Goal: Task Accomplishment & Management: Use online tool/utility

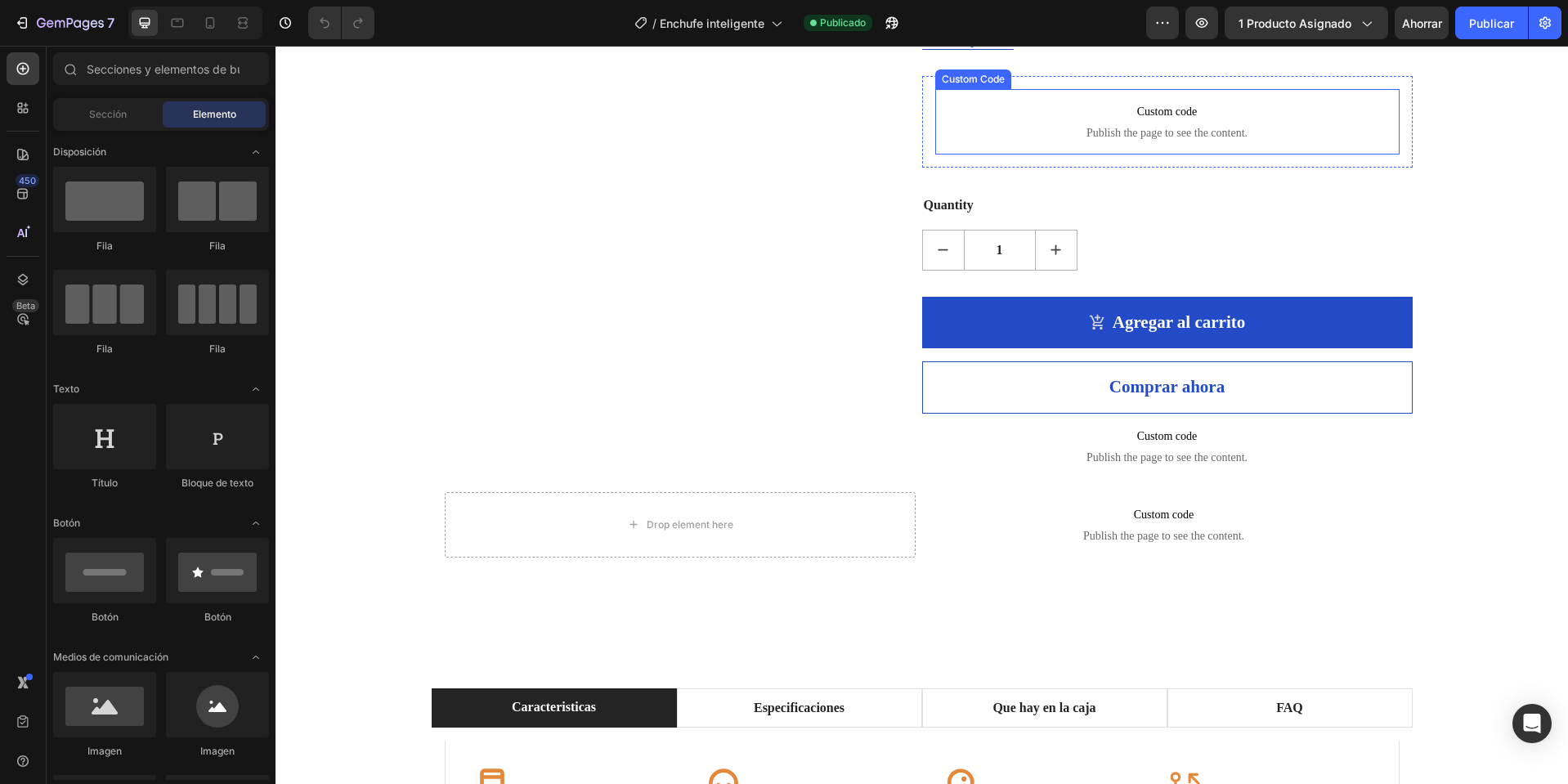
scroll to position [491, 0]
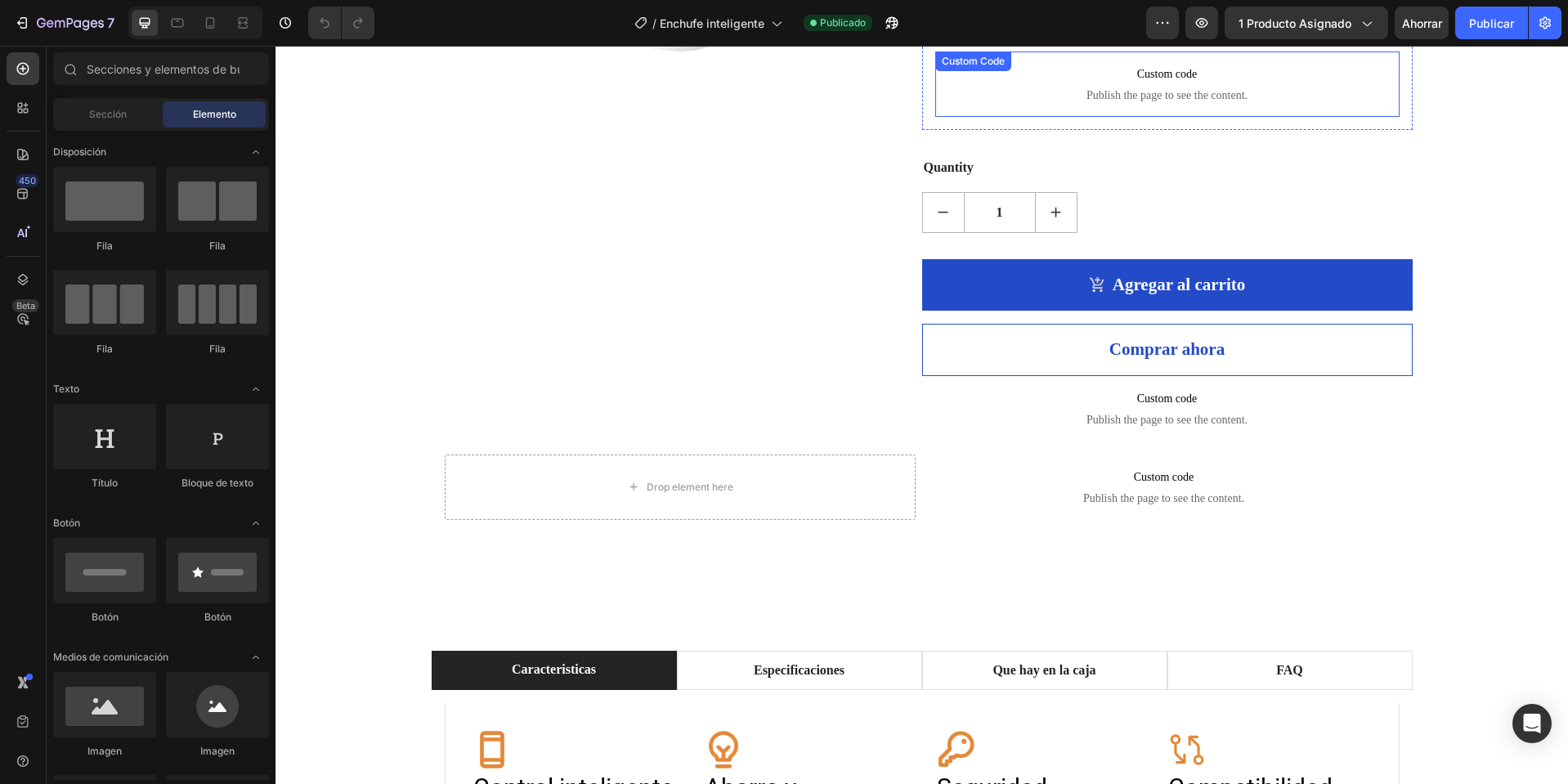
click at [1138, 117] on p "Custom code Publish the page to see the content." at bounding box center [1168, 84] width 465 height 65
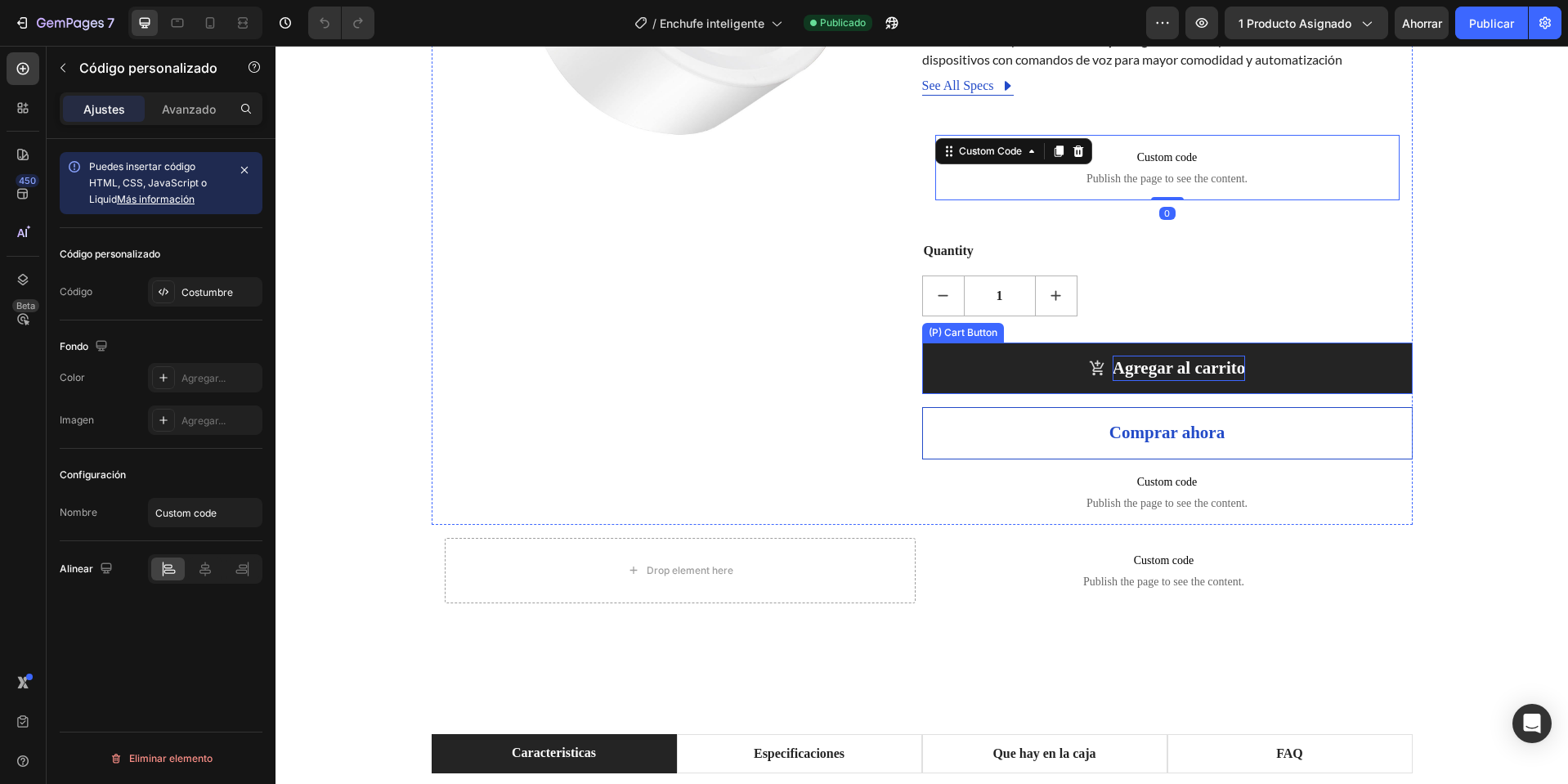
scroll to position [327, 0]
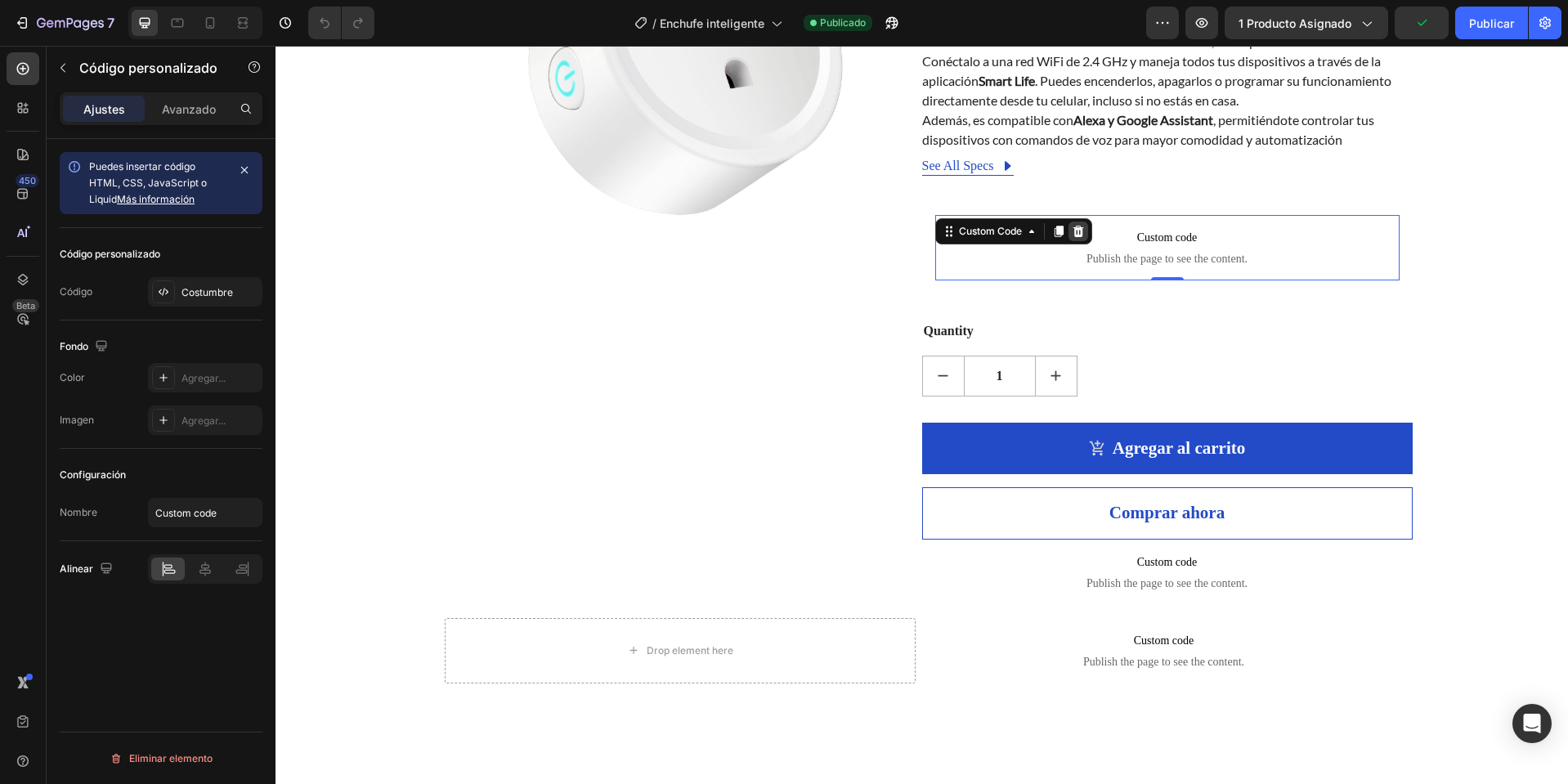
click at [1074, 236] on icon at bounding box center [1077, 231] width 10 height 11
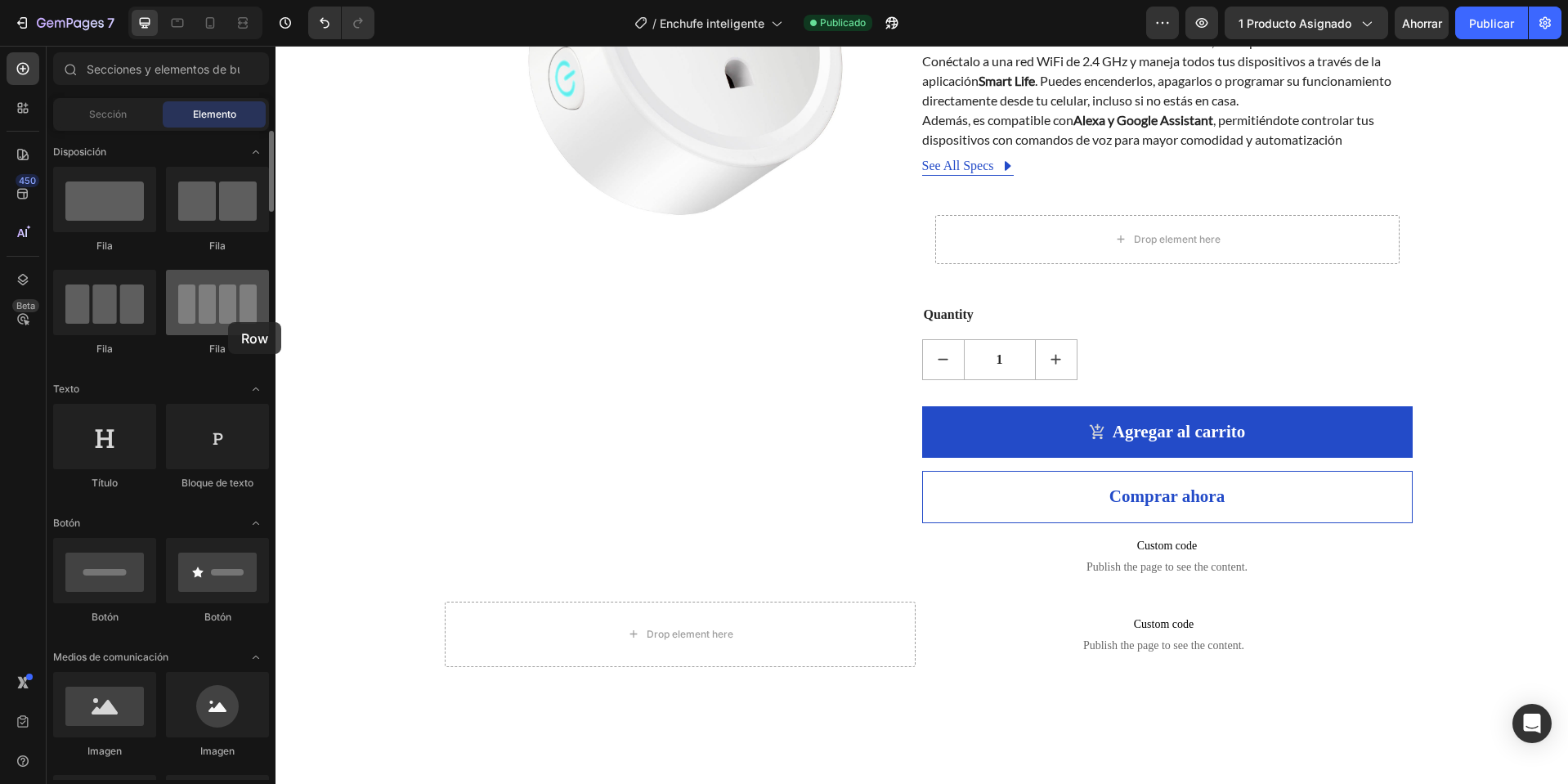
click at [228, 322] on div at bounding box center [217, 302] width 103 height 65
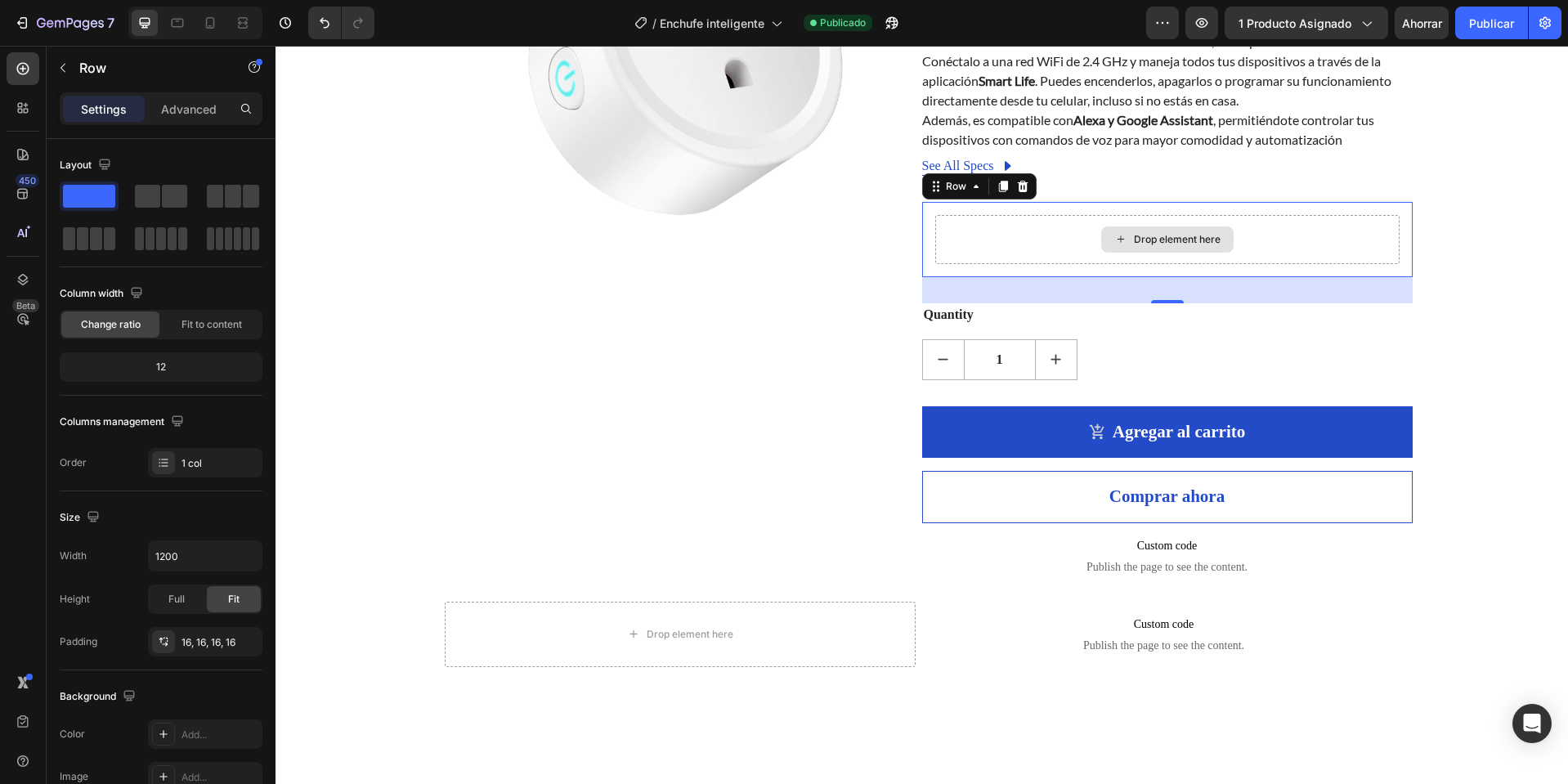
click at [1039, 262] on div "Drop element here" at bounding box center [1168, 239] width 465 height 49
click at [103, 228] on div at bounding box center [89, 239] width 52 height 23
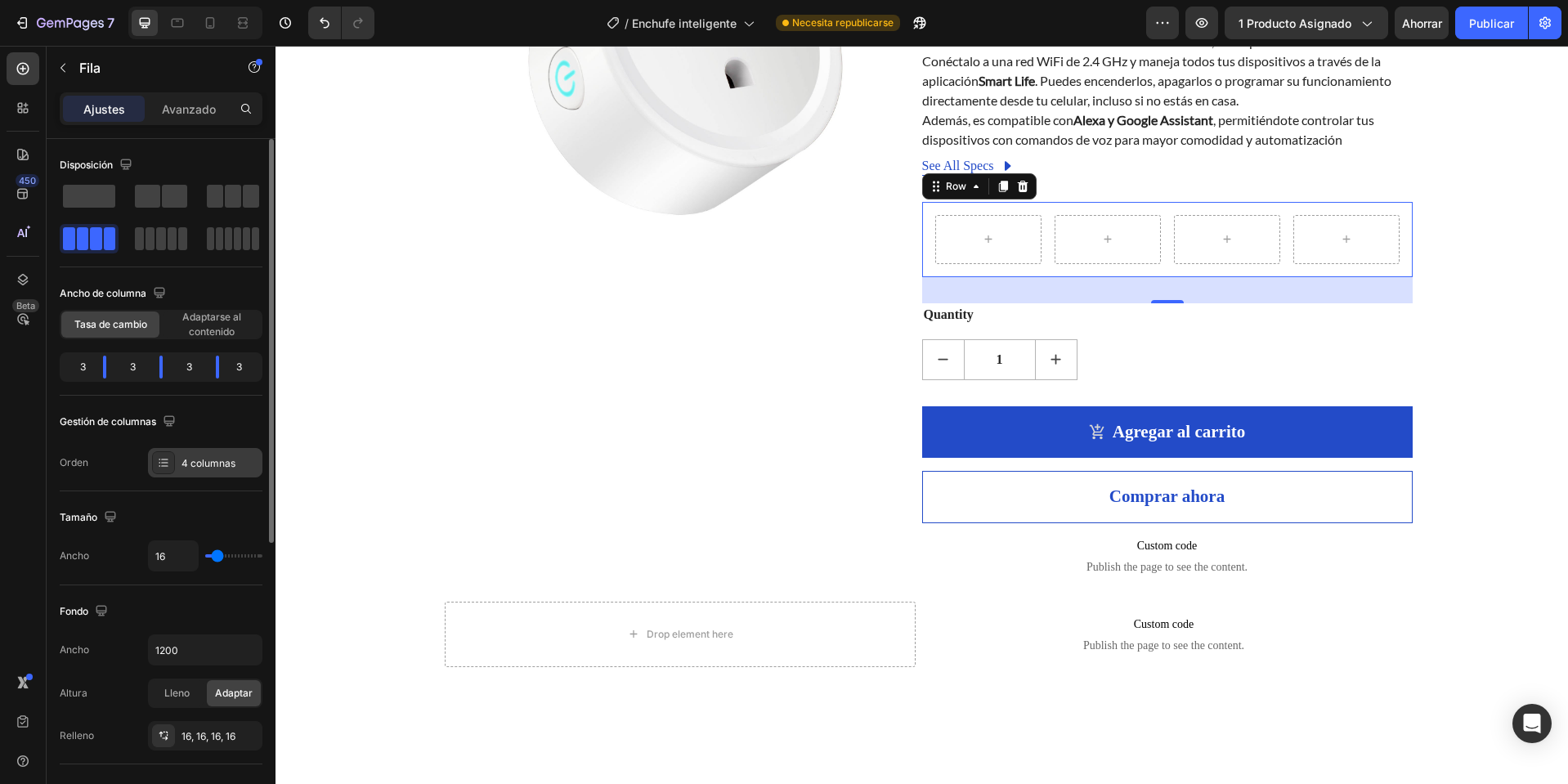
click at [173, 455] on div at bounding box center [163, 463] width 23 height 23
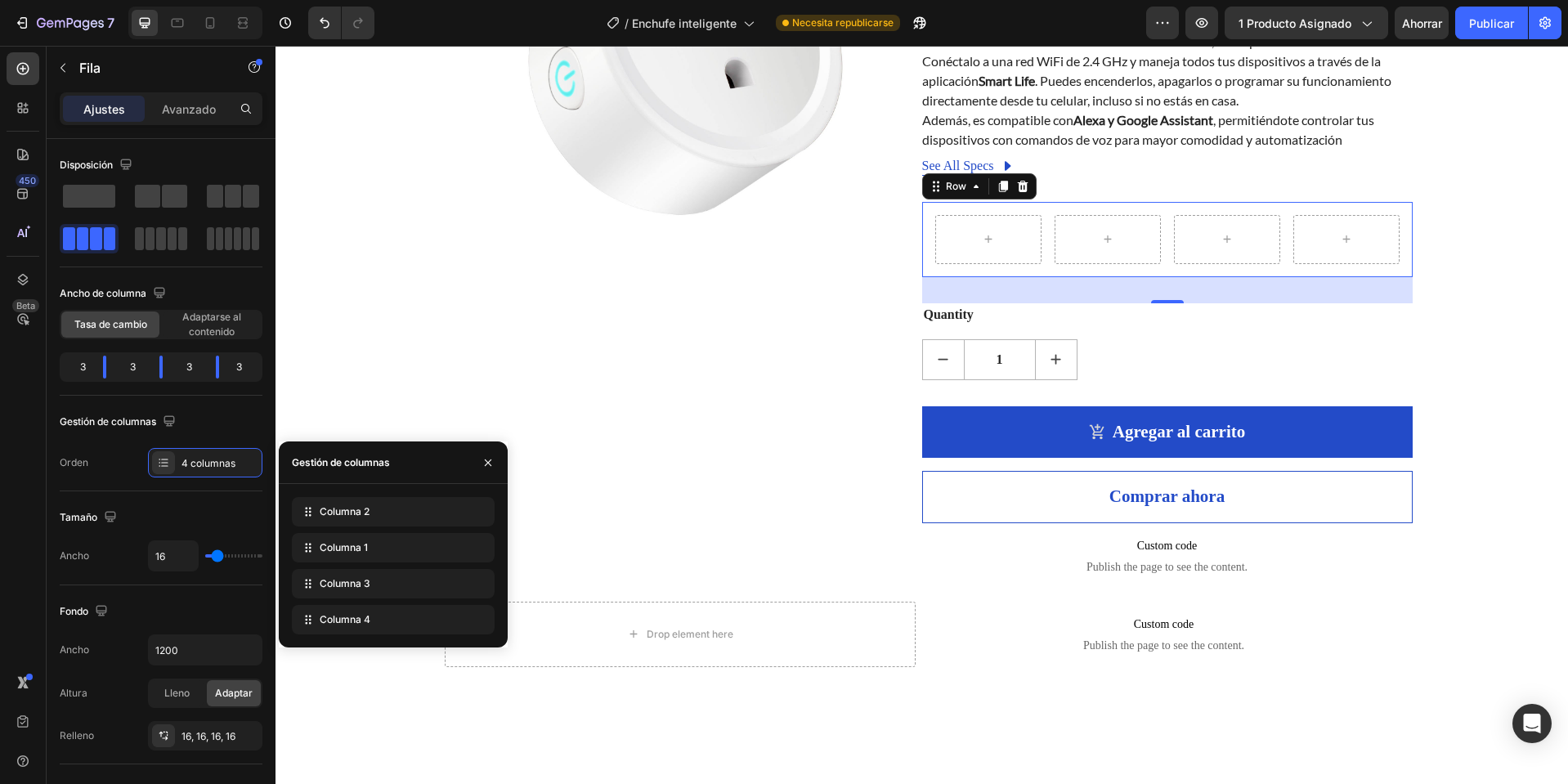
drag, startPoint x: 318, startPoint y: 540, endPoint x: 327, endPoint y: 490, distance: 50.8
drag, startPoint x: 319, startPoint y: 503, endPoint x: 325, endPoint y: 533, distance: 30.6
click at [325, 533] on div "Columna 2 Columna 1 Columna 3 Columna 4" at bounding box center [393, 566] width 203 height 137
click at [325, 533] on div "Columna 1" at bounding box center [393, 548] width 203 height 30
click at [208, 596] on div "Fondo Ancho 1200 Altura Lleno Adaptar Relleno 16, 16, 16, 16" at bounding box center [161, 675] width 203 height 179
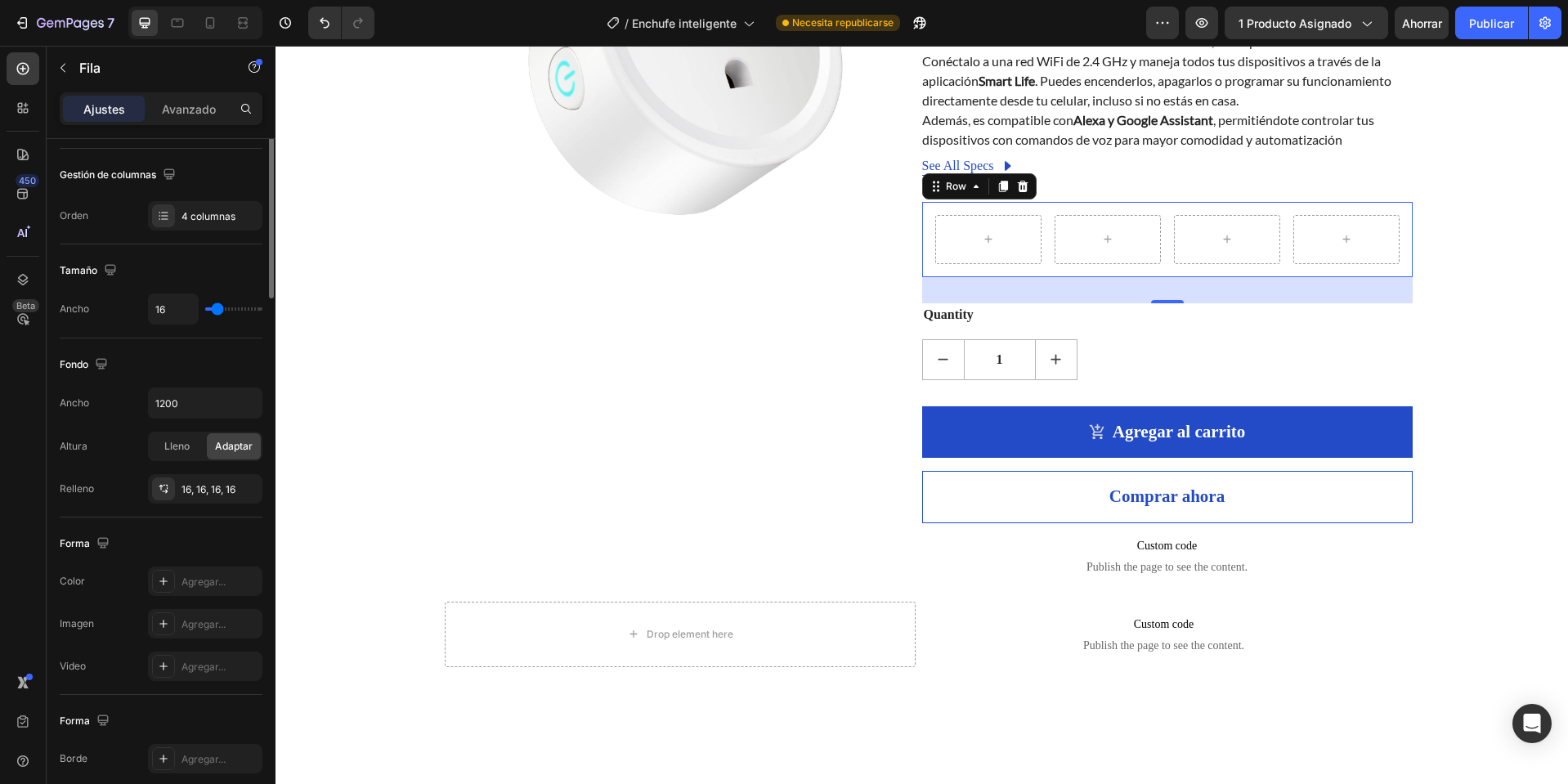
scroll to position [2, 0]
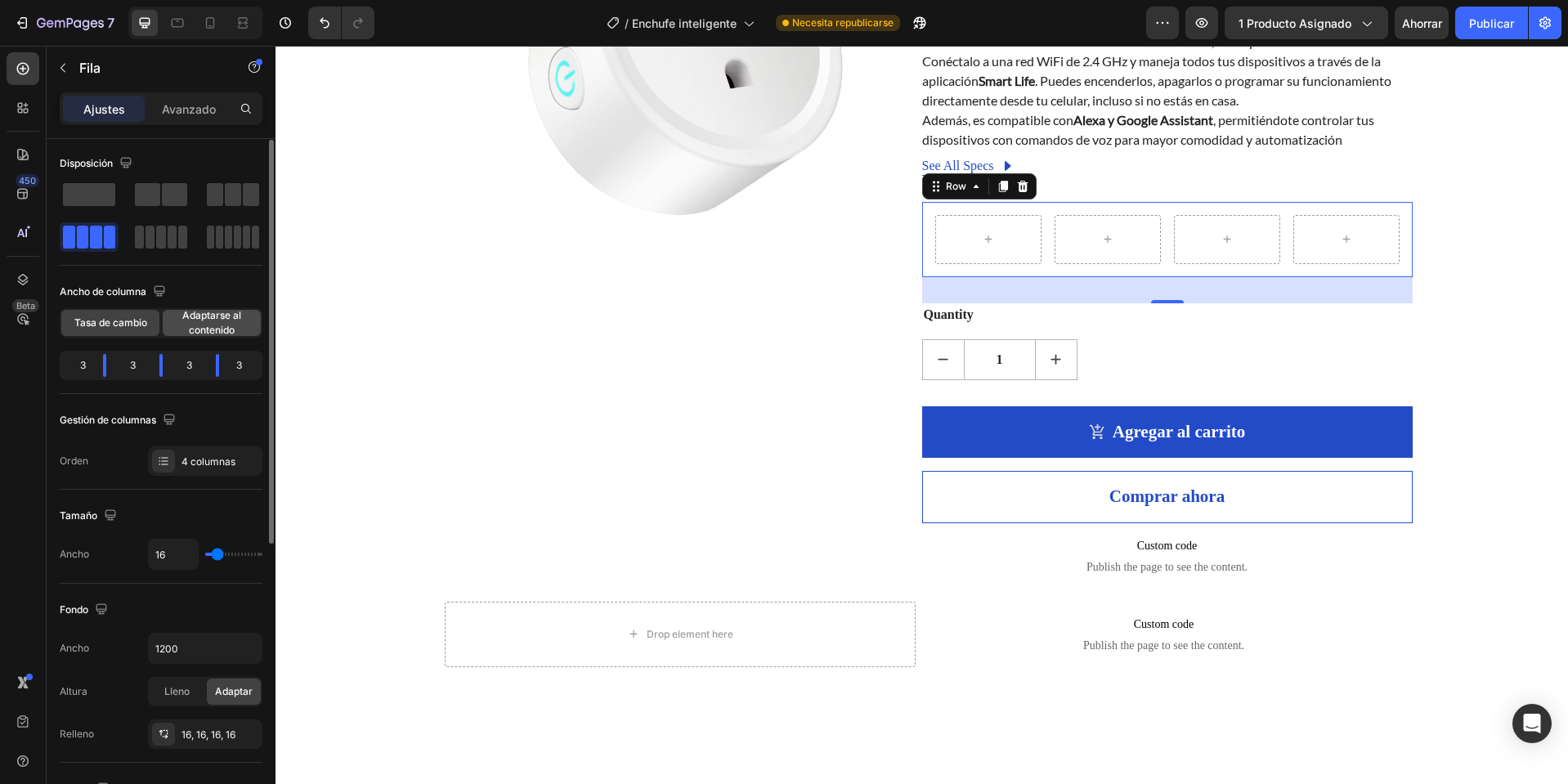
click at [217, 328] on font "Adaptarse al contenido" at bounding box center [211, 322] width 59 height 27
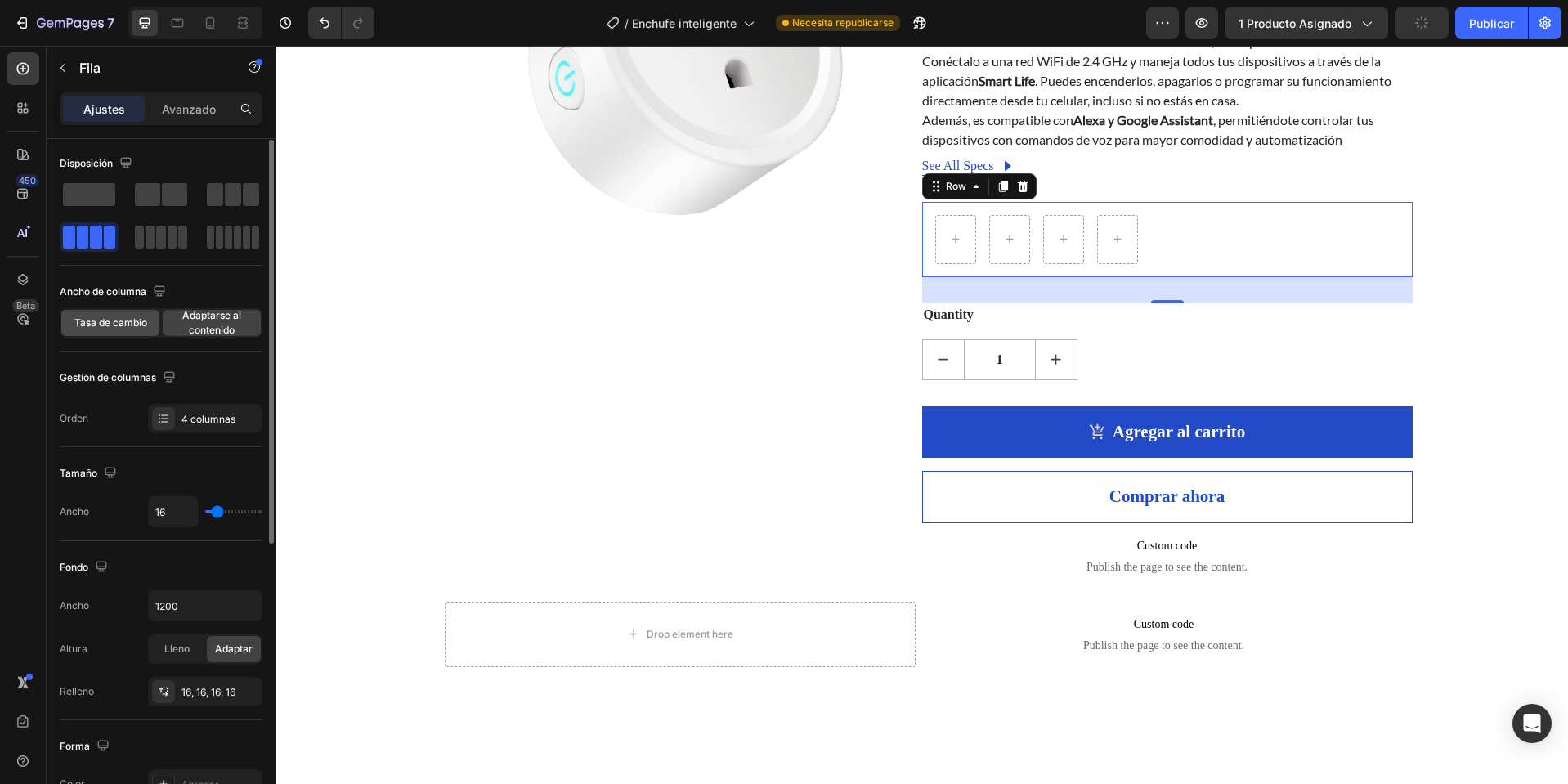
click at [123, 330] on div "Tasa de cambio" at bounding box center [110, 323] width 98 height 26
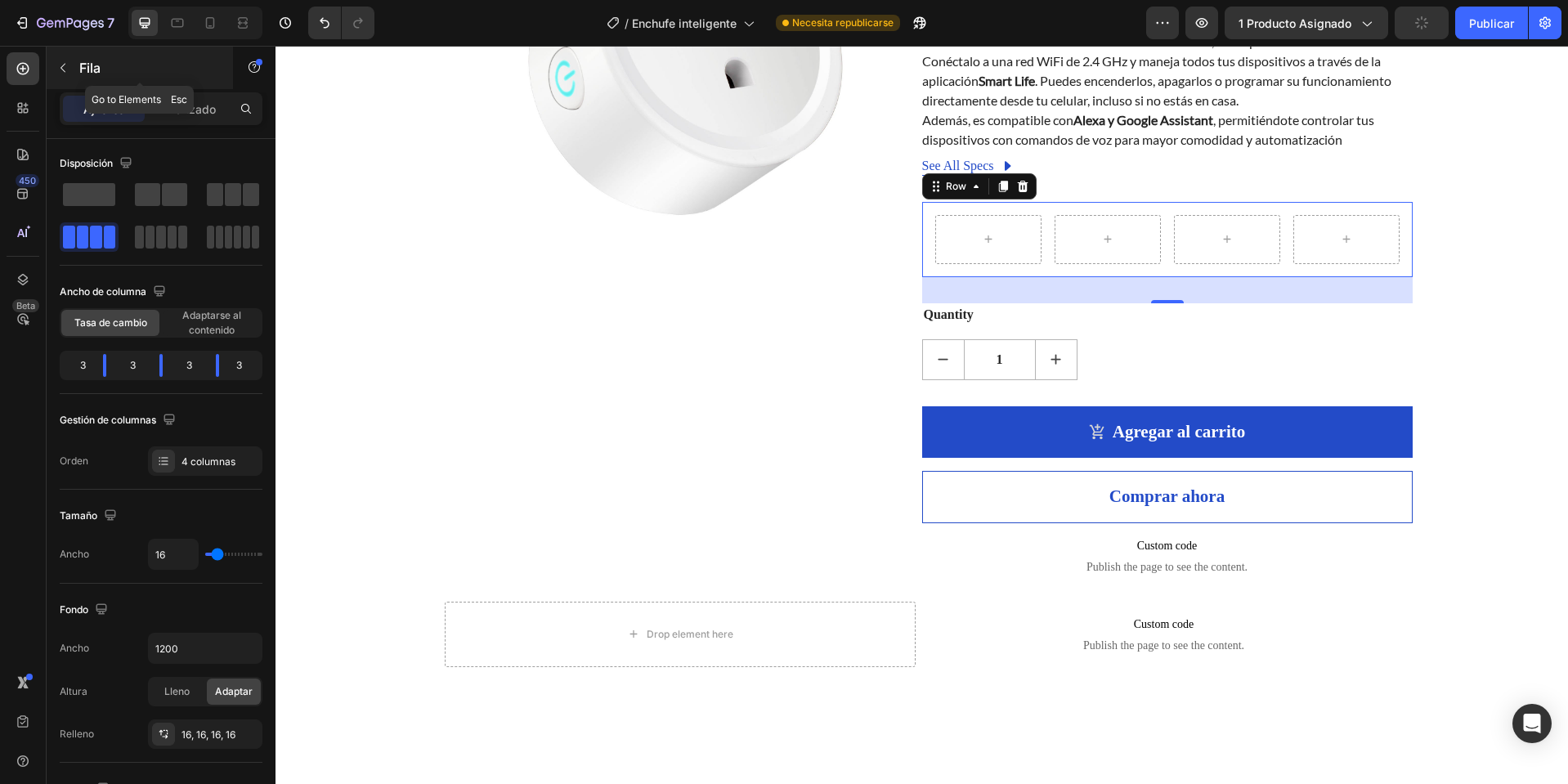
click at [69, 63] on button "button" at bounding box center [63, 68] width 26 height 26
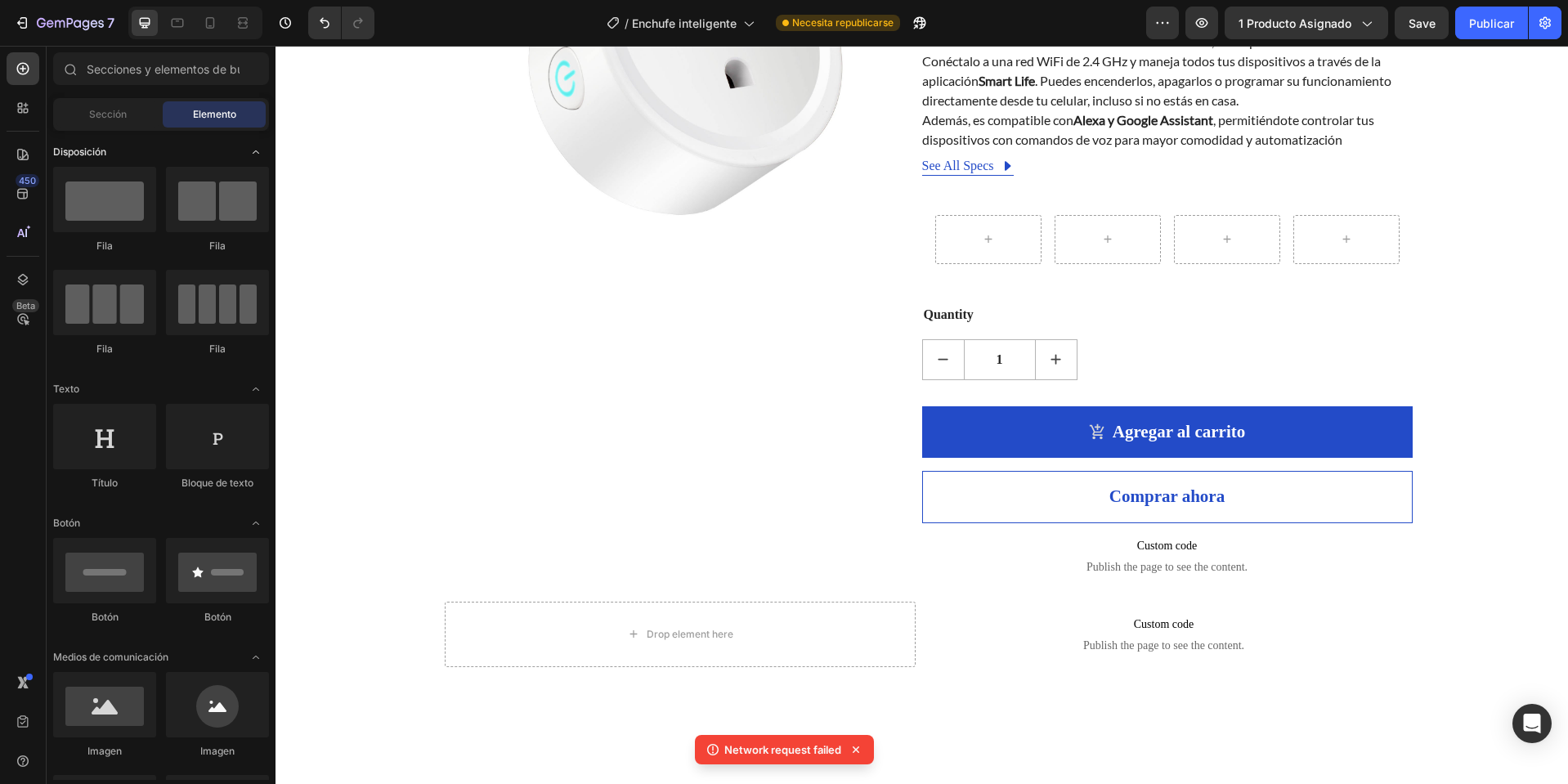
click at [254, 152] on icon "Abrir con palanca" at bounding box center [256, 152] width 13 height 13
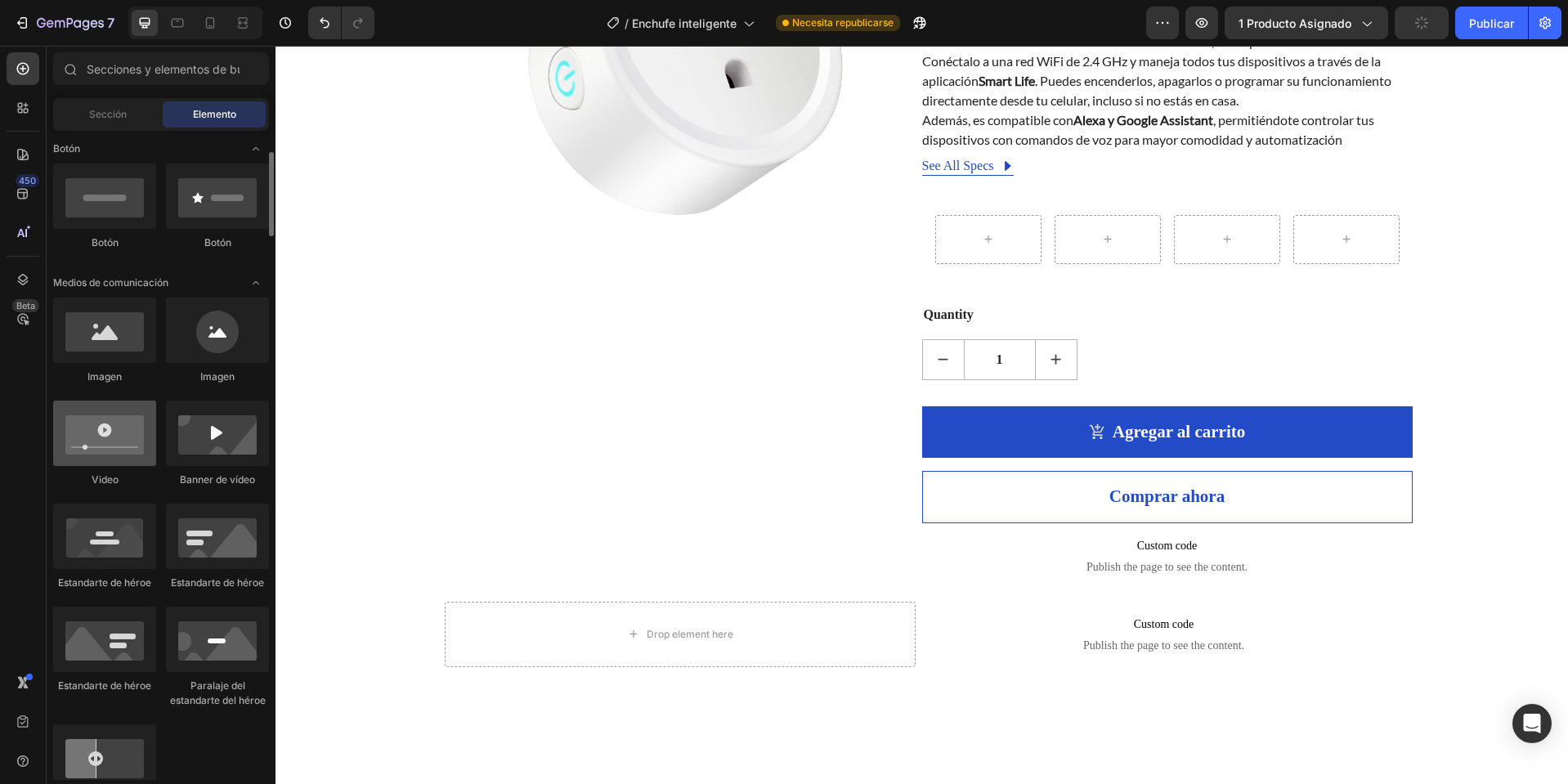
scroll to position [0, 0]
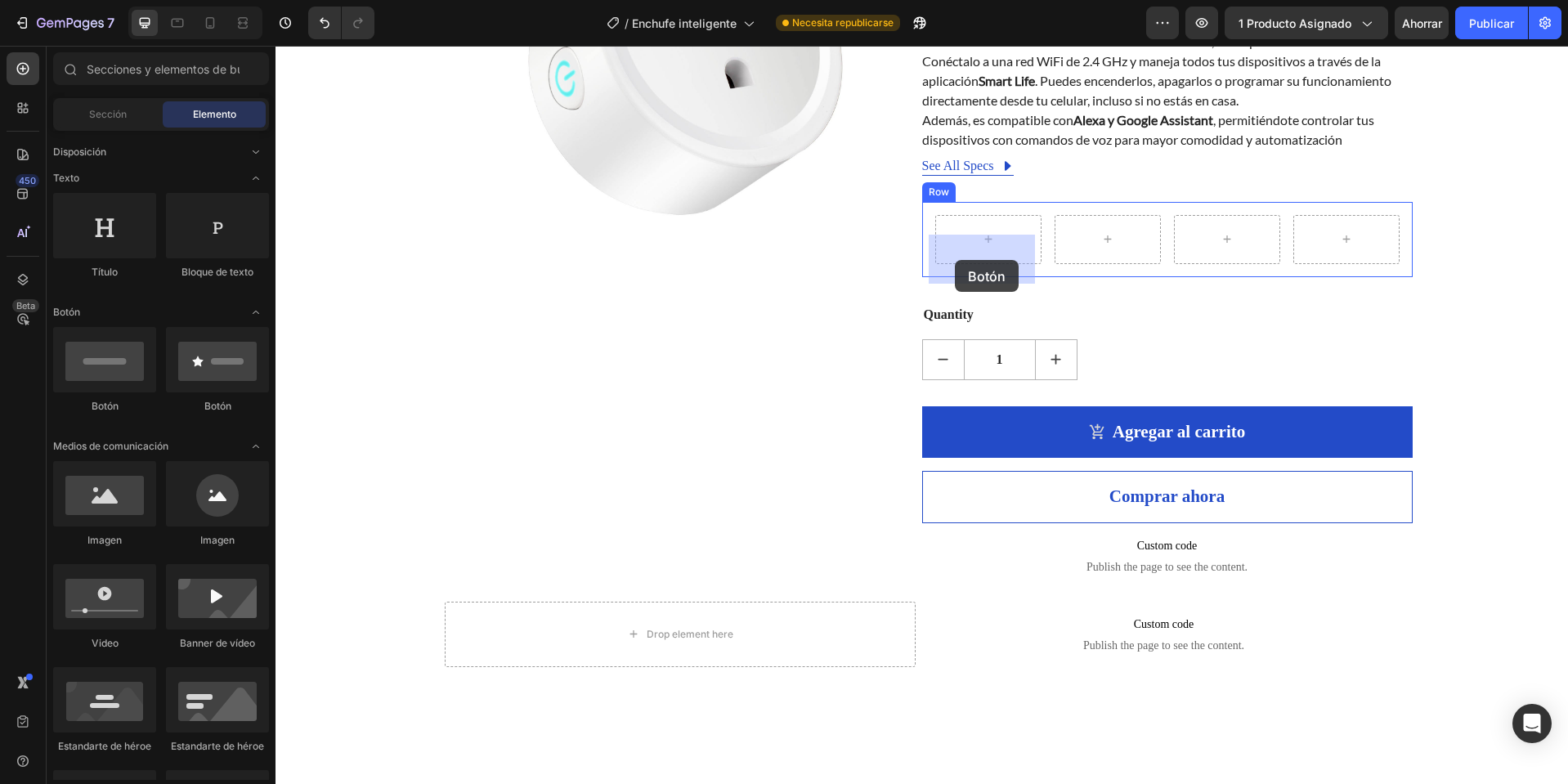
drag, startPoint x: 509, startPoint y: 408, endPoint x: 955, endPoint y: 260, distance: 469.9
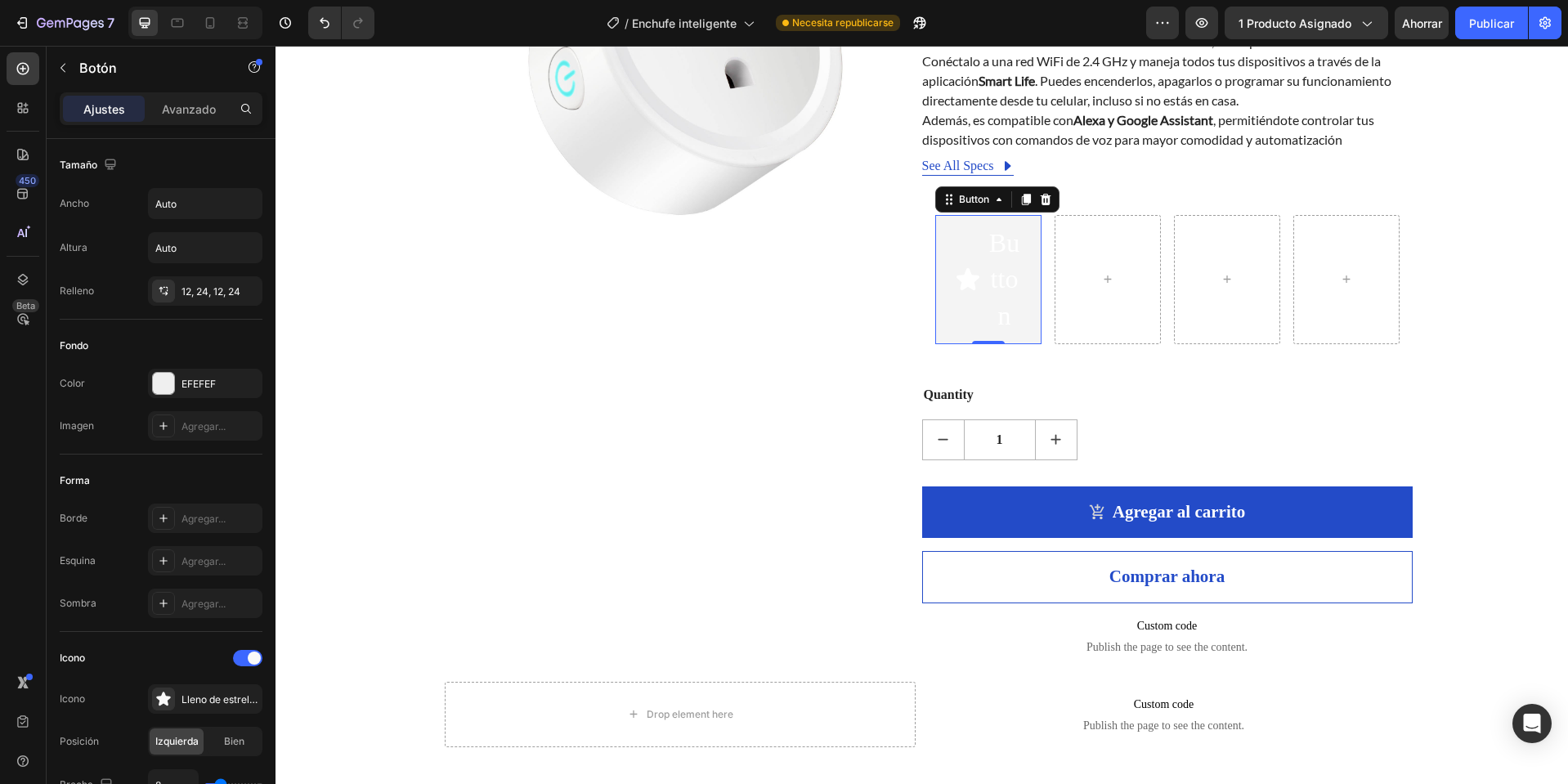
click at [967, 290] on icon "<p>Button</p>" at bounding box center [968, 279] width 23 height 22
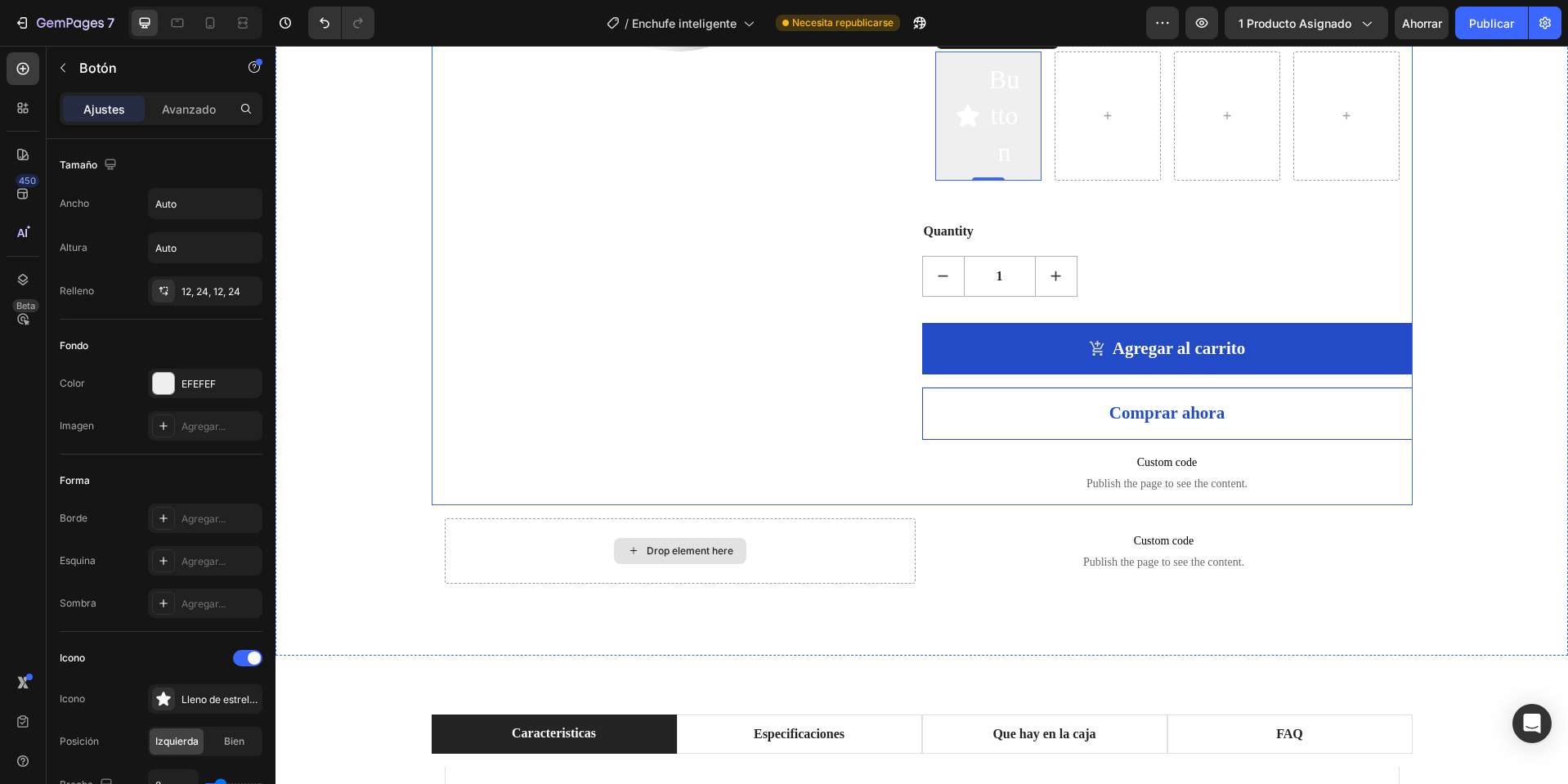
scroll to position [409, 0]
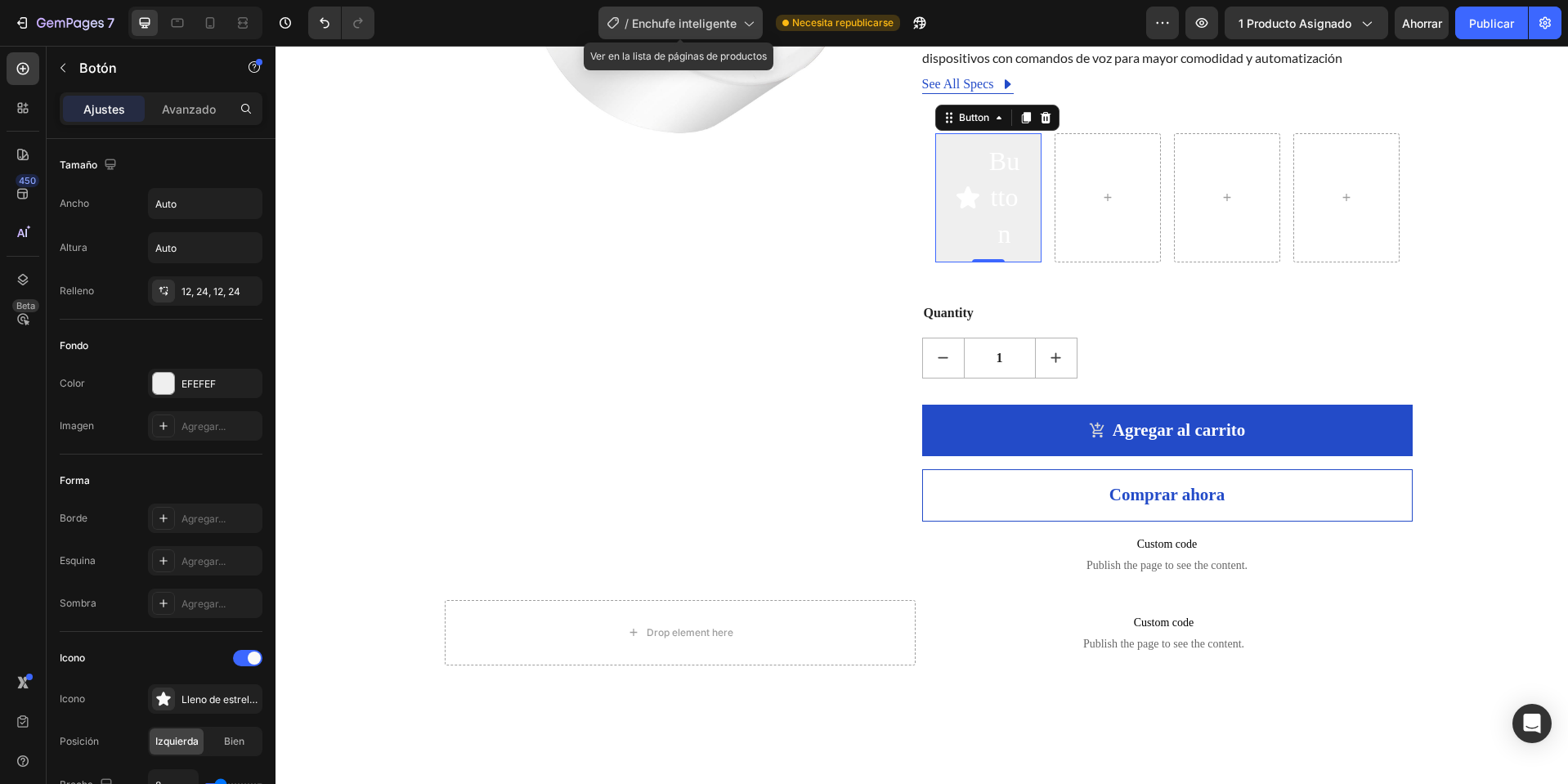
click at [718, 24] on font "Enchufe inteligente" at bounding box center [684, 23] width 105 height 14
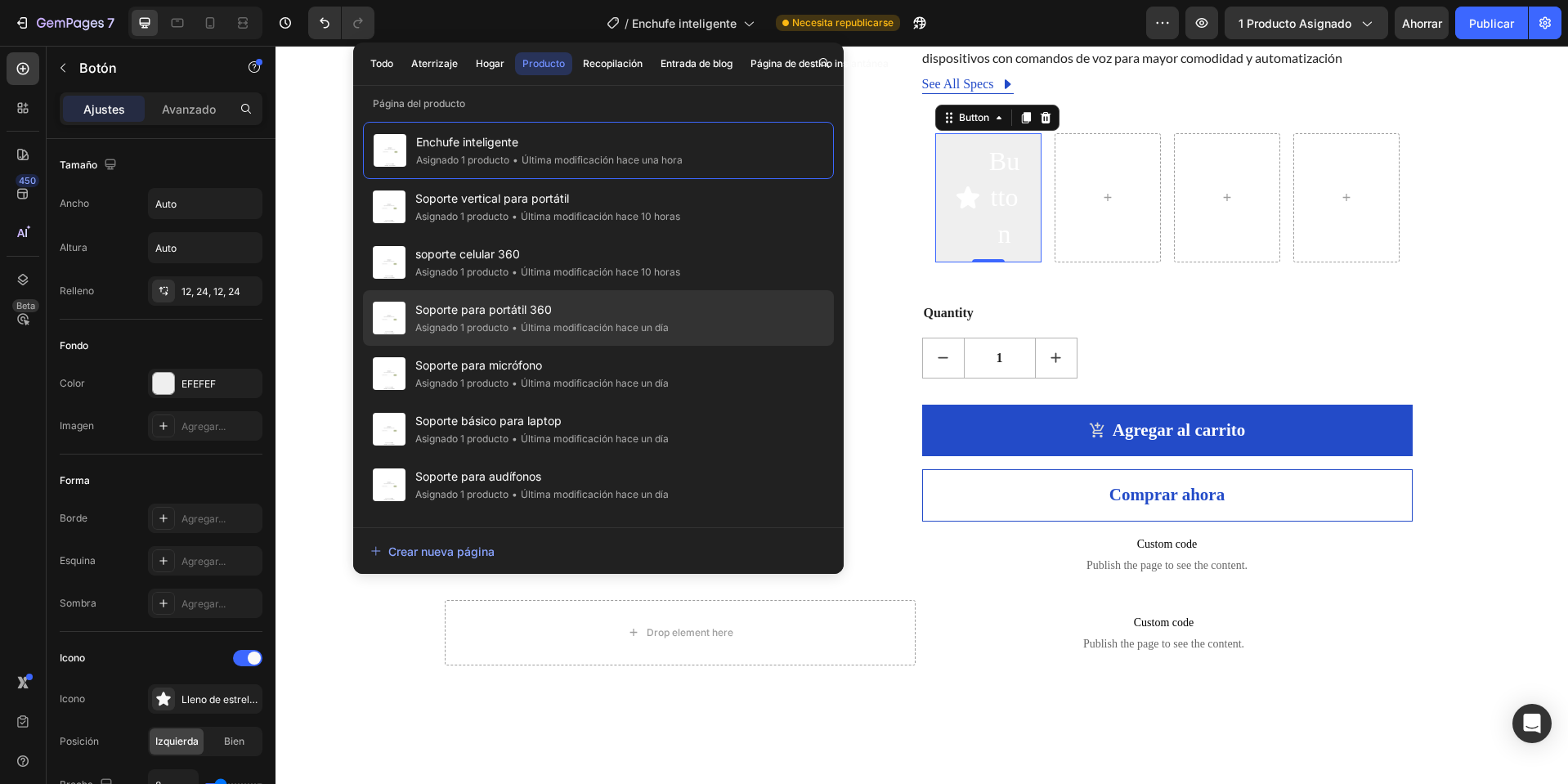
click at [552, 315] on span "Soporte para portátil 360" at bounding box center [542, 310] width 254 height 20
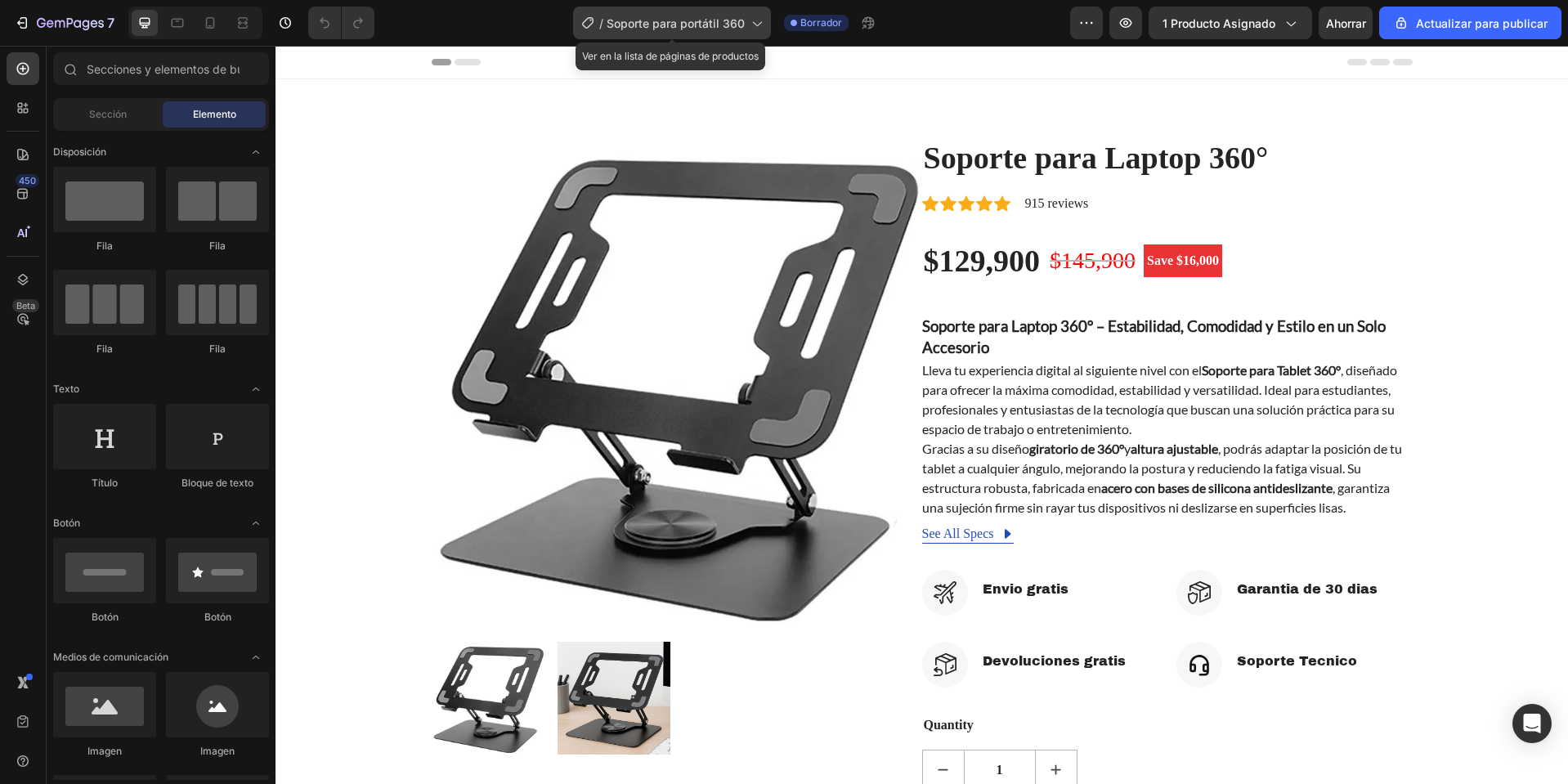
click at [683, 15] on span "Soporte para portátil 360" at bounding box center [676, 23] width 138 height 17
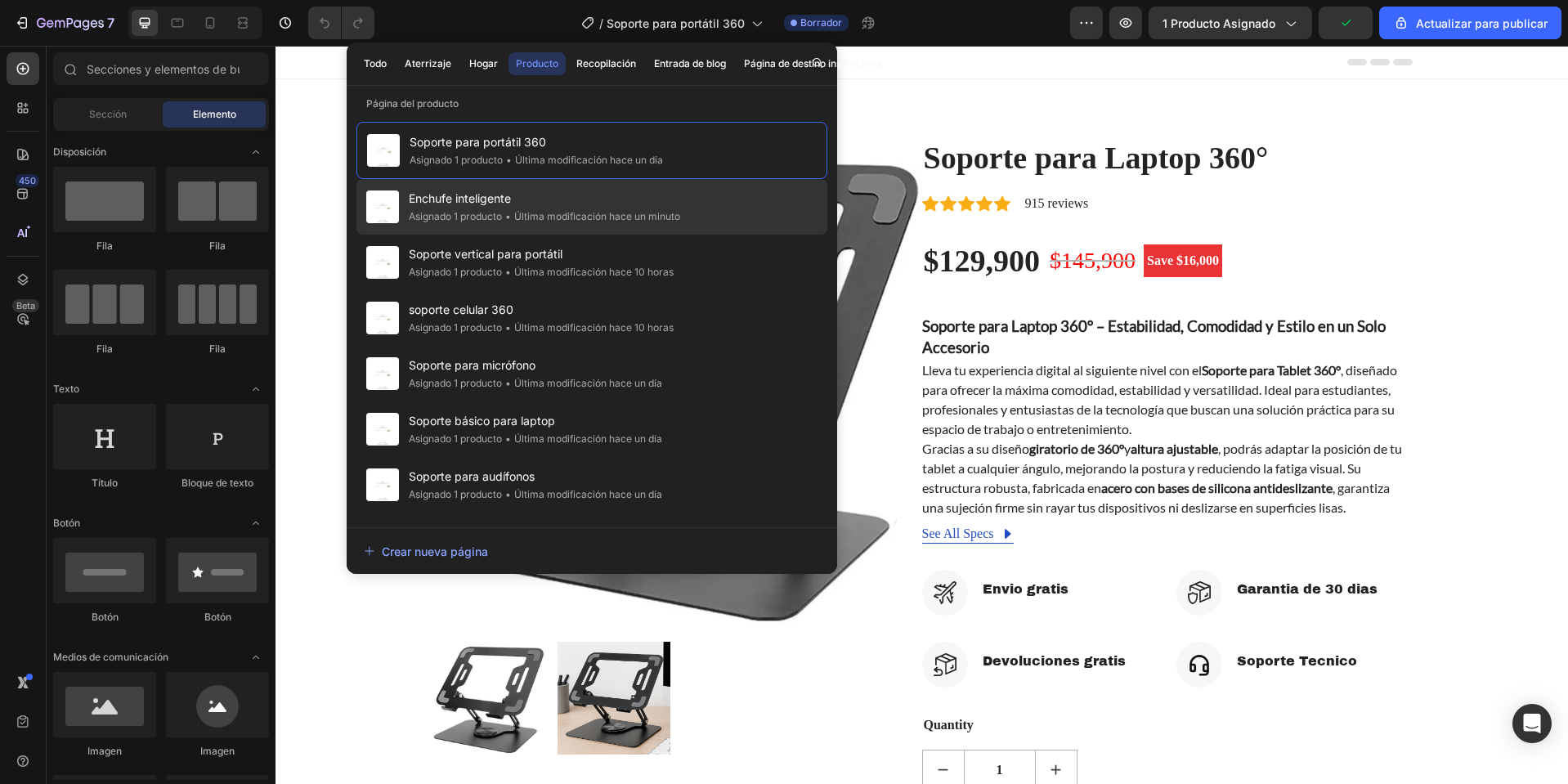
click at [495, 199] on font "Enchufe inteligente" at bounding box center [460, 198] width 103 height 14
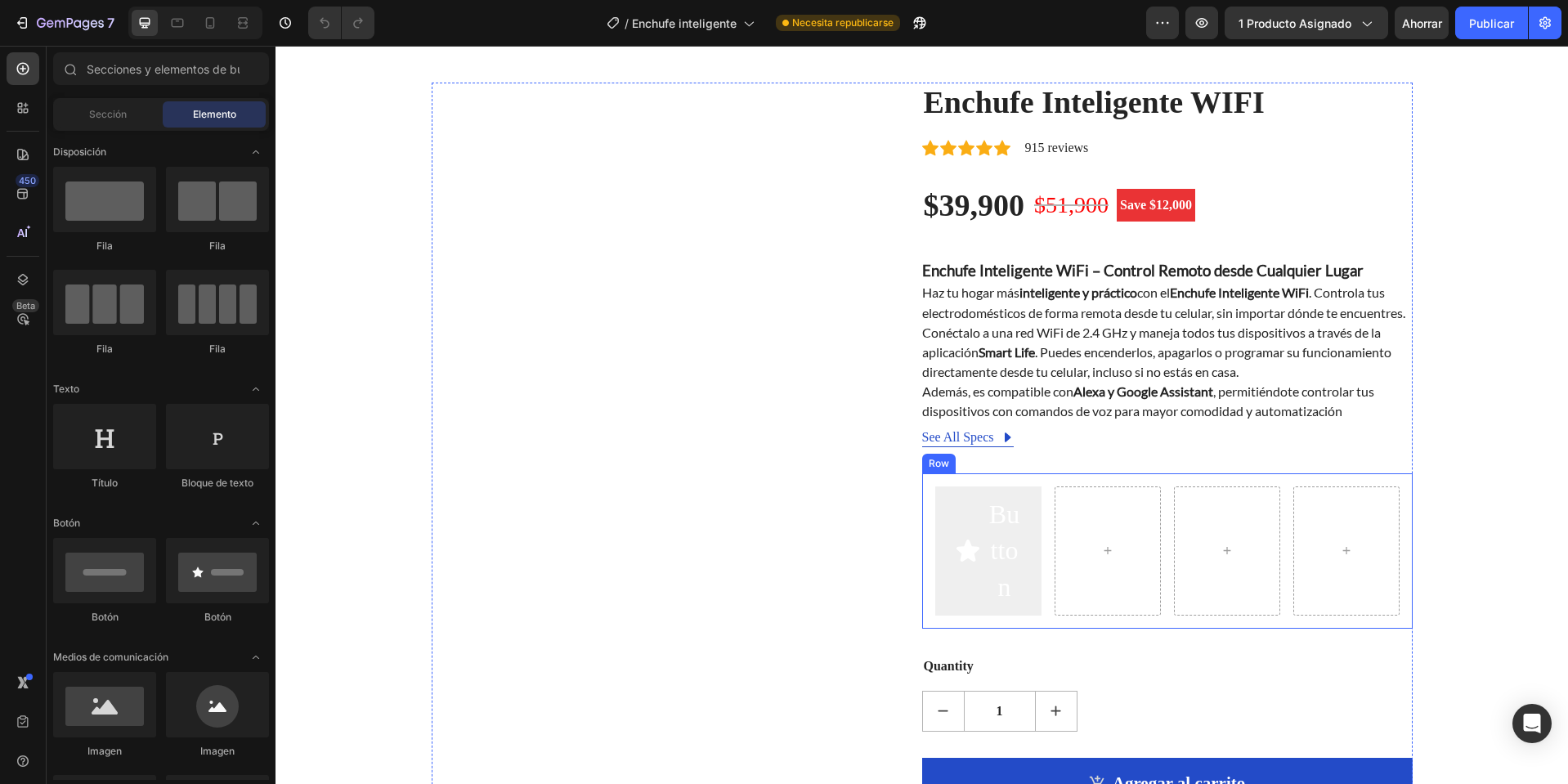
scroll to position [82, 0]
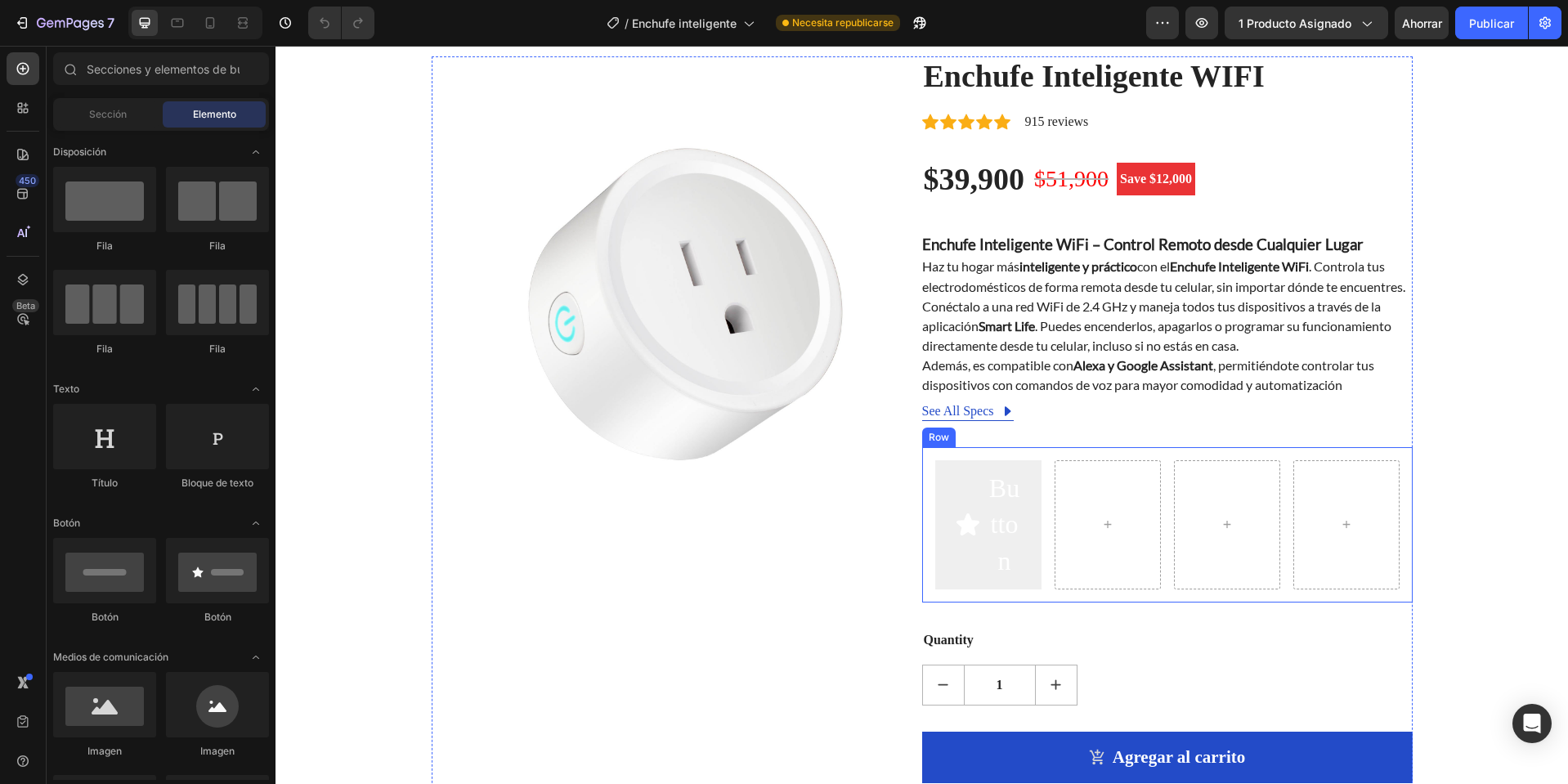
click at [931, 475] on div "Button Button Row" at bounding box center [1168, 525] width 491 height 155
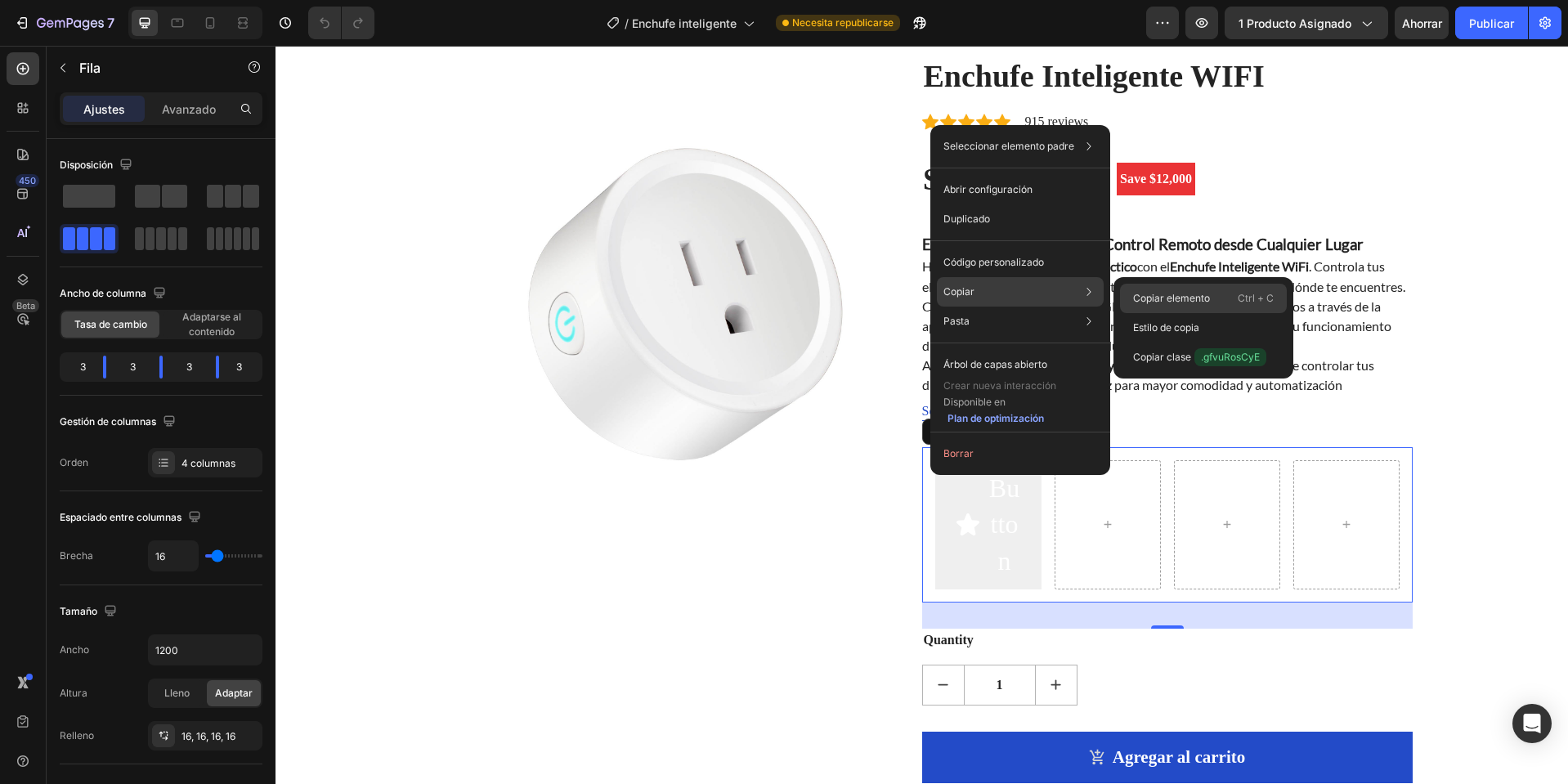
click at [1160, 314] on div "Copiar elemento Ctrl + C" at bounding box center [1203, 329] width 167 height 30
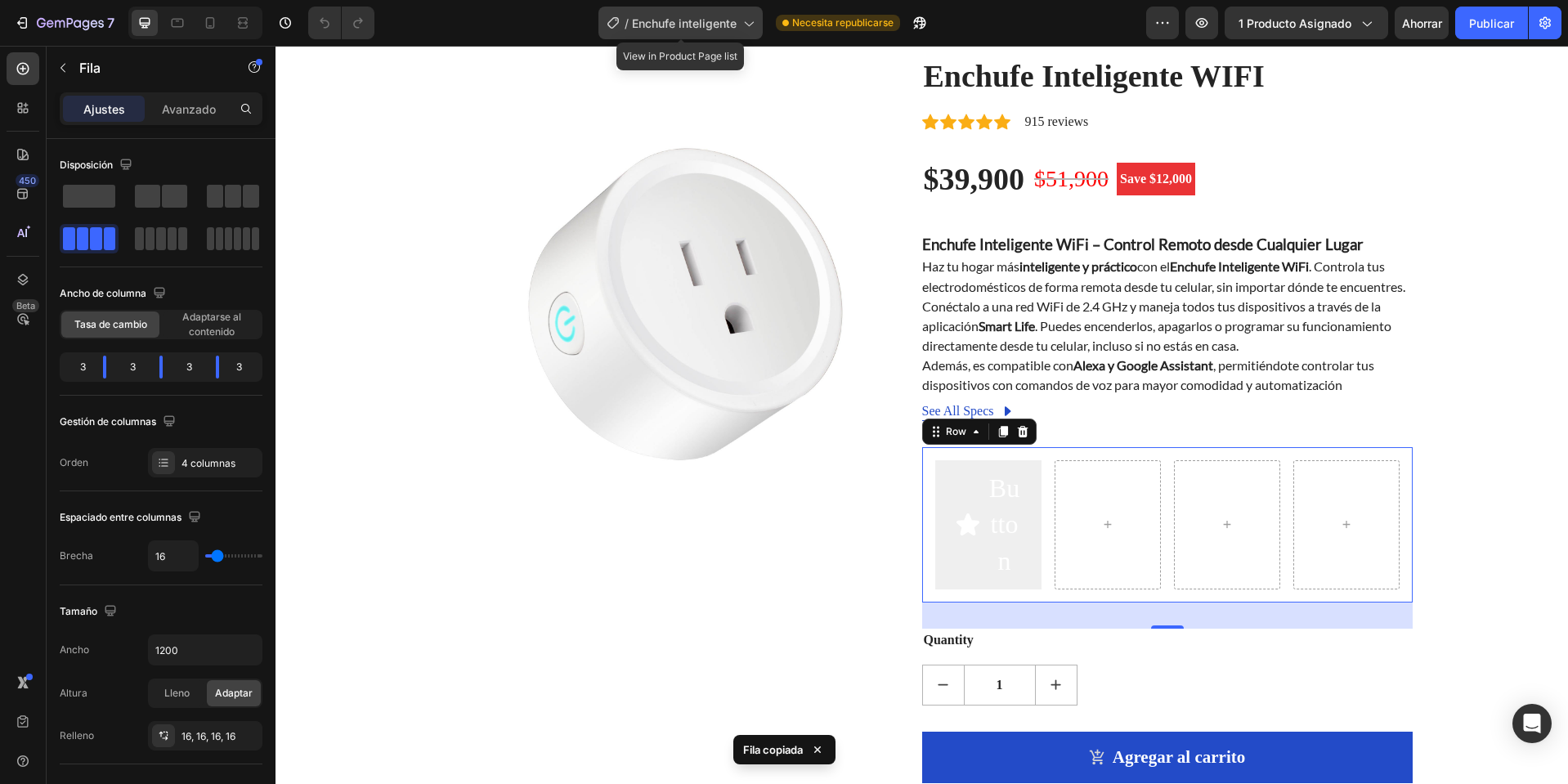
click at [701, 32] on div "/ Enchufe inteligente" at bounding box center [680, 22] width 164 height 33
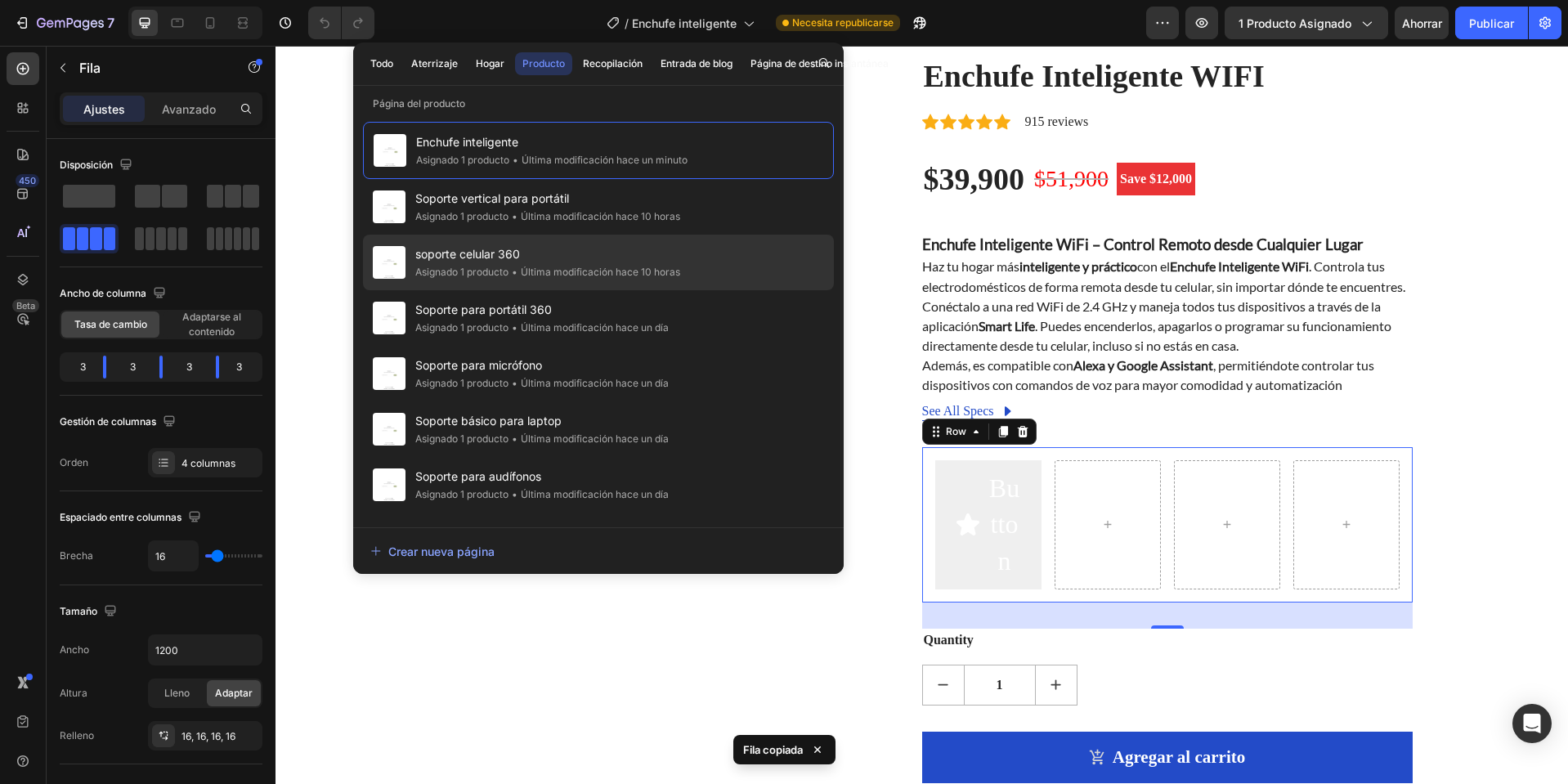
click at [531, 245] on span "soporte celular 360" at bounding box center [548, 254] width 265 height 20
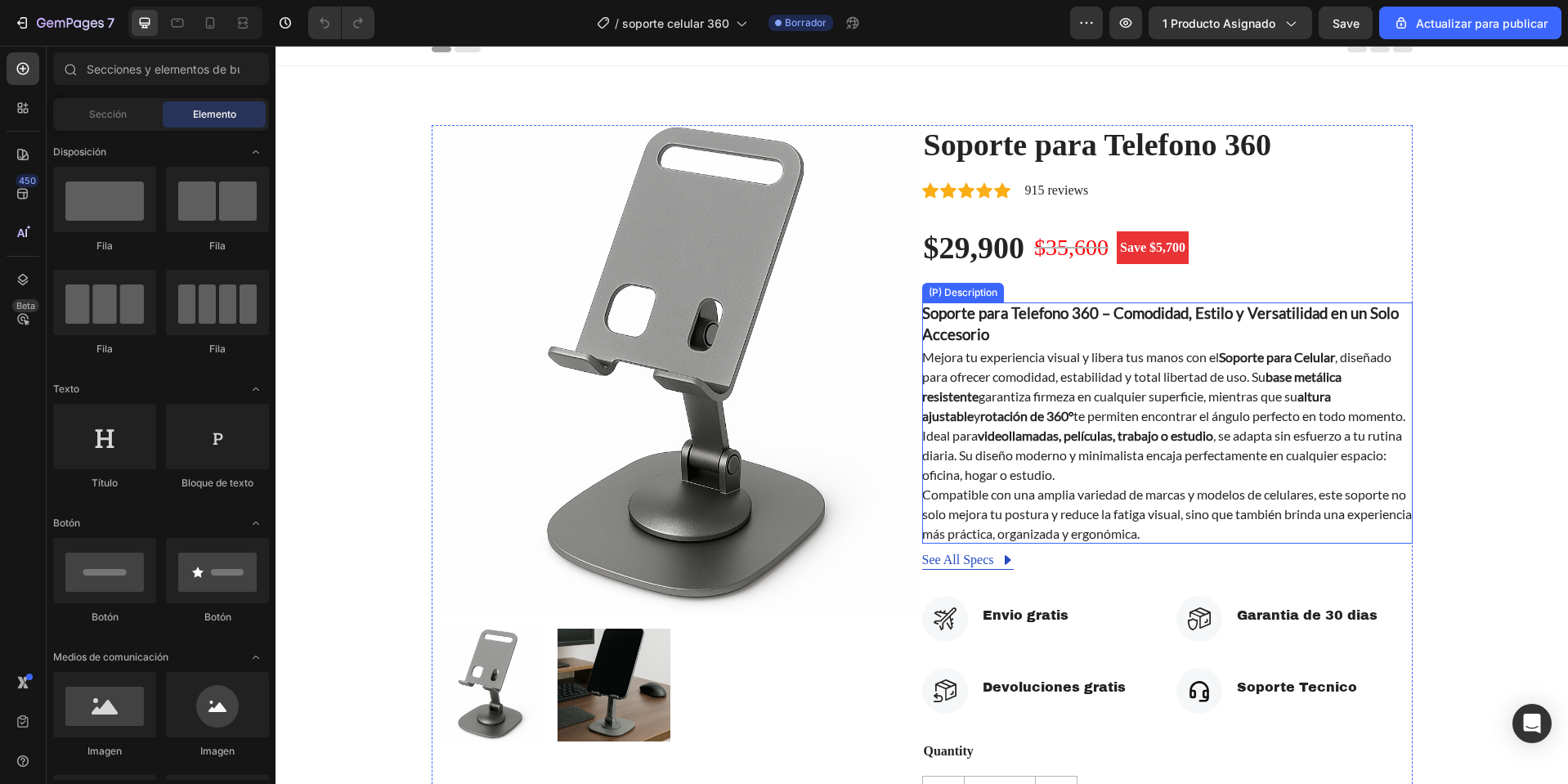
scroll to position [245, 0]
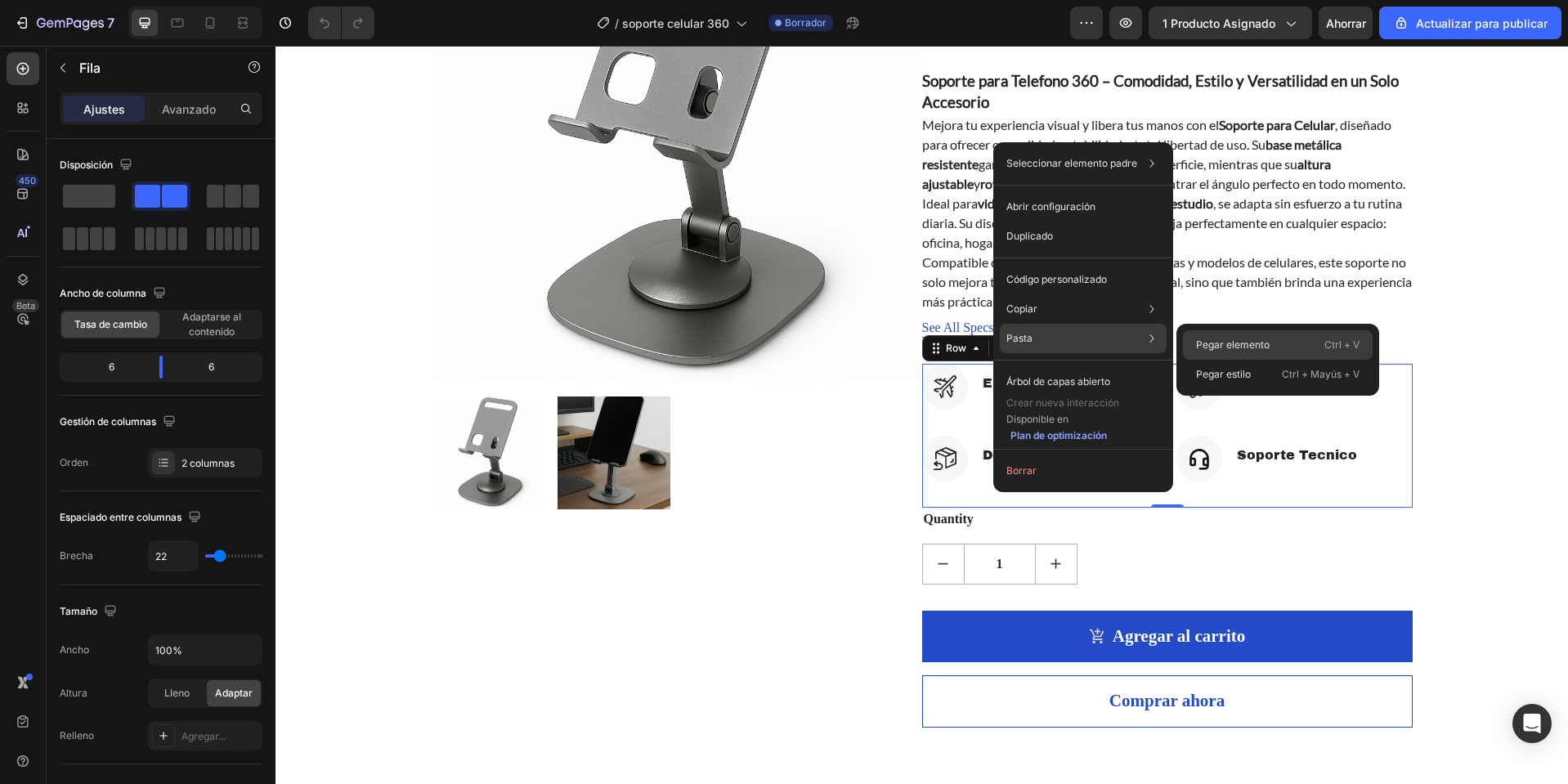
click at [1302, 359] on div "Pegar elemento Ctrl + V" at bounding box center [1278, 374] width 189 height 30
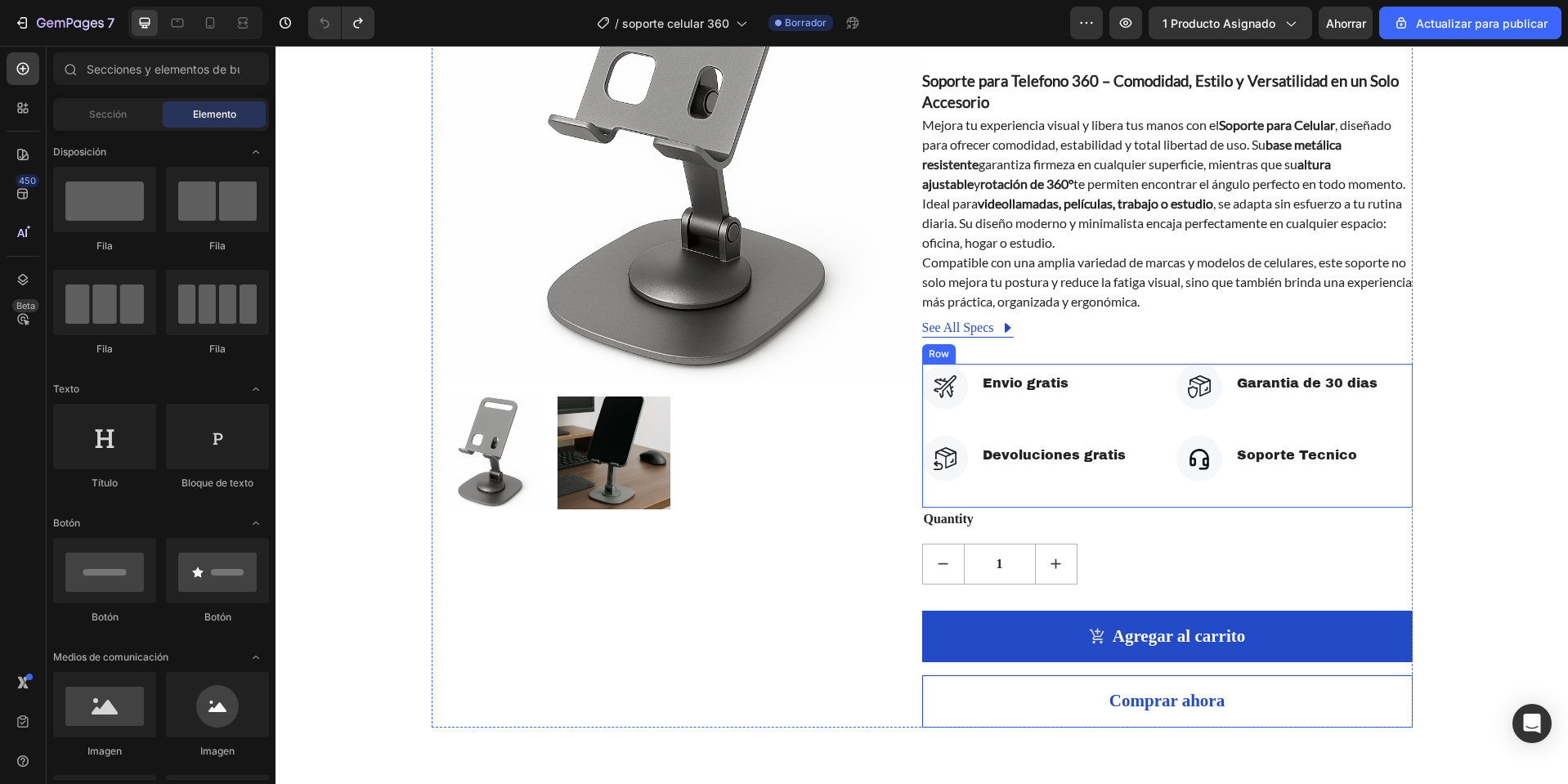
click at [1153, 497] on div "Icon Envio gratis Text block Icon List Icon Devoluciones gratis Text block Icon…" at bounding box center [1168, 436] width 491 height 144
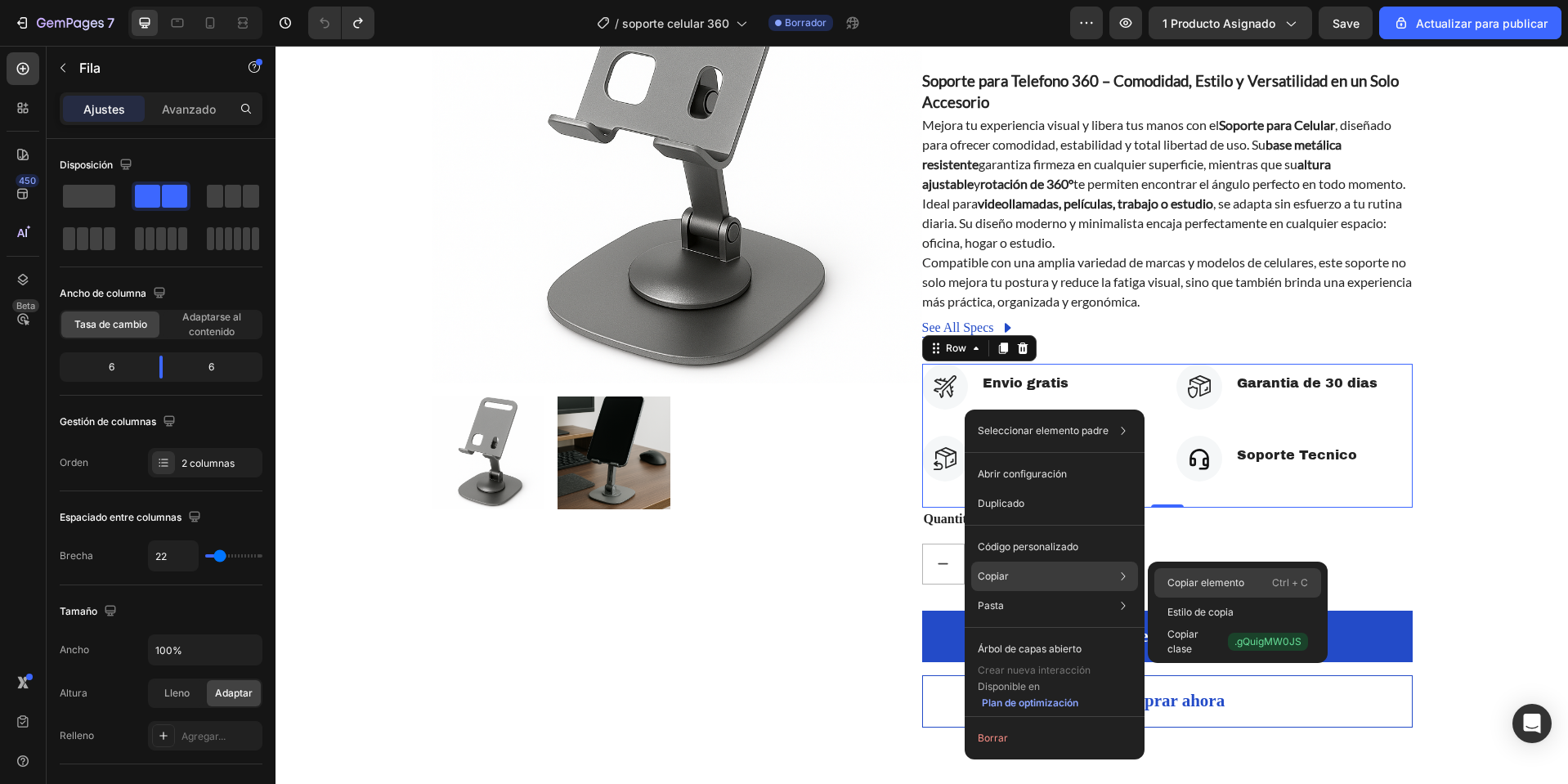
click at [1196, 583] on font "Copiar elemento" at bounding box center [1206, 582] width 77 height 12
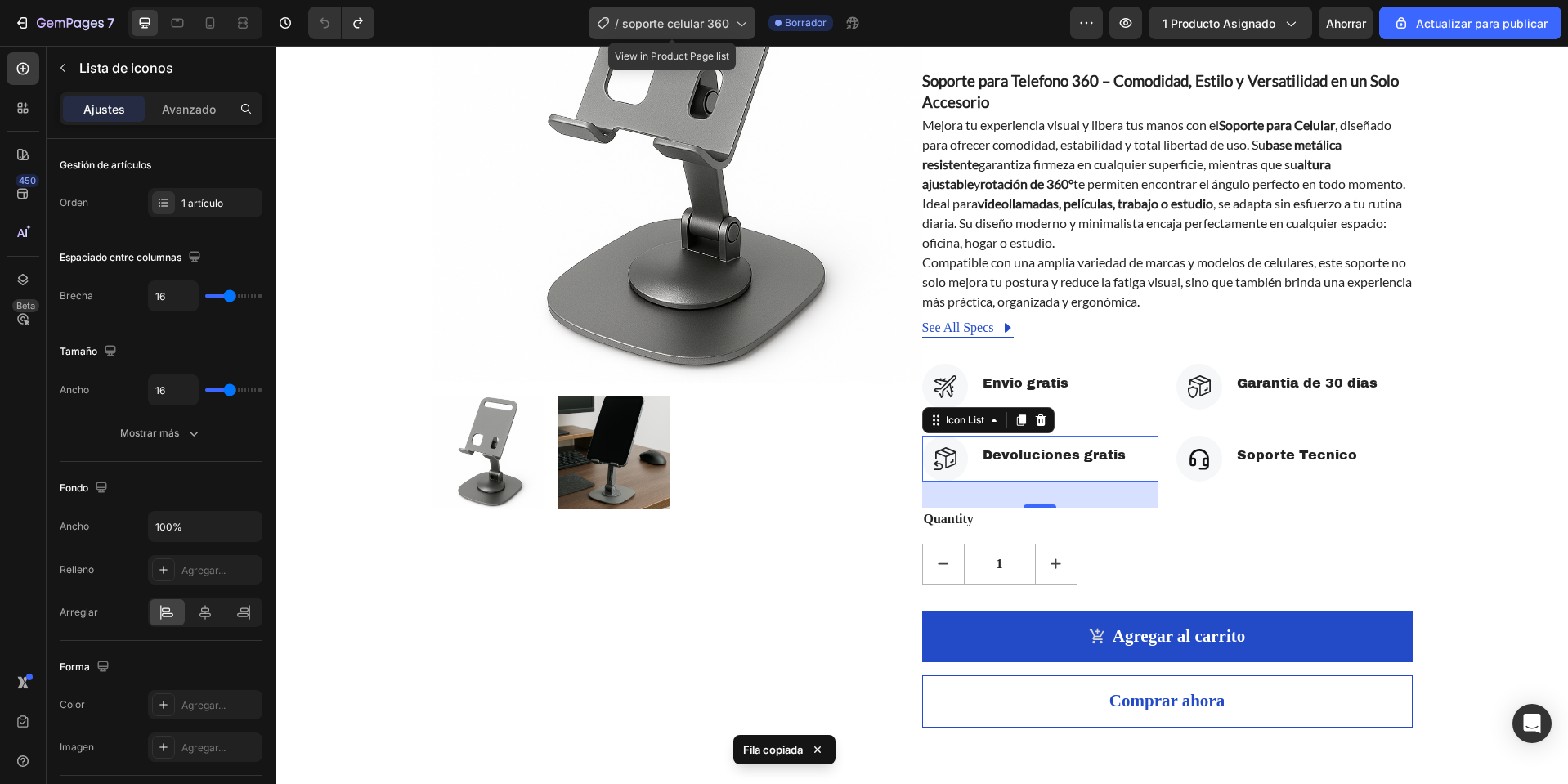
click at [704, 29] on font "soporte celular 360" at bounding box center [676, 23] width 107 height 14
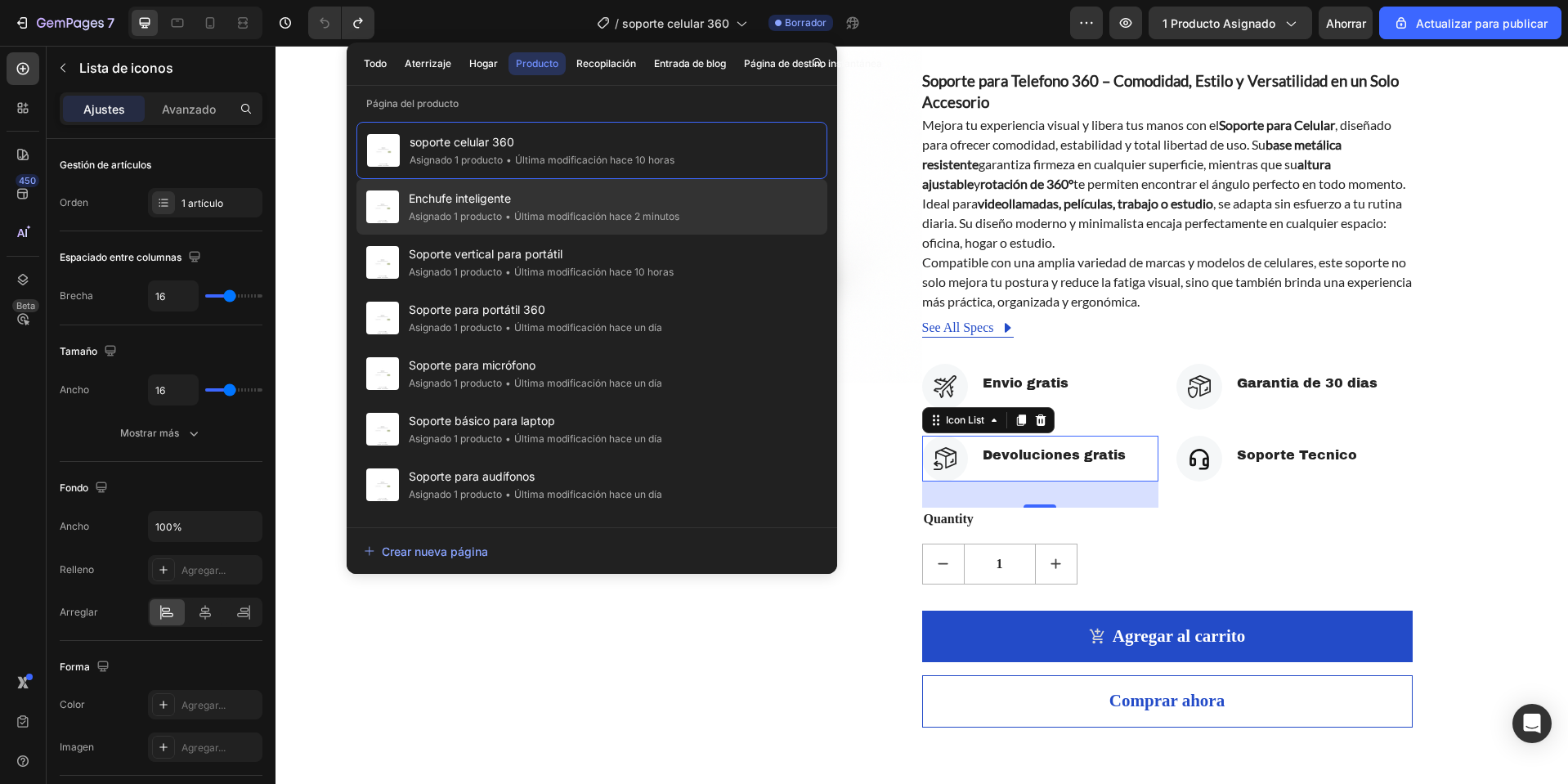
click at [499, 222] on div "Asignado 1 producto" at bounding box center [455, 217] width 93 height 17
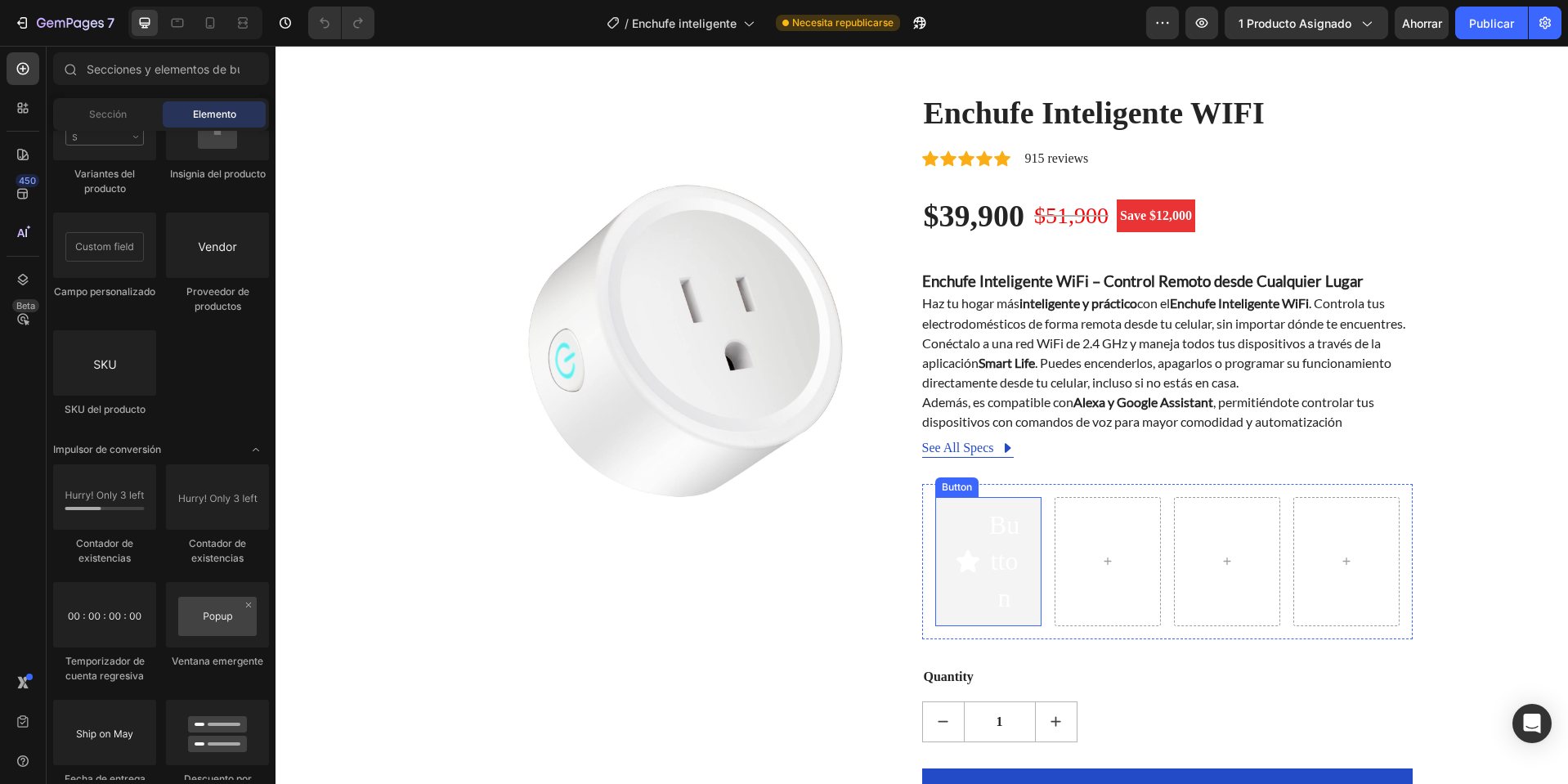
scroll to position [82, 0]
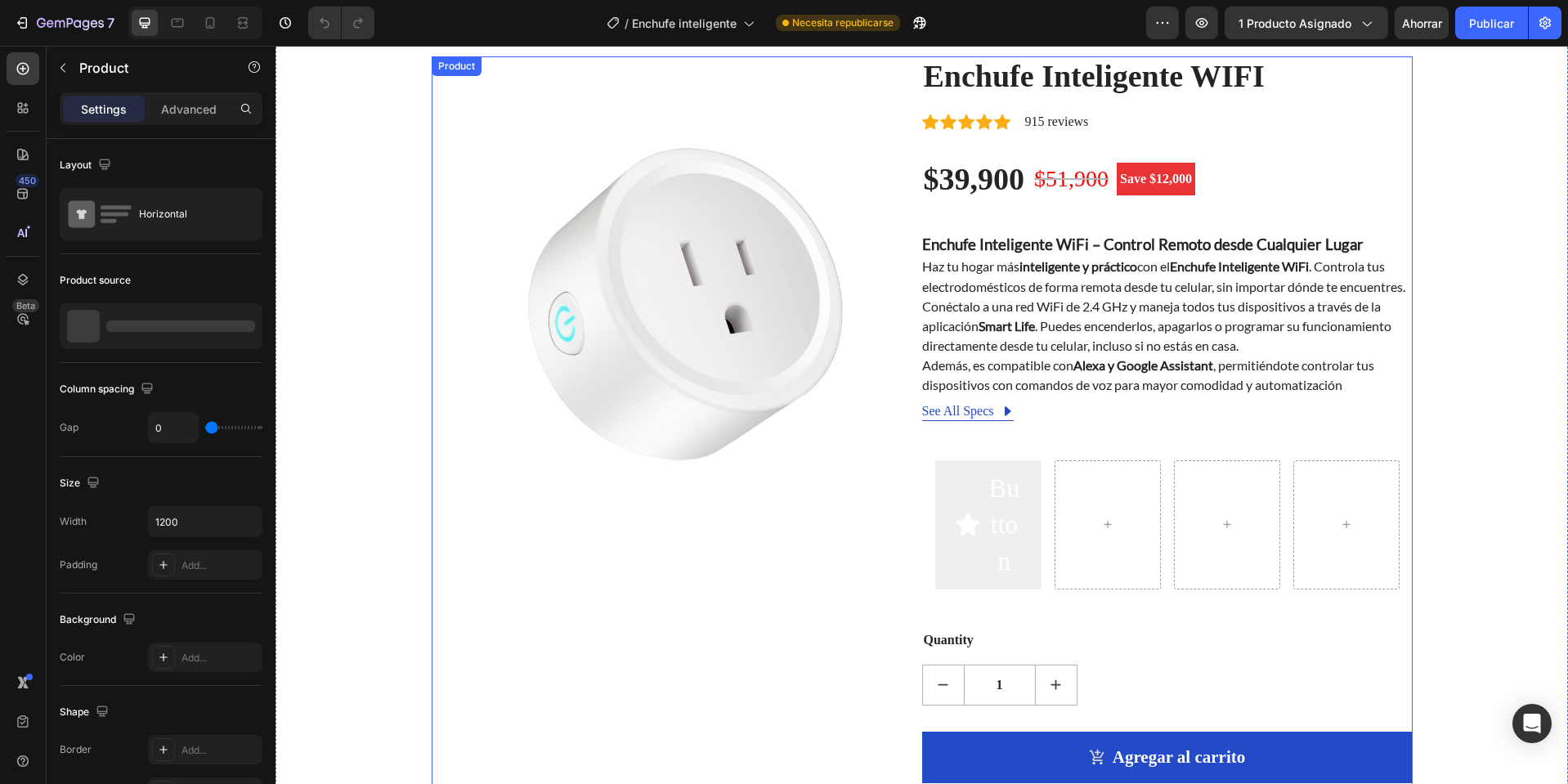
click at [962, 452] on div "Enchufe Inteligente WIFI (P) Title Icon Icon Icon Icon Icon Icon List Hoz 915 r…" at bounding box center [1168, 484] width 491 height 858
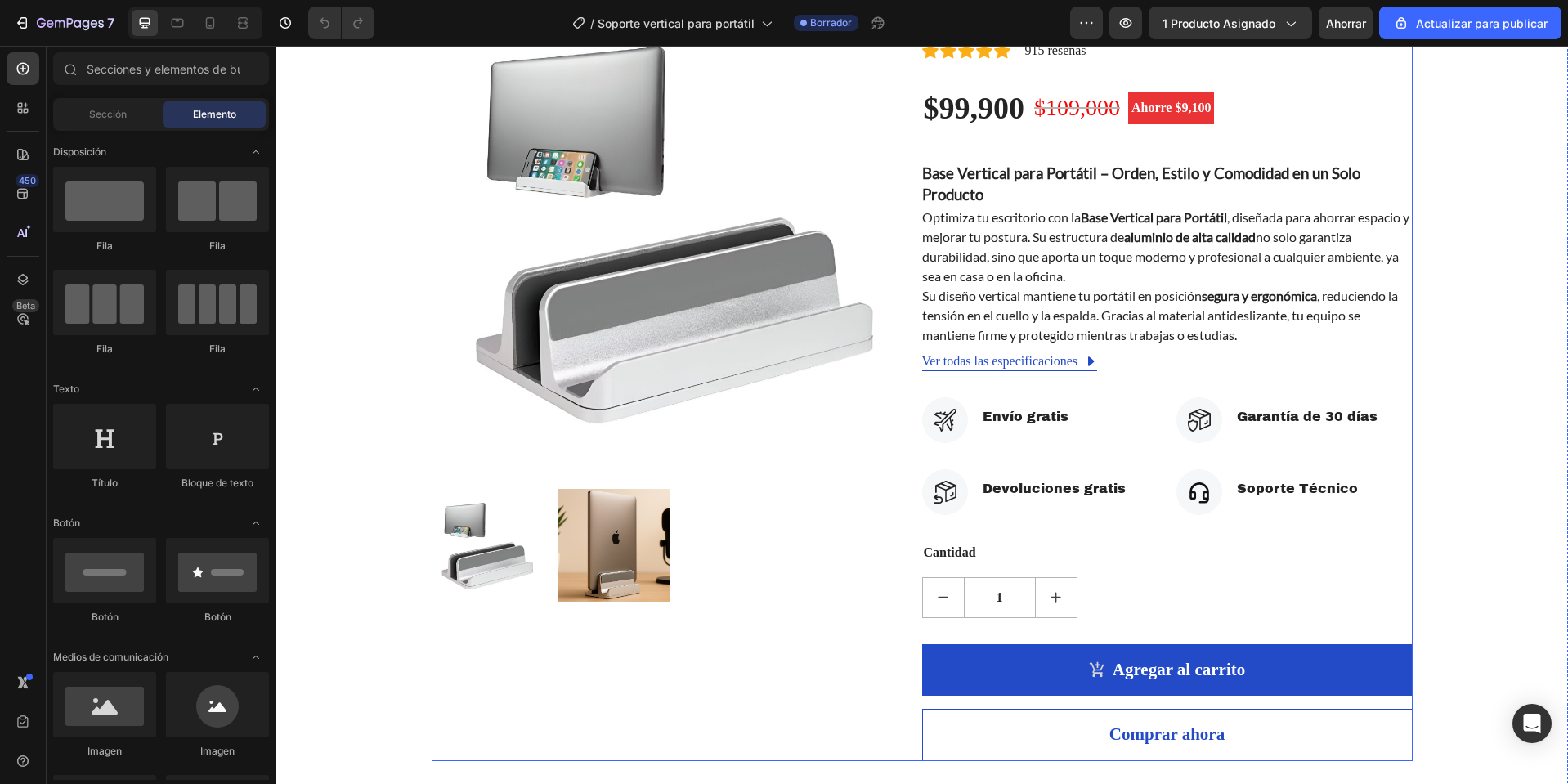
scroll to position [409, 0]
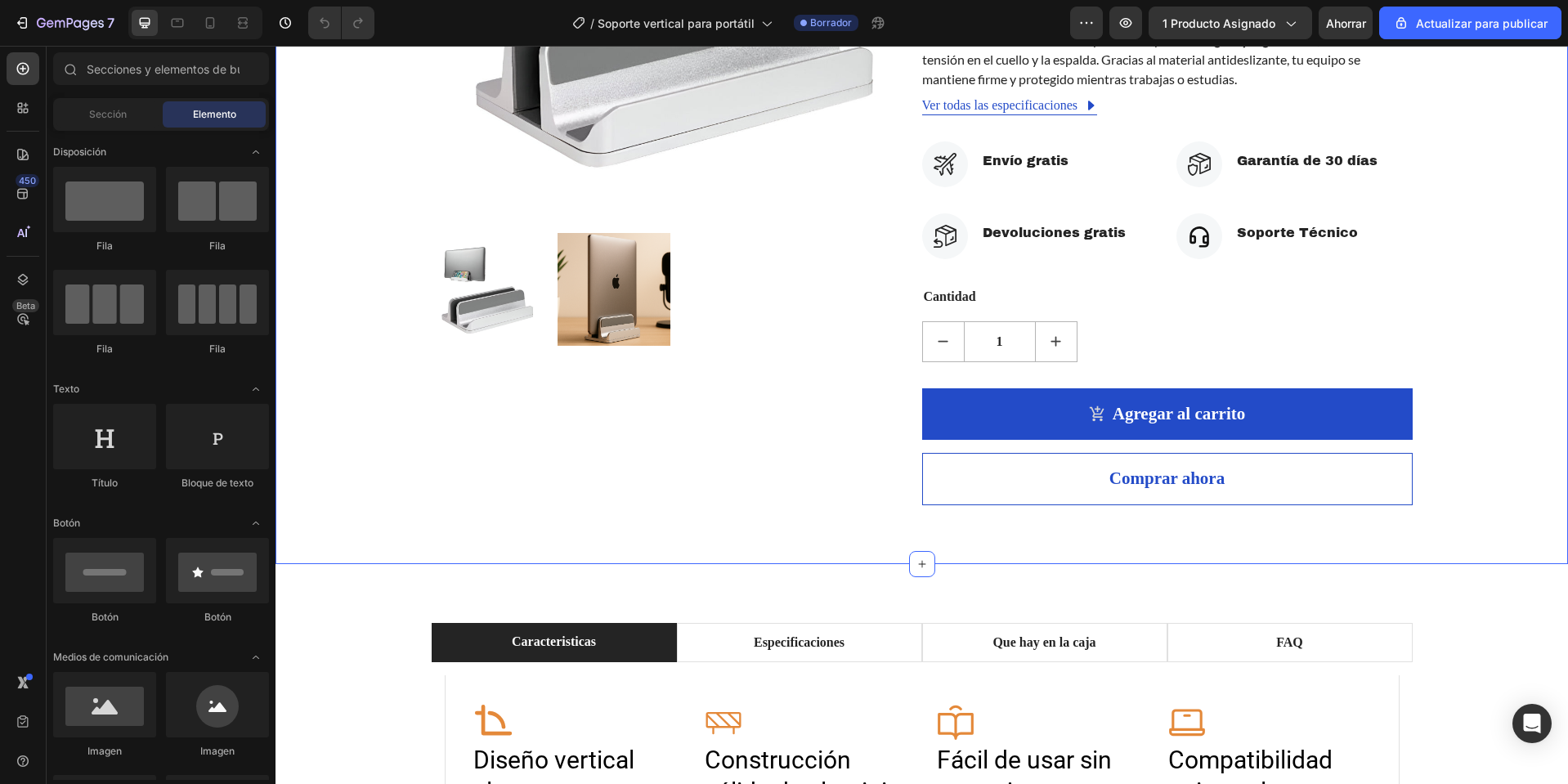
click at [975, 509] on div "Imágenes del producto Soporte vertical para portátil (P) Título Icono Icono Ico…" at bounding box center [921, 118] width 1293 height 894
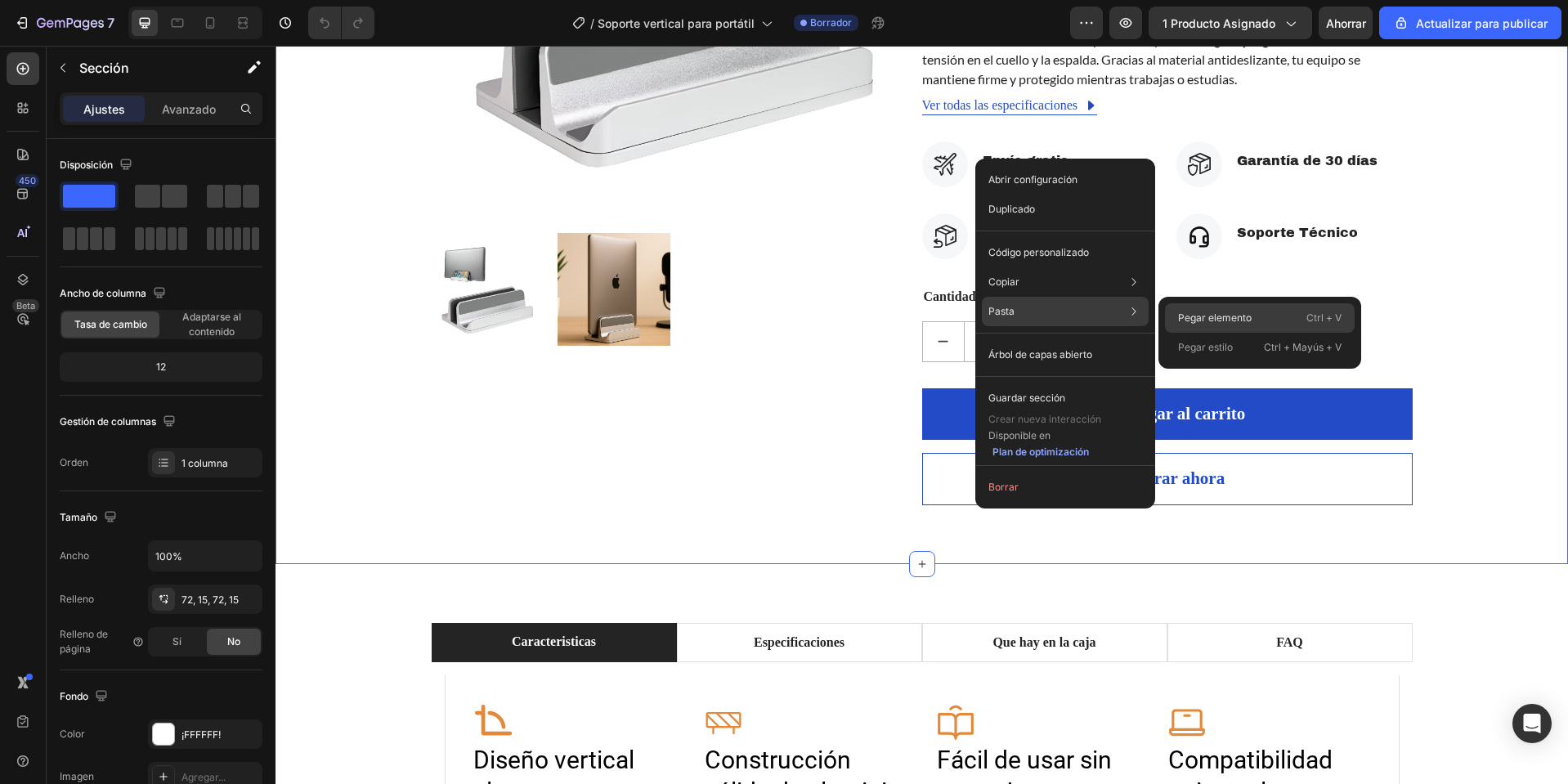
click at [1179, 333] on div "Pegar elemento Ctrl + V" at bounding box center [1259, 348] width 189 height 30
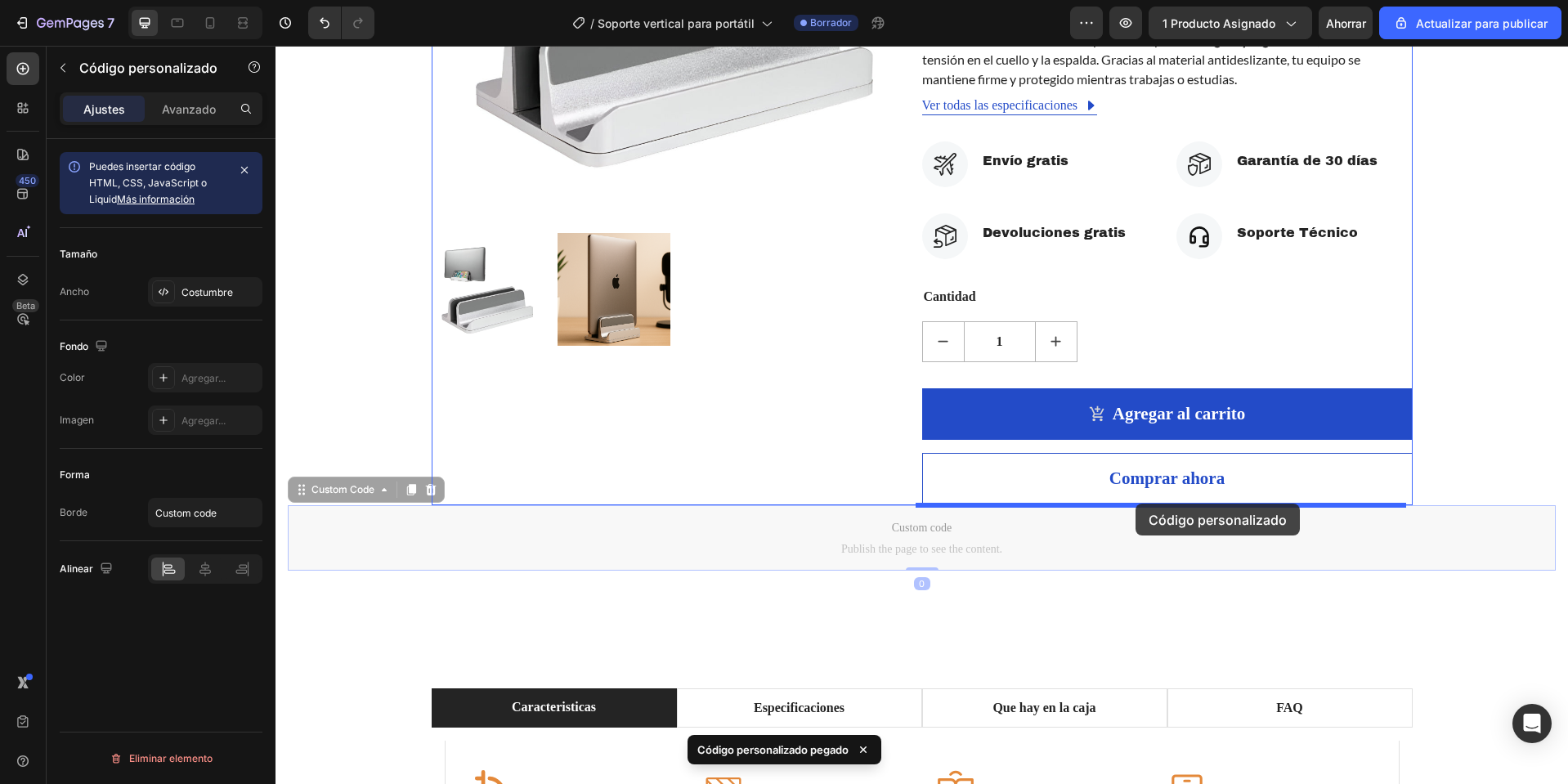
drag, startPoint x: 875, startPoint y: 547, endPoint x: 1136, endPoint y: 504, distance: 264.5
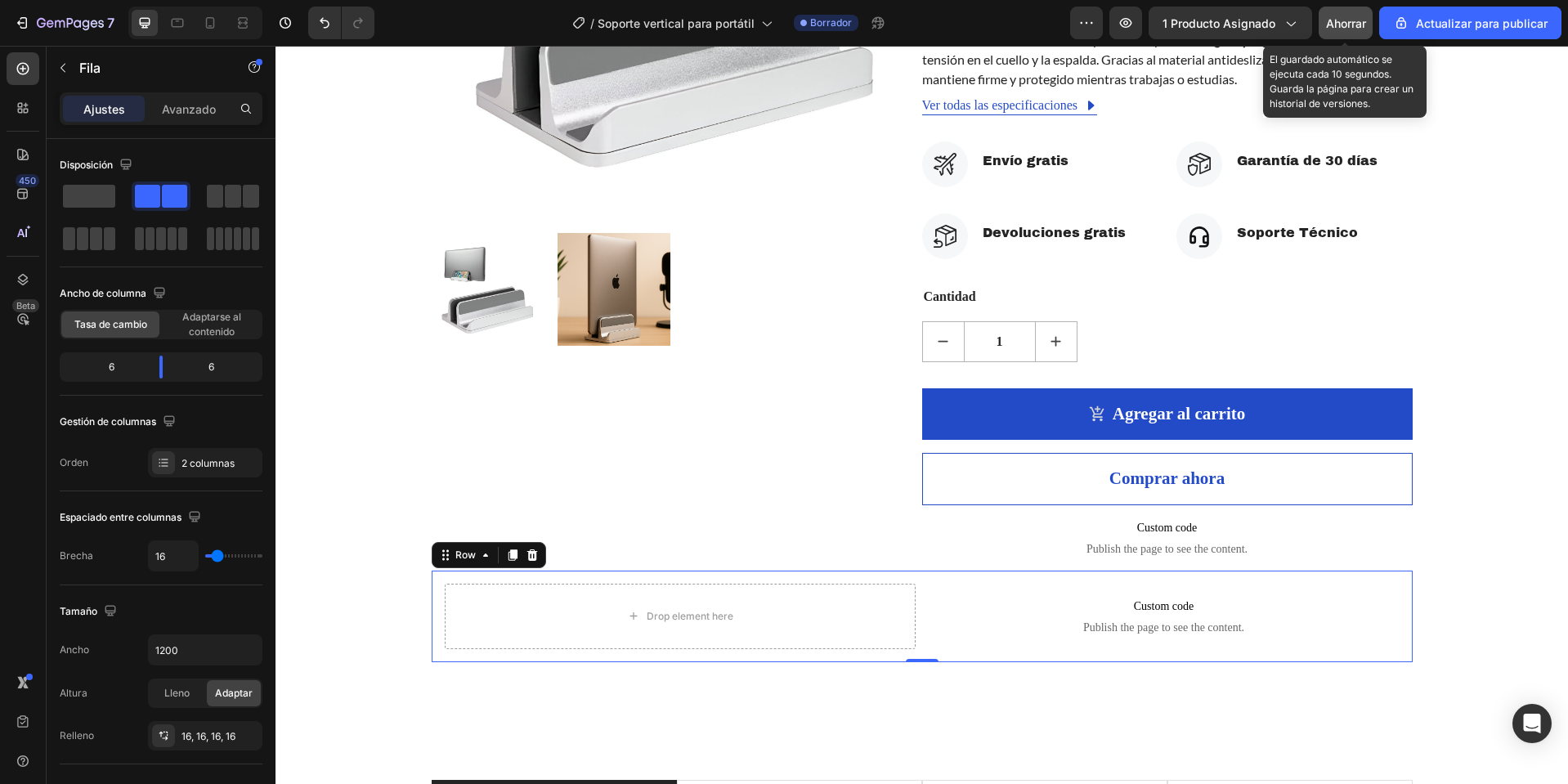
click at [1336, 23] on font "Ahorrar" at bounding box center [1346, 23] width 40 height 14
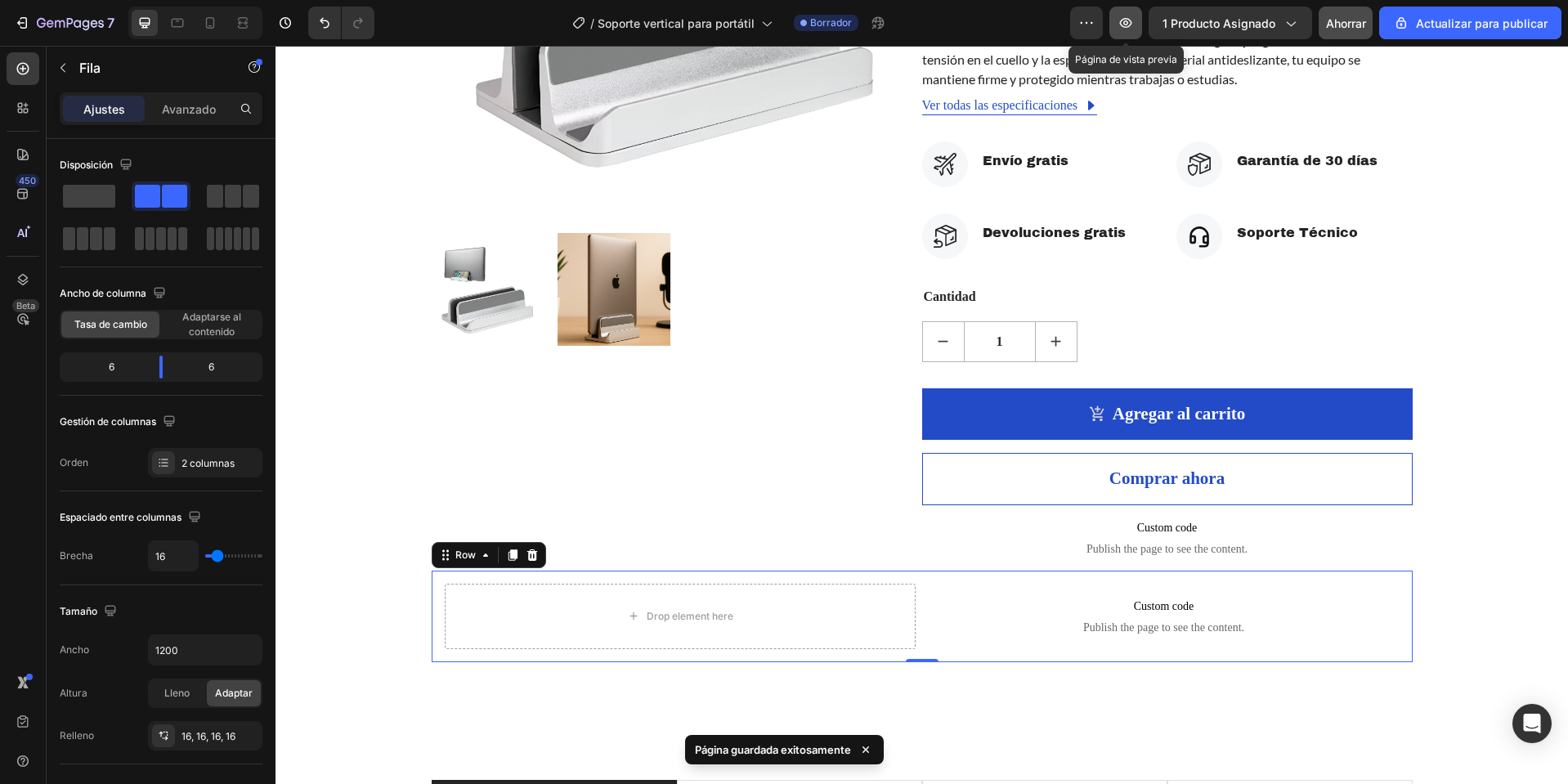
click at [1128, 28] on icon "button" at bounding box center [1127, 23] width 17 height 17
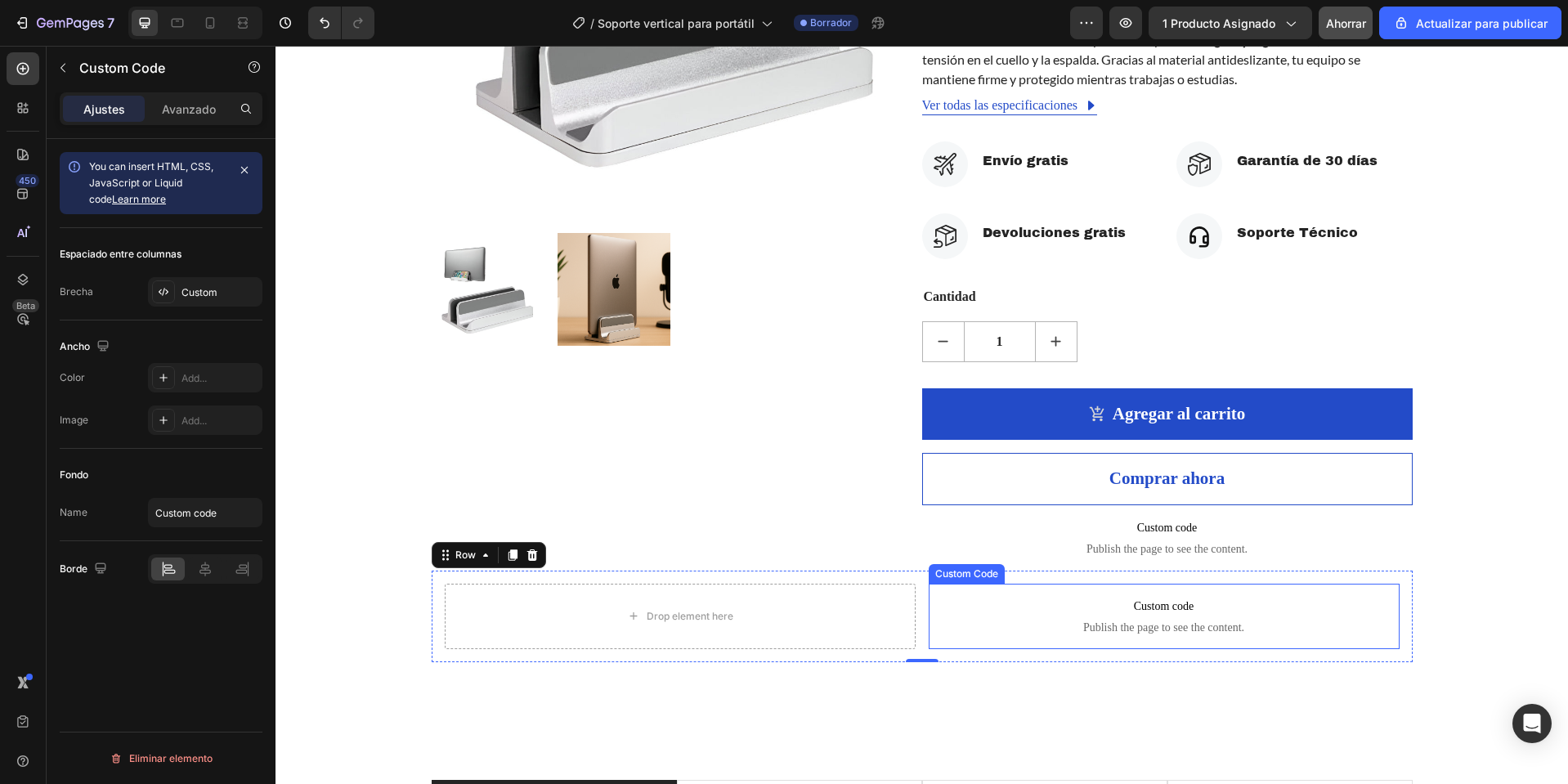
click at [1122, 612] on span "Custom code" at bounding box center [1164, 607] width 471 height 20
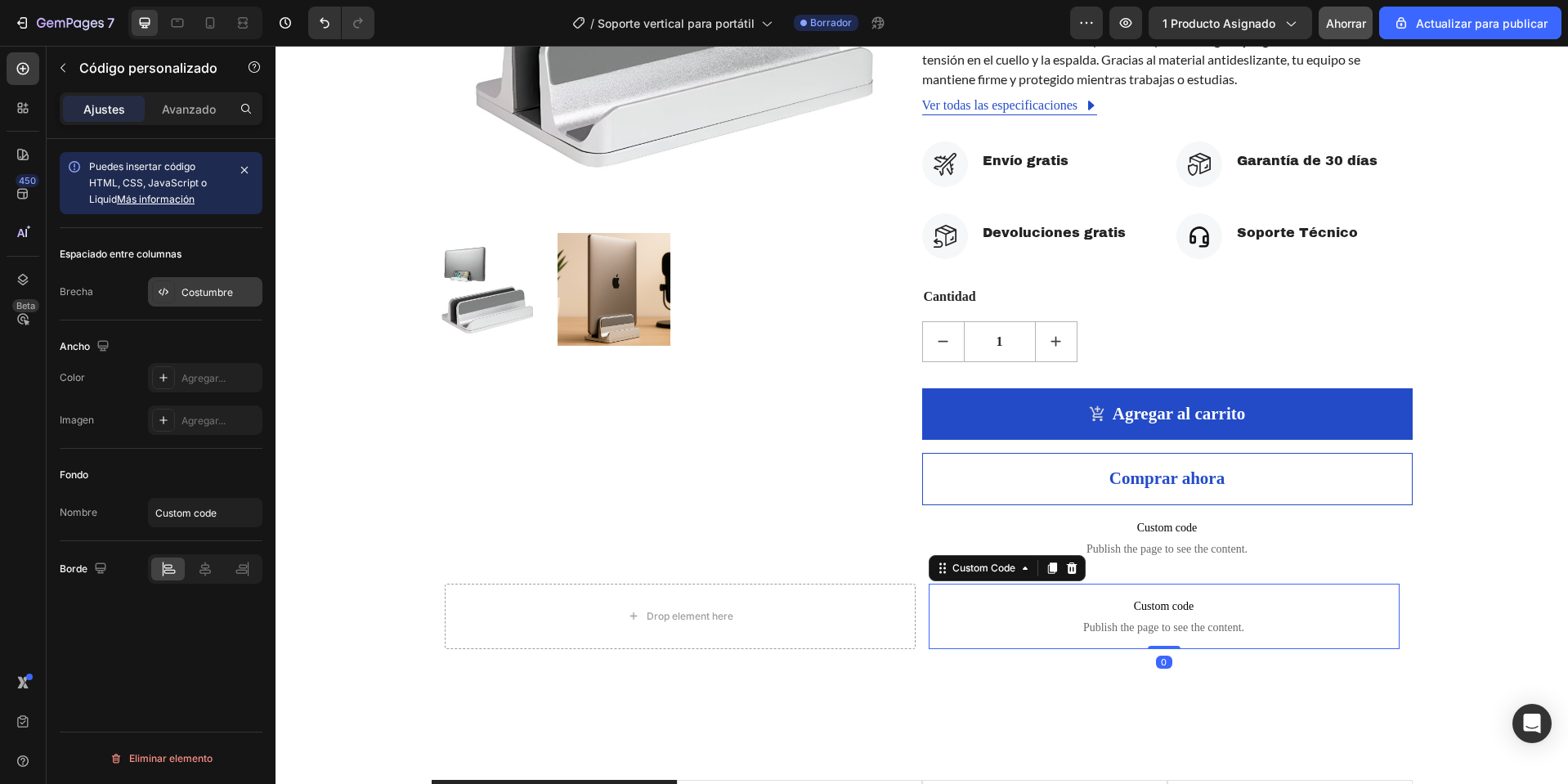
click at [203, 294] on font "Costumbre" at bounding box center [206, 292] width 51 height 12
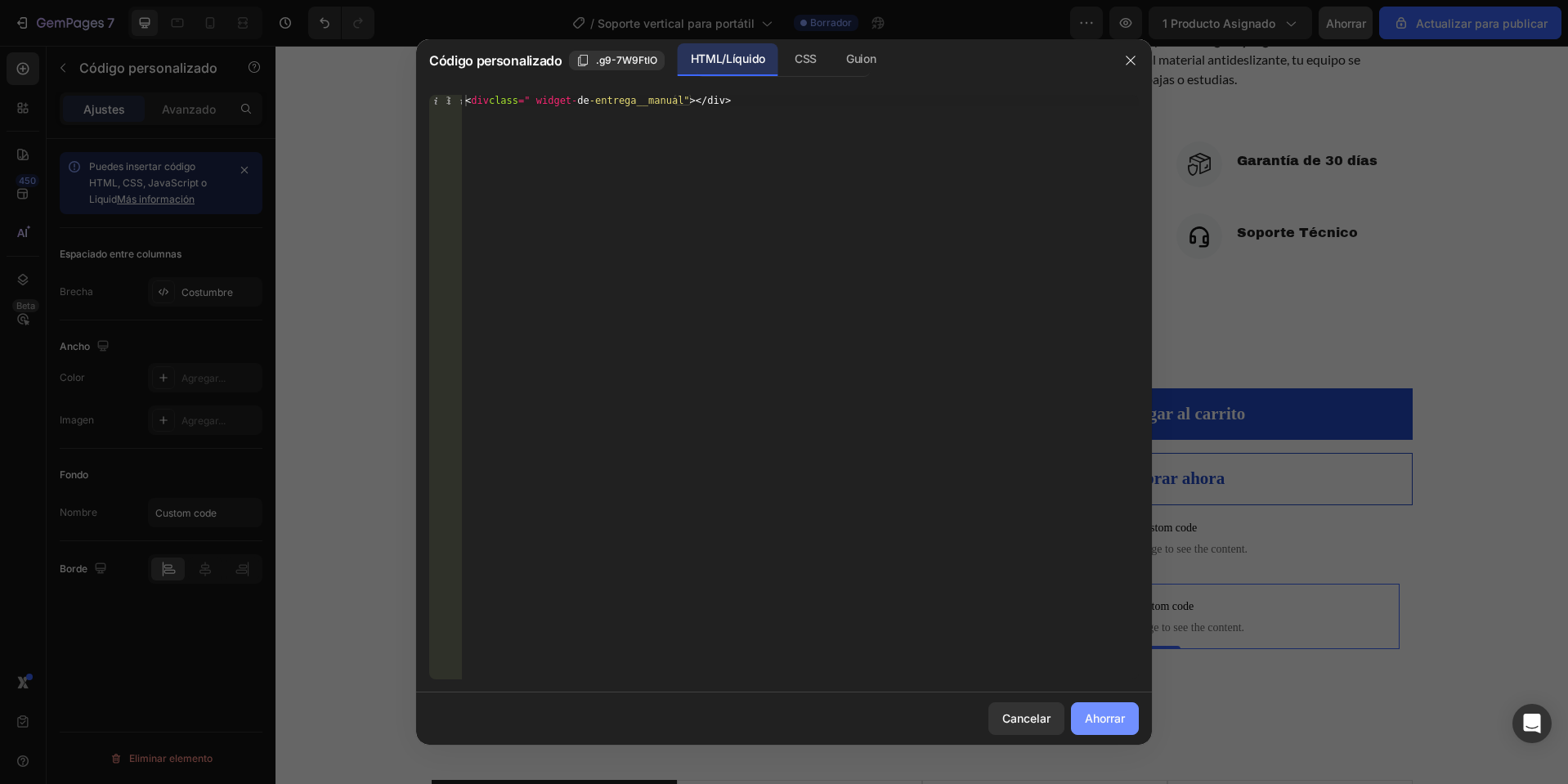
click at [1122, 715] on font "Ahorrar" at bounding box center [1105, 718] width 40 height 14
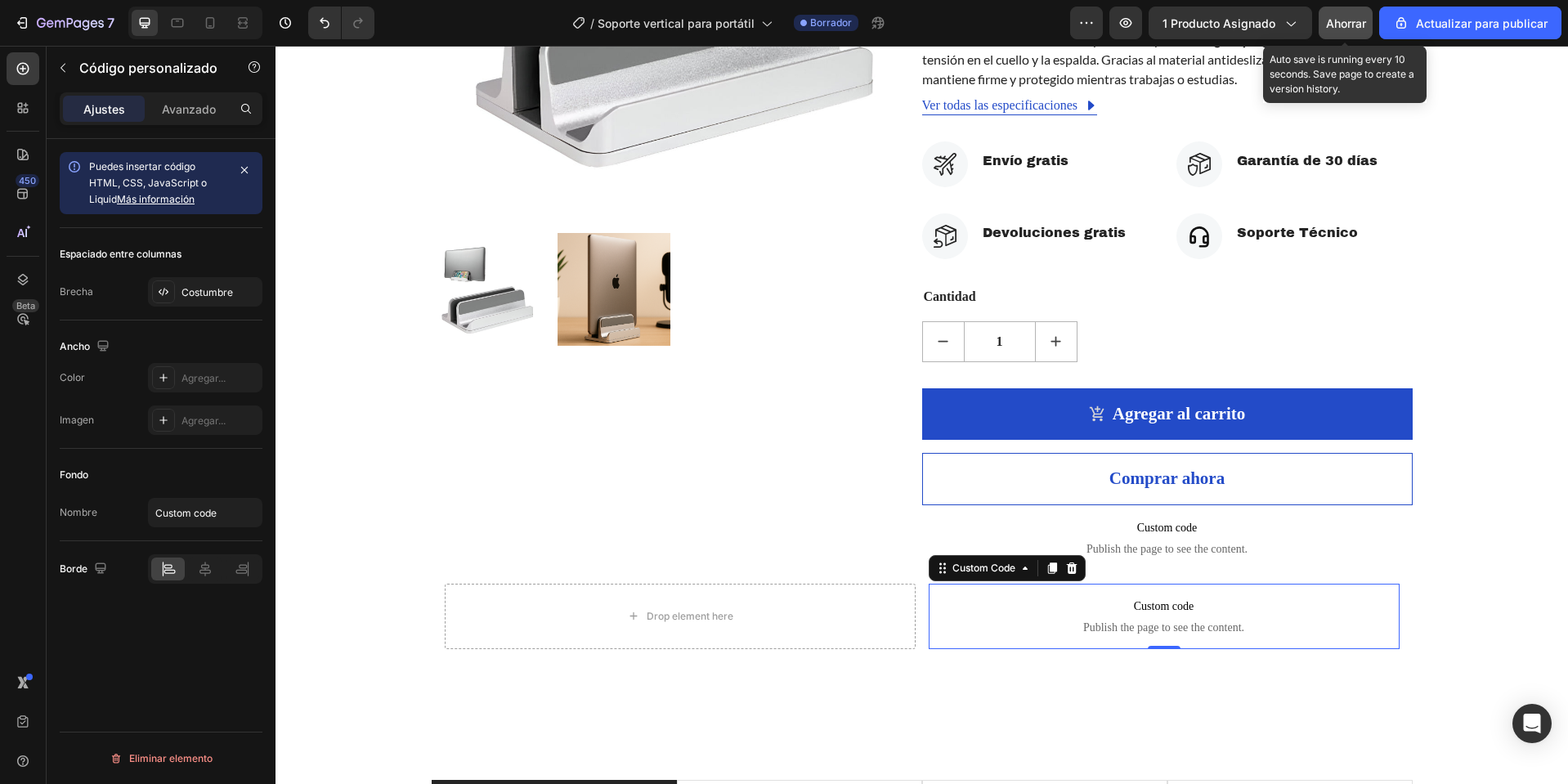
click at [1342, 35] on button "Ahorrar" at bounding box center [1346, 22] width 54 height 33
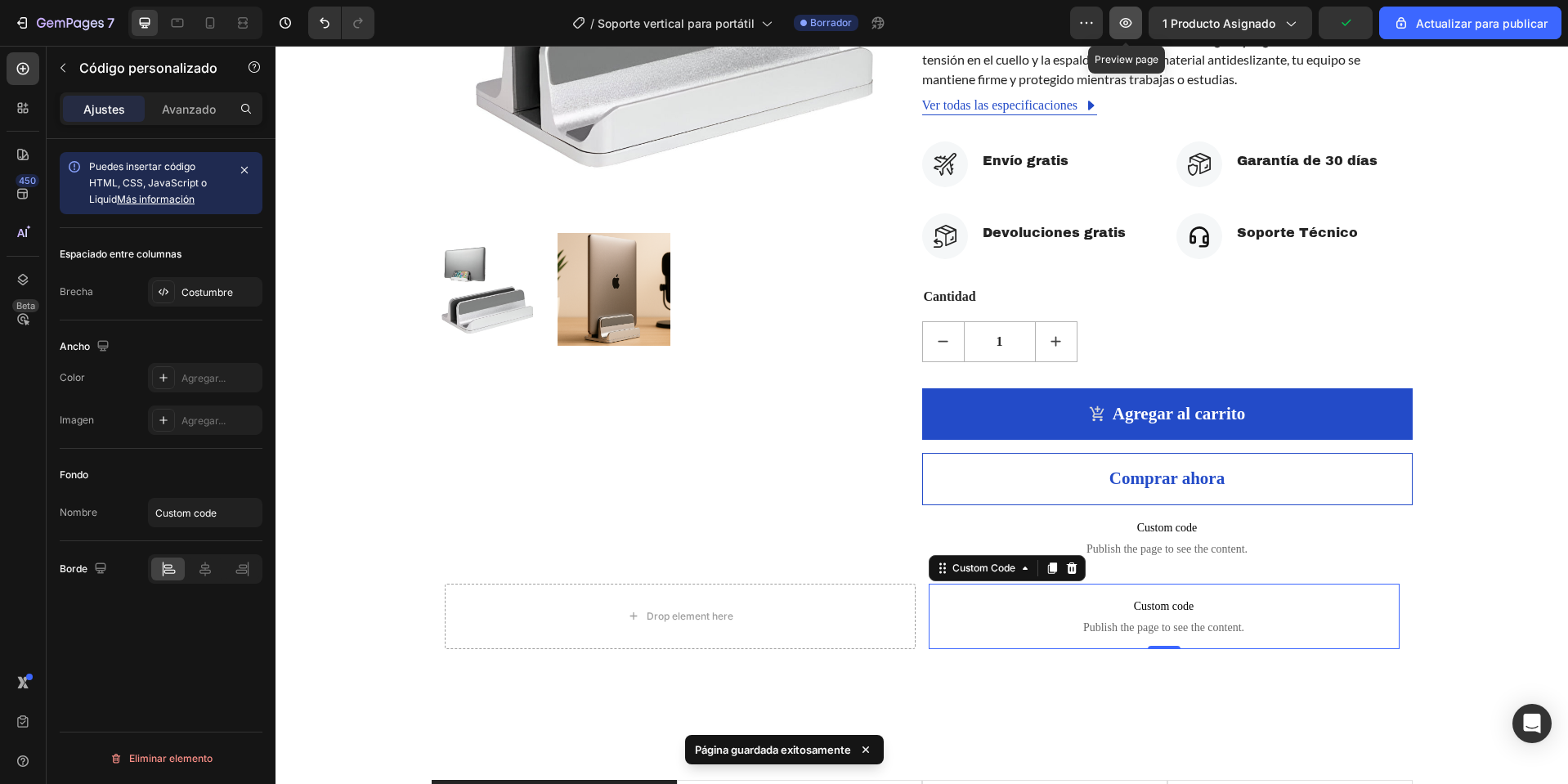
click at [1122, 18] on icon "button" at bounding box center [1127, 23] width 17 height 17
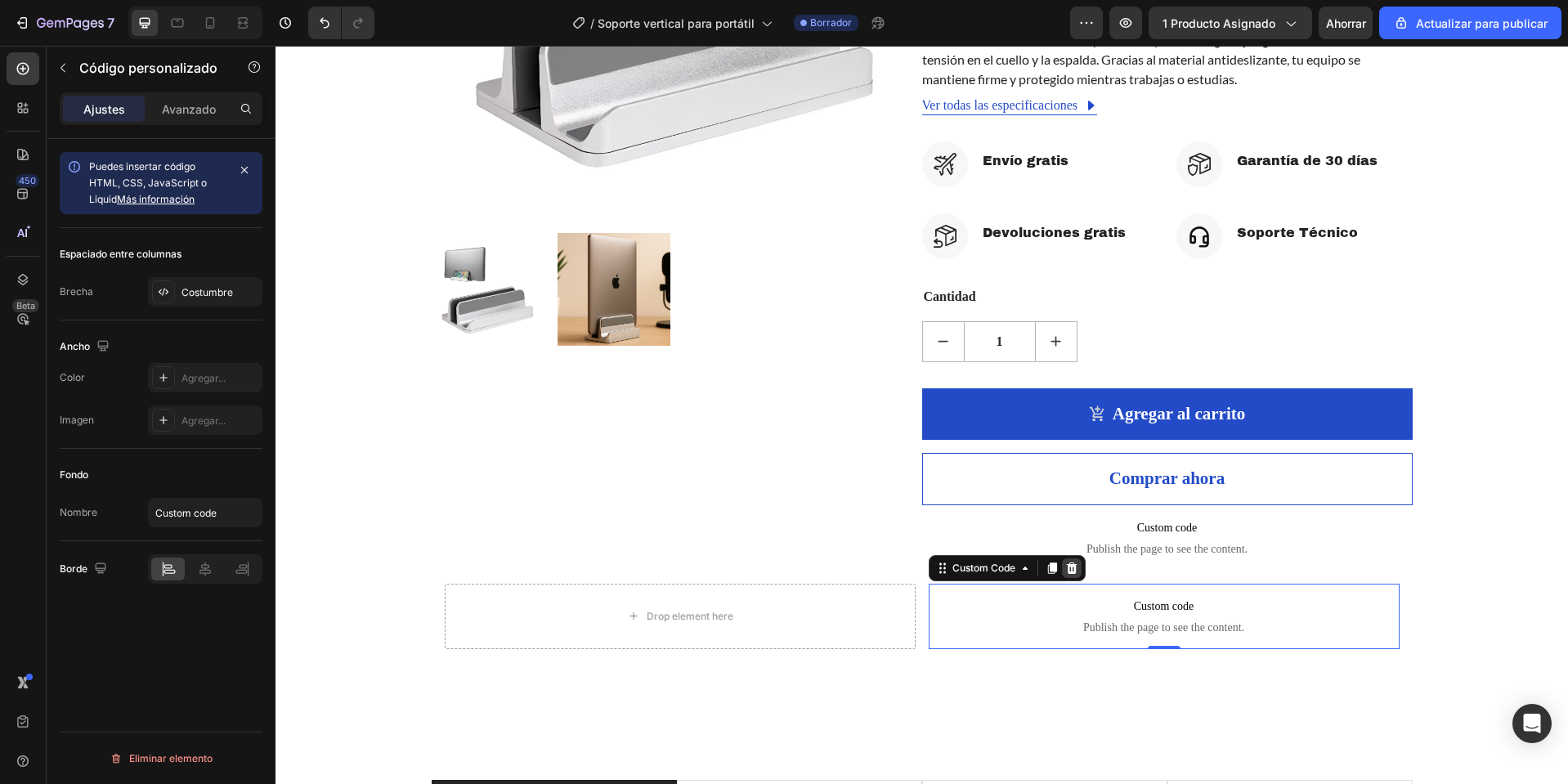
click at [1066, 567] on icon at bounding box center [1071, 568] width 10 height 11
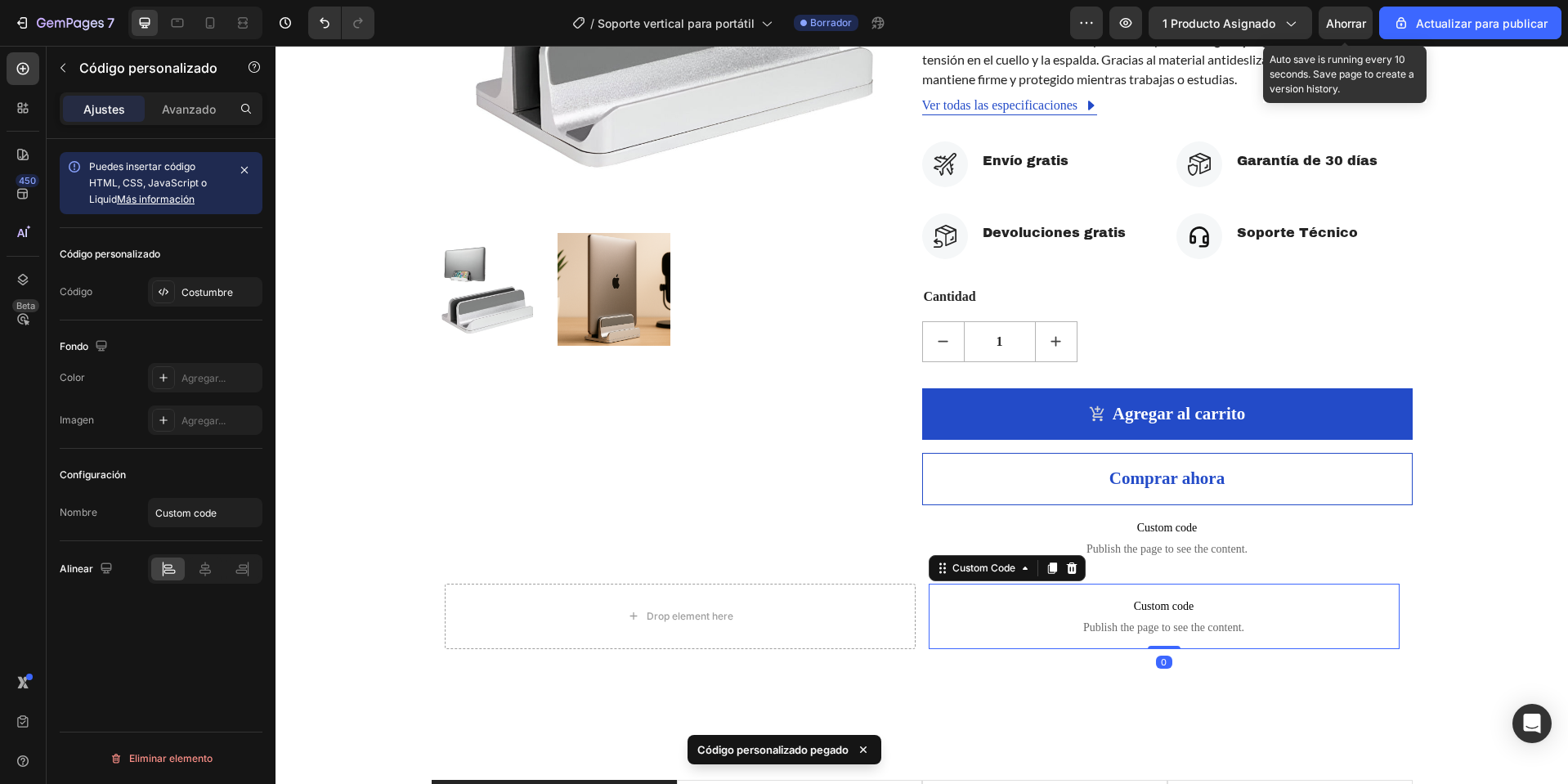
click at [1330, 30] on div "Ahorrar" at bounding box center [1346, 23] width 40 height 17
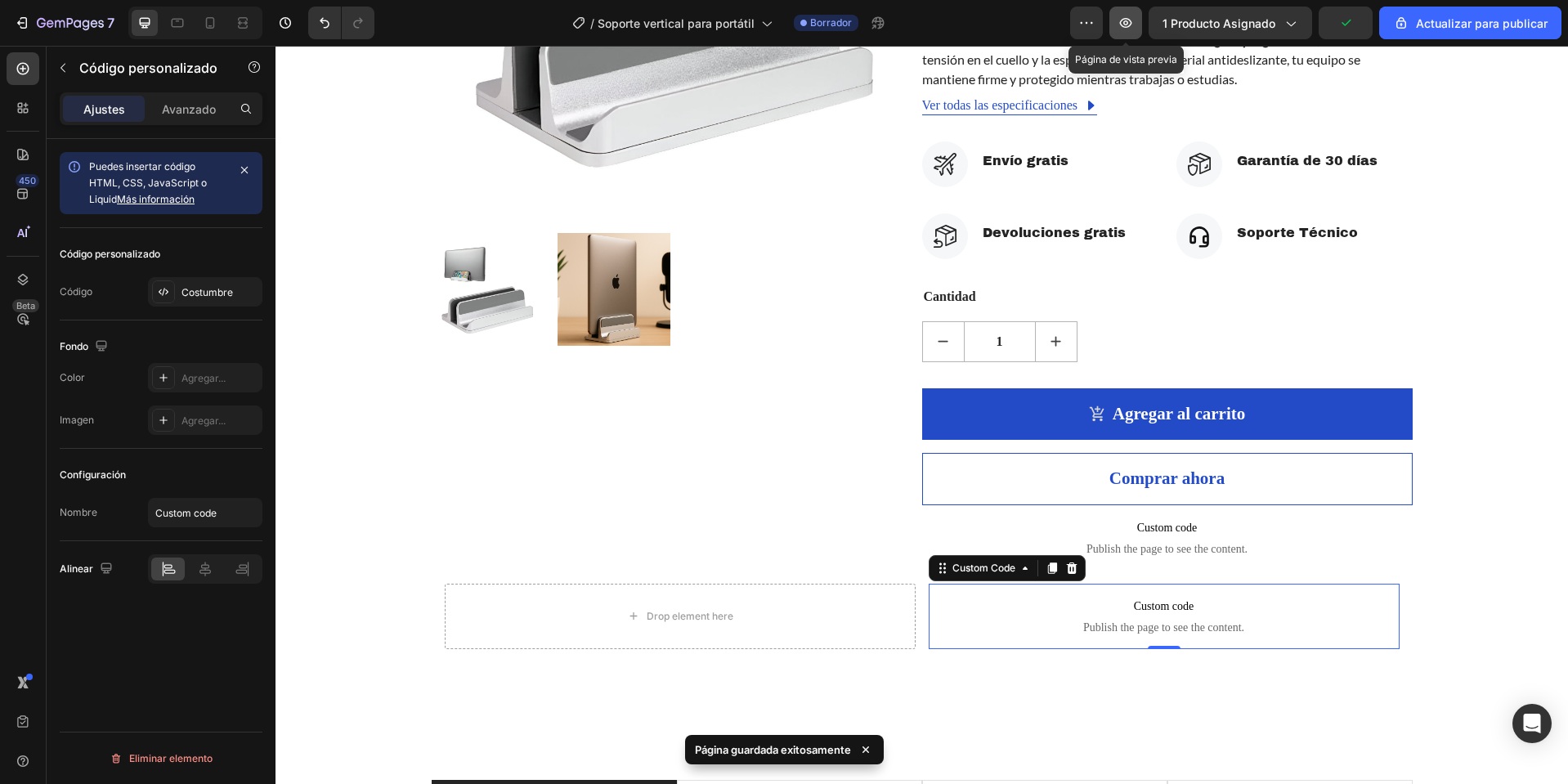
click at [1137, 22] on button "button" at bounding box center [1126, 22] width 33 height 33
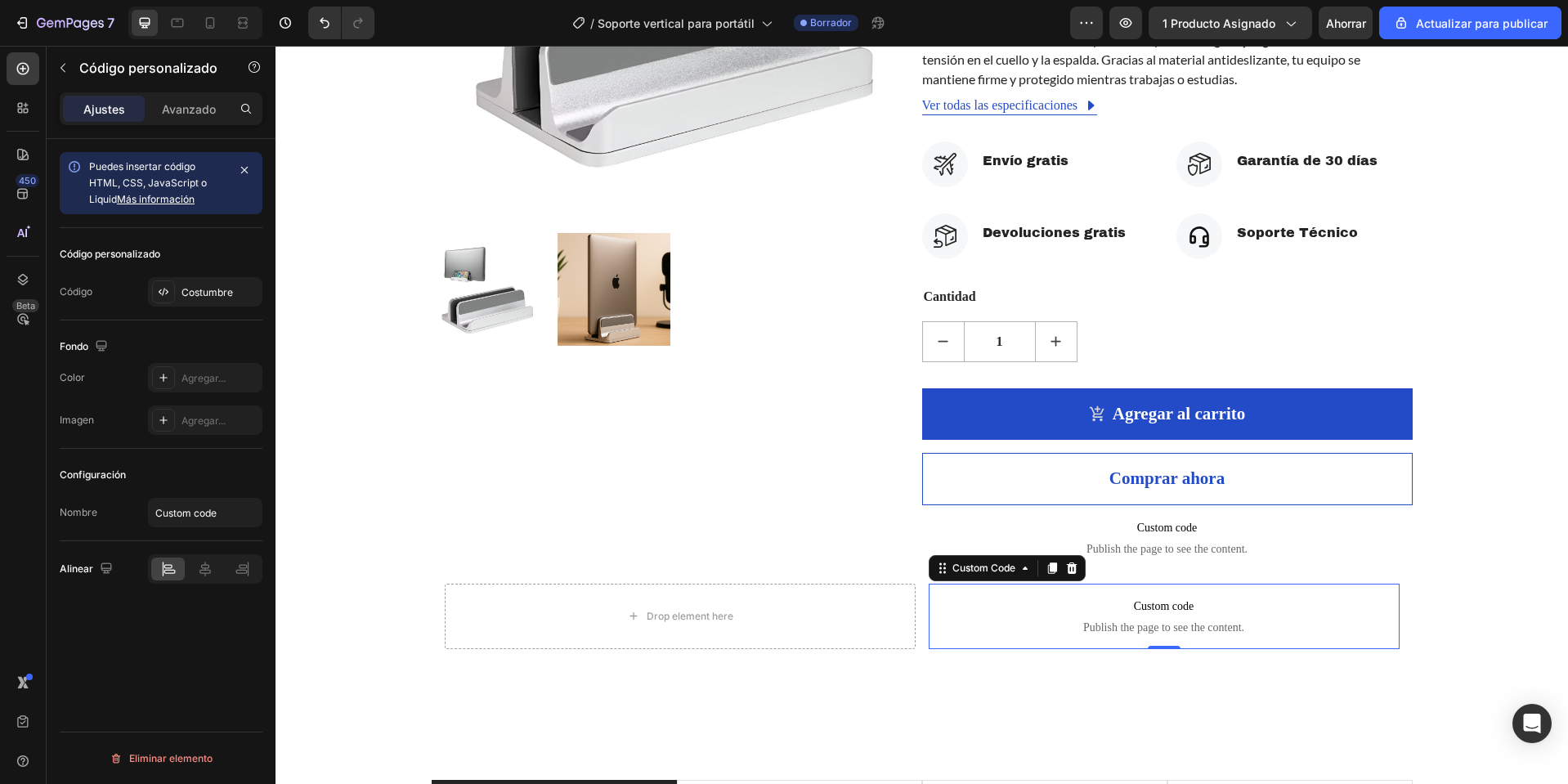
click at [1079, 607] on span "Custom code" at bounding box center [1164, 607] width 471 height 20
click at [743, 615] on div "Drop element here" at bounding box center [680, 617] width 471 height 65
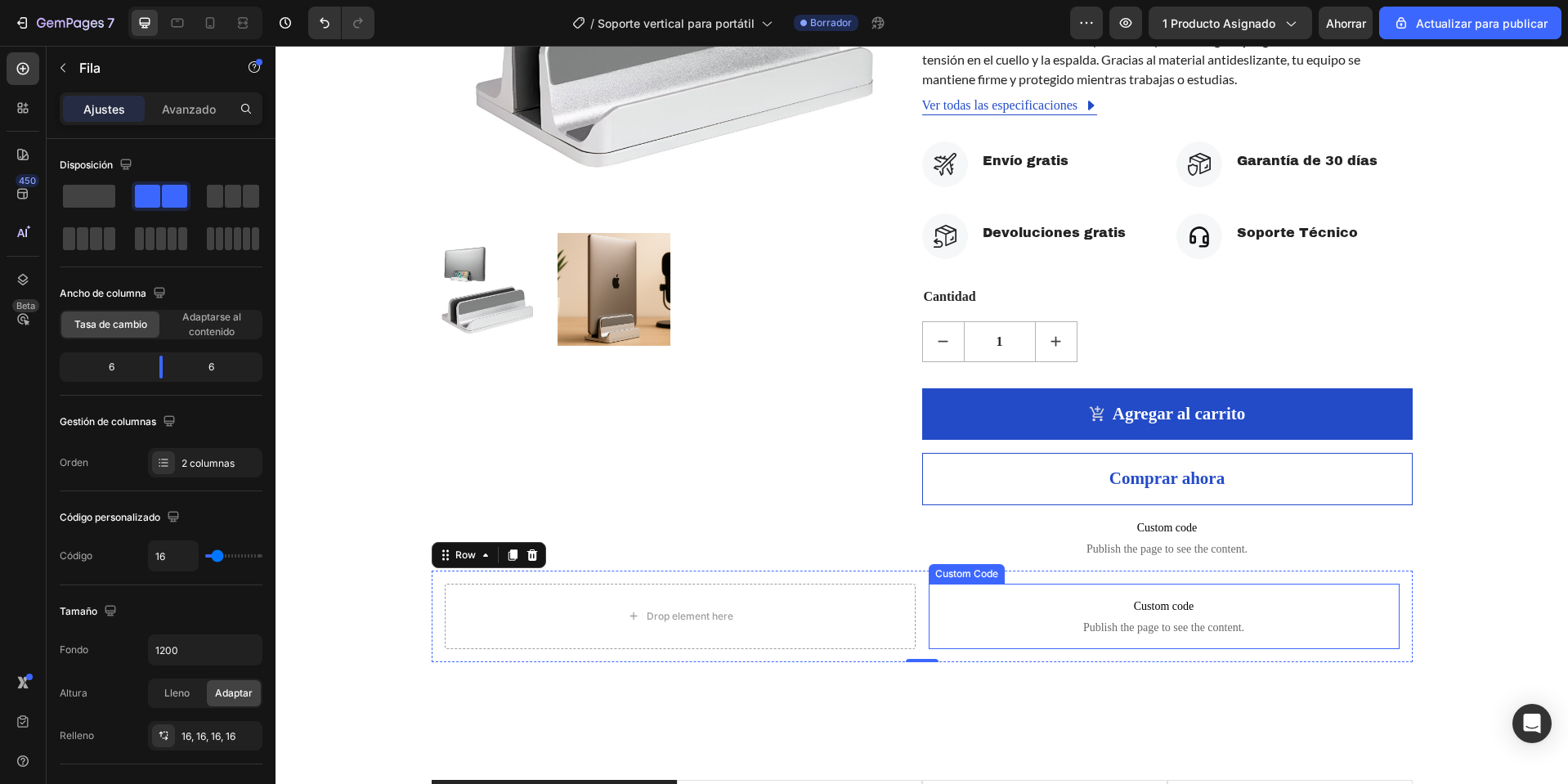
click at [1161, 635] on span "Publish the page to see the content." at bounding box center [1164, 628] width 471 height 17
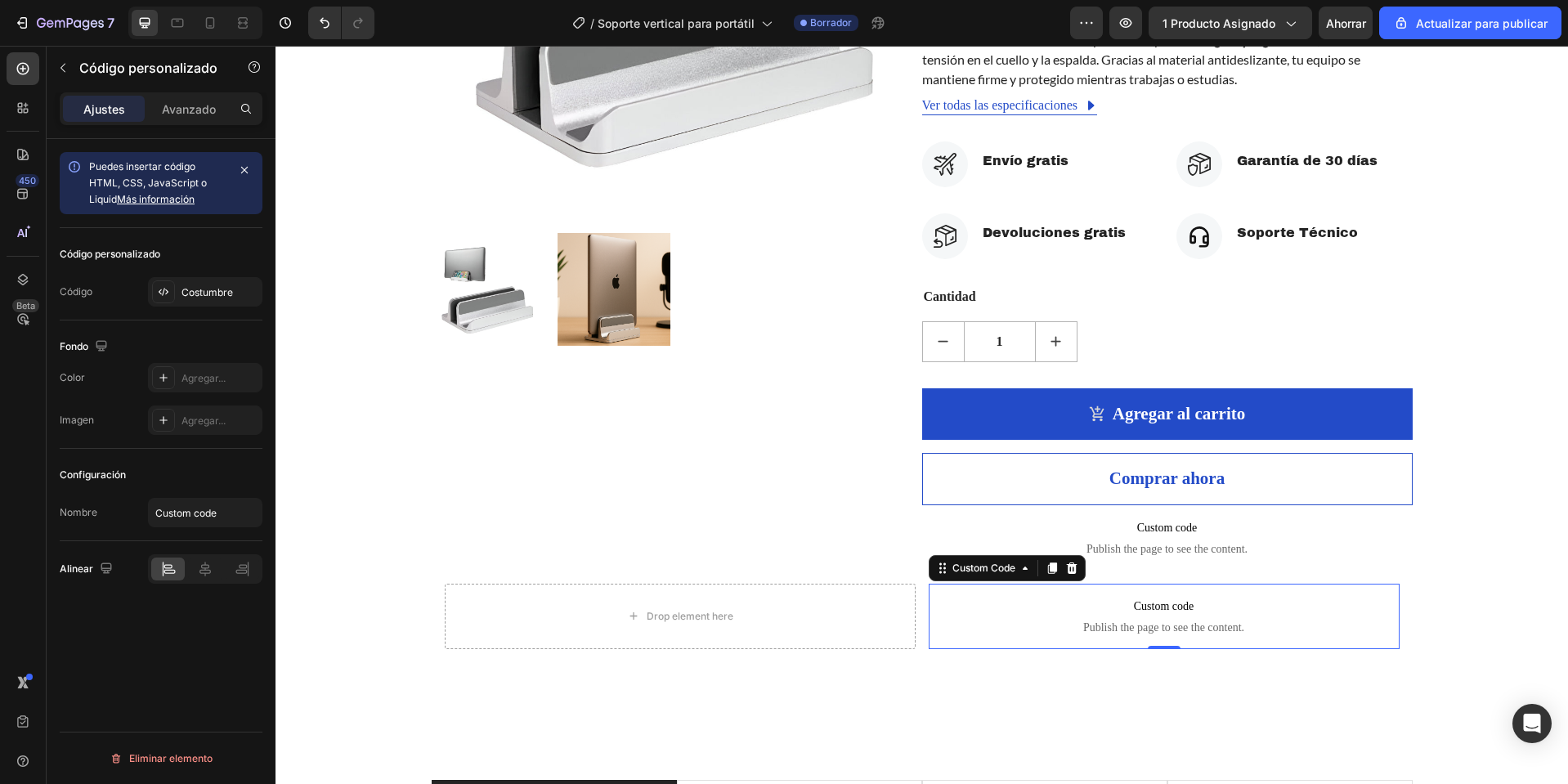
click at [1150, 617] on p "Custom code Publish the page to see the content." at bounding box center [1164, 617] width 471 height 65
click at [230, 291] on font "Costumbre" at bounding box center [206, 292] width 51 height 12
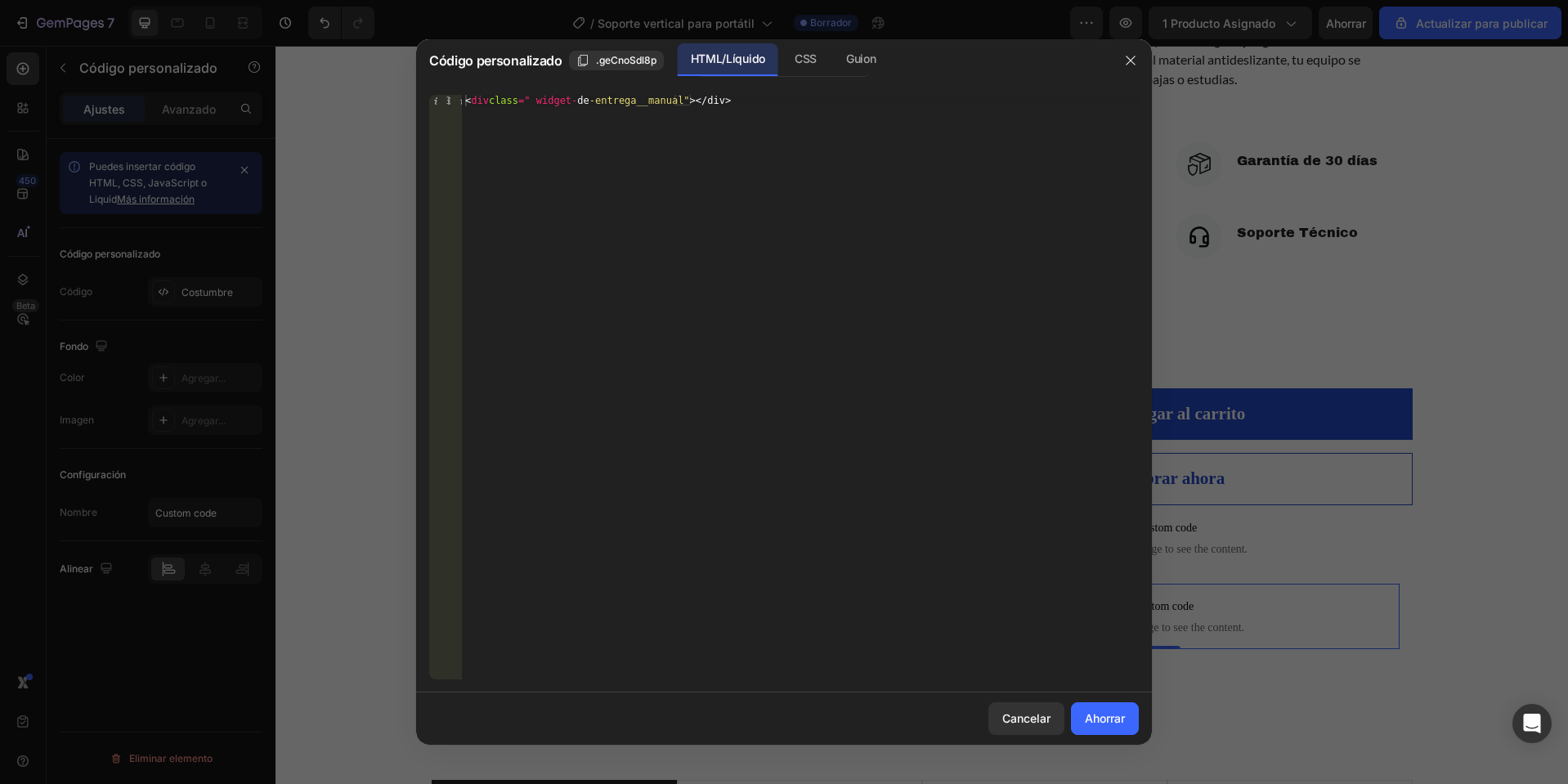
type textarea "<div class="delivery-widget__manual"></div>"
click at [708, 95] on div "< div class = " widget- de -entrega__manual" > </div>" at bounding box center [800, 399] width 677 height 608
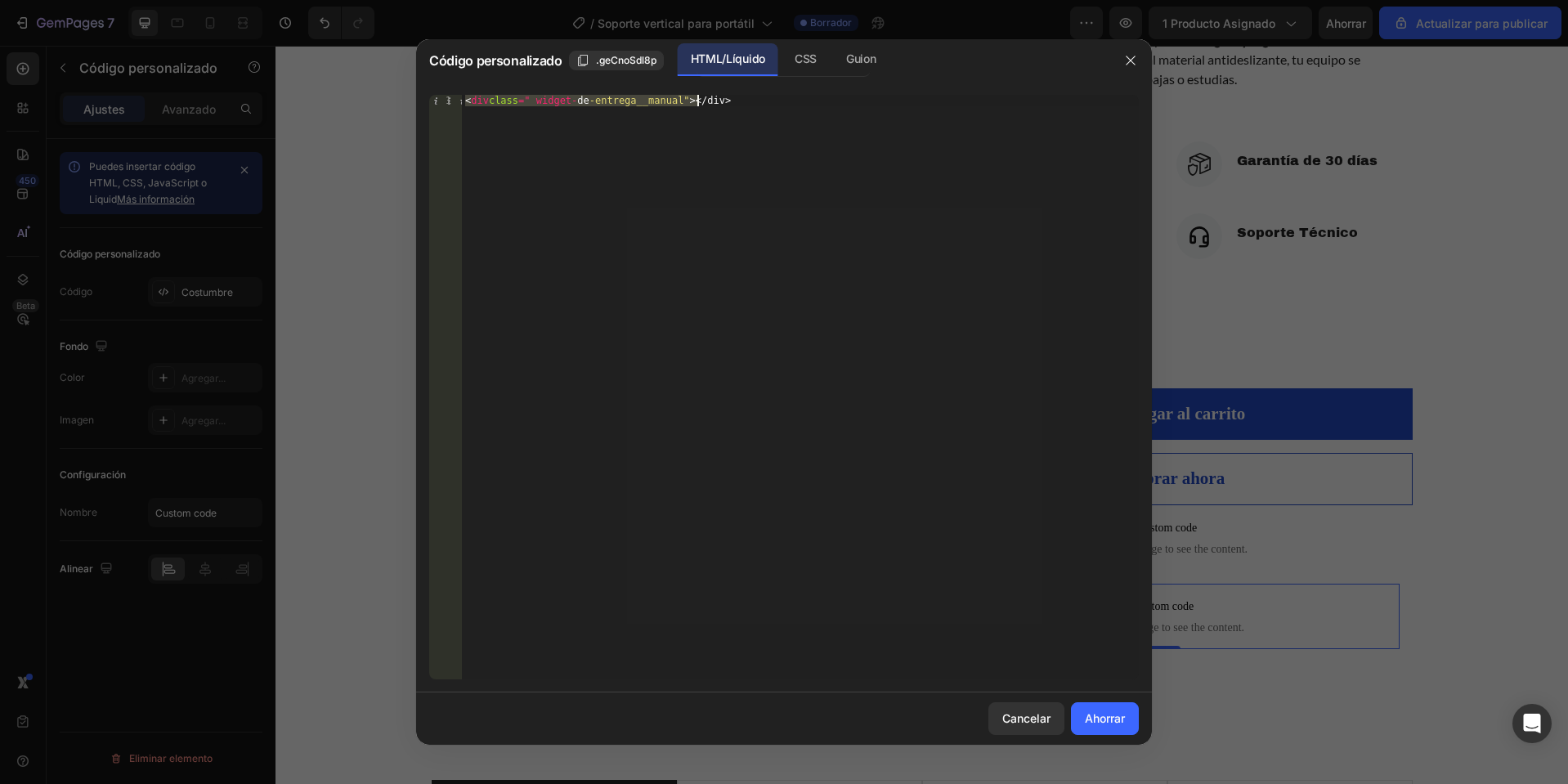
click at [793, 125] on div "< div class = " widget- de -entrega__manual" > </div>" at bounding box center [800, 387] width 677 height 584
click at [793, 125] on div "< div class = " widget- de -entrega__manual" > </div>" at bounding box center [800, 399] width 677 height 608
click at [789, 117] on div "< div class = " widget- de -entrega__manual" > </div>" at bounding box center [800, 387] width 677 height 584
drag, startPoint x: 787, startPoint y: 112, endPoint x: 436, endPoint y: 96, distance: 351.4
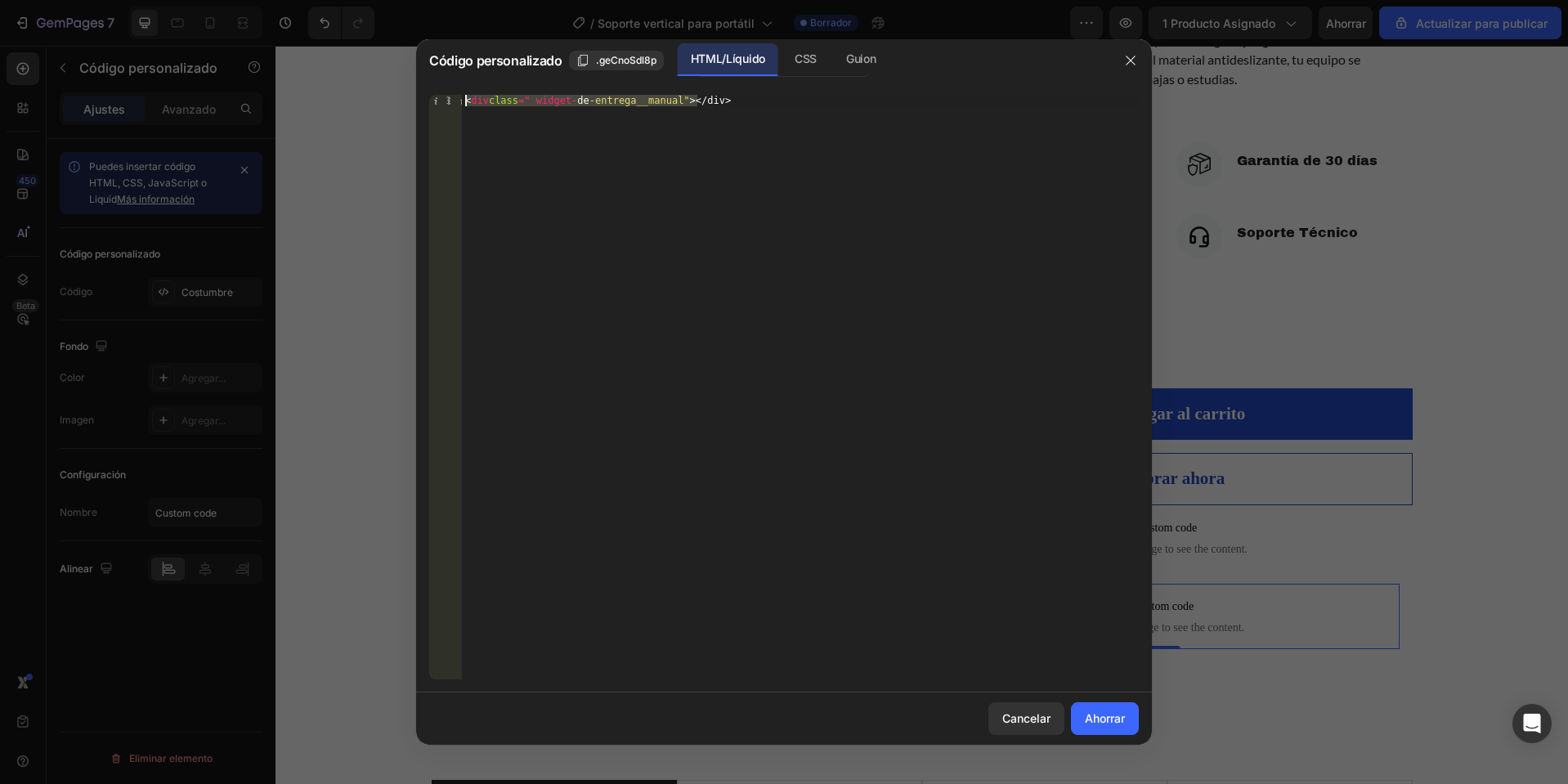
click at [436, 96] on div "<div class="delivery-widget__manual"></div> 1 < div class = " widget- de -entre…" at bounding box center [784, 387] width 709 height 584
click at [1059, 724] on button "Cancelar" at bounding box center [1026, 719] width 76 height 33
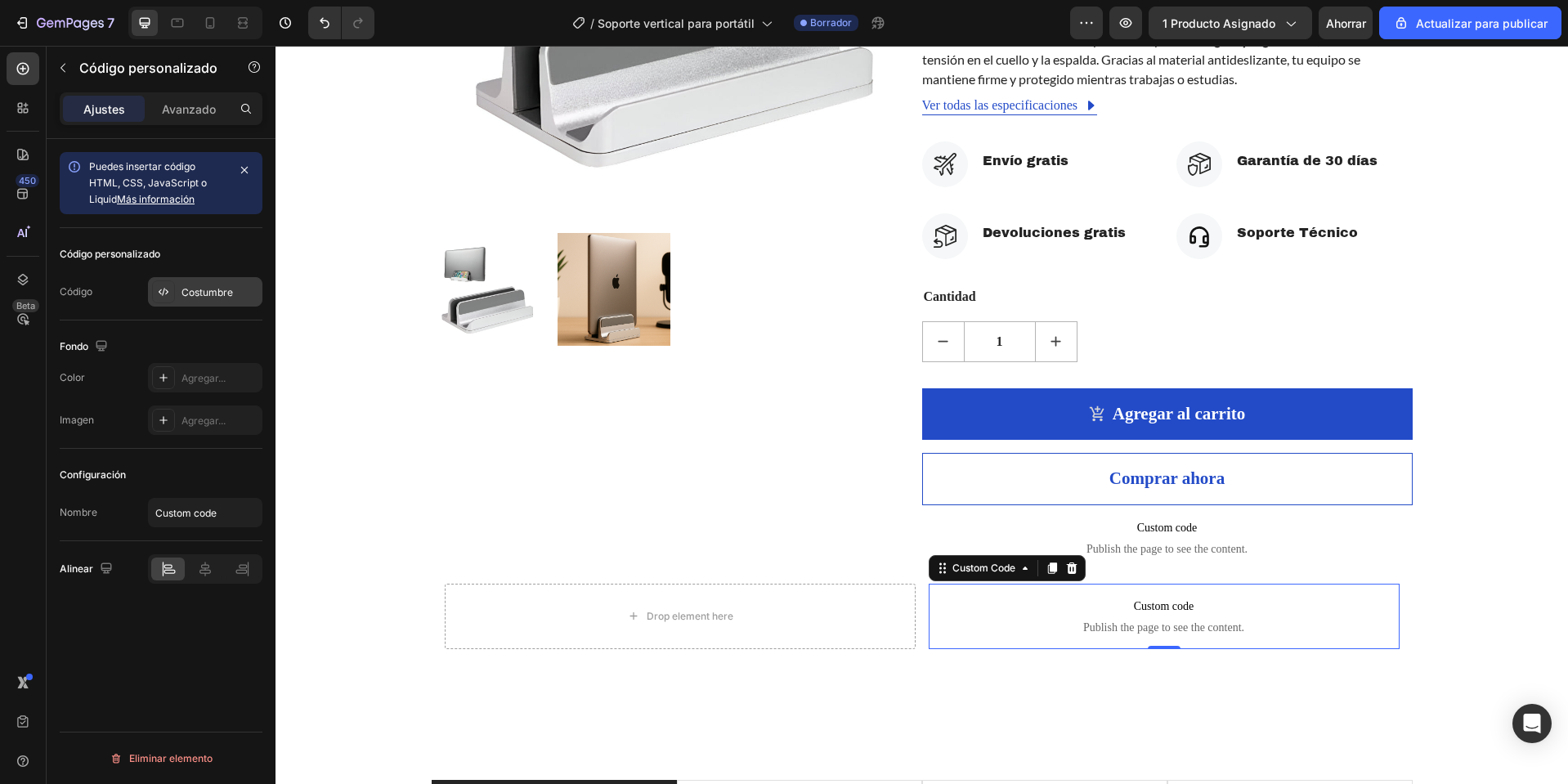
click at [181, 287] on font "Costumbre" at bounding box center [206, 292] width 51 height 12
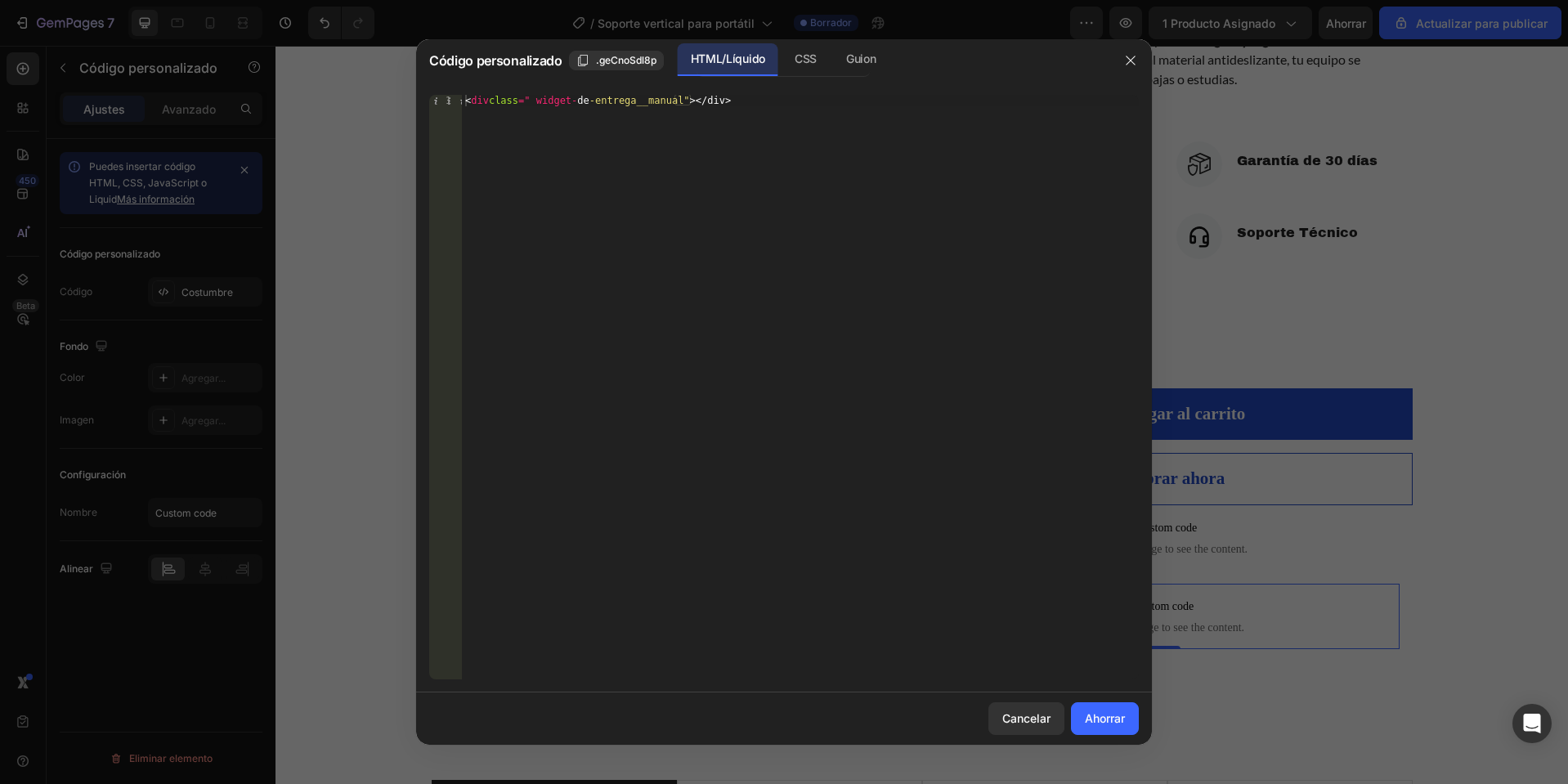
type textarea "<div class="delivery-widget__manual"></div>"
click at [701, 95] on div "< div class = " widget- de -entrega__manual" > </div>" at bounding box center [800, 399] width 677 height 608
click at [701, 96] on div "< div class = " widget- de -entrega__manual" > </div>" at bounding box center [800, 399] width 677 height 608
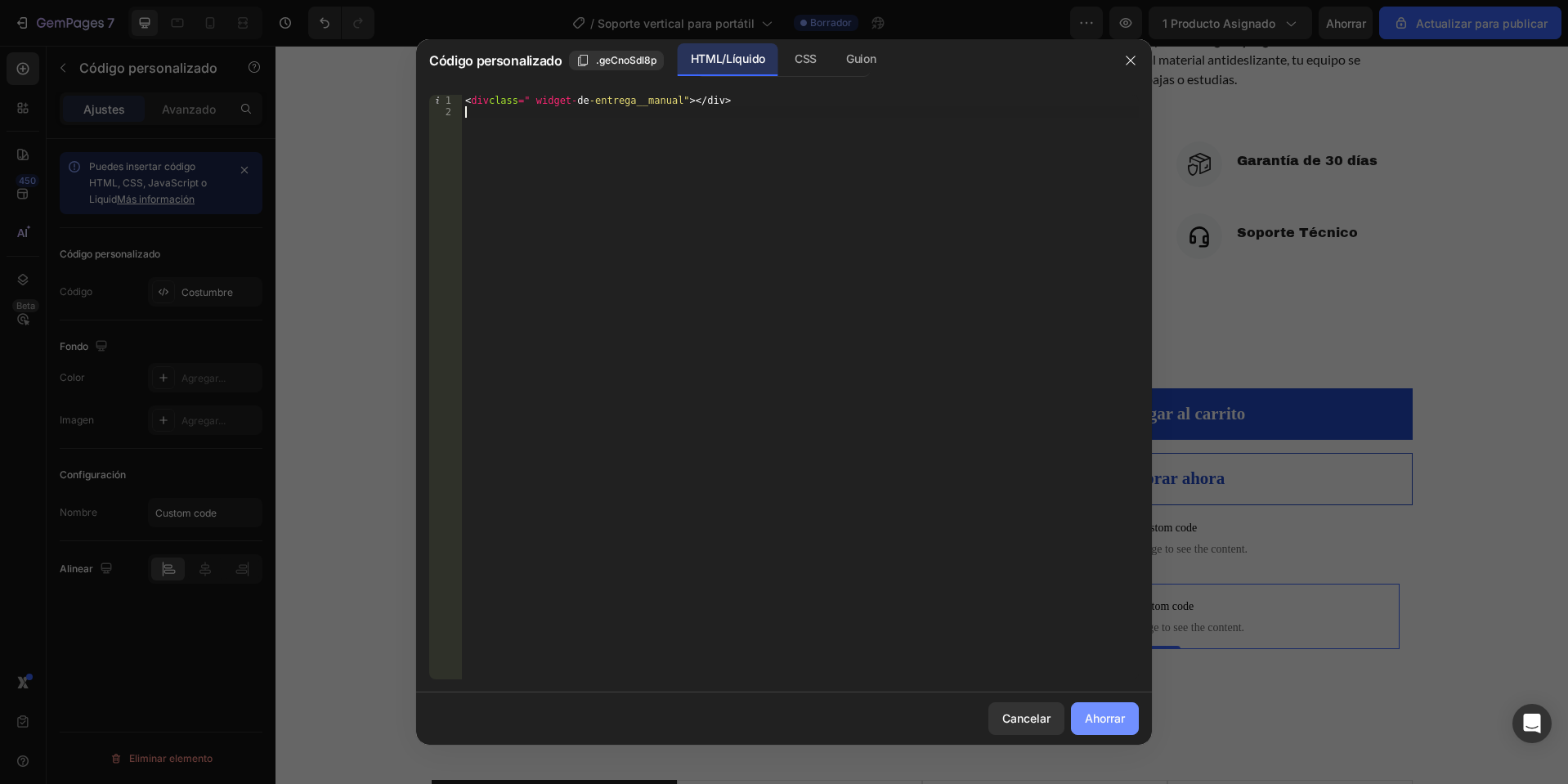
click at [1082, 729] on button "Ahorrar" at bounding box center [1105, 719] width 68 height 33
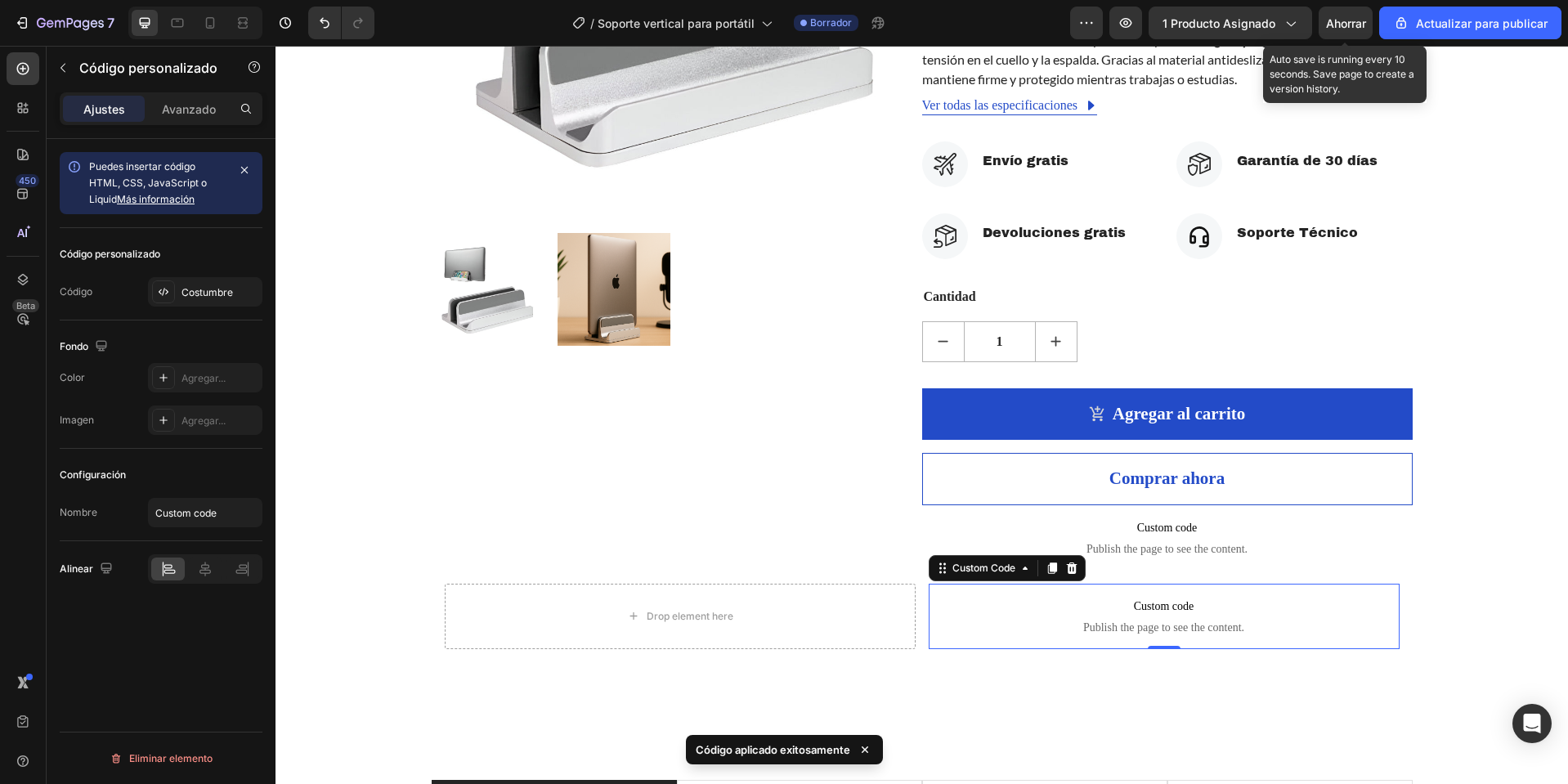
click at [1348, 25] on font "Ahorrar" at bounding box center [1346, 23] width 40 height 14
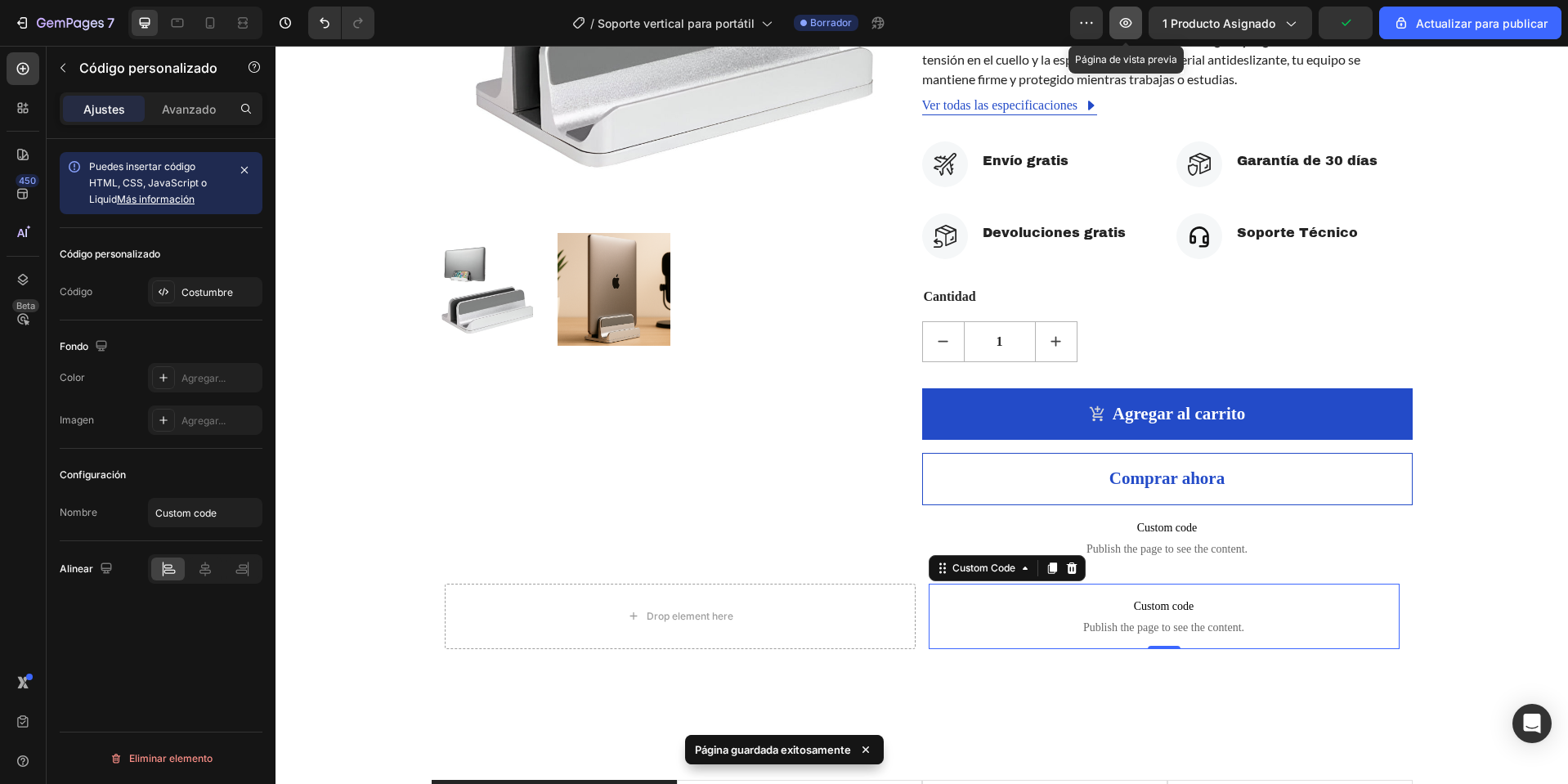
click at [1132, 24] on icon "button" at bounding box center [1126, 22] width 12 height 10
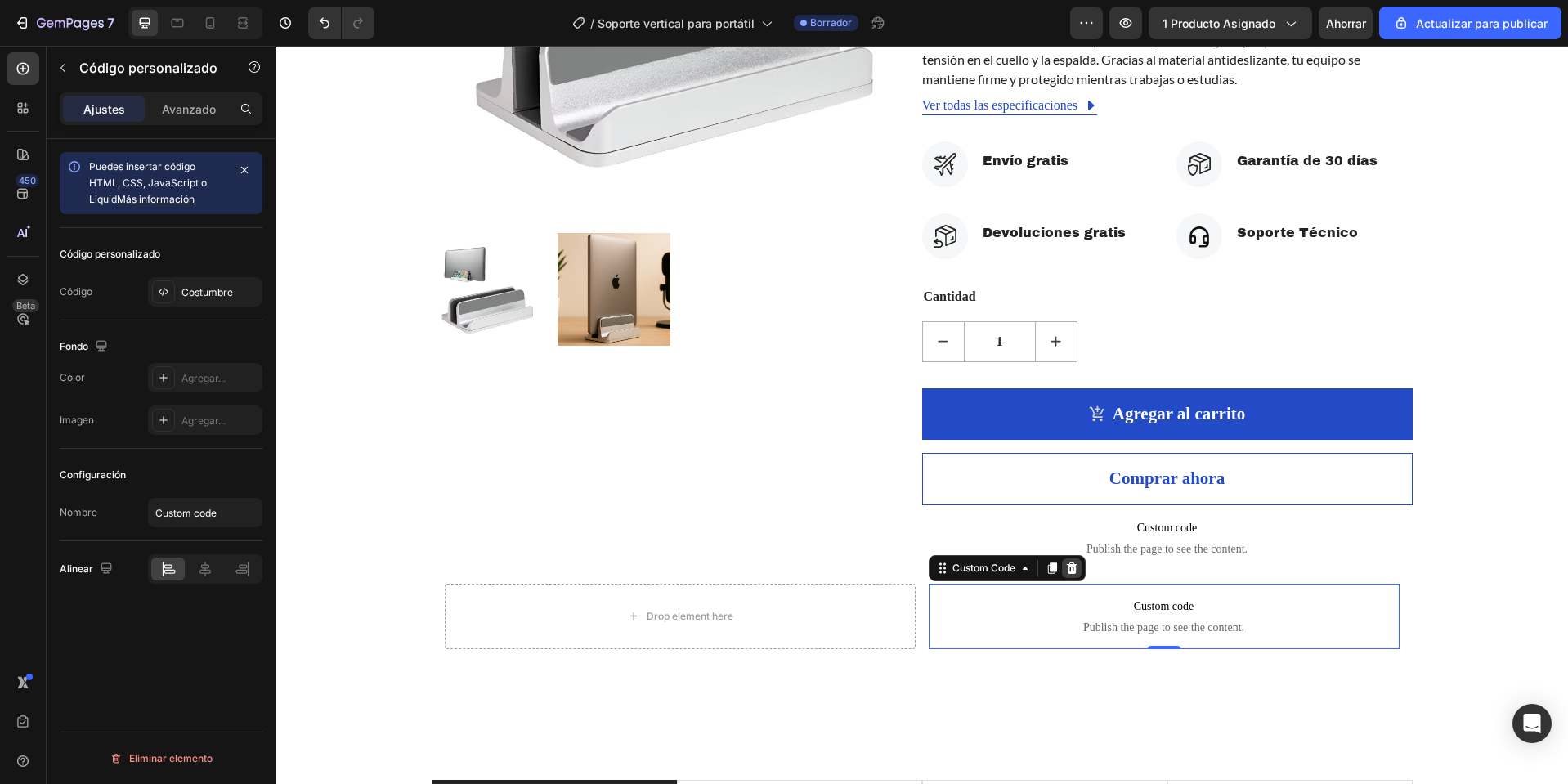
click at [1072, 570] on icon at bounding box center [1072, 568] width 13 height 13
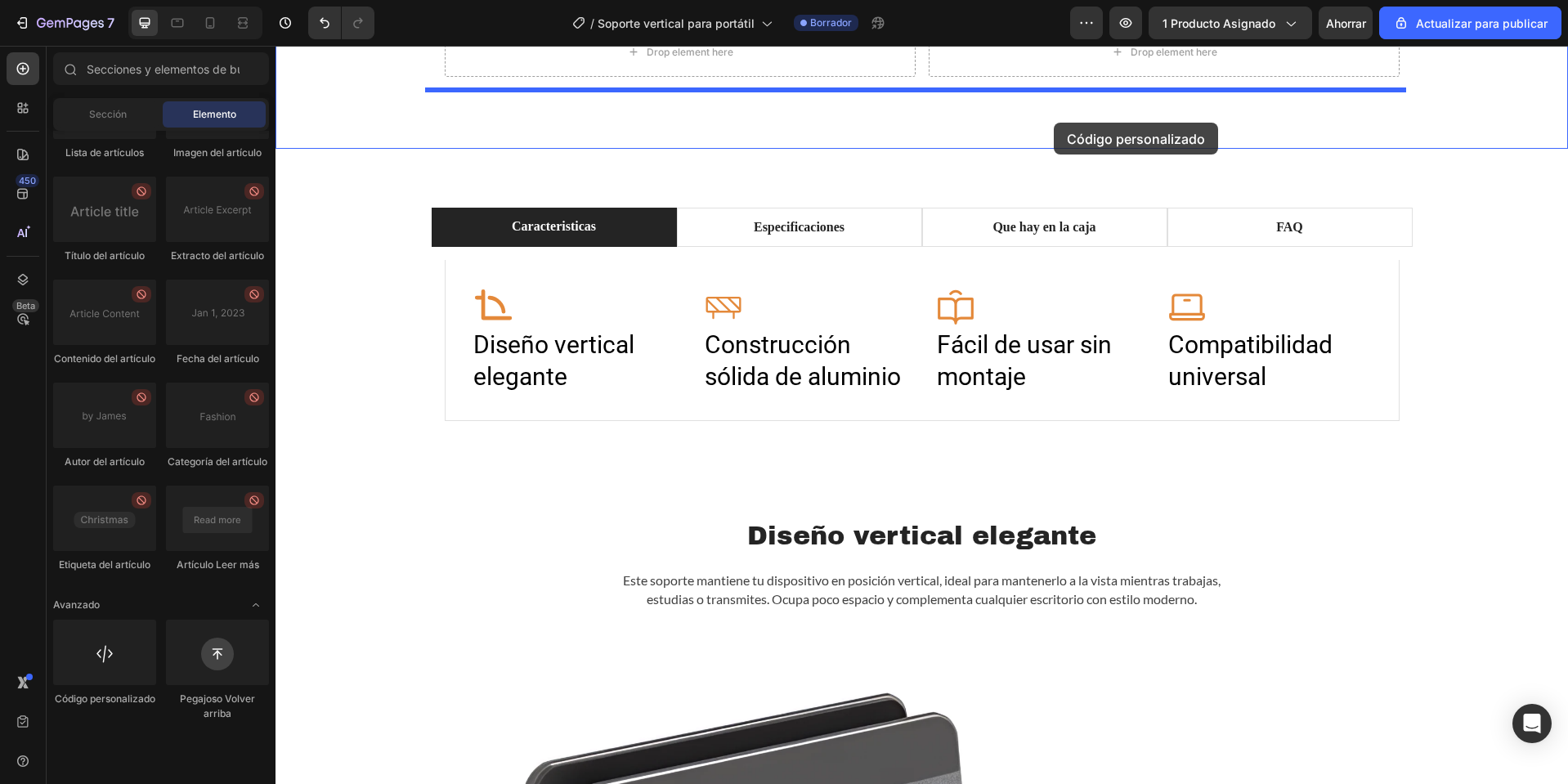
scroll to position [883, 0]
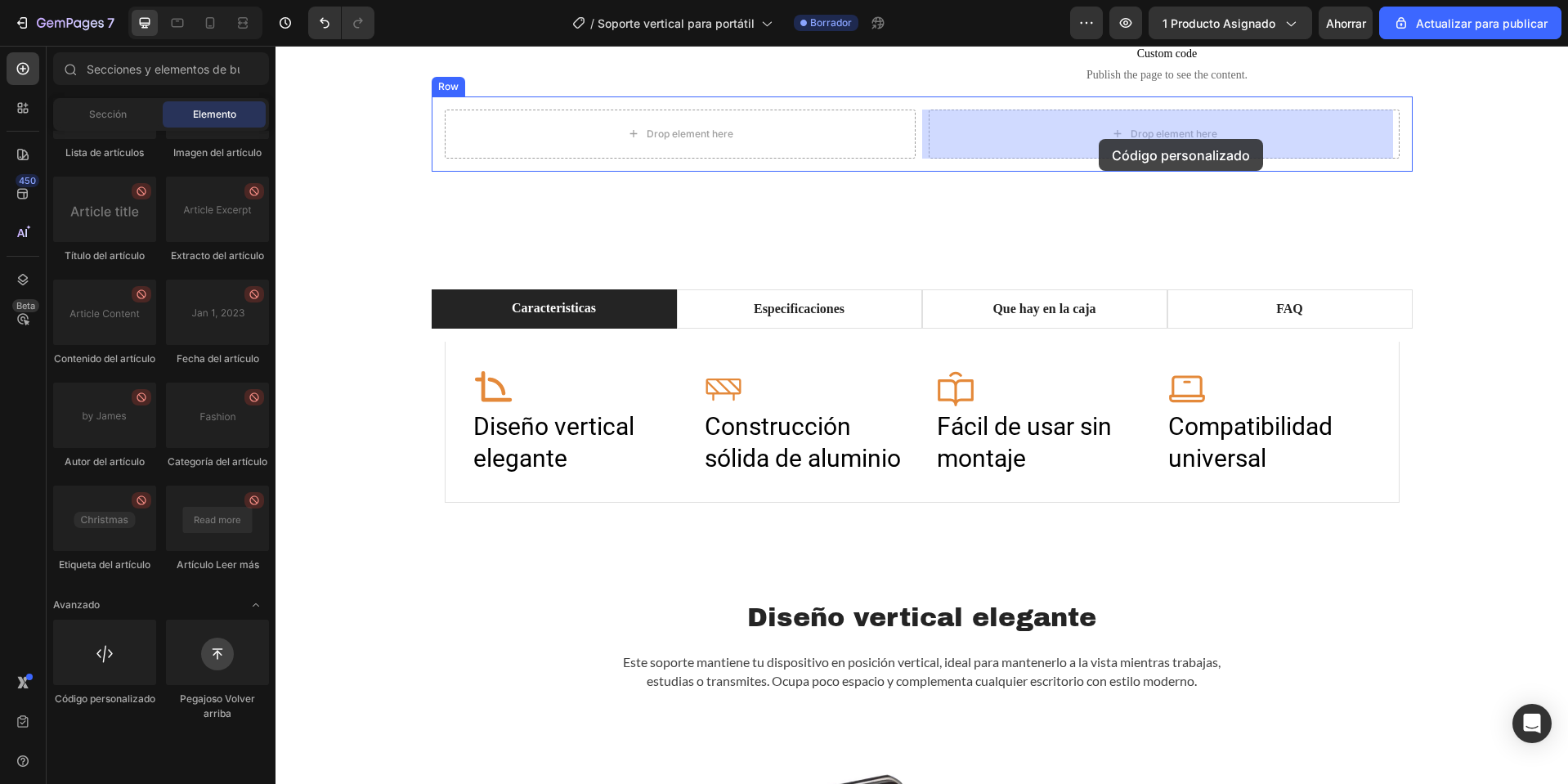
drag, startPoint x: 388, startPoint y: 748, endPoint x: 1099, endPoint y: 139, distance: 936.2
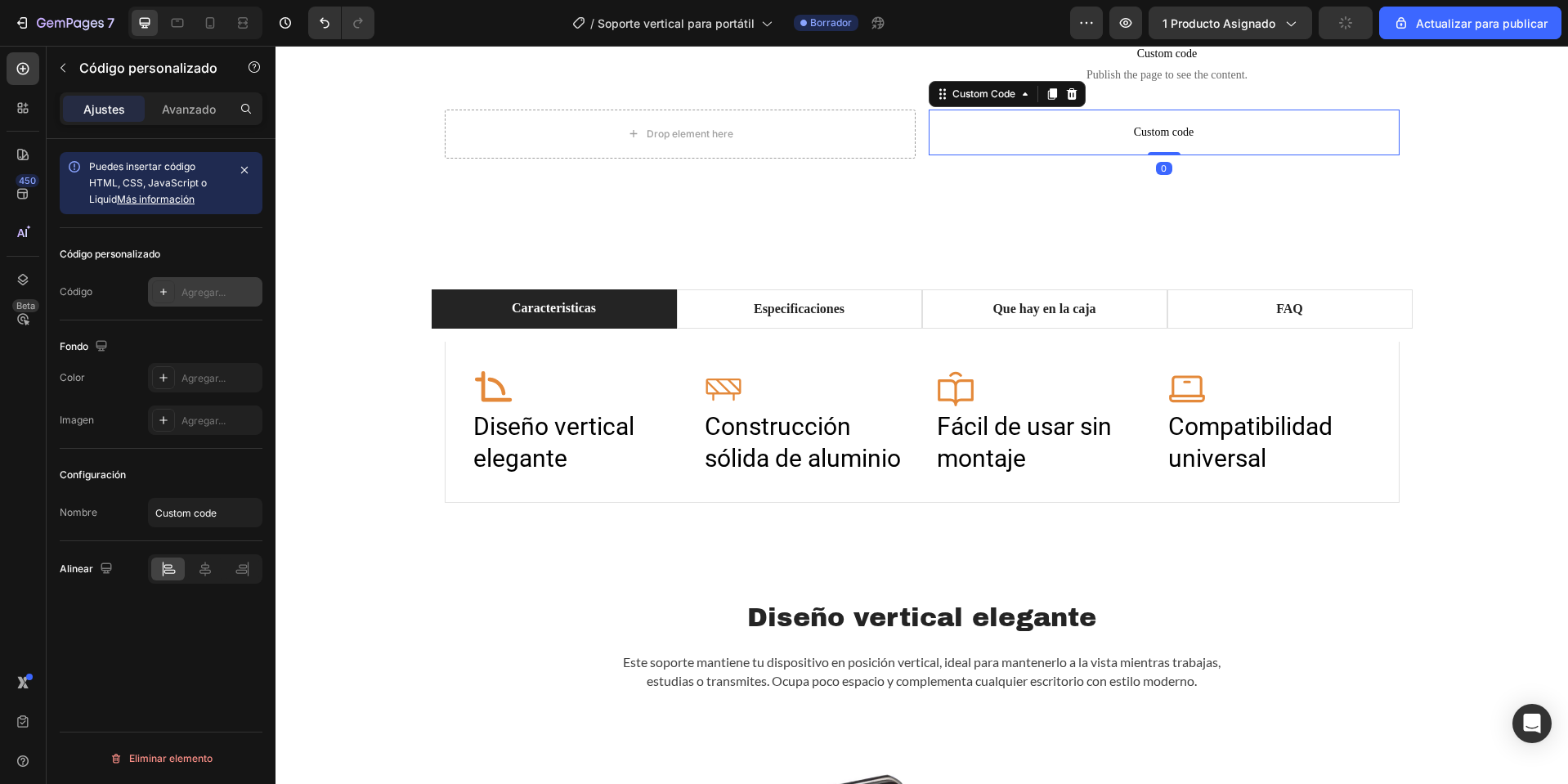
click at [208, 278] on div "Agregar..." at bounding box center [205, 292] width 115 height 30
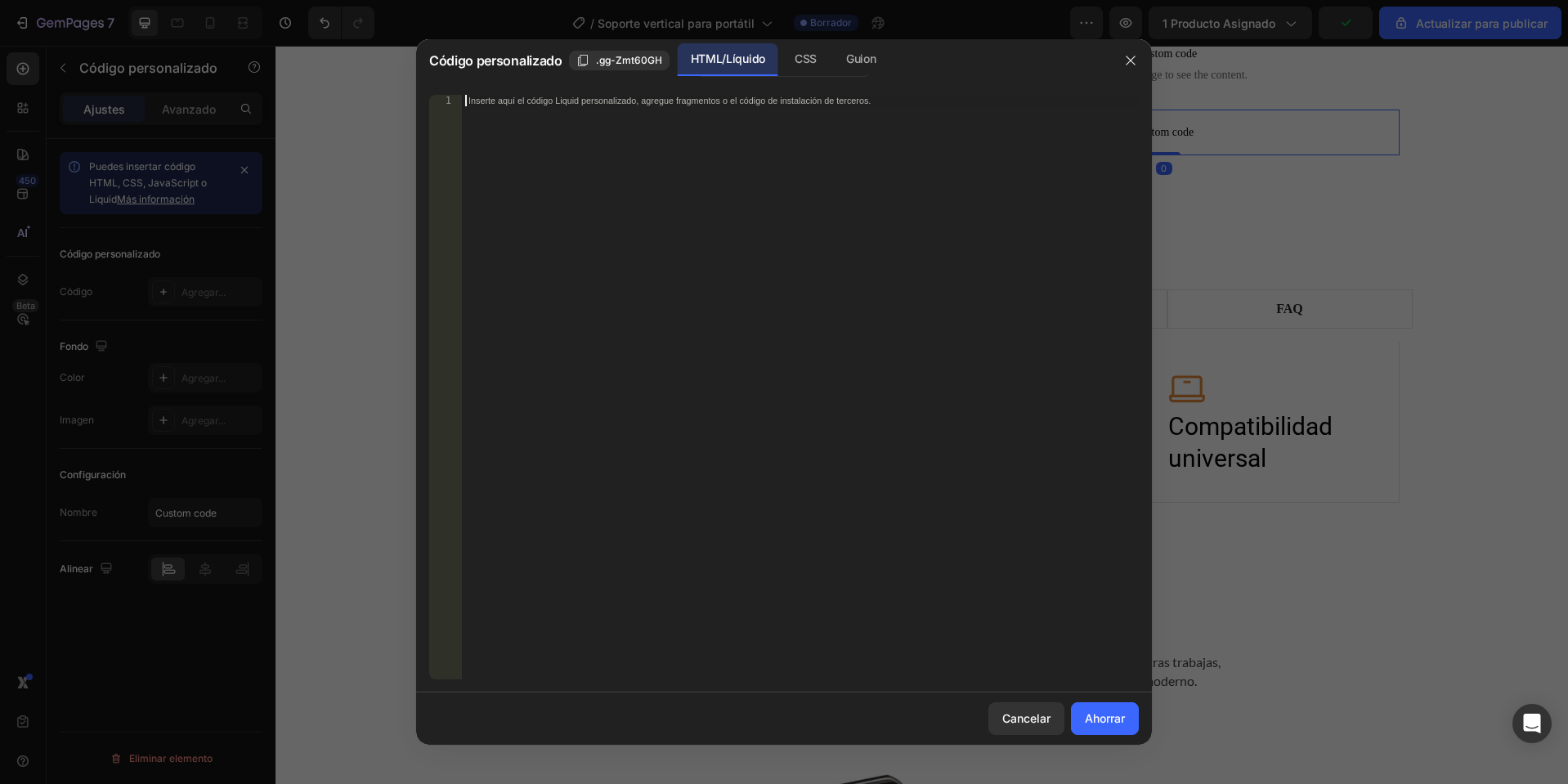
click at [654, 142] on div "Inserte aquí el código Liquid personalizado, agregue fragmentos o el código de …" at bounding box center [800, 399] width 677 height 608
click at [1120, 711] on font "Ahorrar" at bounding box center [1105, 718] width 40 height 14
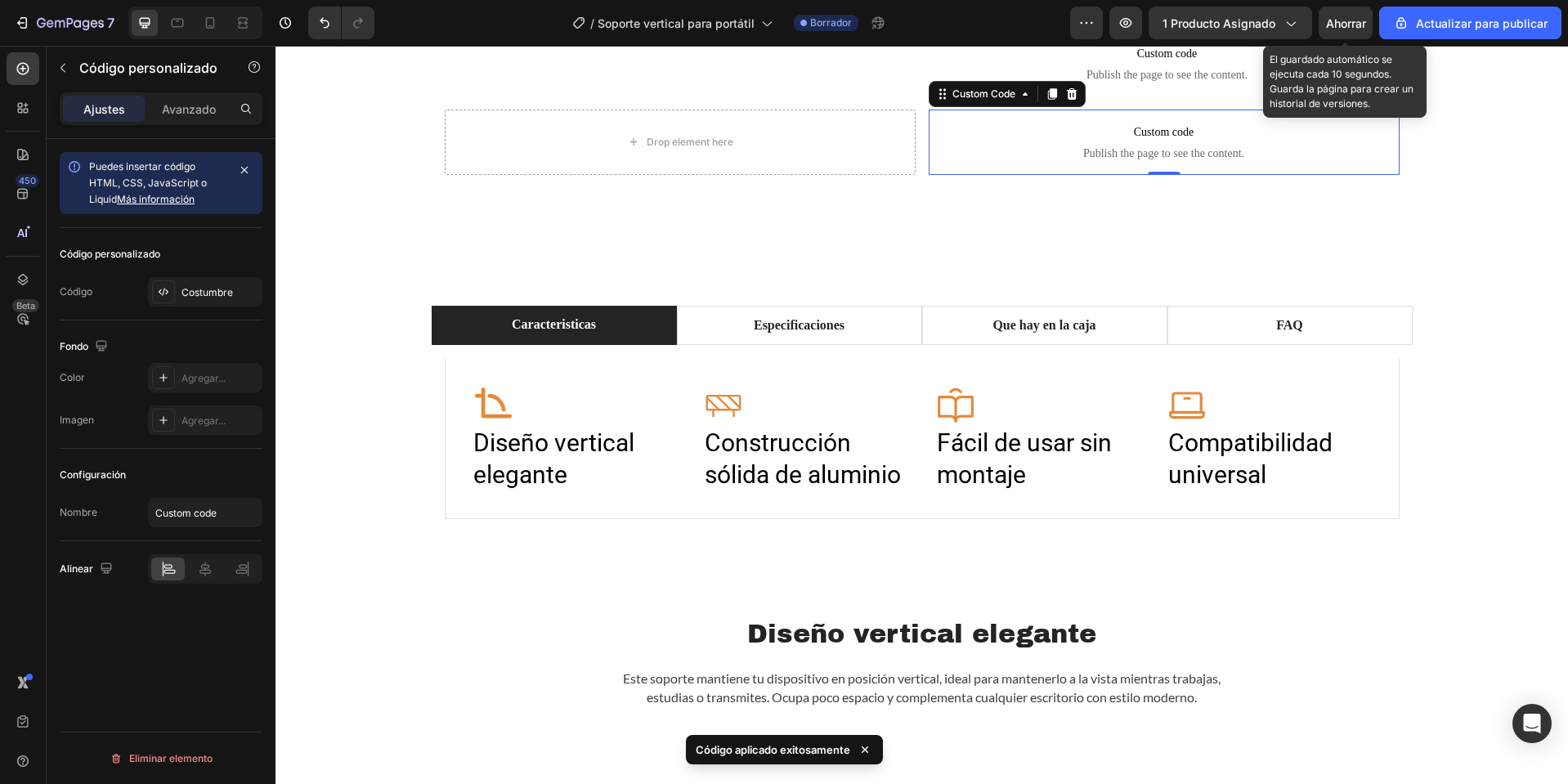
click at [1352, 15] on div "Ahorrar" at bounding box center [1346, 23] width 40 height 17
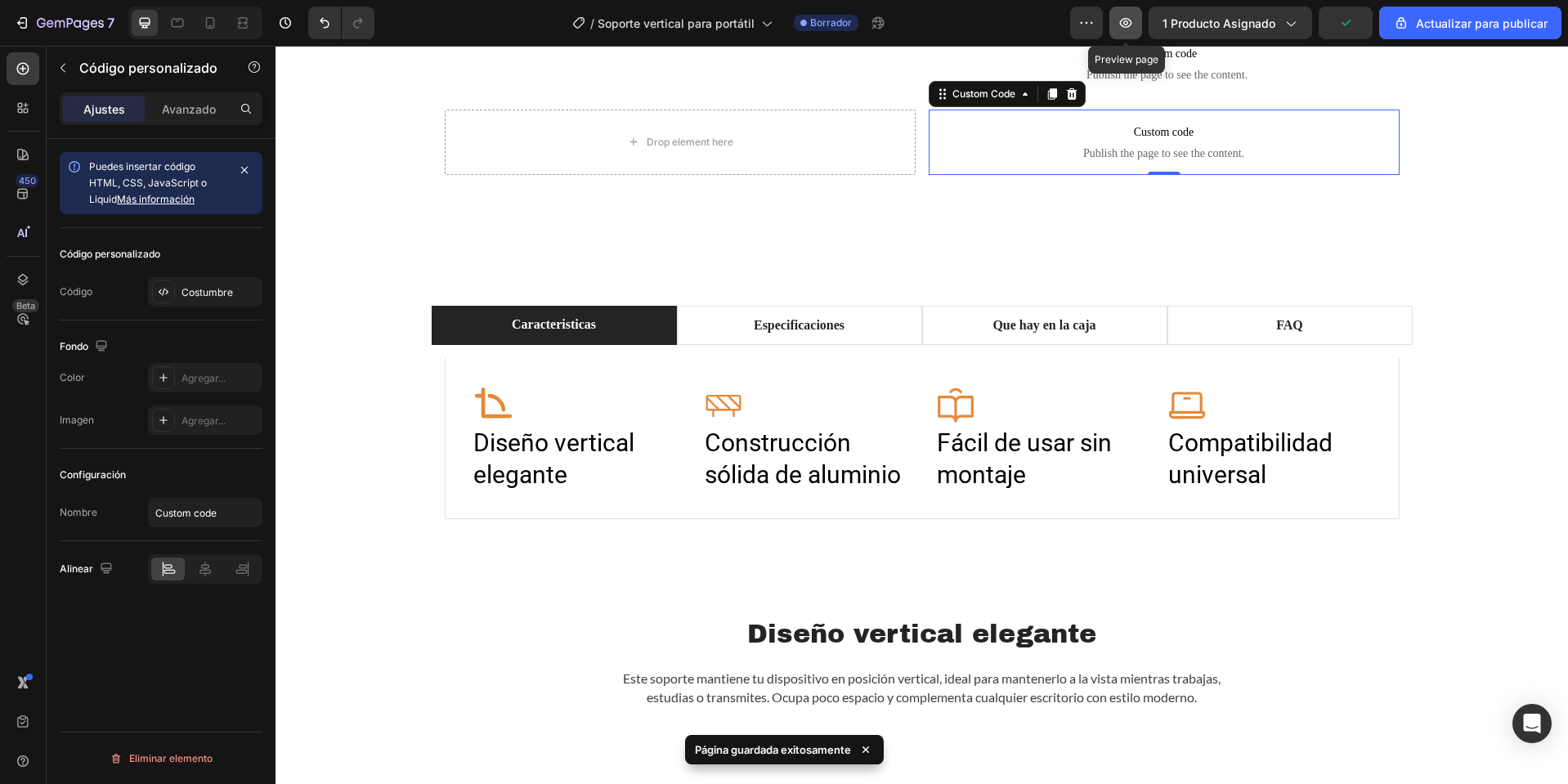
click at [1139, 23] on button "button" at bounding box center [1126, 22] width 33 height 33
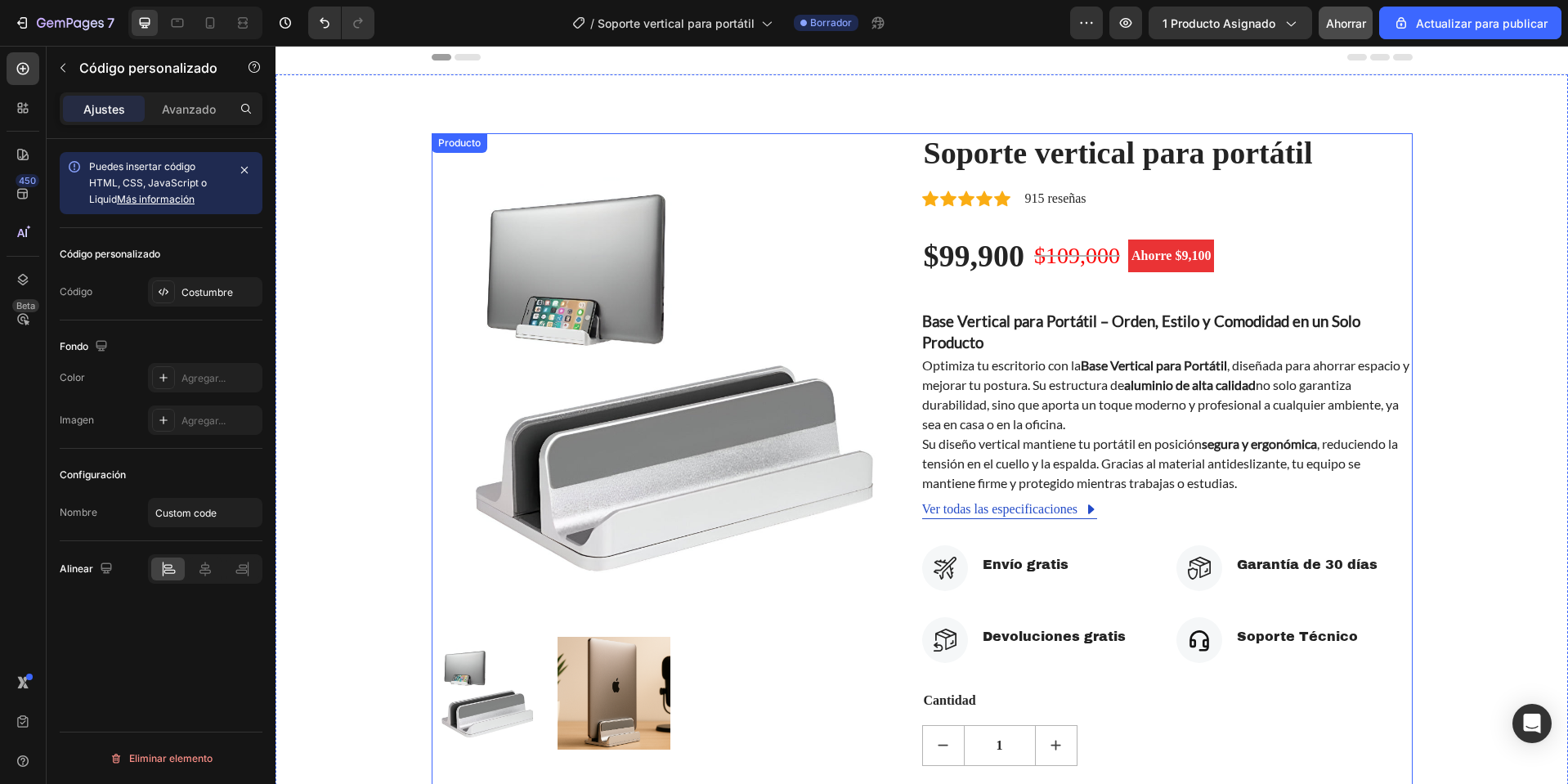
scroll to position [0, 0]
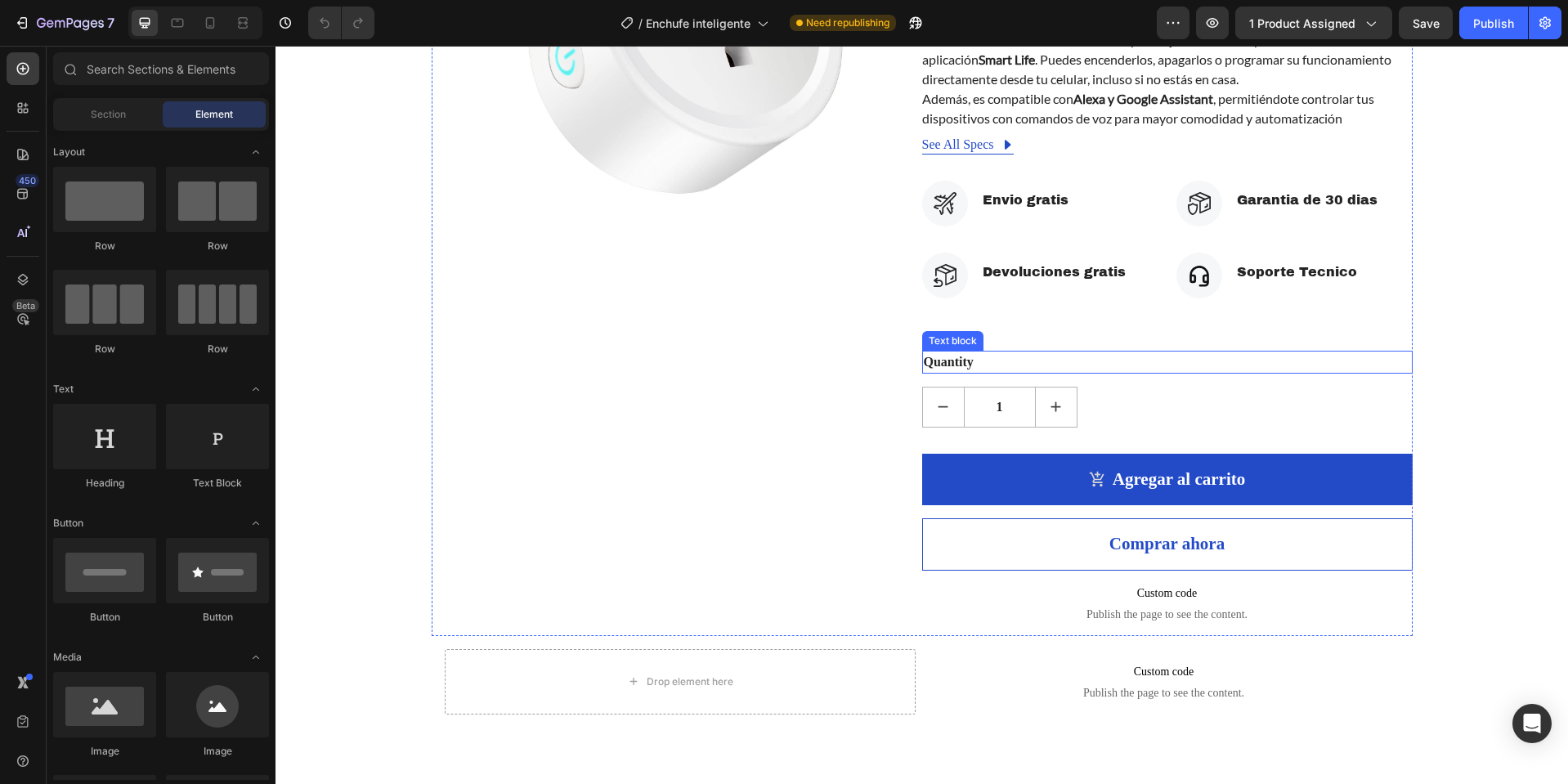
scroll to position [572, 0]
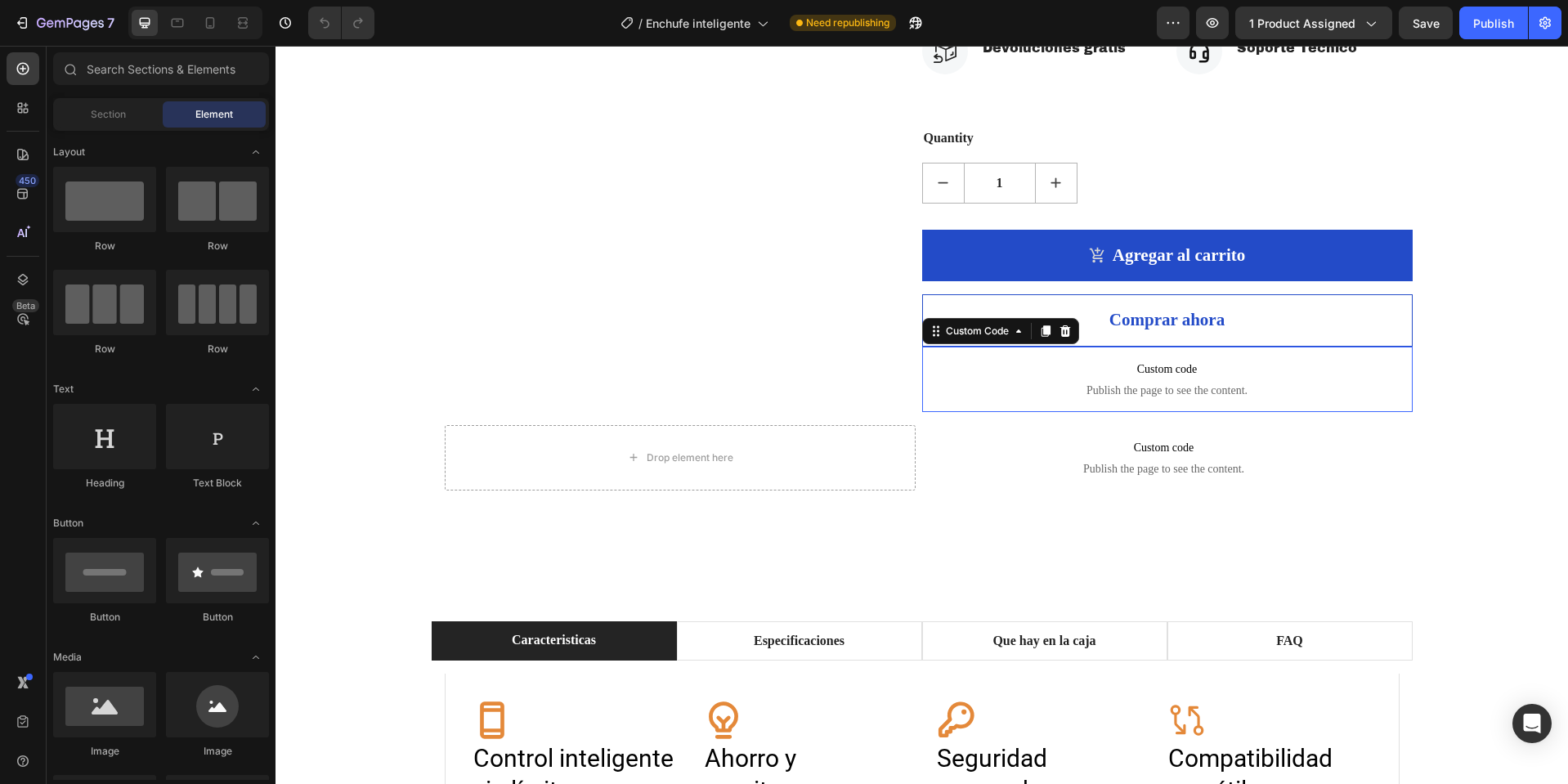
click at [979, 378] on p "Custom code Publish the page to see the content." at bounding box center [1168, 379] width 491 height 65
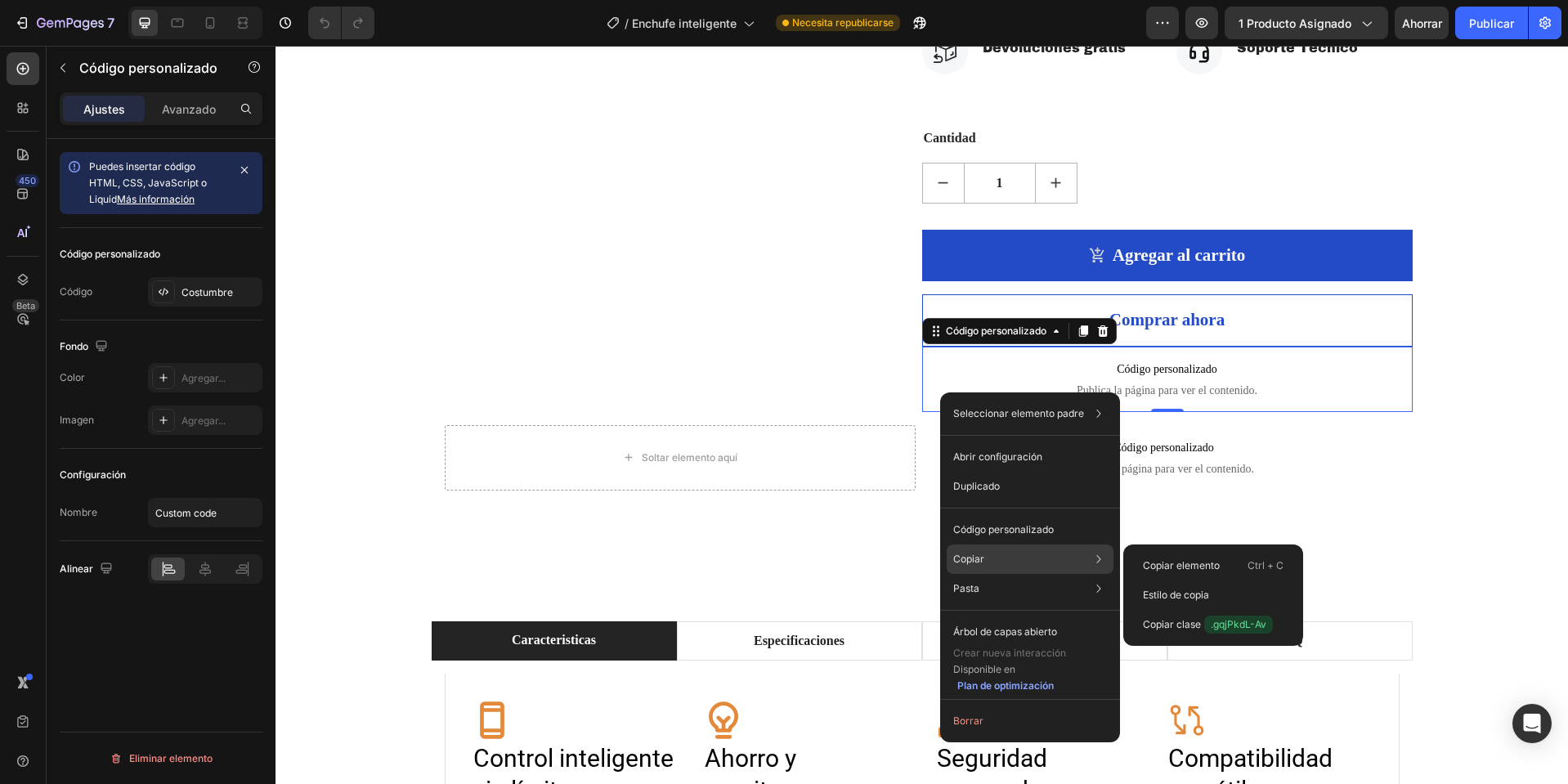
click at [981, 567] on div "Copiar Copiar elemento Ctrl + C Estilo de copia Copiar clase .gqjPkdL-Av" at bounding box center [1029, 559] width 167 height 30
click at [1172, 581] on div "Copiar elemento Ctrl + C" at bounding box center [1213, 595] width 167 height 30
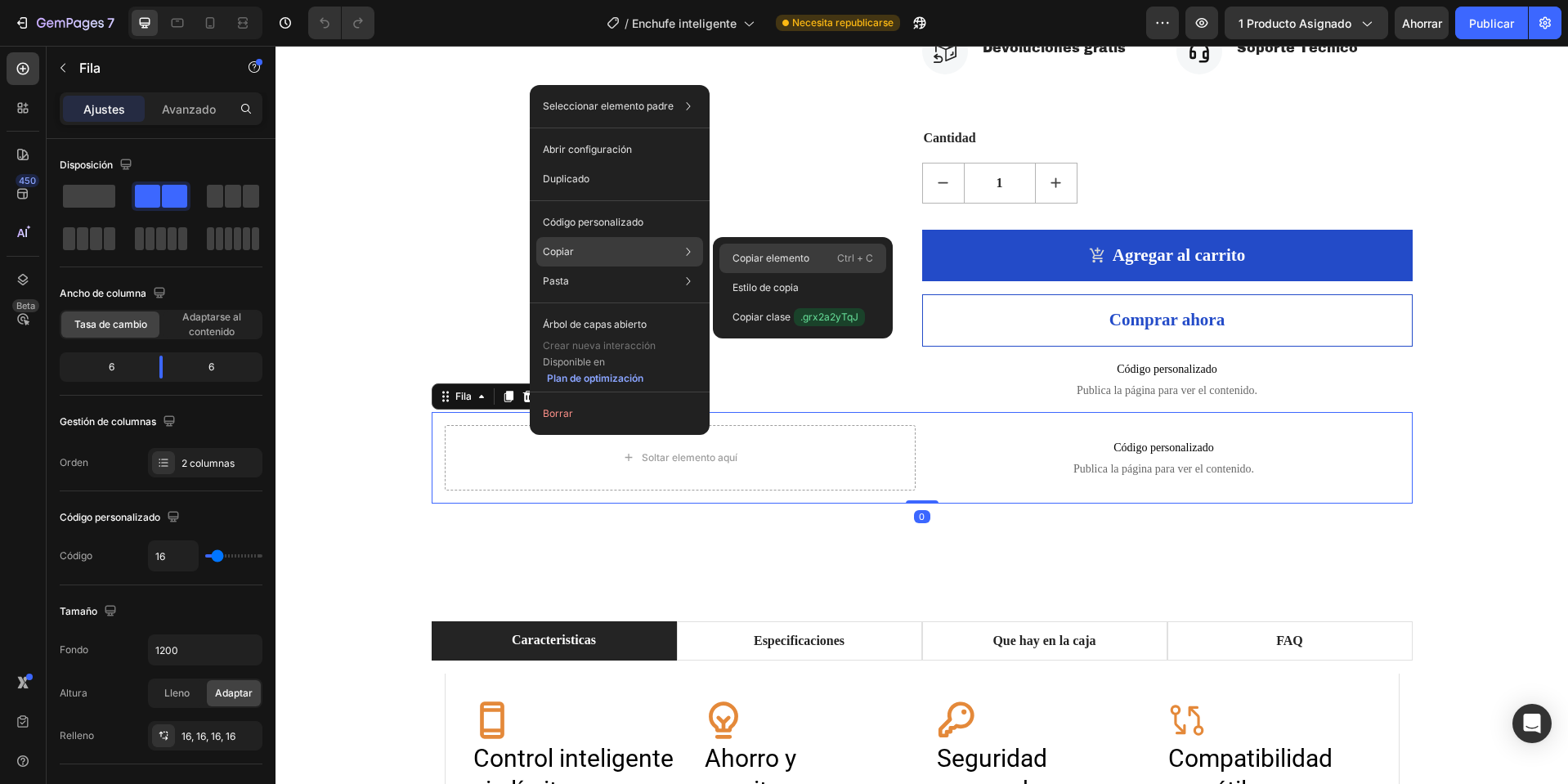
click at [774, 263] on font "Copiar elemento" at bounding box center [771, 258] width 77 height 12
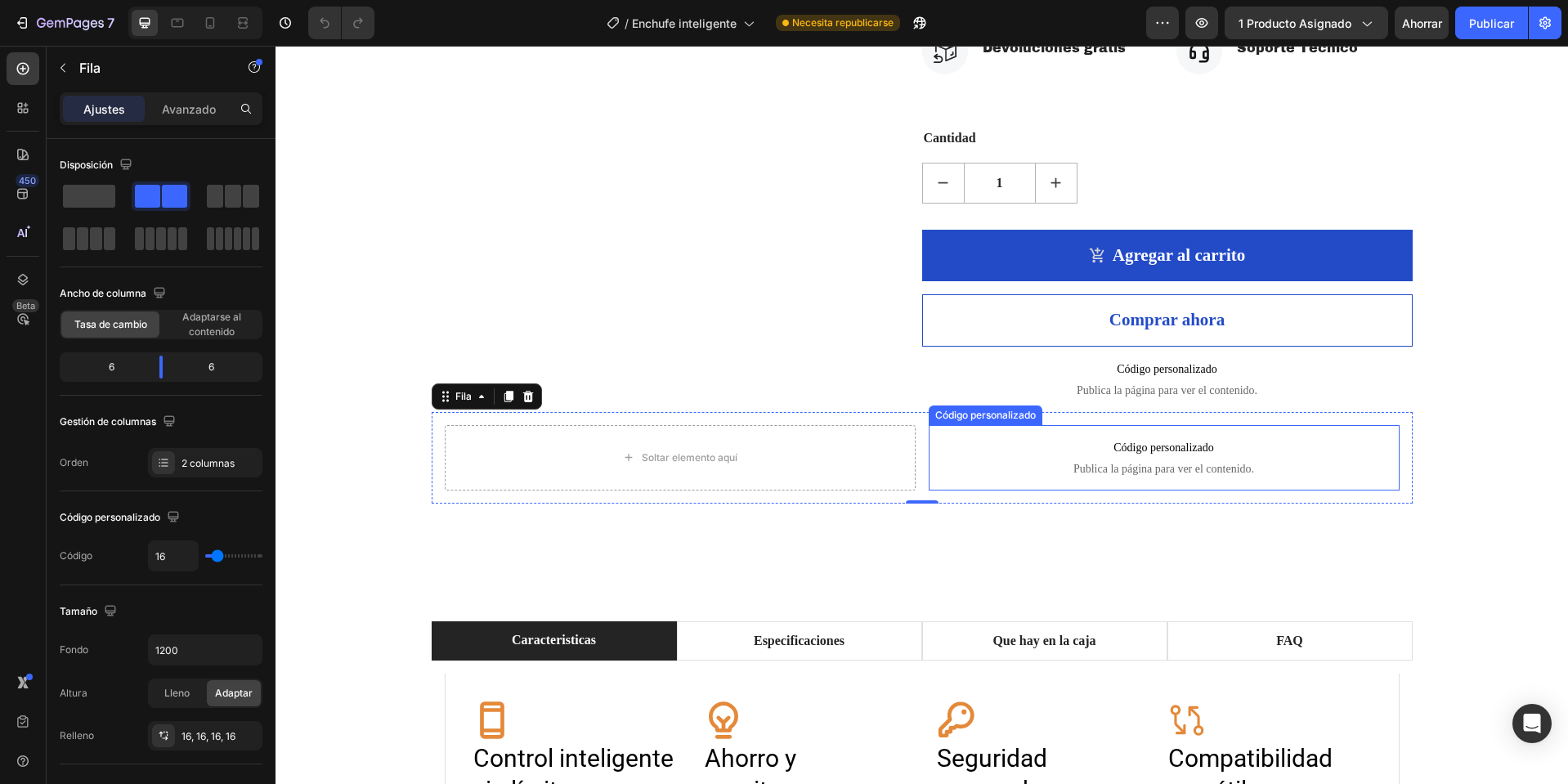
click at [1125, 475] on font "Publica la página para ver el contenido." at bounding box center [1164, 469] width 181 height 12
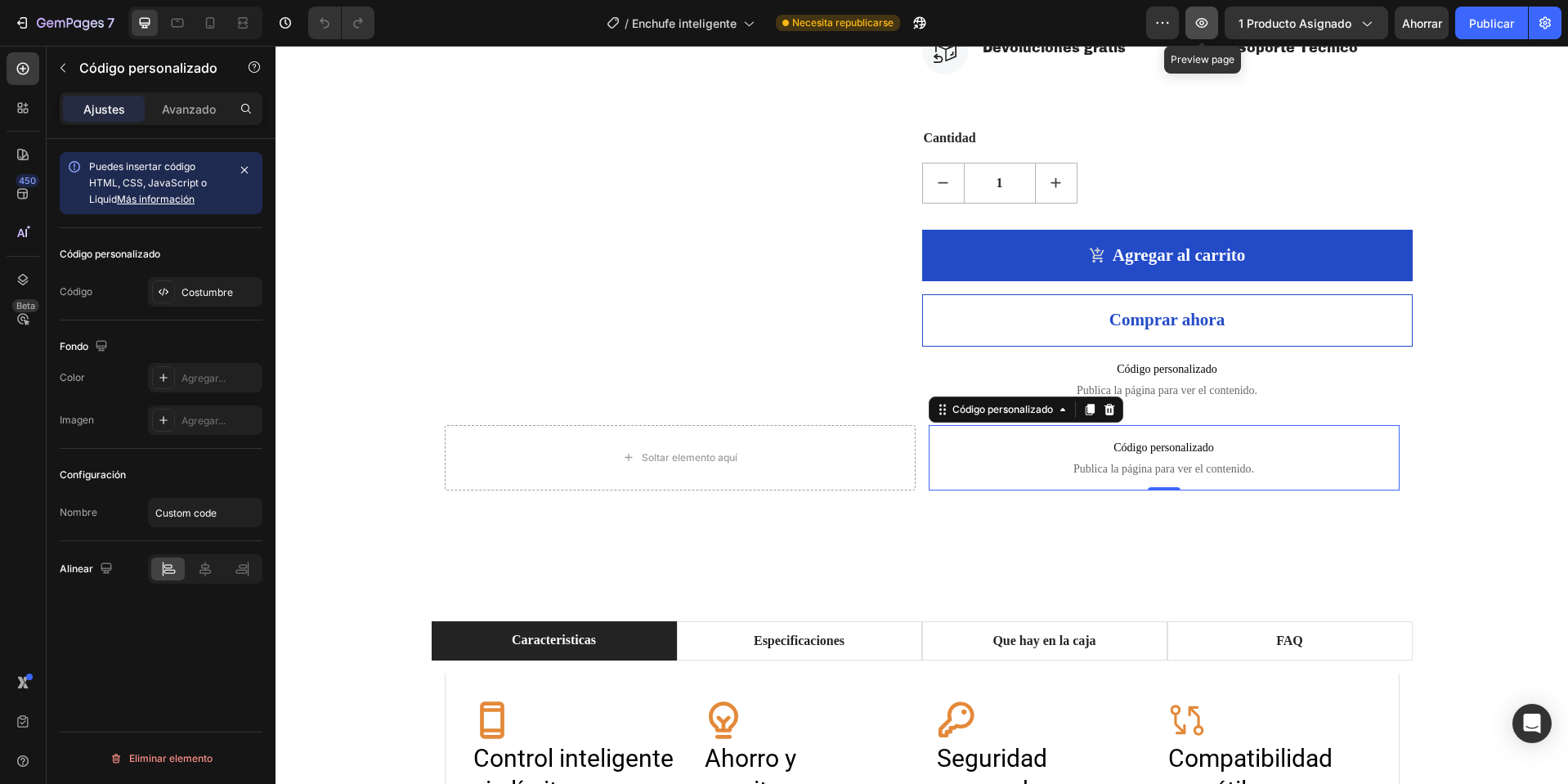
click at [1214, 27] on button "button" at bounding box center [1201, 22] width 33 height 33
click at [1108, 414] on icon at bounding box center [1109, 409] width 10 height 11
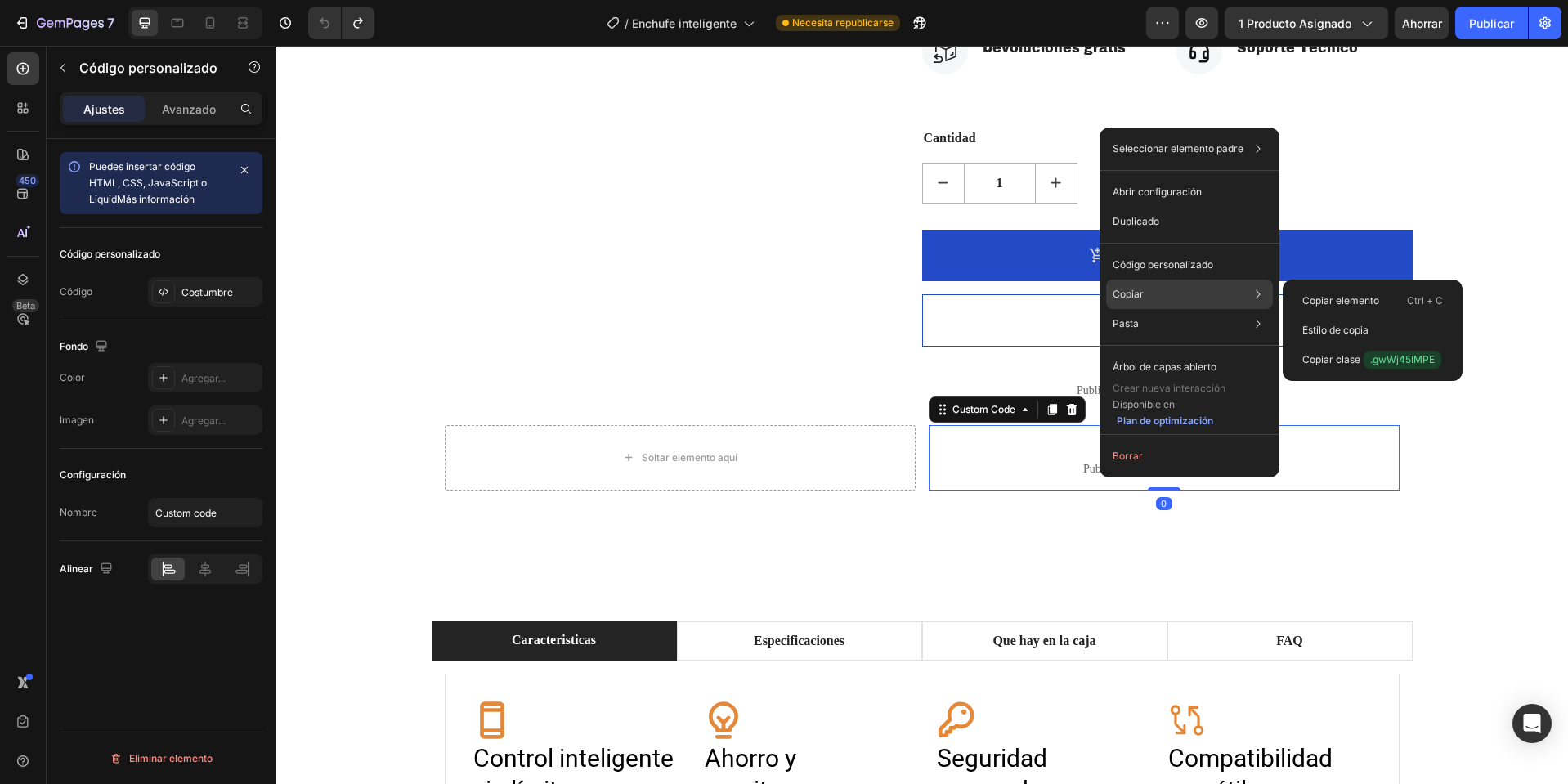
click at [1142, 292] on font "Copiar" at bounding box center [1127, 293] width 31 height 12
click at [1316, 315] on div "Copiar elemento Ctrl + C" at bounding box center [1373, 330] width 167 height 30
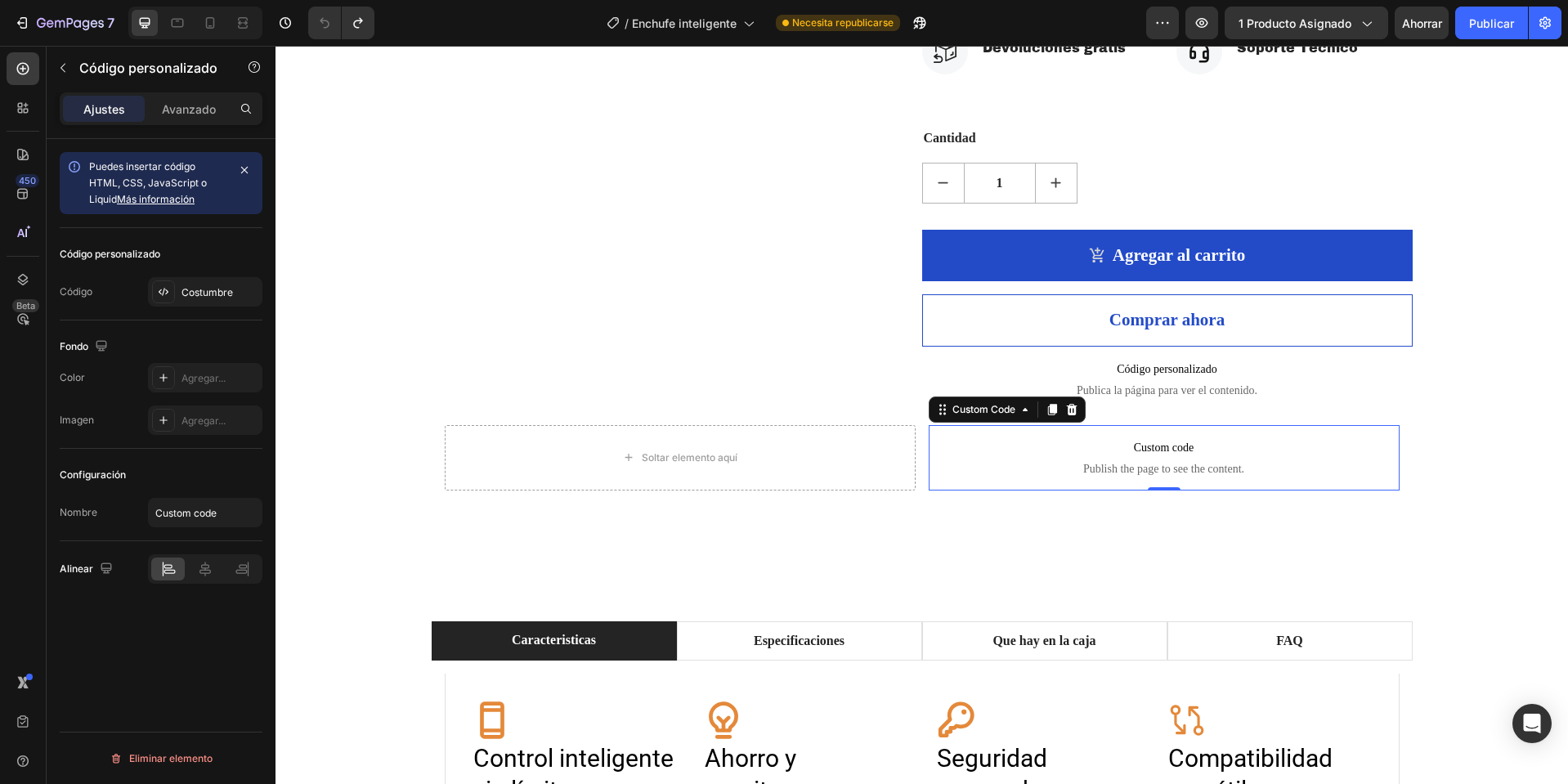
click at [1567, 28] on div "7 / Enchufe inteligente Necesita republicarse Avance 1 producto asignado Ahorra…" at bounding box center [784, 23] width 1568 height 47
click at [1560, 24] on button "button" at bounding box center [1545, 22] width 33 height 33
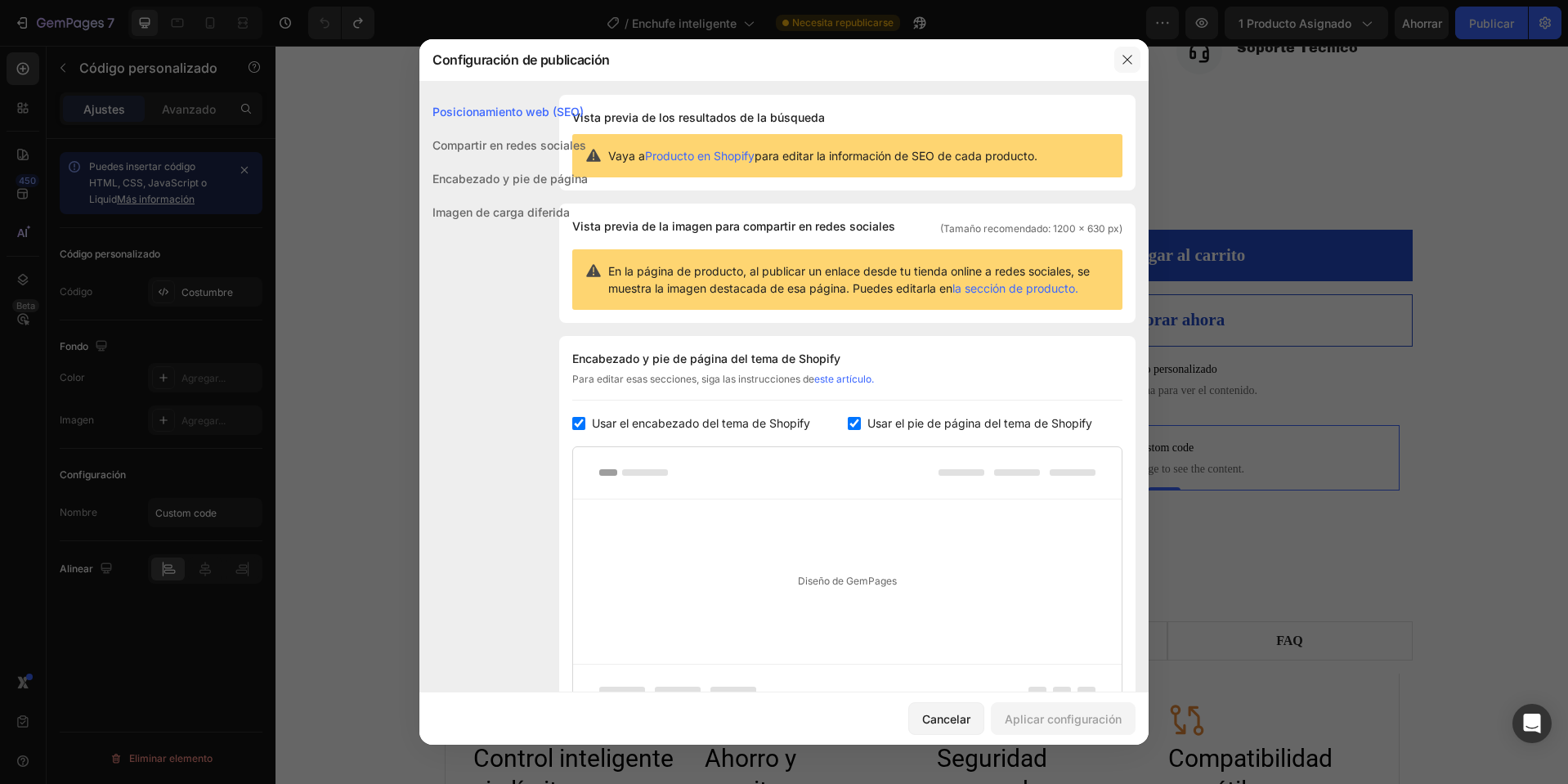
click at [1120, 61] on button "button" at bounding box center [1127, 60] width 26 height 26
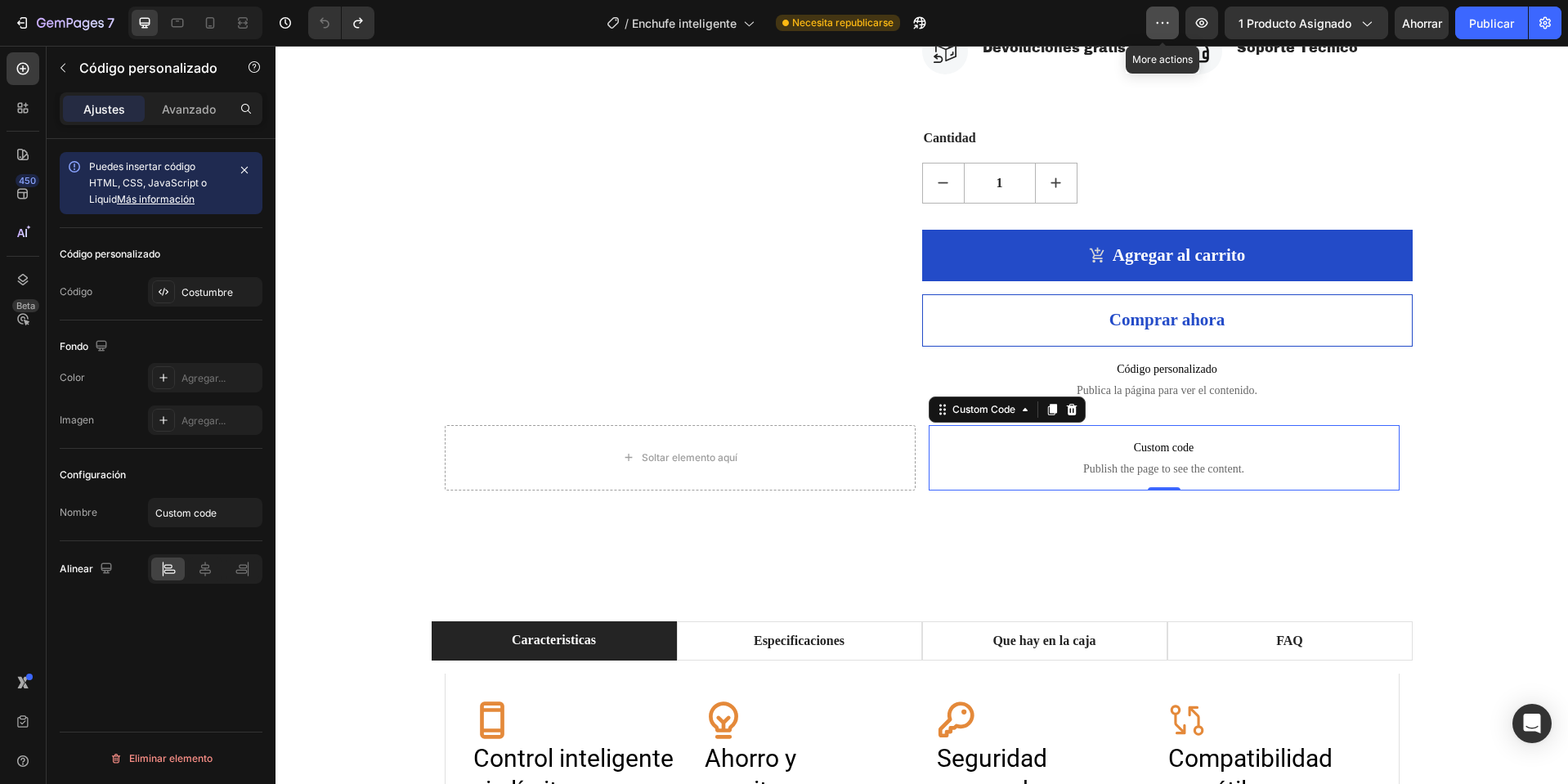
click at [1165, 21] on icon "button" at bounding box center [1163, 23] width 17 height 17
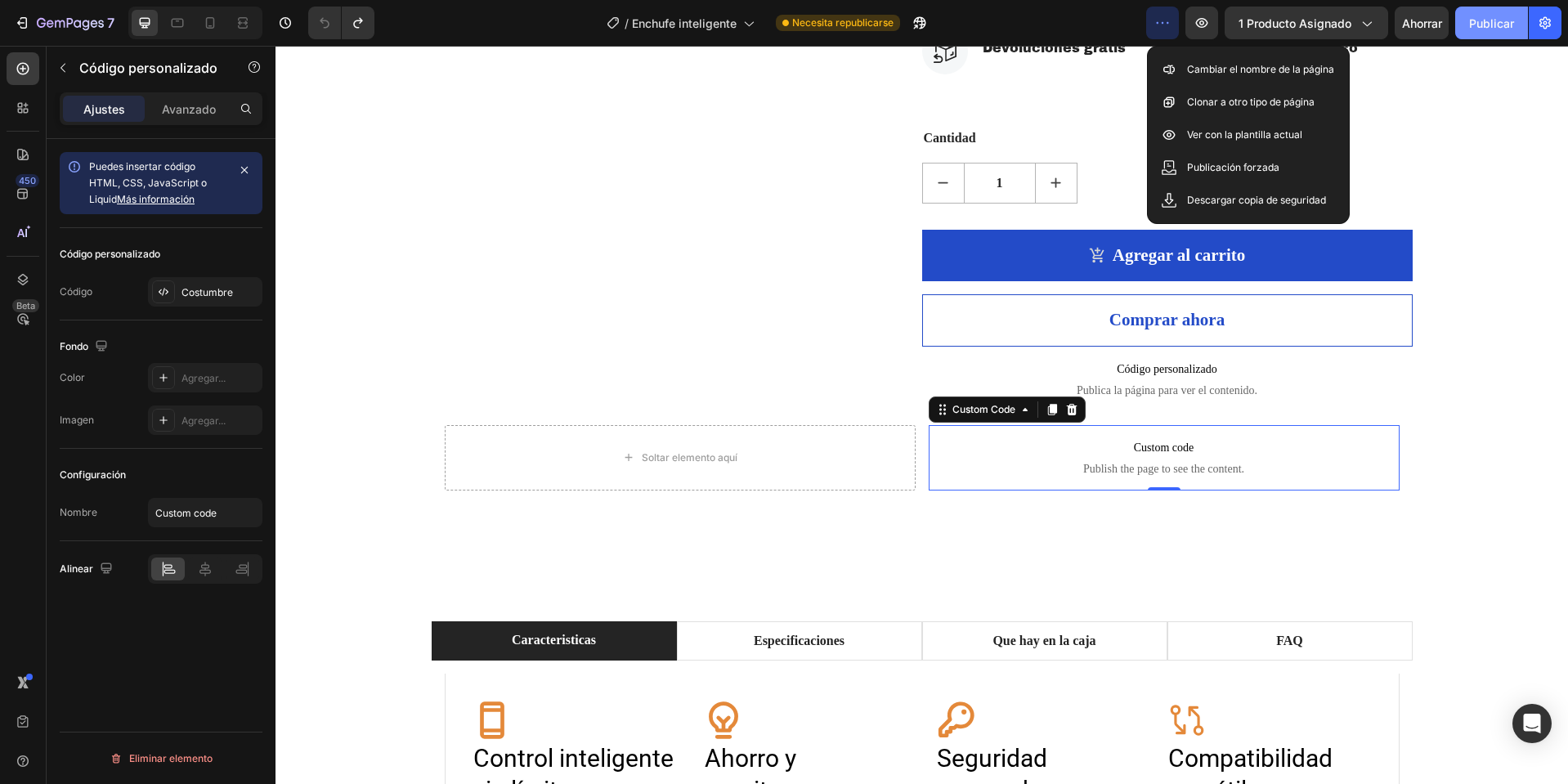
click at [1498, 17] on font "Publicar" at bounding box center [1491, 23] width 45 height 14
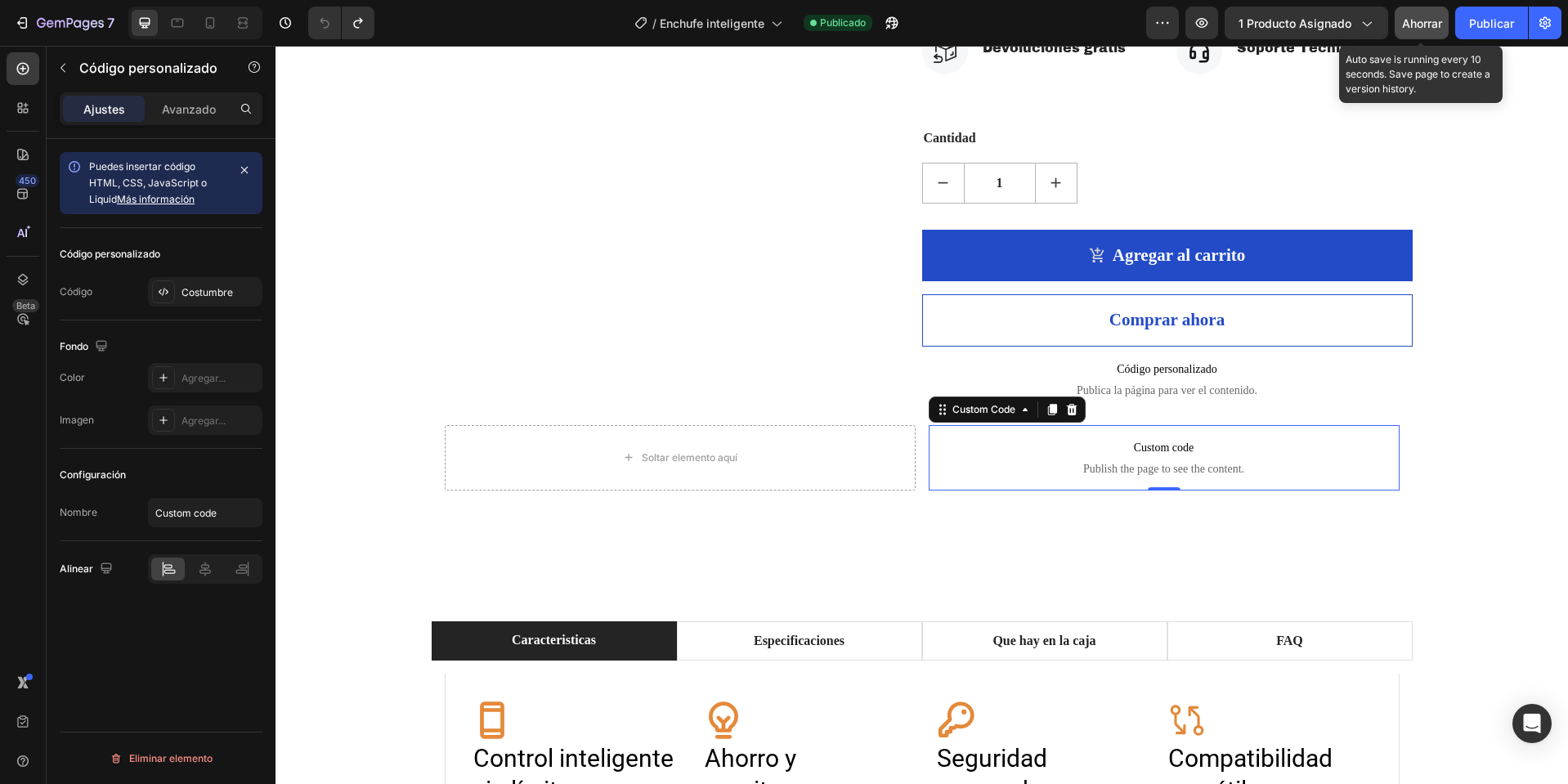
click at [1406, 25] on font "Ahorrar" at bounding box center [1421, 23] width 40 height 14
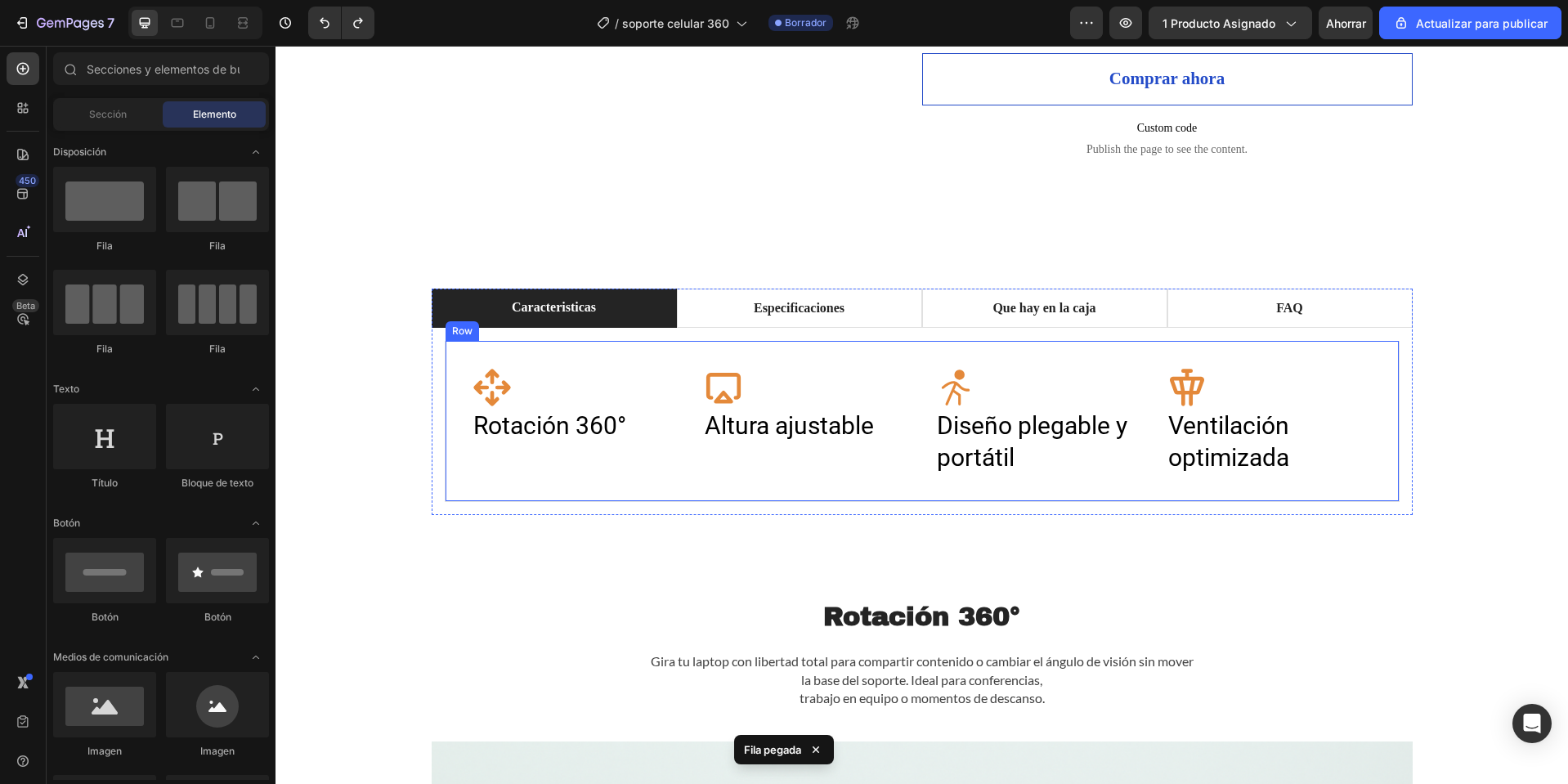
scroll to position [789, 0]
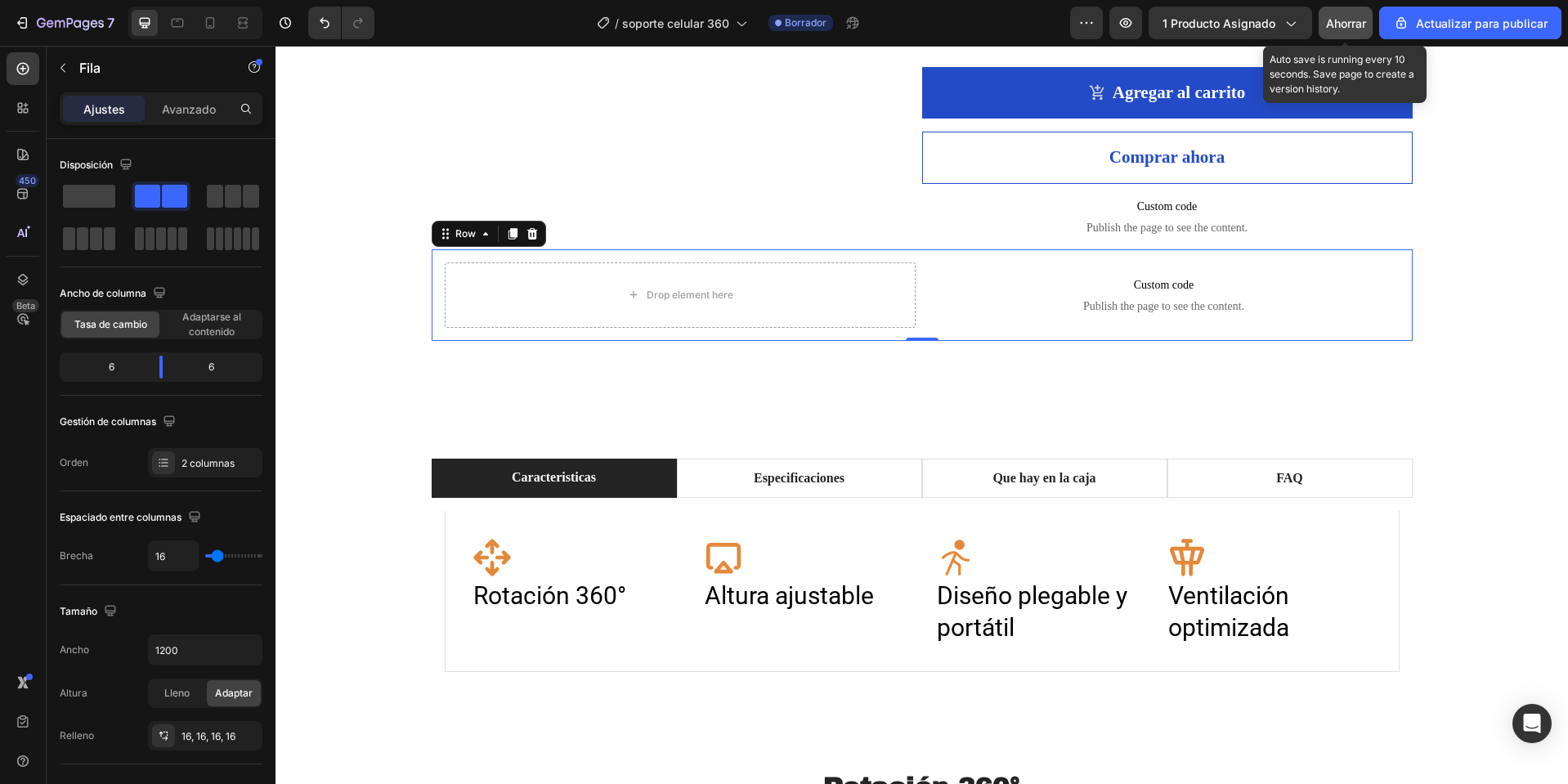
click at [1353, 23] on font "Ahorrar" at bounding box center [1346, 23] width 40 height 14
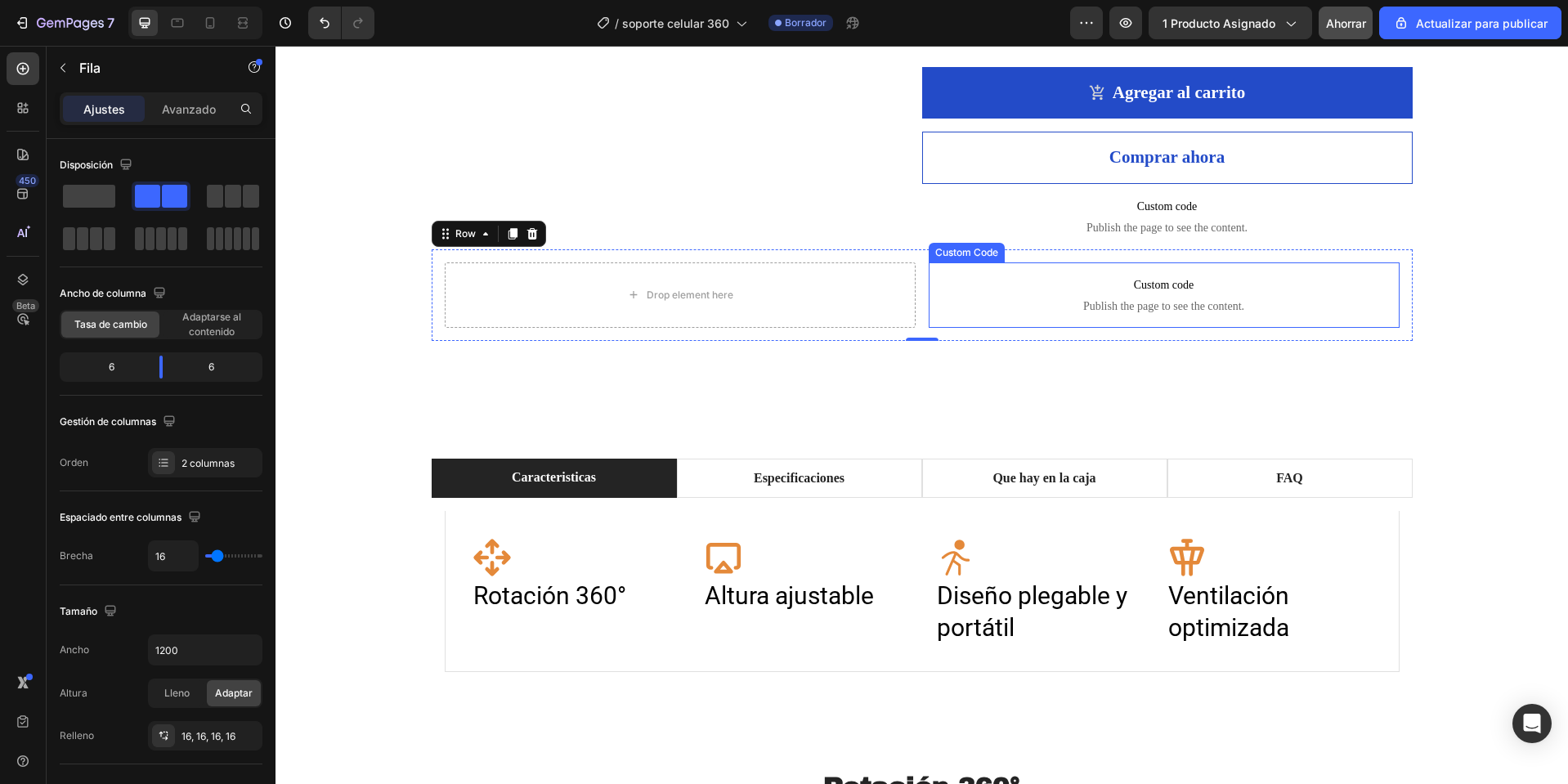
click at [1064, 304] on span "Publish the page to see the content." at bounding box center [1164, 307] width 471 height 17
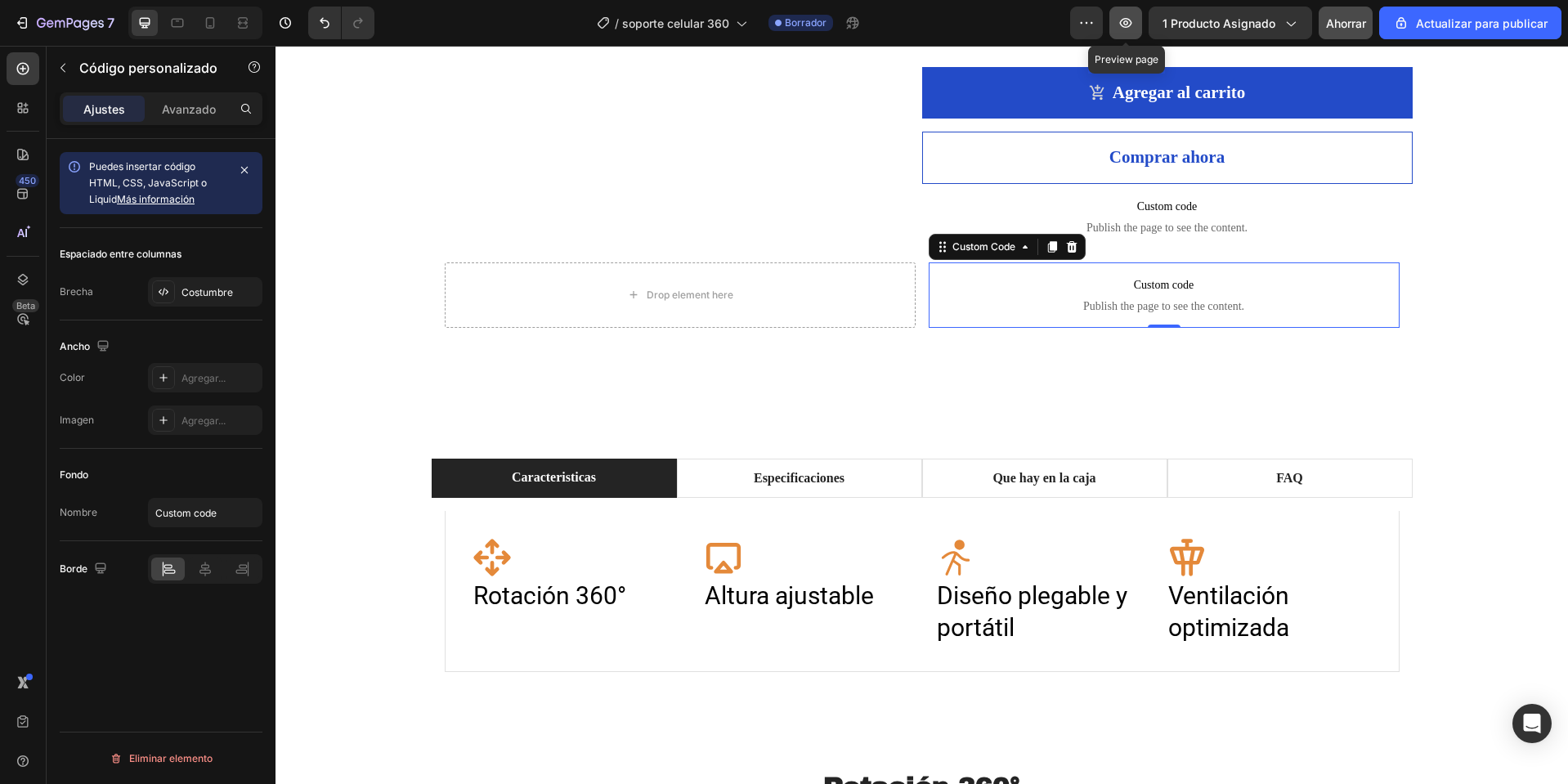
click at [1118, 23] on button "button" at bounding box center [1126, 22] width 33 height 33
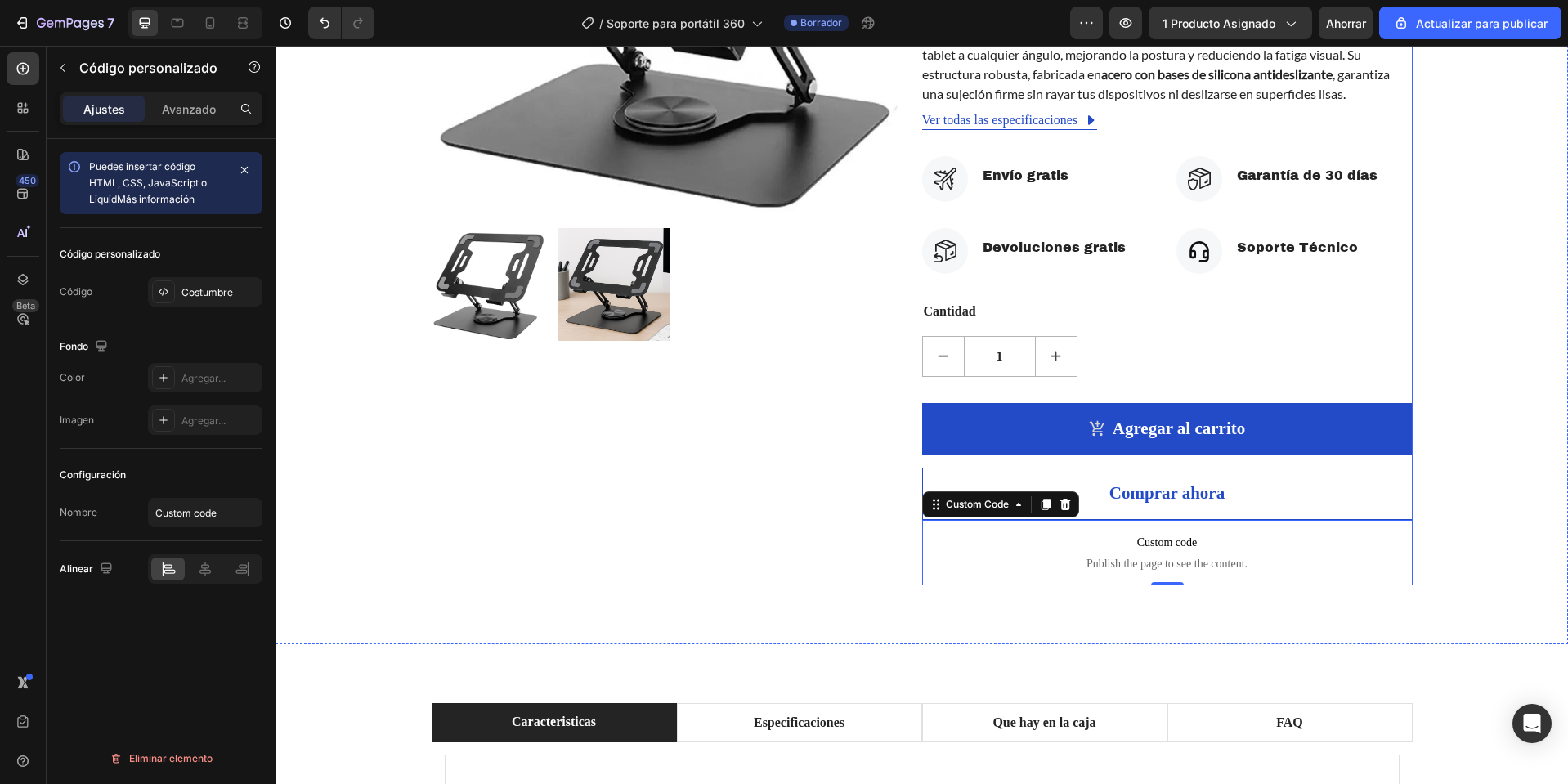
scroll to position [572, 0]
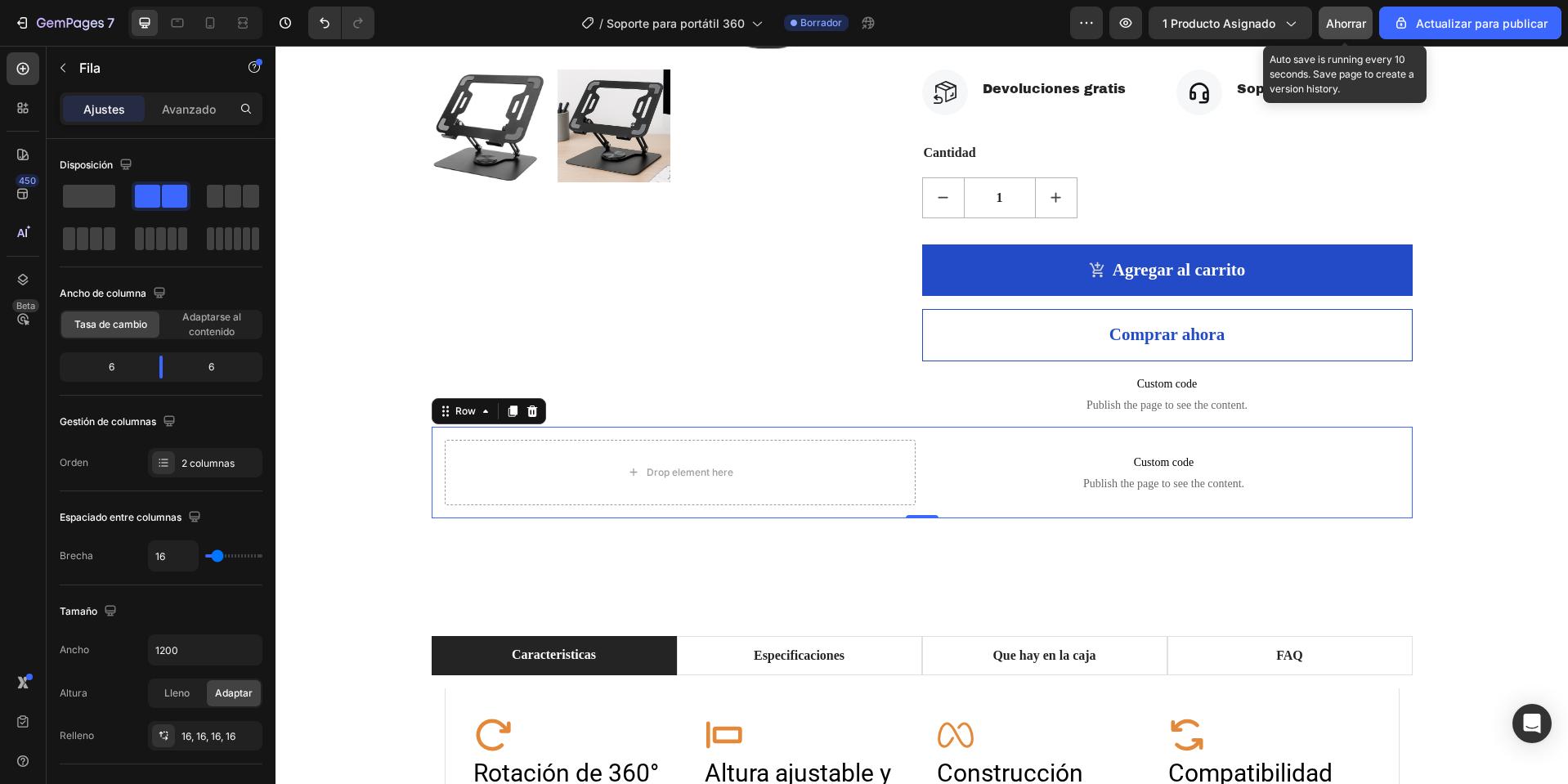
click at [1358, 20] on font "Ahorrar" at bounding box center [1346, 23] width 40 height 14
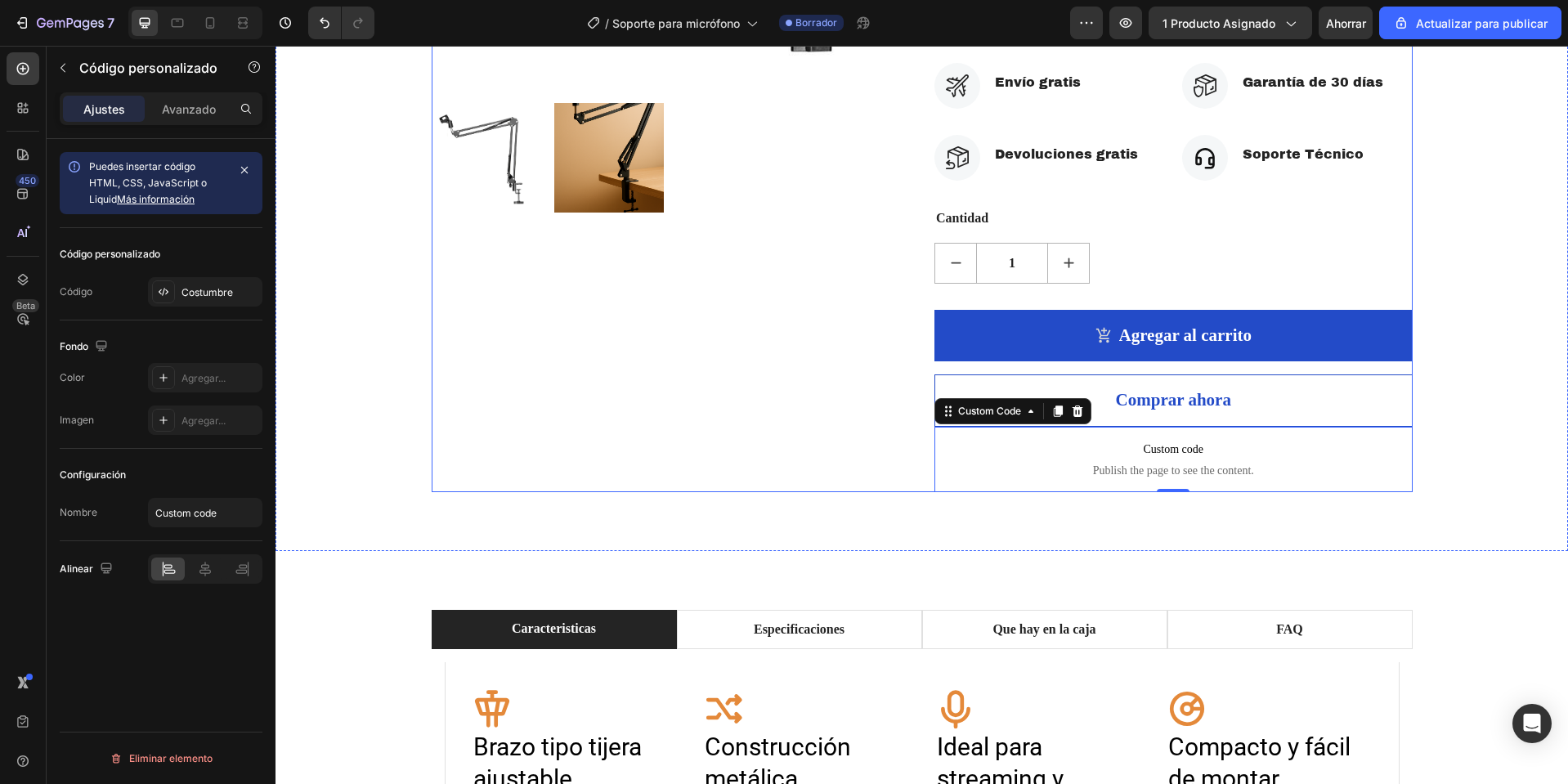
scroll to position [735, 0]
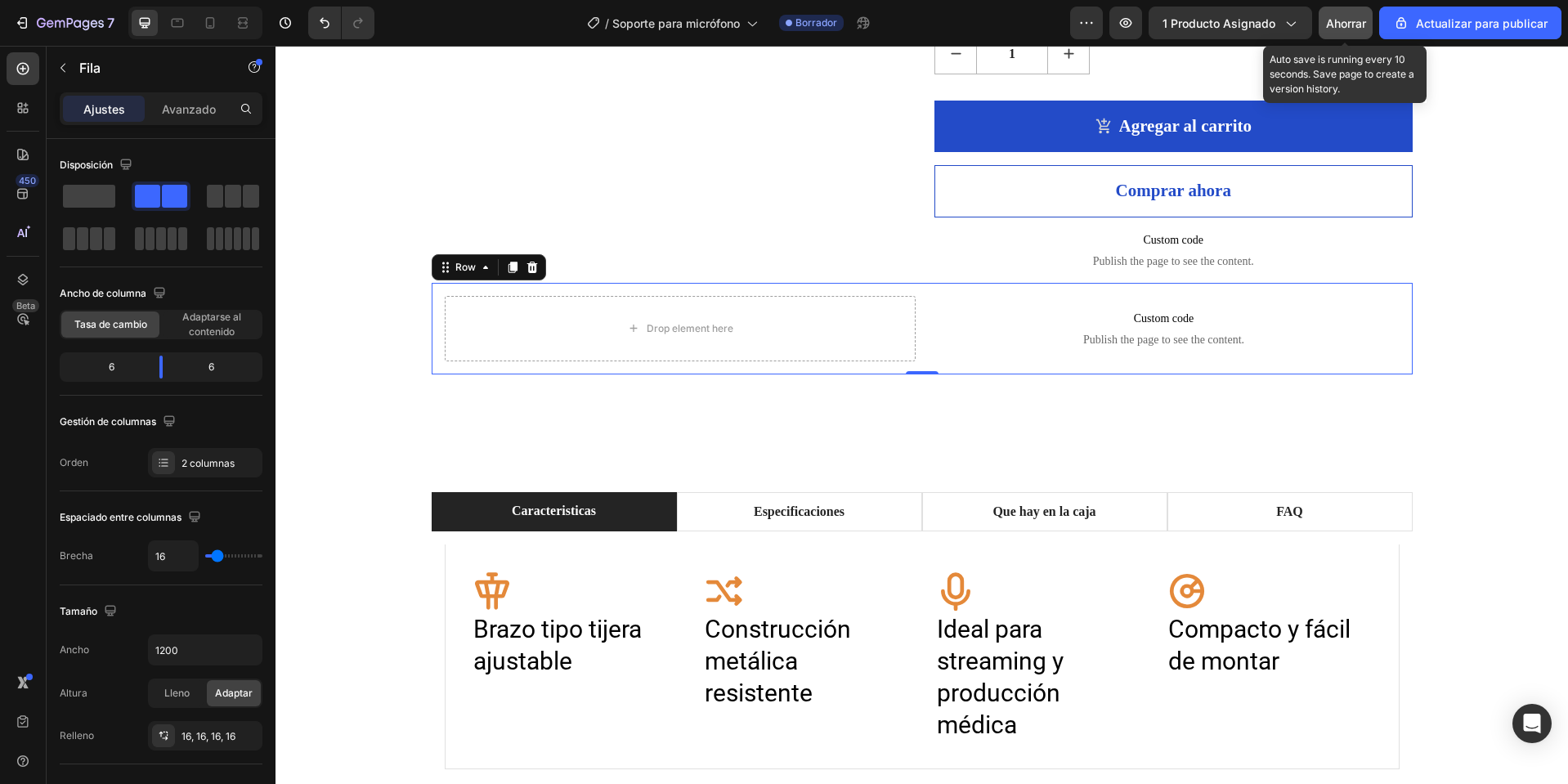
click at [1348, 27] on font "Ahorrar" at bounding box center [1346, 23] width 40 height 14
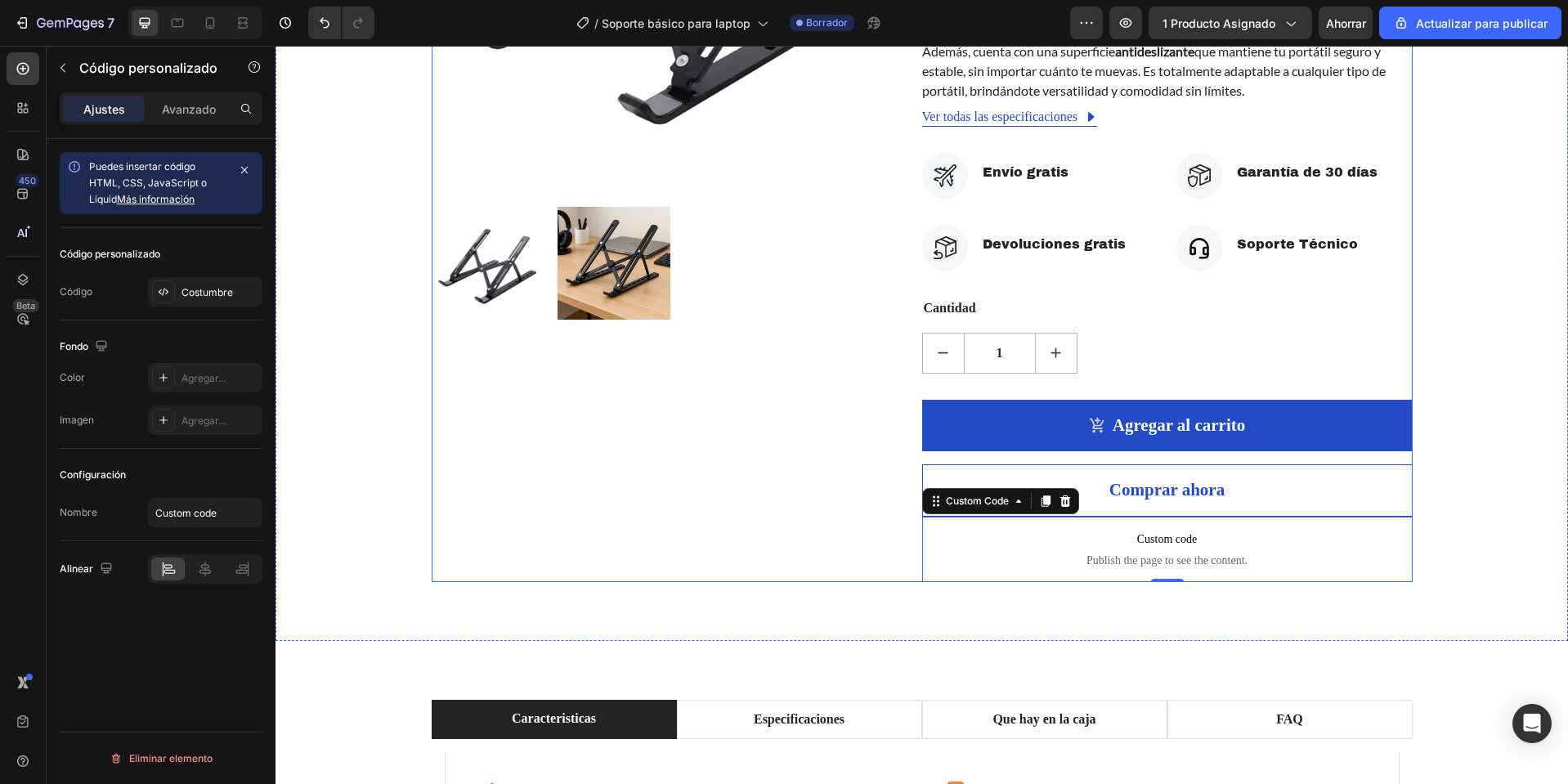
scroll to position [654, 0]
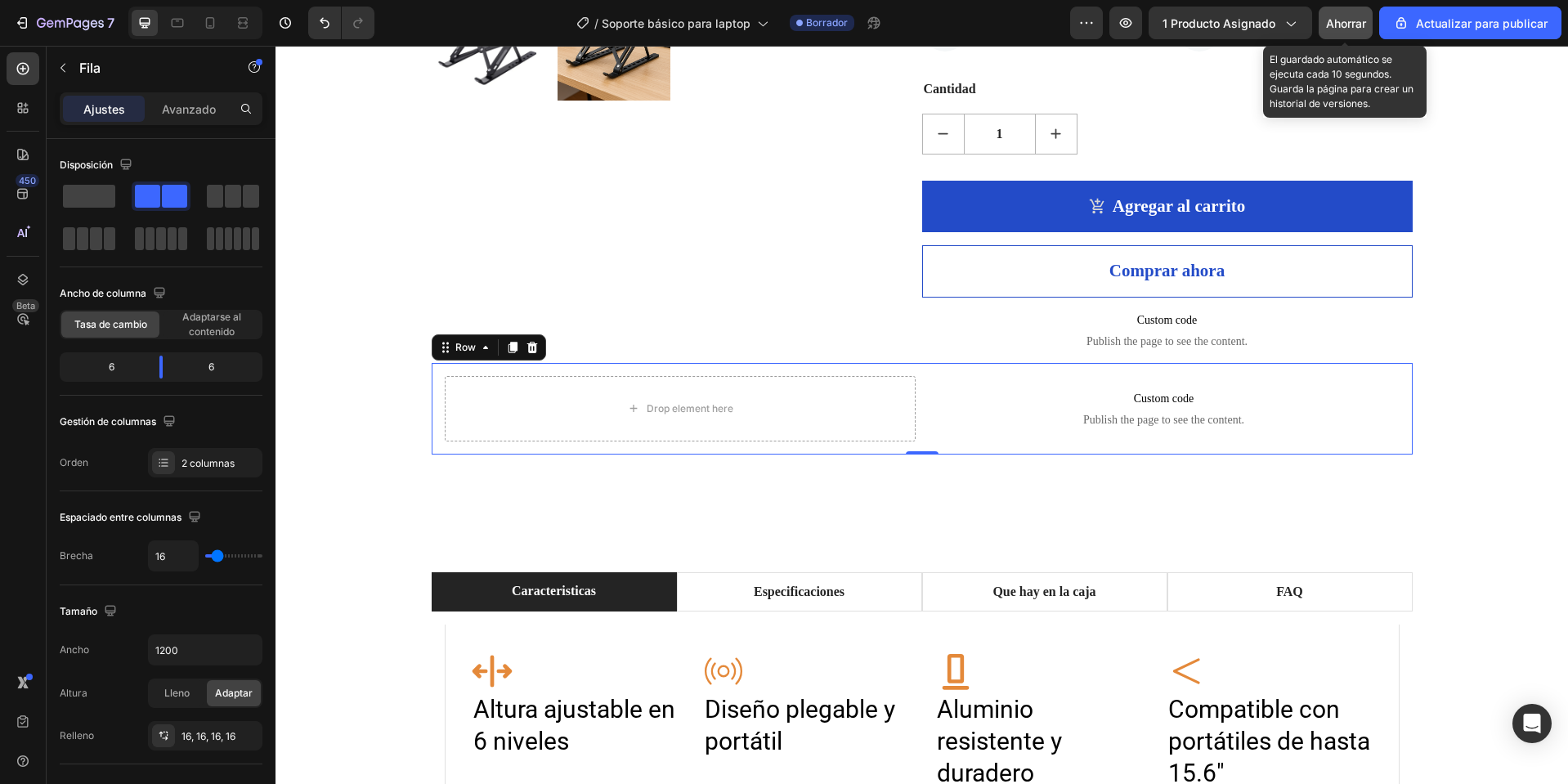
click at [1344, 23] on font "Ahorrar" at bounding box center [1346, 23] width 40 height 14
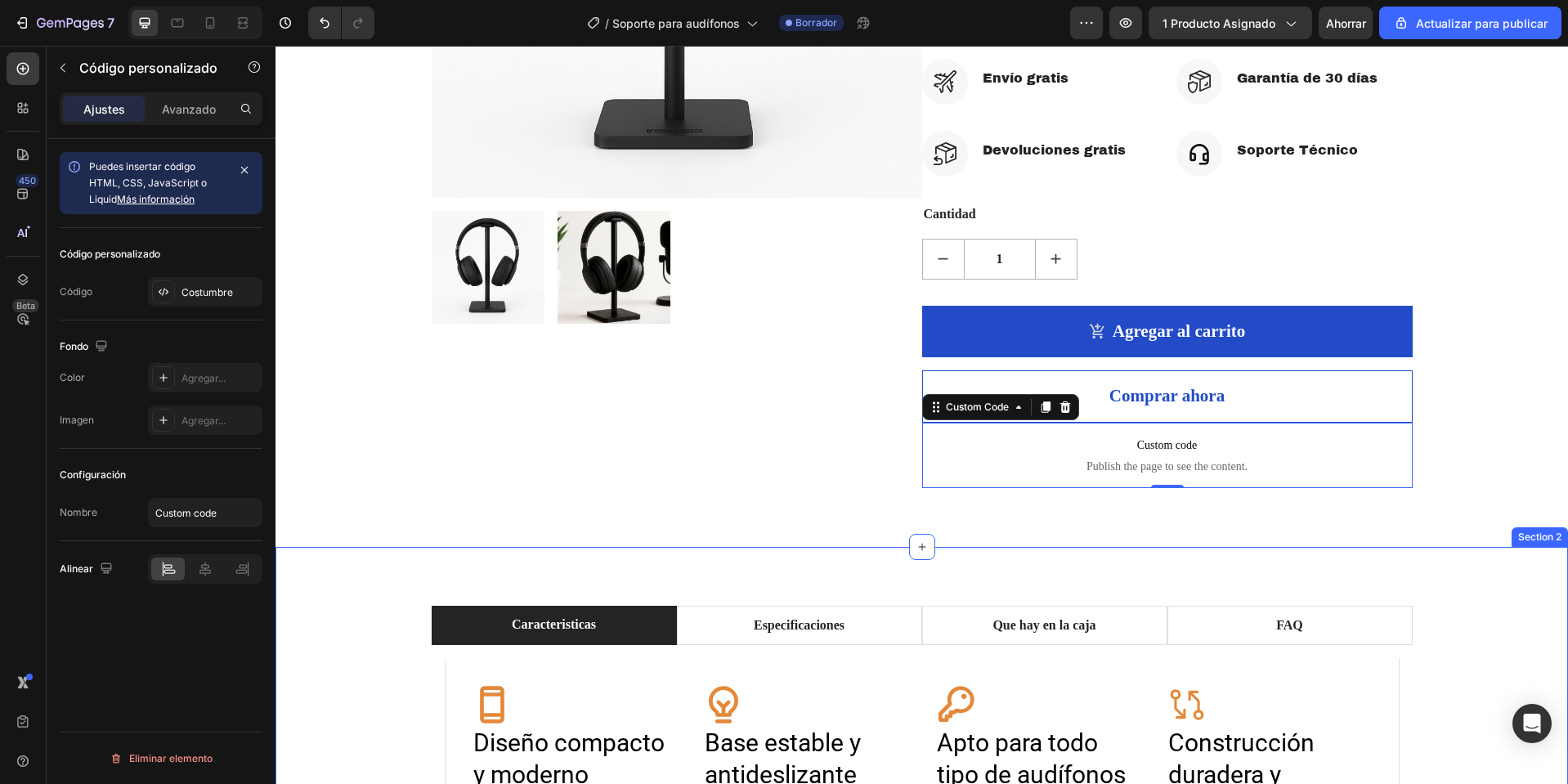
scroll to position [572, 0]
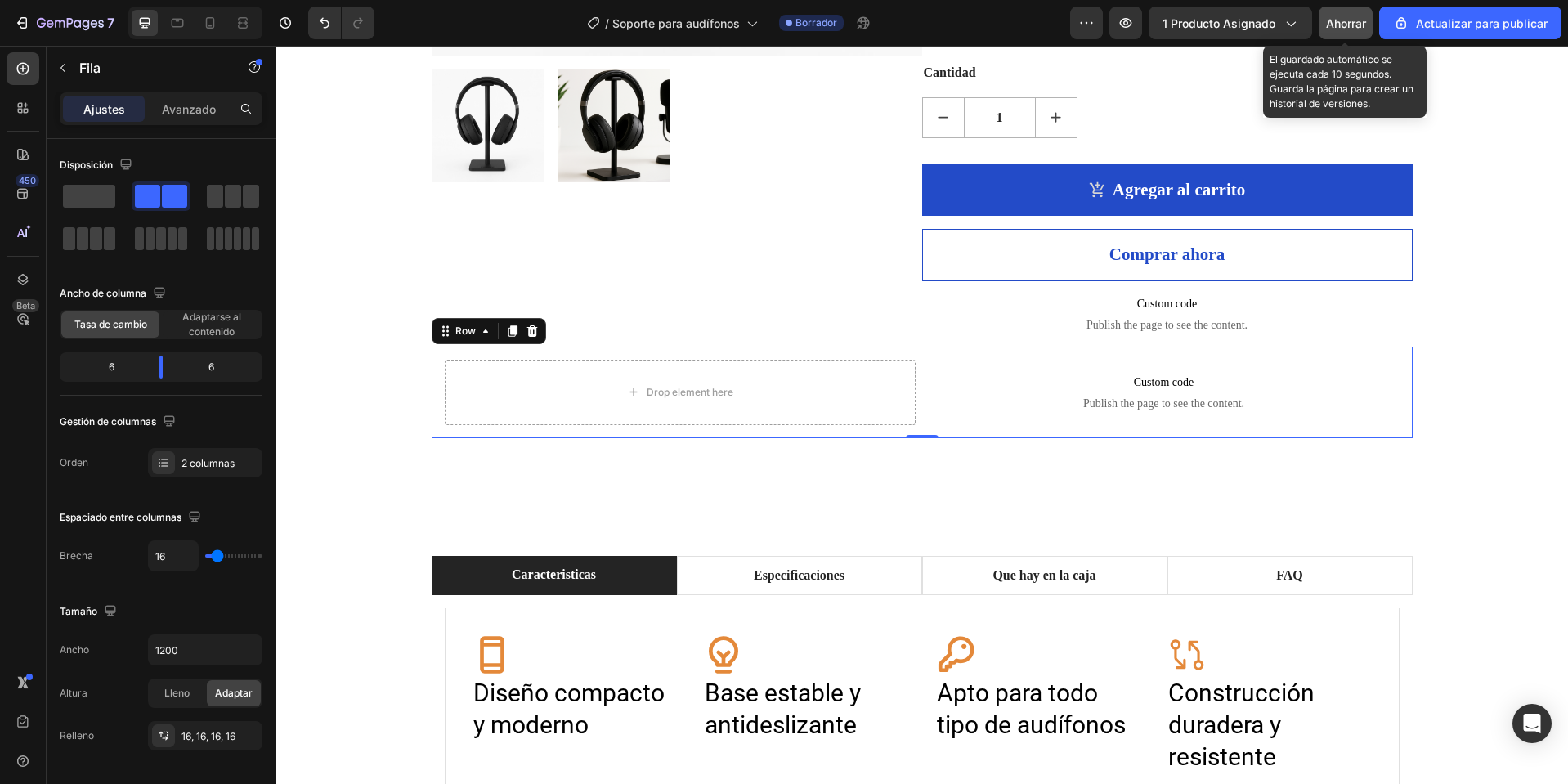
click at [1357, 30] on div "Ahorrar" at bounding box center [1346, 23] width 40 height 17
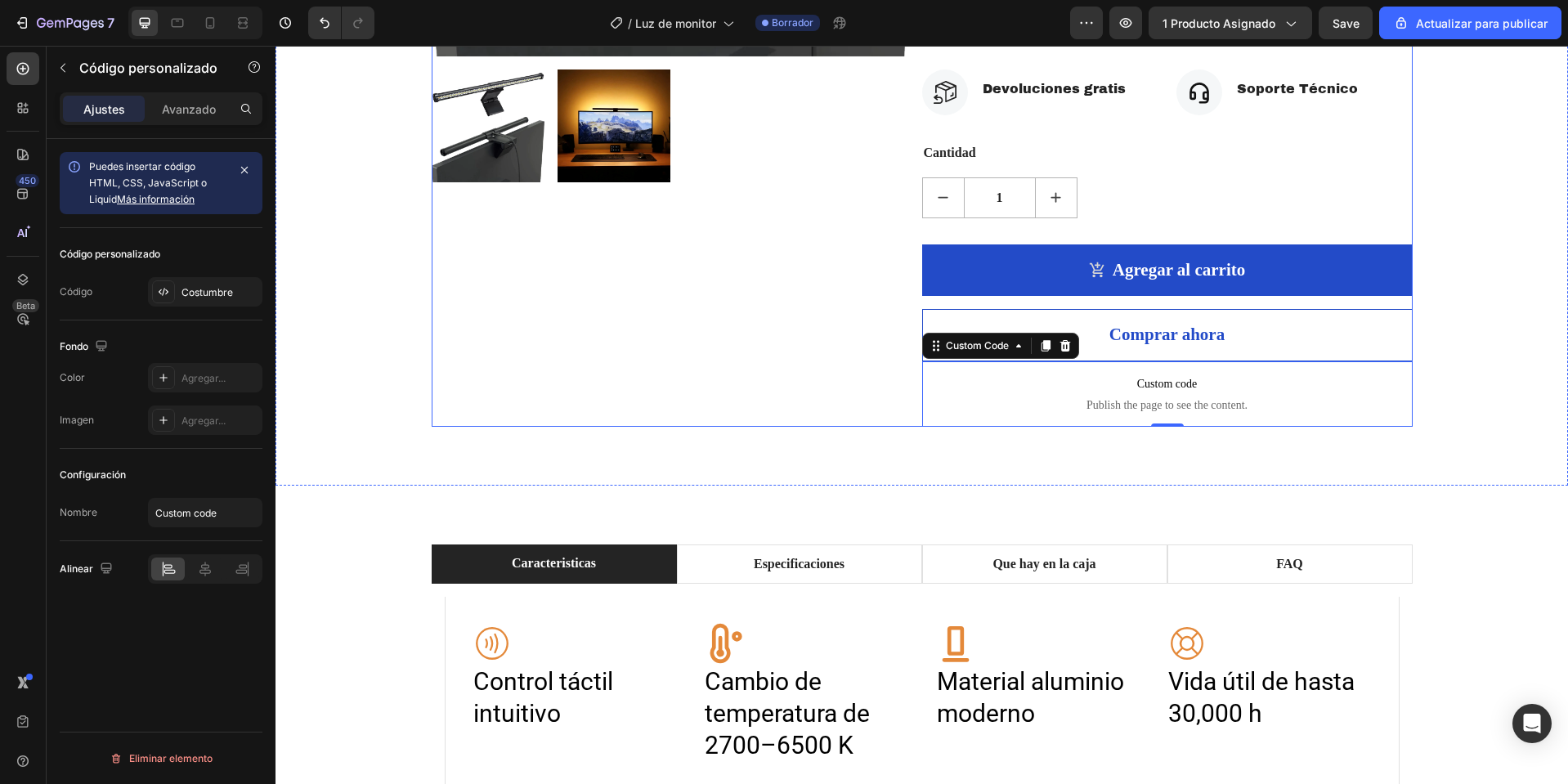
scroll to position [654, 0]
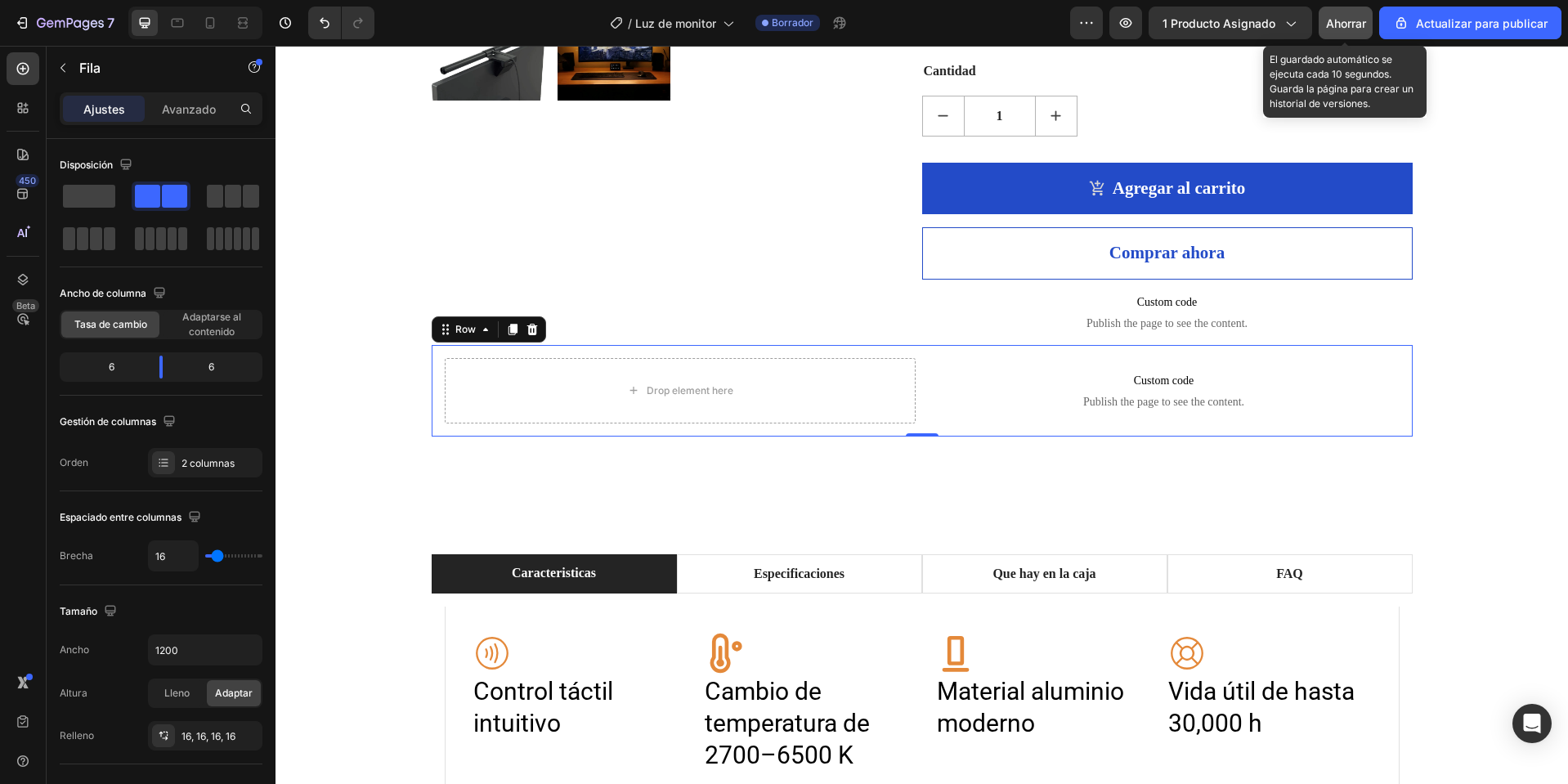
click at [1369, 24] on button "Ahorrar" at bounding box center [1346, 22] width 54 height 33
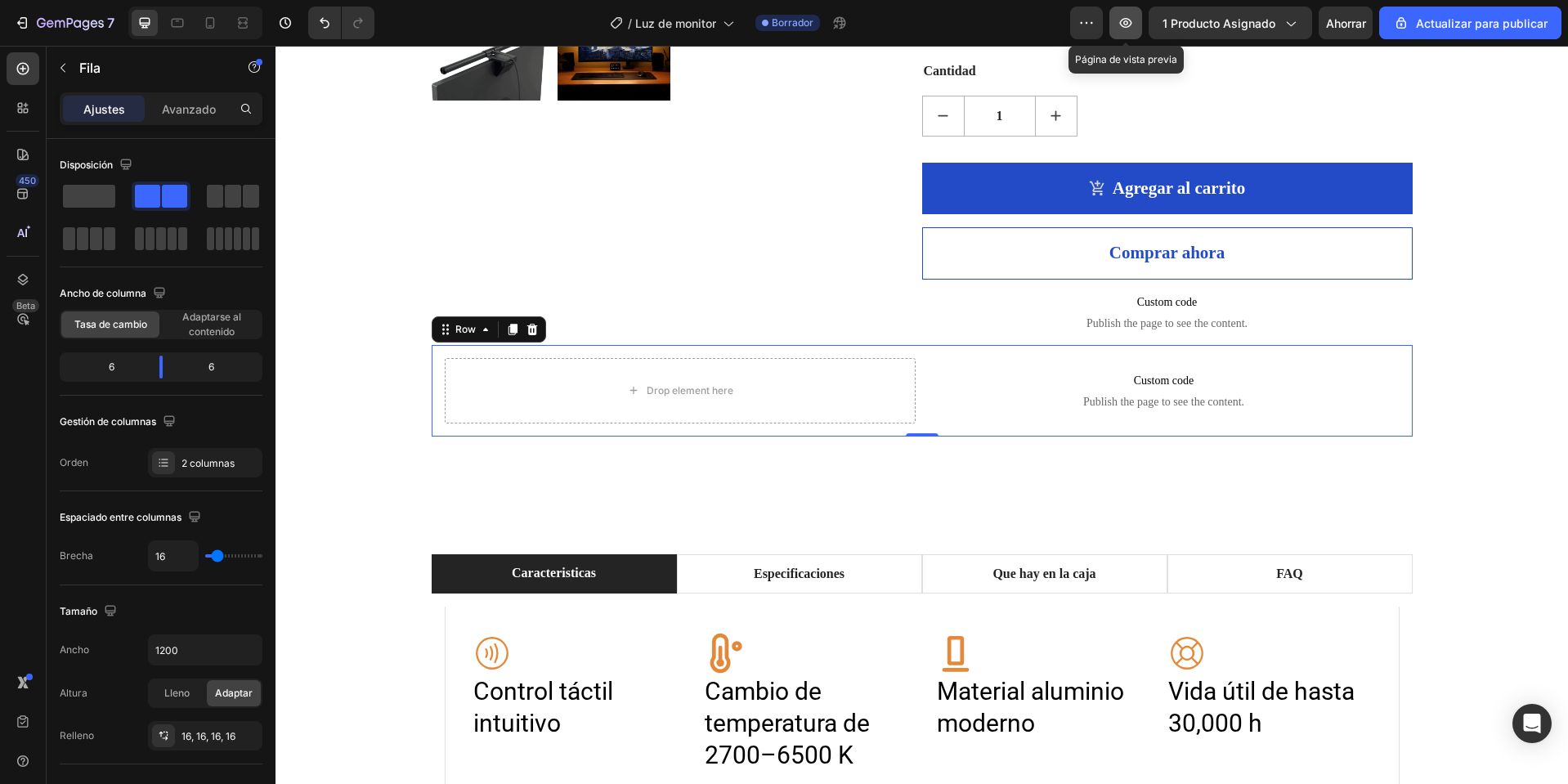
click at [1131, 15] on button "button" at bounding box center [1126, 22] width 33 height 33
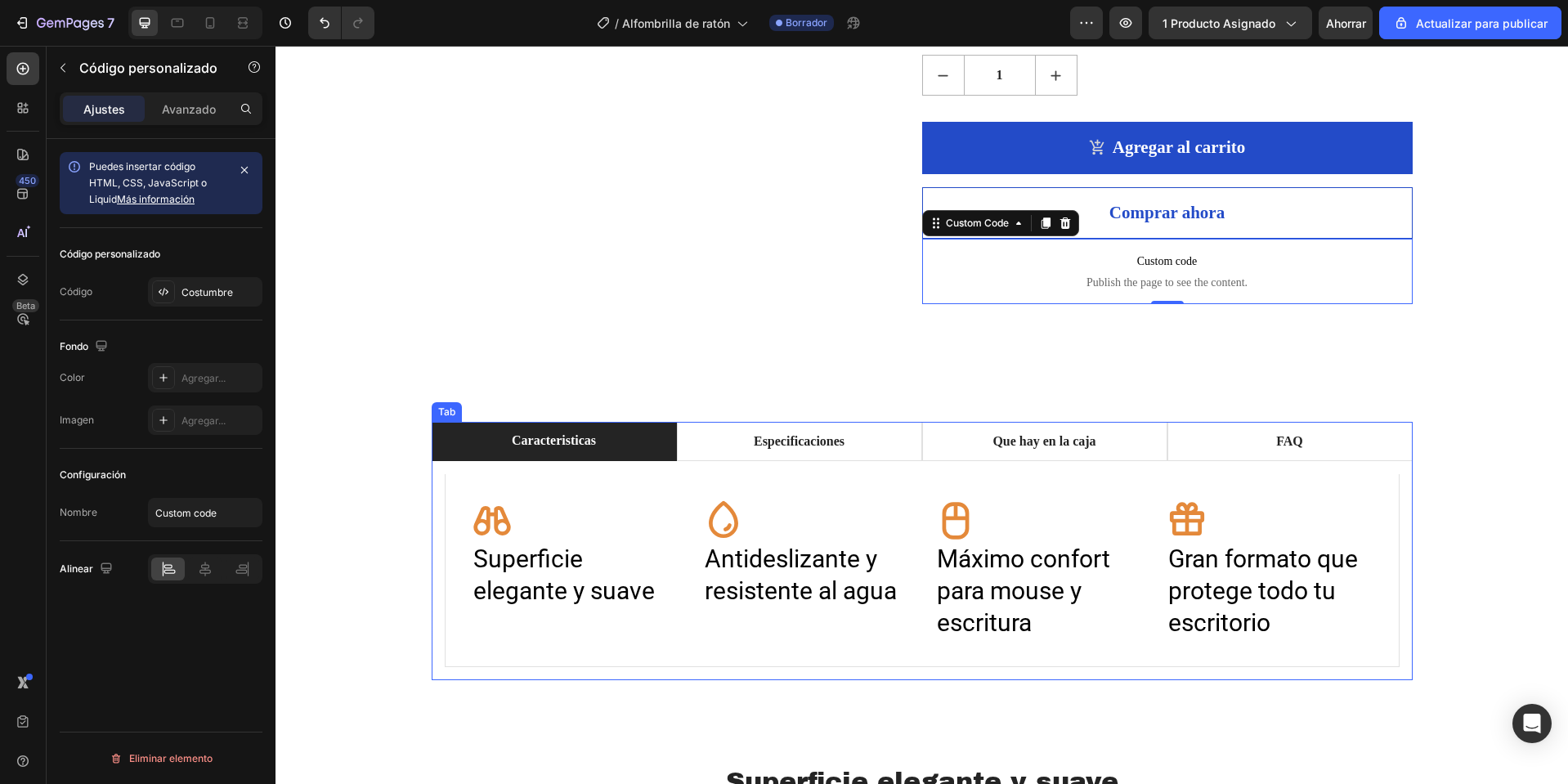
scroll to position [818, 0]
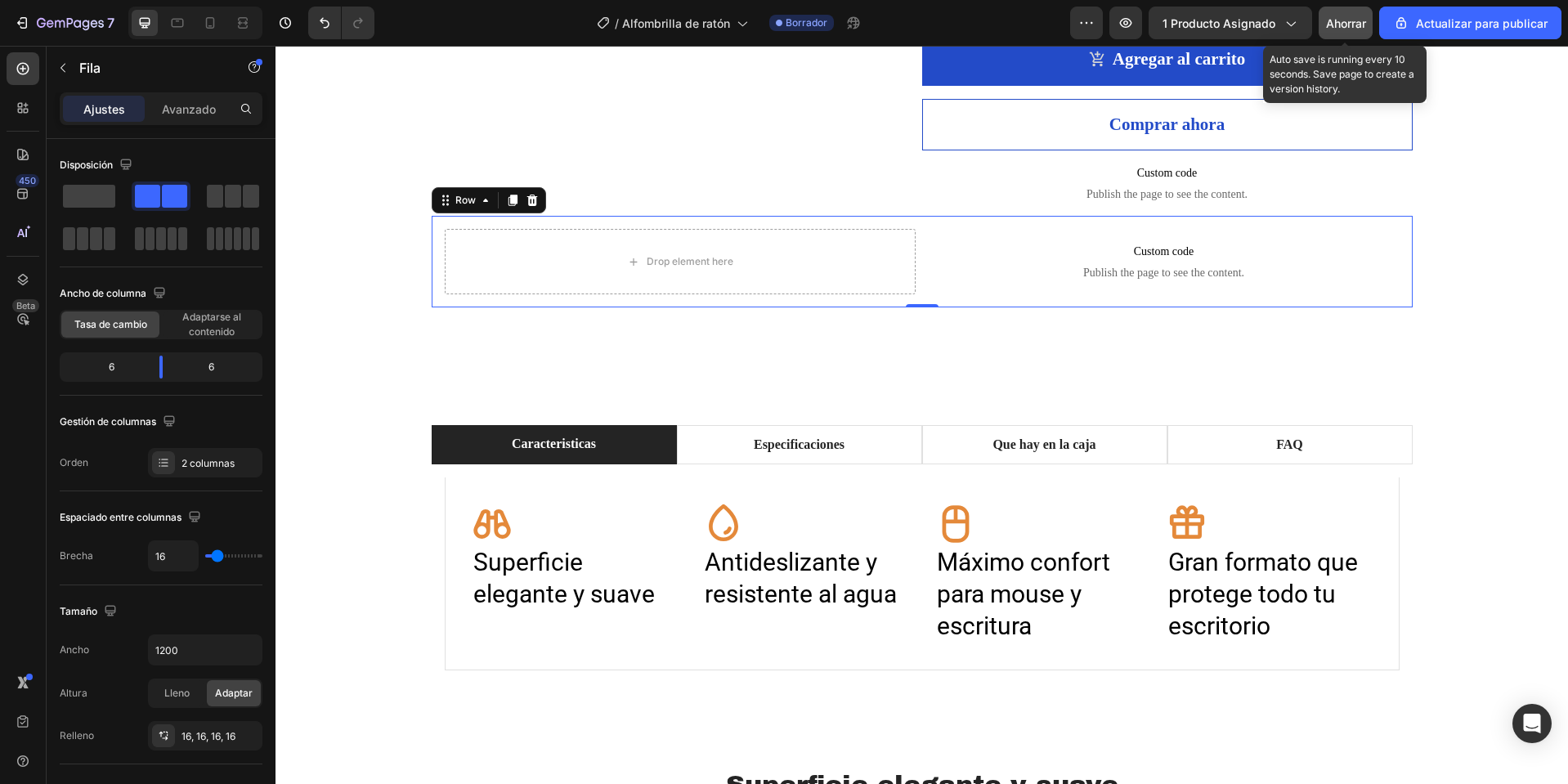
click at [1346, 17] on font "Ahorrar" at bounding box center [1346, 23] width 40 height 14
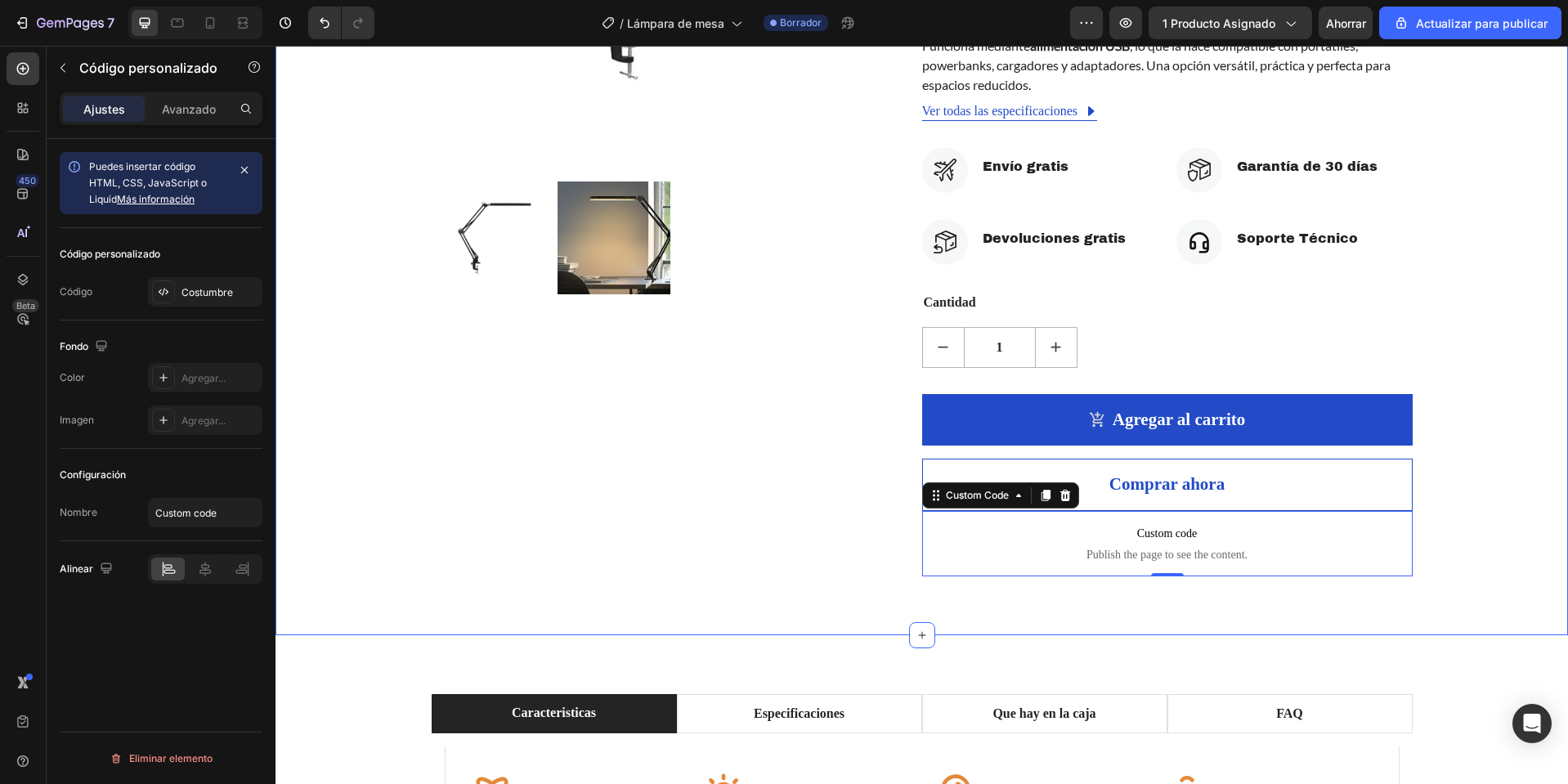
scroll to position [572, 0]
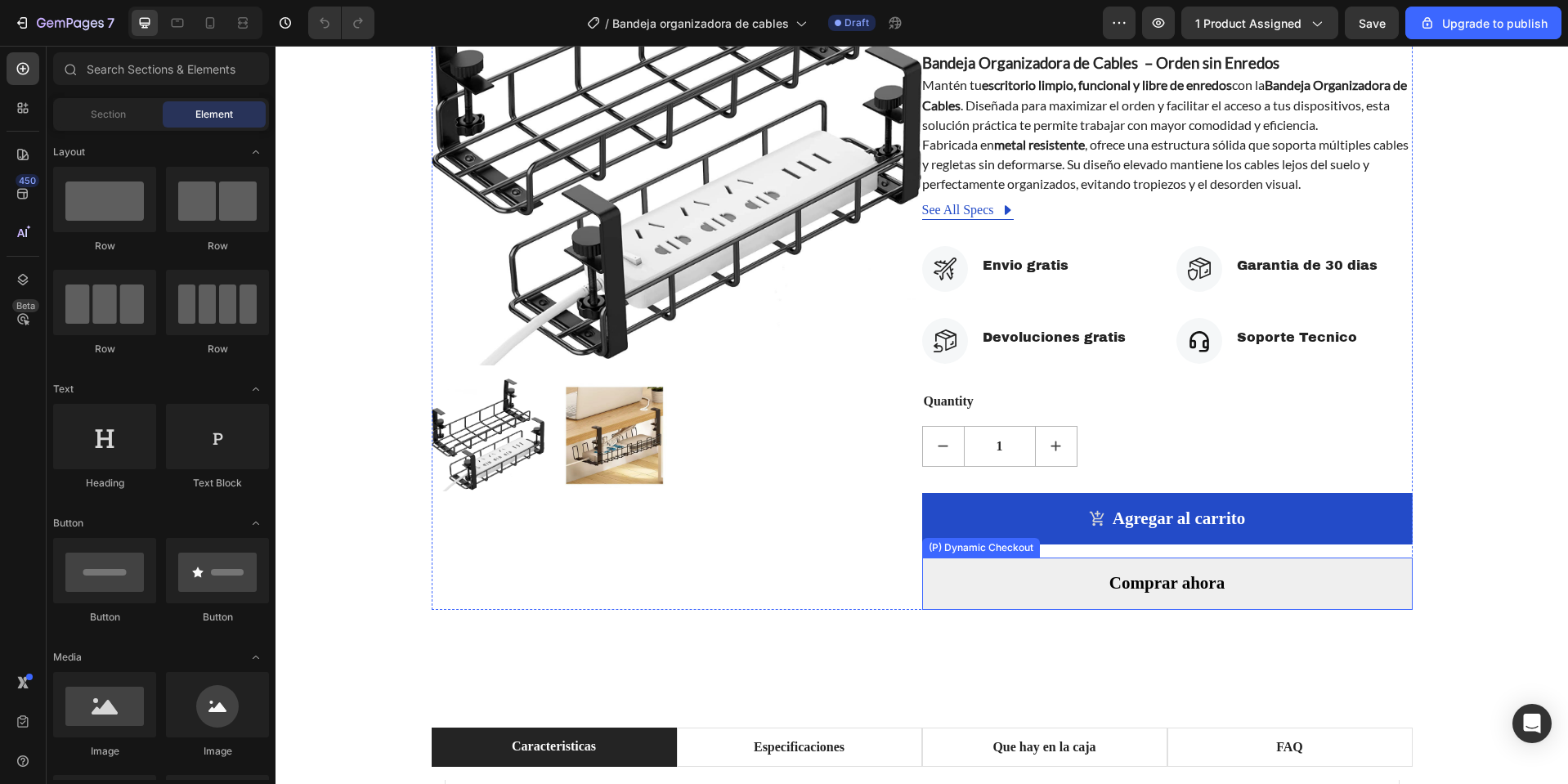
scroll to position [491, 0]
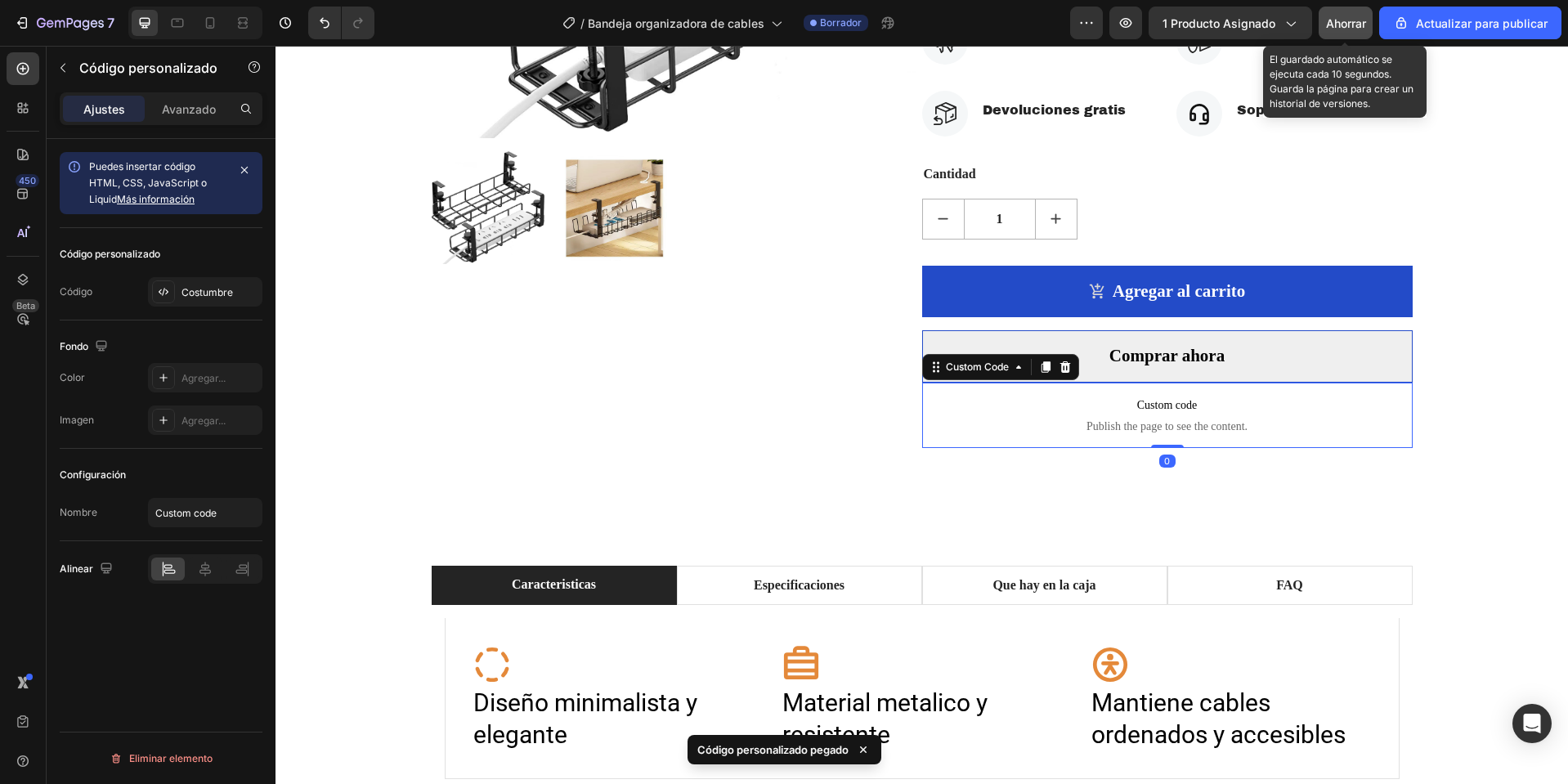
click at [1338, 27] on font "Ahorrar" at bounding box center [1346, 23] width 40 height 14
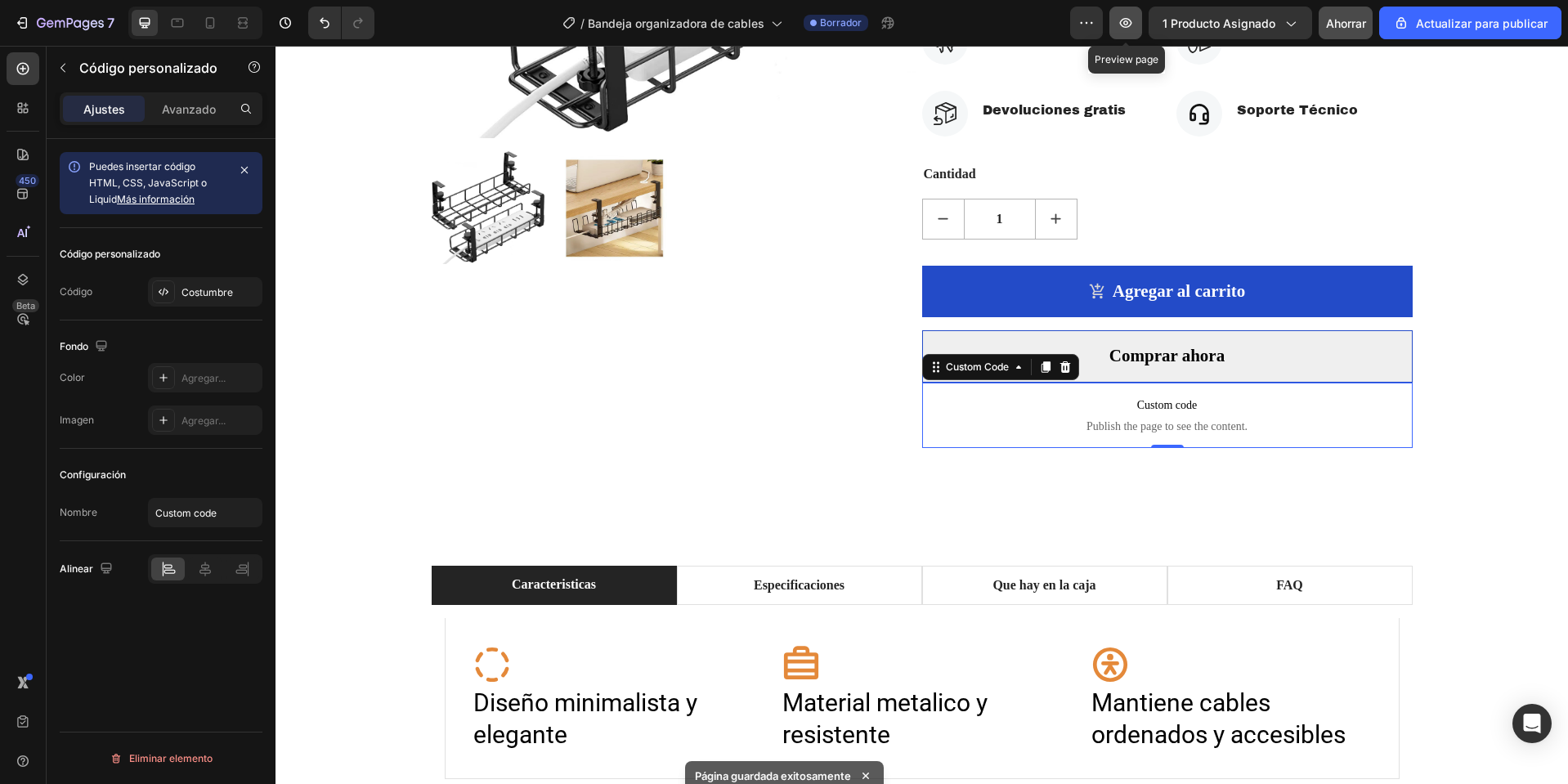
click at [1128, 25] on icon "button" at bounding box center [1127, 23] width 17 height 17
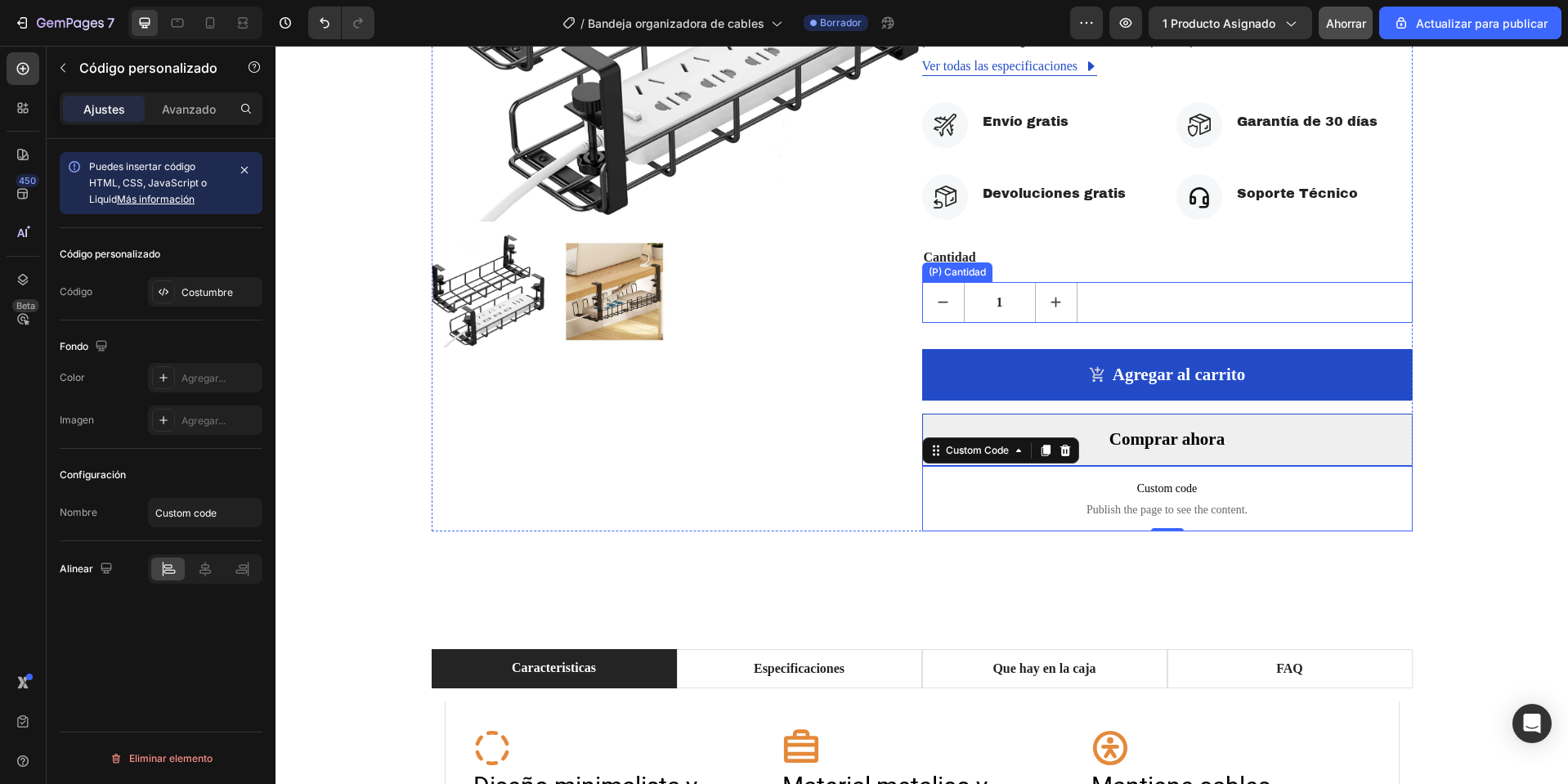
scroll to position [327, 0]
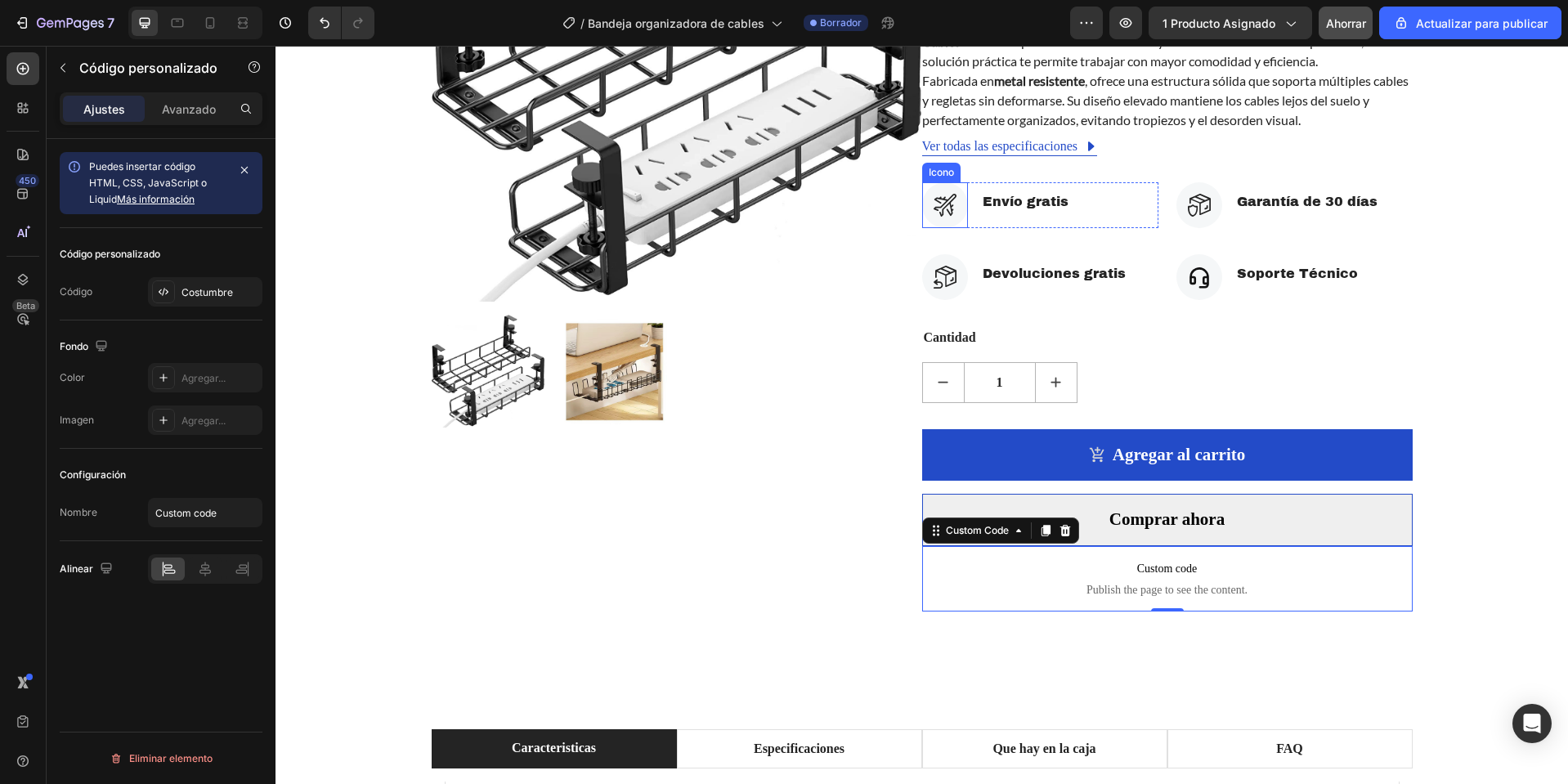
click at [933, 194] on icon at bounding box center [945, 205] width 23 height 23
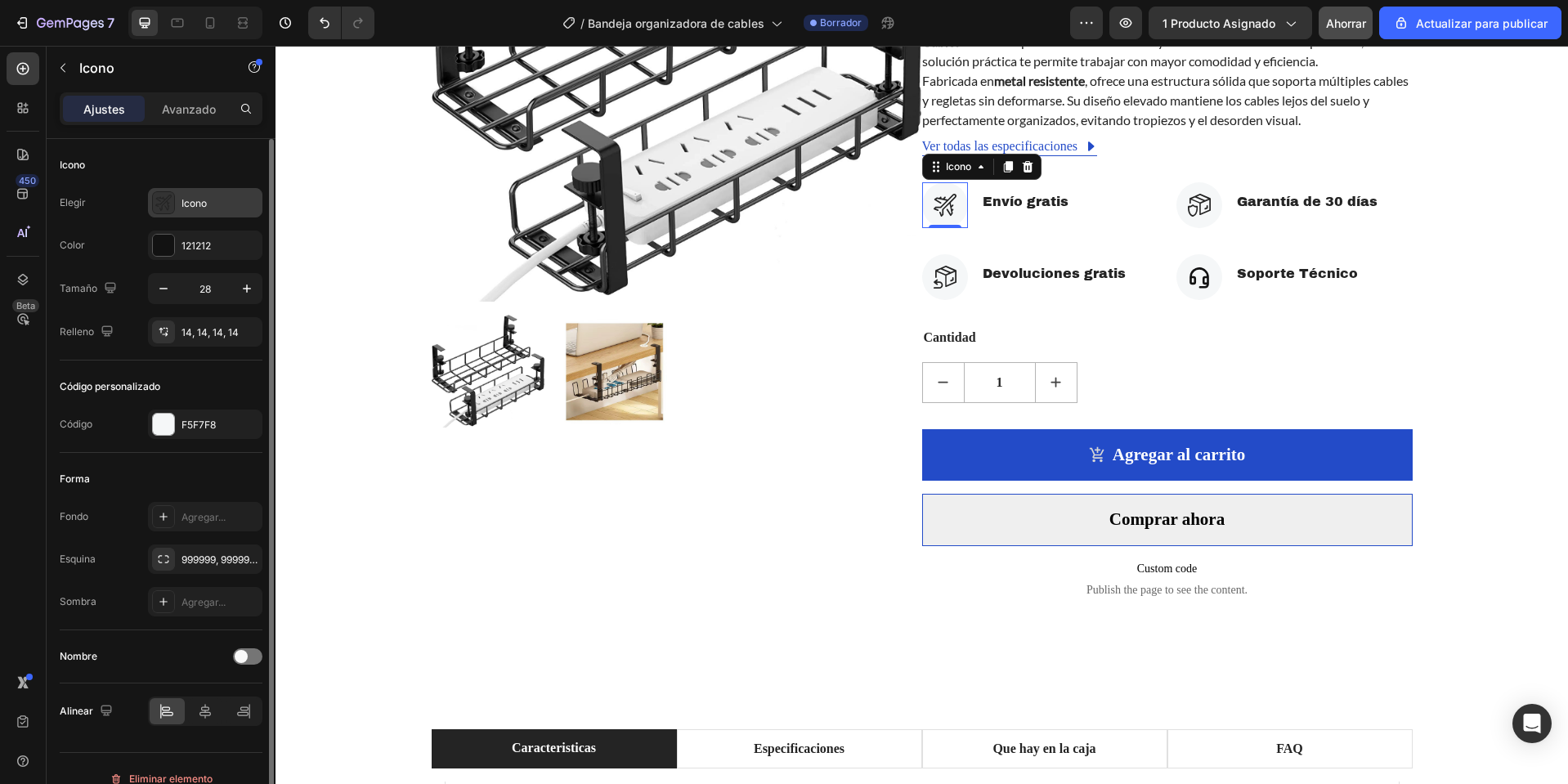
click at [196, 207] on font "Icono" at bounding box center [193, 203] width 25 height 12
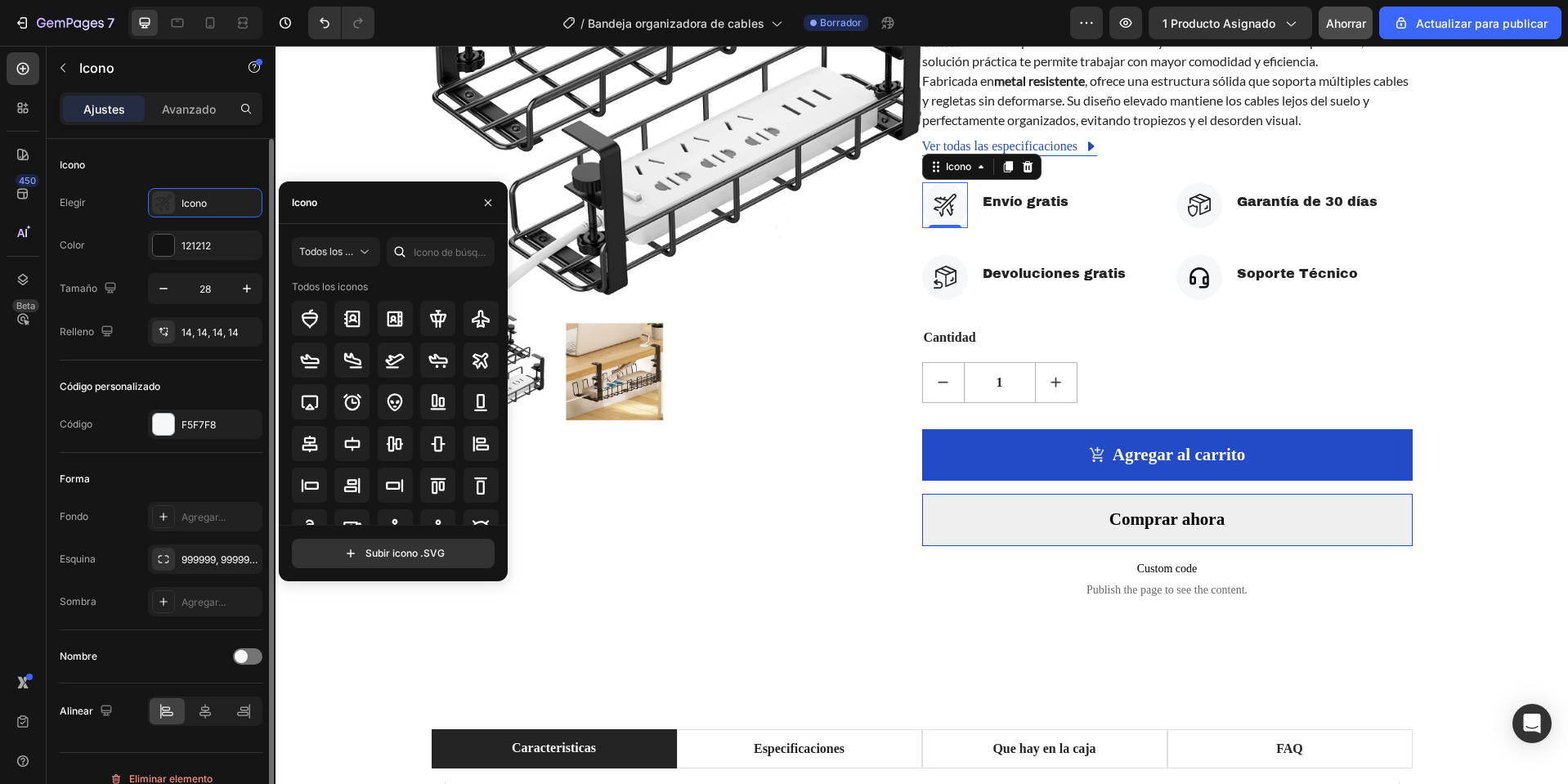
click at [125, 197] on div "Elegir Icono" at bounding box center [161, 203] width 203 height 30
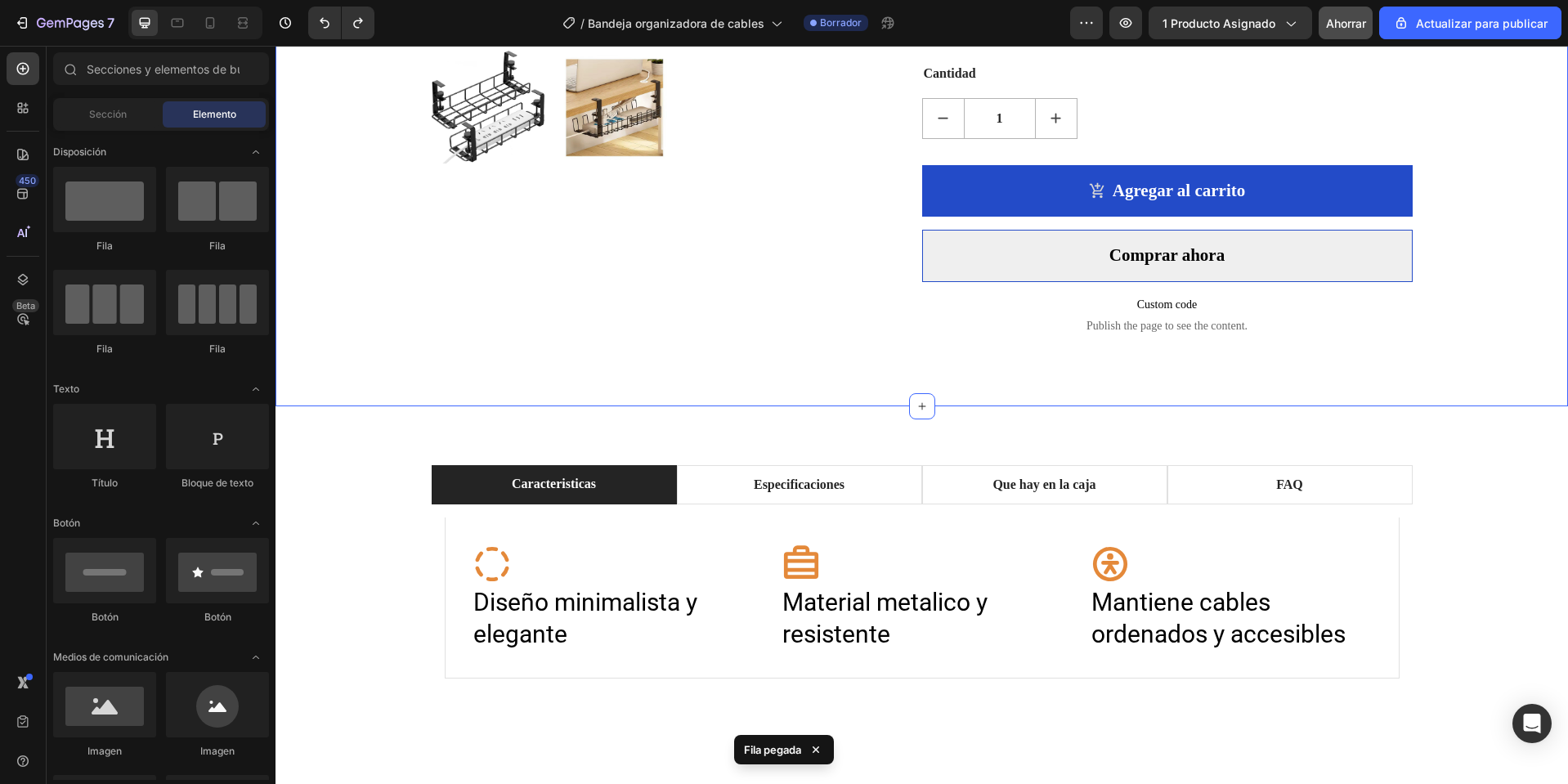
scroll to position [654, 0]
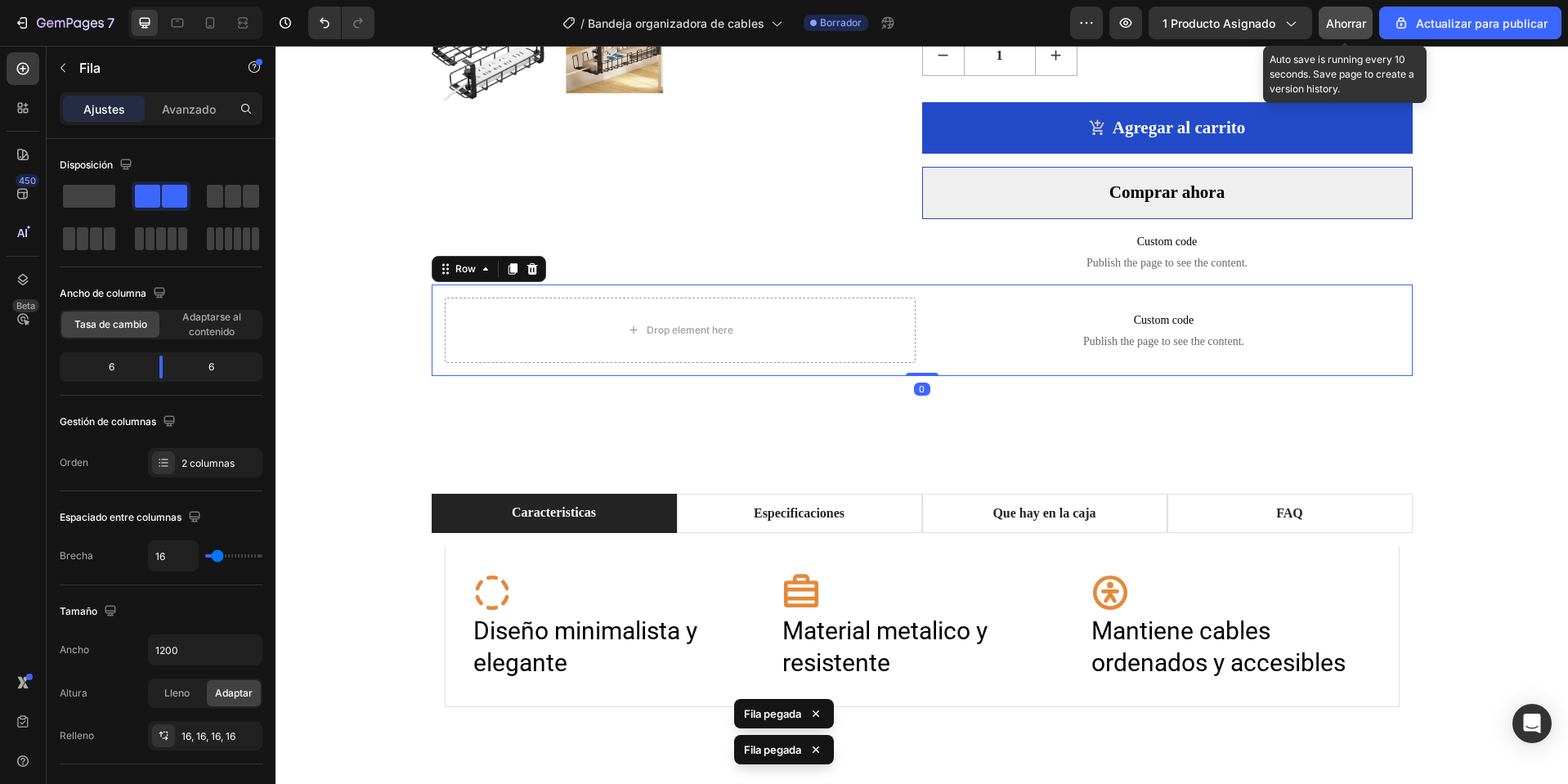
click at [1350, 25] on font "Ahorrar" at bounding box center [1346, 23] width 40 height 14
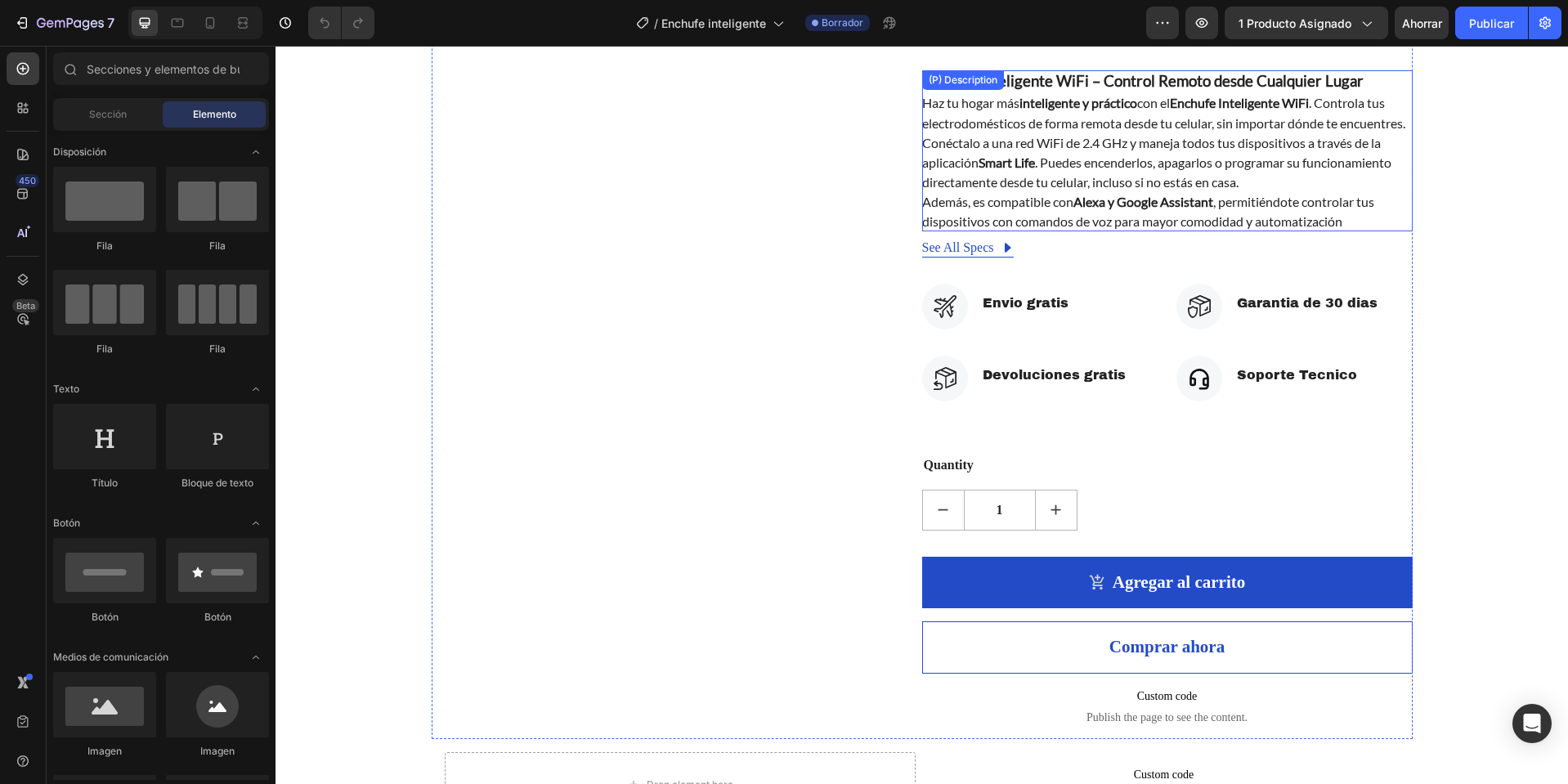
scroll to position [572, 0]
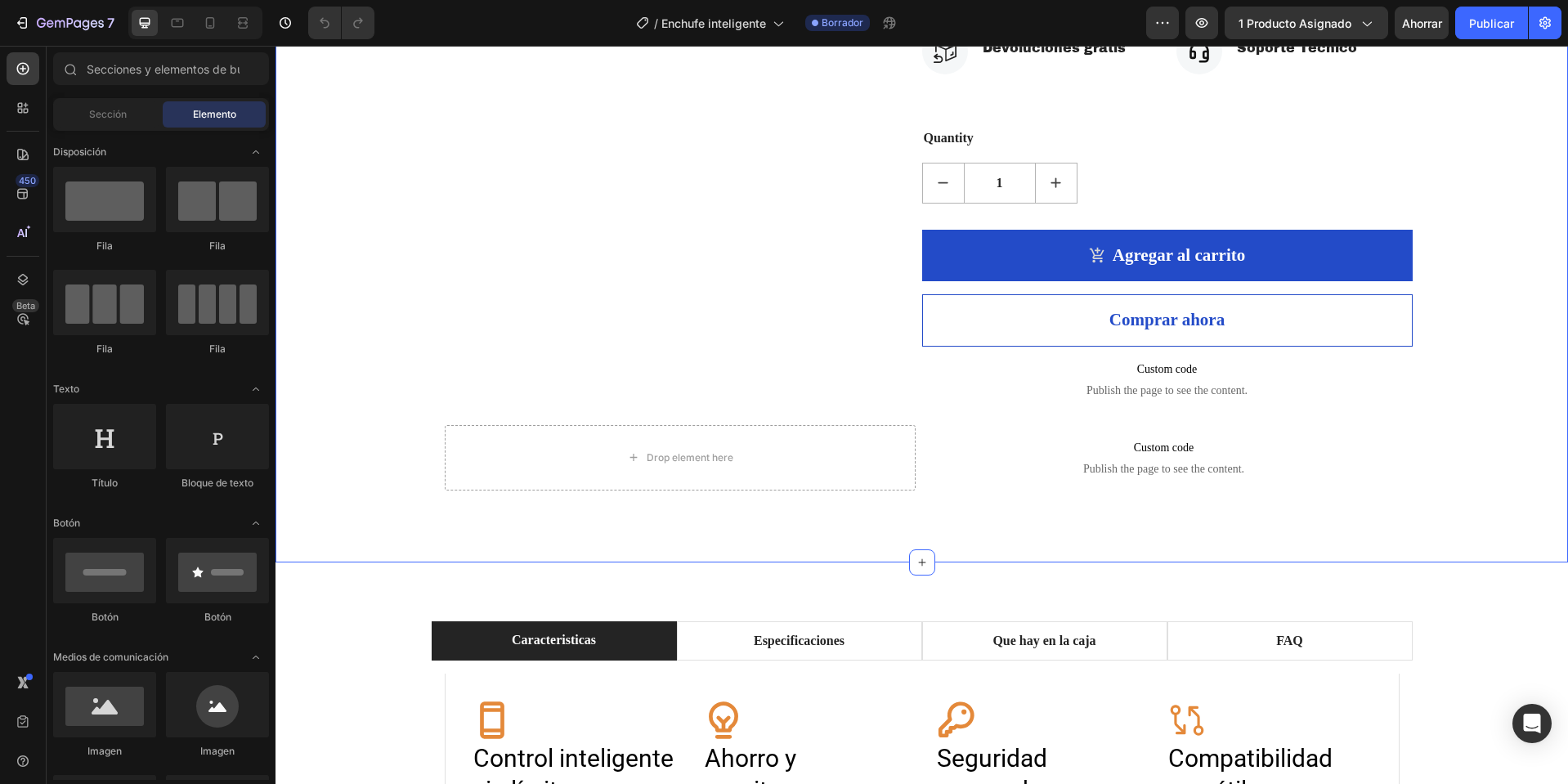
click at [1494, 129] on div "Product Images Enchufe Inteligente WIFI (P) Title Icon Icon Icon Icon Icon Icon…" at bounding box center [921, 35] width 1268 height 938
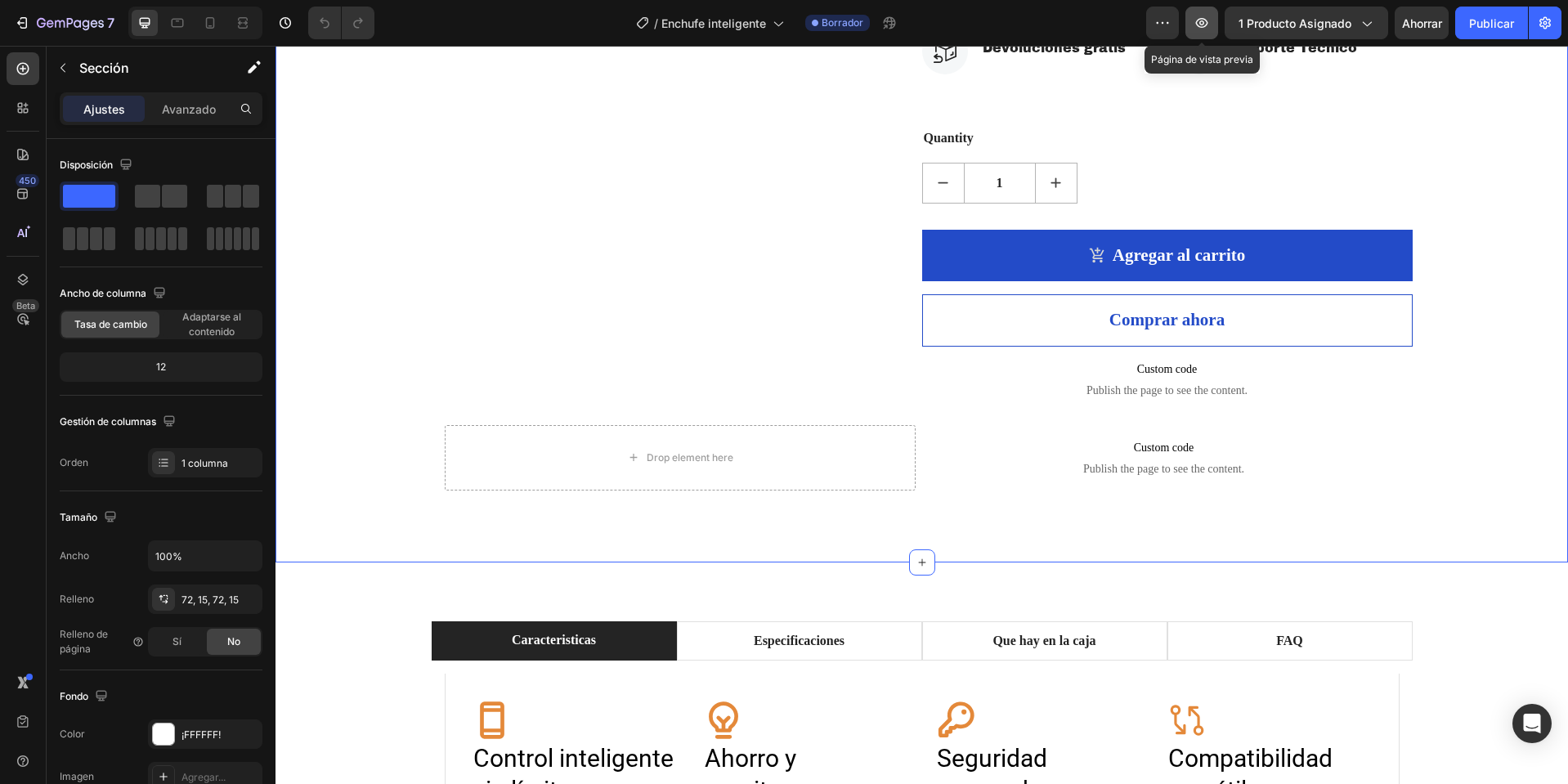
click at [1199, 23] on icon "button" at bounding box center [1202, 23] width 17 height 17
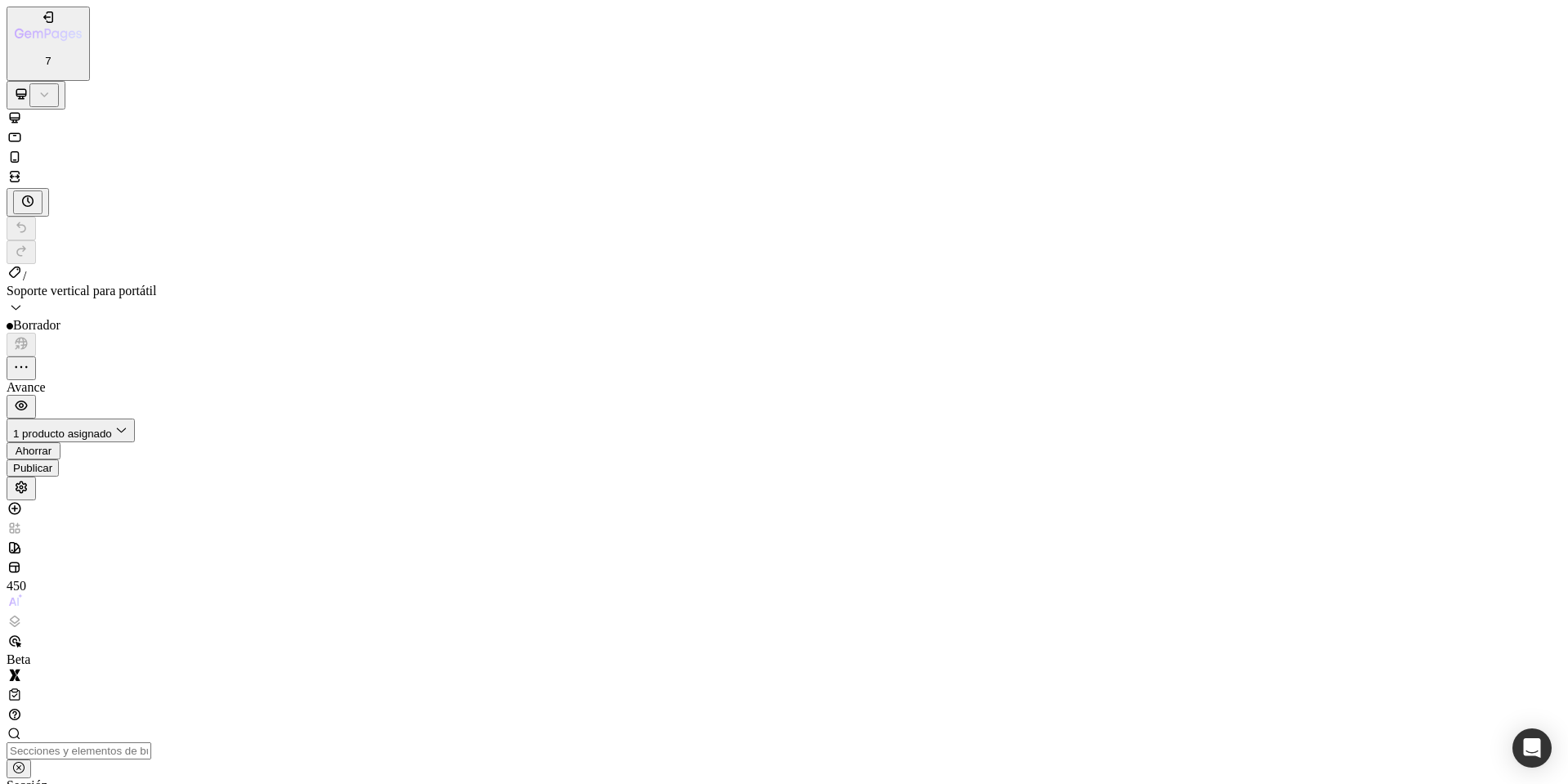
click at [52, 462] on font "Publicar" at bounding box center [33, 468] width 39 height 12
click at [30, 398] on icon "button" at bounding box center [21, 406] width 17 height 17
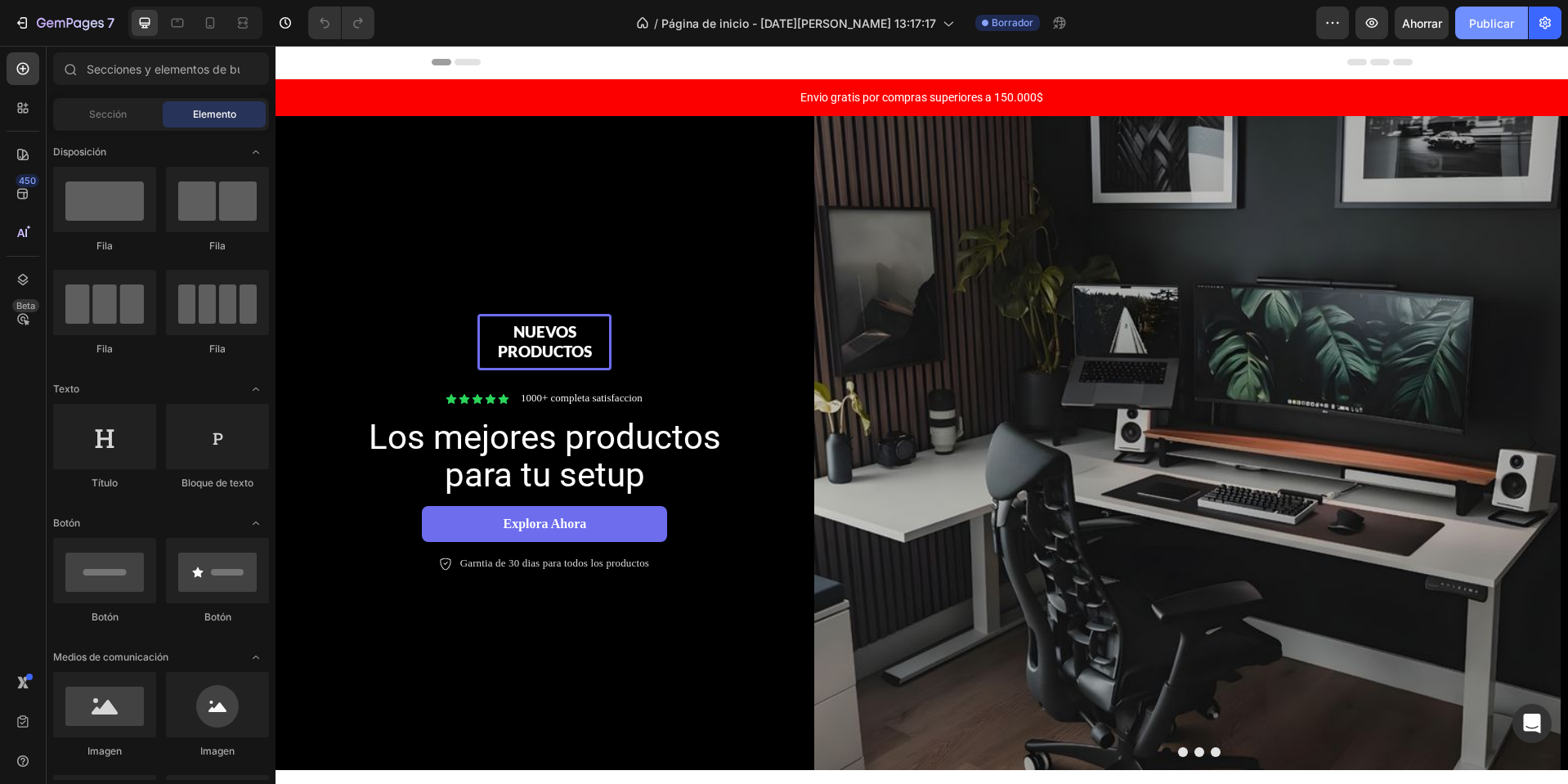
click at [1500, 19] on font "Publicar" at bounding box center [1491, 23] width 45 height 14
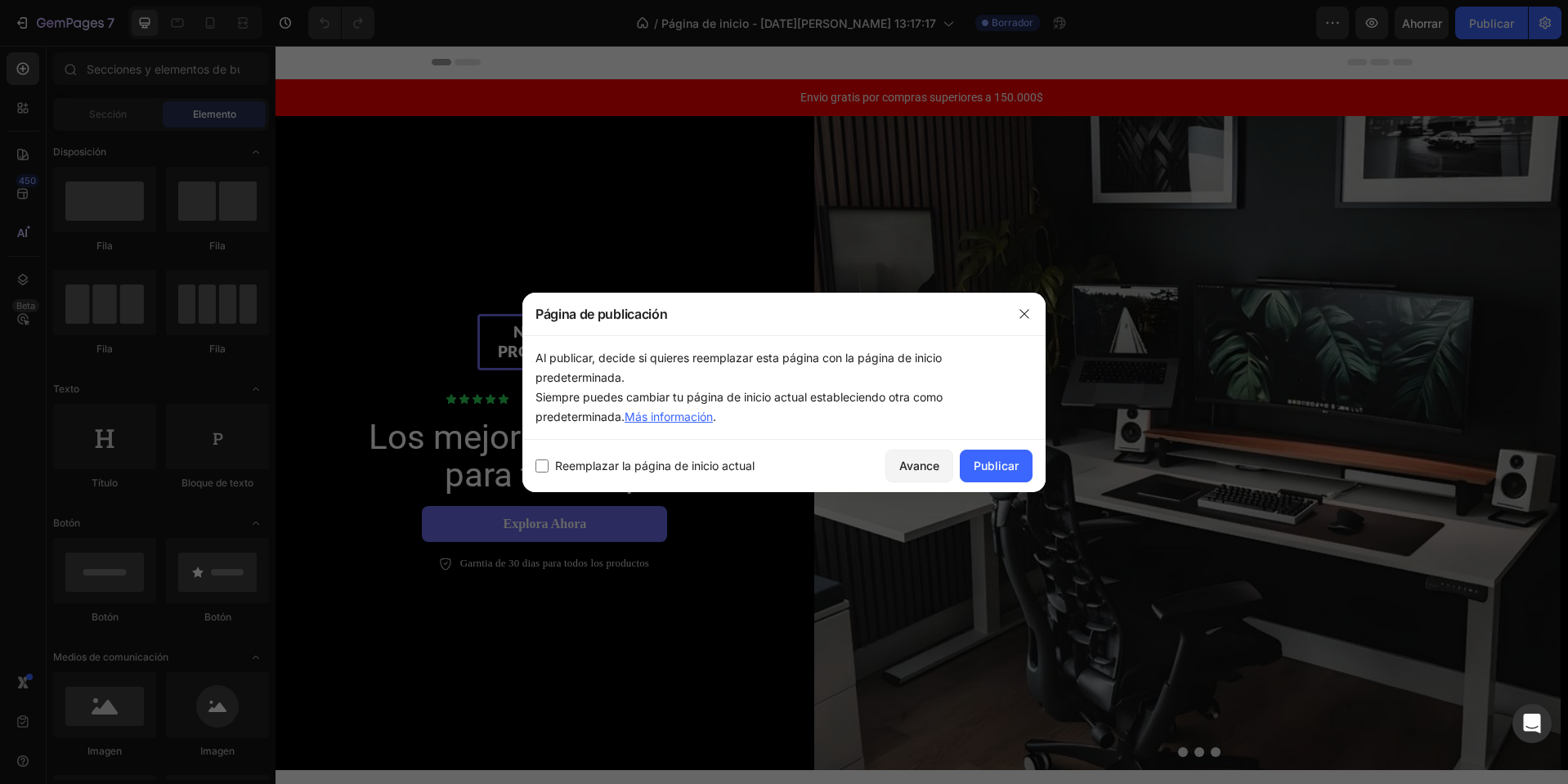
click at [613, 467] on font "Reemplazar la página de inicio actual" at bounding box center [655, 465] width 200 height 14
checkbox input "true"
click at [993, 465] on font "Publicar" at bounding box center [996, 465] width 45 height 14
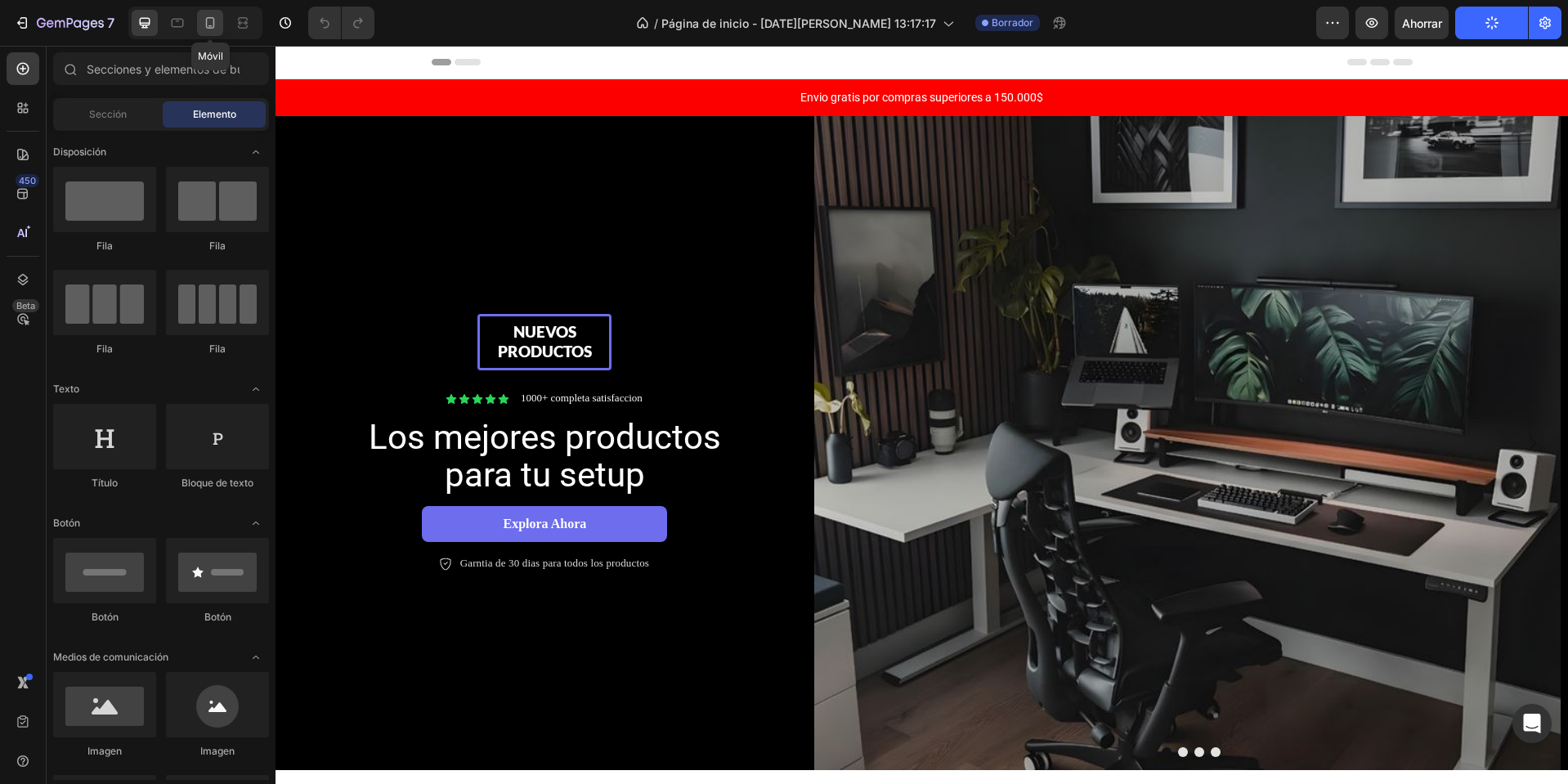
click at [212, 30] on icon at bounding box center [210, 23] width 17 height 17
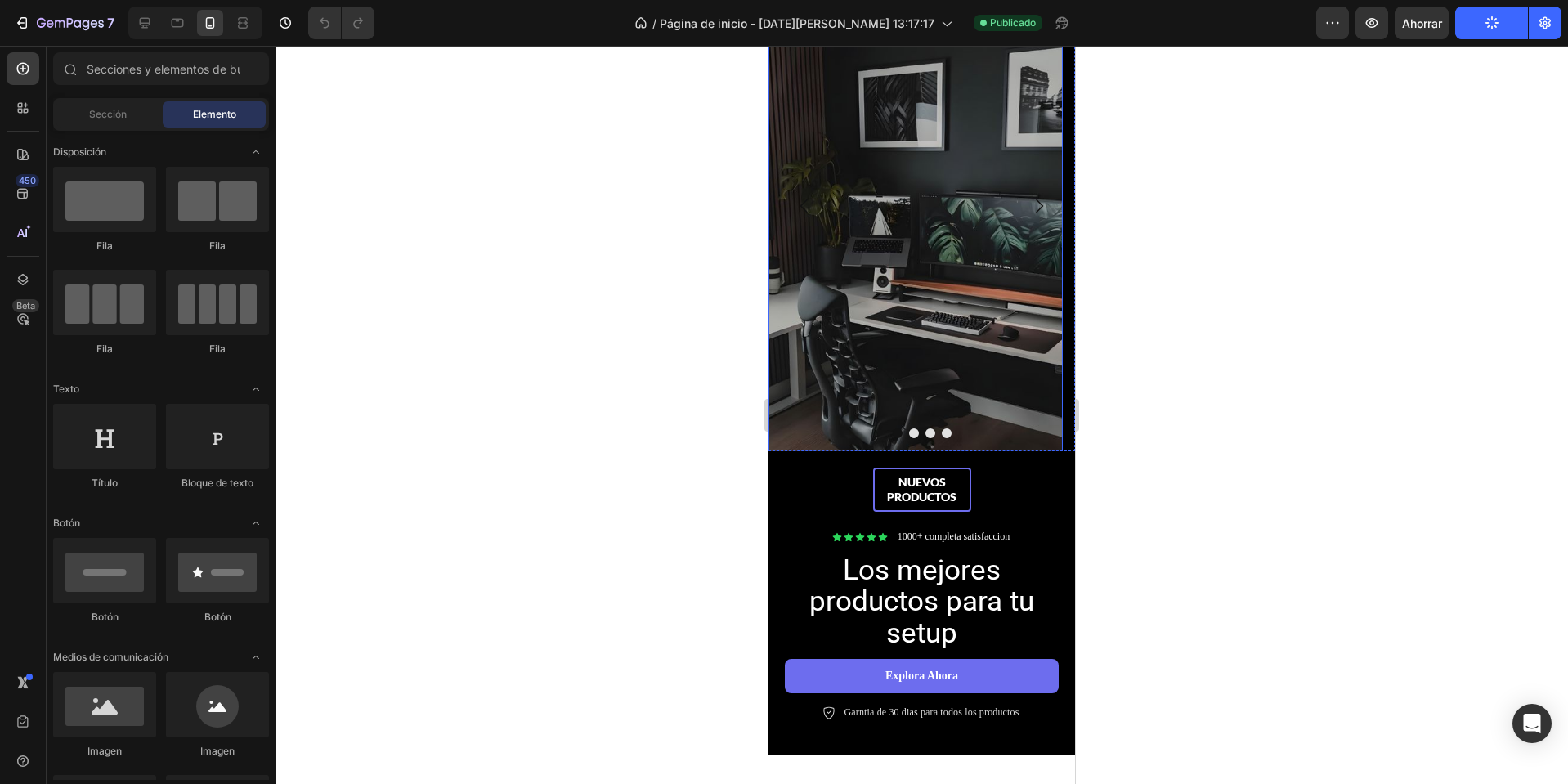
scroll to position [327, 0]
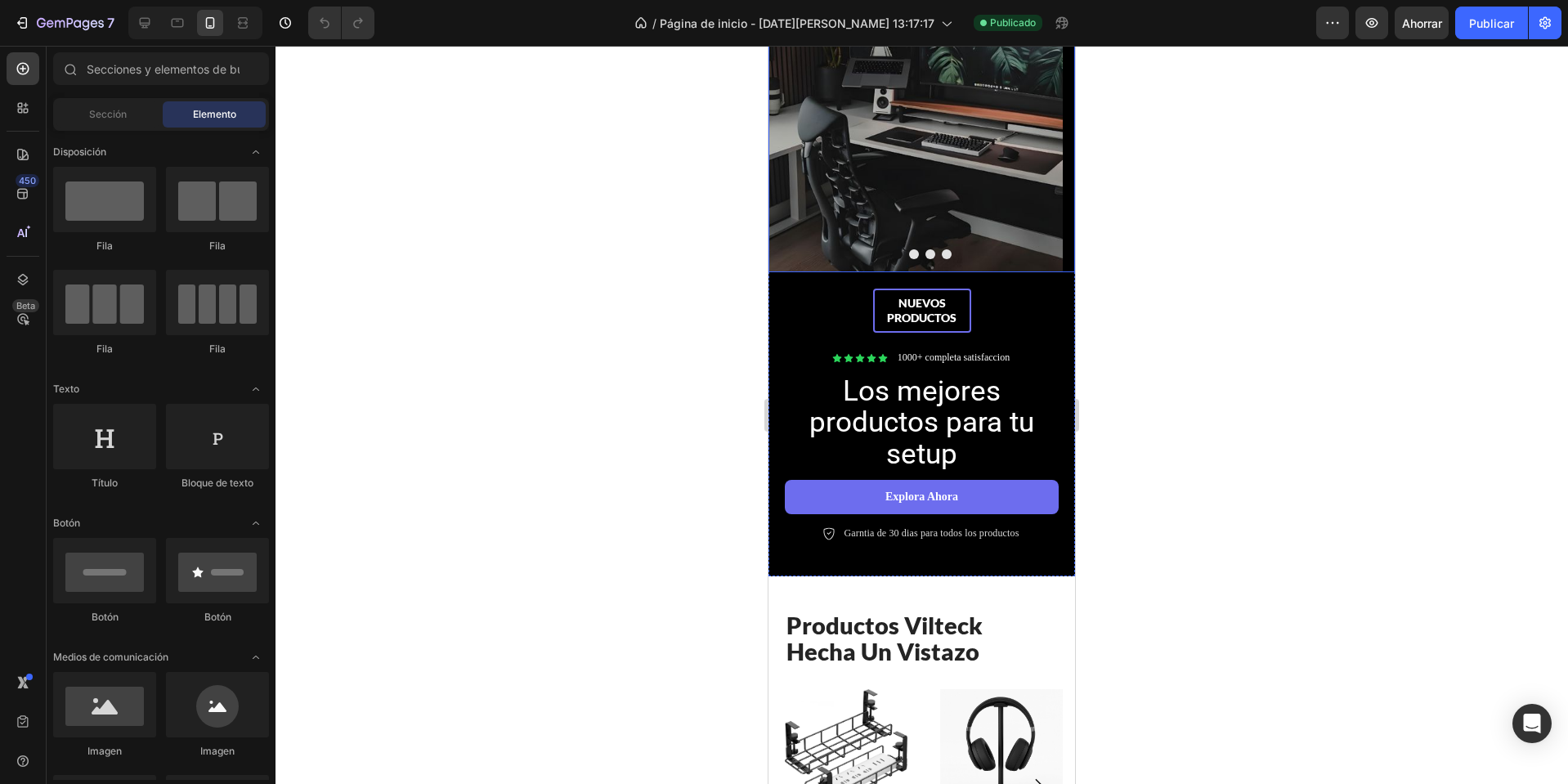
click at [926, 257] on button "Dot" at bounding box center [931, 254] width 10 height 10
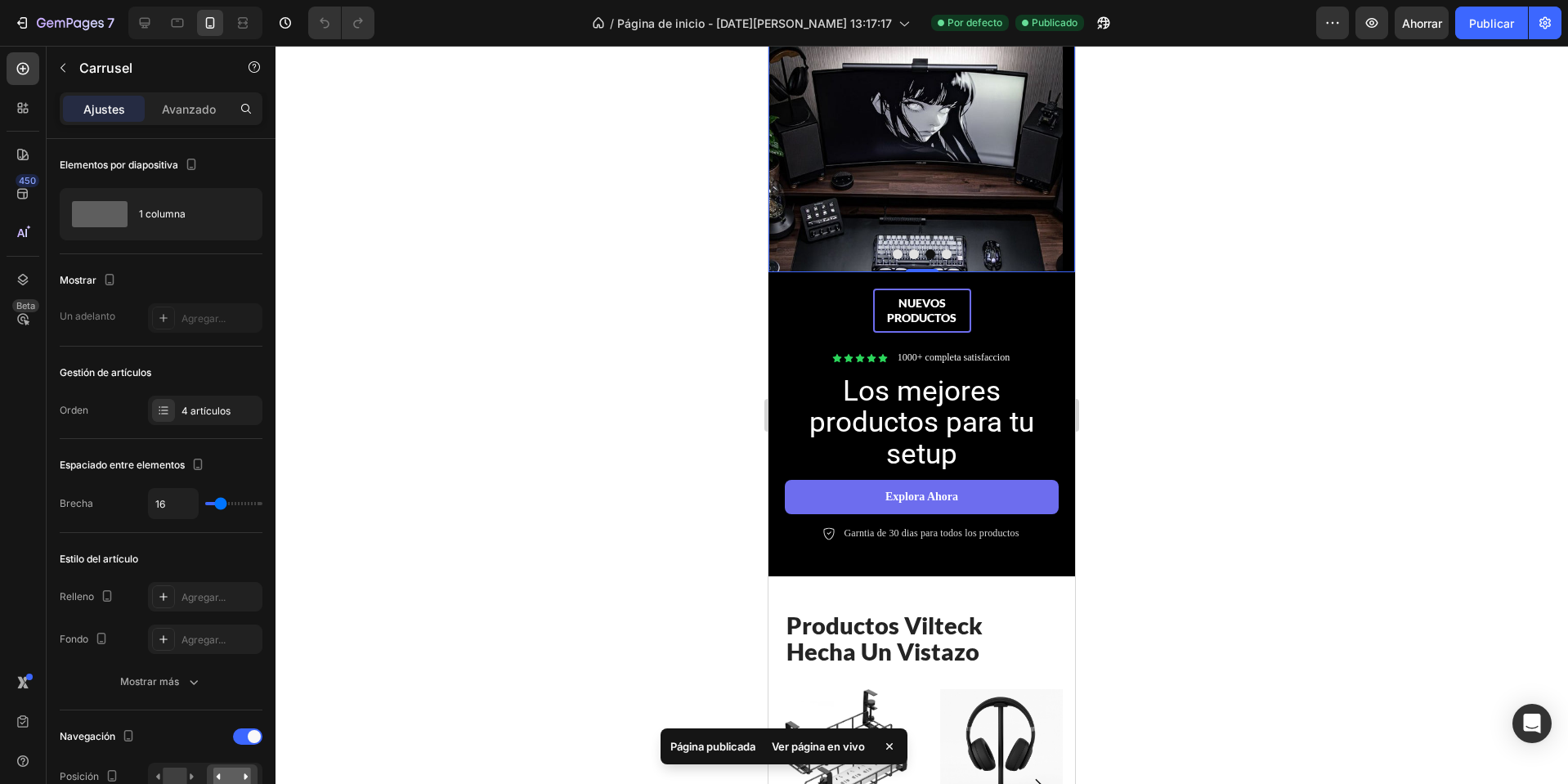
click at [942, 254] on button "Dot" at bounding box center [946, 254] width 10 height 10
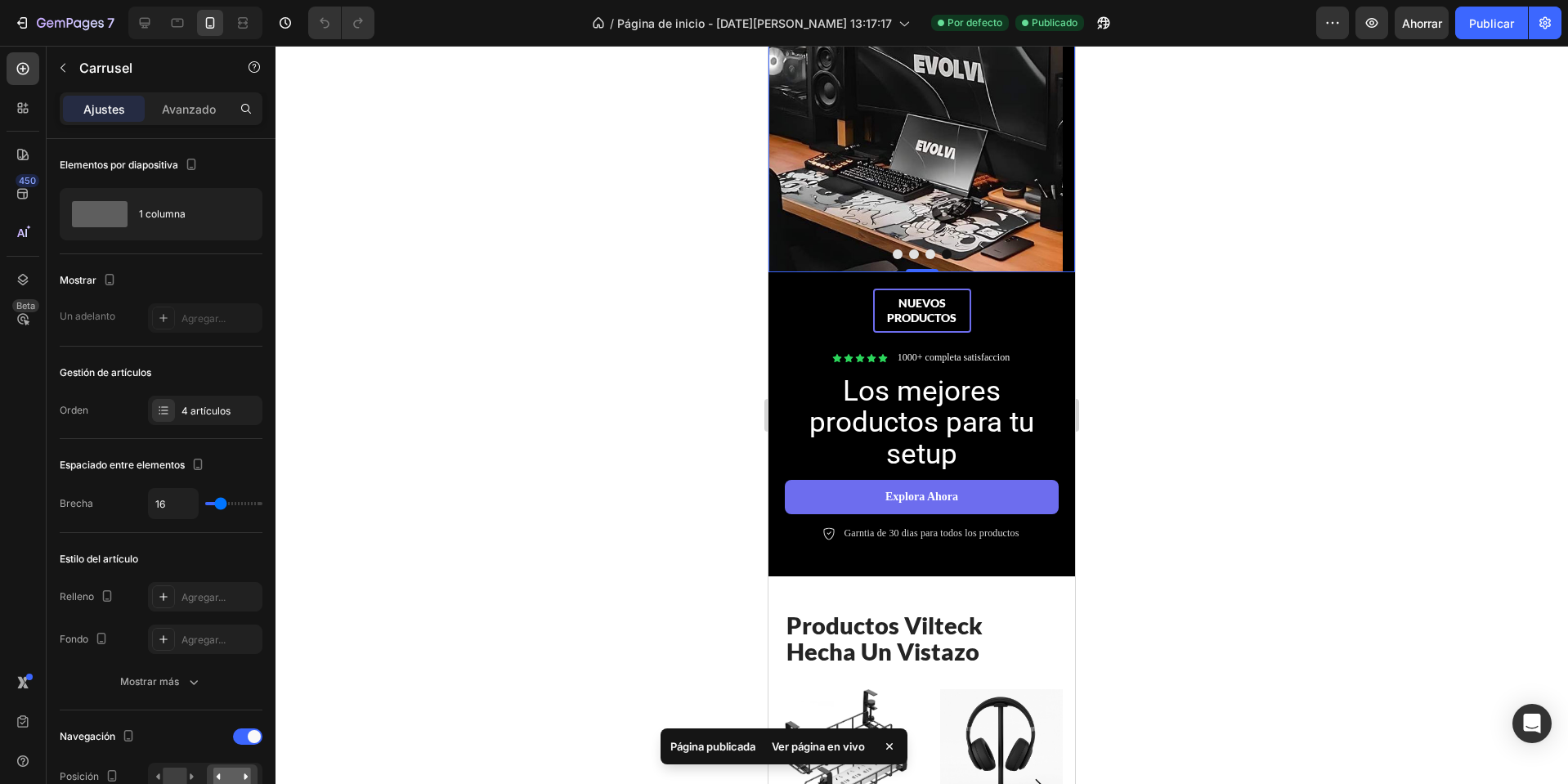
click at [909, 254] on button "Dot" at bounding box center [914, 254] width 10 height 10
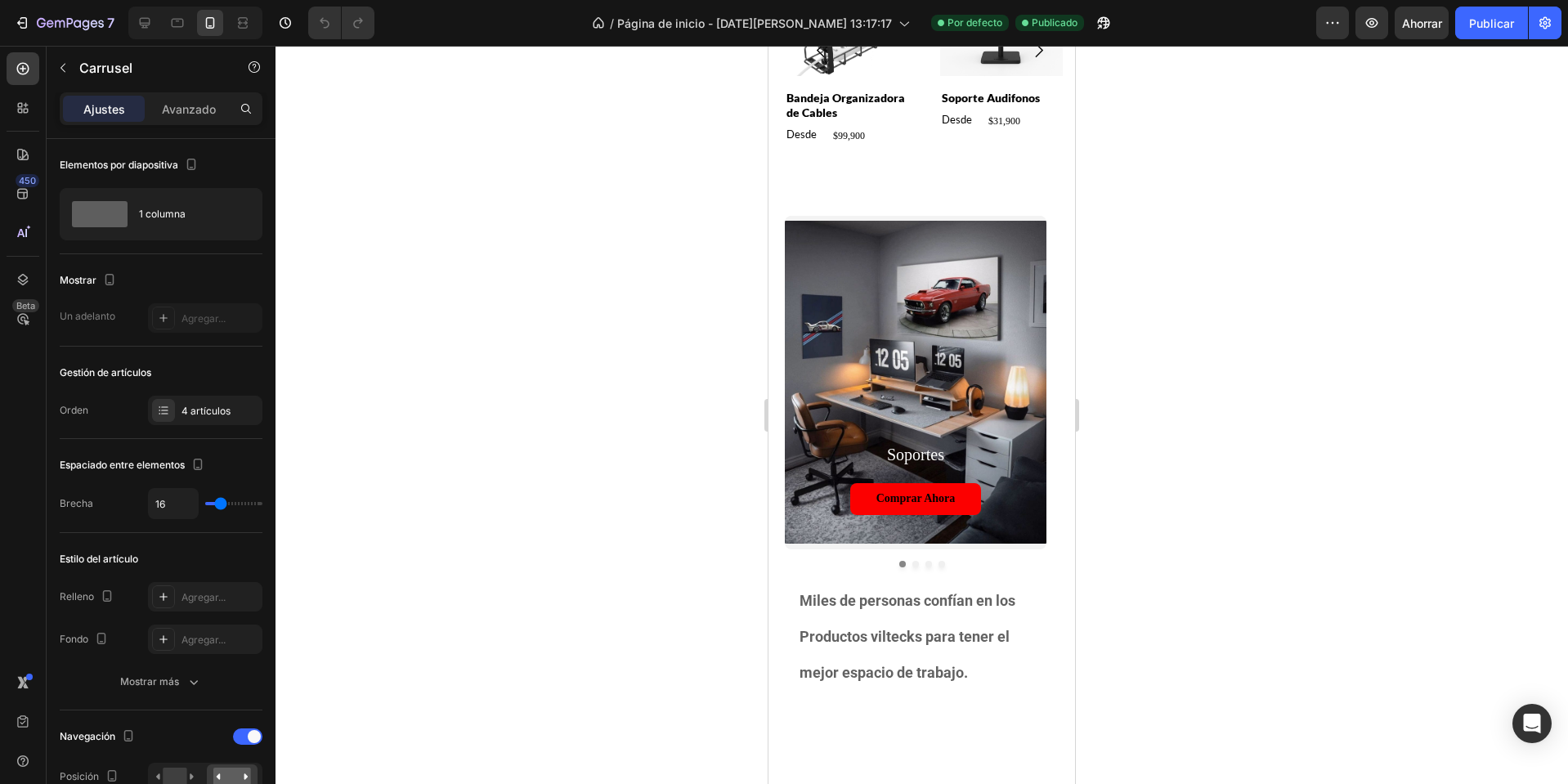
scroll to position [1309, 0]
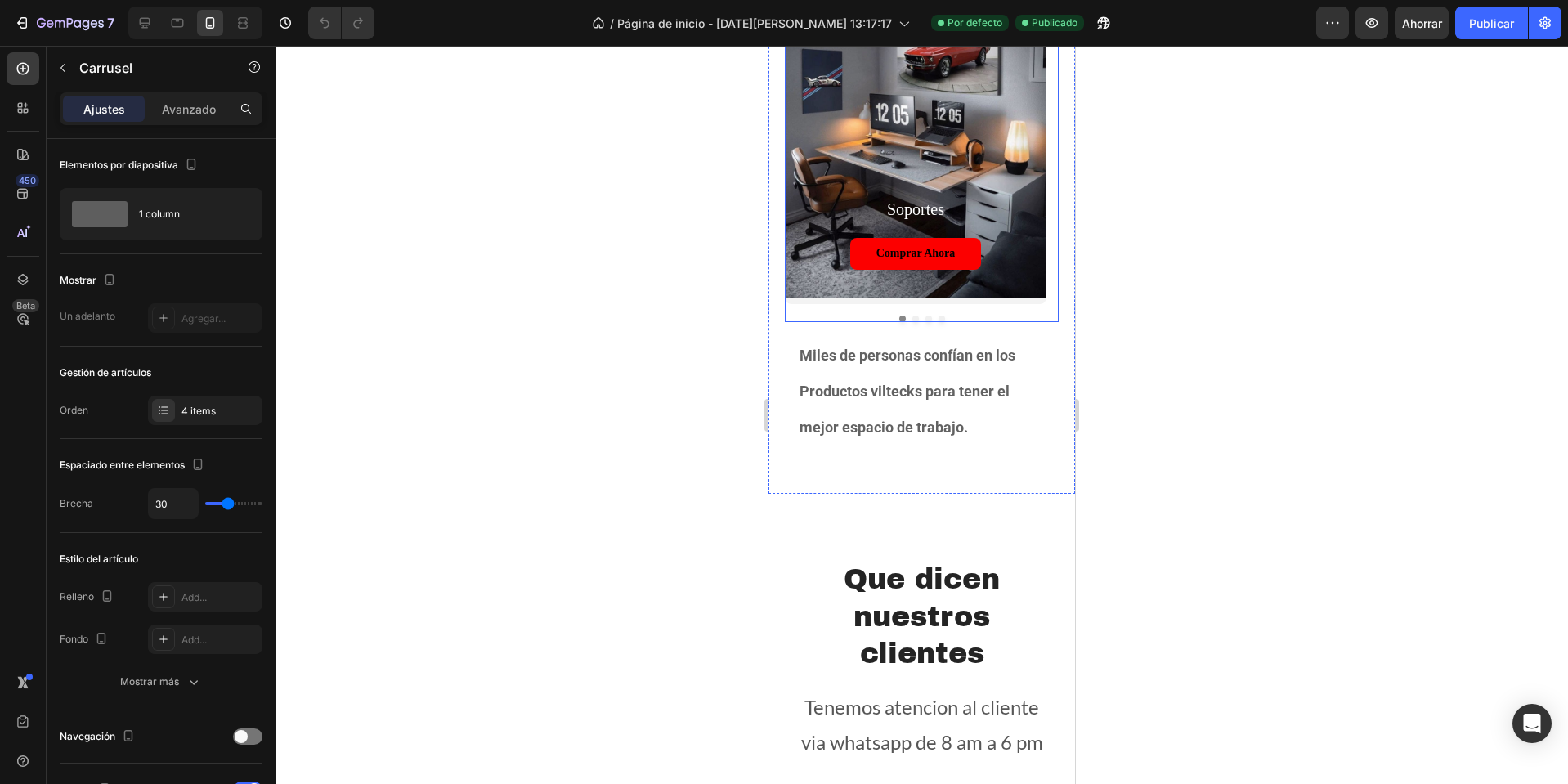
click at [913, 317] on button "Dot" at bounding box center [916, 318] width 7 height 7
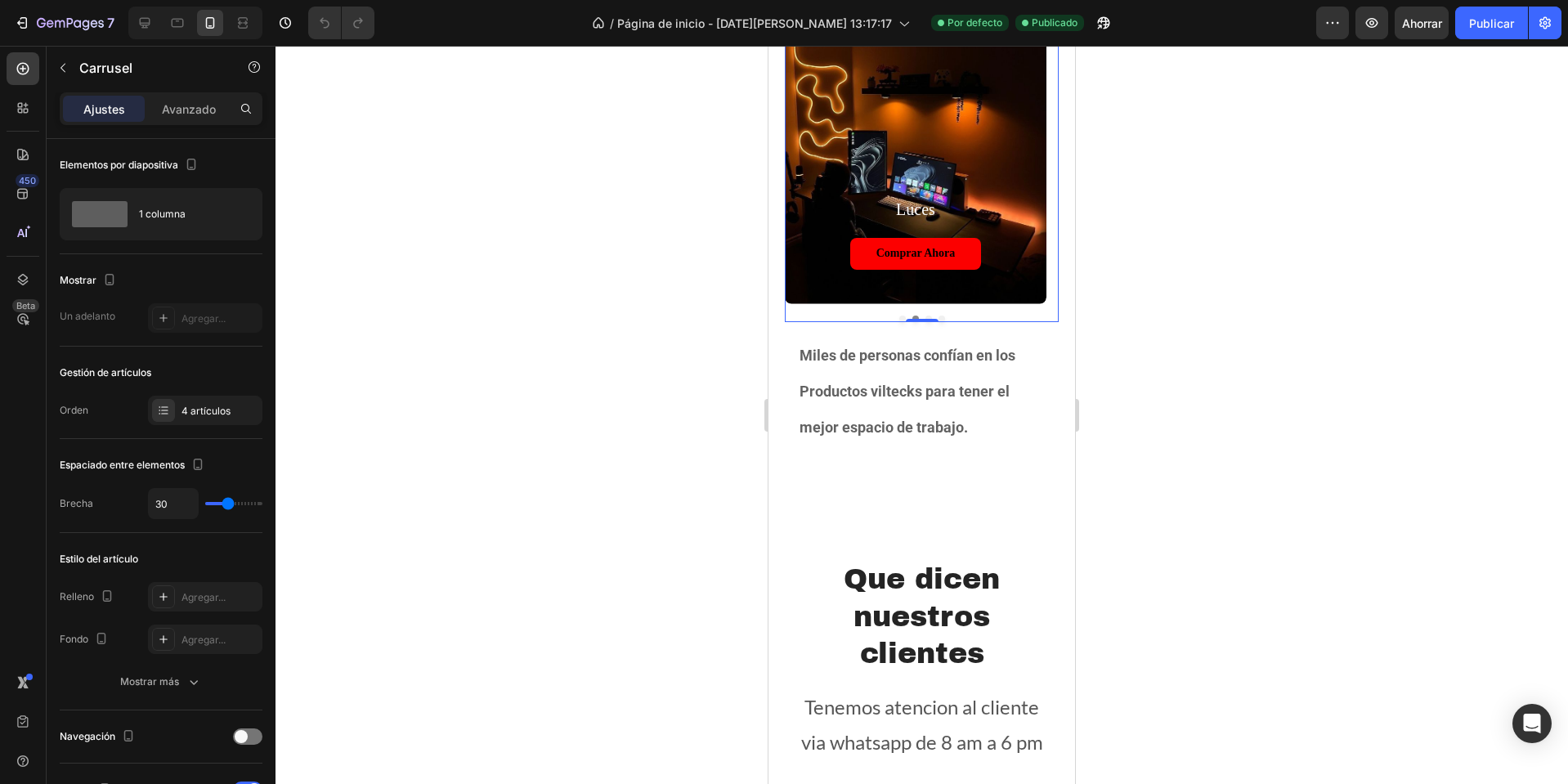
click at [900, 320] on button "Dot" at bounding box center [903, 318] width 7 height 7
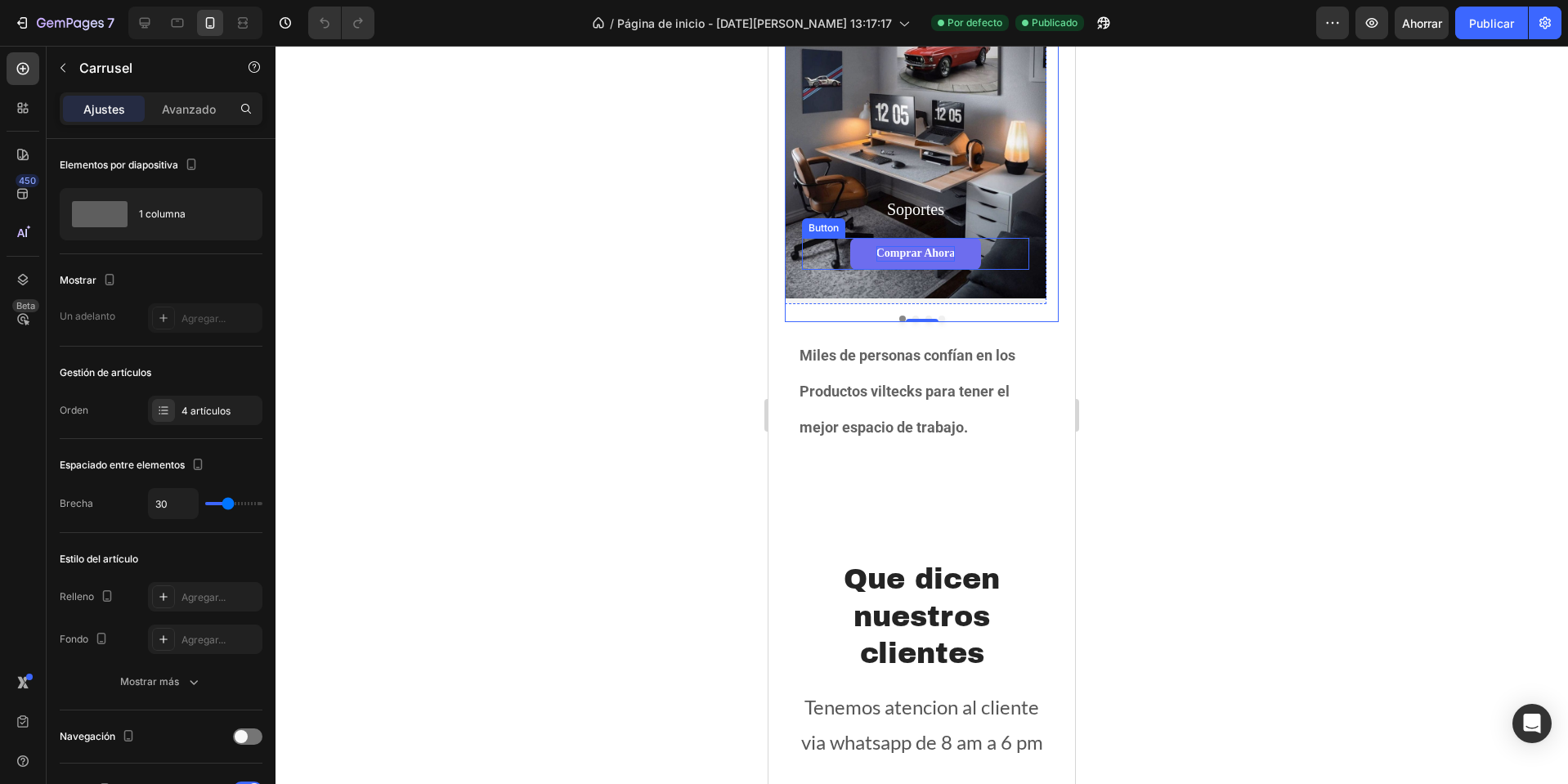
click at [924, 248] on p "Comprar ahora" at bounding box center [916, 254] width 79 height 15
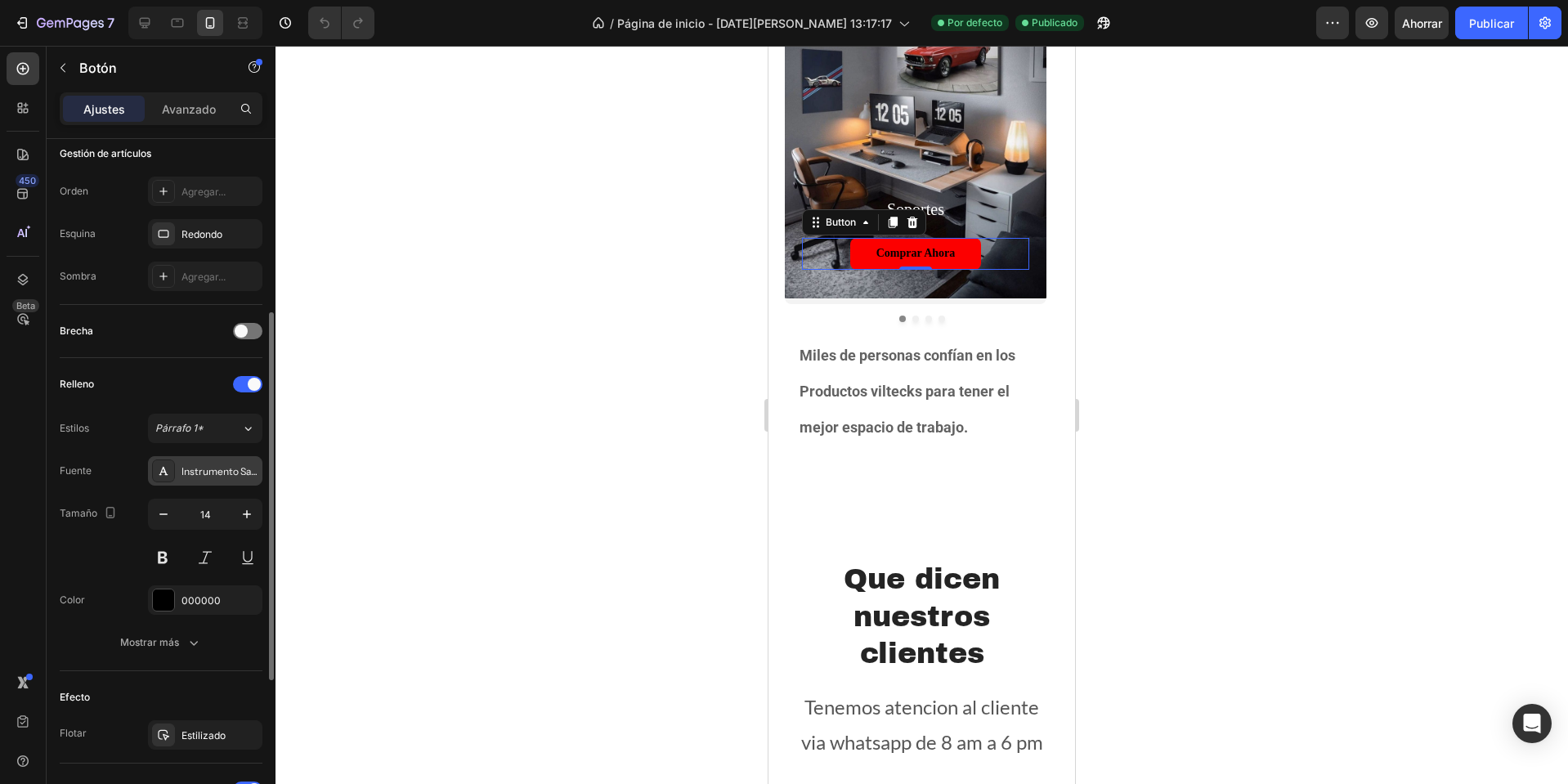
scroll to position [609, 0]
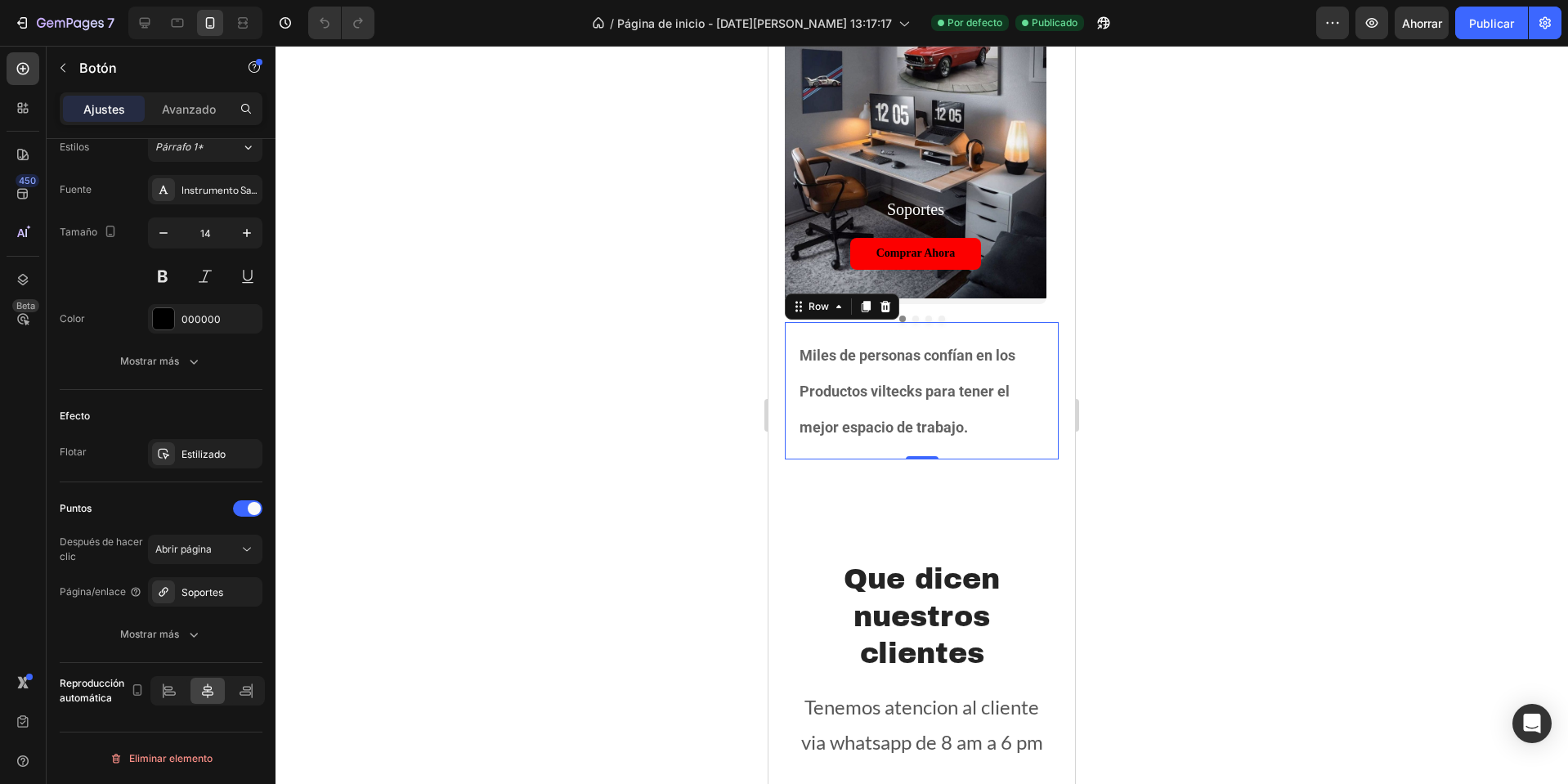
click at [923, 322] on div "Miles de personas confían en los Productos viltecks para tener el mejor espacio…" at bounding box center [921, 391] width 273 height 138
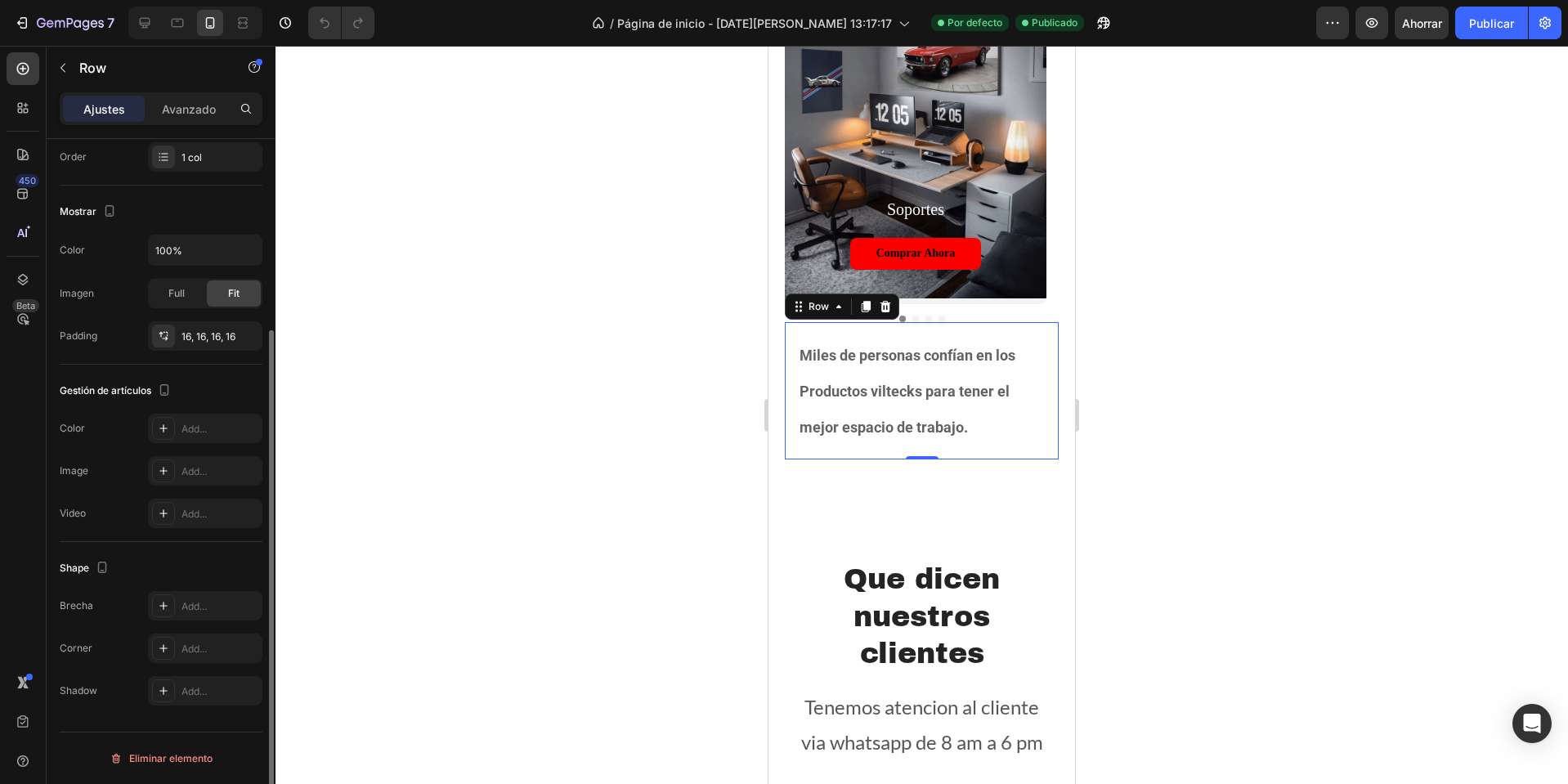
scroll to position [0, 0]
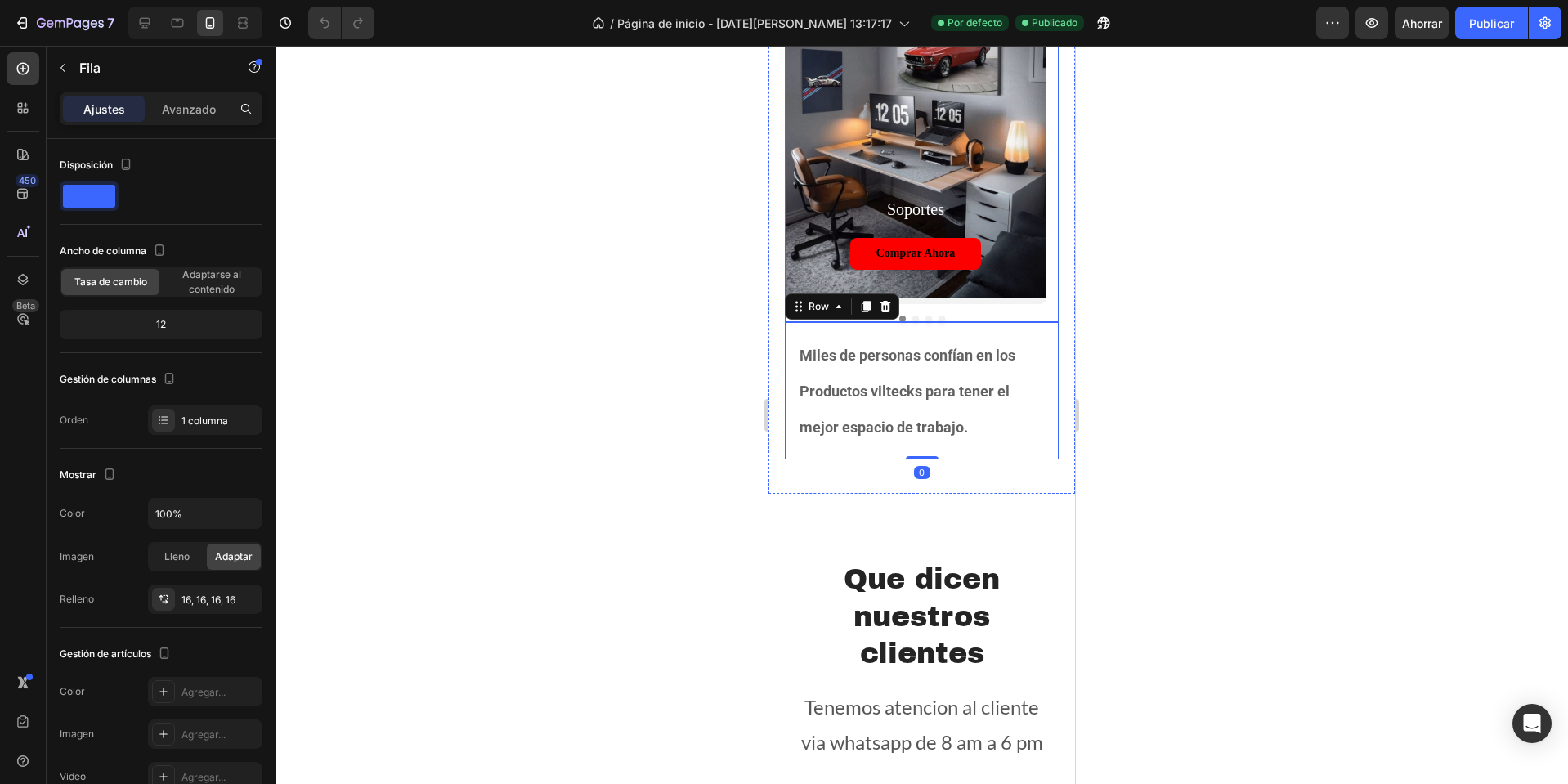
click at [926, 316] on button "Dot" at bounding box center [929, 318] width 7 height 7
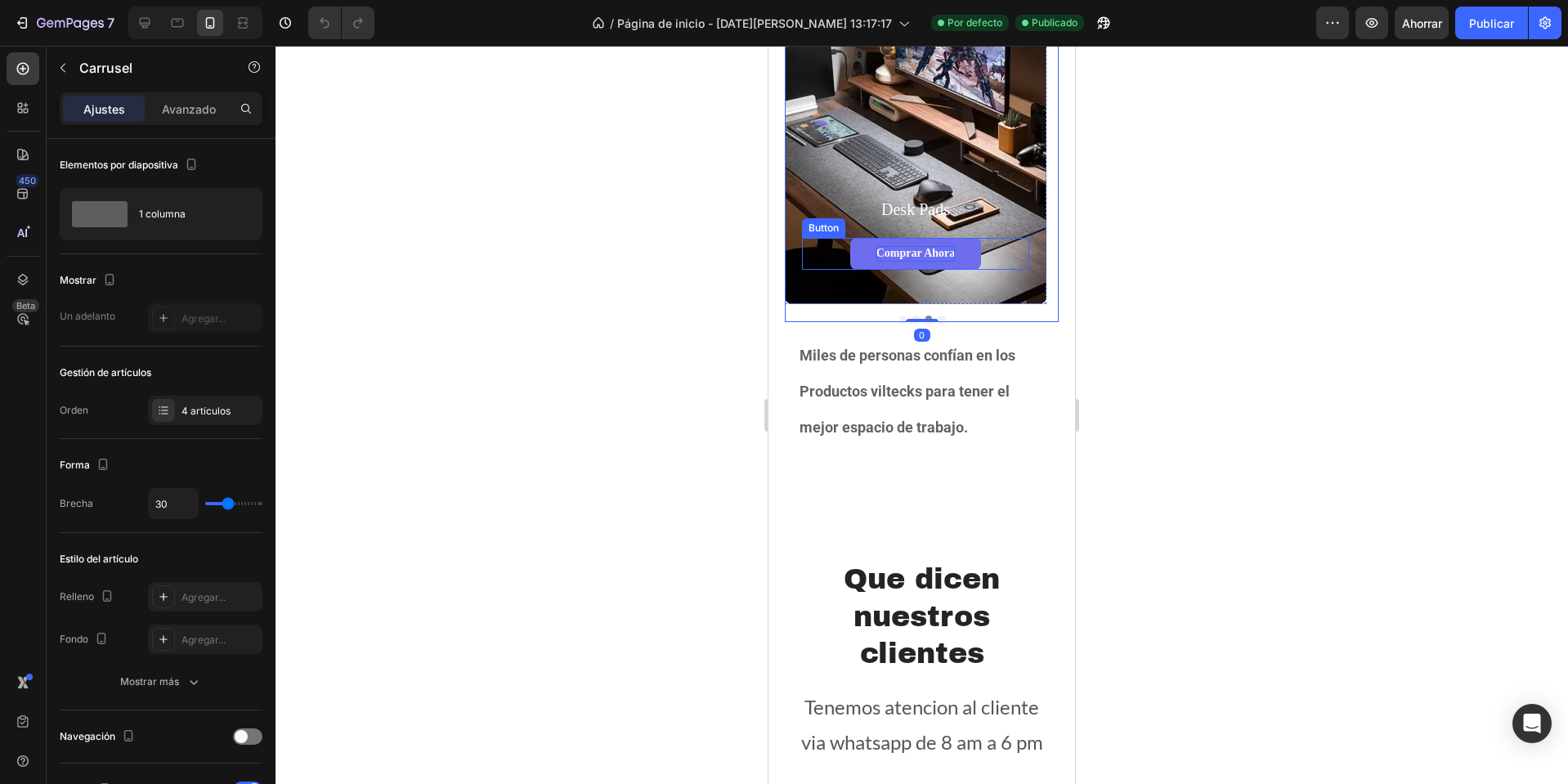
click at [947, 255] on p "Comprar ahora" at bounding box center [916, 254] width 79 height 15
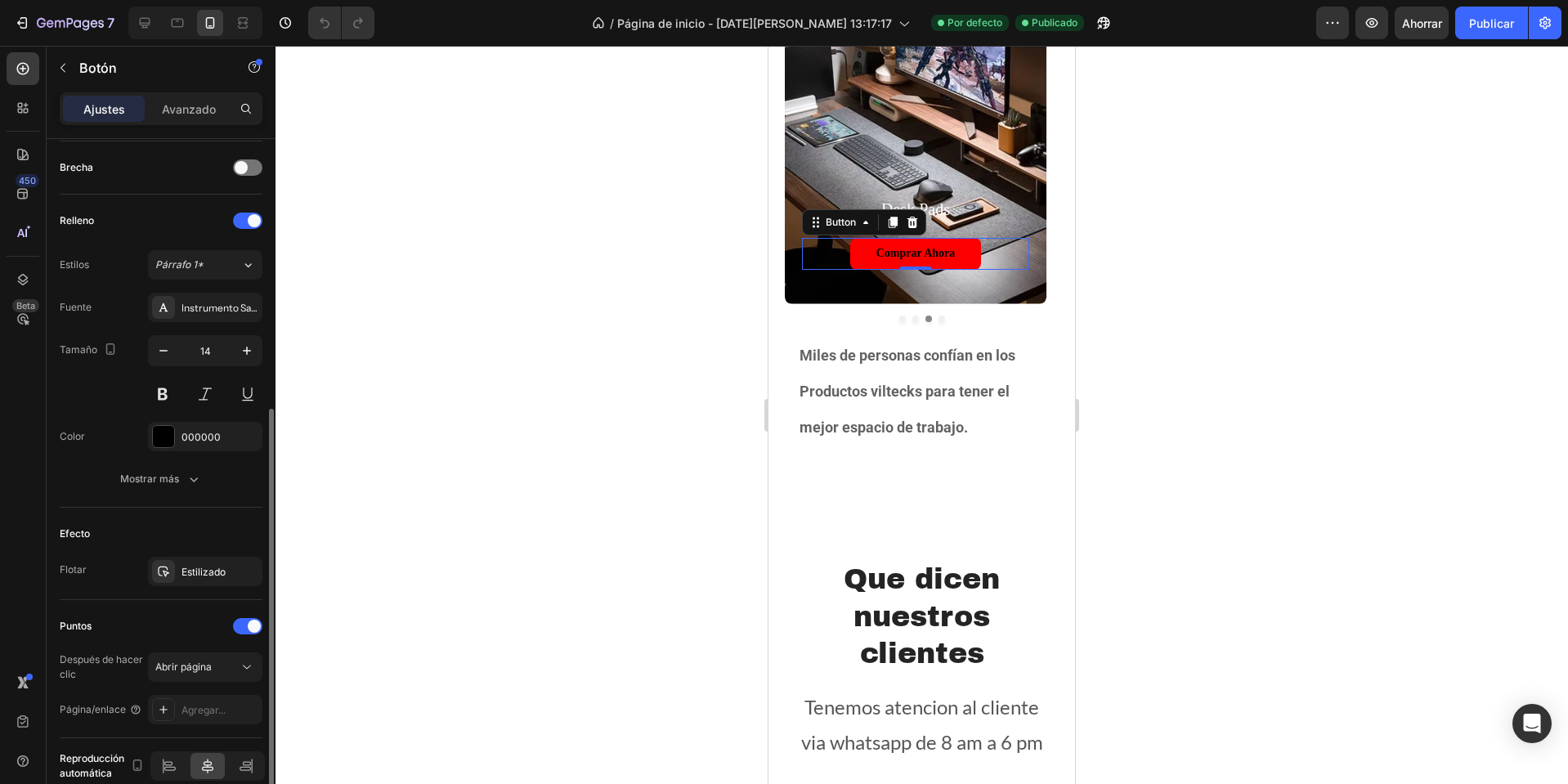
scroll to position [566, 0]
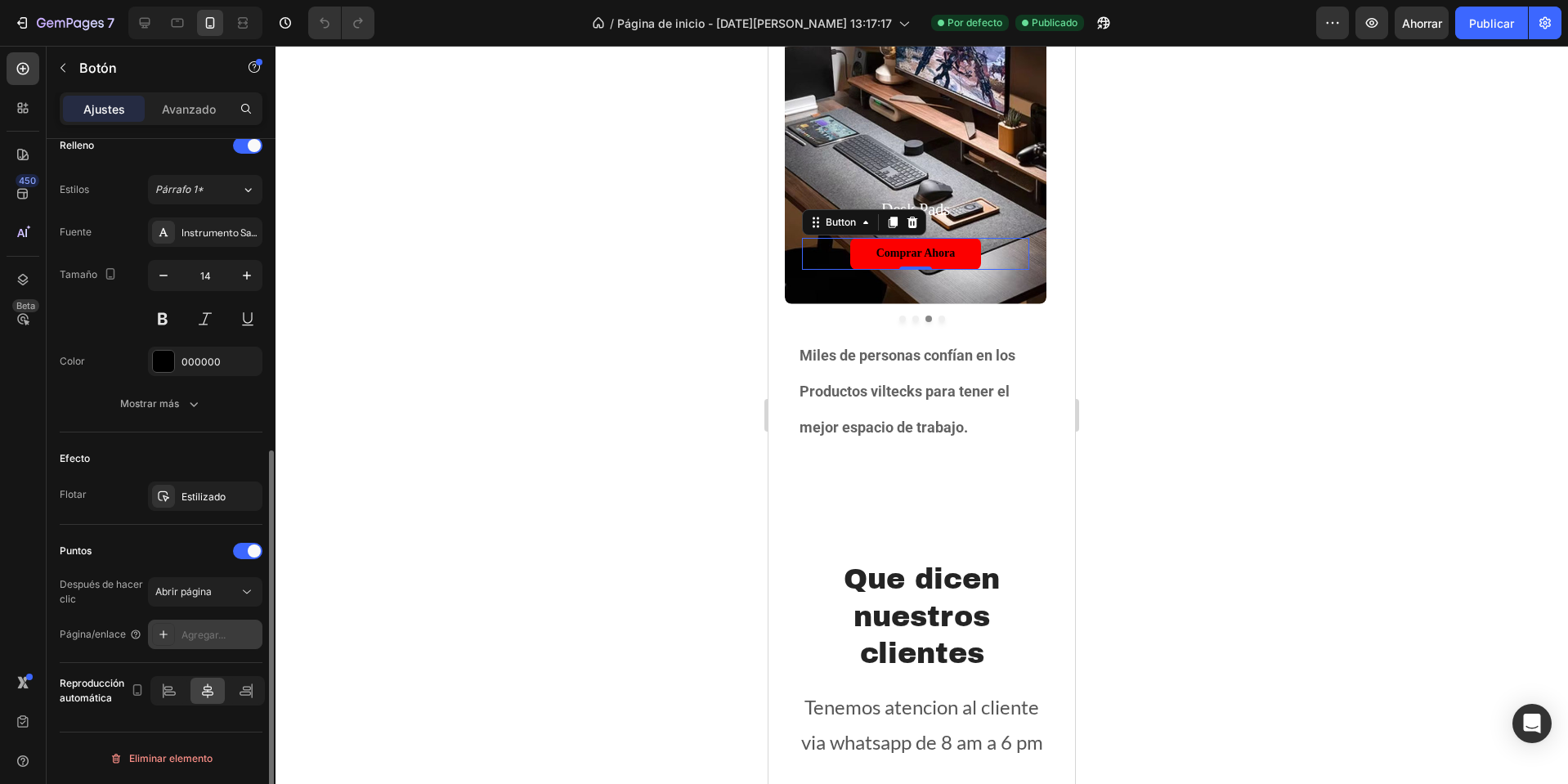
click at [231, 639] on div "Agregar..." at bounding box center [219, 636] width 77 height 15
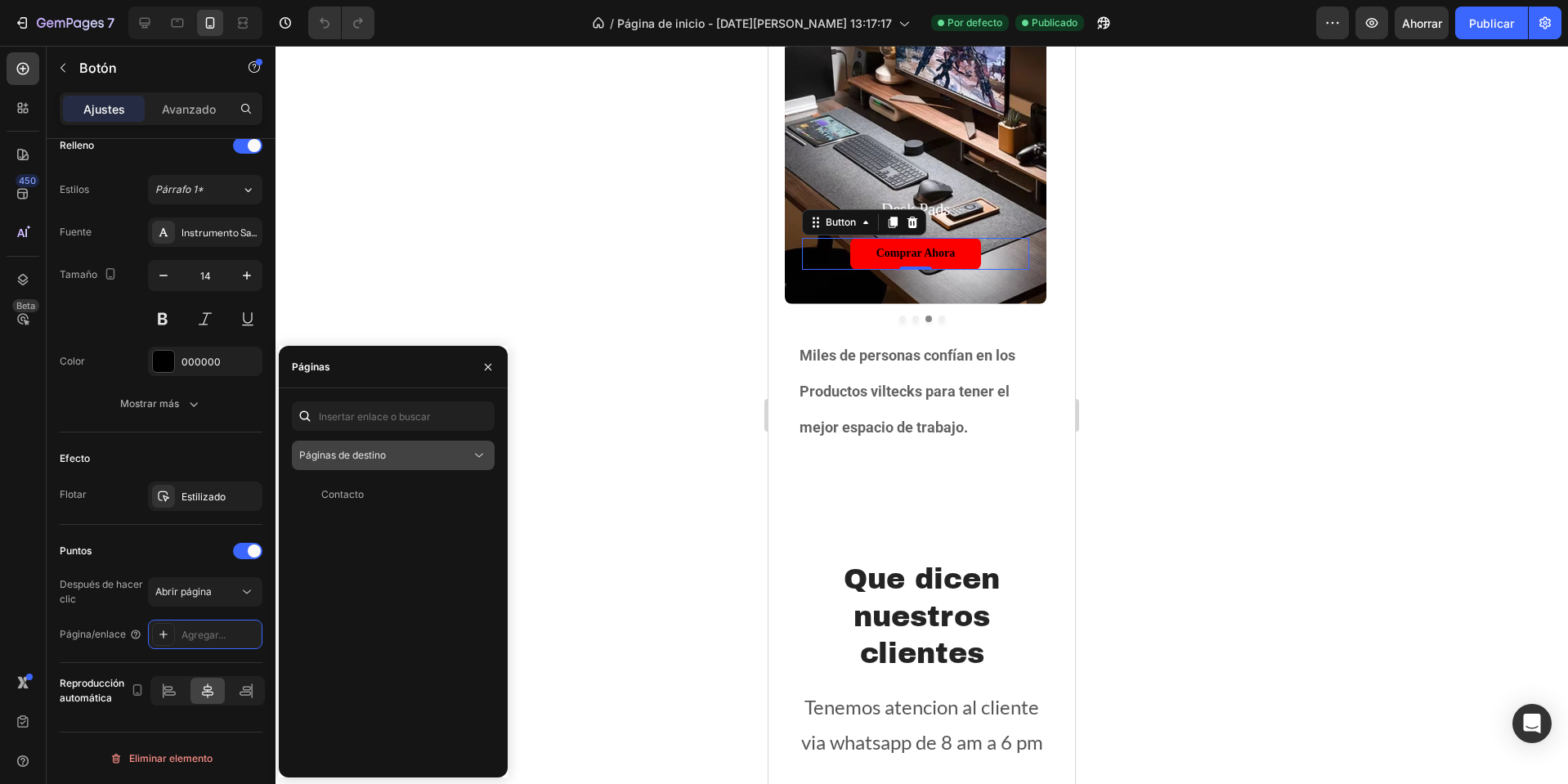
click at [421, 463] on div "Páginas de destino" at bounding box center [393, 455] width 188 height 17
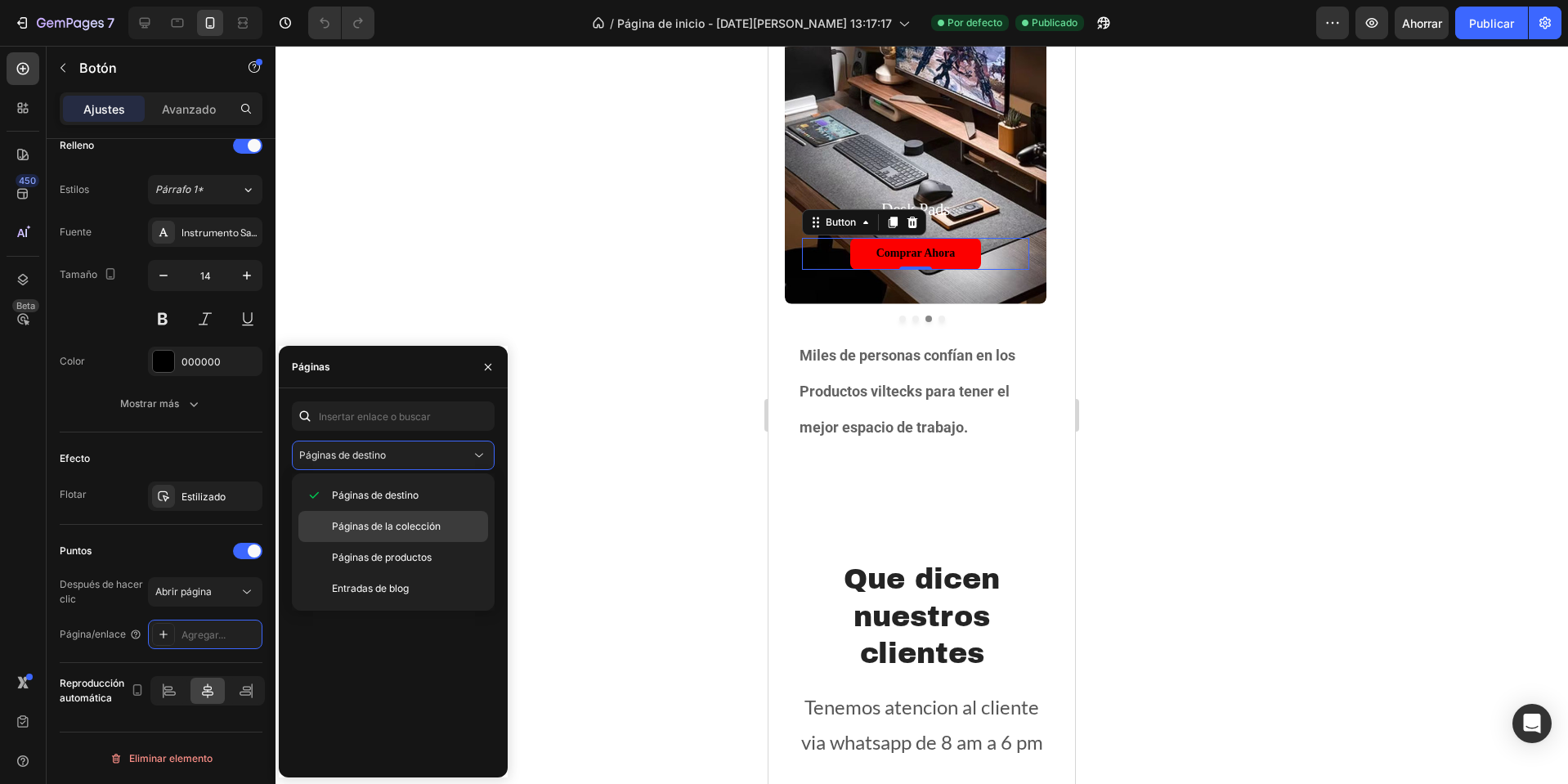
click at [386, 542] on div "Páginas de la colección" at bounding box center [393, 557] width 189 height 31
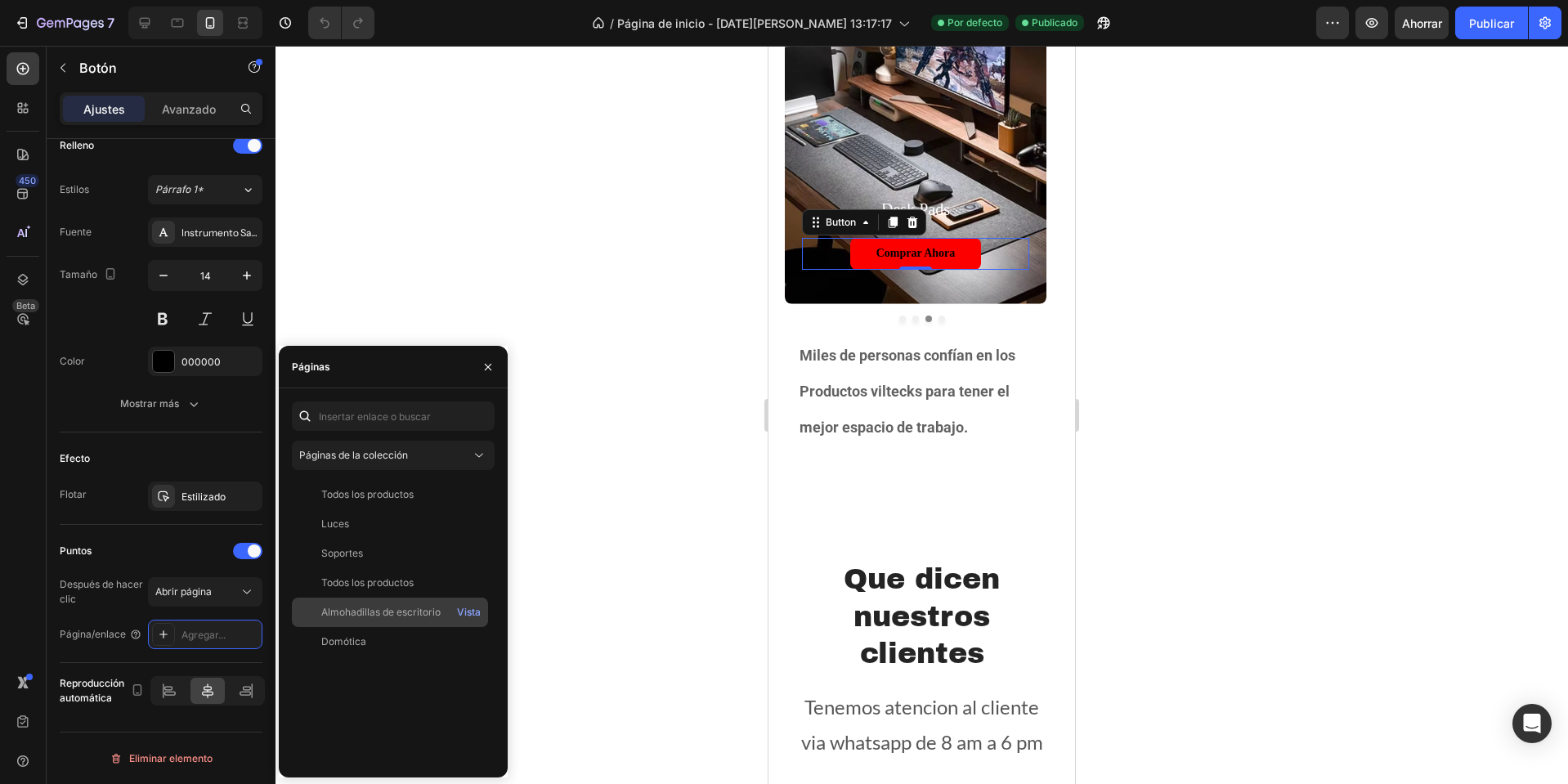
click at [374, 610] on font "Almohadillas de escritorio" at bounding box center [381, 611] width 119 height 12
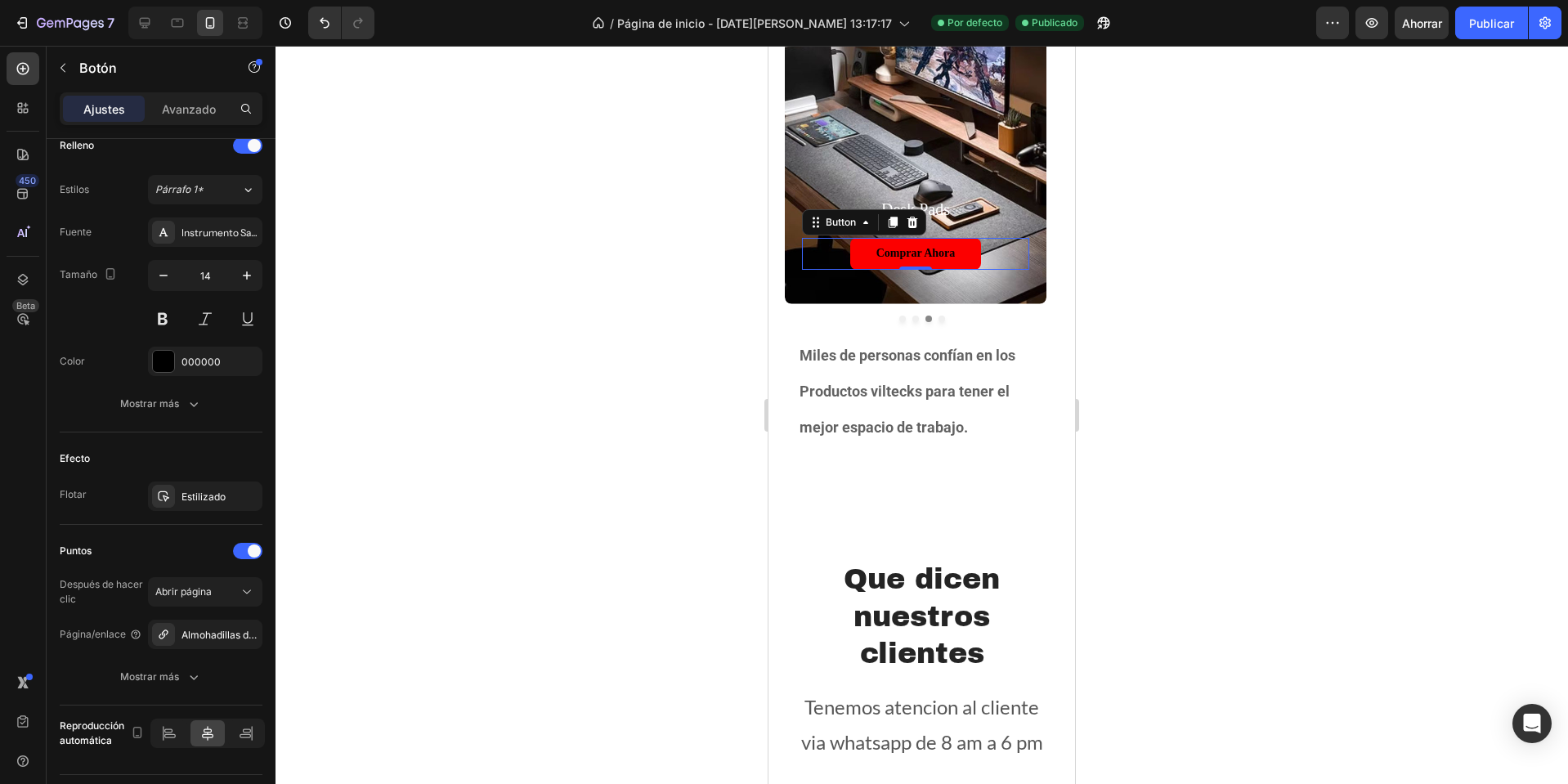
click at [629, 529] on div at bounding box center [921, 414] width 1293 height 738
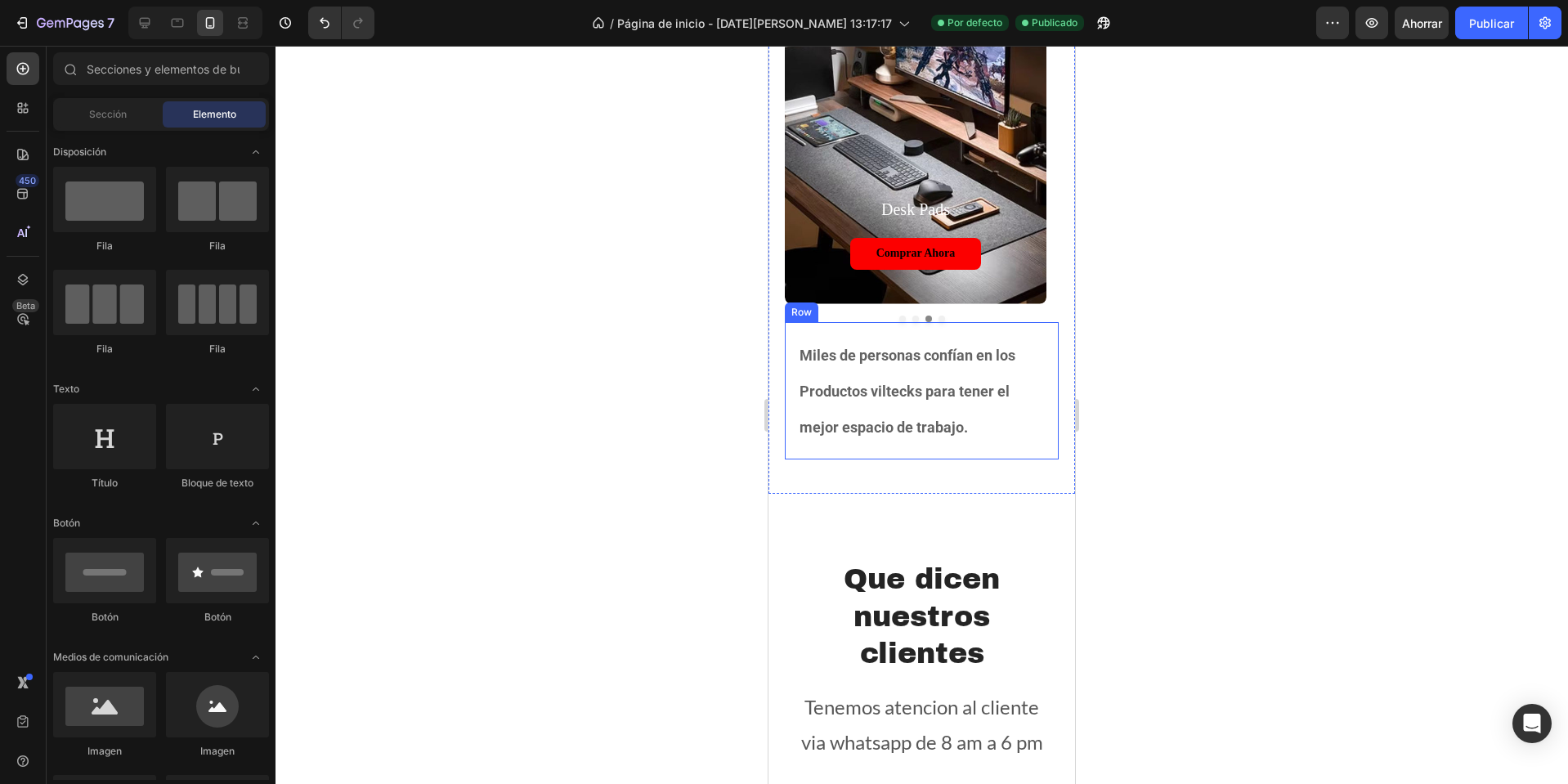
click at [936, 324] on div "Miles de personas confían en los Productos viltecks para tener el mejor espacio…" at bounding box center [921, 391] width 273 height 138
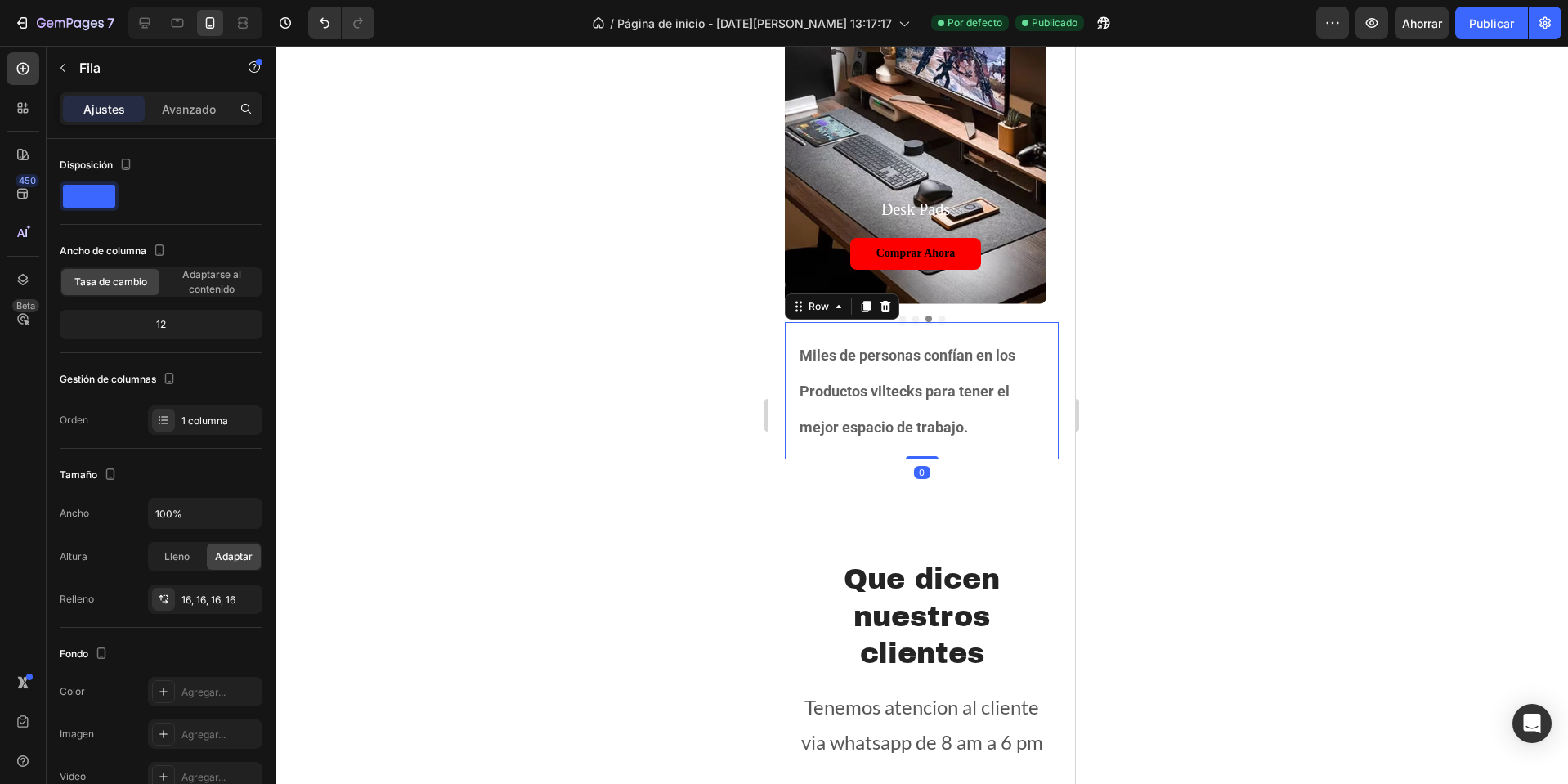
click at [937, 322] on div "Miles de personas confían en los Productos viltecks para tener el mejor espacio…" at bounding box center [921, 391] width 273 height 138
click at [939, 317] on button "Dot" at bounding box center [942, 318] width 7 height 7
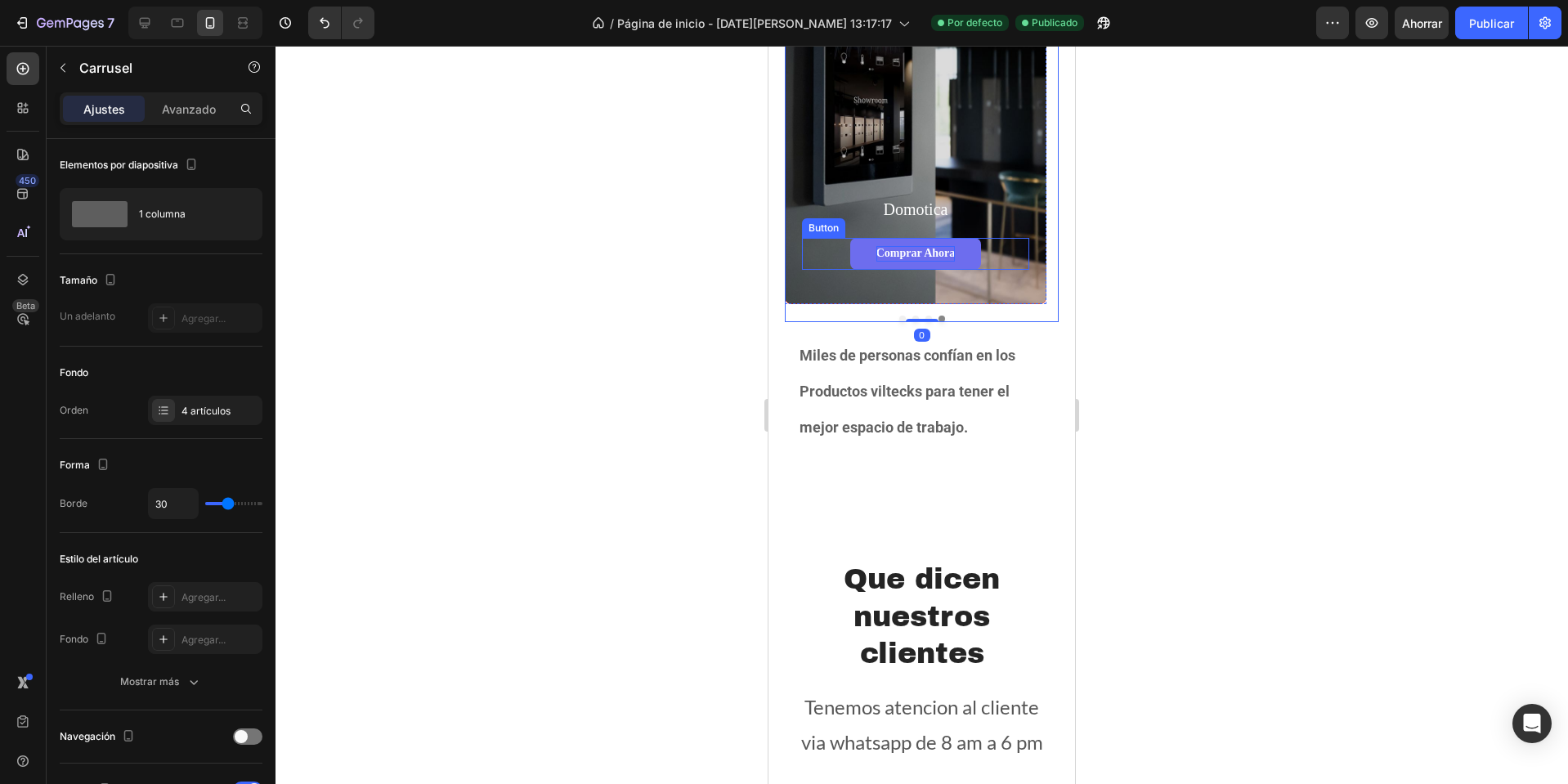
click at [927, 257] on p "Comprar ahora" at bounding box center [916, 254] width 79 height 15
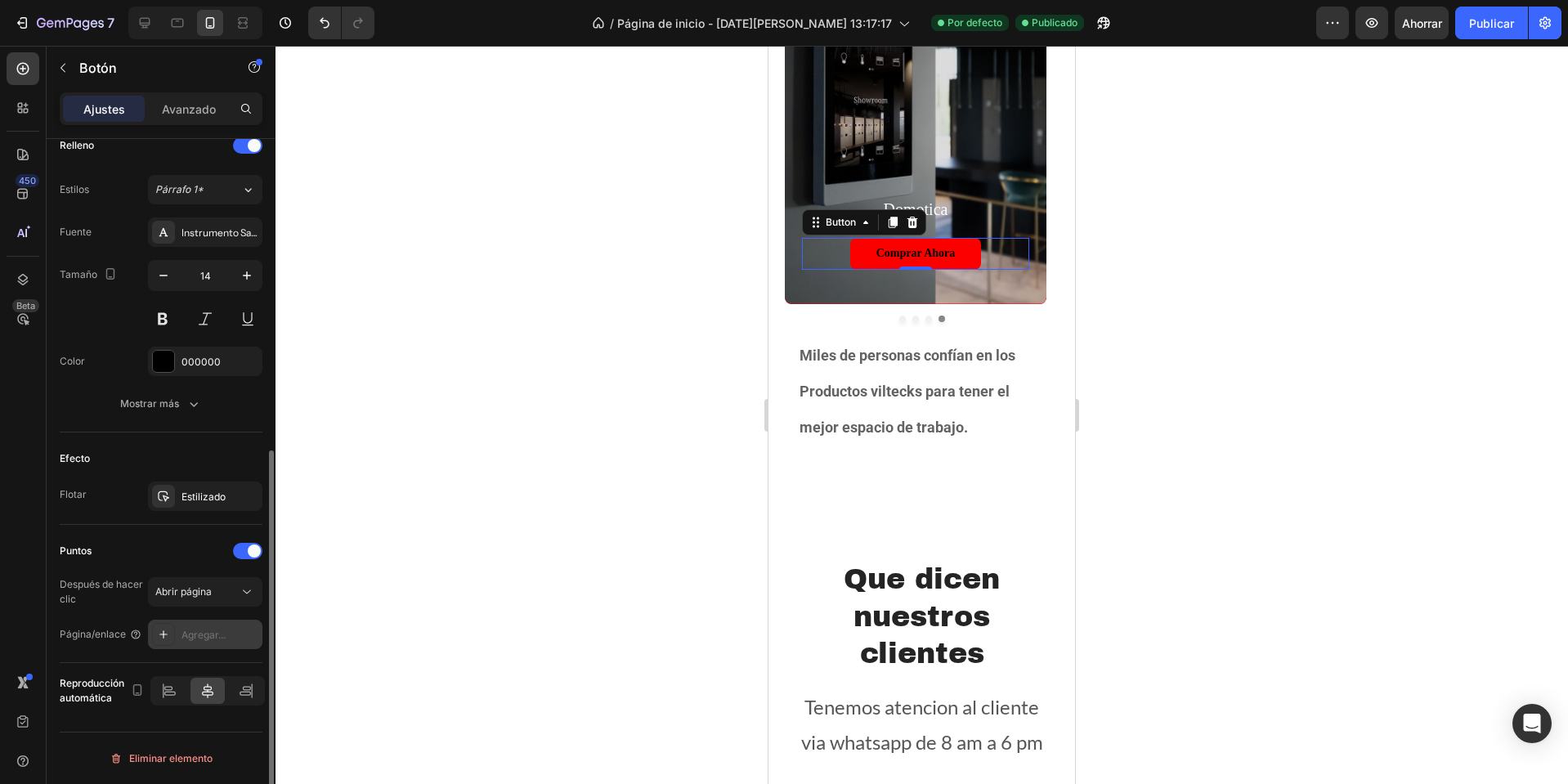
click at [186, 629] on font "Agregar..." at bounding box center [203, 635] width 44 height 12
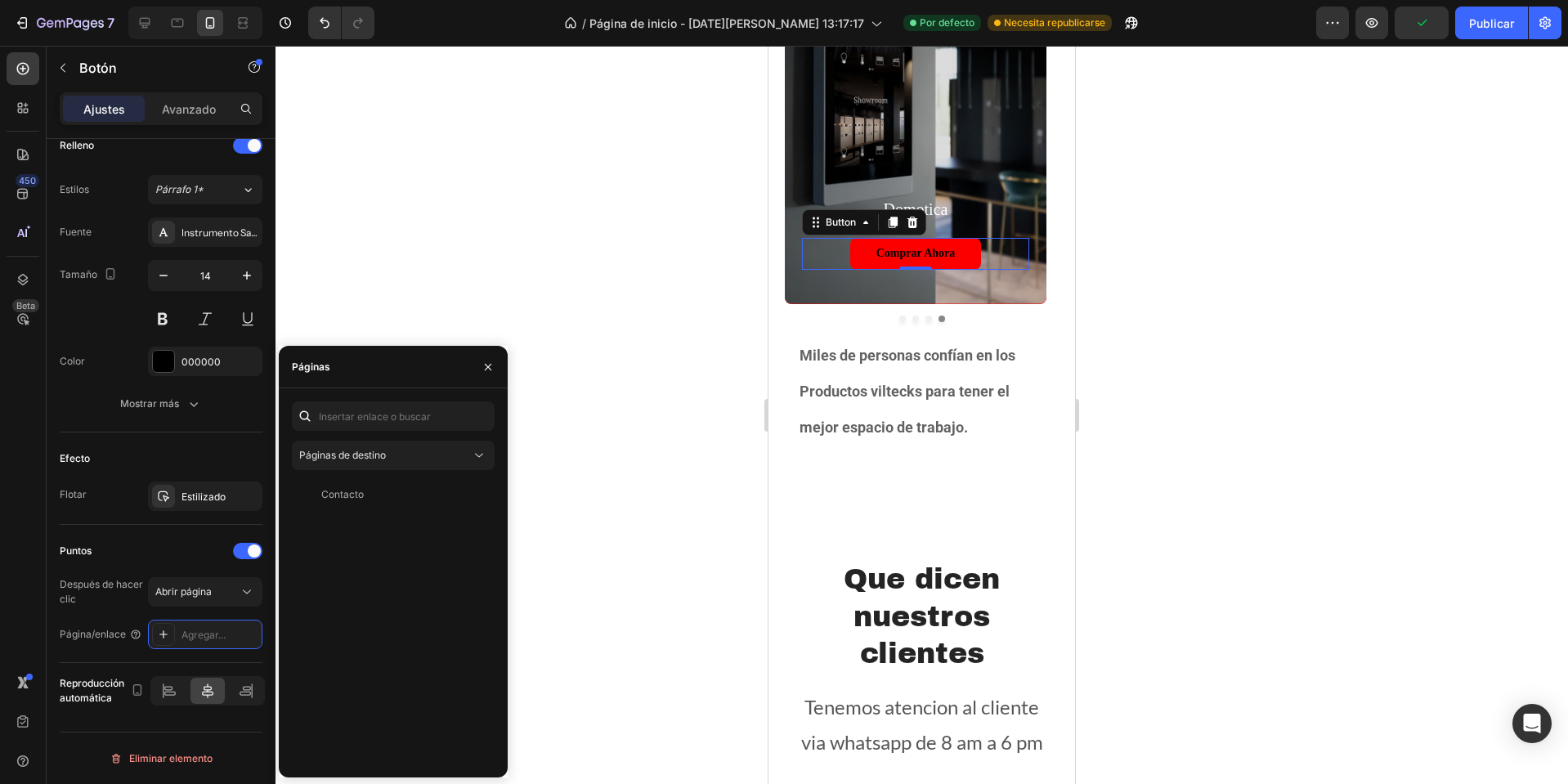
click at [403, 471] on div "Páginas de destino Contacto Vista" at bounding box center [393, 582] width 203 height 363
click at [406, 464] on button "Páginas de destino" at bounding box center [393, 455] width 203 height 30
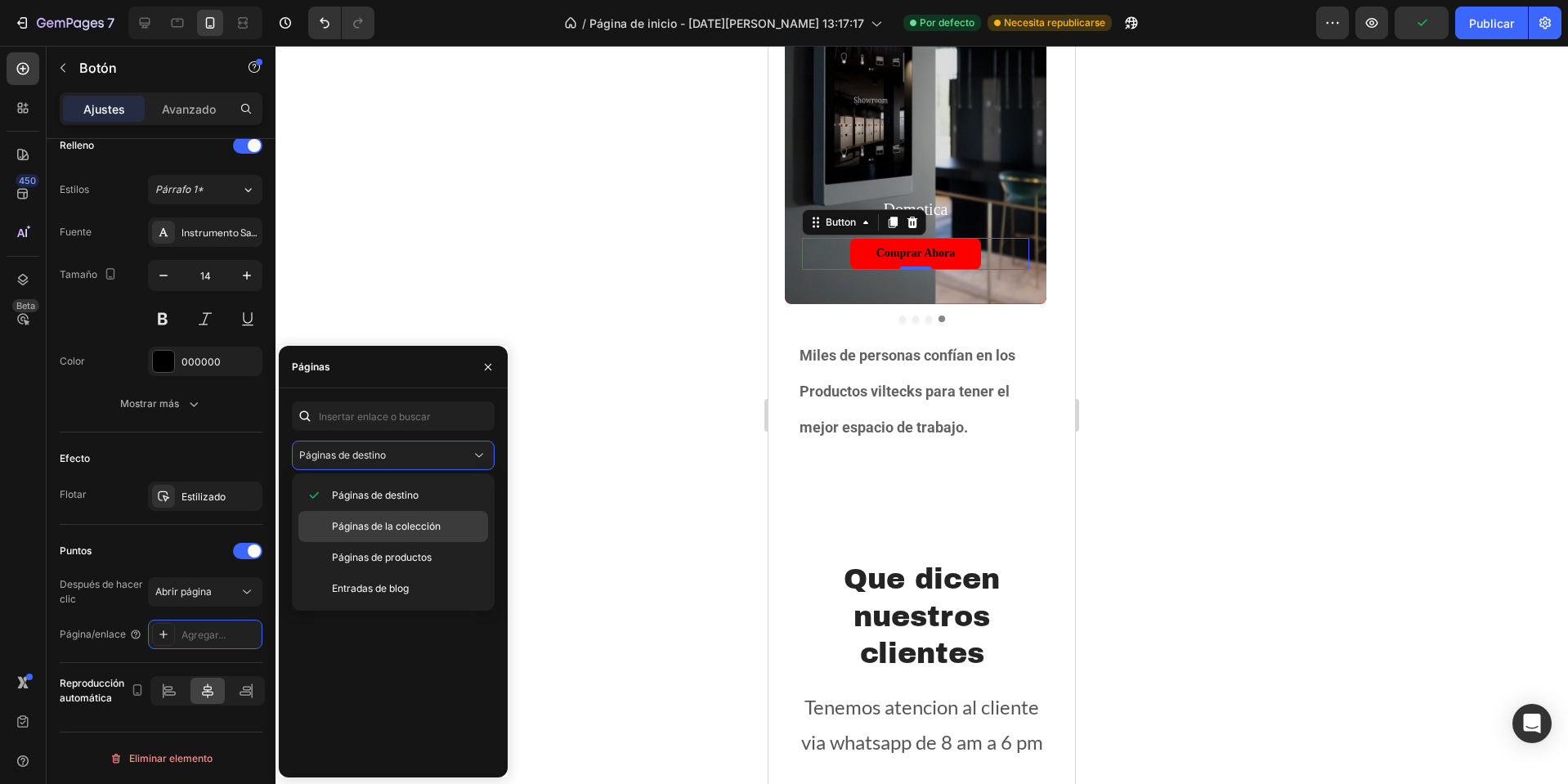
click at [412, 526] on font "Páginas de la colección" at bounding box center [386, 525] width 109 height 12
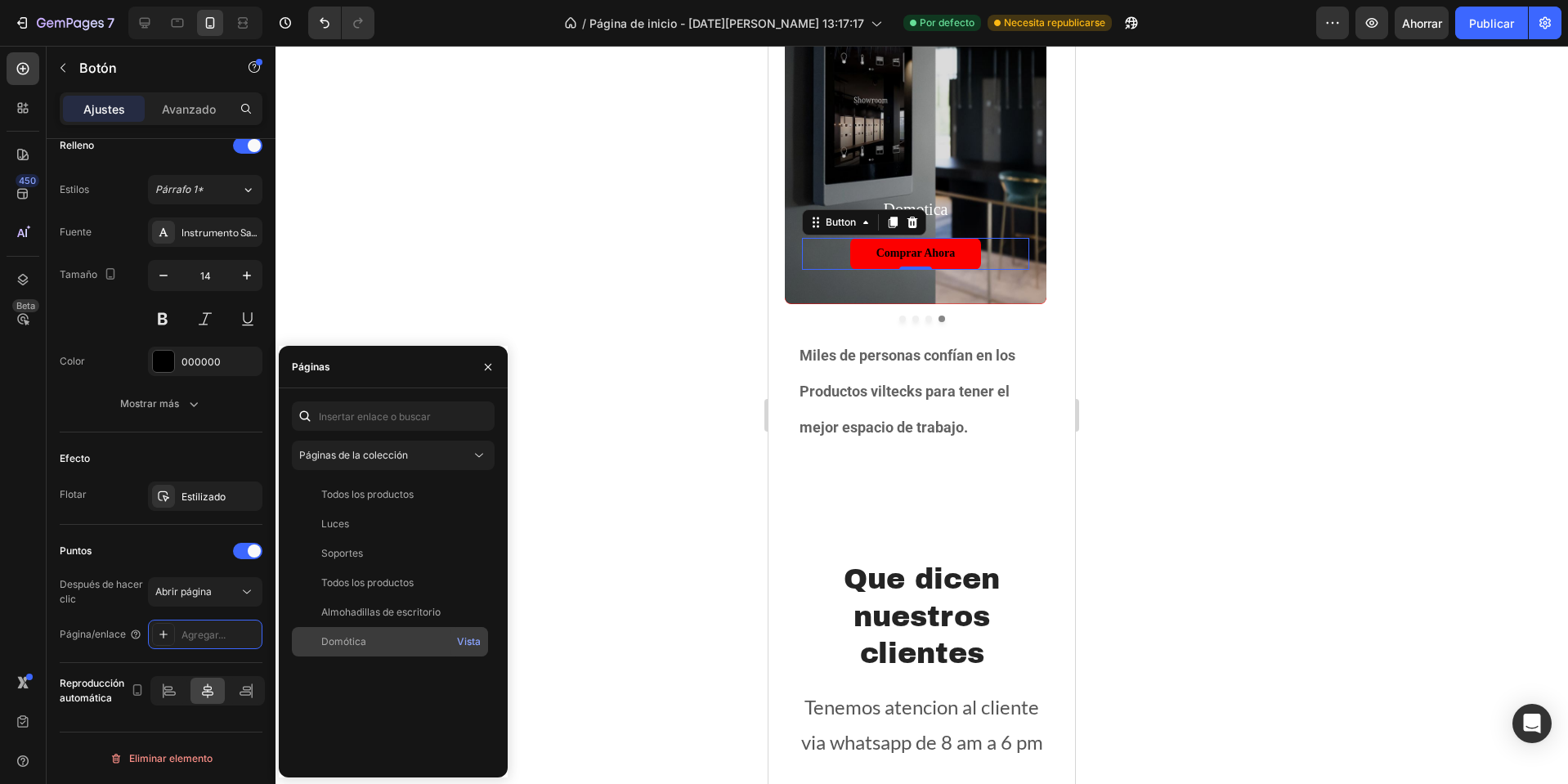
click at [358, 631] on div "Domótica Vista" at bounding box center [390, 642] width 196 height 30
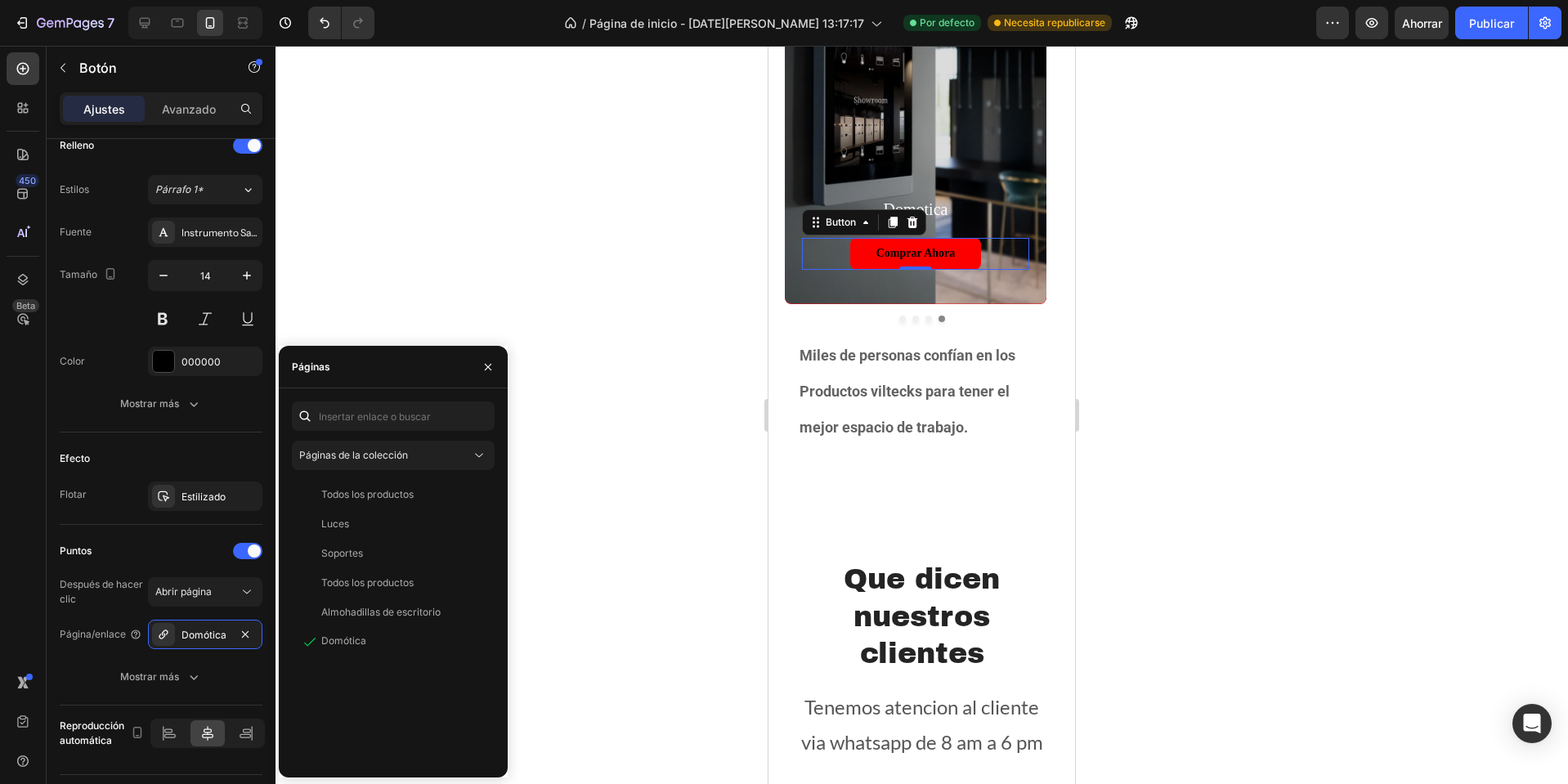
click at [621, 584] on div at bounding box center [921, 414] width 1293 height 738
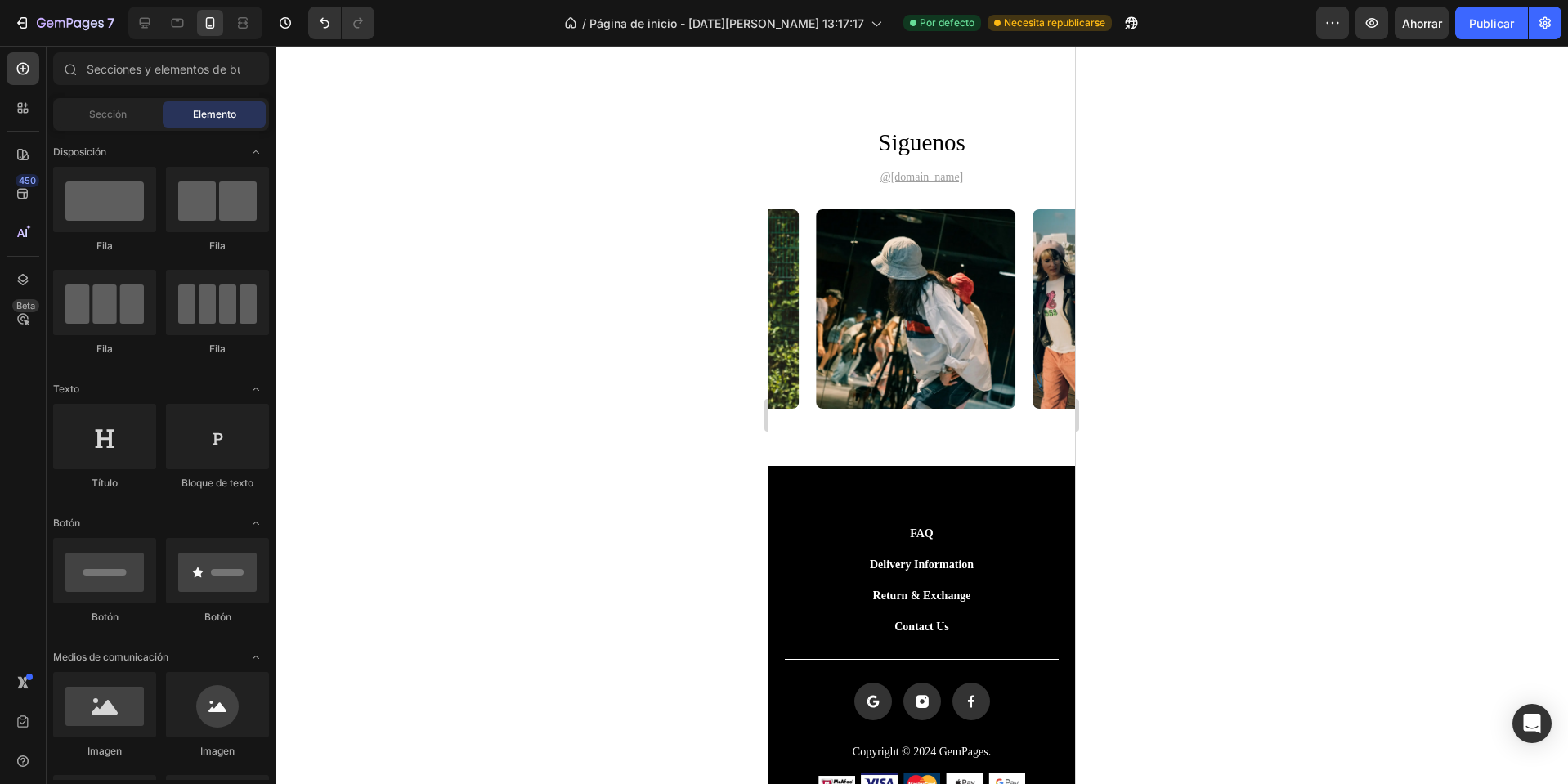
scroll to position [3189, 0]
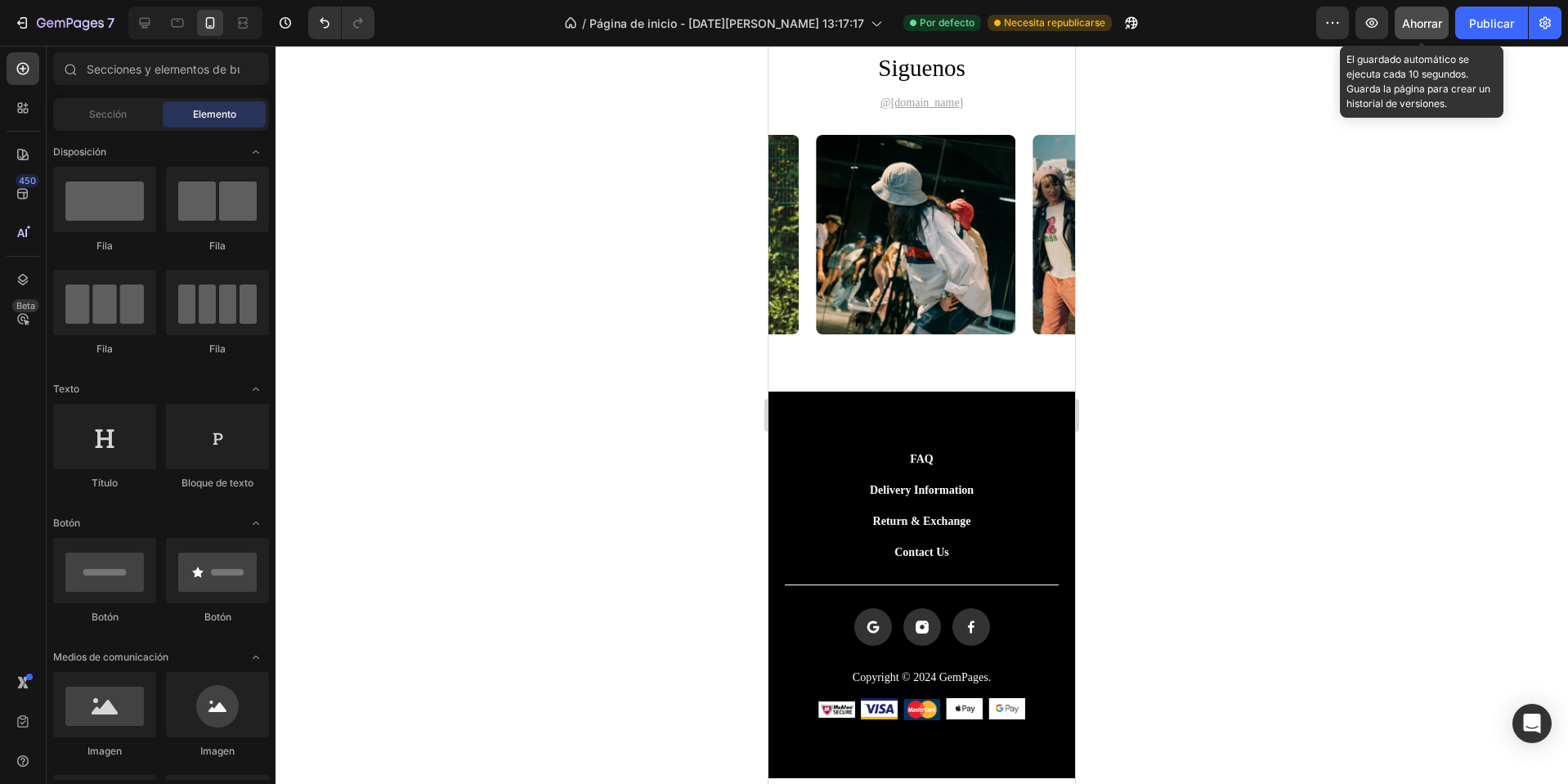
click at [1435, 25] on font "Ahorrar" at bounding box center [1421, 23] width 40 height 14
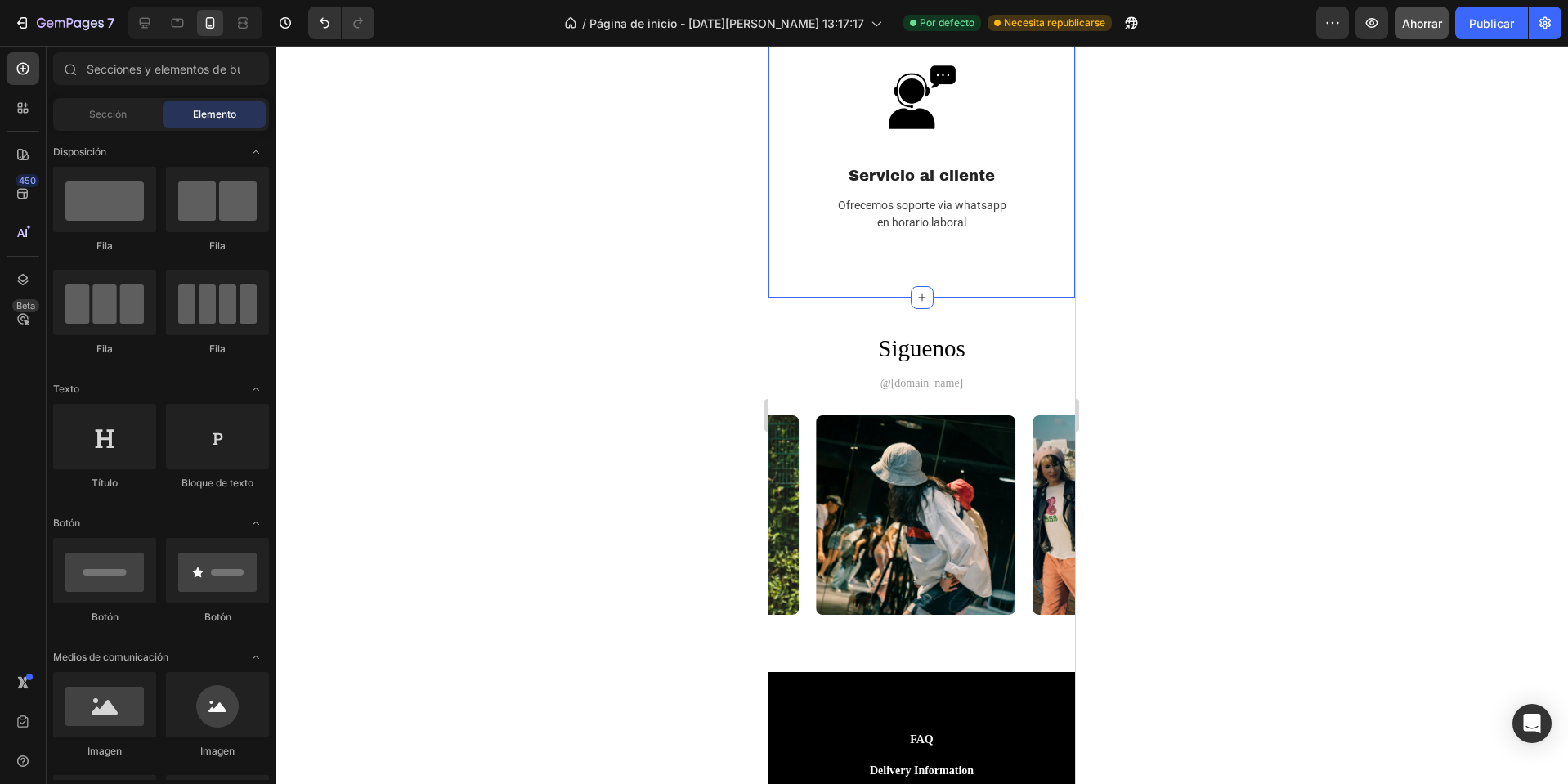
scroll to position [2944, 0]
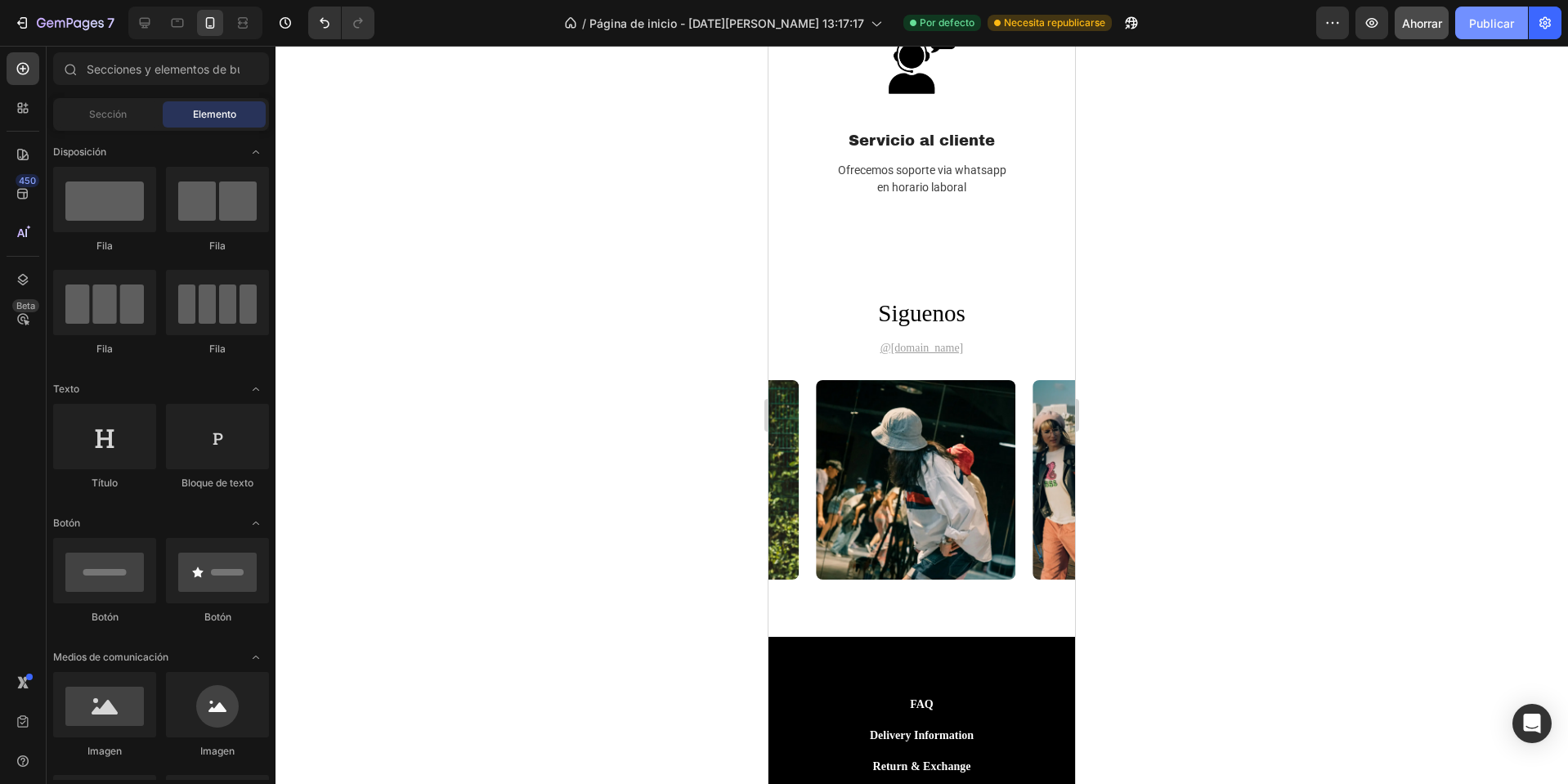
click at [1478, 32] on button "Publicar" at bounding box center [1491, 22] width 73 height 33
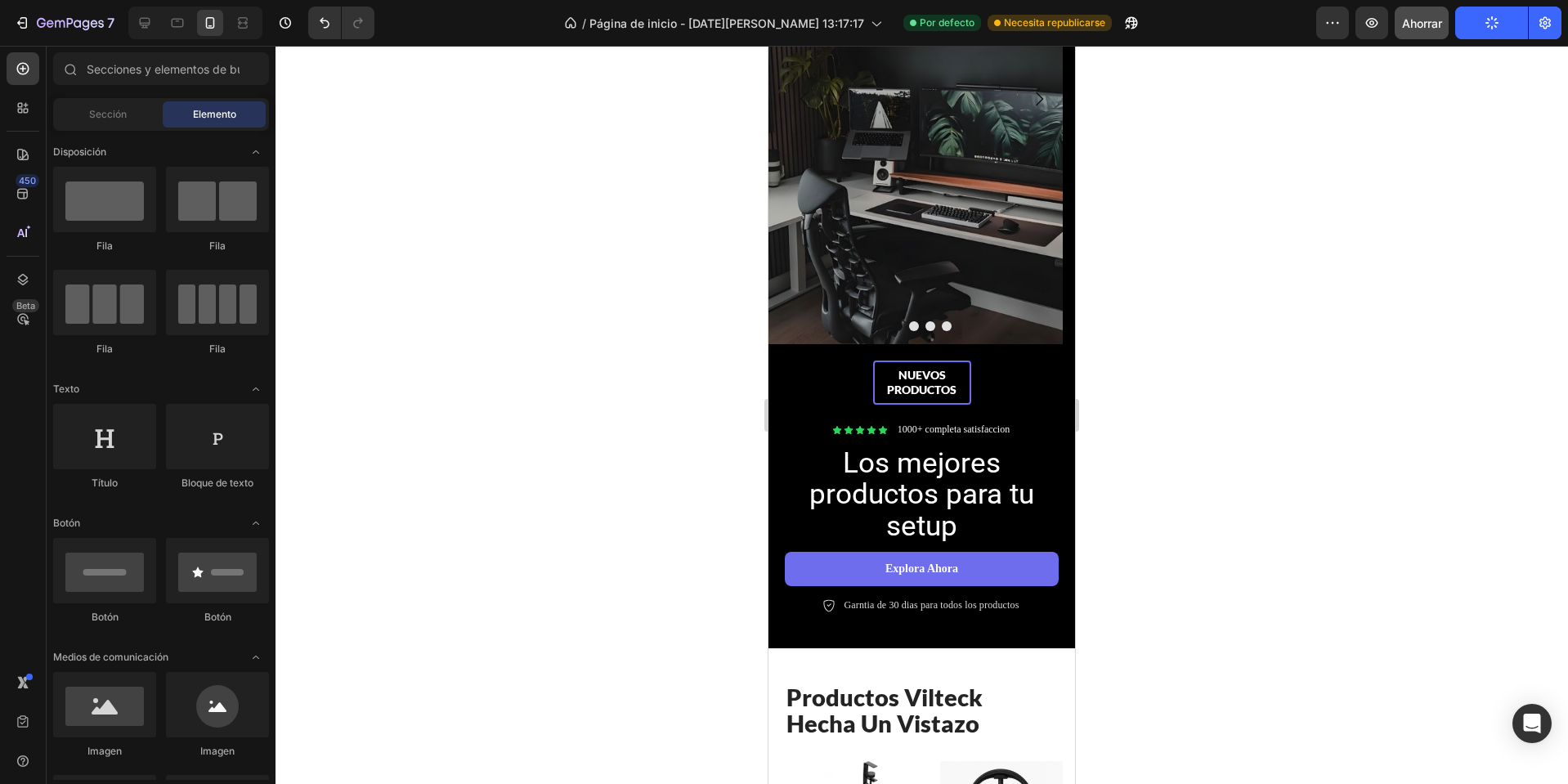
scroll to position [181, 0]
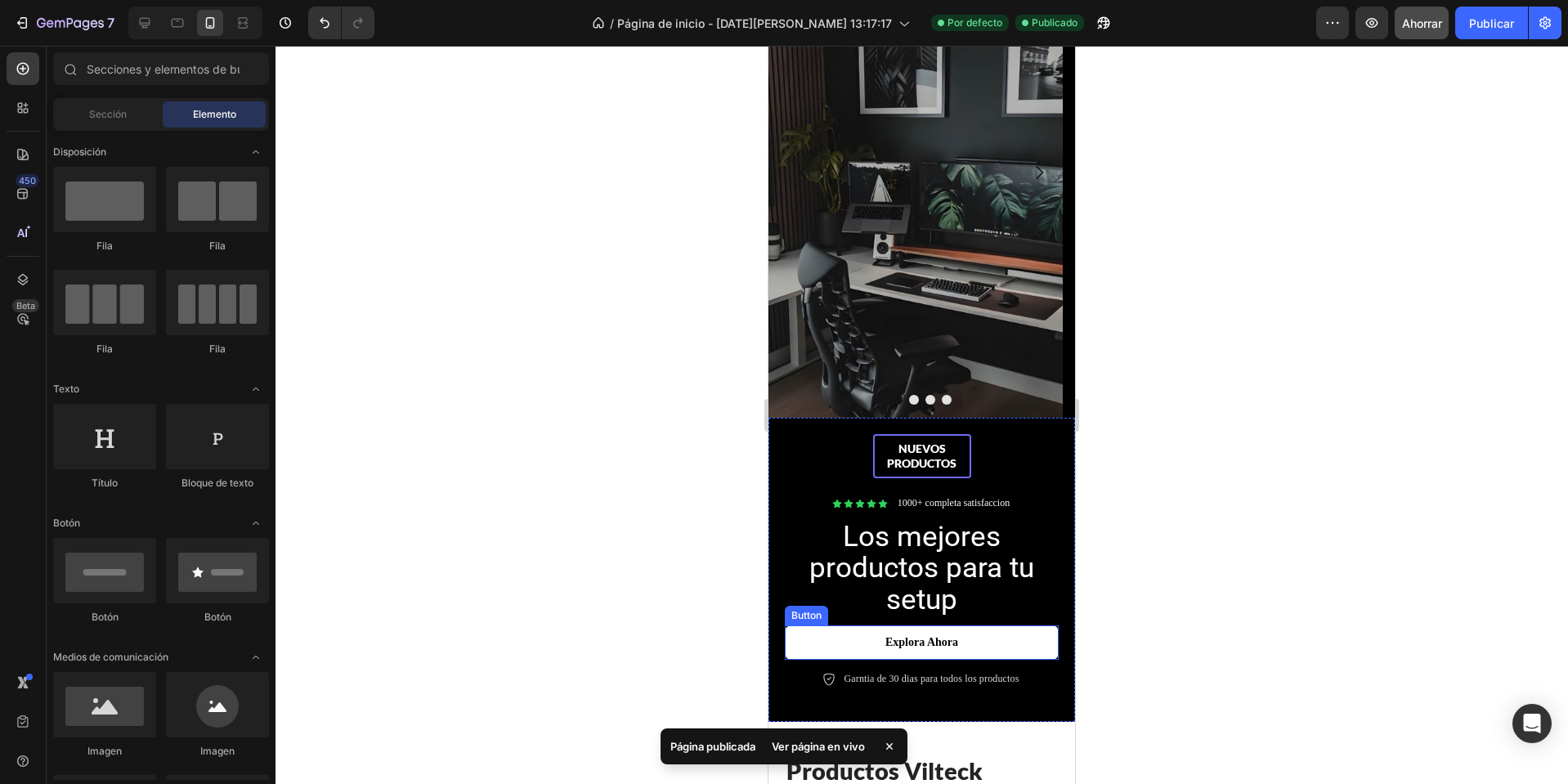
click at [877, 643] on link "Explora ahora" at bounding box center [921, 642] width 273 height 35
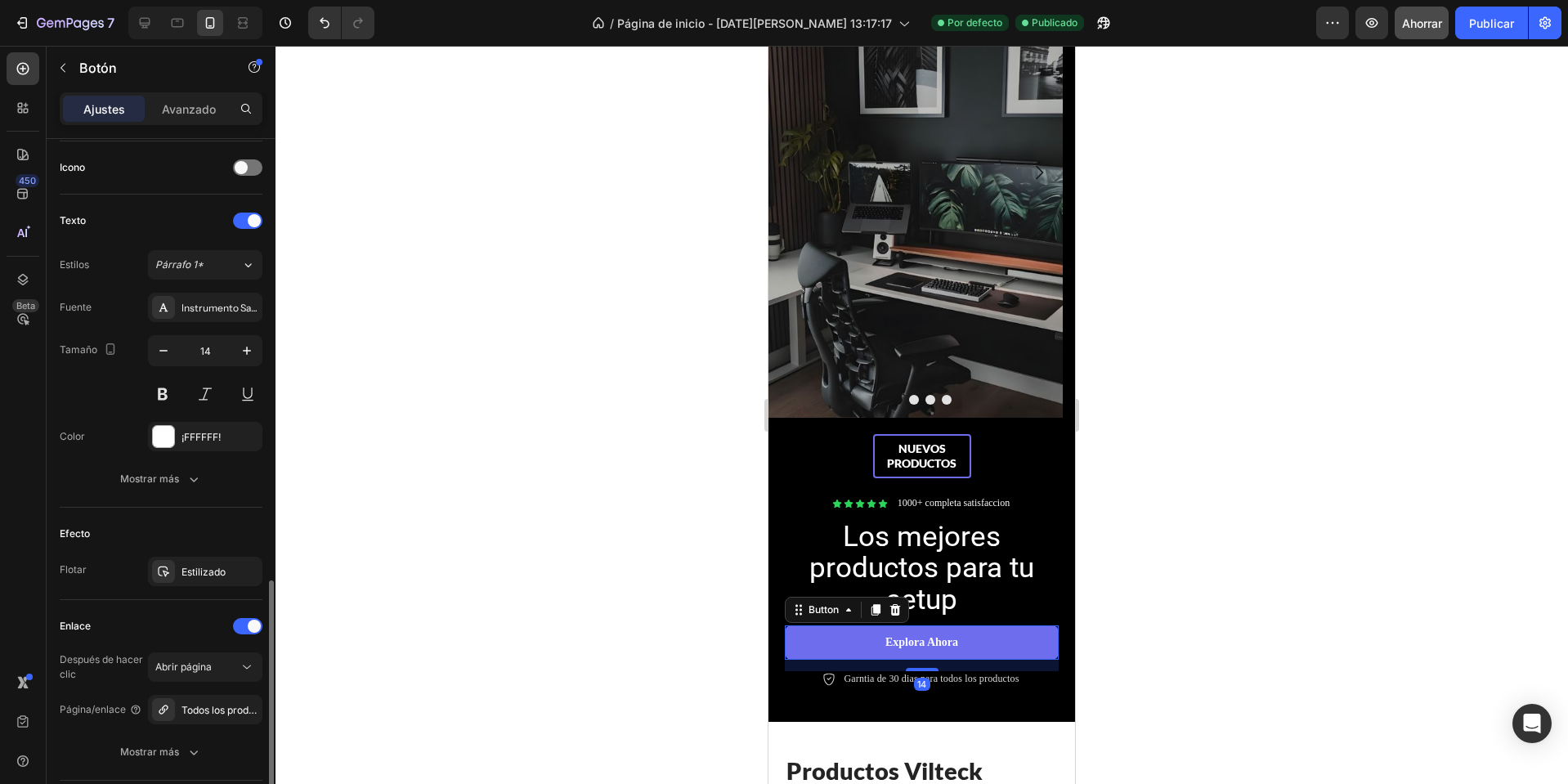
scroll to position [609, 0]
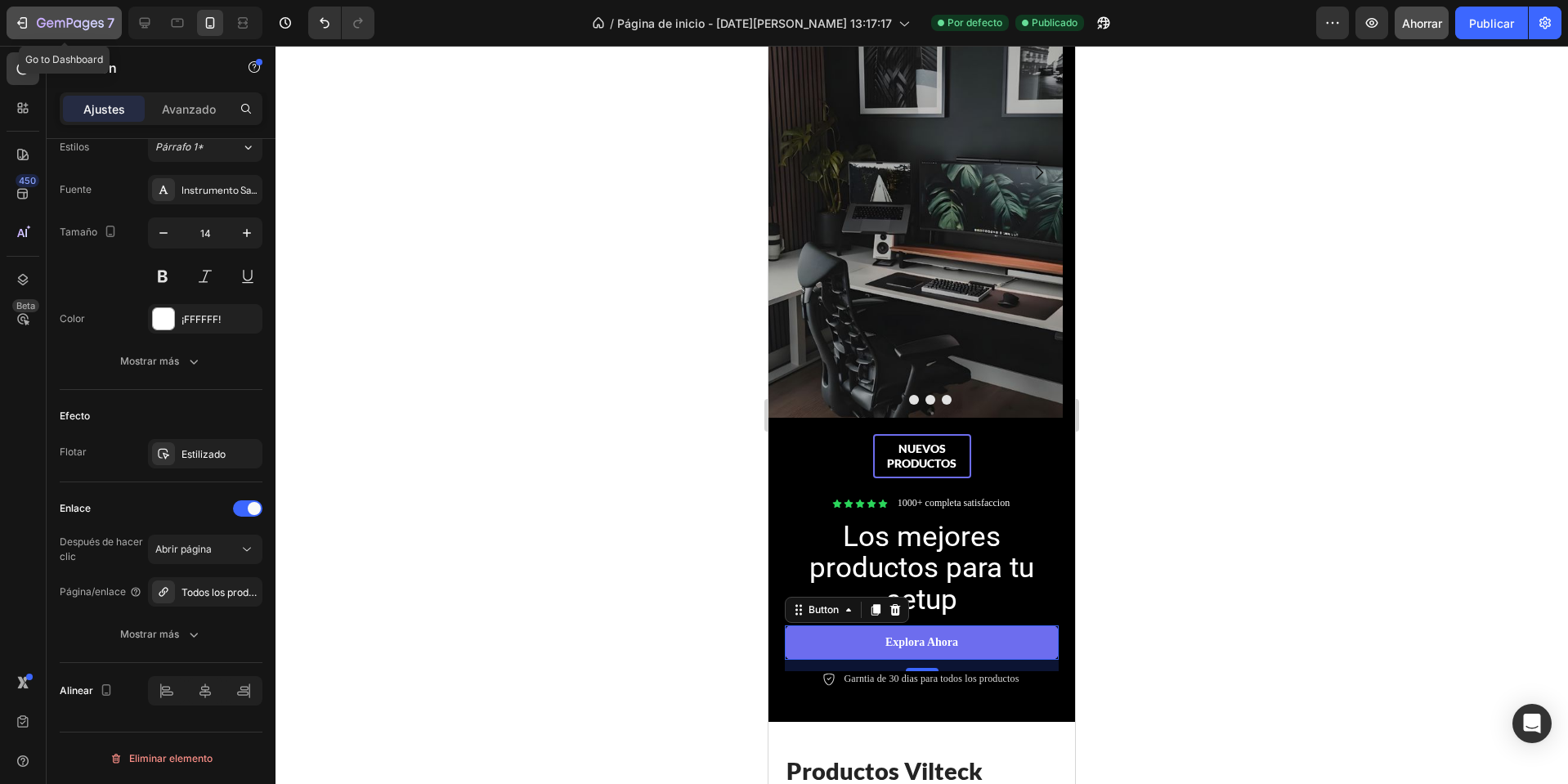
click at [90, 18] on icon "button" at bounding box center [70, 23] width 67 height 14
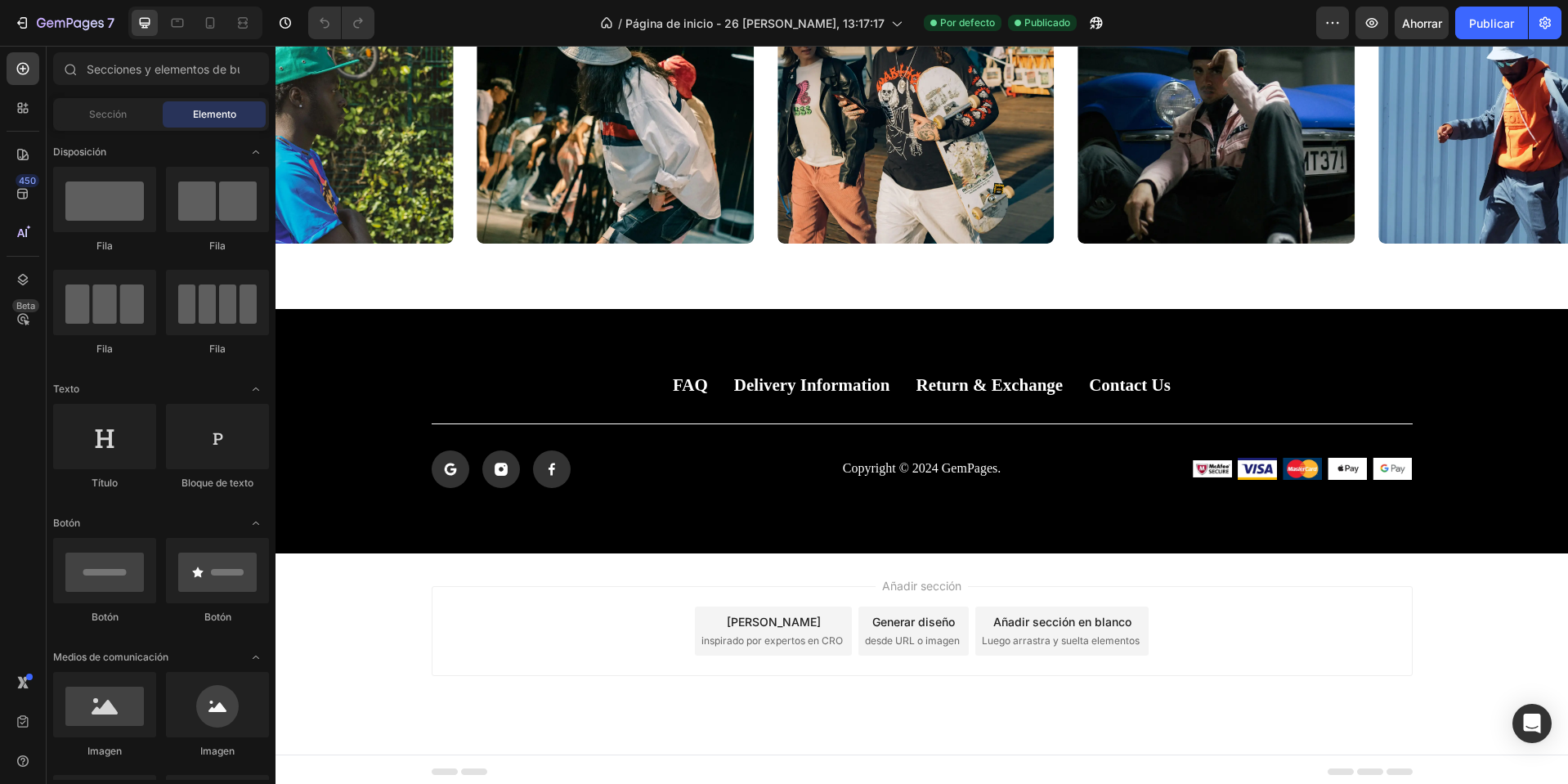
scroll to position [2711, 0]
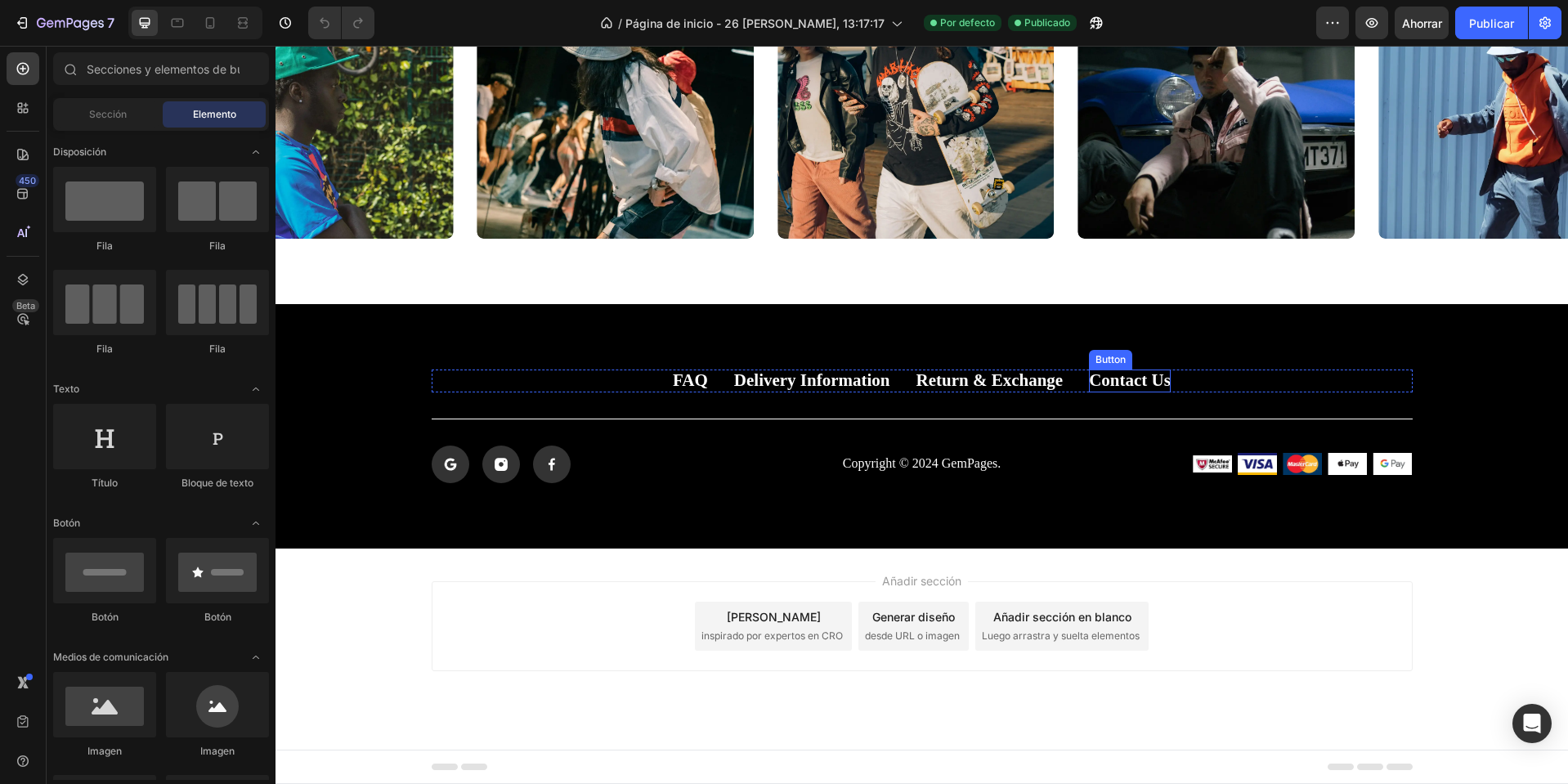
click at [1089, 374] on p "Contact Us" at bounding box center [1130, 381] width 82 height 22
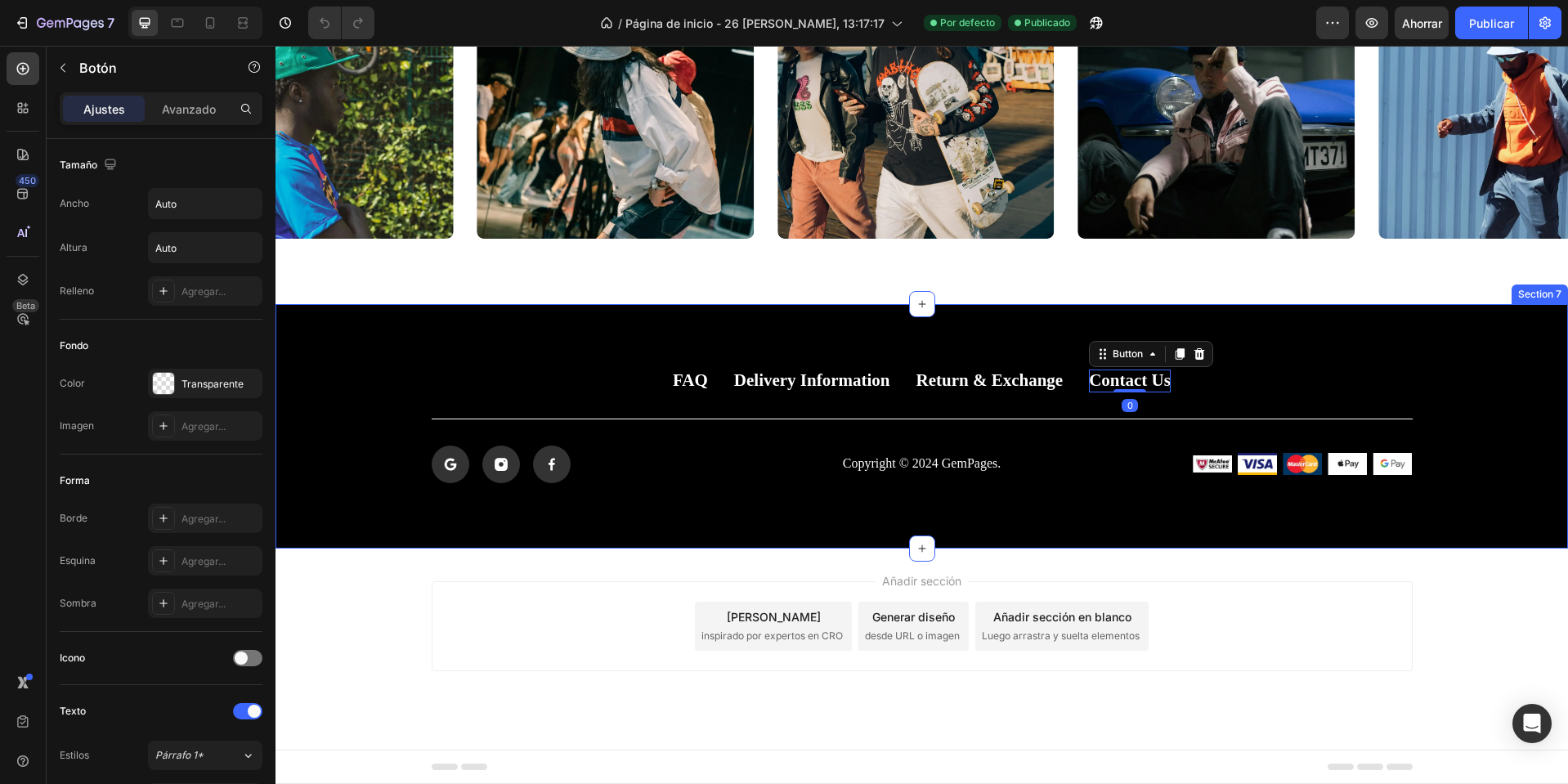
click at [1366, 314] on div "FAQ Button Delivery Information Button Return & Exchange Button Contact Us Butt…" at bounding box center [921, 426] width 1293 height 244
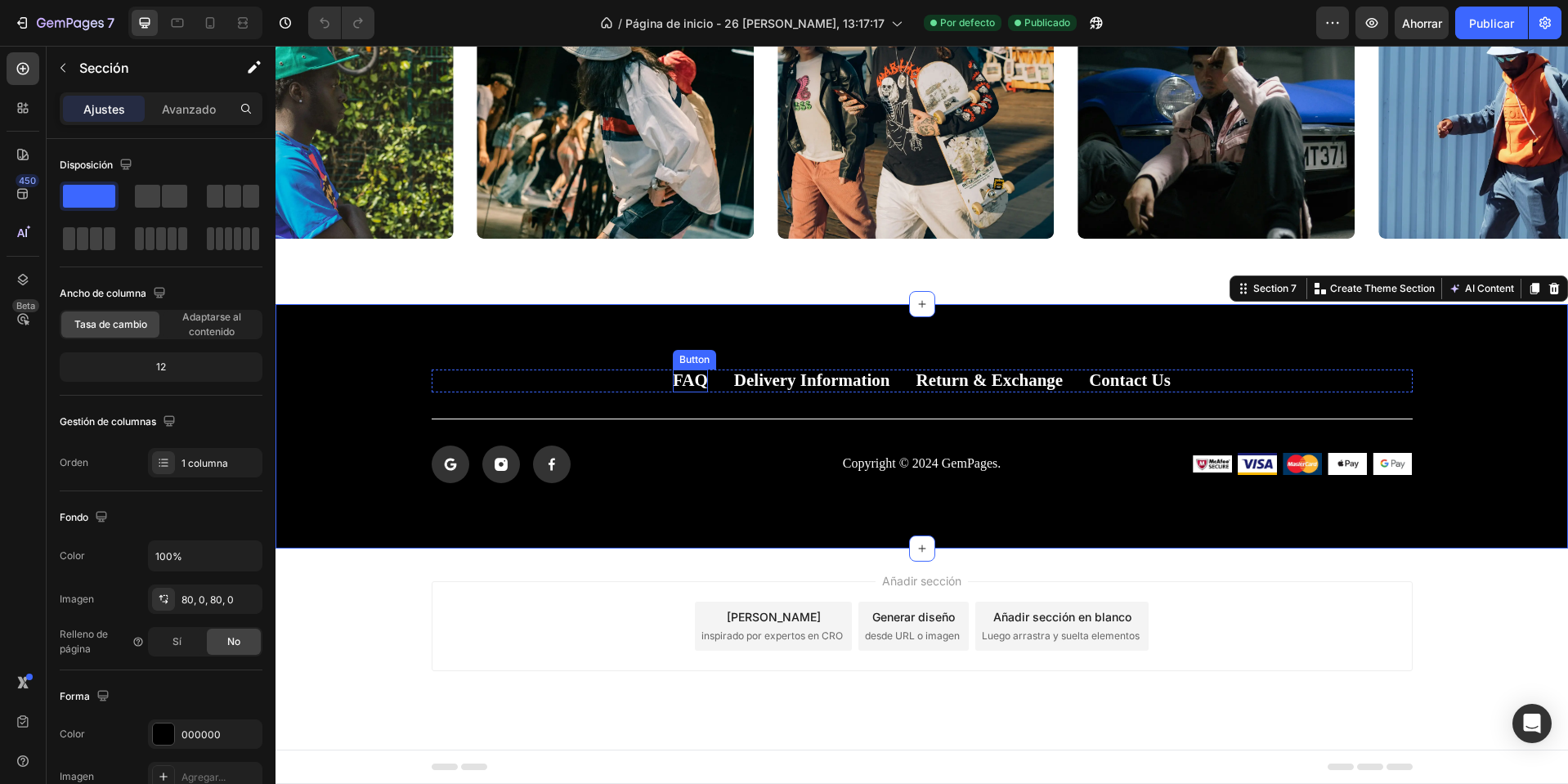
click at [679, 386] on p "FAQ" at bounding box center [691, 381] width 35 height 22
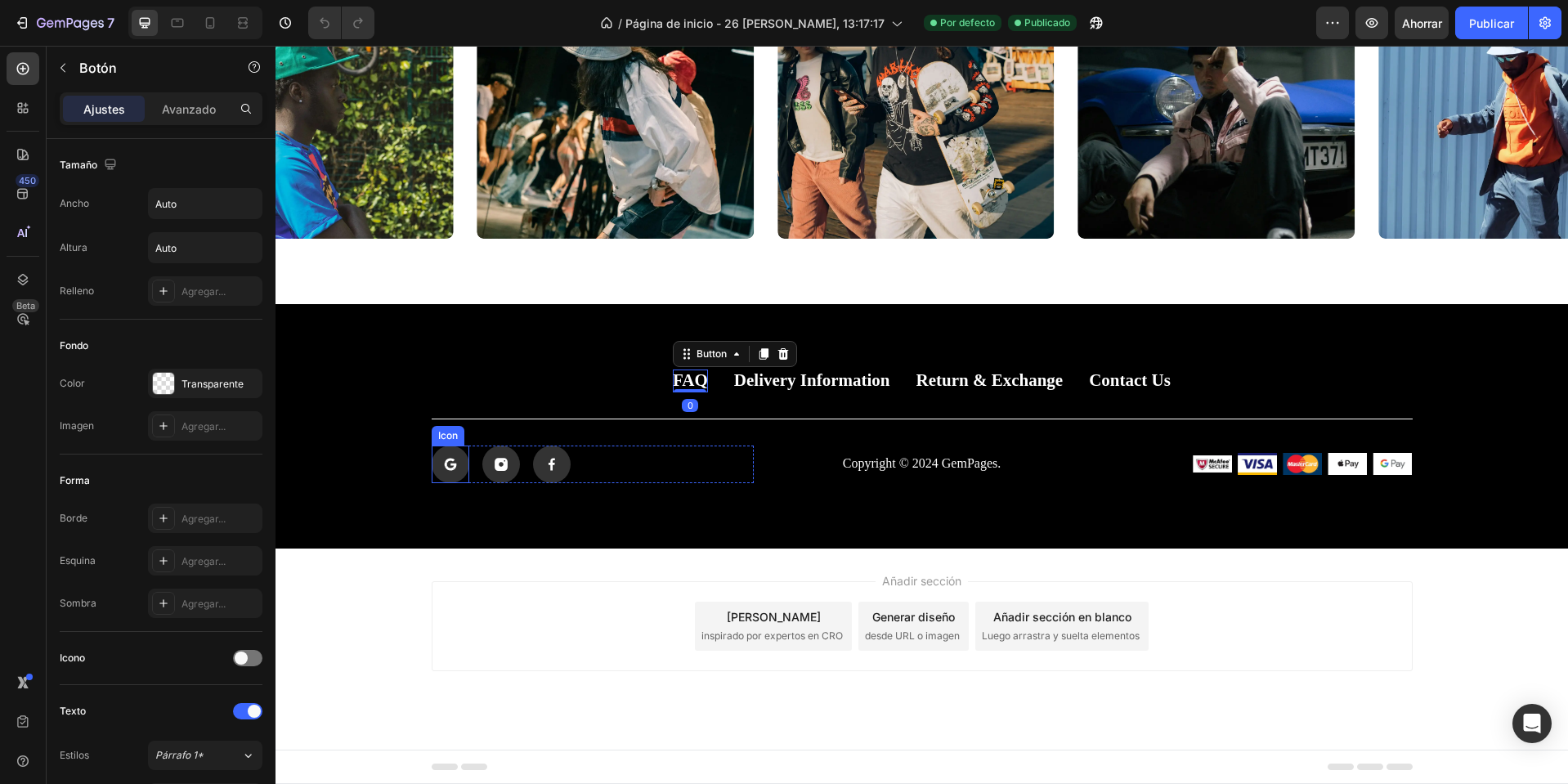
click at [454, 468] on rect at bounding box center [451, 464] width 37 height 37
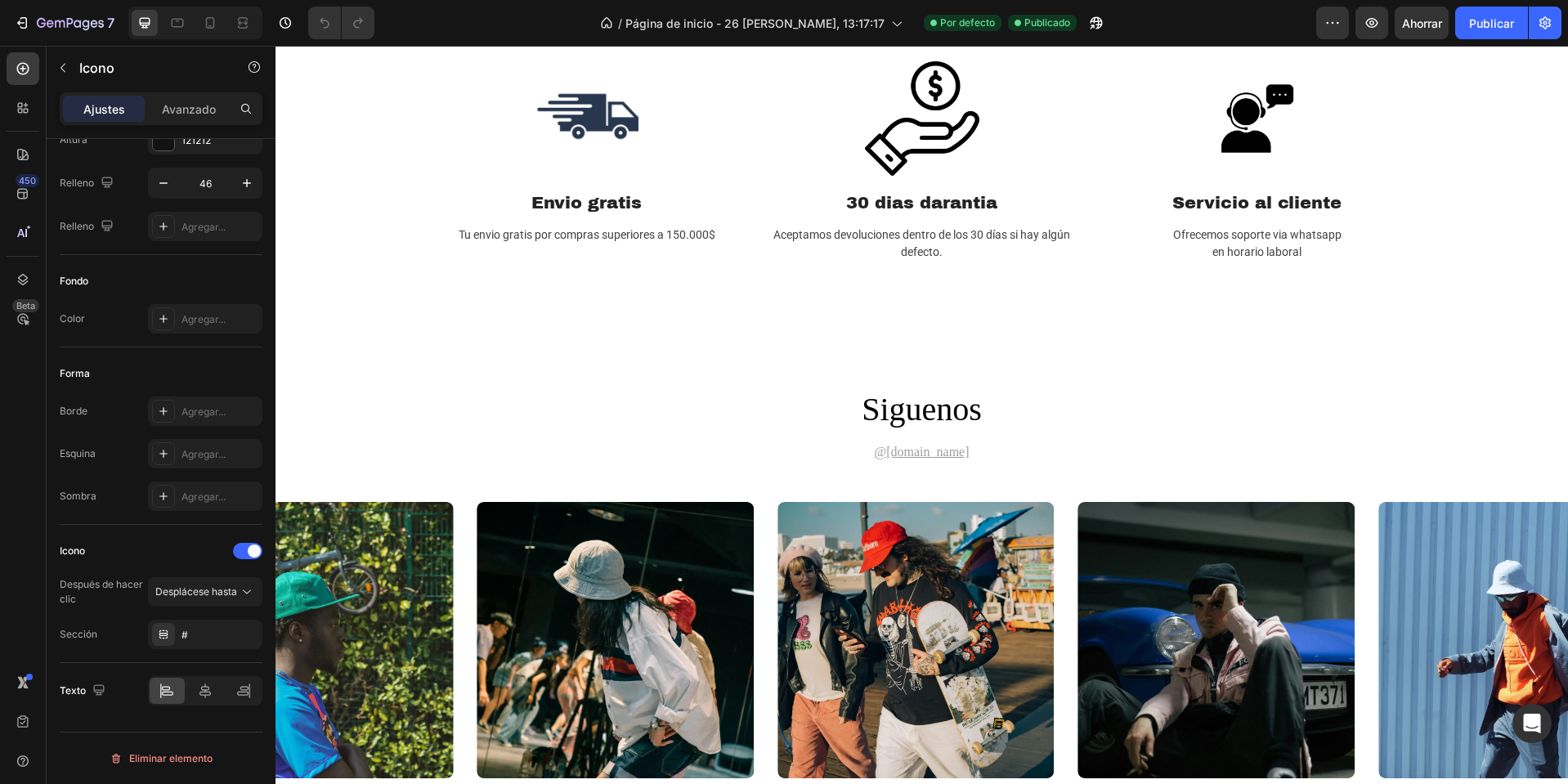
scroll to position [2662, 0]
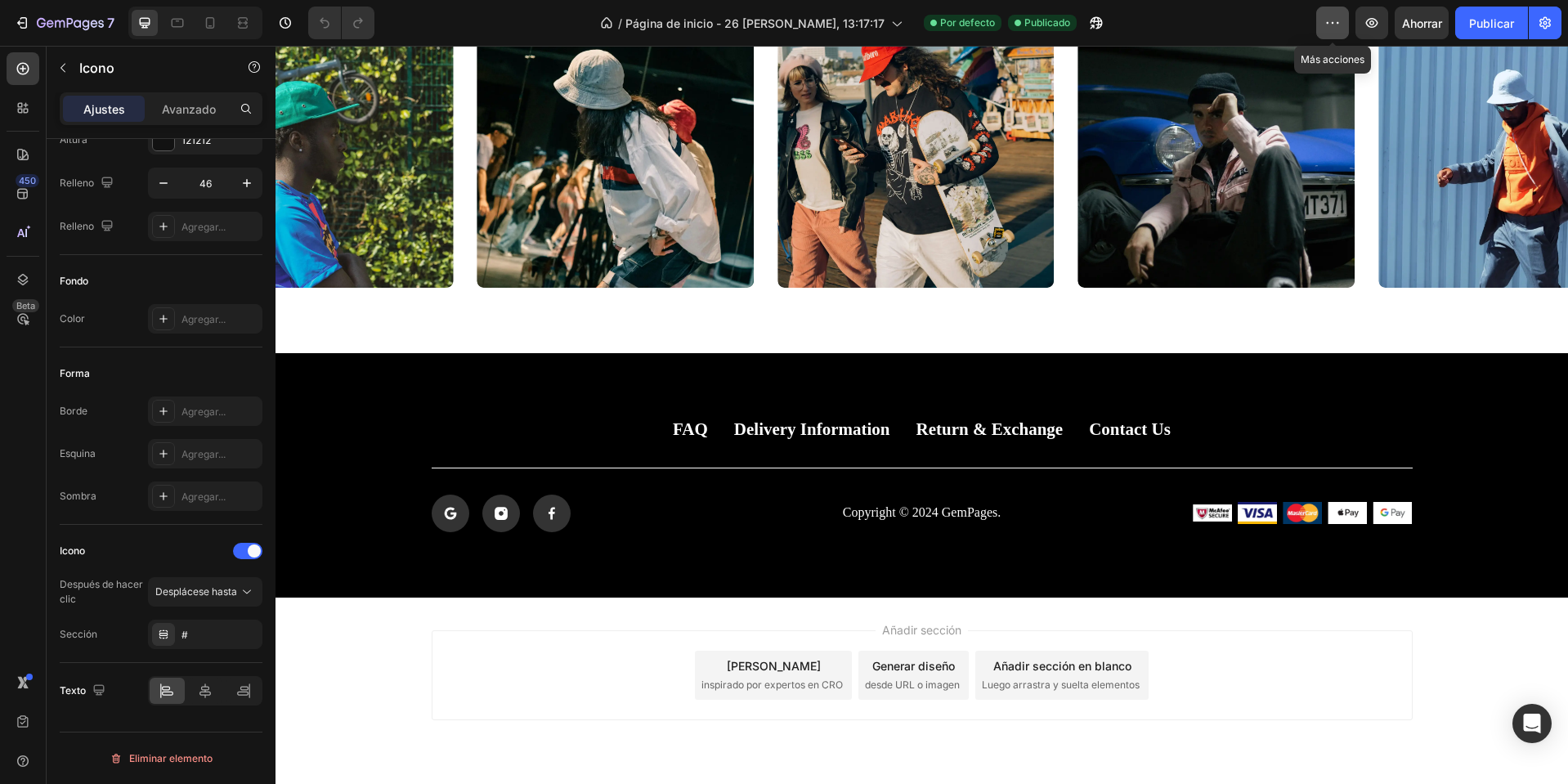
click at [1325, 17] on icon "button" at bounding box center [1333, 23] width 17 height 17
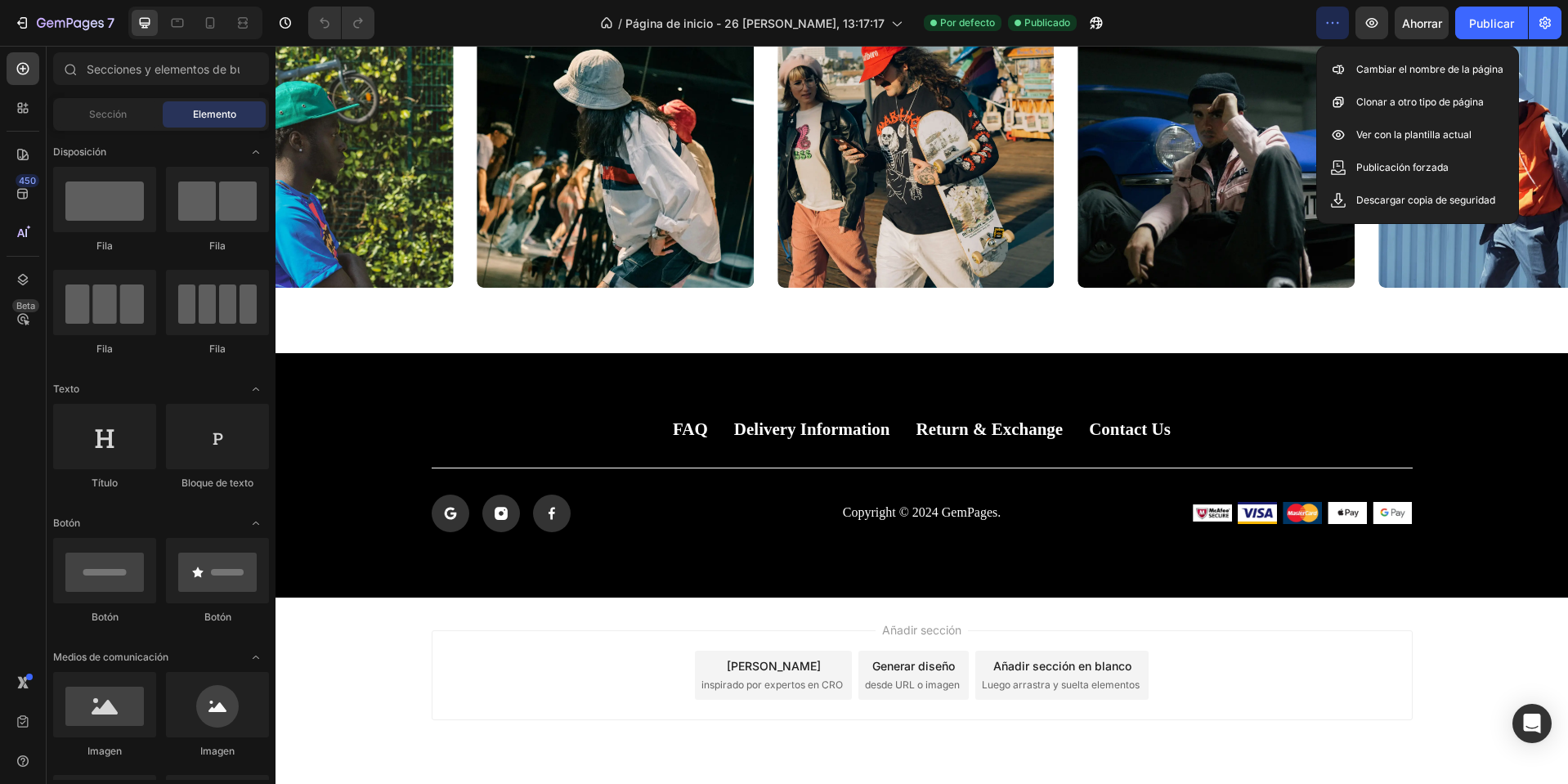
click at [1448, 633] on div "Añadir sección Elija plantillas inspirado por expertos en CRO Generar diseño de…" at bounding box center [921, 698] width 1293 height 202
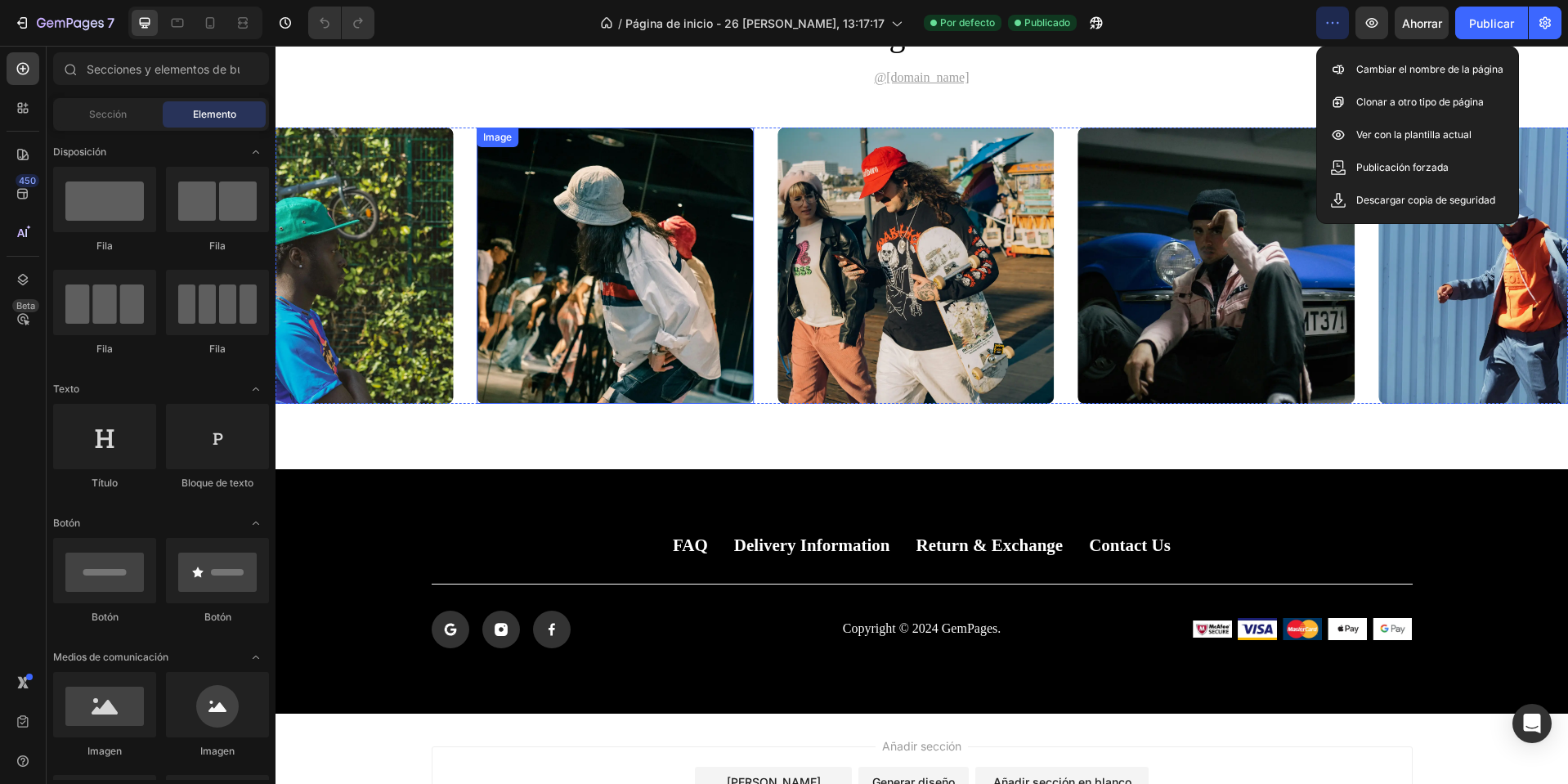
scroll to position [2711, 0]
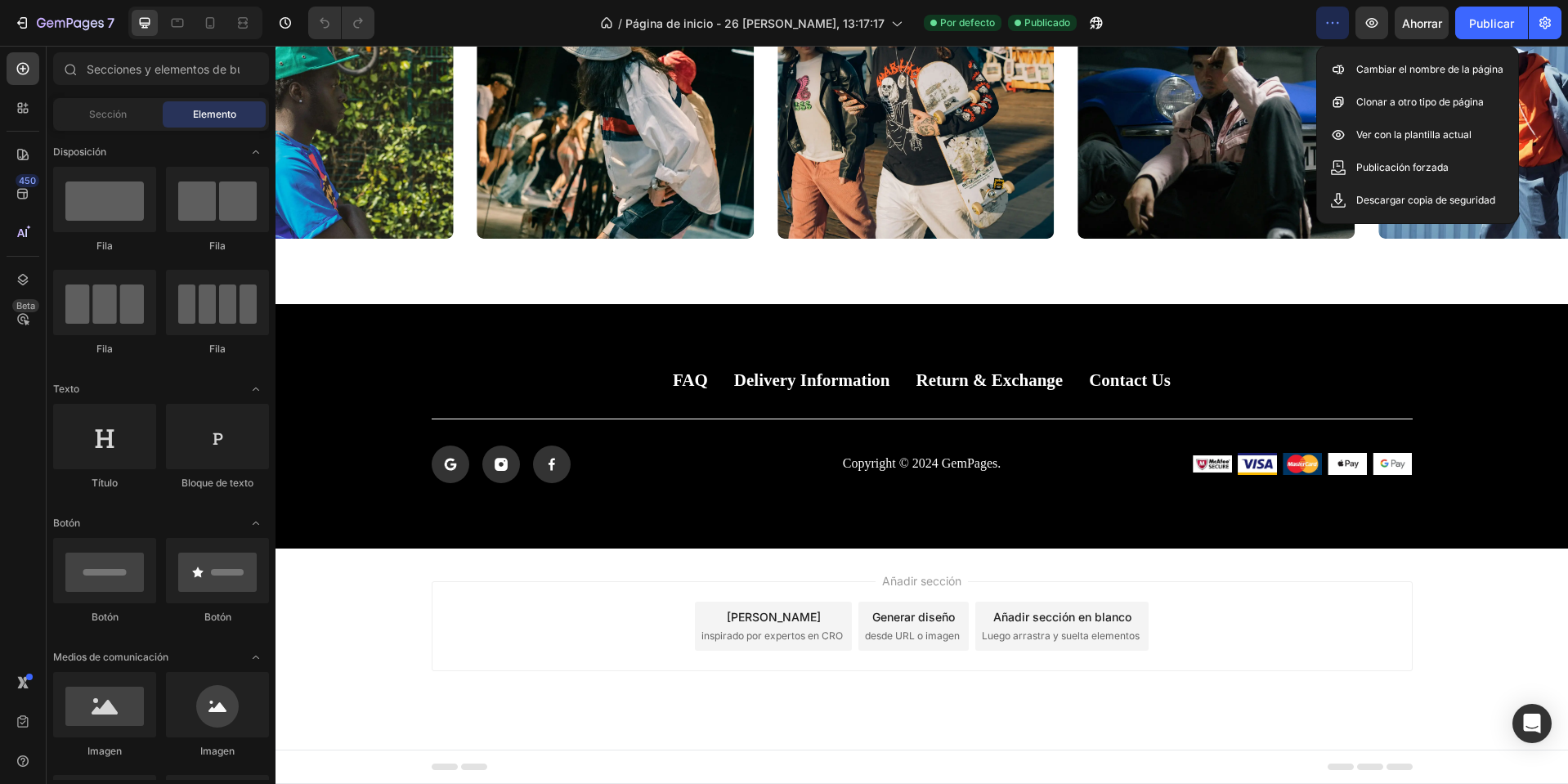
click at [357, 780] on div "Pie de página" at bounding box center [921, 766] width 1293 height 35
click at [351, 773] on font "Pie de página" at bounding box center [340, 767] width 66 height 11
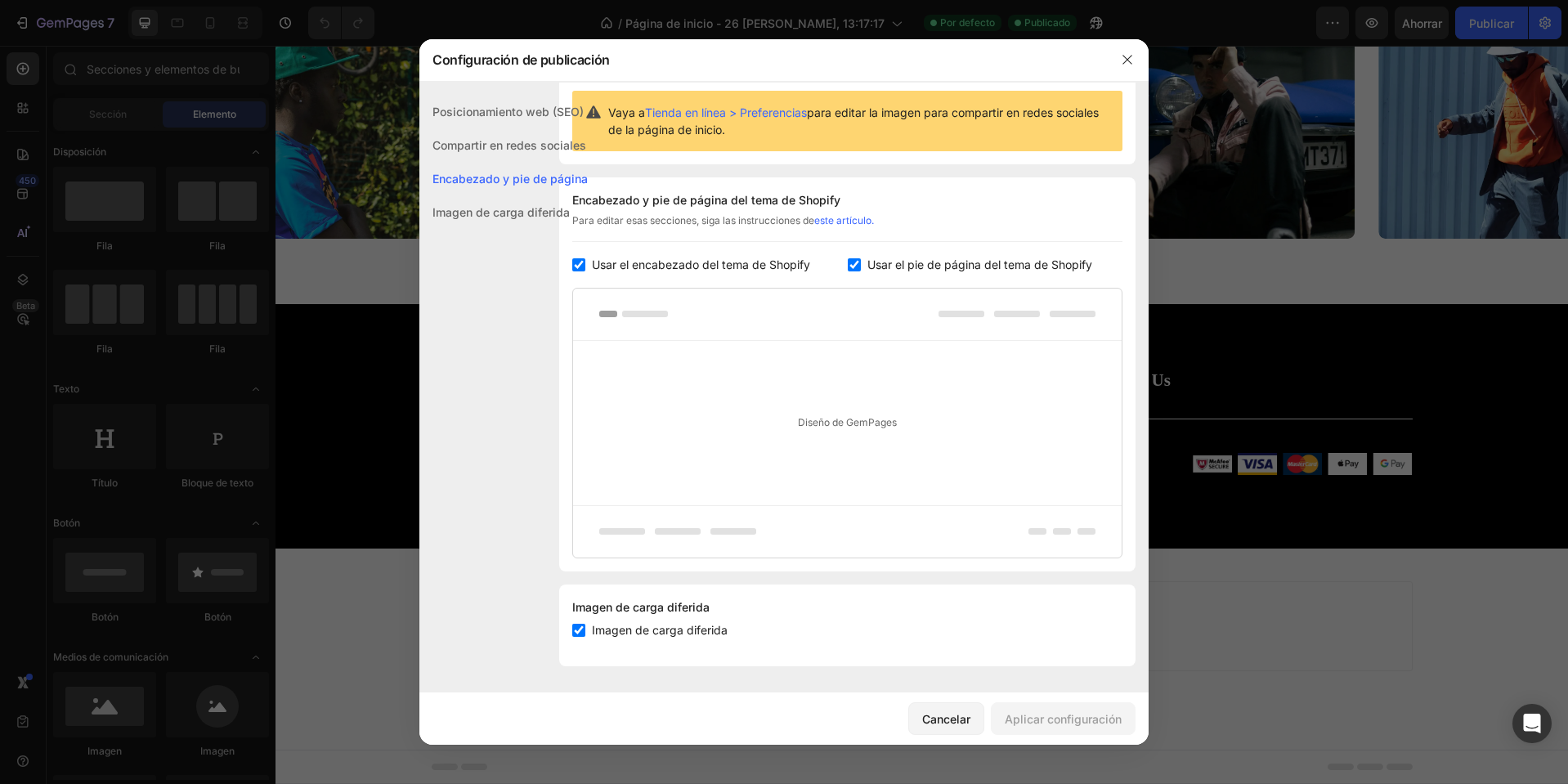
click at [919, 272] on font "Usar el pie de página del tema de Shopify" at bounding box center [980, 264] width 225 height 14
checkbox input "false"
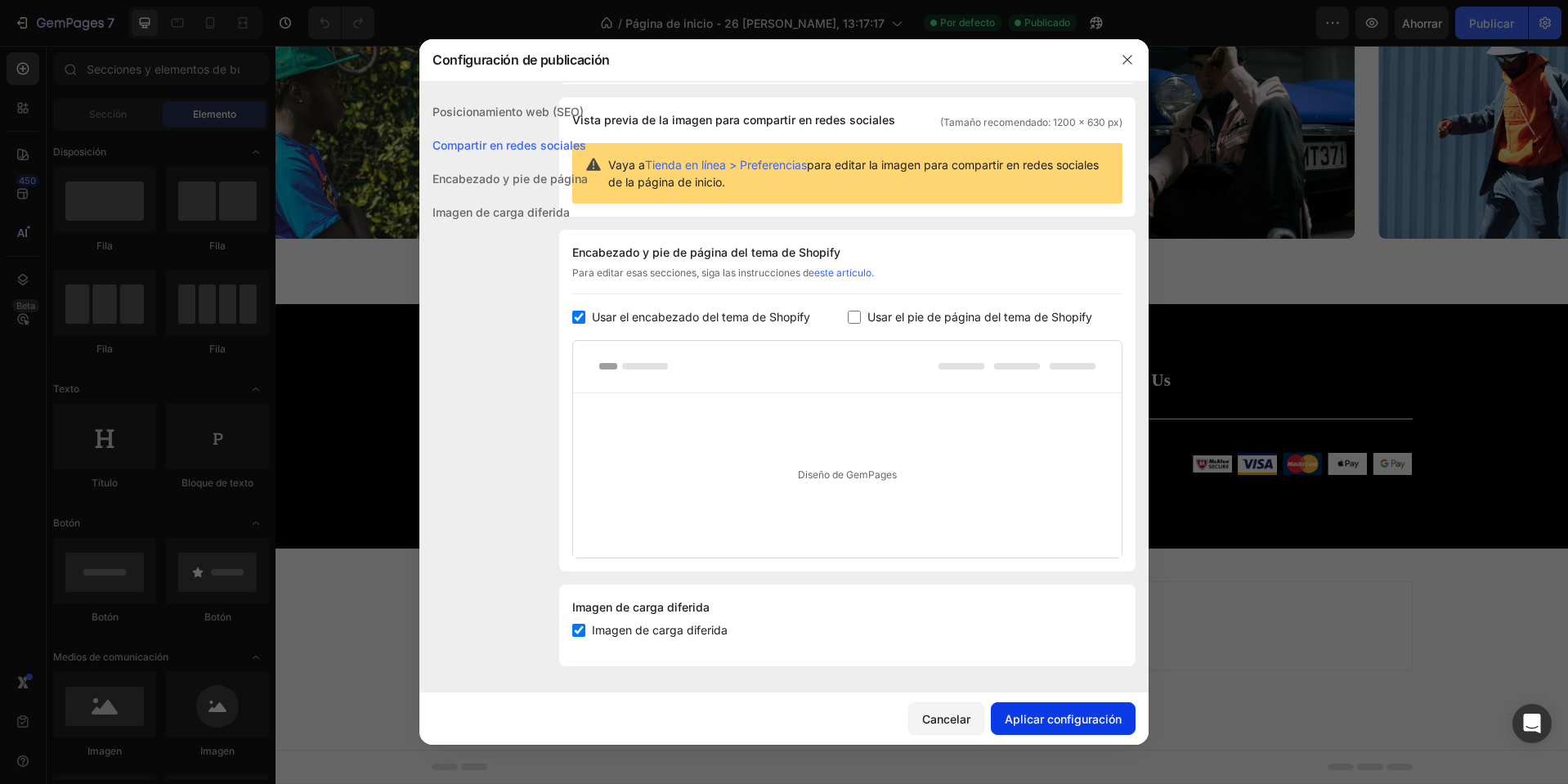
click at [1059, 717] on font "Aplicar configuración" at bounding box center [1063, 719] width 117 height 14
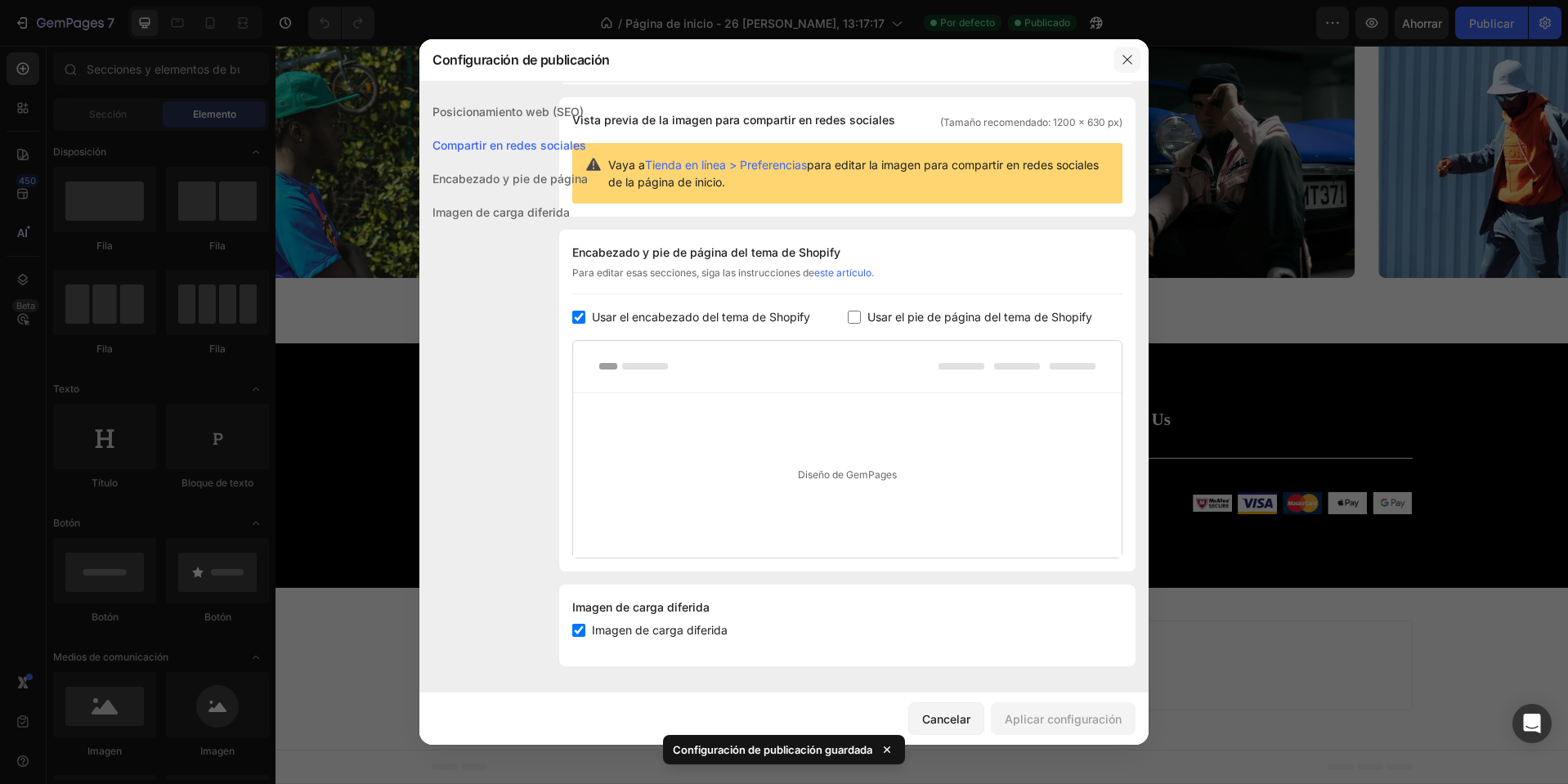
drag, startPoint x: 1129, startPoint y: 69, endPoint x: 854, endPoint y: 23, distance: 278.8
click at [1129, 69] on button "button" at bounding box center [1127, 60] width 26 height 26
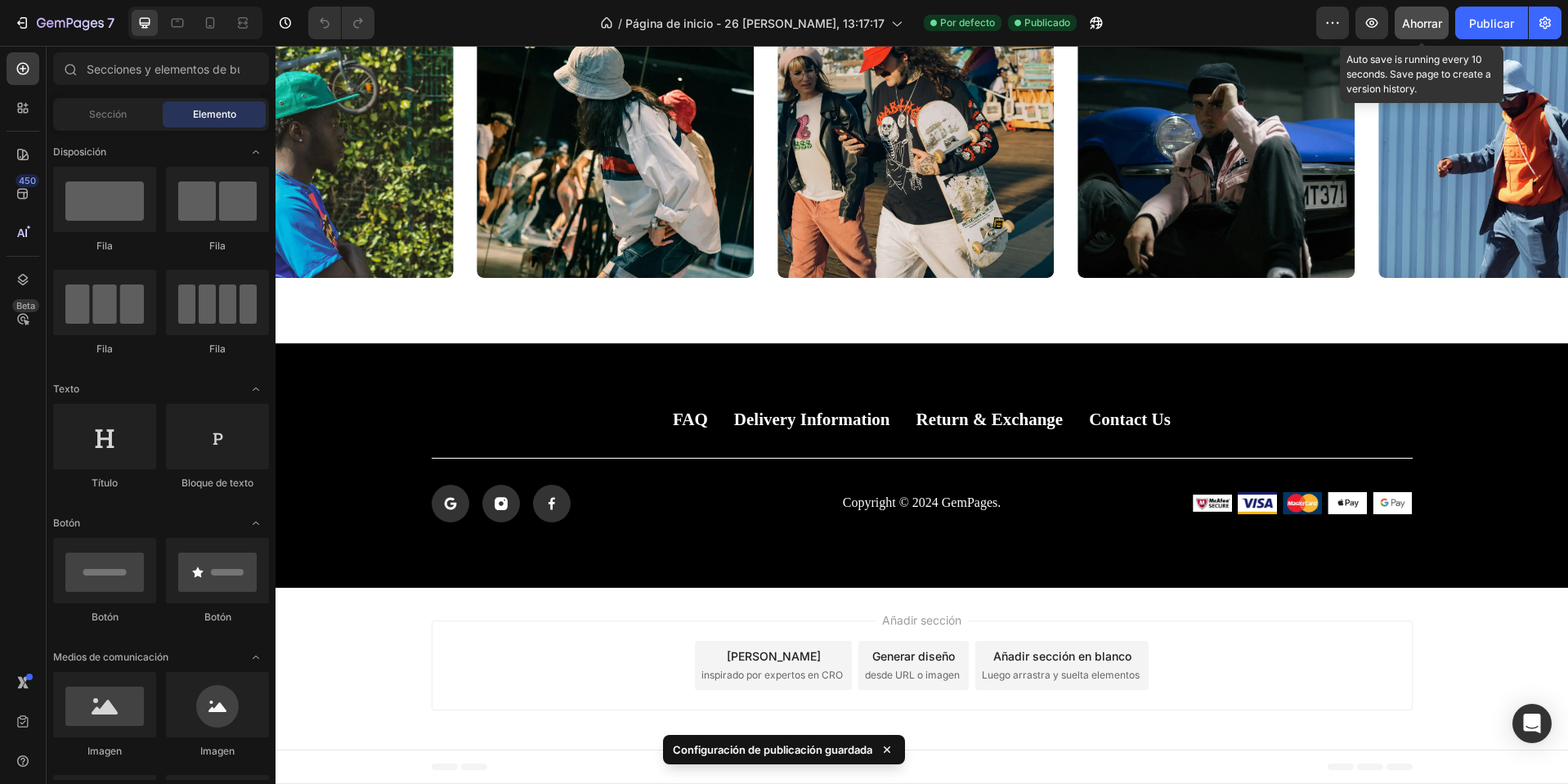
click at [1425, 35] on button "Ahorrar" at bounding box center [1422, 22] width 54 height 33
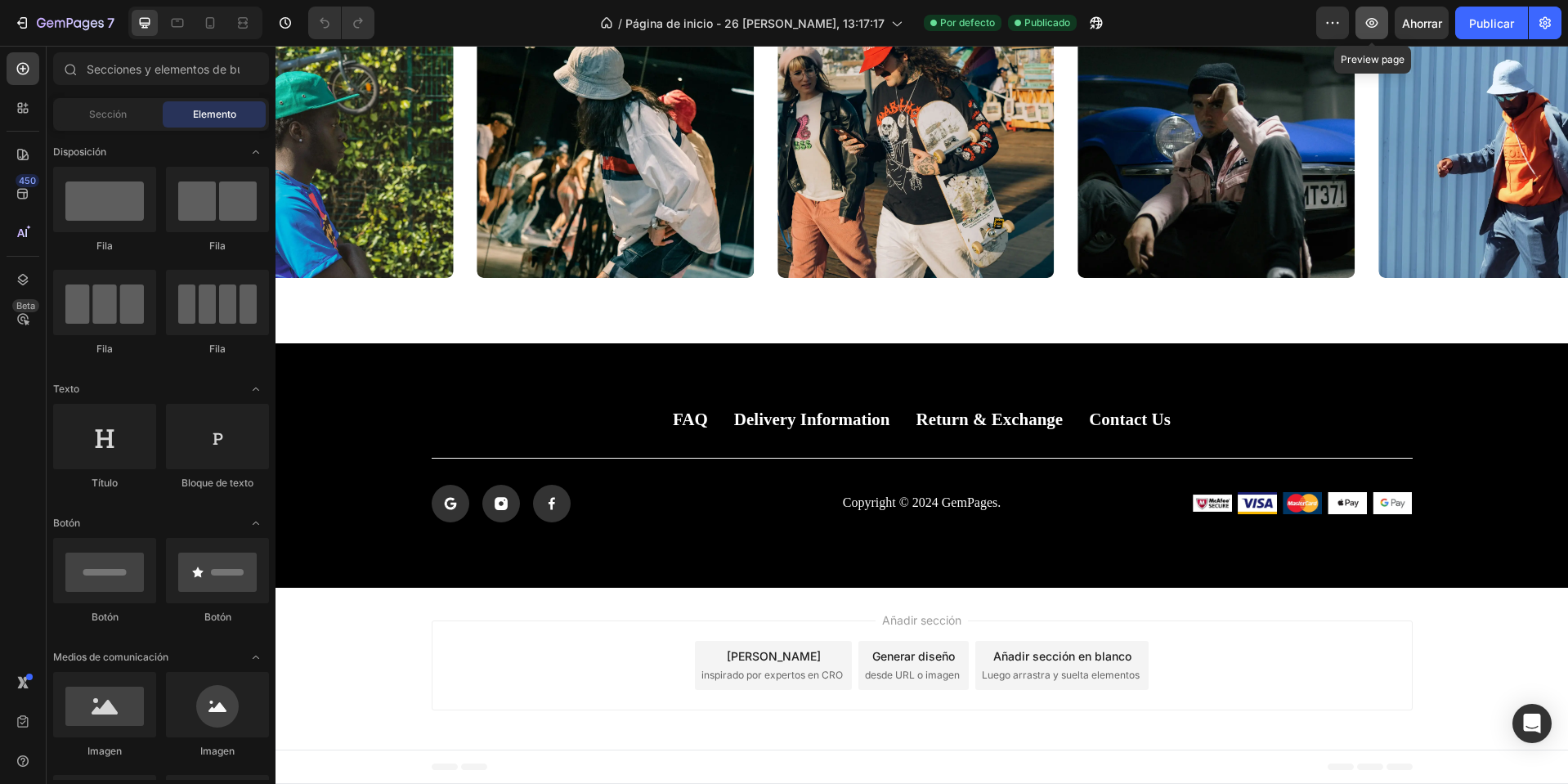
click at [1367, 20] on icon "button" at bounding box center [1372, 23] width 17 height 17
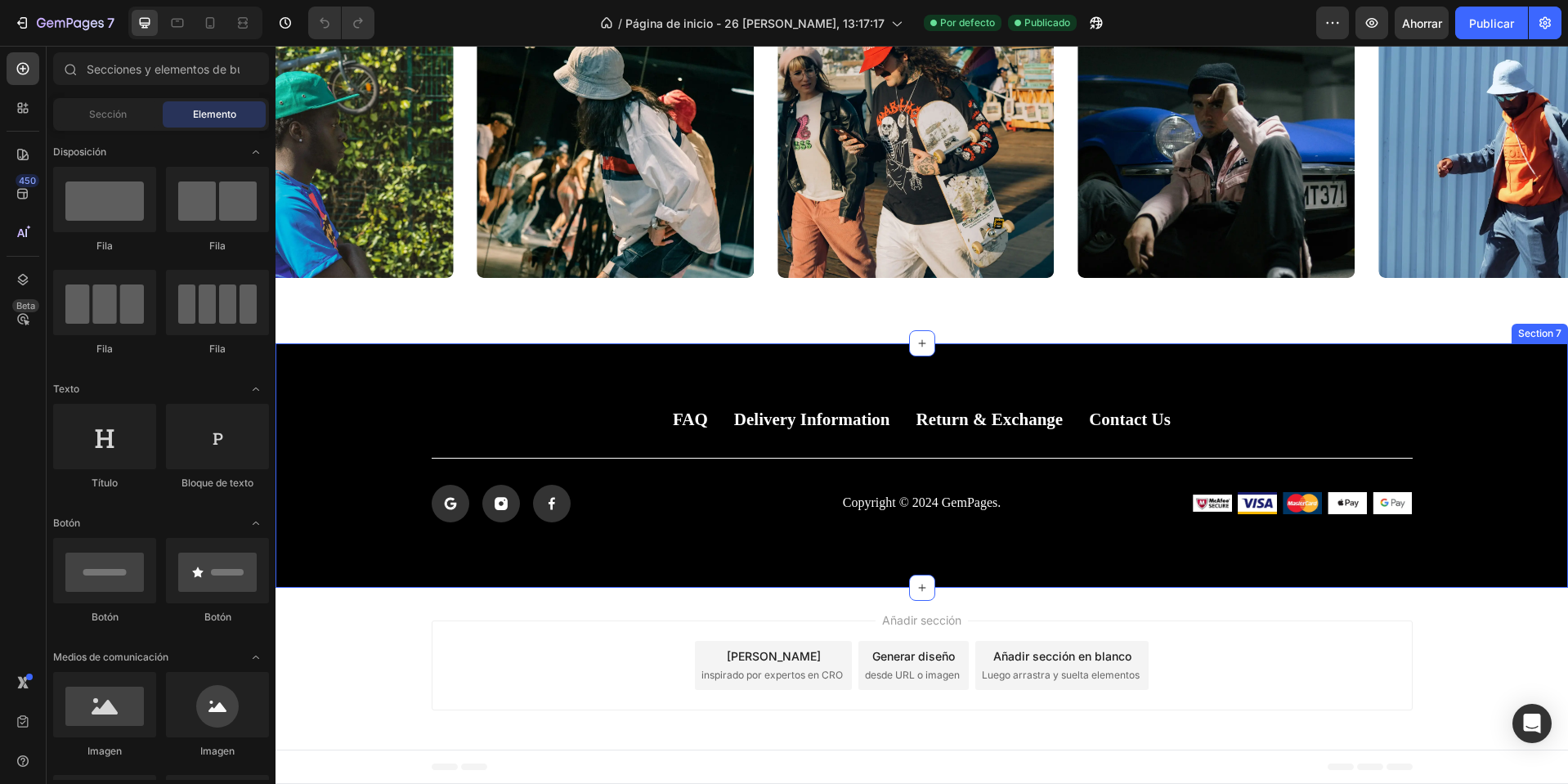
click at [608, 439] on div "FAQ Button Delivery Information Button Return & Exchange Button Contact Us Butt…" at bounding box center [921, 465] width 1293 height 113
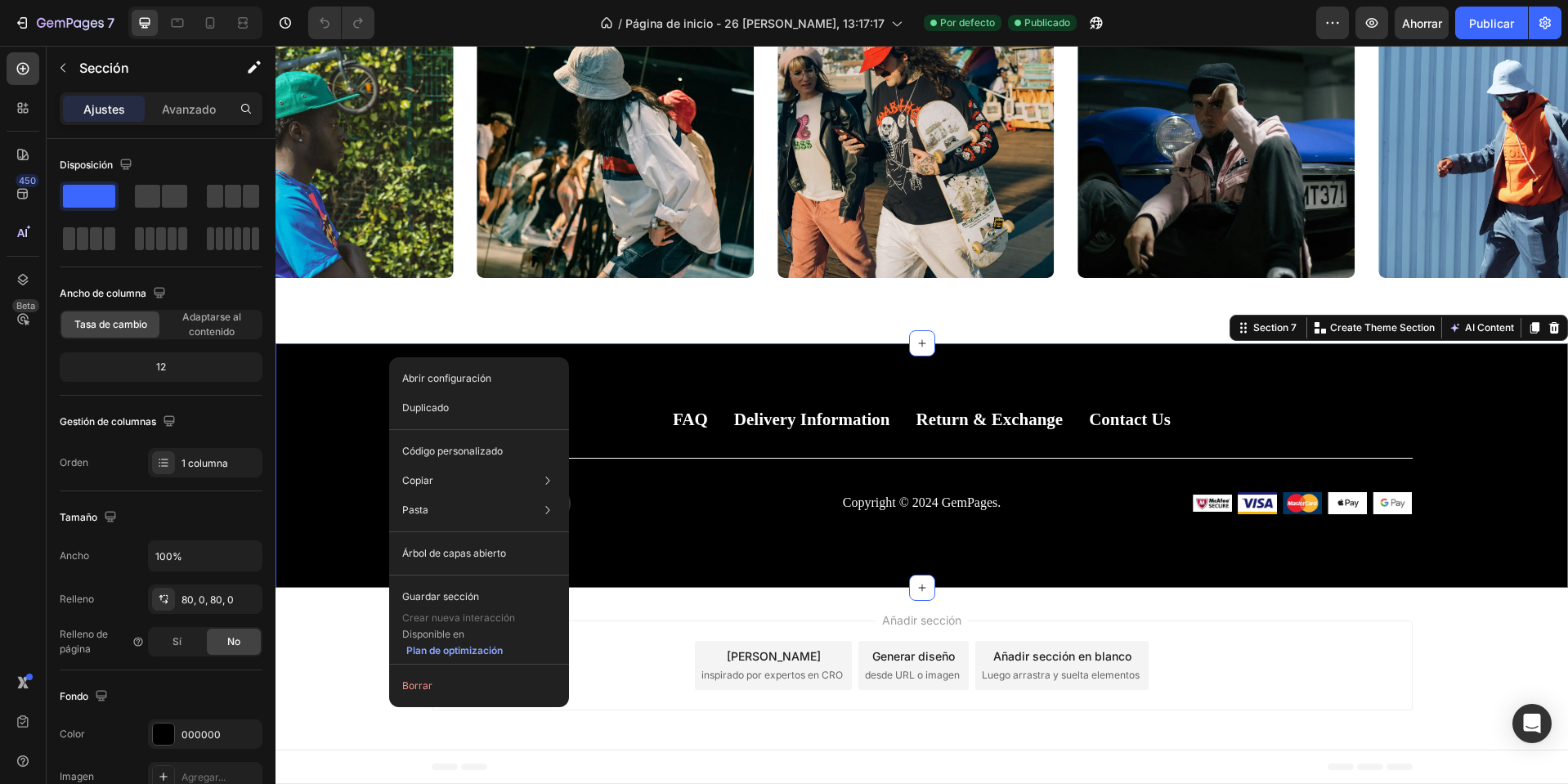
click at [445, 758] on div "Pie de página" at bounding box center [922, 766] width 981 height 33
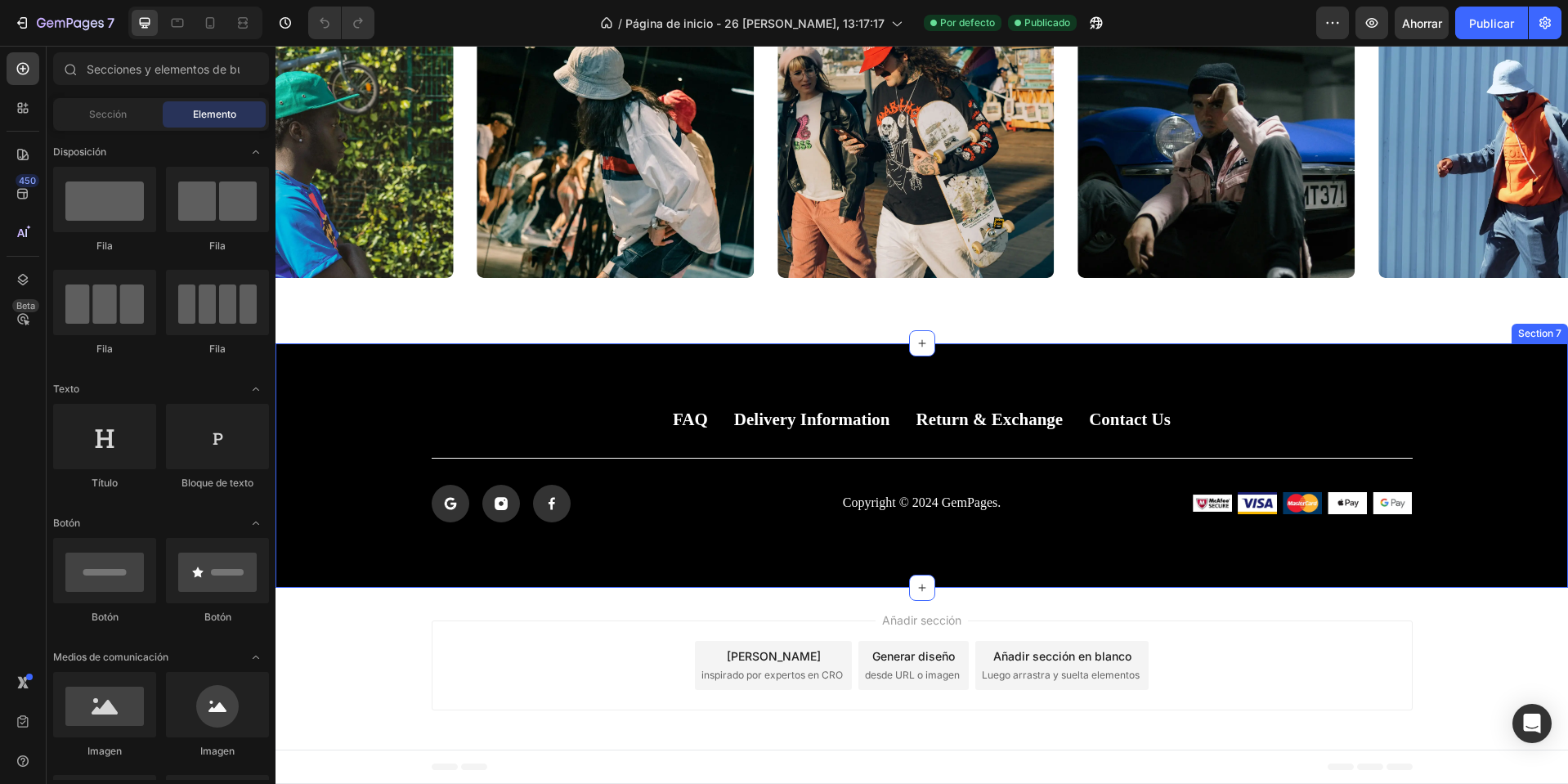
click at [455, 388] on div "FAQ Button Delivery Information Button Return & Exchange Button Contact Us Butt…" at bounding box center [921, 465] width 1293 height 244
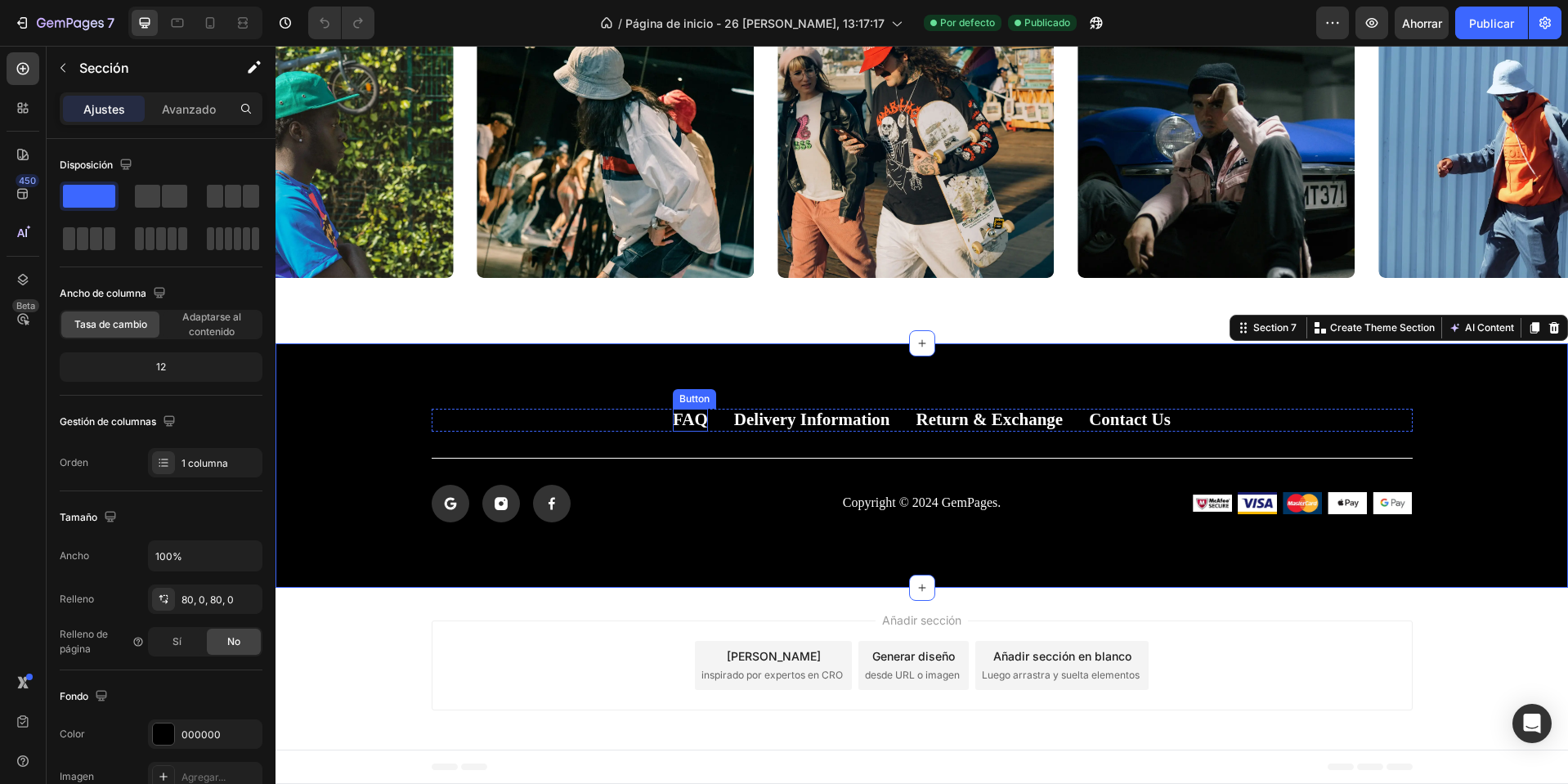
click at [678, 425] on p "FAQ" at bounding box center [691, 420] width 35 height 22
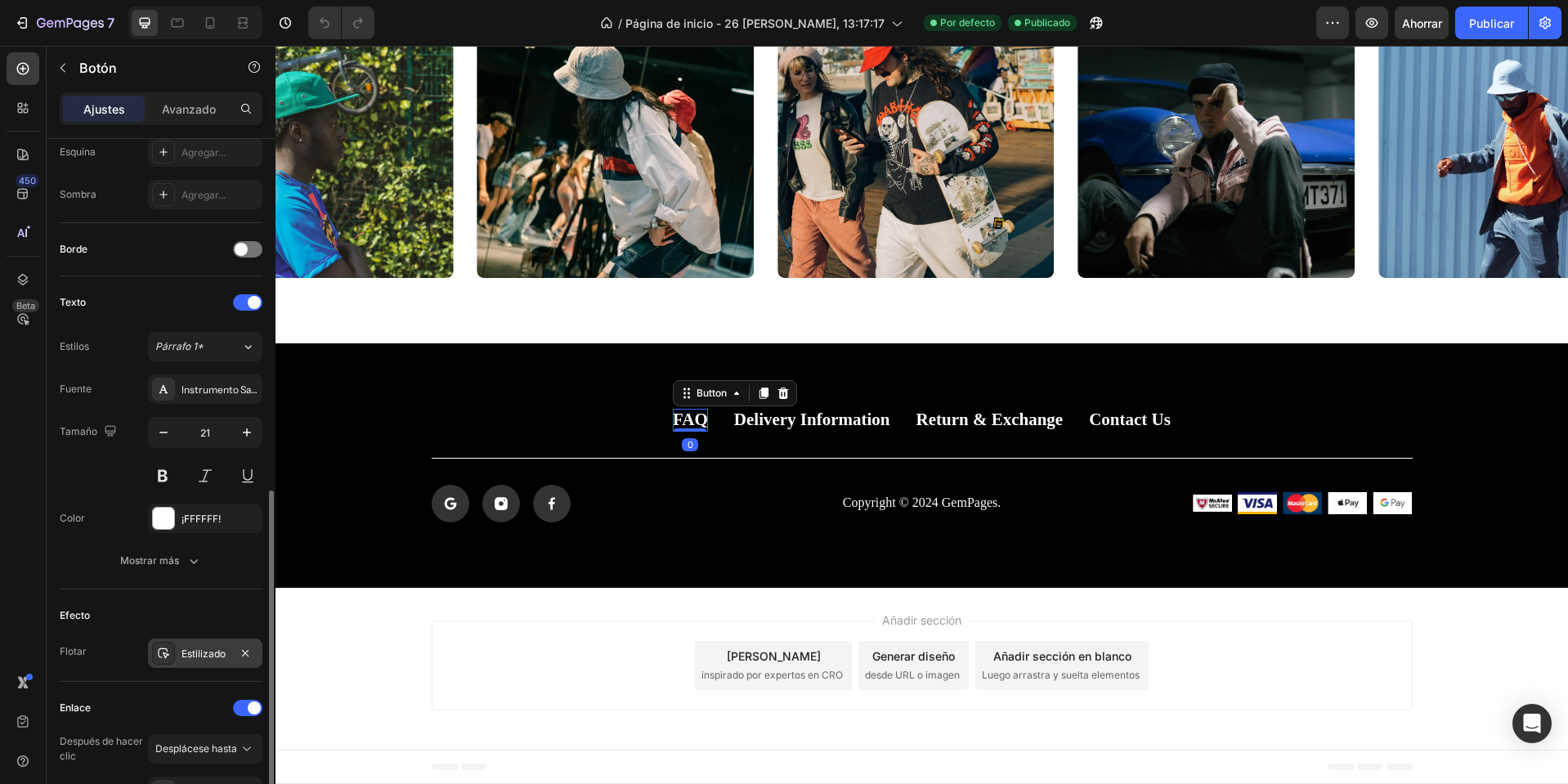
scroll to position [566, 0]
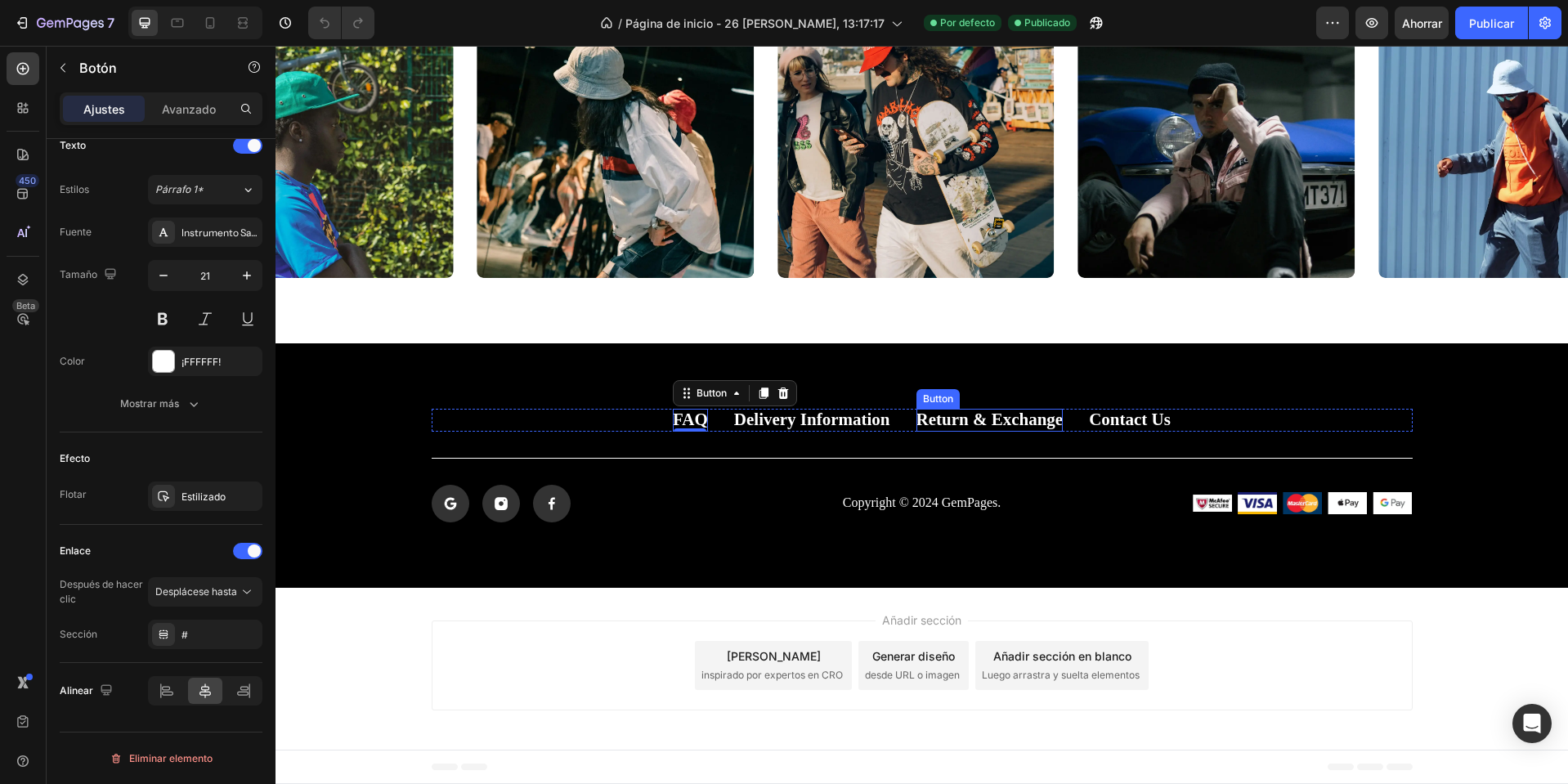
click at [980, 419] on p "Return & Exchange" at bounding box center [990, 420] width 147 height 22
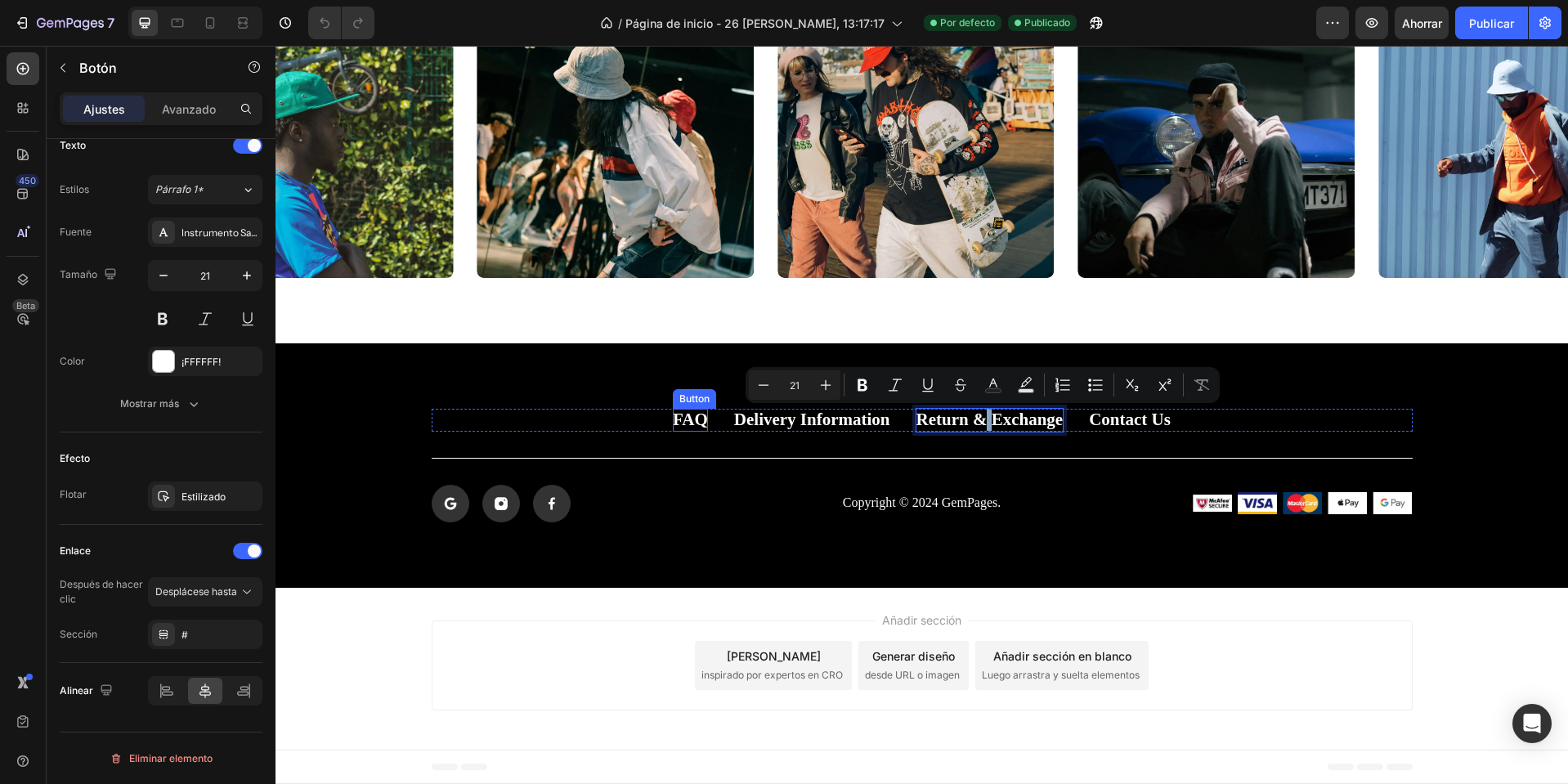
click at [674, 416] on p "FAQ" at bounding box center [691, 420] width 35 height 22
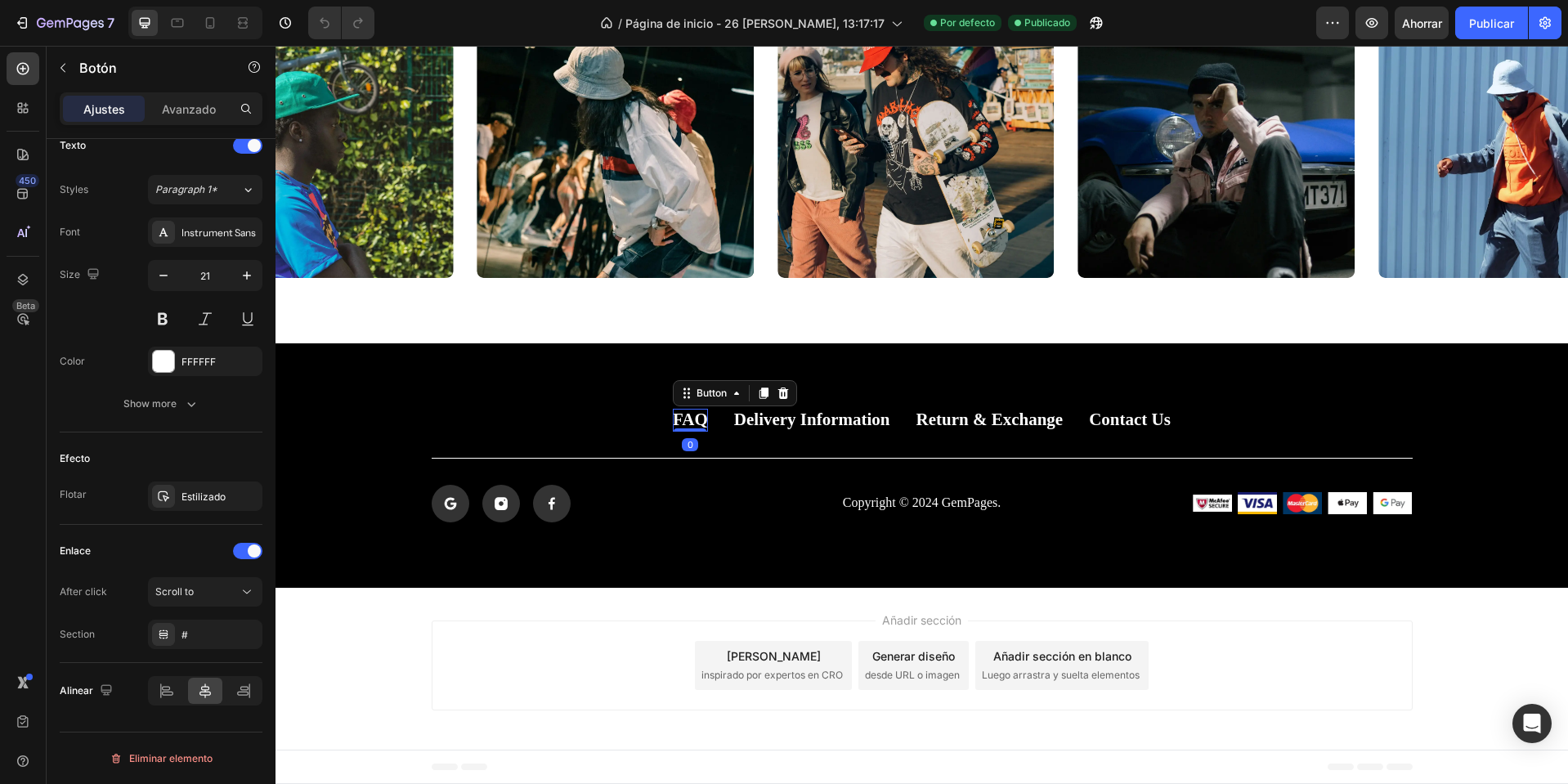
click at [674, 416] on p "FAQ" at bounding box center [691, 420] width 35 height 22
click at [836, 426] on p "Delivery Information" at bounding box center [812, 420] width 156 height 22
click at [835, 424] on p "Delivery Information" at bounding box center [812, 420] width 156 height 22
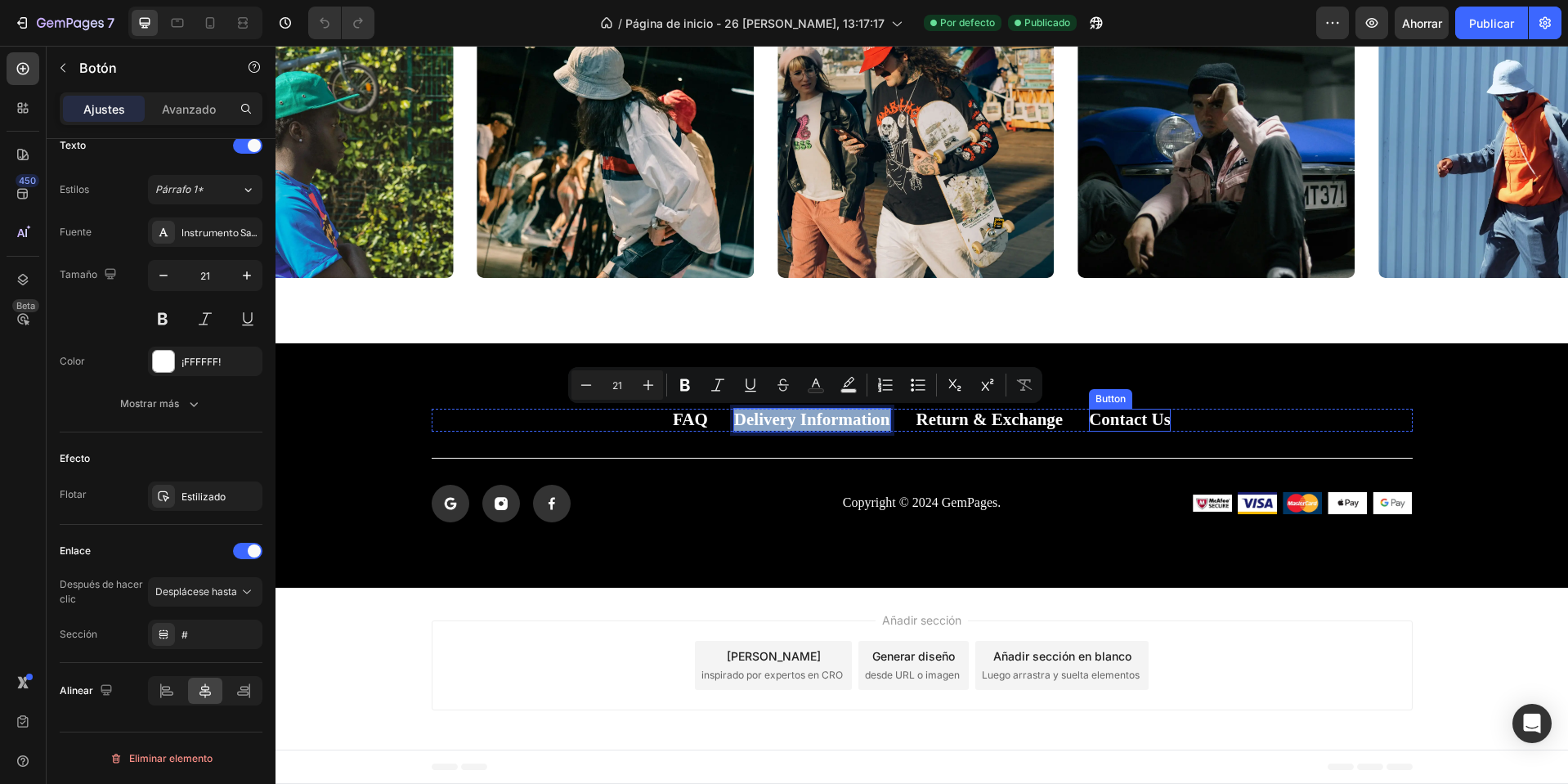
click at [1123, 419] on p "Contact Us" at bounding box center [1130, 420] width 82 height 22
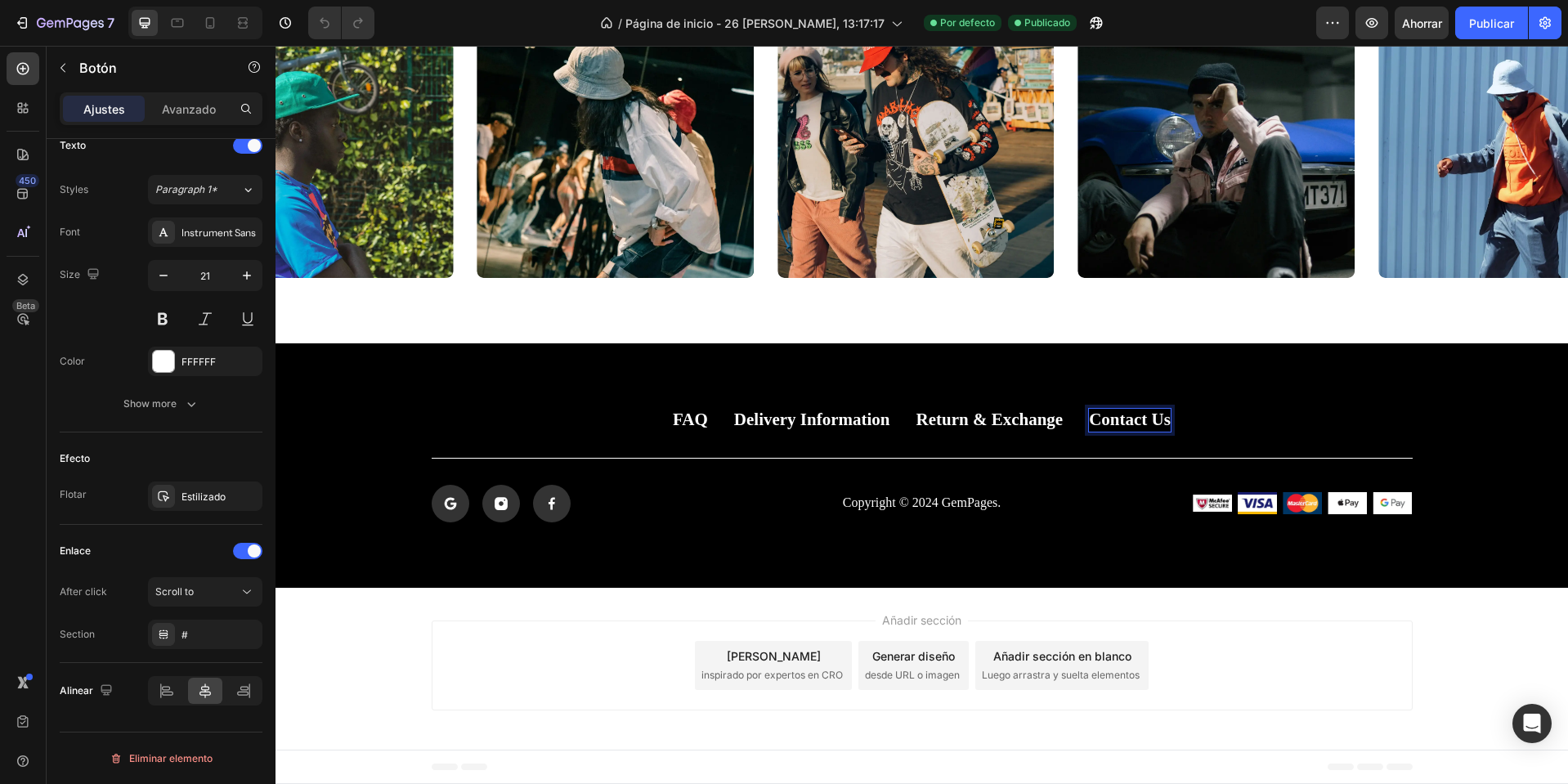
click at [1123, 419] on p "Contact Us" at bounding box center [1130, 420] width 82 height 22
click at [1019, 422] on p "Return & Exchange" at bounding box center [998, 420] width 147 height 22
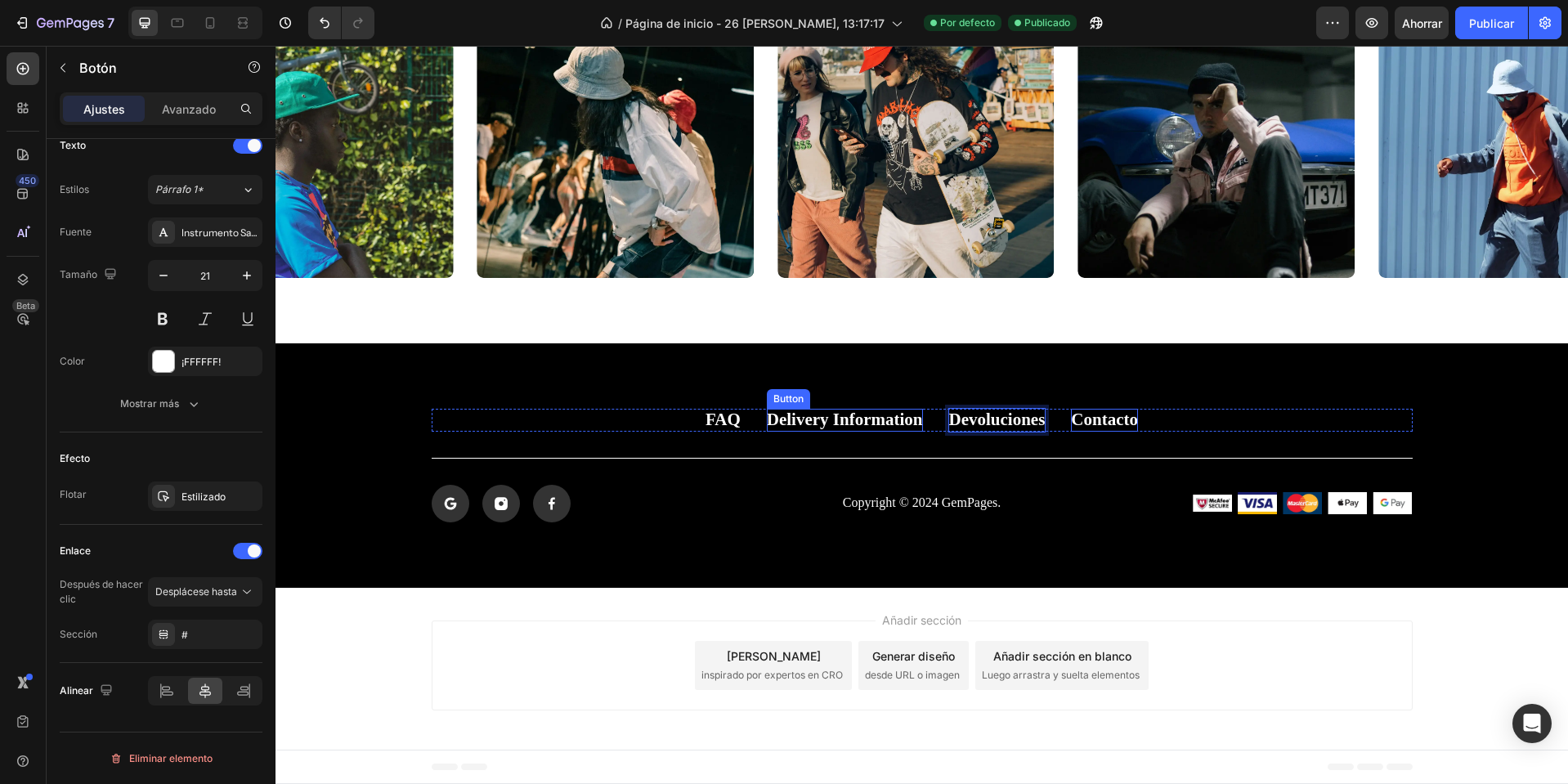
click at [819, 413] on p "Delivery Information" at bounding box center [845, 420] width 156 height 22
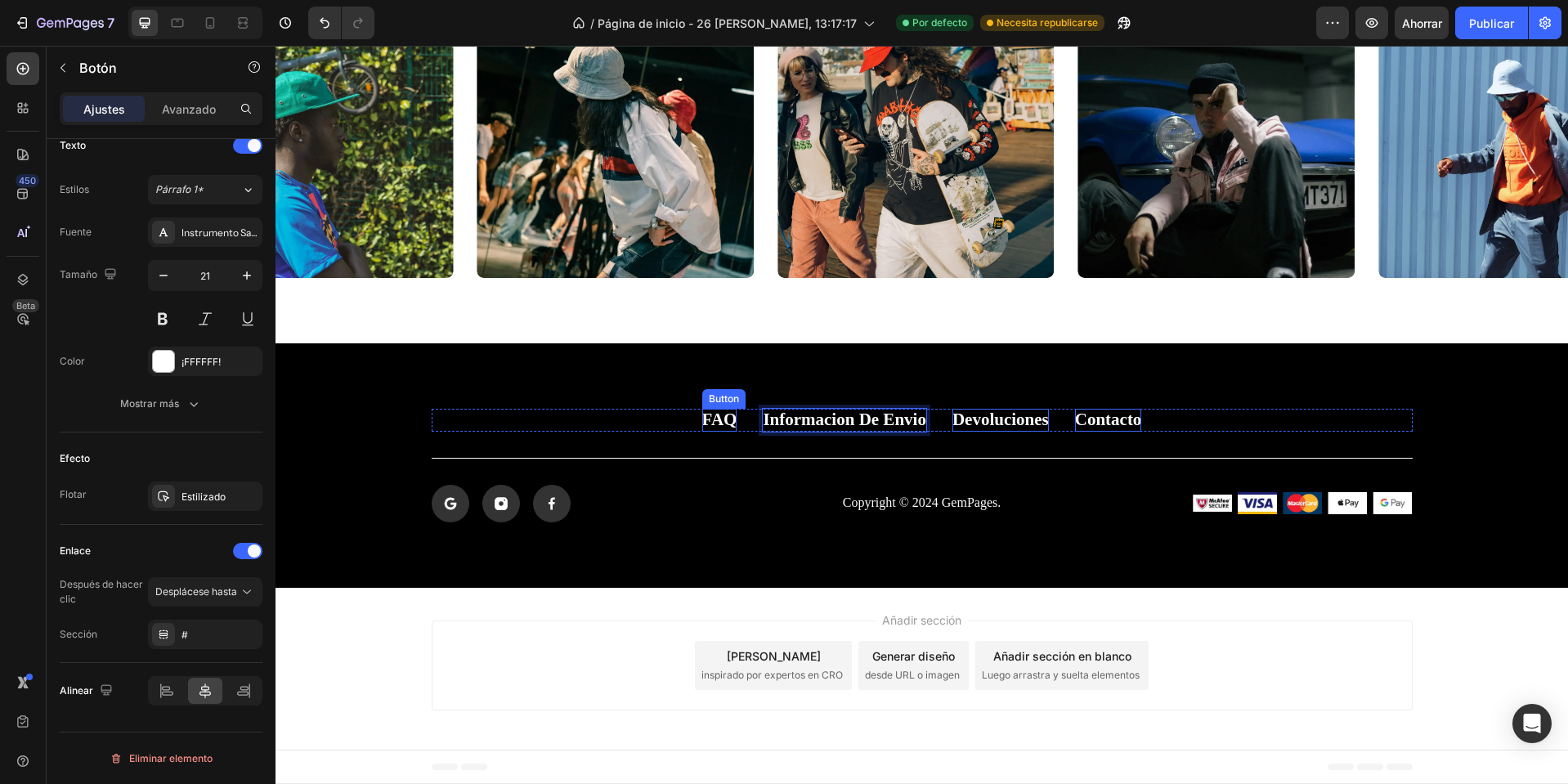
click at [718, 423] on p "FAQ" at bounding box center [721, 420] width 35 height 22
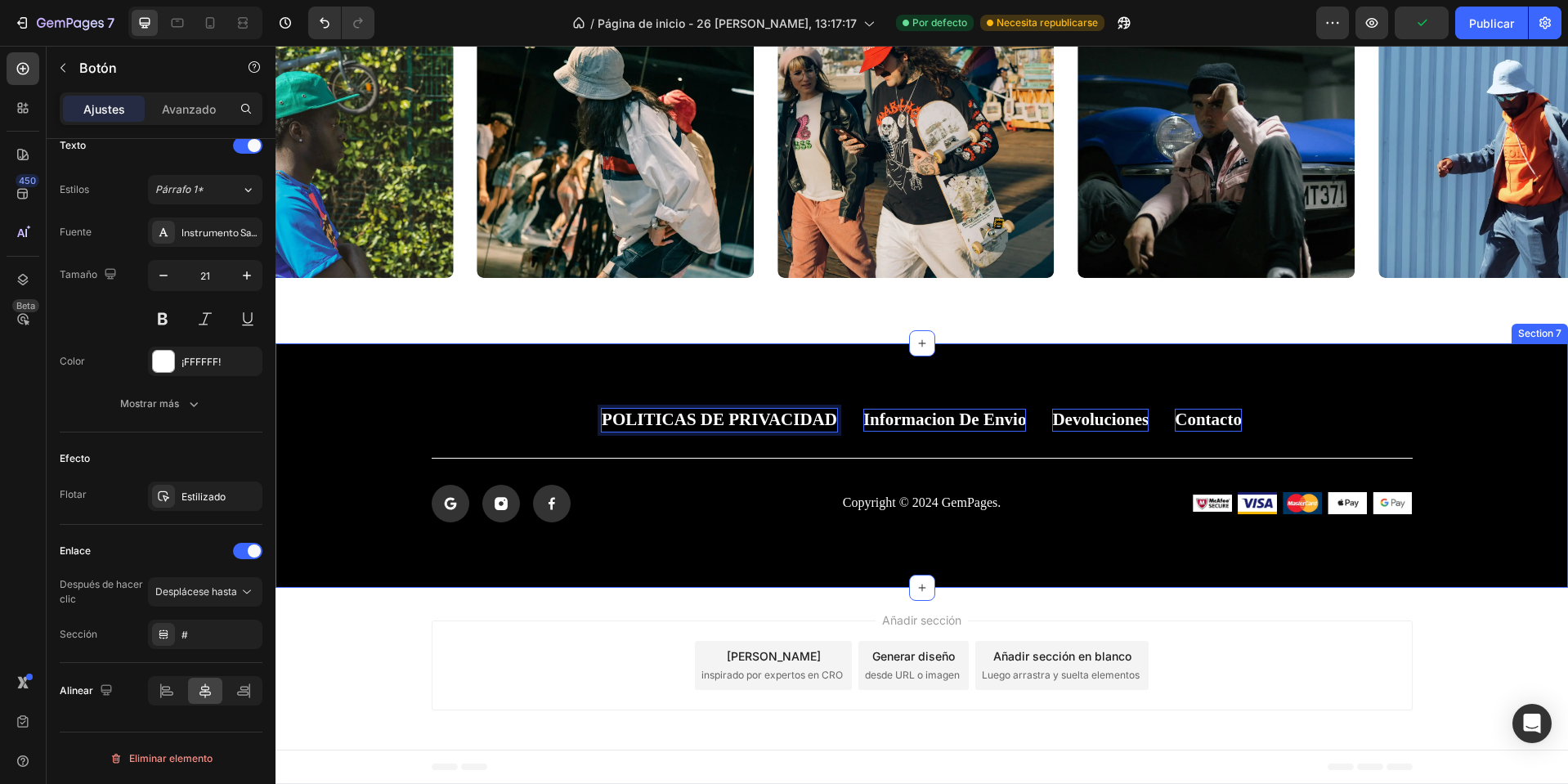
click at [1287, 406] on div "politicas de privacidad Button 0 Informacion de envio Button Devoluciones Butto…" at bounding box center [921, 465] width 1293 height 244
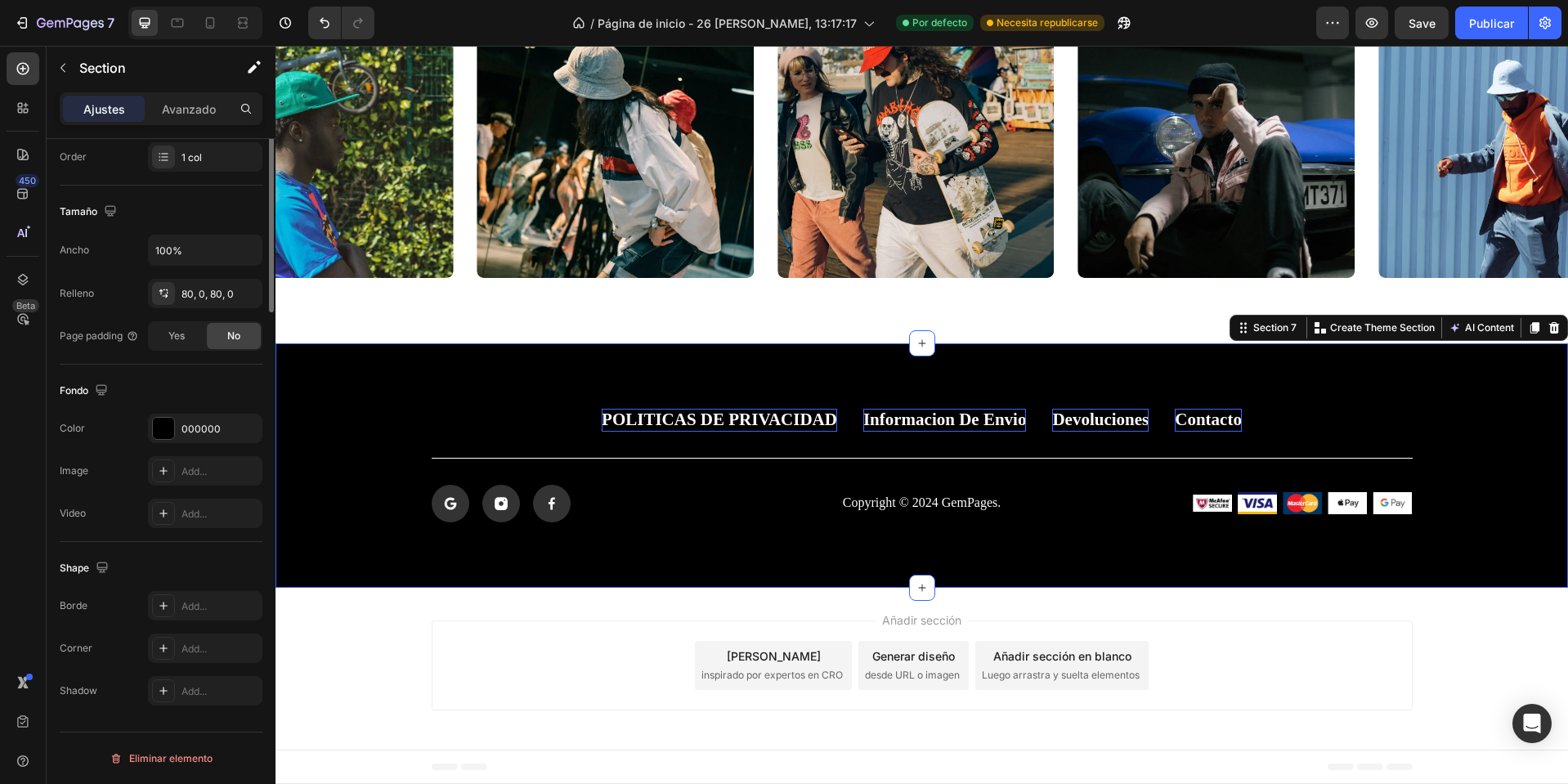
scroll to position [0, 0]
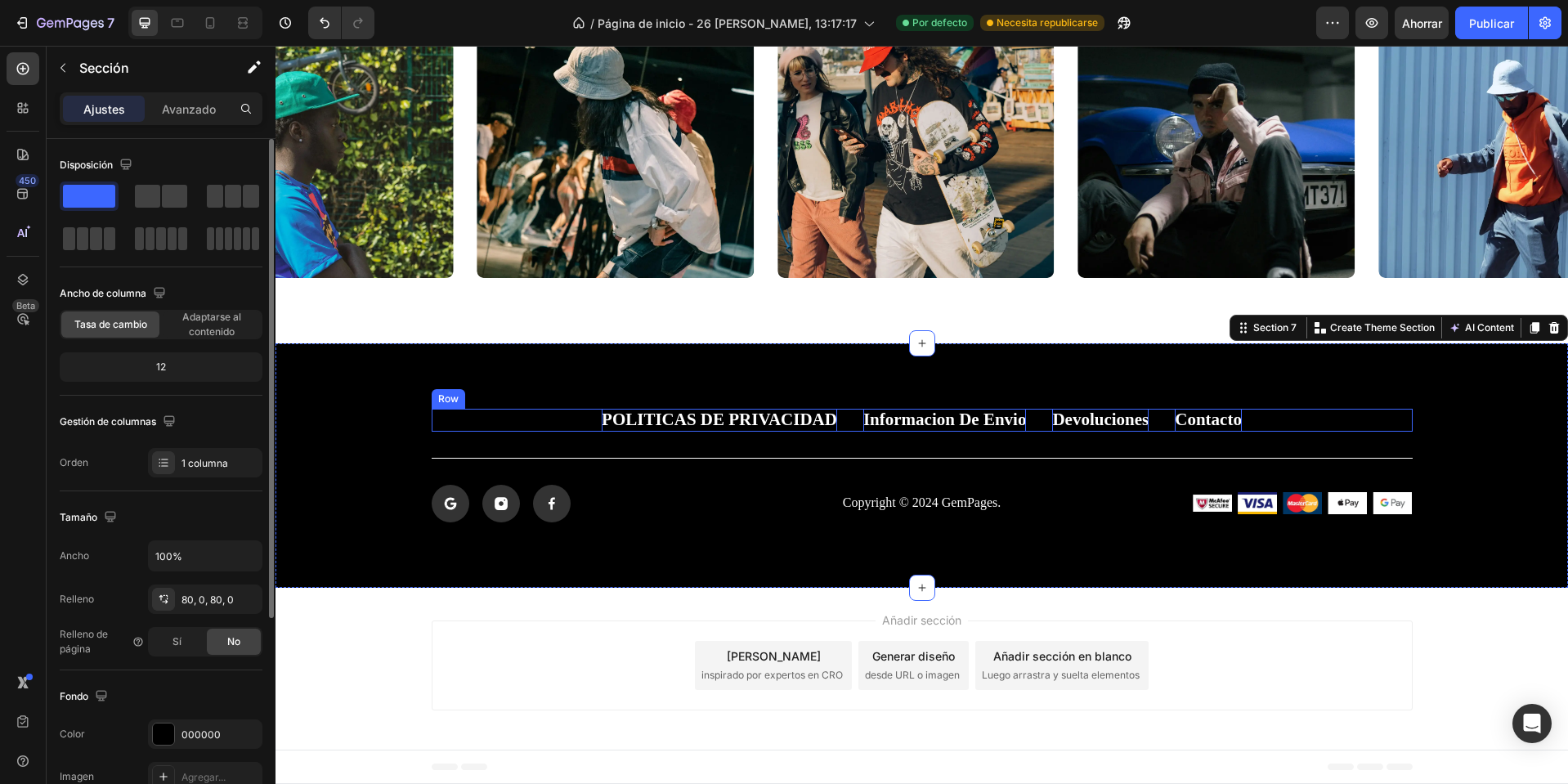
click at [1275, 416] on div "politicas de privacidad Button Informacion de envio Button Devoluciones Button …" at bounding box center [922, 420] width 981 height 22
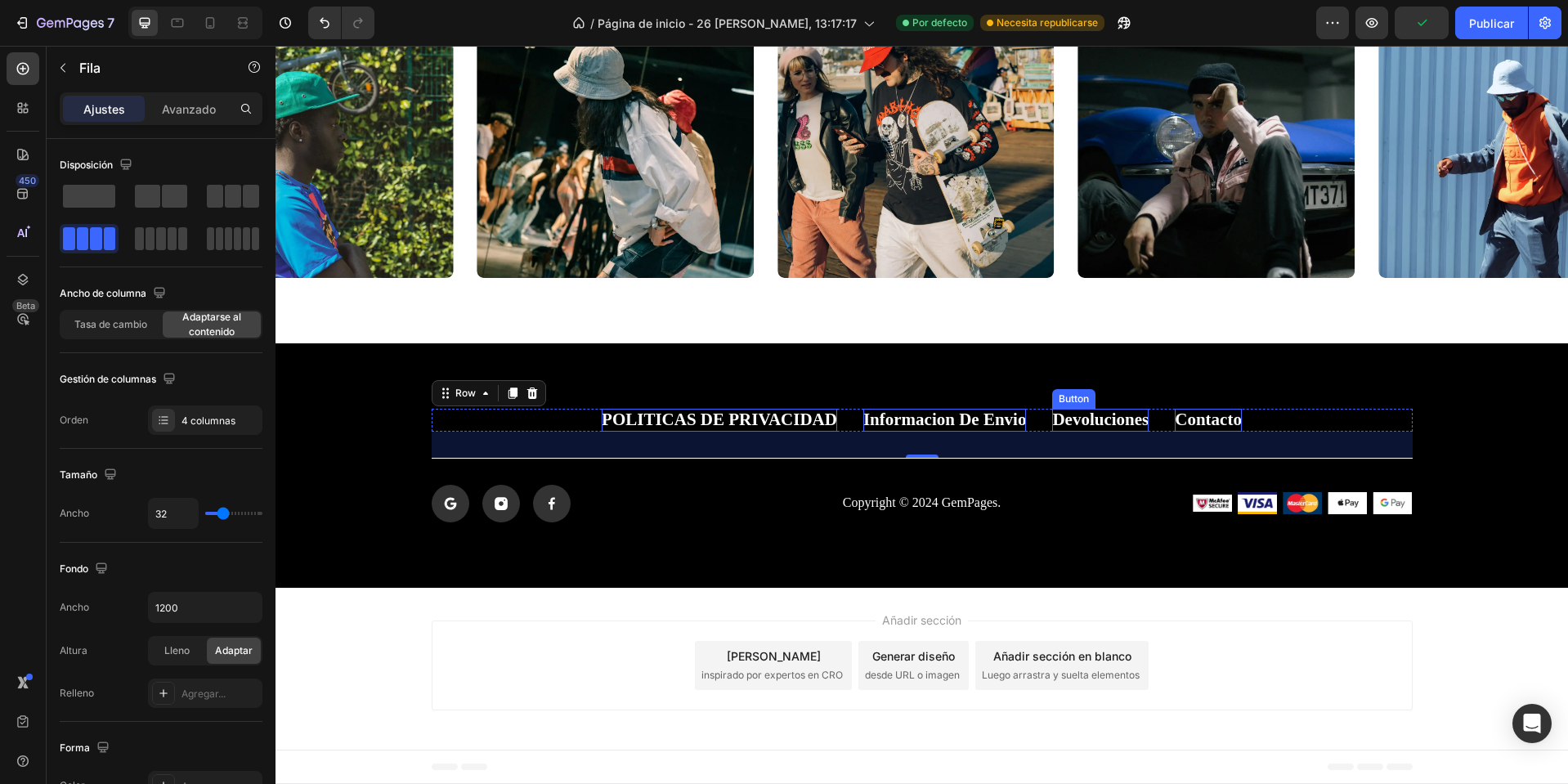
click at [1099, 423] on p "Devoluciones" at bounding box center [1099, 420] width 96 height 22
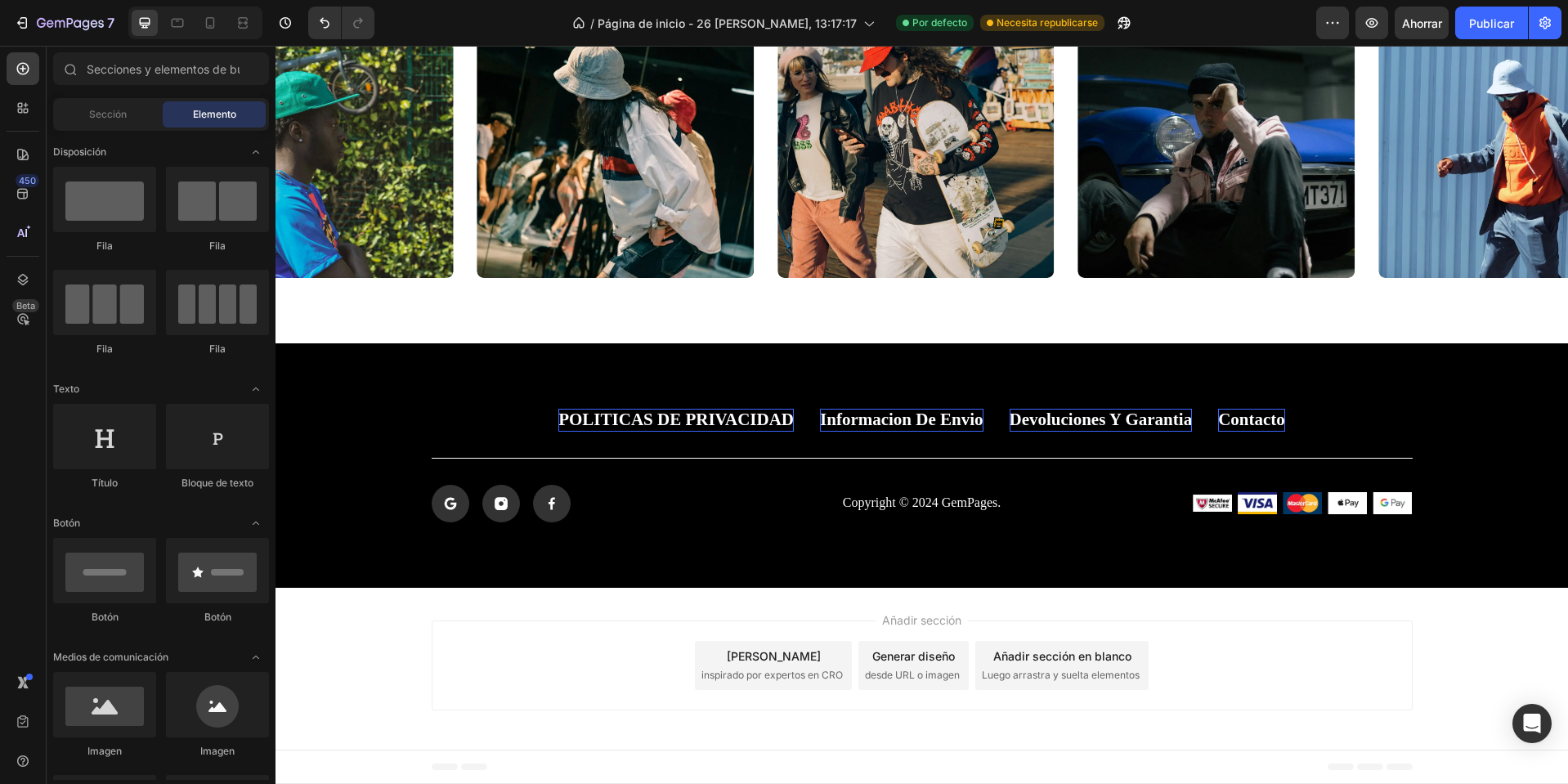
click at [397, 636] on div "Añadir sección Elija plantillas inspirado por expertos en CRO Generar diseño de…" at bounding box center [921, 668] width 1293 height 161
click at [682, 427] on p "politicas de privacidad" at bounding box center [676, 420] width 235 height 22
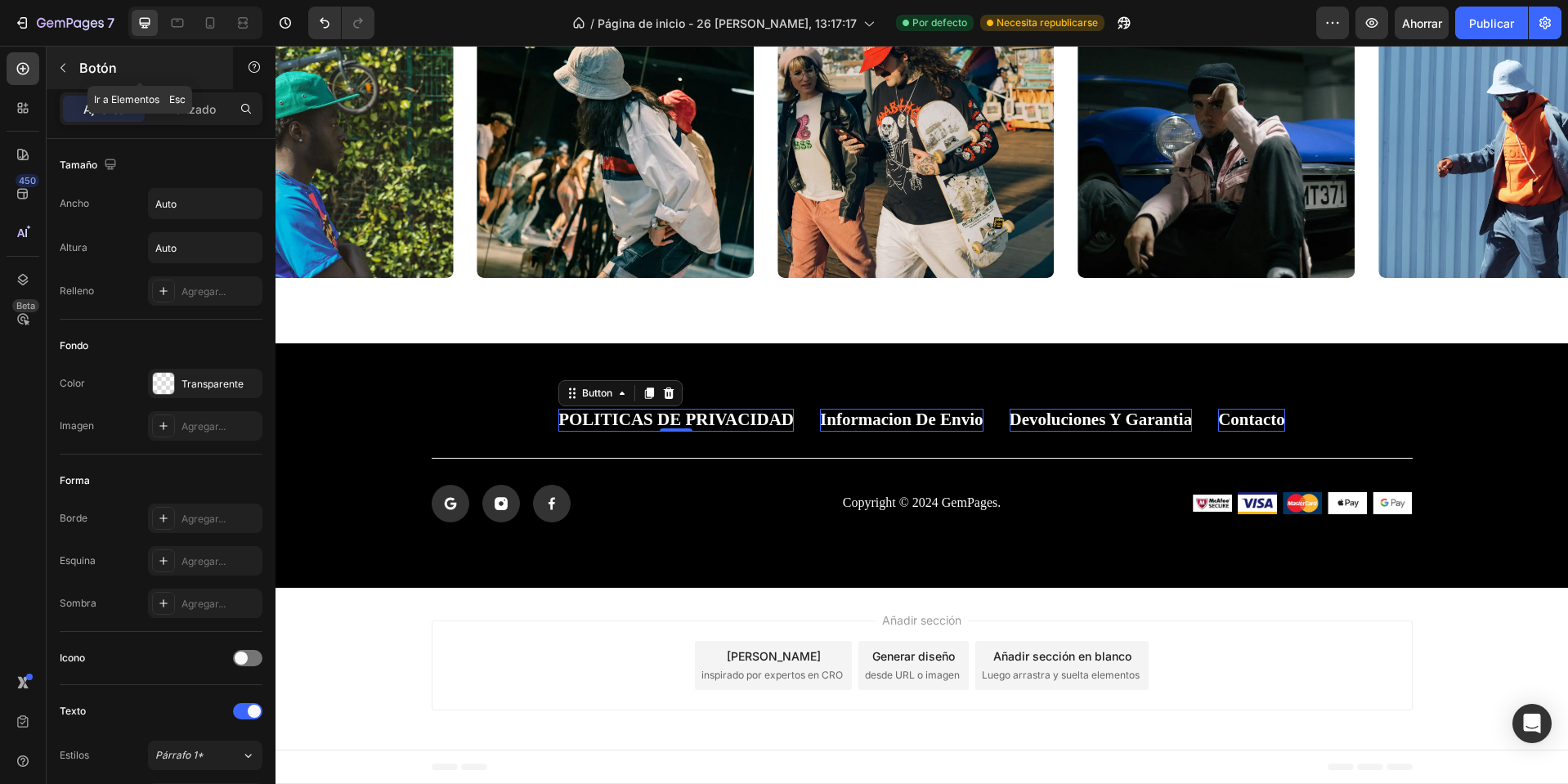
click at [62, 61] on button "button" at bounding box center [63, 68] width 26 height 26
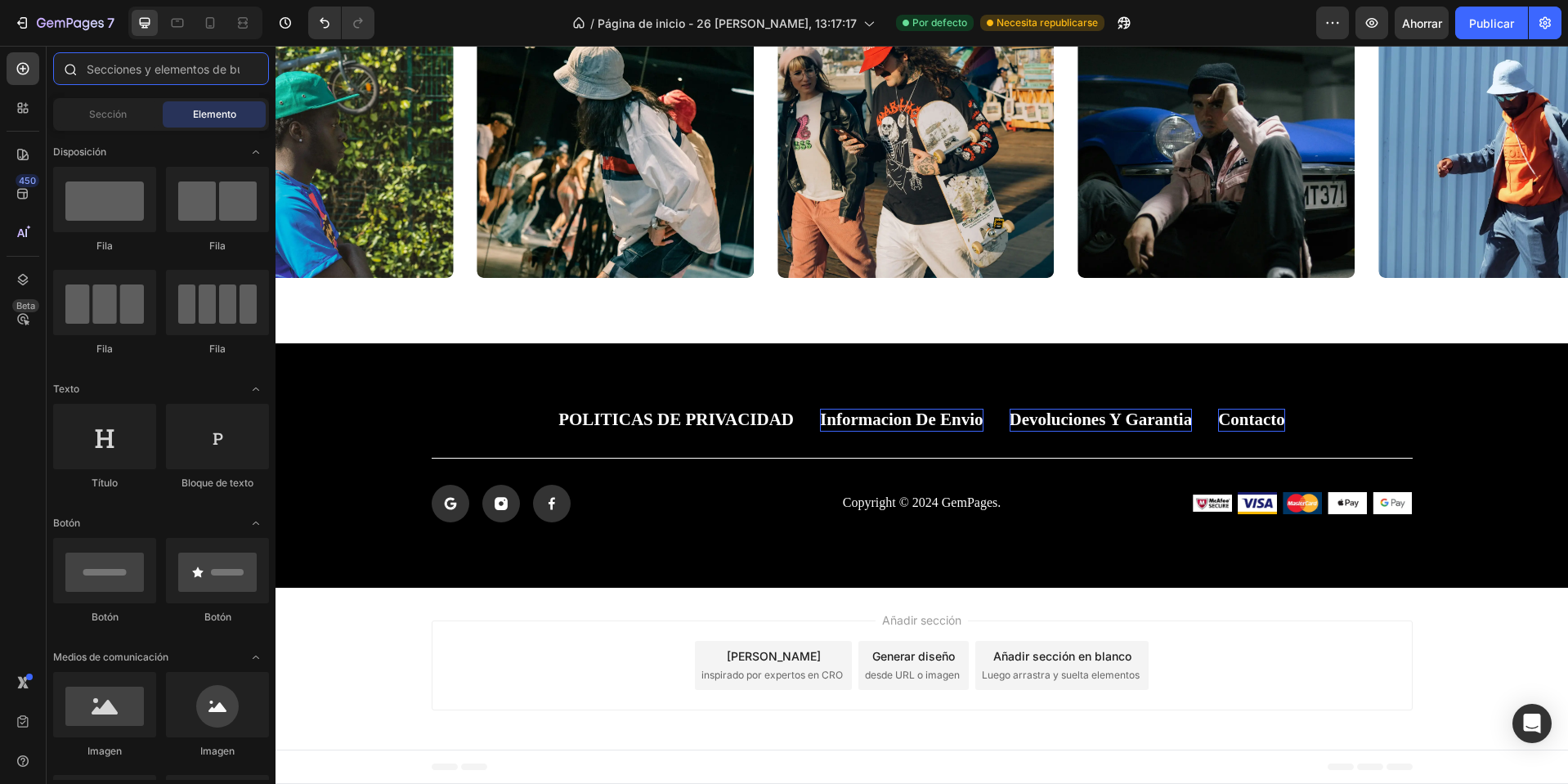
click at [161, 75] on input "text" at bounding box center [161, 68] width 216 height 33
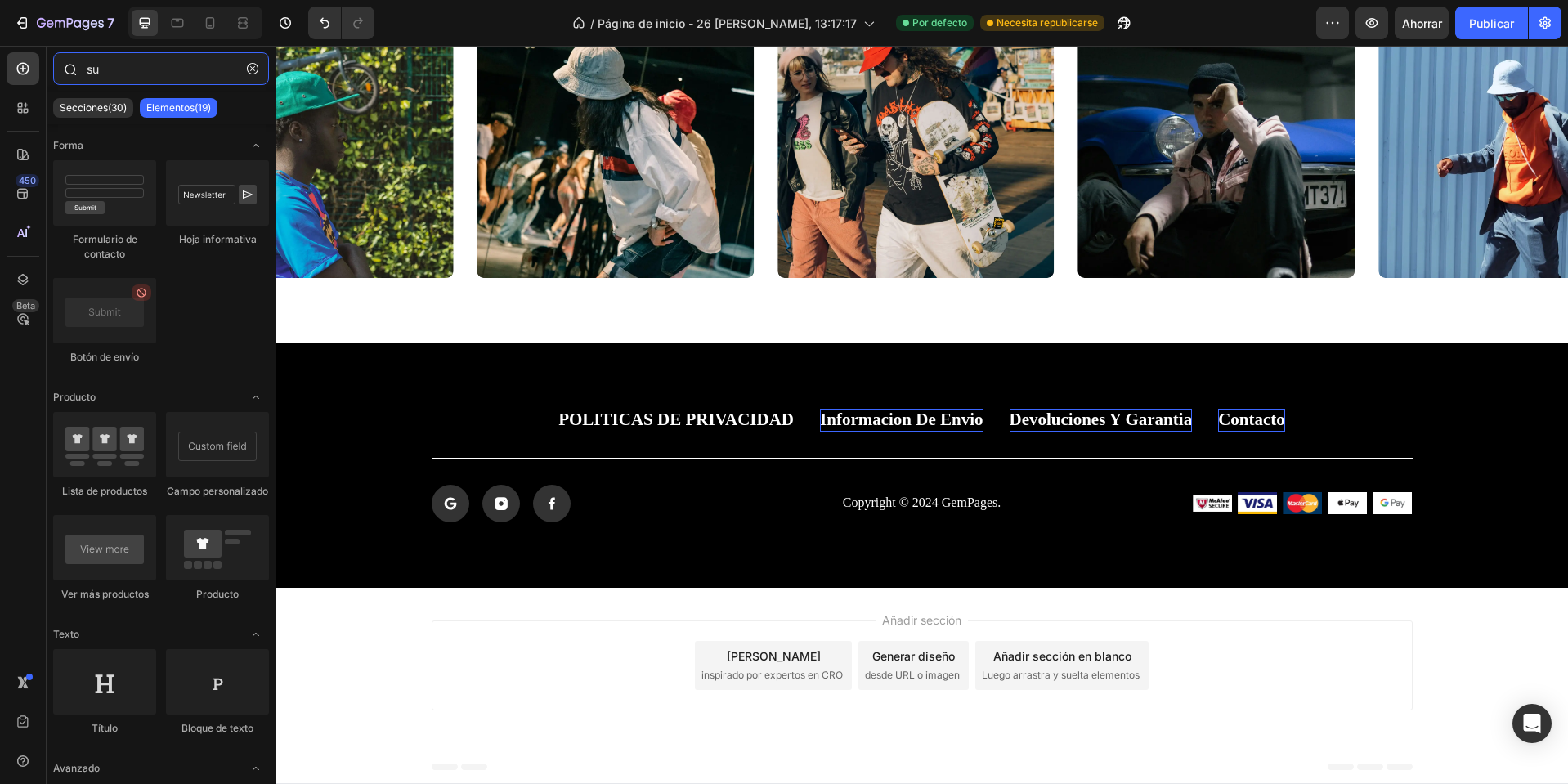
type input "s"
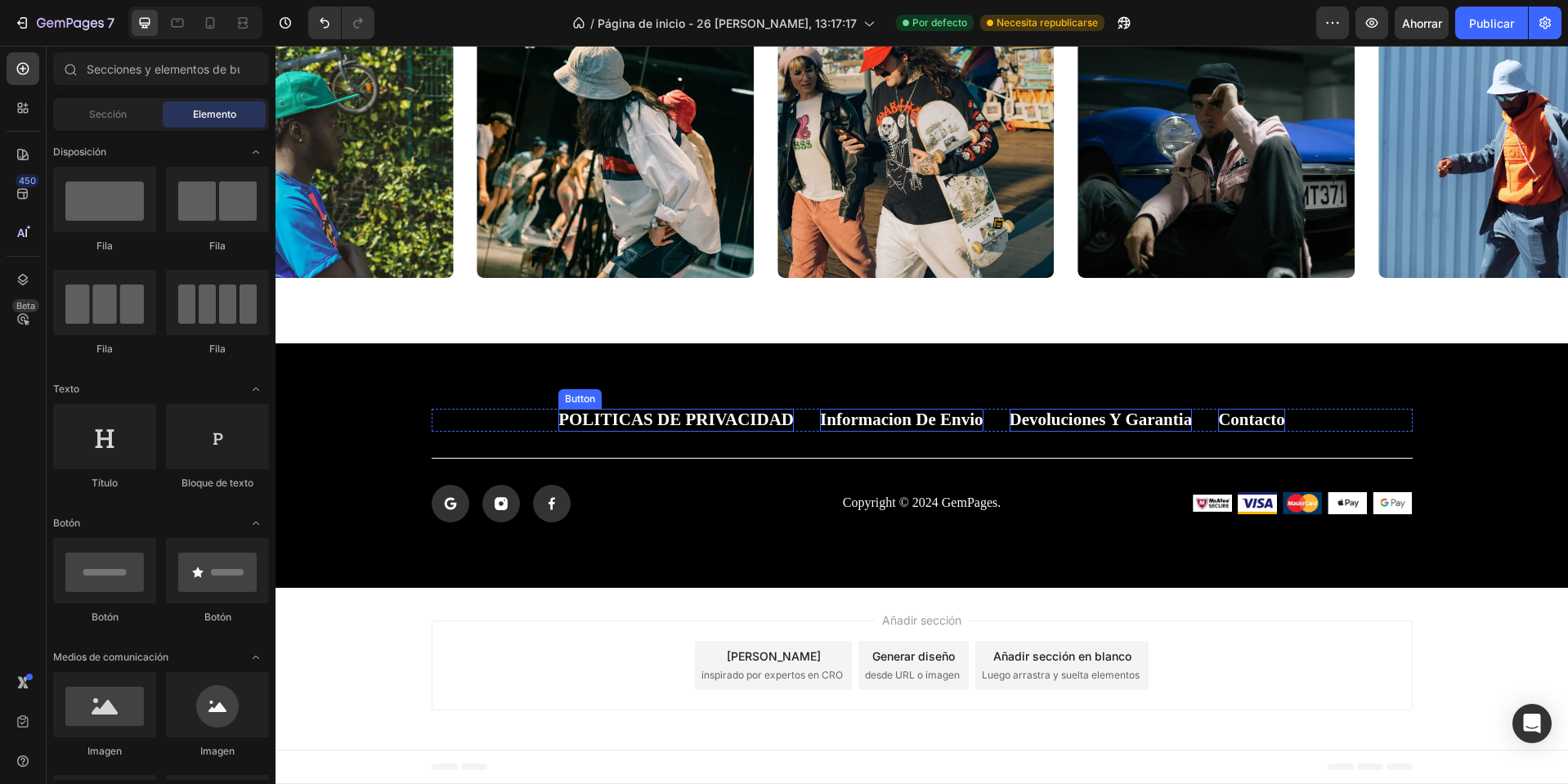
click at [707, 404] on div "politicas de privacidad Button Informacion de envio Button Devoluciones y garan…" at bounding box center [921, 465] width 1293 height 244
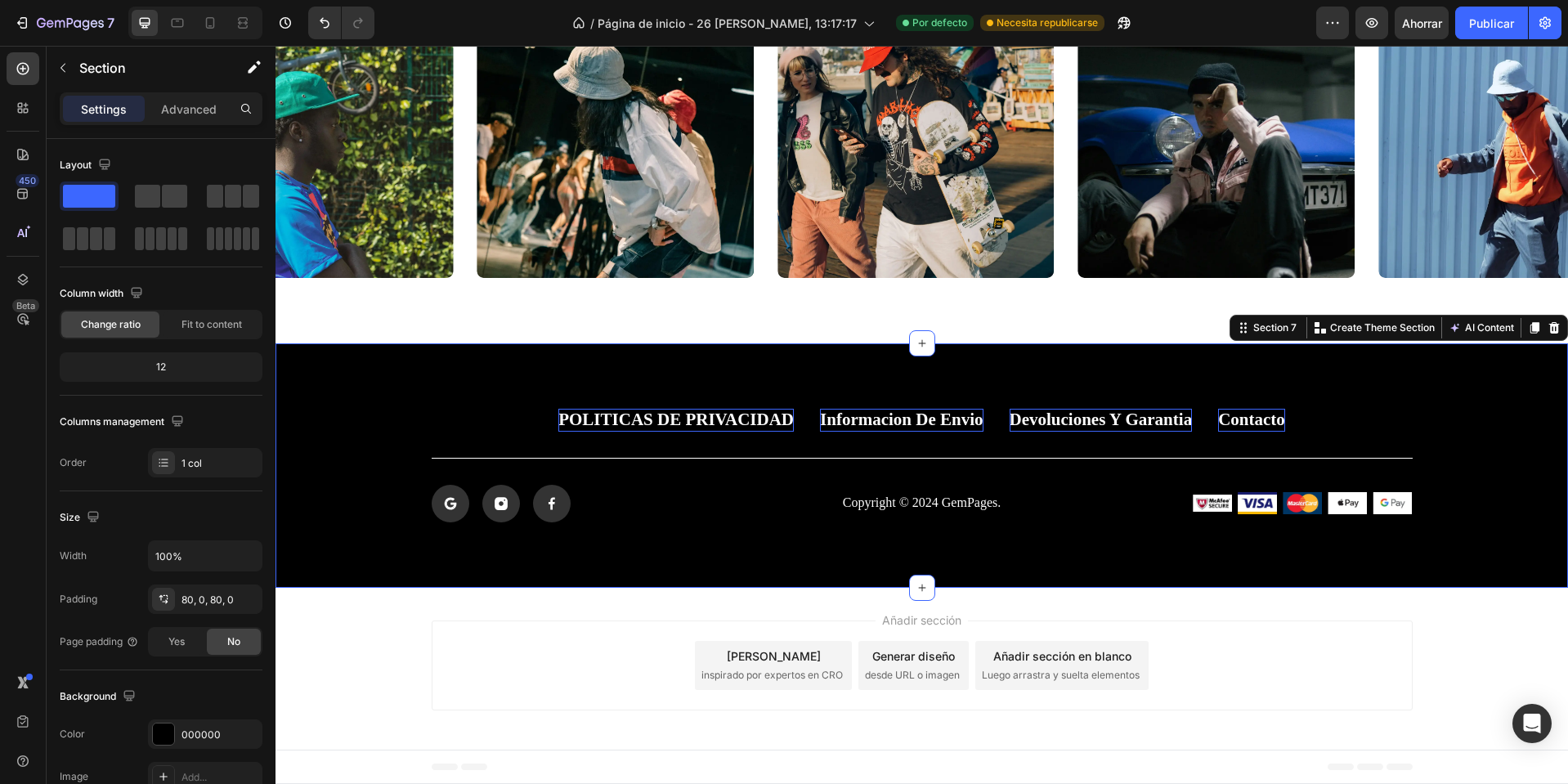
click at [697, 418] on p "politicas de privacidad" at bounding box center [676, 420] width 235 height 22
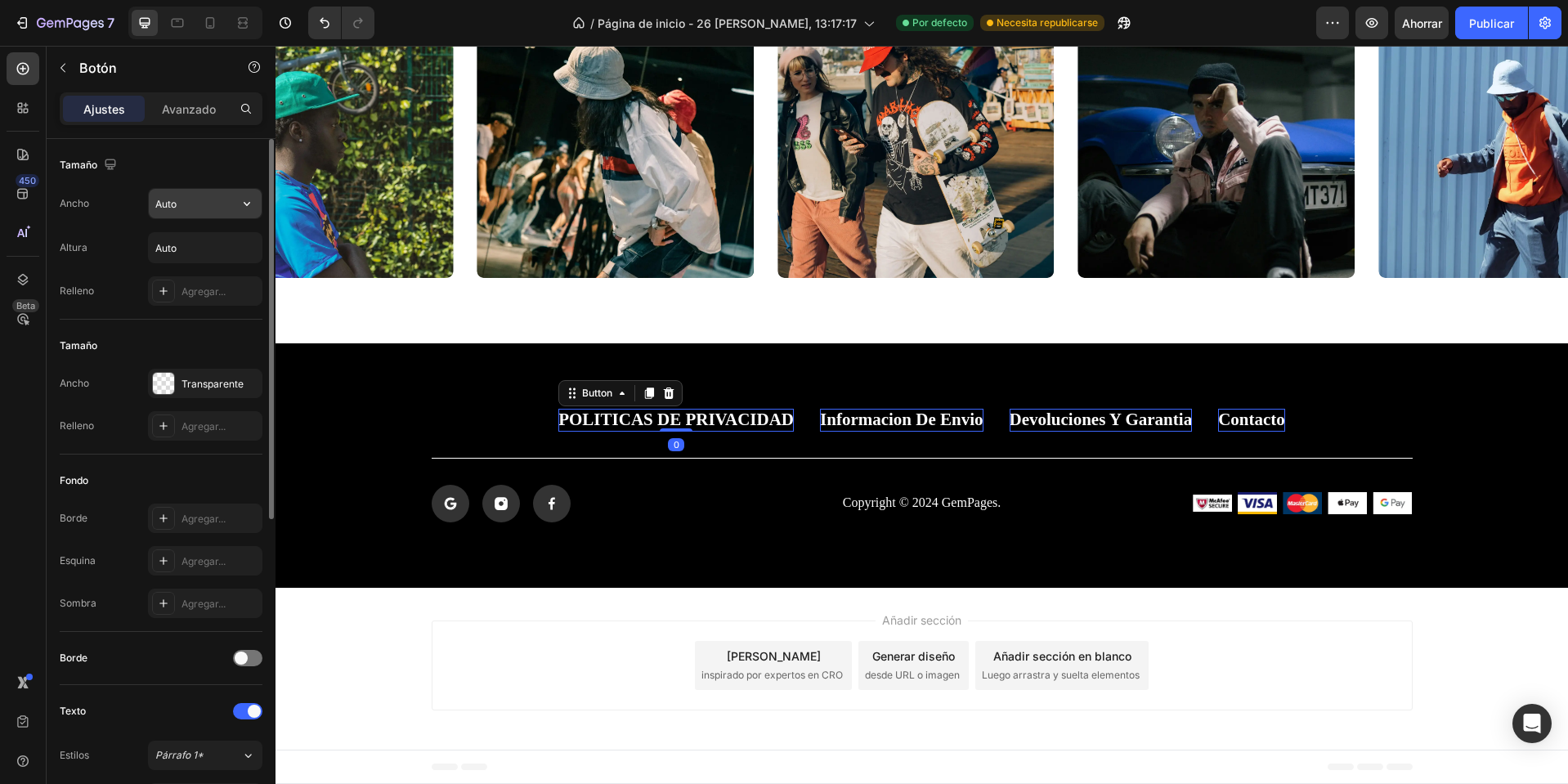
click at [208, 210] on input "Auto" at bounding box center [204, 203] width 113 height 30
click at [186, 353] on div "Tamaño" at bounding box center [161, 346] width 203 height 26
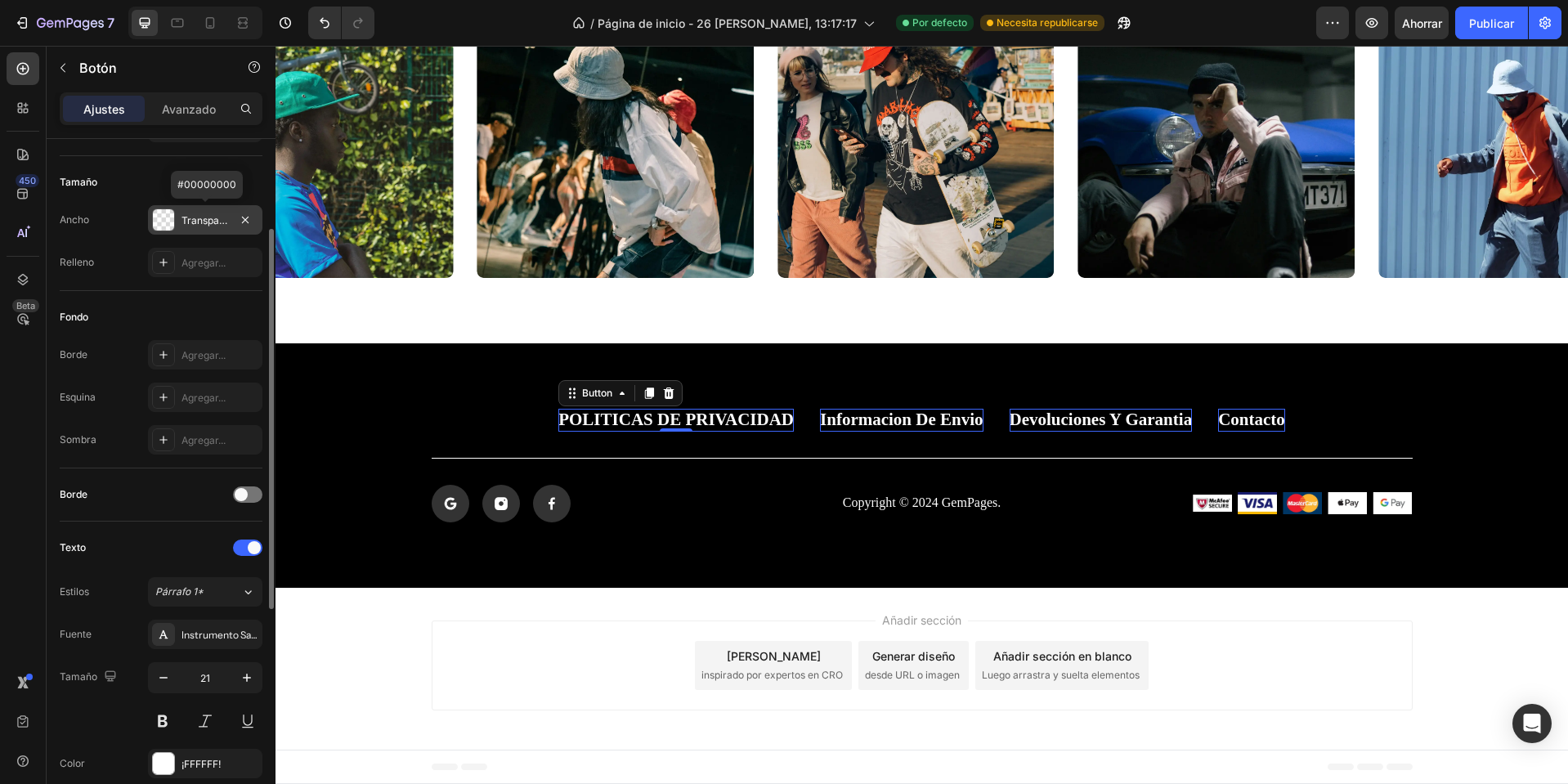
click at [210, 218] on font "Transparente" at bounding box center [212, 220] width 63 height 12
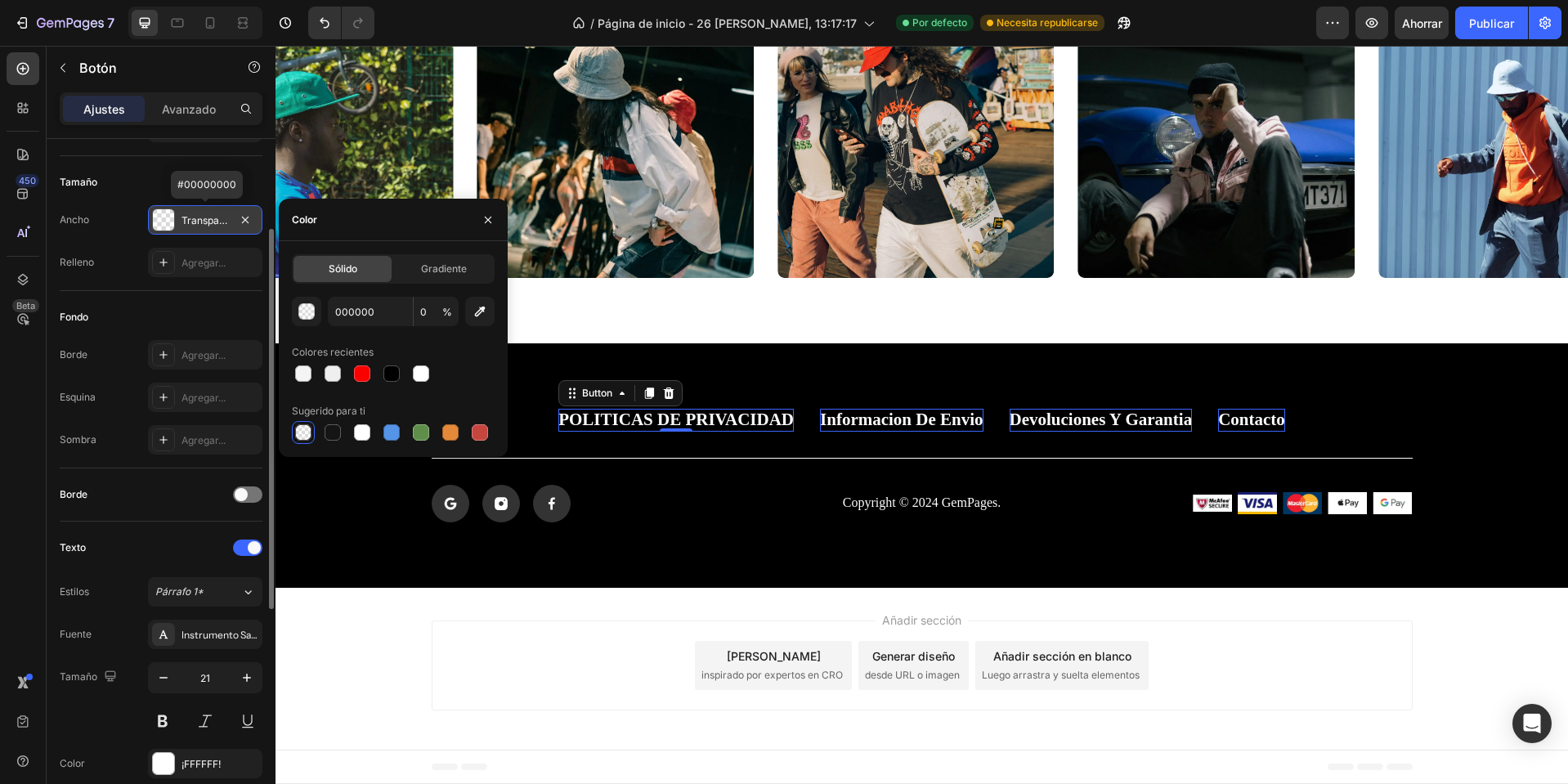
click at [209, 218] on font "Transparente" at bounding box center [212, 220] width 63 height 12
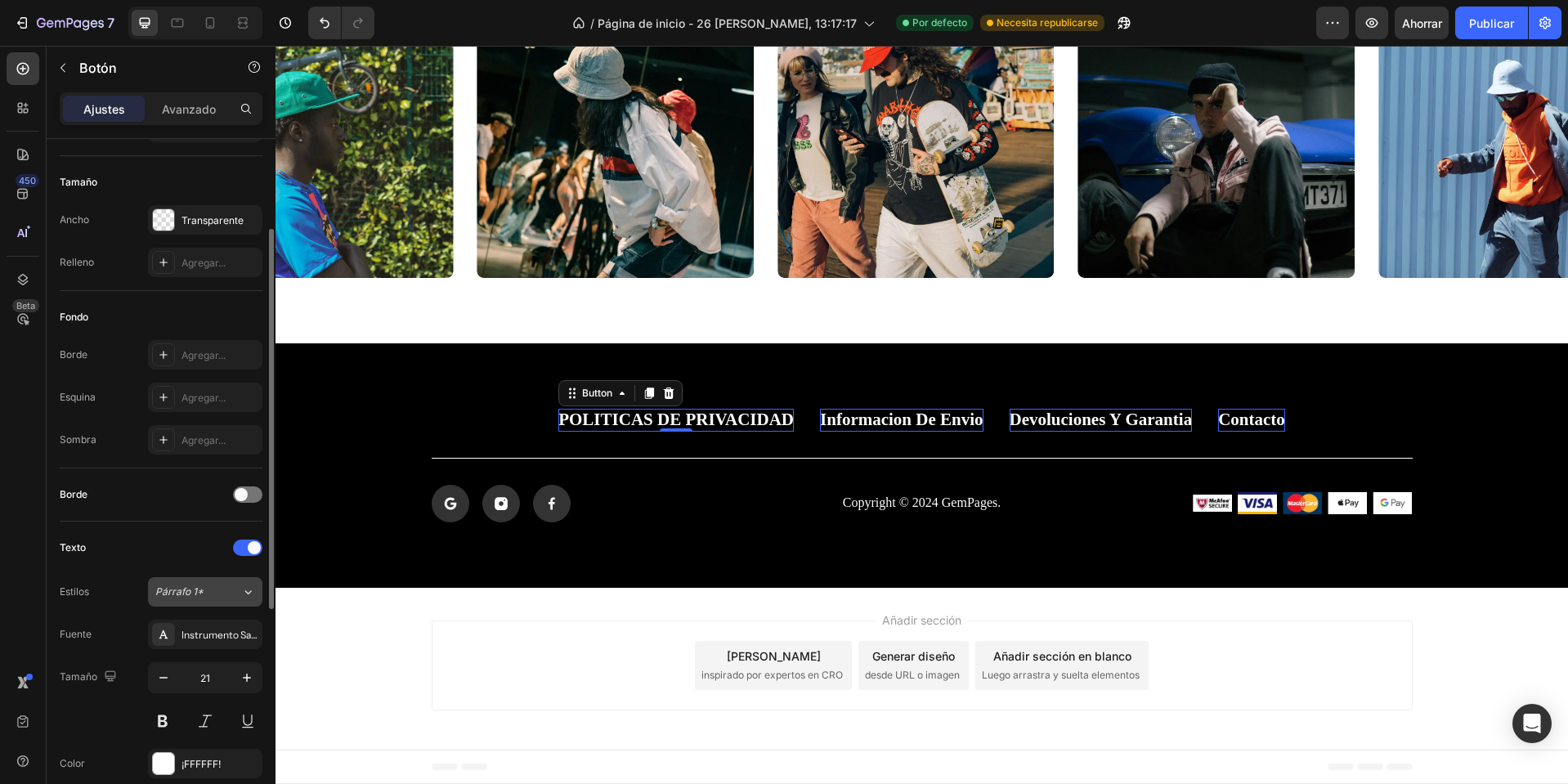
click at [217, 597] on div "Párrafo 1*" at bounding box center [188, 592] width 66 height 15
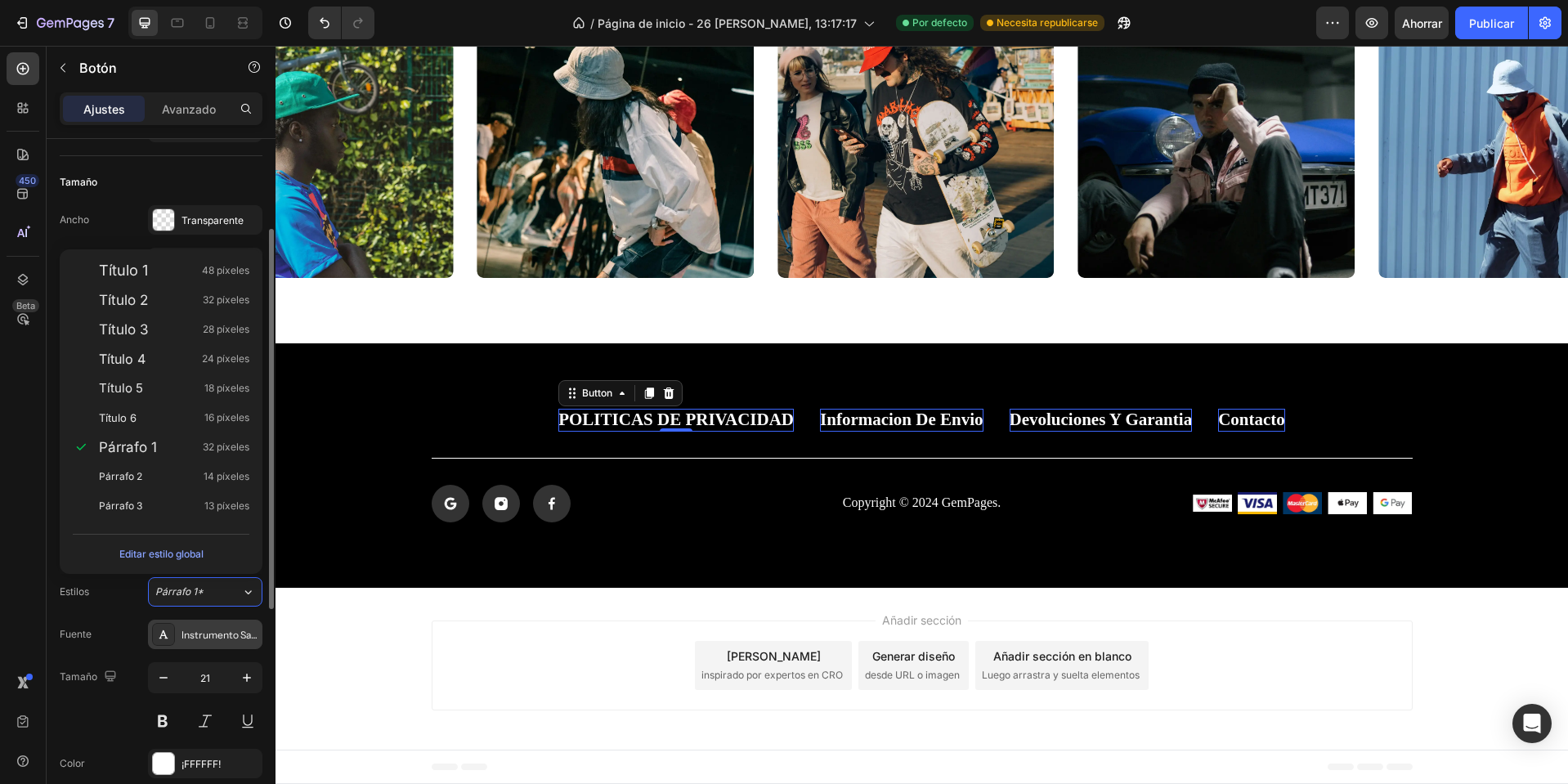
click at [195, 645] on div "Instrumento Sans" at bounding box center [205, 635] width 115 height 30
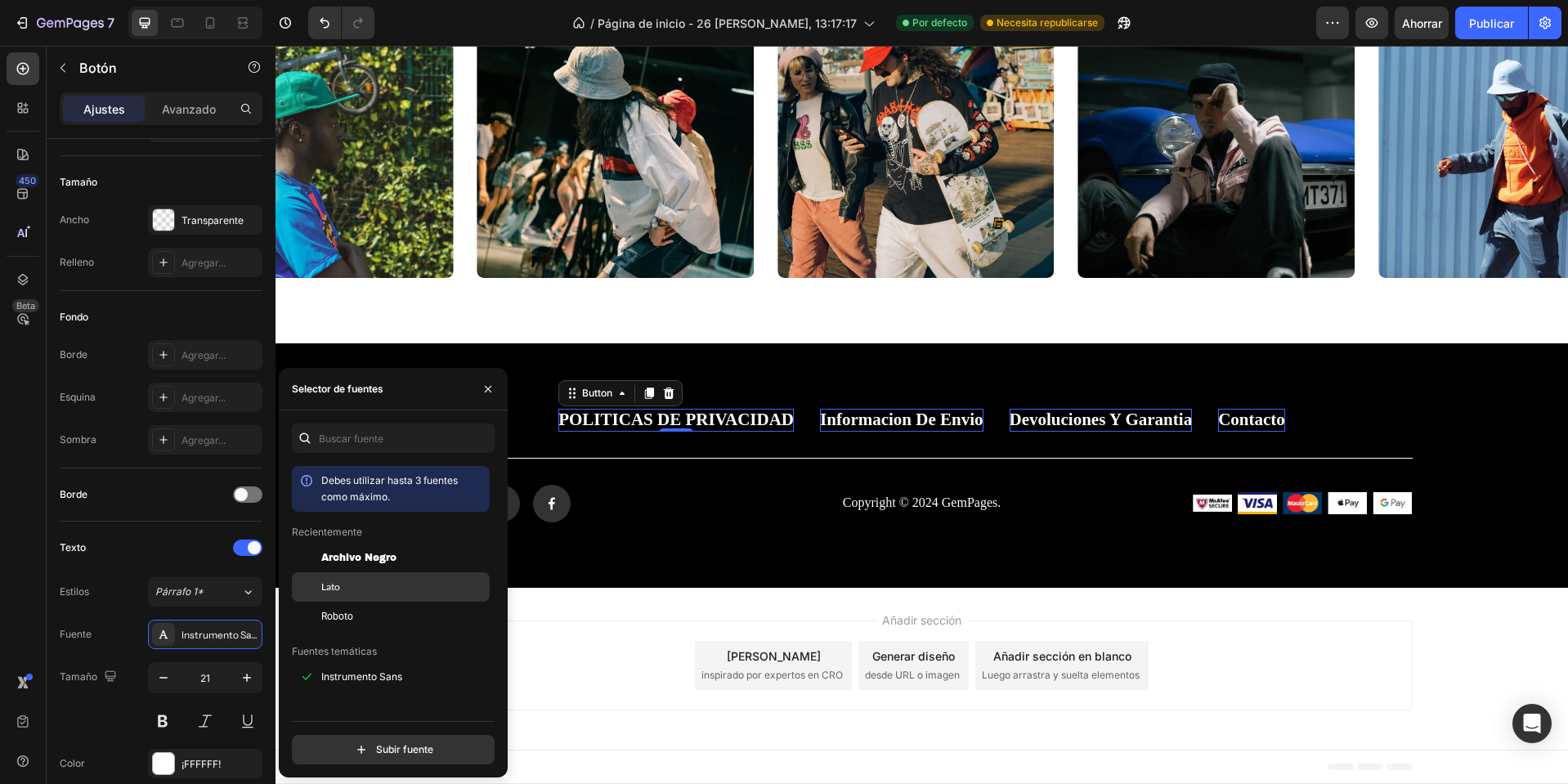
click at [346, 590] on div "Lato" at bounding box center [403, 587] width 165 height 15
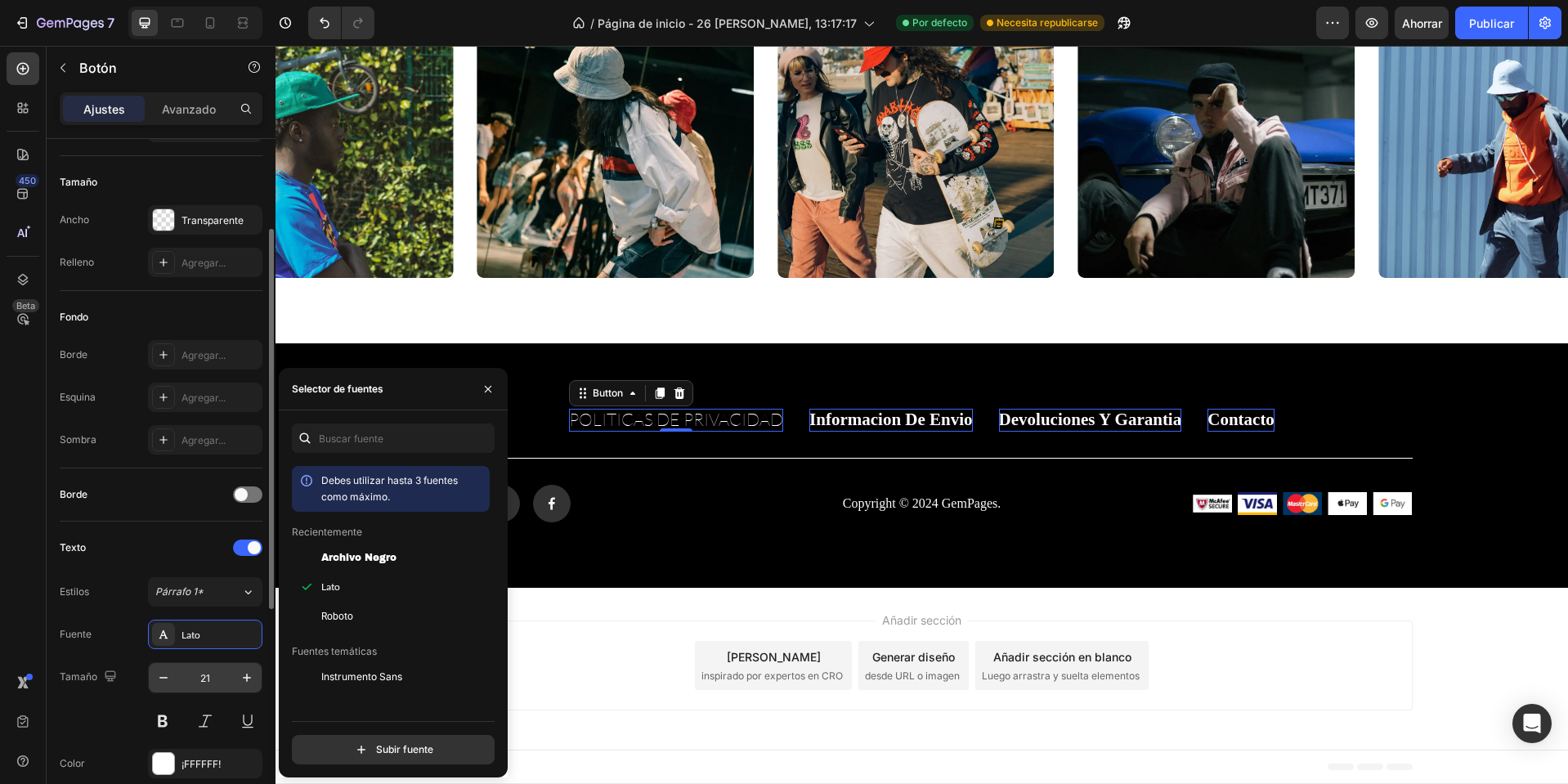
scroll to position [409, 0]
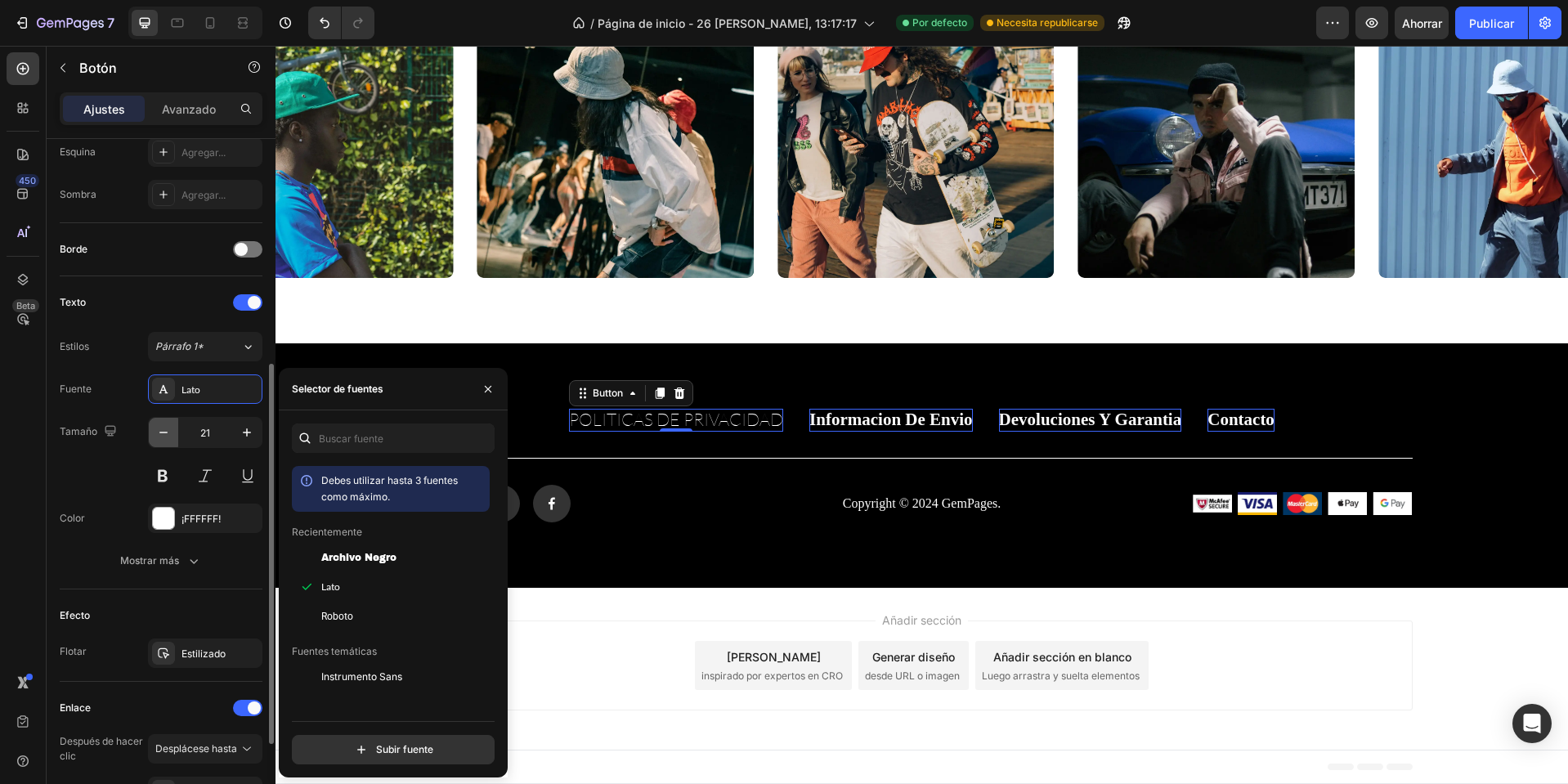
click at [175, 433] on button "button" at bounding box center [163, 433] width 30 height 30
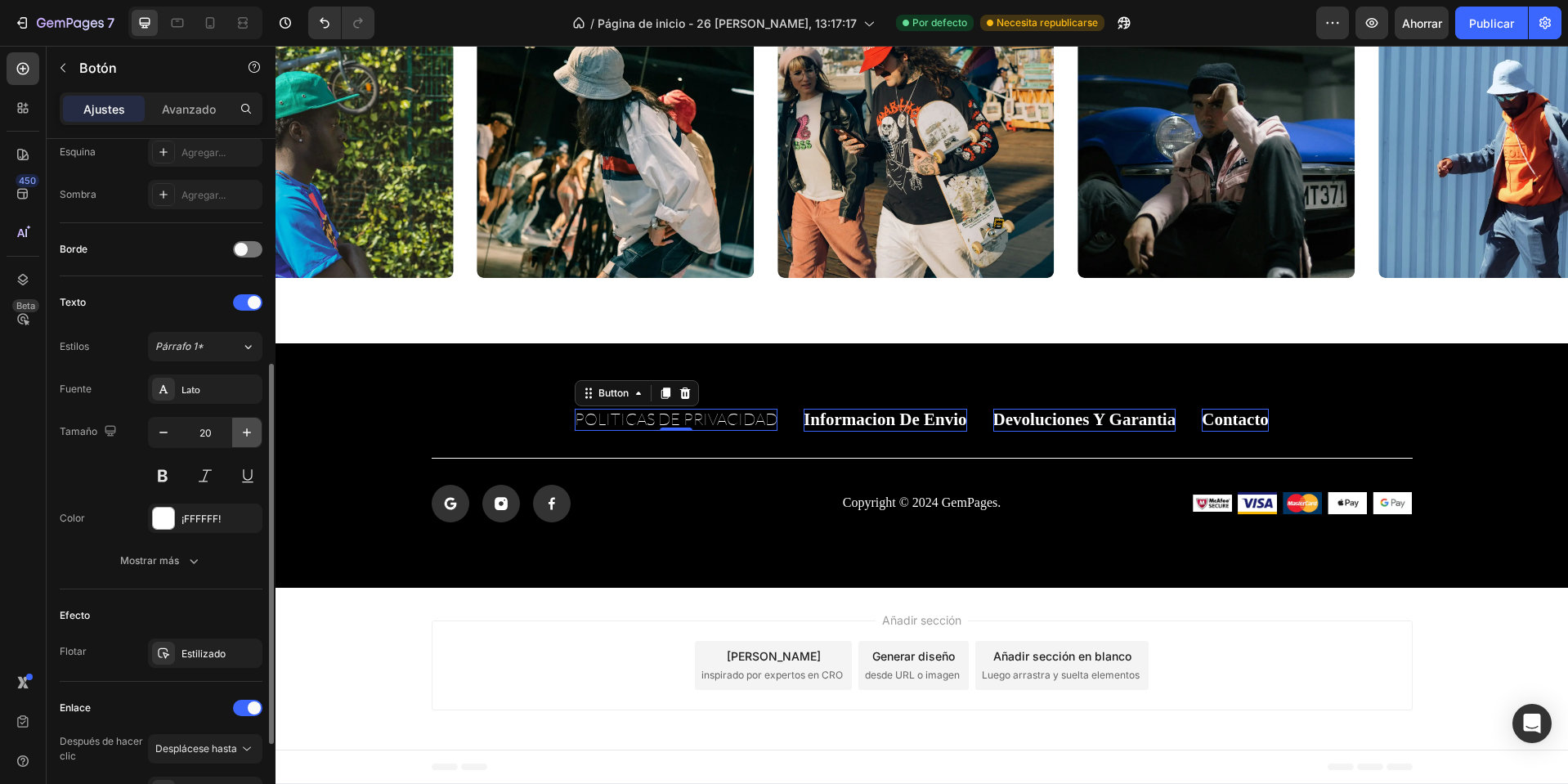
click at [252, 439] on icon "button" at bounding box center [247, 433] width 17 height 17
click at [212, 389] on div "Lato" at bounding box center [219, 390] width 77 height 15
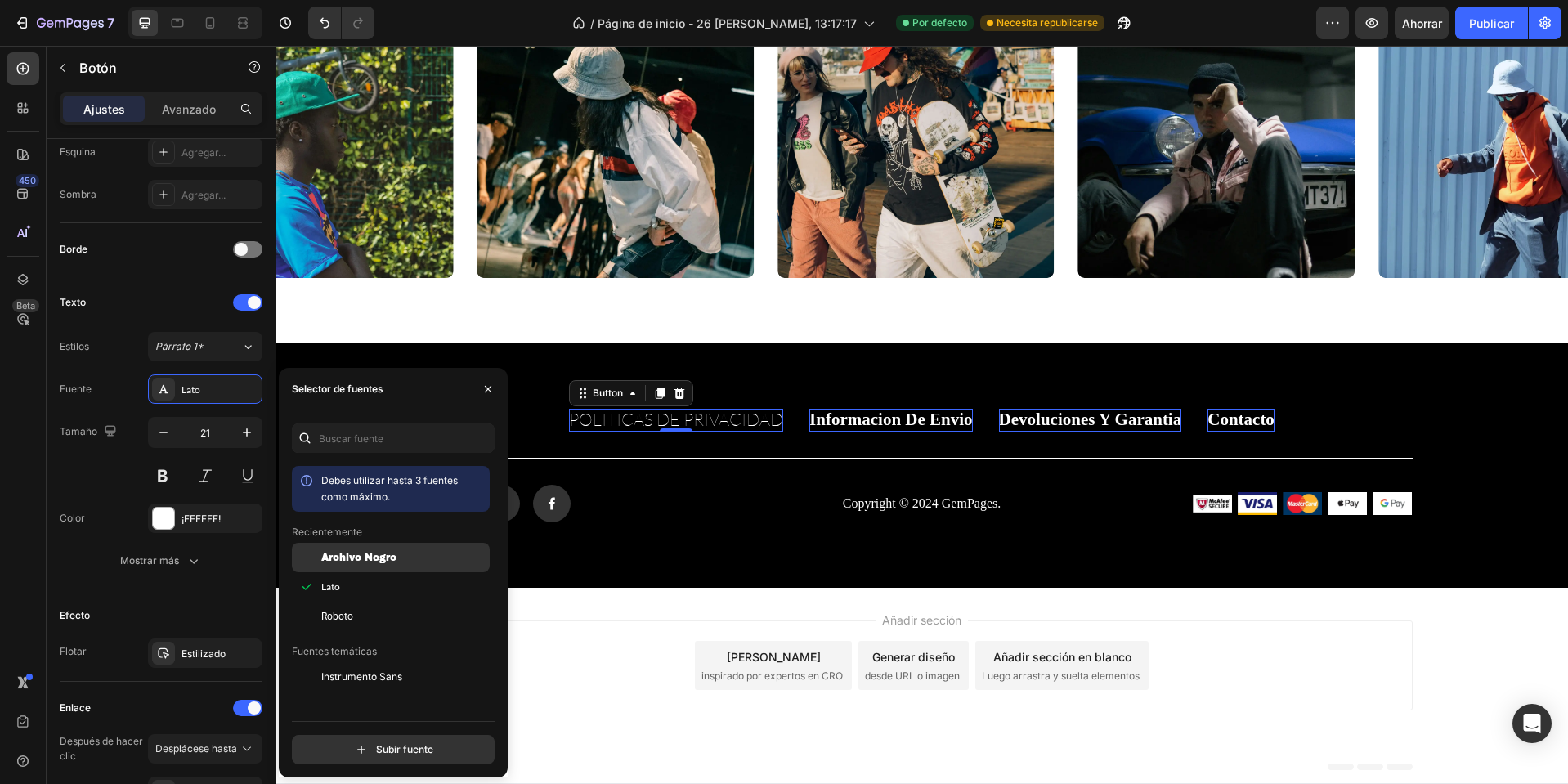
click at [369, 553] on font "Archivo Negro" at bounding box center [358, 557] width 76 height 11
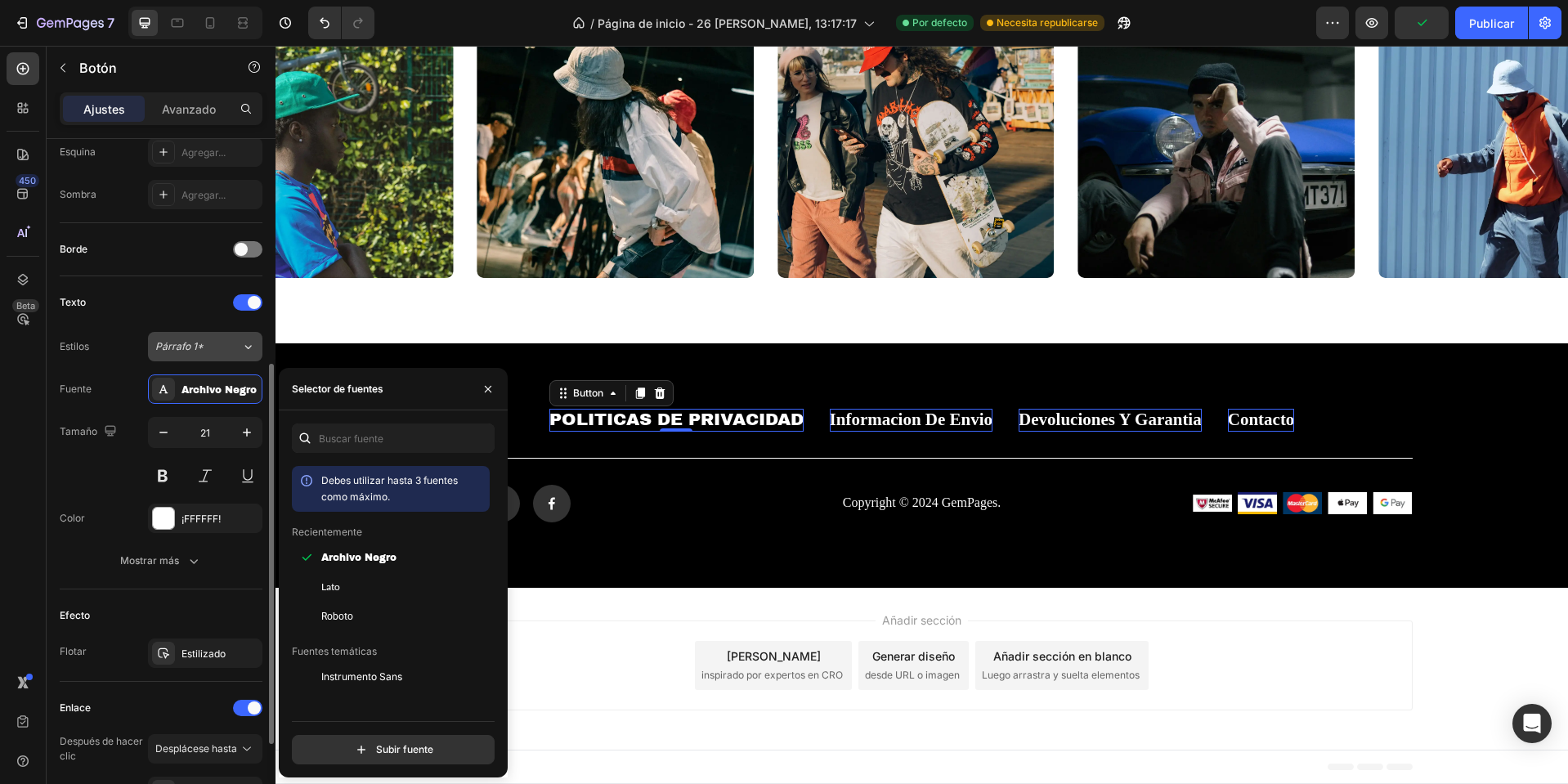
click at [194, 348] on font "Párrafo 1*" at bounding box center [179, 345] width 49 height 12
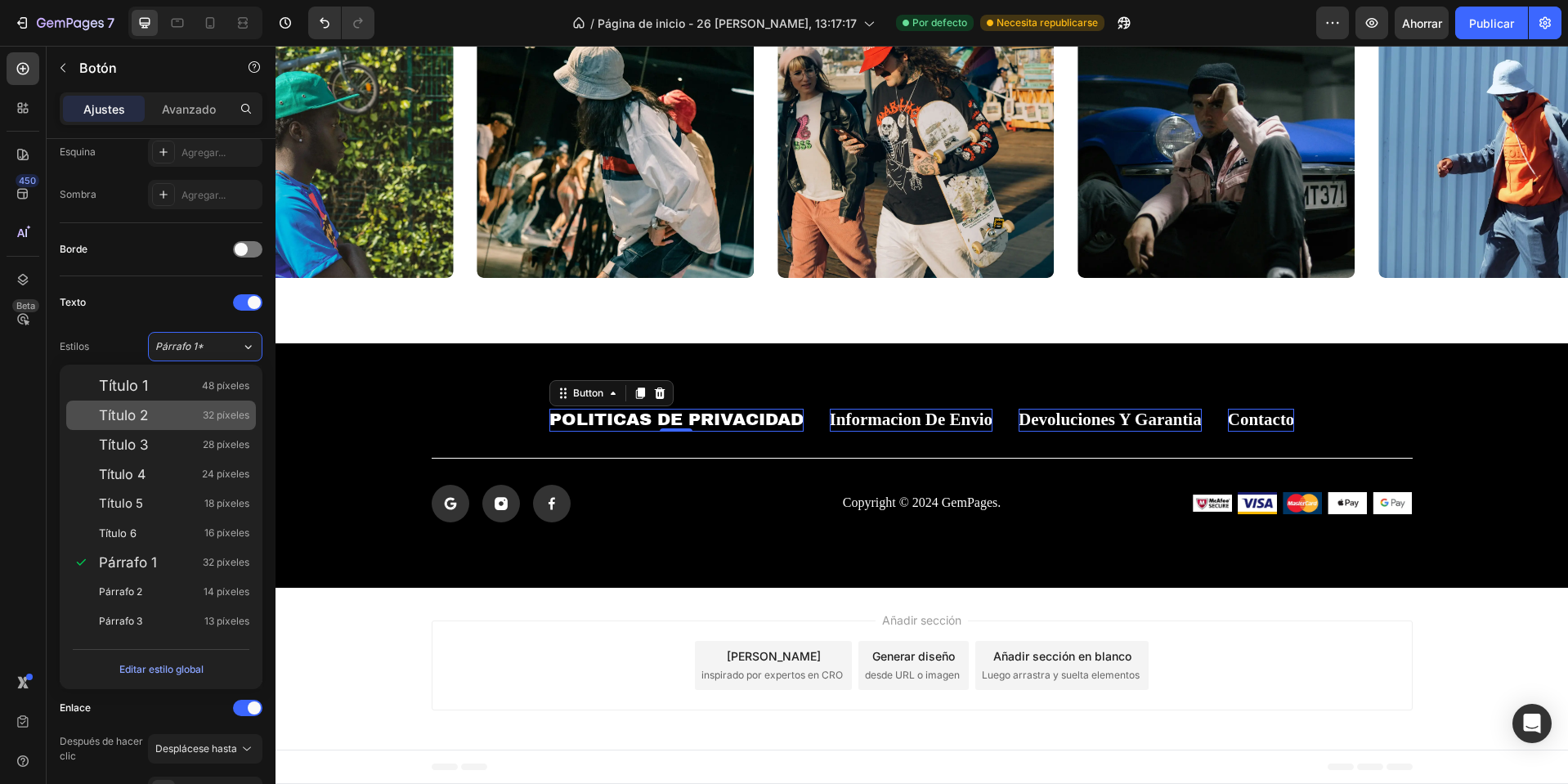
click at [180, 428] on div "Título 2 32 píxeles" at bounding box center [161, 415] width 189 height 30
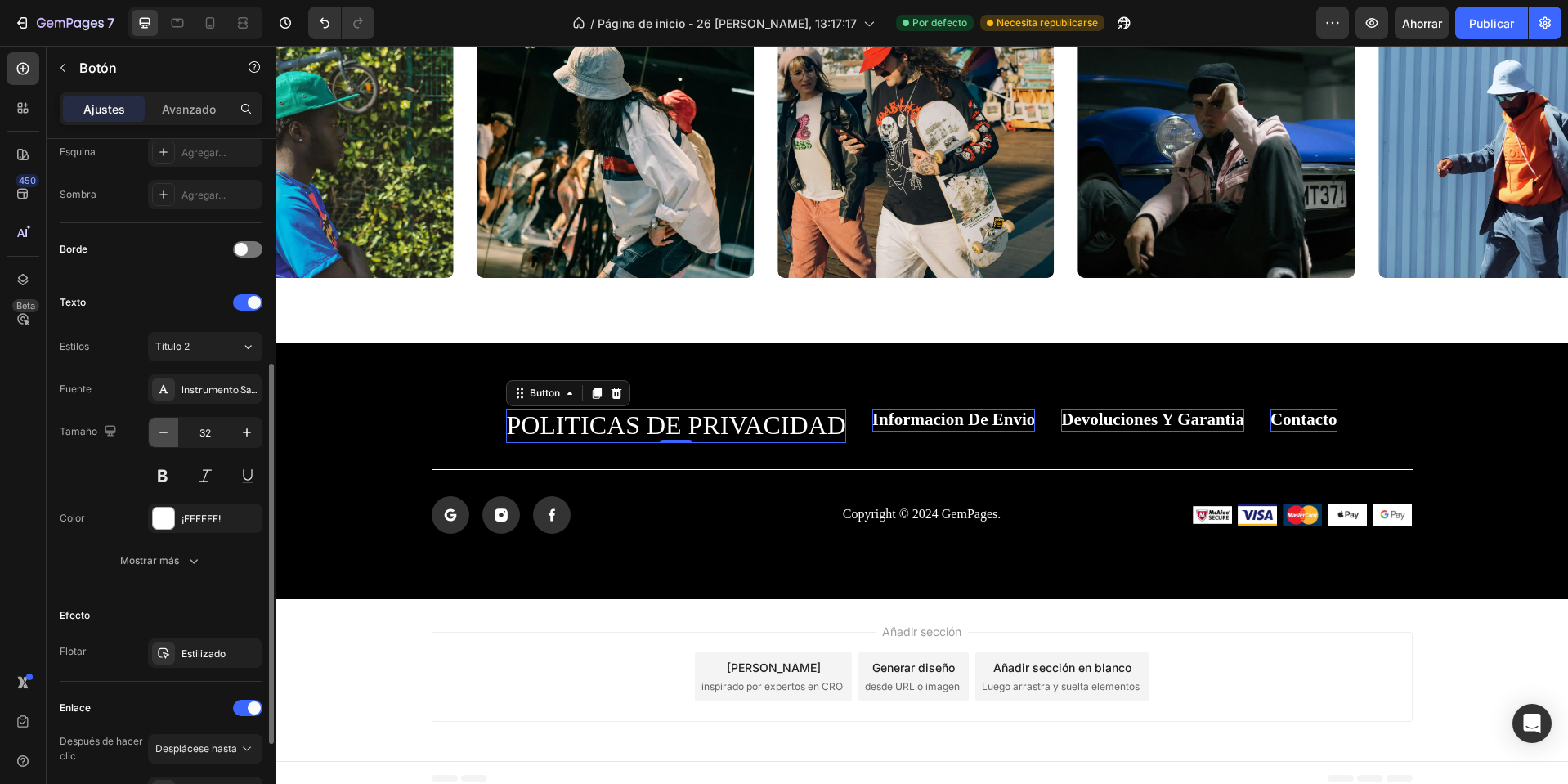
click at [170, 434] on icon "button" at bounding box center [163, 433] width 17 height 17
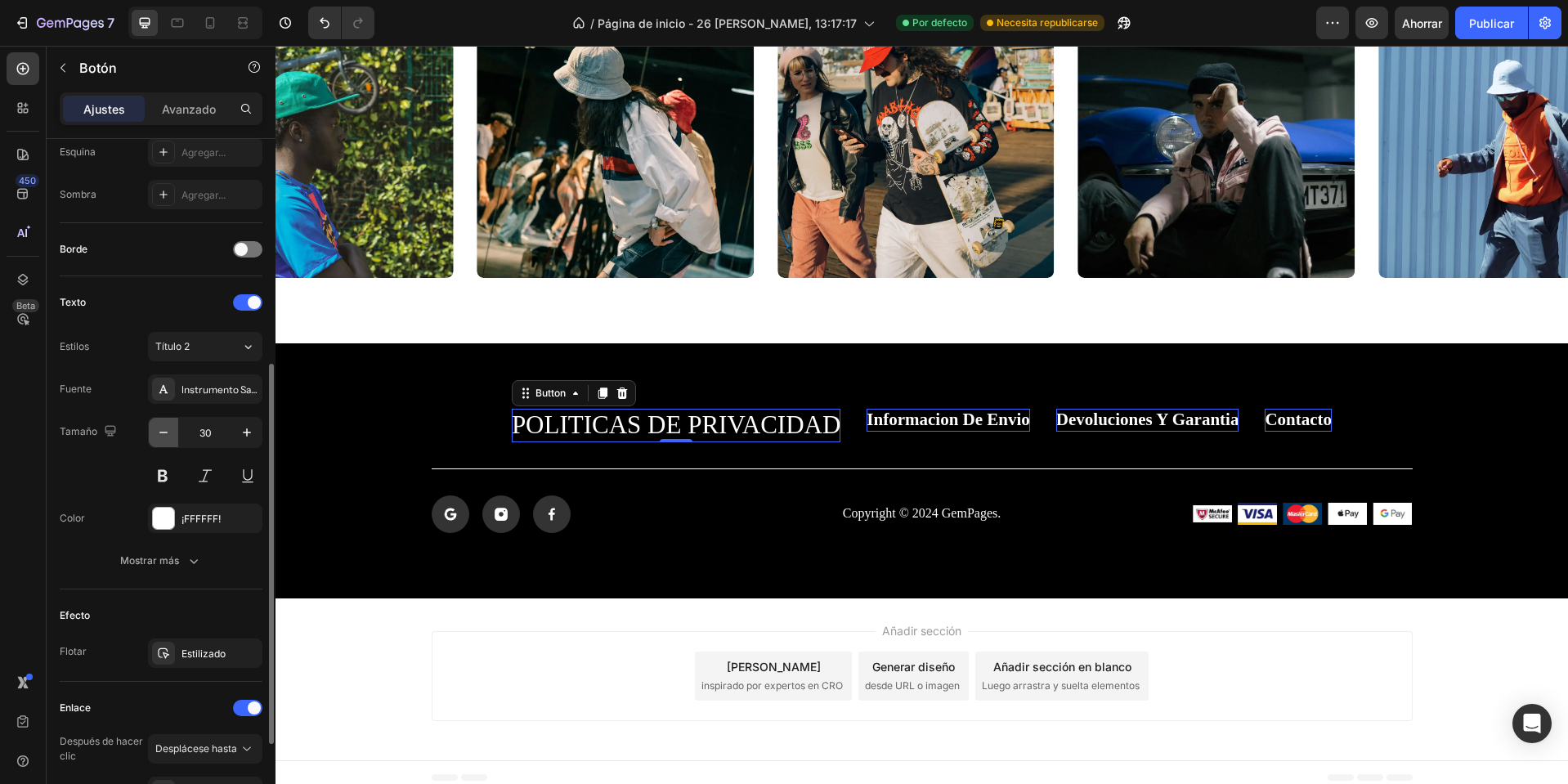
click at [170, 434] on icon "button" at bounding box center [163, 433] width 17 height 17
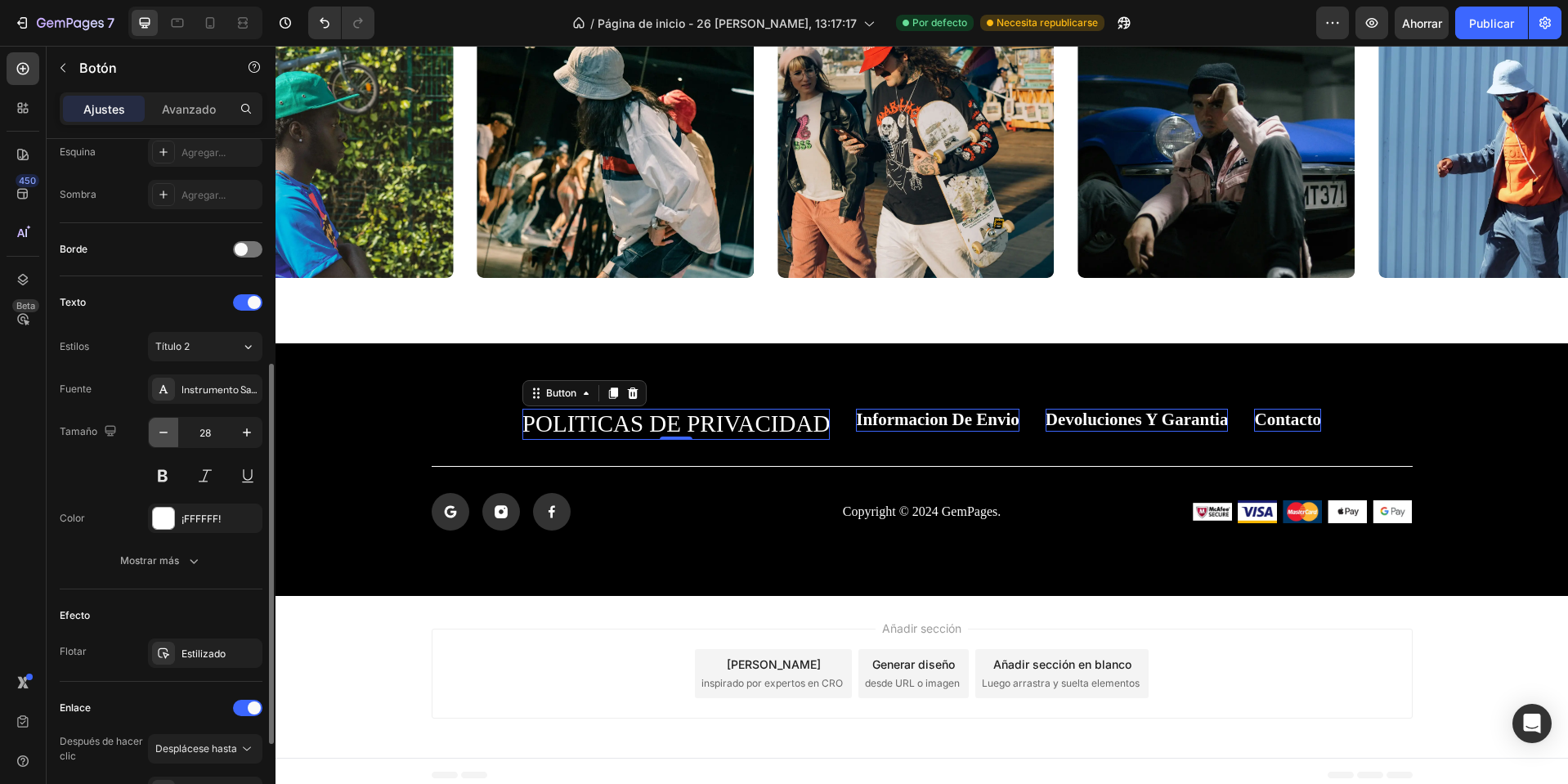
click at [170, 434] on icon "button" at bounding box center [163, 433] width 17 height 17
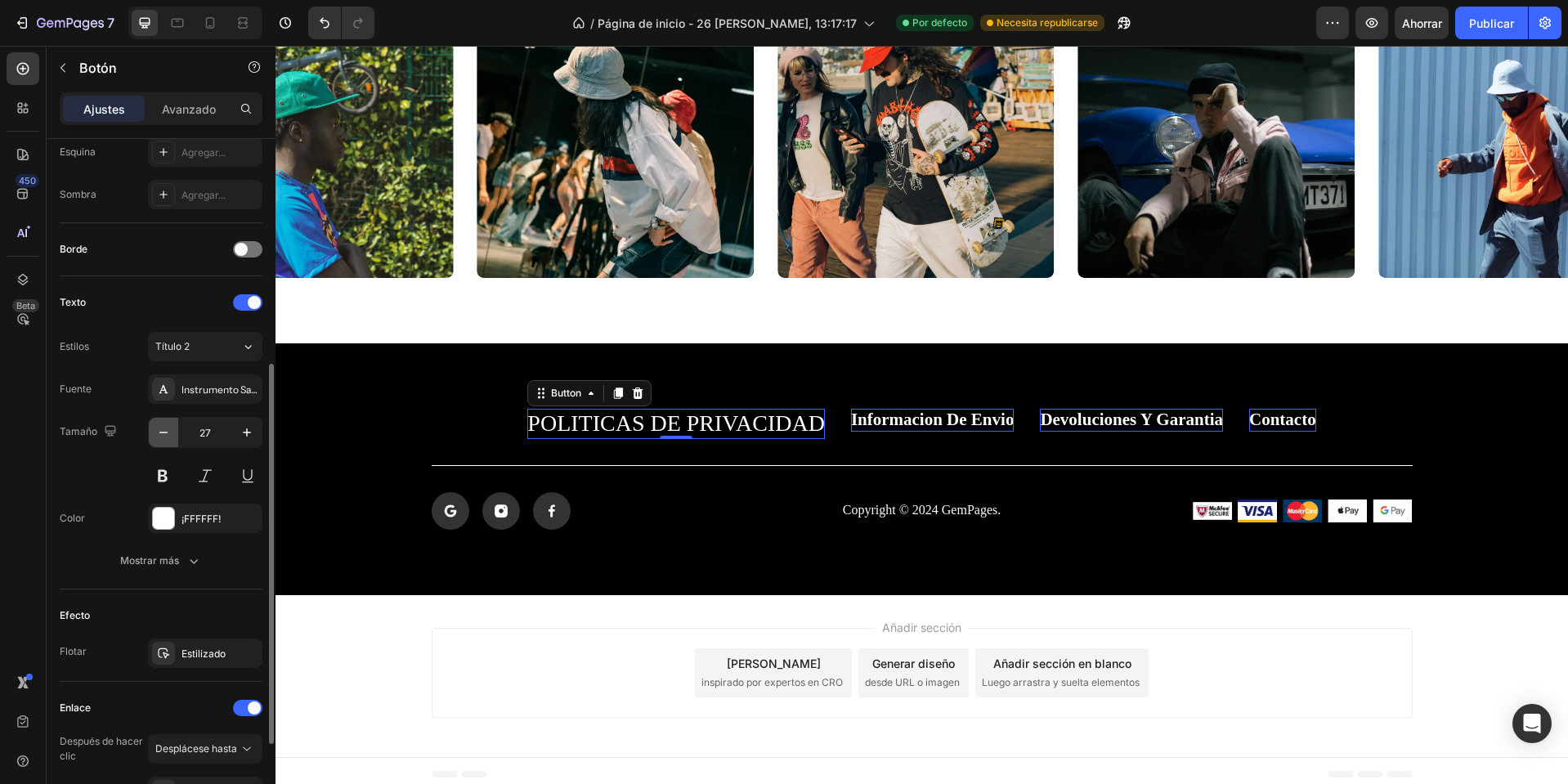
click at [170, 434] on icon "button" at bounding box center [163, 433] width 17 height 17
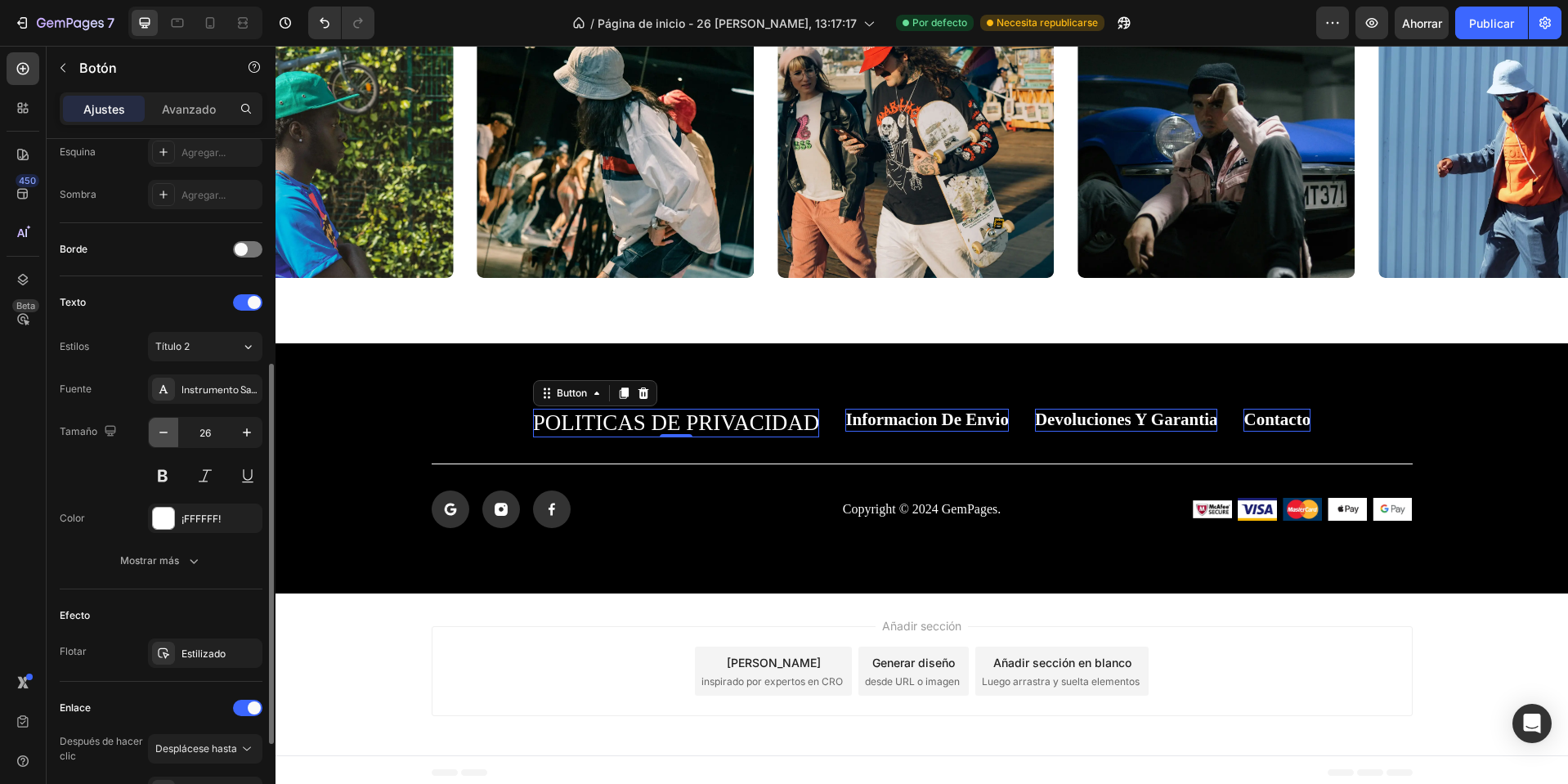
click at [170, 434] on icon "button" at bounding box center [163, 433] width 17 height 17
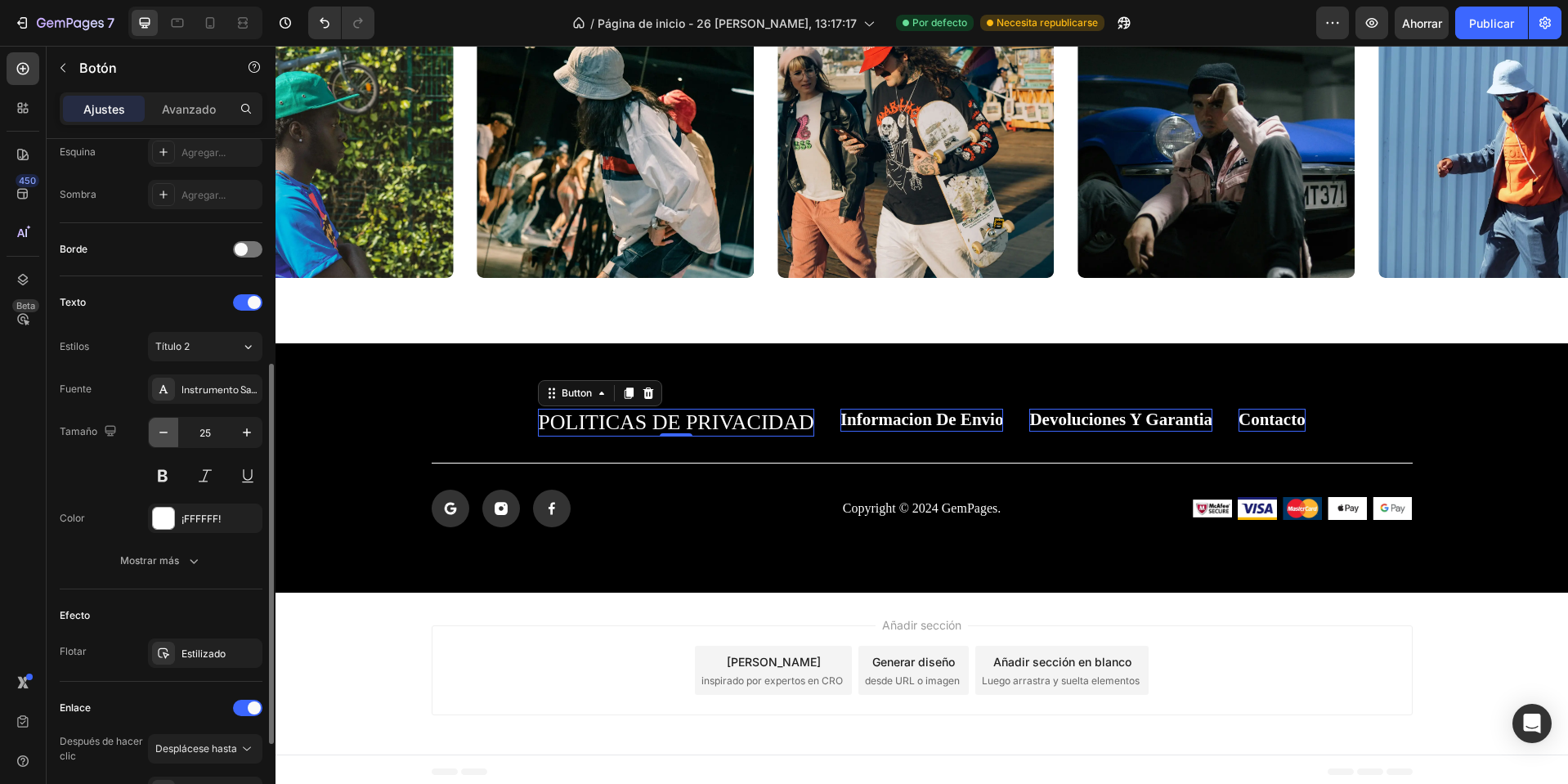
click at [170, 434] on icon "button" at bounding box center [163, 433] width 17 height 17
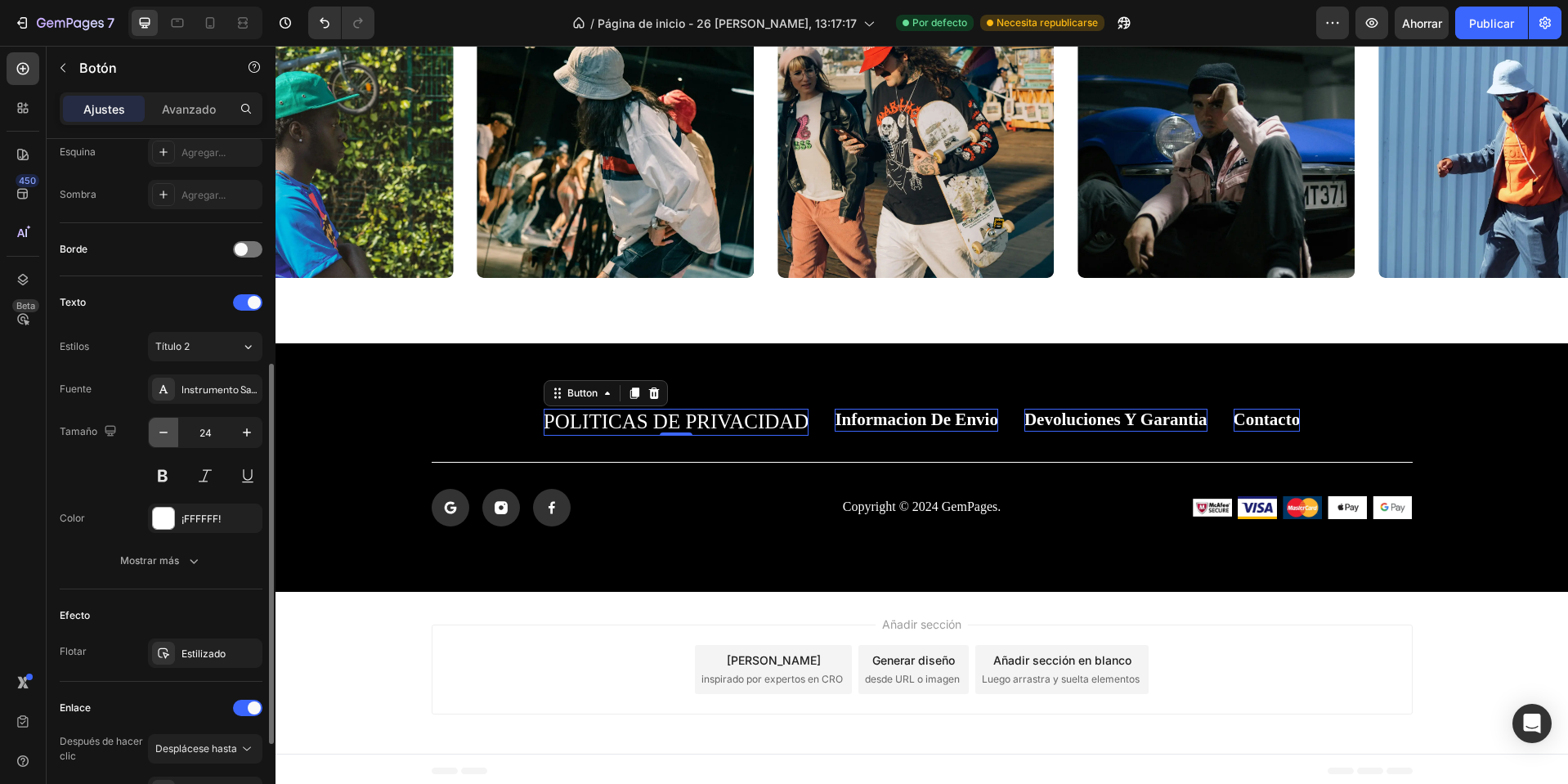
click at [170, 434] on icon "button" at bounding box center [163, 433] width 17 height 17
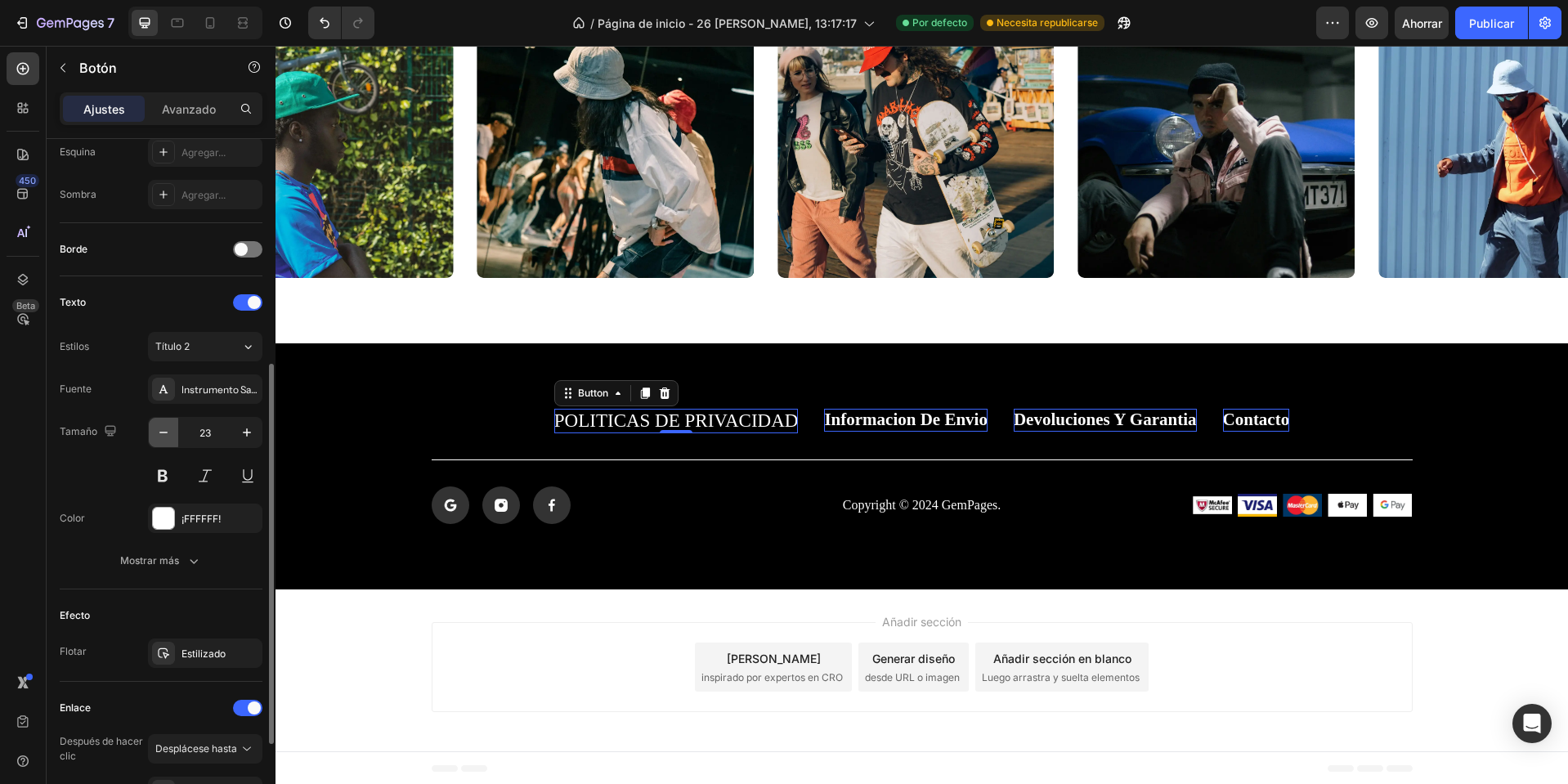
click at [170, 434] on icon "button" at bounding box center [163, 433] width 17 height 17
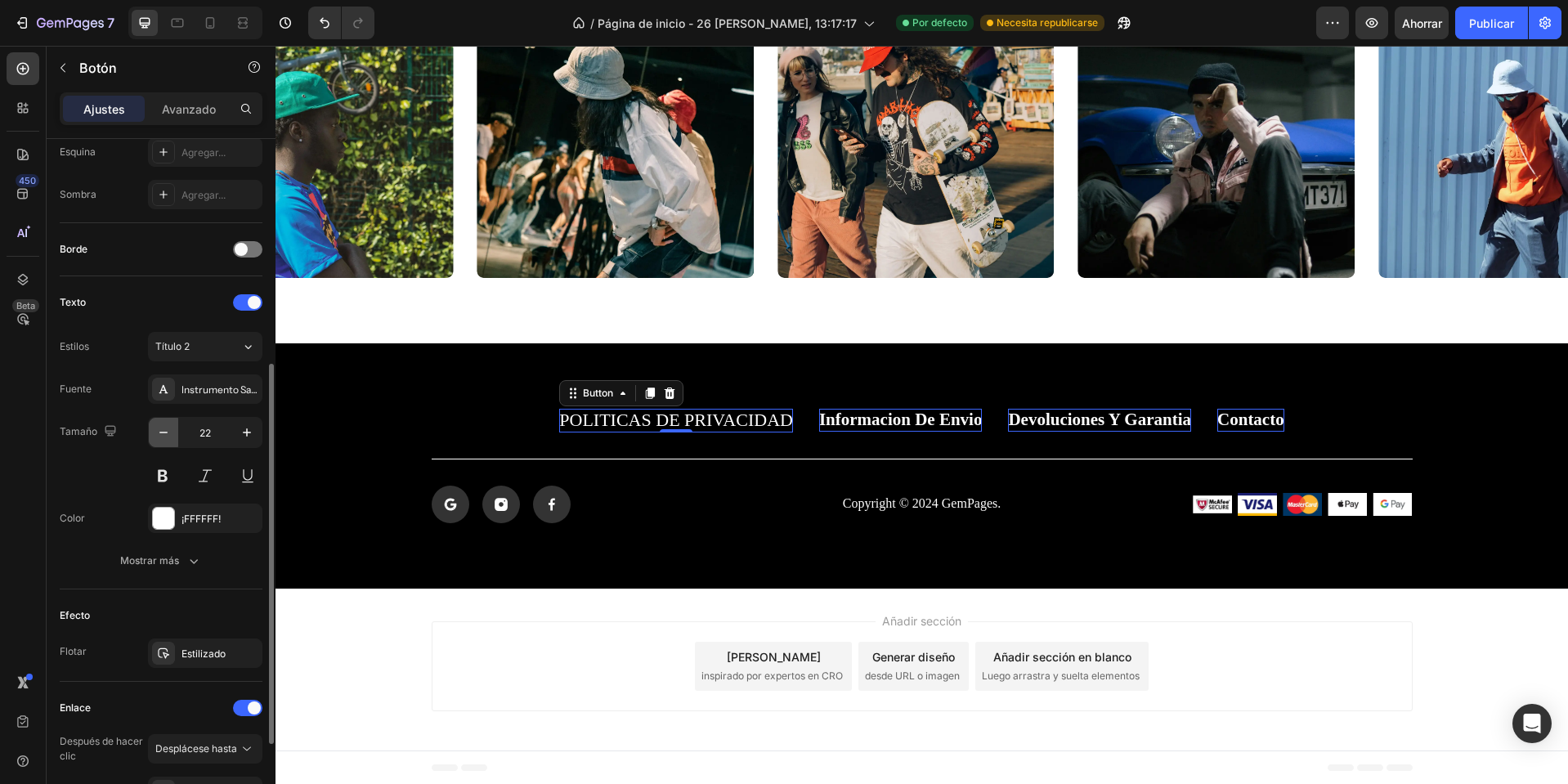
click at [170, 434] on icon "button" at bounding box center [163, 433] width 17 height 17
type input "19"
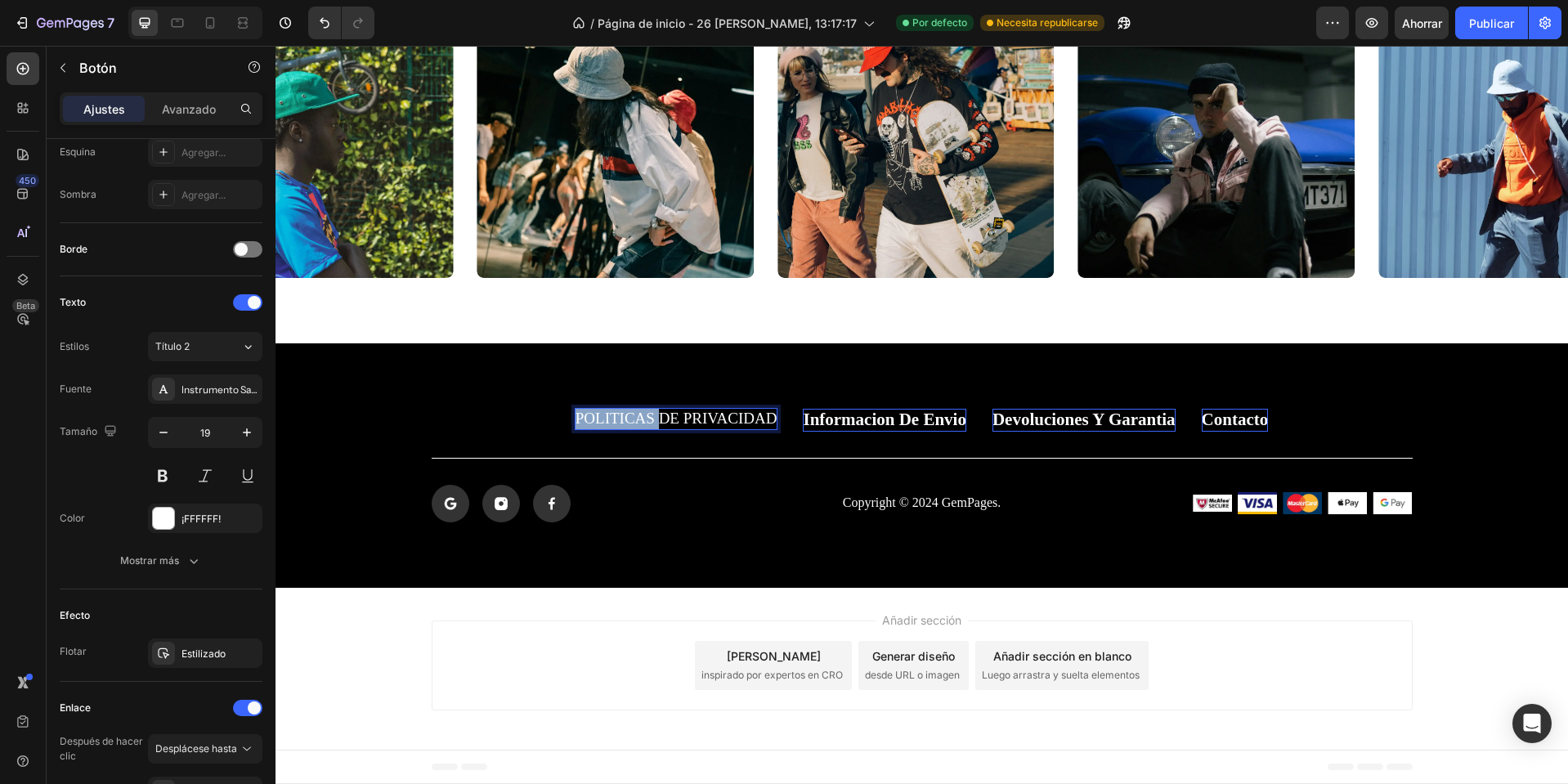
click at [617, 422] on p "politicas de privacidad" at bounding box center [677, 419] width 202 height 21
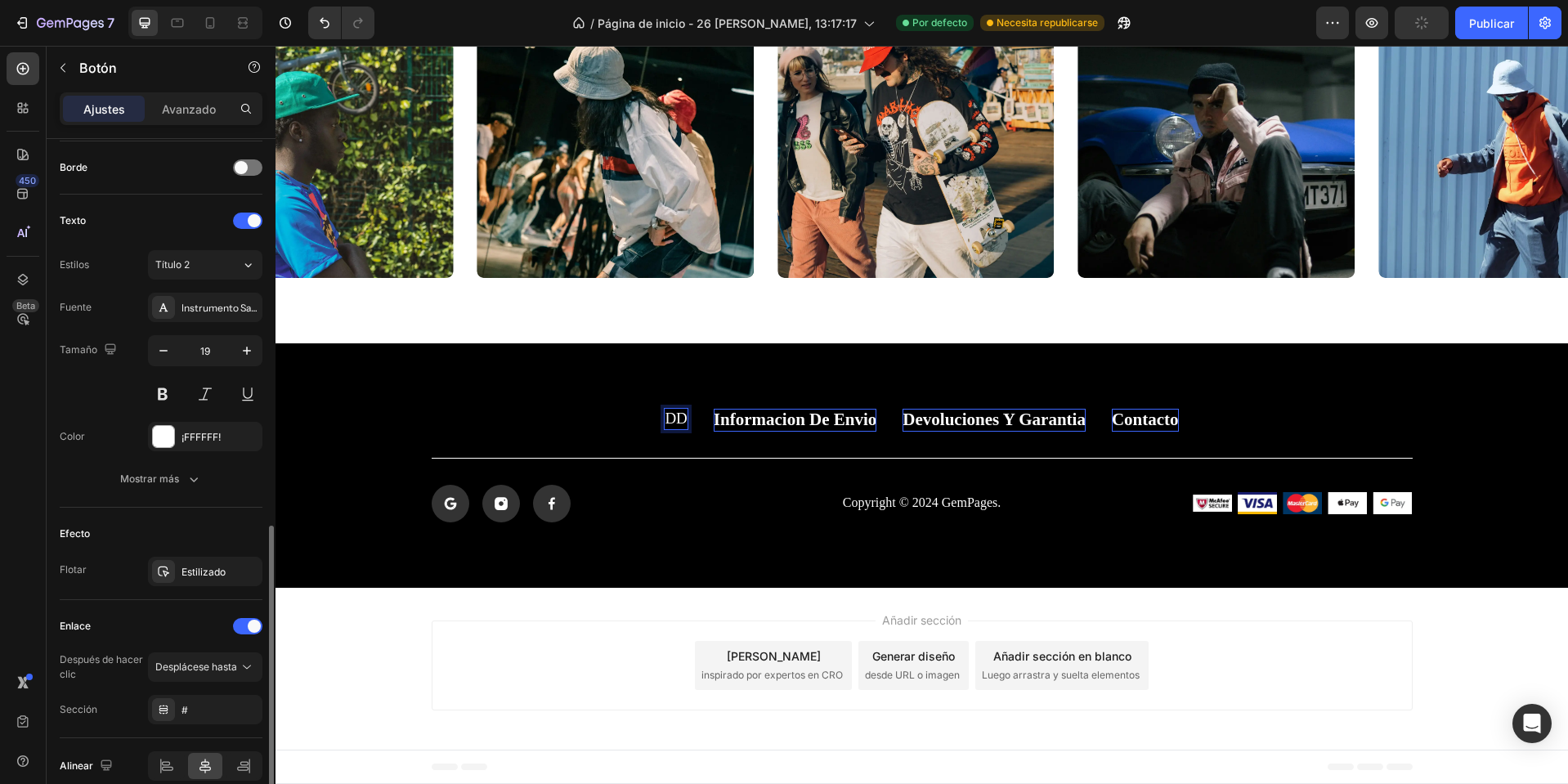
scroll to position [566, 0]
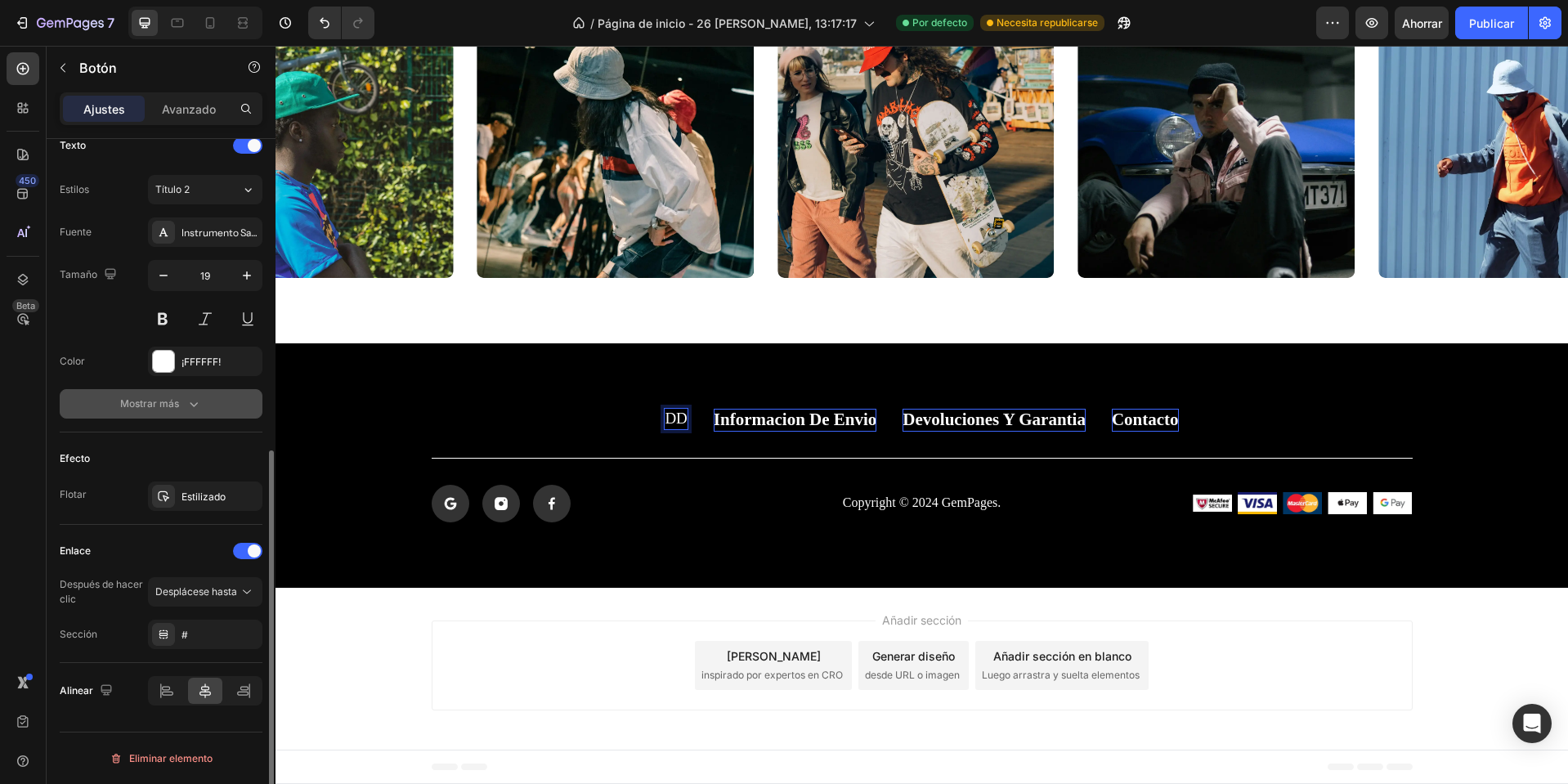
click at [186, 406] on icon "button" at bounding box center [194, 404] width 17 height 17
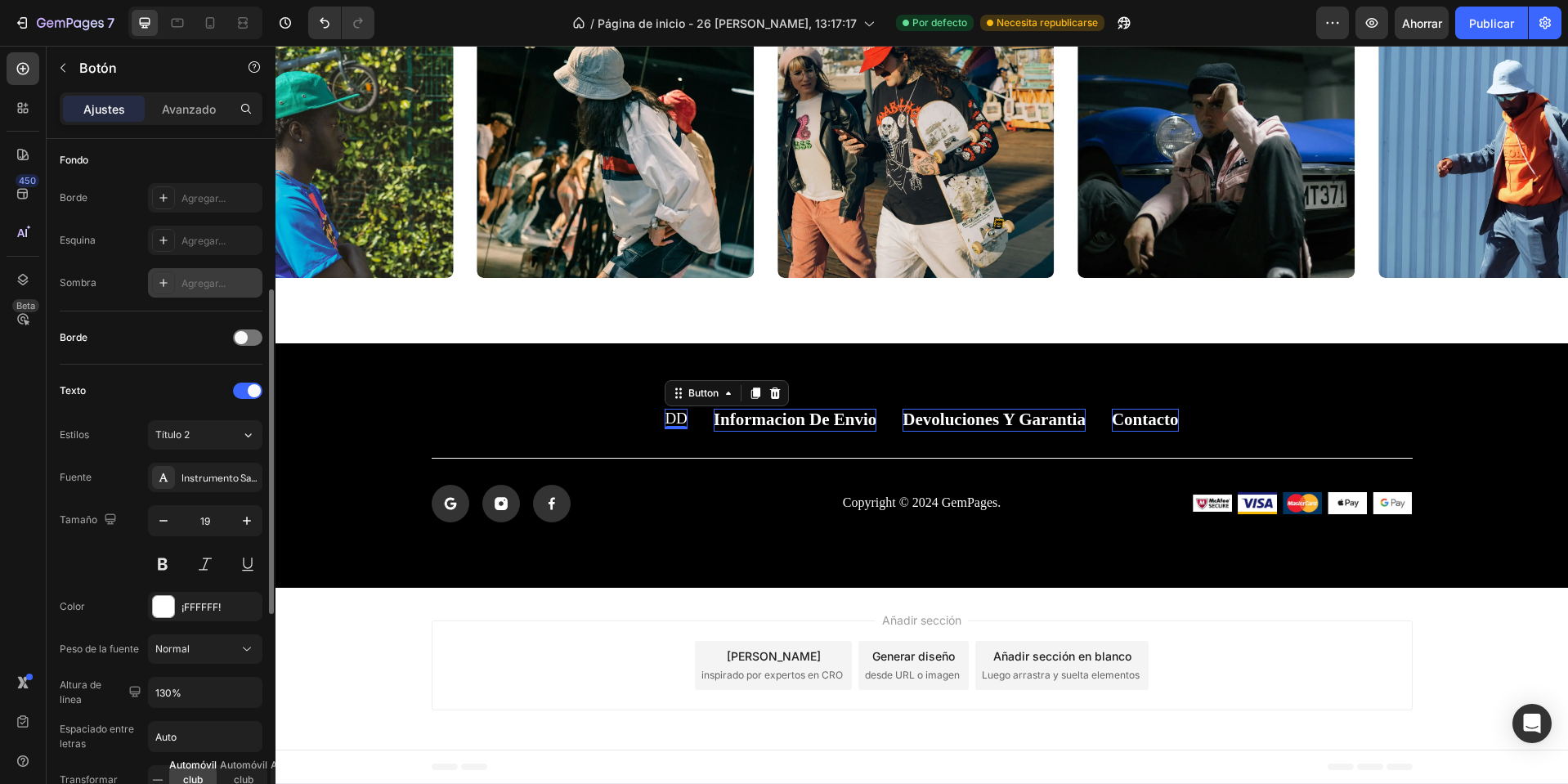
scroll to position [76, 0]
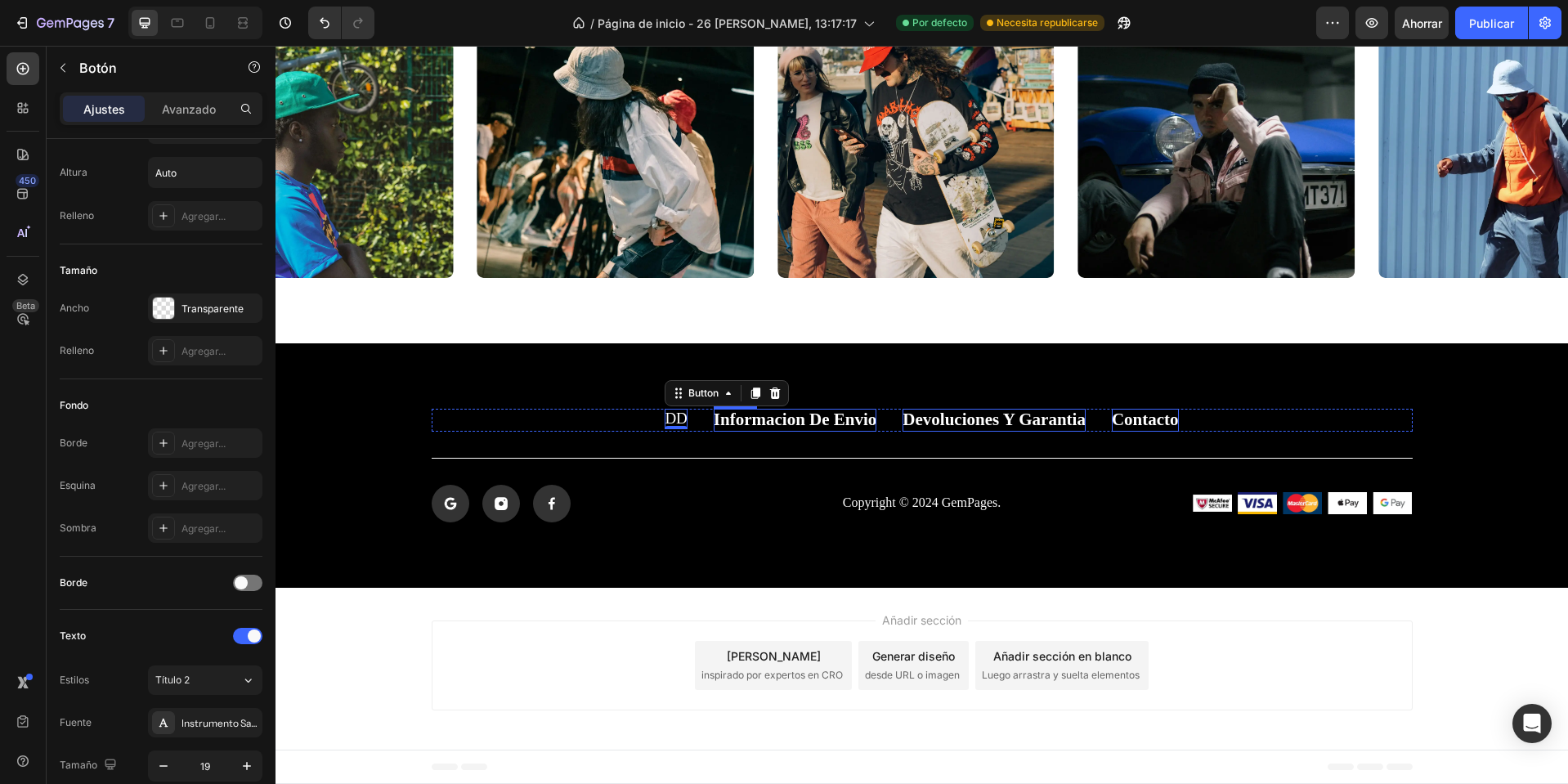
click at [773, 424] on p "Informacion de envio" at bounding box center [795, 420] width 163 height 22
click at [804, 390] on icon at bounding box center [805, 393] width 9 height 11
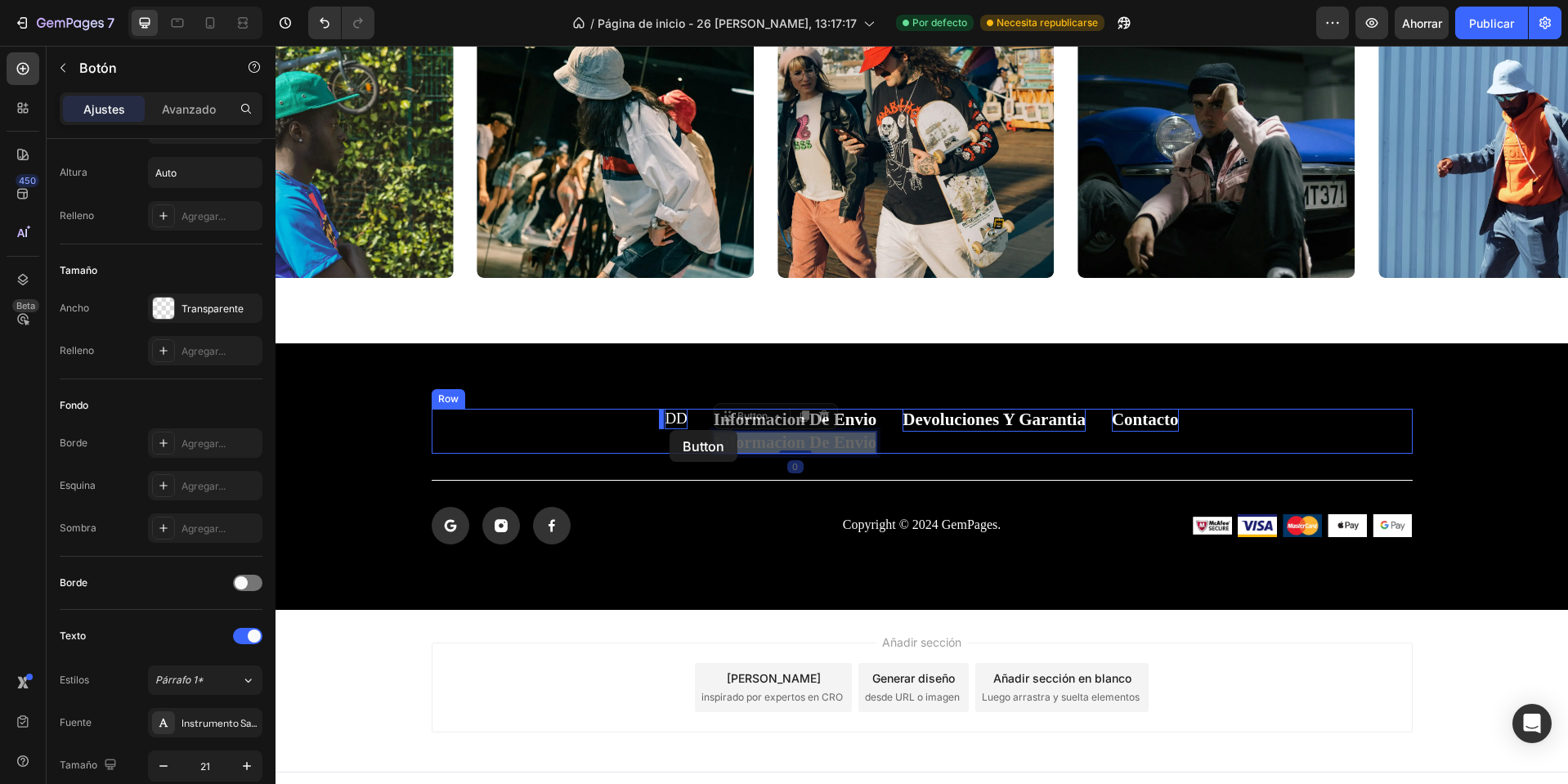
drag, startPoint x: 808, startPoint y: 450, endPoint x: 676, endPoint y: 434, distance: 133.0
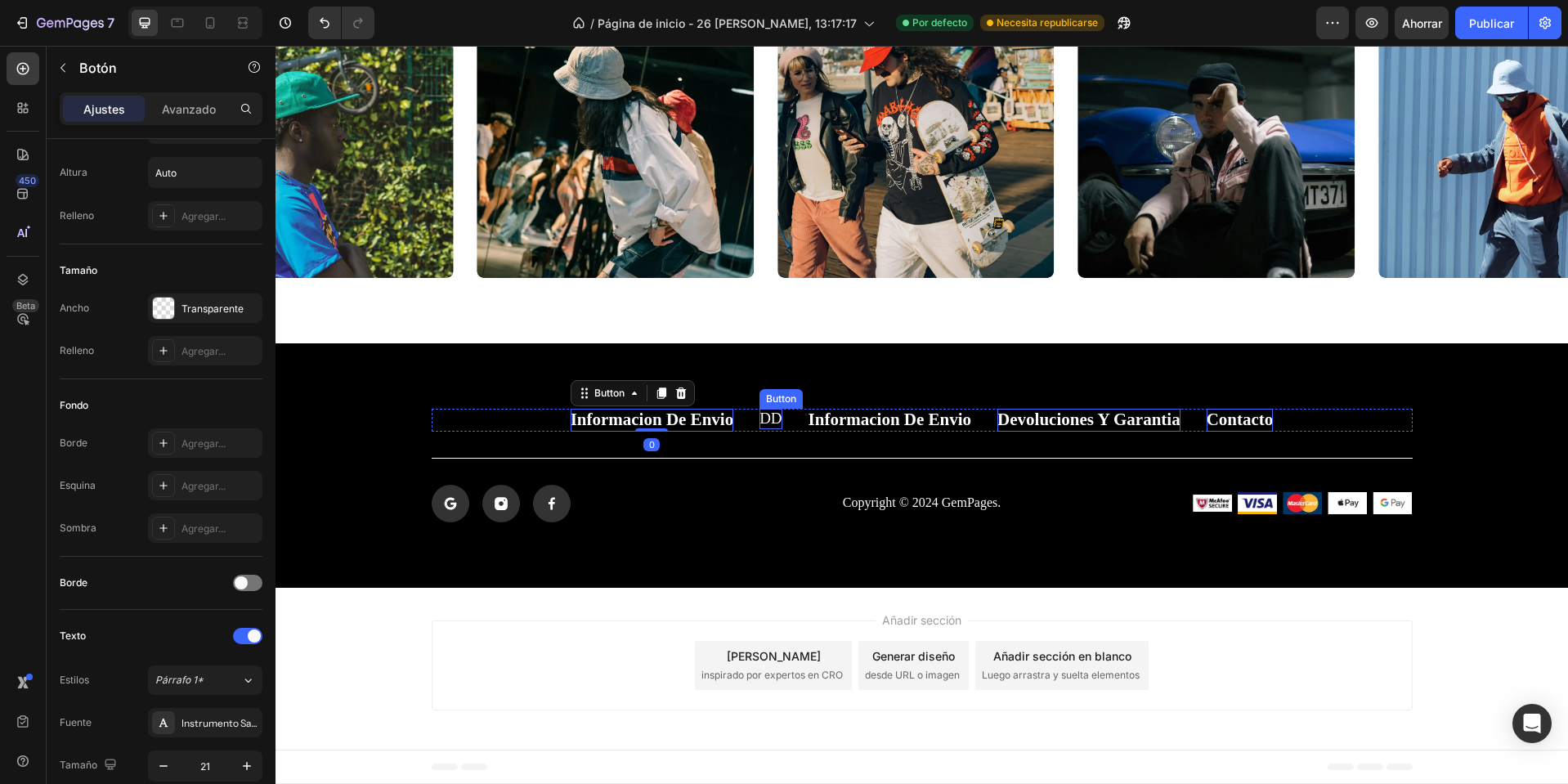
click at [760, 415] on p "dd" at bounding box center [771, 419] width 22 height 21
click at [764, 427] on p "sd" at bounding box center [771, 419] width 20 height 21
click at [773, 469] on div "Informacion de envio Button sd Button 0 Informacion de envio Button Devolucione…" at bounding box center [921, 465] width 1293 height 113
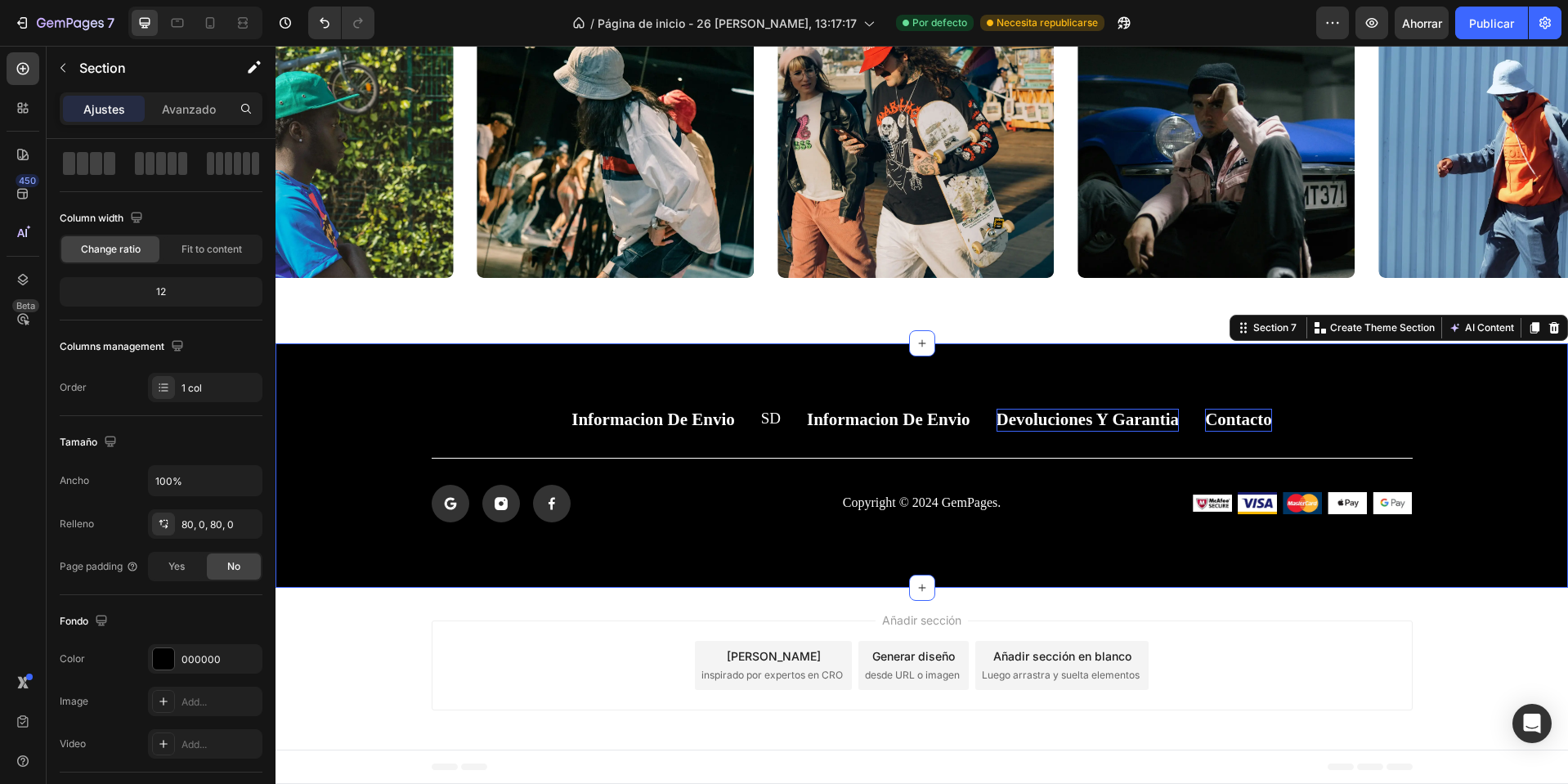
scroll to position [0, 0]
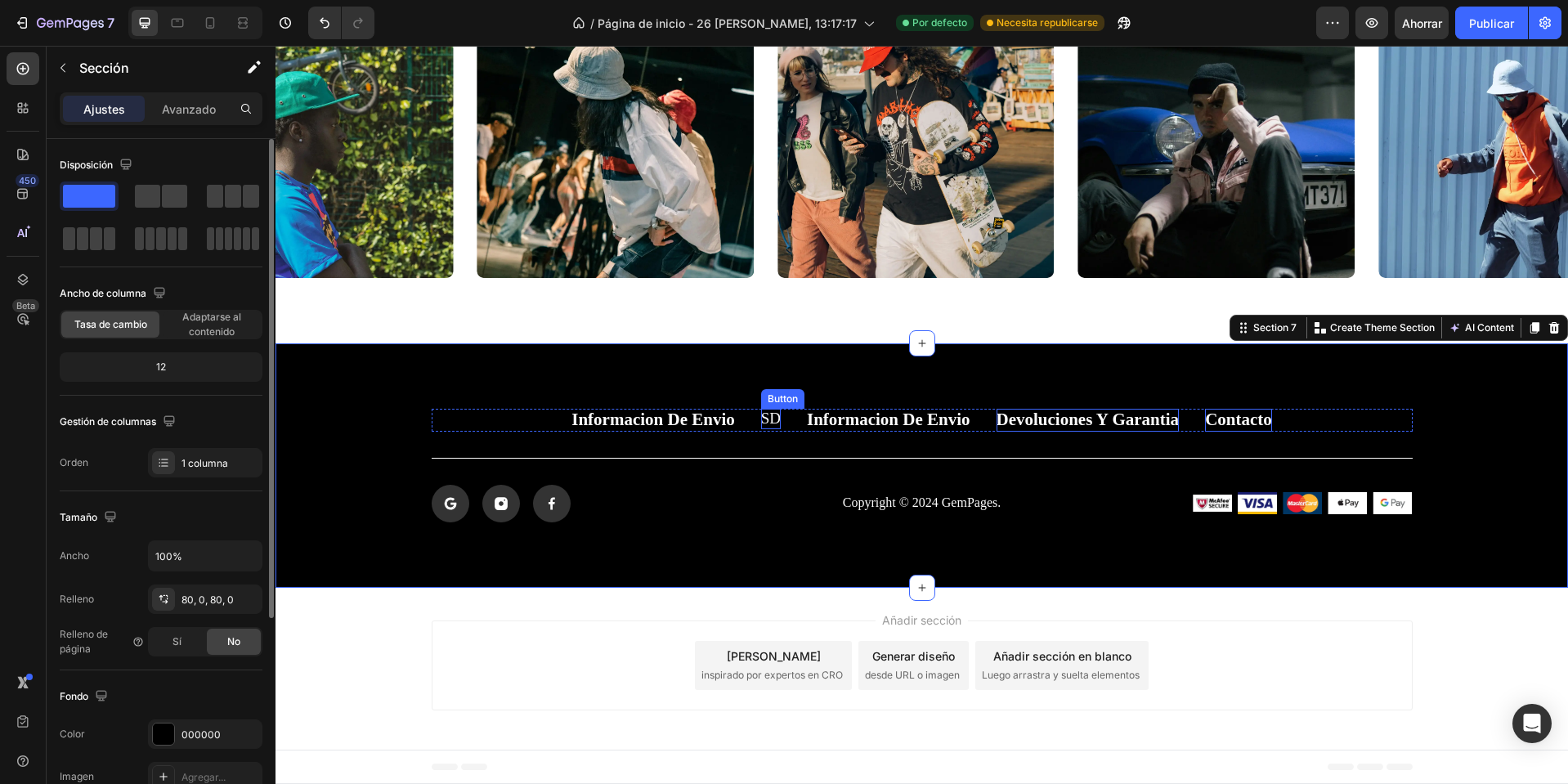
click at [767, 422] on p "sd" at bounding box center [771, 419] width 20 height 21
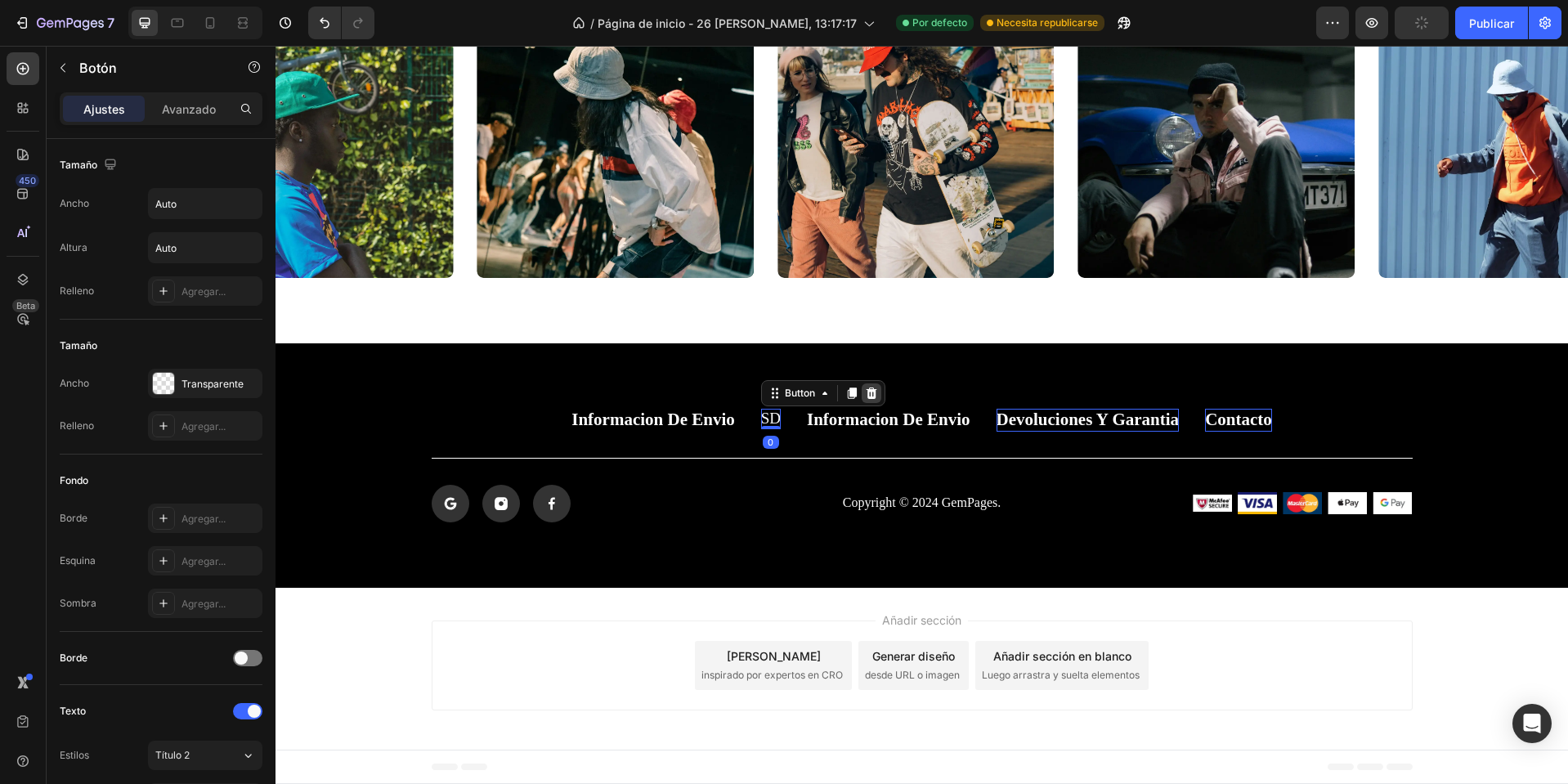
click at [867, 395] on icon at bounding box center [872, 393] width 13 height 13
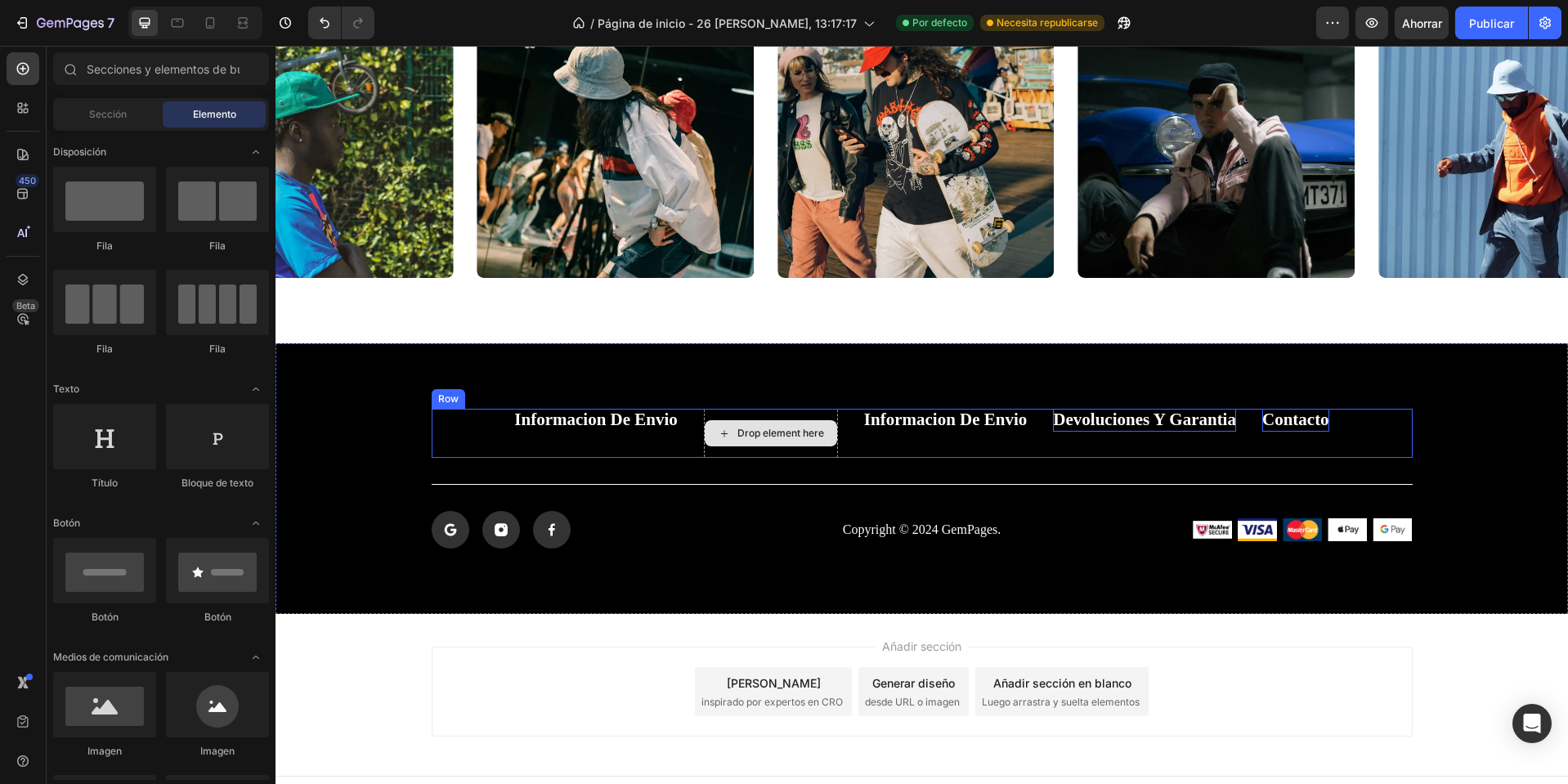
click at [790, 418] on div "Drop element here" at bounding box center [771, 433] width 134 height 49
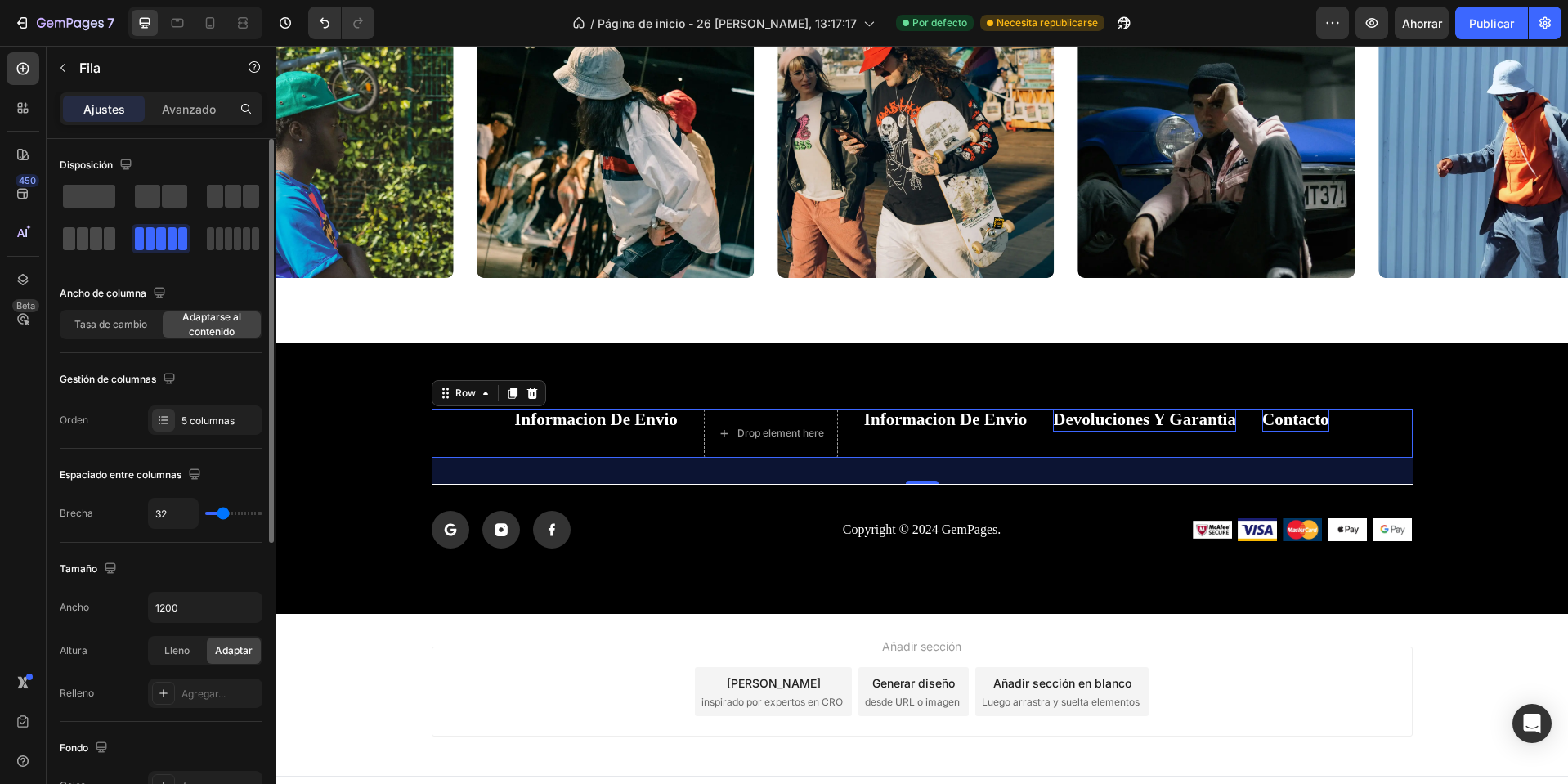
click at [243, 245] on span at bounding box center [246, 239] width 7 height 23
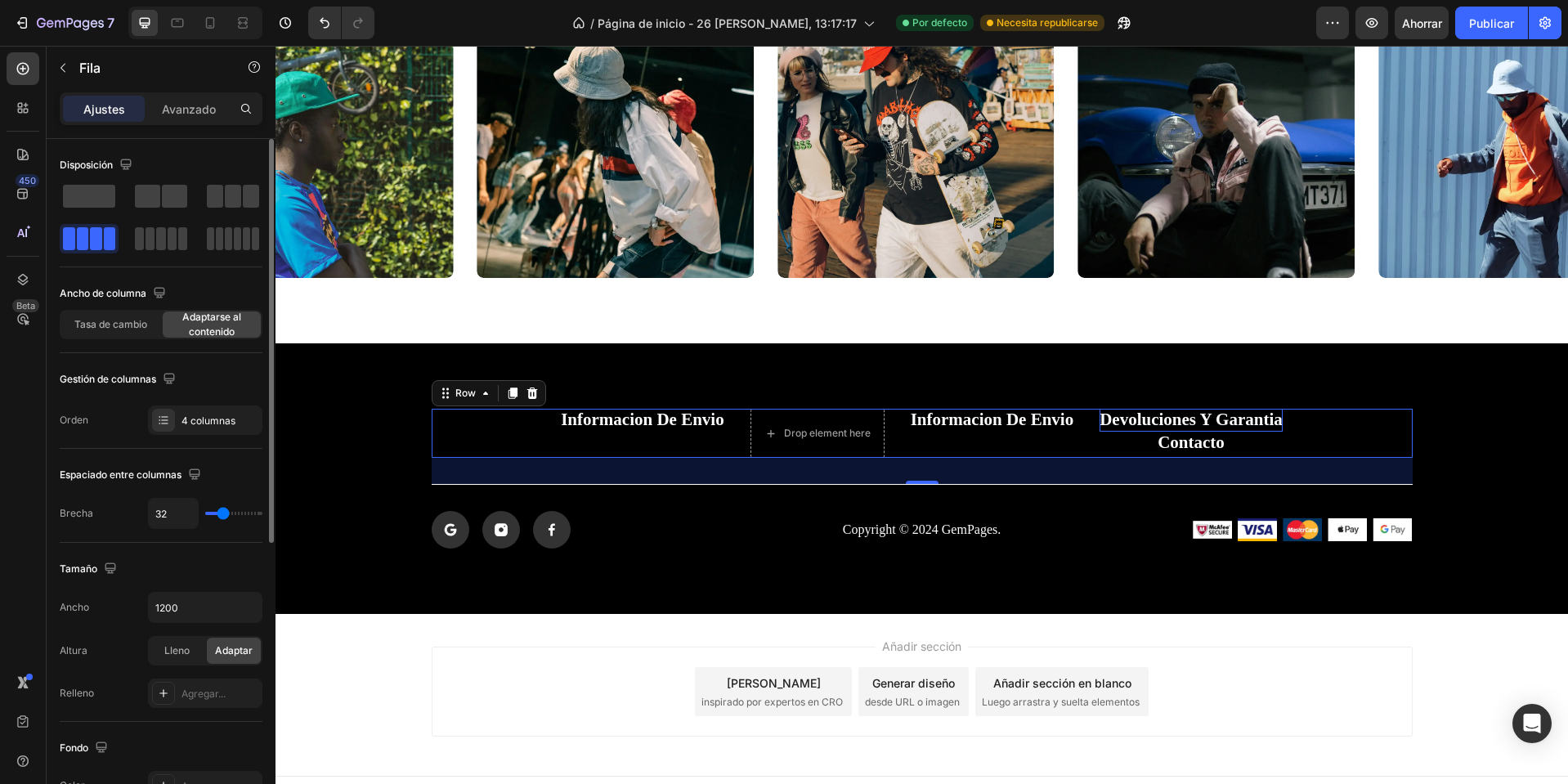
drag, startPoint x: 174, startPoint y: 244, endPoint x: 190, endPoint y: 254, distance: 18.9
click at [175, 242] on span at bounding box center [173, 239] width 9 height 23
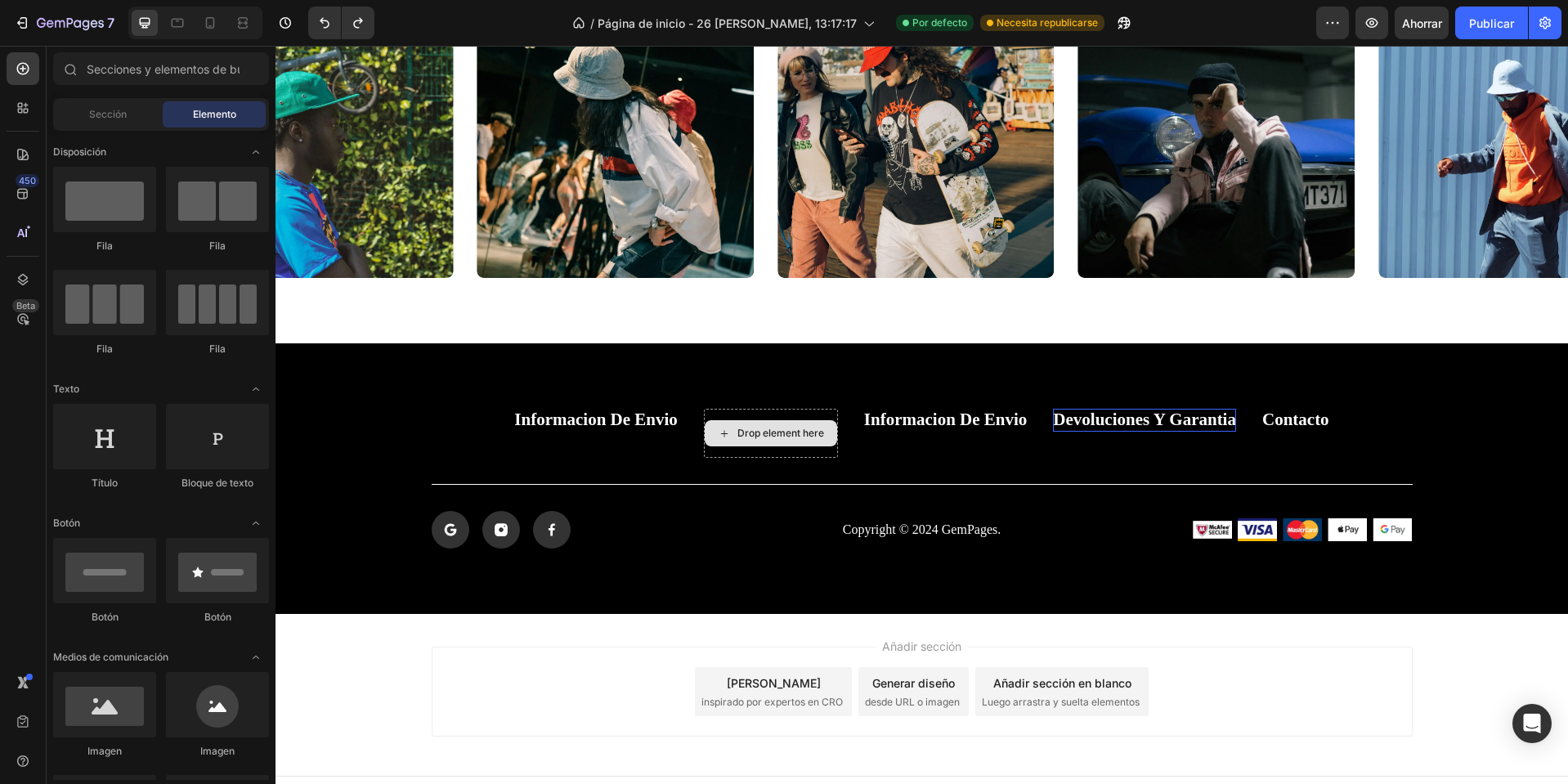
click at [757, 420] on div "Drop element here" at bounding box center [771, 433] width 133 height 26
click at [757, 417] on div "Drop element here" at bounding box center [771, 433] width 134 height 49
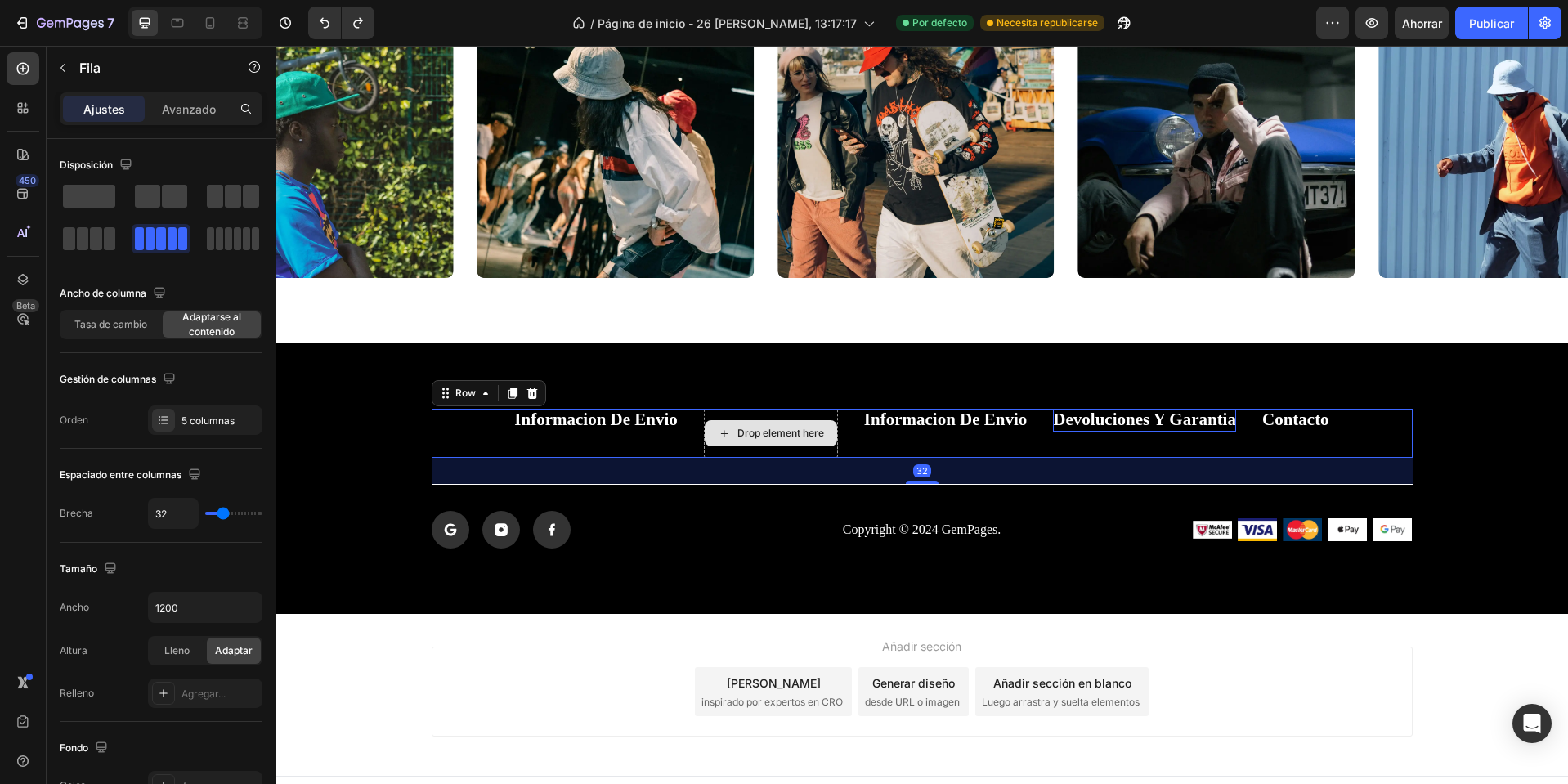
click at [743, 453] on div "Drop element here" at bounding box center [771, 433] width 134 height 49
click at [761, 419] on div "Drop element here" at bounding box center [771, 433] width 134 height 49
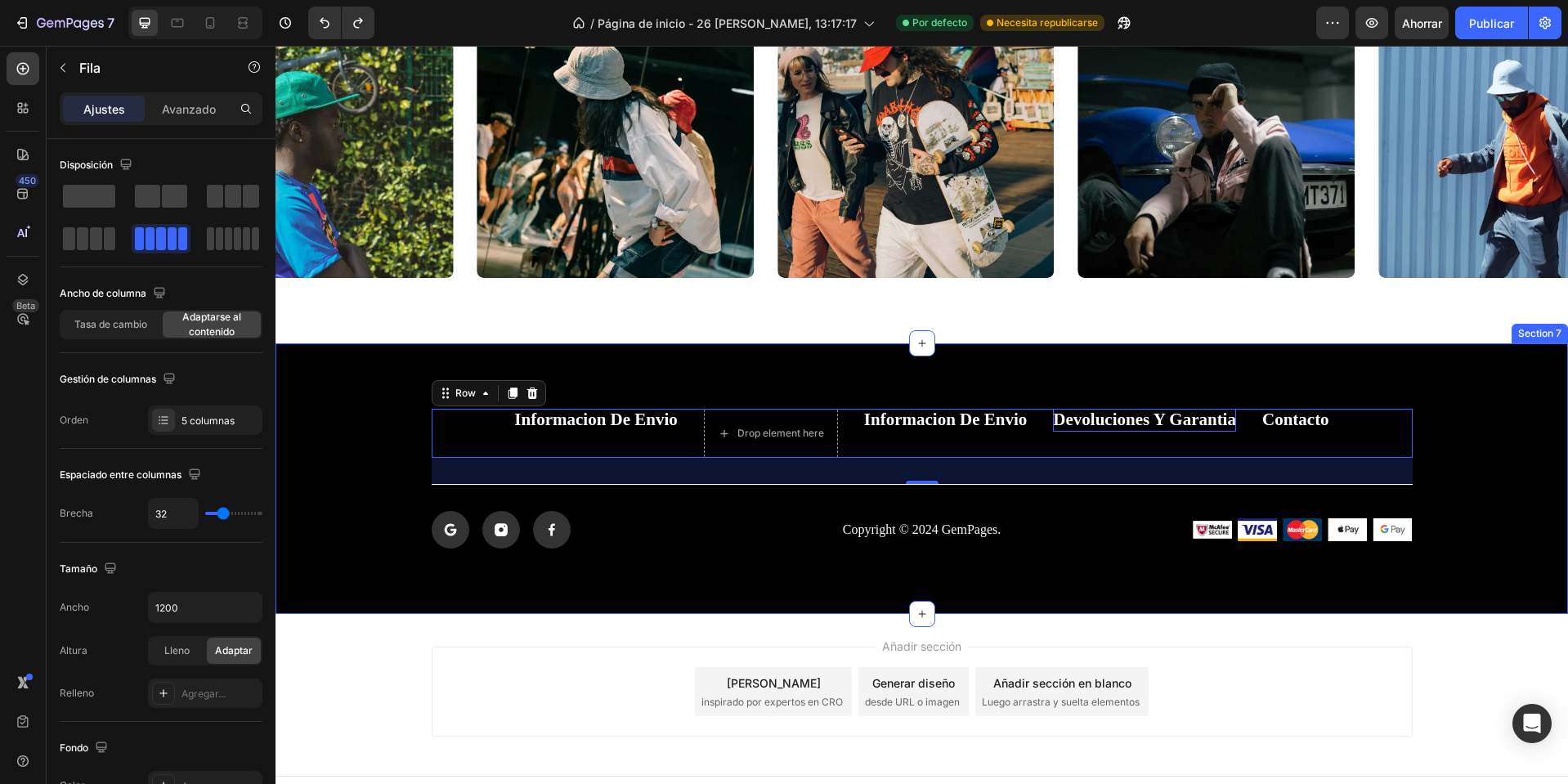
click at [750, 389] on div "Informacion de envio Button Drop element here Informacion de envio Button Devol…" at bounding box center [921, 479] width 1293 height 271
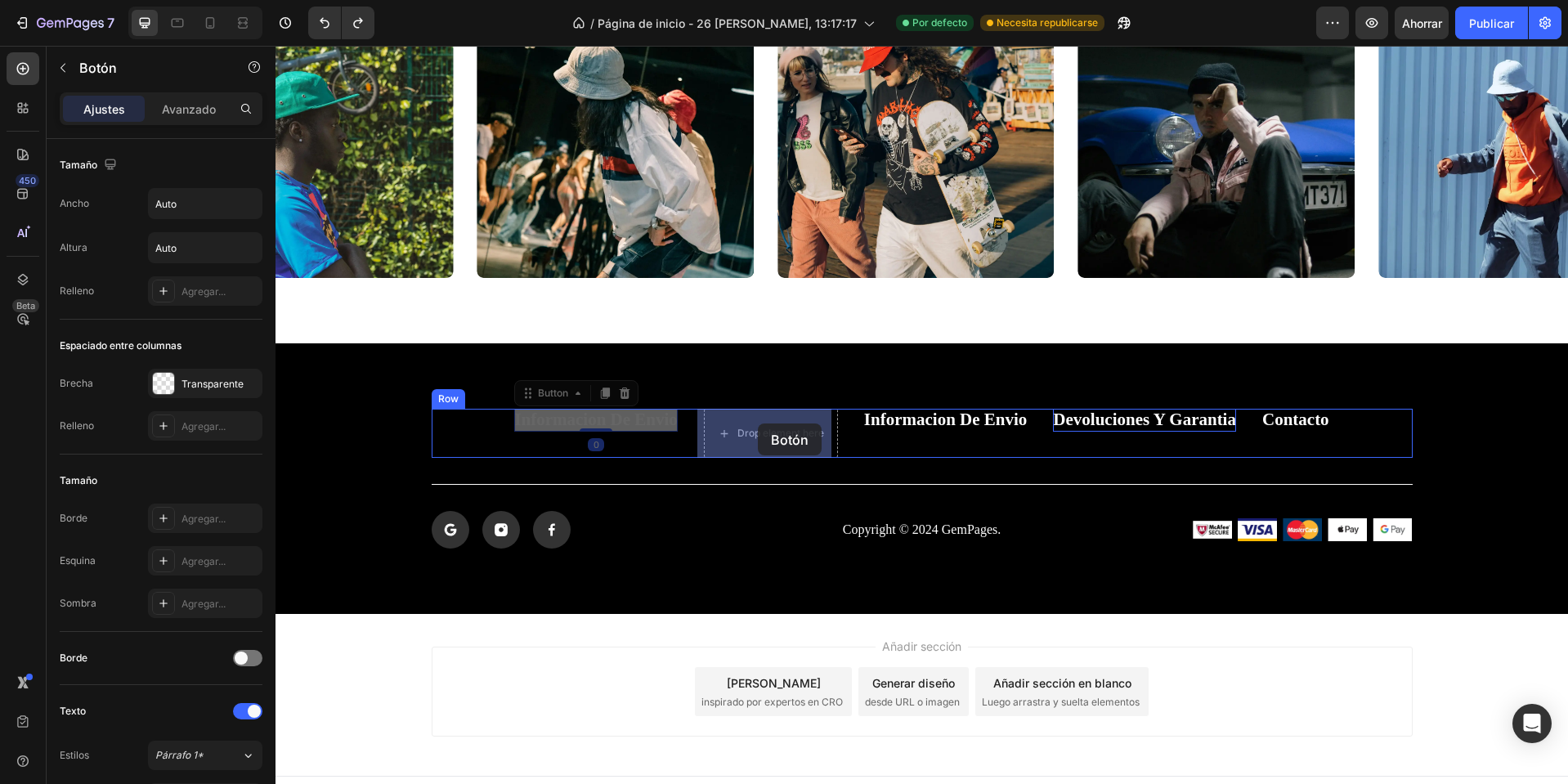
drag, startPoint x: 597, startPoint y: 425, endPoint x: 758, endPoint y: 424, distance: 161.0
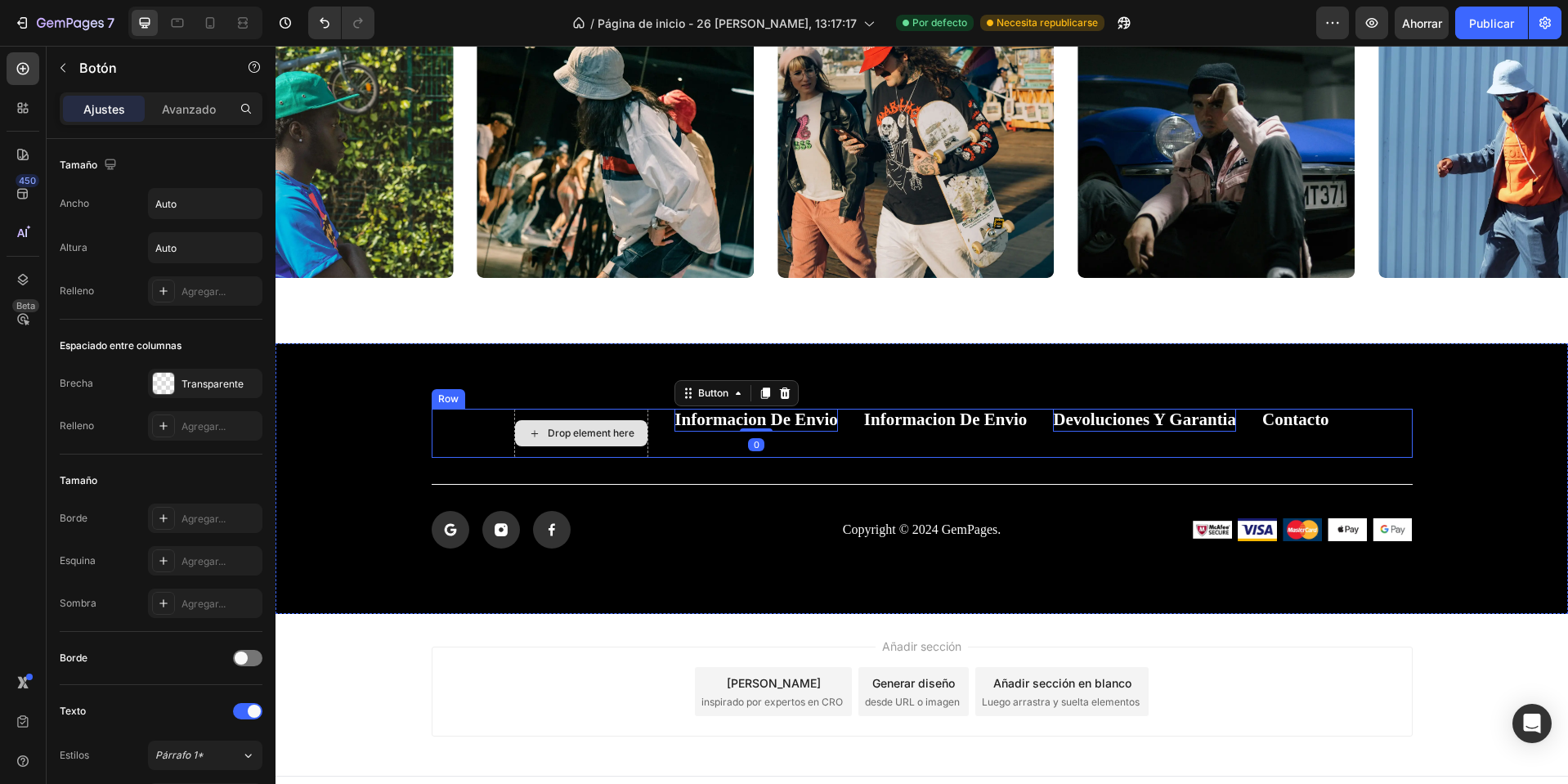
click at [593, 418] on div "Drop element here" at bounding box center [581, 433] width 134 height 49
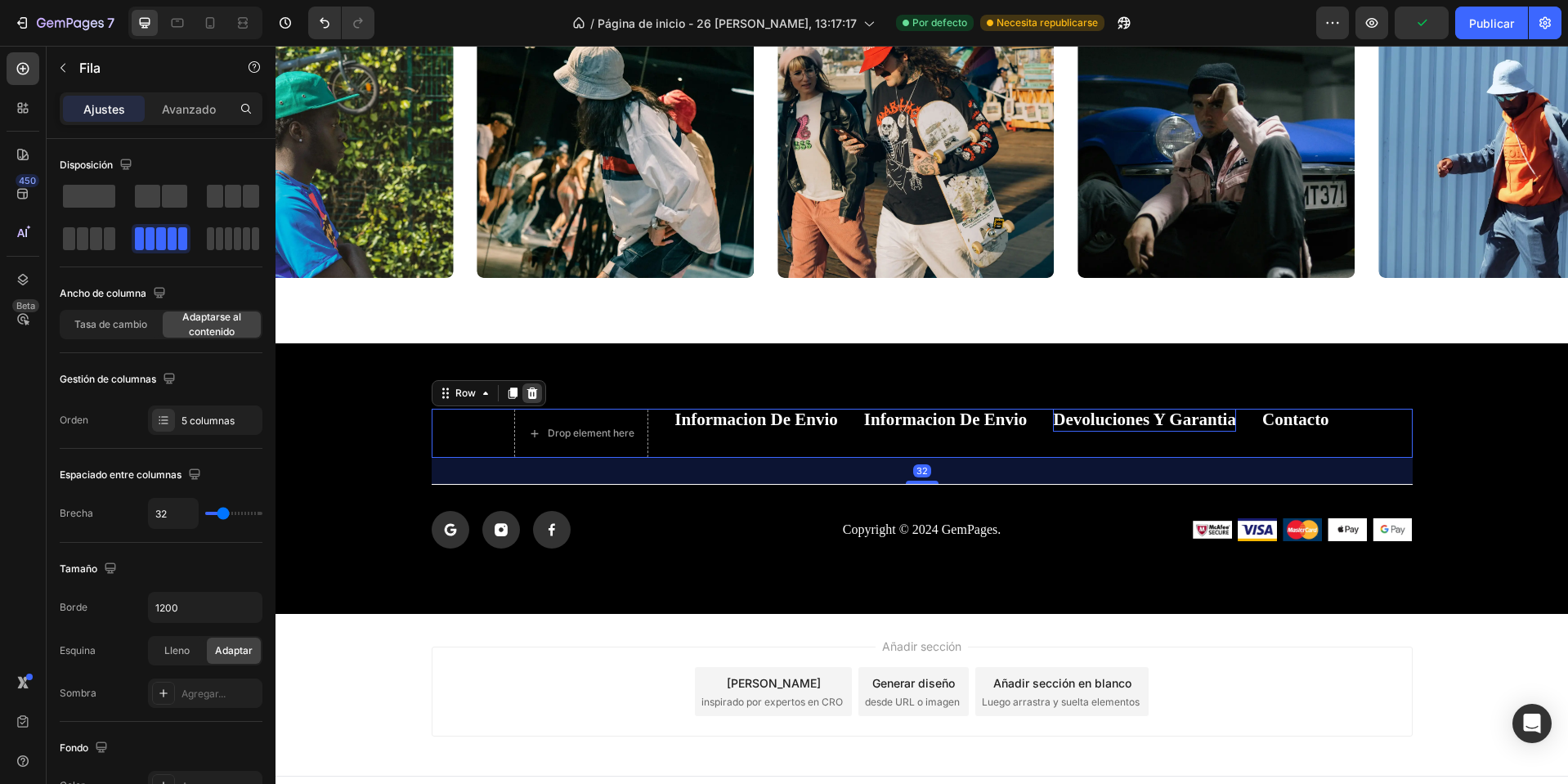
click at [526, 393] on icon at bounding box center [531, 393] width 10 height 11
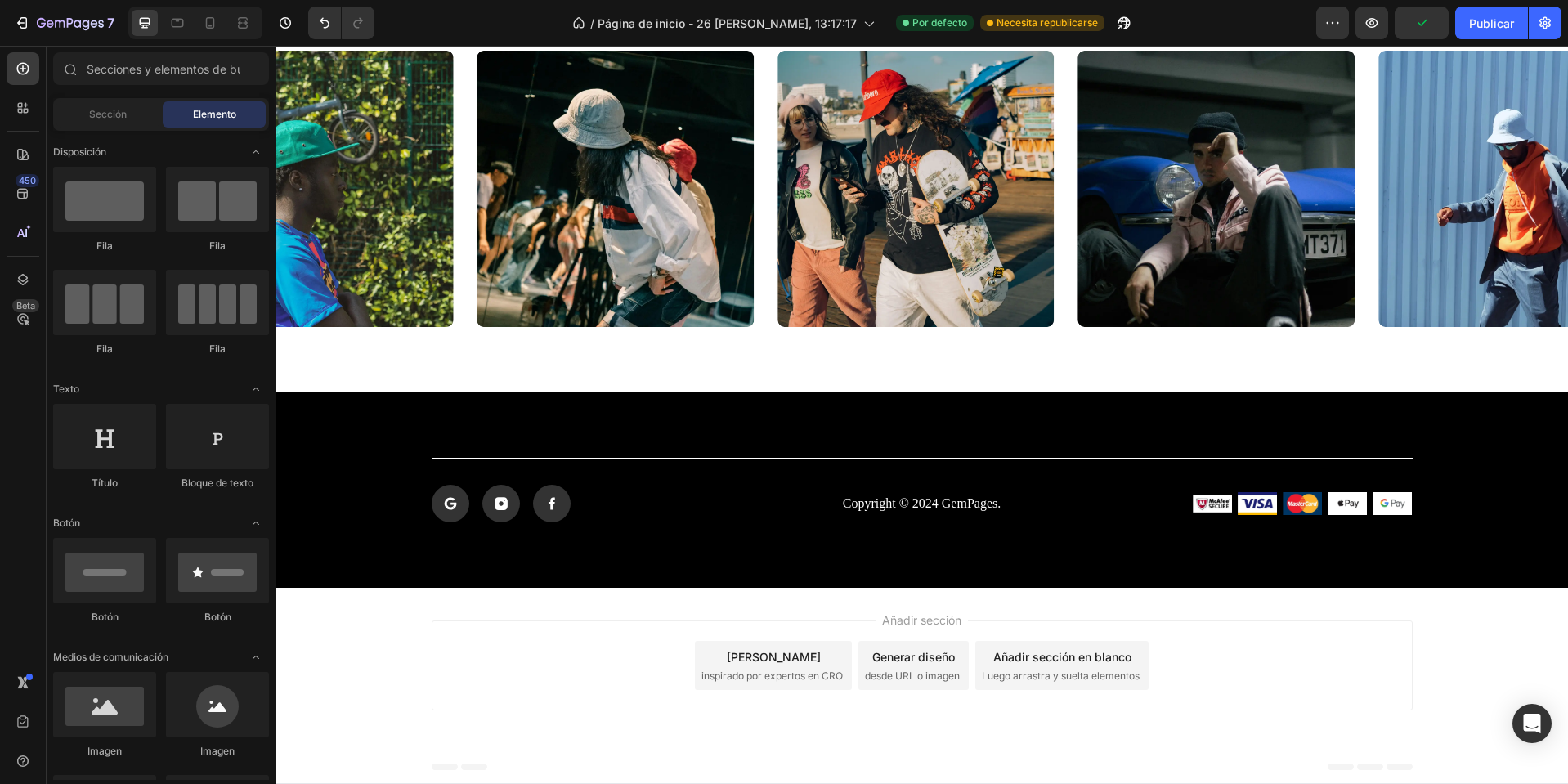
scroll to position [2672, 0]
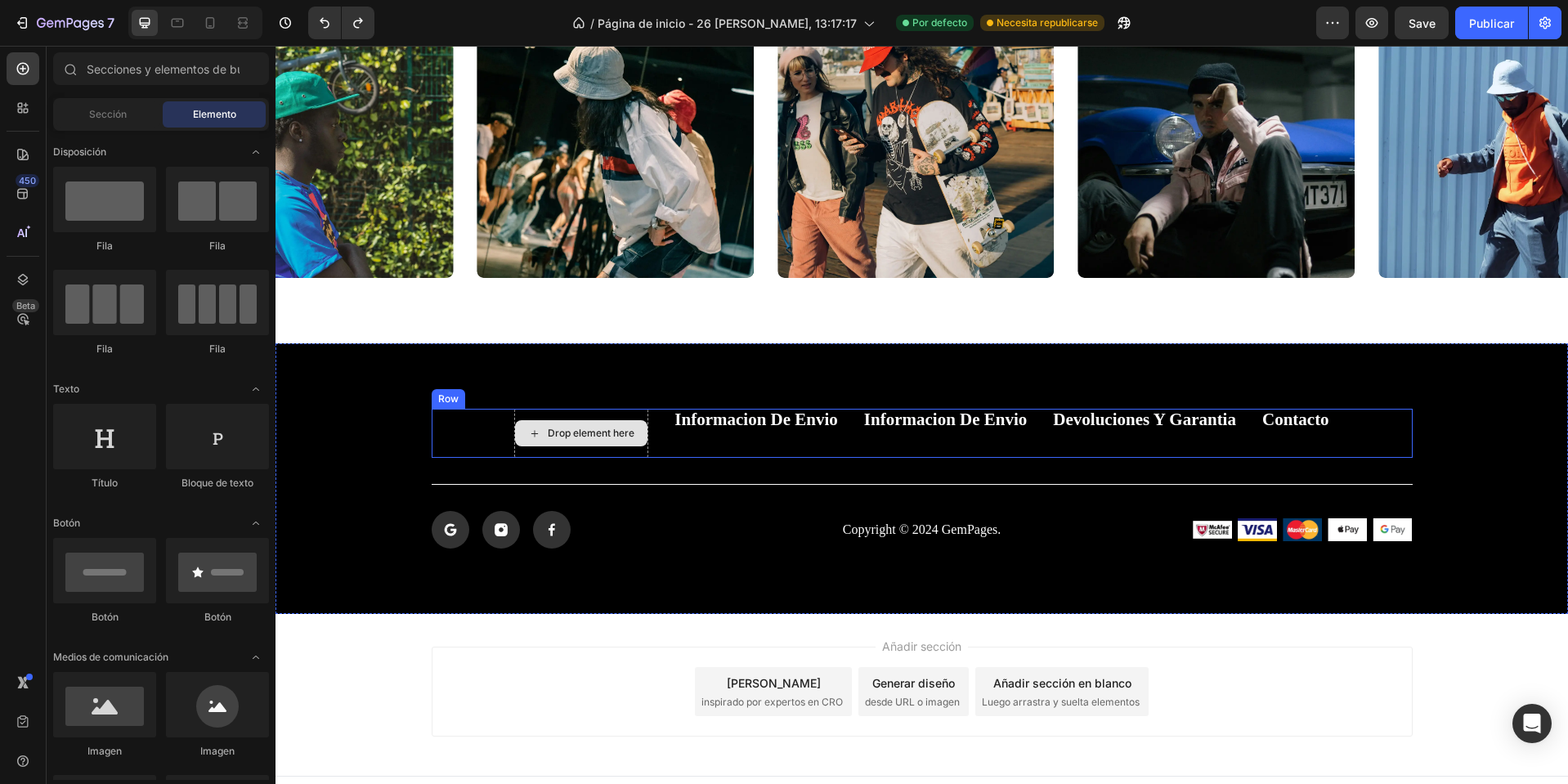
click at [563, 416] on div "Drop element here" at bounding box center [581, 433] width 134 height 49
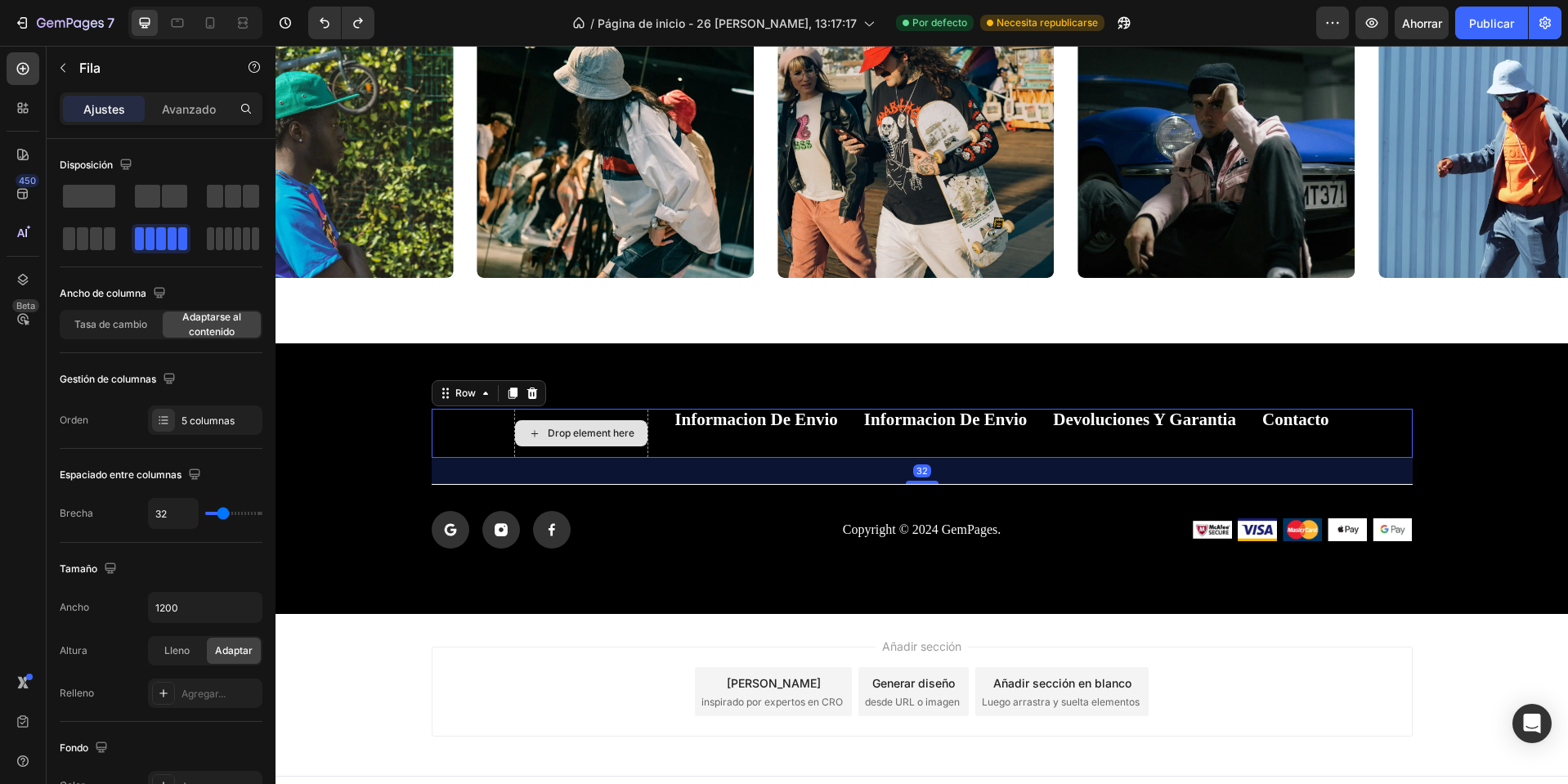
click at [563, 432] on div "Drop element here" at bounding box center [591, 433] width 87 height 13
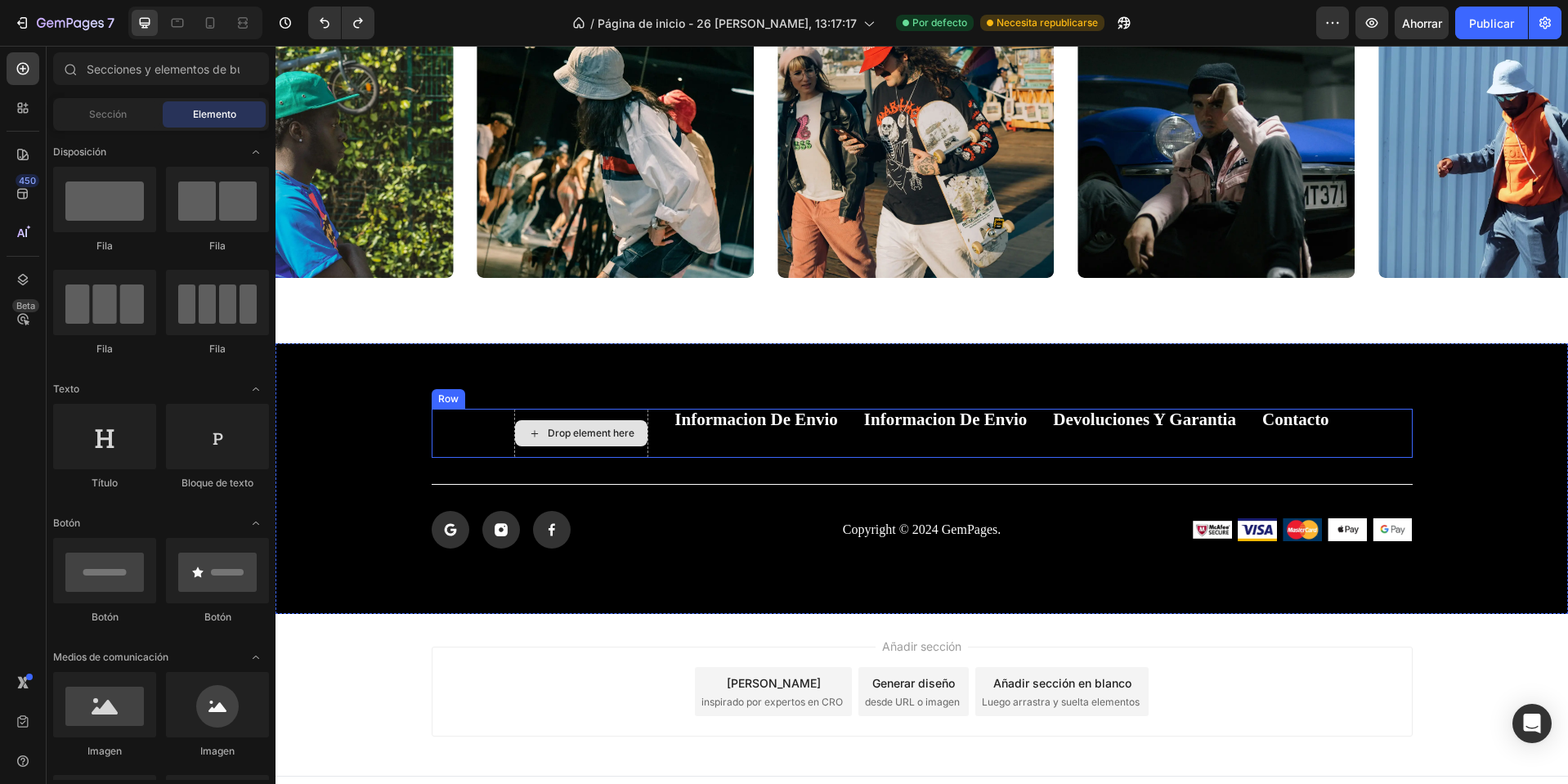
click at [562, 432] on div "Drop element here" at bounding box center [591, 433] width 87 height 13
click at [577, 452] on div "Drop element here" at bounding box center [581, 433] width 134 height 49
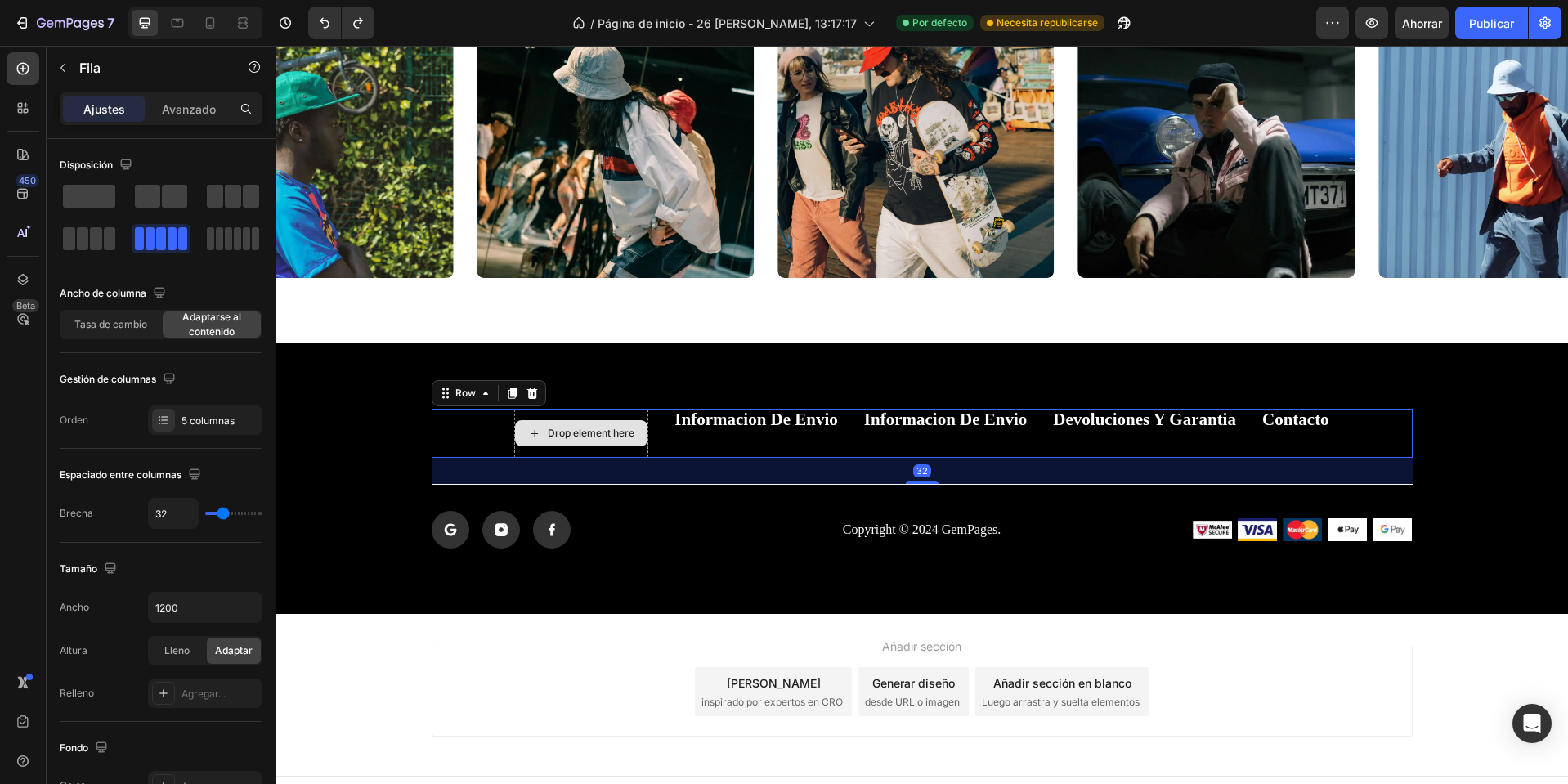
click at [597, 428] on div "Drop element here" at bounding box center [591, 433] width 87 height 13
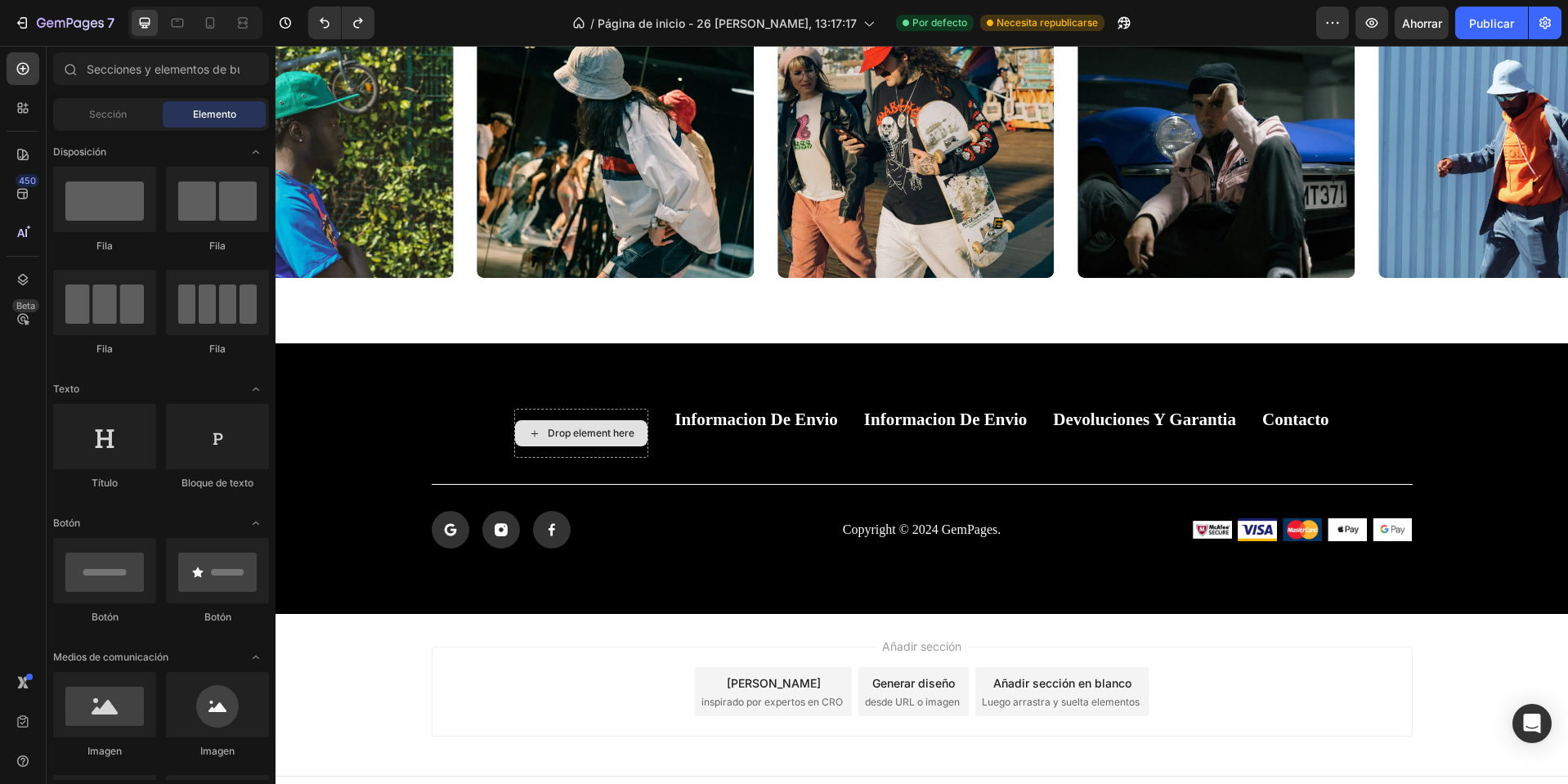
click at [597, 428] on div "Drop element here" at bounding box center [591, 433] width 87 height 13
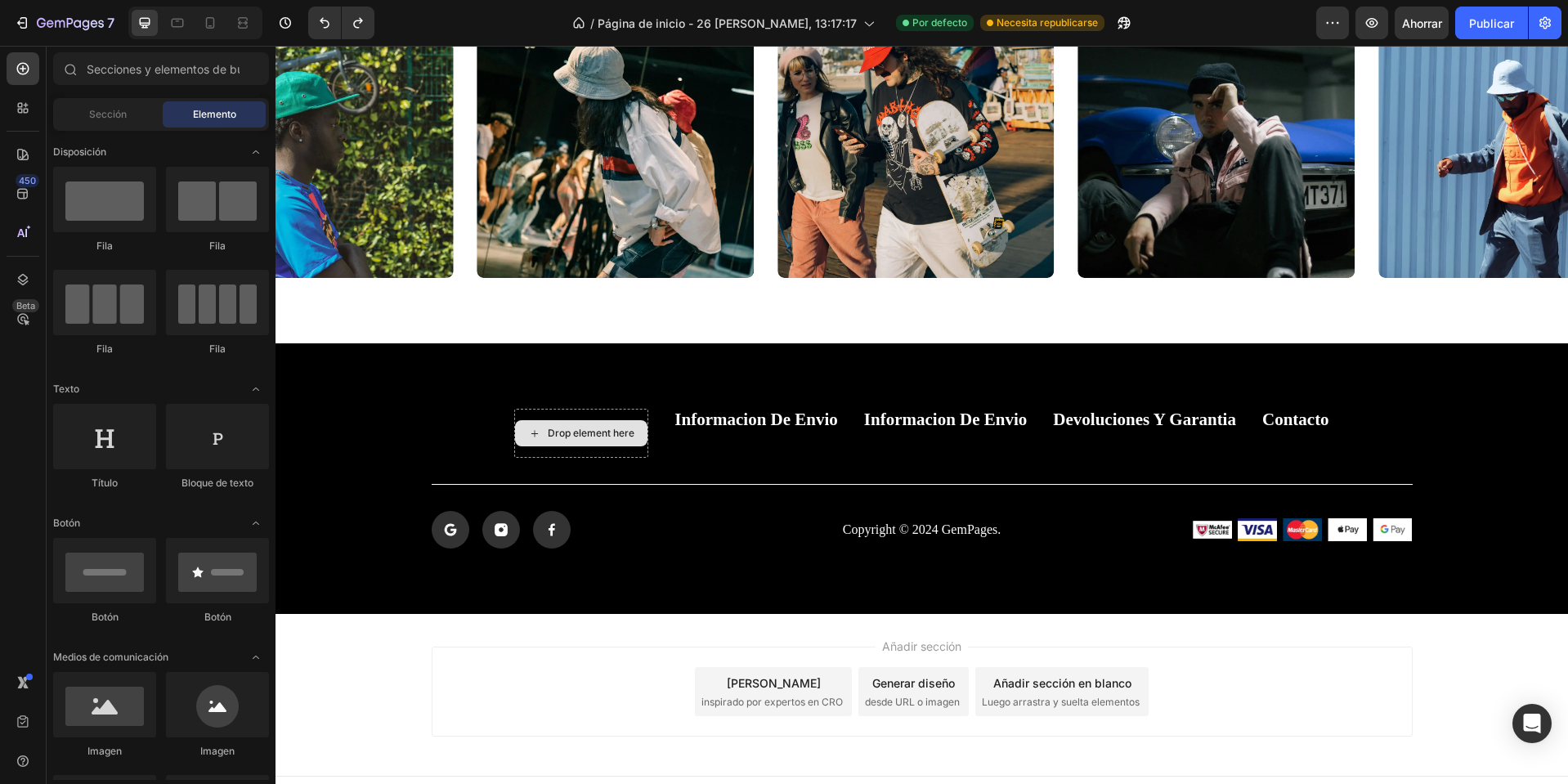
click at [597, 428] on div "Drop element here" at bounding box center [591, 433] width 87 height 13
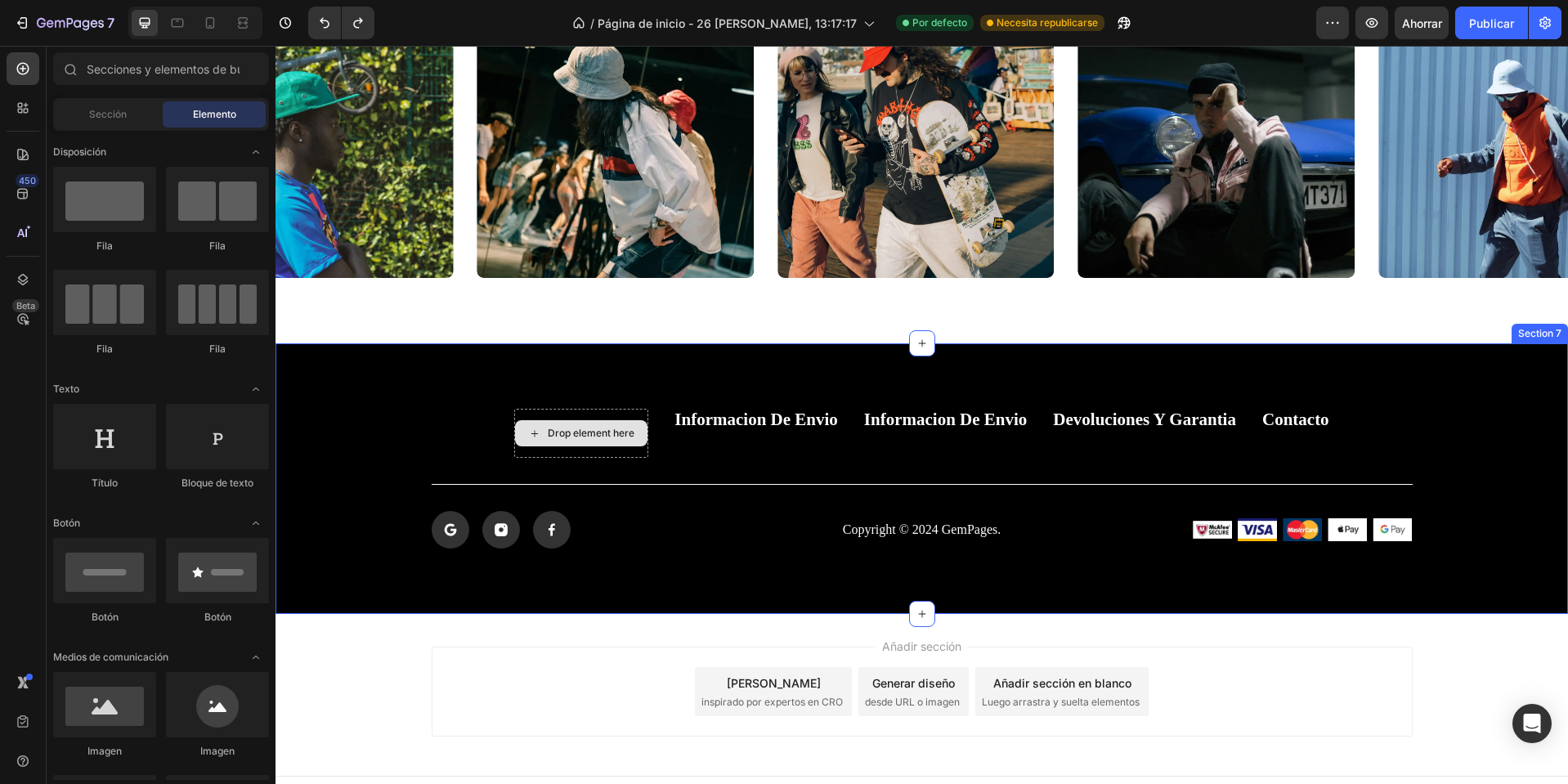
drag, startPoint x: 469, startPoint y: 464, endPoint x: 456, endPoint y: 450, distance: 19.1
click at [439, 461] on div "Drop element here Informacion de envio Button Informacion de envio Button Devol…" at bounding box center [921, 479] width 1293 height 140
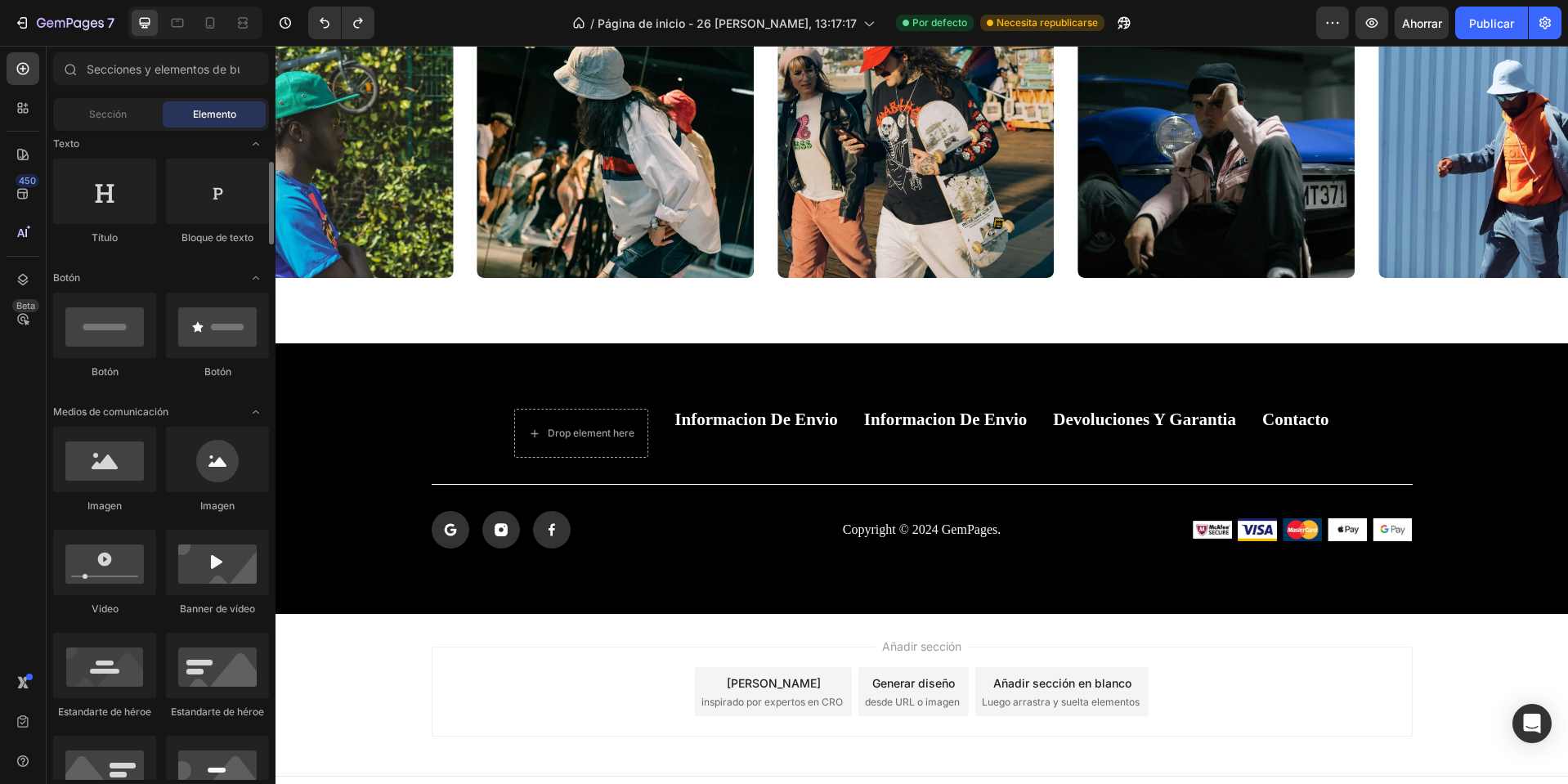
scroll to position [327, 0]
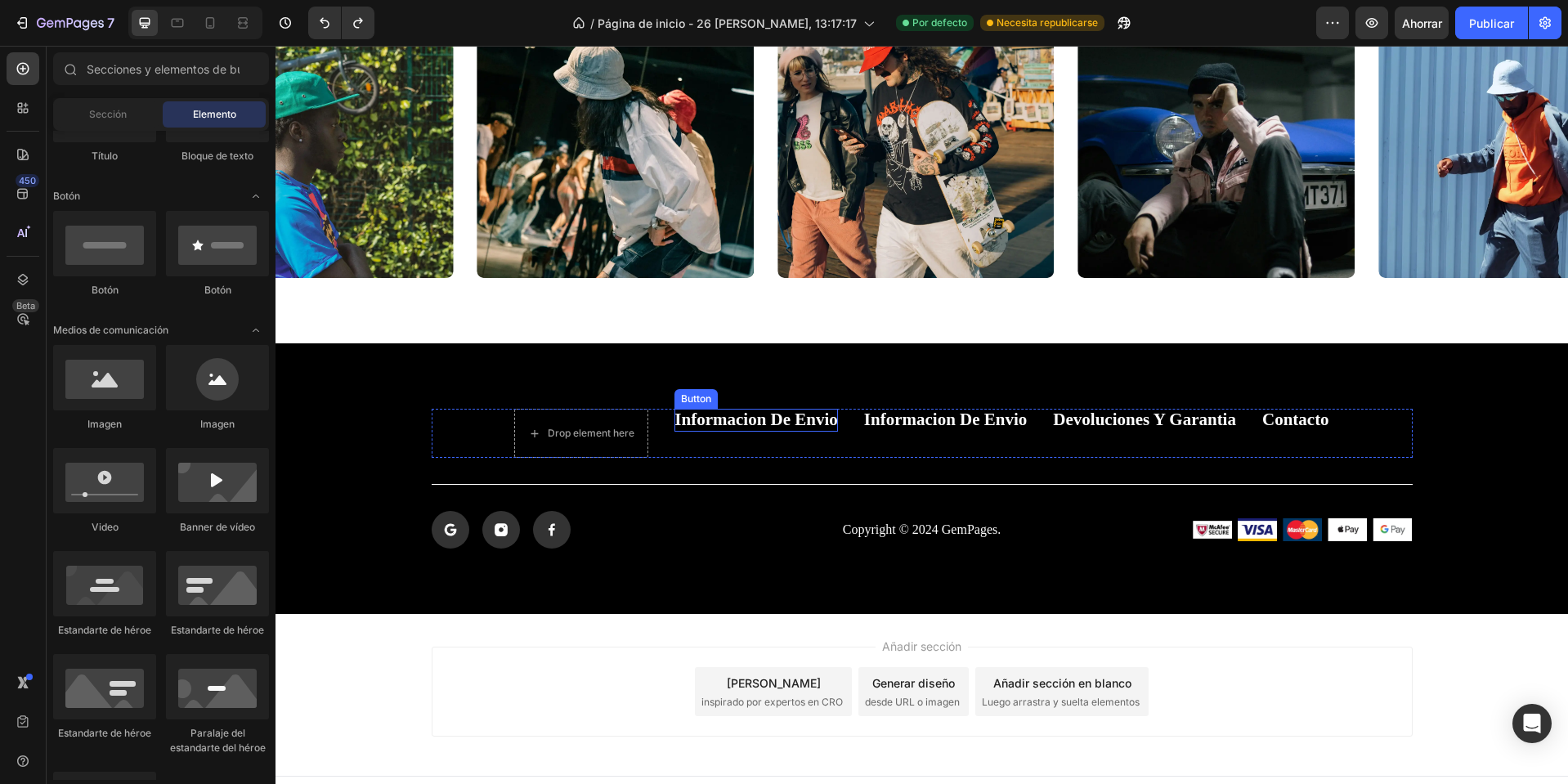
click at [750, 425] on p "Informacion de envio" at bounding box center [756, 420] width 163 height 22
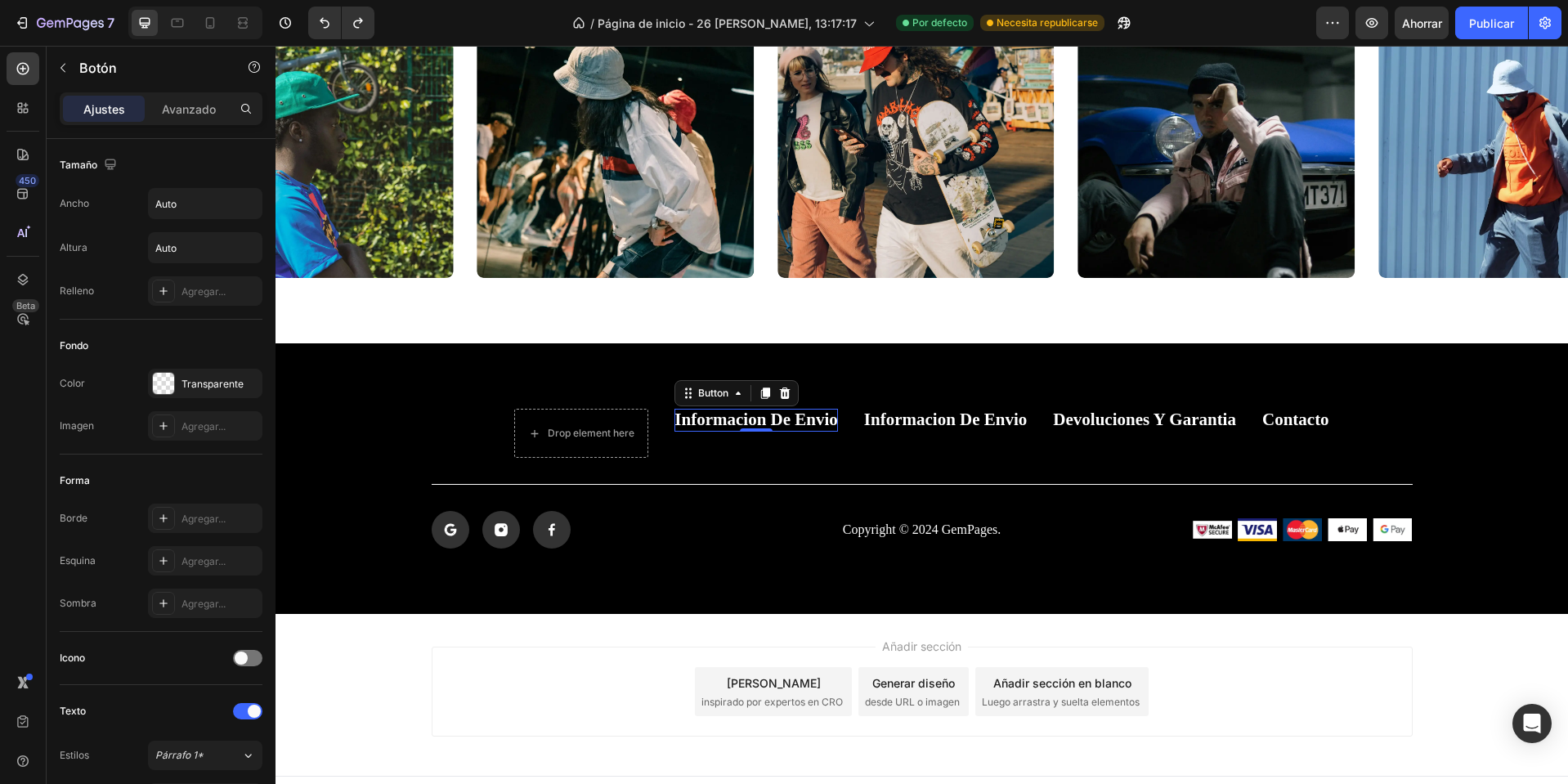
drag, startPoint x: 755, startPoint y: 389, endPoint x: 757, endPoint y: 406, distance: 17.1
click at [759, 389] on icon at bounding box center [765, 393] width 13 height 13
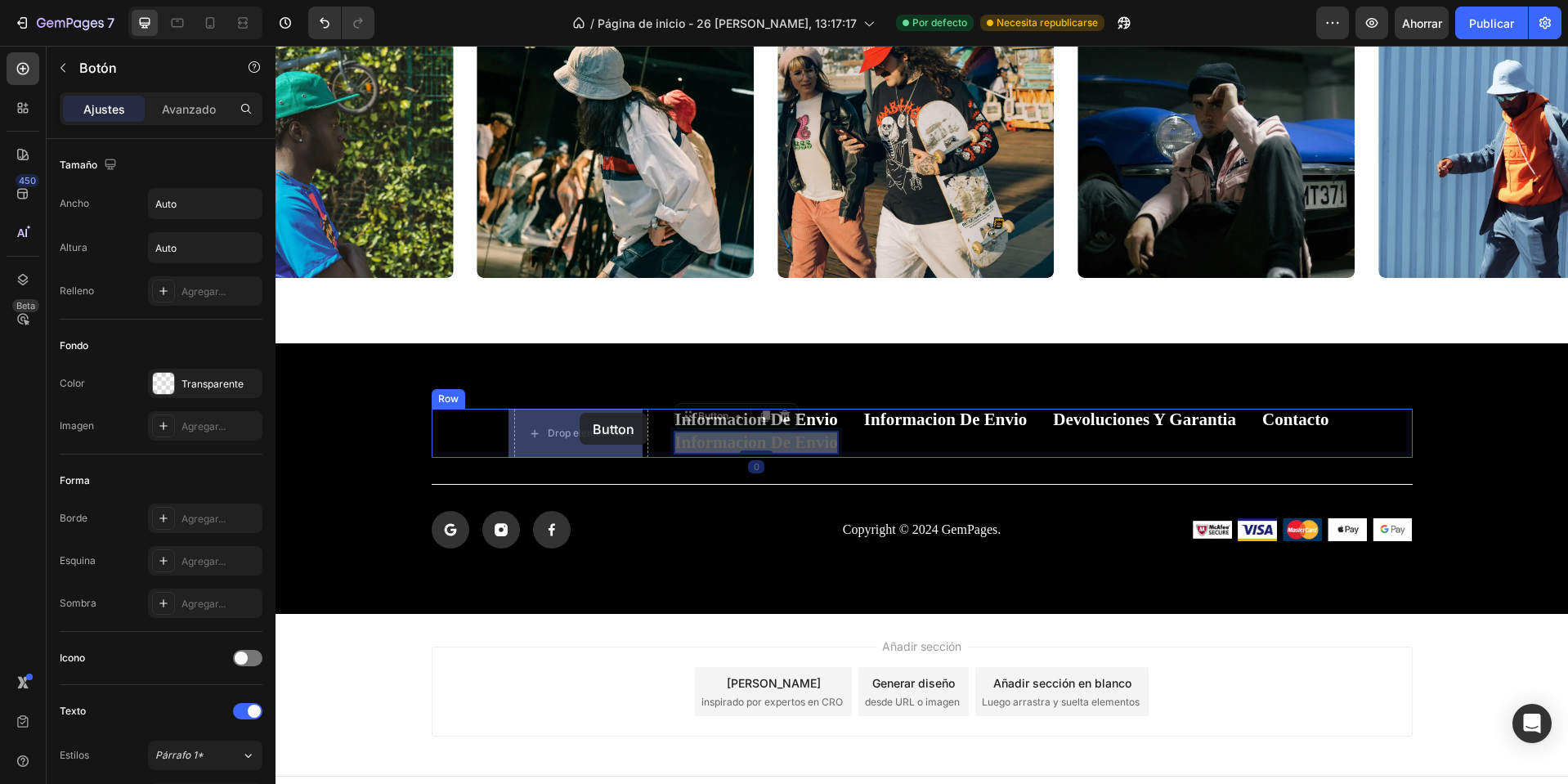
drag, startPoint x: 755, startPoint y: 439, endPoint x: 637, endPoint y: 422, distance: 119.2
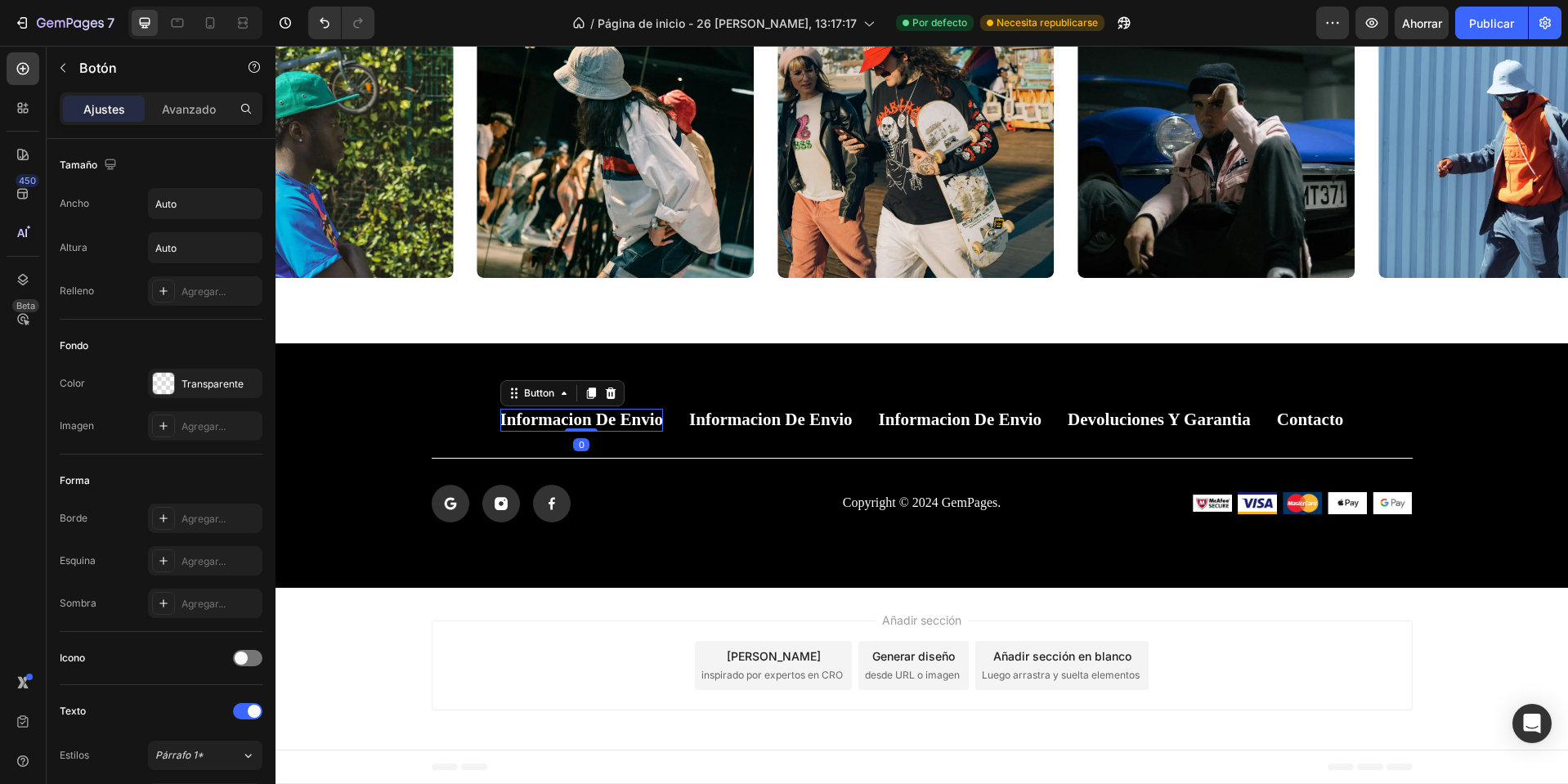
click at [607, 423] on p "Informacion de envio" at bounding box center [581, 420] width 163 height 22
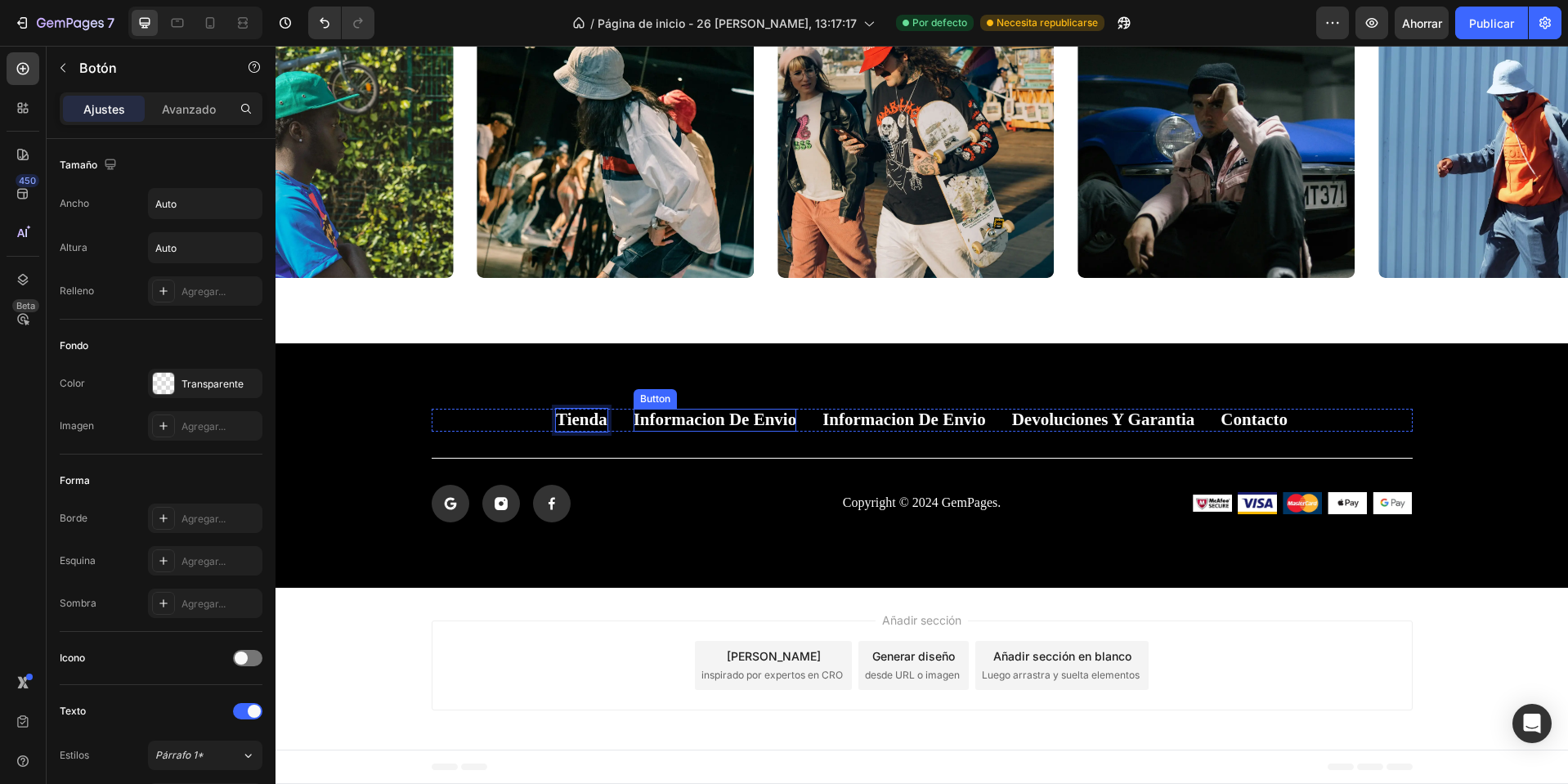
click at [700, 419] on p "Informacion de envio" at bounding box center [715, 420] width 163 height 22
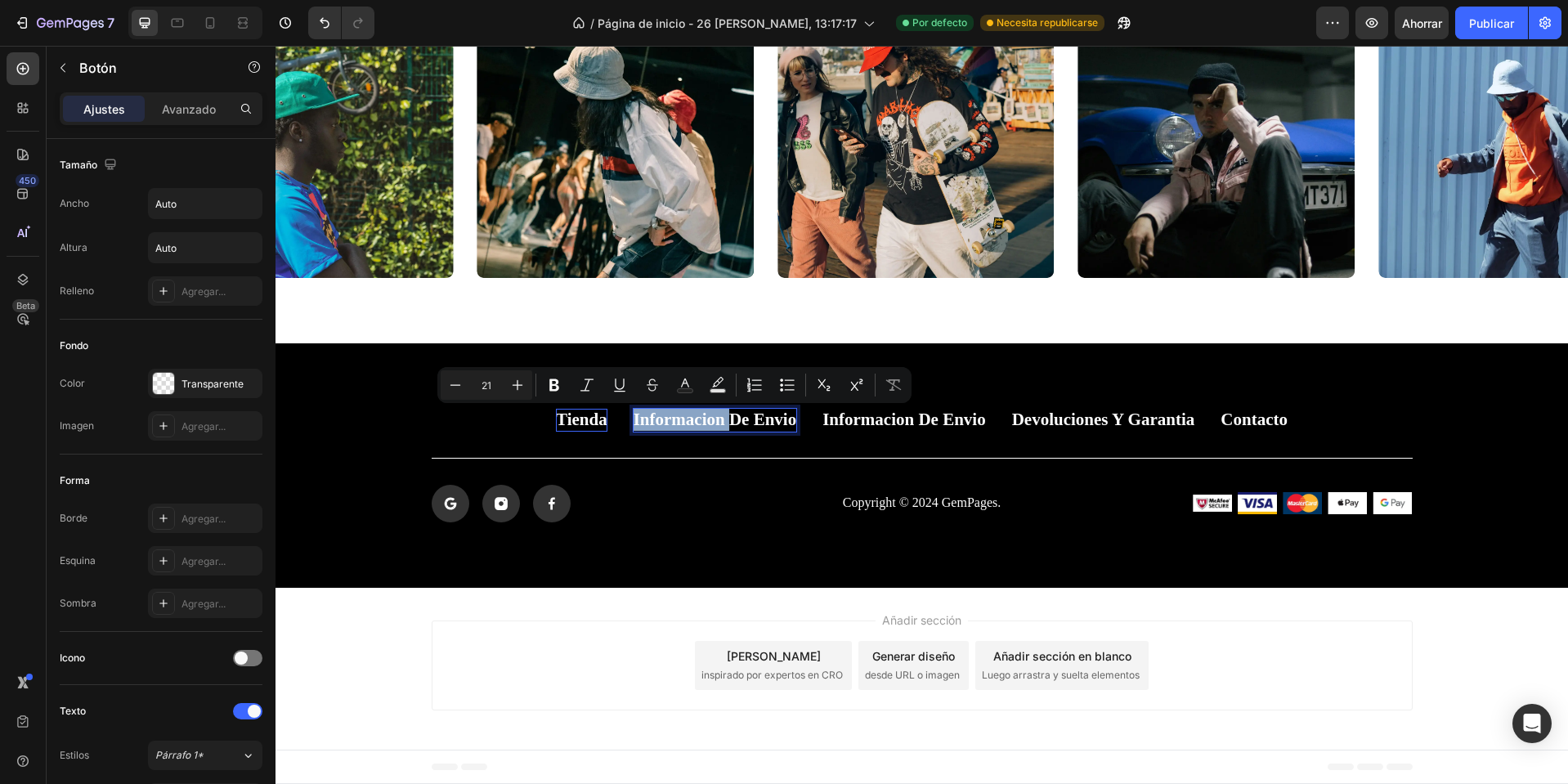
click at [700, 419] on p "Informacion de envio" at bounding box center [715, 420] width 163 height 22
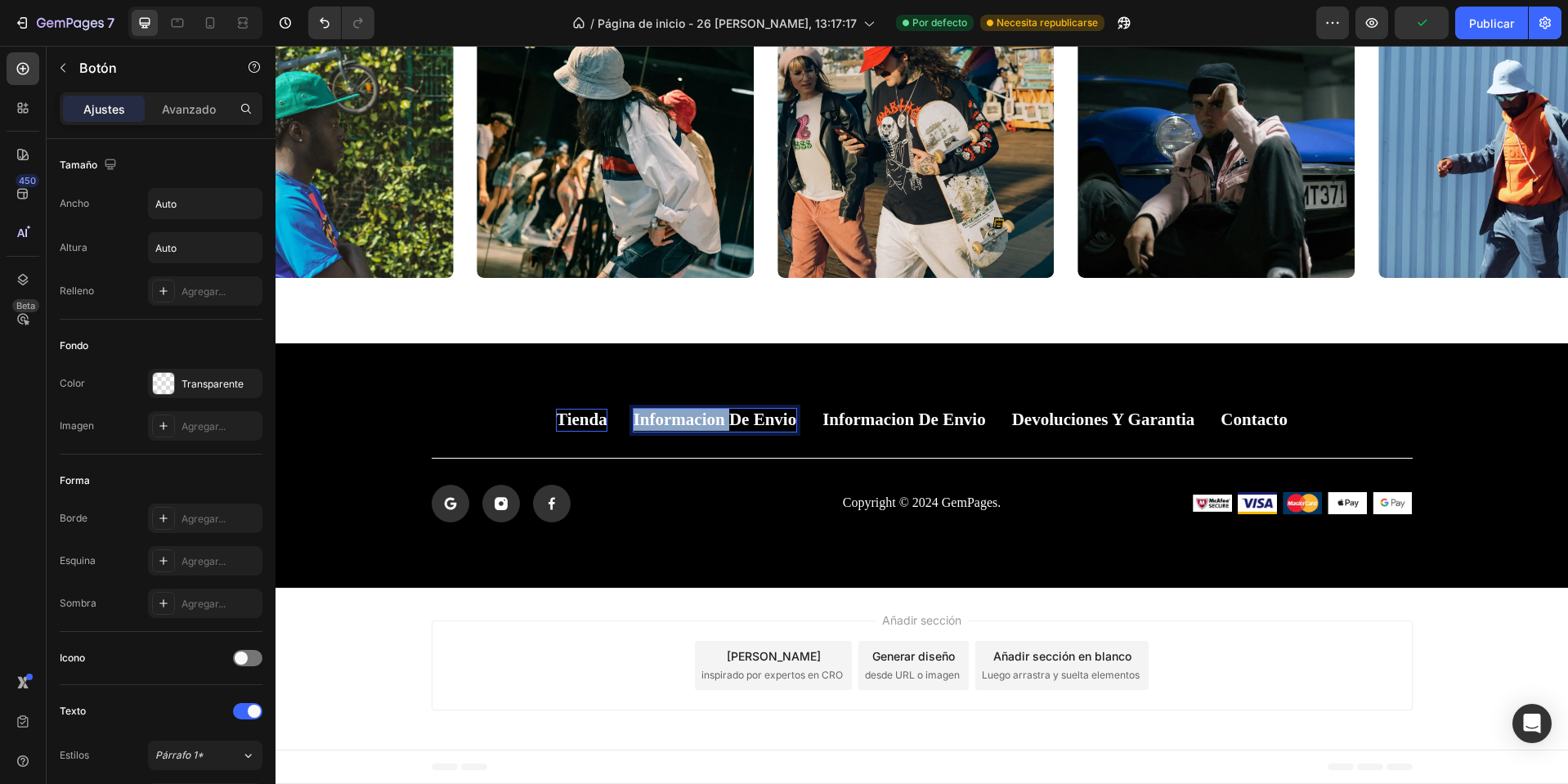
click at [700, 419] on p "Informacion de envio" at bounding box center [715, 420] width 163 height 22
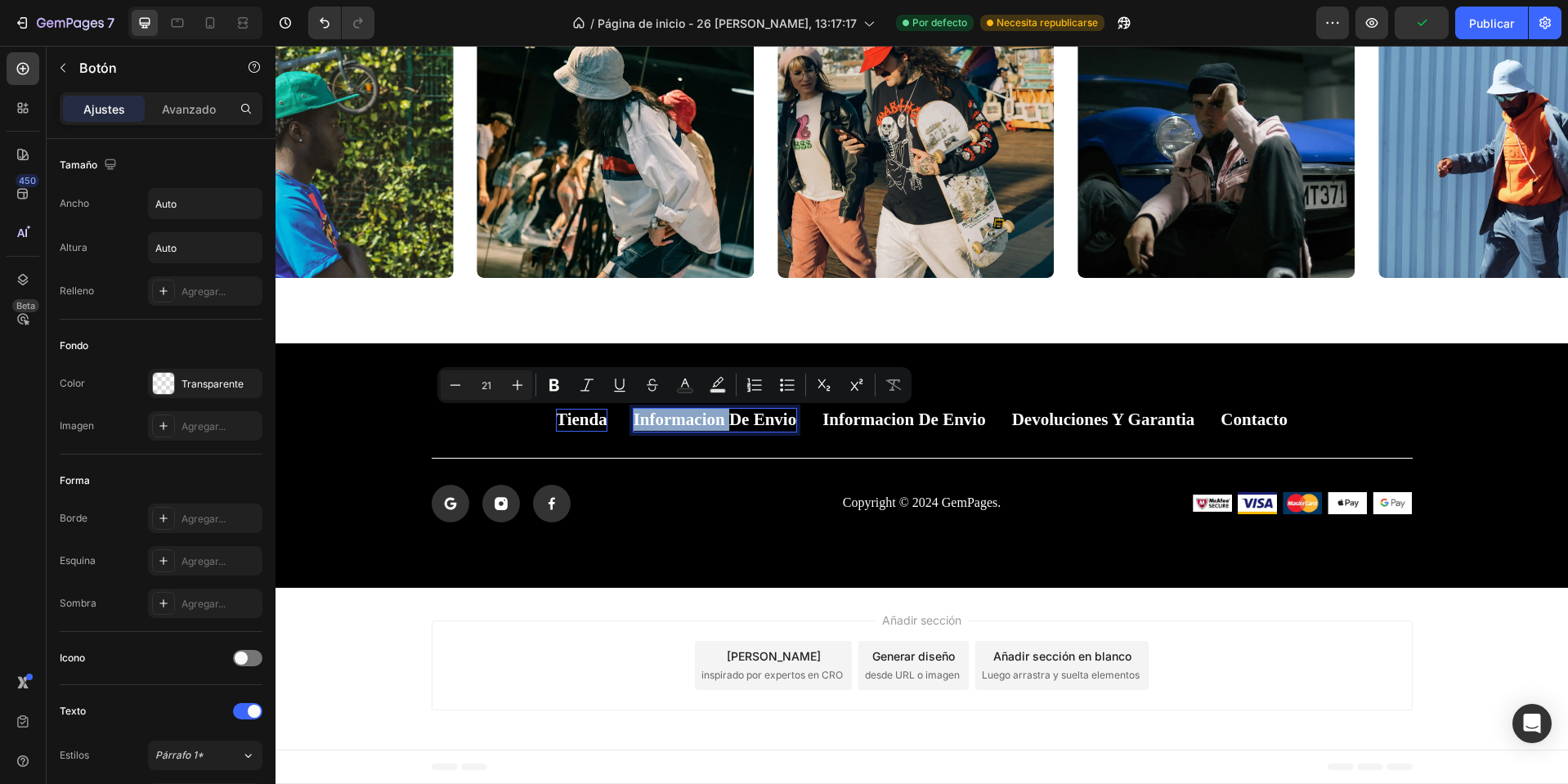
click at [723, 424] on p "Informacion de envio" at bounding box center [715, 420] width 163 height 22
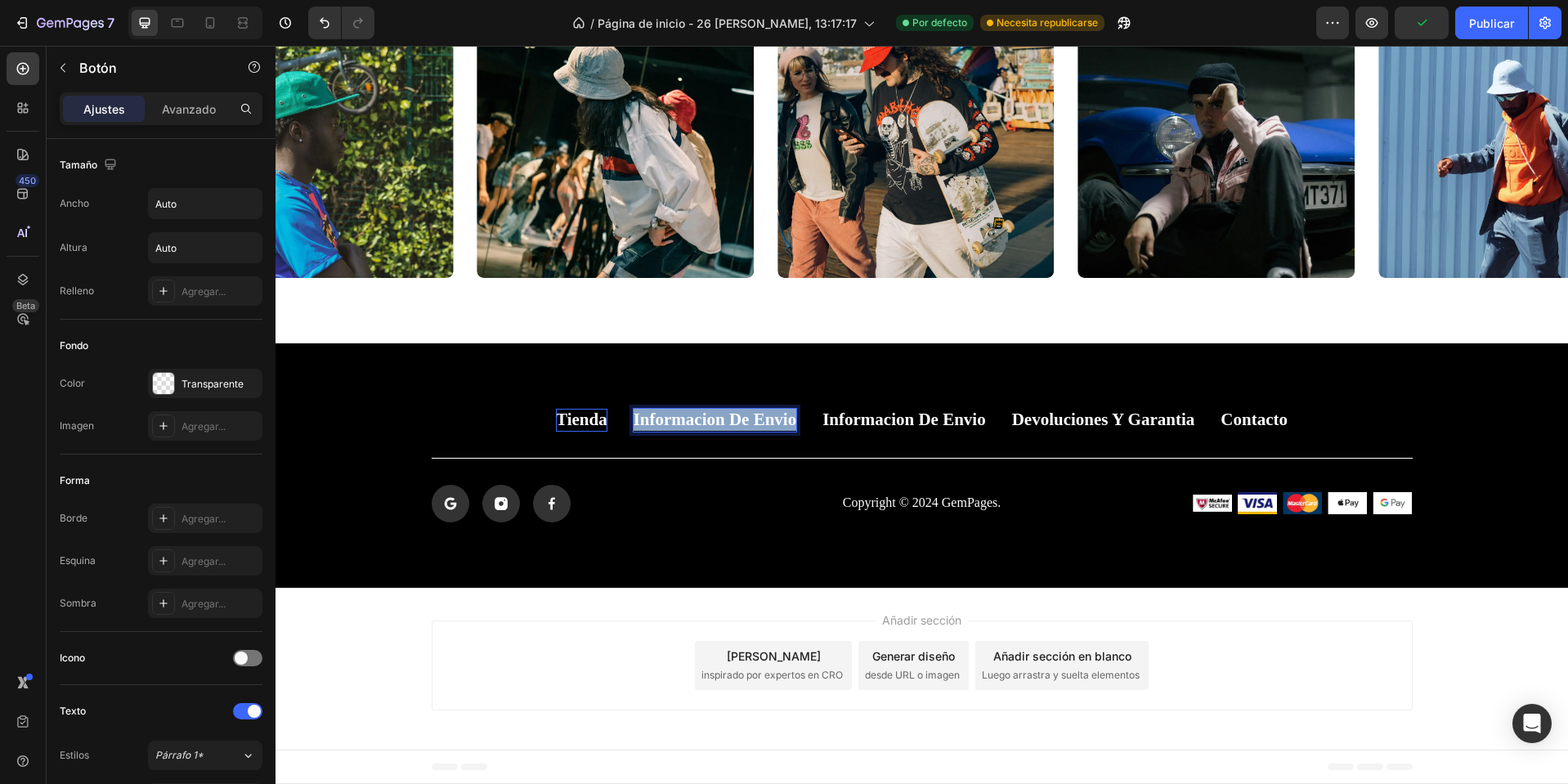
click at [723, 424] on p "Informacion de envio" at bounding box center [715, 420] width 163 height 22
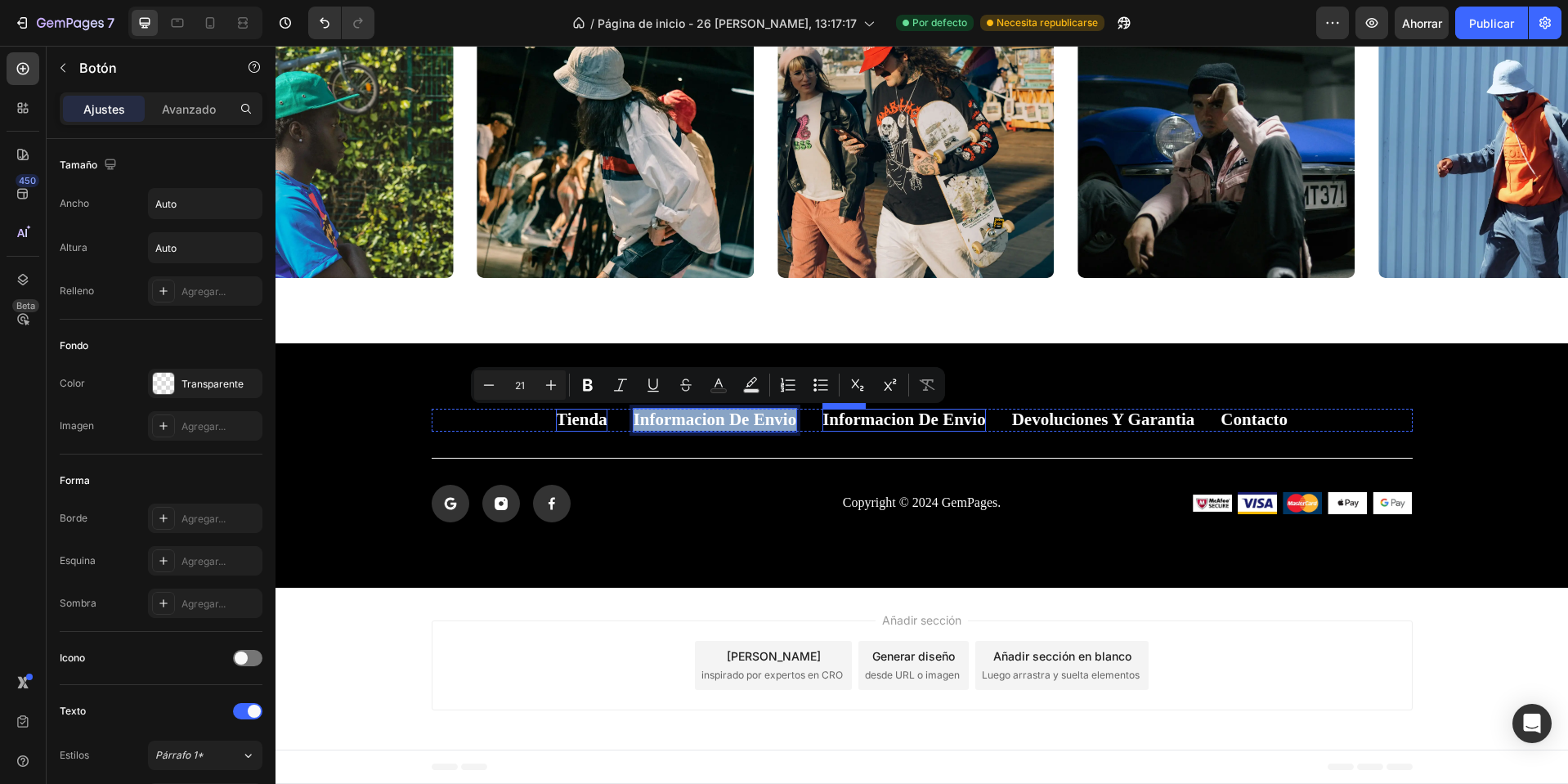
click at [962, 417] on p "Informacion de envio" at bounding box center [903, 420] width 163 height 22
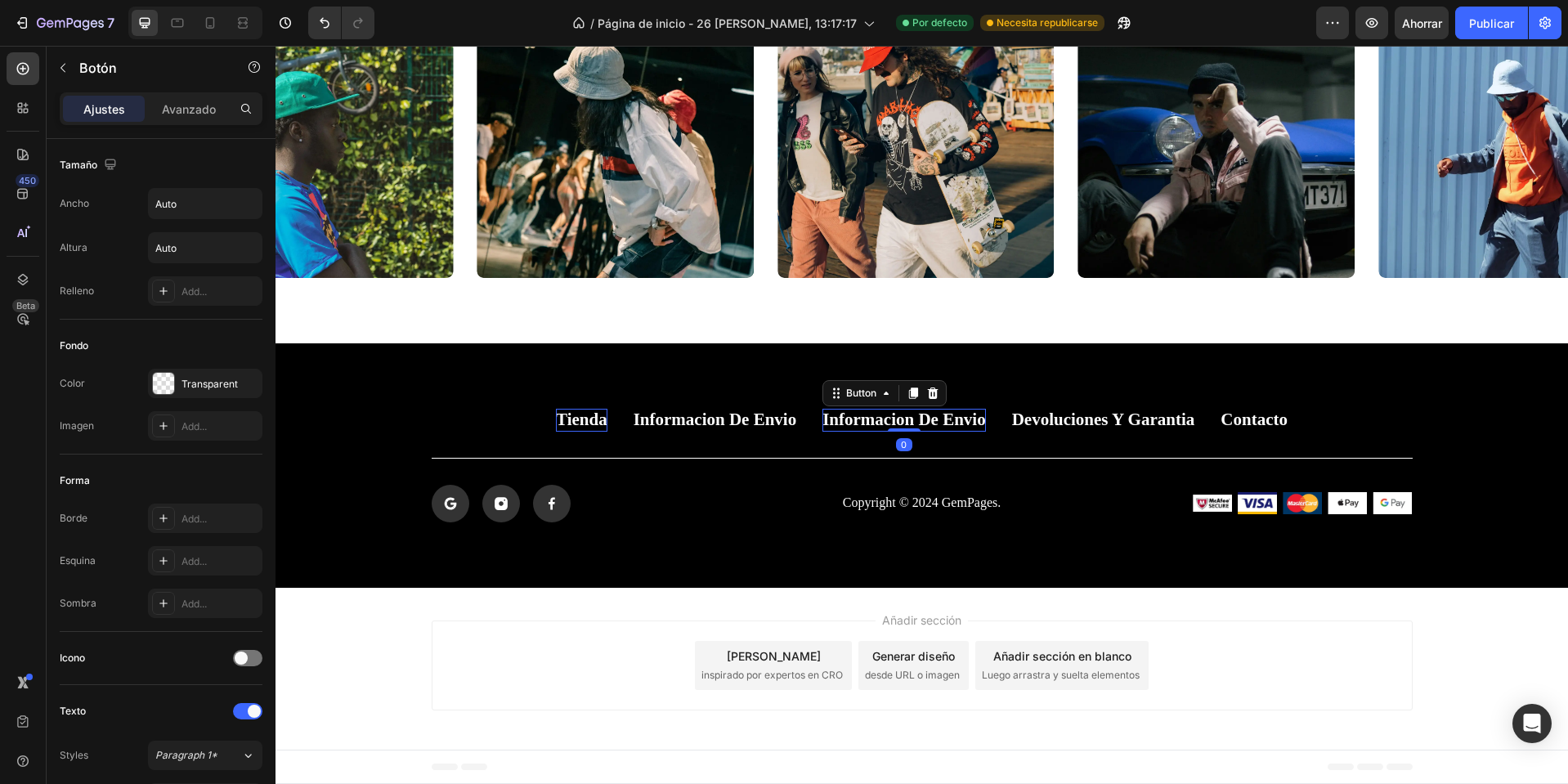
click at [962, 417] on p "Informacion de envio" at bounding box center [903, 420] width 163 height 22
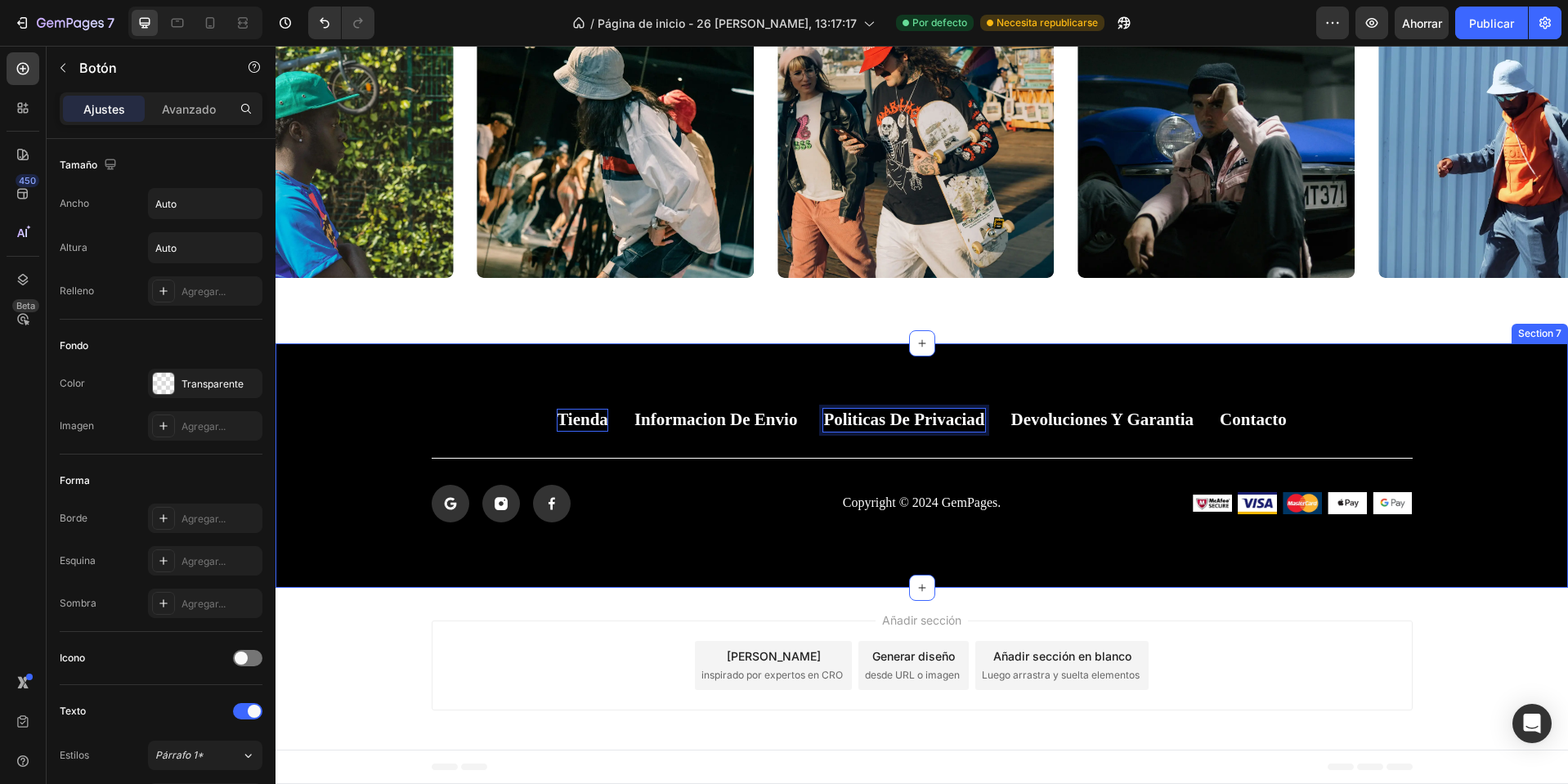
click at [776, 445] on div "Tienda Button Informacion de envio Button Politicas de privaciad Button 0 Devol…" at bounding box center [921, 465] width 1293 height 113
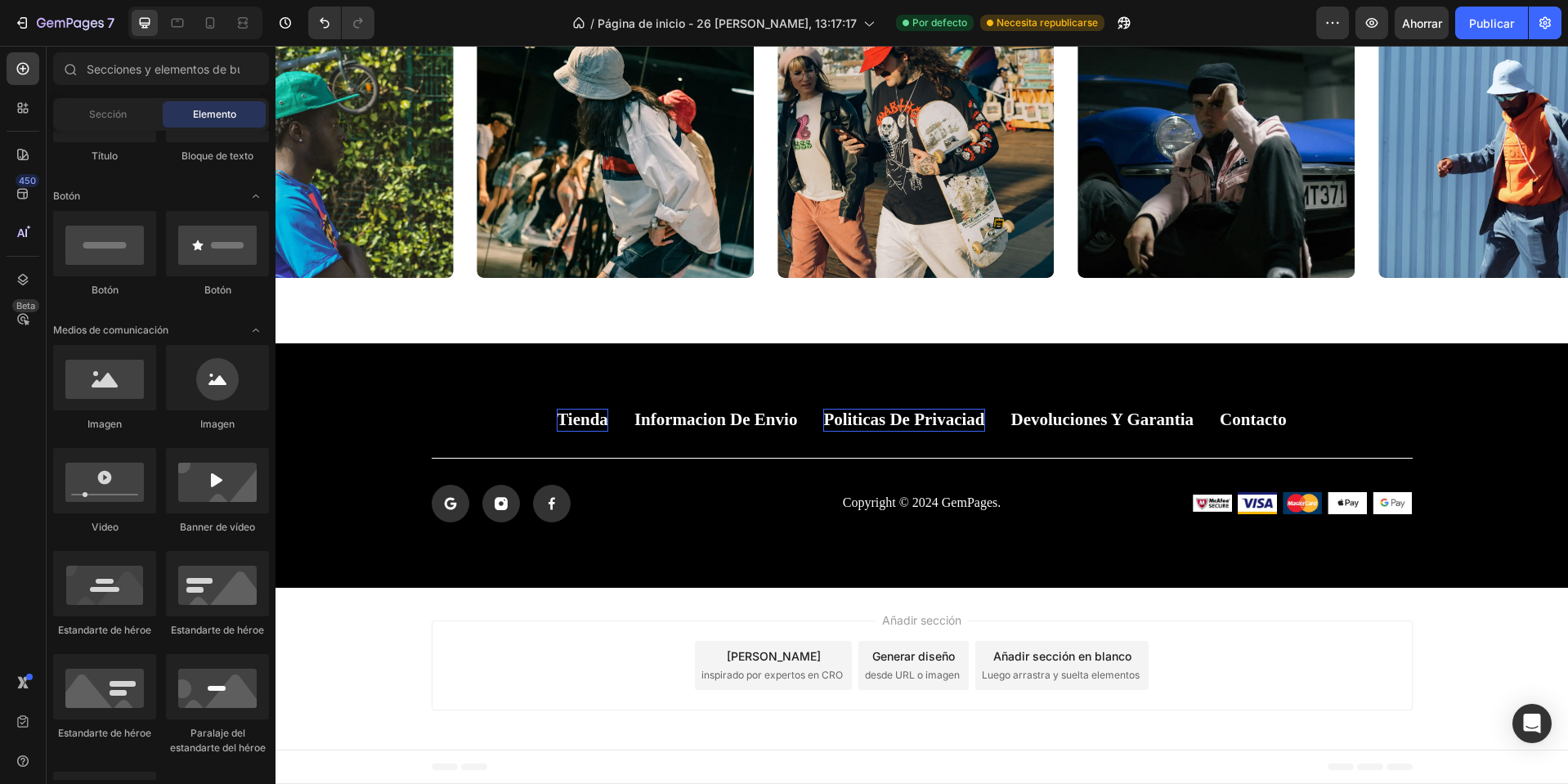
click at [356, 644] on div "Añadir sección Elija plantillas inspirado por expertos en CRO Generar diseño de…" at bounding box center [921, 668] width 1293 height 161
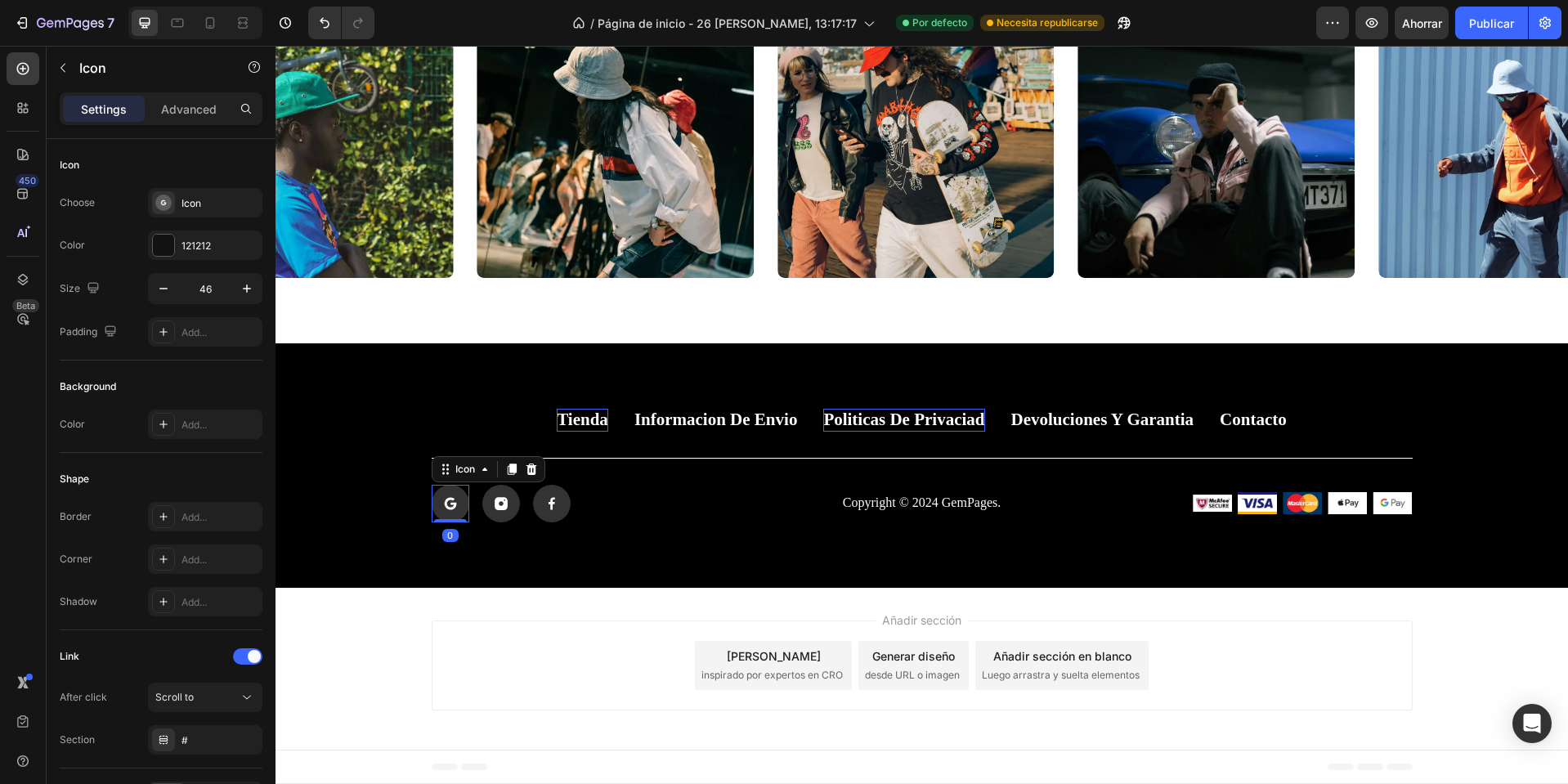
click at [444, 505] on icon at bounding box center [445, 503] width 3 height 6
click at [167, 245] on div at bounding box center [163, 245] width 21 height 21
click at [209, 198] on div "Icono" at bounding box center [219, 203] width 77 height 15
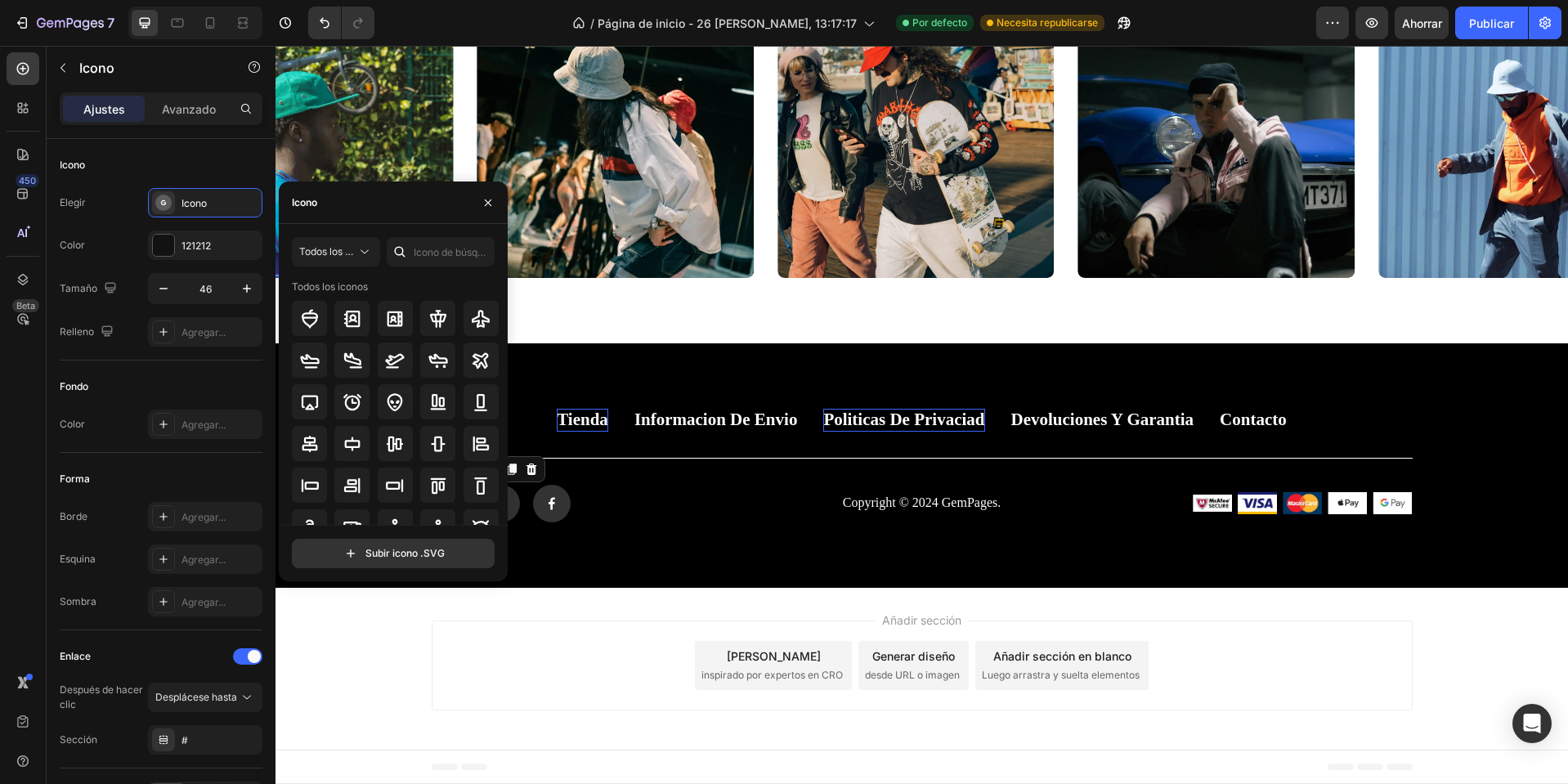
click at [449, 267] on div "Todos los estilos Todos los iconos" at bounding box center [393, 381] width 203 height 287
click at [448, 266] on input "text" at bounding box center [441, 252] width 108 height 30
type input "inst"
click at [394, 317] on icon at bounding box center [395, 318] width 20 height 20
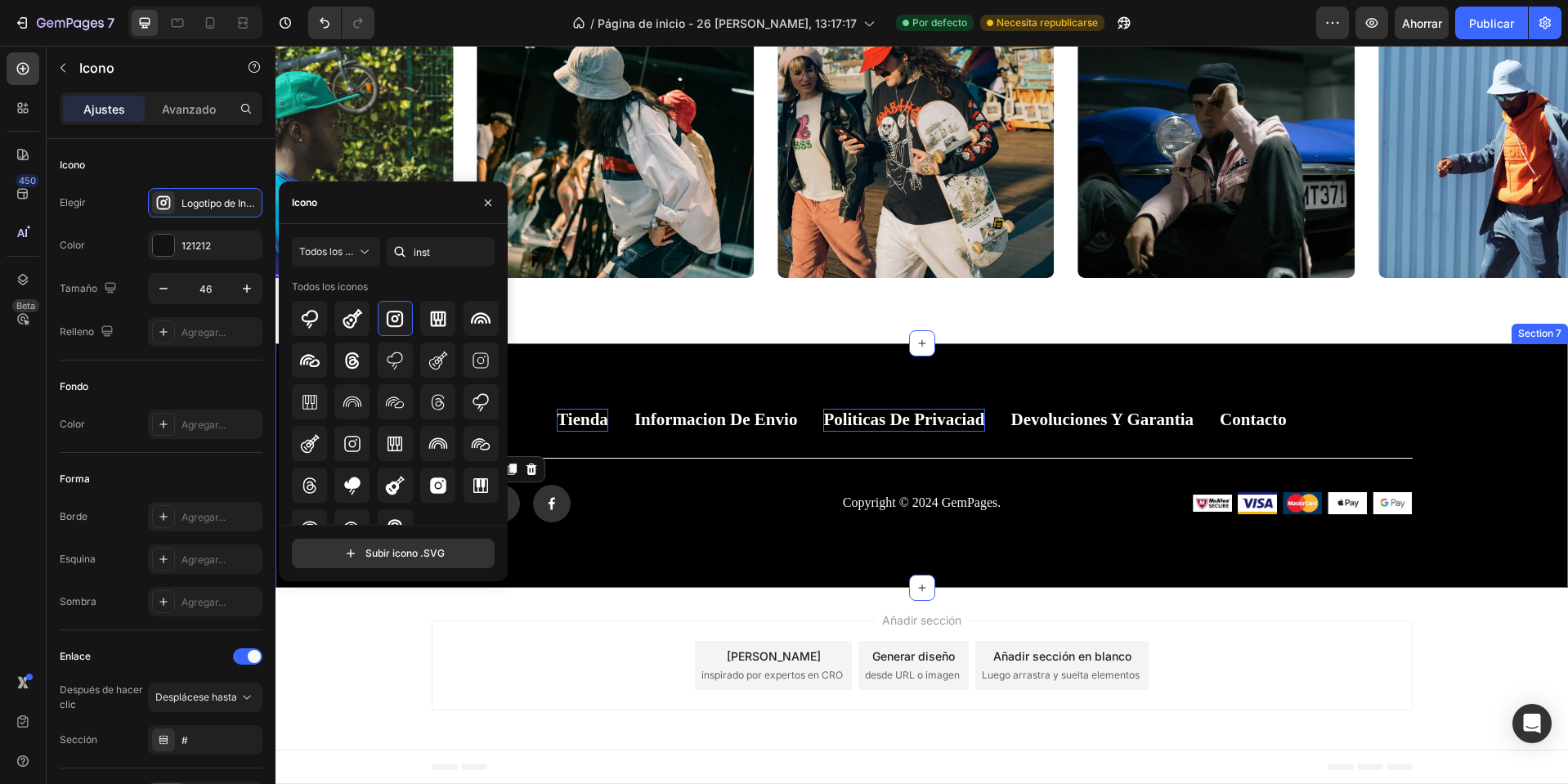
click at [734, 547] on div "Tienda Button Informacion de envio Button Politicas de privaciad Button Devoluc…" at bounding box center [921, 465] width 1293 height 244
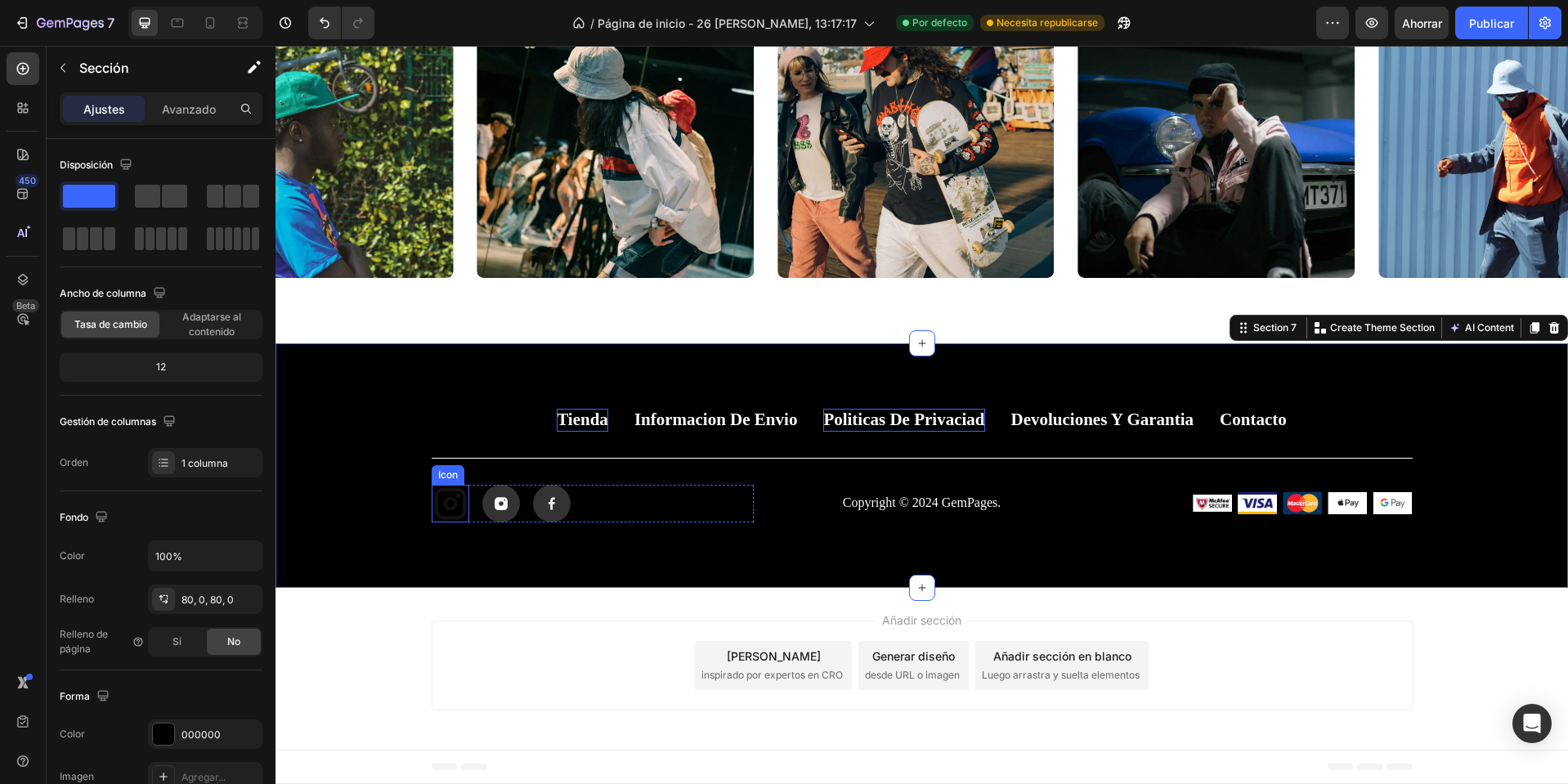
click at [444, 504] on icon at bounding box center [451, 504] width 37 height 37
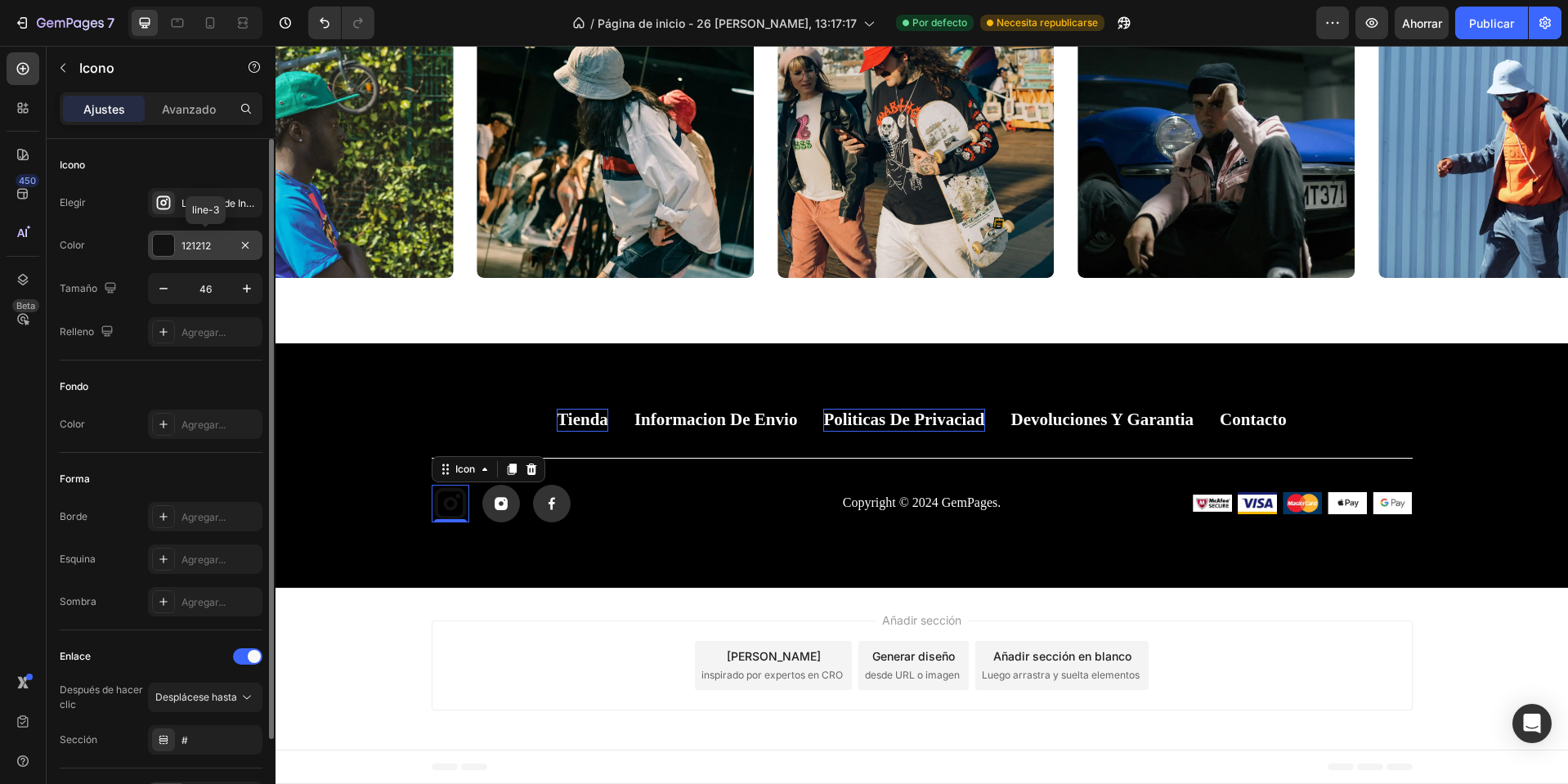
click at [199, 245] on font "121212" at bounding box center [196, 245] width 30 height 12
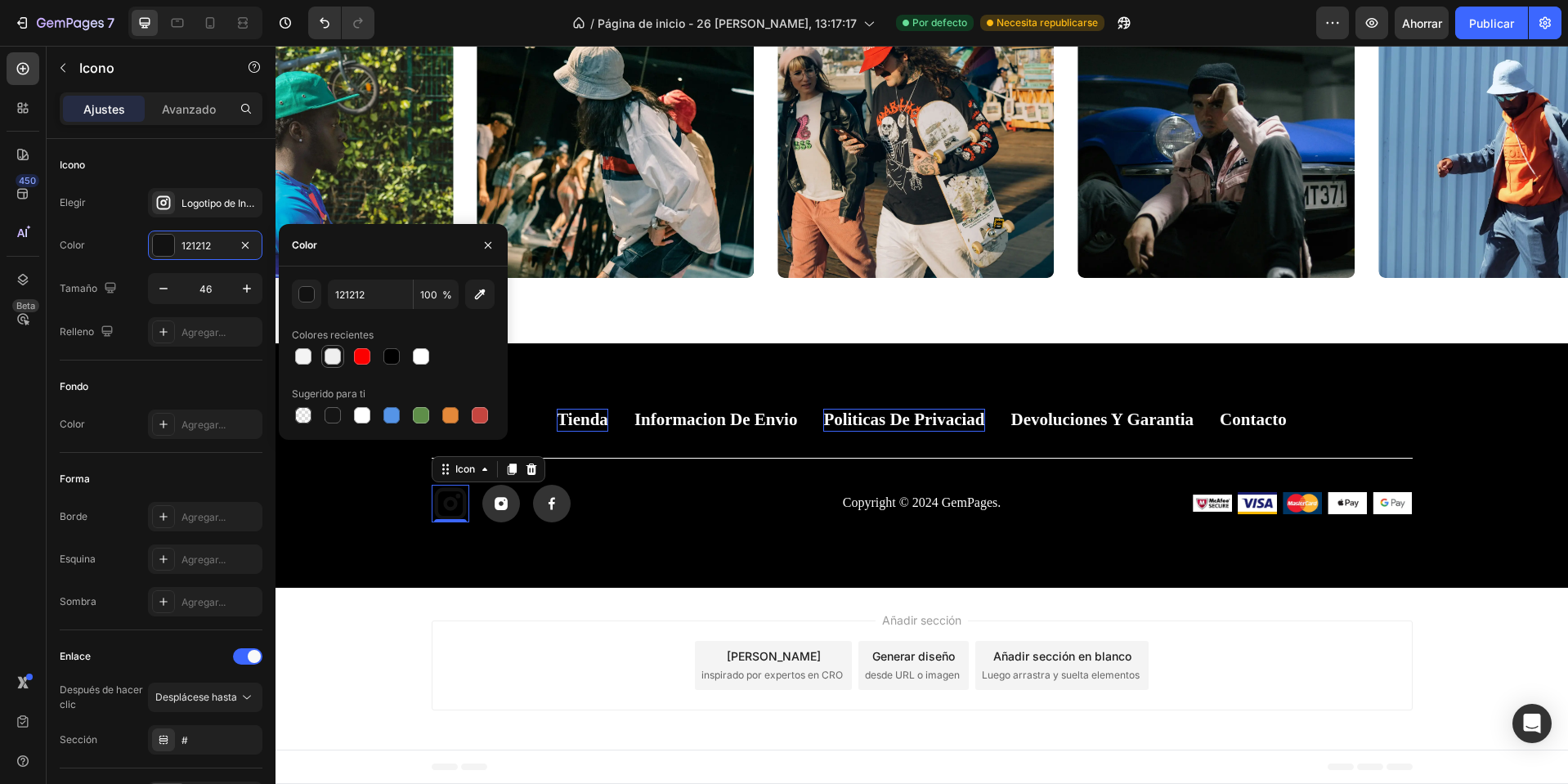
click at [335, 366] on div at bounding box center [332, 357] width 23 height 23
type input "EFEFEF"
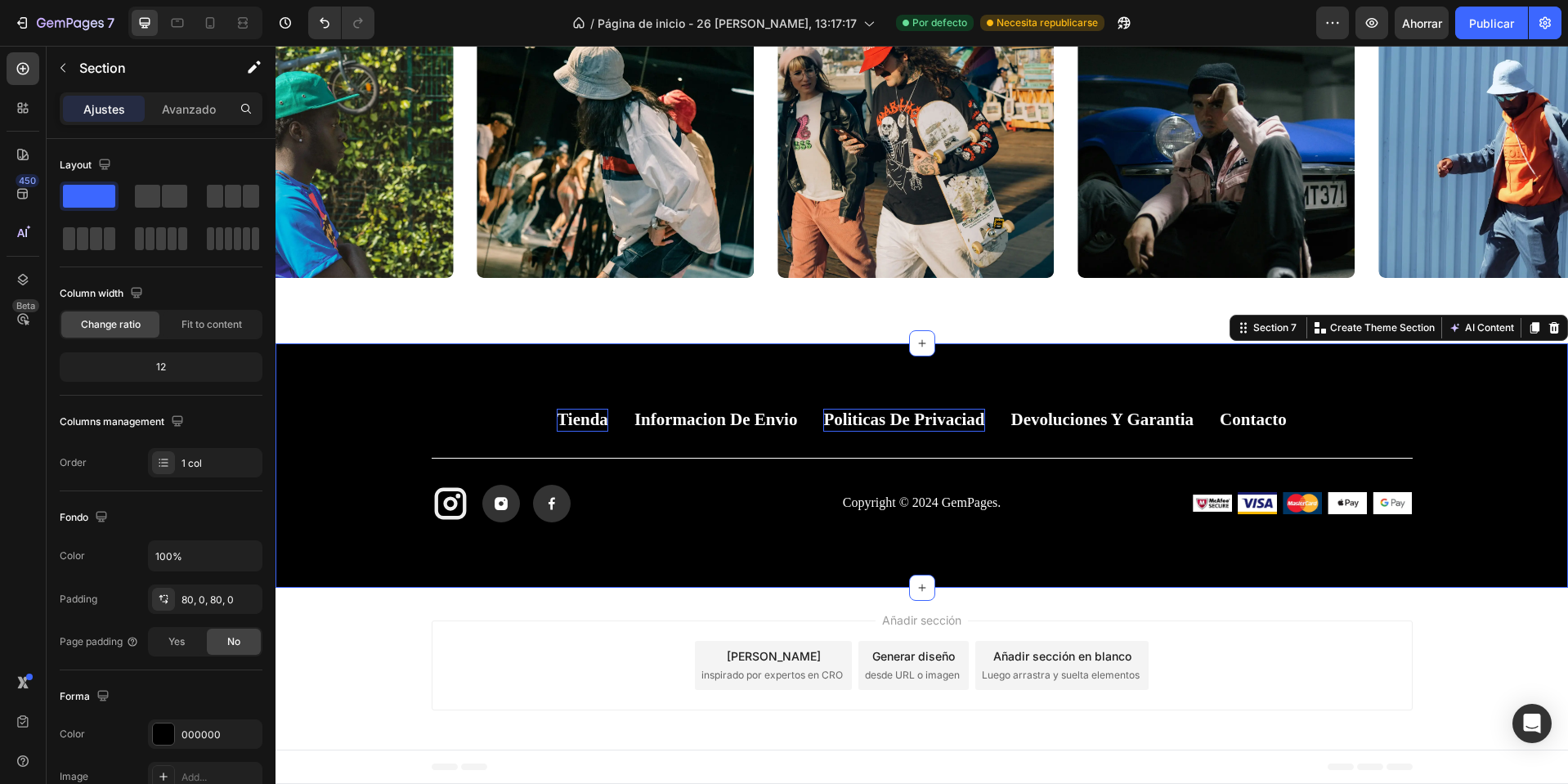
click at [657, 525] on div "Tienda Button Informacion de envio Button Politicas de privaciad Button Devoluc…" at bounding box center [921, 465] width 1293 height 244
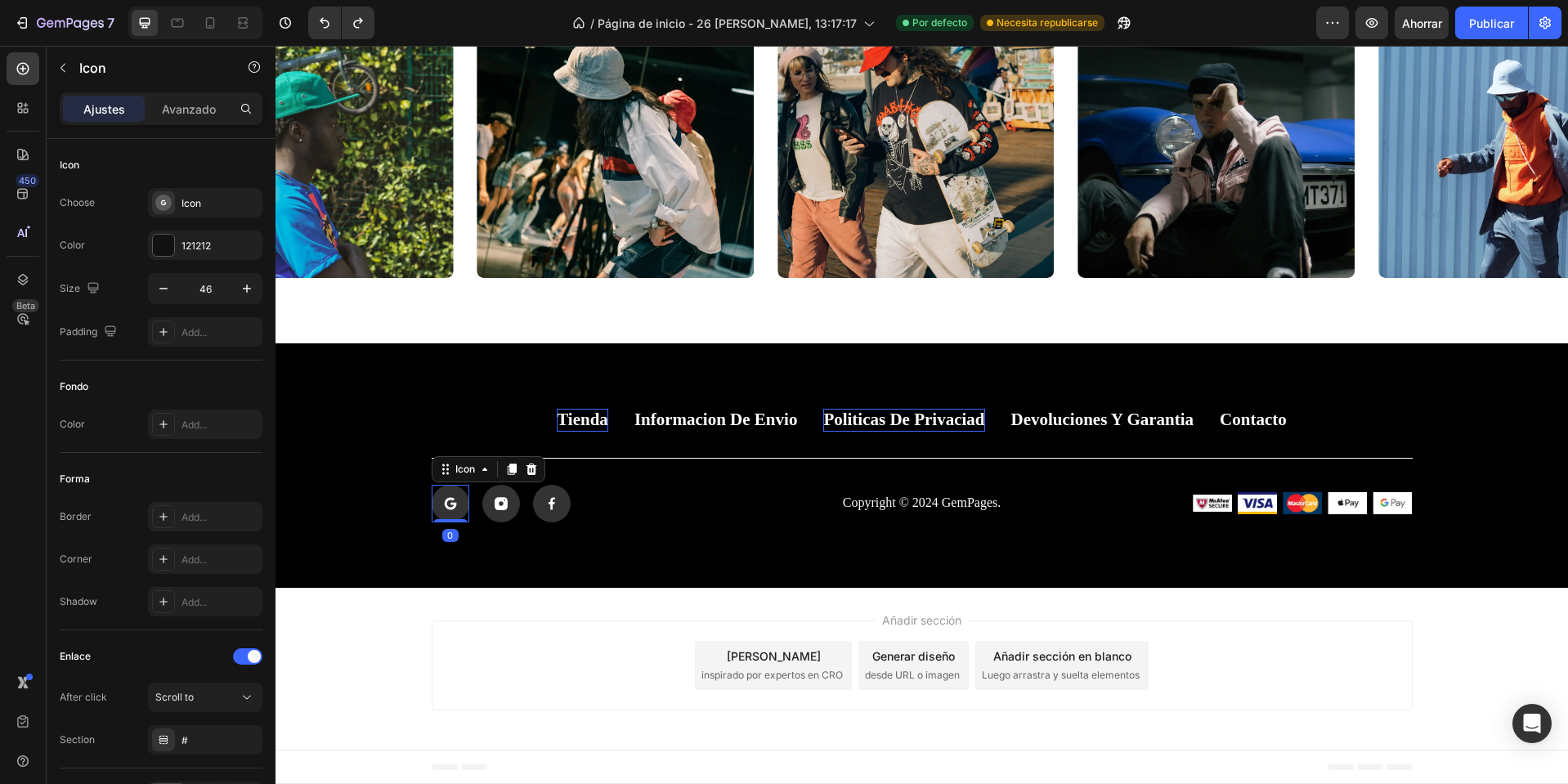
click at [452, 510] on rect at bounding box center [451, 504] width 37 height 37
click at [187, 210] on div "Icono" at bounding box center [219, 203] width 77 height 15
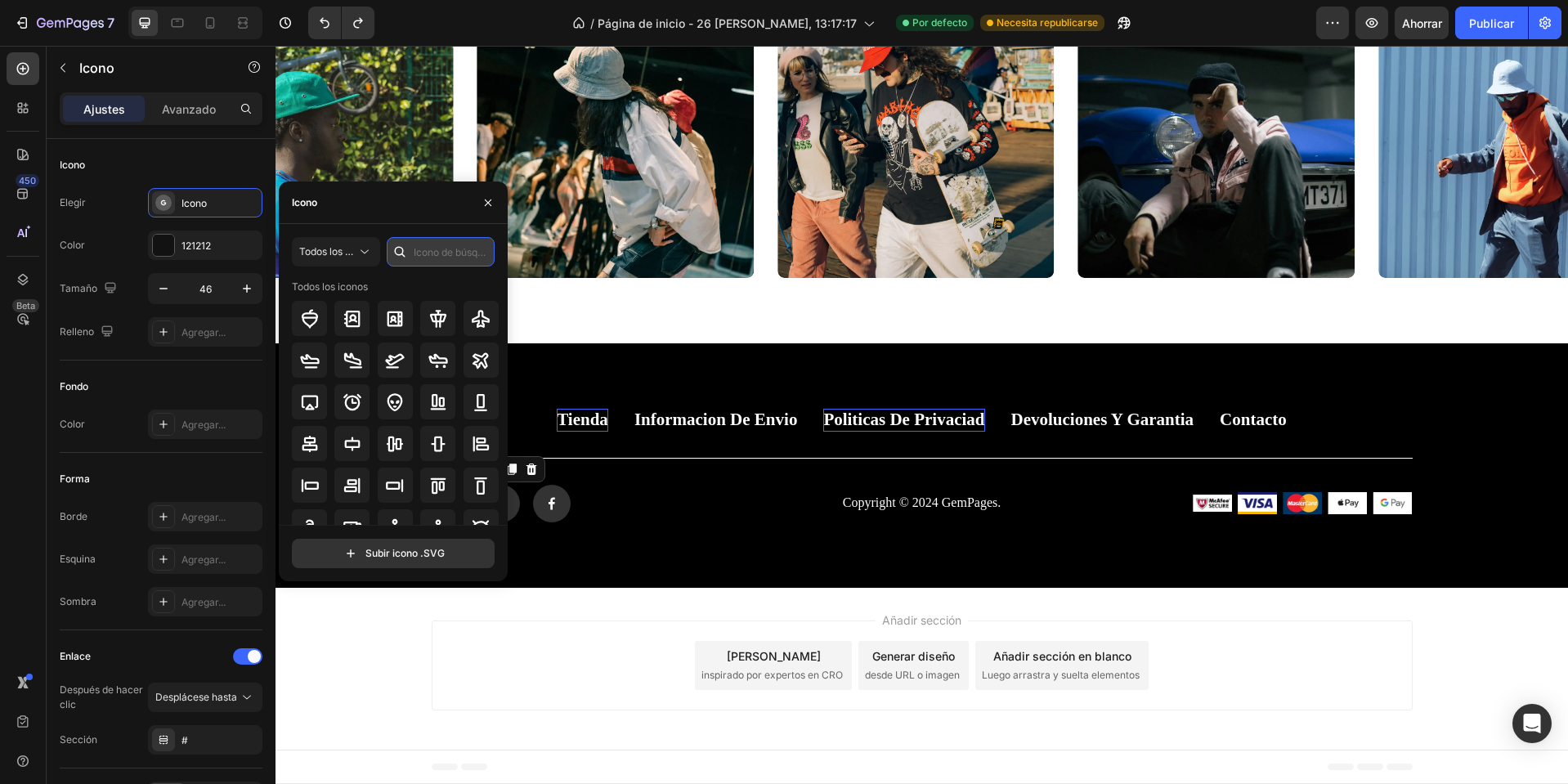
click at [432, 260] on input "text" at bounding box center [441, 252] width 108 height 30
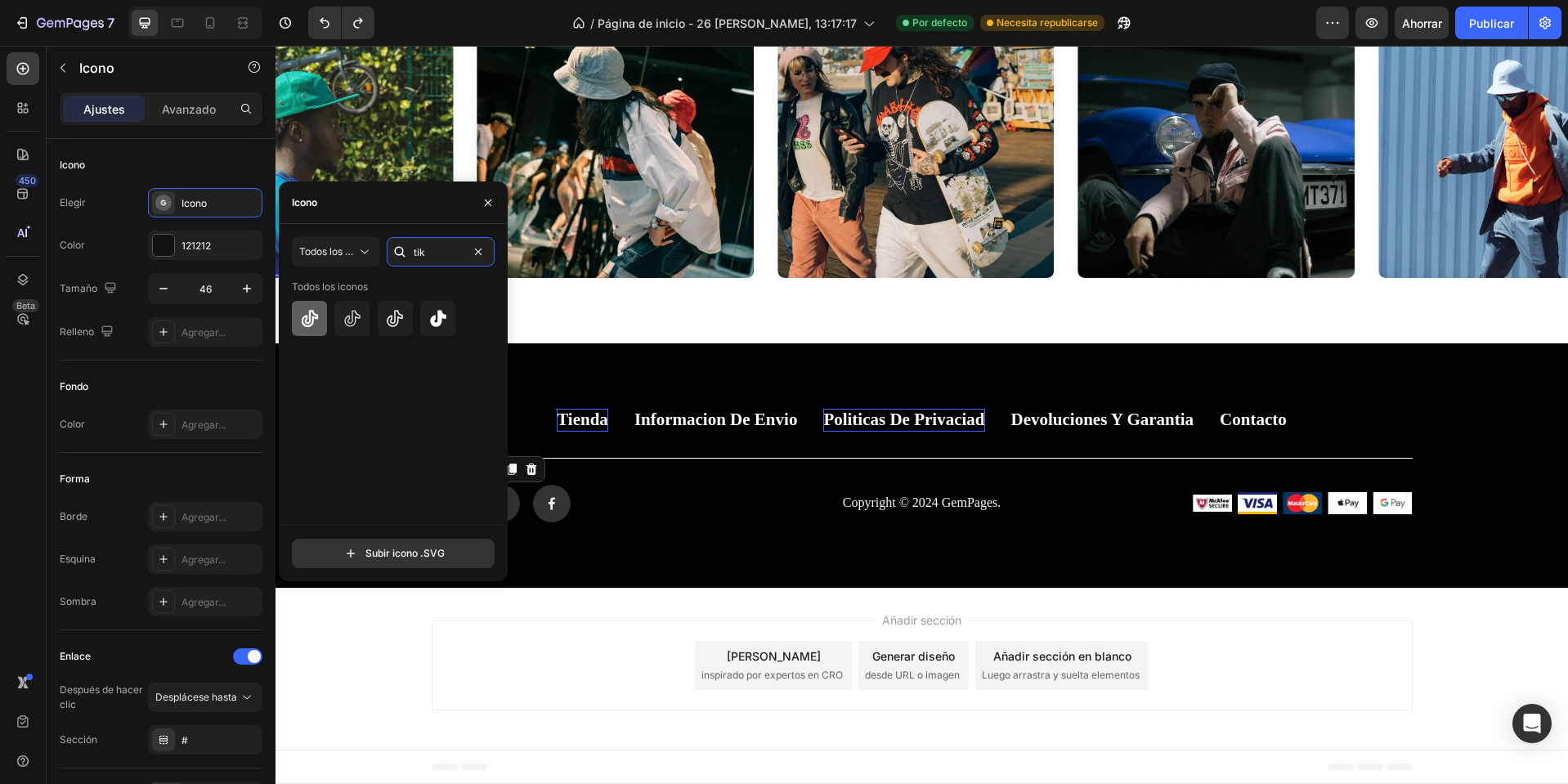
type input "tik"
click at [317, 319] on icon at bounding box center [310, 318] width 20 height 20
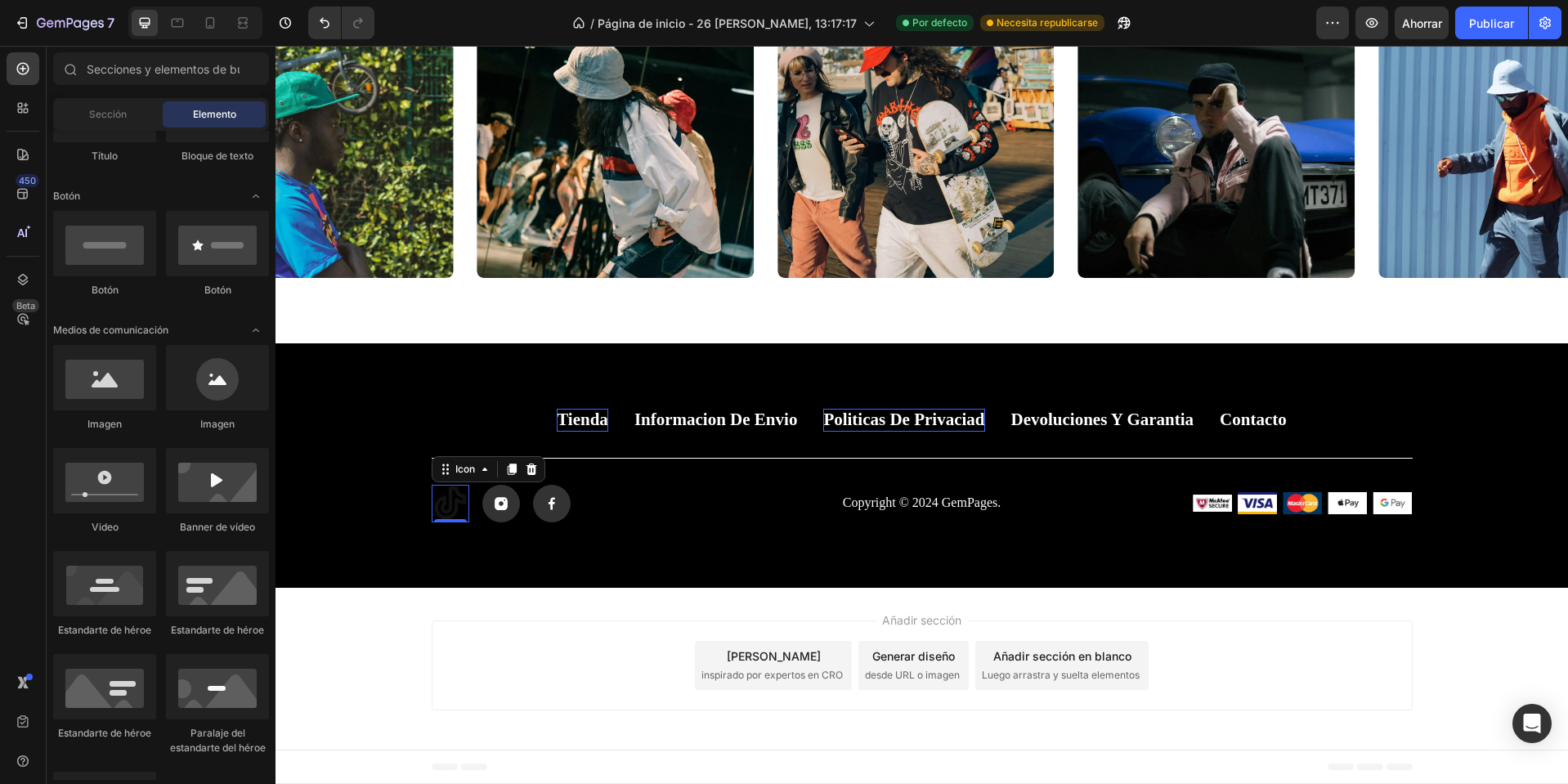
click at [516, 633] on div "Añadir sección Elija plantillas inspirado por expertos en CRO Generar diseño de…" at bounding box center [922, 665] width 981 height 90
click at [439, 500] on icon at bounding box center [450, 502] width 32 height 33
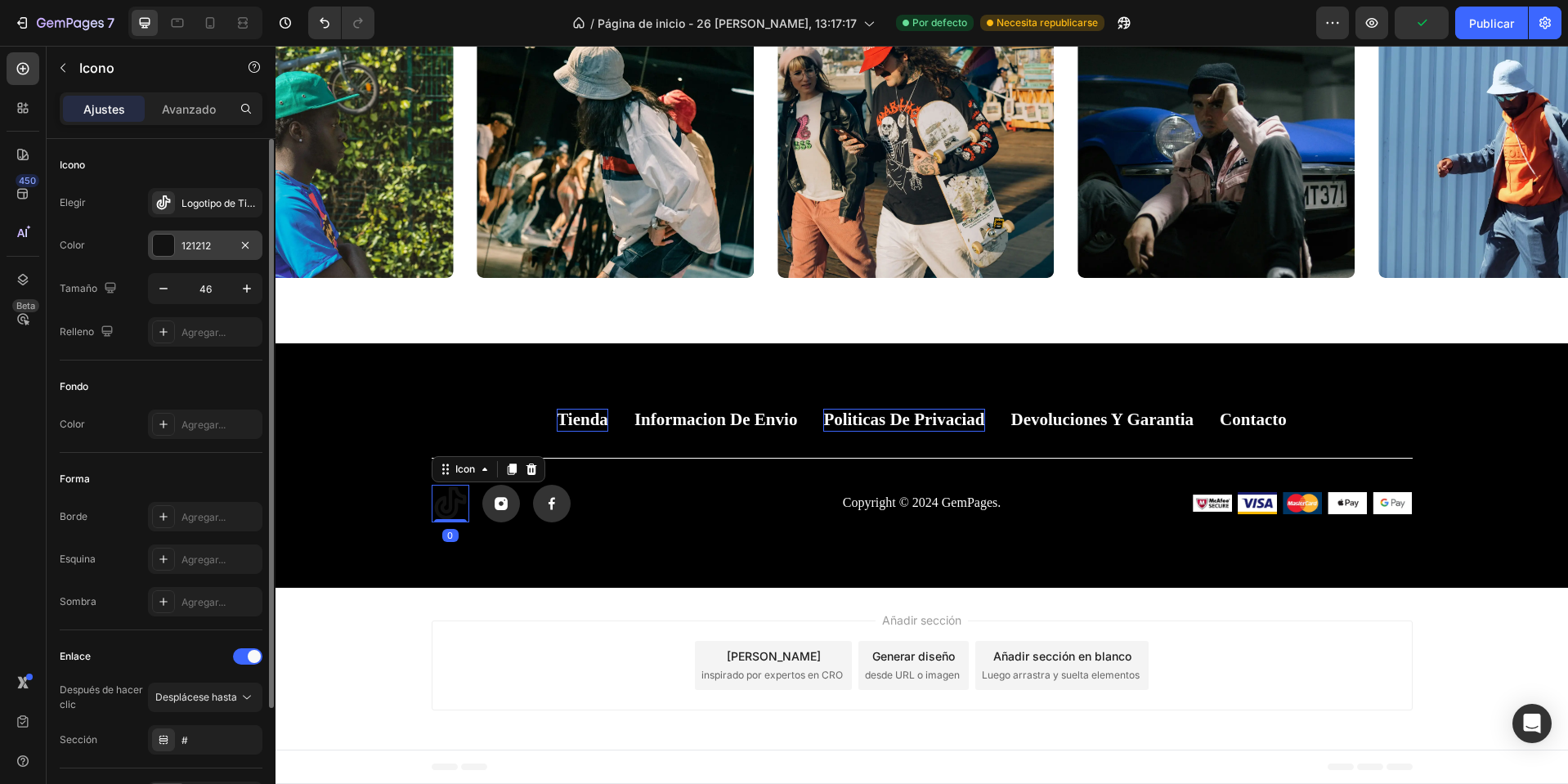
click at [206, 247] on font "121212" at bounding box center [196, 245] width 30 height 12
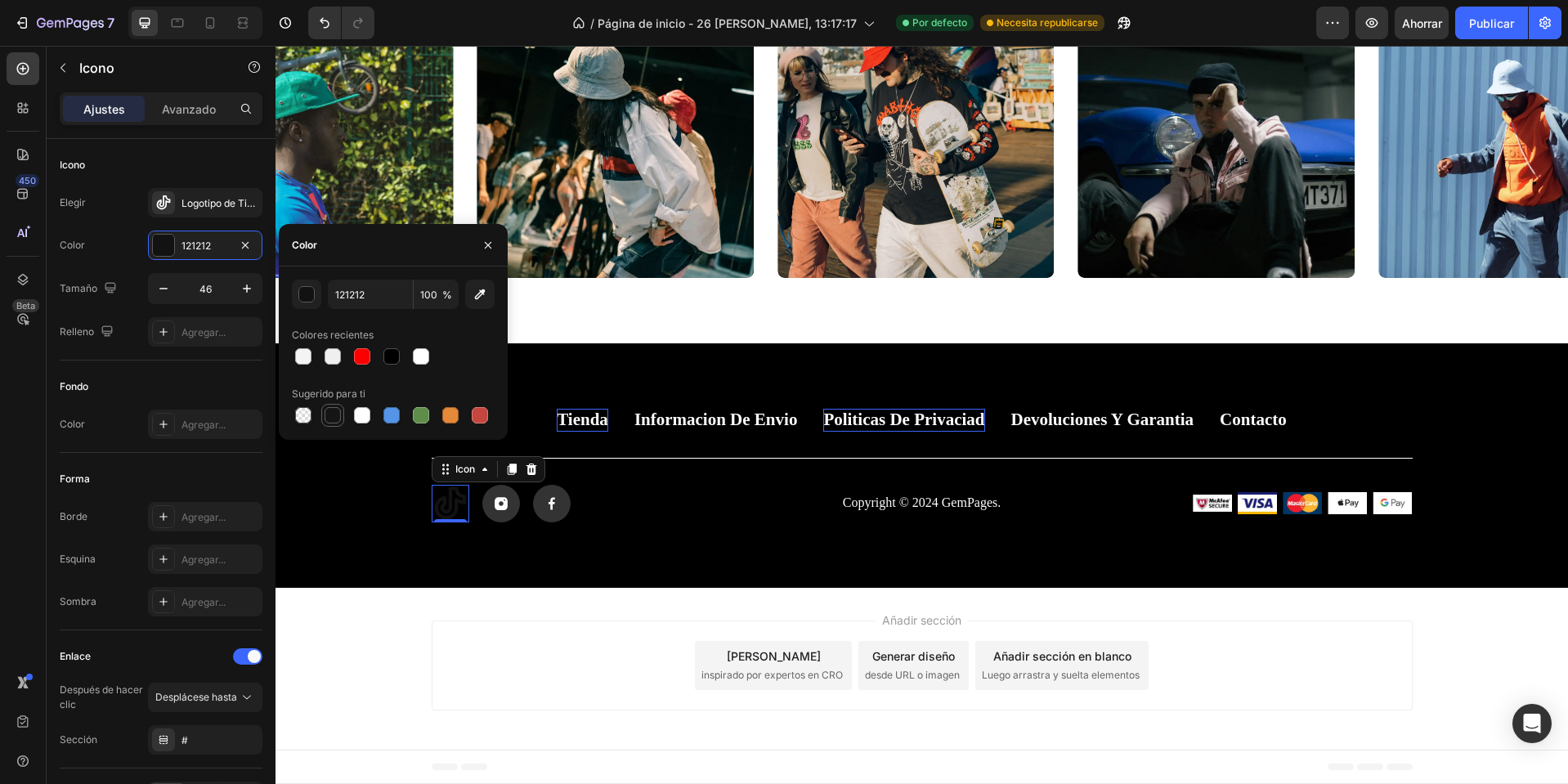
click at [338, 411] on div at bounding box center [333, 415] width 17 height 17
click at [357, 418] on div at bounding box center [362, 415] width 17 height 17
click at [389, 420] on div at bounding box center [392, 415] width 17 height 17
click at [307, 362] on div at bounding box center [303, 357] width 17 height 17
click at [399, 417] on div at bounding box center [392, 415] width 17 height 17
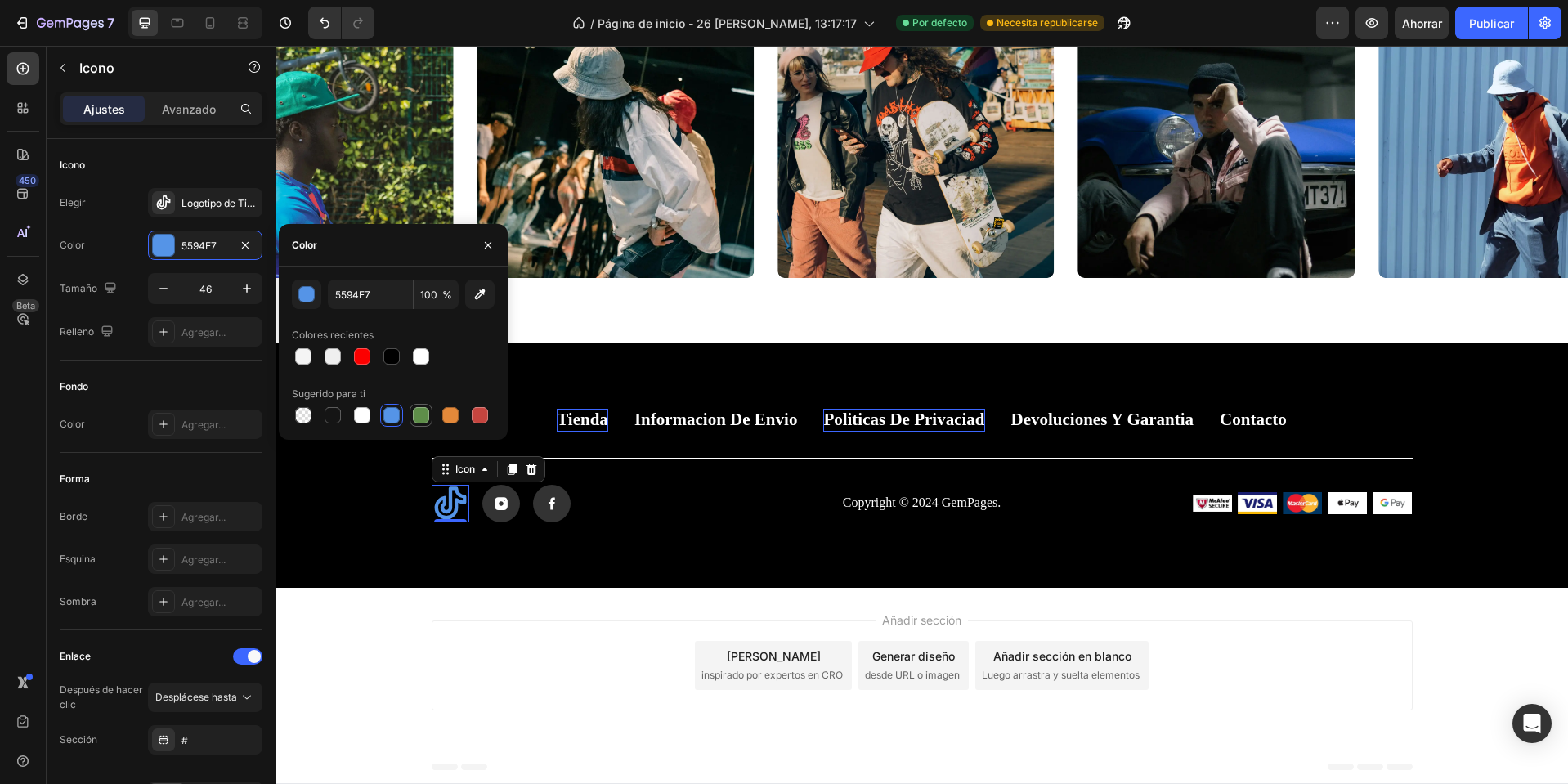
click at [426, 420] on div at bounding box center [421, 415] width 17 height 17
click at [449, 421] on div at bounding box center [451, 415] width 17 height 17
click at [490, 416] on div at bounding box center [480, 415] width 23 height 23
click at [329, 412] on div at bounding box center [333, 415] width 17 height 17
click at [305, 419] on div at bounding box center [303, 415] width 17 height 17
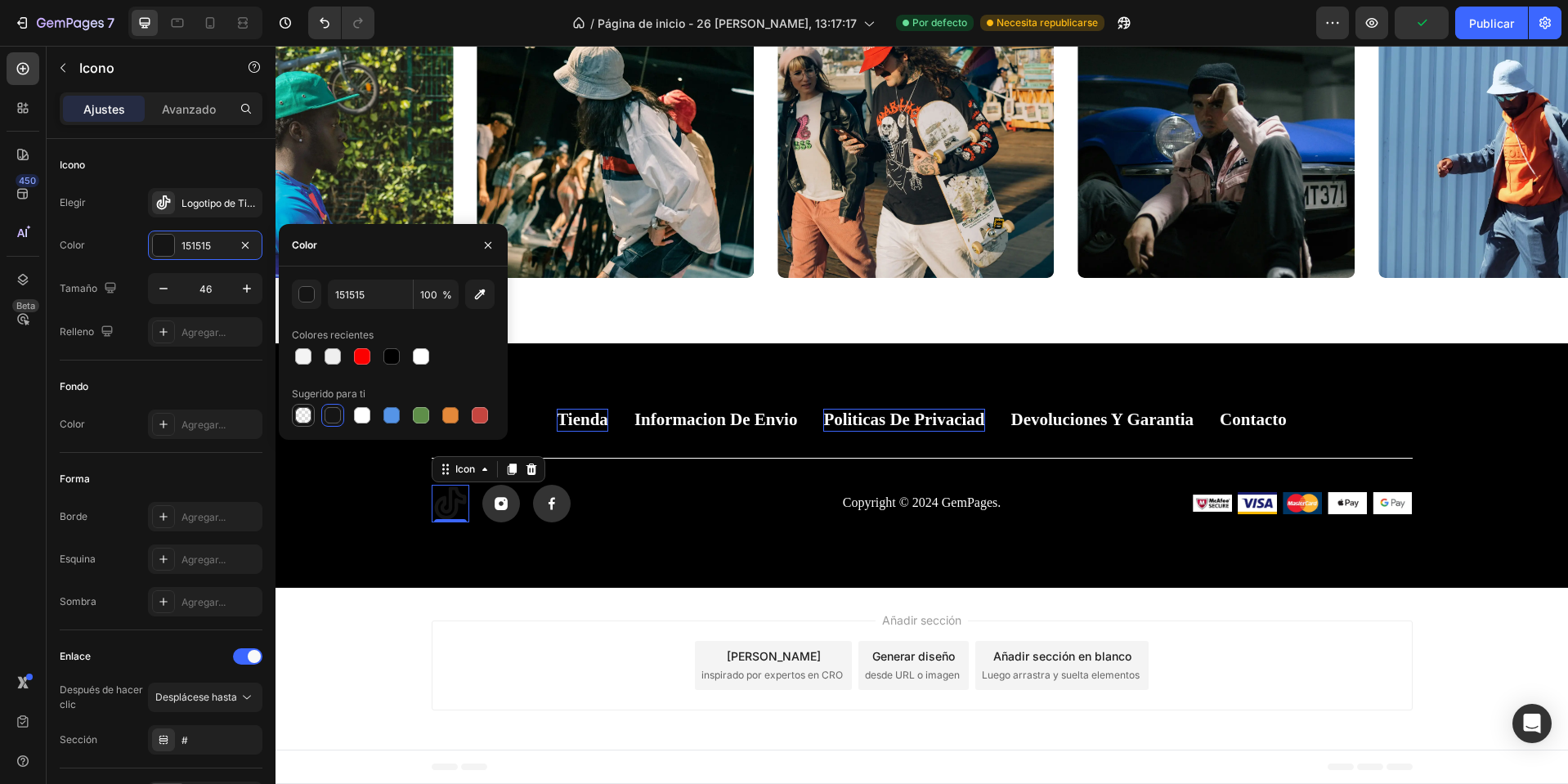
type input "000000"
type input "0"
click at [399, 419] on div at bounding box center [392, 415] width 17 height 17
type input "5594E7"
type input "100"
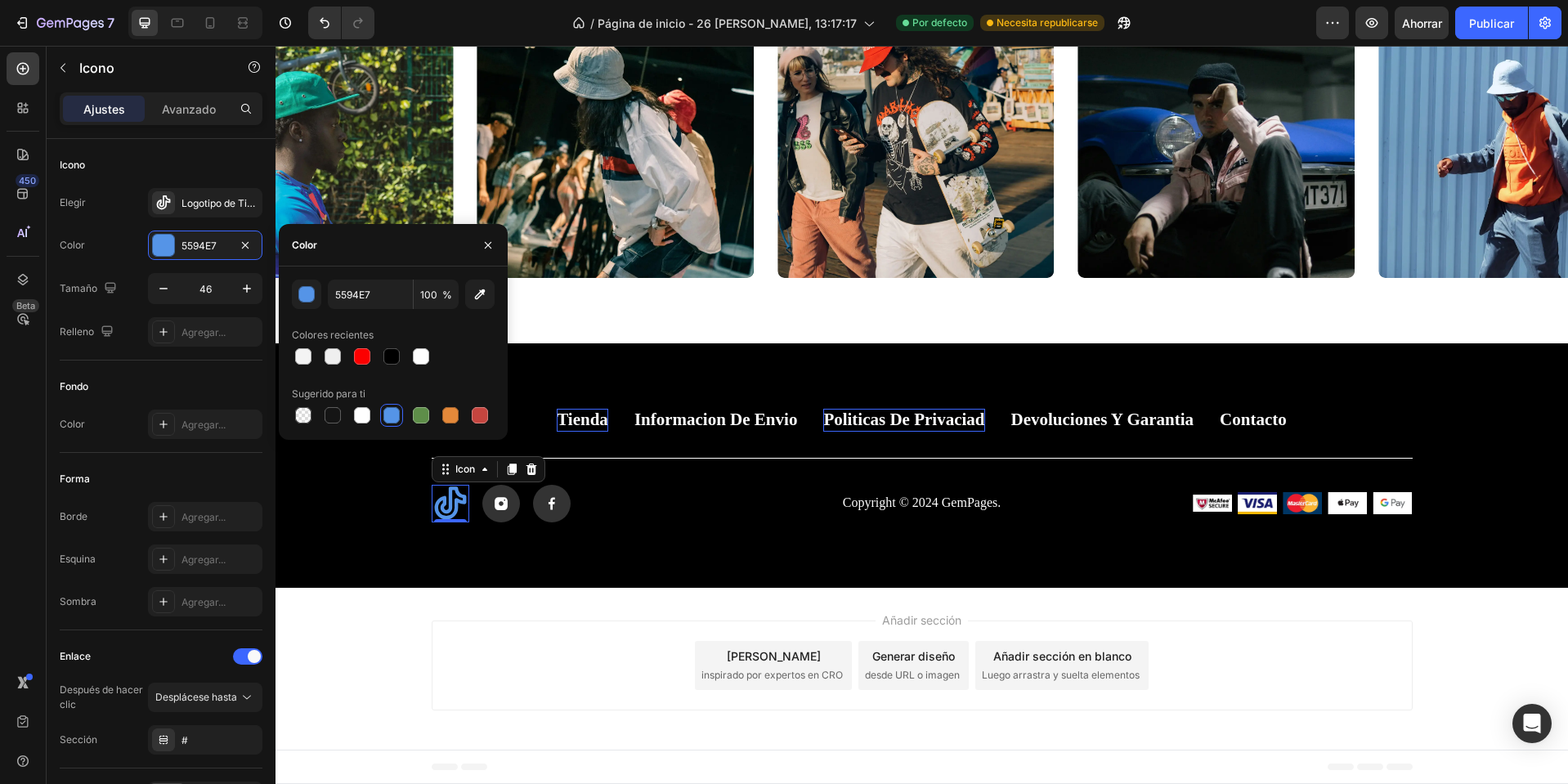
click at [374, 620] on div "Añadir sección Elija plantillas inspirado por expertos en CRO Generar diseño de…" at bounding box center [921, 668] width 1293 height 161
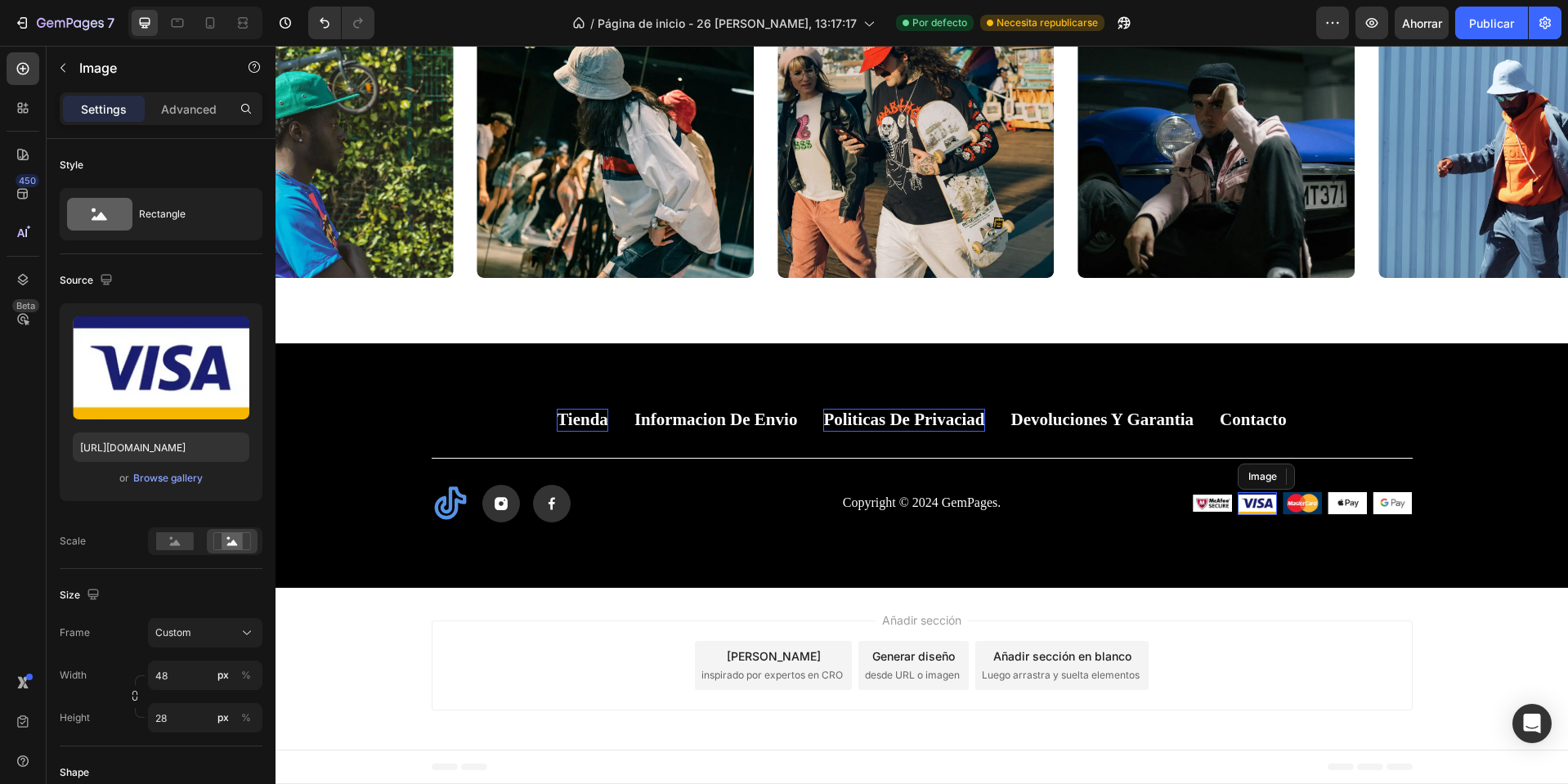
click at [1262, 506] on img at bounding box center [1257, 503] width 39 height 23
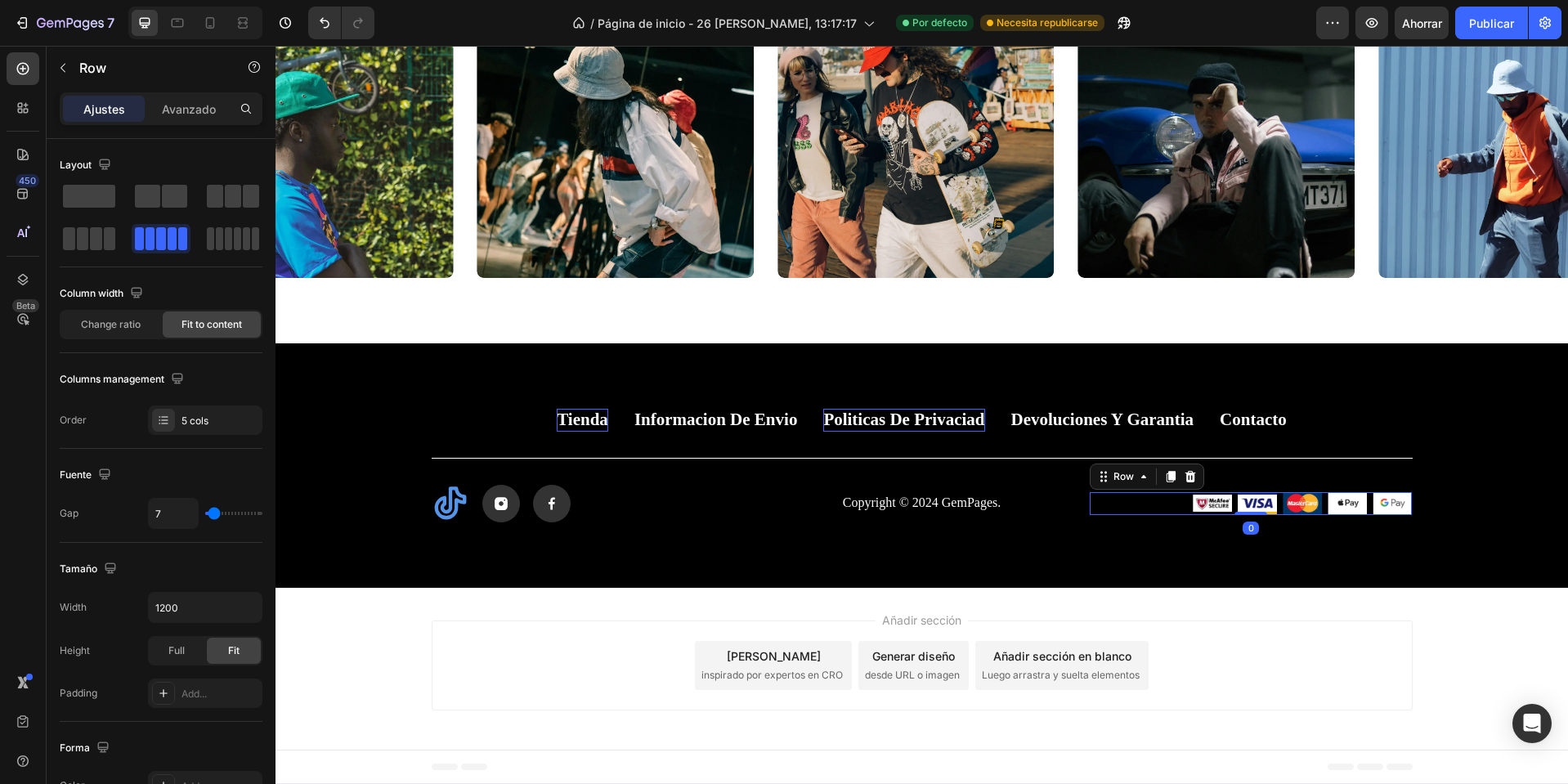
click at [1132, 505] on div "Image Image Image Image Image Row 0" at bounding box center [1252, 503] width 323 height 23
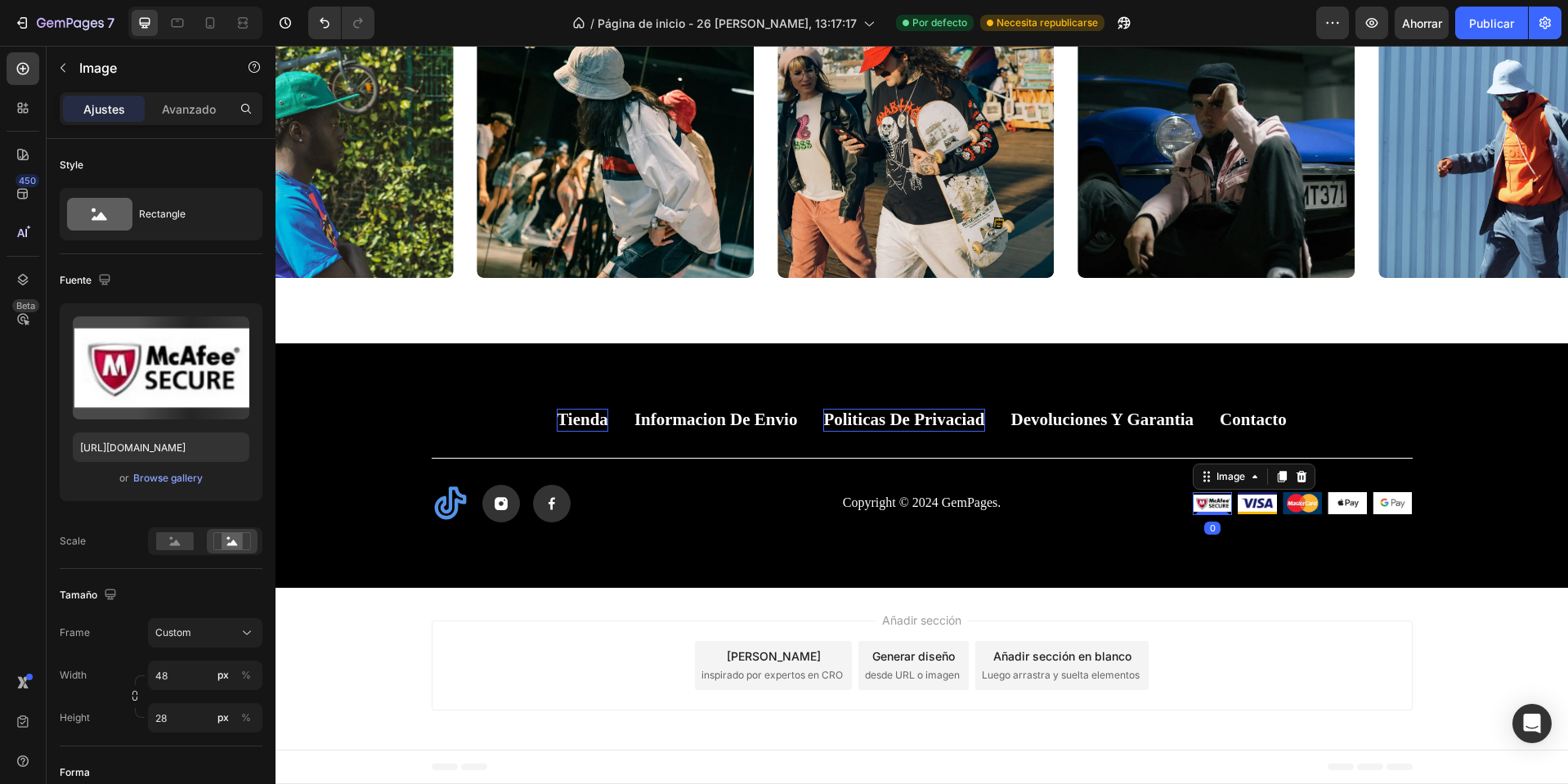
click at [1200, 506] on img at bounding box center [1212, 503] width 39 height 23
click at [1303, 477] on div at bounding box center [1301, 476] width 20 height 20
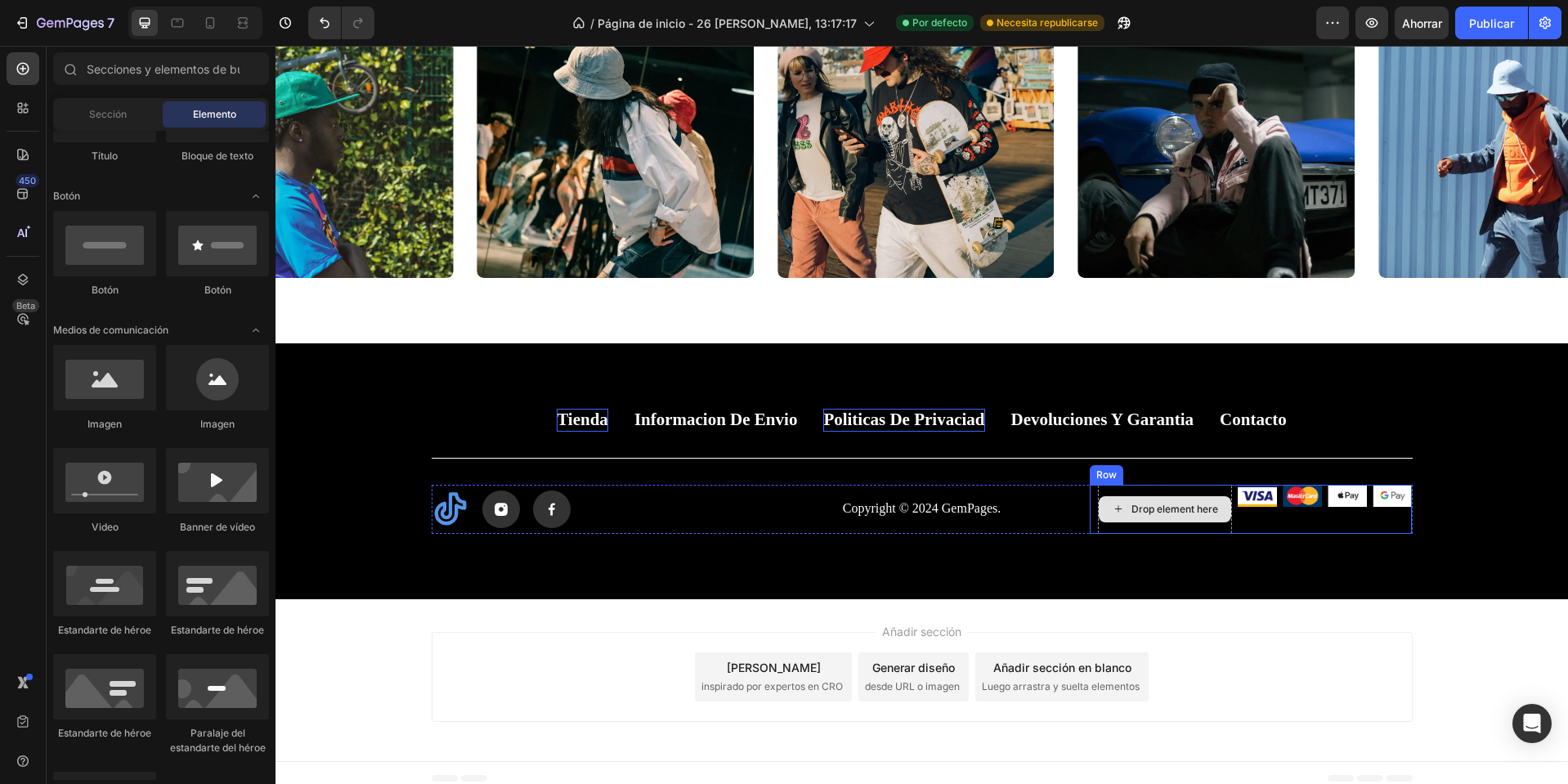
click at [1131, 493] on div "Drop element here" at bounding box center [1166, 510] width 134 height 49
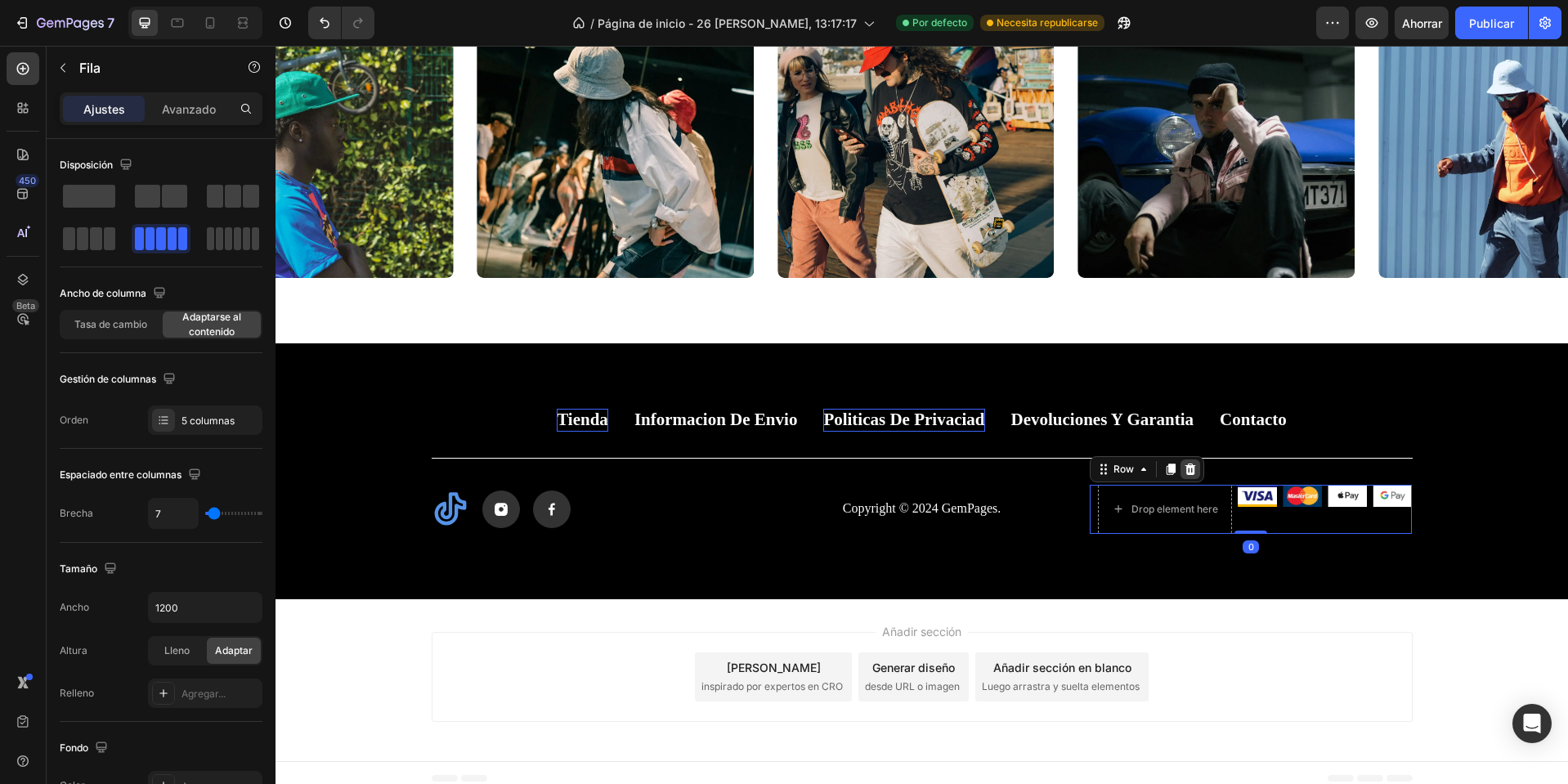
click at [1188, 472] on icon at bounding box center [1189, 469] width 10 height 11
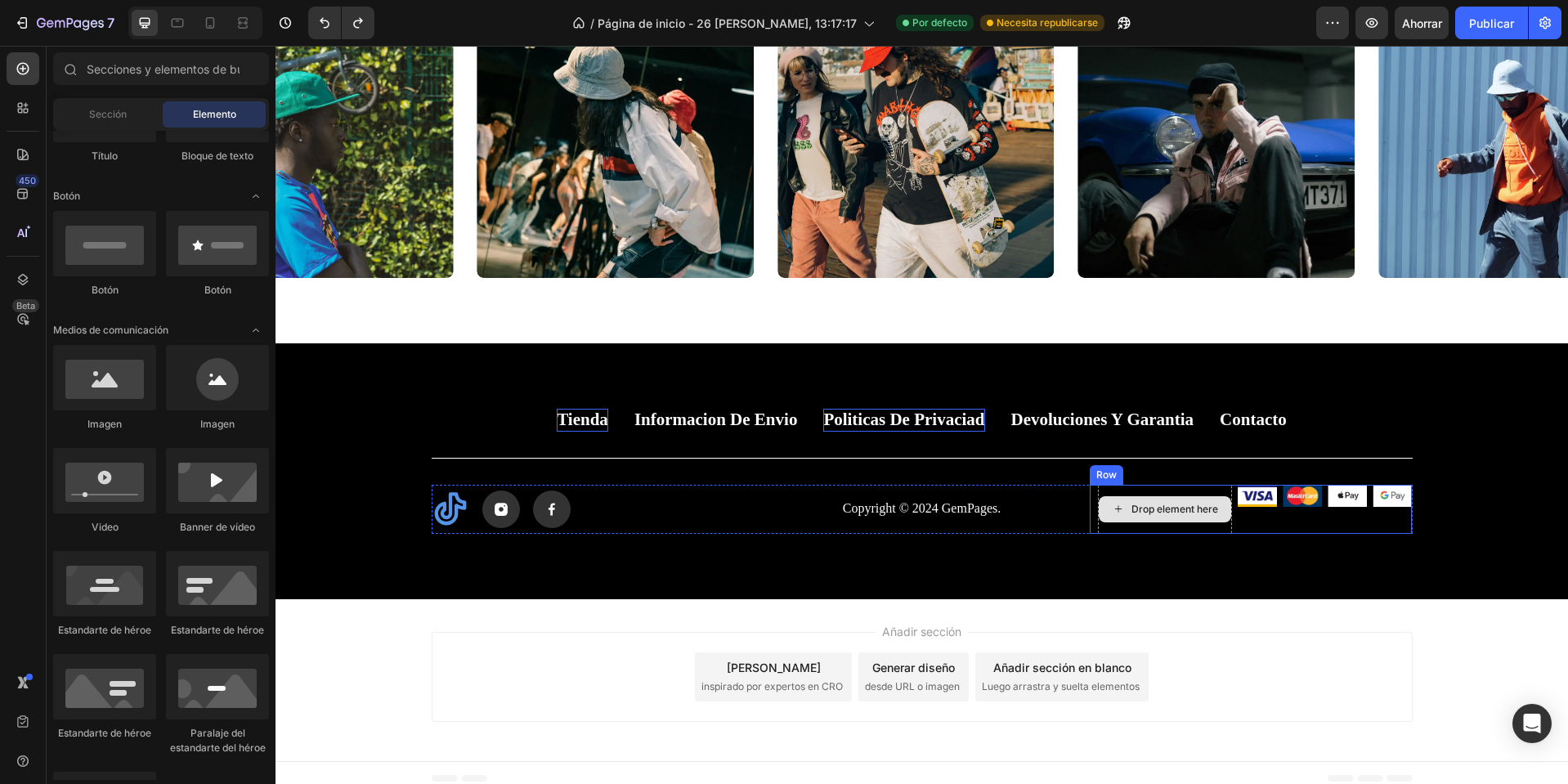
click at [1167, 507] on div "Drop element here" at bounding box center [1174, 510] width 87 height 13
click at [1099, 485] on div "Drop element here" at bounding box center [1166, 510] width 134 height 49
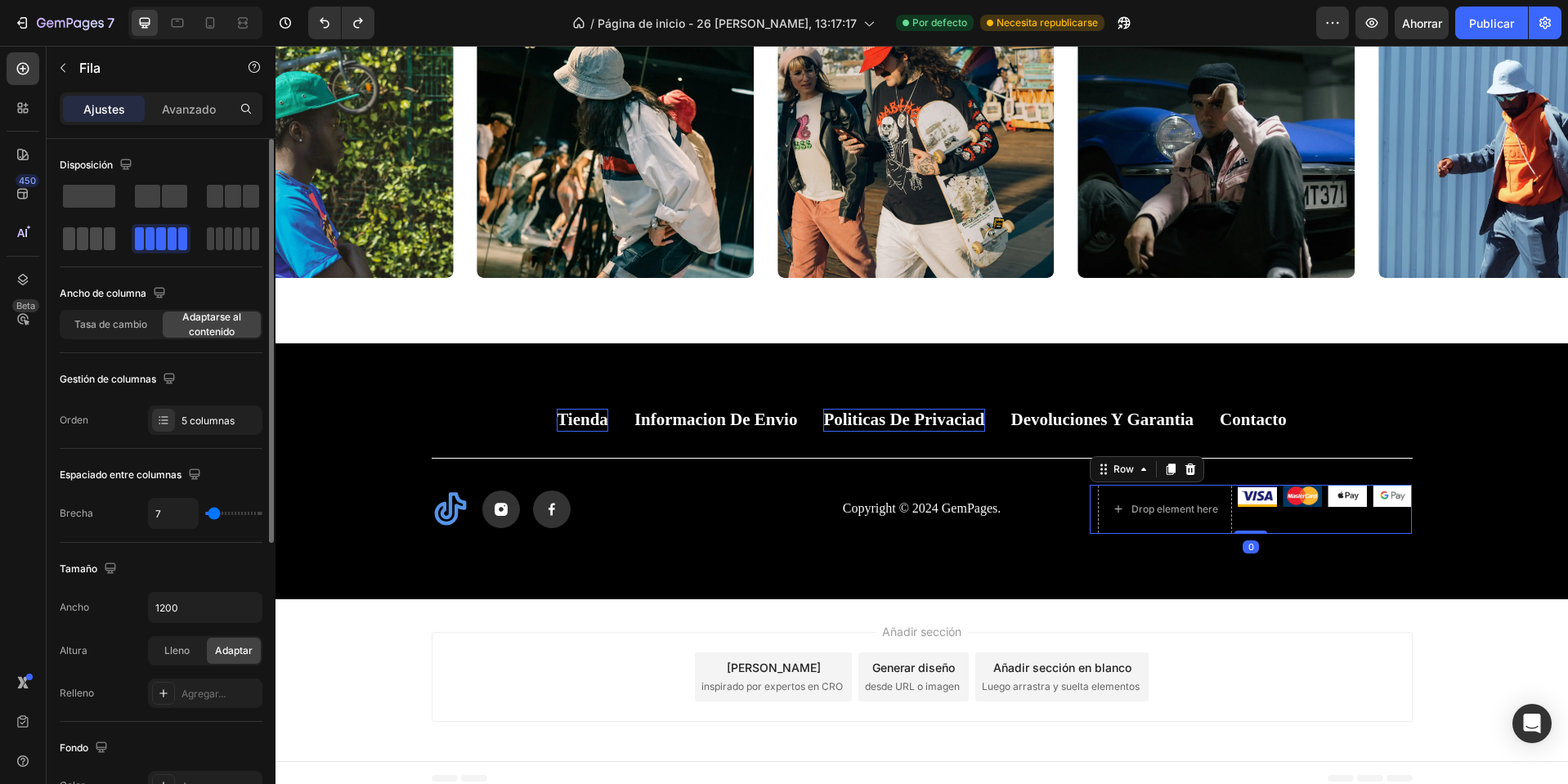
click at [243, 241] on span at bounding box center [246, 239] width 7 height 23
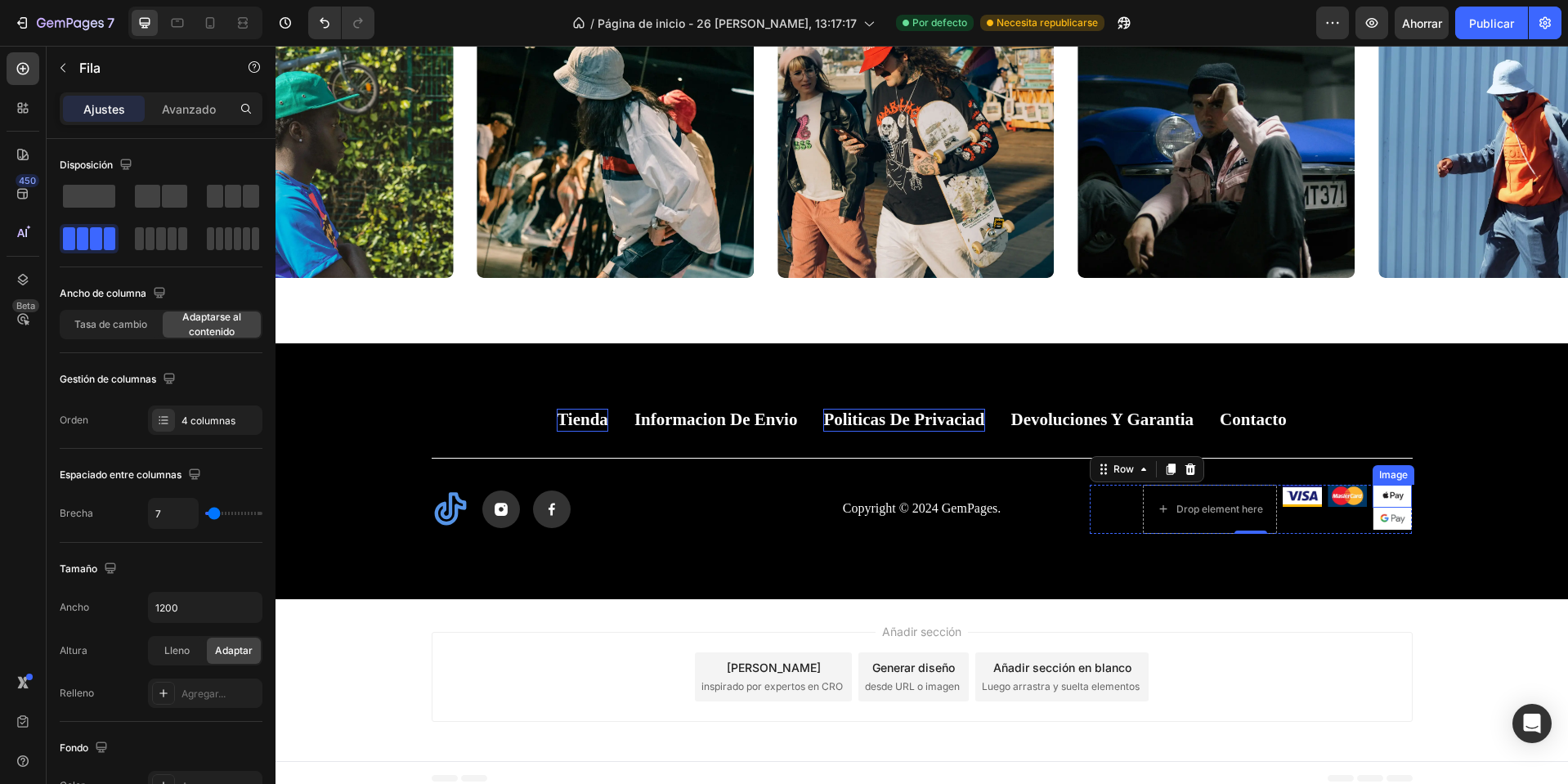
click at [1395, 480] on div "Image" at bounding box center [1393, 474] width 42 height 20
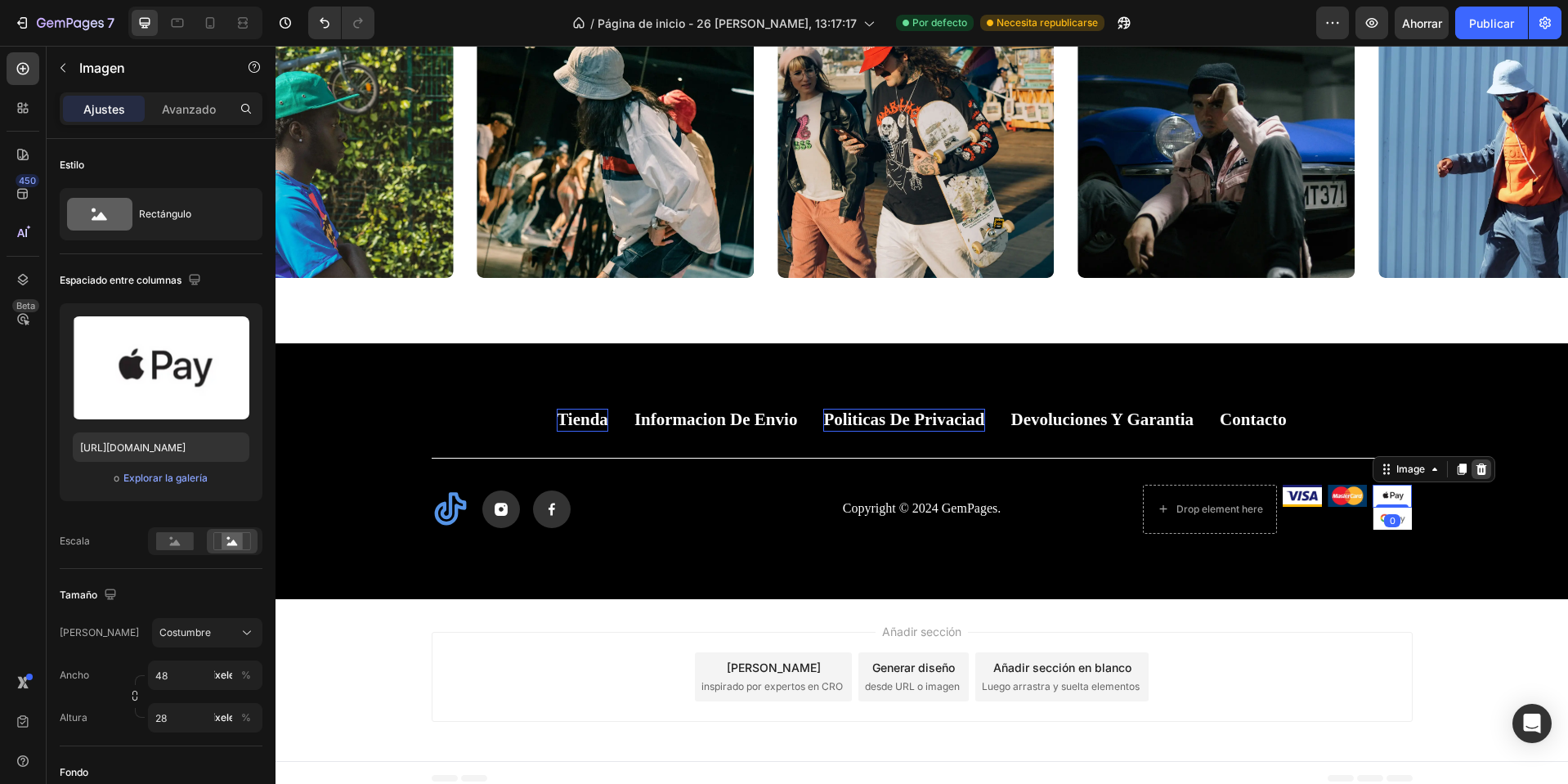
click at [1483, 470] on div at bounding box center [1481, 469] width 20 height 20
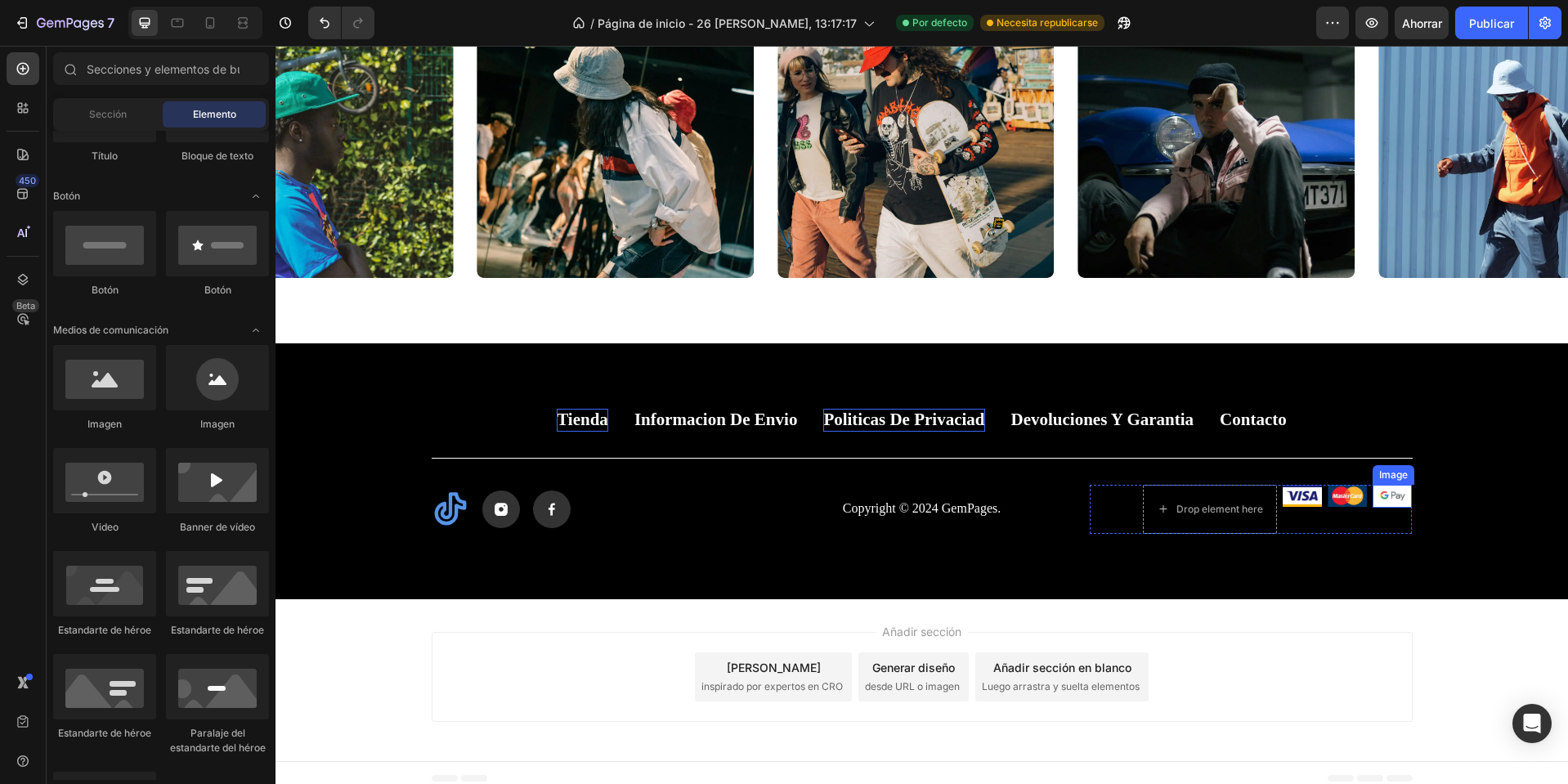
click at [1386, 494] on img at bounding box center [1393, 497] width 39 height 23
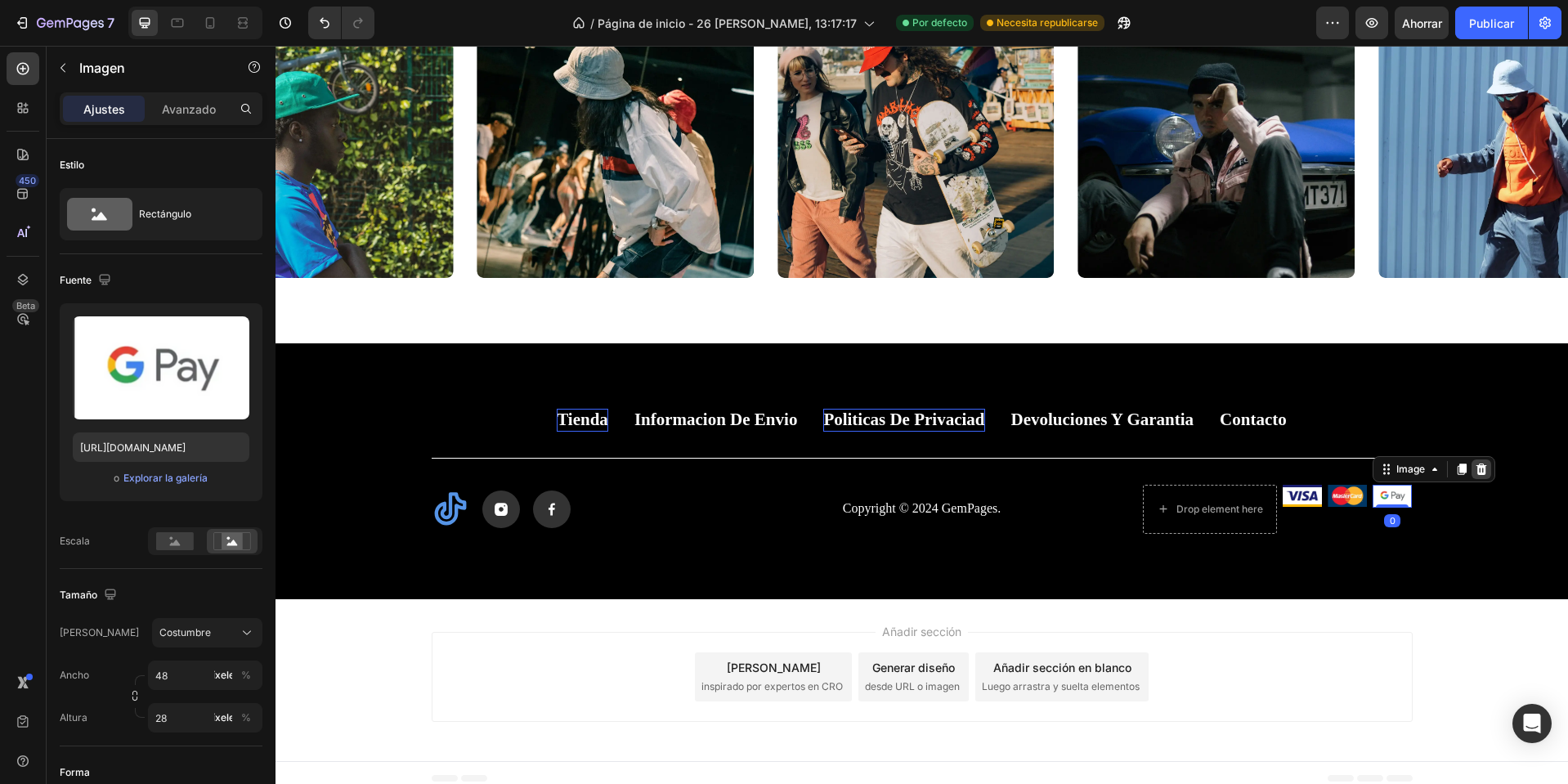
click at [1481, 471] on icon at bounding box center [1481, 469] width 13 height 13
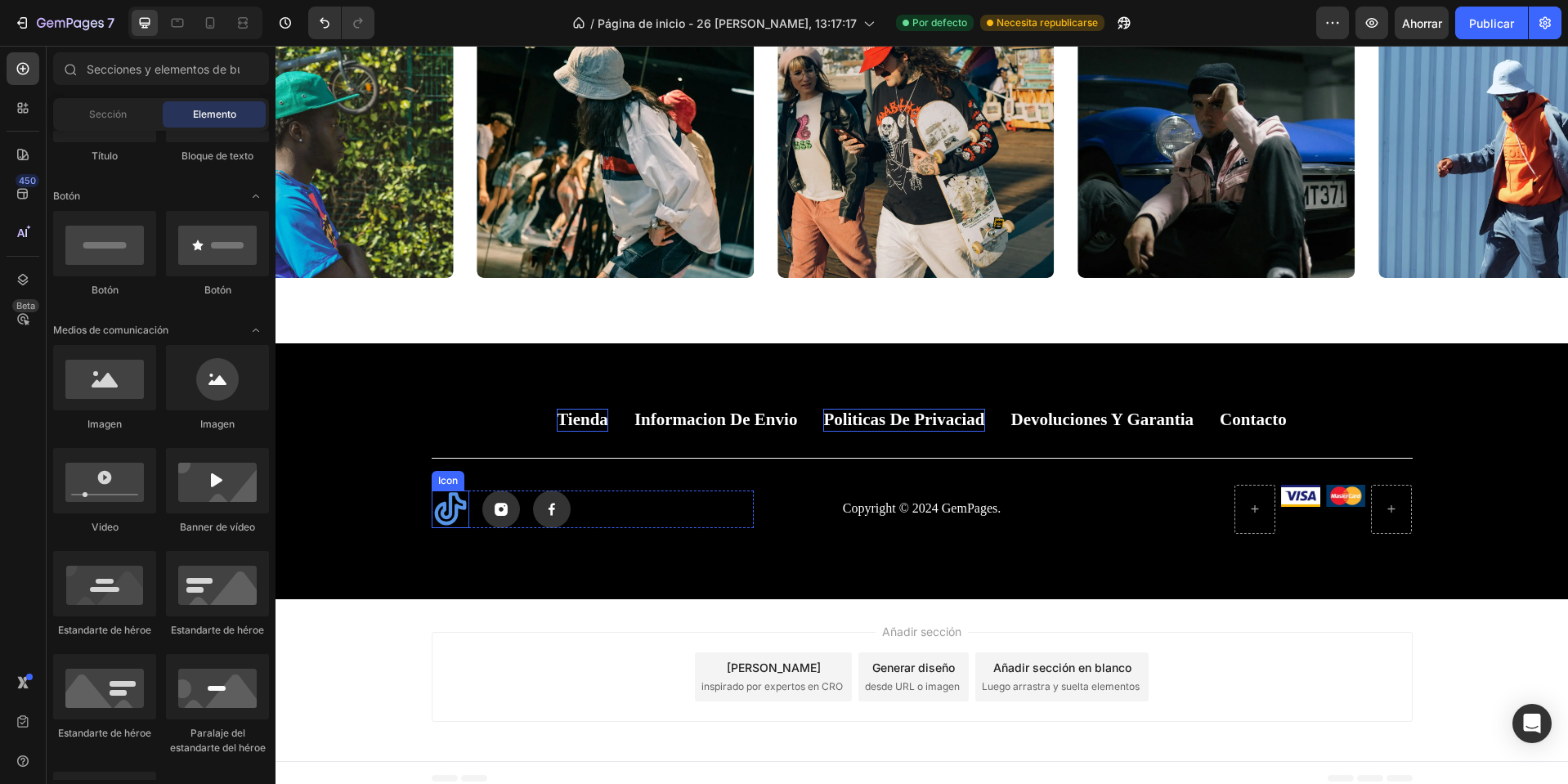
click at [452, 515] on icon at bounding box center [451, 510] width 37 height 37
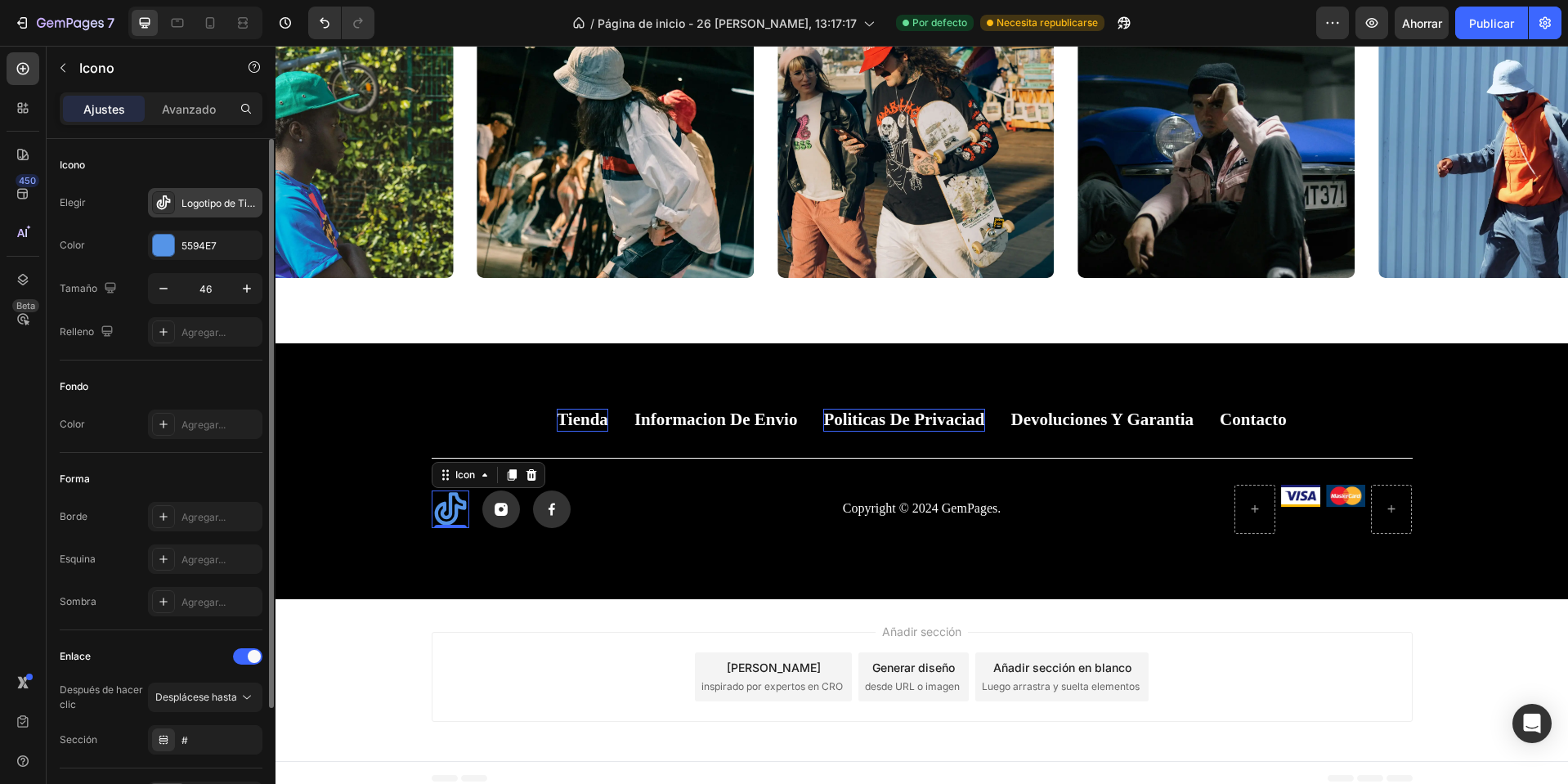
click at [175, 197] on div at bounding box center [163, 203] width 23 height 23
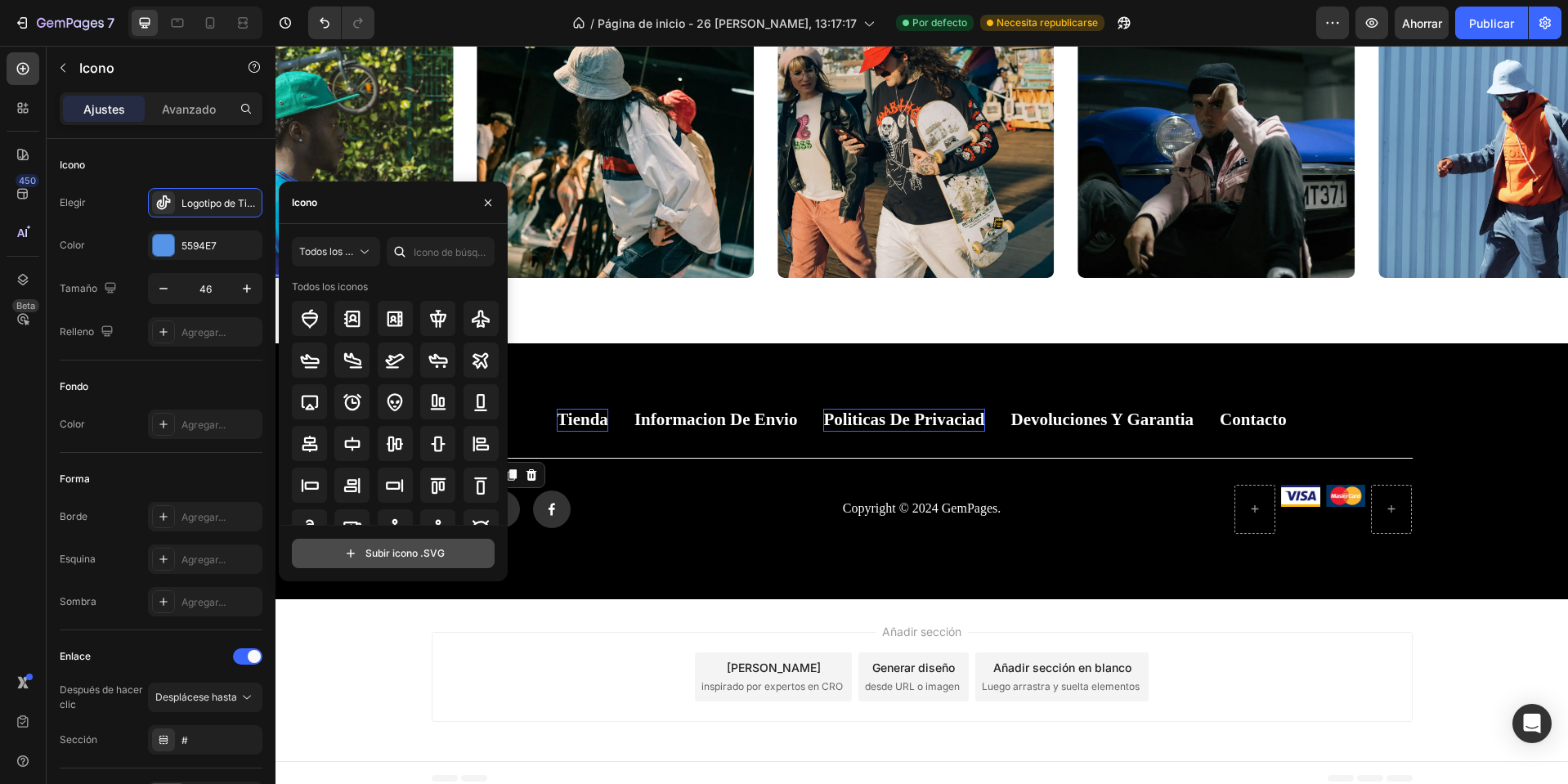
click at [426, 555] on input "file" at bounding box center [394, 553] width 202 height 28
type input "C:\fakepath\wired-lineal-2546-logo-tiktok-hover-pinch.svg"
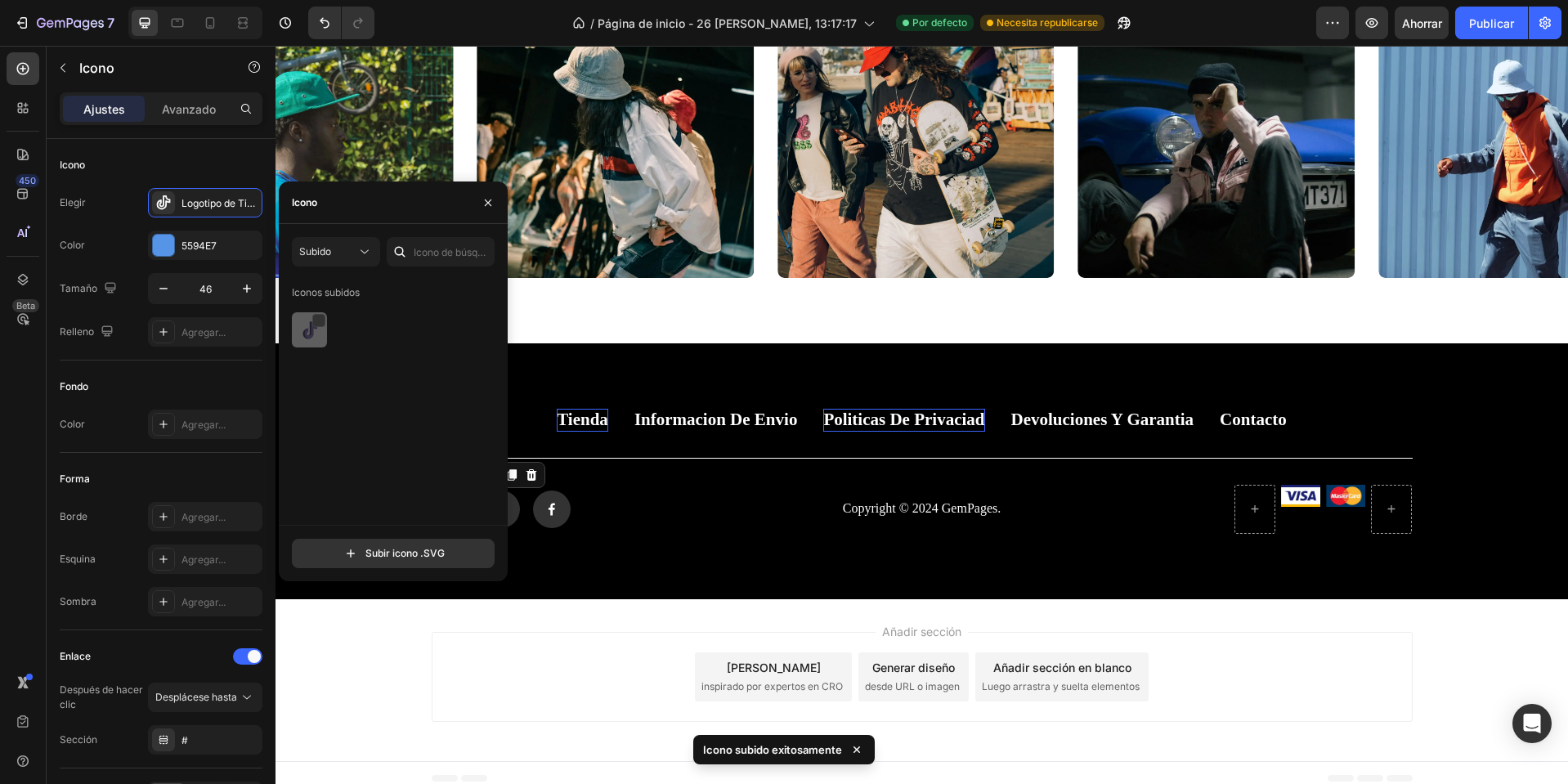
click at [307, 342] on div at bounding box center [310, 330] width 35 height 35
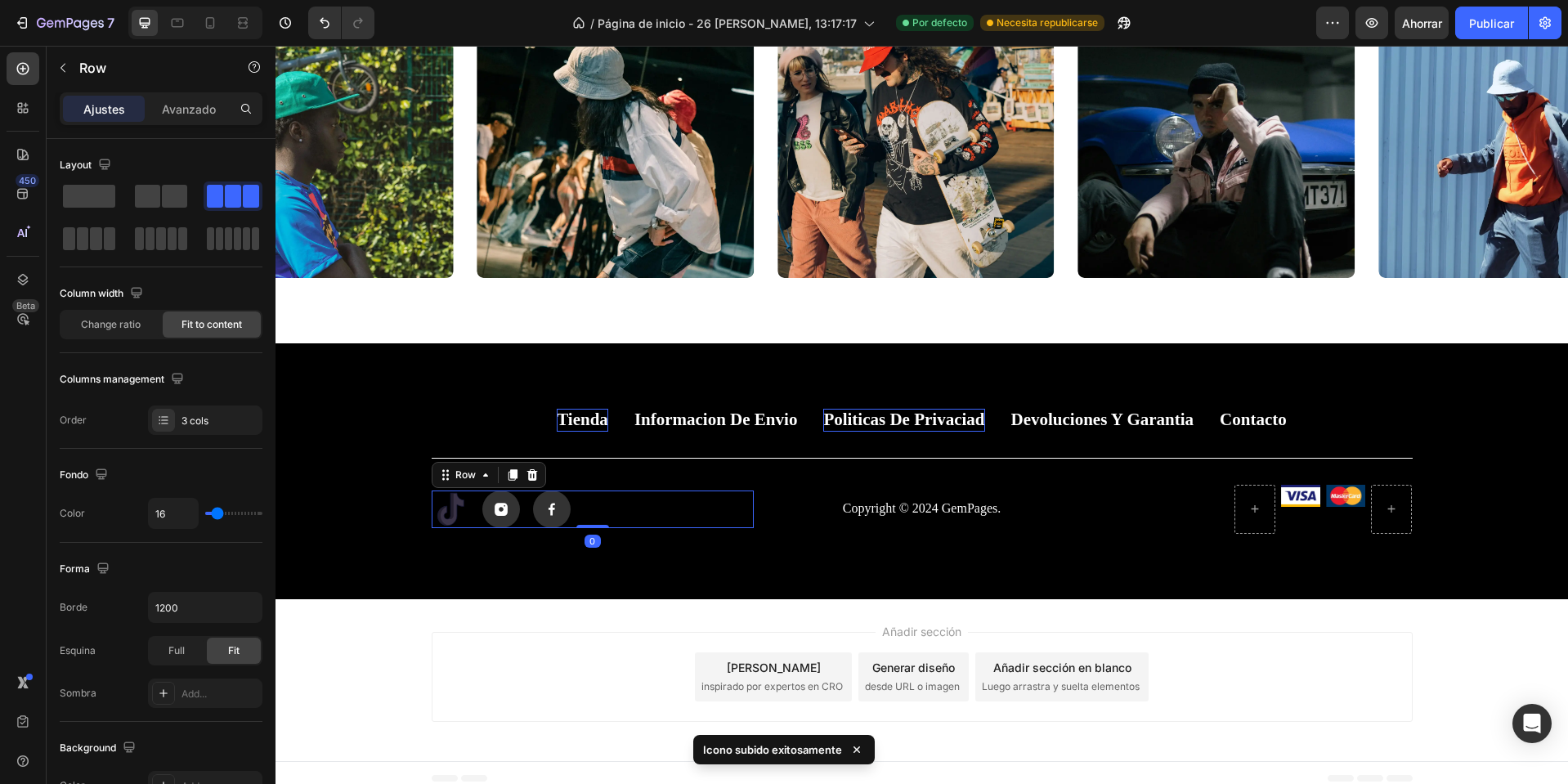
click at [610, 506] on div "Icon Icon Icon Row 0" at bounding box center [594, 510] width 323 height 37
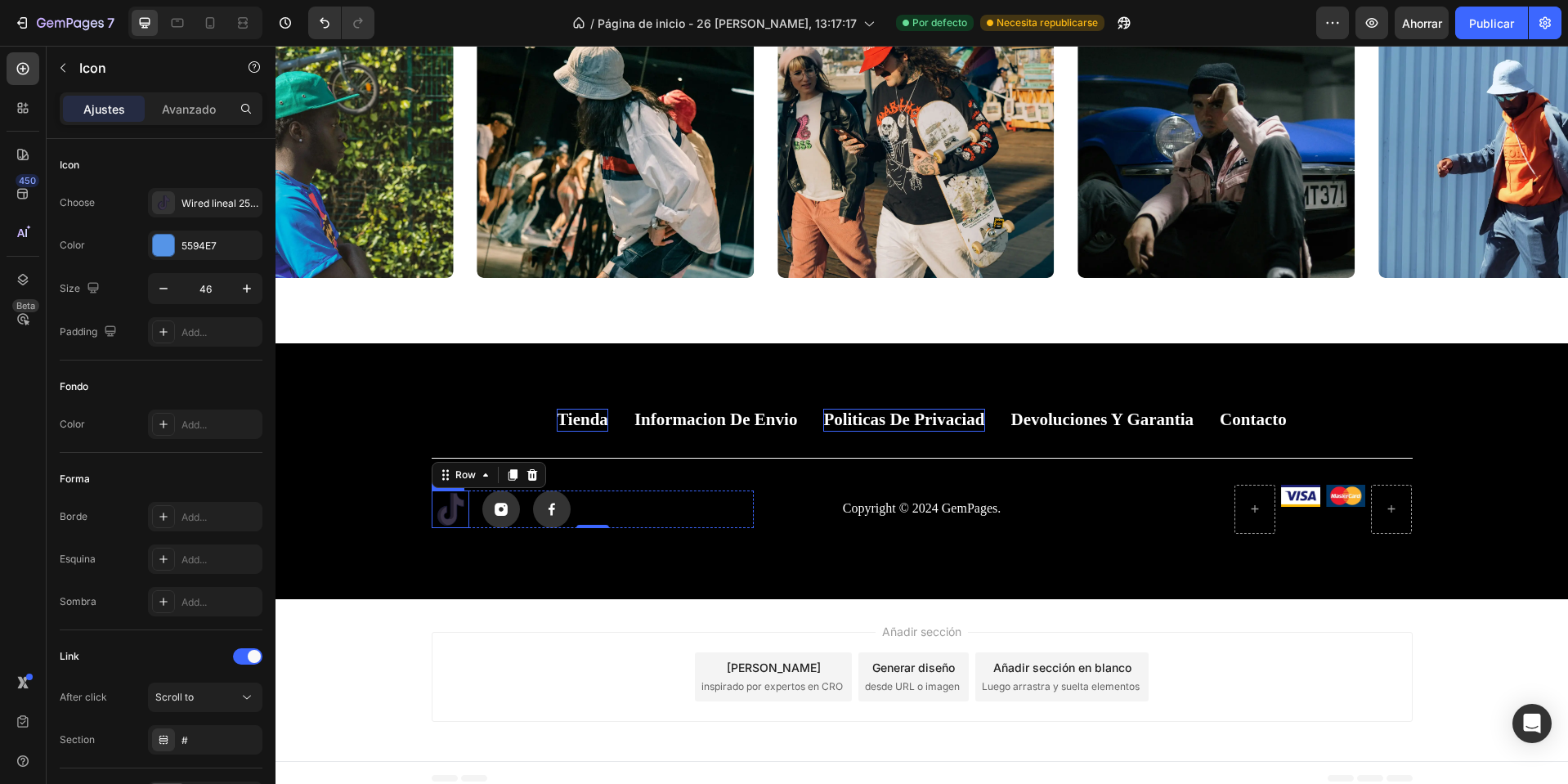
click at [438, 507] on icon at bounding box center [451, 510] width 37 height 37
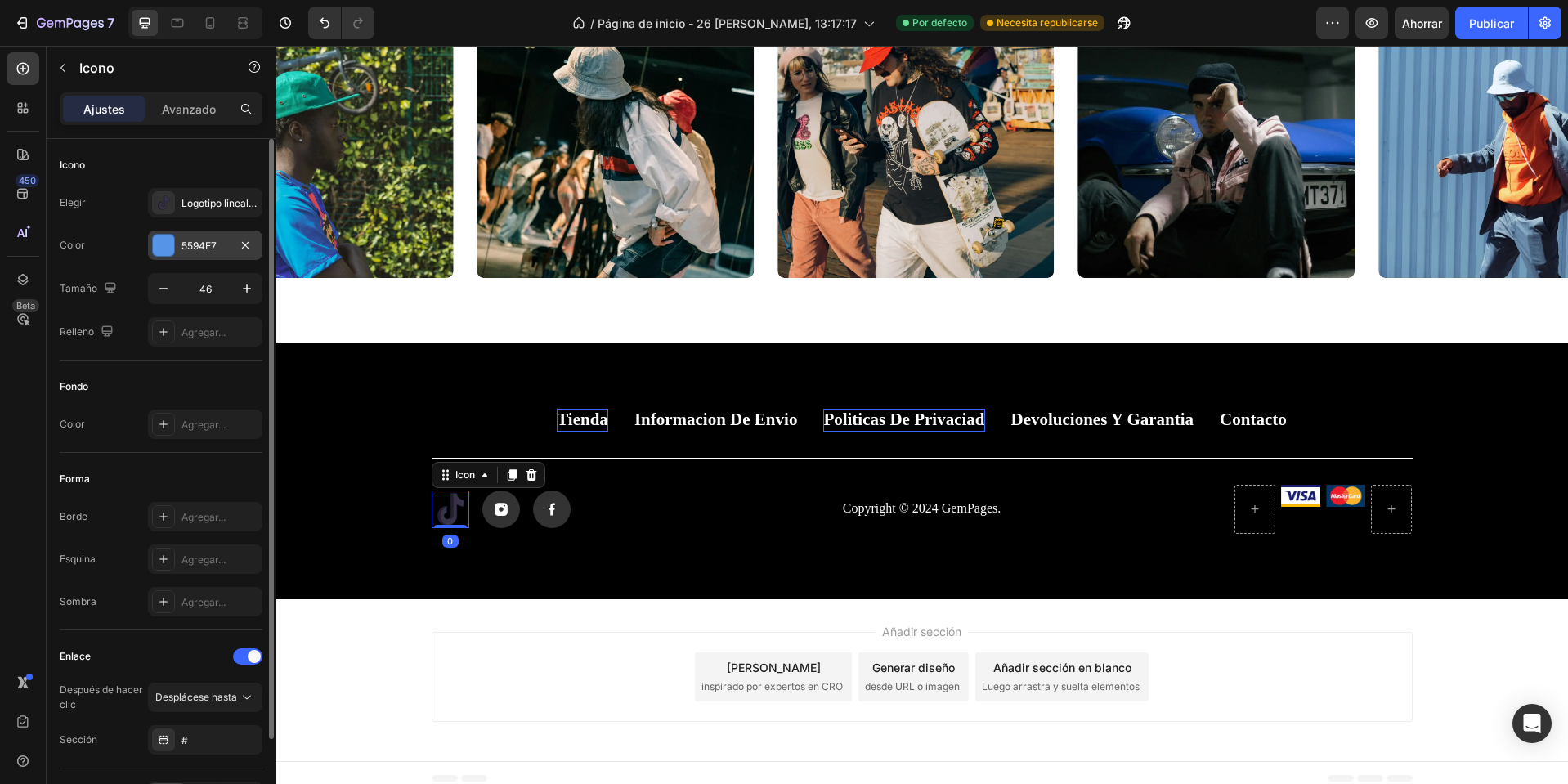
click at [179, 242] on div "5594E7" at bounding box center [205, 245] width 115 height 30
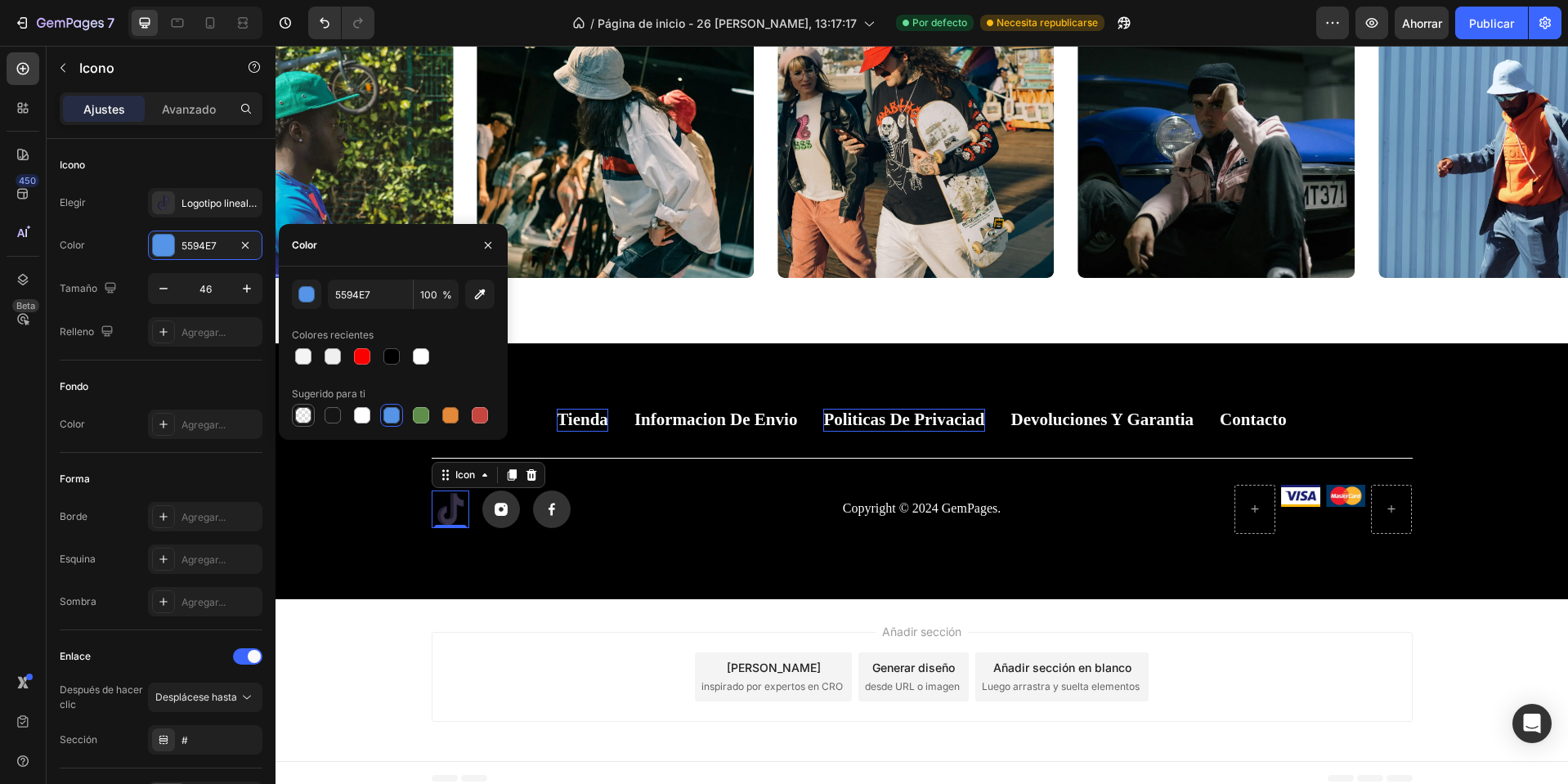
click at [312, 415] on div at bounding box center [303, 415] width 20 height 20
type input "000000"
type input "0"
click at [357, 419] on div at bounding box center [362, 415] width 17 height 17
type input "FFFFFF"
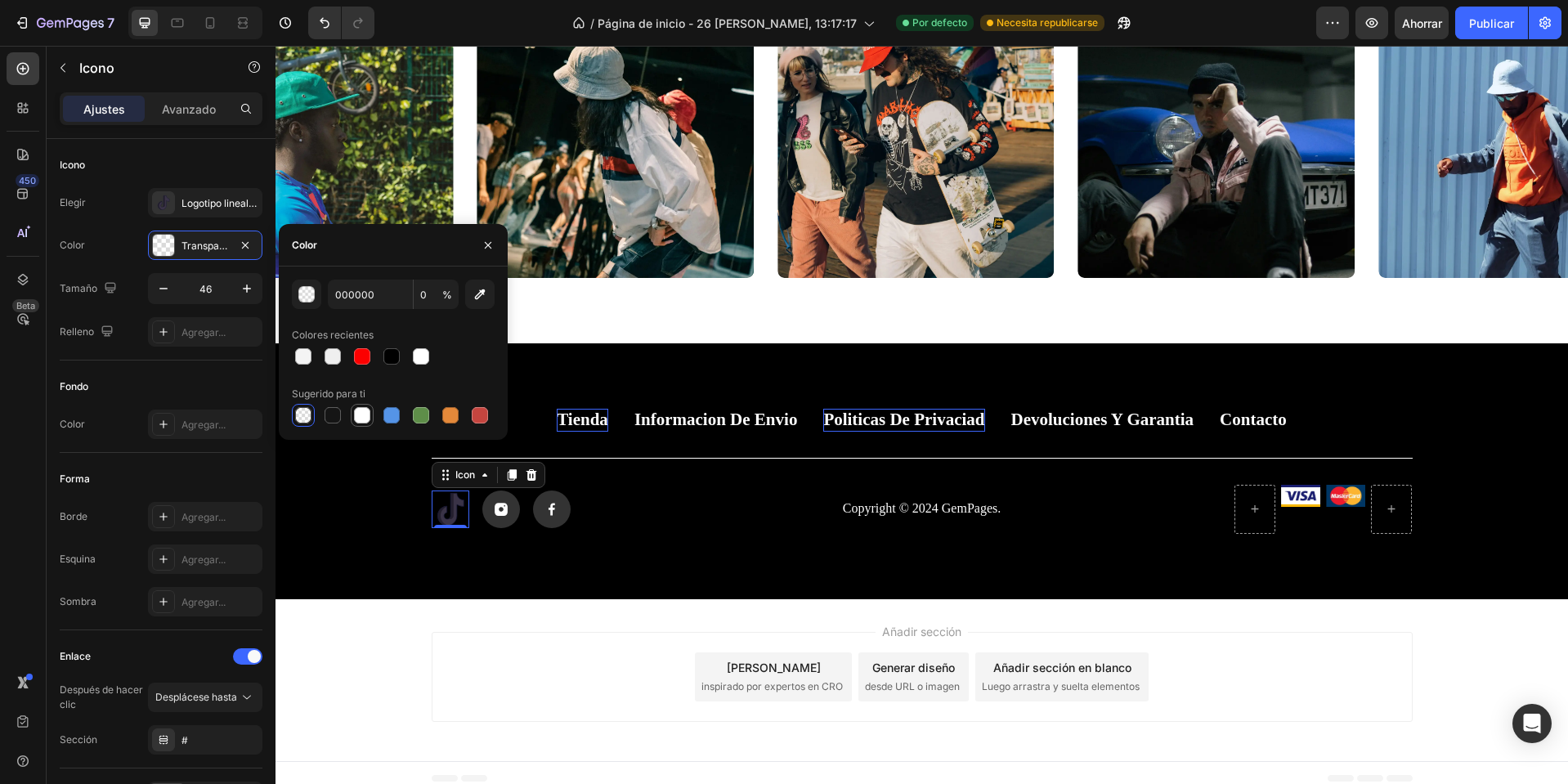
type input "100"
click at [438, 415] on div at bounding box center [393, 415] width 203 height 23
click at [461, 418] on div at bounding box center [450, 415] width 23 height 23
type input "E4893A"
click at [406, 413] on div at bounding box center [393, 415] width 203 height 23
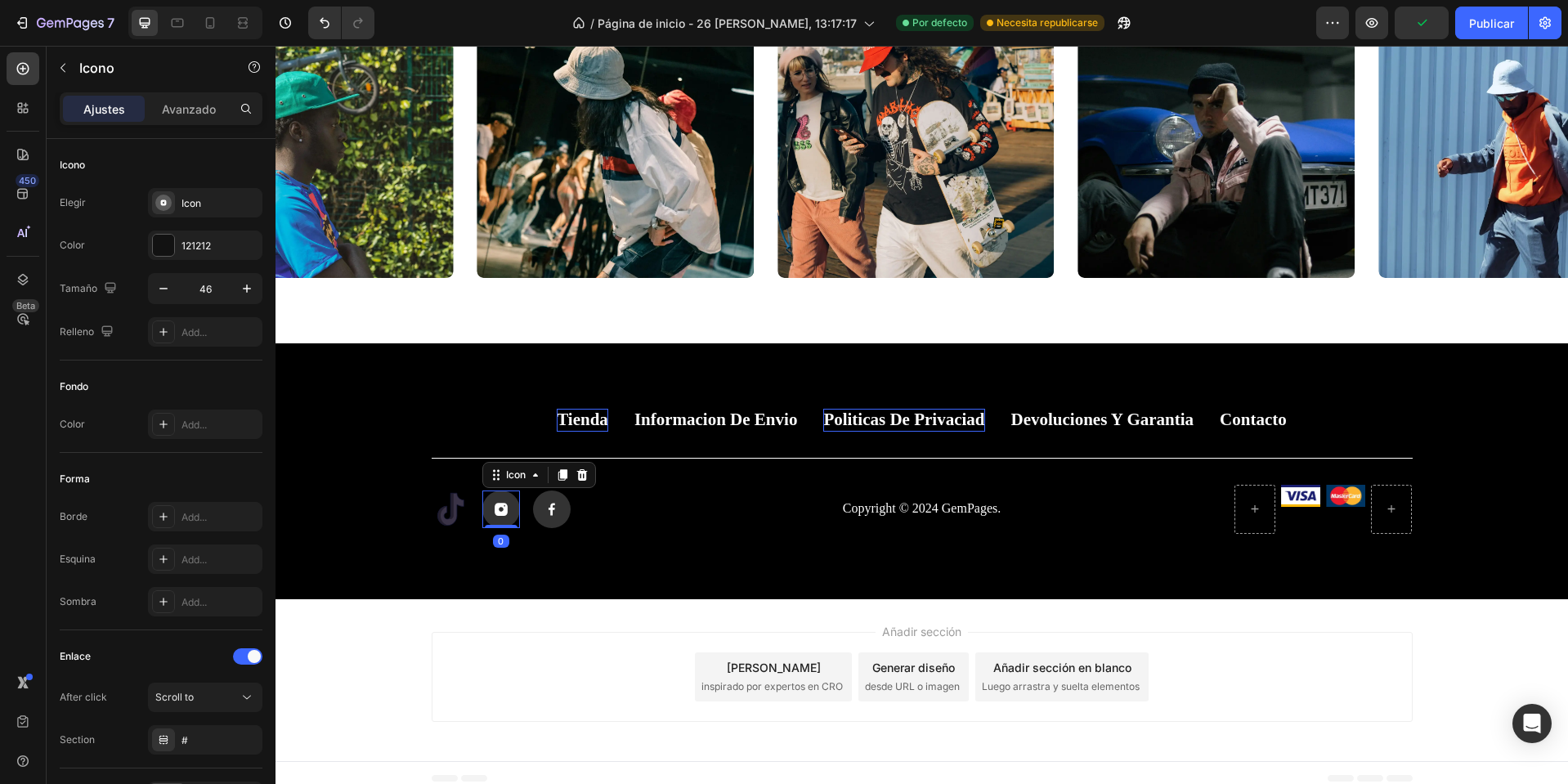
click at [491, 519] on rect at bounding box center [501, 510] width 37 height 37
click at [222, 207] on div "Icono" at bounding box center [219, 203] width 77 height 15
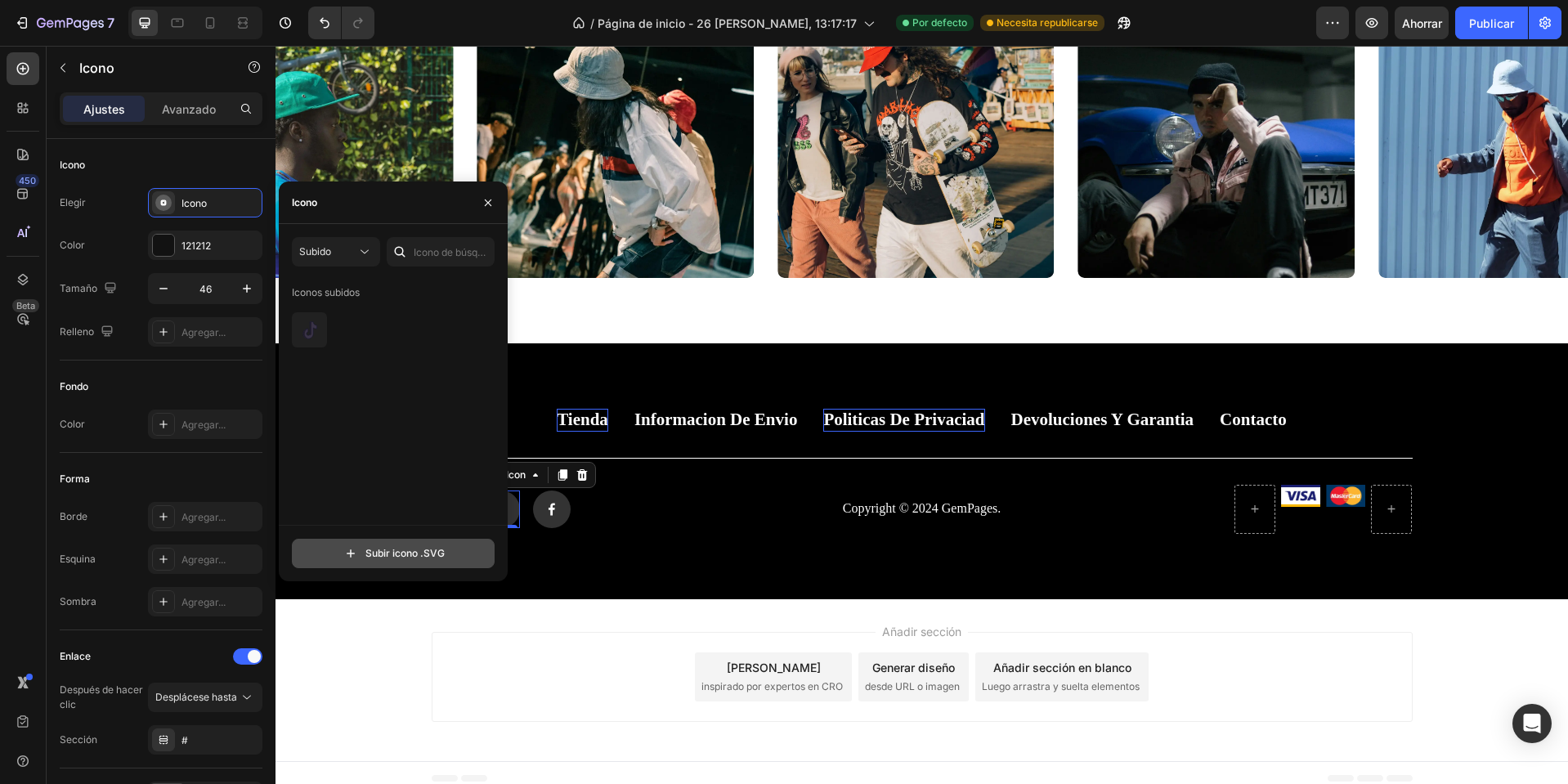
click at [404, 563] on input "file" at bounding box center [394, 553] width 202 height 28
type input "C:\fakepath\wired-lineal-2542-logo-instagram-hover-pinch.svg"
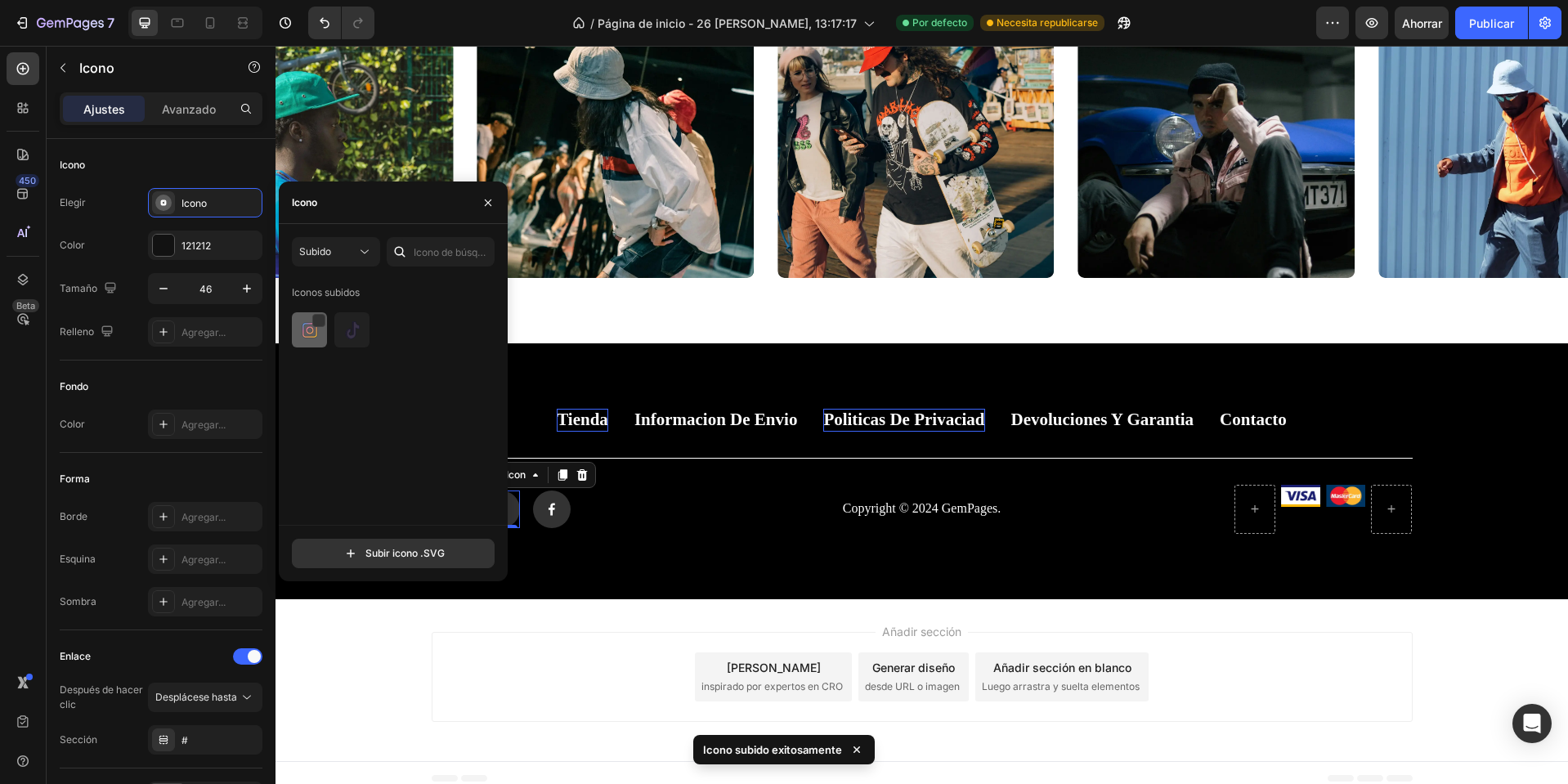
click at [303, 329] on img at bounding box center [310, 329] width 20 height 20
click at [486, 212] on button "button" at bounding box center [488, 203] width 26 height 26
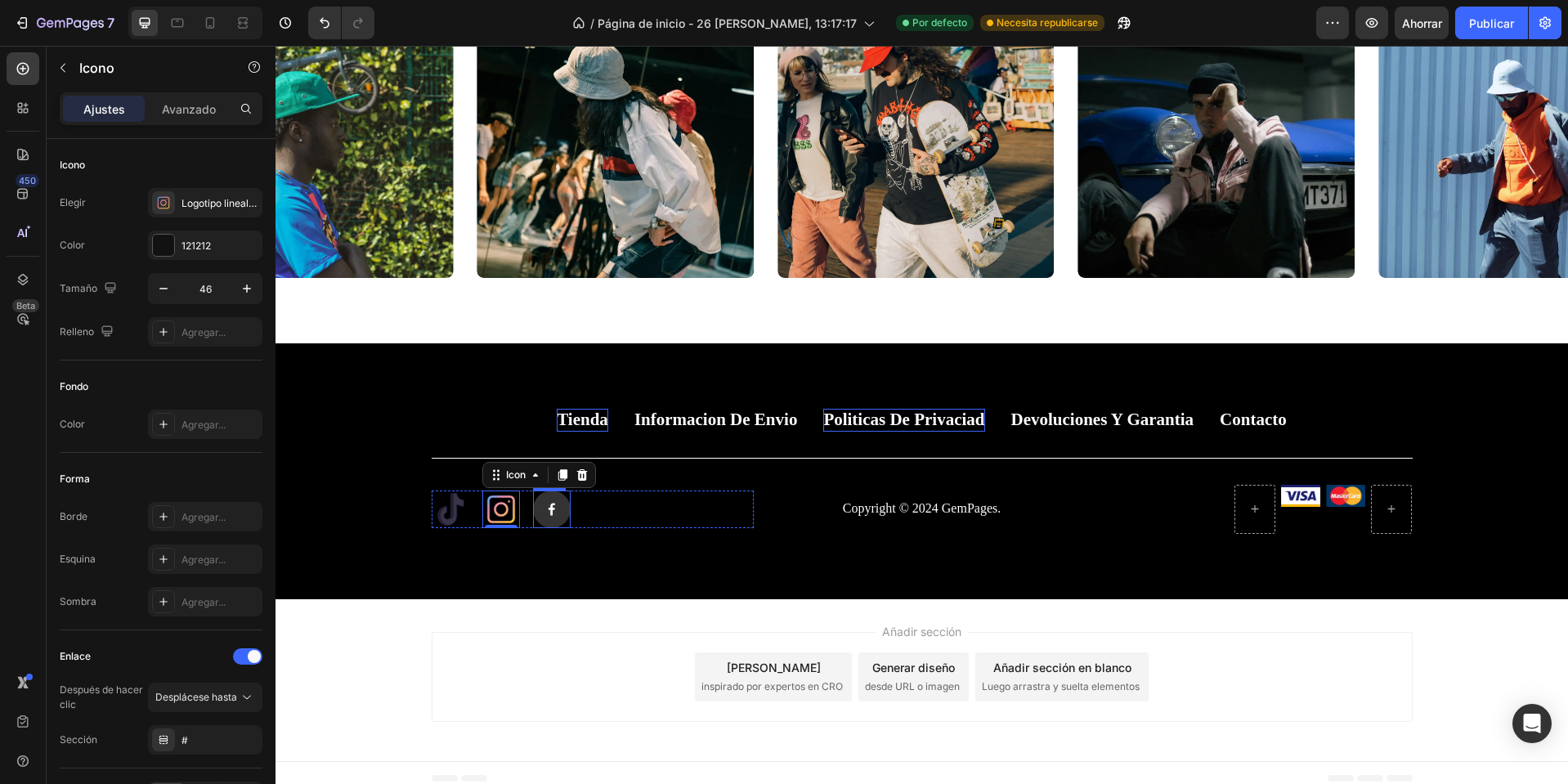
click at [541, 520] on rect at bounding box center [552, 510] width 37 height 37
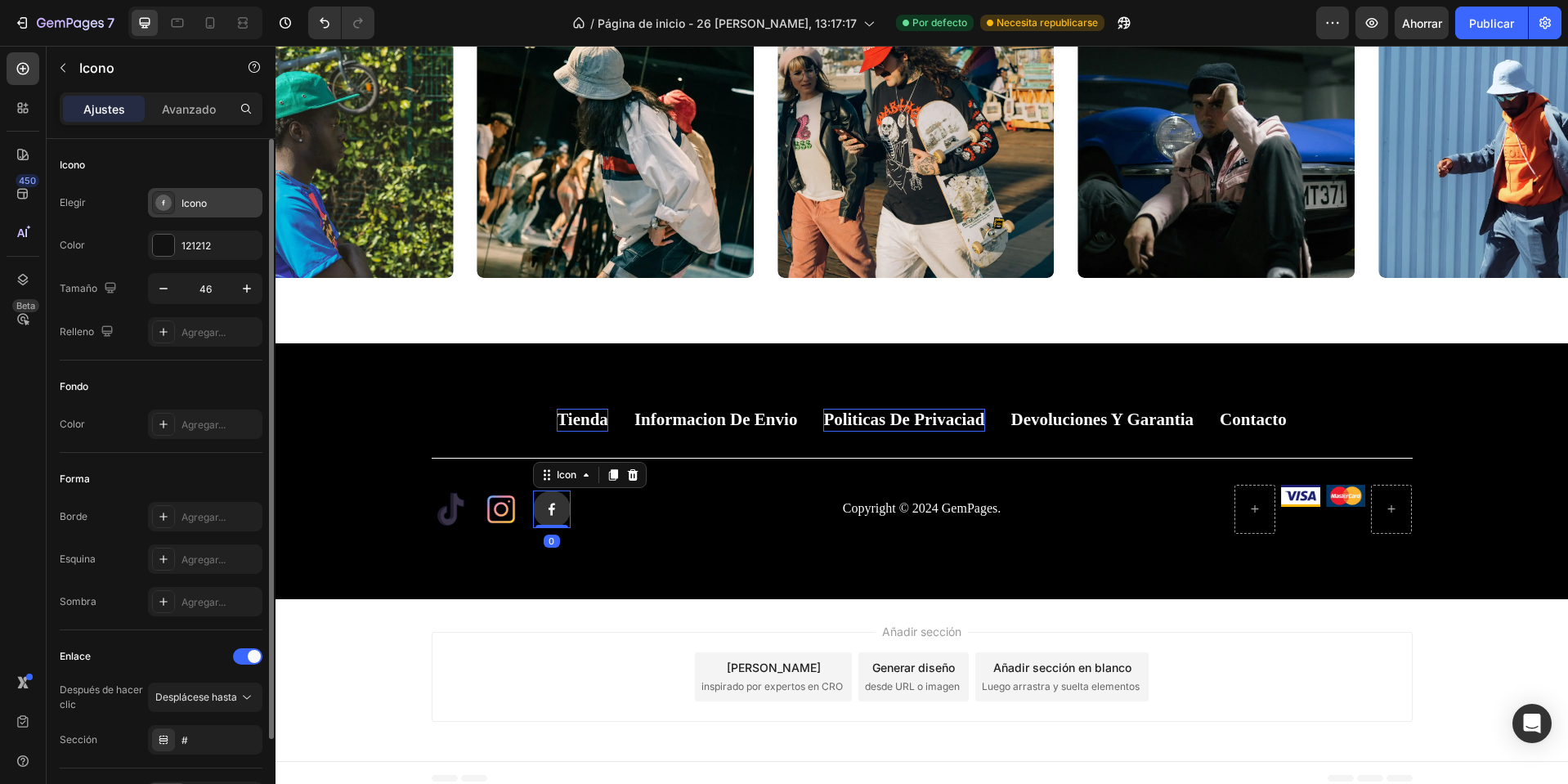
click at [215, 203] on div "Icono" at bounding box center [219, 203] width 77 height 15
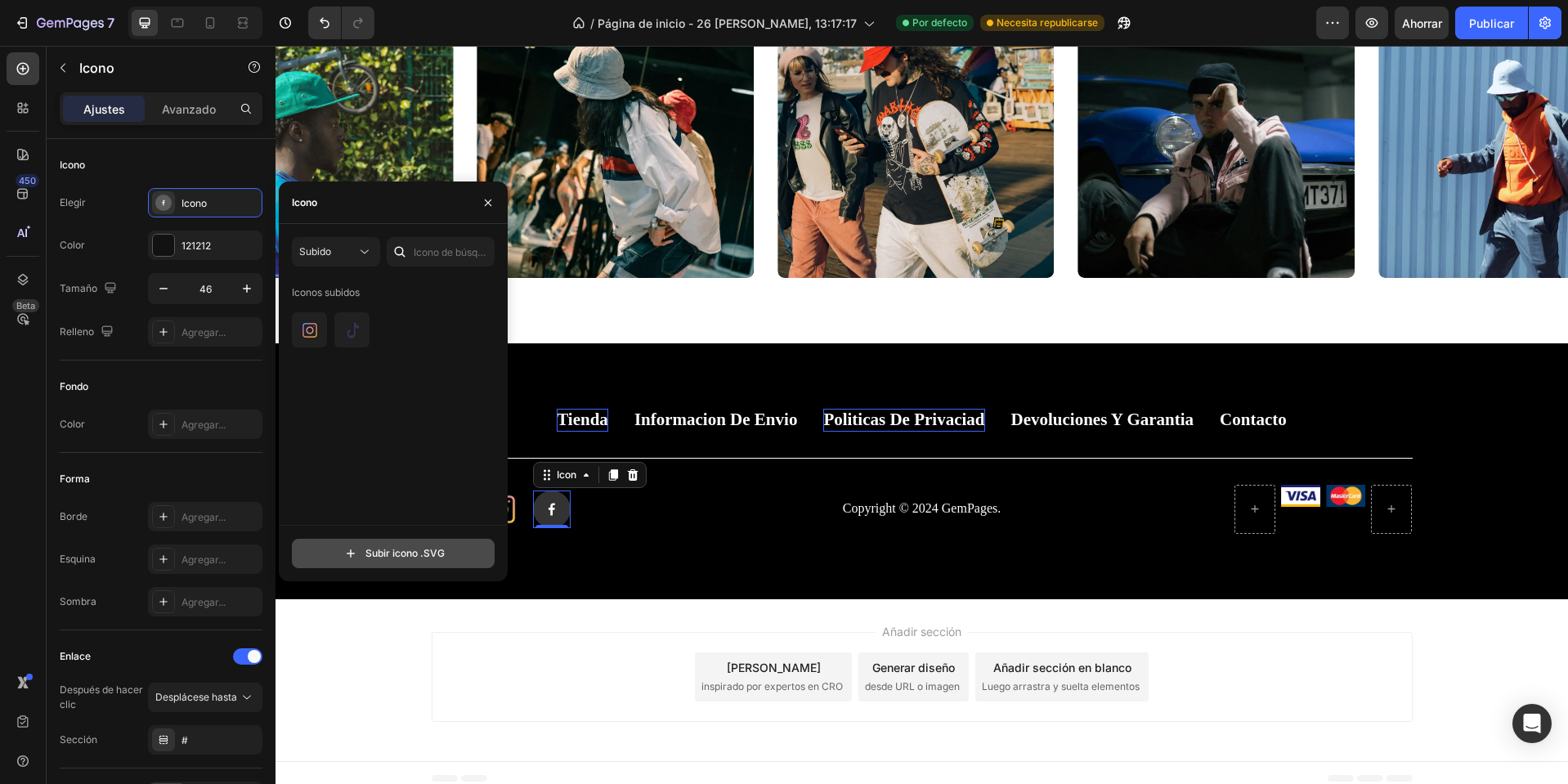
click at [458, 552] on input "file" at bounding box center [394, 553] width 202 height 28
type input "C:\fakepath\wired-lineal-2542-logo-instagram-hover-pinch.svg"
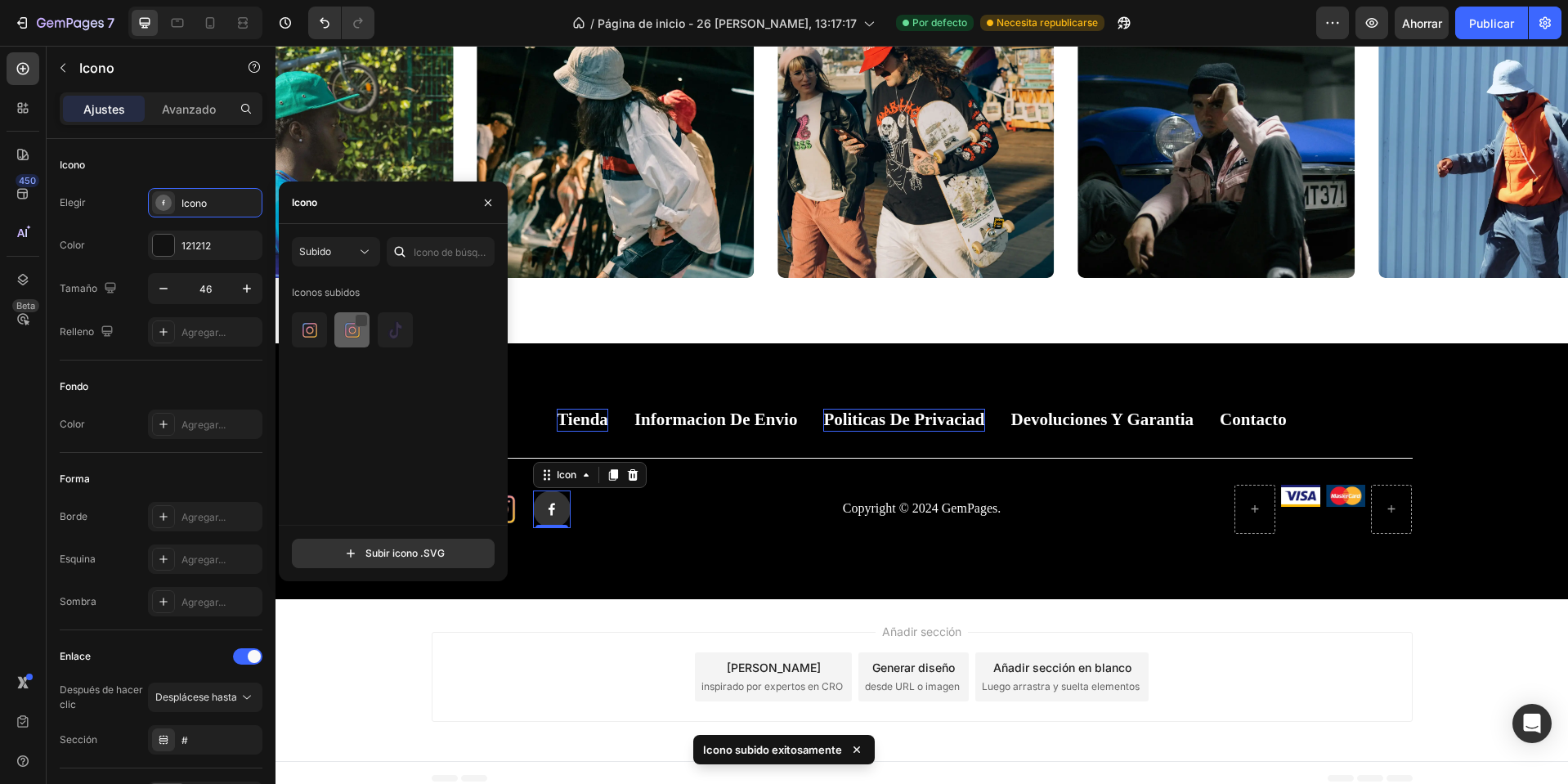
click at [356, 323] on div at bounding box center [361, 320] width 13 height 13
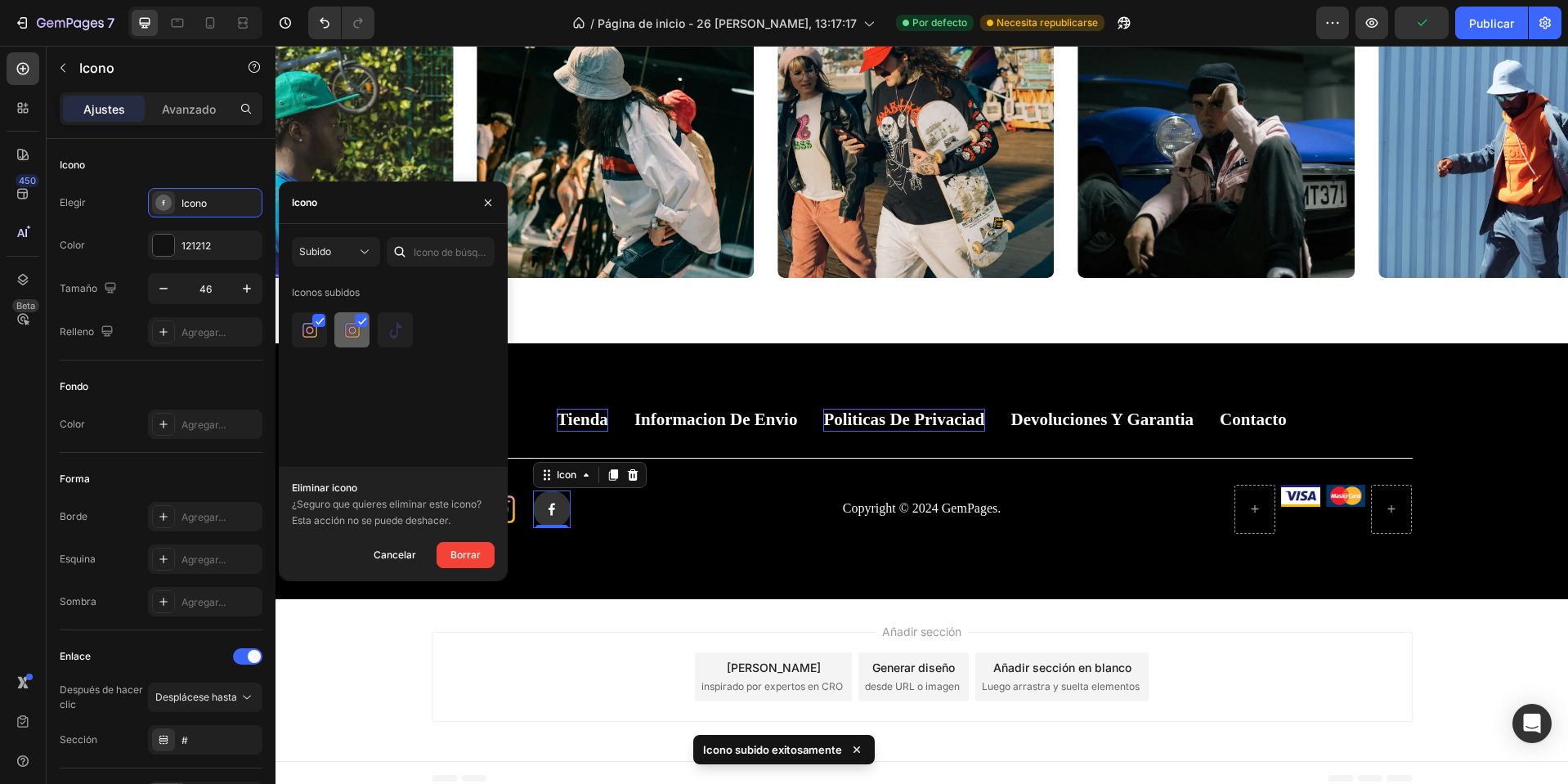
click at [359, 315] on div at bounding box center [361, 320] width 13 height 13
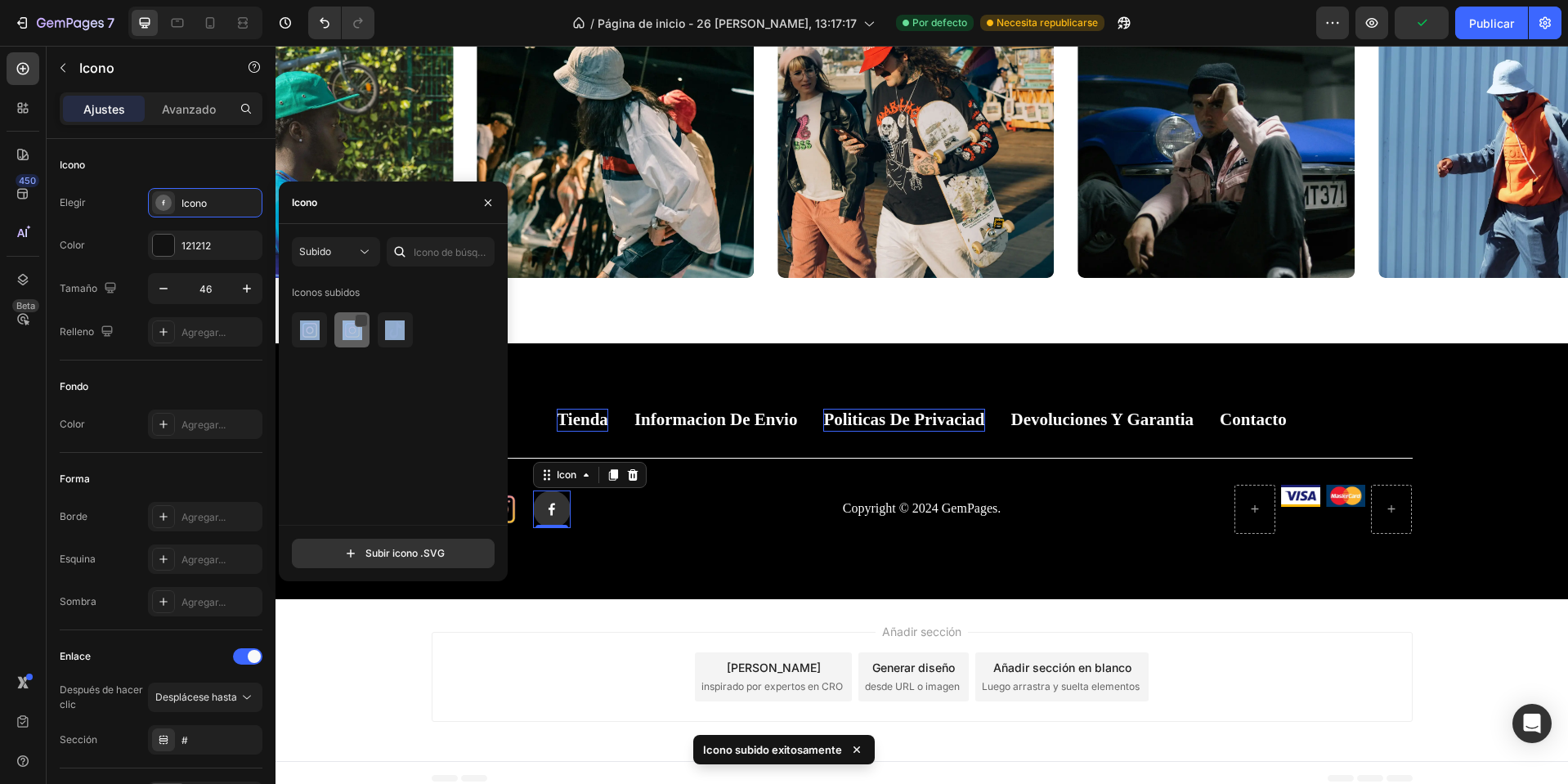
click at [359, 315] on div at bounding box center [361, 320] width 13 height 13
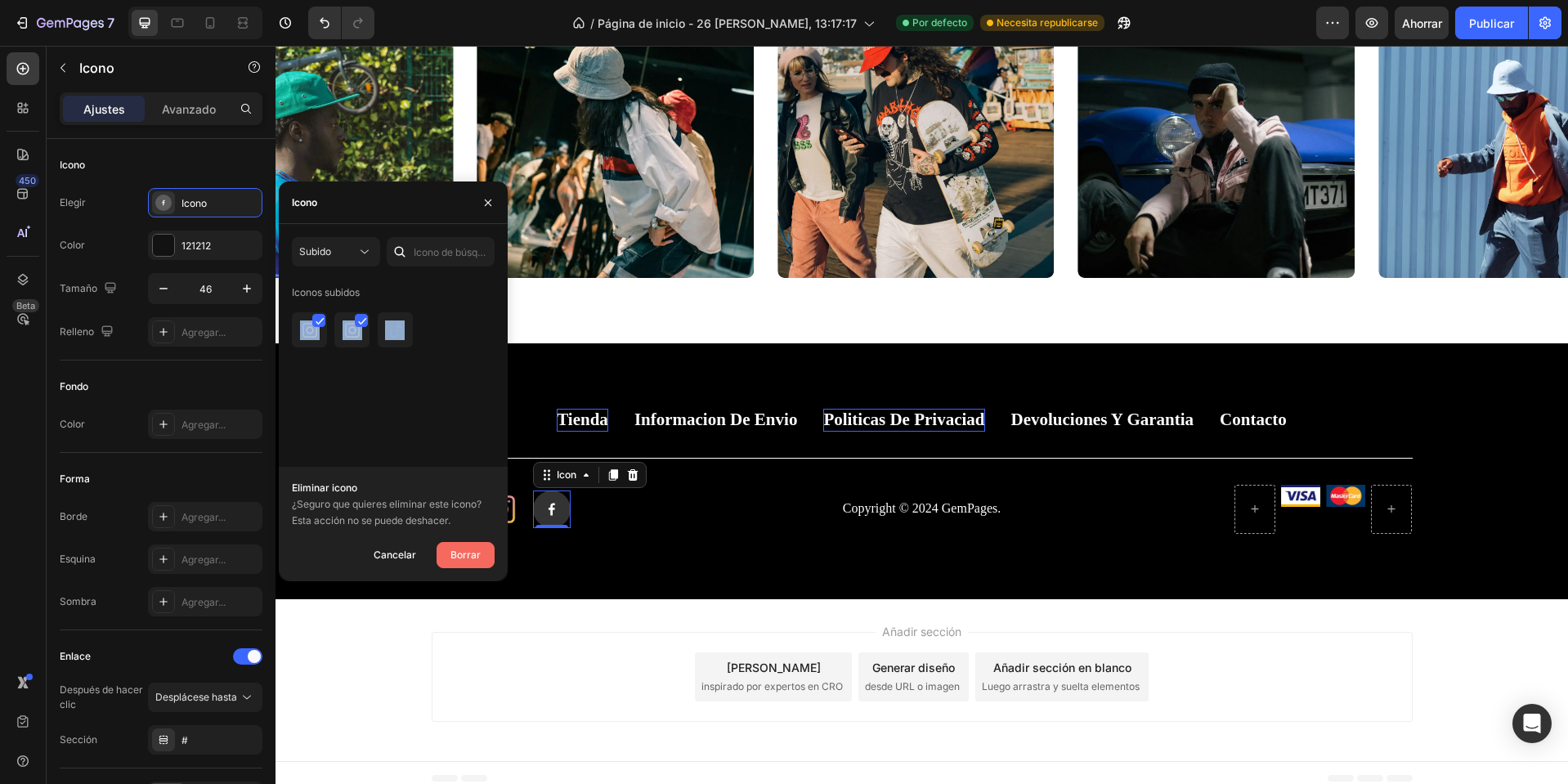
click at [466, 554] on font "Borrar" at bounding box center [466, 554] width 30 height 12
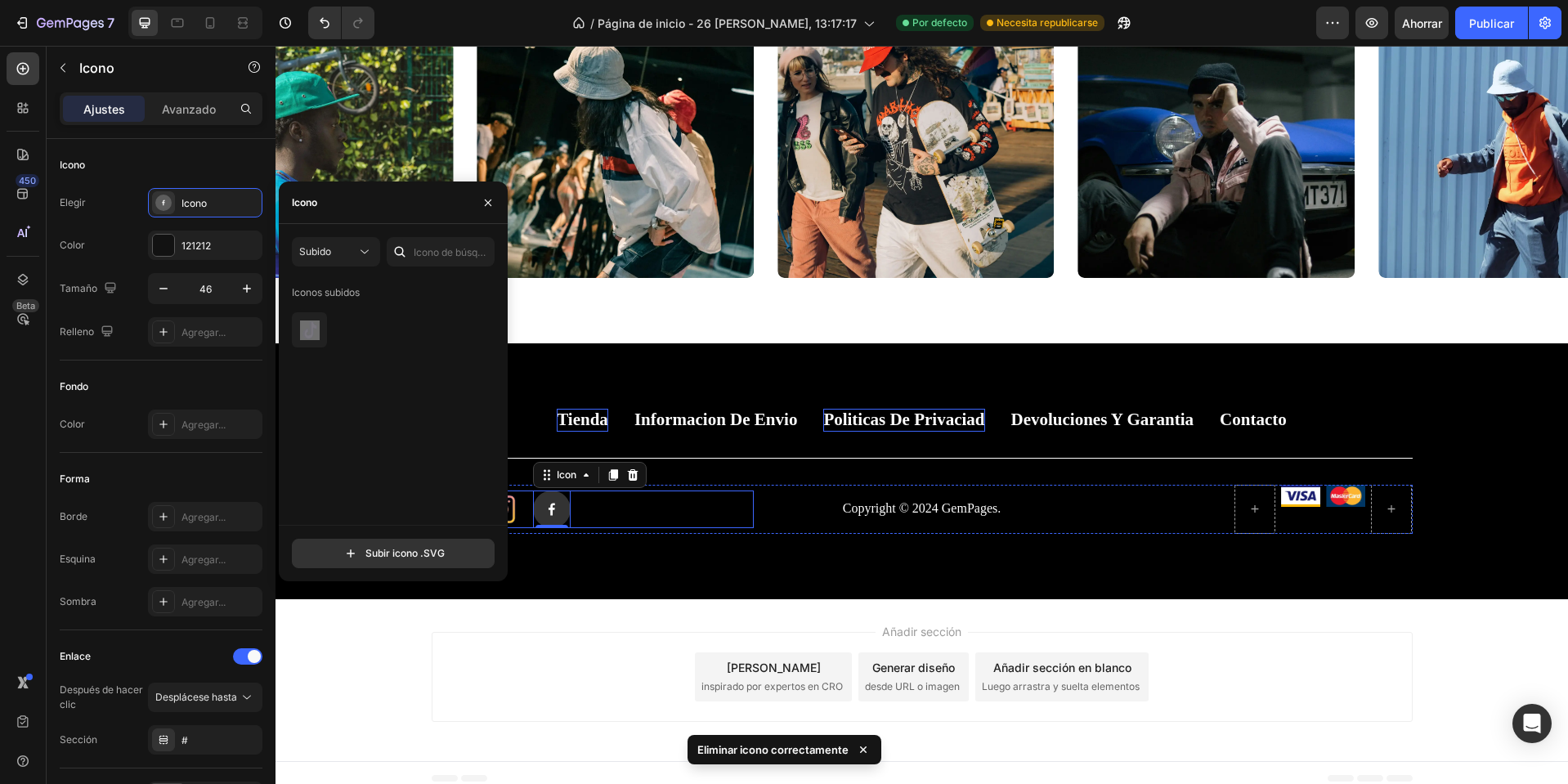
click at [657, 551] on div "Tienda Button Informacion de envio Button Politicas de privaciad Button Devoluc…" at bounding box center [921, 470] width 1293 height 255
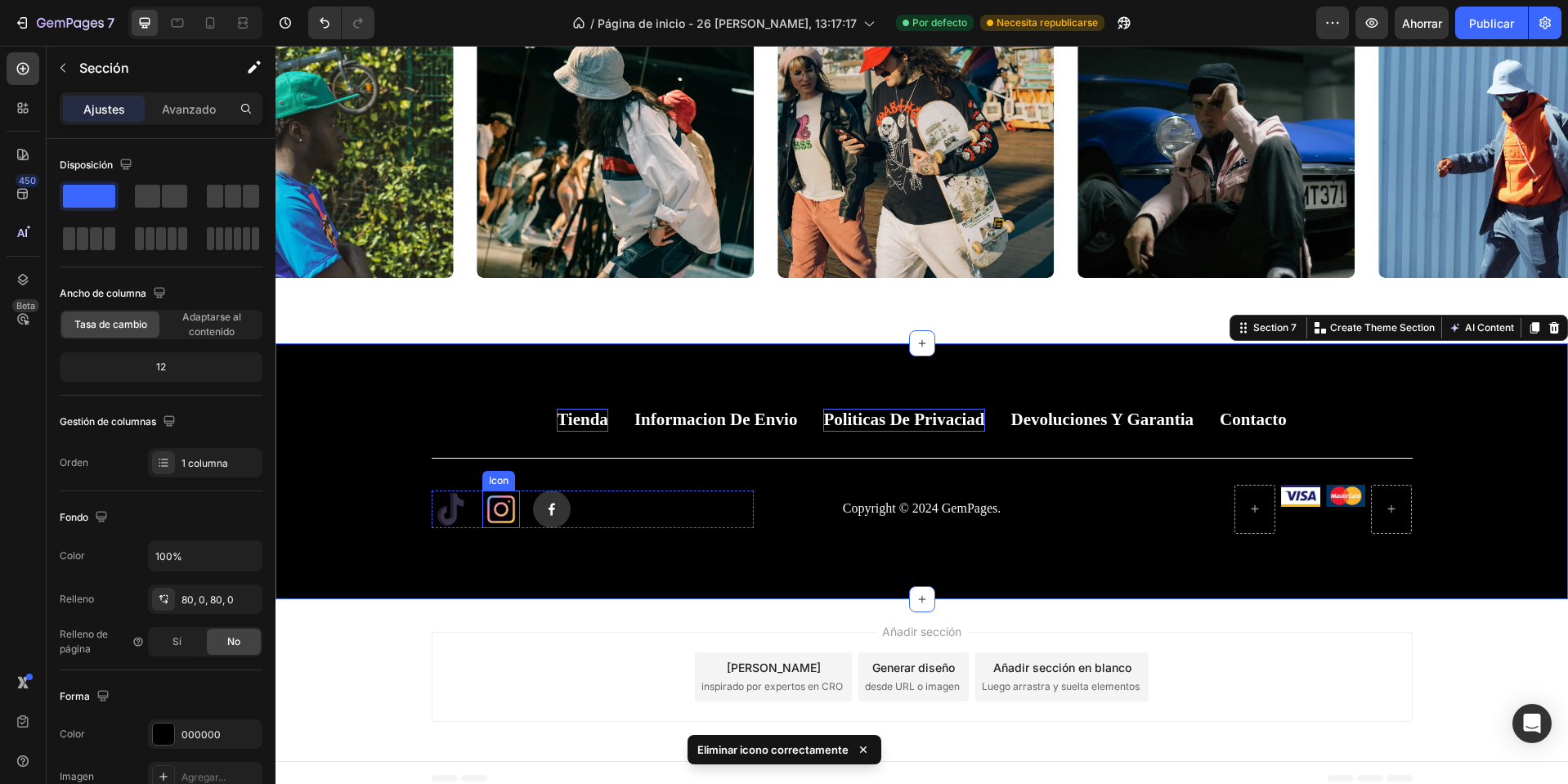
click at [483, 514] on icon at bounding box center [501, 510] width 37 height 37
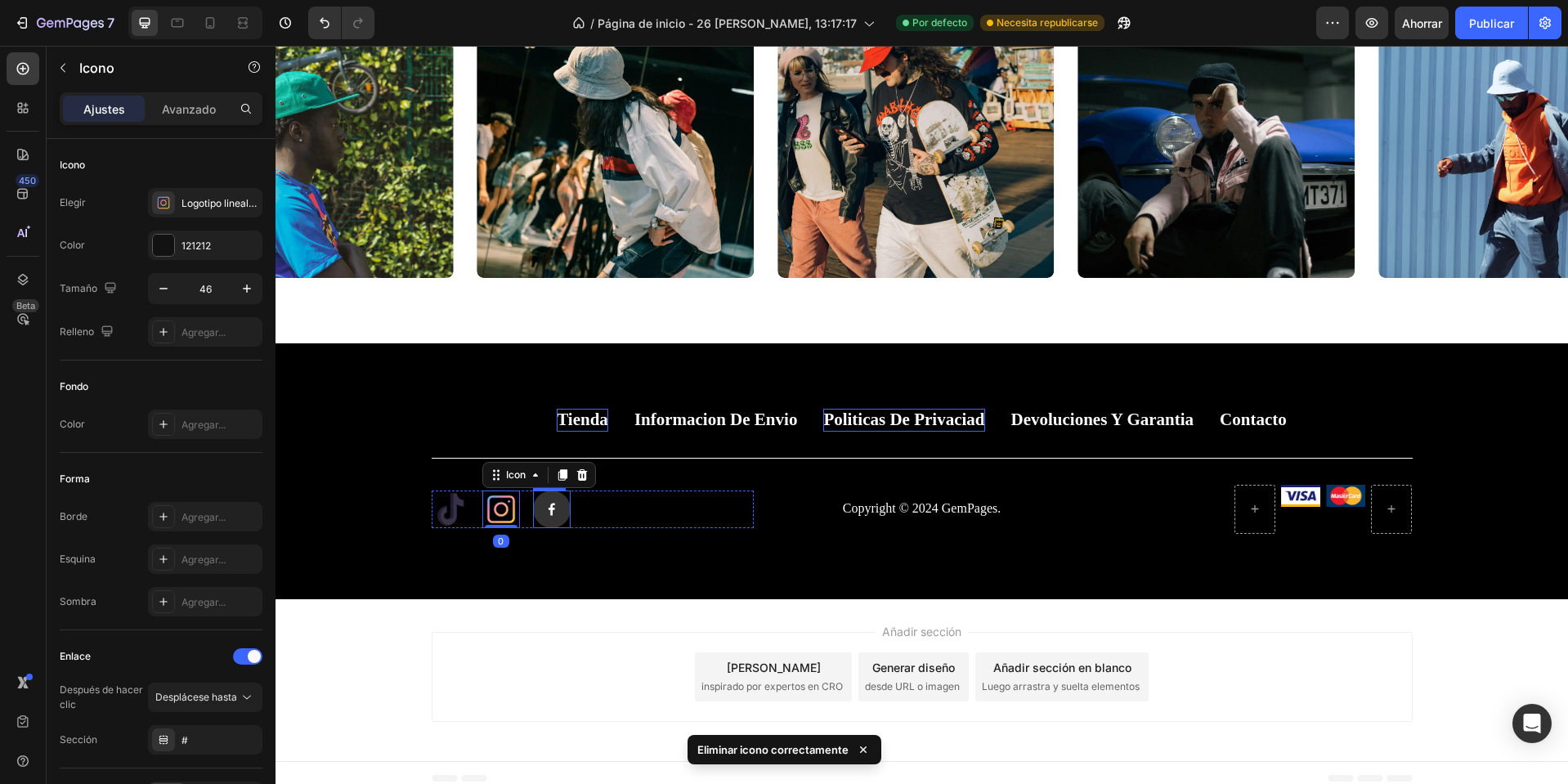
click at [548, 505] on icon at bounding box center [551, 509] width 7 height 12
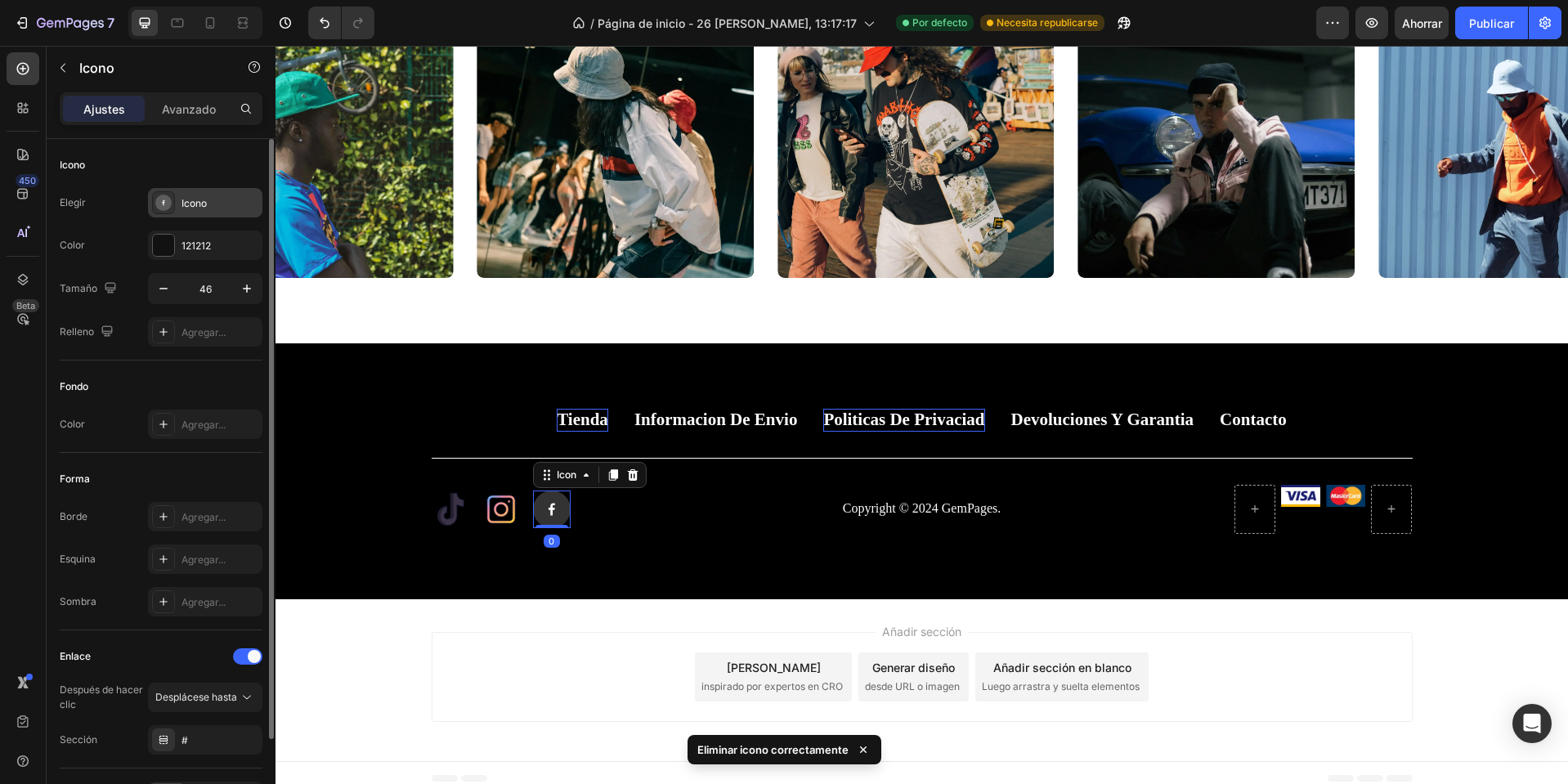
click at [190, 199] on font "Icono" at bounding box center [193, 203] width 25 height 12
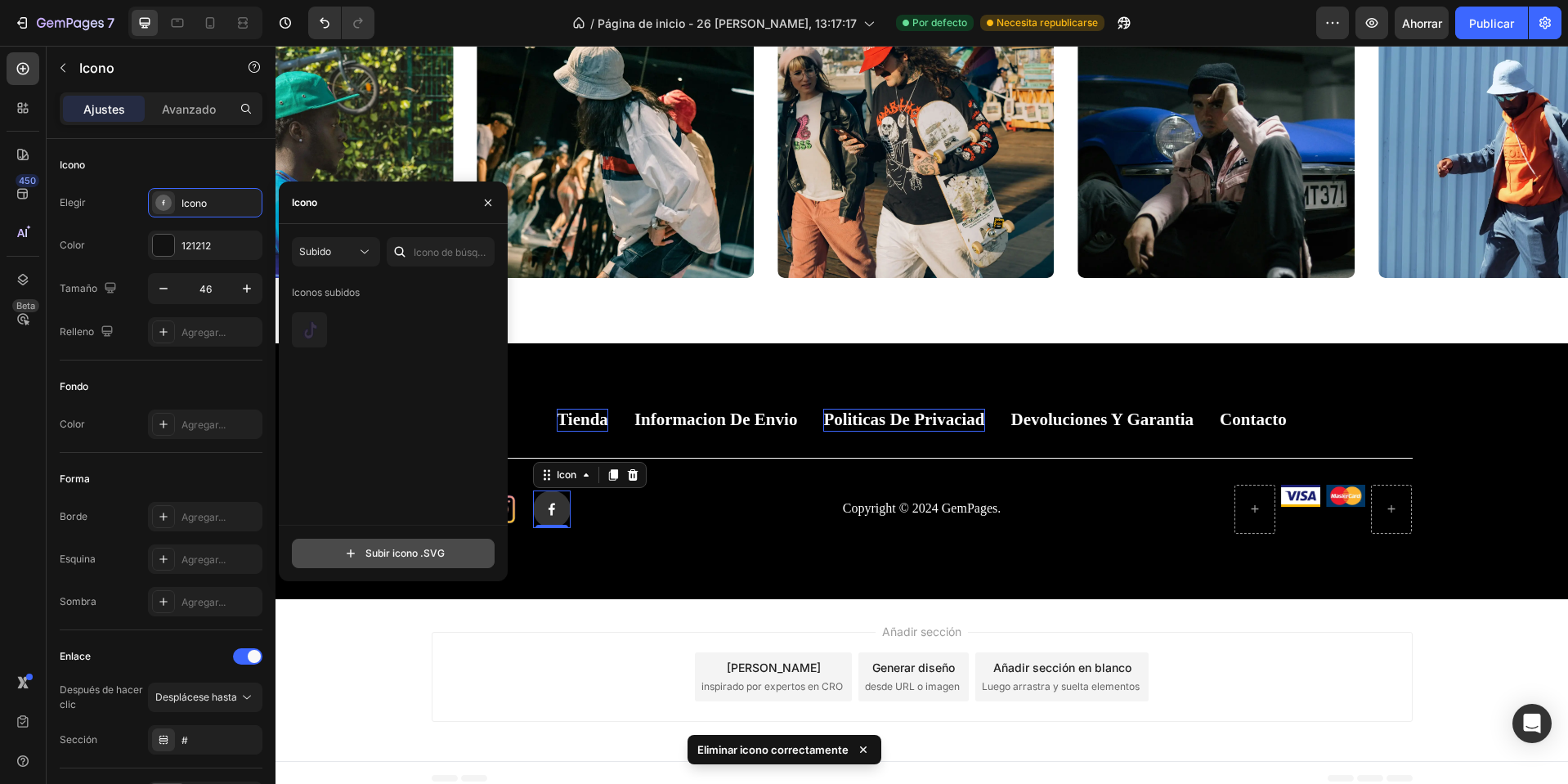
click at [410, 551] on input "file" at bounding box center [394, 553] width 202 height 28
type input "C:\fakepath\wired-lineal-2669-logo-square-facebook-hover-pinch.svg"
click at [315, 332] on img at bounding box center [310, 329] width 20 height 20
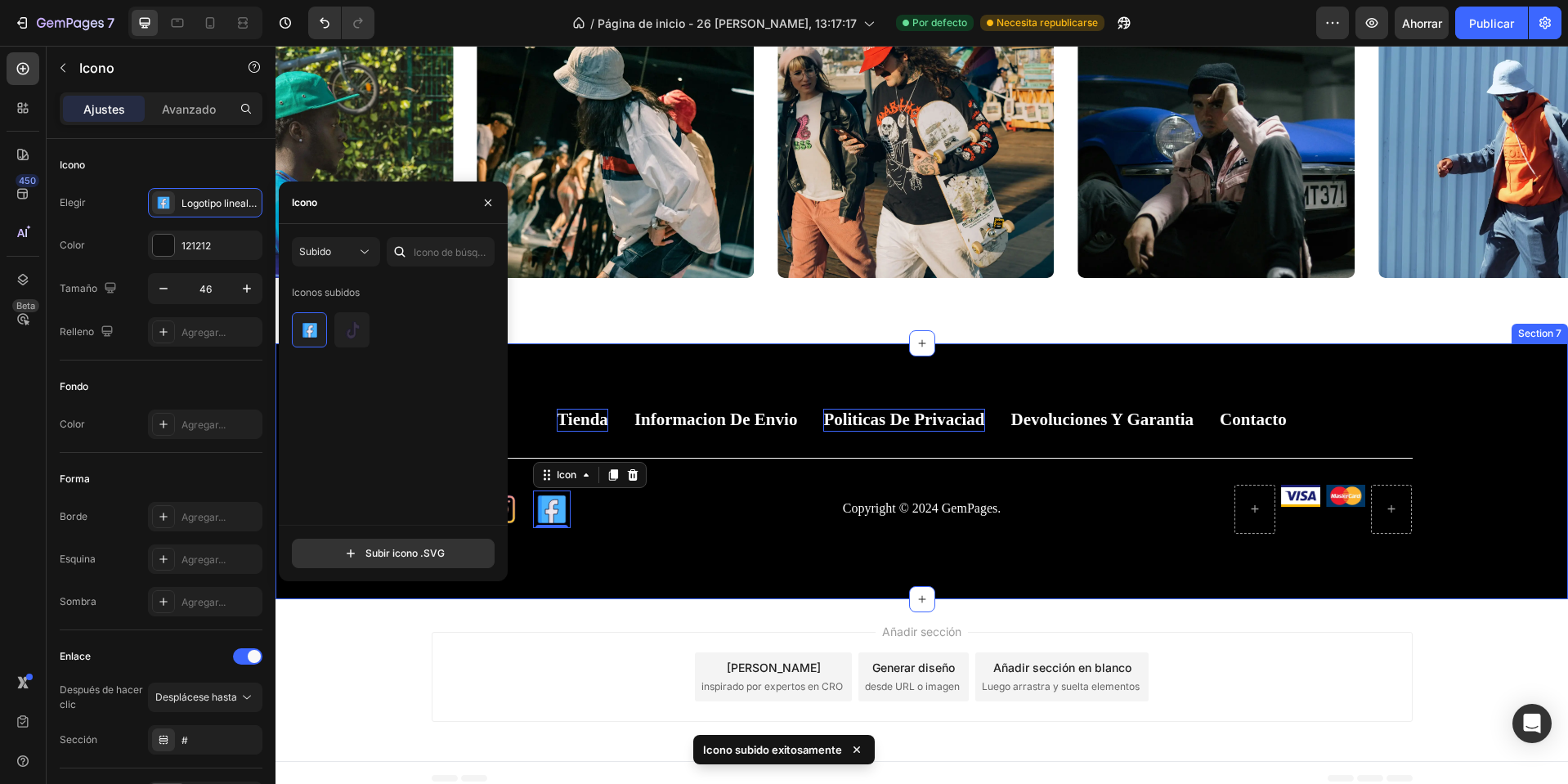
click at [725, 564] on div "Tienda Button Informacion de envio Button Politicas de privaciad Button Devoluc…" at bounding box center [921, 470] width 1293 height 255
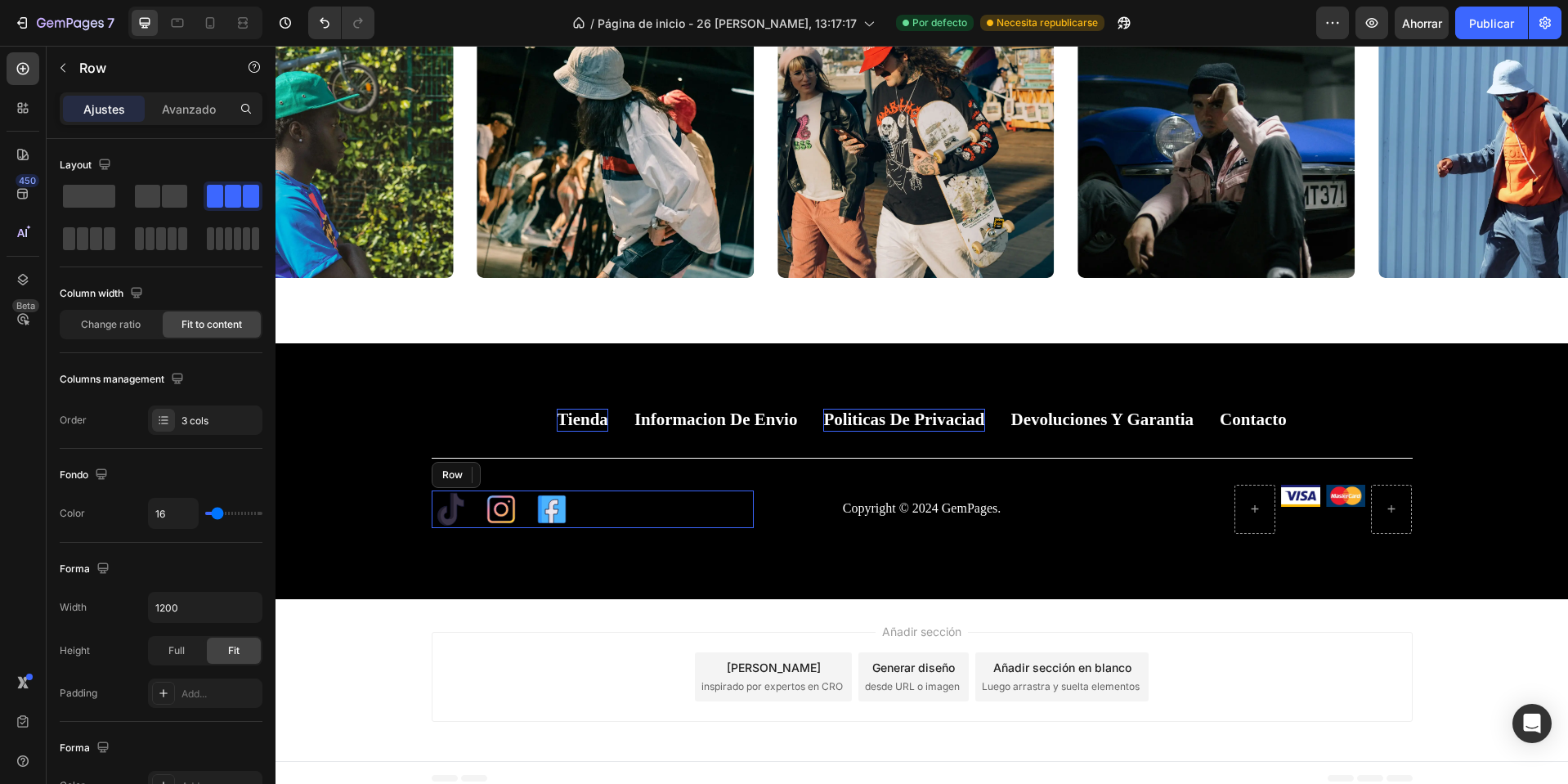
click at [465, 516] on div "Icon Icon Icon Row" at bounding box center [594, 510] width 323 height 37
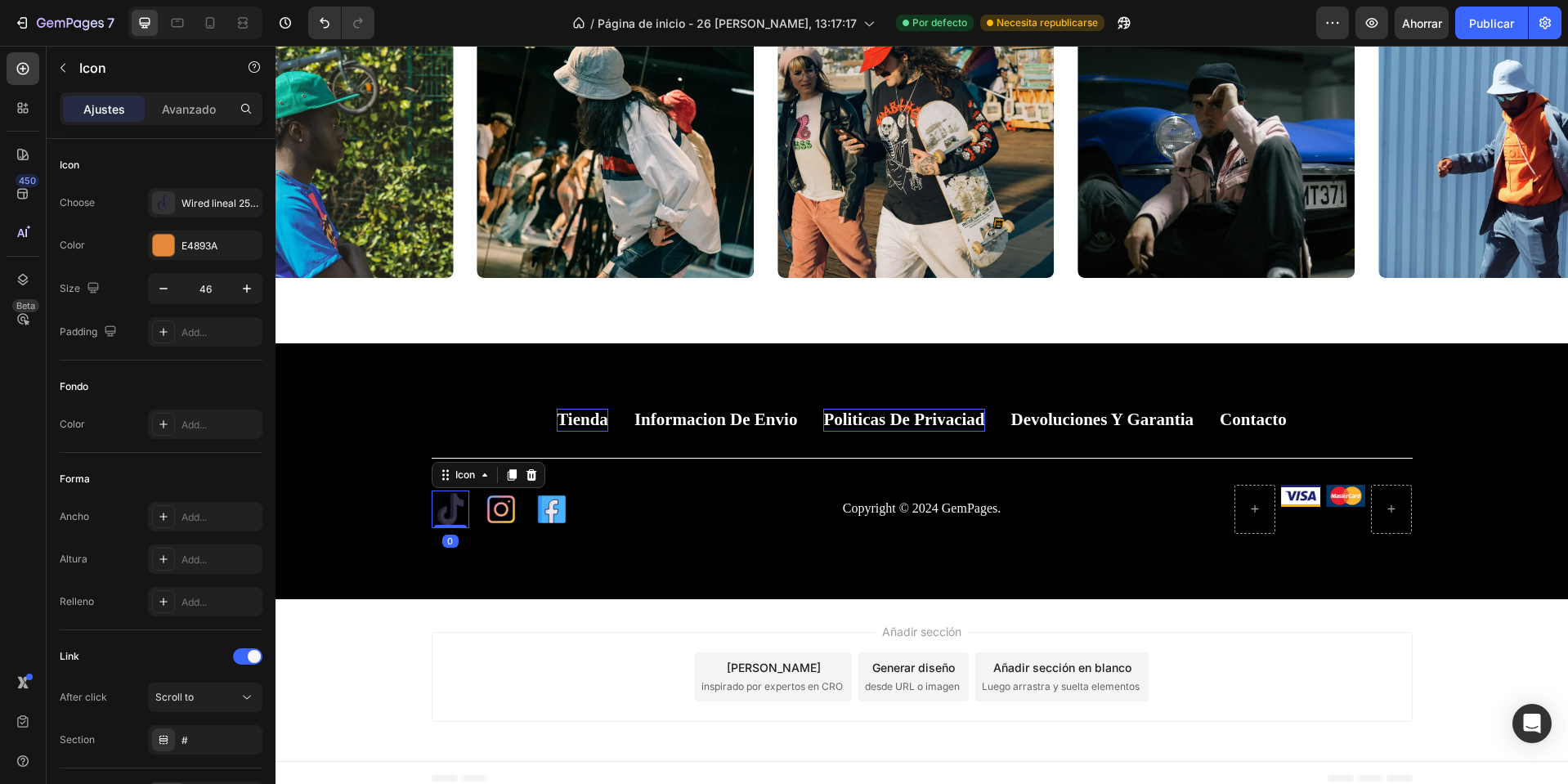
click at [455, 520] on icon at bounding box center [451, 510] width 37 height 37
click at [211, 206] on font "Logotipo lineal cableado 2546 de TikTok al pasar el cursor sobre él" at bounding box center [334, 203] width 307 height 12
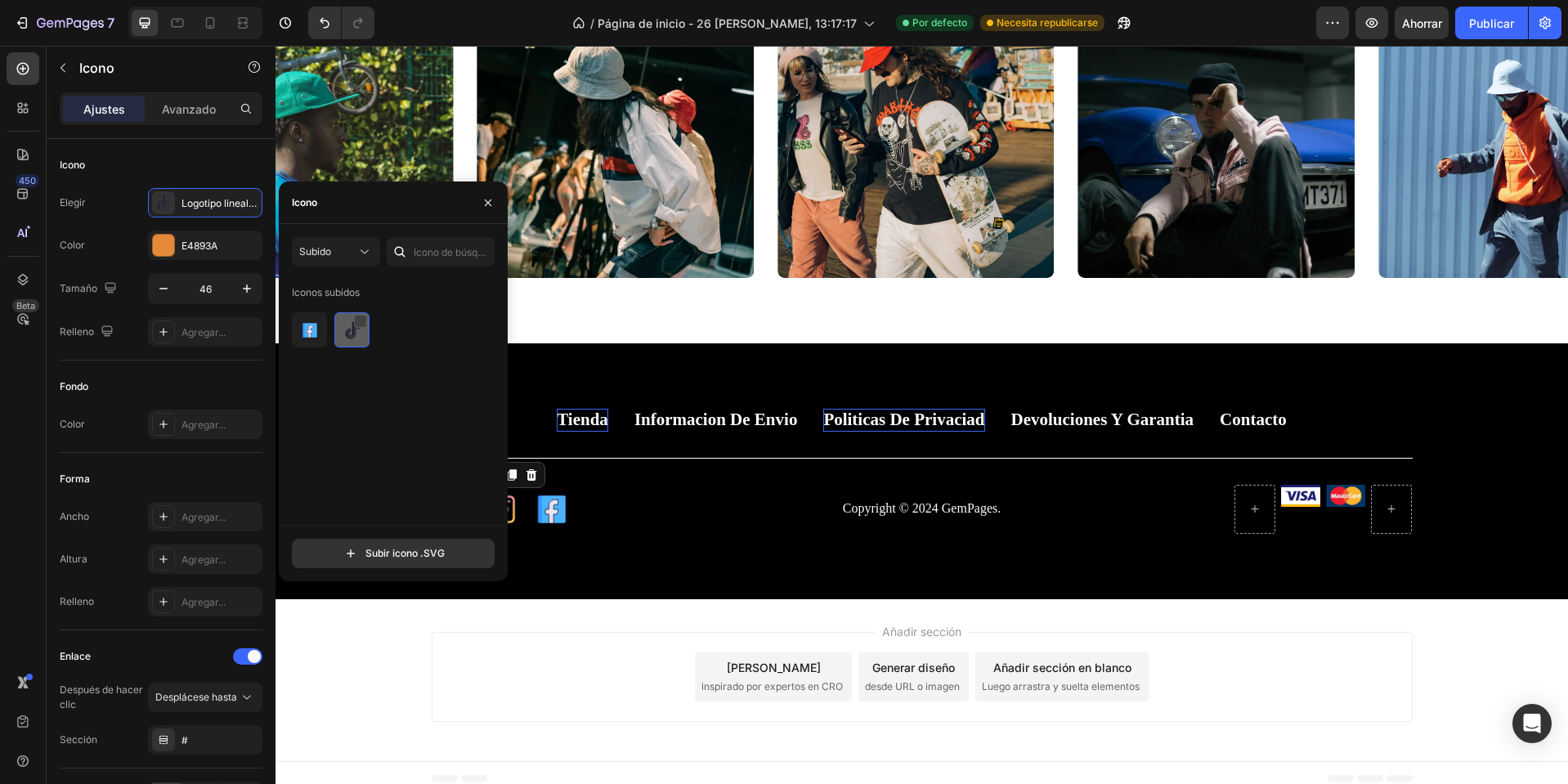
click at [360, 320] on div at bounding box center [360, 321] width 13 height 13
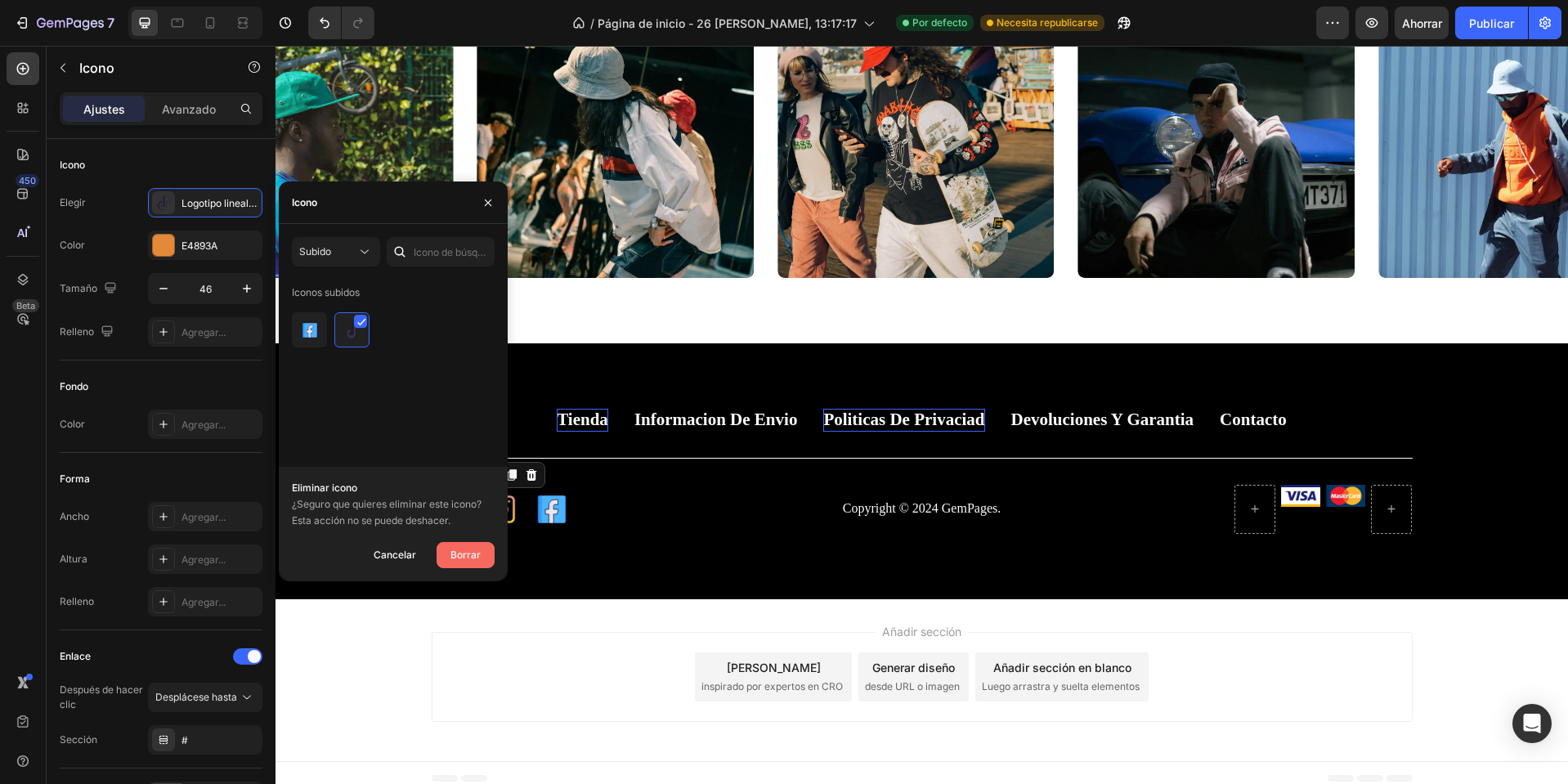
click at [471, 555] on font "Borrar" at bounding box center [466, 554] width 30 height 12
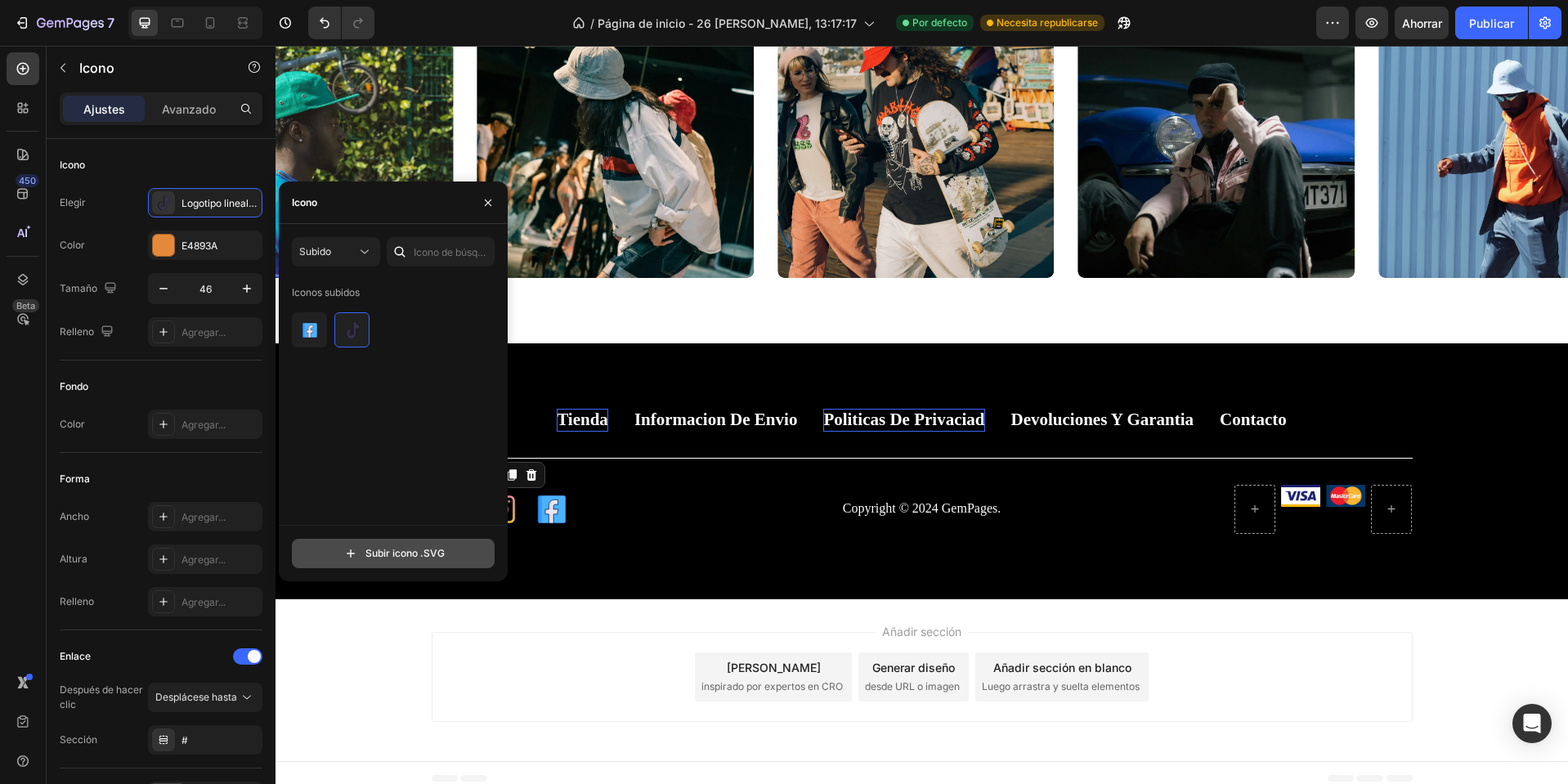
click at [427, 545] on input "file" at bounding box center [394, 553] width 202 height 28
type input "C:\fakepath\wired-lineal-2675-logo-square-tiktok-hover-pinch.svg"
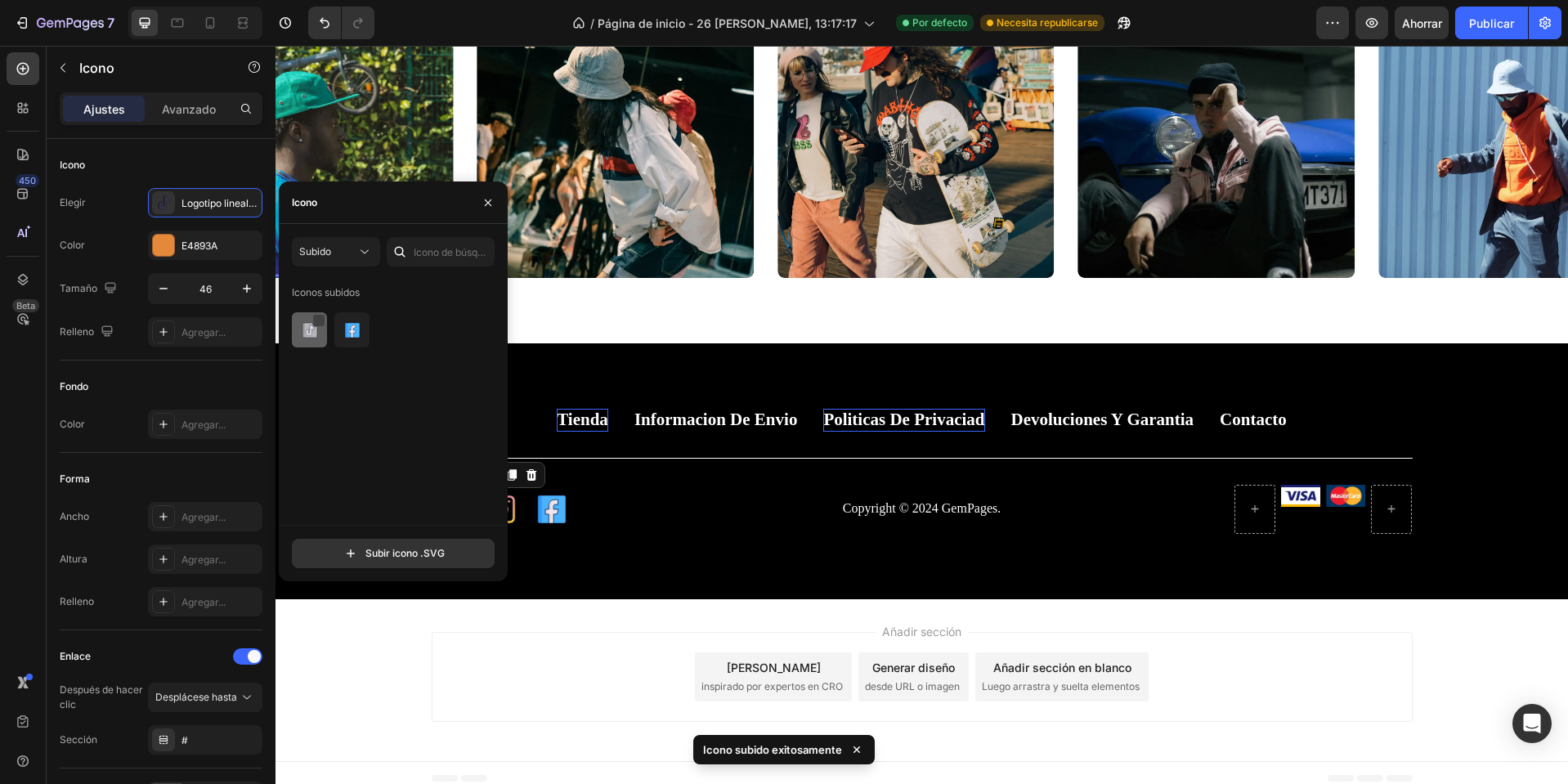
click at [316, 326] on div at bounding box center [319, 320] width 13 height 13
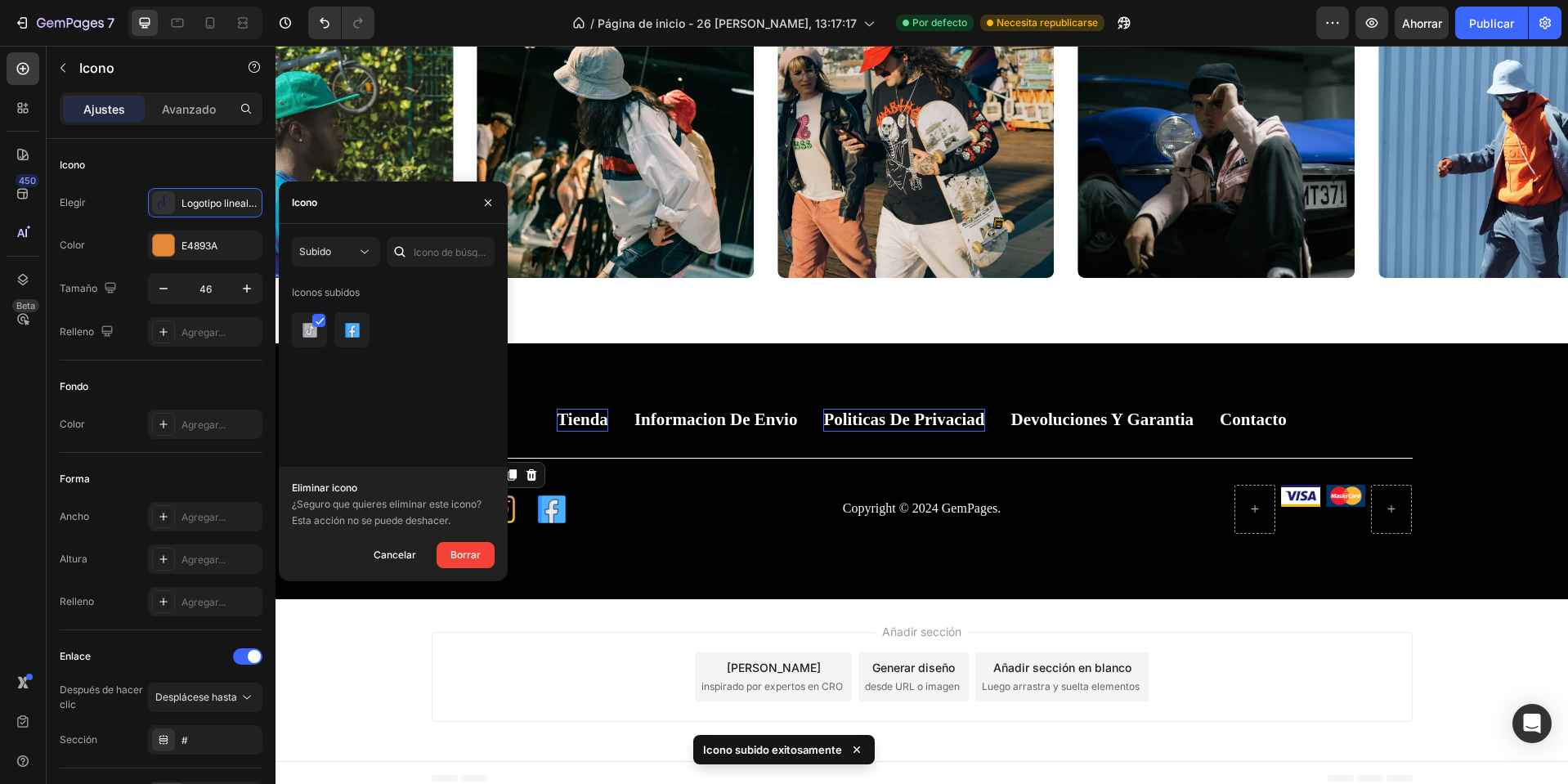
click at [473, 550] on font "Borrar" at bounding box center [466, 554] width 30 height 12
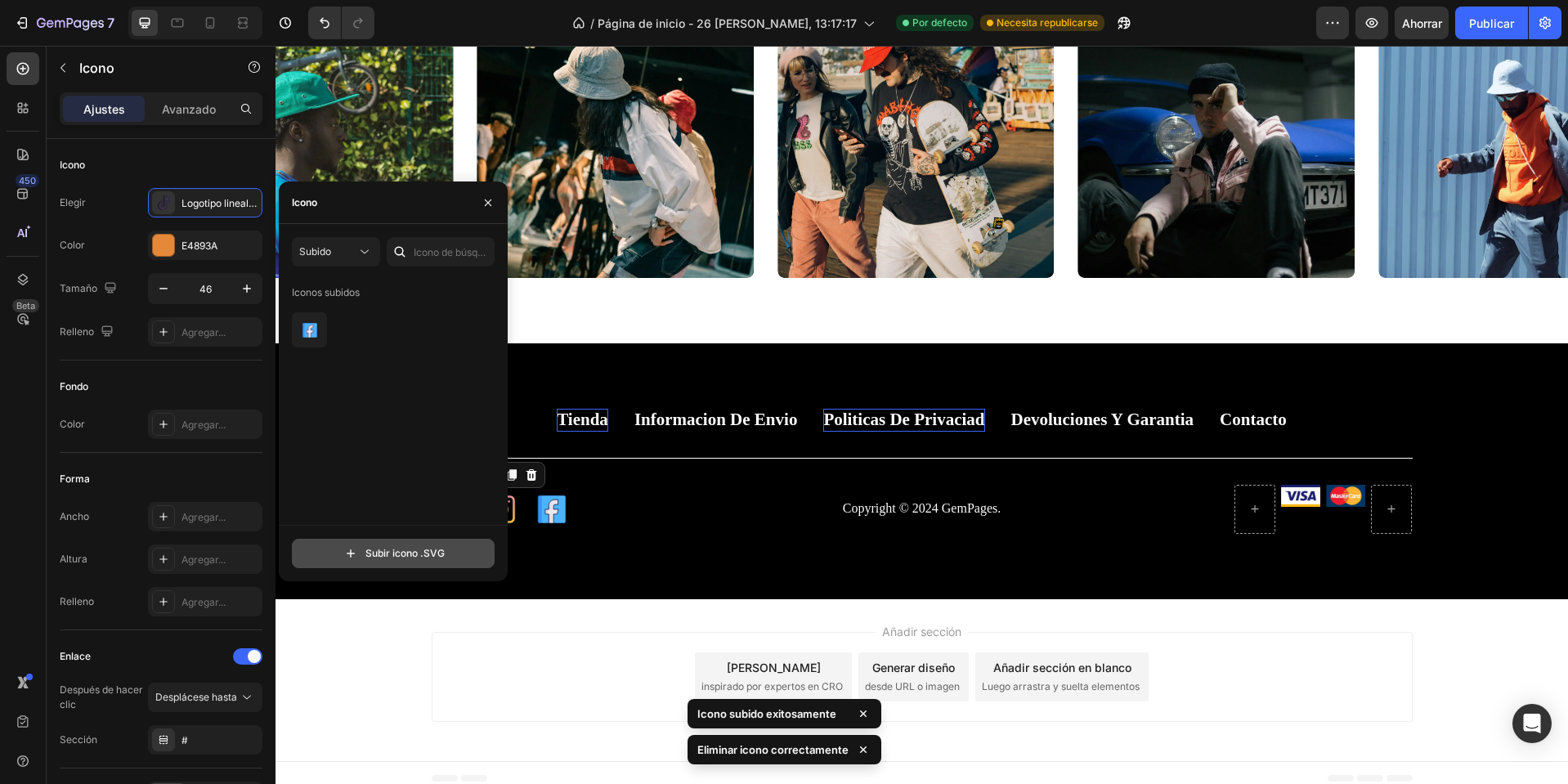
click at [413, 539] on button "Subir icono .SVG" at bounding box center [393, 553] width 203 height 30
click at [369, 539] on button "Subir icono .SVG" at bounding box center [393, 553] width 203 height 30
click at [367, 561] on input "file" at bounding box center [394, 553] width 202 height 28
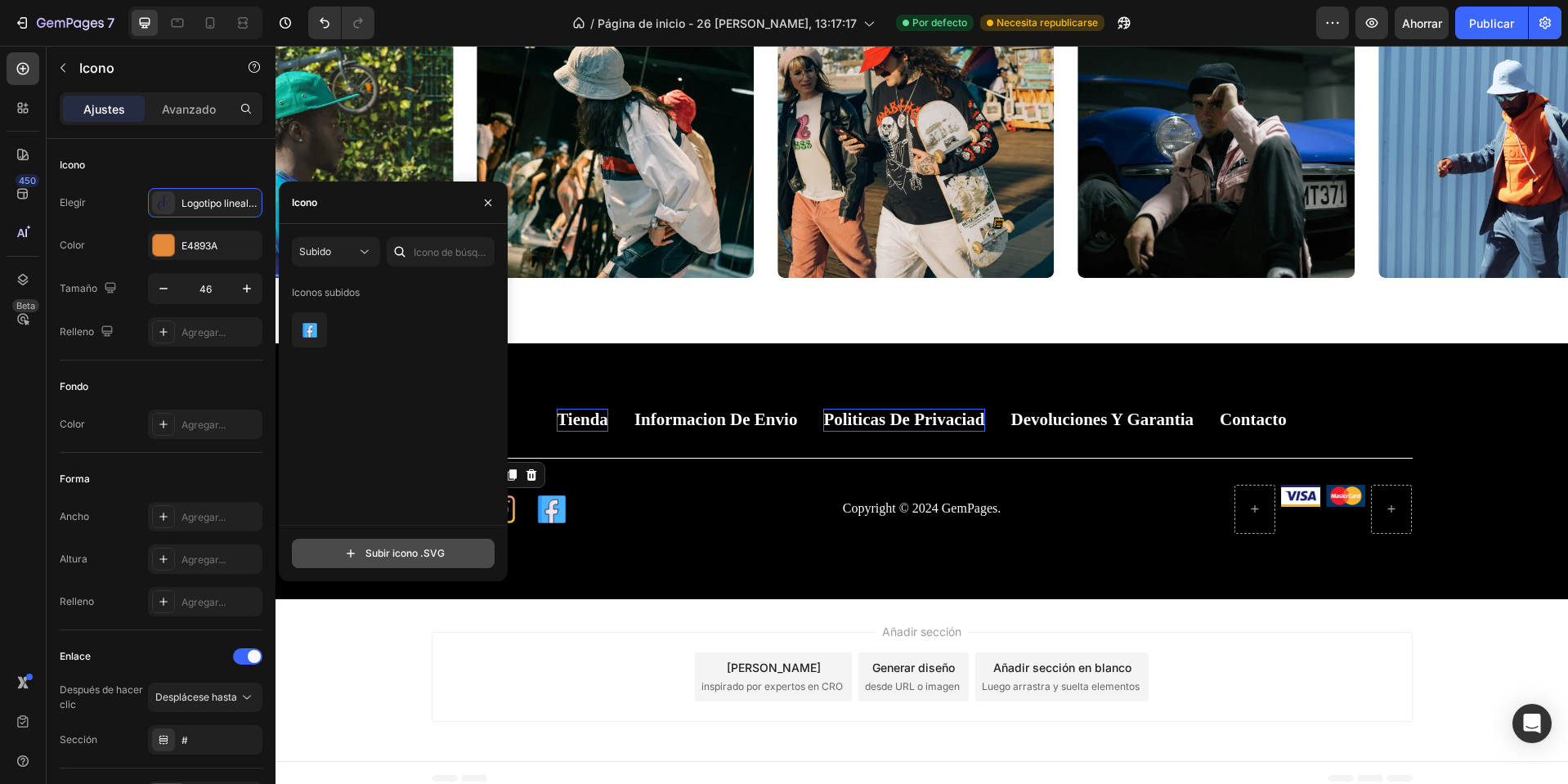
click at [397, 544] on input "file" at bounding box center [394, 553] width 202 height 28
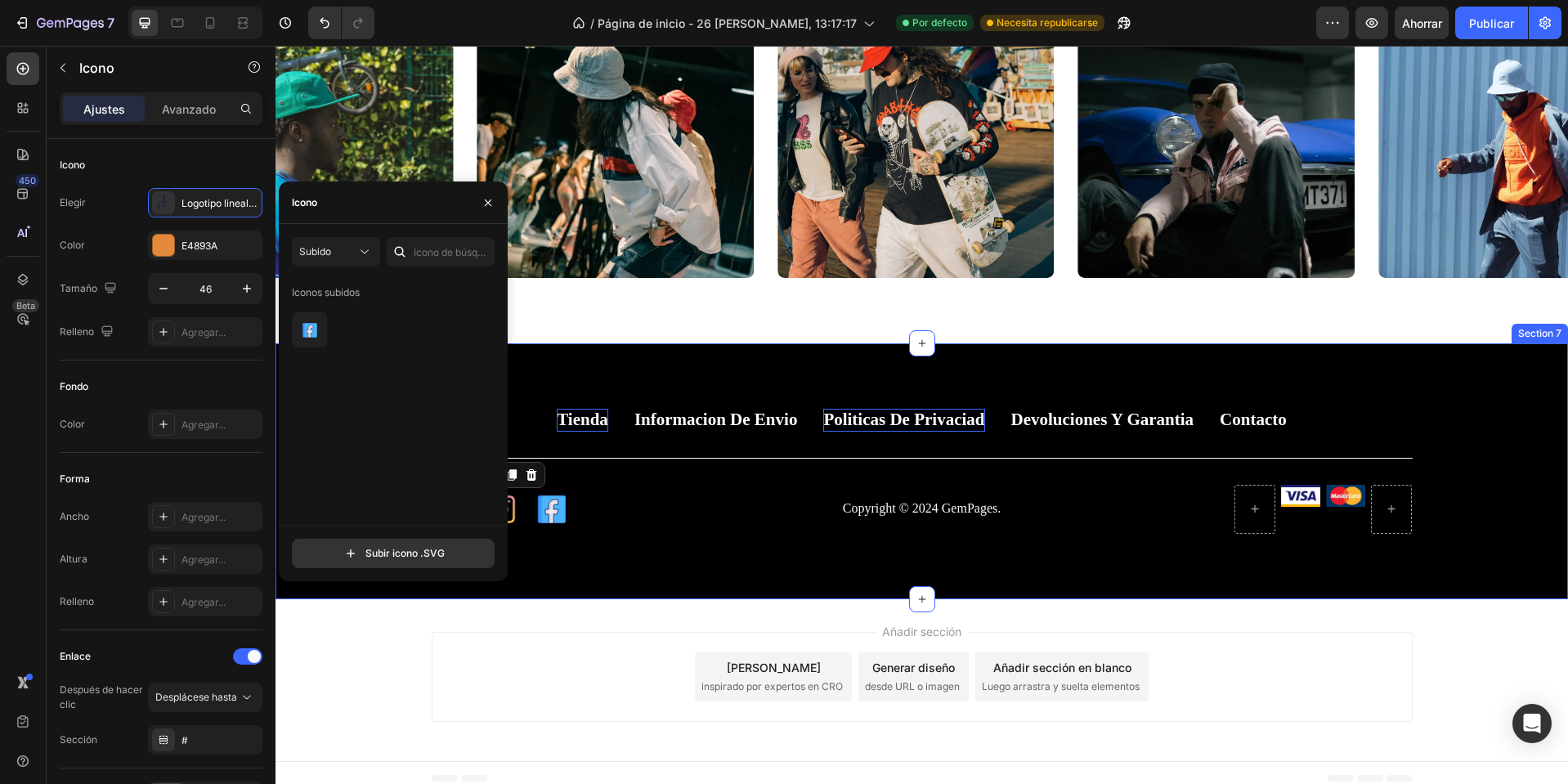
click at [594, 471] on div "Tienda Button Informacion de envio Button Politicas de privaciad Button Devoluc…" at bounding box center [921, 470] width 1293 height 124
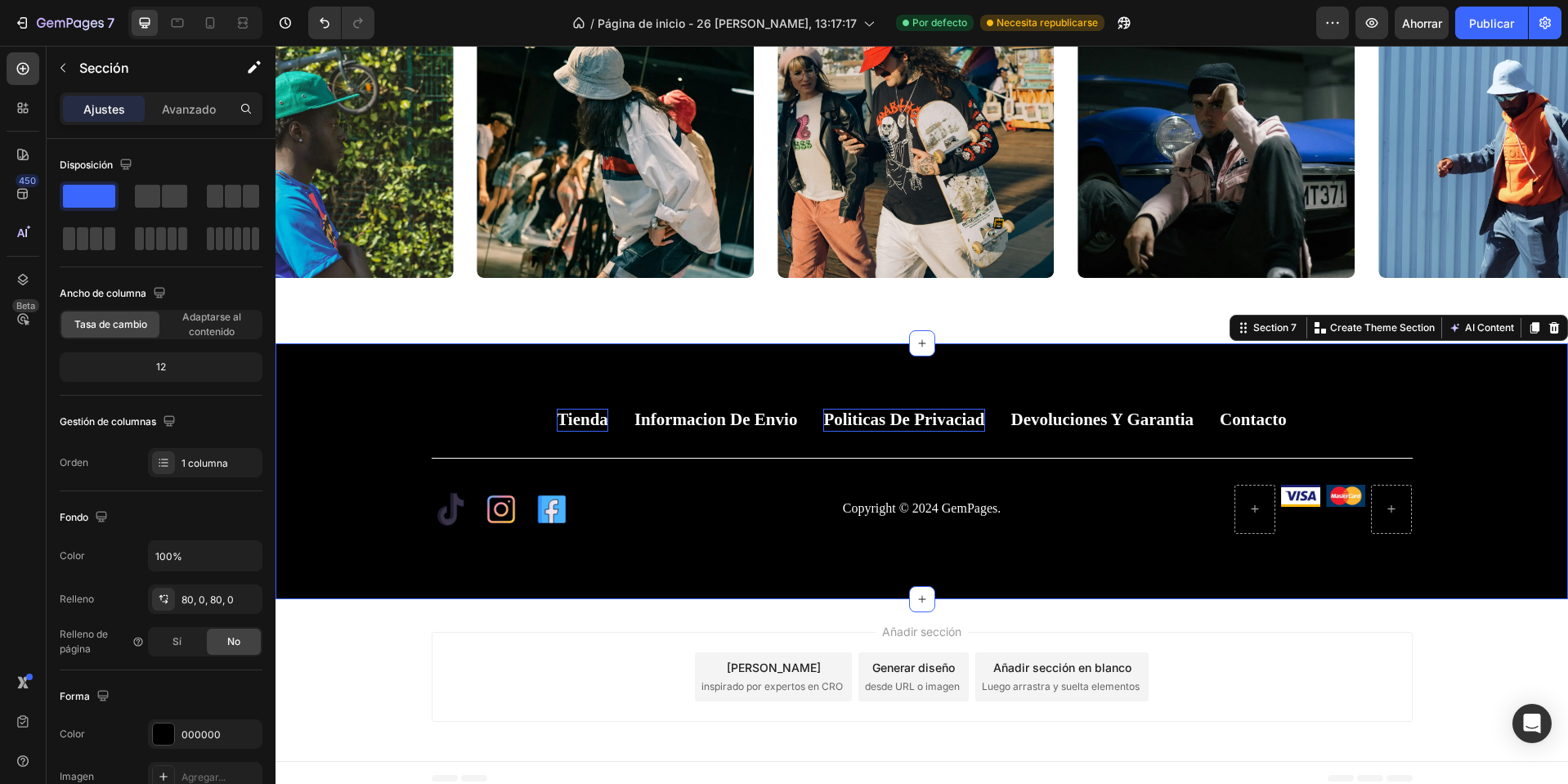
click at [423, 508] on div "Tienda Button Informacion de envio Button Politicas de privaciad Button Devoluc…" at bounding box center [921, 470] width 1293 height 124
click at [462, 511] on icon at bounding box center [451, 510] width 37 height 37
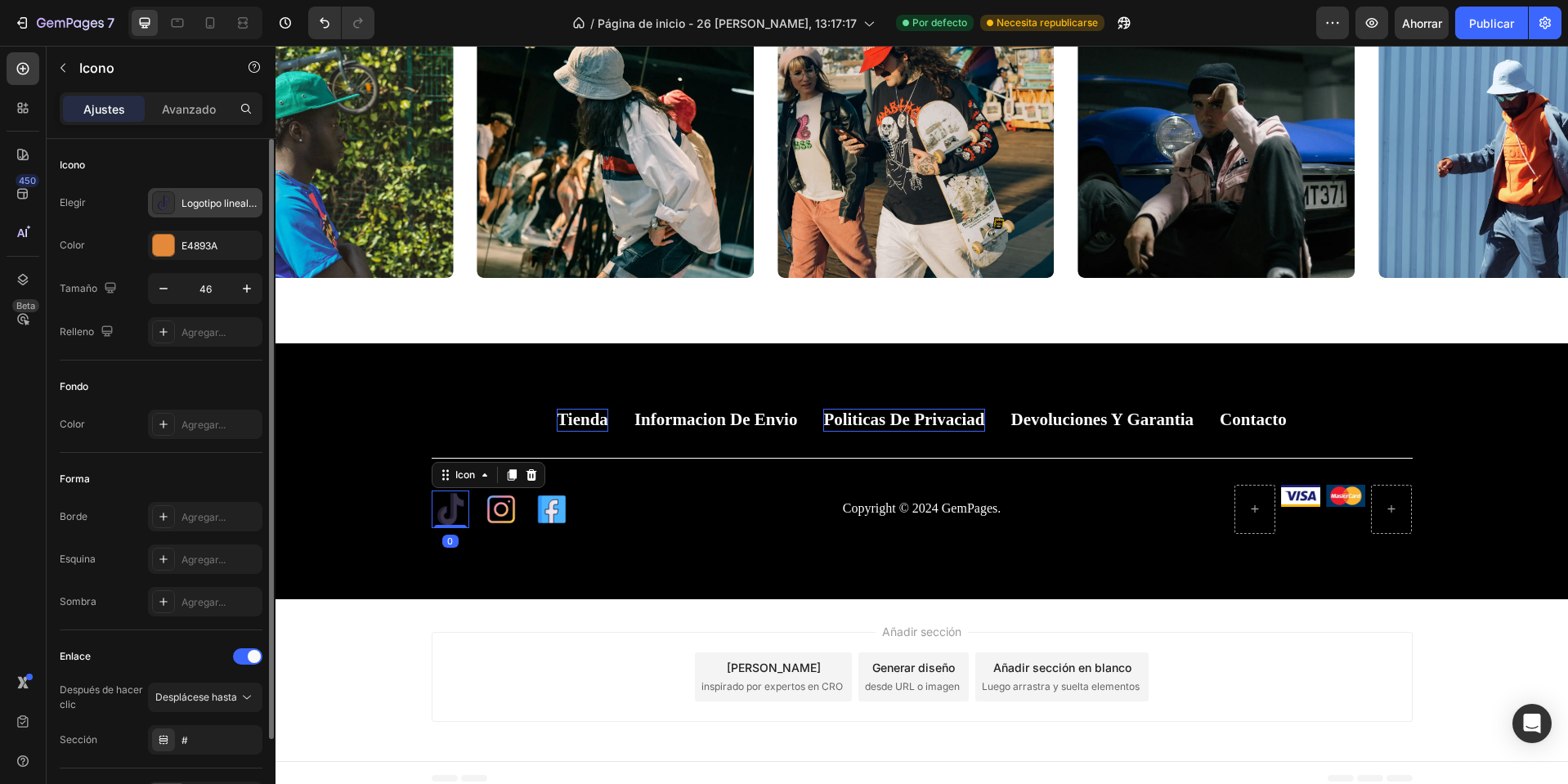
click at [221, 195] on div "Logotipo lineal cableado 2546 de TikTok al pasar el cursor sobre él" at bounding box center [205, 203] width 115 height 30
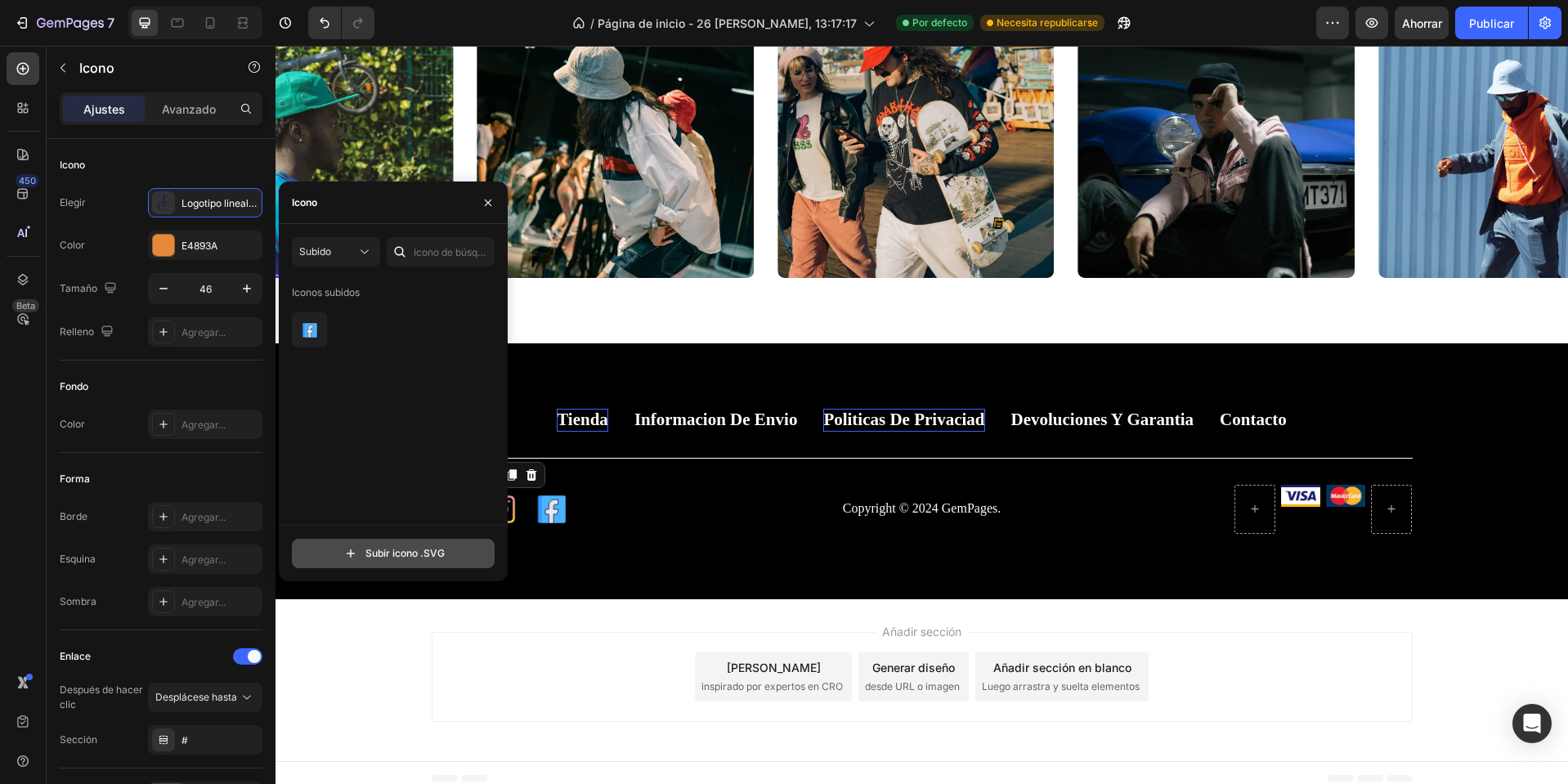
click at [388, 556] on input "file" at bounding box center [394, 553] width 202 height 28
type input "C:\fakepath\wired-lineal-2675-logo-square-tiktok-hover-pinch.svg"
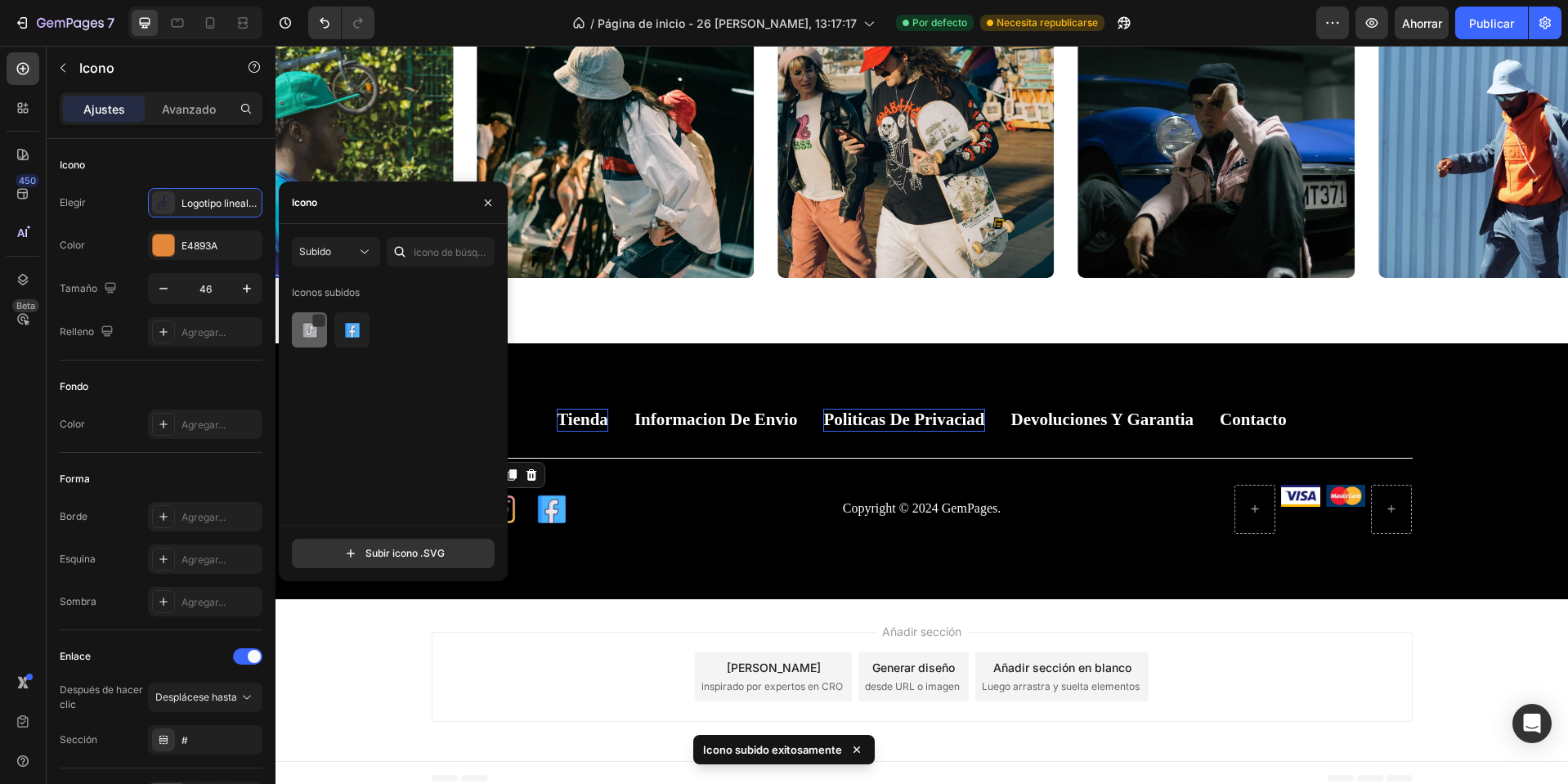
click at [334, 340] on div at bounding box center [352, 330] width 35 height 35
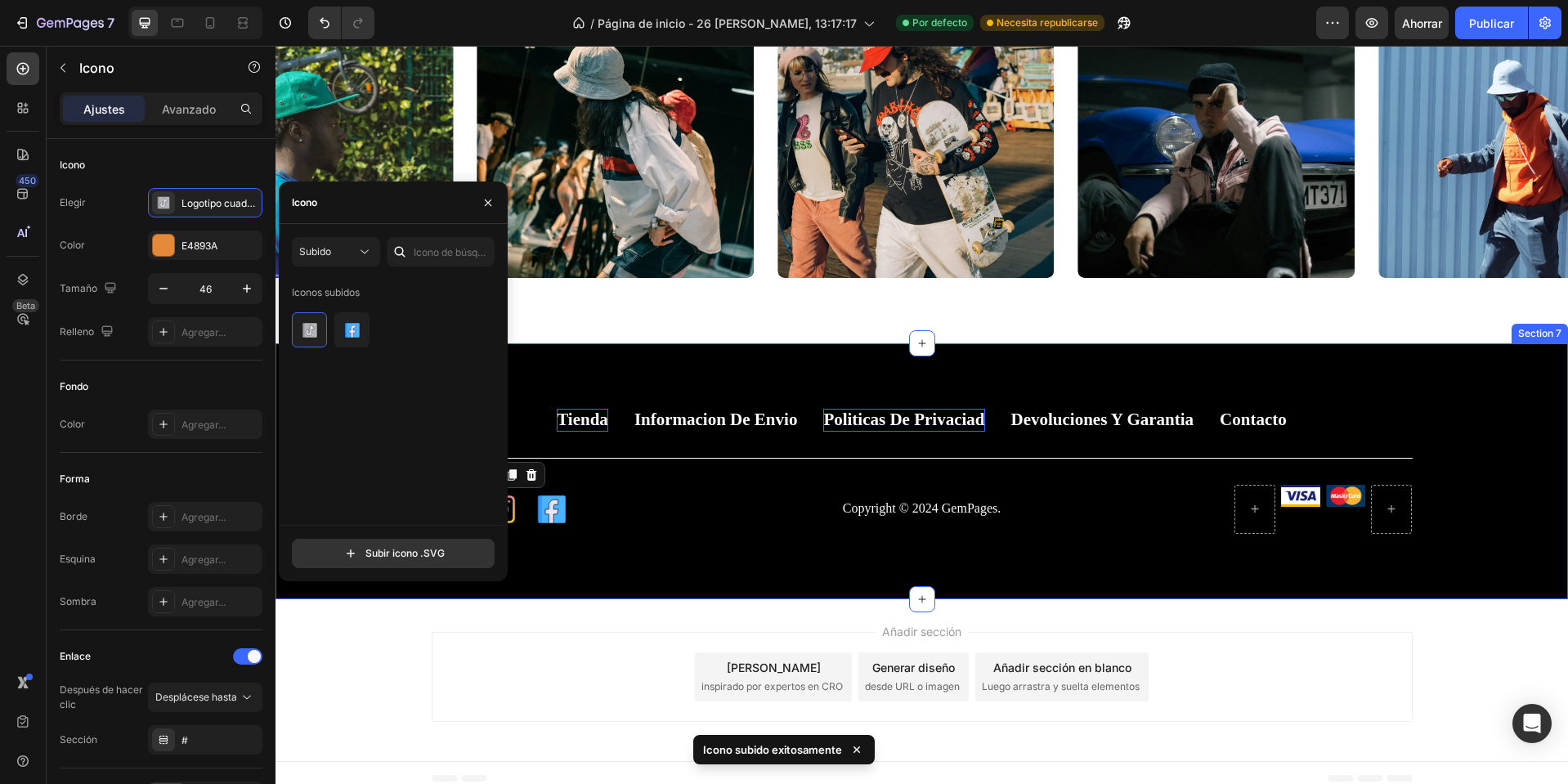
click at [716, 551] on div "Tienda Button Informacion de envio Button Politicas de privaciad Button Devoluc…" at bounding box center [921, 470] width 1293 height 255
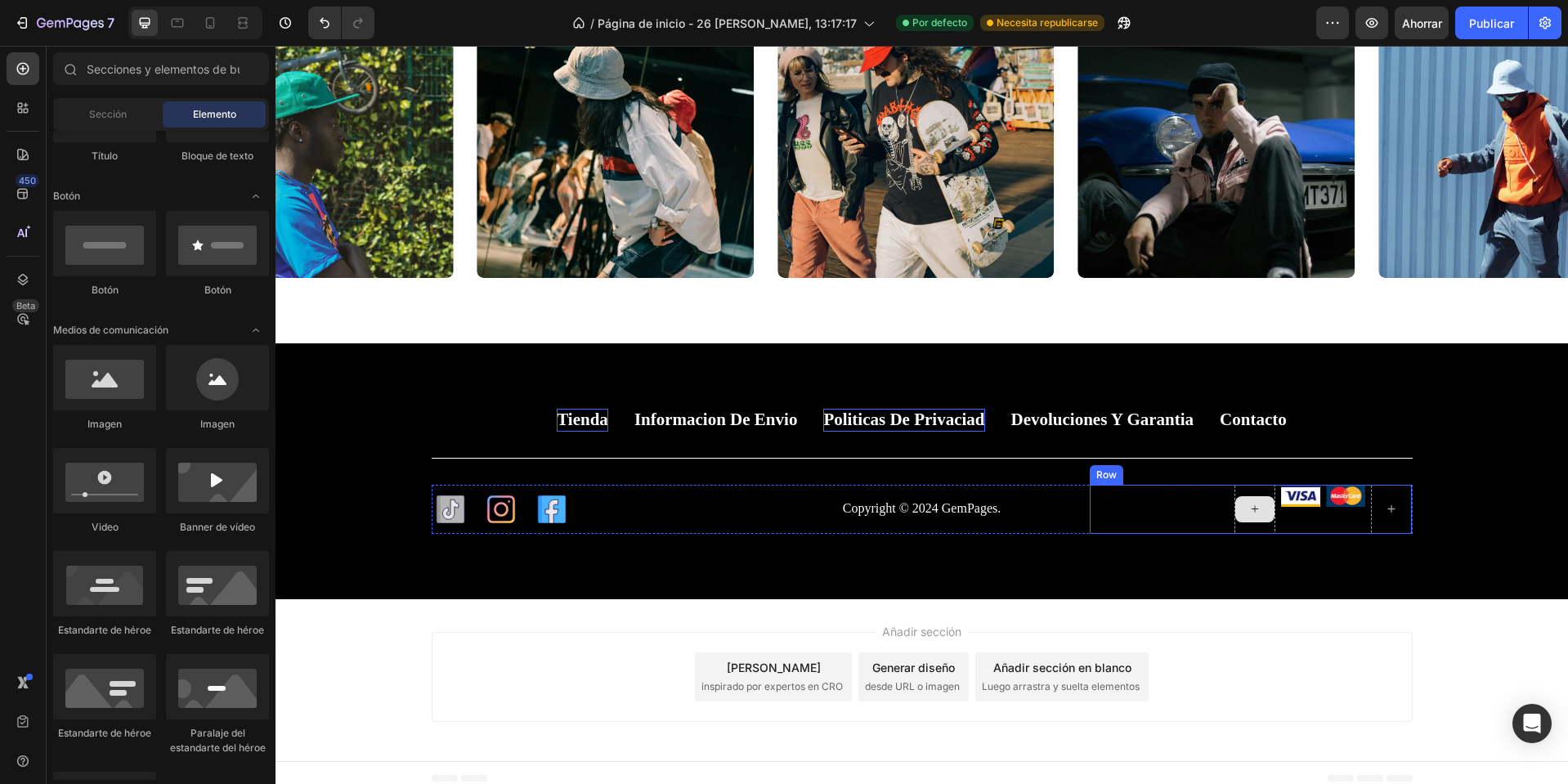
click at [1249, 515] on icon at bounding box center [1255, 509] width 13 height 14
drag, startPoint x: 352, startPoint y: 82, endPoint x: 1260, endPoint y: 511, distance: 1004.2
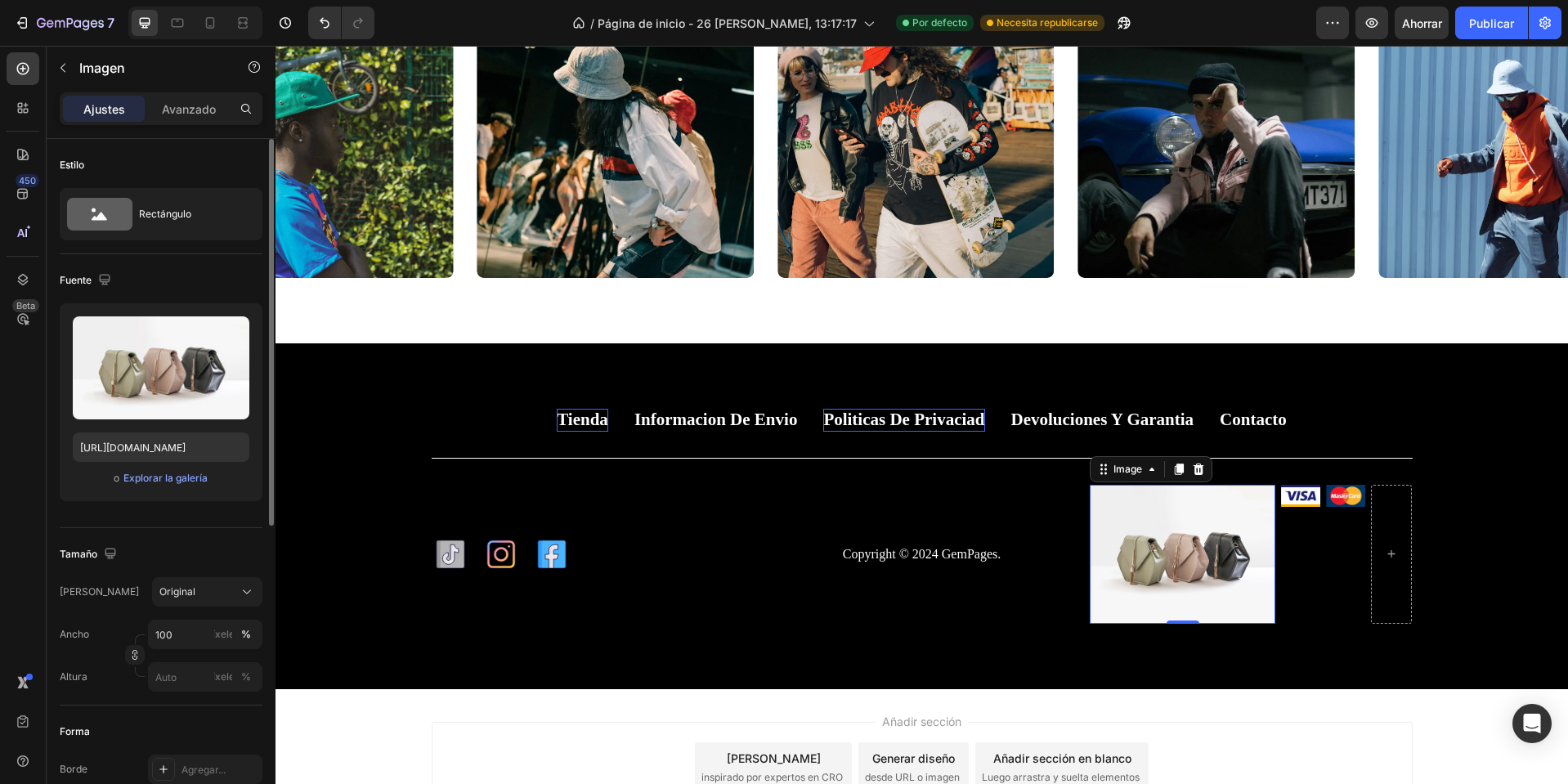
click at [163, 468] on div "Subir imagen https://cdn.shopify.com/s/files/1/2005/9307/files/image_demo.jpg o…" at bounding box center [161, 402] width 203 height 198
click at [158, 474] on font "Explorar la galería" at bounding box center [165, 477] width 84 height 12
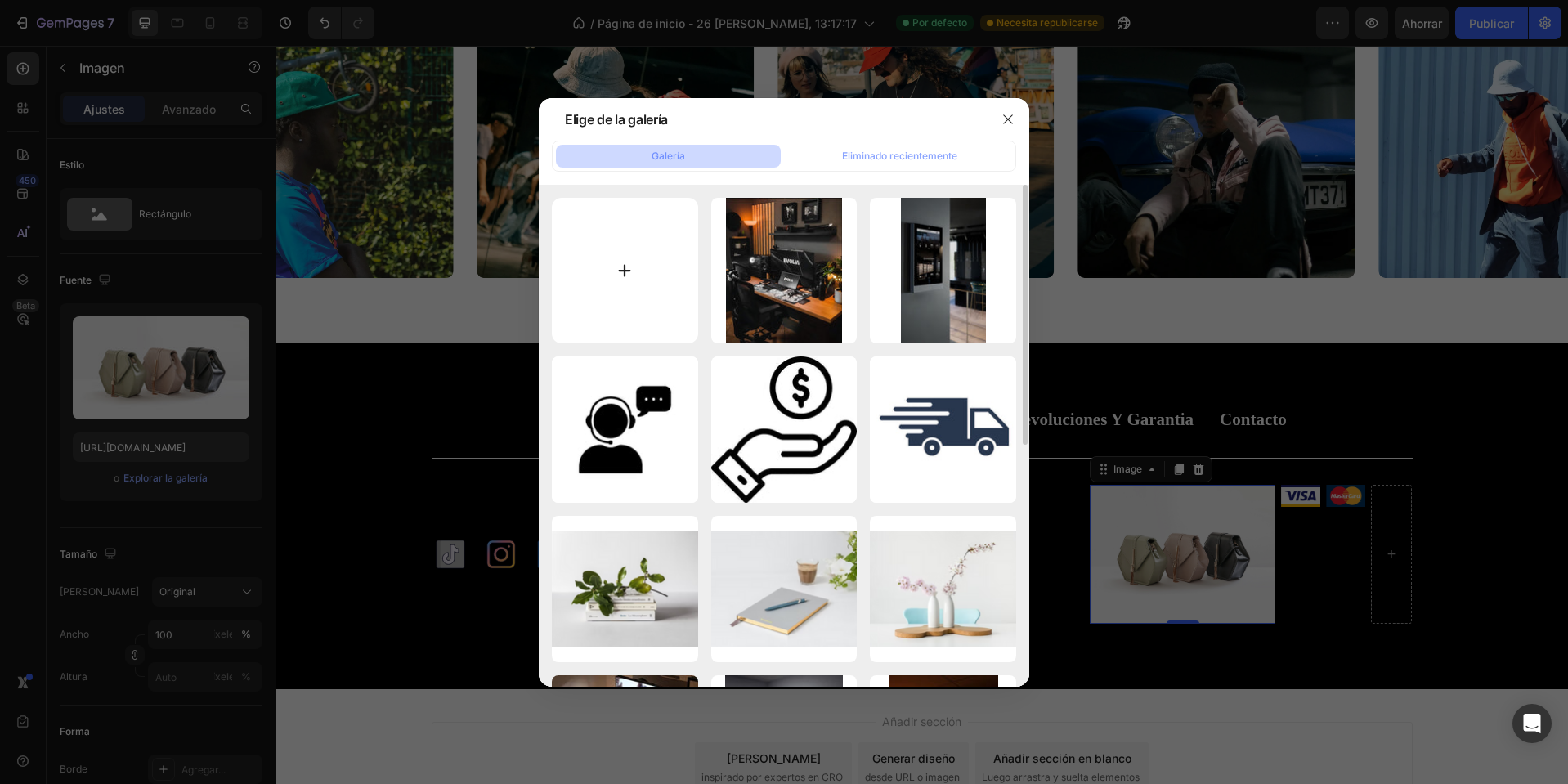
click at [651, 275] on input "file" at bounding box center [624, 271] width 147 height 147
type input "C:\fakepath\American_Express_logo_(2018).svg.png"
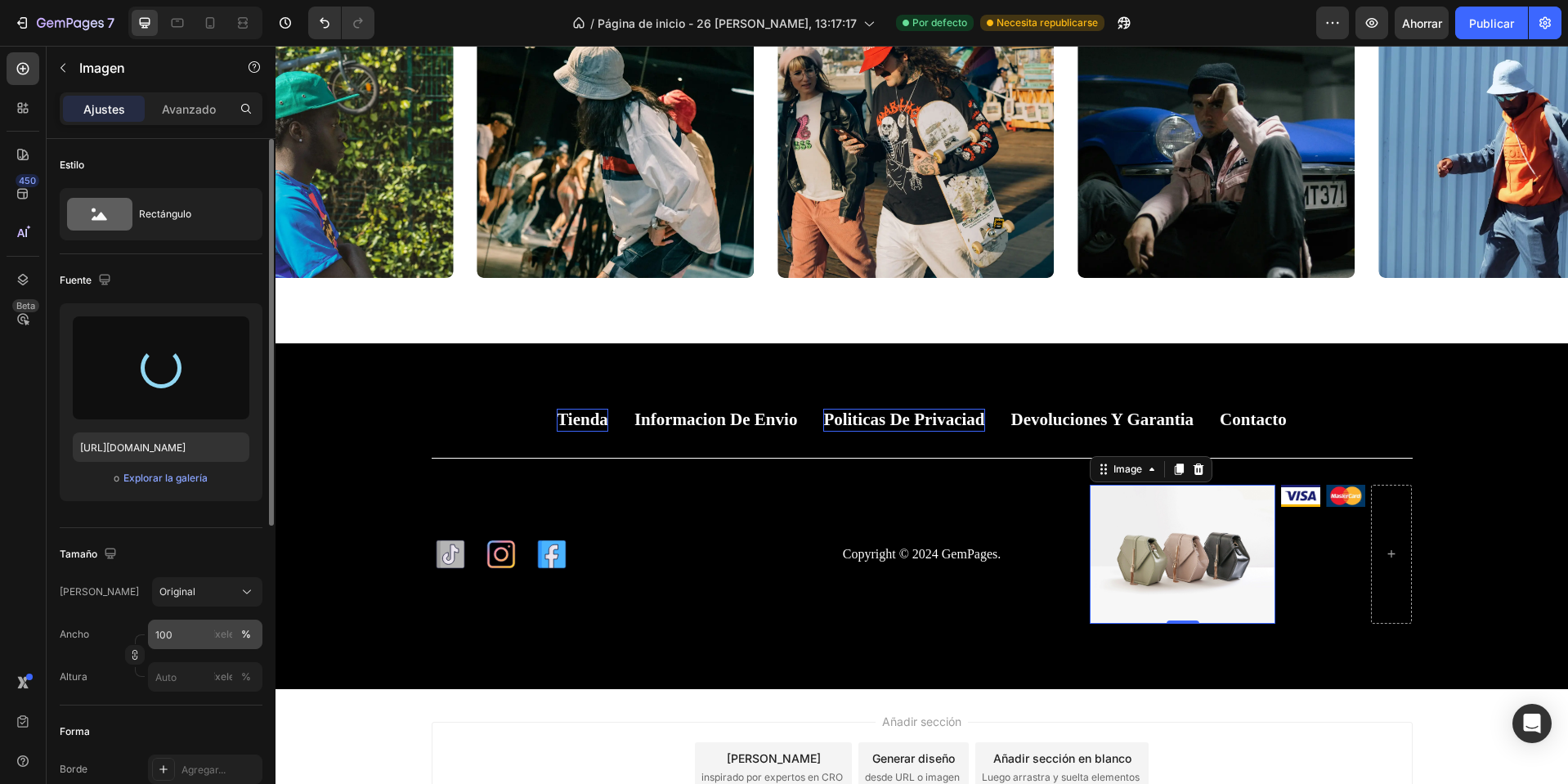
type input "https://cdn.shopify.com/s/files/1/0668/0317/1459/files/gempages_581068646118327…"
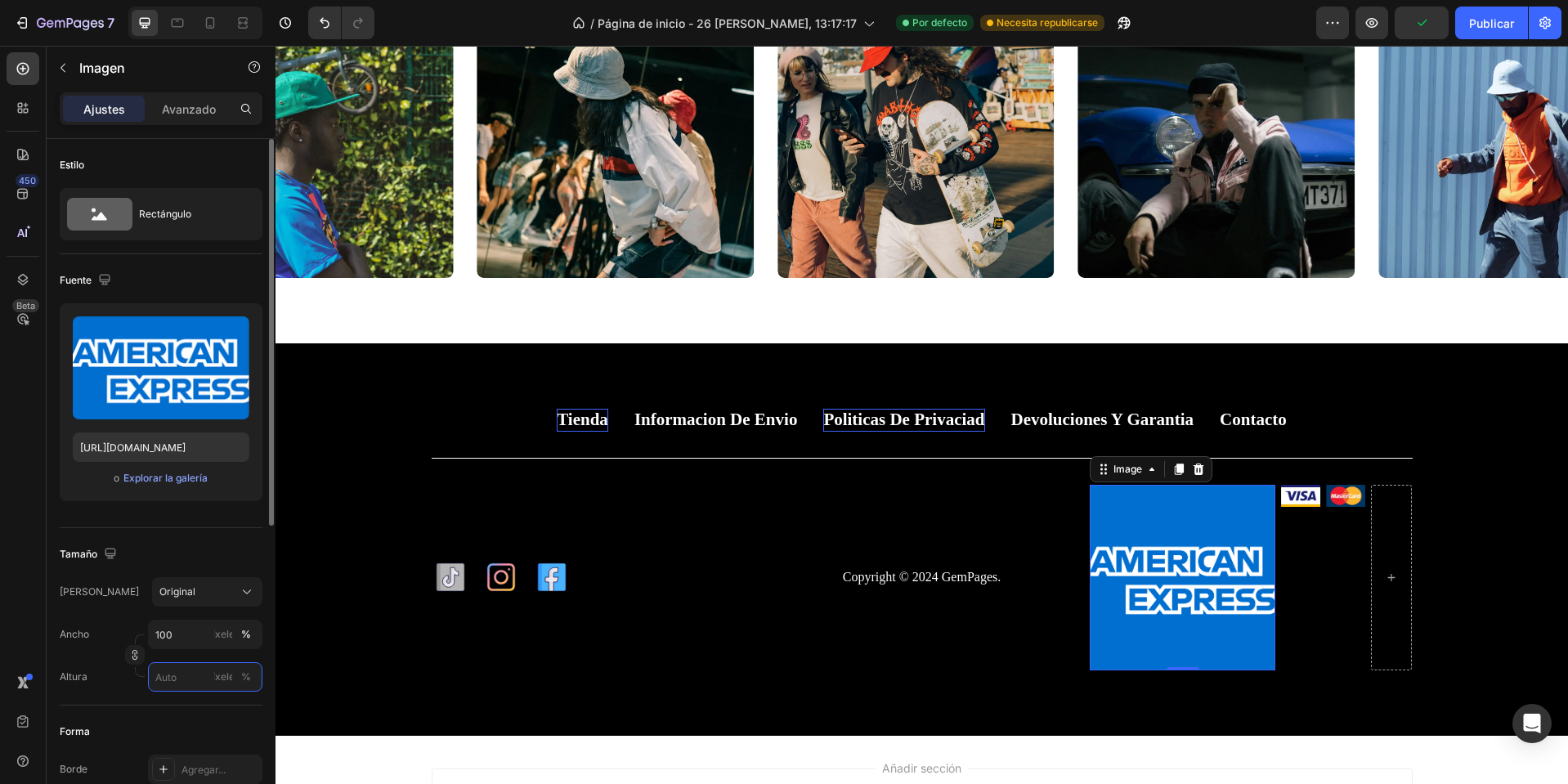
click at [176, 679] on input "píxeles %" at bounding box center [205, 678] width 115 height 30
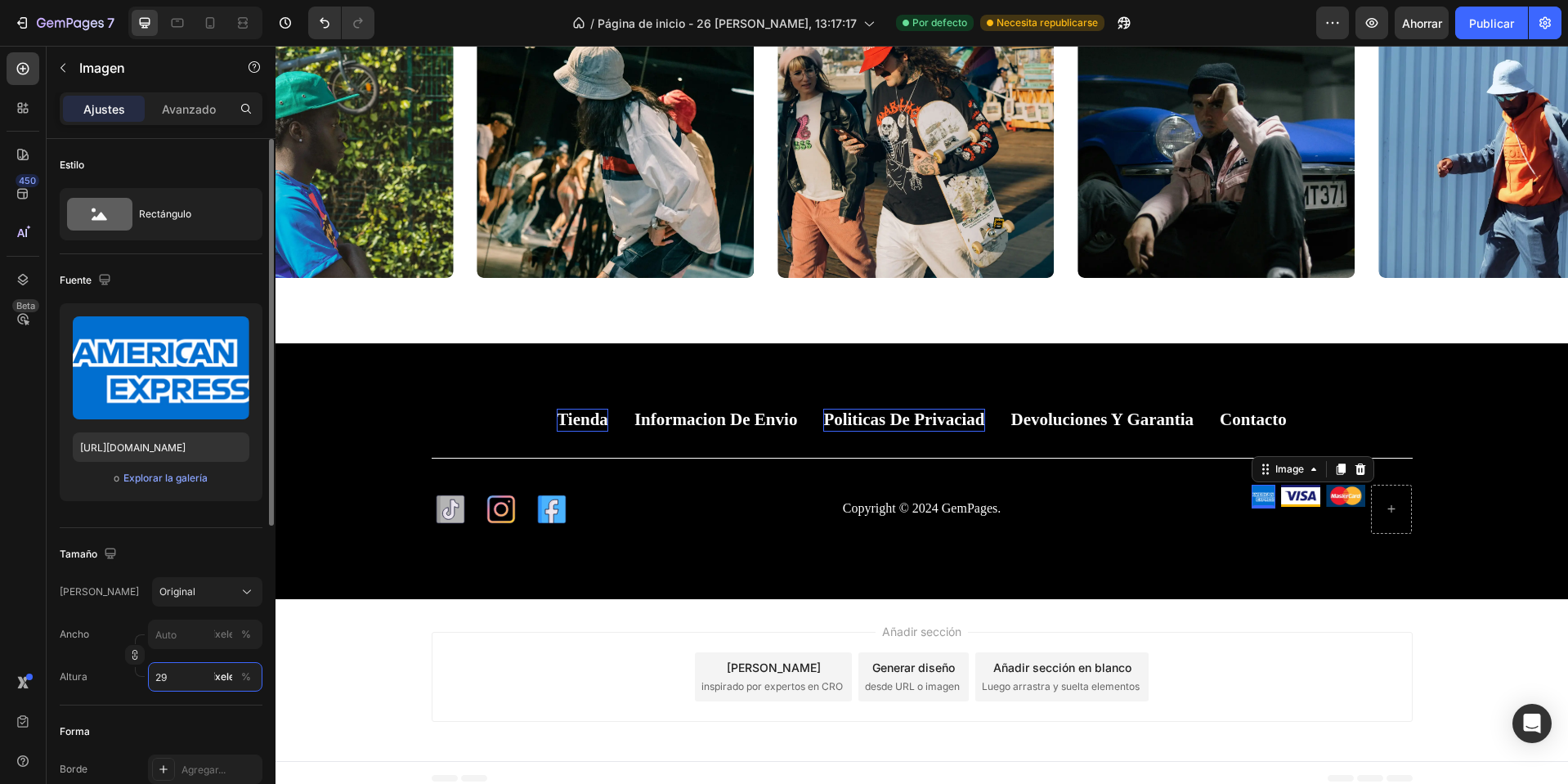
type input "2"
drag, startPoint x: 176, startPoint y: 679, endPoint x: 145, endPoint y: 685, distance: 31.6
click at [145, 685] on div "Altura 2 píxeles %" at bounding box center [161, 678] width 203 height 30
type input "30"
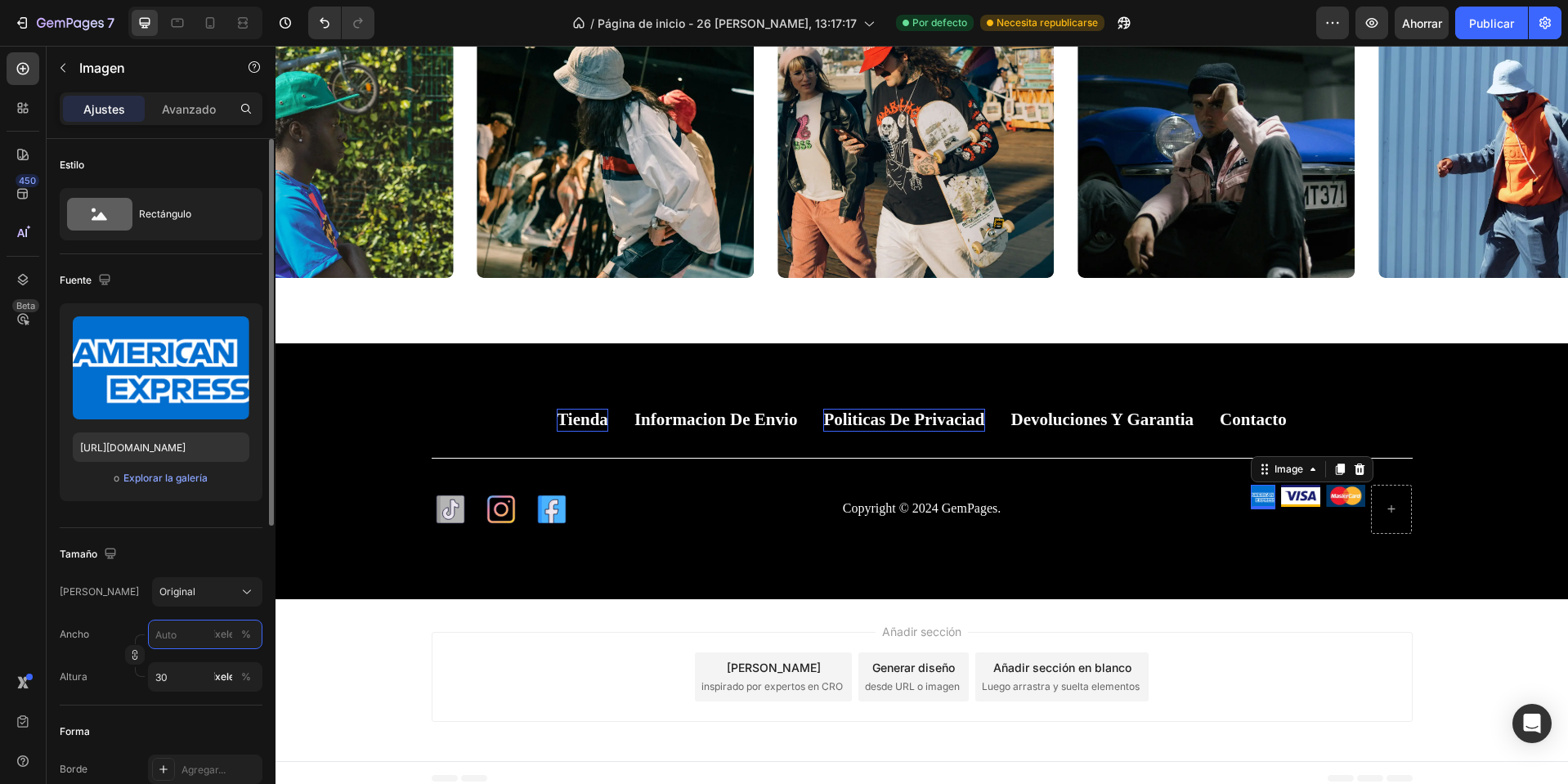
click at [181, 633] on input "píxeles %" at bounding box center [205, 635] width 115 height 30
type input "3"
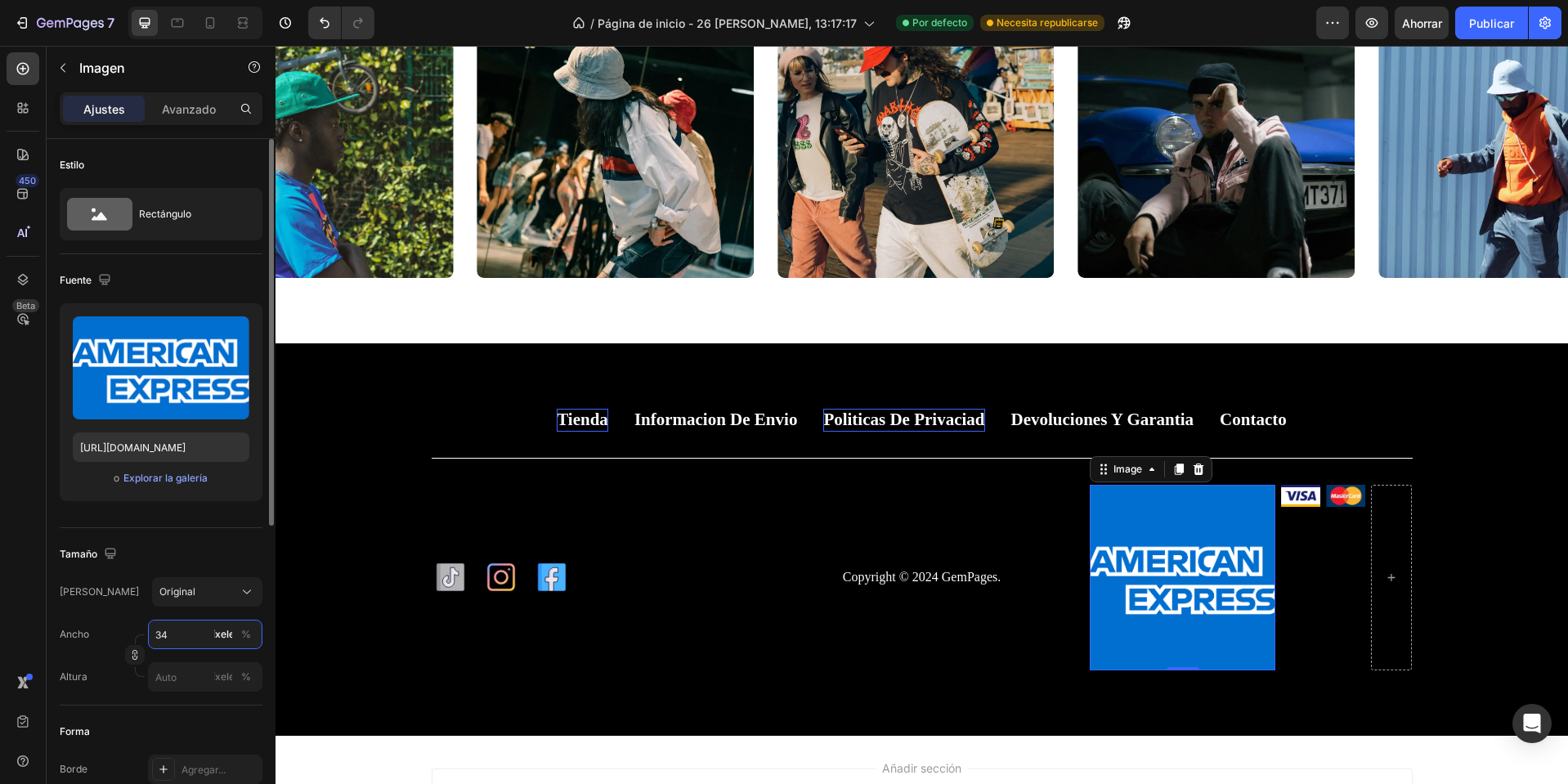
type input "3"
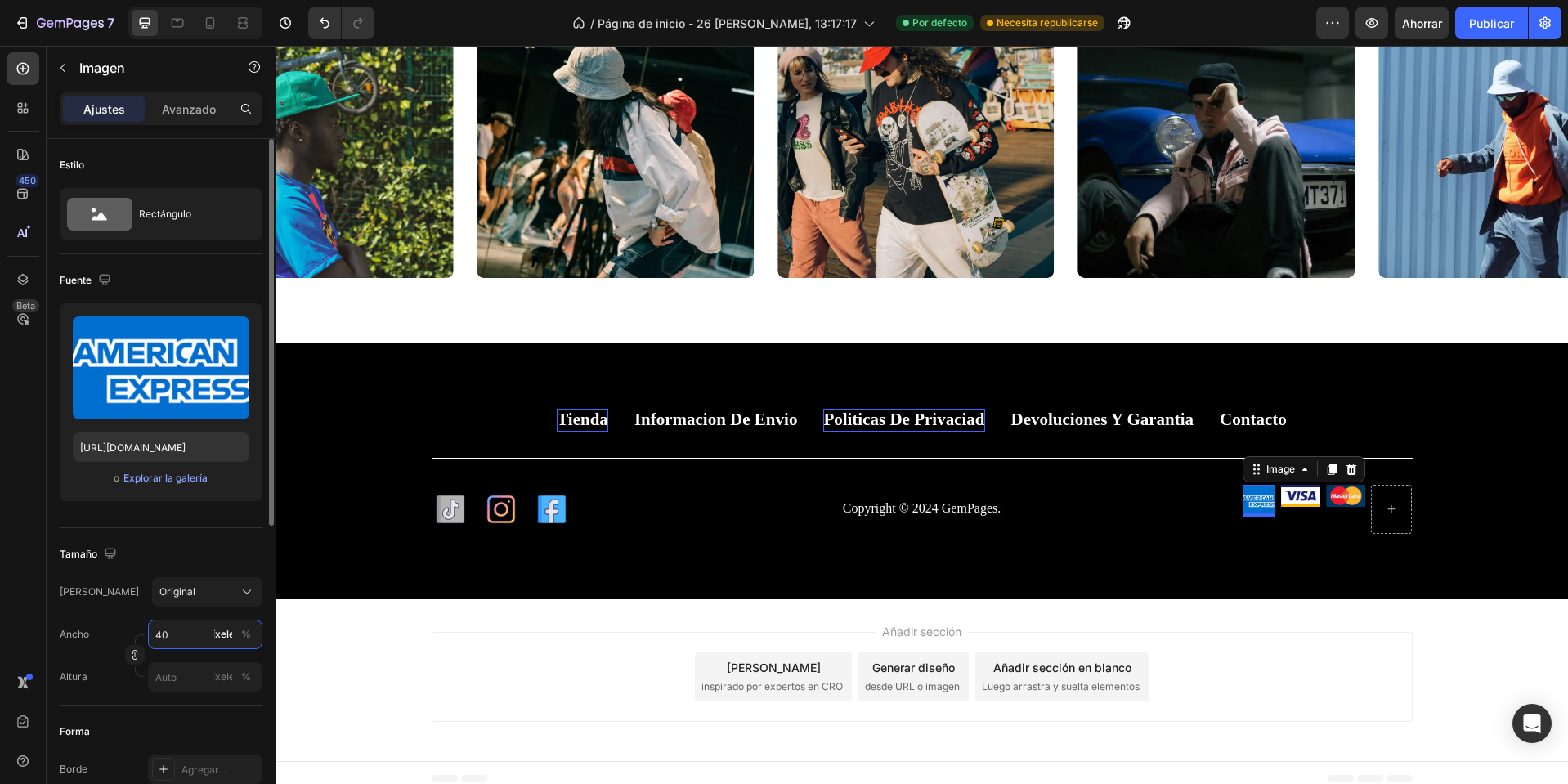
type input "4"
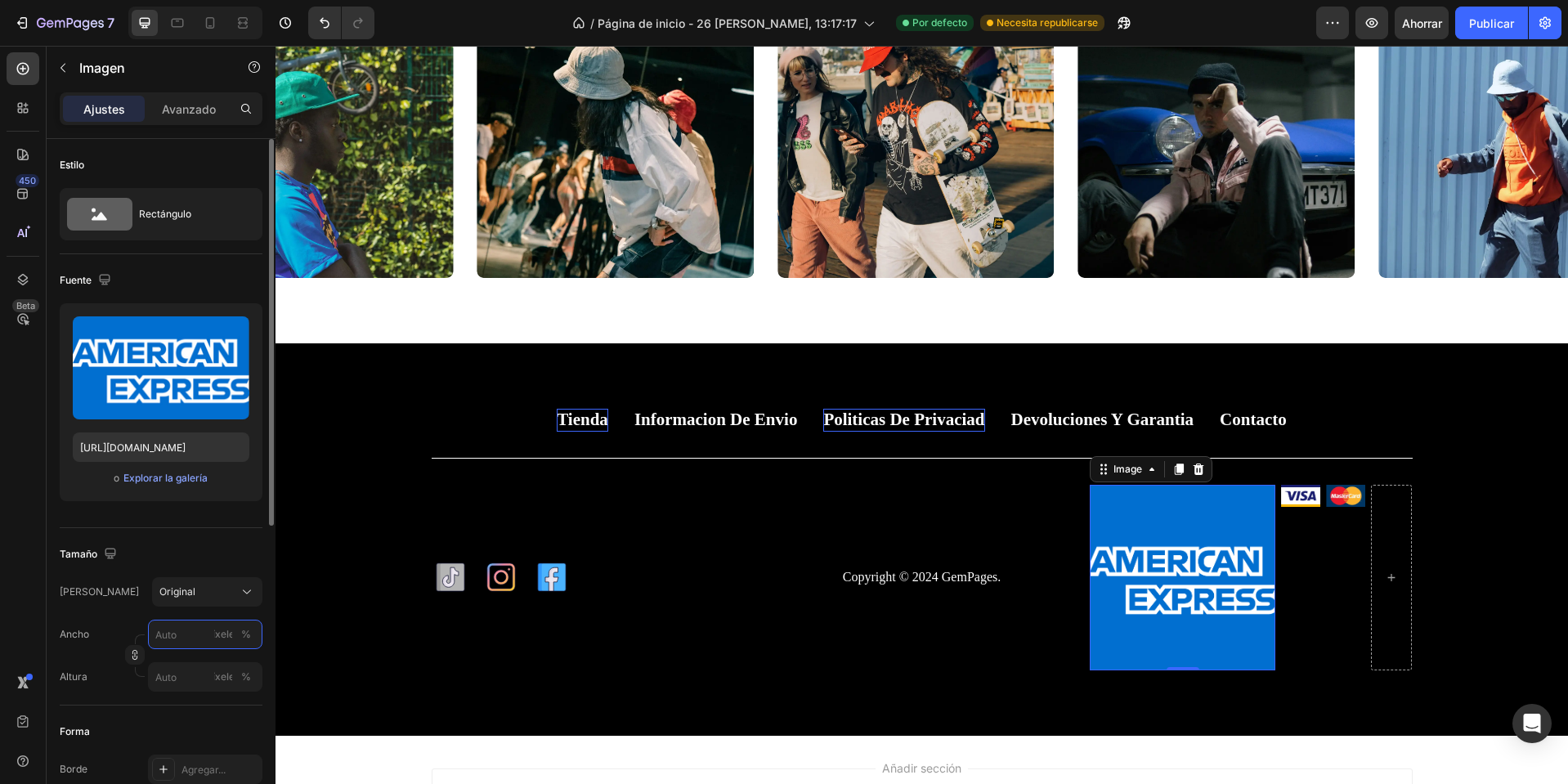
type input "4"
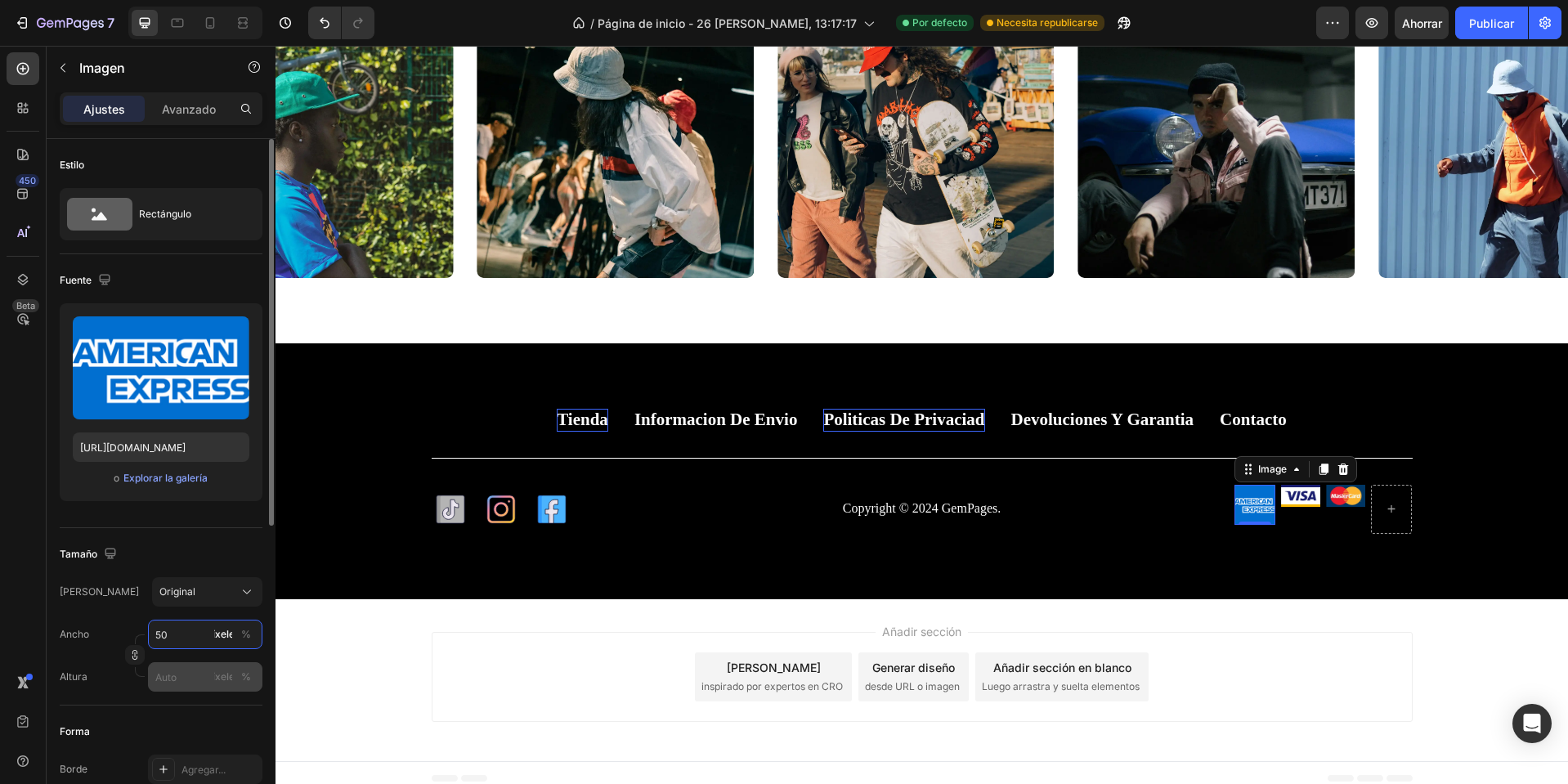
type input "50"
click at [187, 681] on input "píxeles %" at bounding box center [205, 678] width 115 height 30
type input "3"
click at [133, 656] on icon "button" at bounding box center [134, 655] width 11 height 11
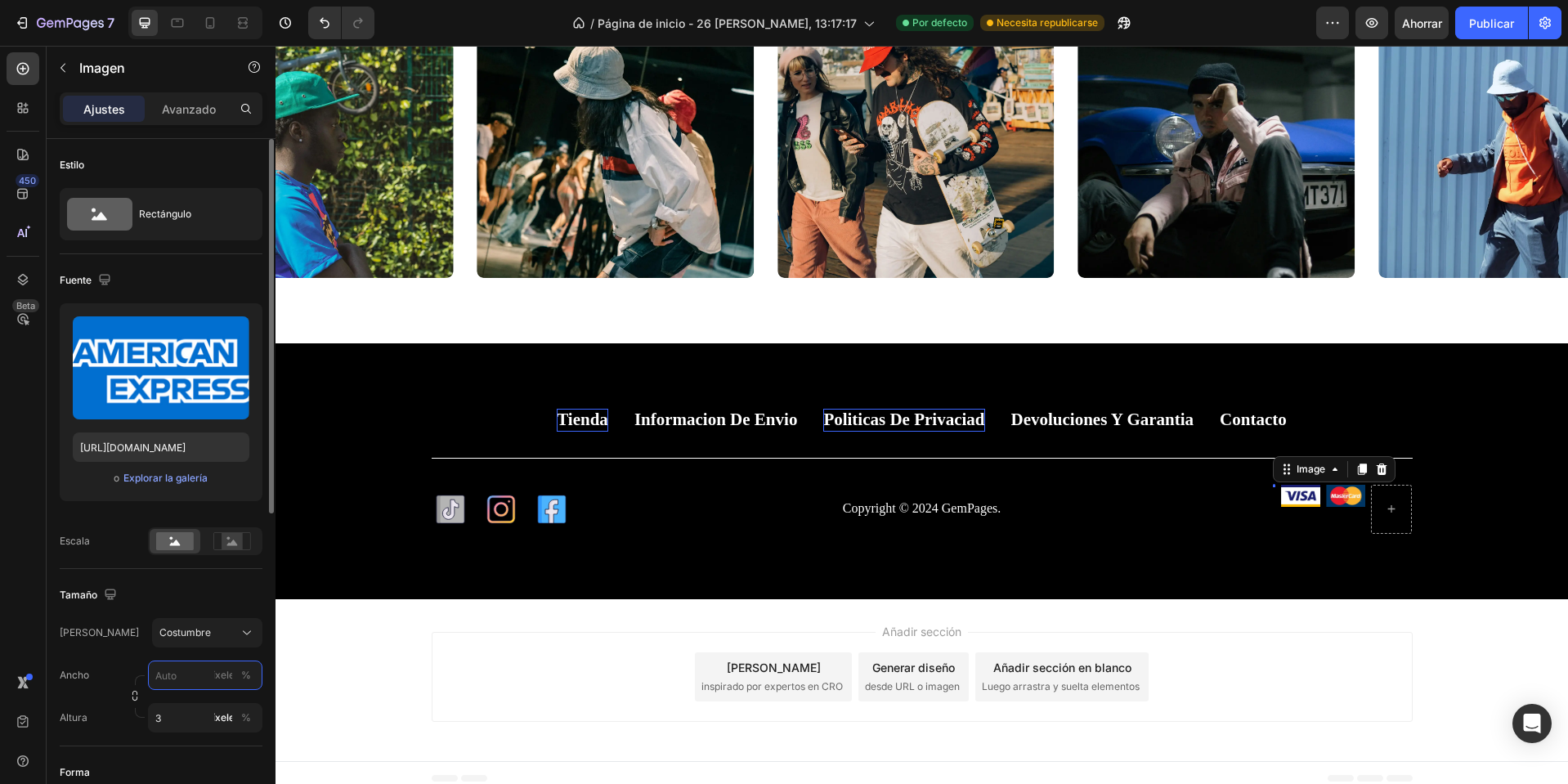
click at [181, 668] on input "píxeles %" at bounding box center [205, 676] width 115 height 30
type input "50"
click at [175, 709] on input "3" at bounding box center [205, 718] width 115 height 30
type input "40"
click at [189, 685] on input "50" at bounding box center [205, 676] width 115 height 30
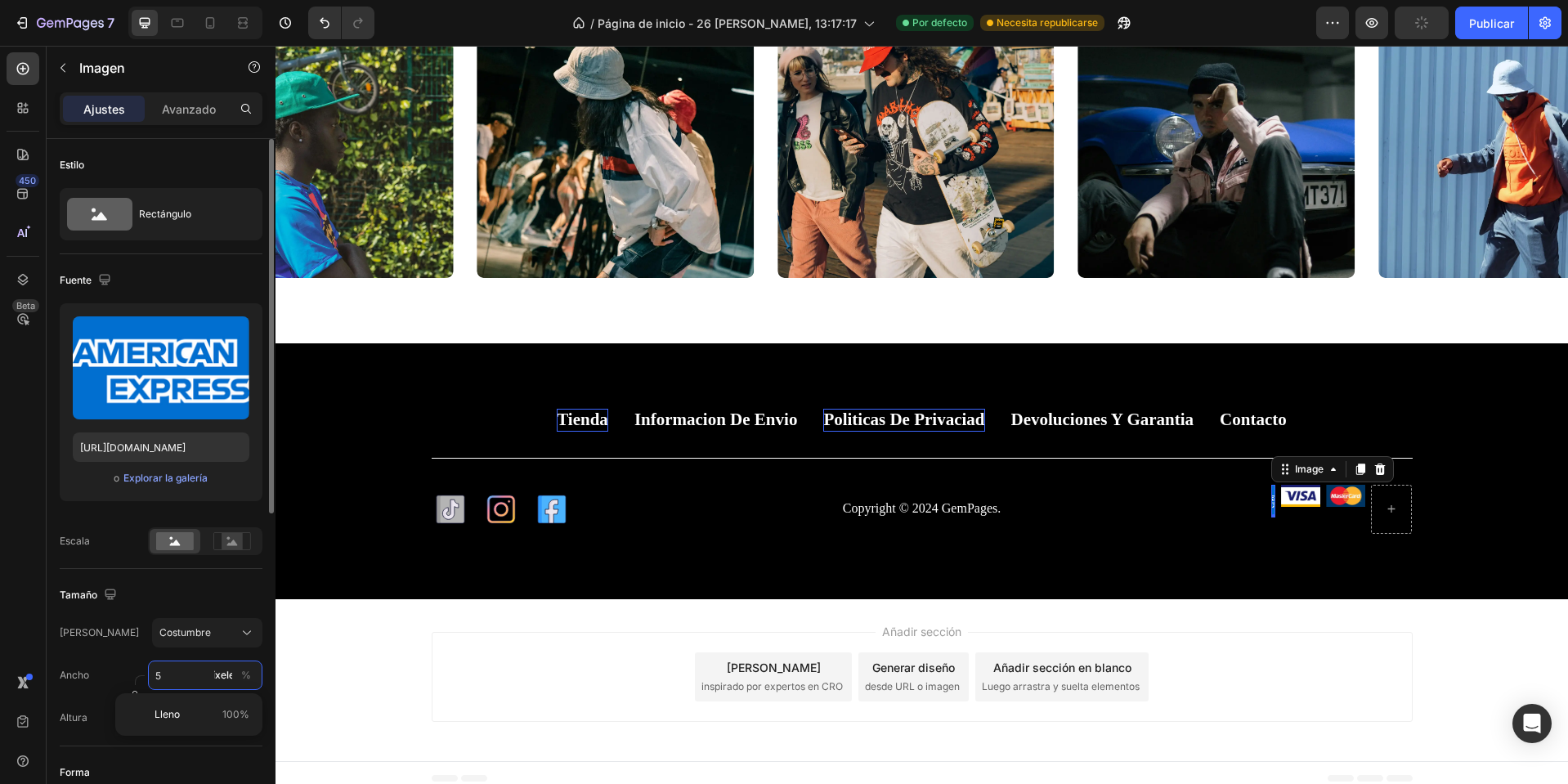
click at [189, 685] on input "5" at bounding box center [205, 676] width 115 height 30
type input "1"
type input "8"
type input "50"
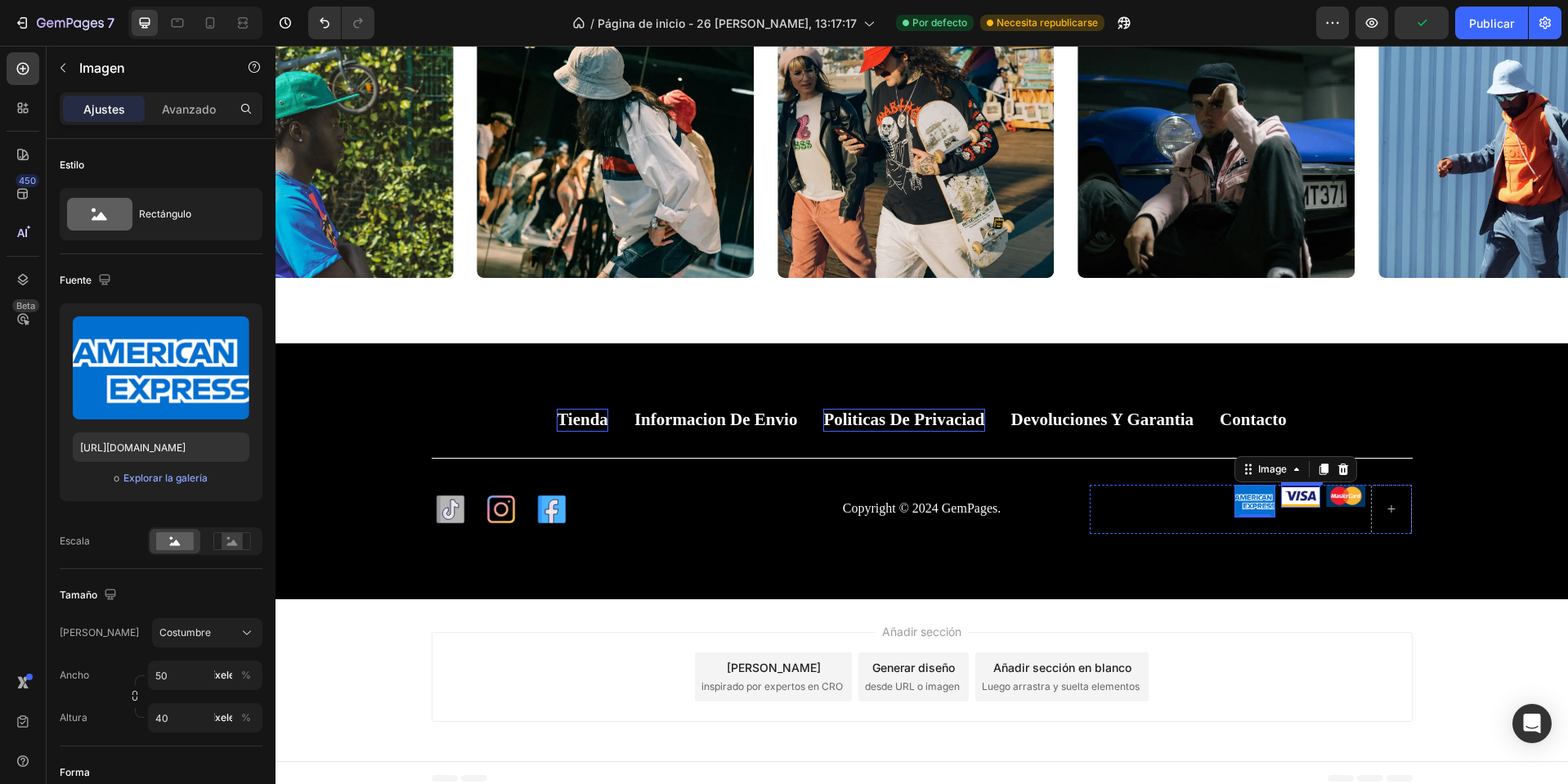
click at [1305, 496] on img at bounding box center [1301, 497] width 39 height 23
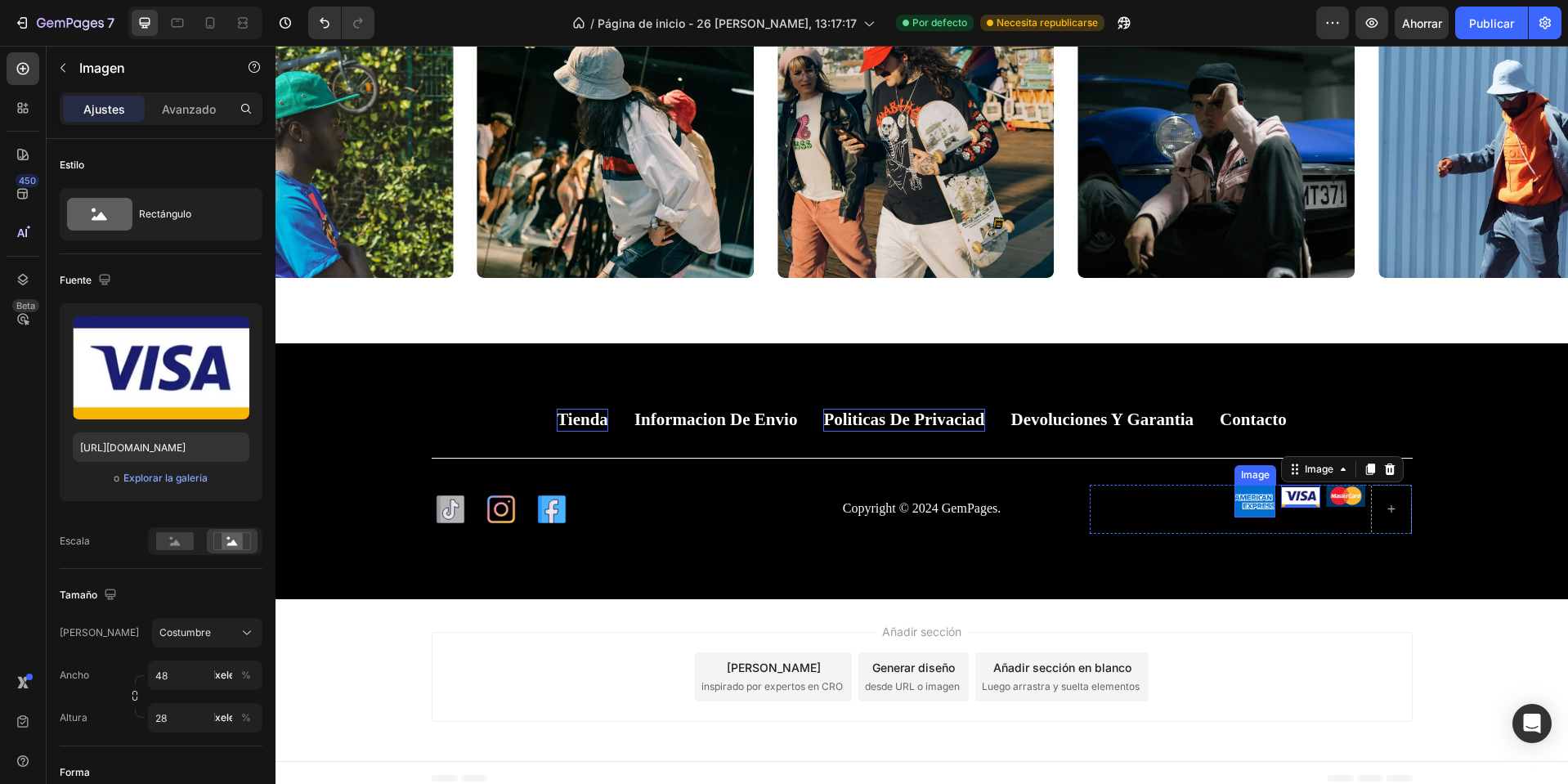
click at [1256, 503] on img at bounding box center [1255, 501] width 41 height 33
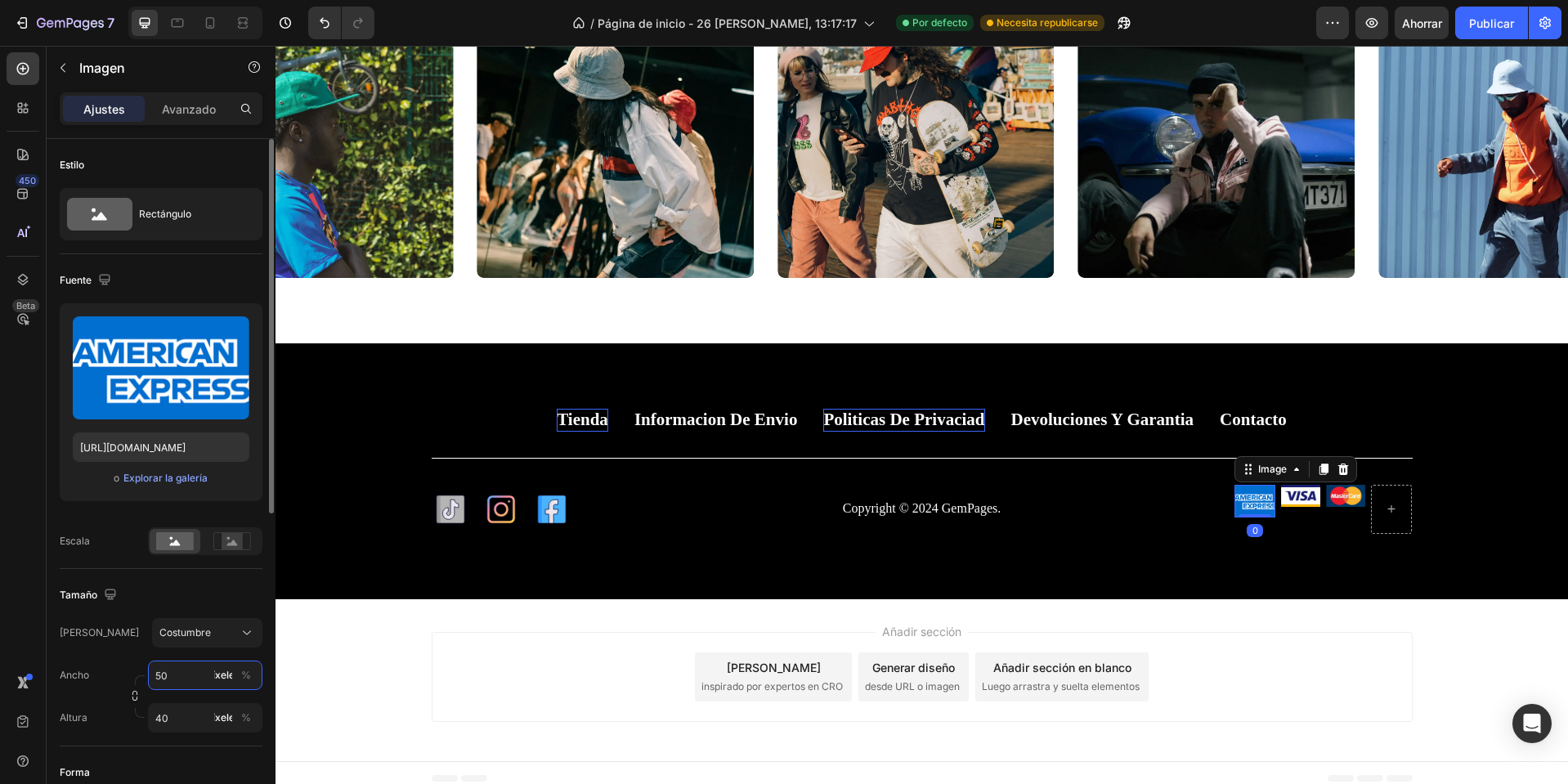
click at [170, 683] on input "50" at bounding box center [205, 676] width 115 height 30
type input "48"
click at [206, 720] on input "40" at bounding box center [205, 718] width 115 height 30
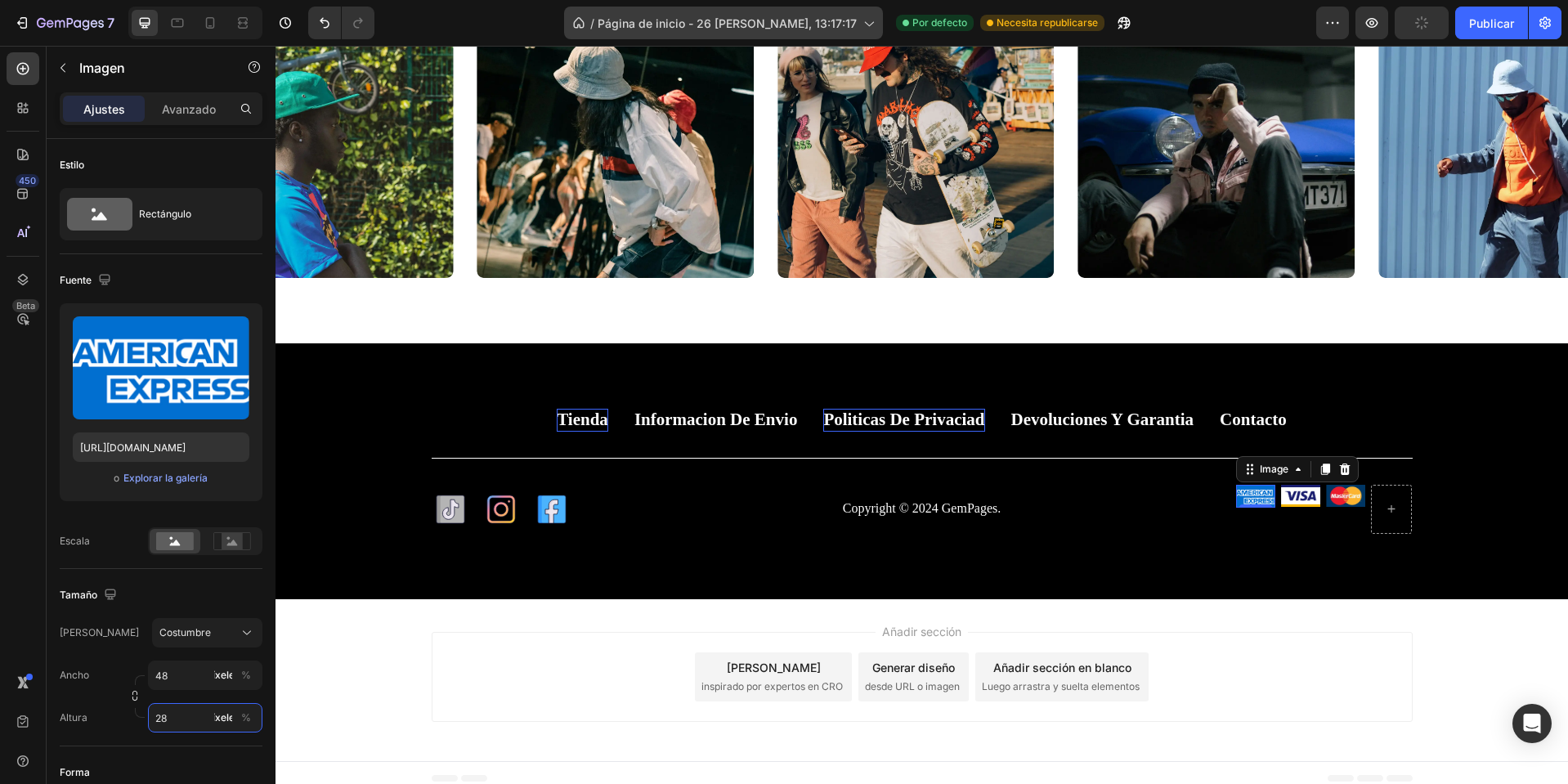
type input "28"
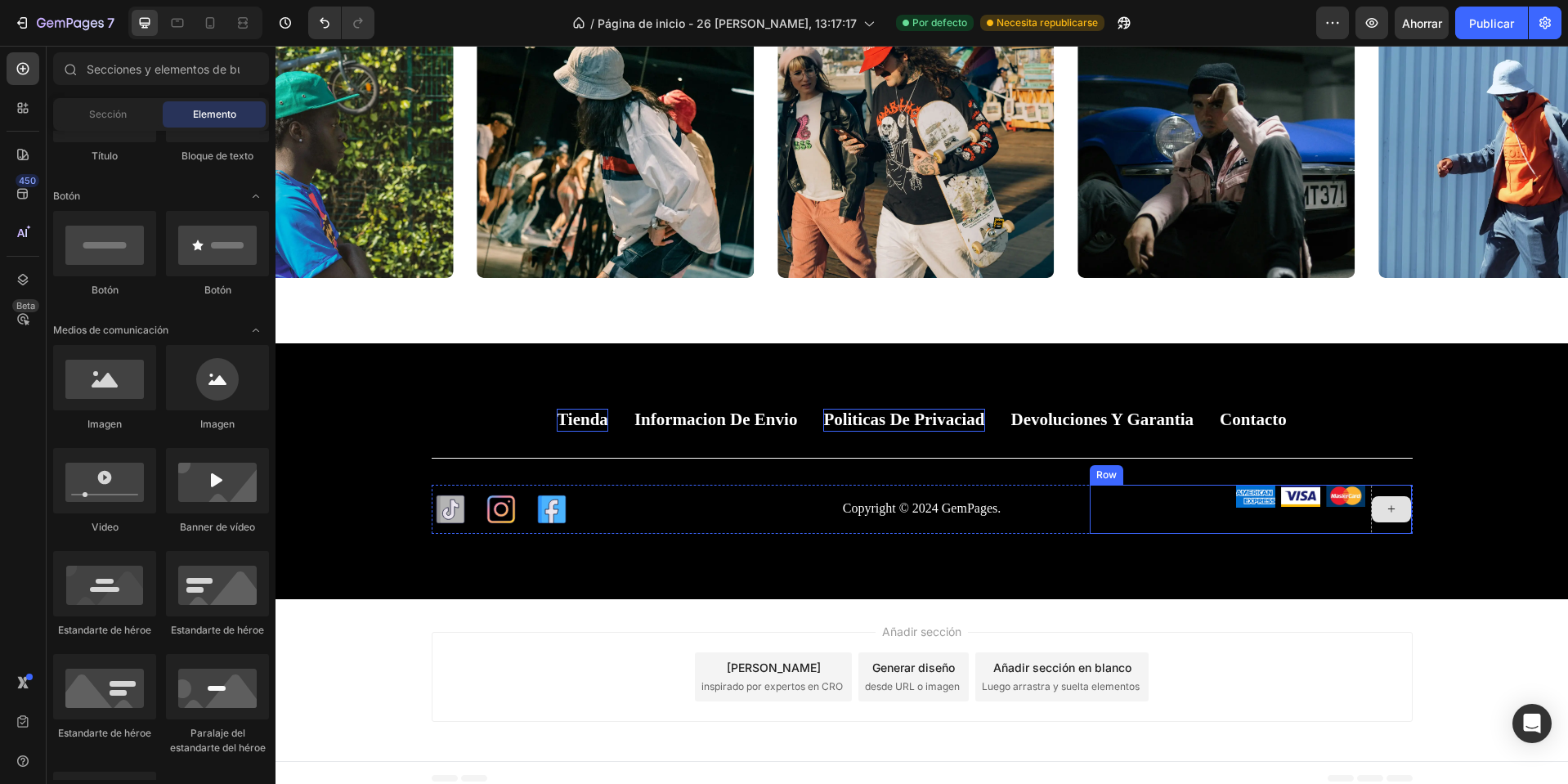
click at [1395, 516] on div at bounding box center [1392, 510] width 39 height 26
drag, startPoint x: 386, startPoint y: 452, endPoint x: 1389, endPoint y: 509, distance: 1004.6
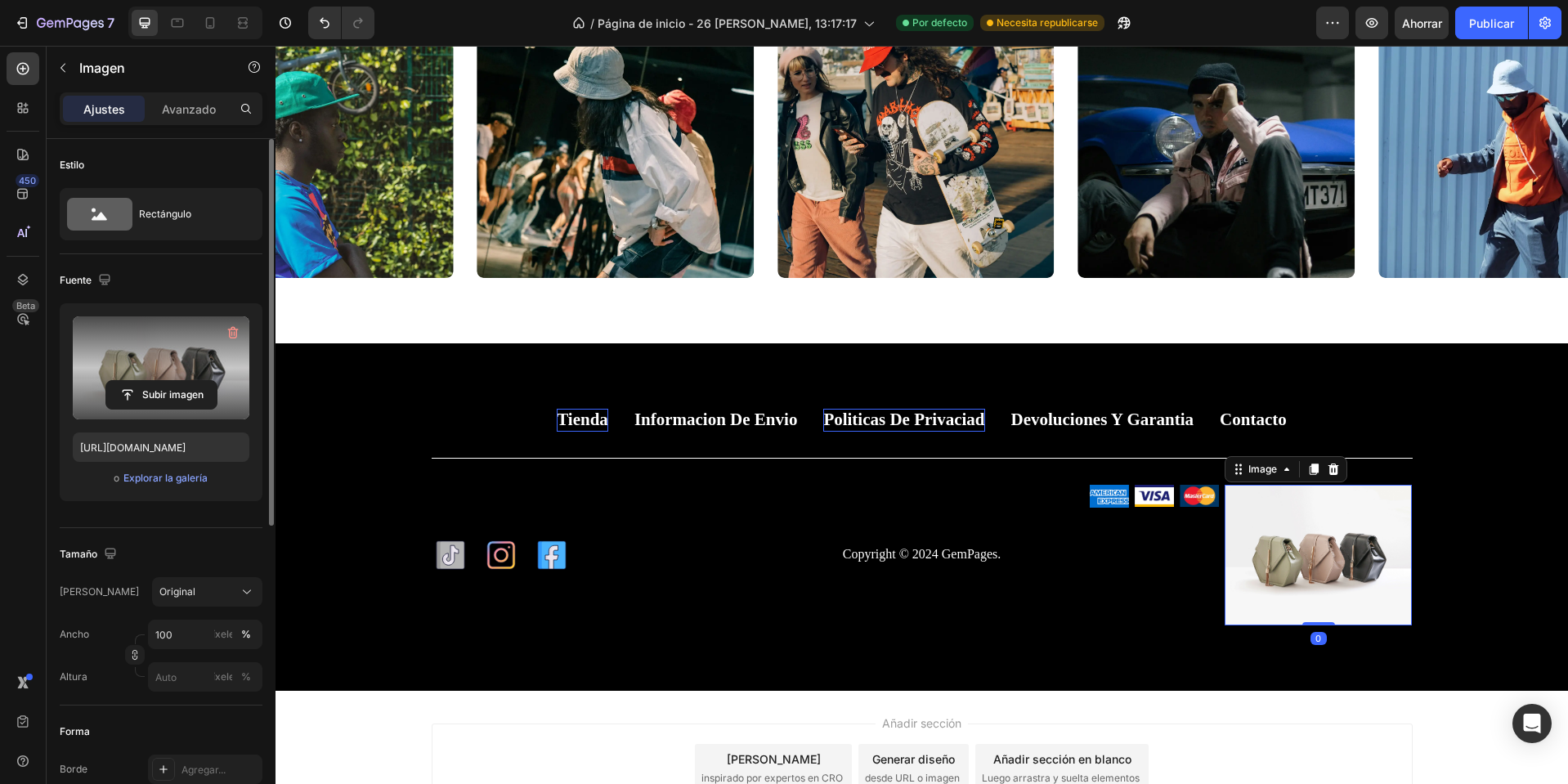
click at [155, 375] on label at bounding box center [161, 368] width 176 height 103
click at [155, 381] on input "file" at bounding box center [161, 395] width 110 height 28
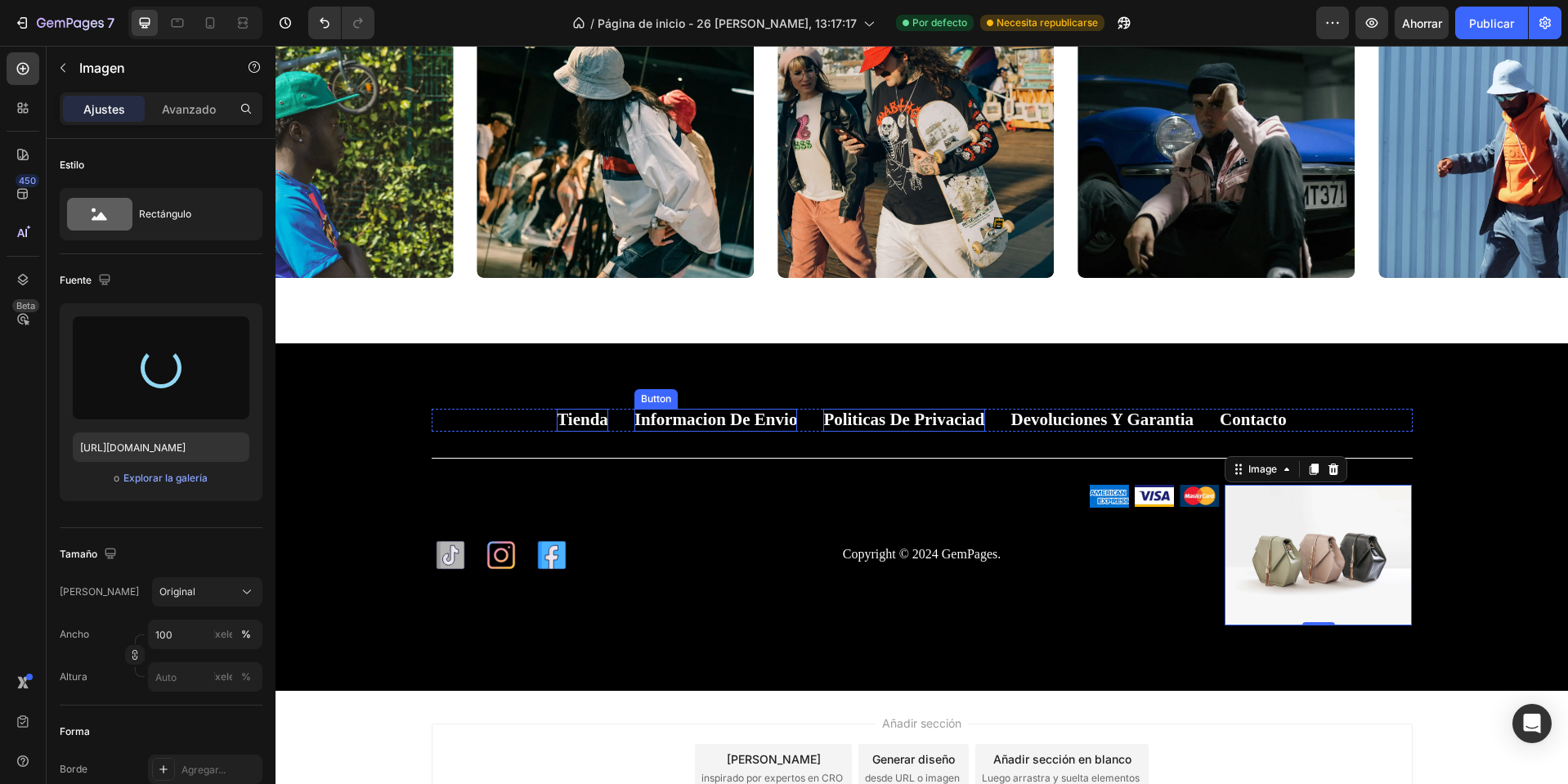
type input "https://cdn.shopify.com/s/files/1/0668/0317/1459/files/gempages_581068646118327…"
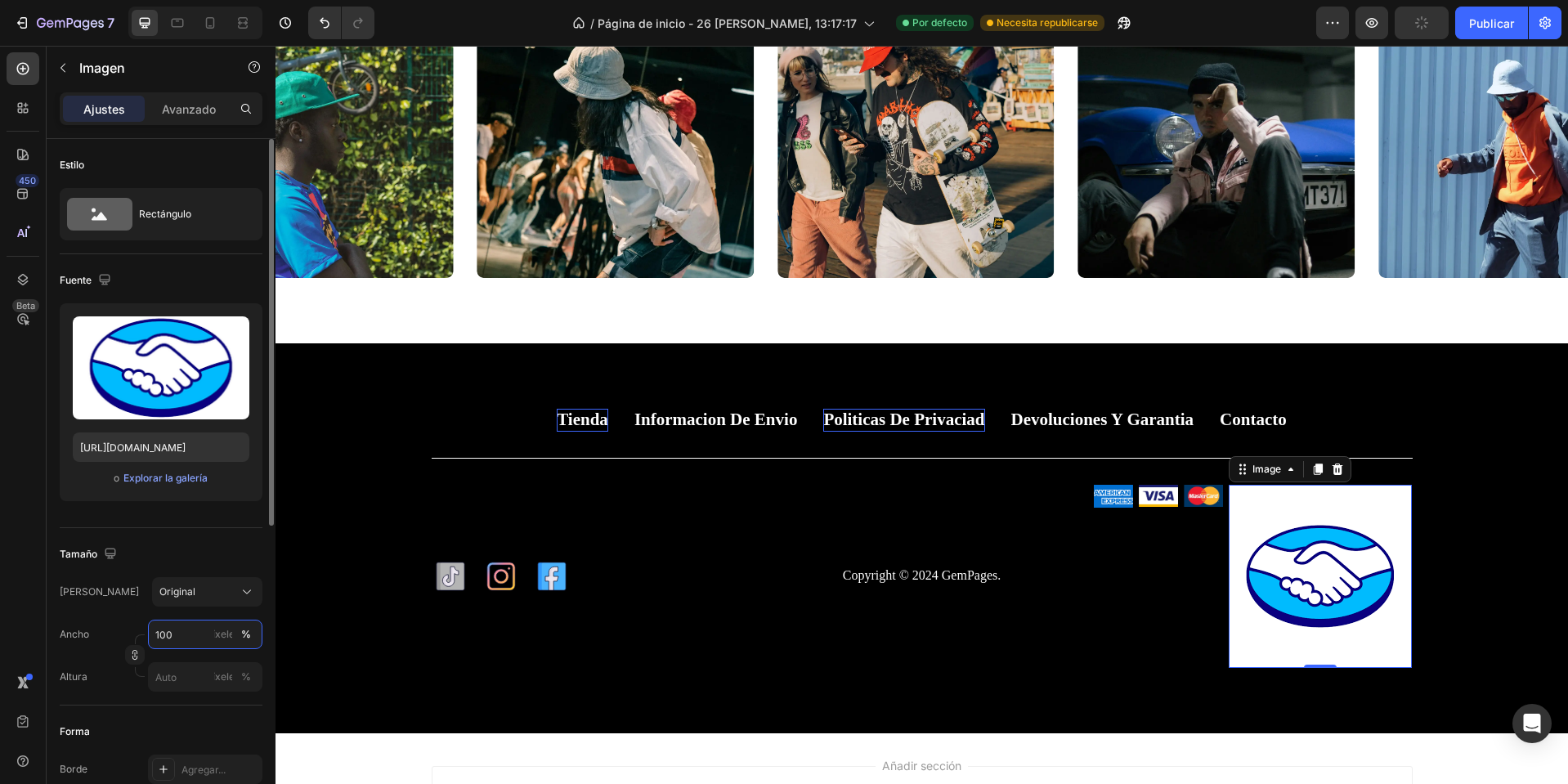
click at [189, 637] on input "100" at bounding box center [205, 635] width 115 height 30
click at [134, 651] on icon "button" at bounding box center [134, 655] width 11 height 11
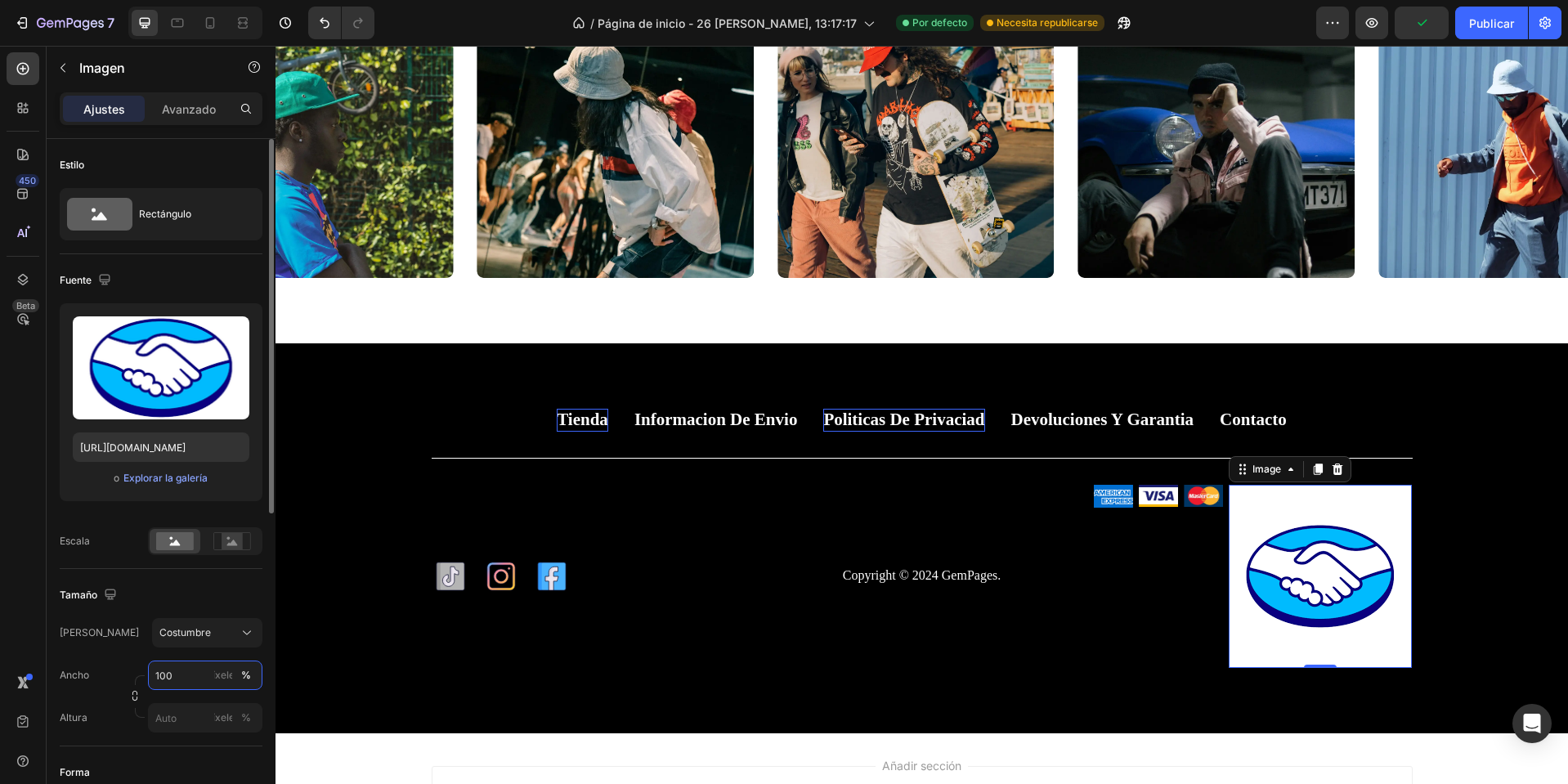
click at [188, 667] on input "100" at bounding box center [205, 676] width 115 height 30
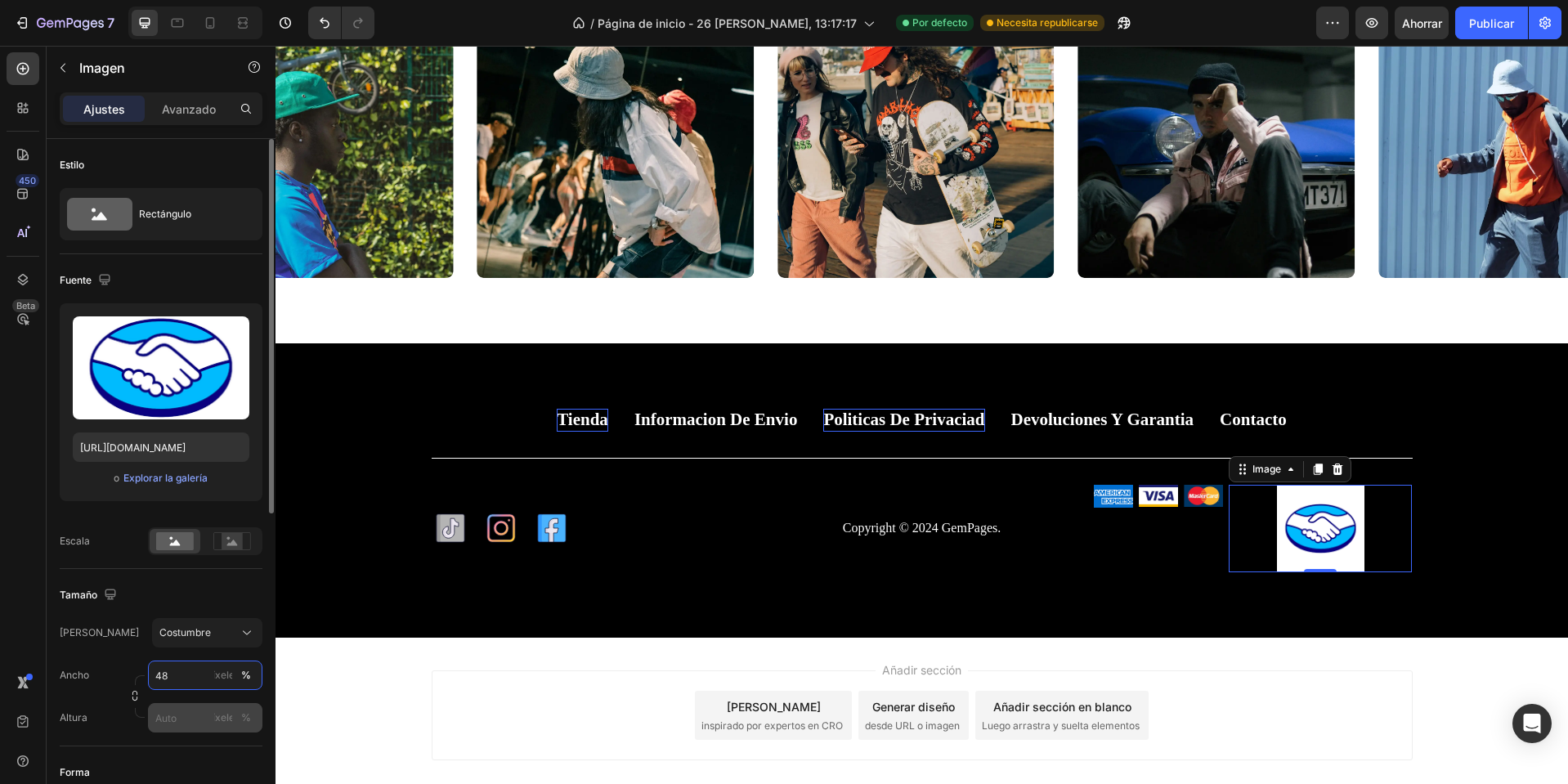
type input "48"
click at [192, 721] on input "píxeles %" at bounding box center [205, 718] width 115 height 30
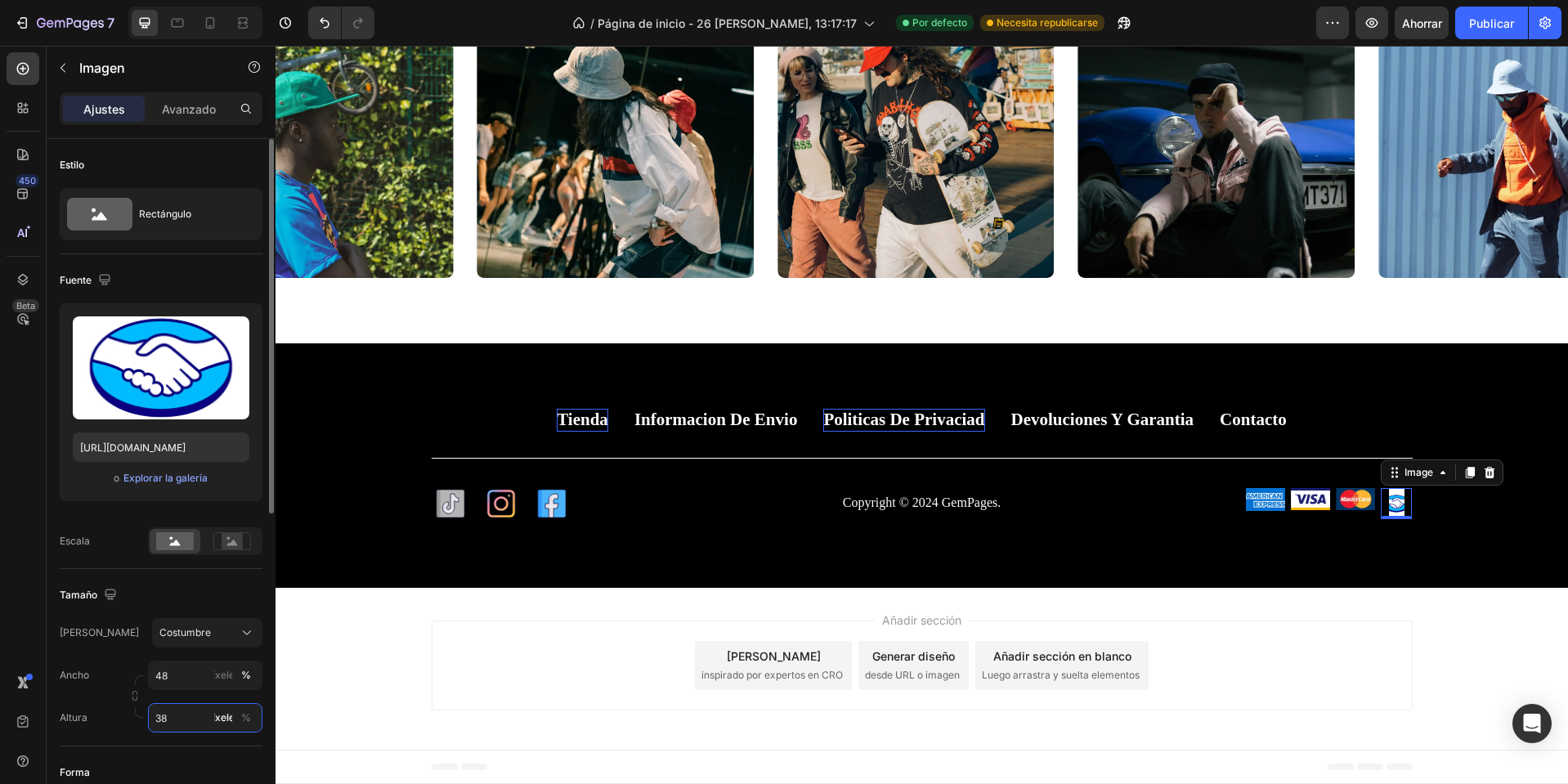
type input "3"
type input "28"
click at [1494, 478] on icon at bounding box center [1498, 476] width 10 height 11
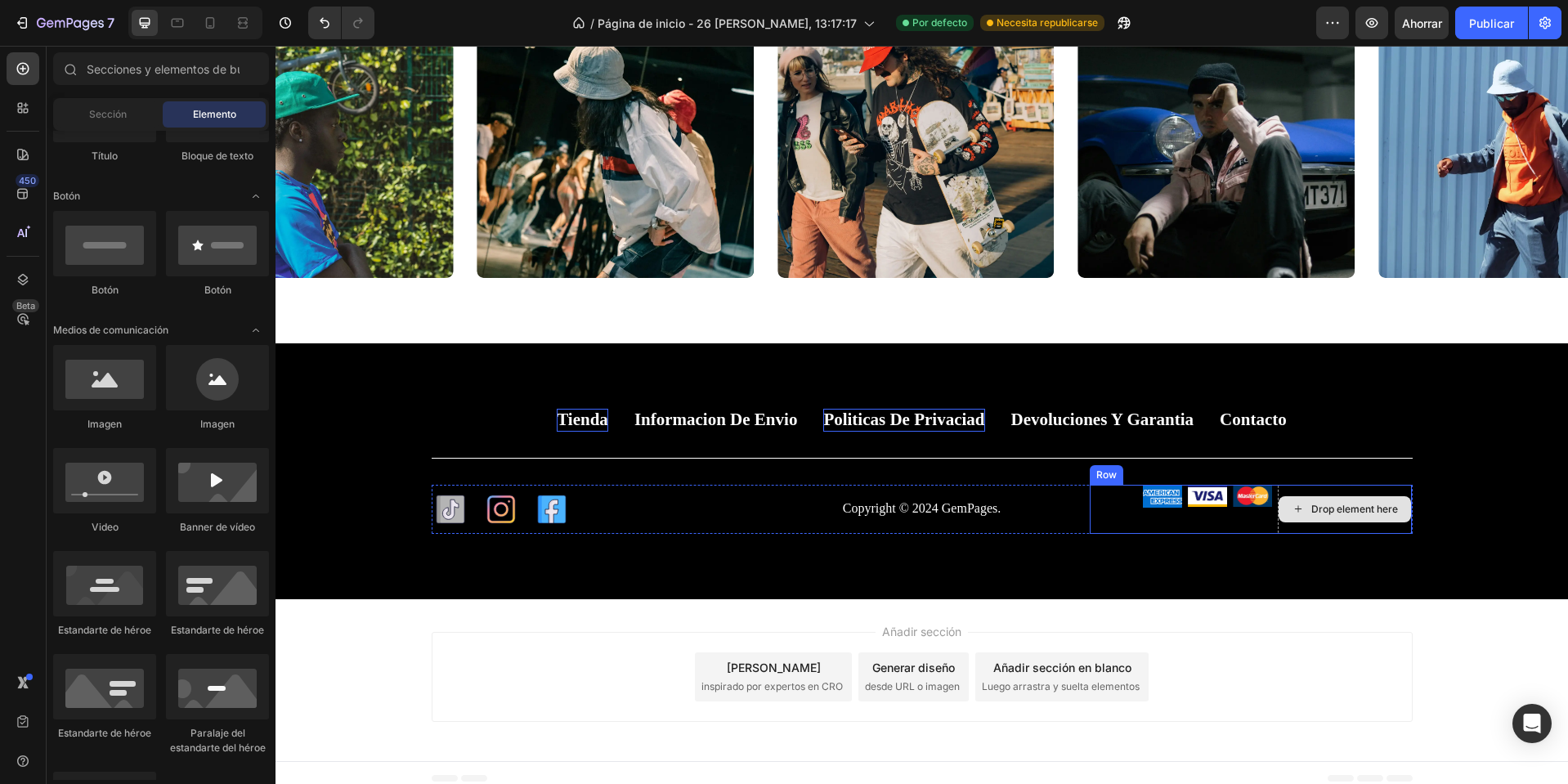
click at [1350, 495] on div "Drop element here" at bounding box center [1345, 510] width 134 height 49
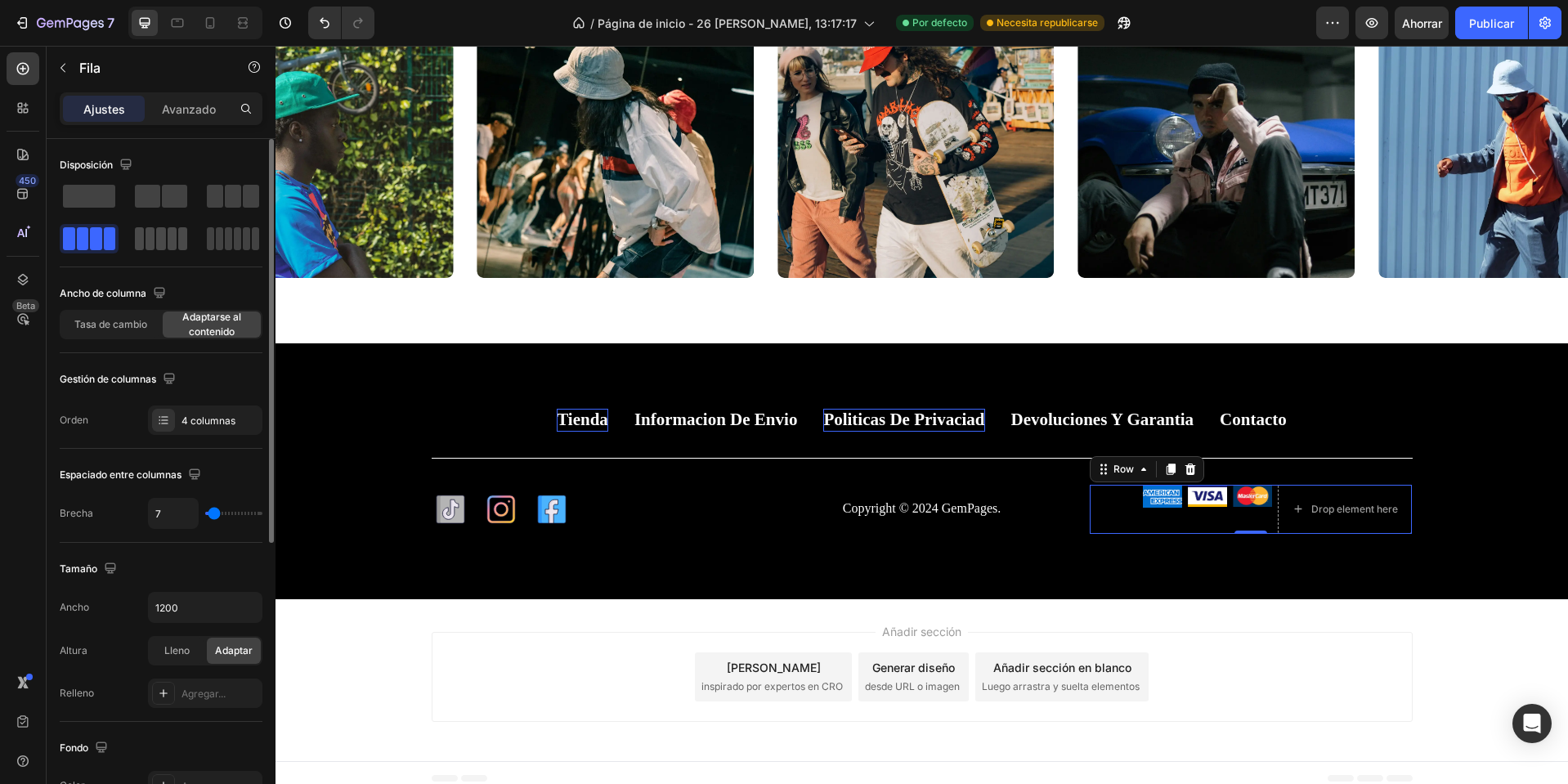
click at [175, 246] on span at bounding box center [173, 239] width 9 height 23
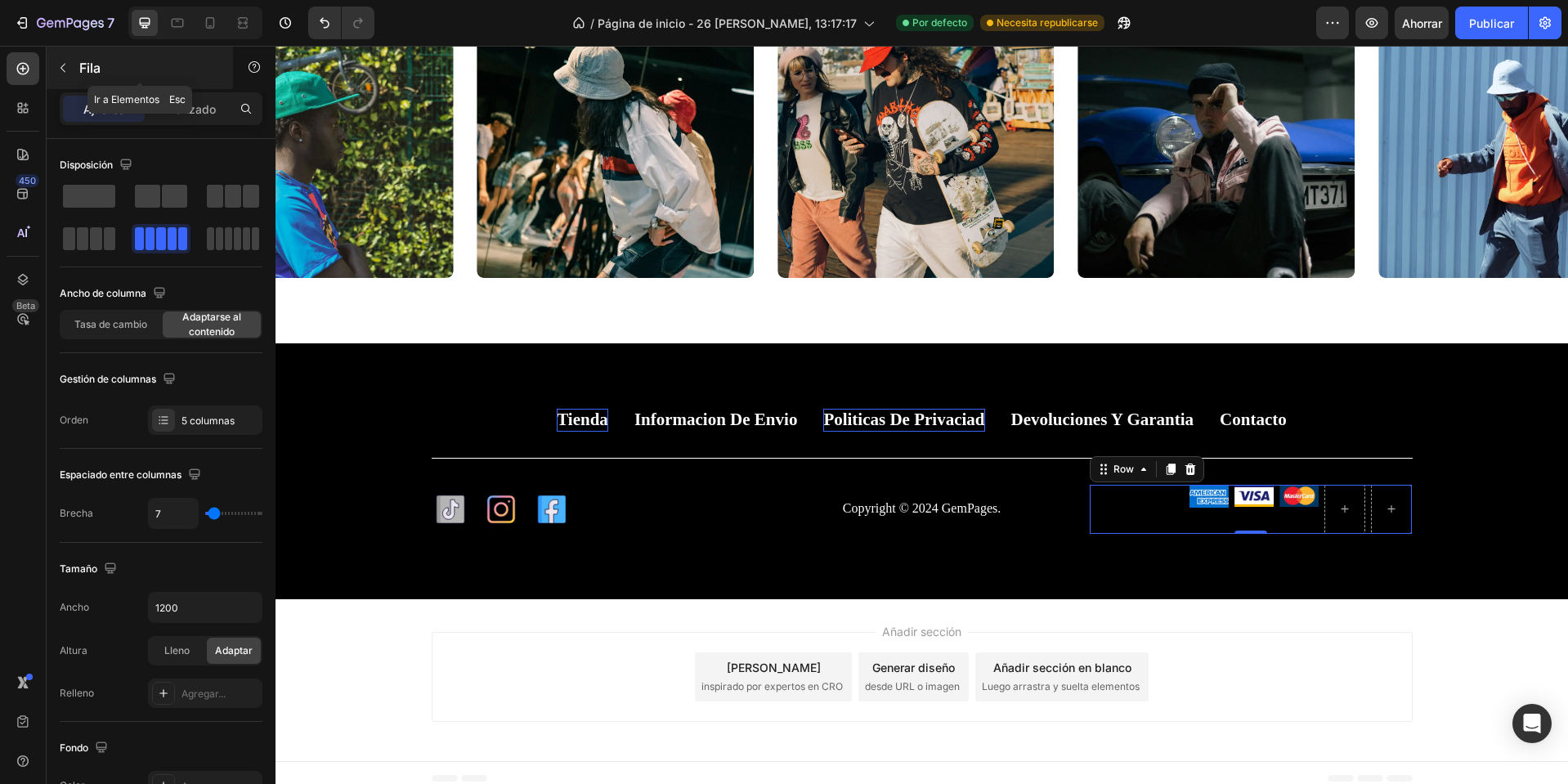
click at [64, 63] on icon "button" at bounding box center [63, 68] width 13 height 13
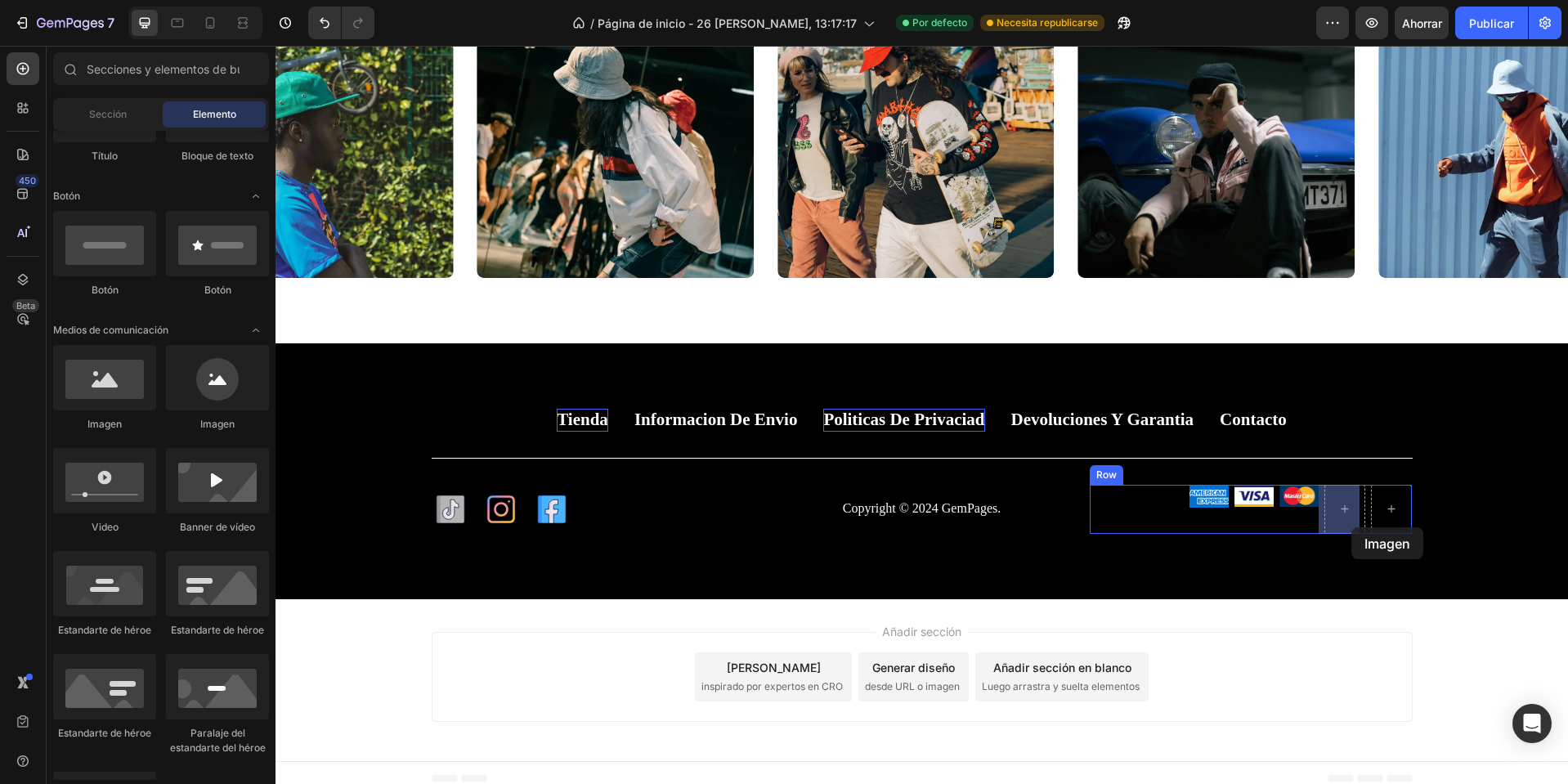
drag, startPoint x: 373, startPoint y: 441, endPoint x: 1351, endPoint y: 526, distance: 981.7
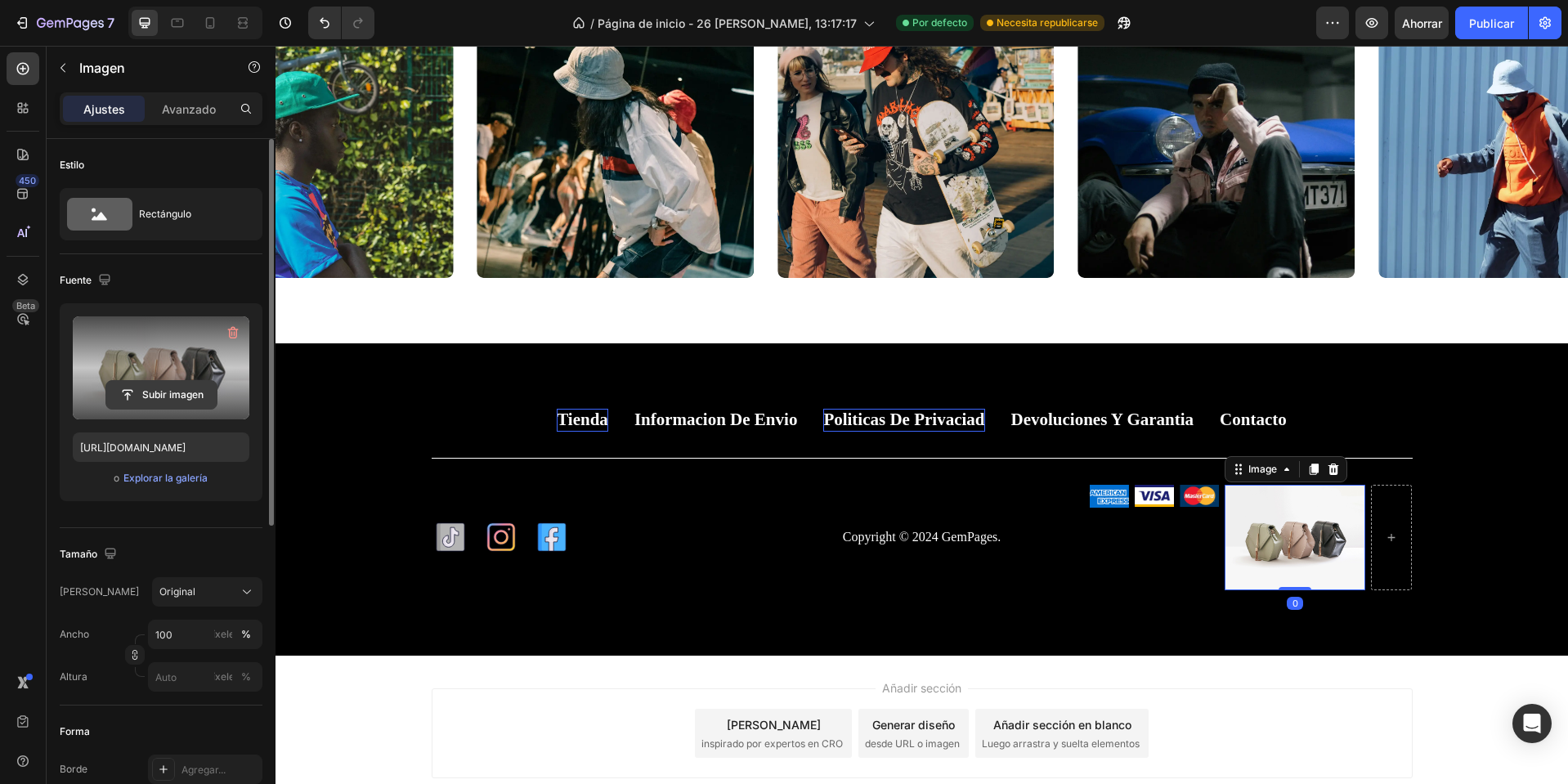
click at [173, 395] on input "file" at bounding box center [161, 395] width 110 height 28
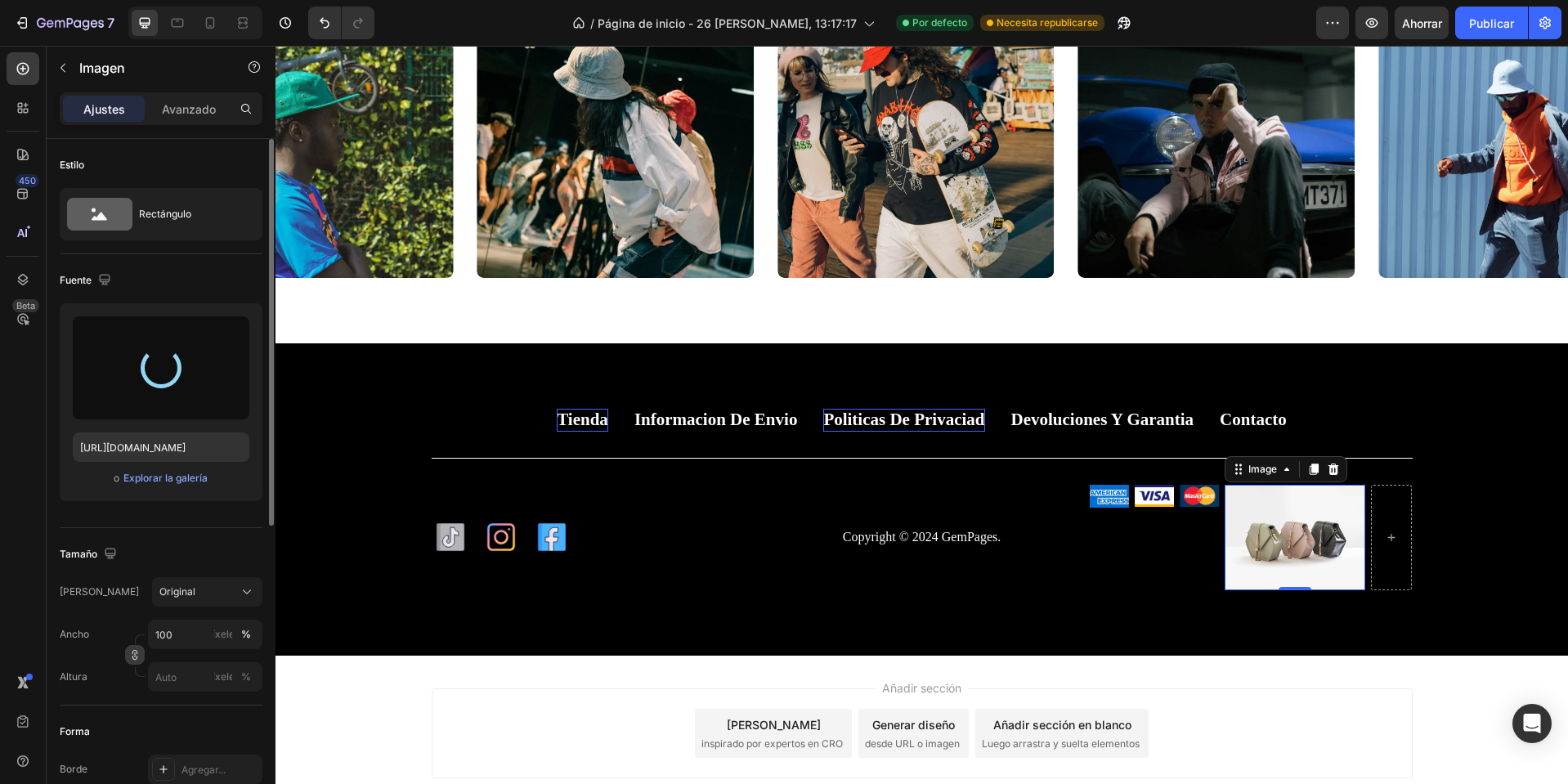
type input "https://cdn.shopify.com/s/files/1/0668/0317/1459/files/gempages_581068646118327…"
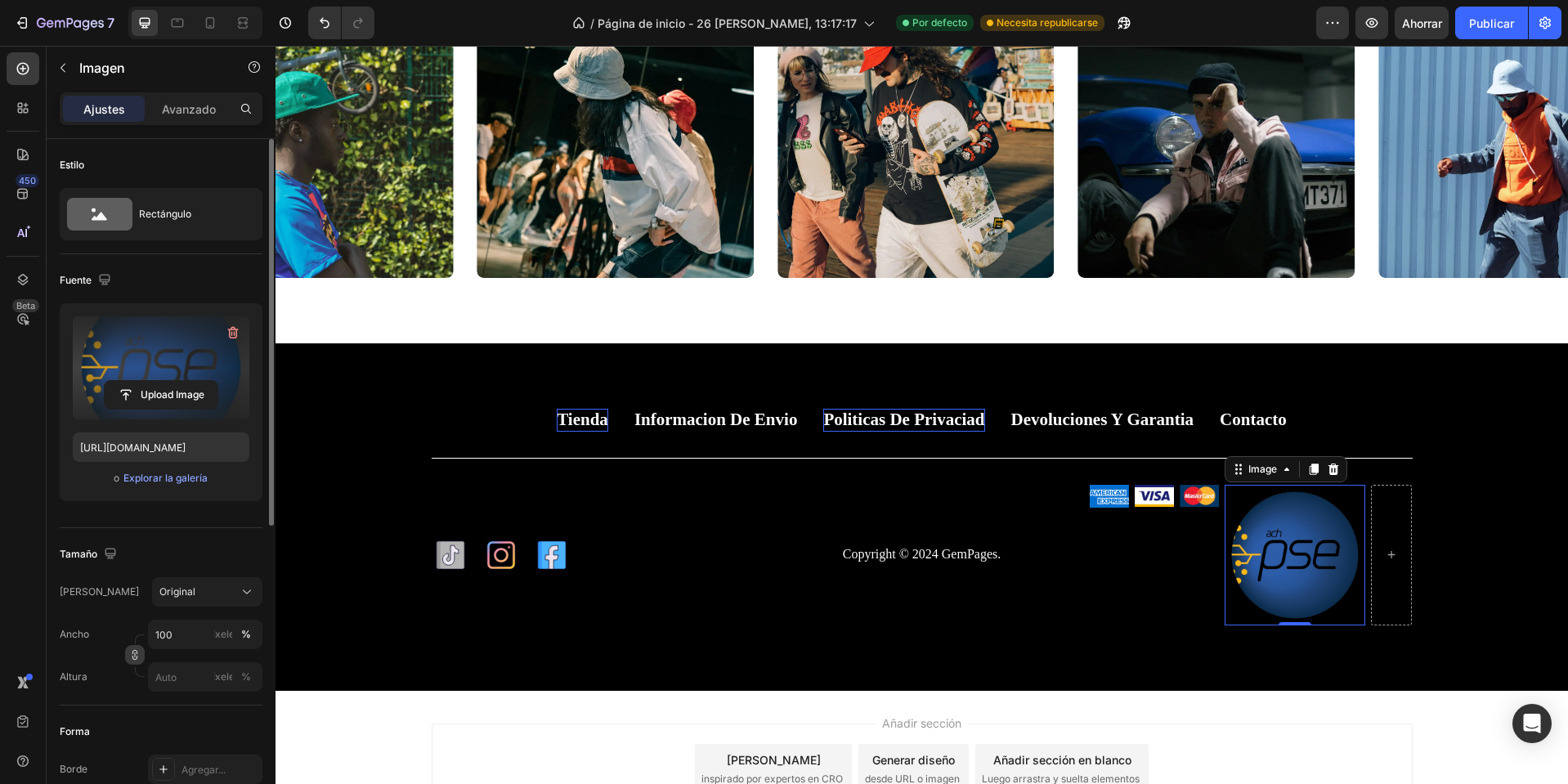
click at [129, 658] on icon "button" at bounding box center [134, 655] width 11 height 11
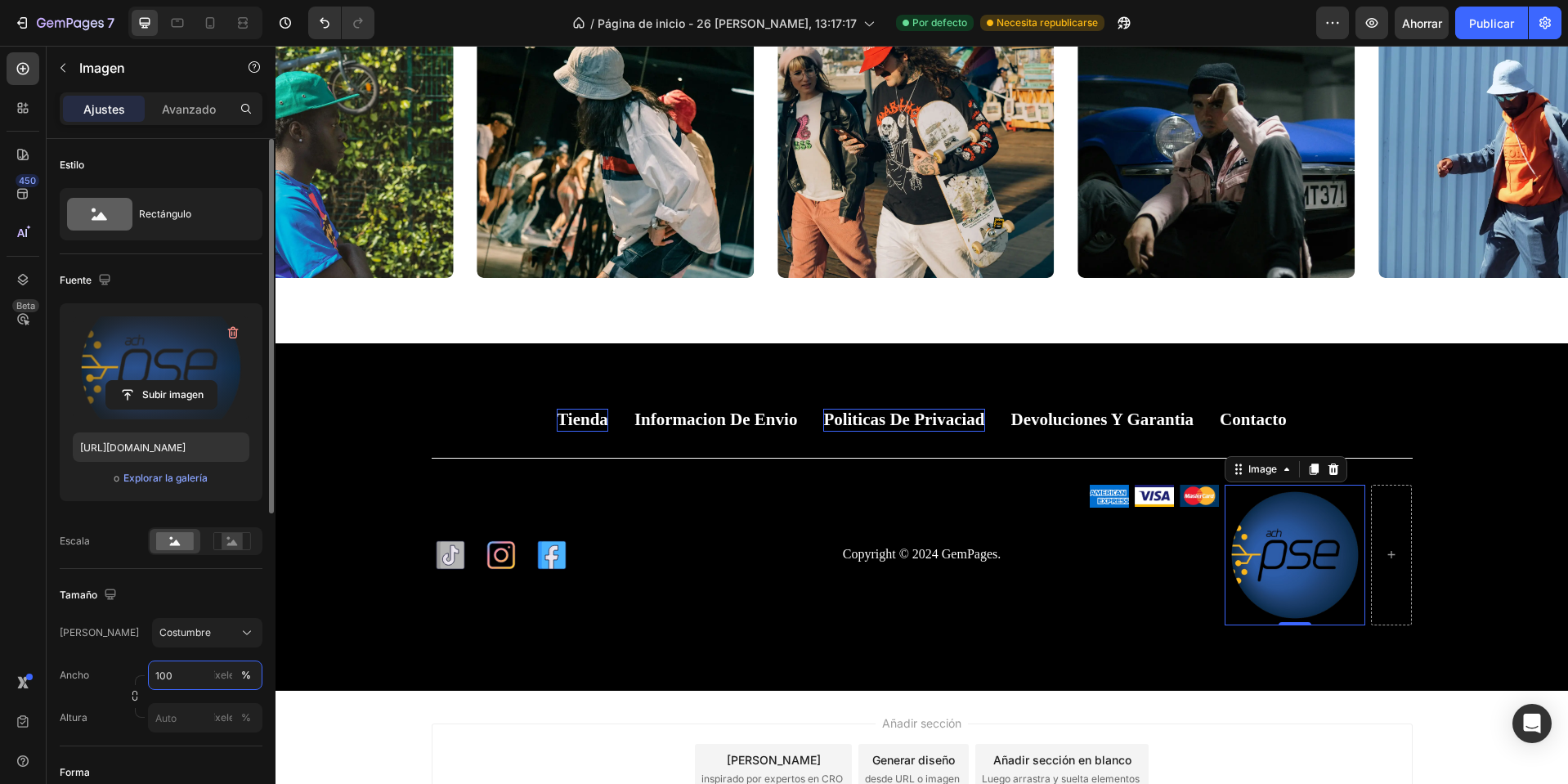
click at [187, 668] on input "100" at bounding box center [205, 676] width 115 height 30
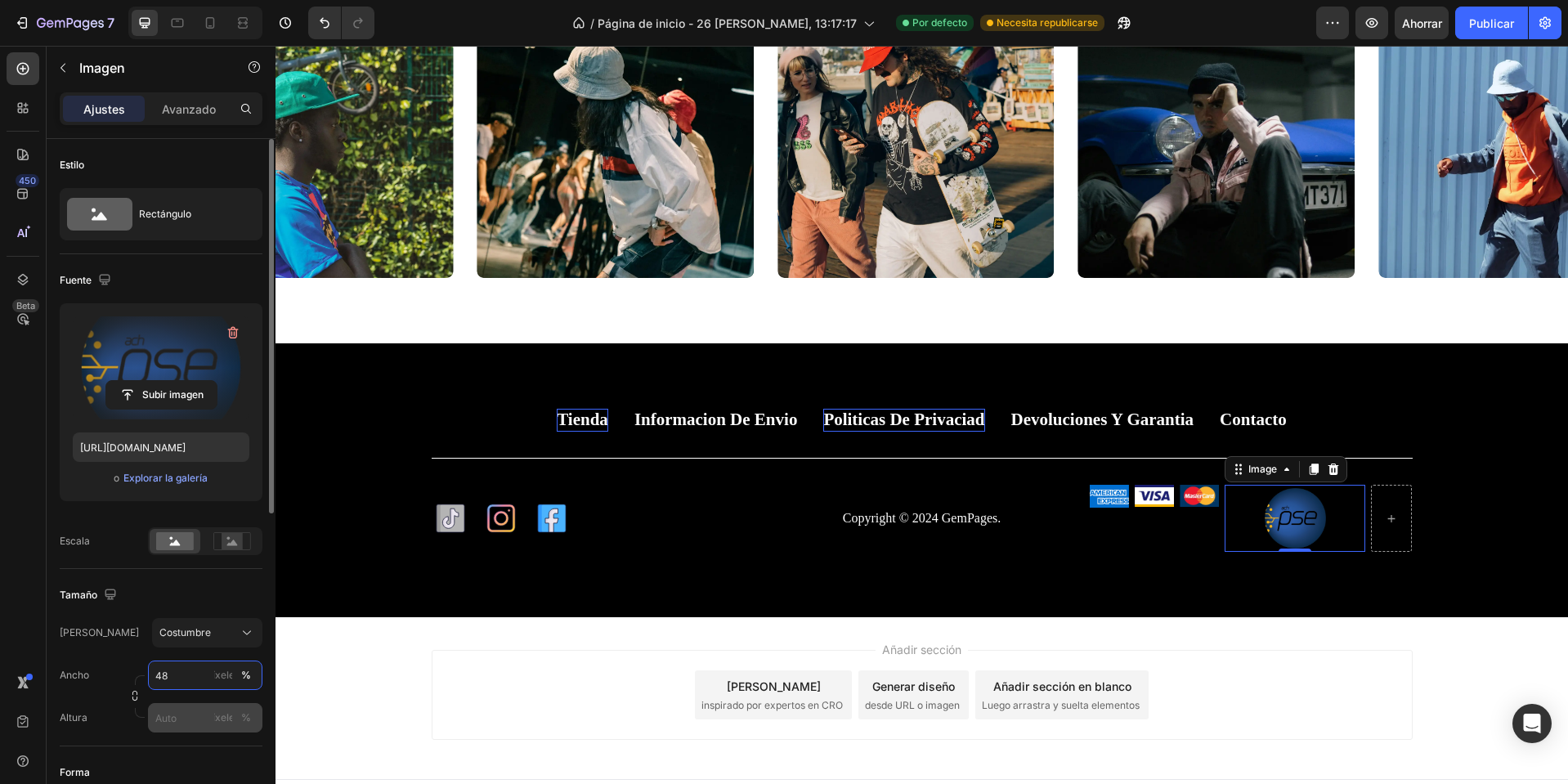
type input "48"
click at [198, 729] on input "píxeles %" at bounding box center [205, 718] width 115 height 30
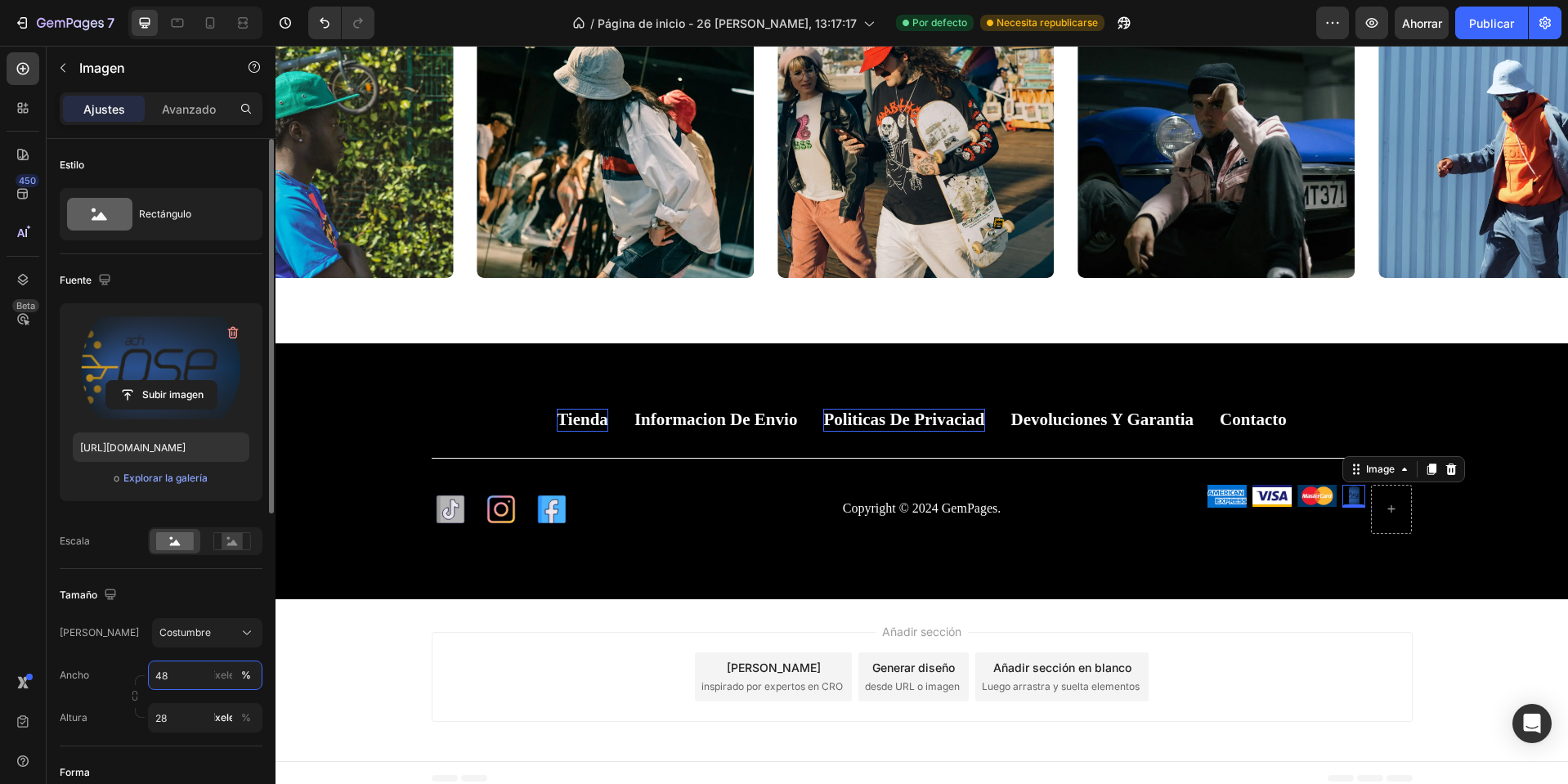
click at [182, 677] on input "48" at bounding box center [205, 676] width 115 height 30
click at [221, 546] on icon at bounding box center [232, 540] width 37 height 18
click at [175, 543] on icon at bounding box center [175, 542] width 10 height 6
click at [193, 724] on input "28" at bounding box center [205, 718] width 115 height 30
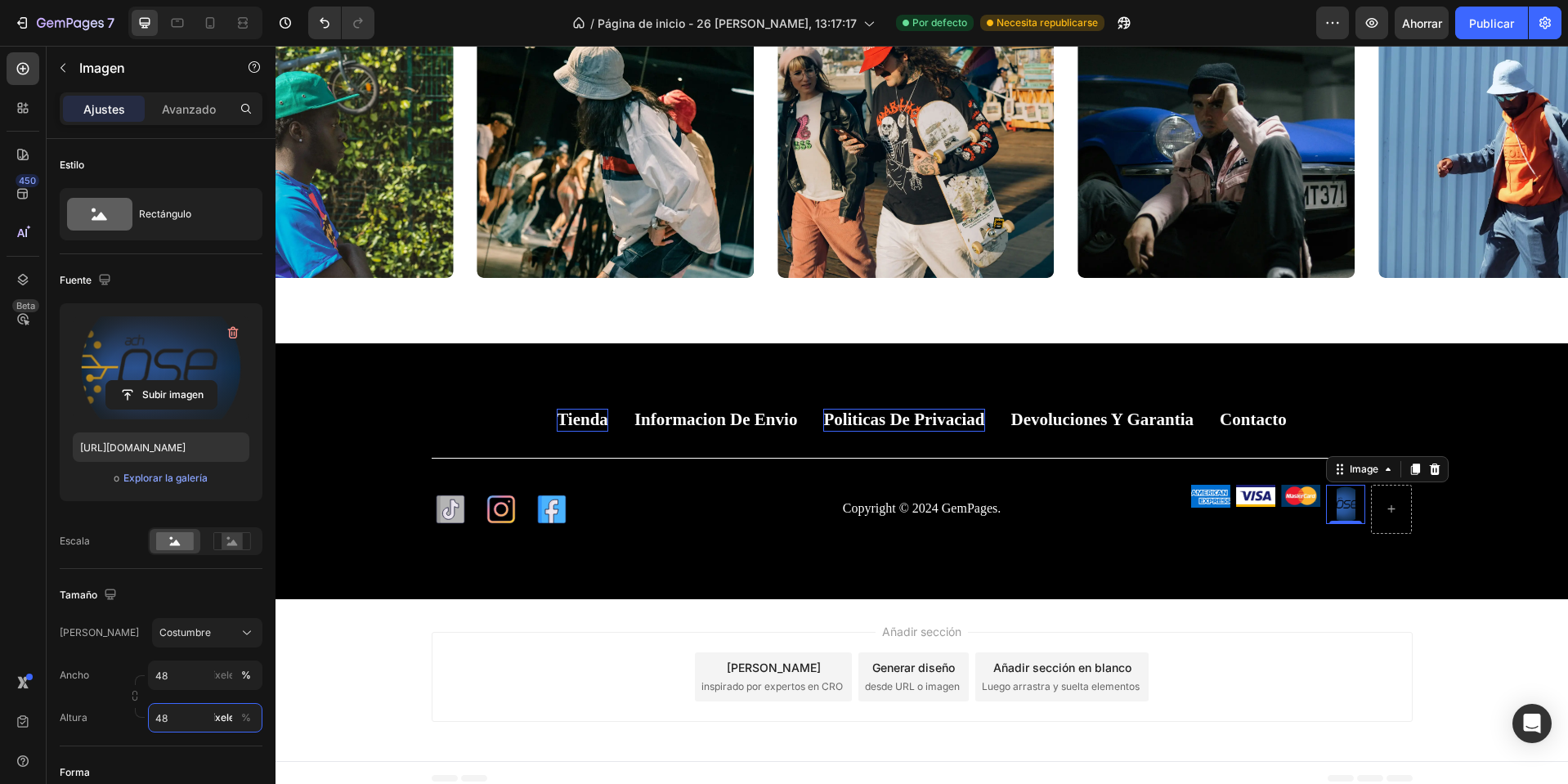
type input "4"
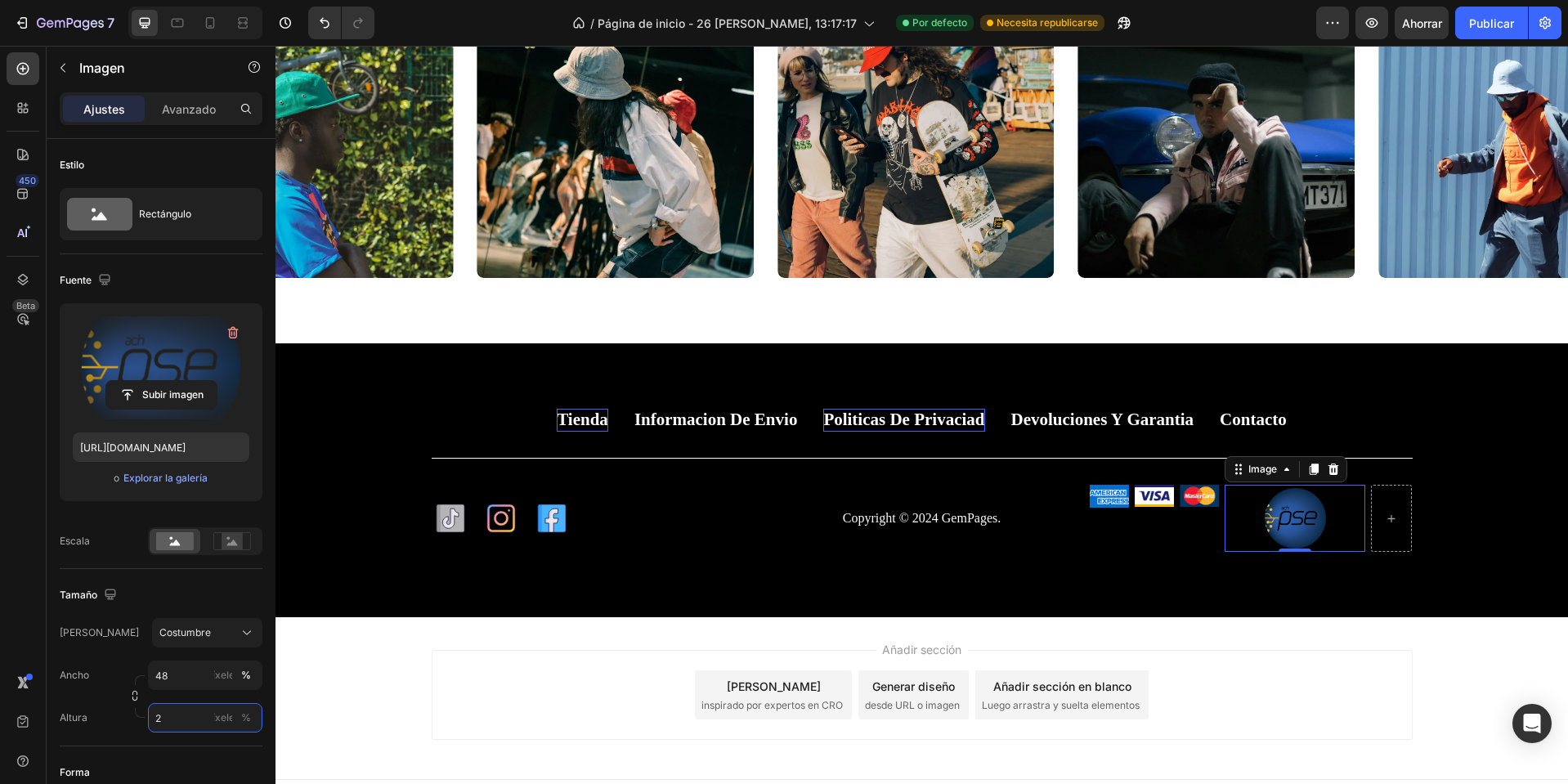
type input "28"
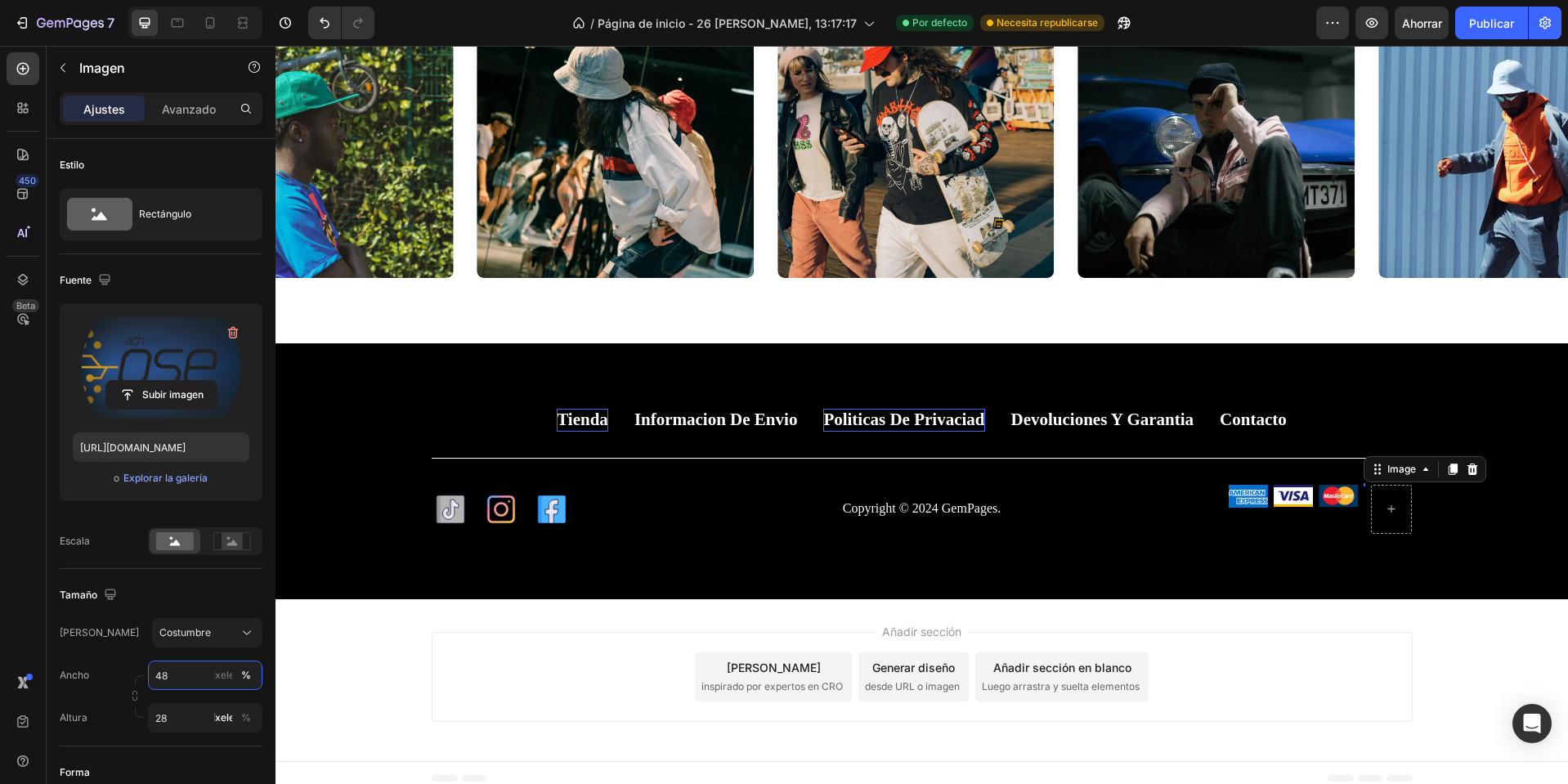
click at [192, 665] on input "48" at bounding box center [205, 676] width 115 height 30
drag, startPoint x: 192, startPoint y: 665, endPoint x: 203, endPoint y: 710, distance: 46.3
click at [192, 666] on input "333" at bounding box center [205, 676] width 115 height 30
click at [202, 710] on p "Lleno 100%" at bounding box center [203, 715] width 95 height 15
type input "100"
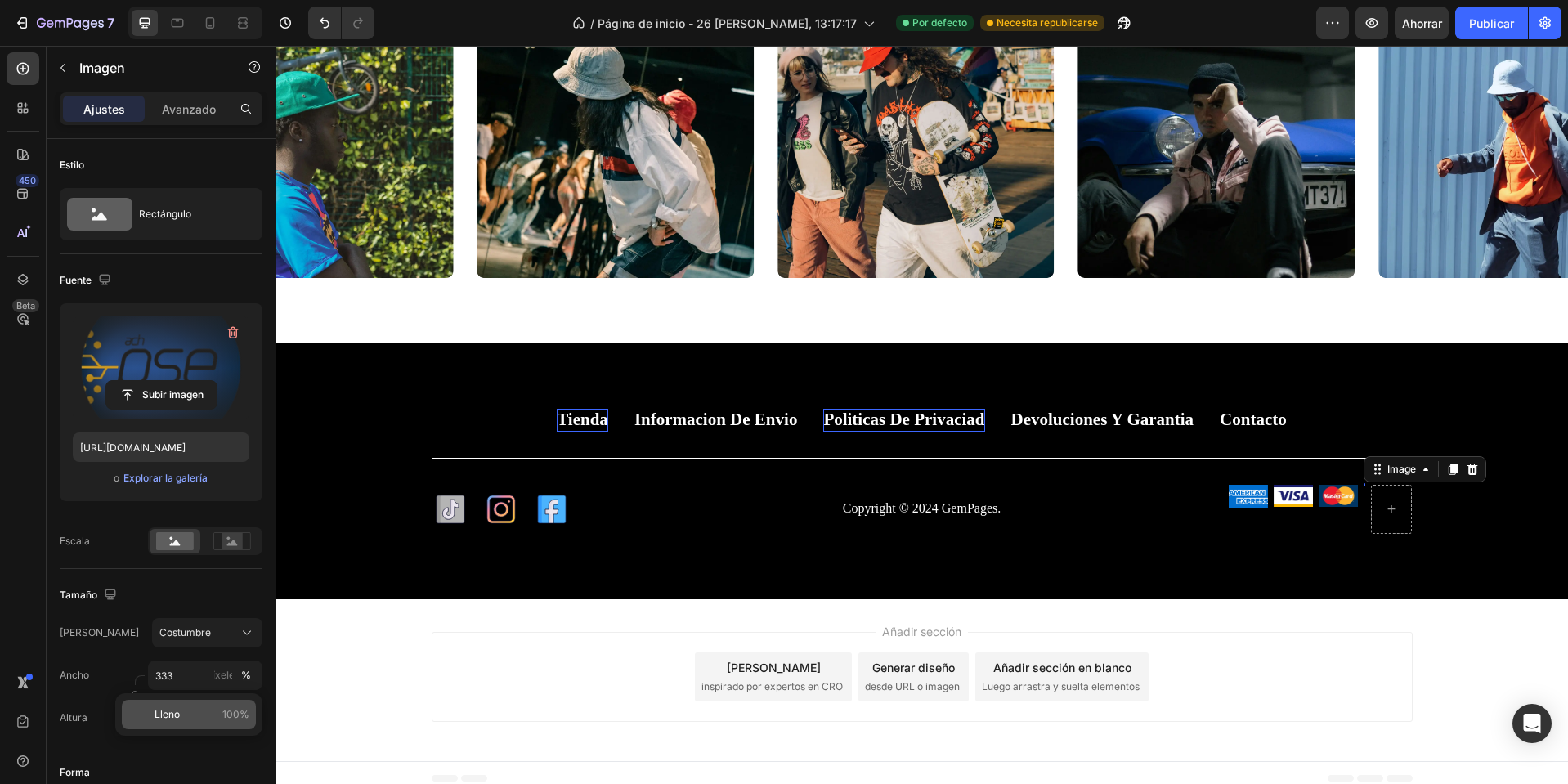
type input "2"
click at [111, 508] on div "Subir imagen https://cdn.shopify.com/s/files/1/0668/0317/1459/files/gempages_58…" at bounding box center [161, 409] width 203 height 211
click at [144, 202] on div "Rectángulo" at bounding box center [189, 214] width 100 height 37
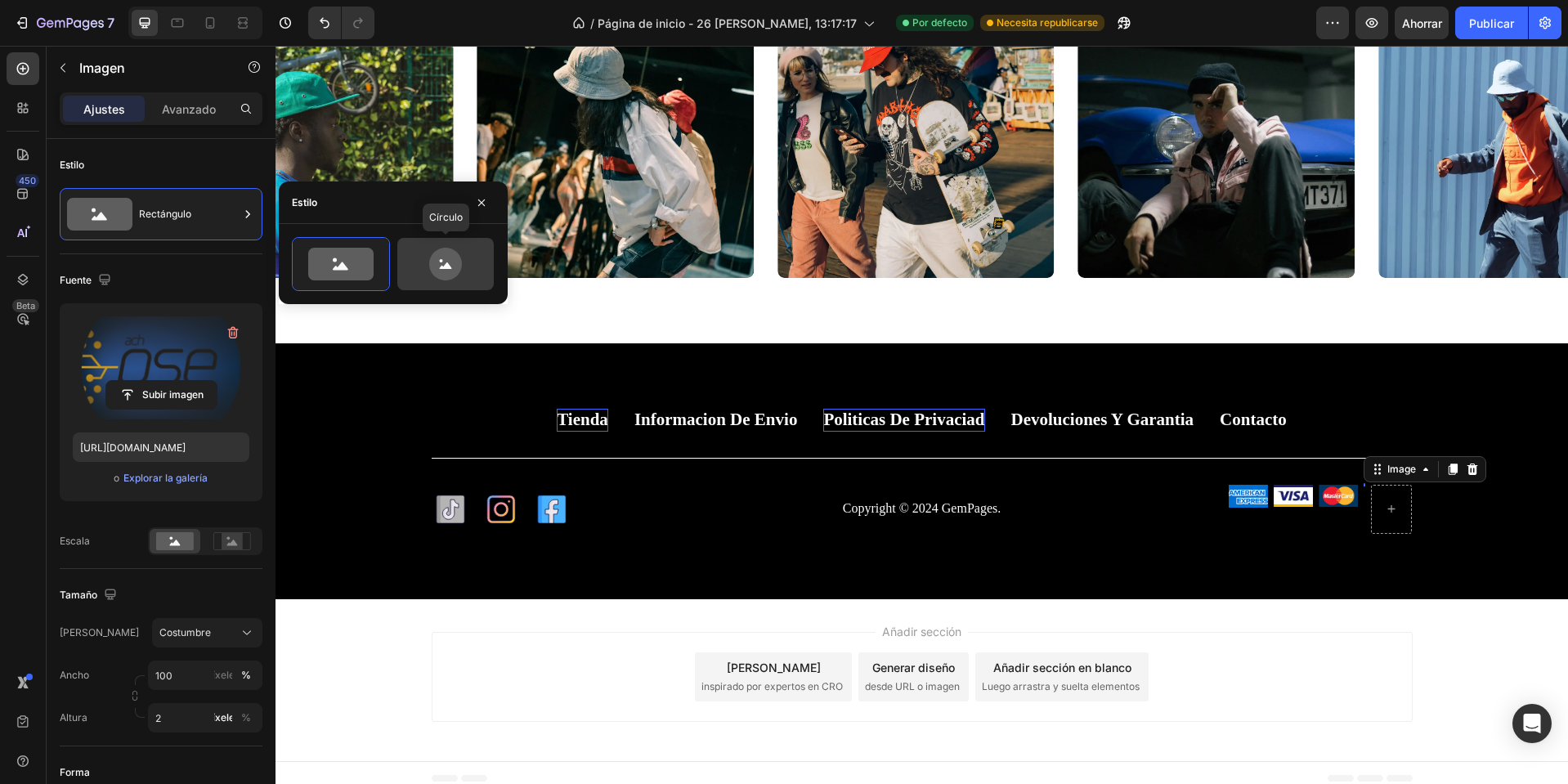
click at [466, 270] on icon at bounding box center [445, 263] width 77 height 33
type input "80"
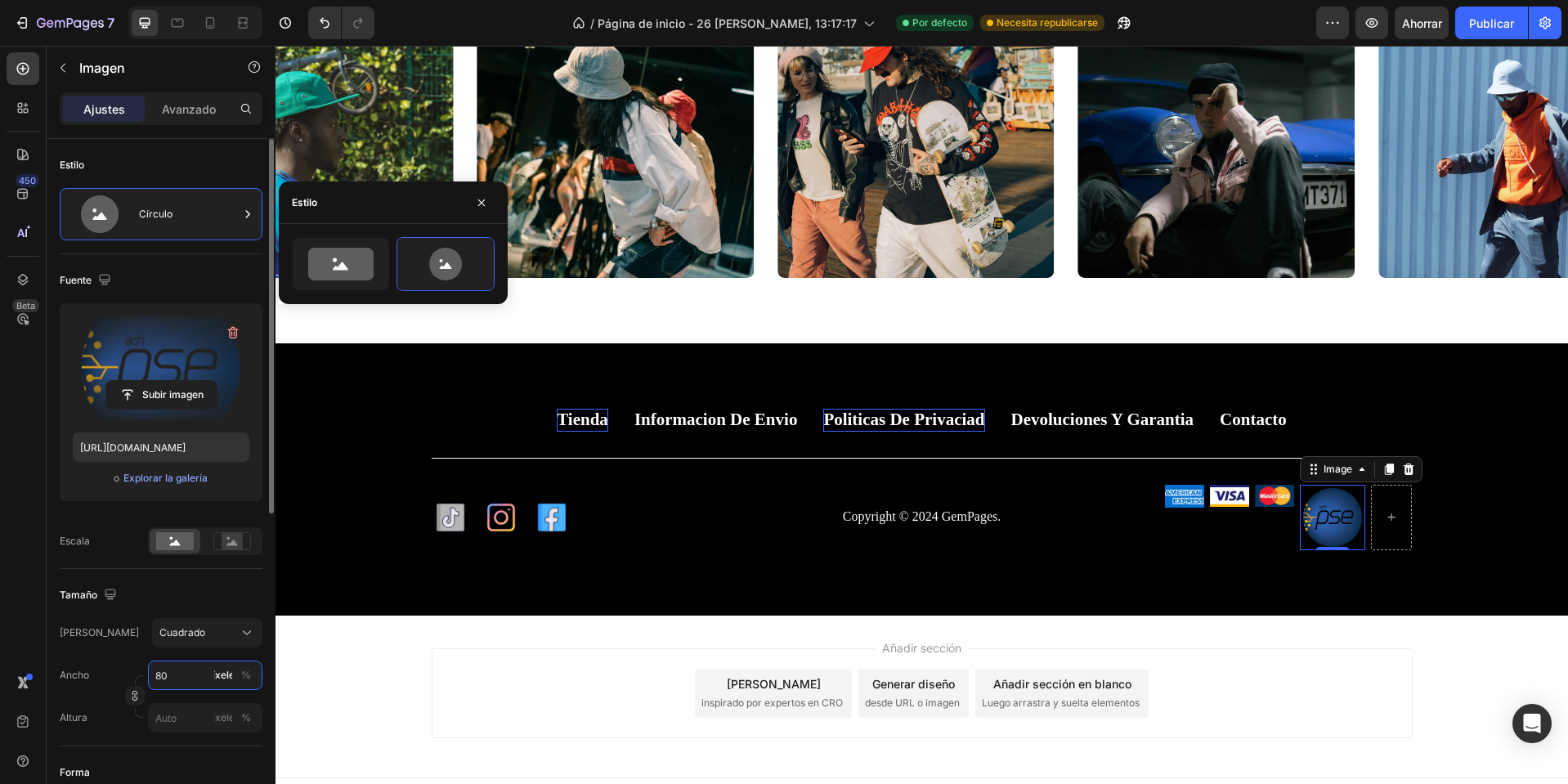
click at [190, 680] on input "80" at bounding box center [205, 676] width 115 height 30
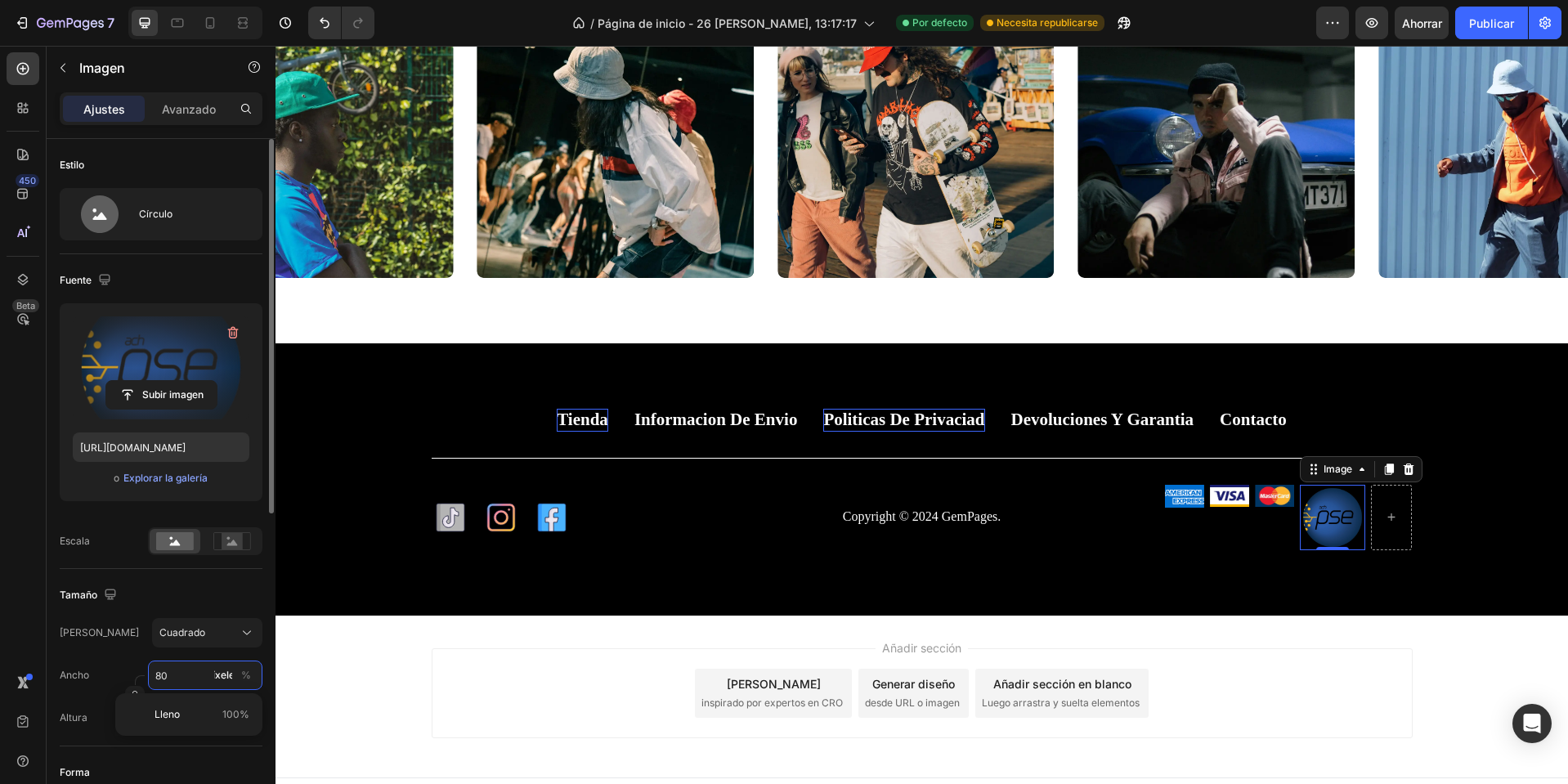
type input "4"
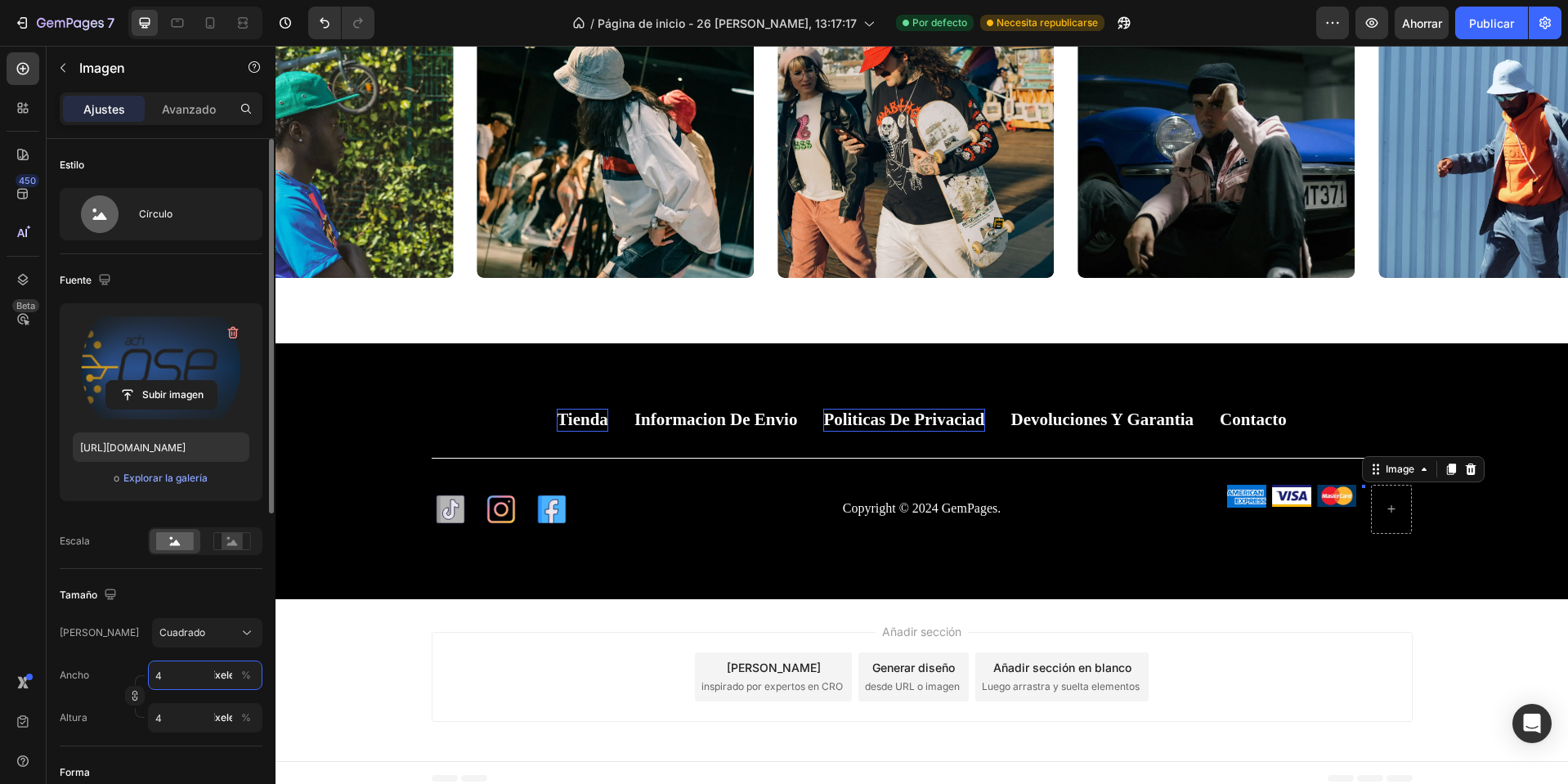
type input "40"
type input "4"
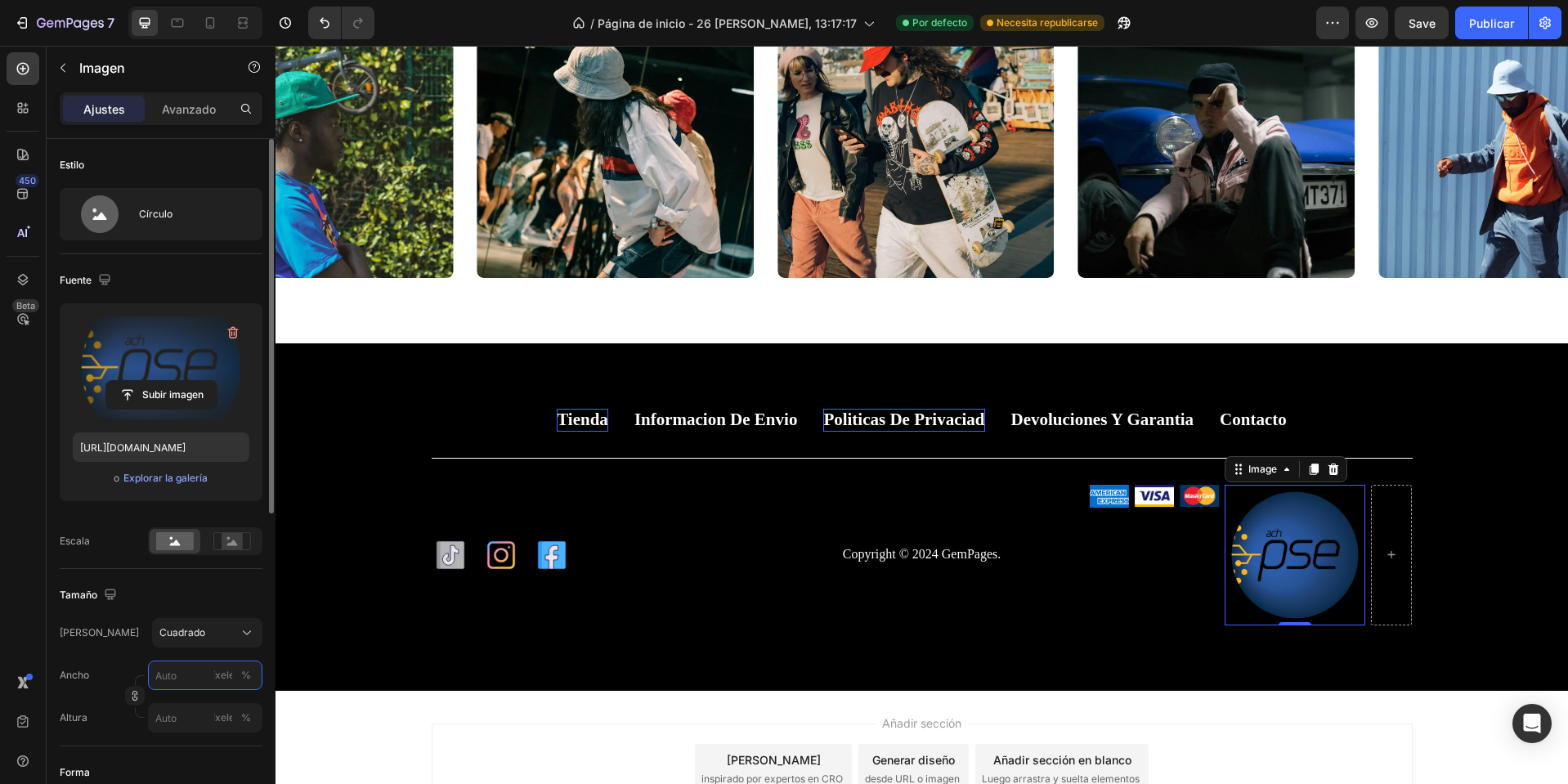
type input "4"
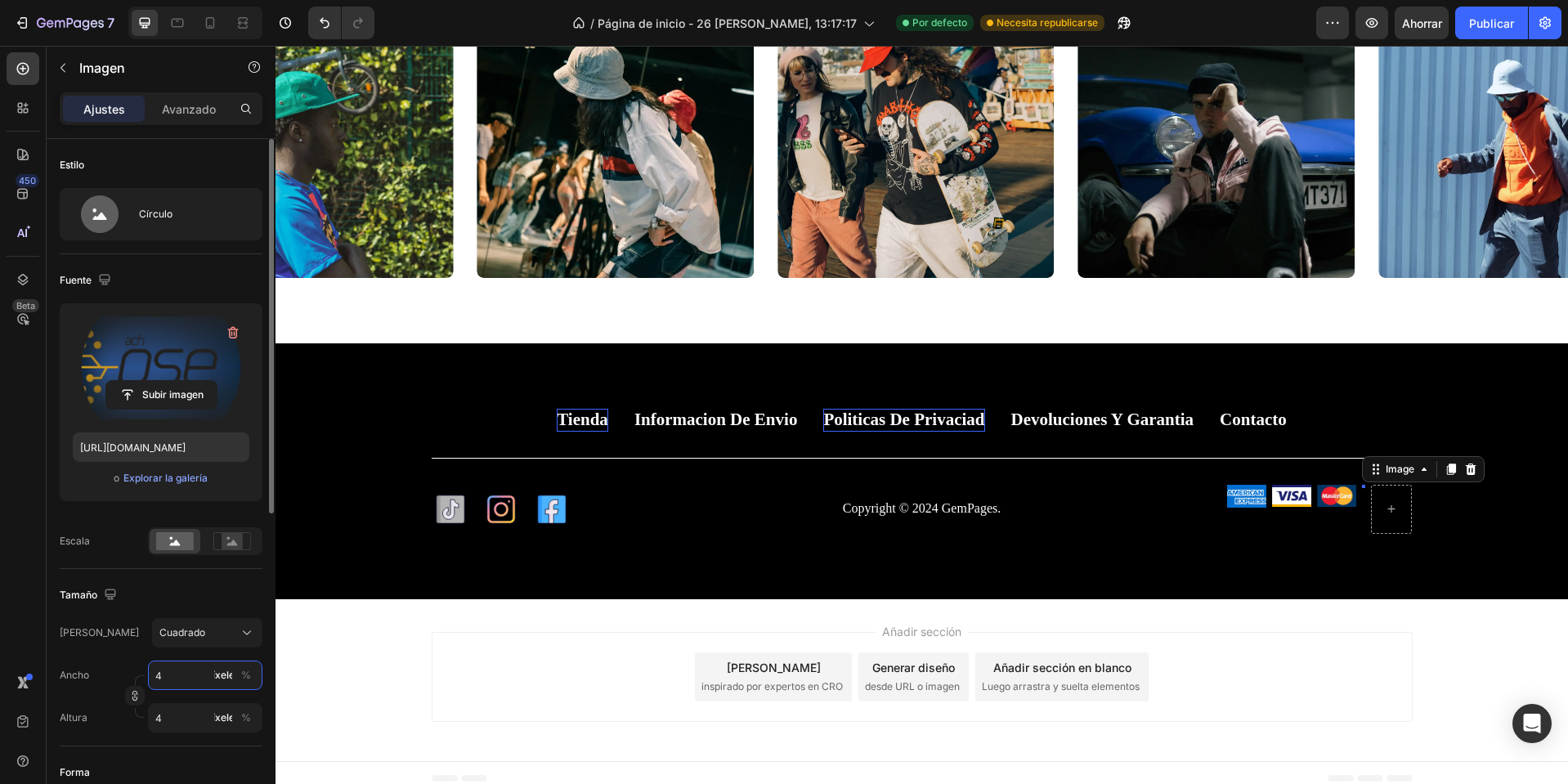
type input "43"
type input "438"
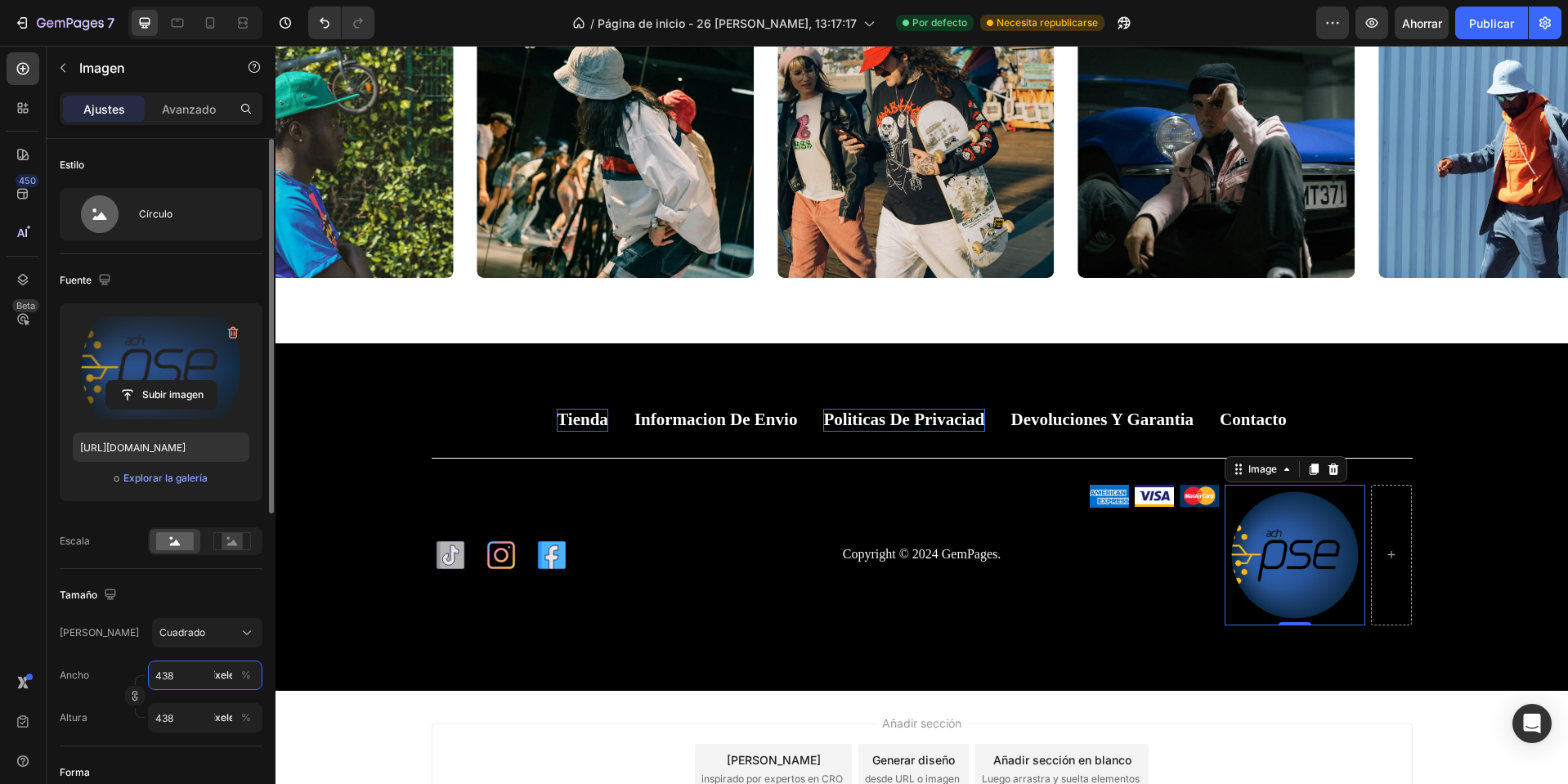
type input "43"
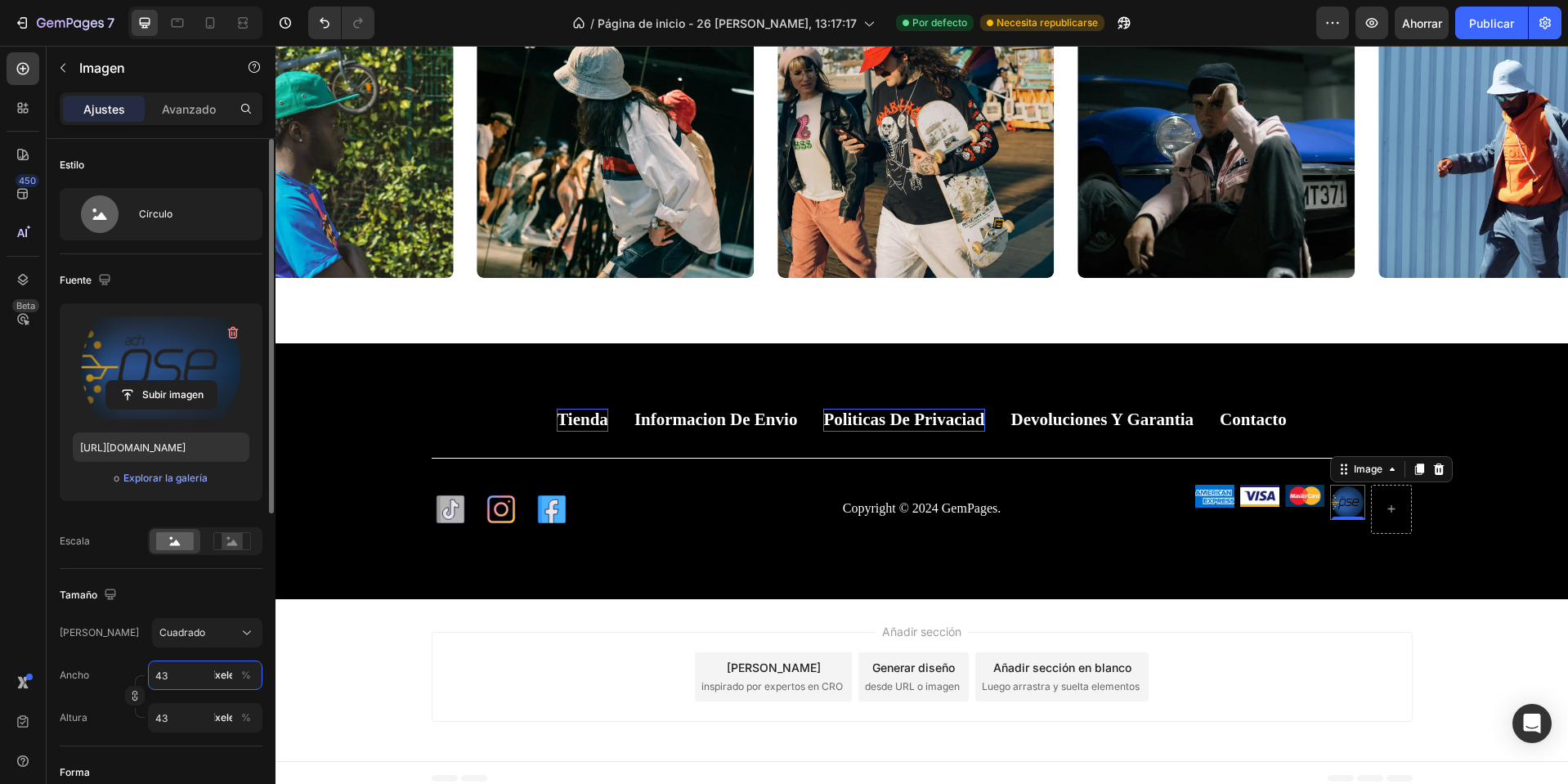
type input "4"
type input "3"
type input "38"
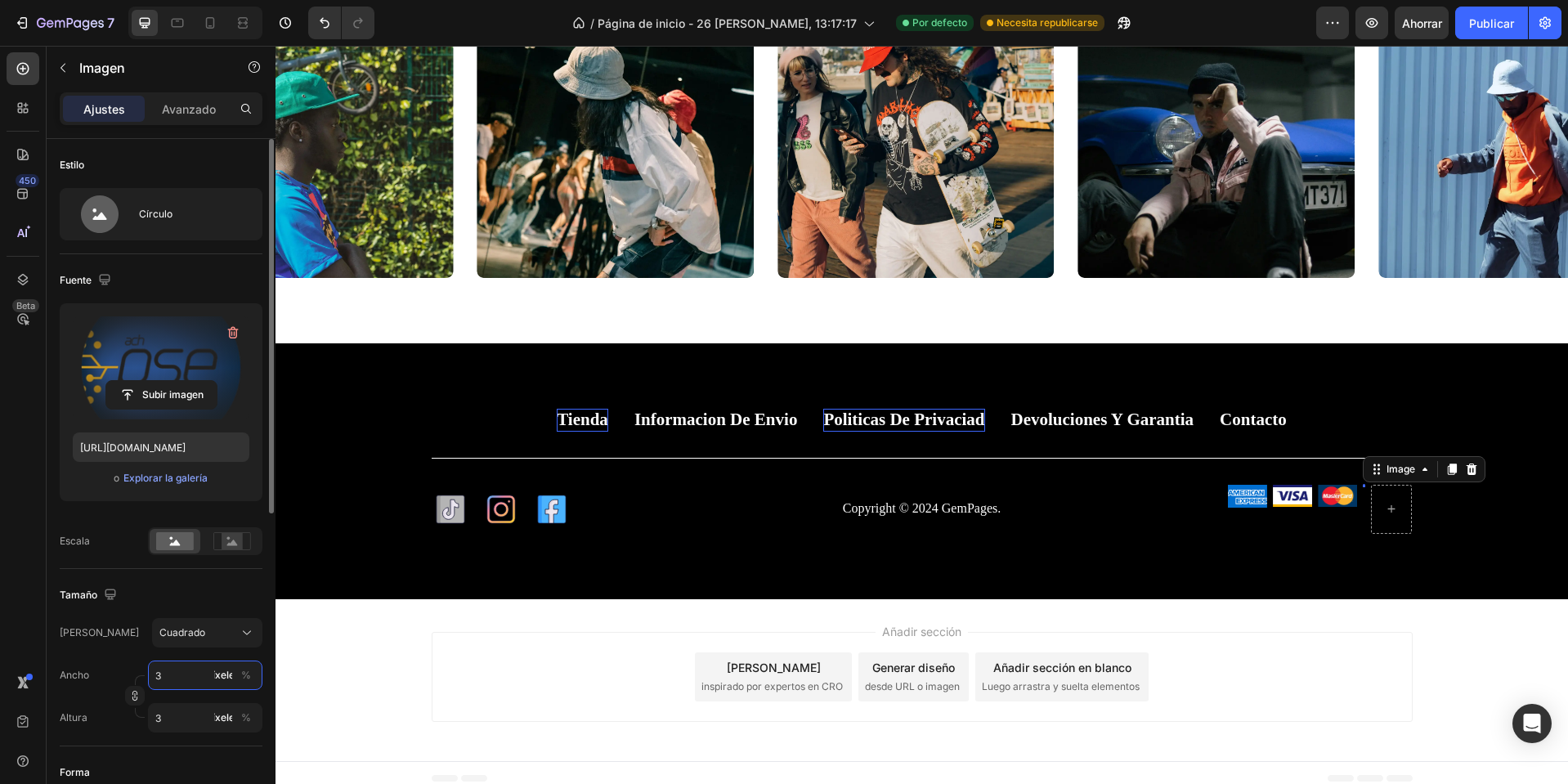
type input "38"
type input "3"
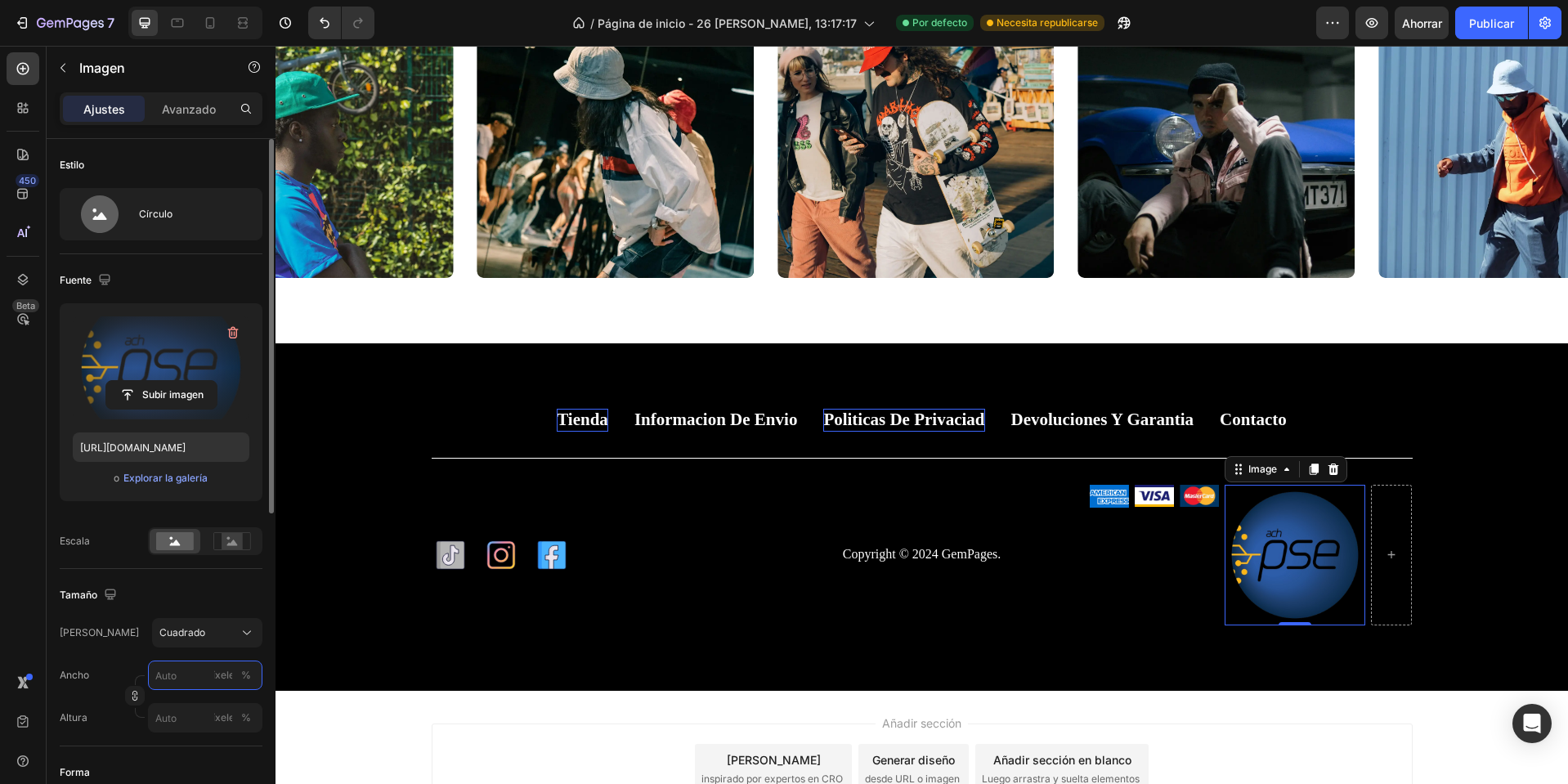
type input "3"
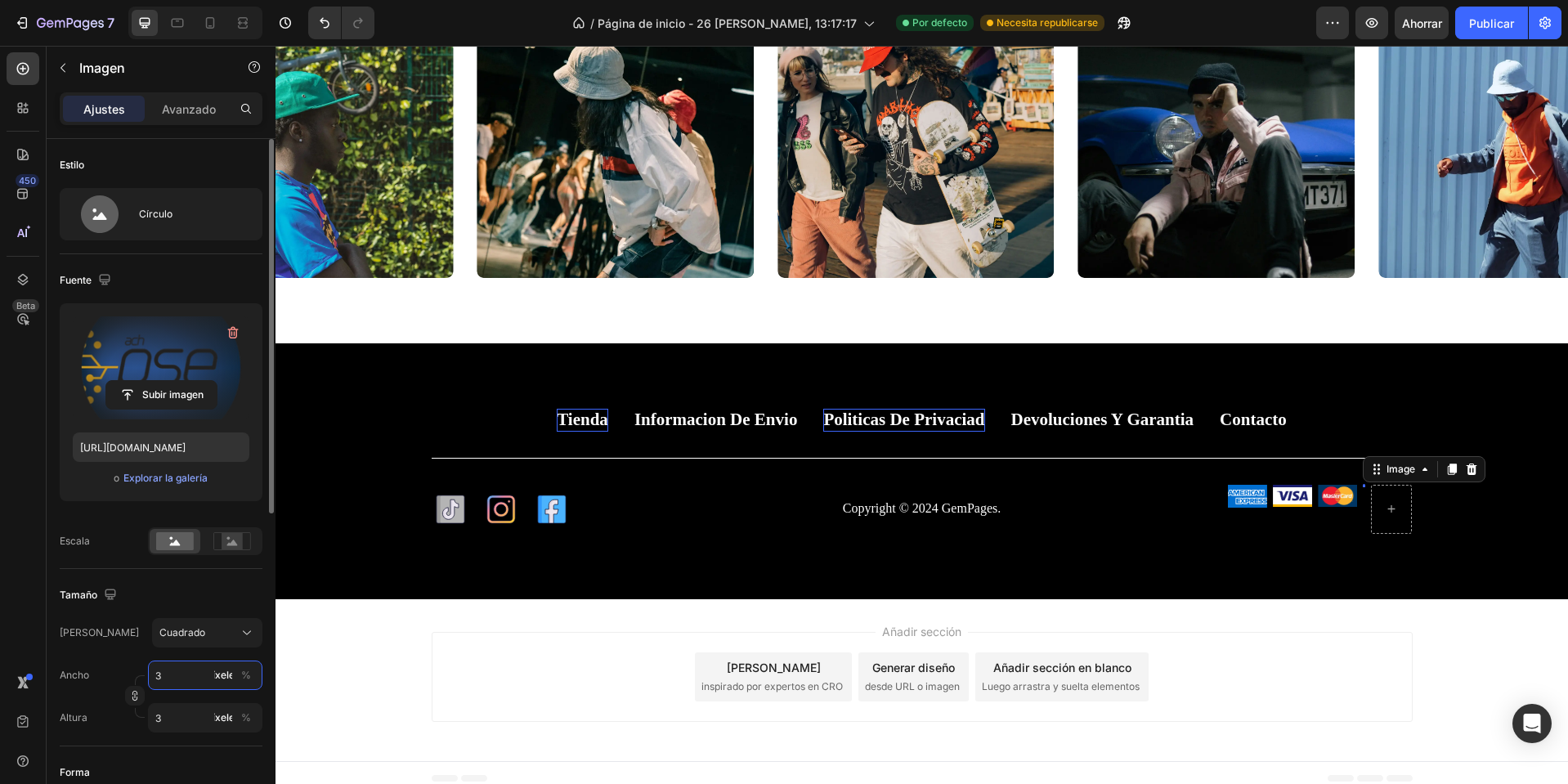
type input "33"
type input "336"
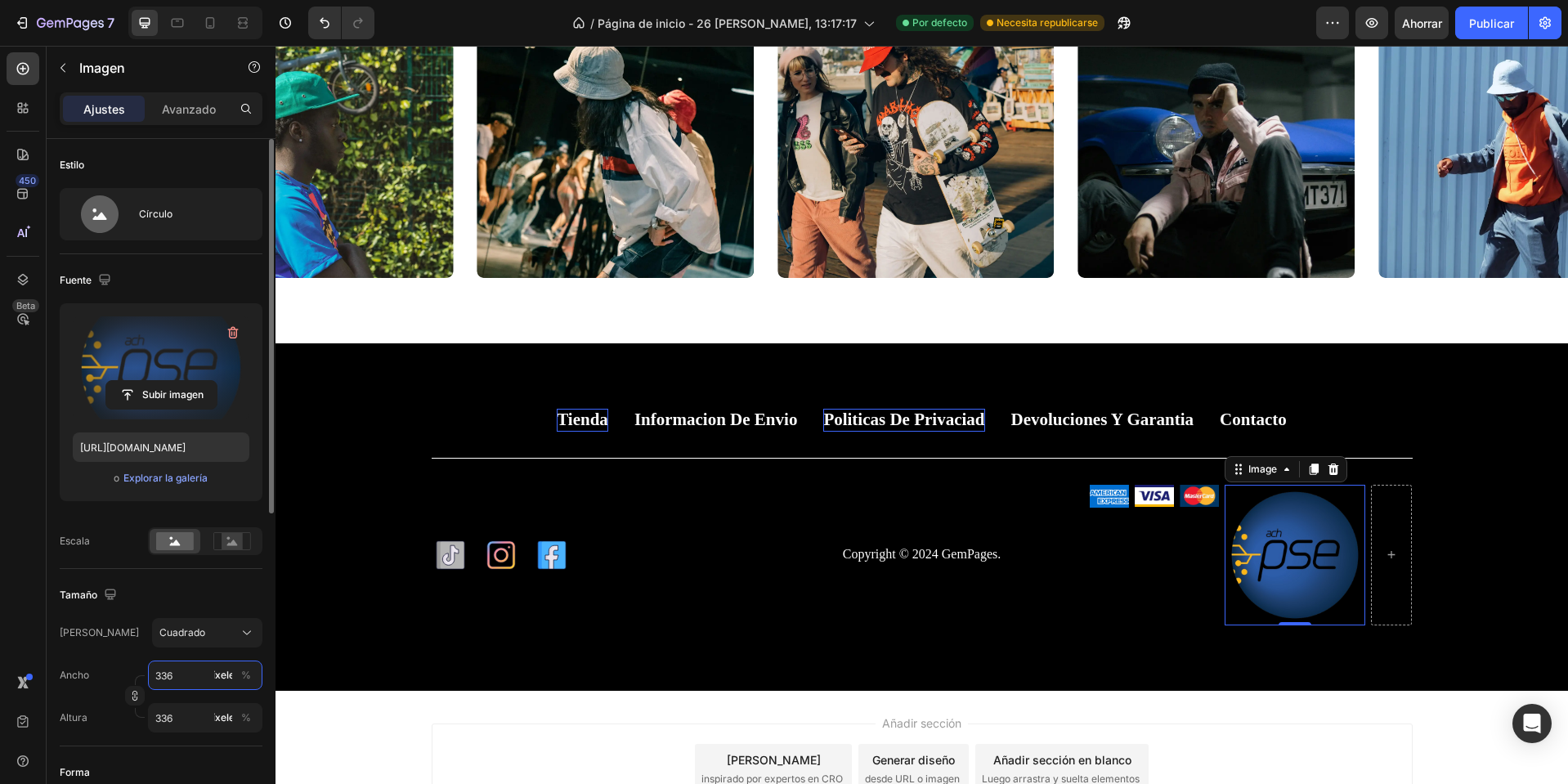
type input "33"
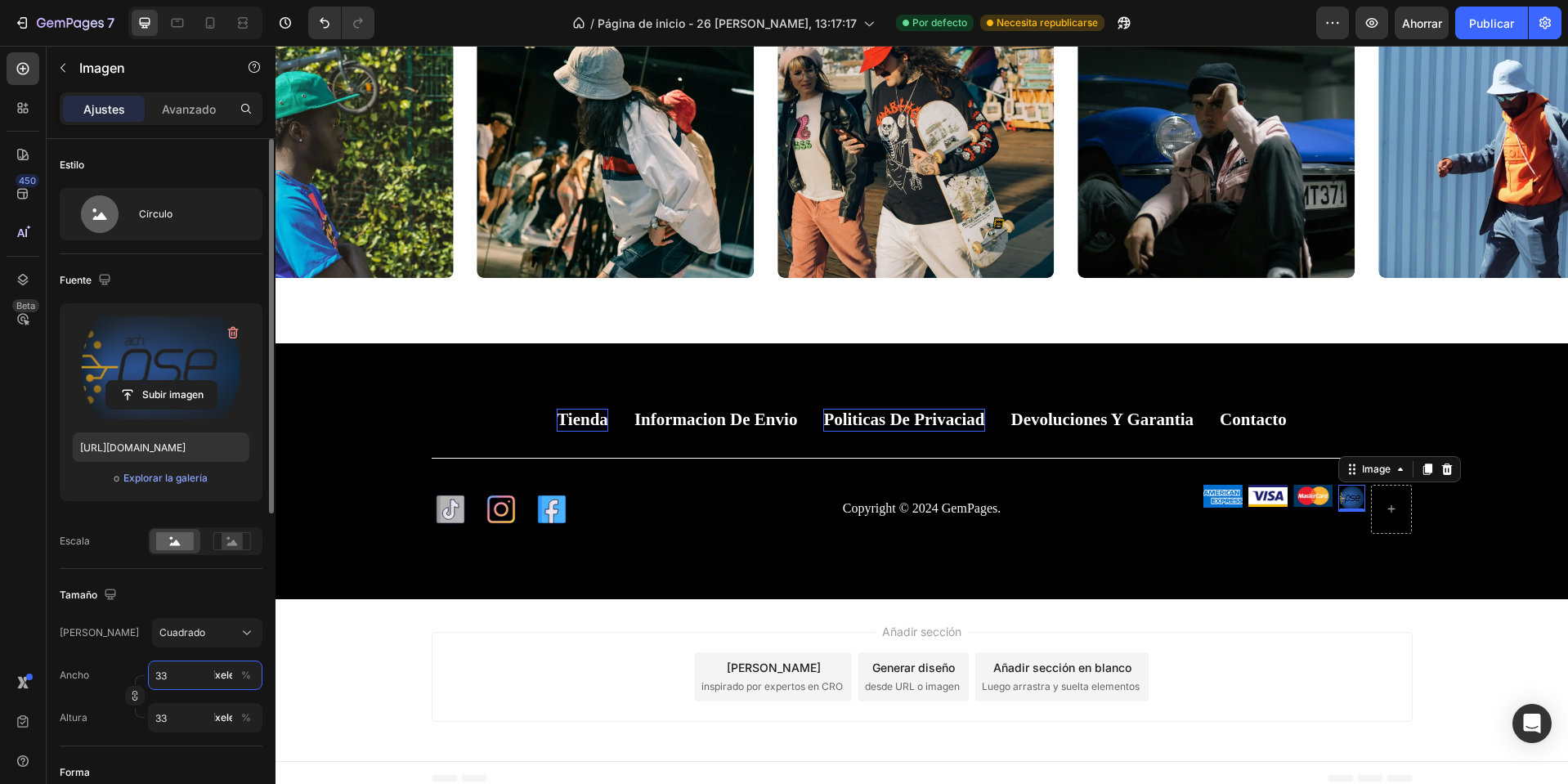
type input "3"
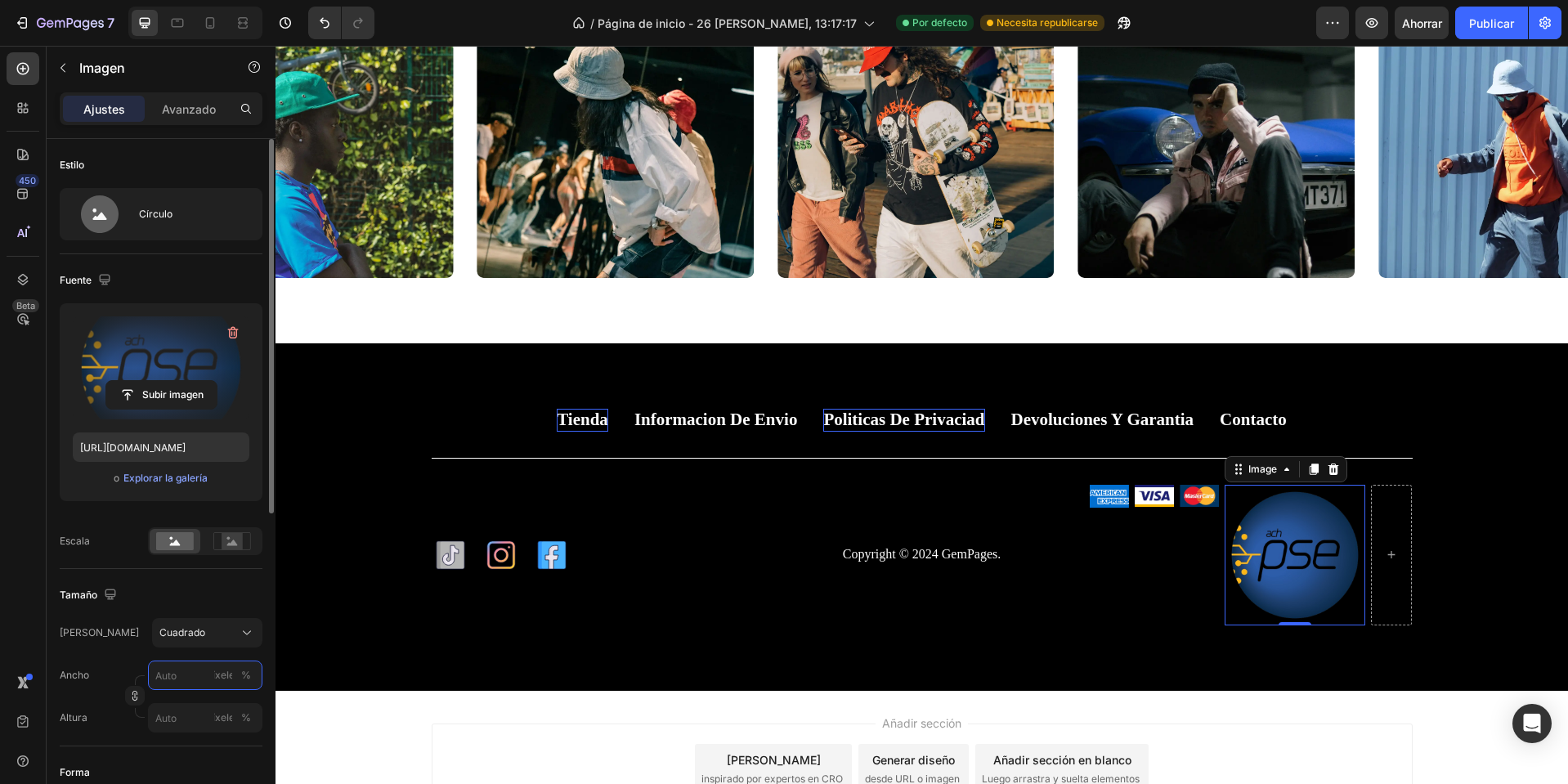
type input "3"
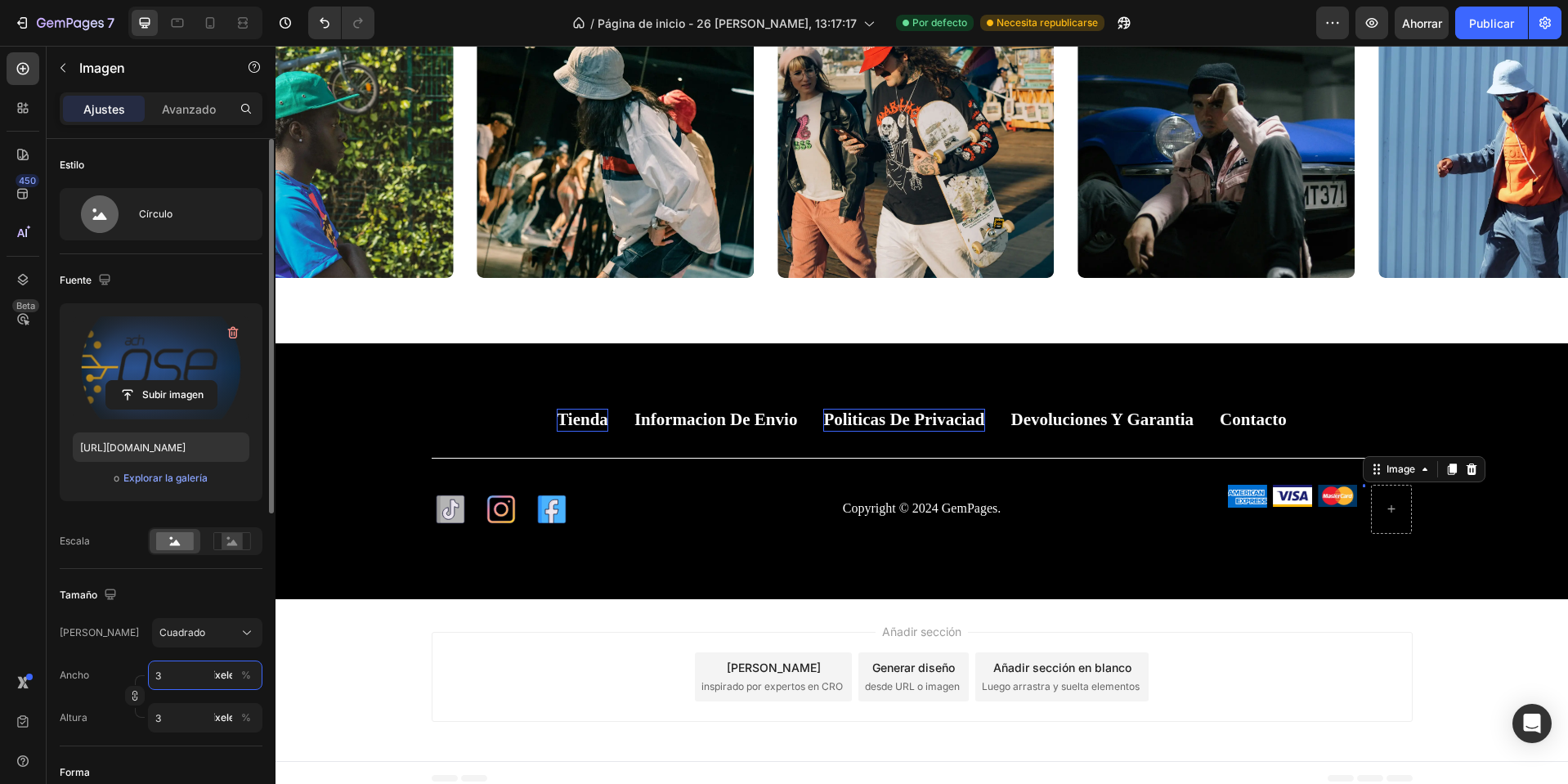
type input "36"
type input "3"
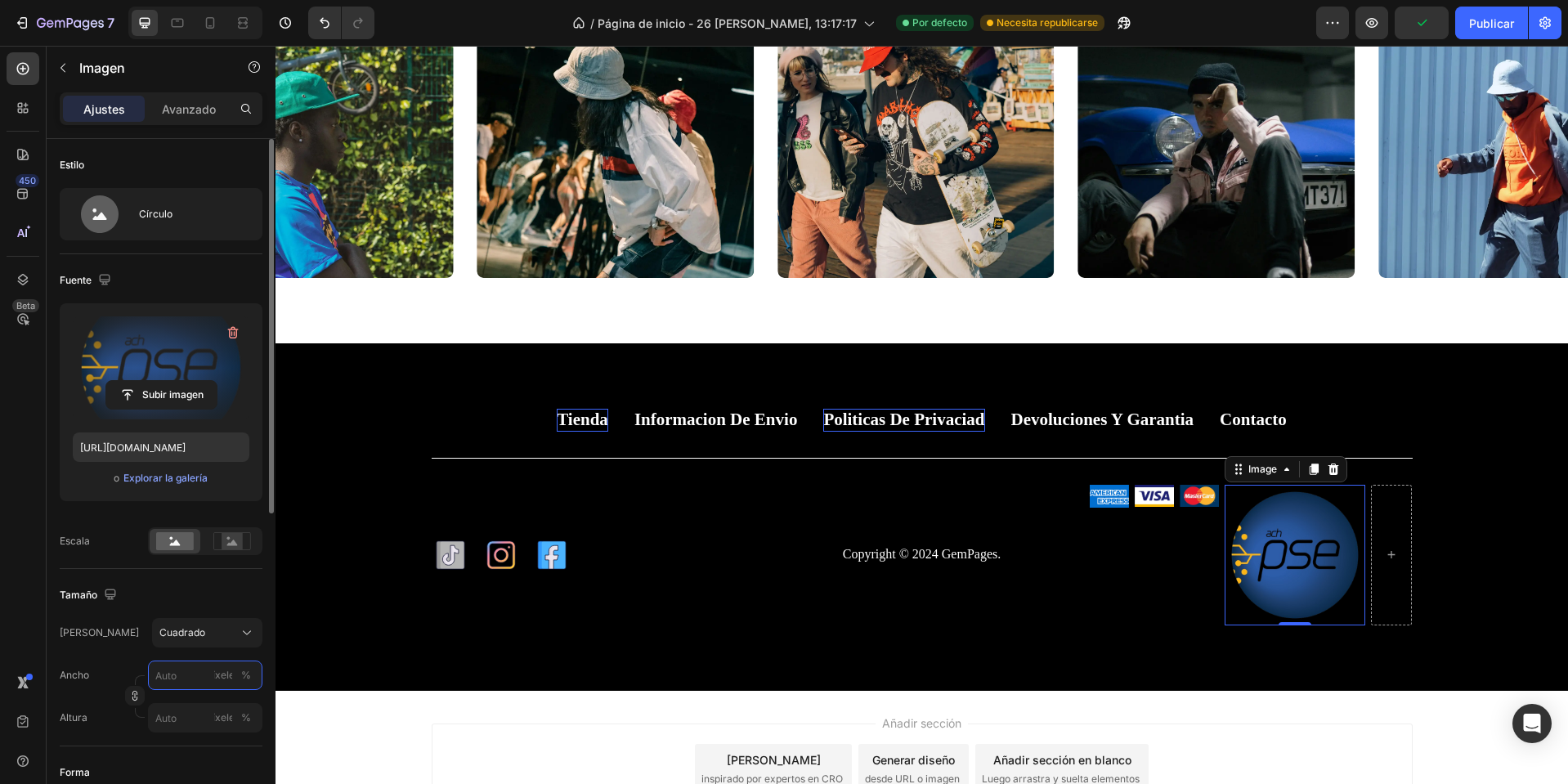
type input "3"
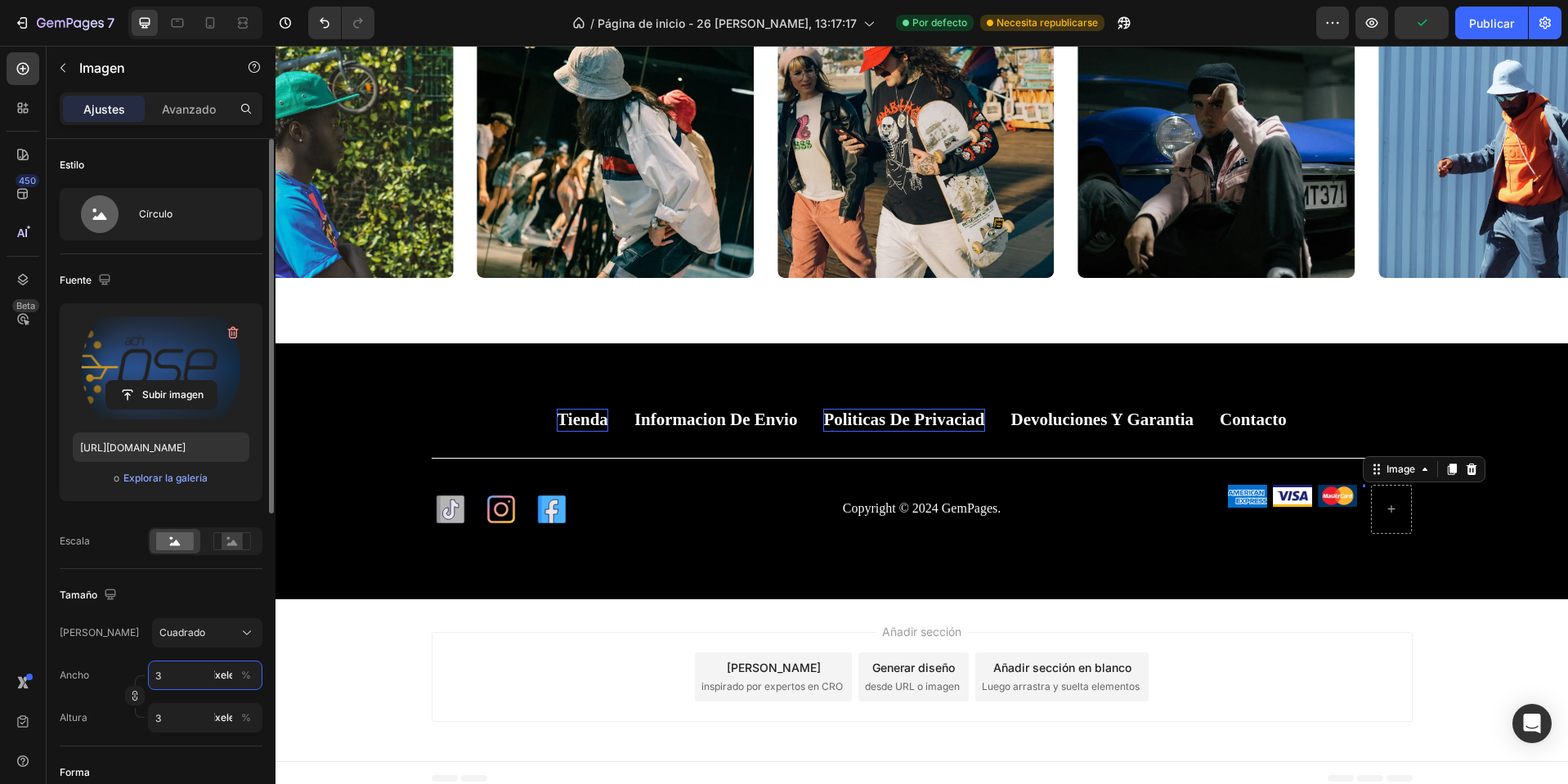
type input "33"
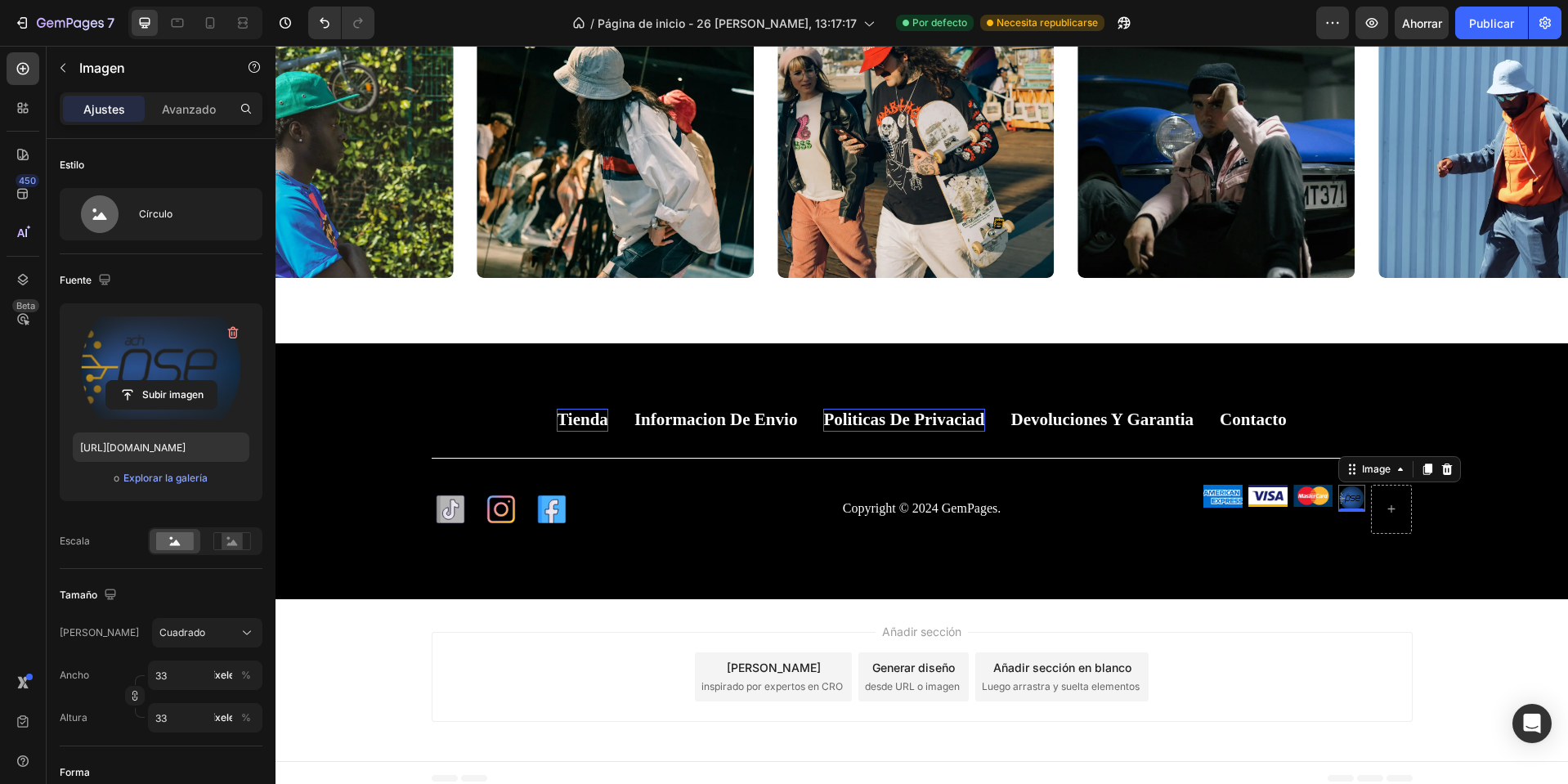
click at [1290, 667] on div "Añadir sección Elija plantillas inspirado por expertos en CRO Generar diseño de…" at bounding box center [922, 677] width 981 height 90
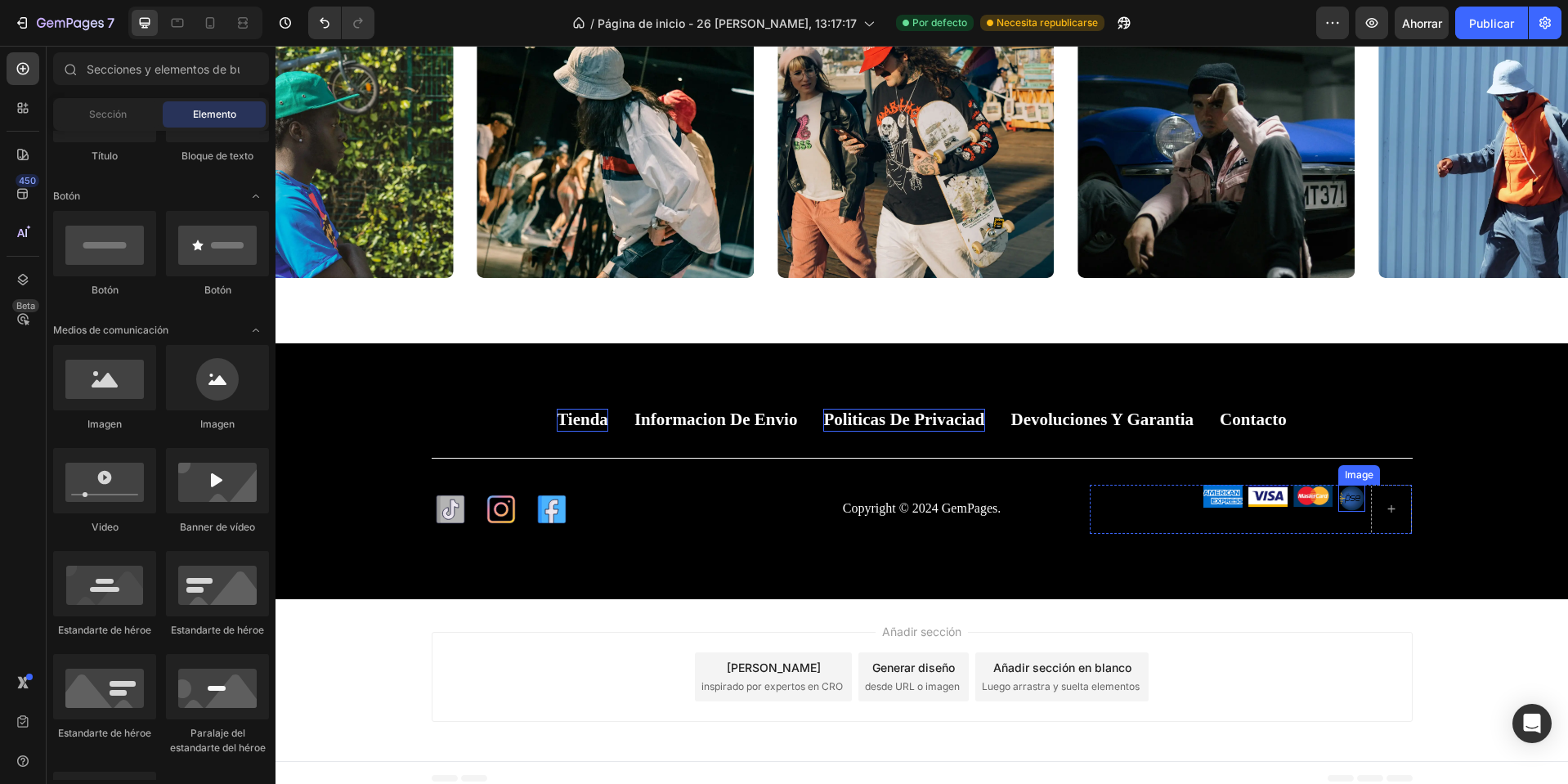
click at [1353, 504] on img at bounding box center [1351, 498] width 27 height 27
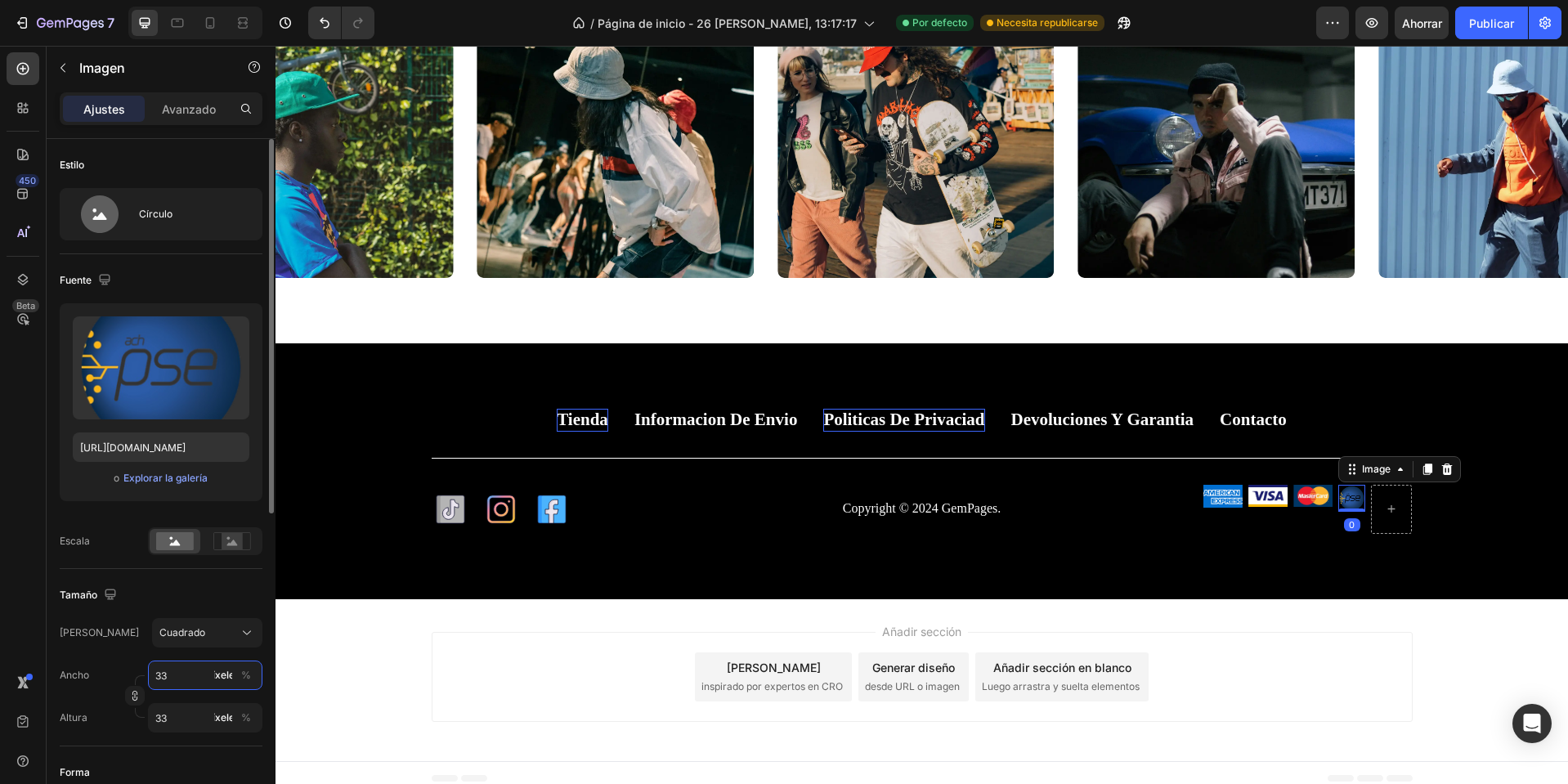
click at [199, 669] on input "33" at bounding box center [205, 676] width 115 height 30
click at [197, 674] on input "33" at bounding box center [205, 676] width 115 height 30
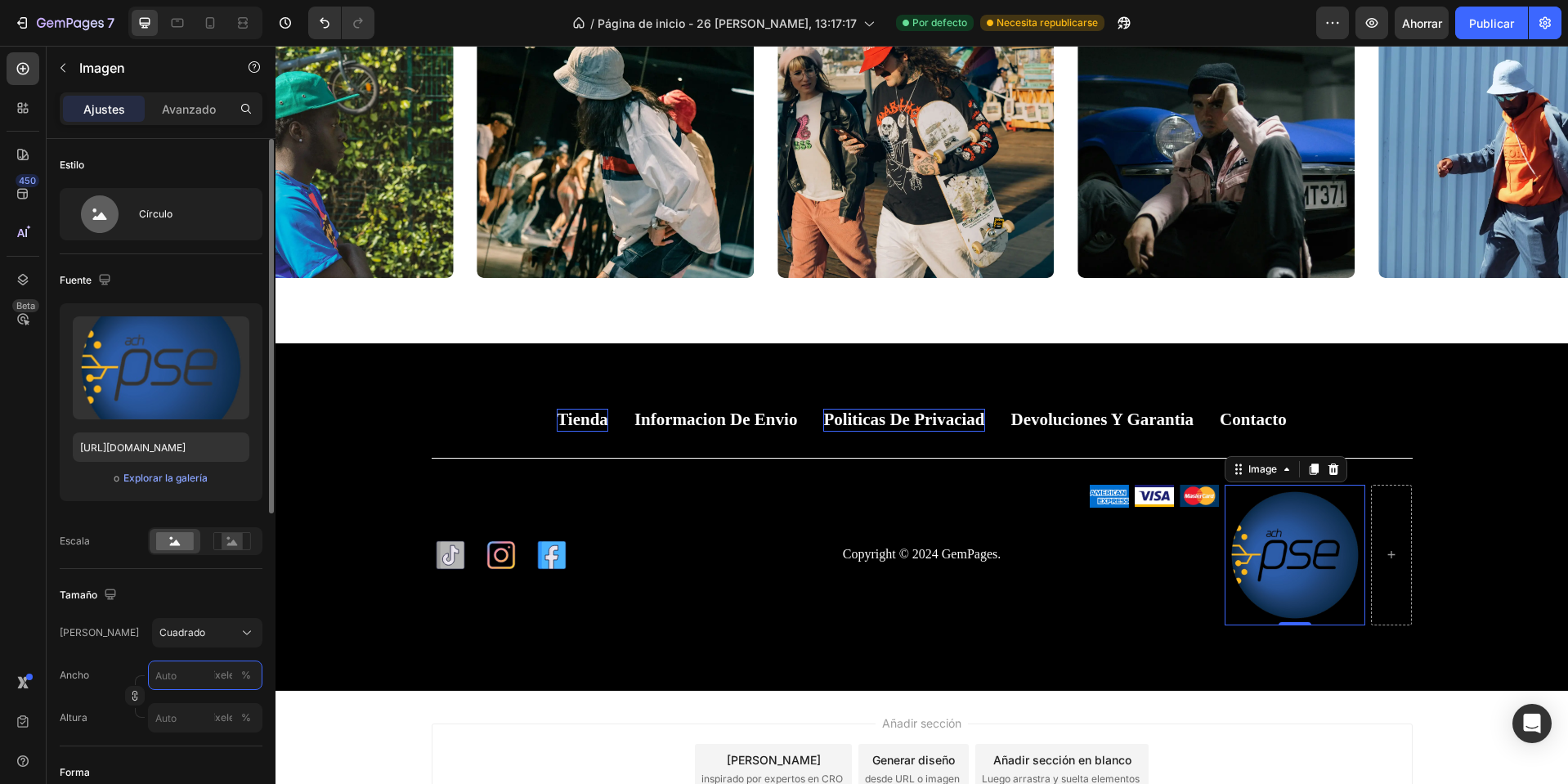
type input "3"
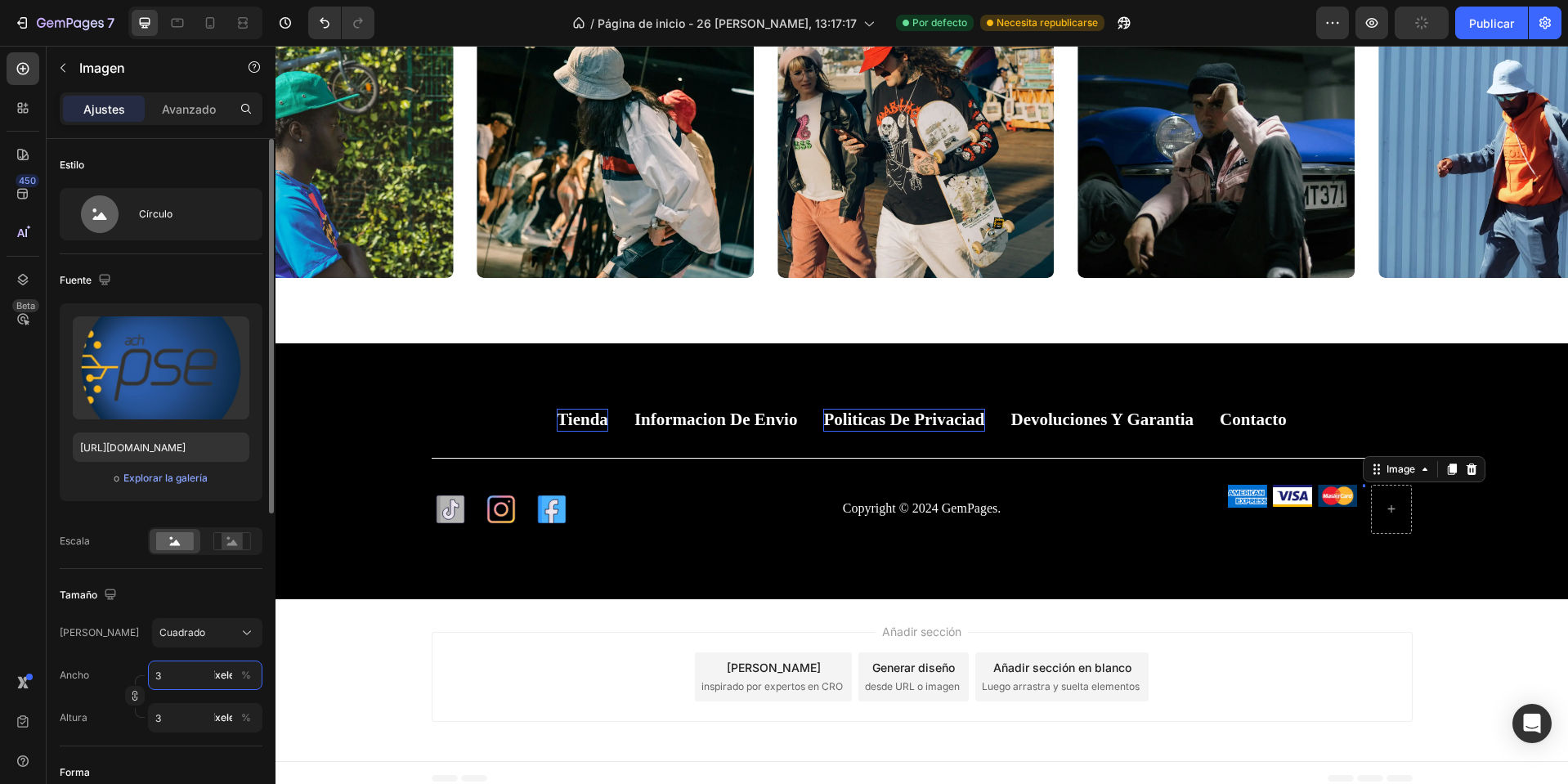
type input "32"
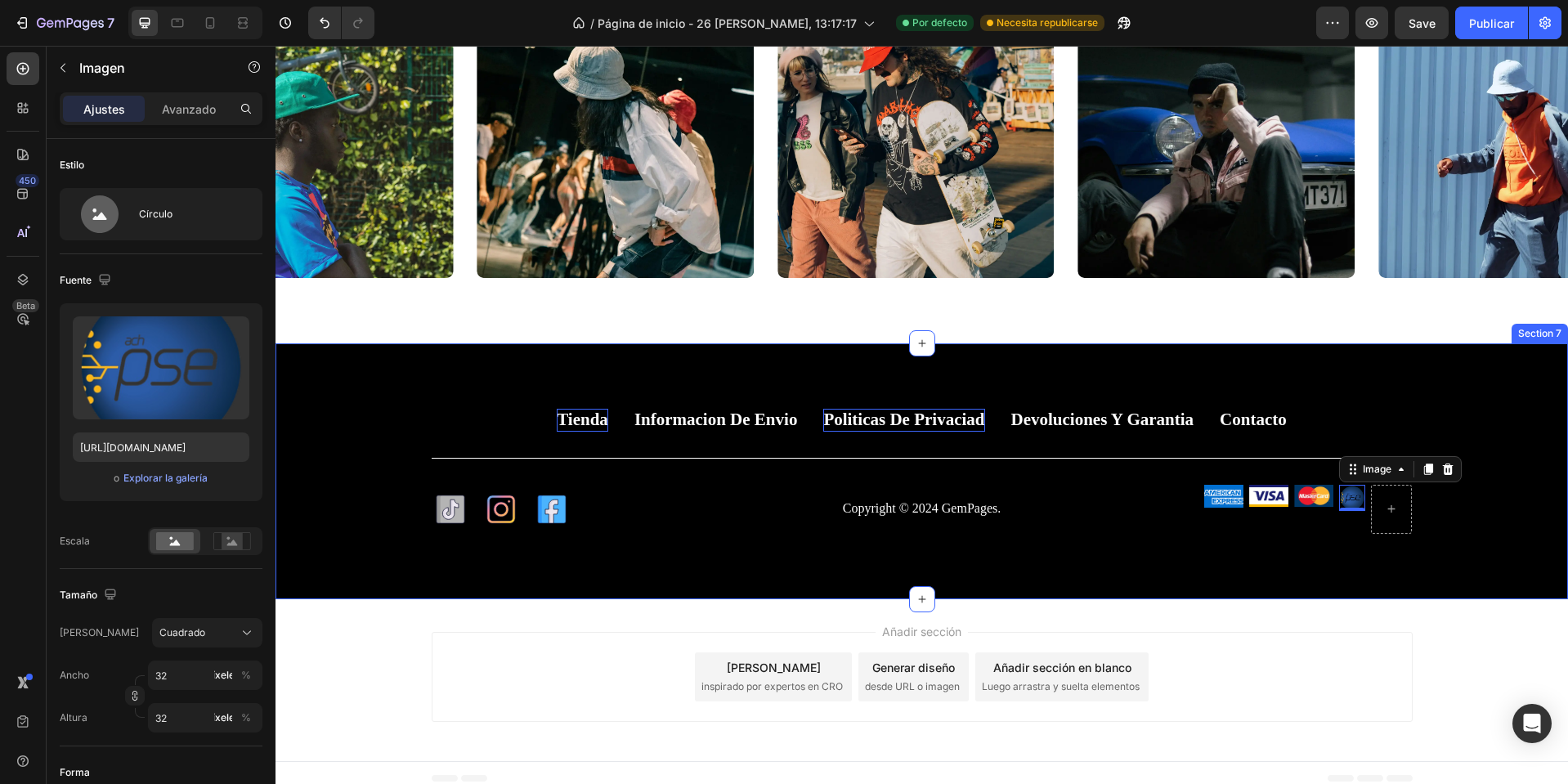
click at [1501, 561] on div "Tienda Button Informacion de envio Button Politicas de privaciad Button Devoluc…" at bounding box center [921, 470] width 1293 height 255
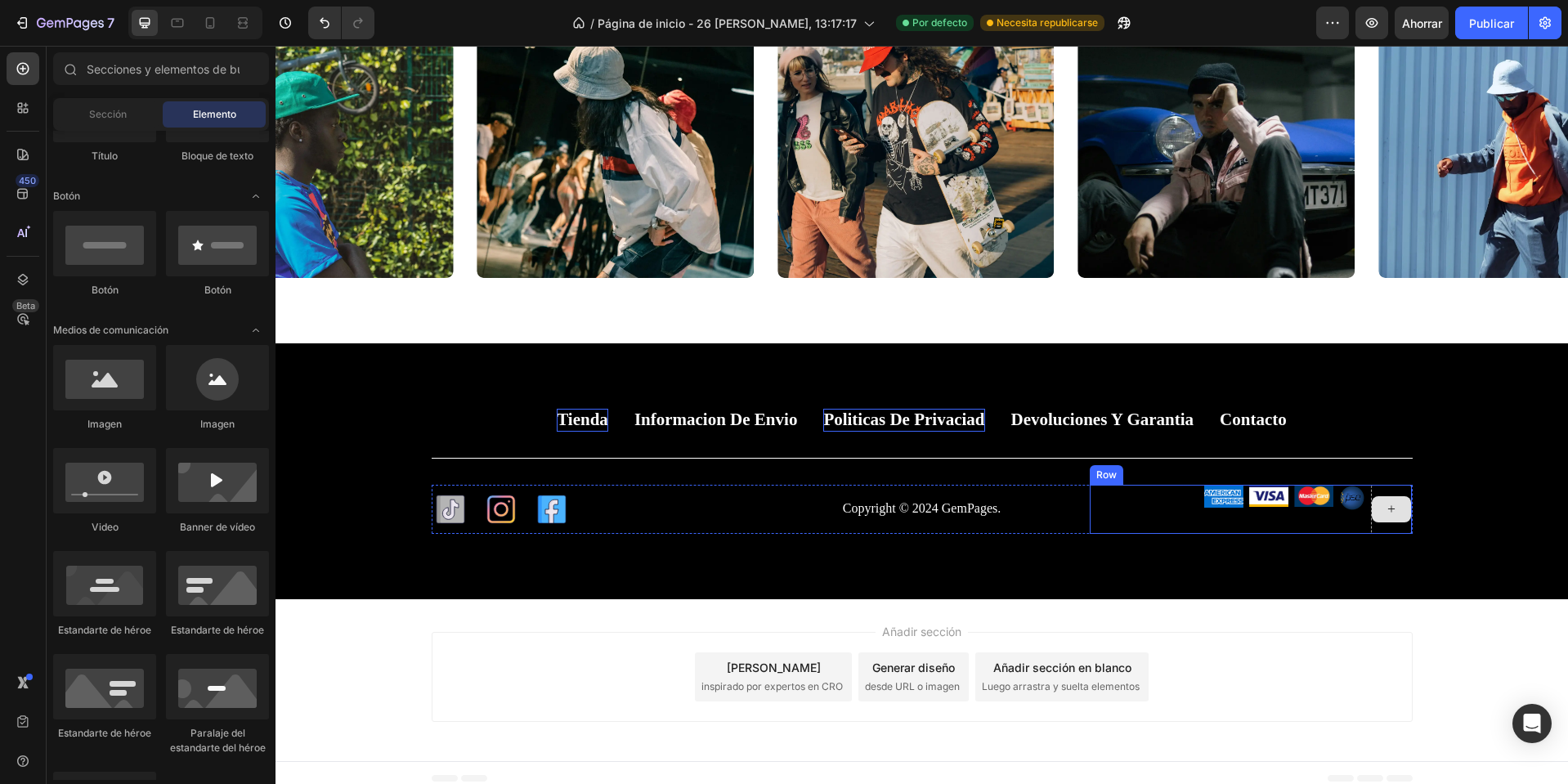
click at [1392, 506] on icon at bounding box center [1392, 509] width 13 height 14
drag, startPoint x: 495, startPoint y: 439, endPoint x: 1380, endPoint y: 506, distance: 887.5
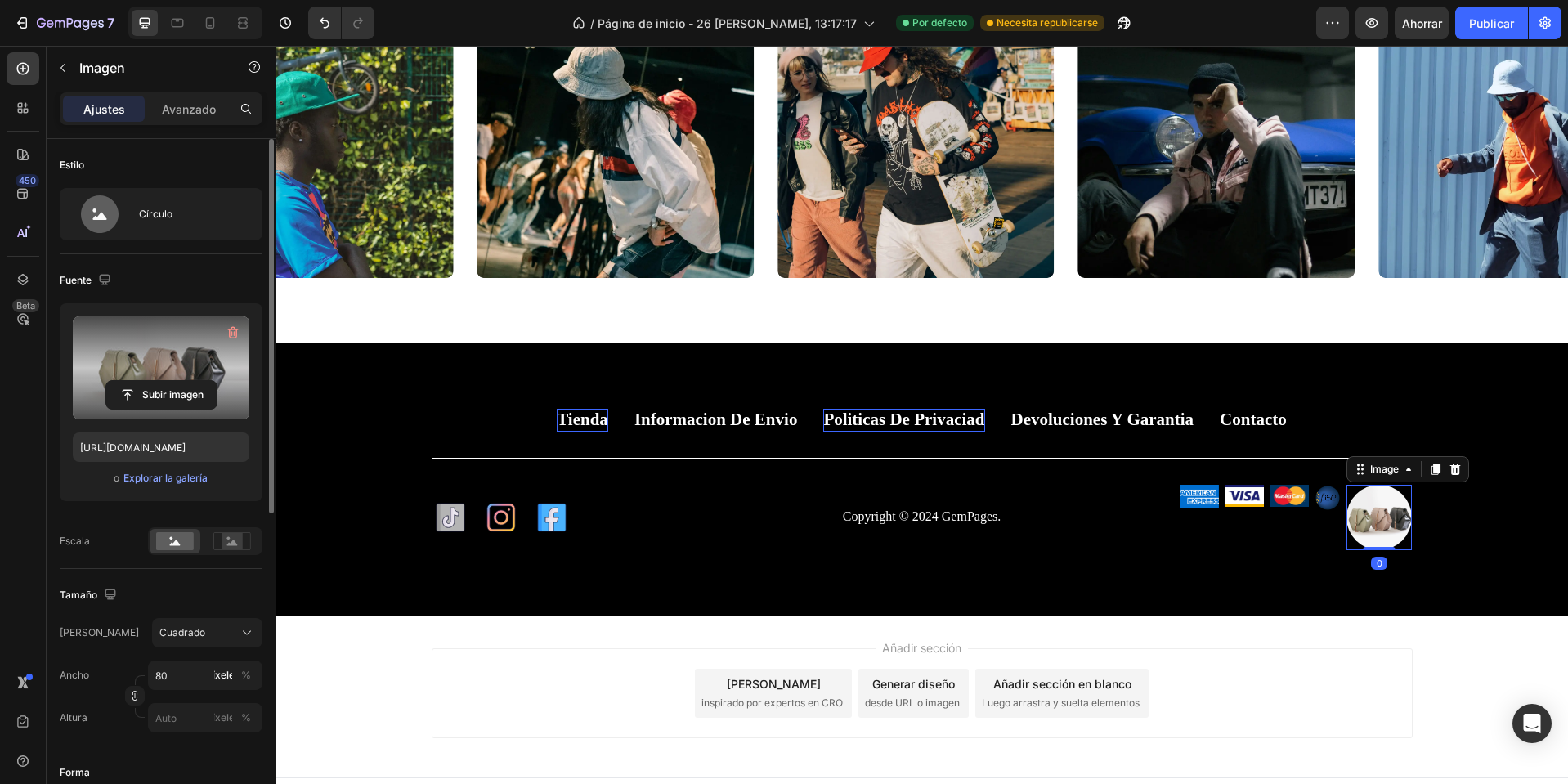
click at [134, 379] on label at bounding box center [161, 368] width 176 height 103
click at [134, 381] on input "file" at bounding box center [161, 395] width 110 height 28
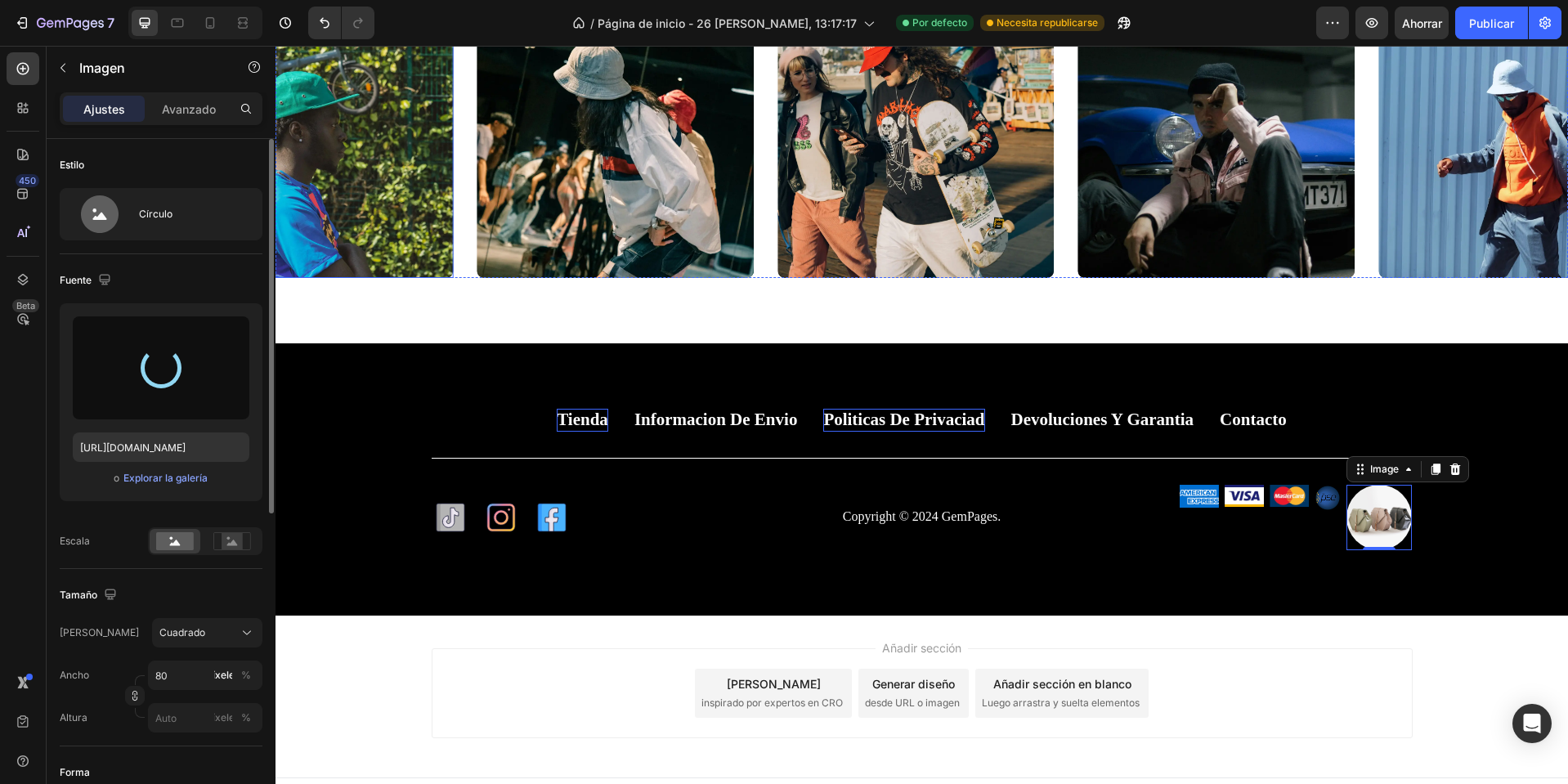
type input "https://cdn.shopify.com/s/files/1/0668/0317/1459/files/gempages_581068646118327…"
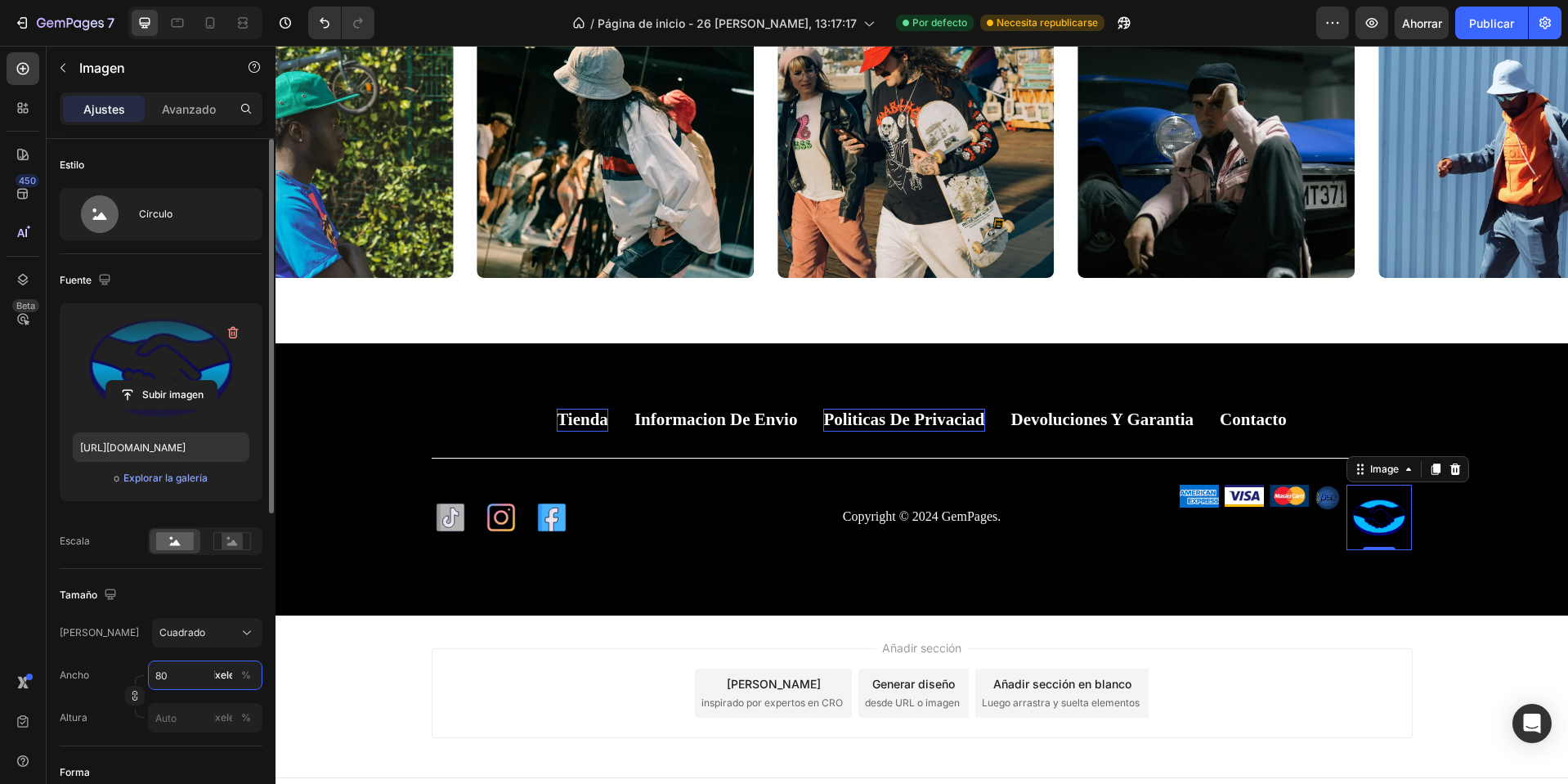
click at [183, 671] on input "80" at bounding box center [205, 676] width 115 height 30
type input "3"
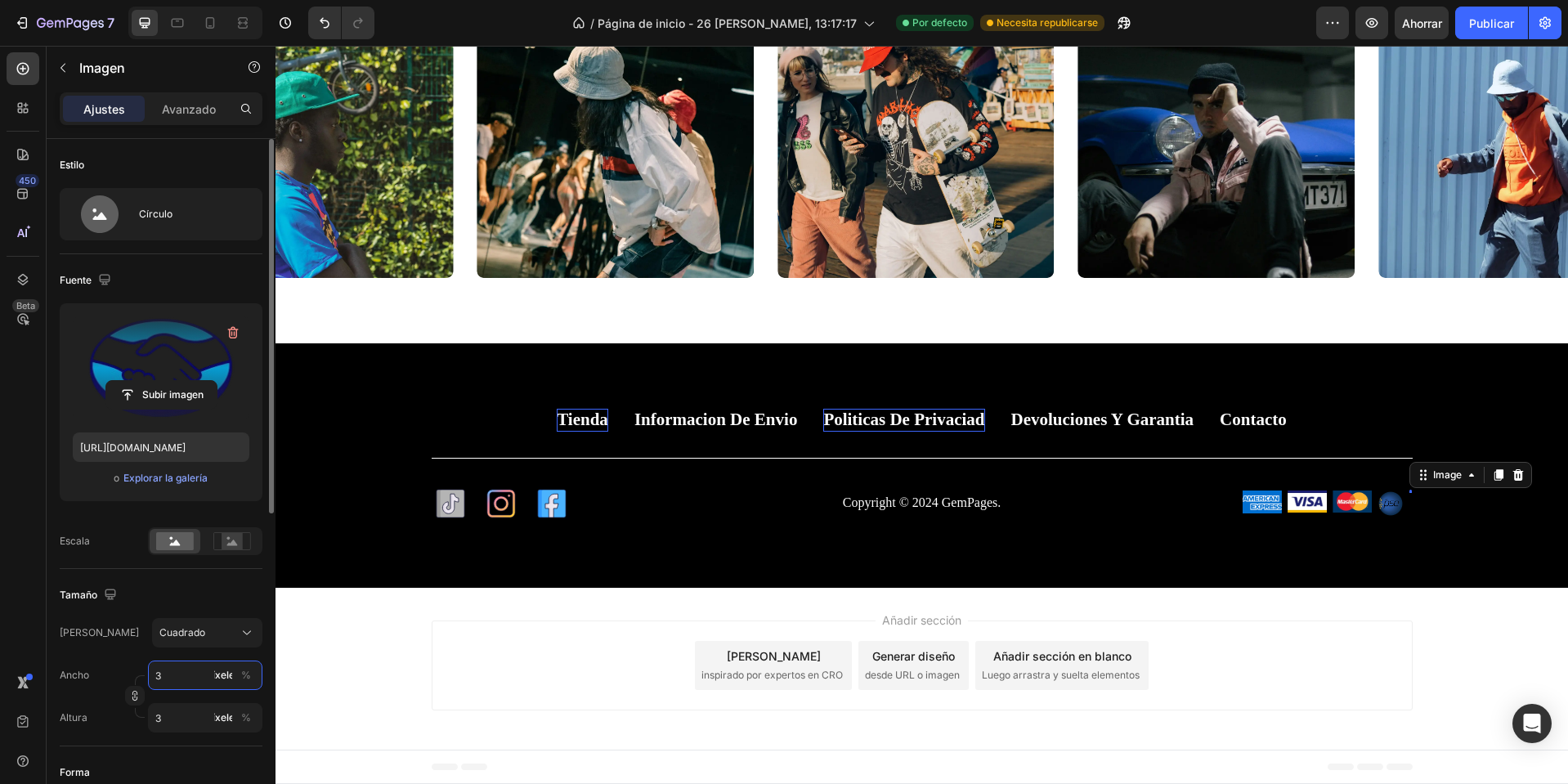
type input "32"
click at [1442, 627] on div "Añadir sección Elija plantillas inspirado por expertos en CRO Generar diseño de…" at bounding box center [921, 668] width 1293 height 161
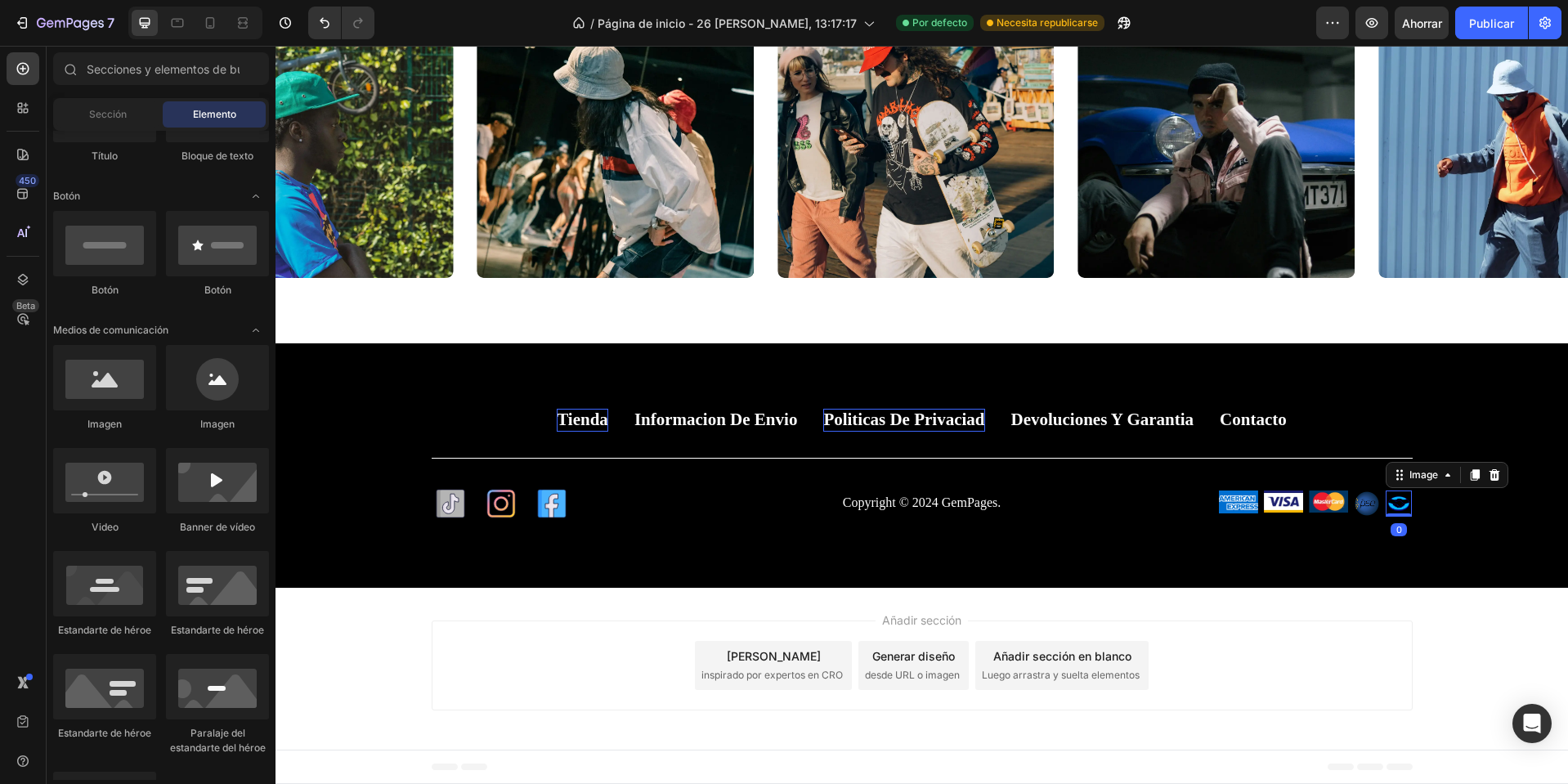
click at [1395, 509] on img at bounding box center [1399, 504] width 26 height 26
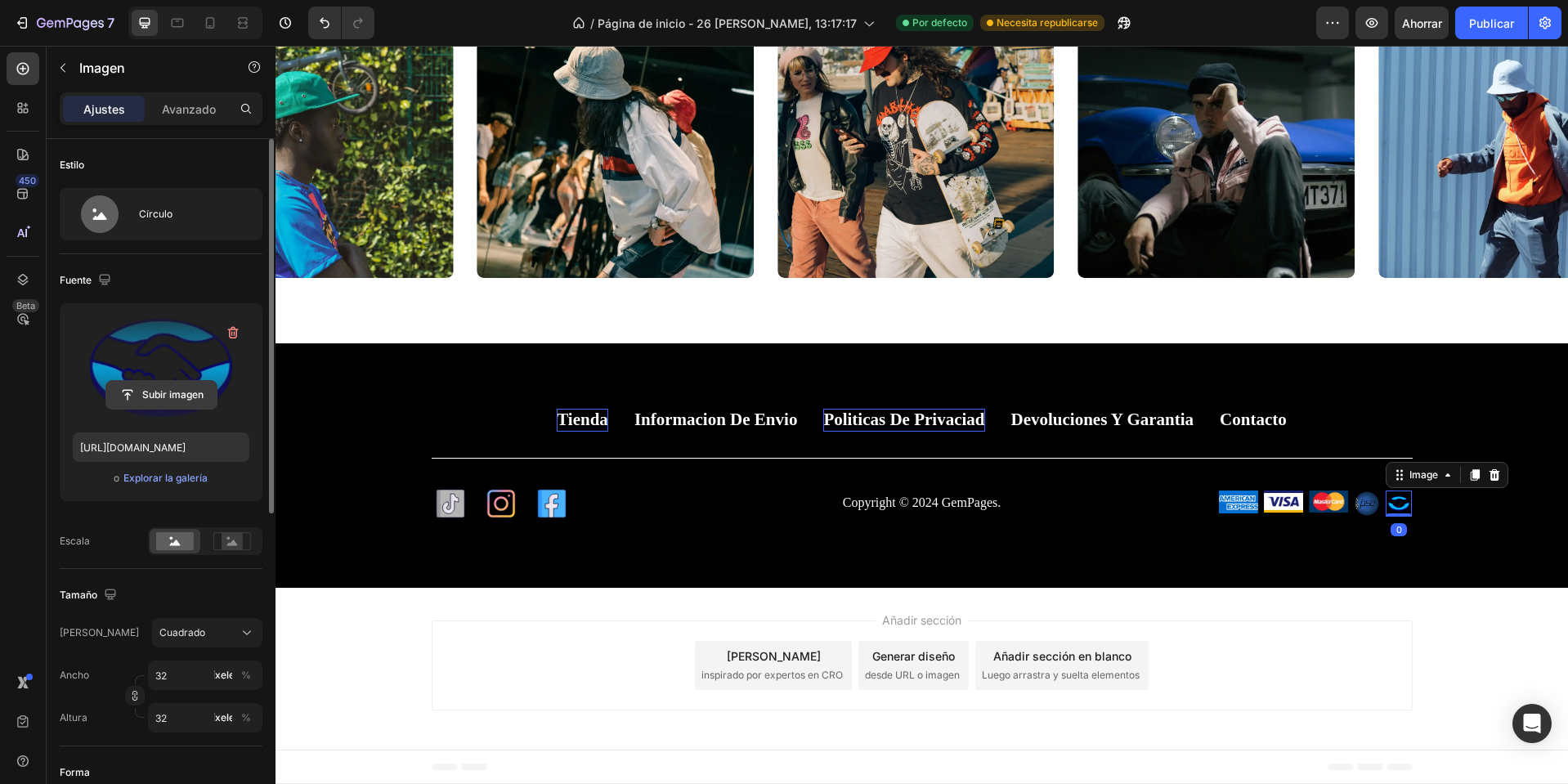
click at [171, 404] on input "file" at bounding box center [161, 395] width 110 height 28
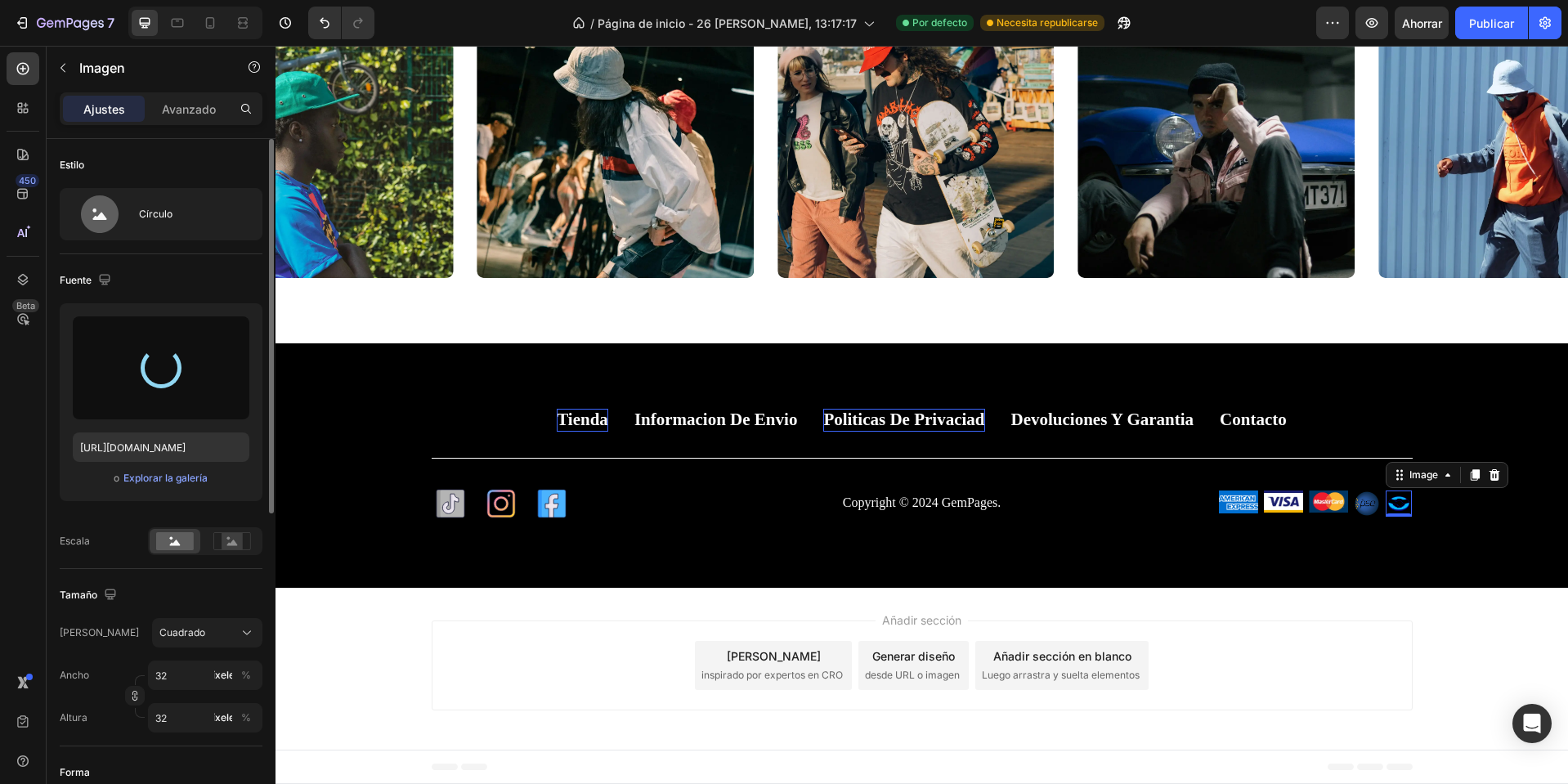
type input "https://cdn.shopify.com/s/files/1/0668/0317/1459/files/gempages_581068646118327…"
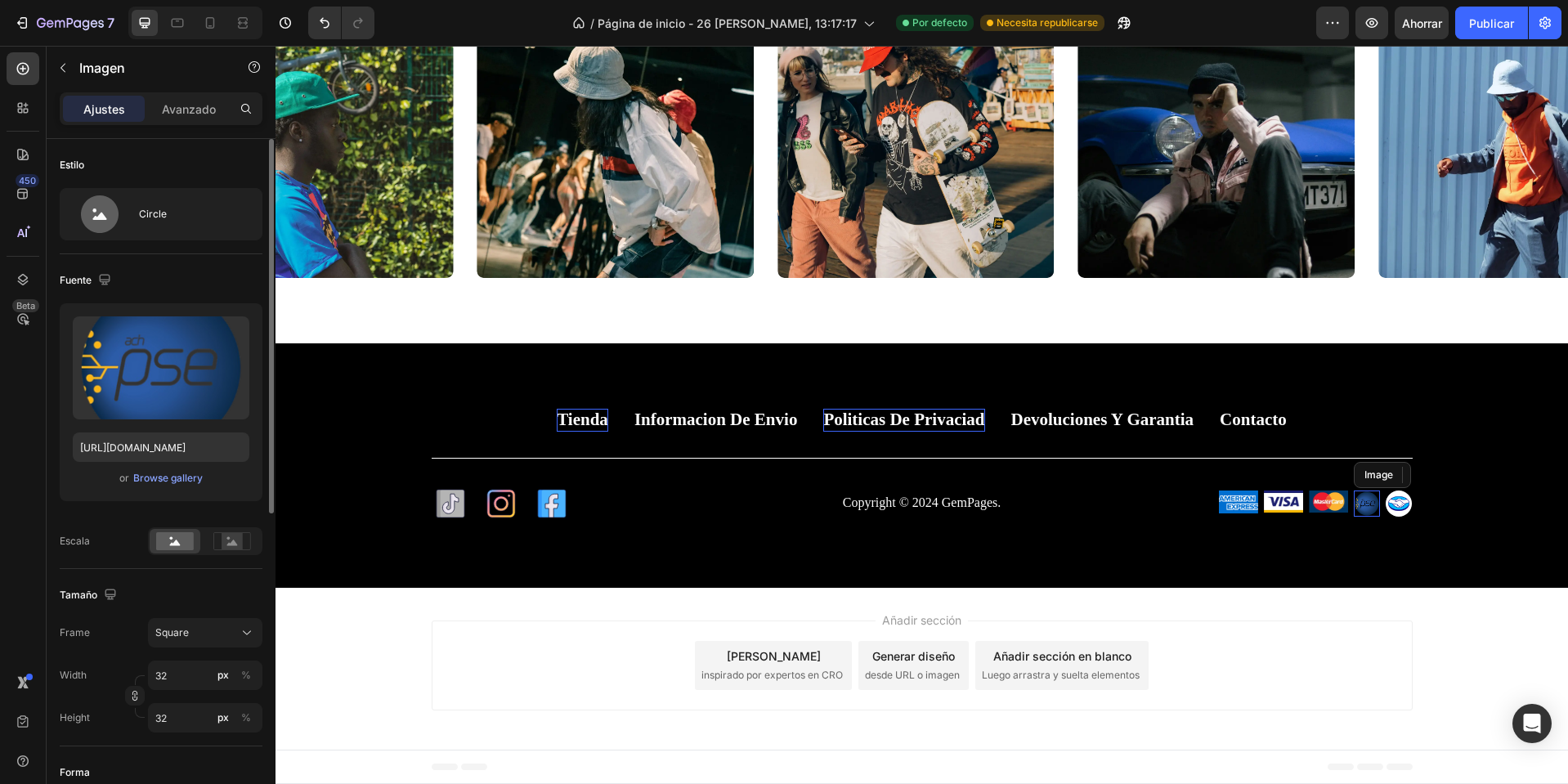
click at [1363, 501] on img at bounding box center [1367, 504] width 26 height 26
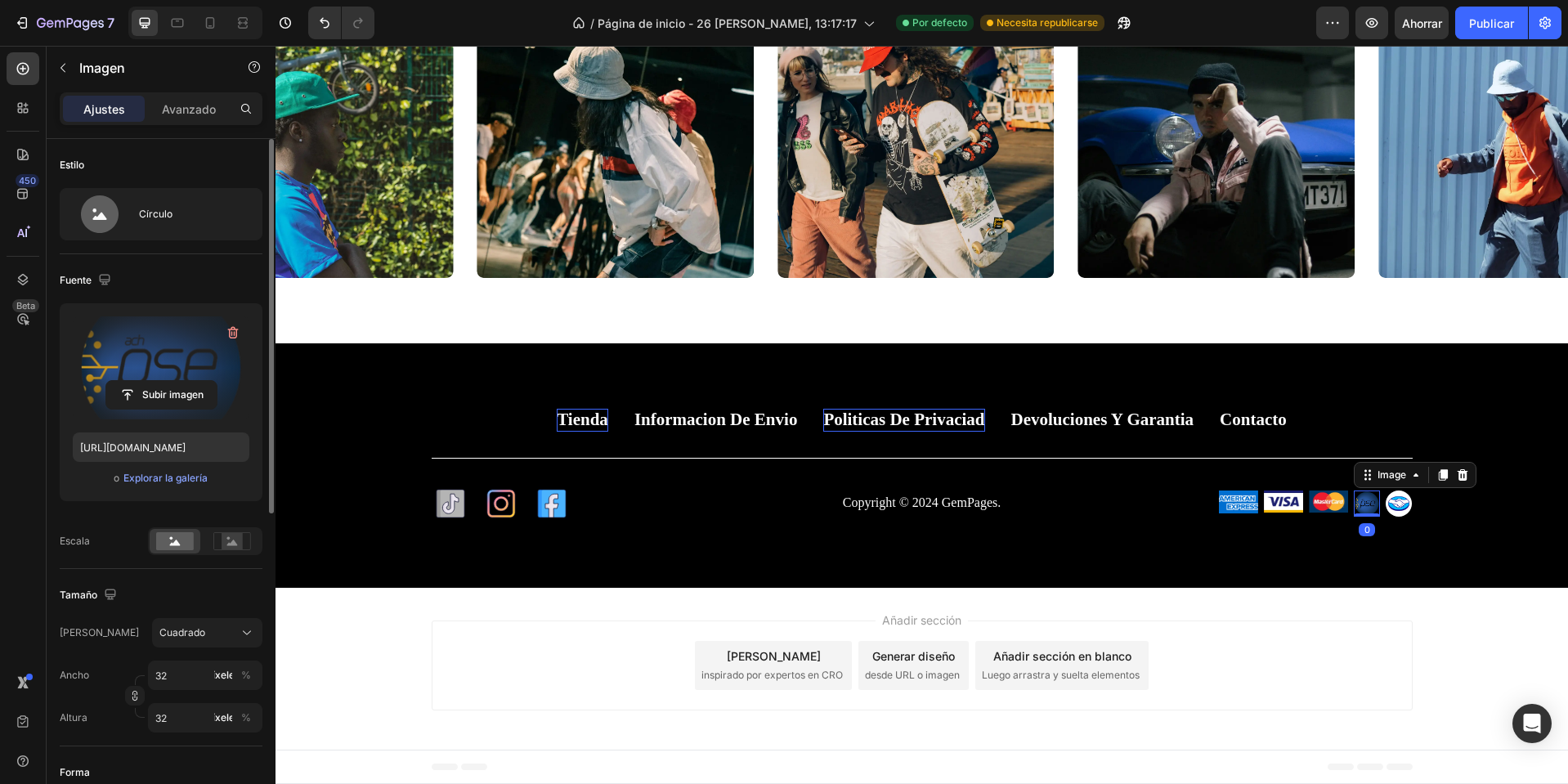
click at [105, 359] on label at bounding box center [161, 368] width 176 height 103
click at [106, 381] on input "file" at bounding box center [161, 395] width 110 height 28
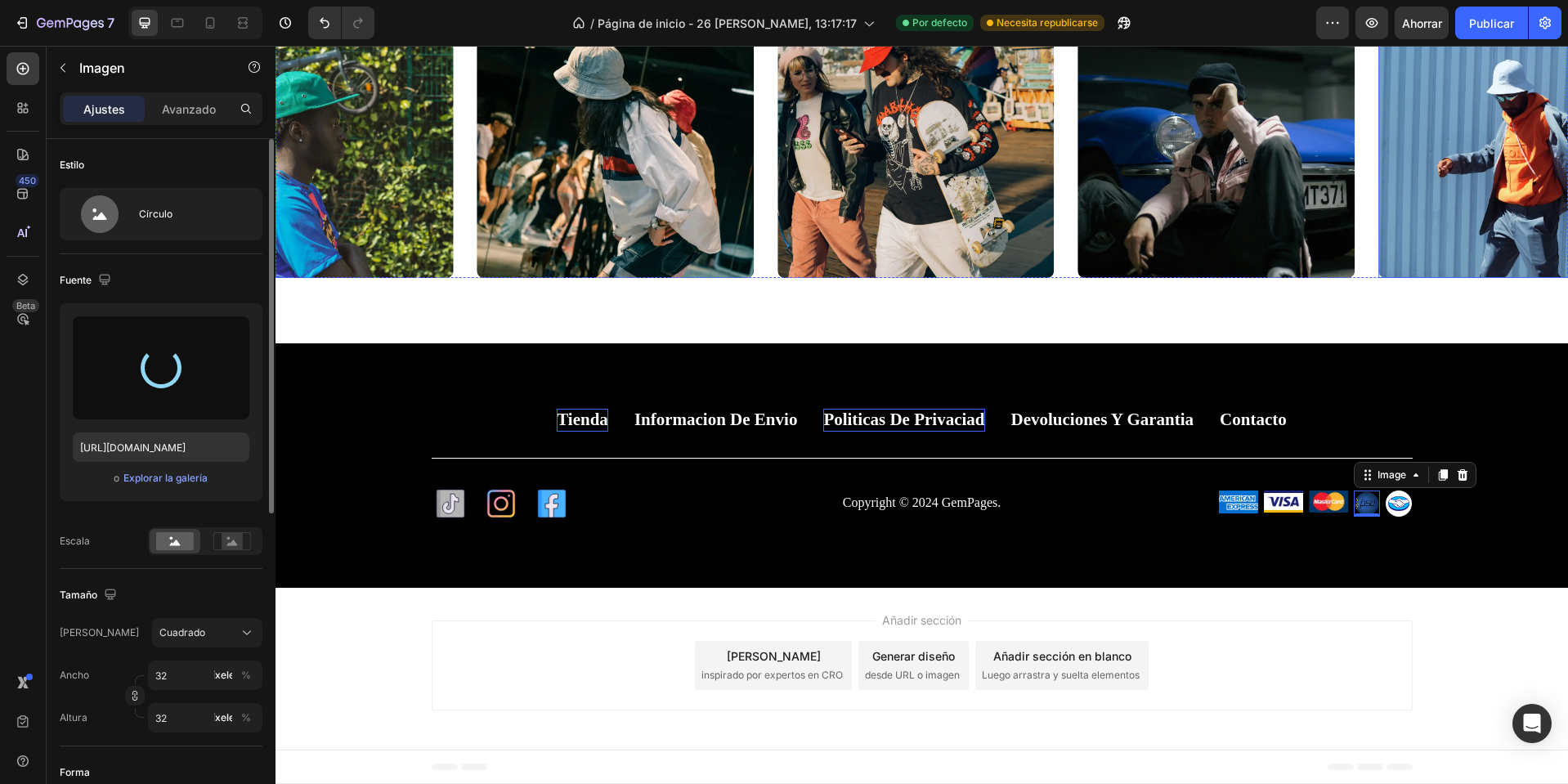
type input "https://cdn.shopify.com/s/files/1/0668/0317/1459/files/gempages_581068646118327…"
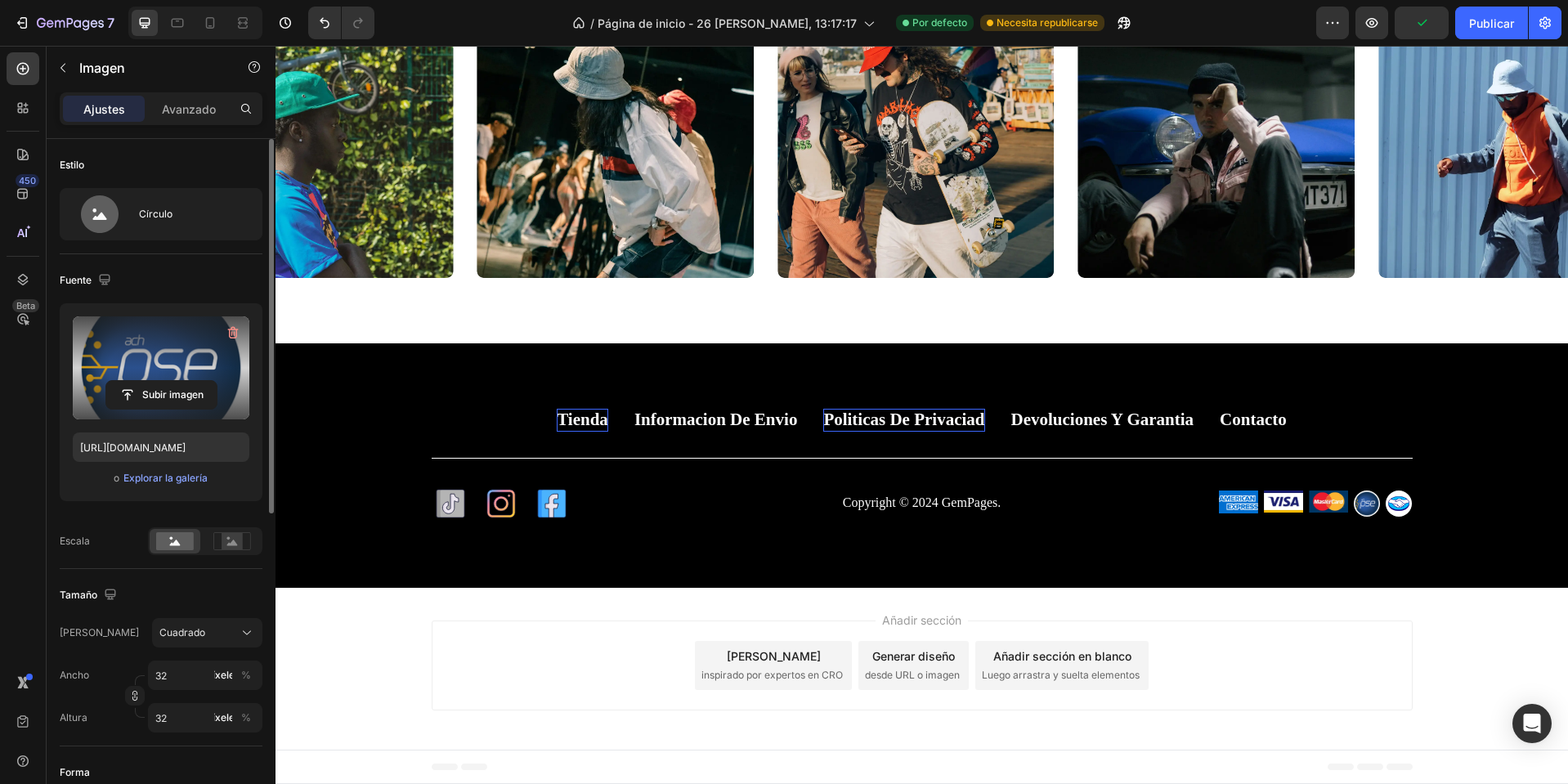
click at [1445, 645] on div "Añadir sección Elija plantillas inspirado por expertos en CRO Generar diseño de…" at bounding box center [921, 668] width 1293 height 161
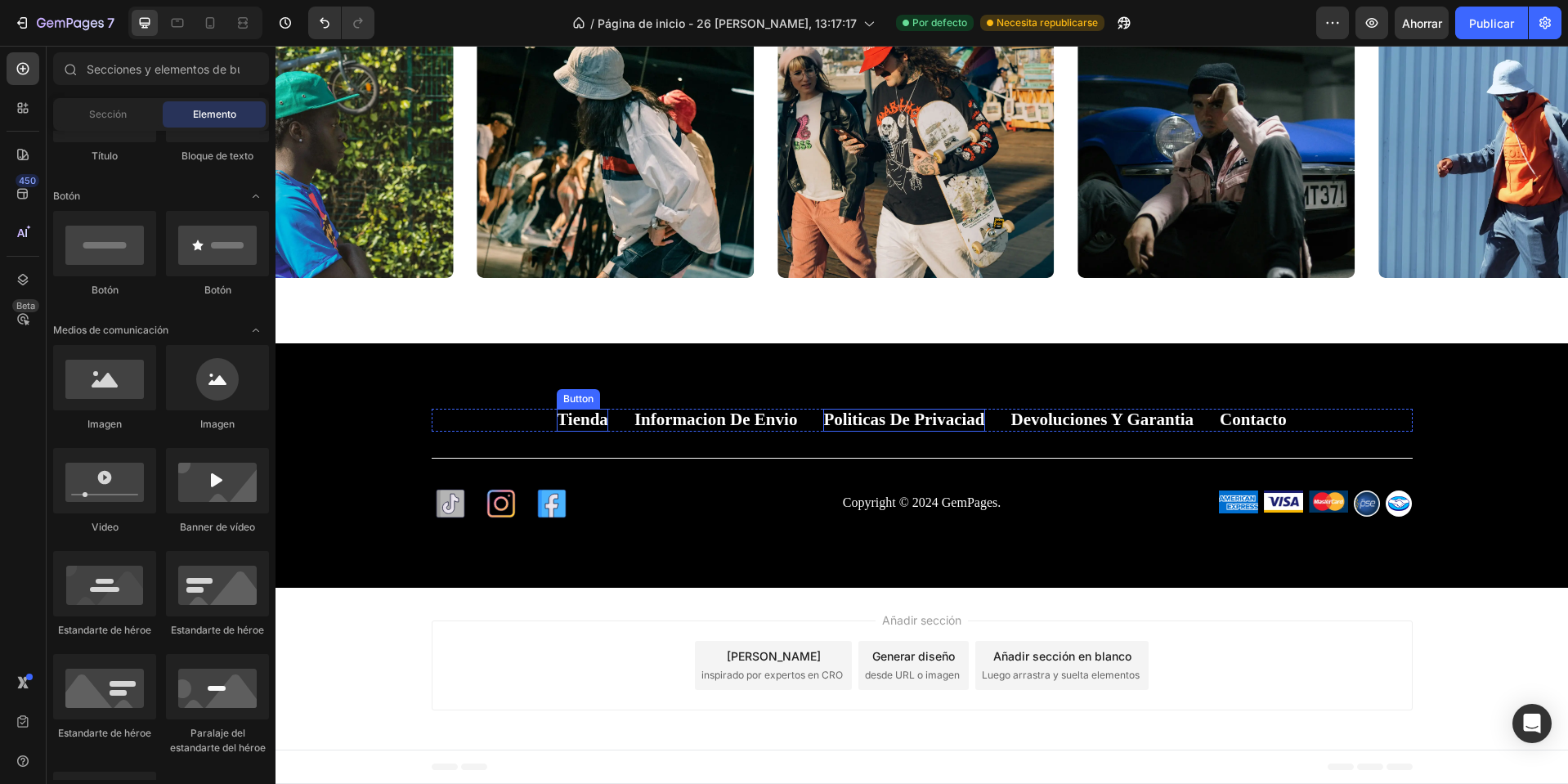
click at [579, 418] on p "Tienda" at bounding box center [582, 420] width 51 height 22
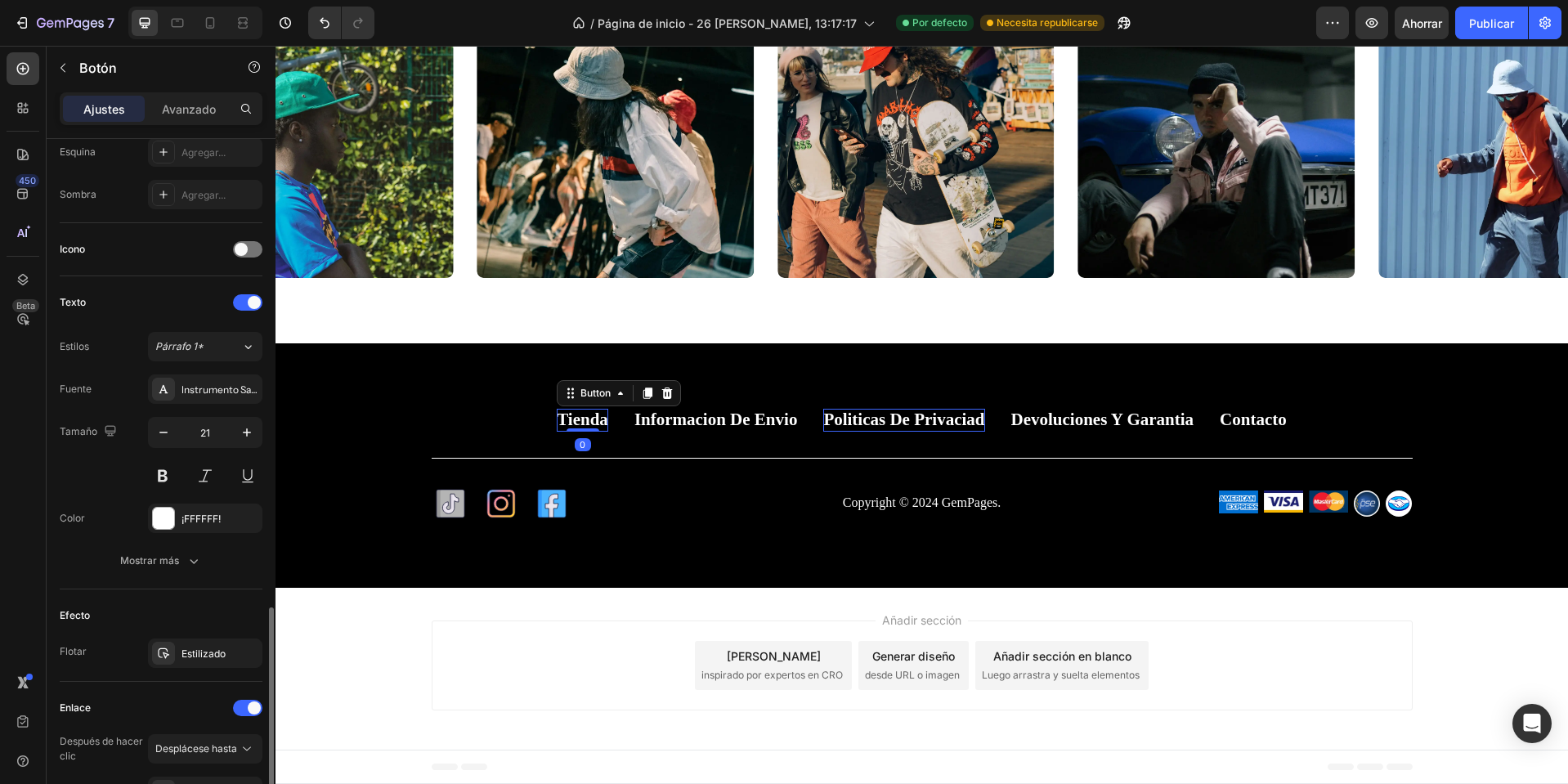
scroll to position [566, 0]
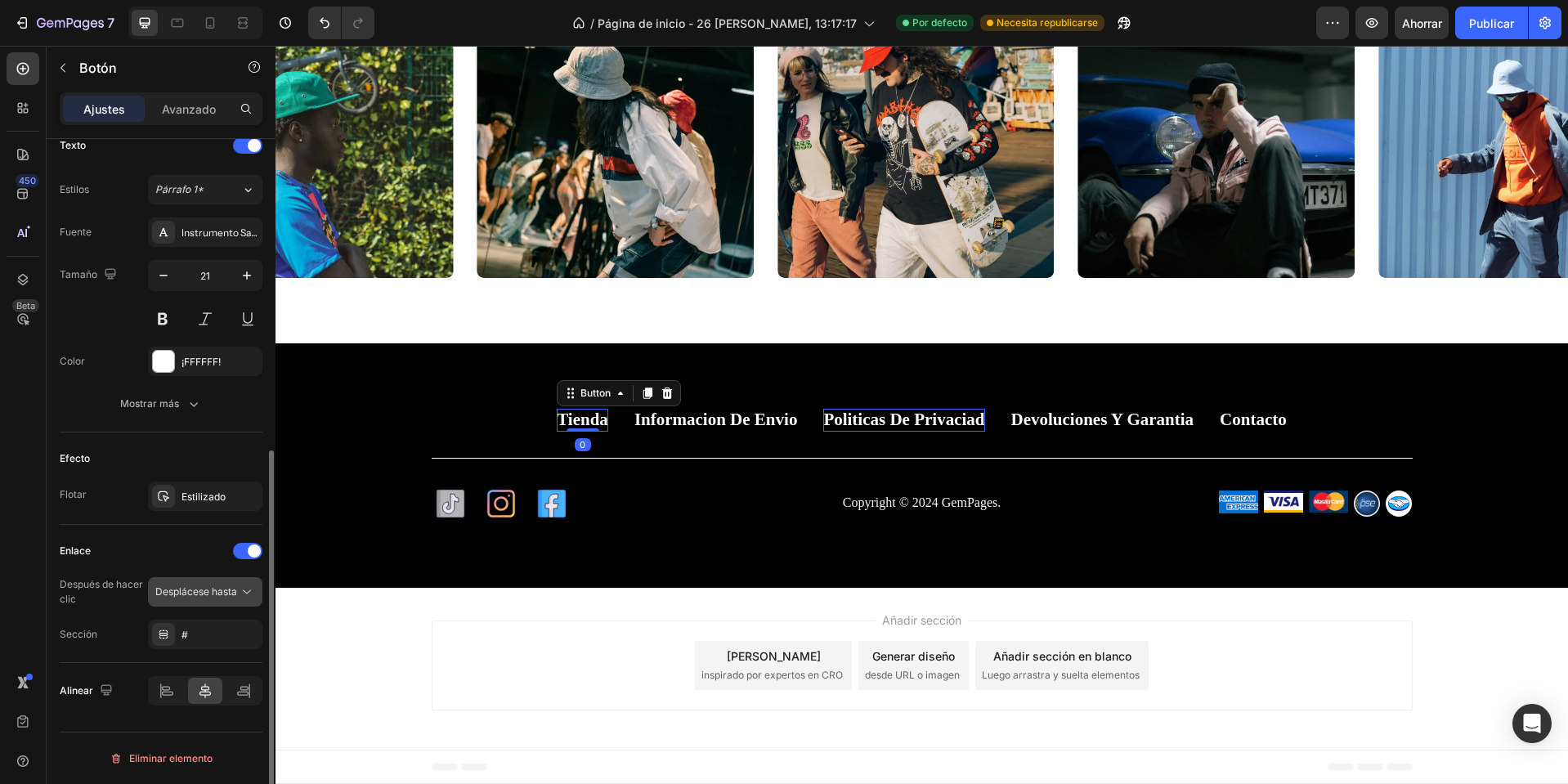
click at [206, 591] on font "Desplácese hasta" at bounding box center [196, 591] width 82 height 12
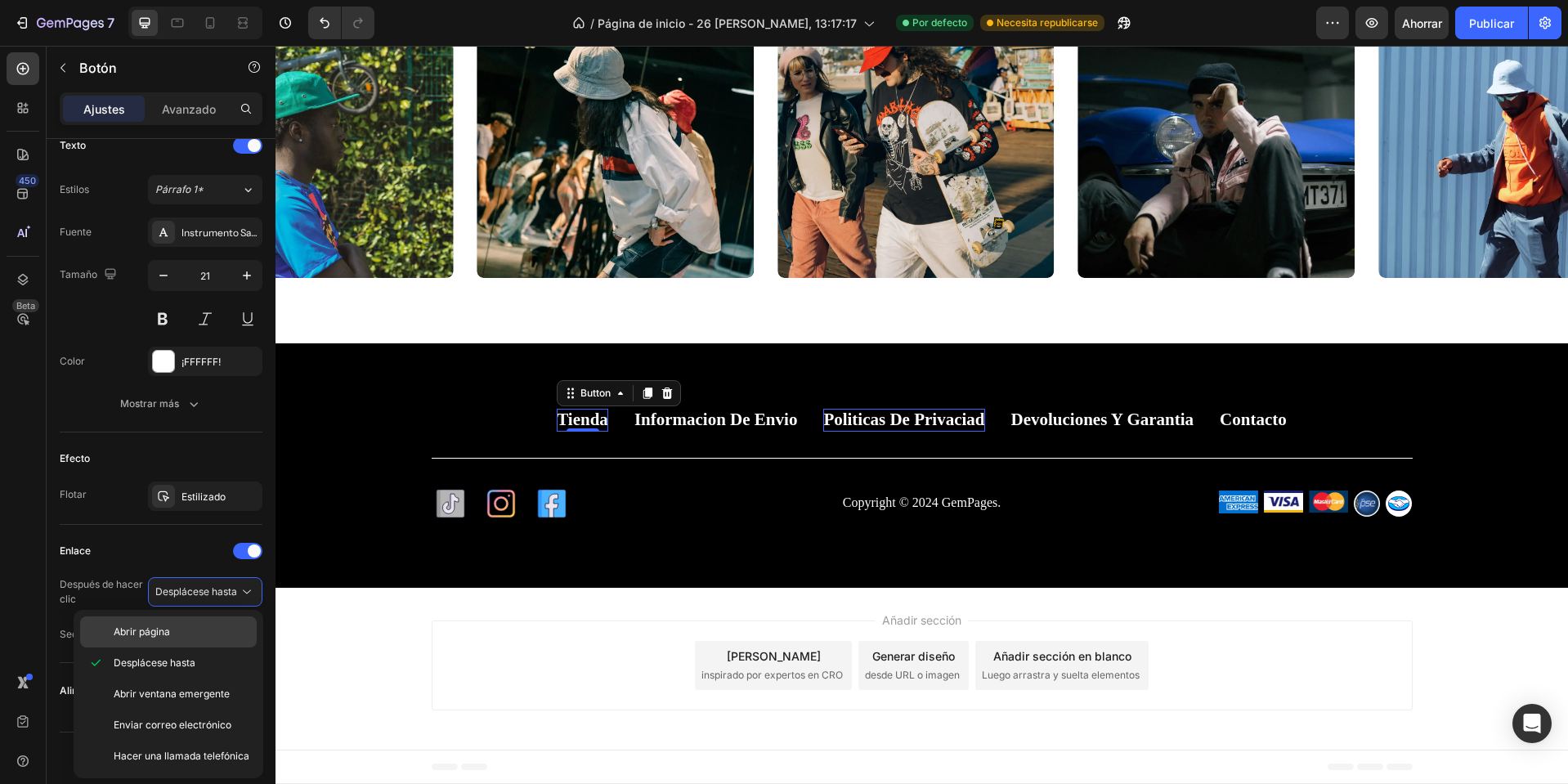
click at [176, 618] on div "Abrir página" at bounding box center [168, 632] width 176 height 31
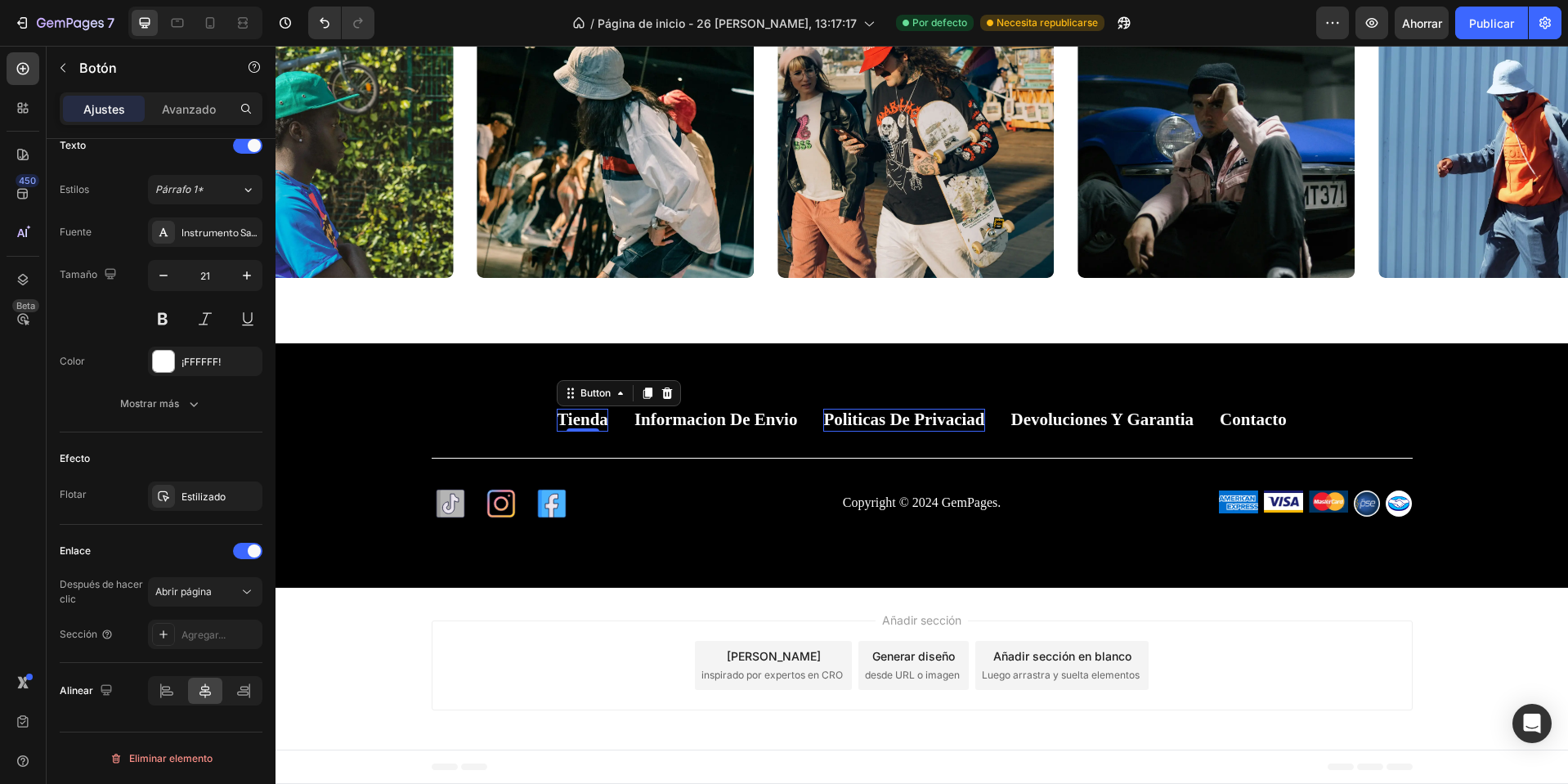
click at [217, 635] on font "Agregar..." at bounding box center [203, 635] width 44 height 12
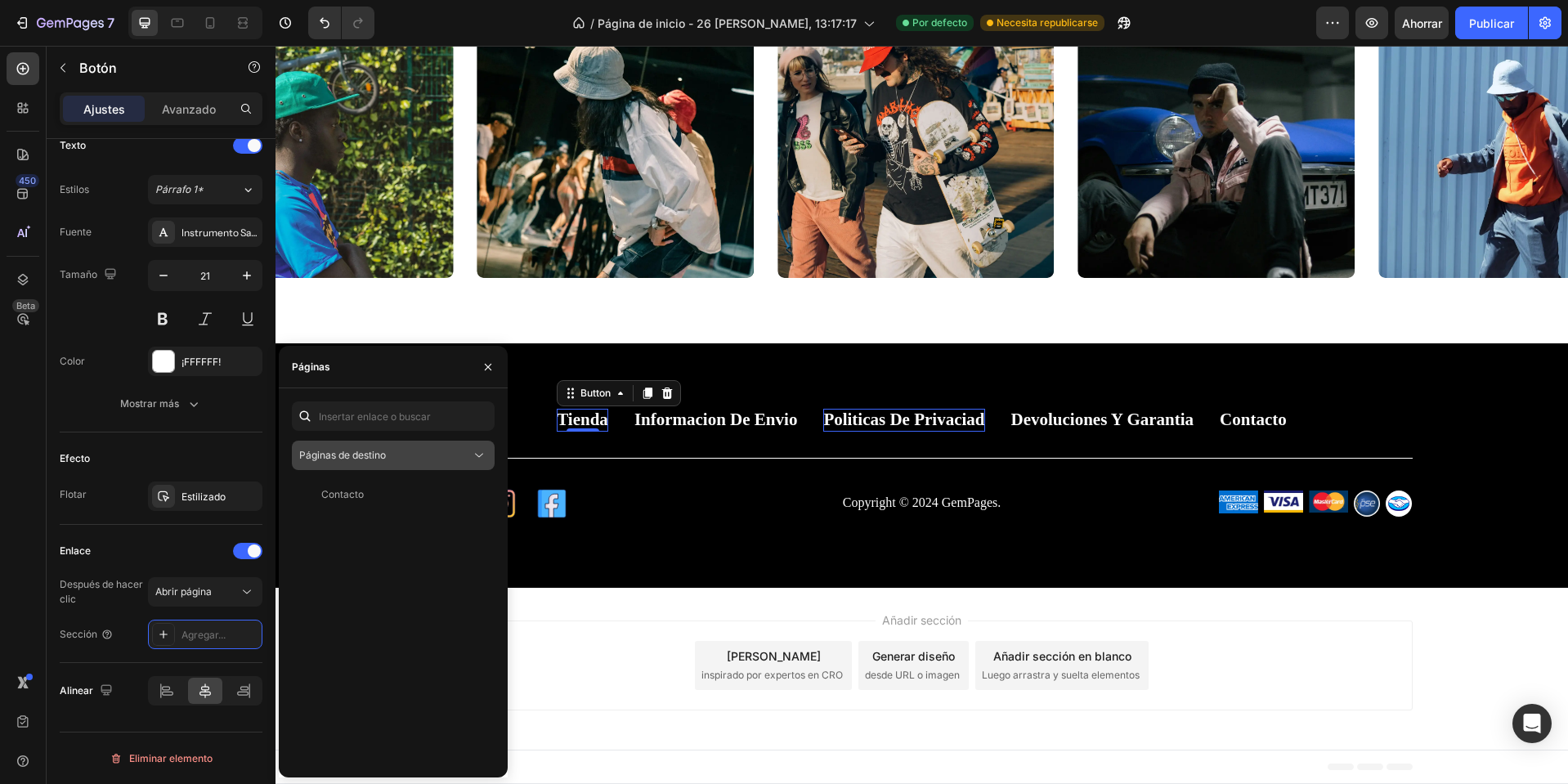
click at [451, 451] on div "Páginas de destino" at bounding box center [385, 455] width 172 height 15
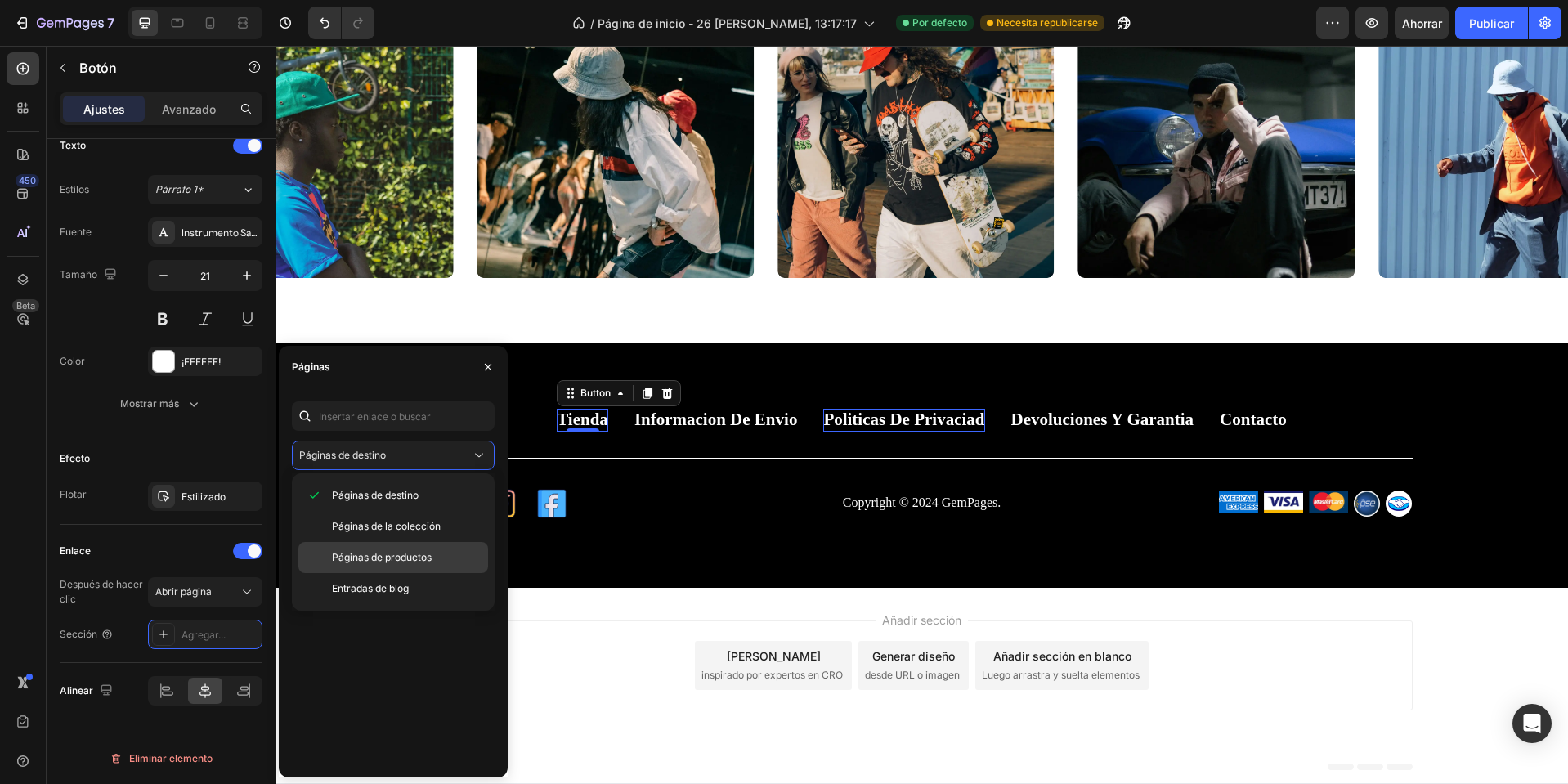
click at [371, 557] on font "Páginas de productos" at bounding box center [382, 556] width 100 height 12
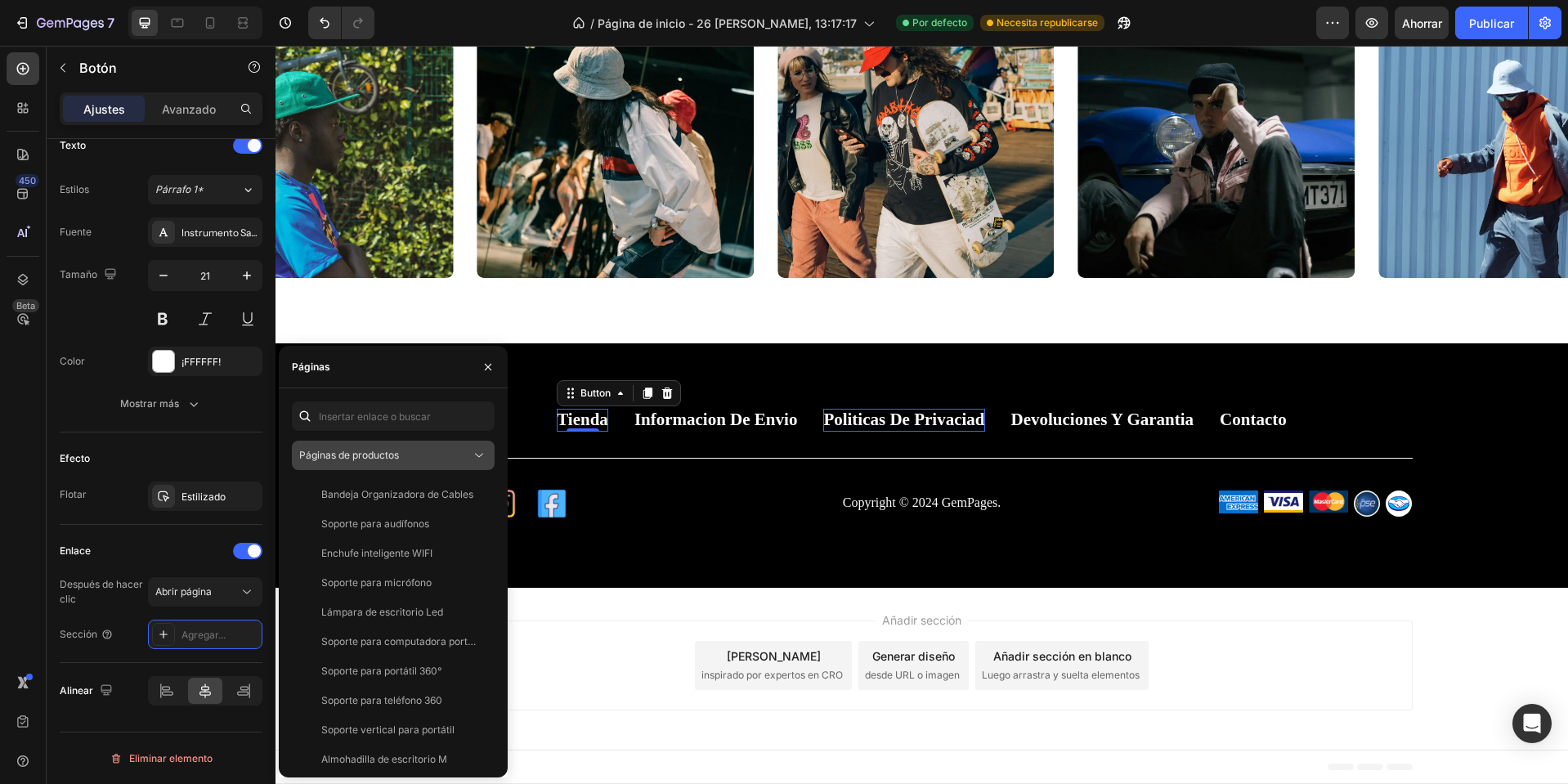
click at [396, 452] on font "Páginas de productos" at bounding box center [349, 455] width 100 height 12
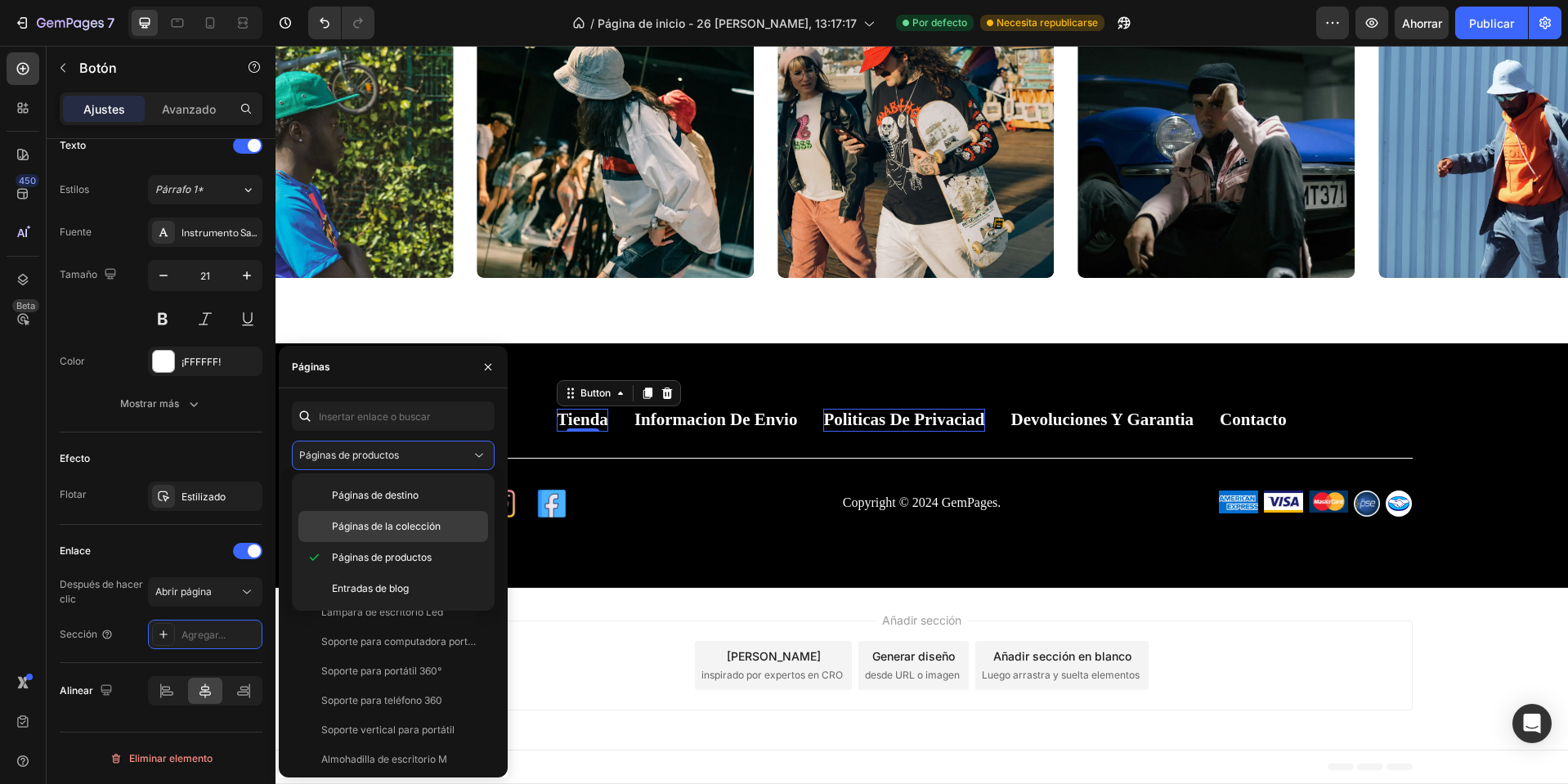
click at [377, 536] on div "Páginas de la colección" at bounding box center [393, 526] width 189 height 31
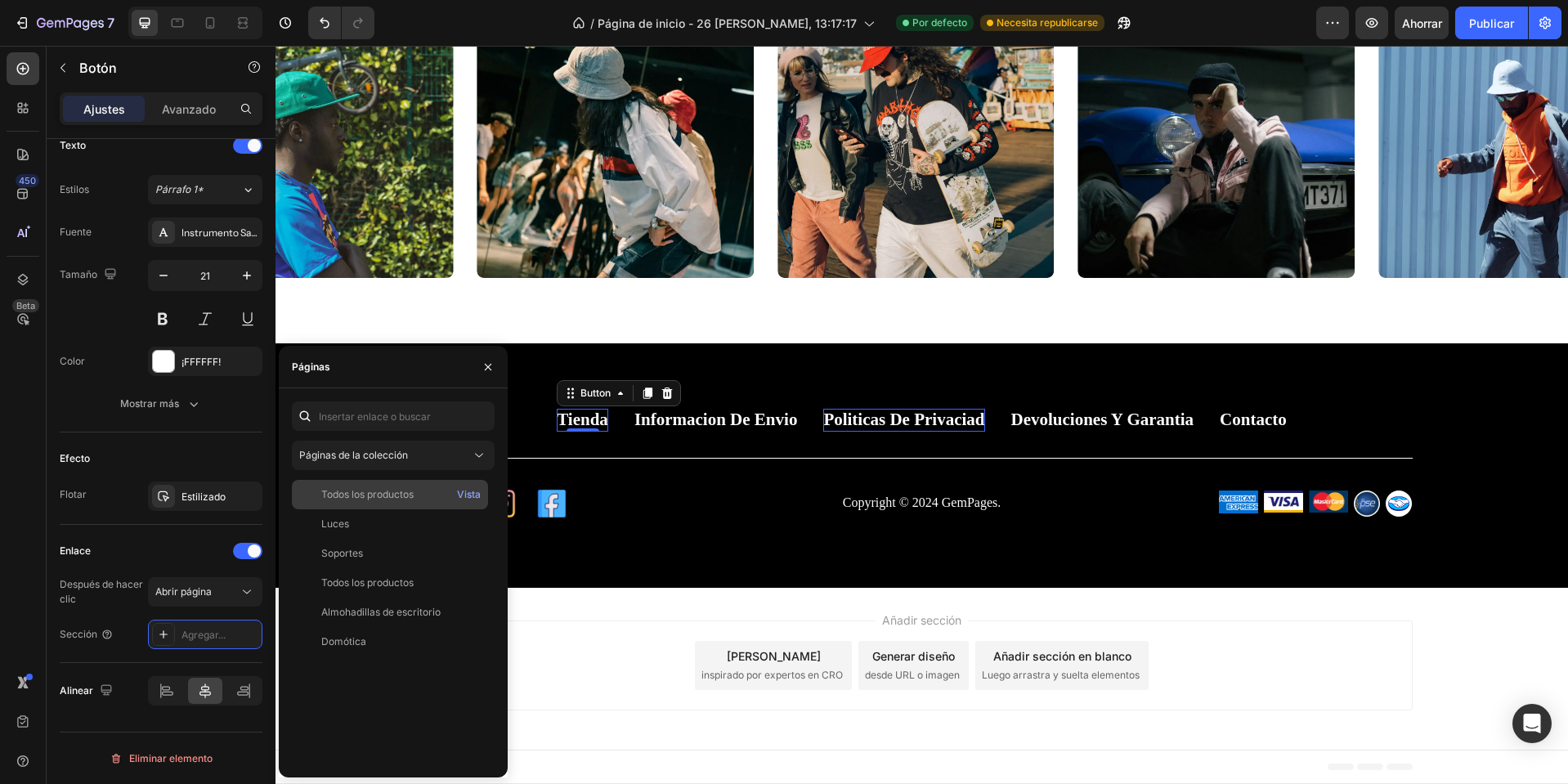
click at [380, 497] on font "Todos los productos" at bounding box center [367, 494] width 92 height 12
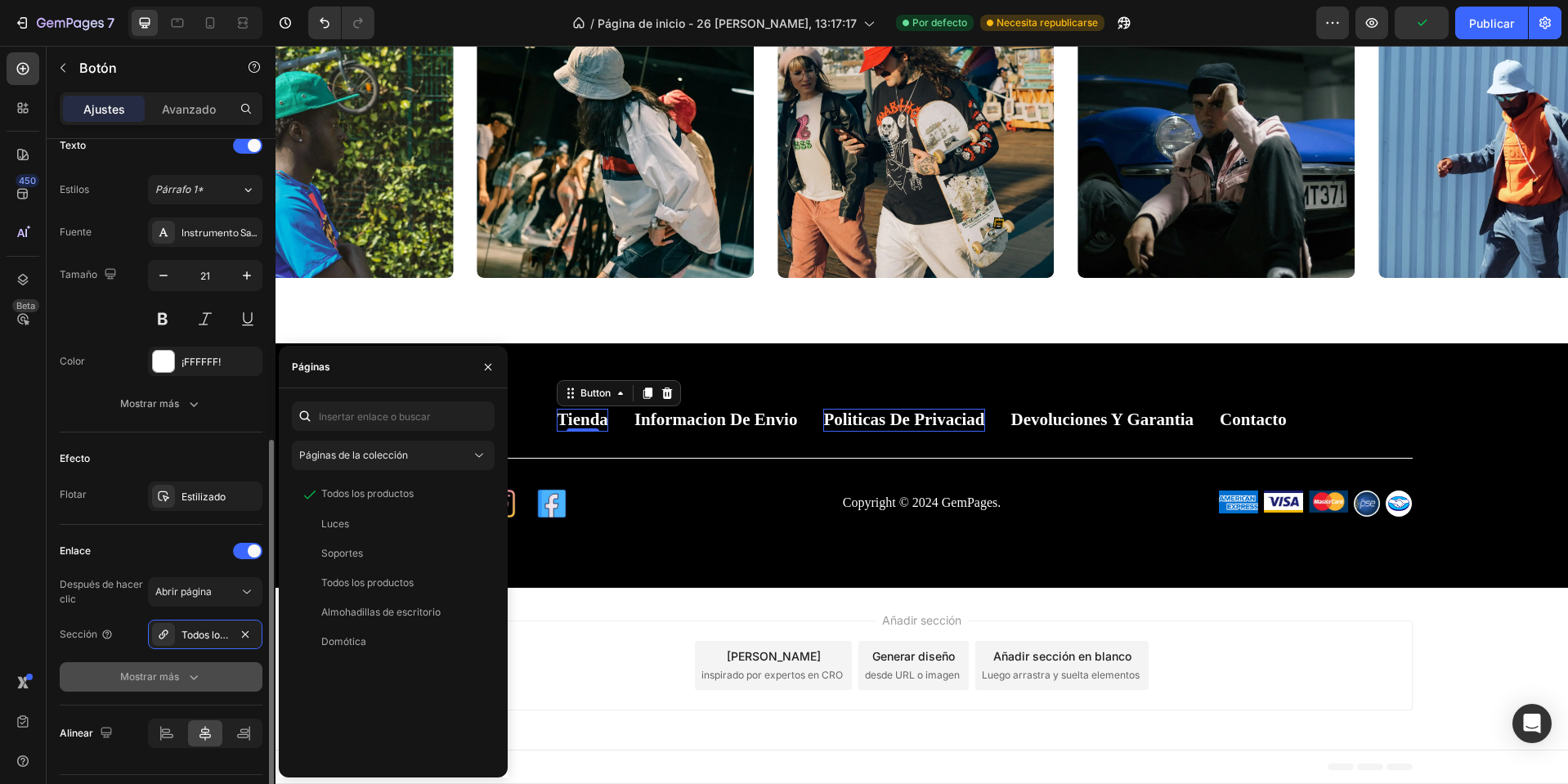
click at [188, 683] on icon "button" at bounding box center [194, 678] width 17 height 17
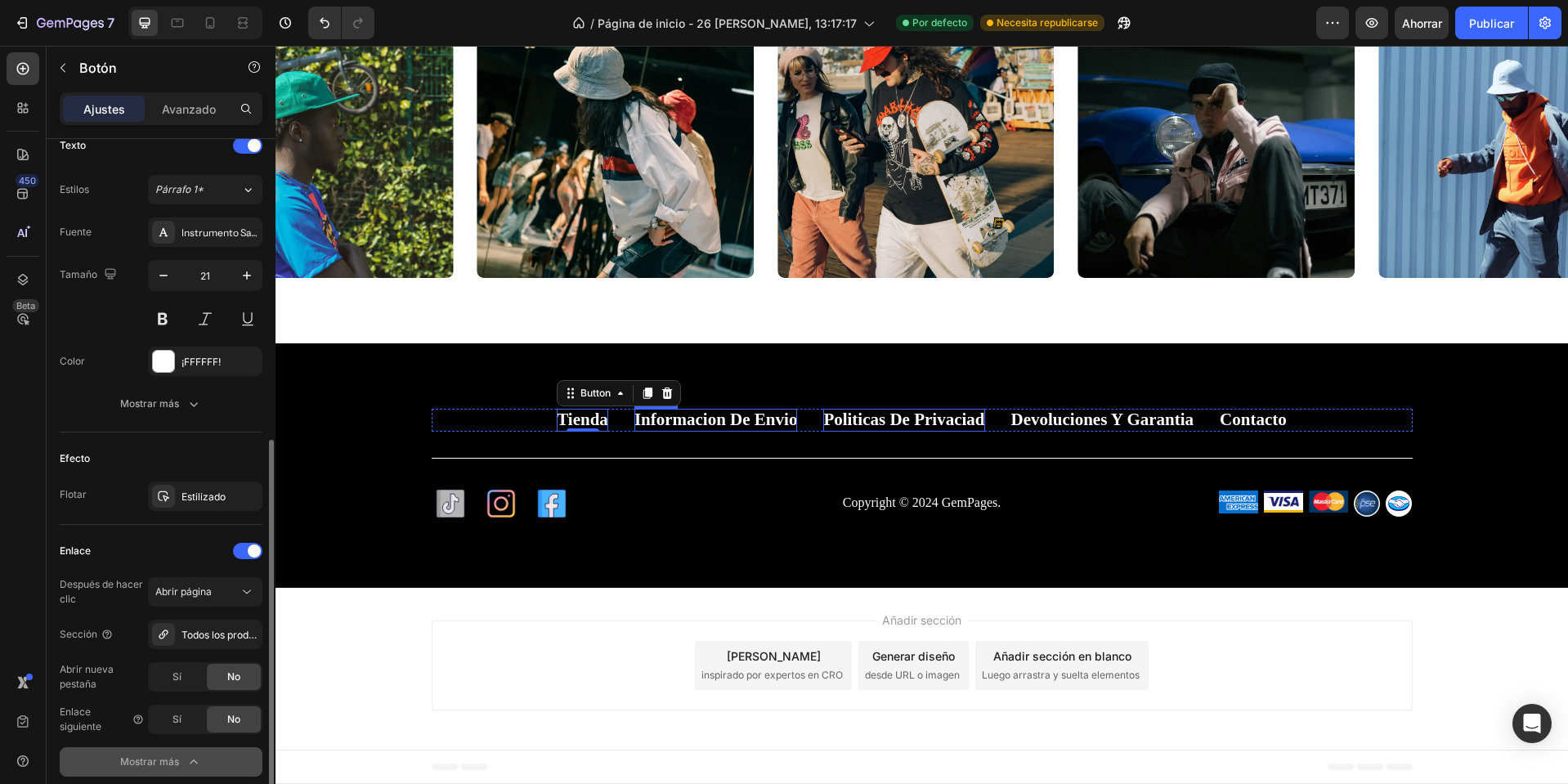
click at [736, 422] on p "Informacion de envio" at bounding box center [716, 420] width 163 height 22
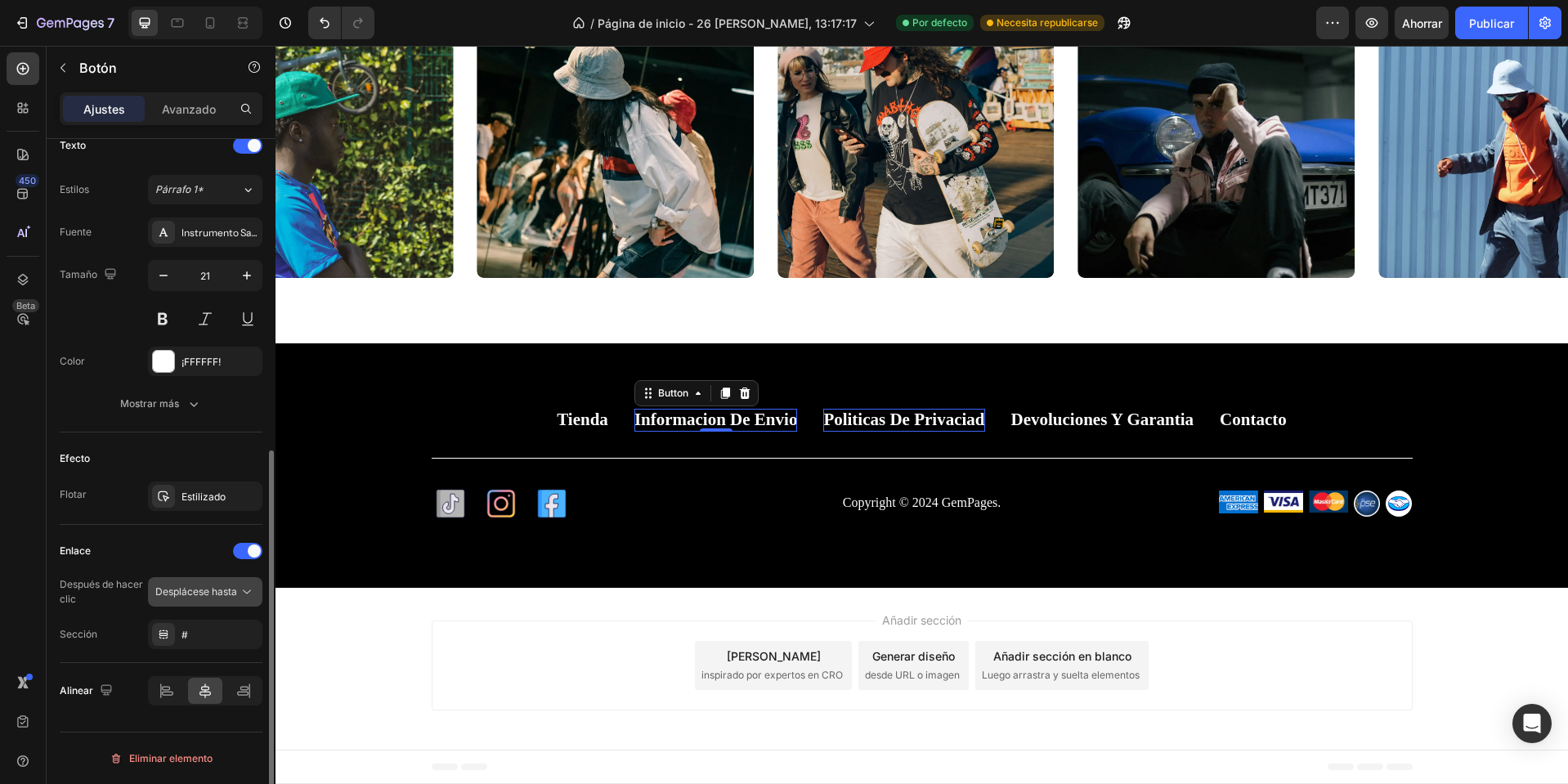
click at [187, 599] on div "Desplácese hasta" at bounding box center [204, 593] width 100 height 17
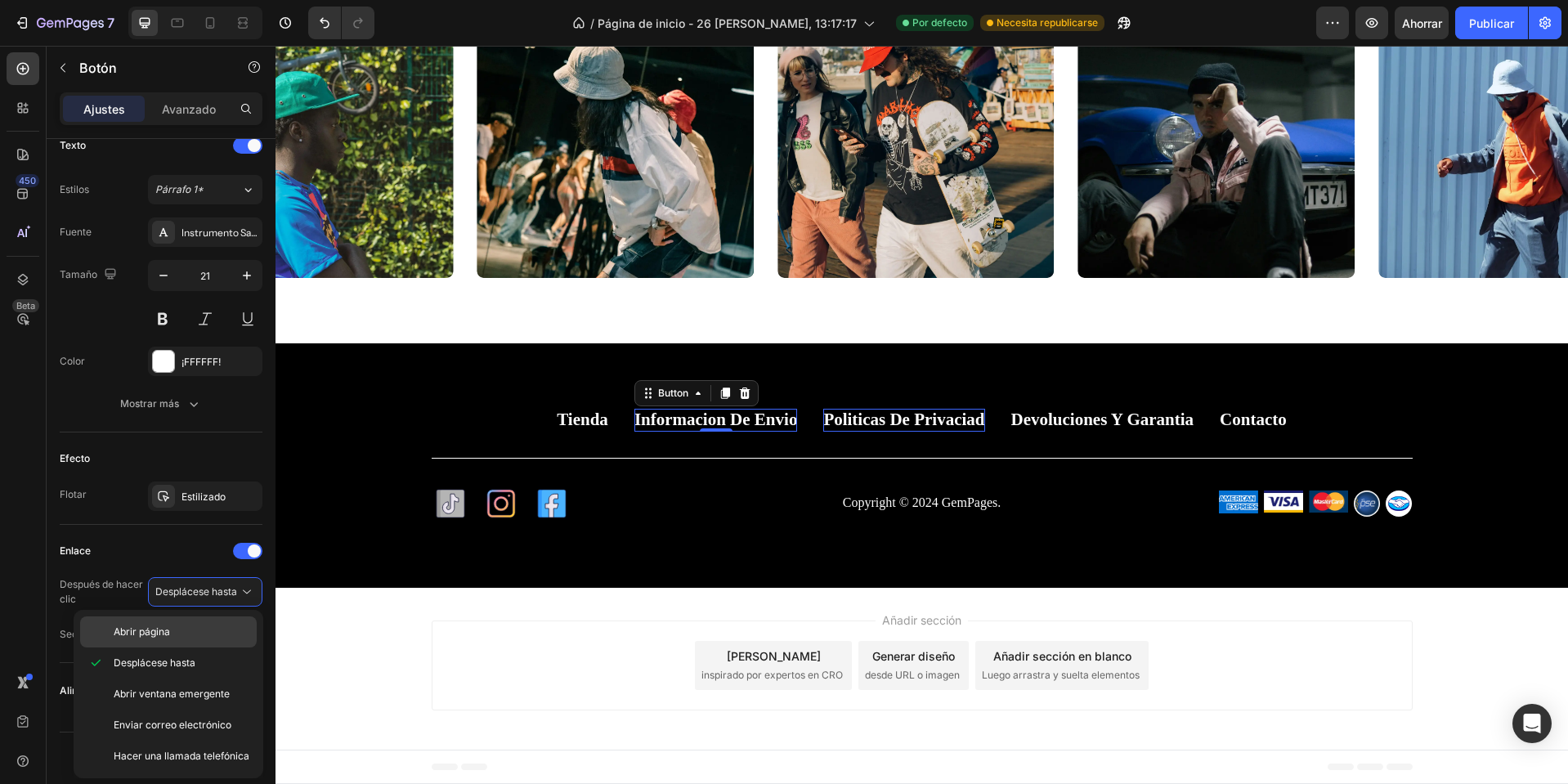
click at [175, 637] on p "Abrir página" at bounding box center [181, 632] width 135 height 15
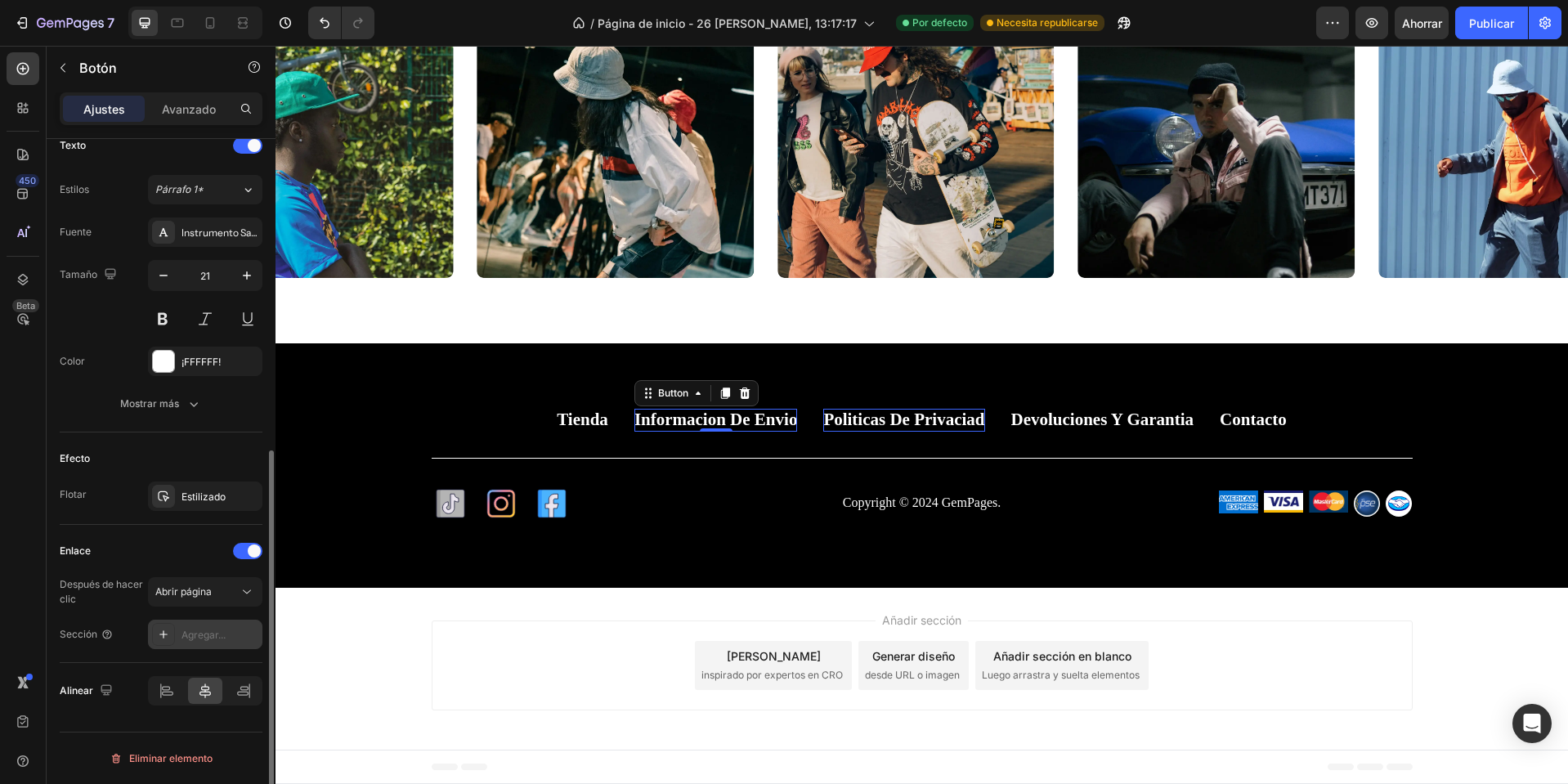
click at [202, 642] on div "Agregar..." at bounding box center [219, 636] width 77 height 15
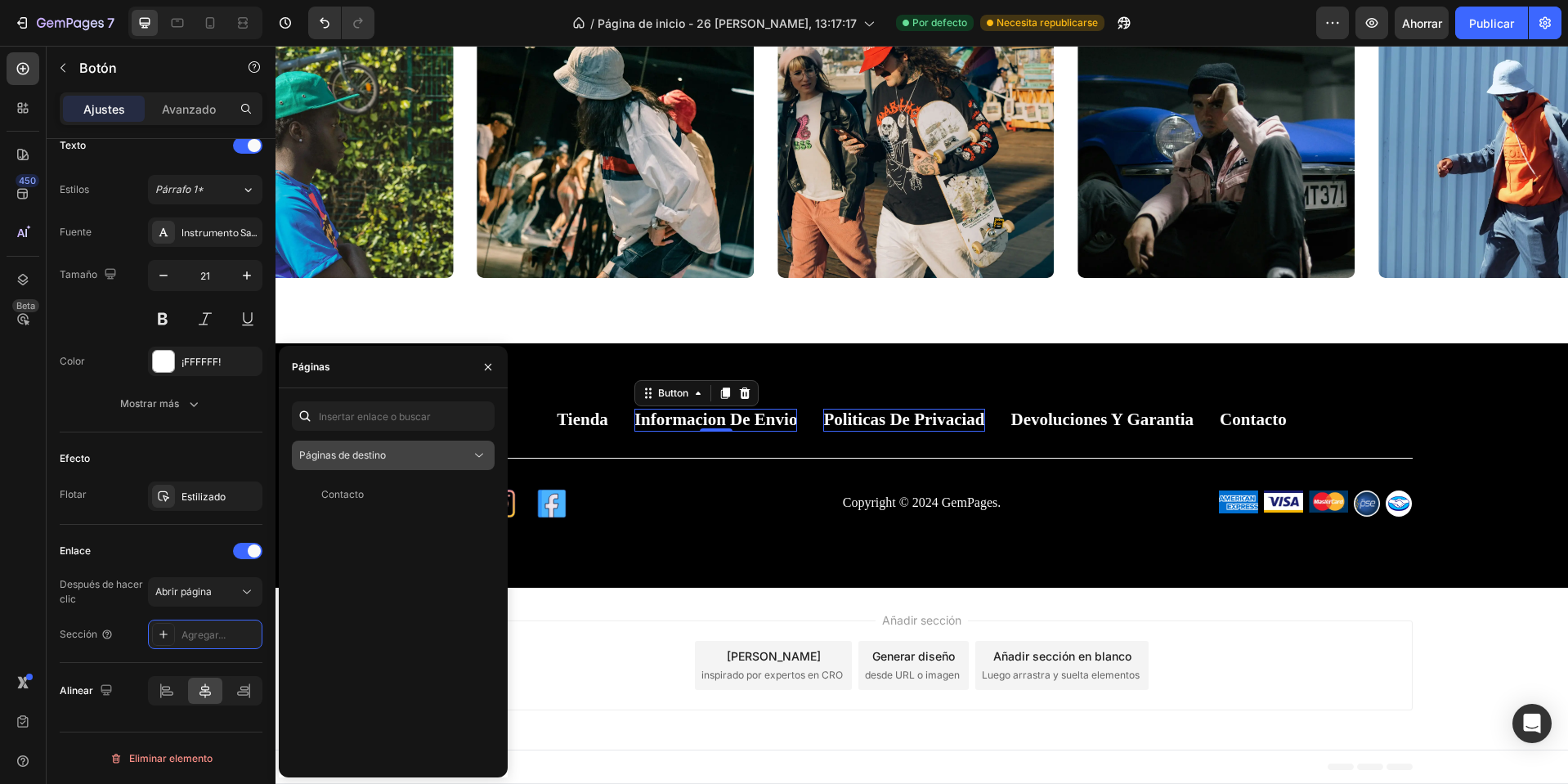
click at [454, 464] on button "Páginas de destino" at bounding box center [393, 455] width 203 height 30
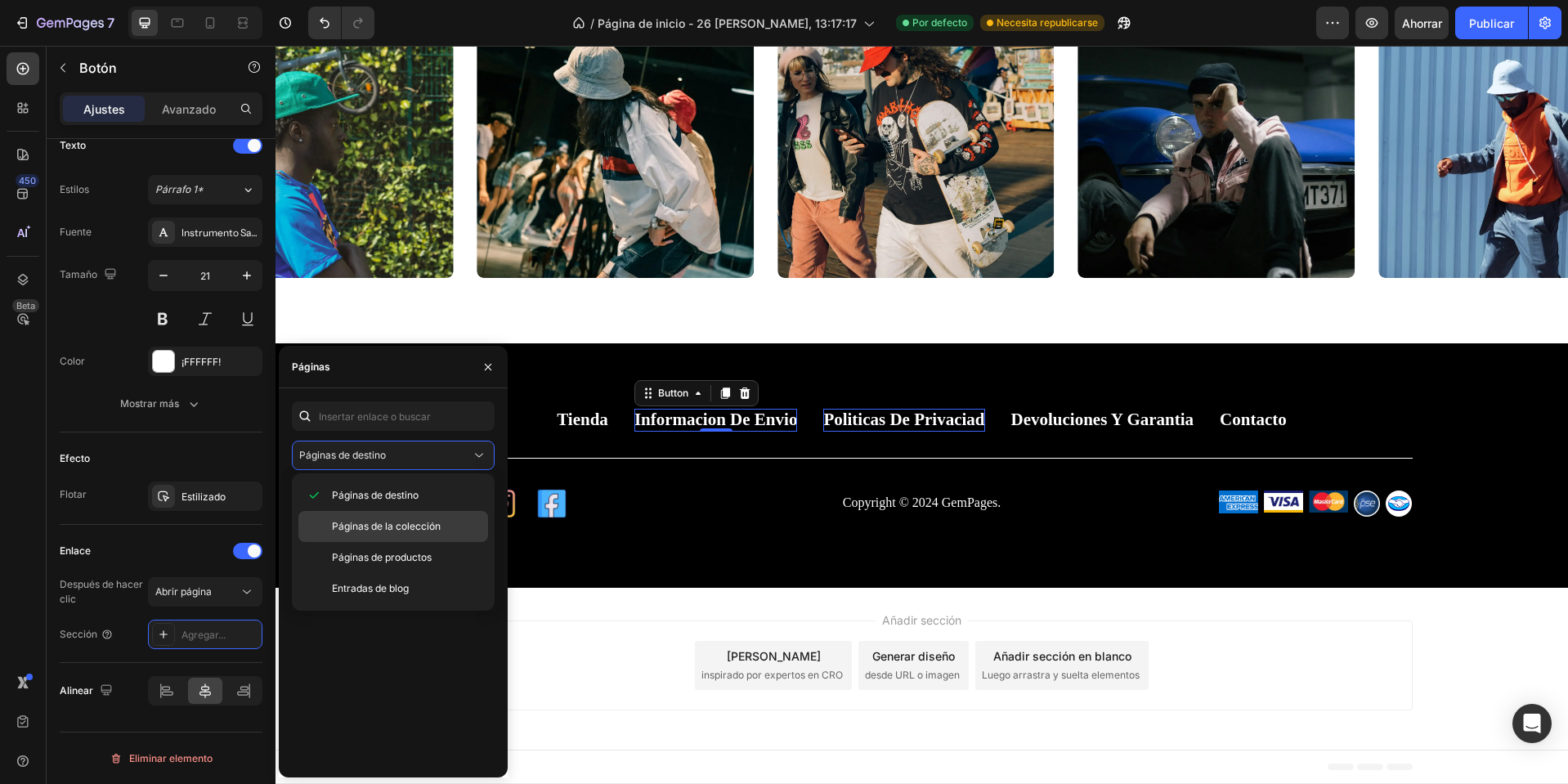
click at [396, 542] on div "Páginas de la colección" at bounding box center [393, 557] width 189 height 31
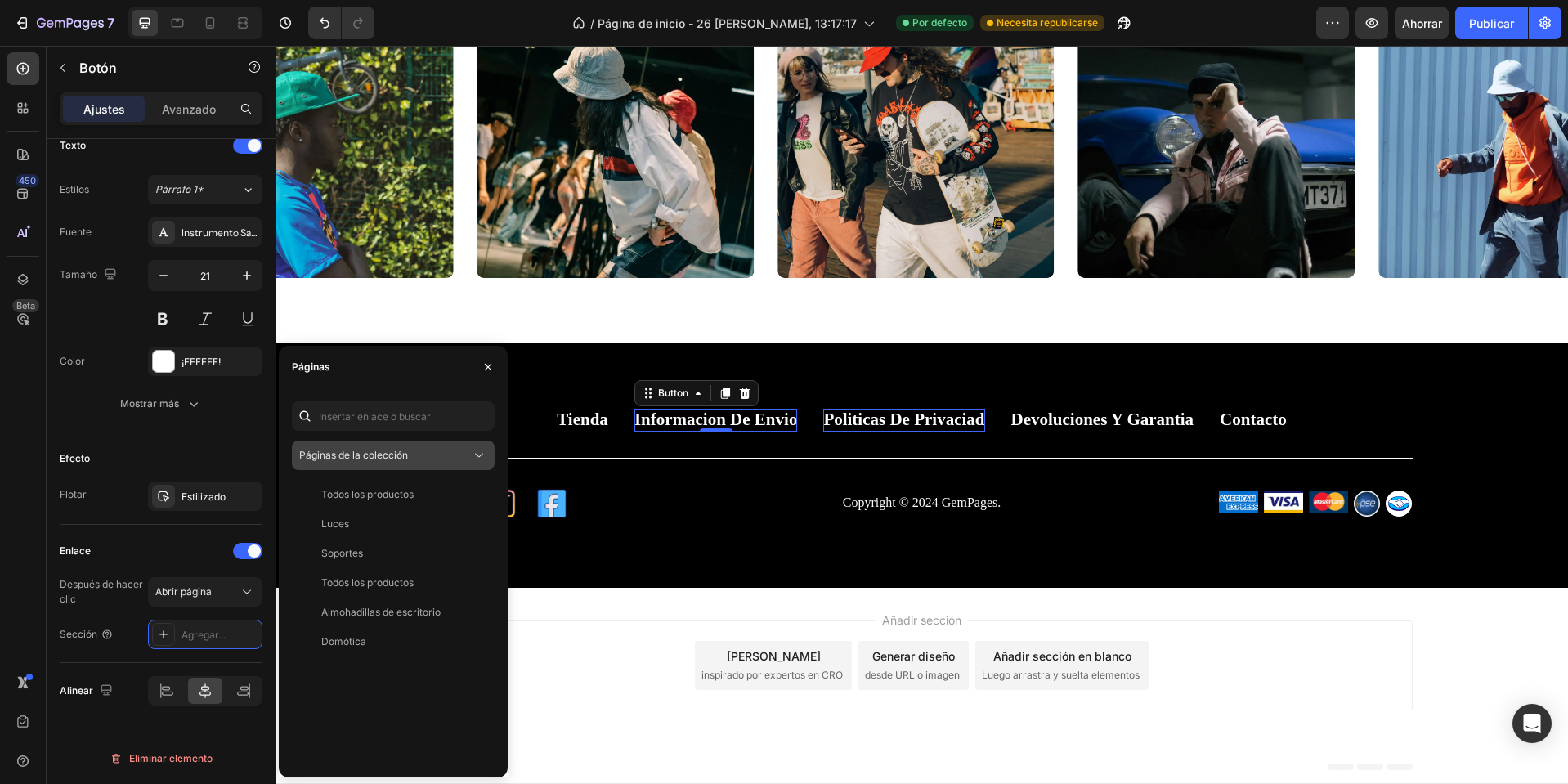
click at [417, 454] on div "Páginas de la colección" at bounding box center [385, 455] width 172 height 15
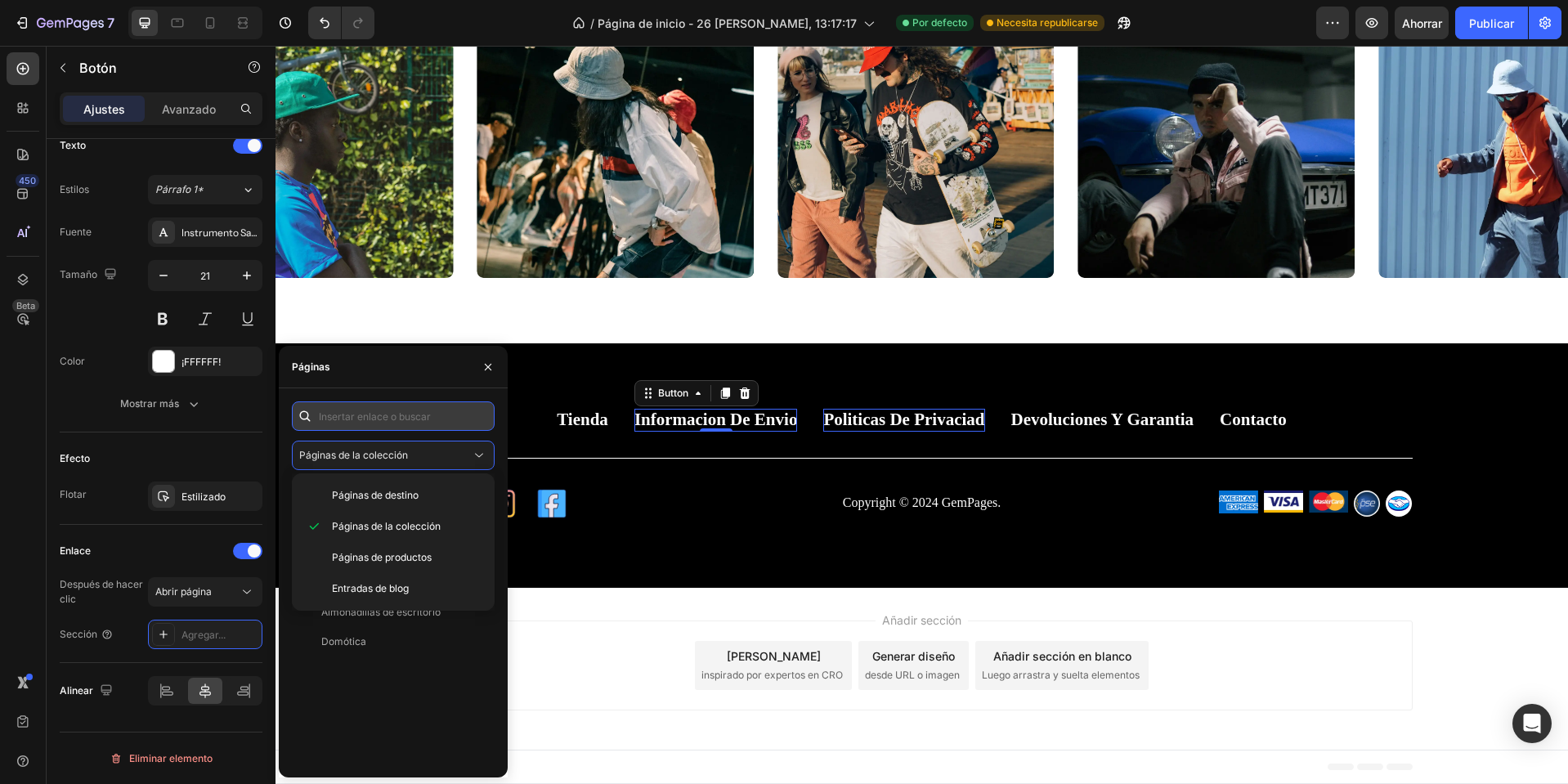
click at [409, 421] on input "text" at bounding box center [393, 416] width 203 height 30
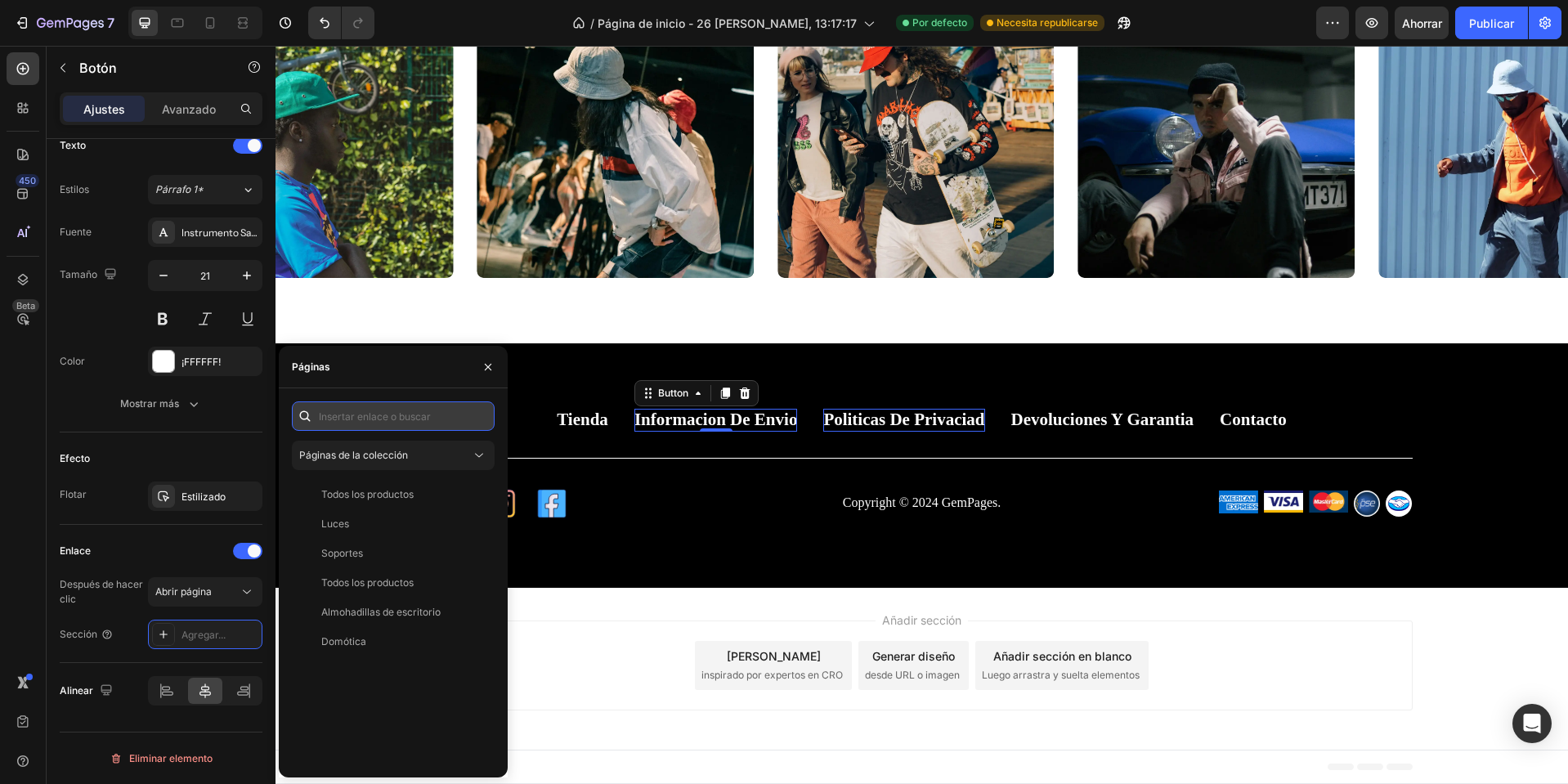
type input "o"
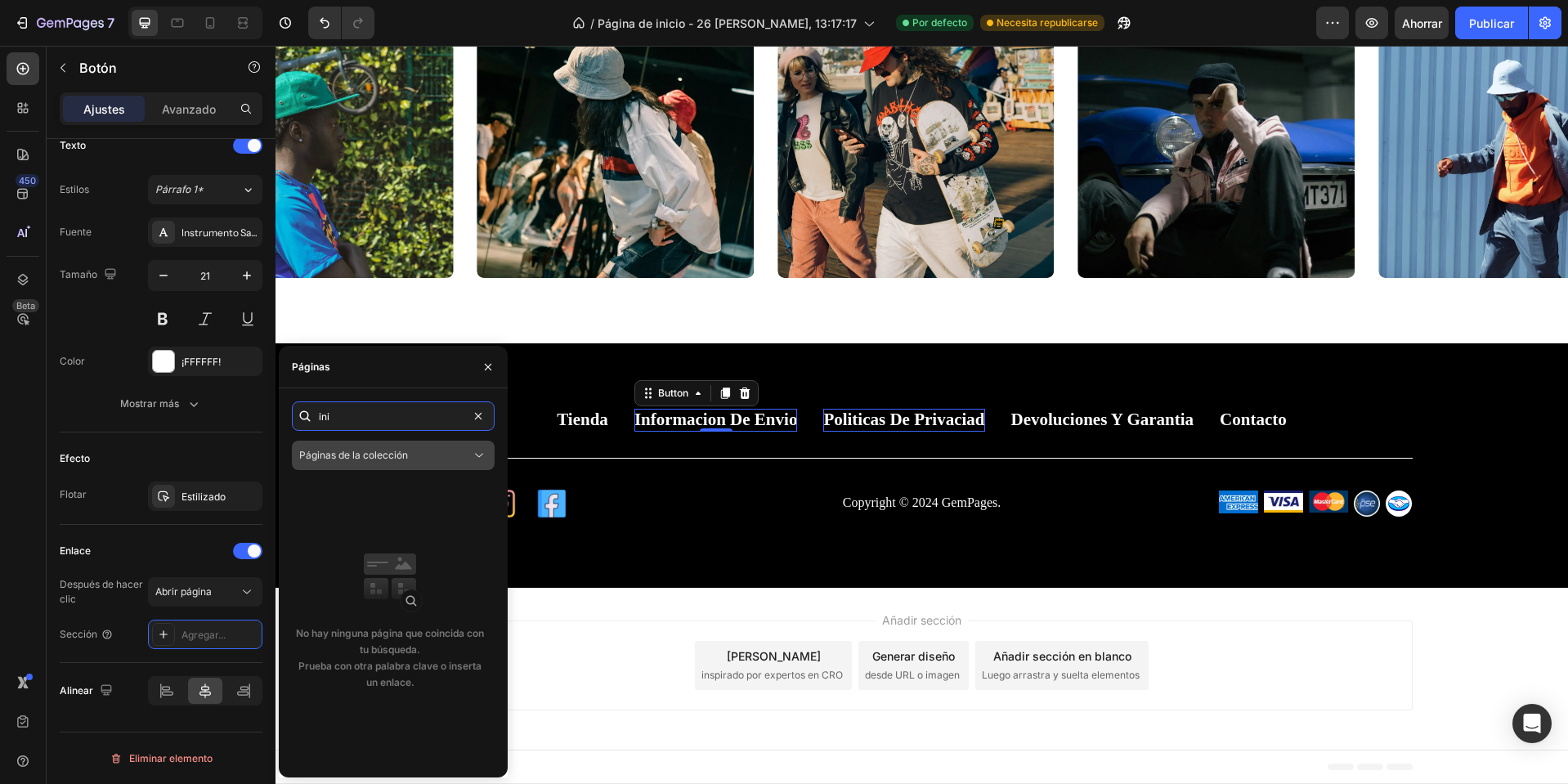
type input "ini"
click at [374, 458] on font "Páginas de la colección" at bounding box center [354, 455] width 109 height 12
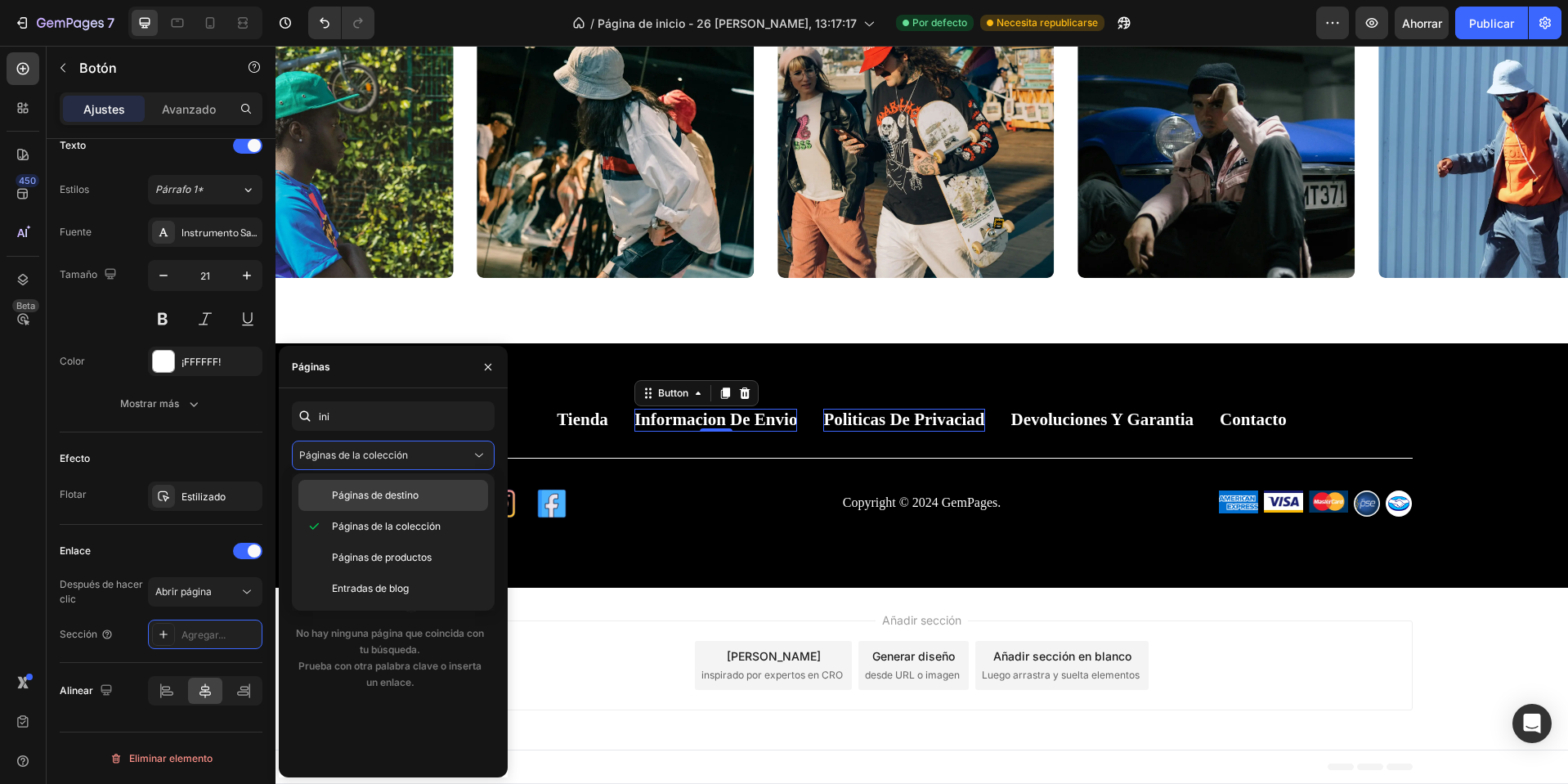
click at [371, 501] on span "Páginas de destino" at bounding box center [375, 496] width 87 height 15
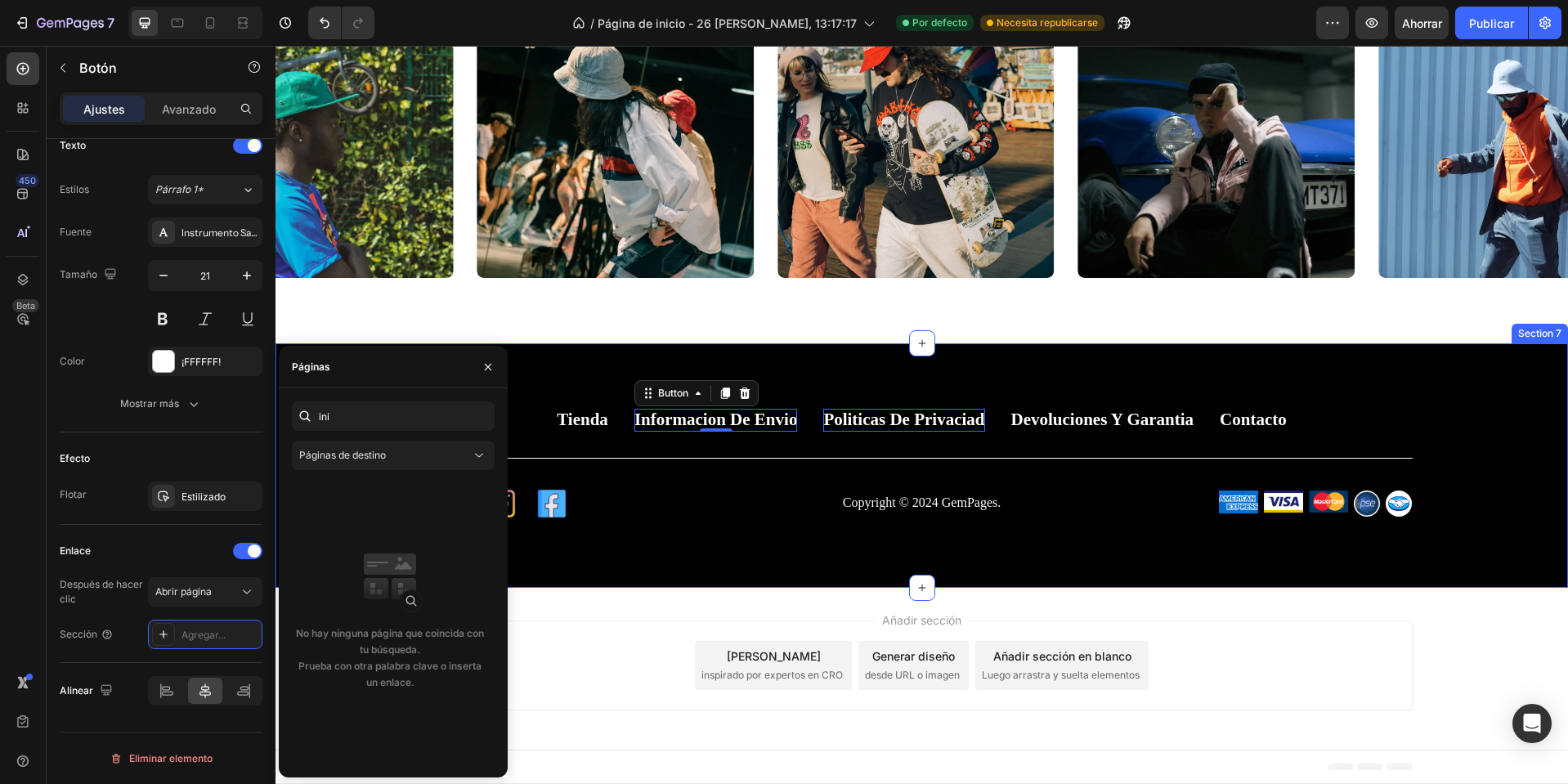
click at [782, 570] on div "Tienda Button Informacion de envio Button 0 Politicas de privaciad Button Devol…" at bounding box center [921, 465] width 1293 height 244
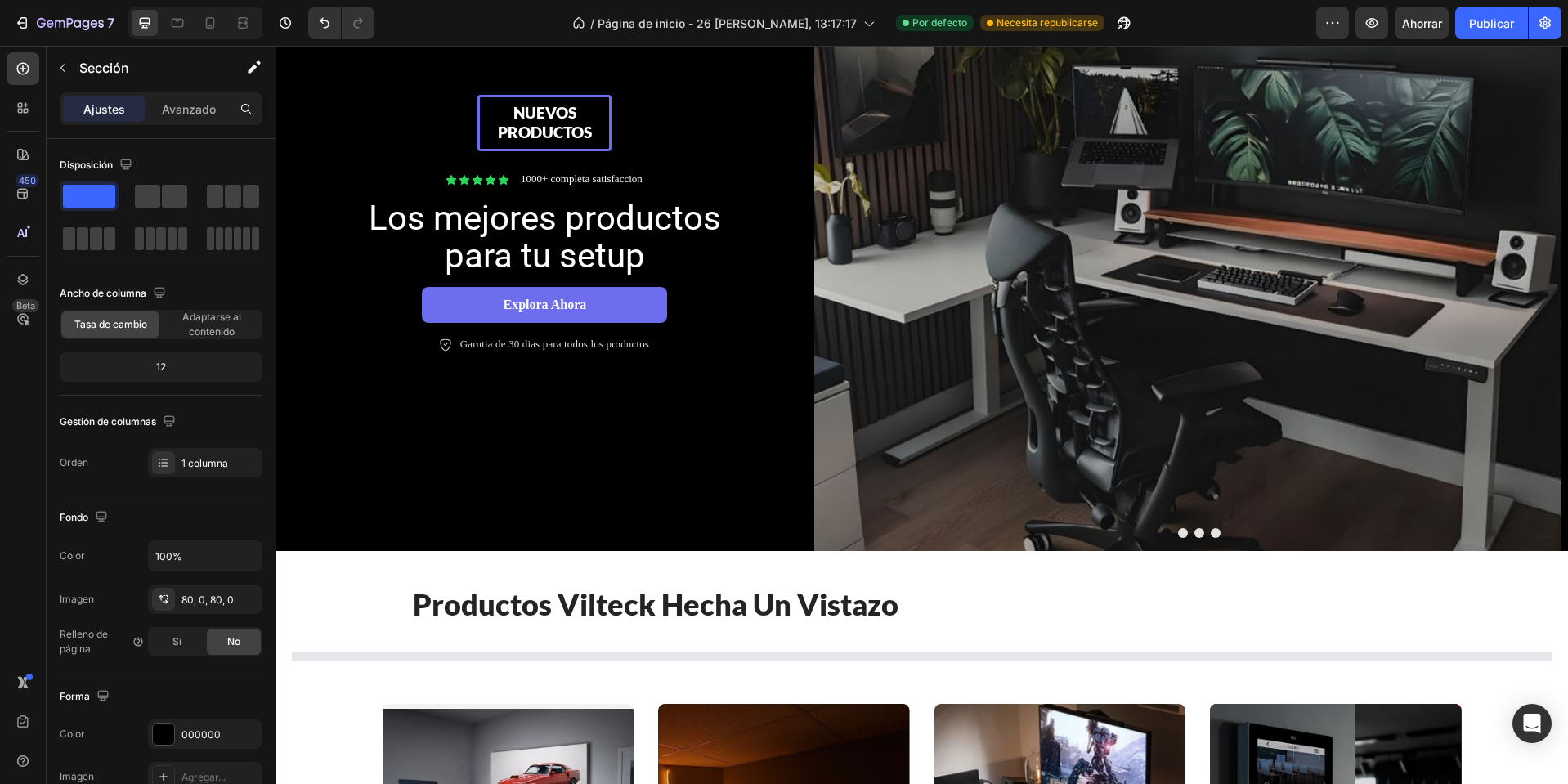
scroll to position [0, 0]
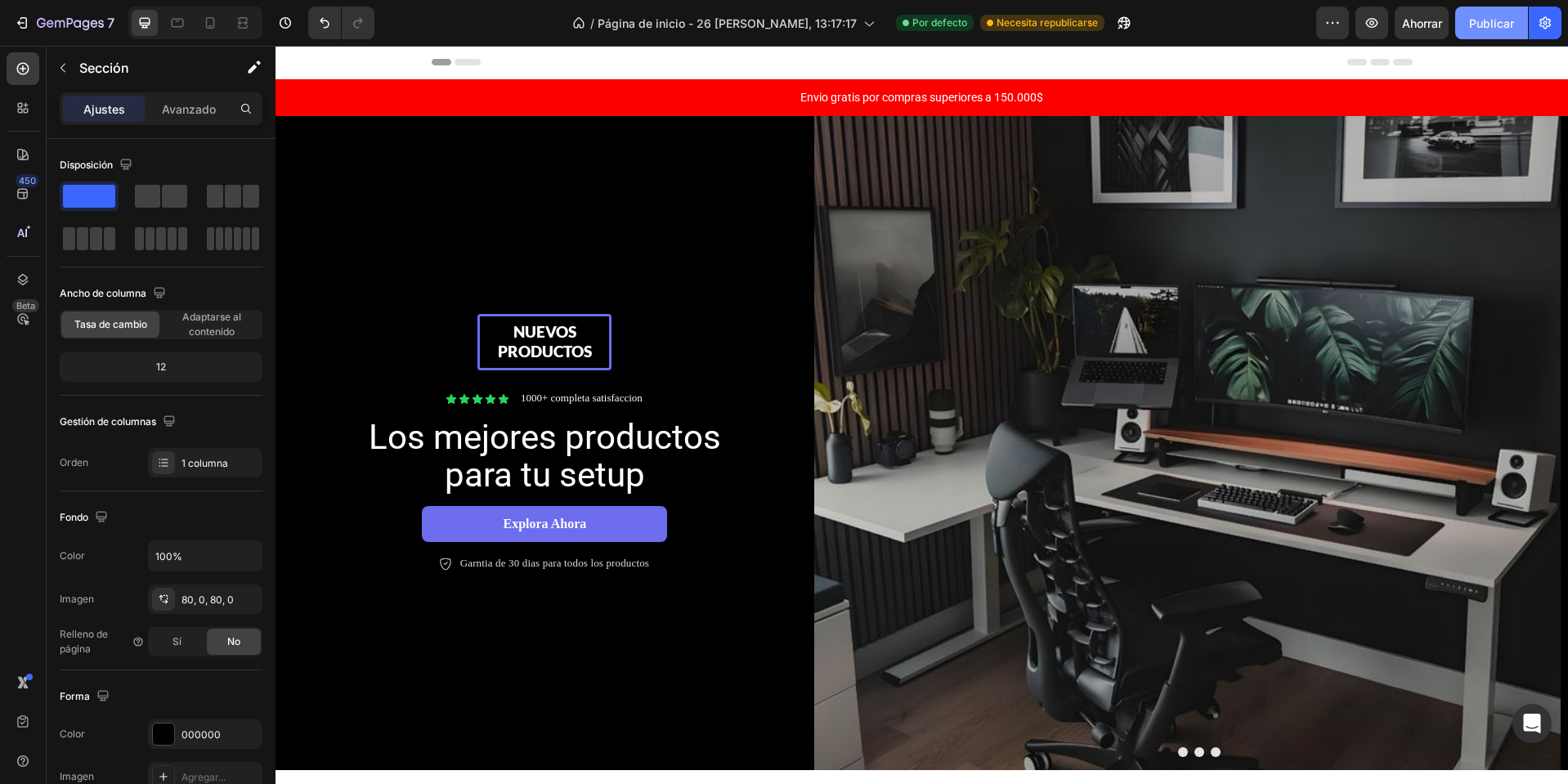
click at [1491, 23] on font "Publicar" at bounding box center [1491, 23] width 45 height 14
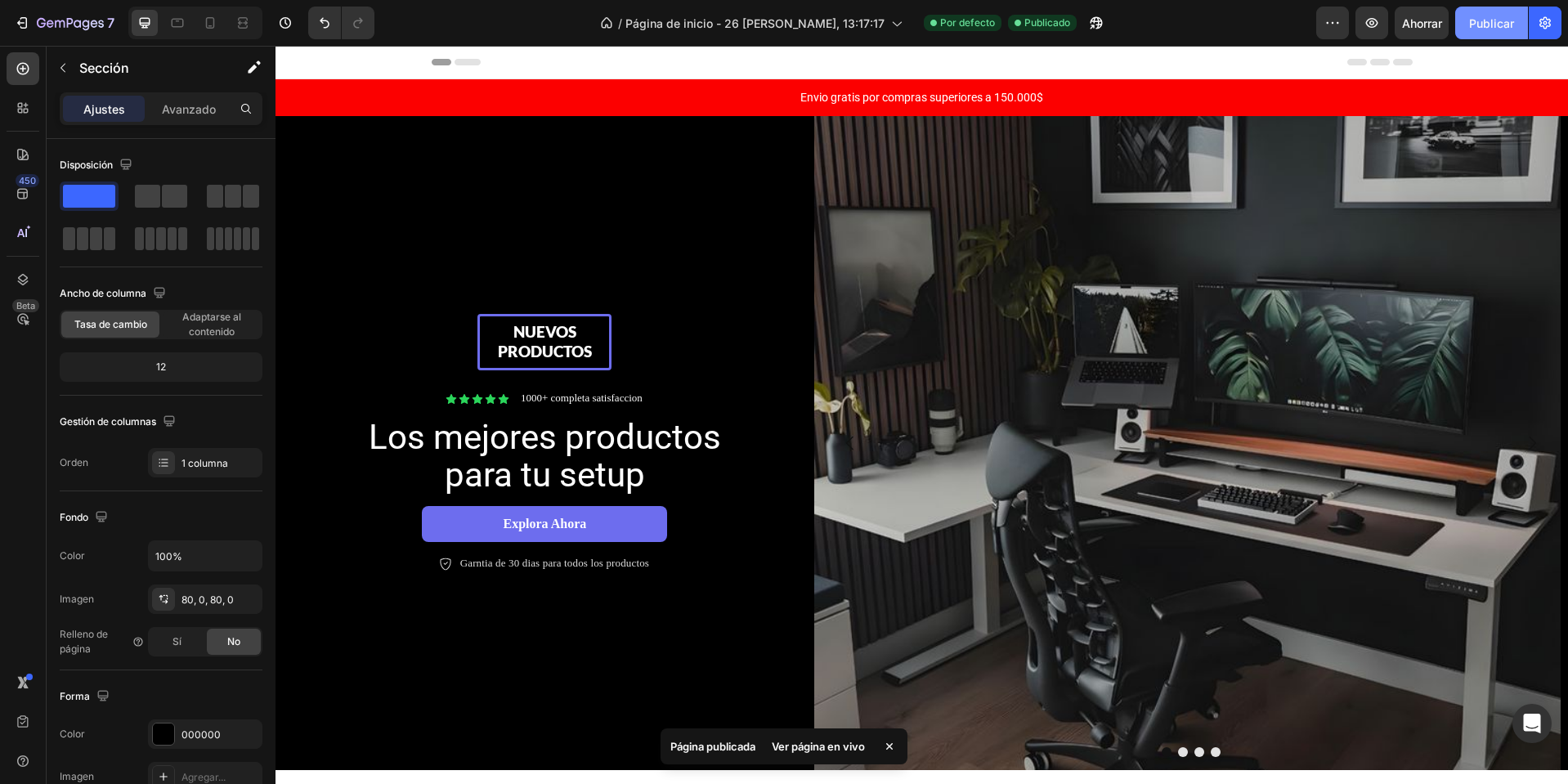
click at [1524, 29] on button "Publicar" at bounding box center [1491, 22] width 73 height 33
click at [1359, 24] on button "button" at bounding box center [1372, 22] width 33 height 33
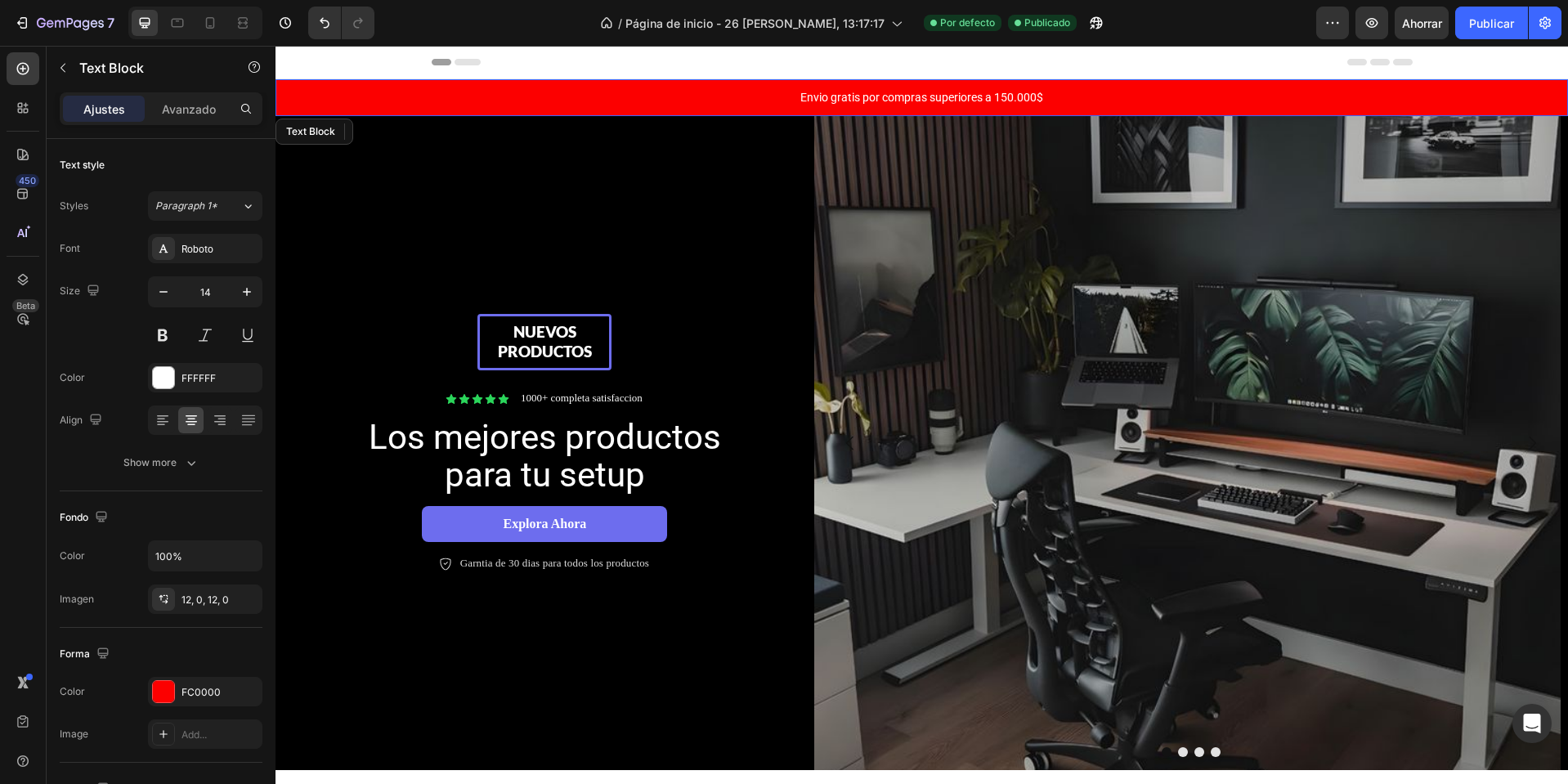
click at [1266, 89] on p "Envio gratis por compras superiores a 150.000$" at bounding box center [922, 97] width 1290 height 17
click at [384, 101] on p "Envio gratis por compras superiores a 150.000$" at bounding box center [922, 97] width 1290 height 17
click at [300, 82] on div "Envio gratis por compras superiores a 150.000$" at bounding box center [921, 97] width 1293 height 36
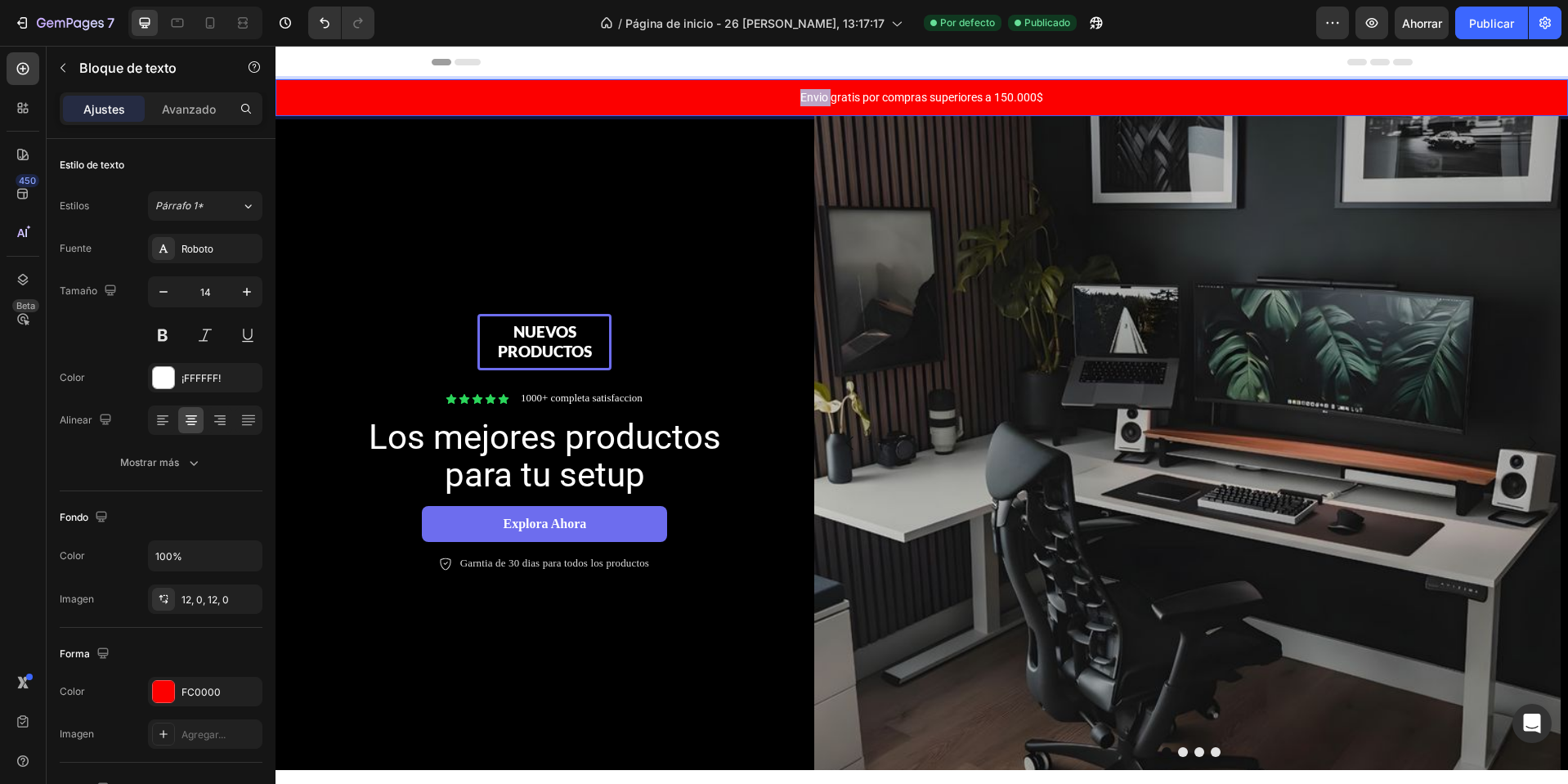
click at [300, 82] on div "Envio gratis por compras superiores a 150.000$" at bounding box center [921, 97] width 1293 height 36
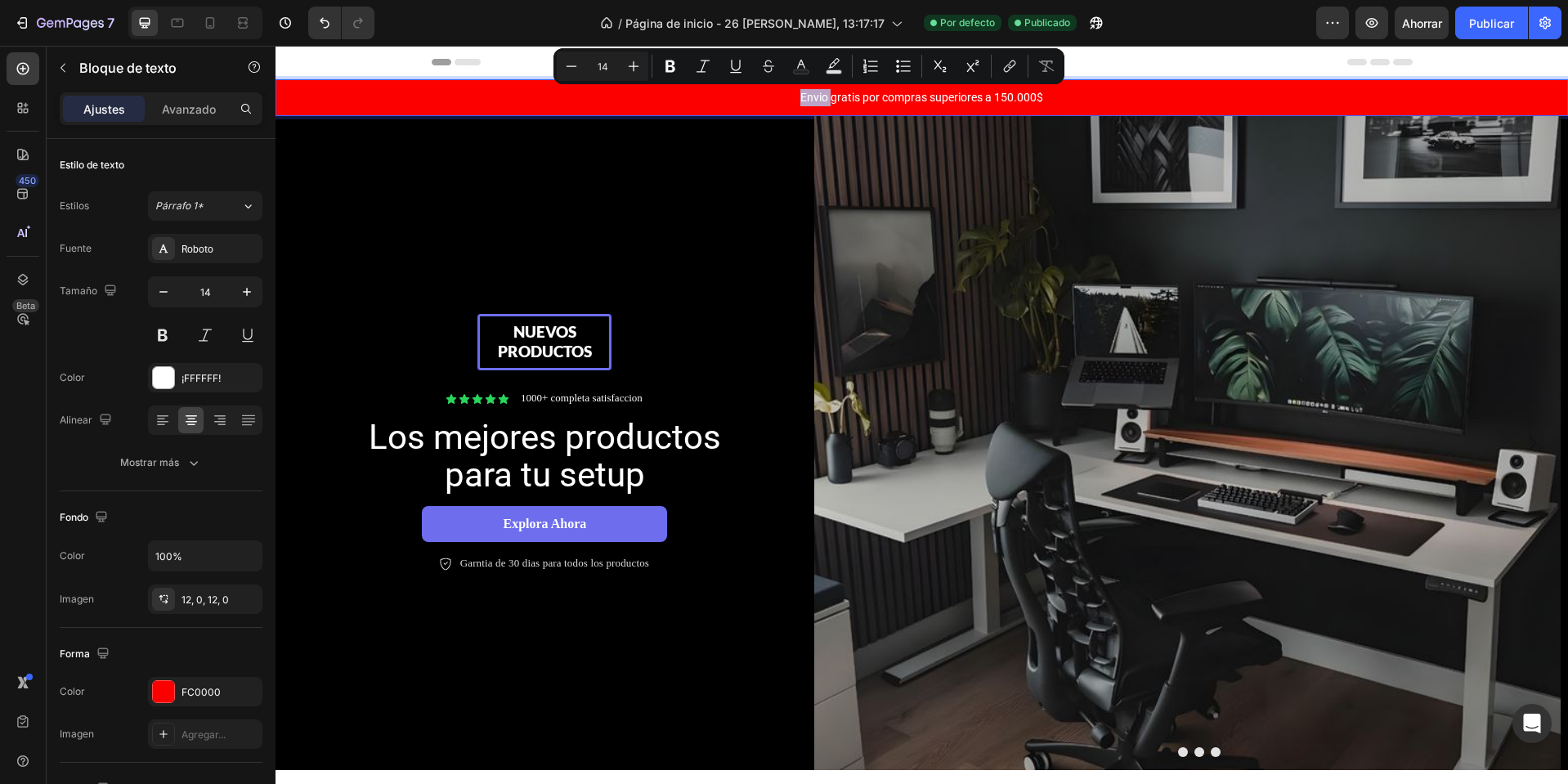
click at [320, 88] on div "Envio gratis por compras superiores a 150.000$" at bounding box center [921, 97] width 1293 height 36
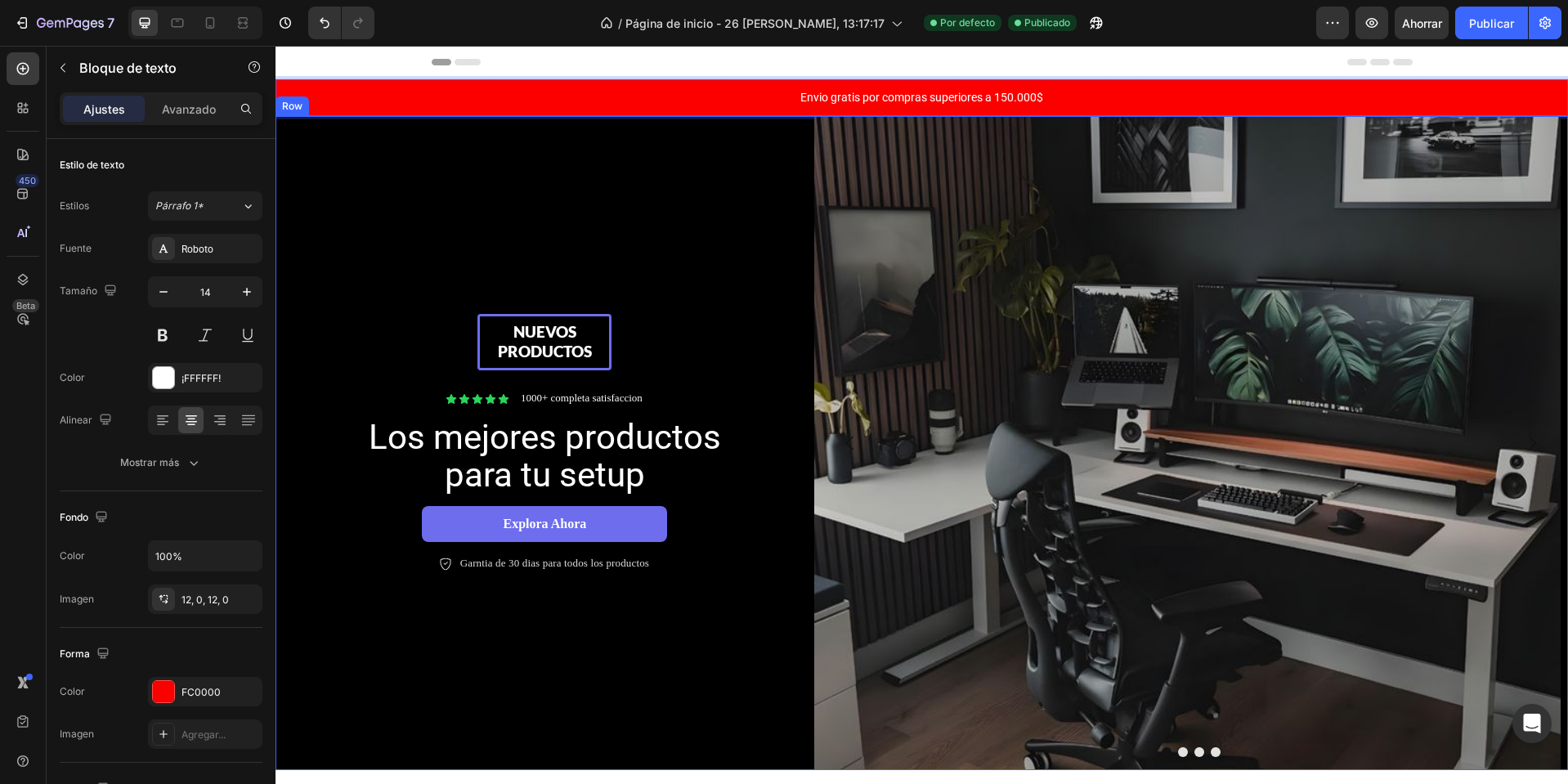
click at [376, 214] on div "Nuevos productos Text Block Row Icon Icon Icon Icon Icon Icon List 1000+ comple…" at bounding box center [544, 442] width 539 height 654
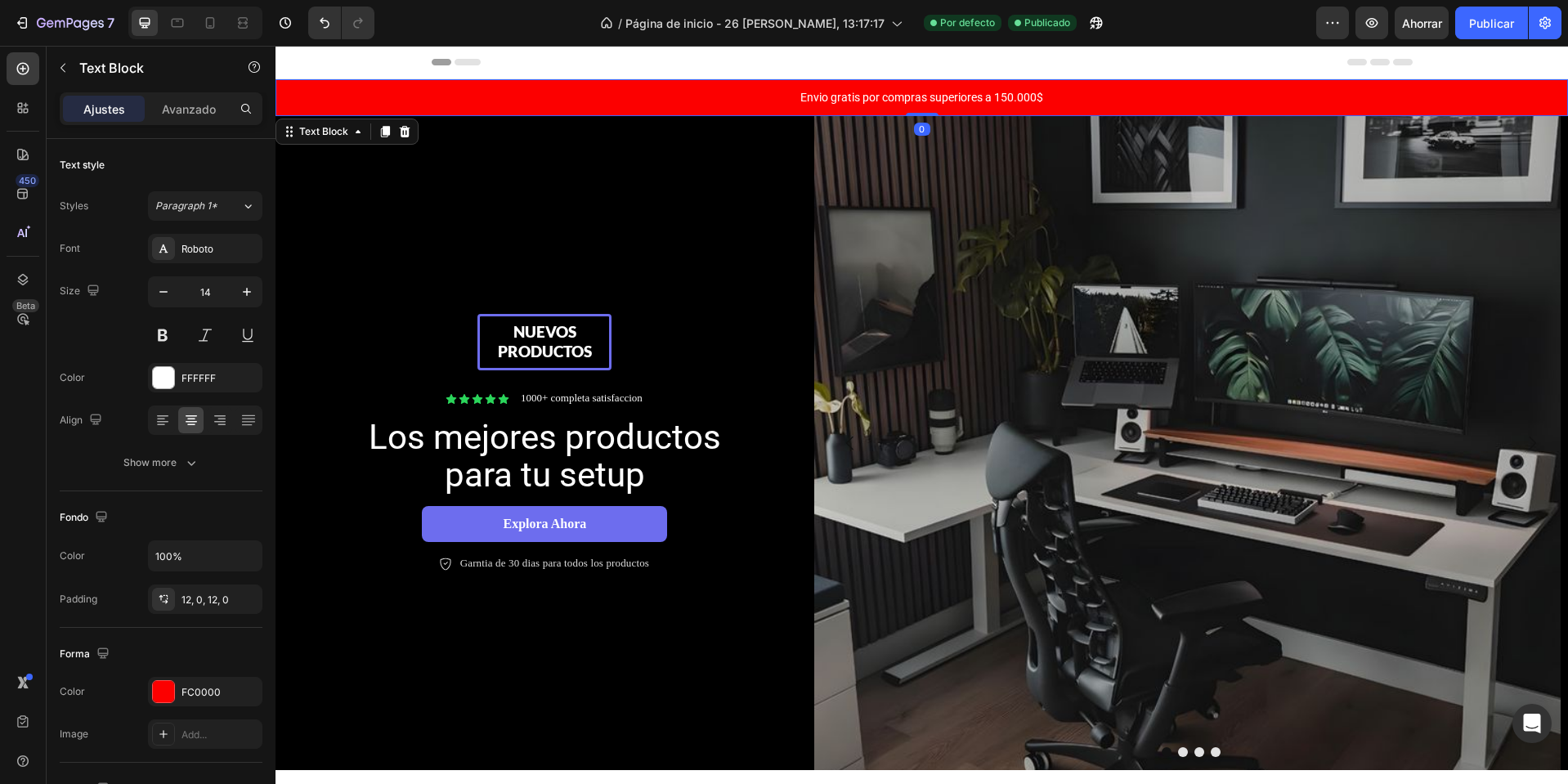
click at [521, 95] on p "Envio gratis por compras superiores a 150.000$" at bounding box center [922, 97] width 1290 height 17
click at [407, 133] on icon at bounding box center [404, 132] width 10 height 11
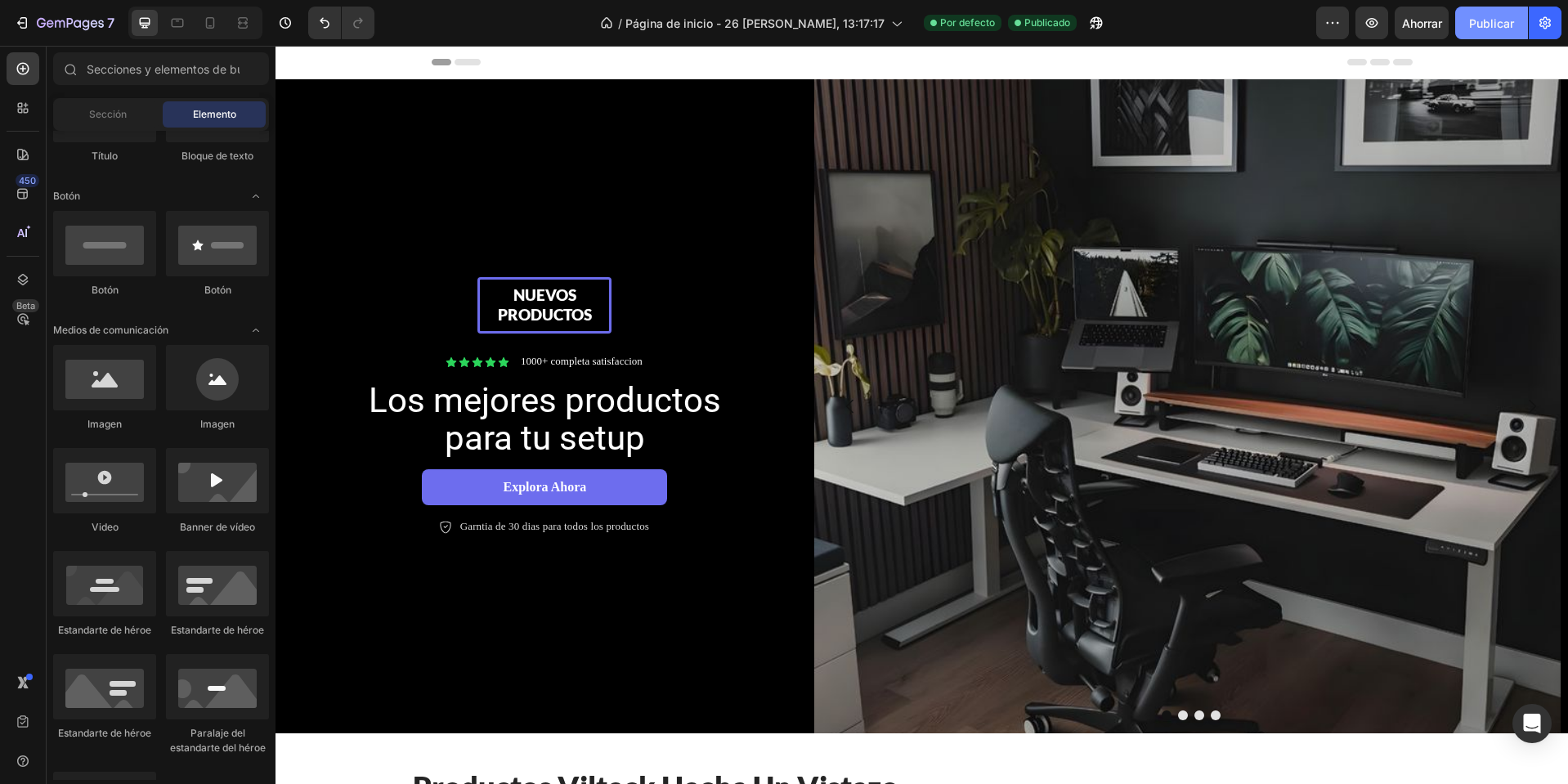
click at [1504, 27] on font "Publicar" at bounding box center [1491, 23] width 45 height 14
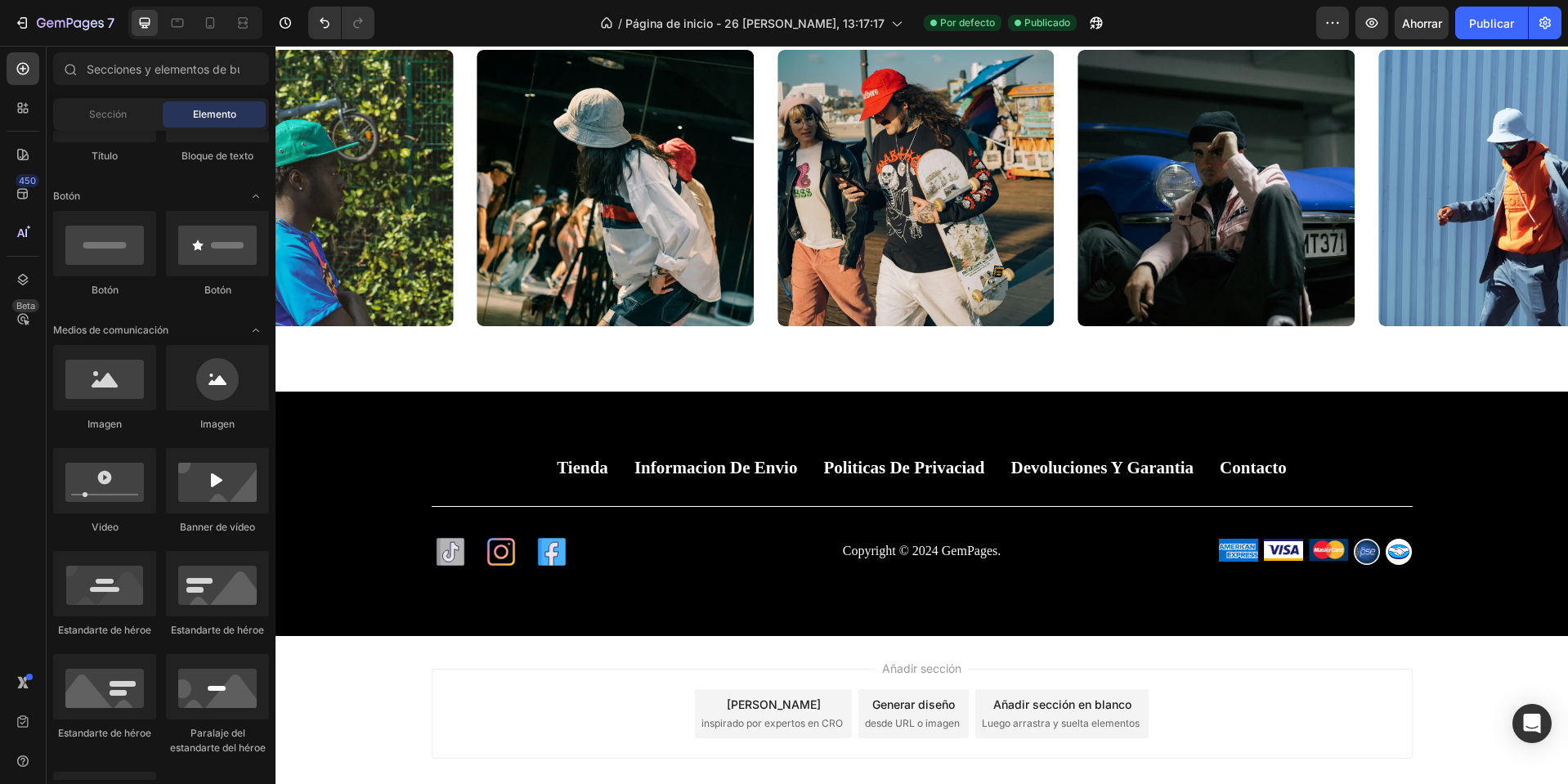
scroll to position [2636, 0]
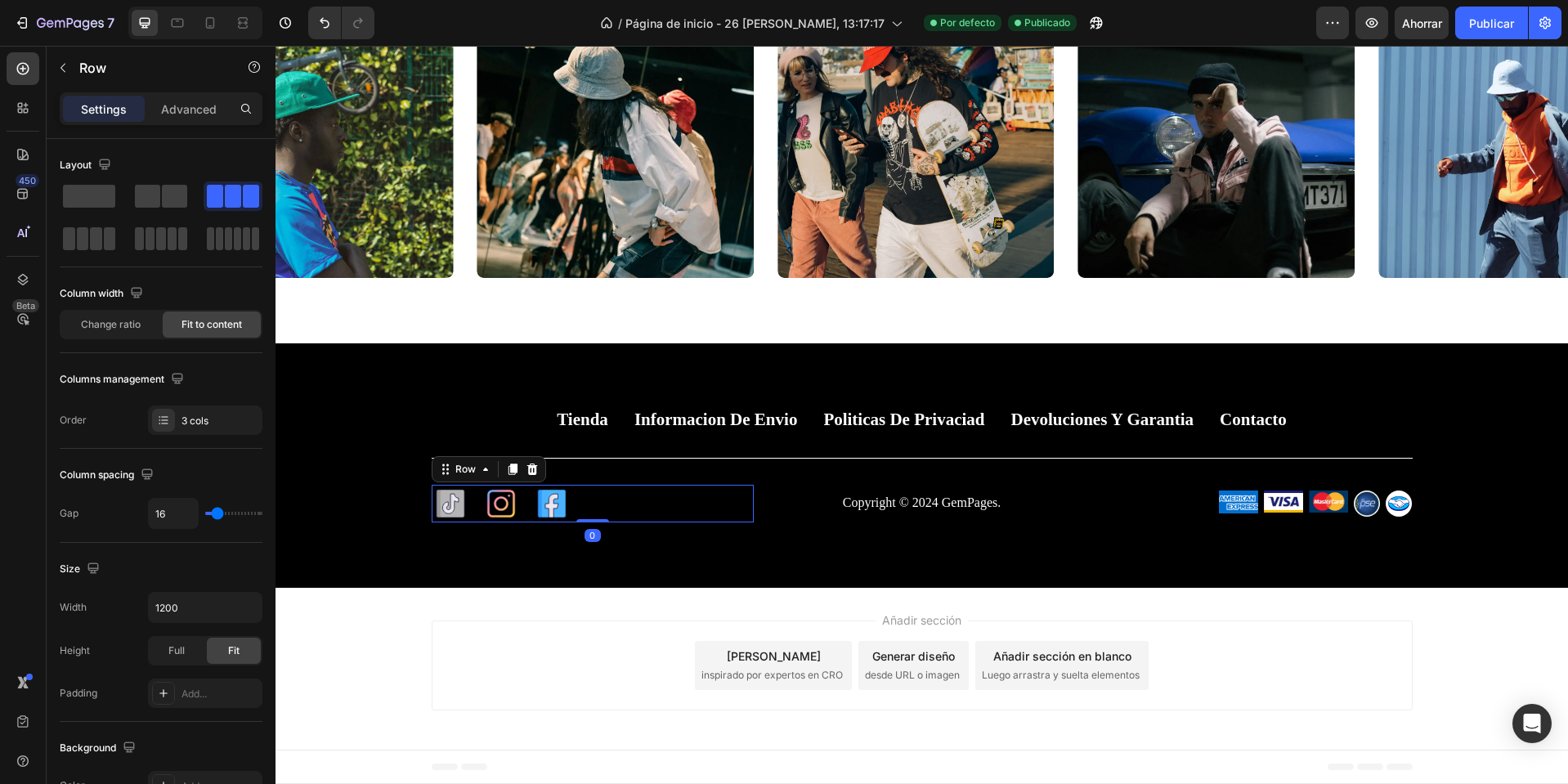
click at [701, 505] on div "Icon Icon Icon Row 0" at bounding box center [594, 504] width 323 height 37
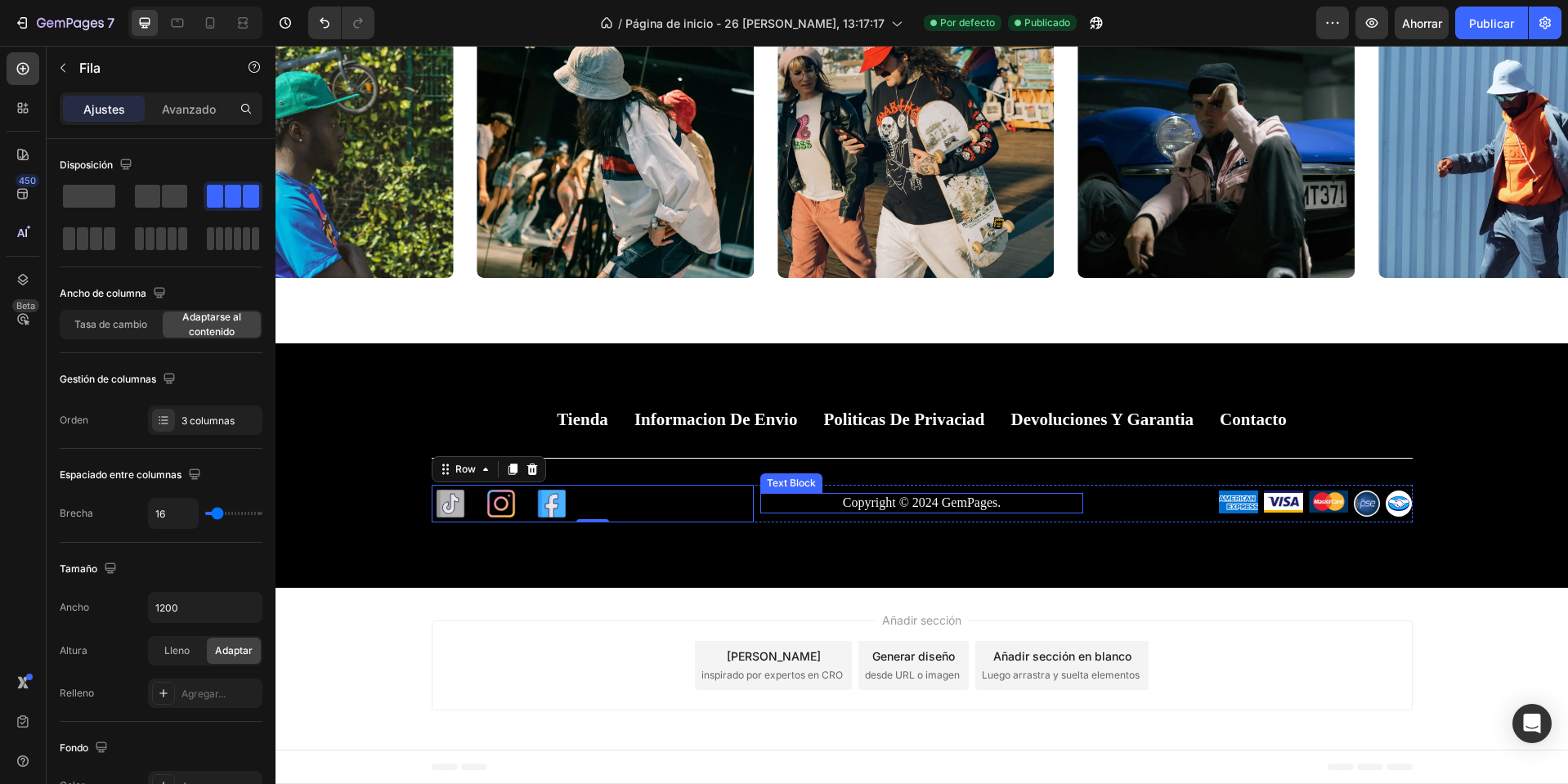
click at [864, 505] on p "Copyright © 2024 GemPages." at bounding box center [921, 503] width 320 height 17
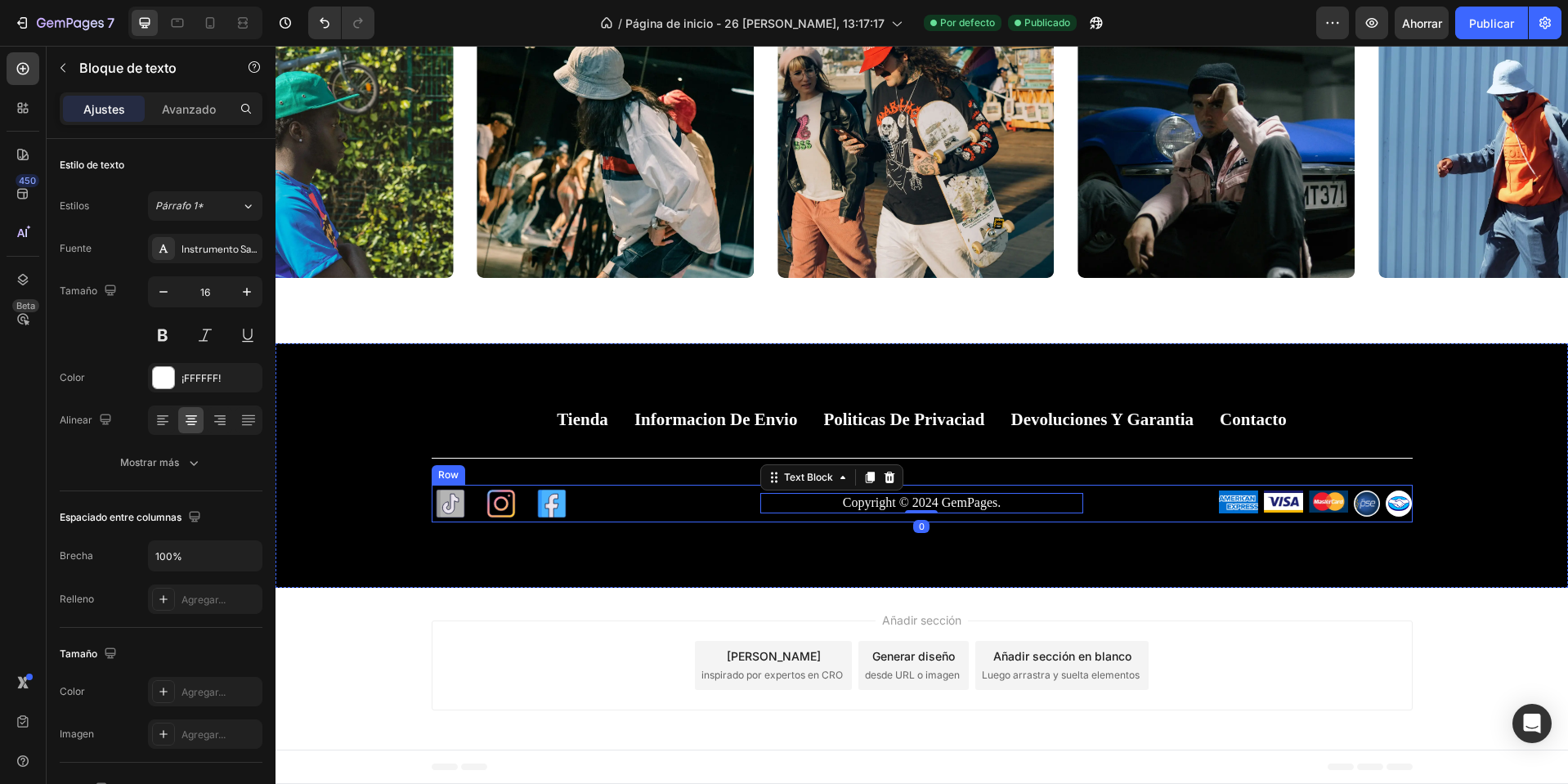
click at [761, 517] on div "Copyright © 2024 GemPages. Text Block 0" at bounding box center [922, 504] width 323 height 37
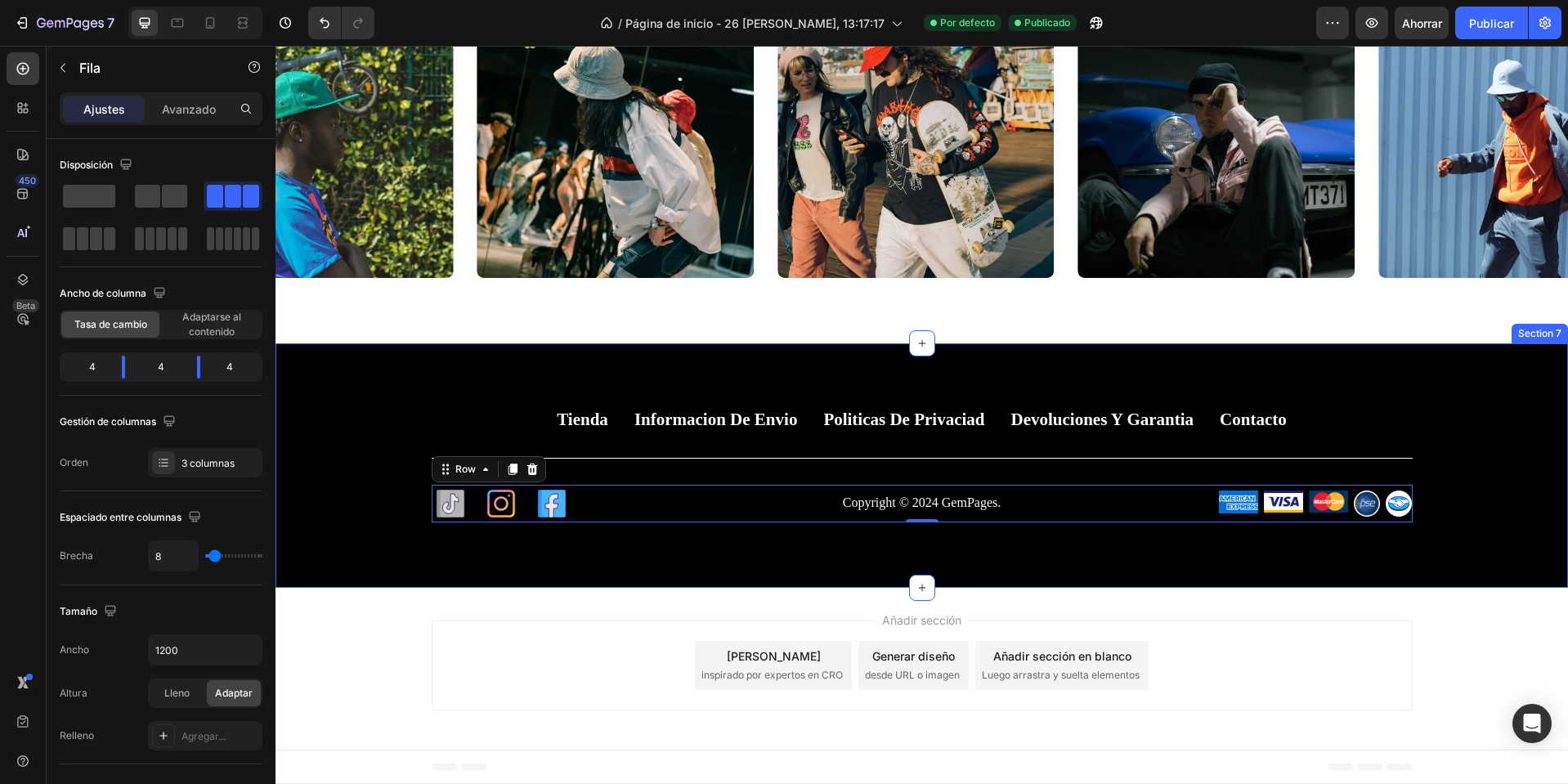
click at [860, 562] on div "Tienda Button Informacion de envio Button Politicas de privaciad Button Devoluc…" at bounding box center [921, 465] width 1293 height 244
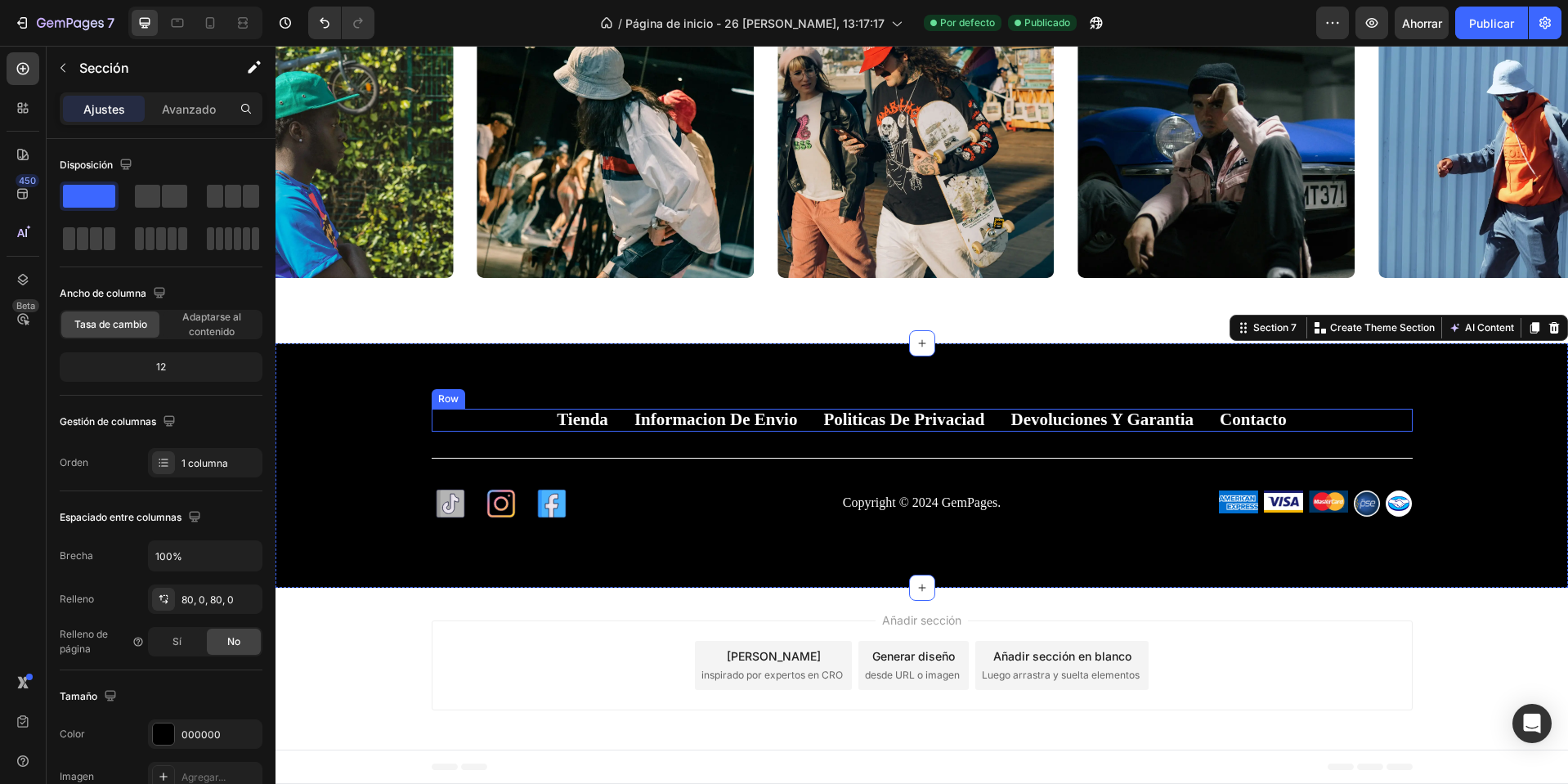
click at [514, 423] on div "Tienda Button Informacion de envio Button Politicas de privaciad Button Devoluc…" at bounding box center [922, 420] width 981 height 22
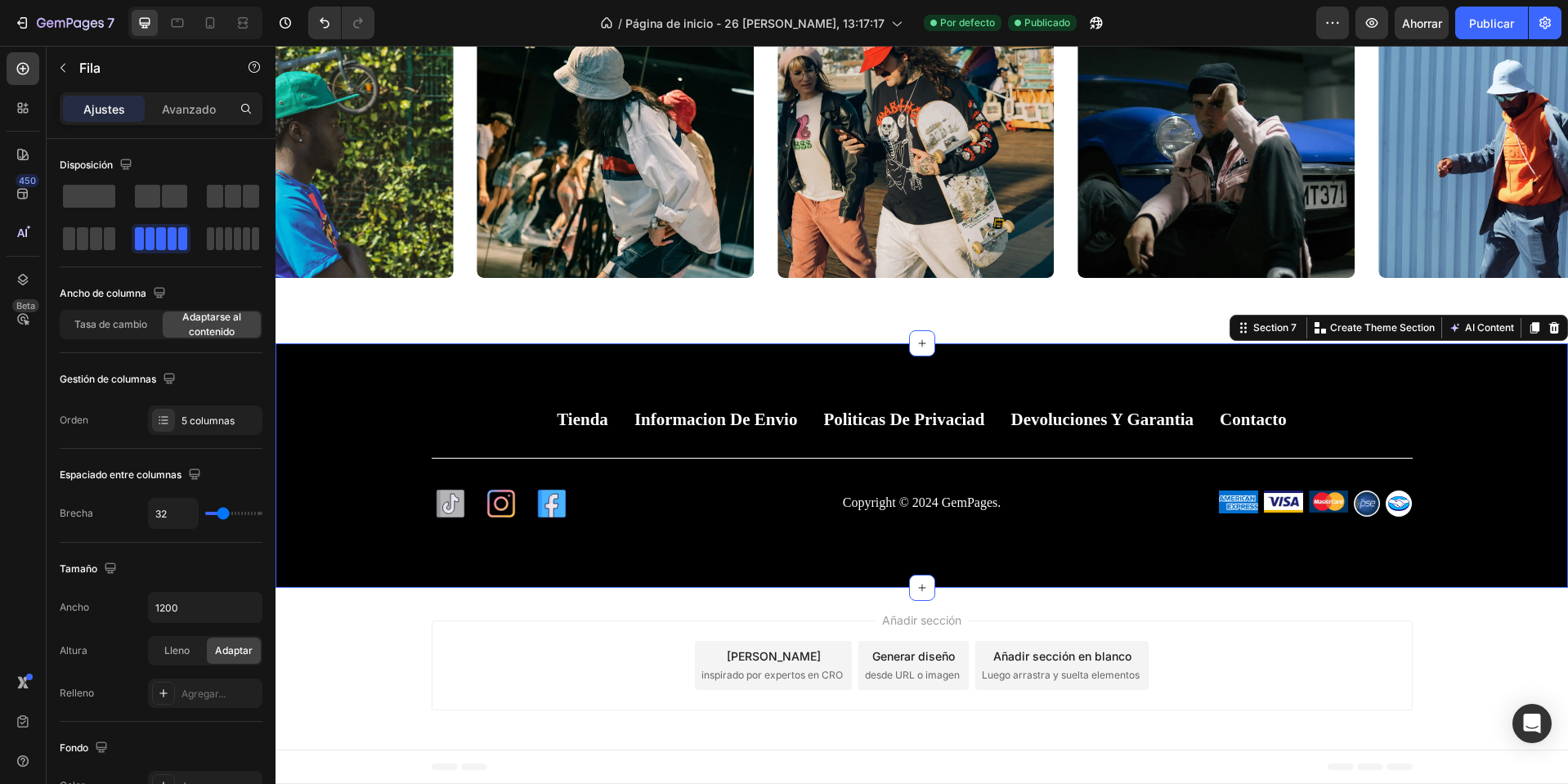
click at [354, 497] on div "Tienda Button Informacion de envio Button Politicas de privaciad Button Devoluc…" at bounding box center [921, 465] width 1293 height 113
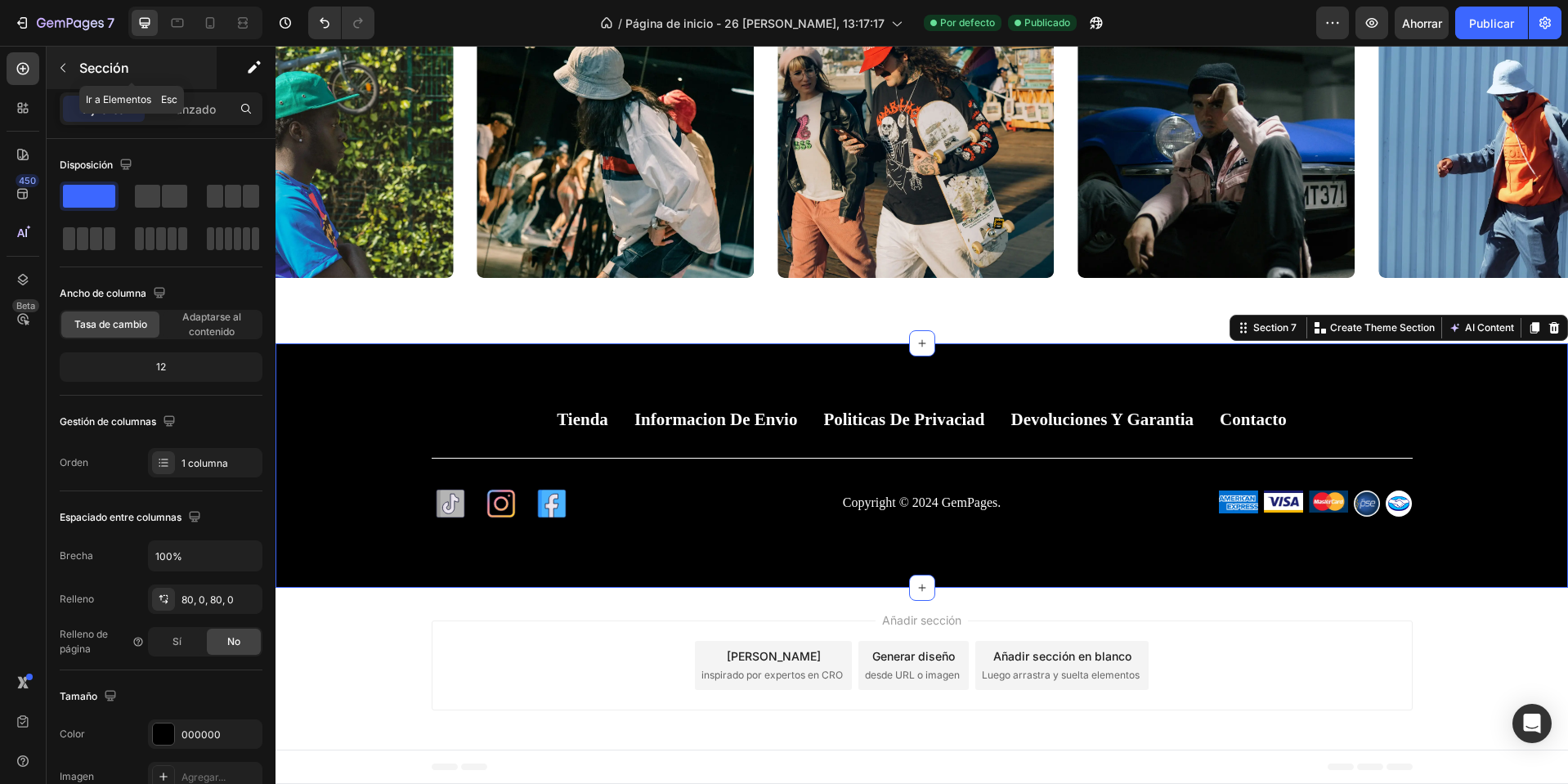
click at [75, 72] on button "button" at bounding box center [63, 68] width 26 height 26
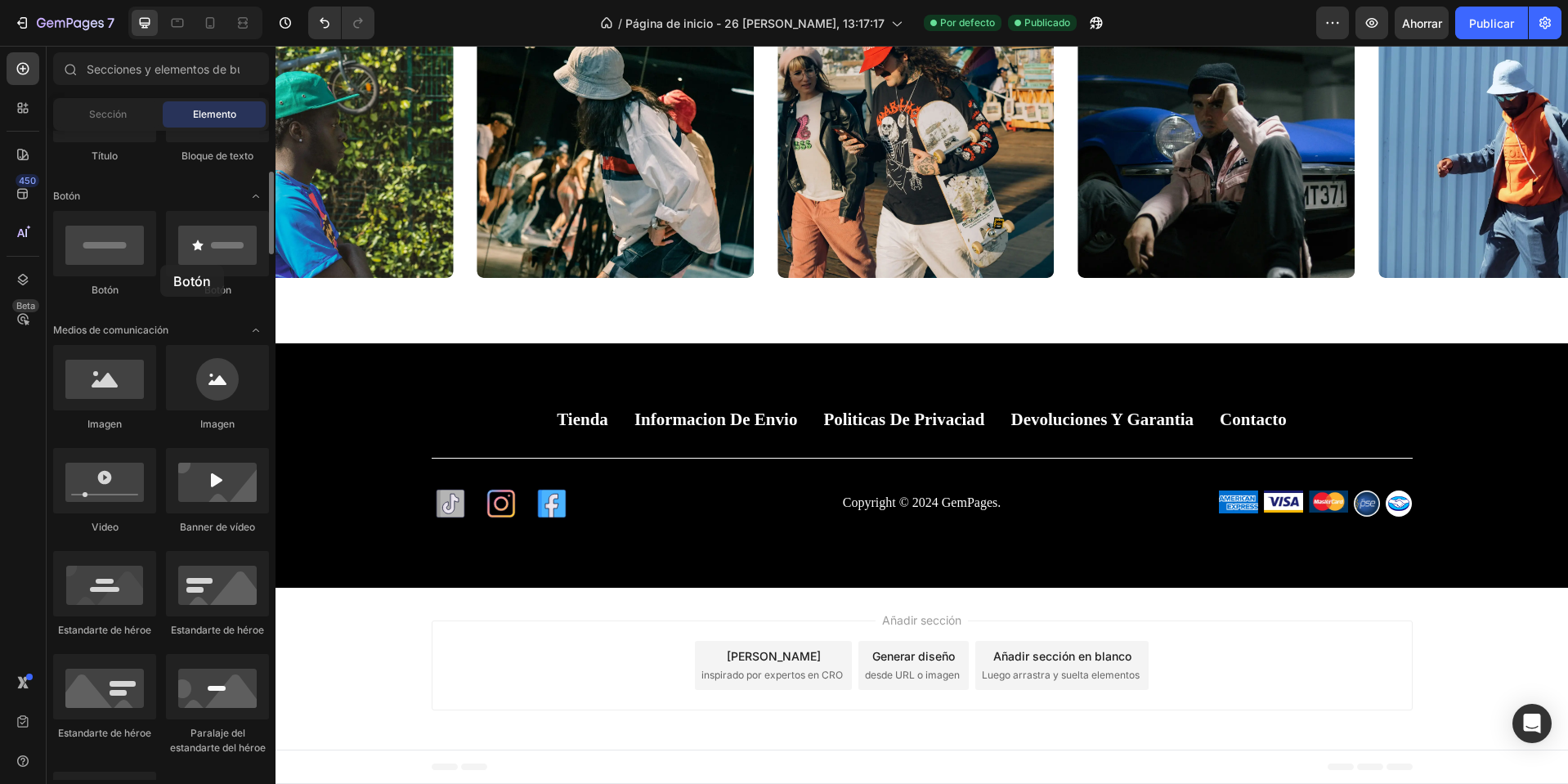
drag, startPoint x: 223, startPoint y: 259, endPoint x: 159, endPoint y: 264, distance: 64.2
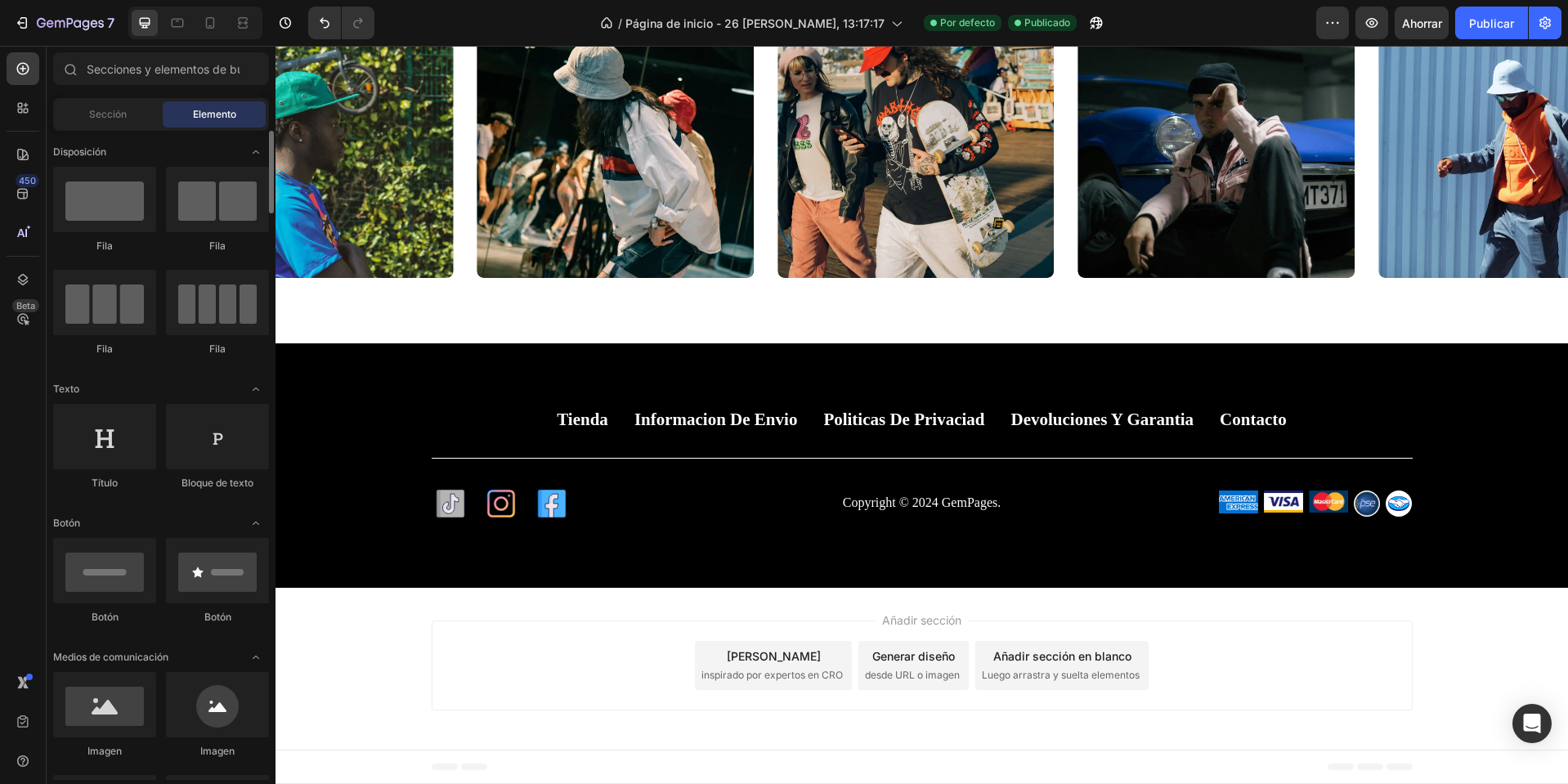
scroll to position [245, 0]
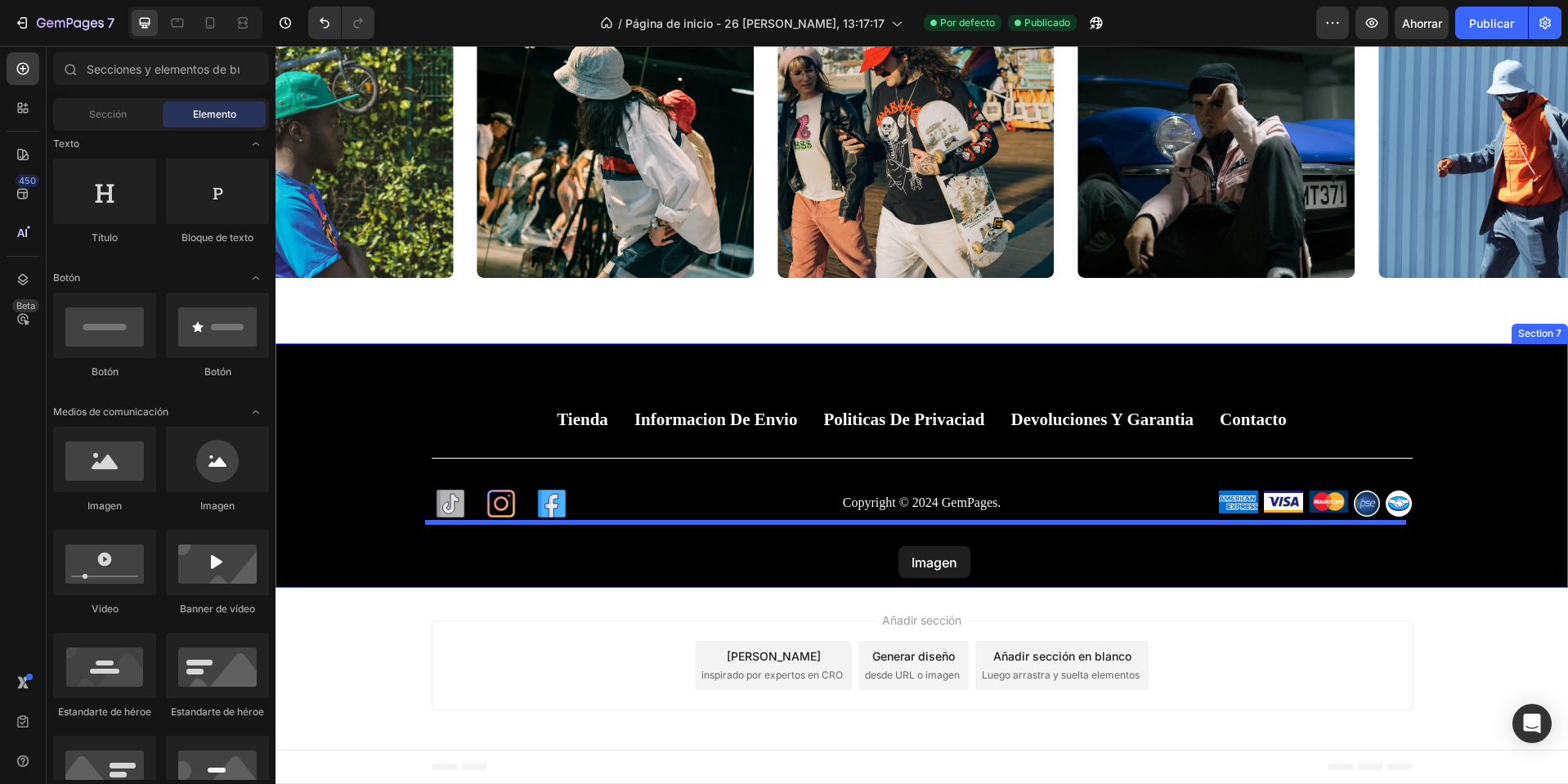
drag, startPoint x: 491, startPoint y: 526, endPoint x: 899, endPoint y: 546, distance: 408.5
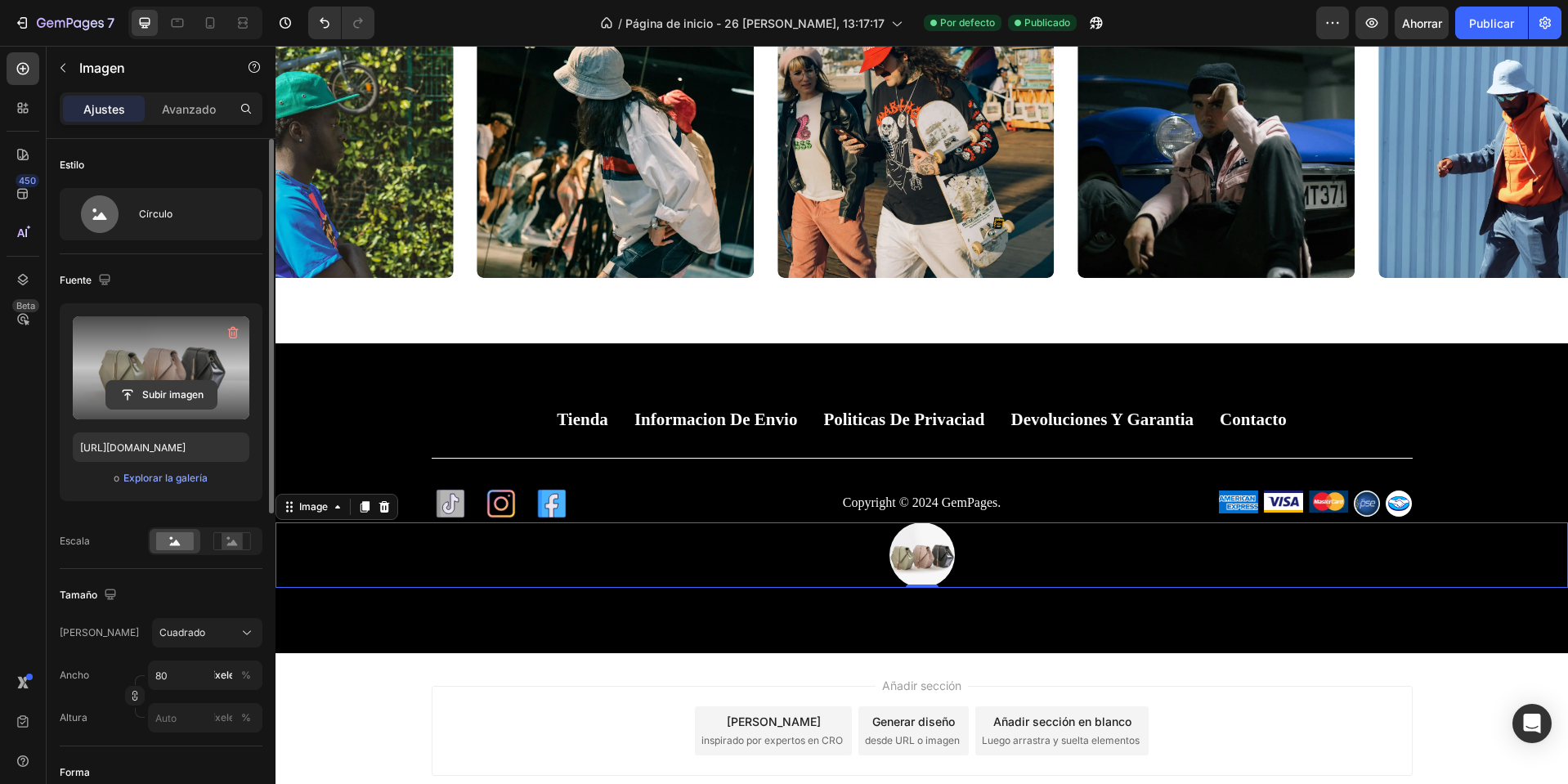
click at [194, 387] on input "file" at bounding box center [161, 395] width 110 height 28
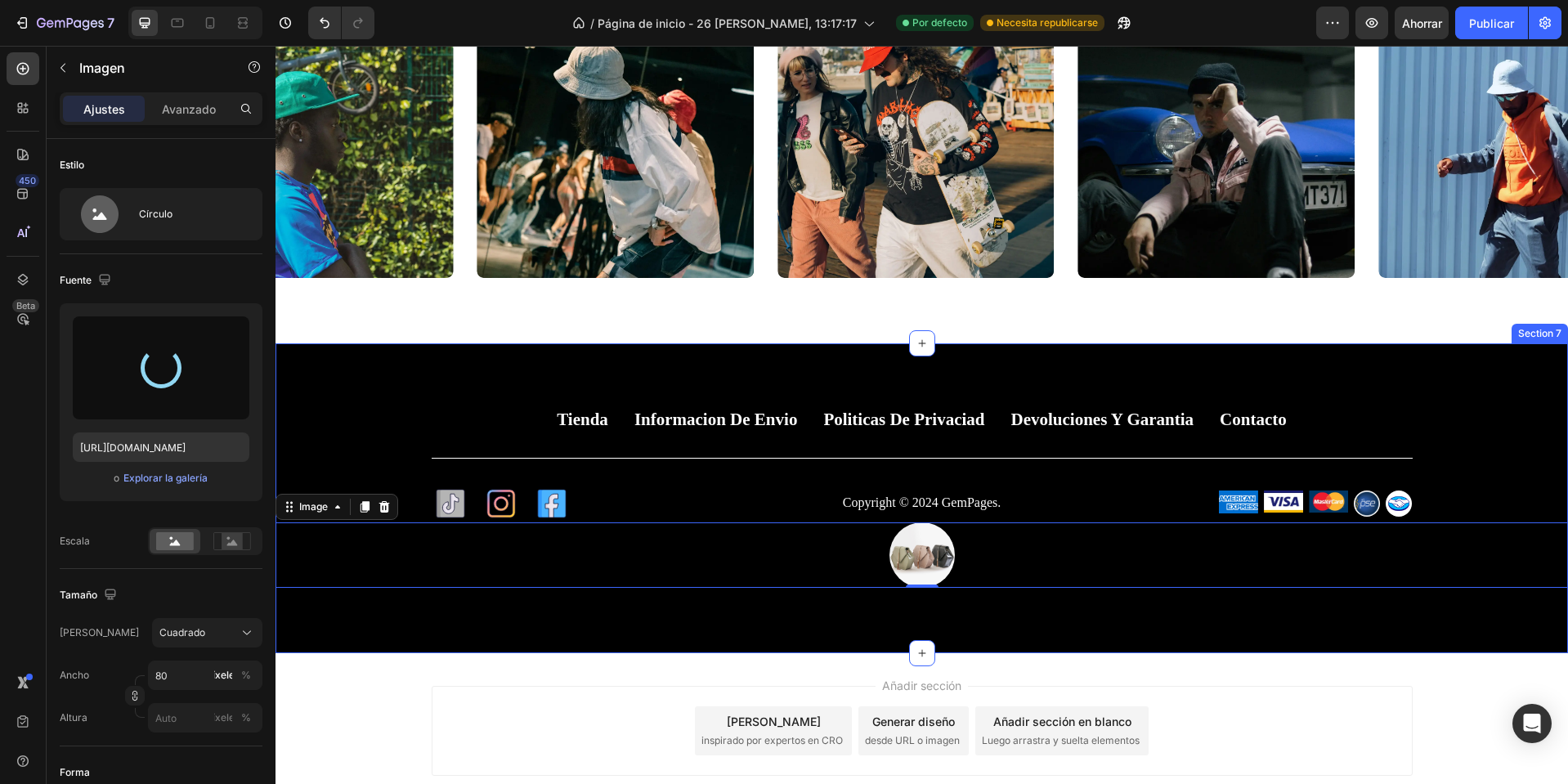
type input "https://cdn.shopify.com/s/files/1/0668/0317/1459/files/gempages_581068646118327…"
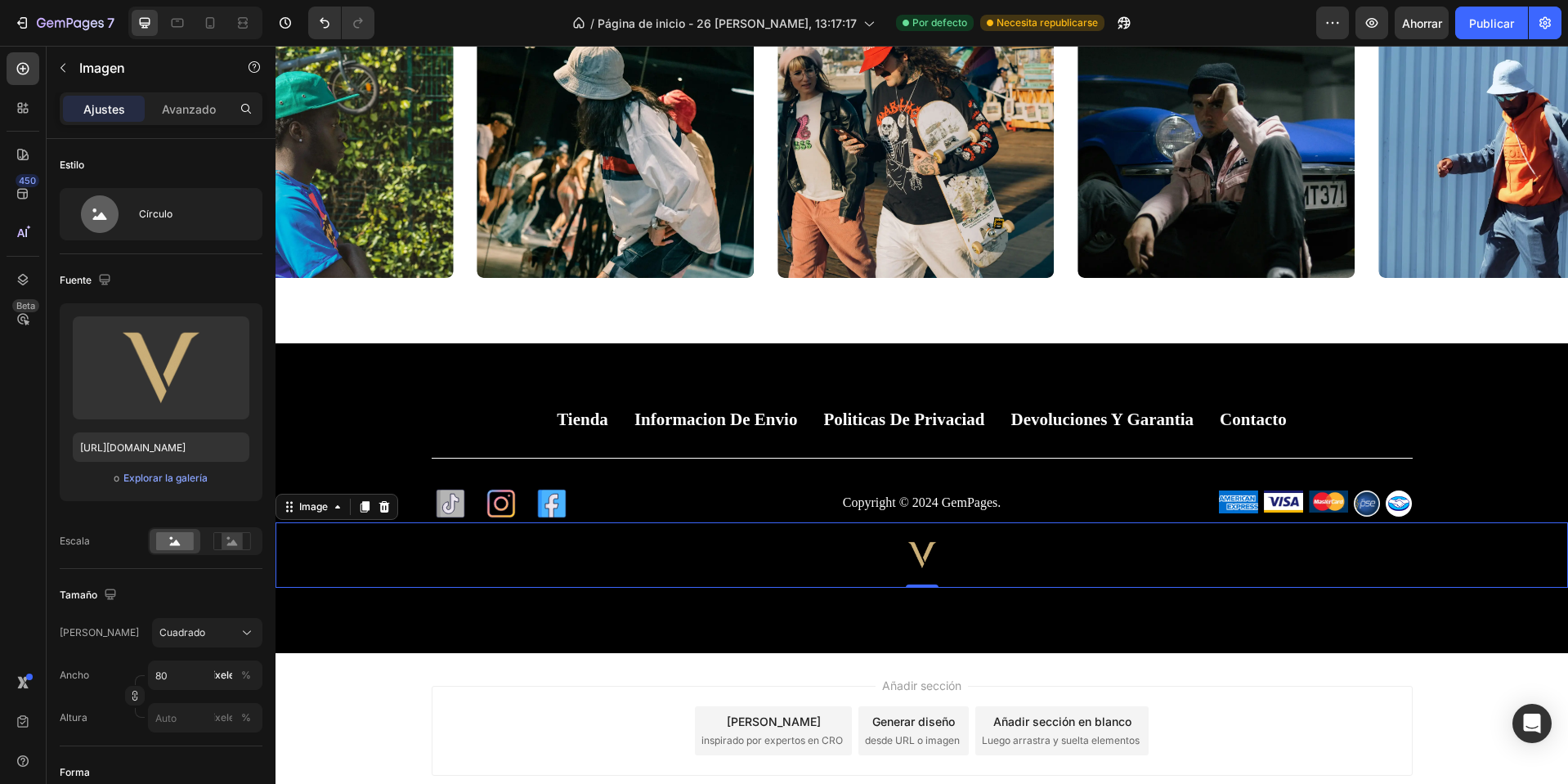
click at [1188, 681] on div "Añadir sección Elija plantillas inspirado por expertos en CRO Generar diseño de…" at bounding box center [921, 734] width 1293 height 161
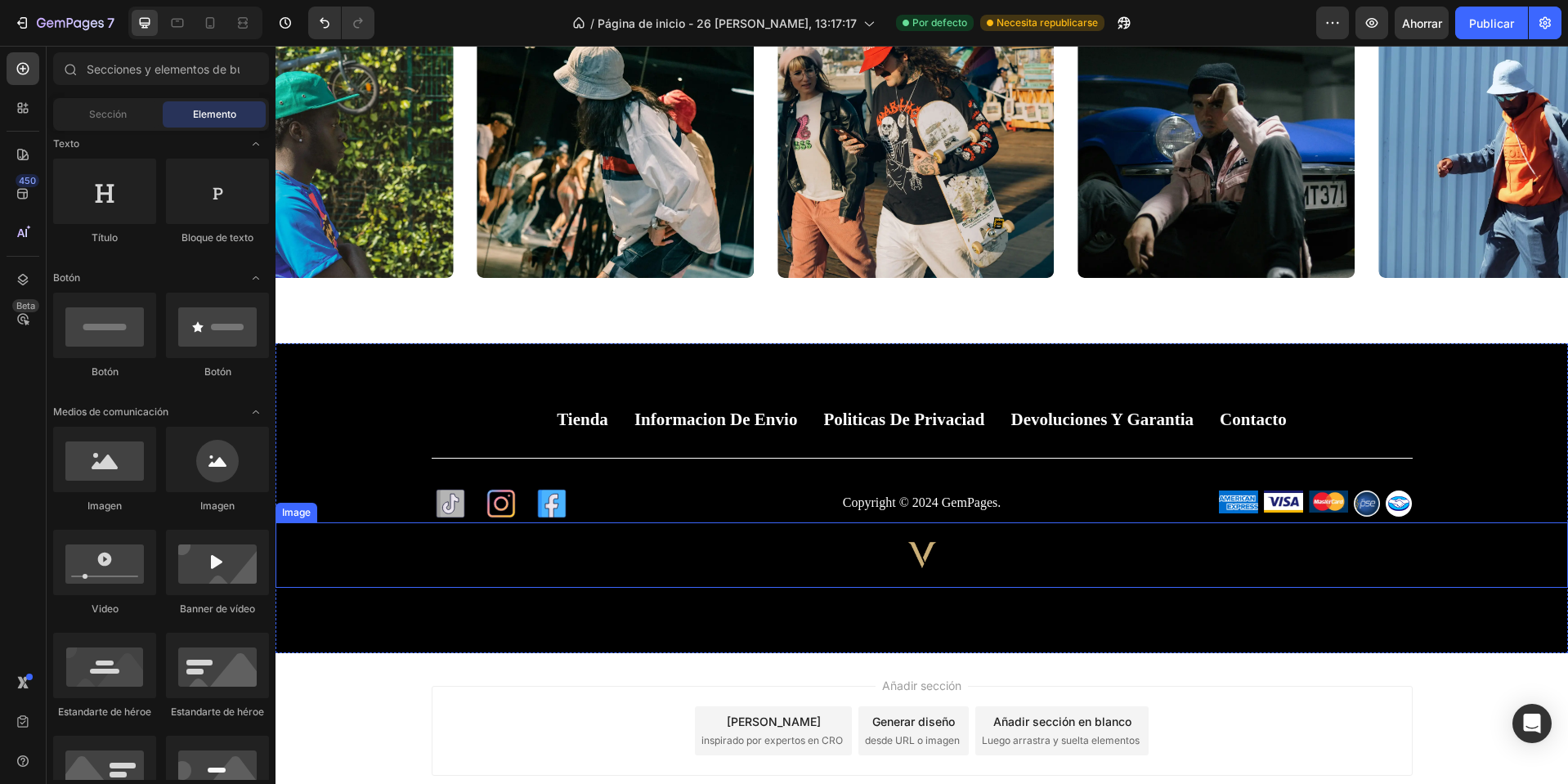
click at [927, 557] on img at bounding box center [922, 555] width 65 height 65
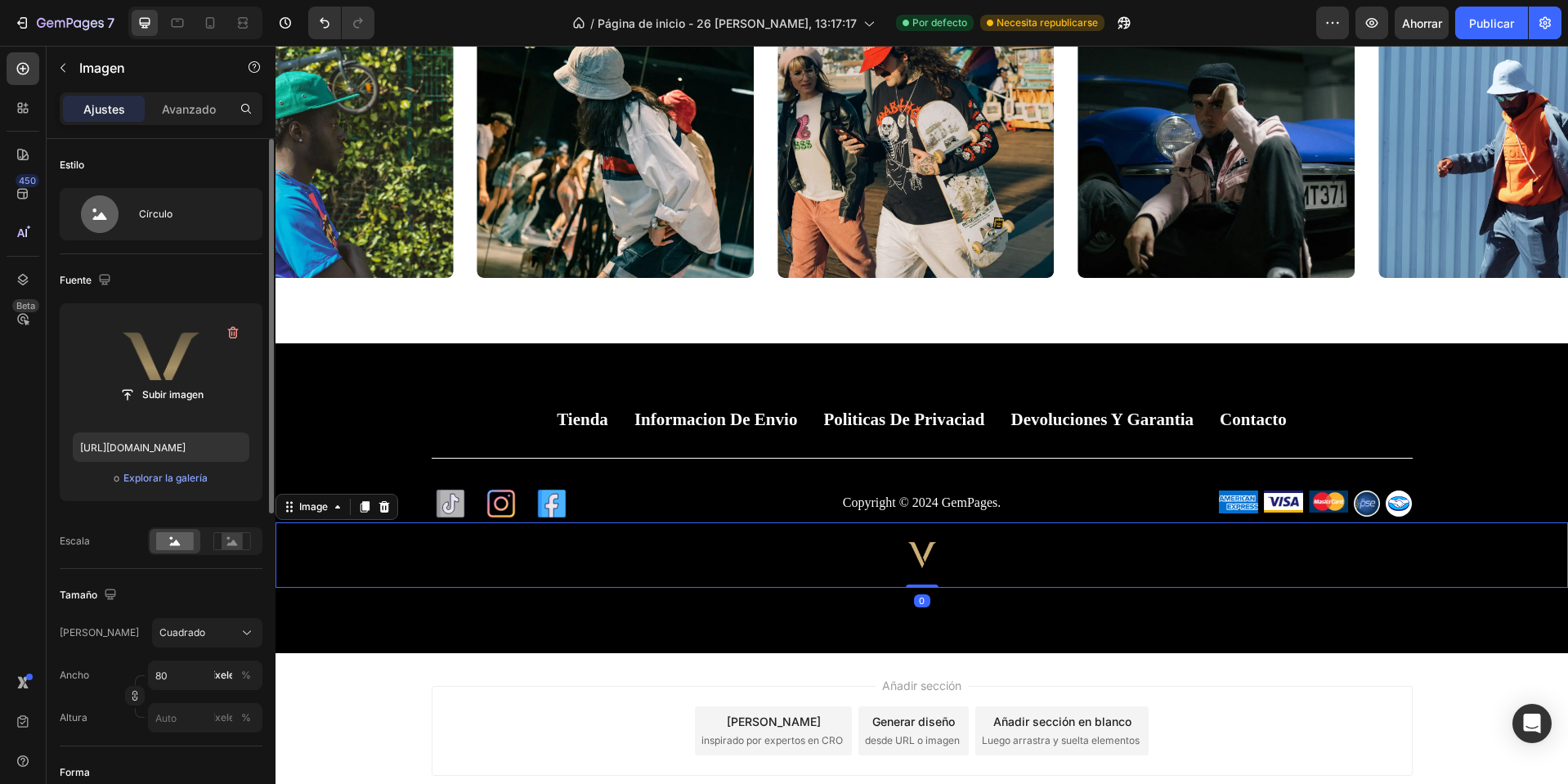
click at [135, 360] on label at bounding box center [161, 368] width 176 height 103
click at [135, 381] on input "file" at bounding box center [161, 395] width 110 height 28
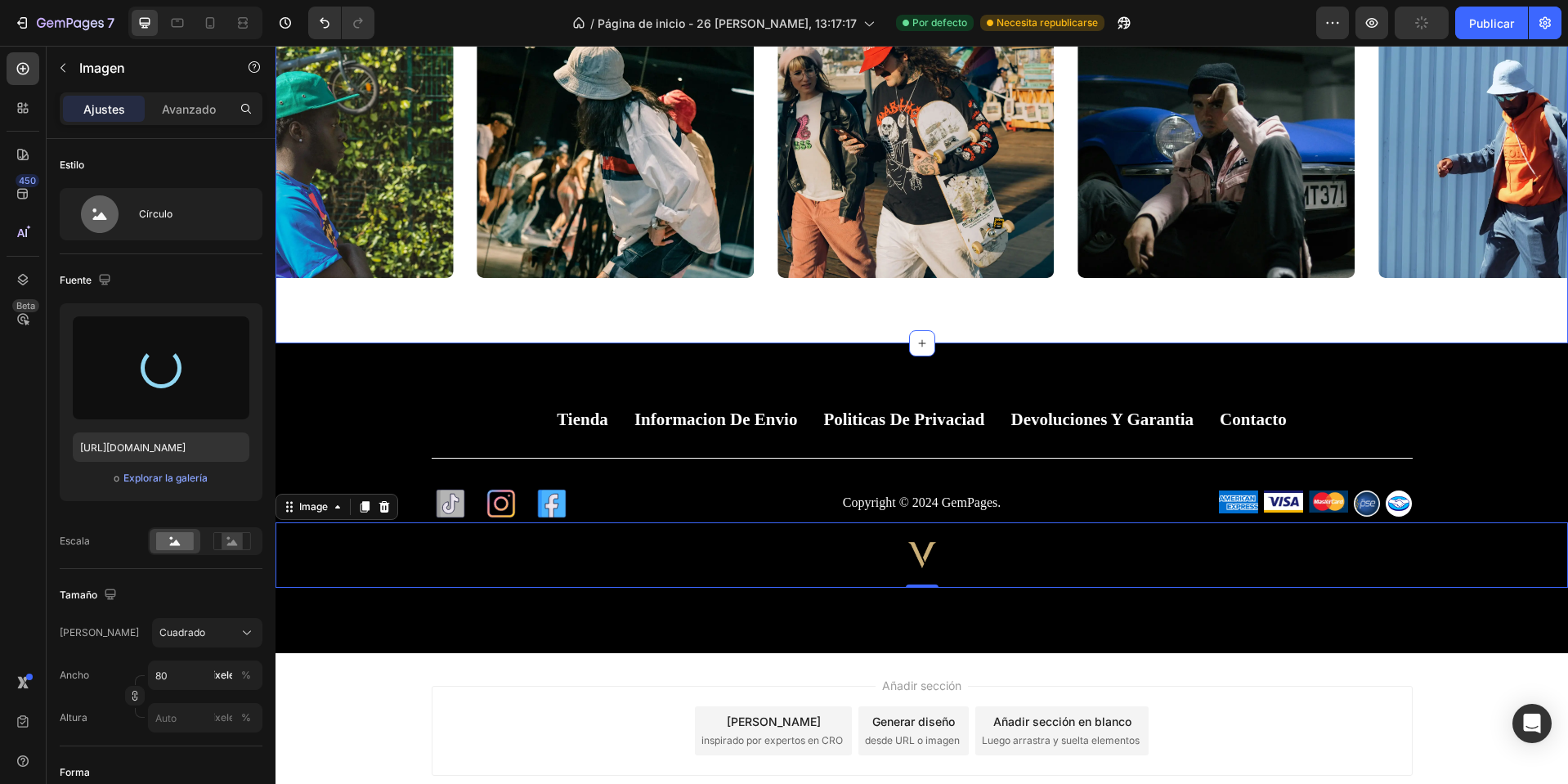
type input "https://cdn.shopify.com/s/files/1/0668/0317/1459/files/gempages_581068646118327…"
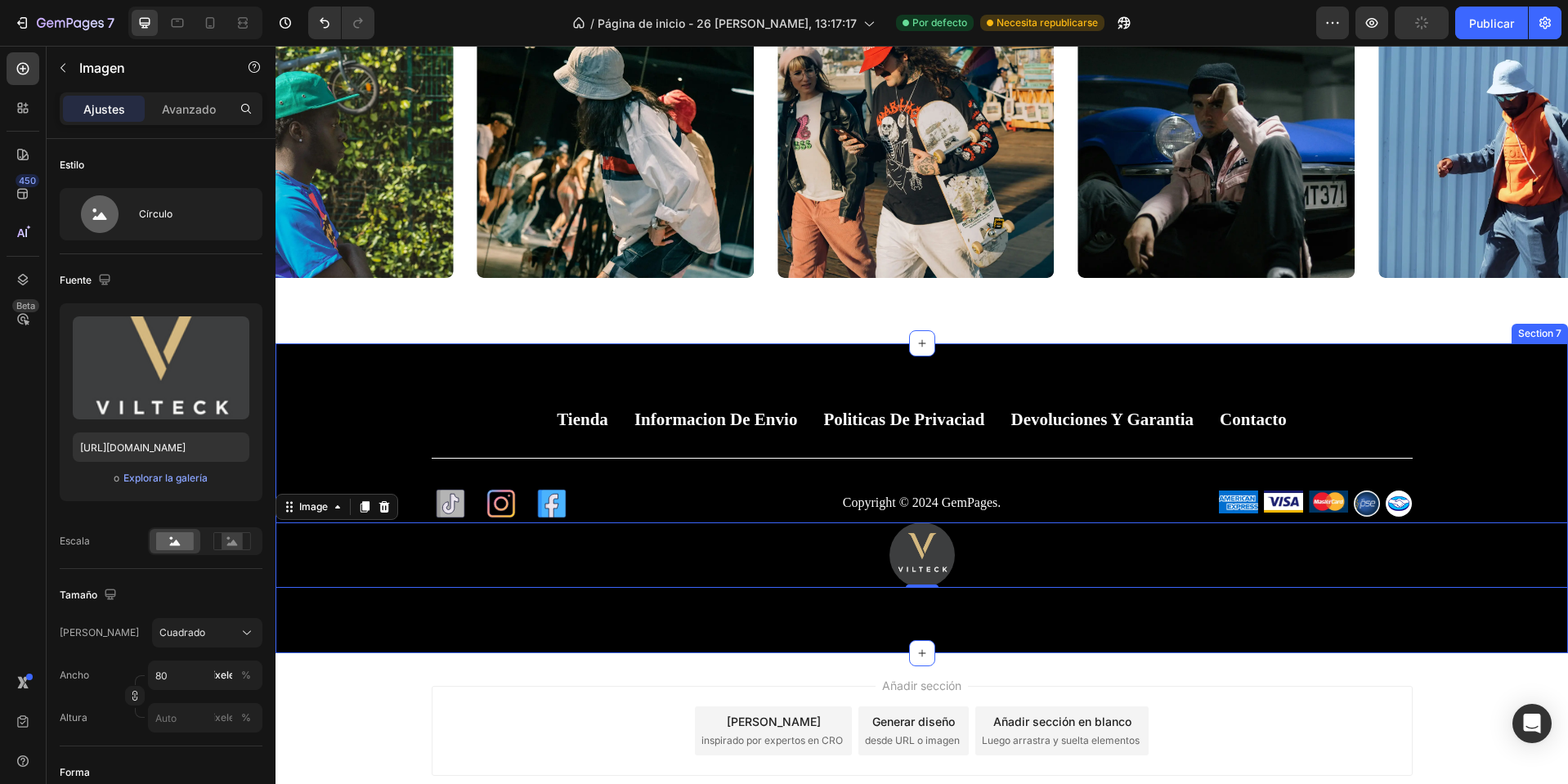
click at [1209, 624] on div "Tienda Button Informacion de envio Button Politicas de privaciad Button Devoluc…" at bounding box center [921, 497] width 1293 height 309
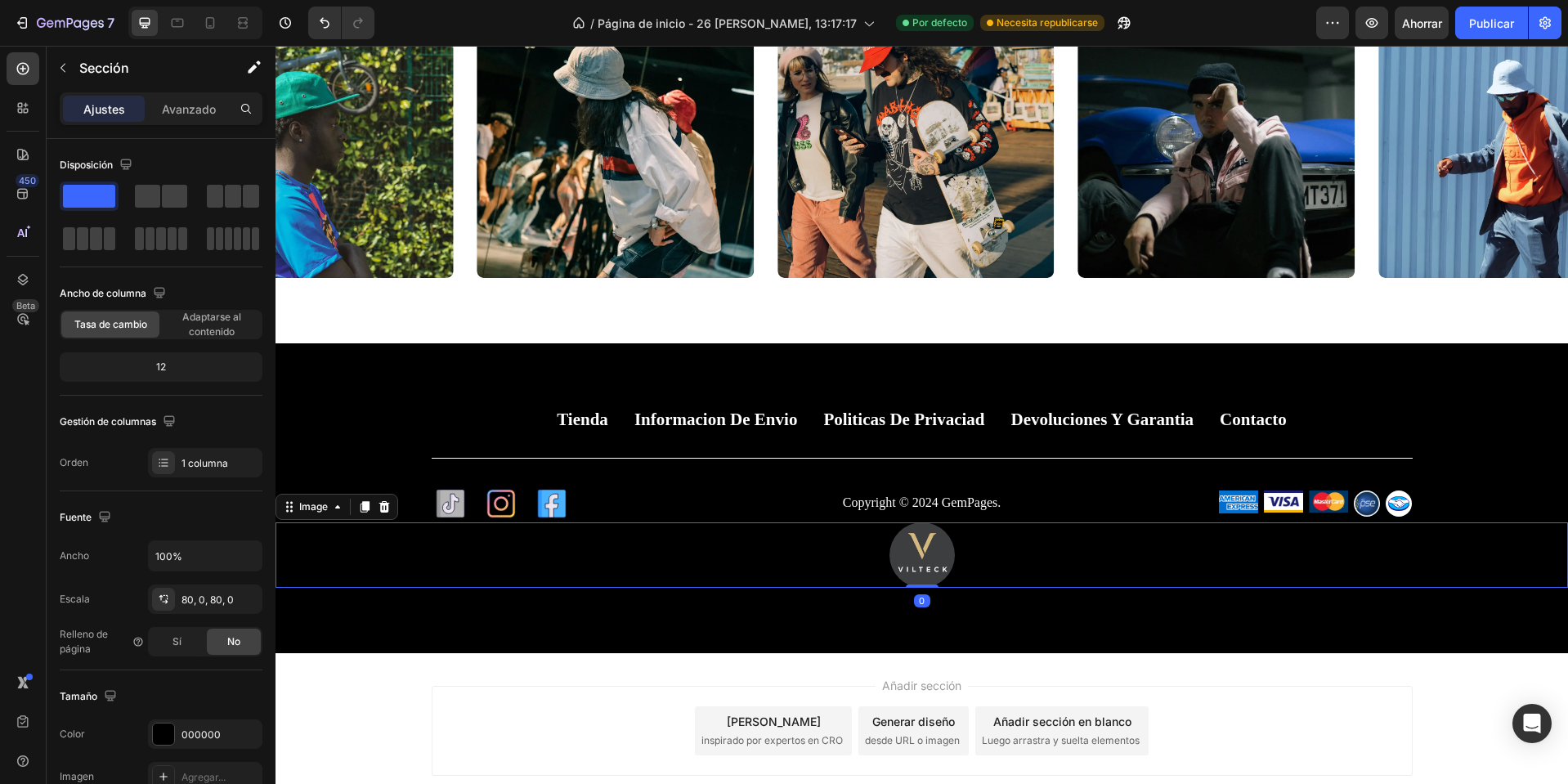
click at [906, 561] on img at bounding box center [922, 555] width 65 height 65
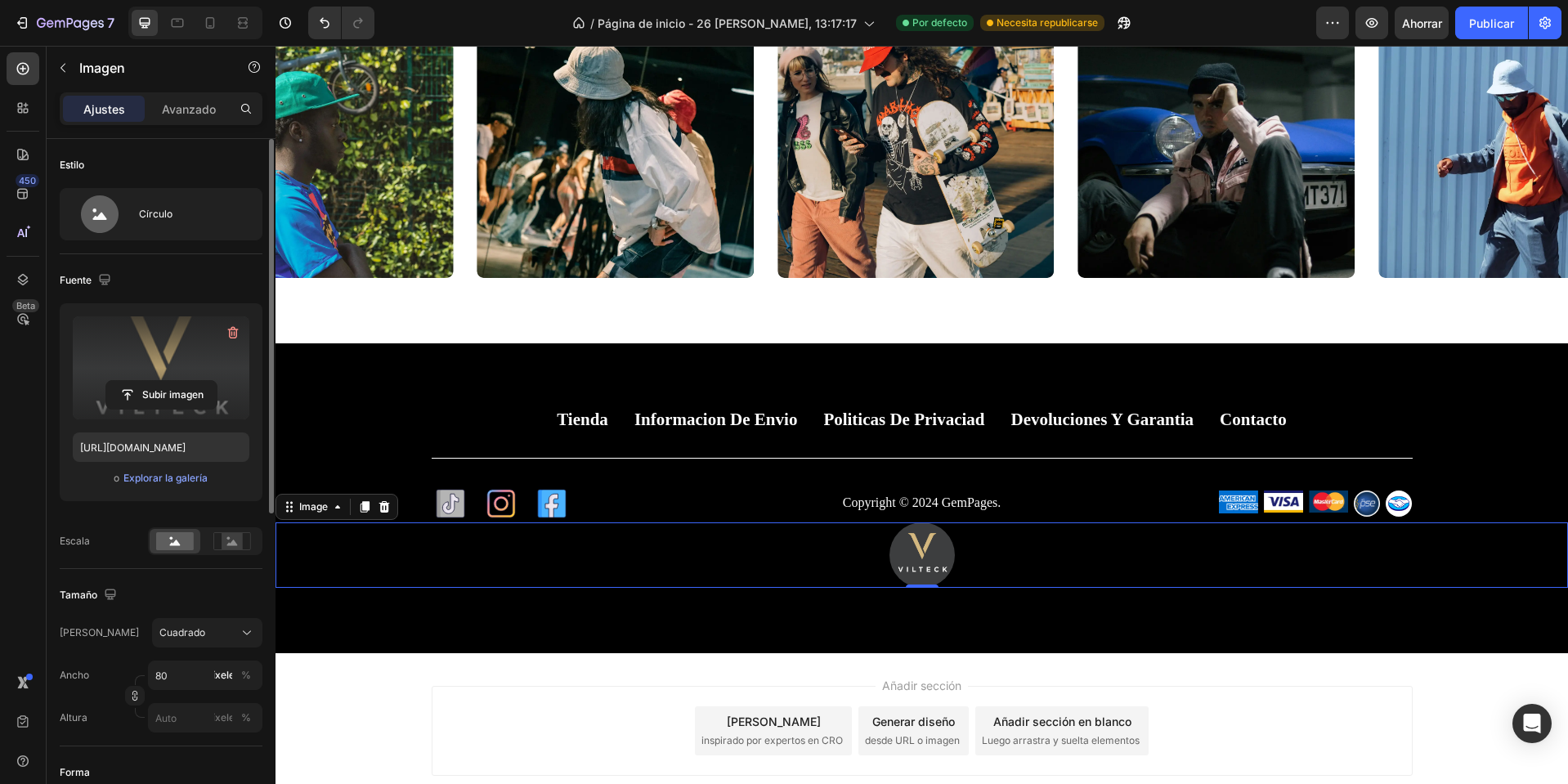
click at [154, 372] on label at bounding box center [161, 368] width 176 height 103
click at [154, 381] on input "file" at bounding box center [161, 395] width 110 height 28
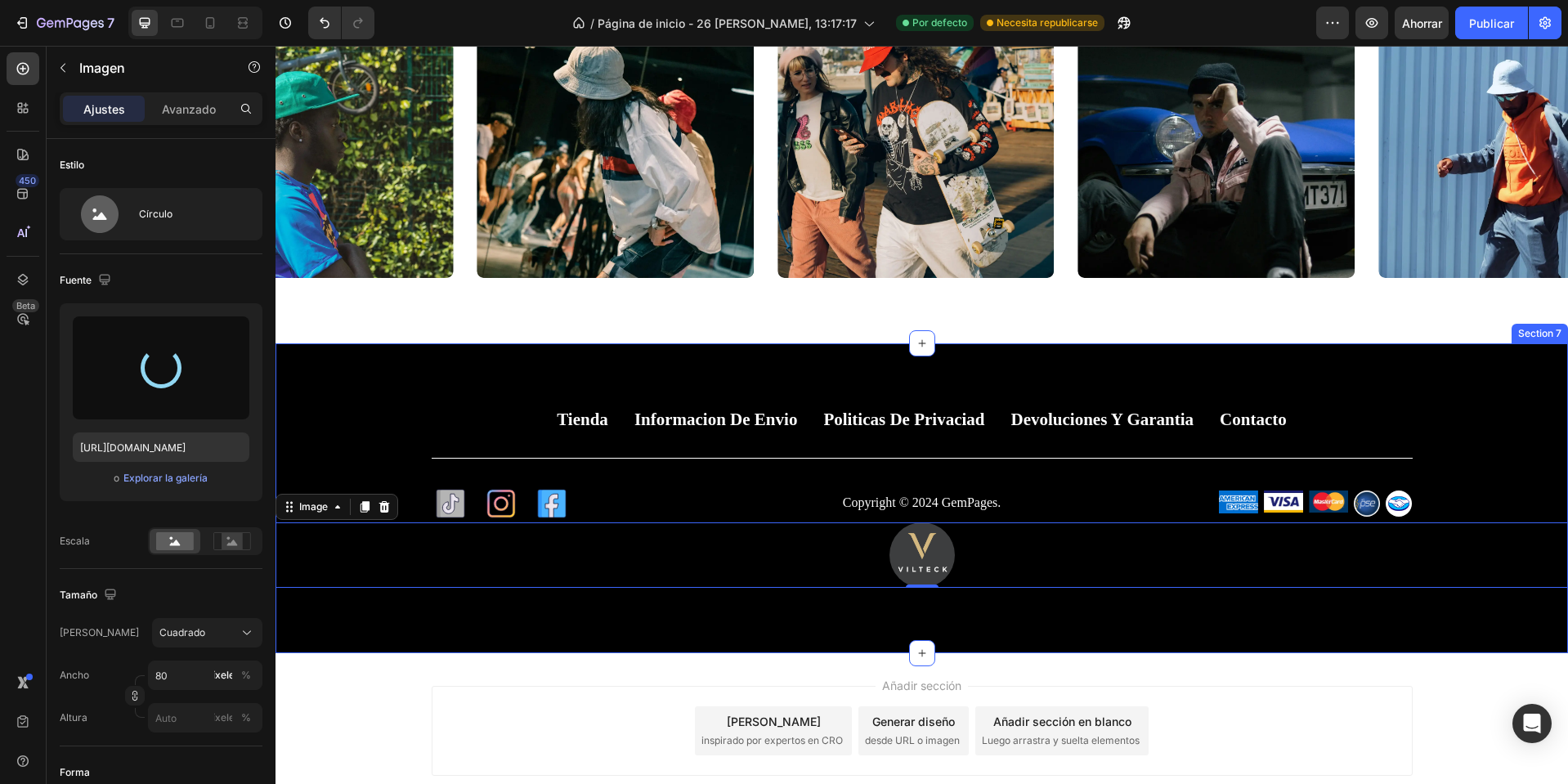
type input "[URL][DOMAIN_NAME]"
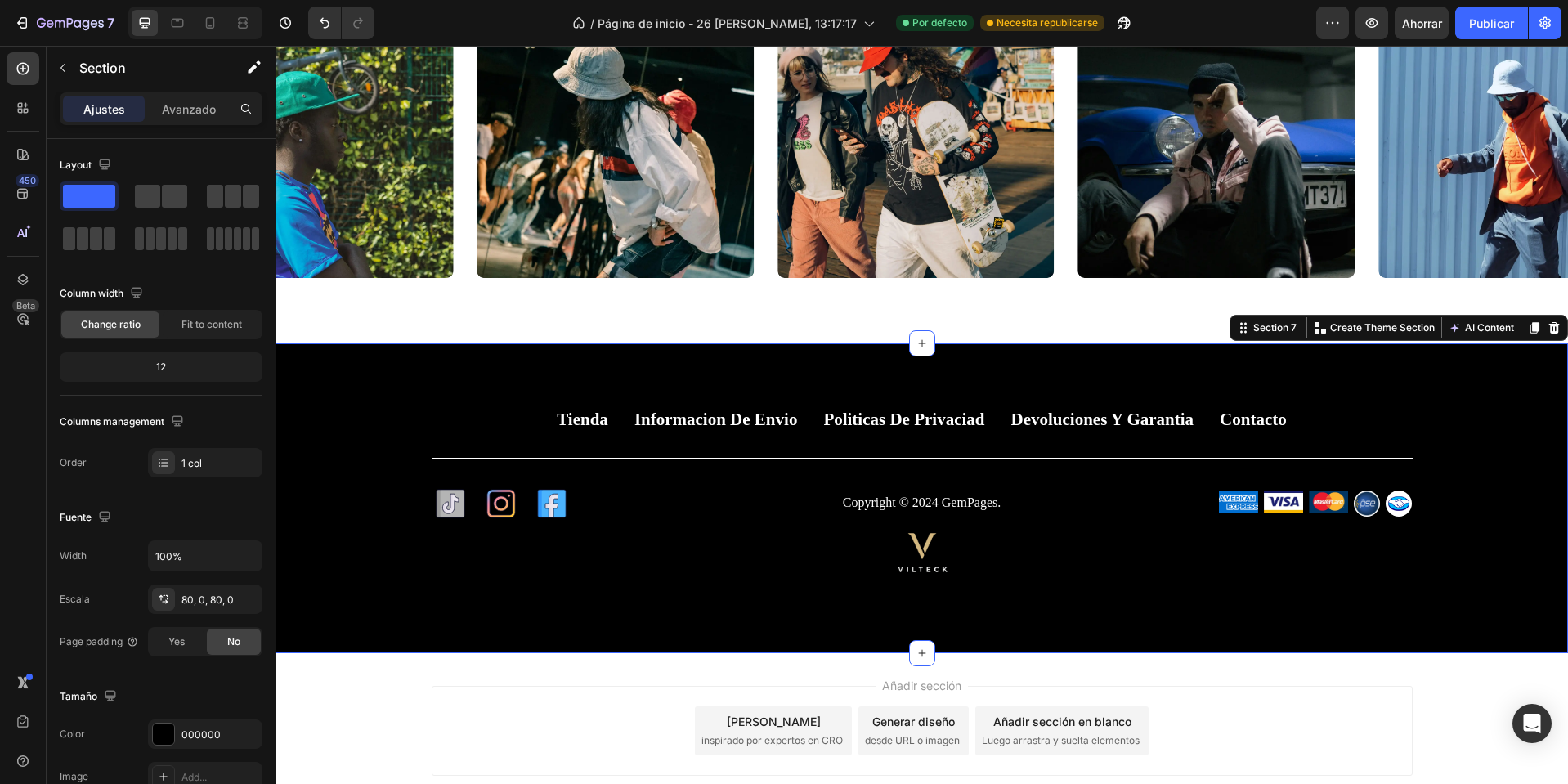
click at [650, 623] on div "Tienda Button Informacion de envio Button Politicas de privaciad Button Devoluc…" at bounding box center [921, 497] width 1293 height 309
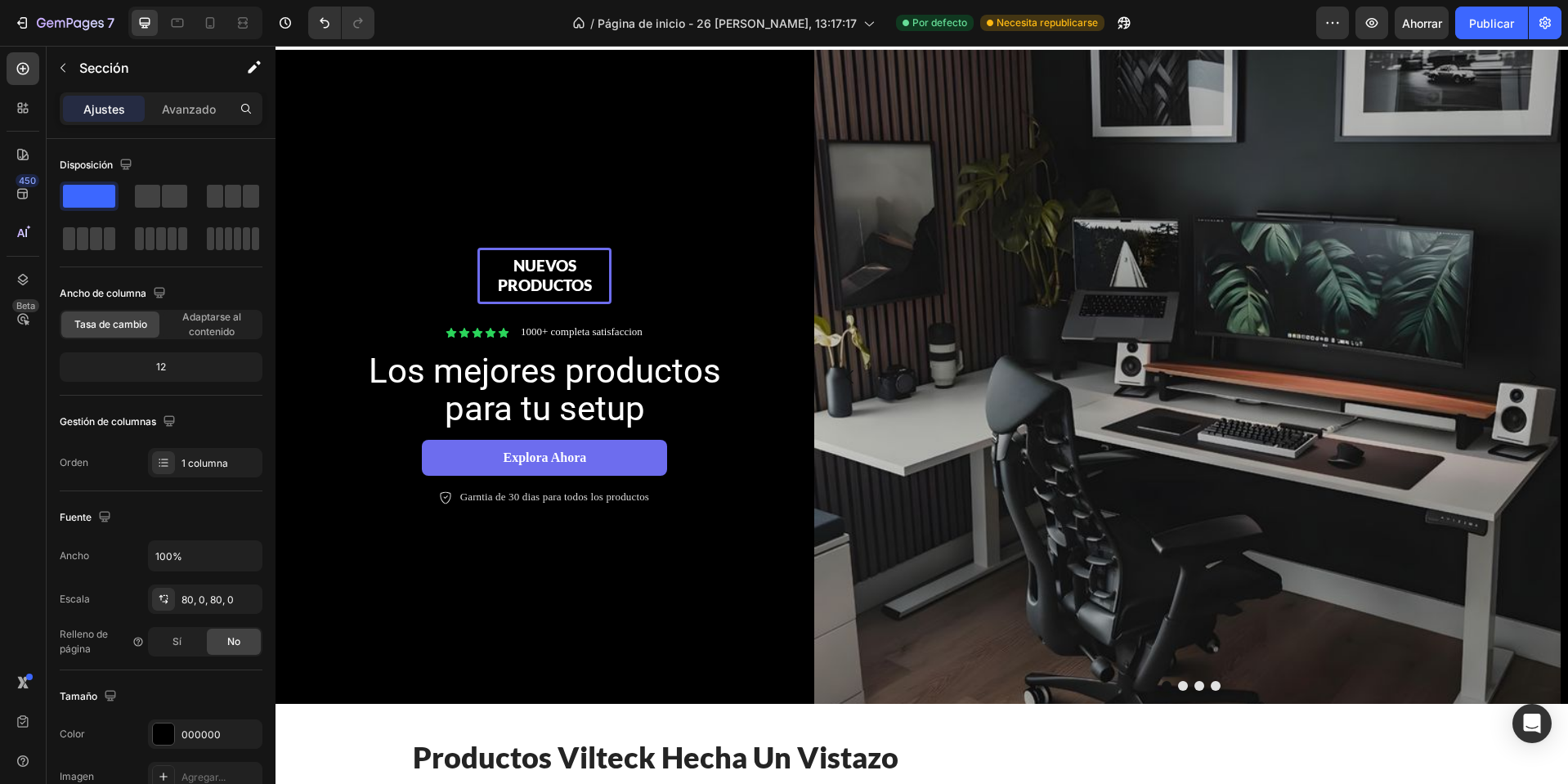
scroll to position [0, 0]
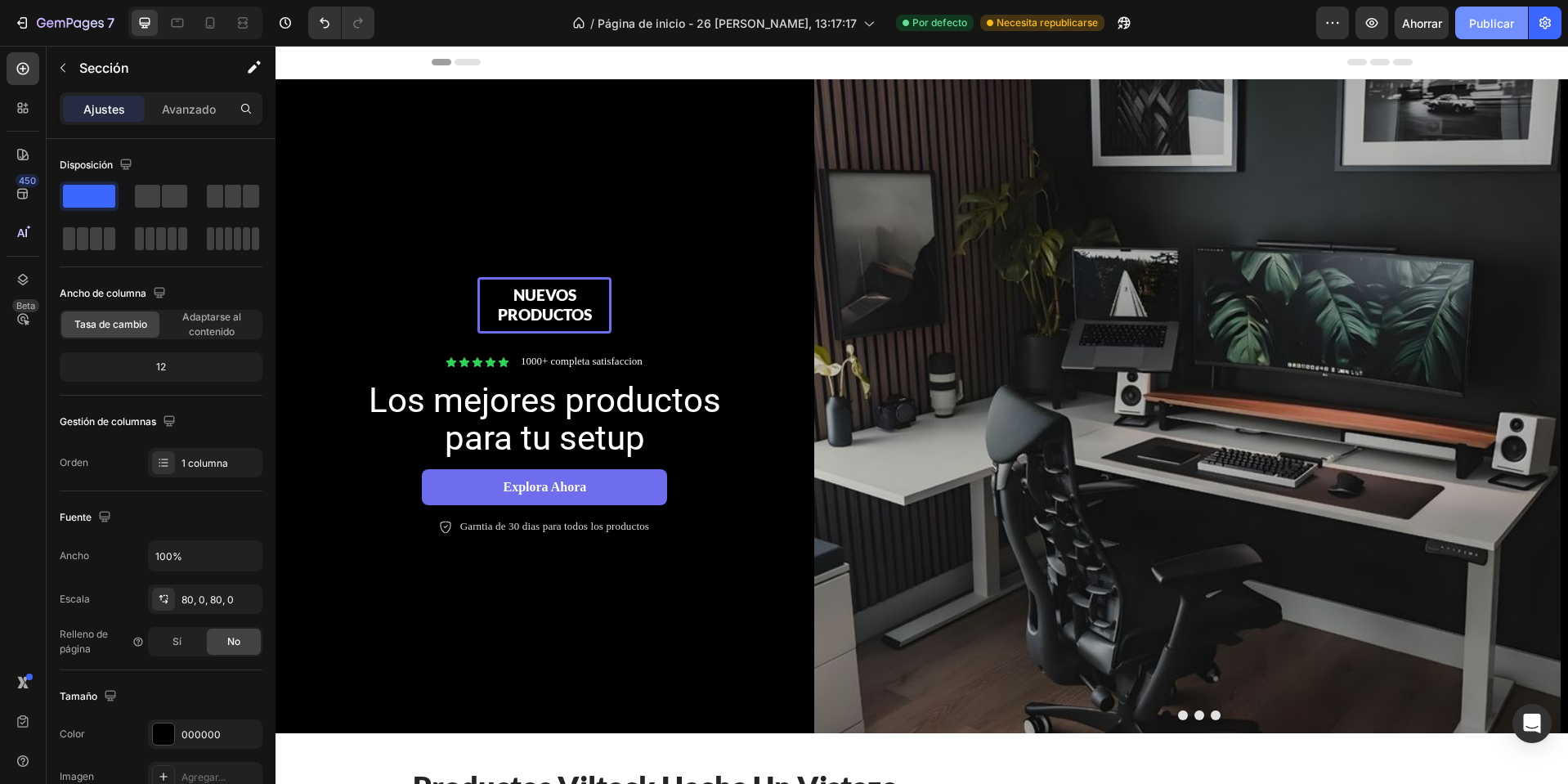
click at [1491, 23] on font "Publicar" at bounding box center [1491, 23] width 45 height 14
click at [1494, 27] on font "Publicar" at bounding box center [1491, 23] width 45 height 14
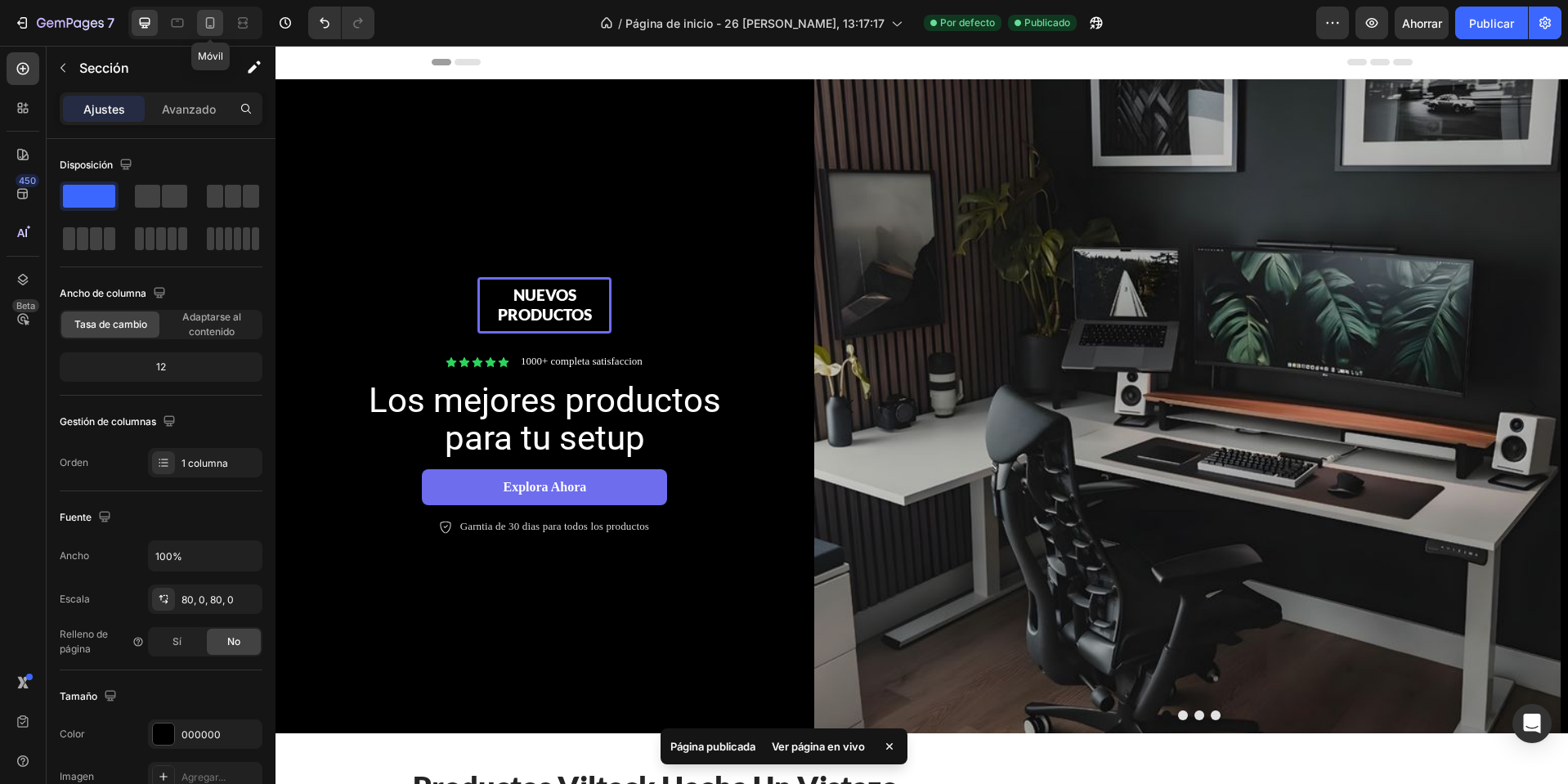
drag, startPoint x: 216, startPoint y: 21, endPoint x: 186, endPoint y: 284, distance: 264.7
click at [216, 21] on icon at bounding box center [210, 23] width 17 height 17
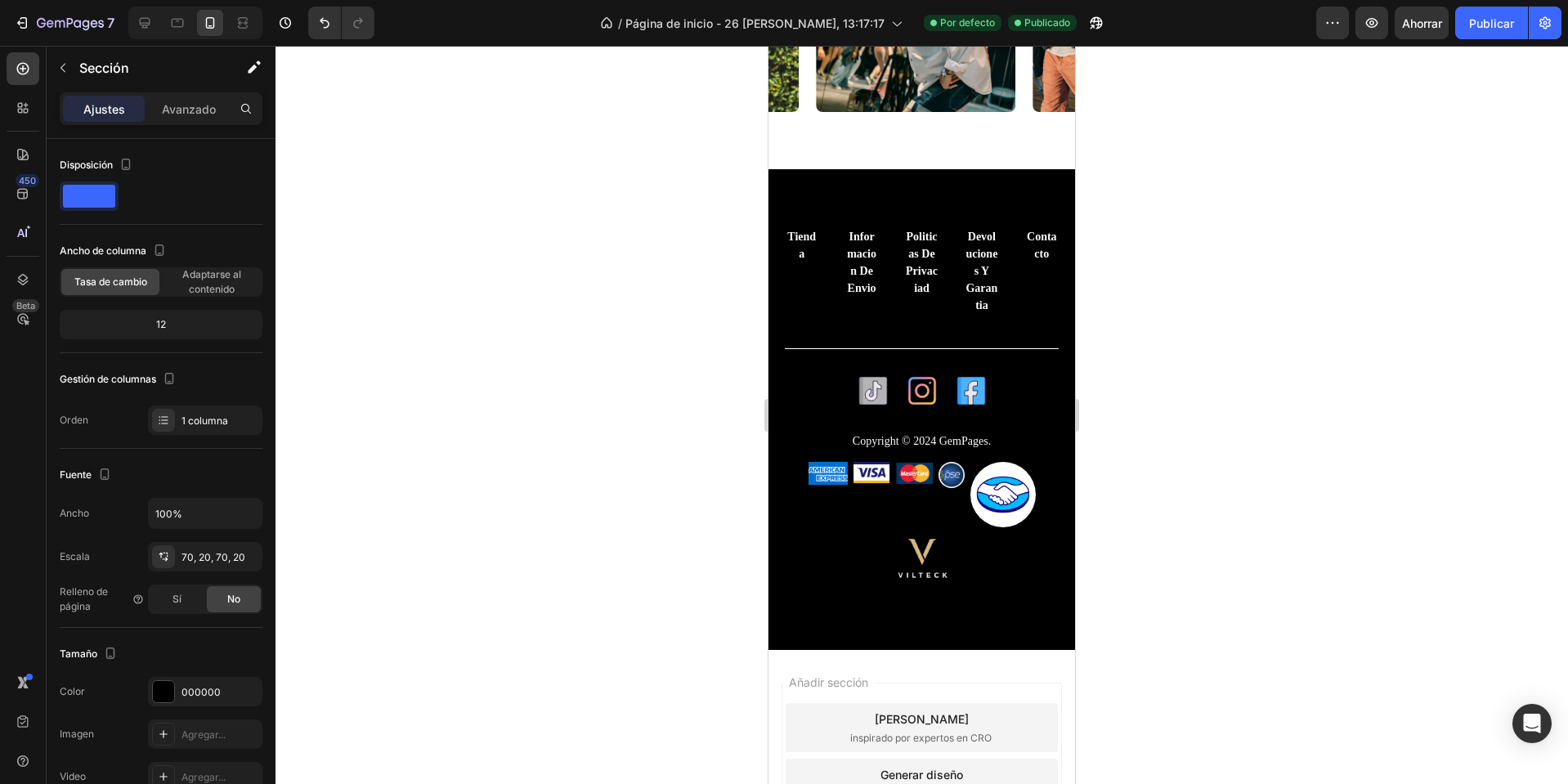
scroll to position [3233, 0]
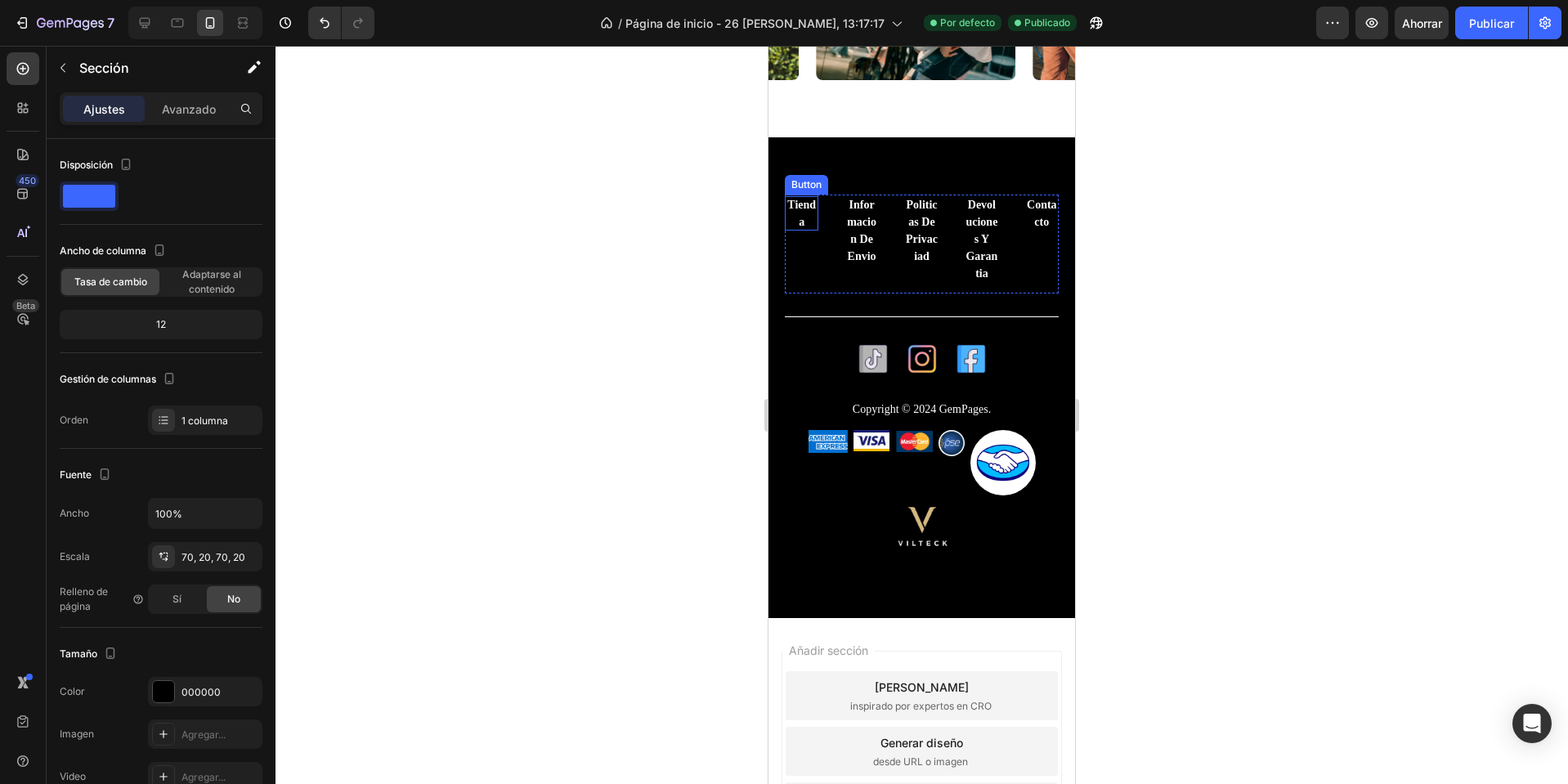
click at [800, 212] on p "Tienda" at bounding box center [802, 213] width 34 height 35
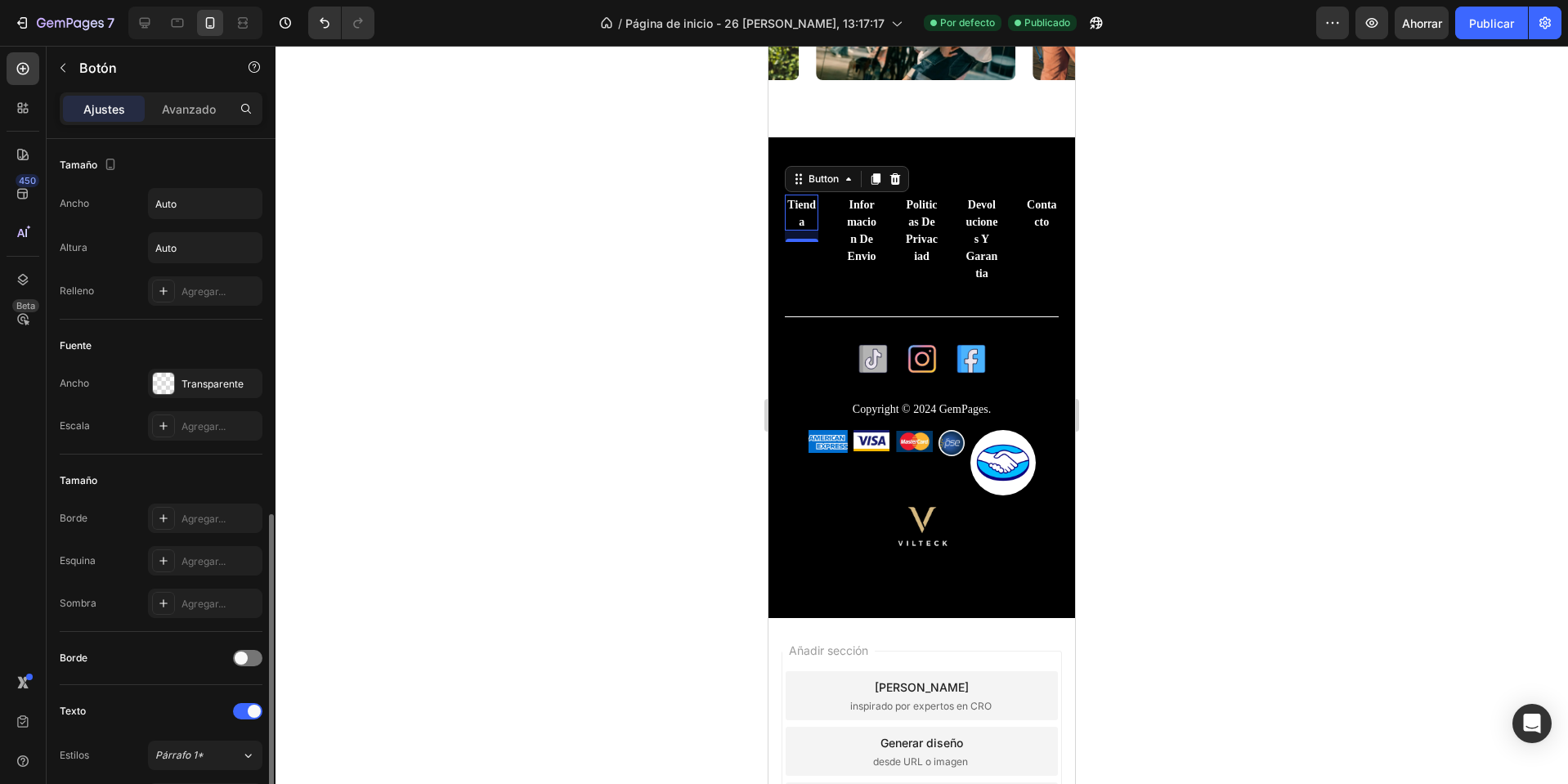
scroll to position [245, 0]
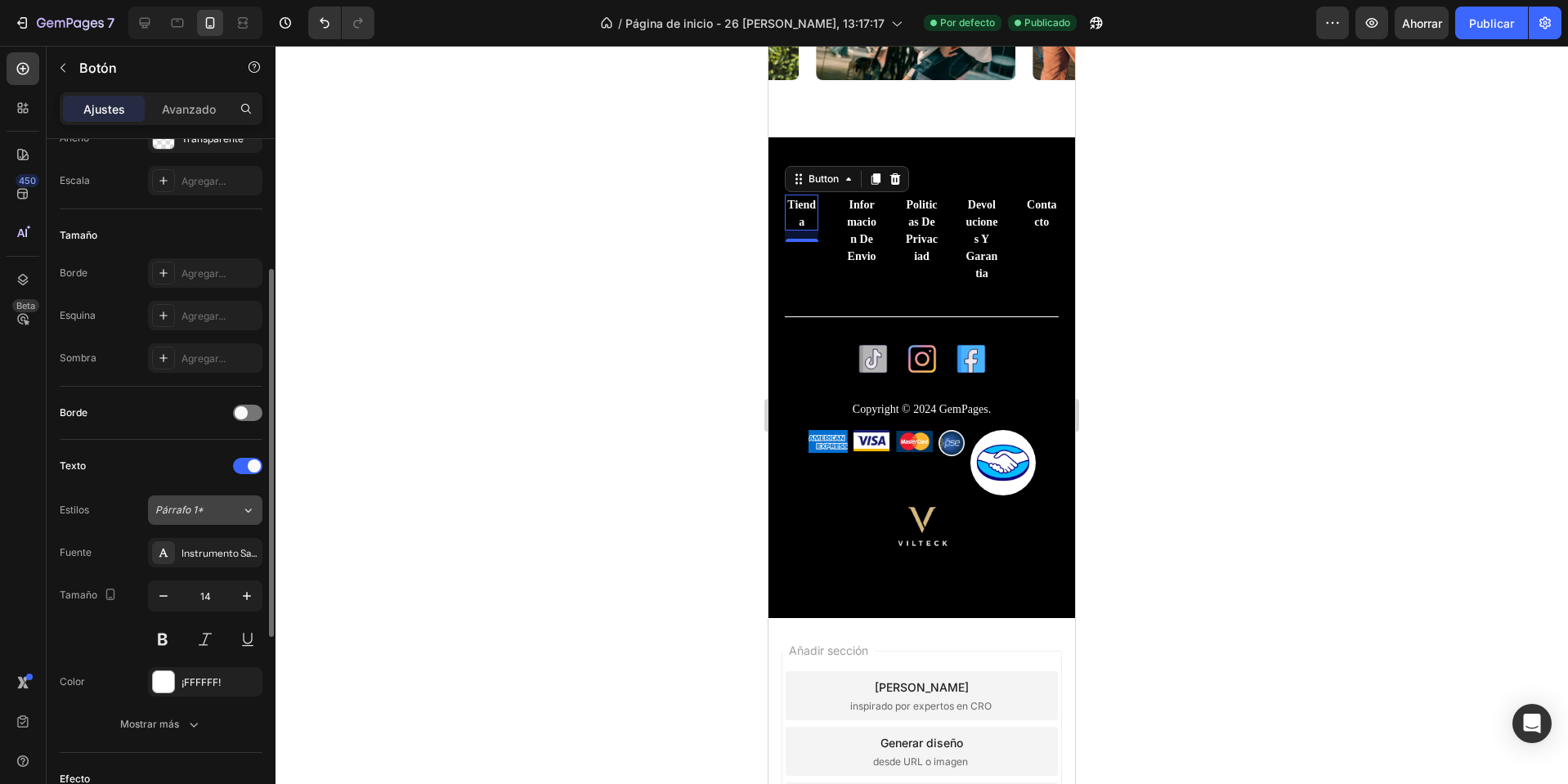
click at [208, 525] on button "Párrafo 1*" at bounding box center [205, 511] width 115 height 30
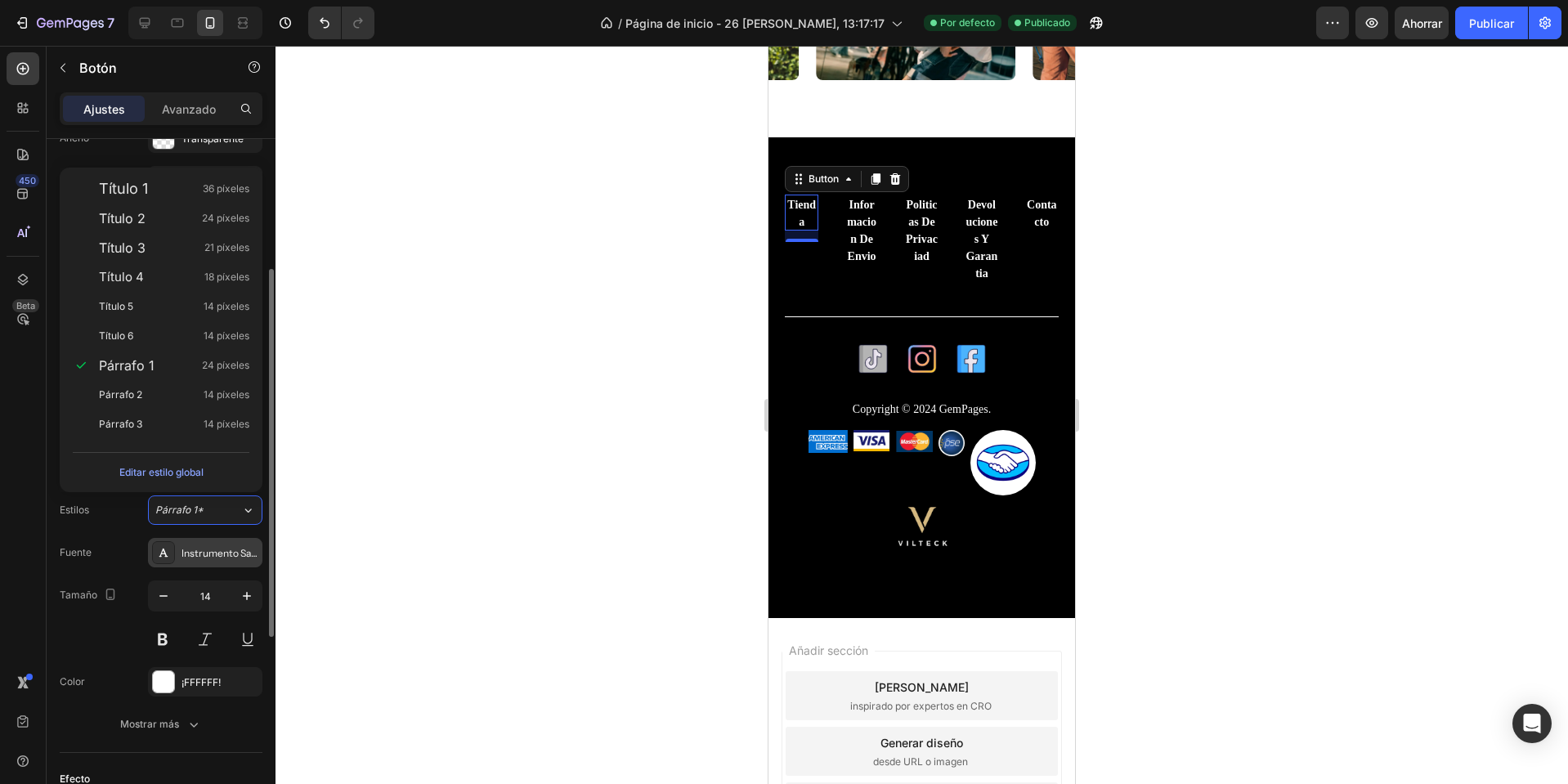
click at [217, 561] on div "Instrumento Sans" at bounding box center [205, 553] width 115 height 30
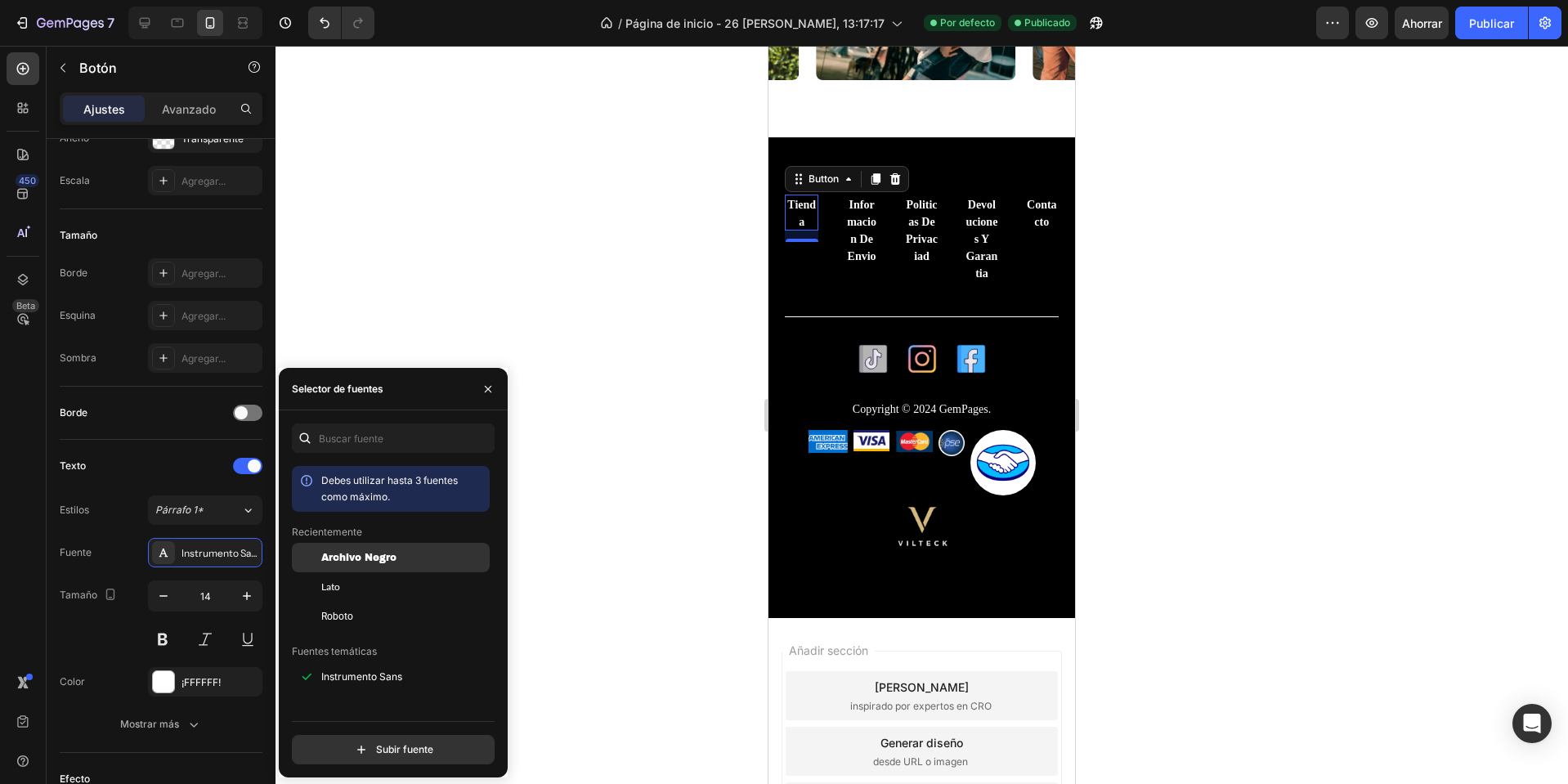
click at [395, 557] on font "Archivo Negro" at bounding box center [358, 557] width 76 height 11
click at [357, 591] on div "Lato" at bounding box center [403, 587] width 165 height 15
click at [359, 611] on div "Roboto" at bounding box center [403, 617] width 165 height 15
click at [366, 663] on div "Archivo Negro" at bounding box center [391, 678] width 198 height 30
click at [356, 757] on div "Lato" at bounding box center [391, 772] width 198 height 30
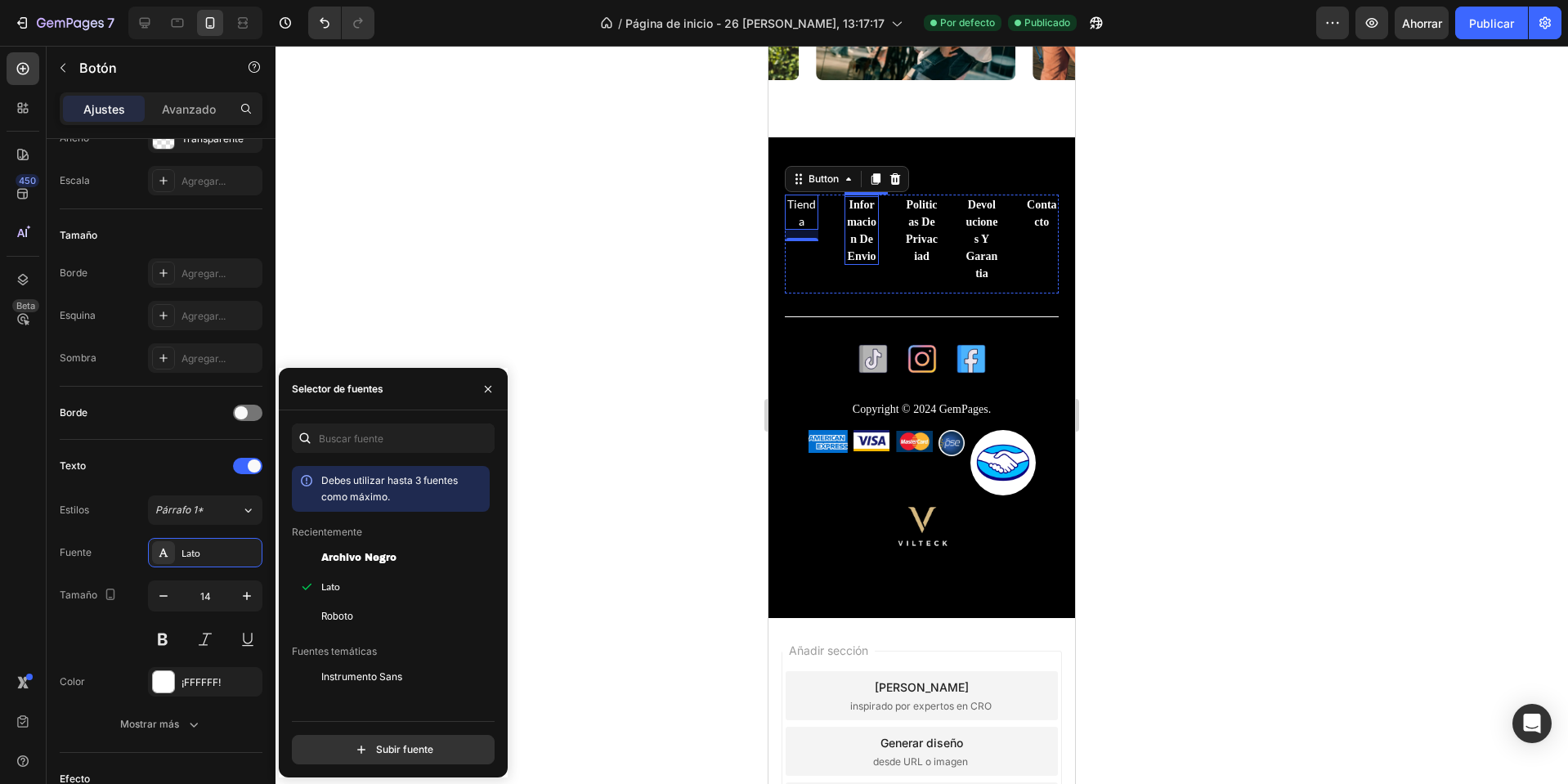
click at [857, 229] on p "Informacion de envio" at bounding box center [861, 231] width 34 height 69
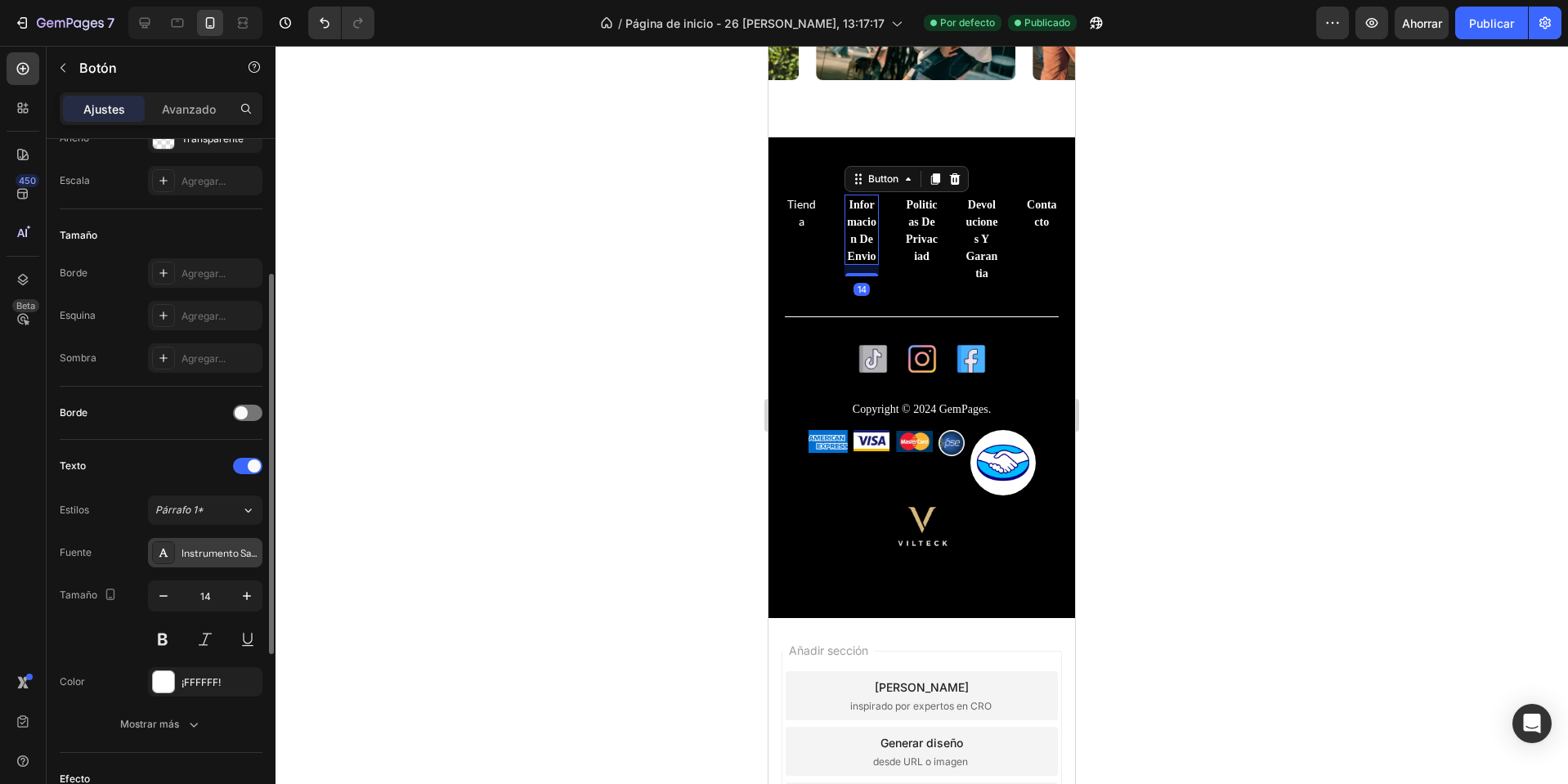
click at [234, 555] on font "Instrumento Sans" at bounding box center [221, 553] width 80 height 12
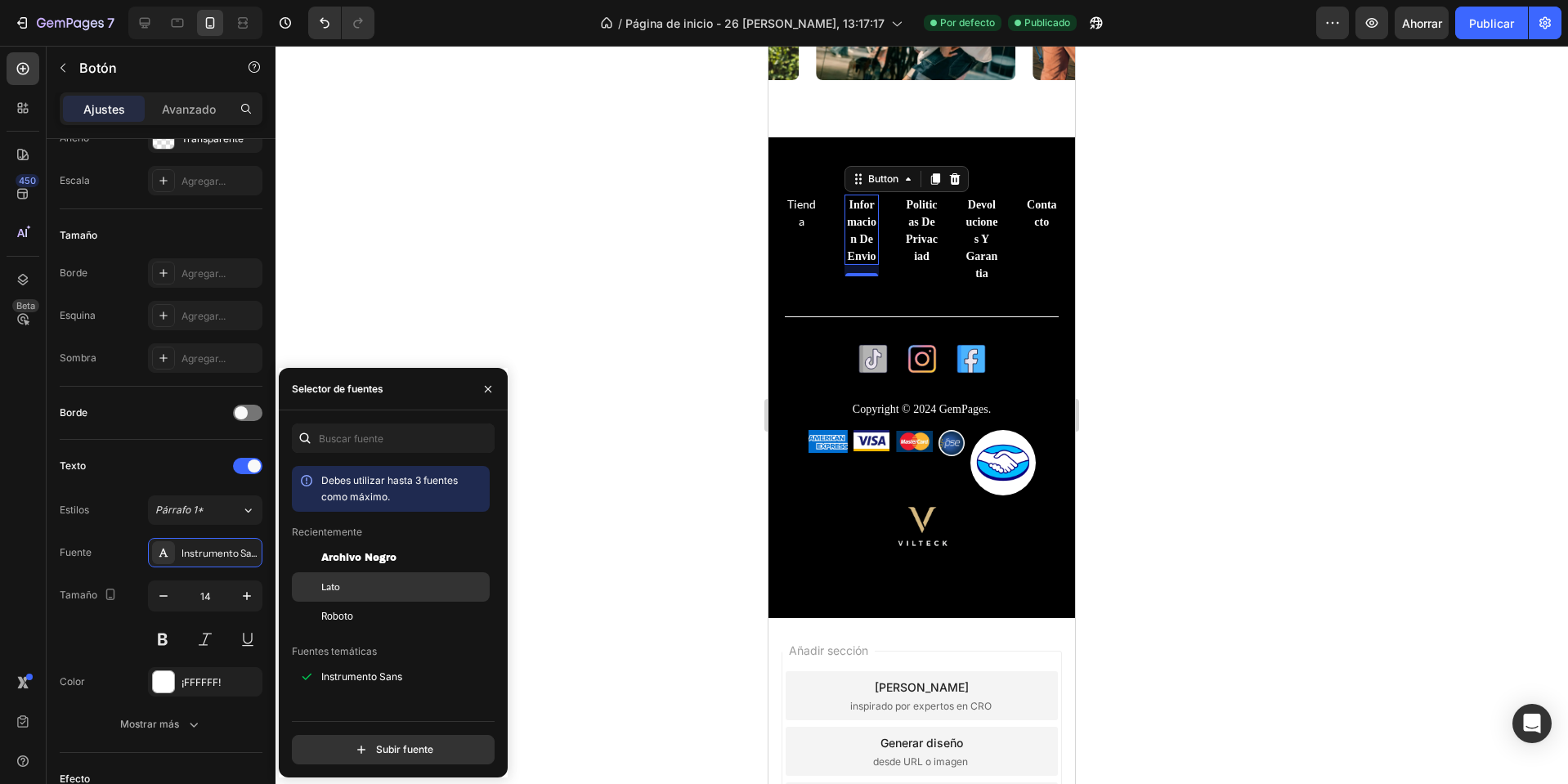
click at [354, 757] on div "Lato" at bounding box center [391, 772] width 198 height 30
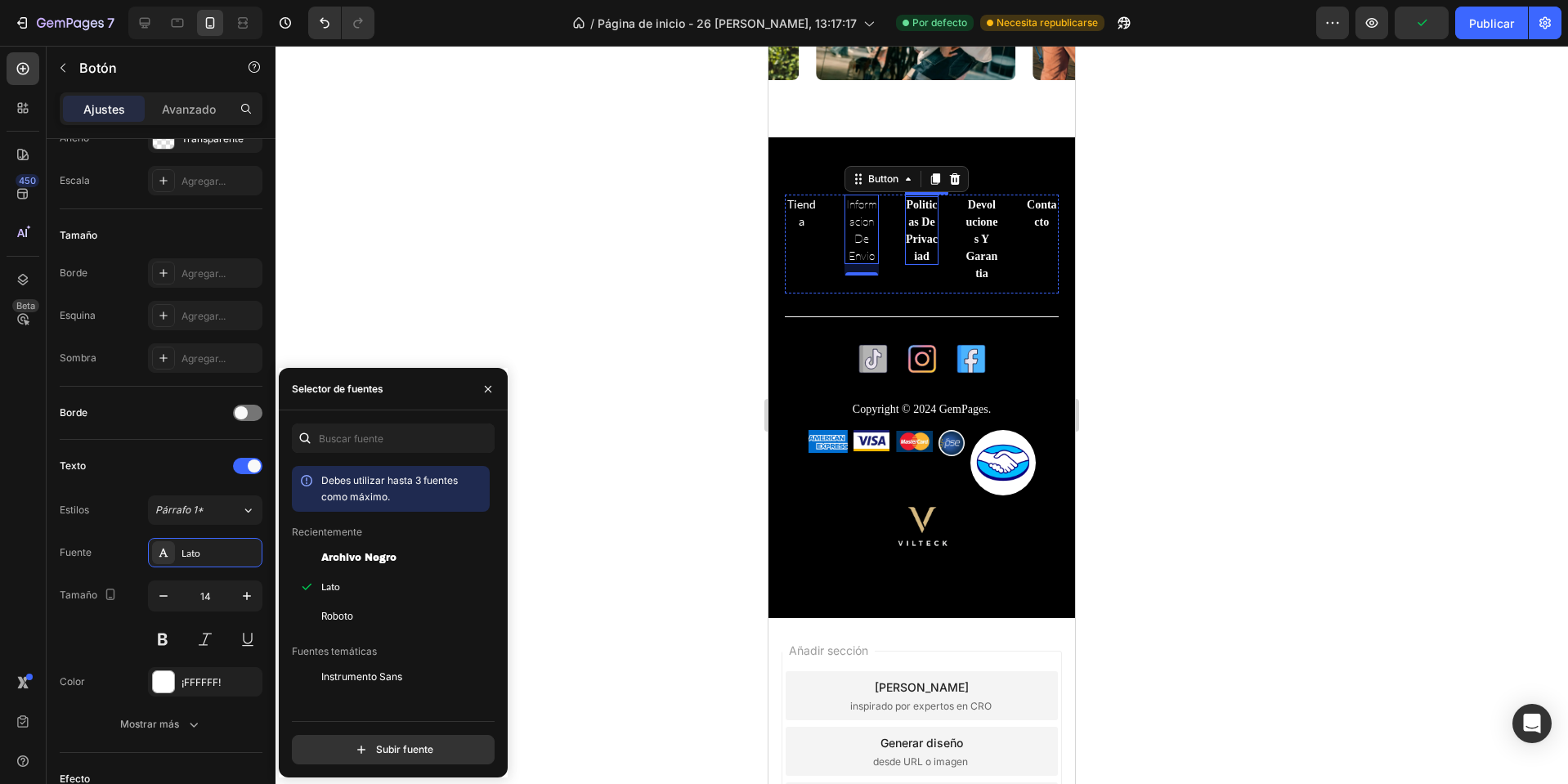
click at [927, 231] on p "Politicas de privaciad" at bounding box center [922, 231] width 34 height 69
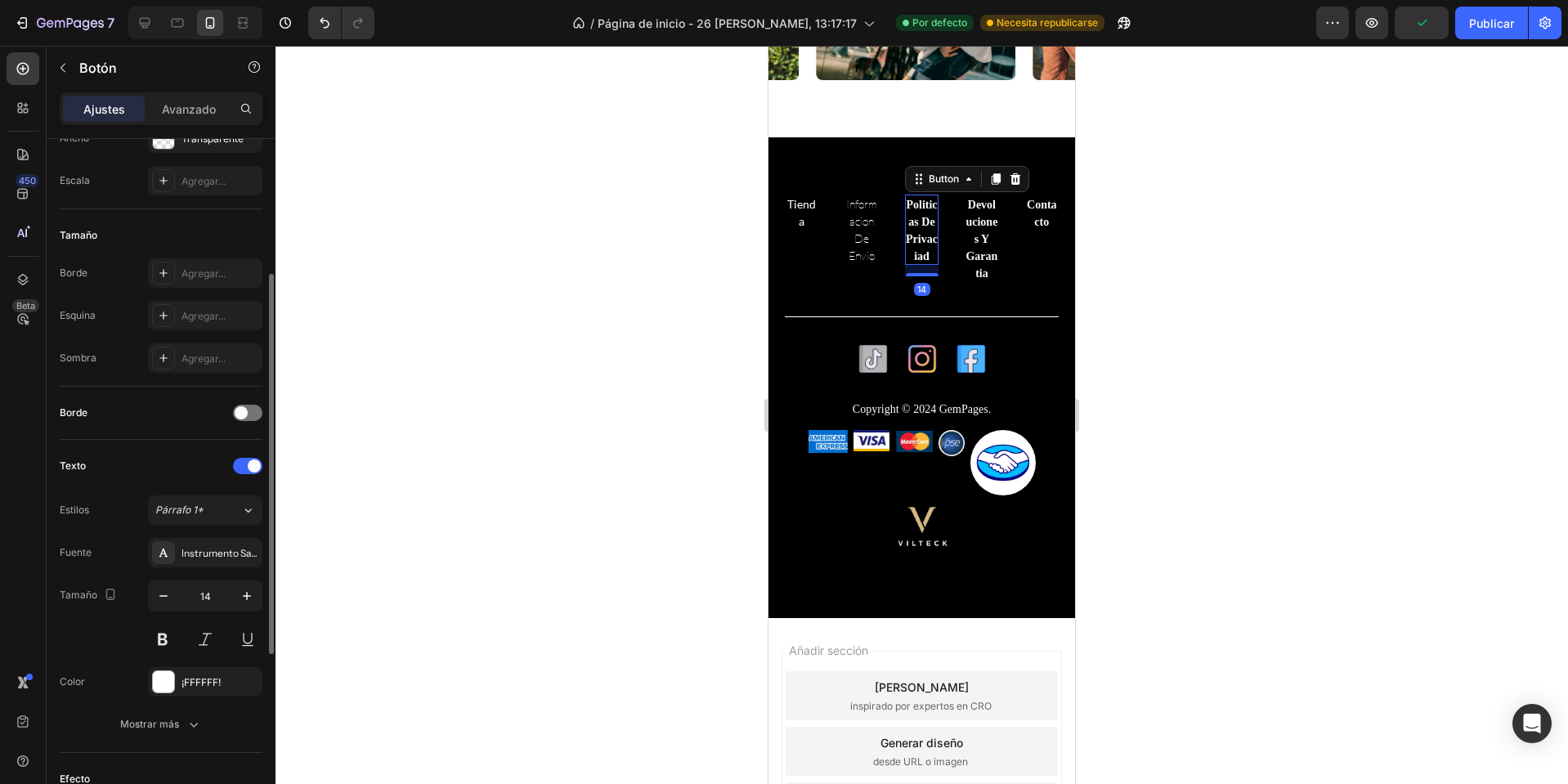
click at [138, 553] on div "Fuente Instrumento Sans" at bounding box center [161, 553] width 203 height 30
click at [190, 555] on font "Instrumento Sans" at bounding box center [221, 553] width 80 height 12
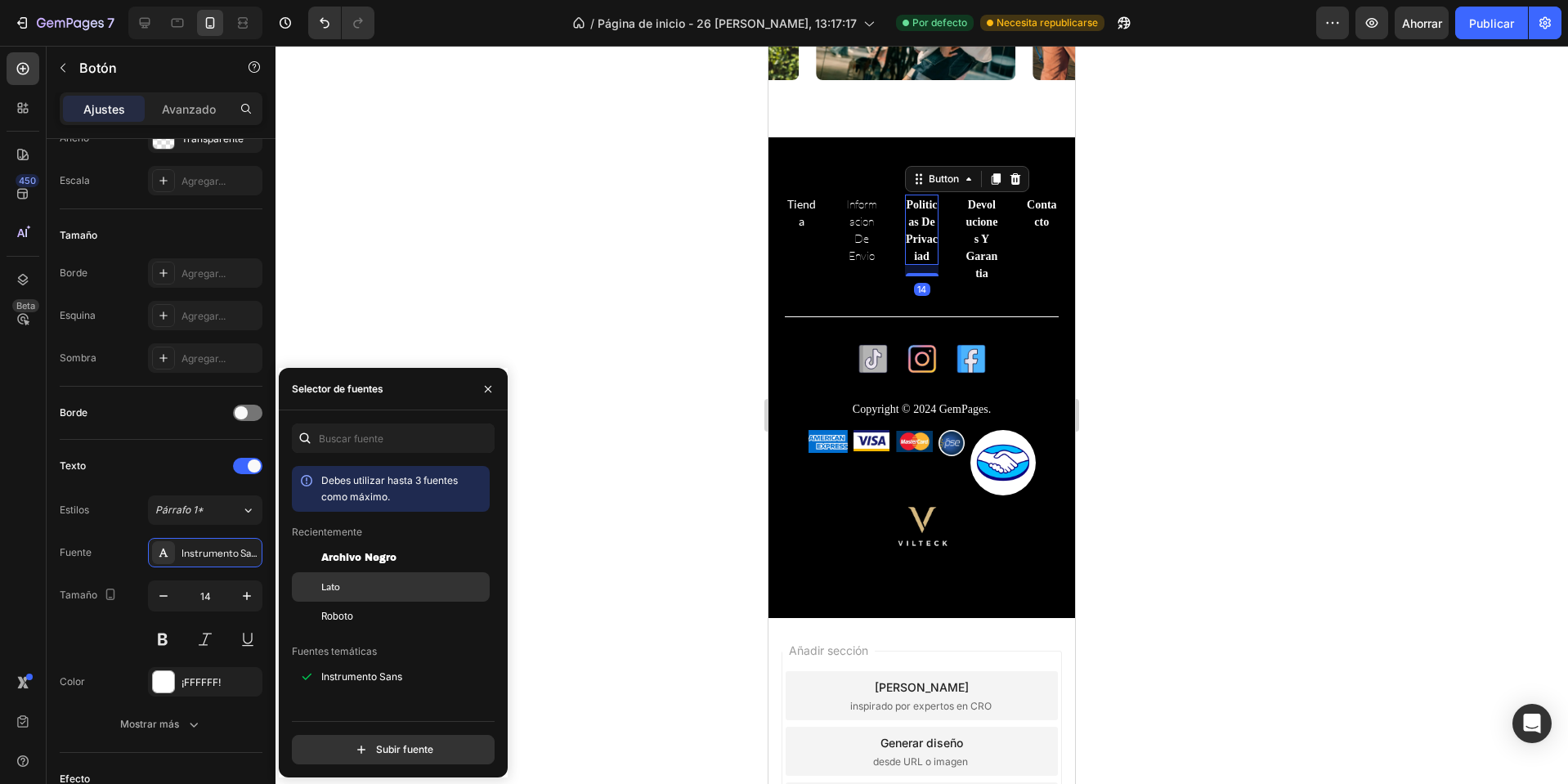
click at [385, 590] on div "Lato" at bounding box center [403, 587] width 165 height 15
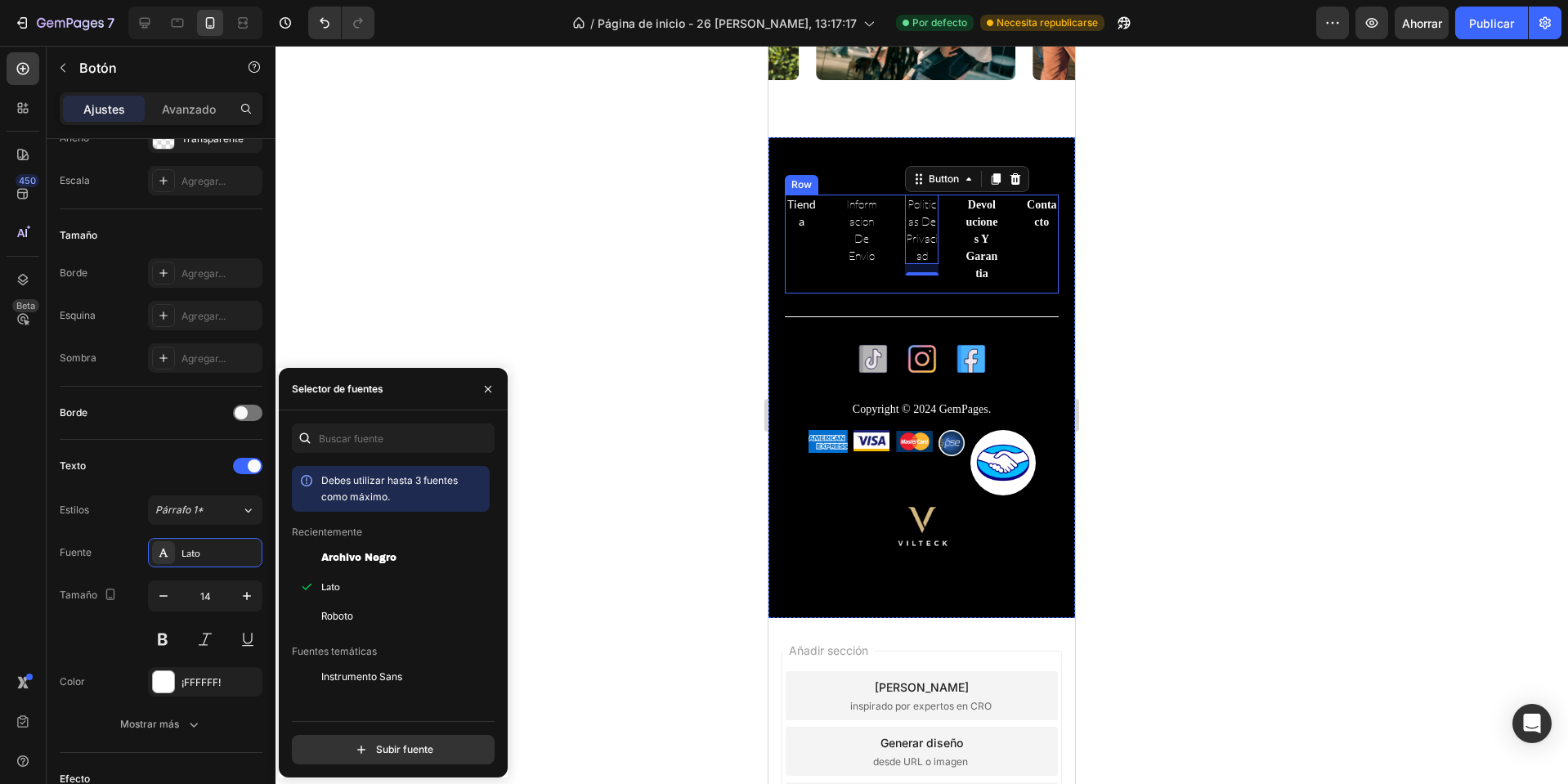
click at [989, 229] on div "Tienda Button Informacion de envio Button Politicas de privaciad Button 14 Devo…" at bounding box center [921, 245] width 273 height 99
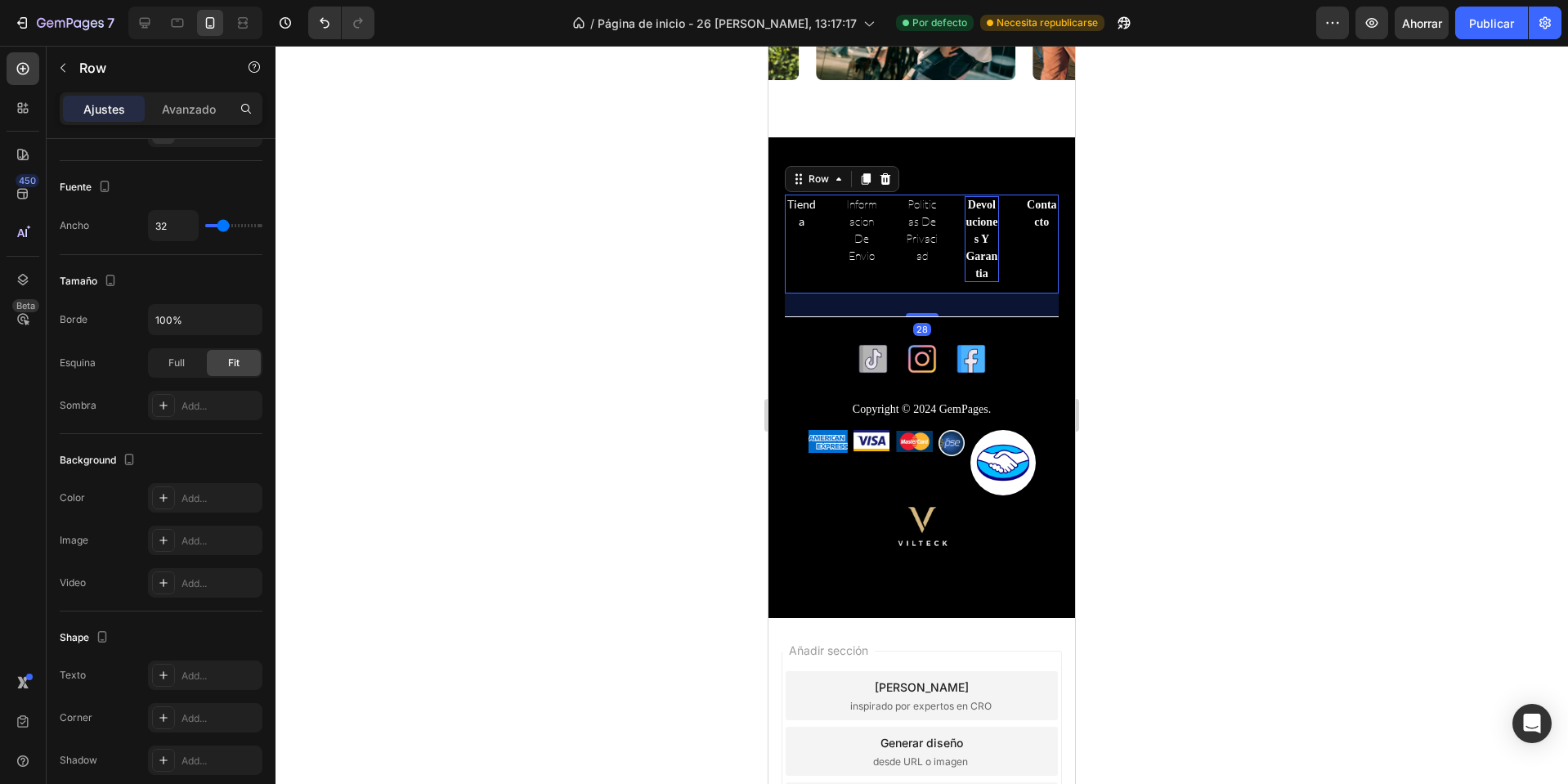
scroll to position [0, 0]
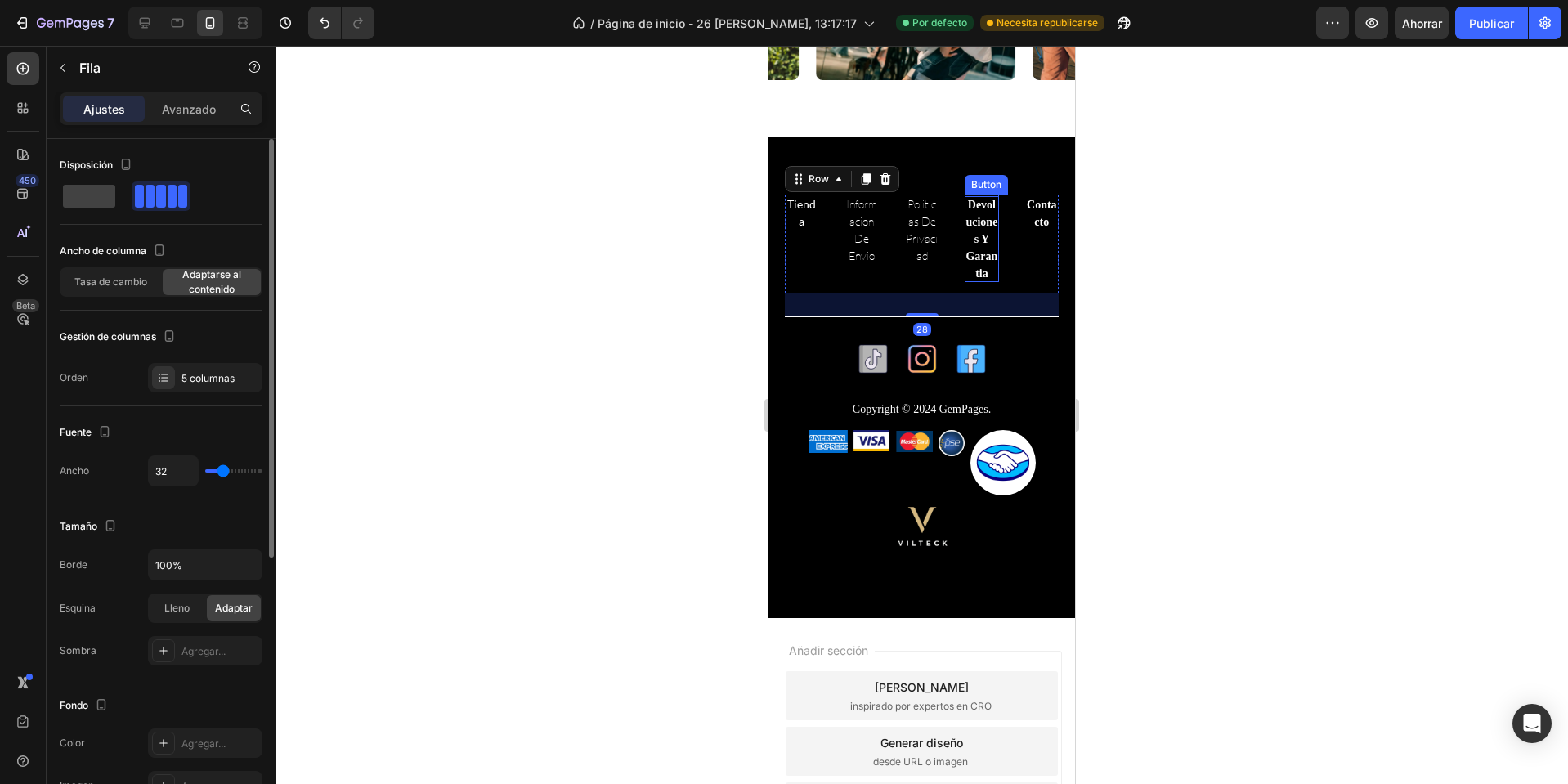
click at [977, 232] on p "Devoluciones y garantia" at bounding box center [982, 239] width 34 height 86
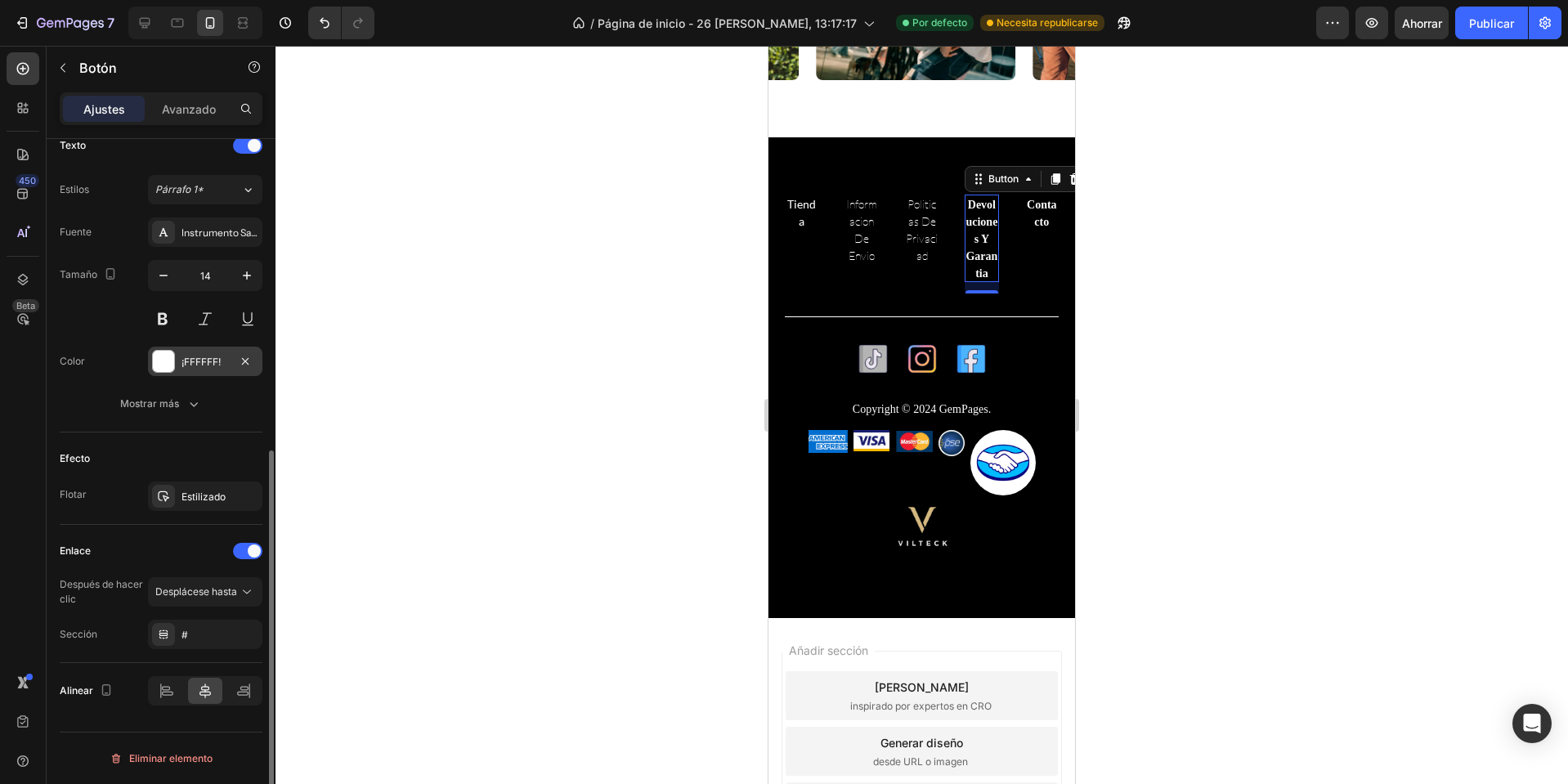
scroll to position [484, 0]
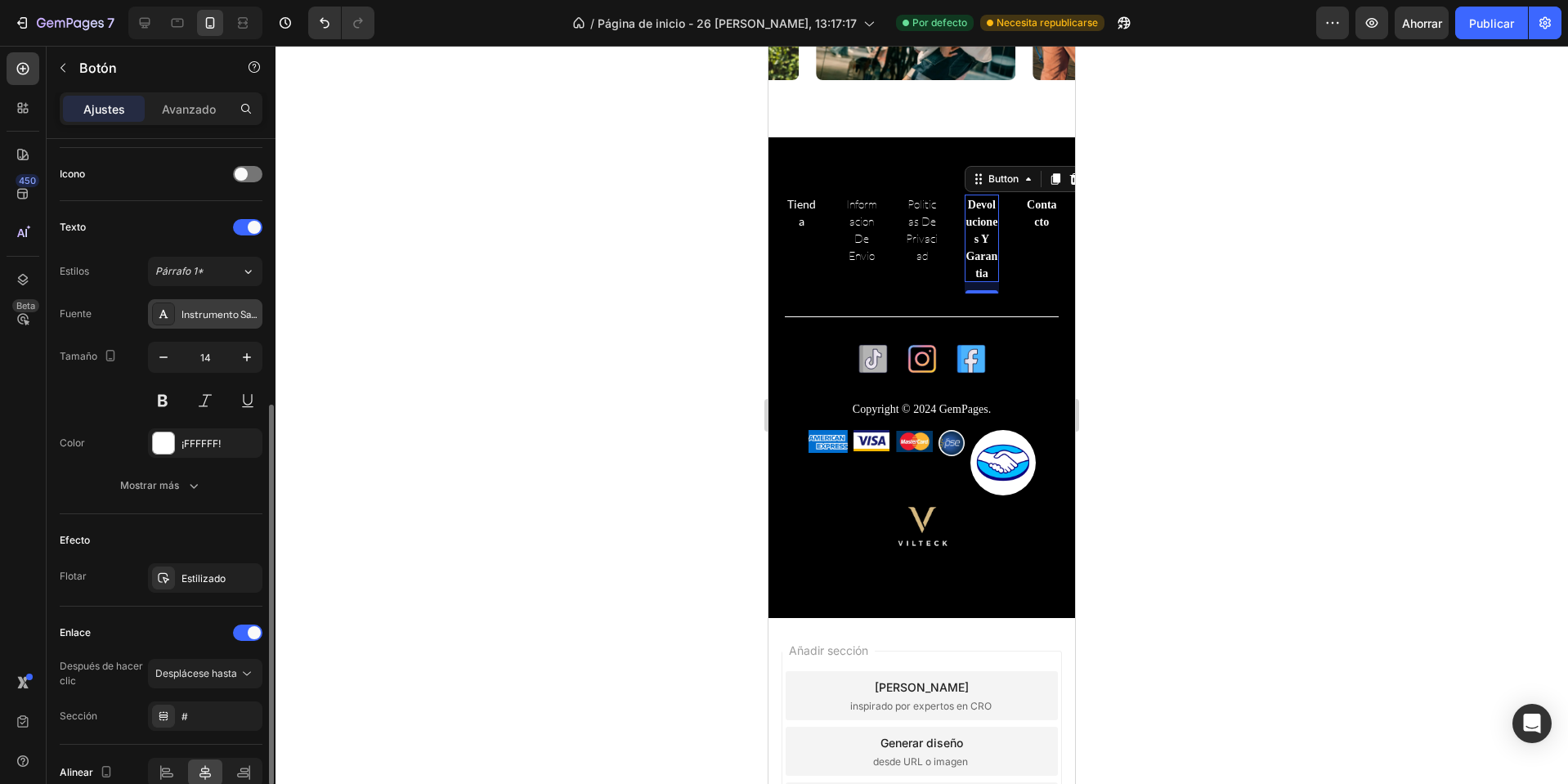
click at [214, 318] on font "Instrumento Sans" at bounding box center [221, 314] width 80 height 12
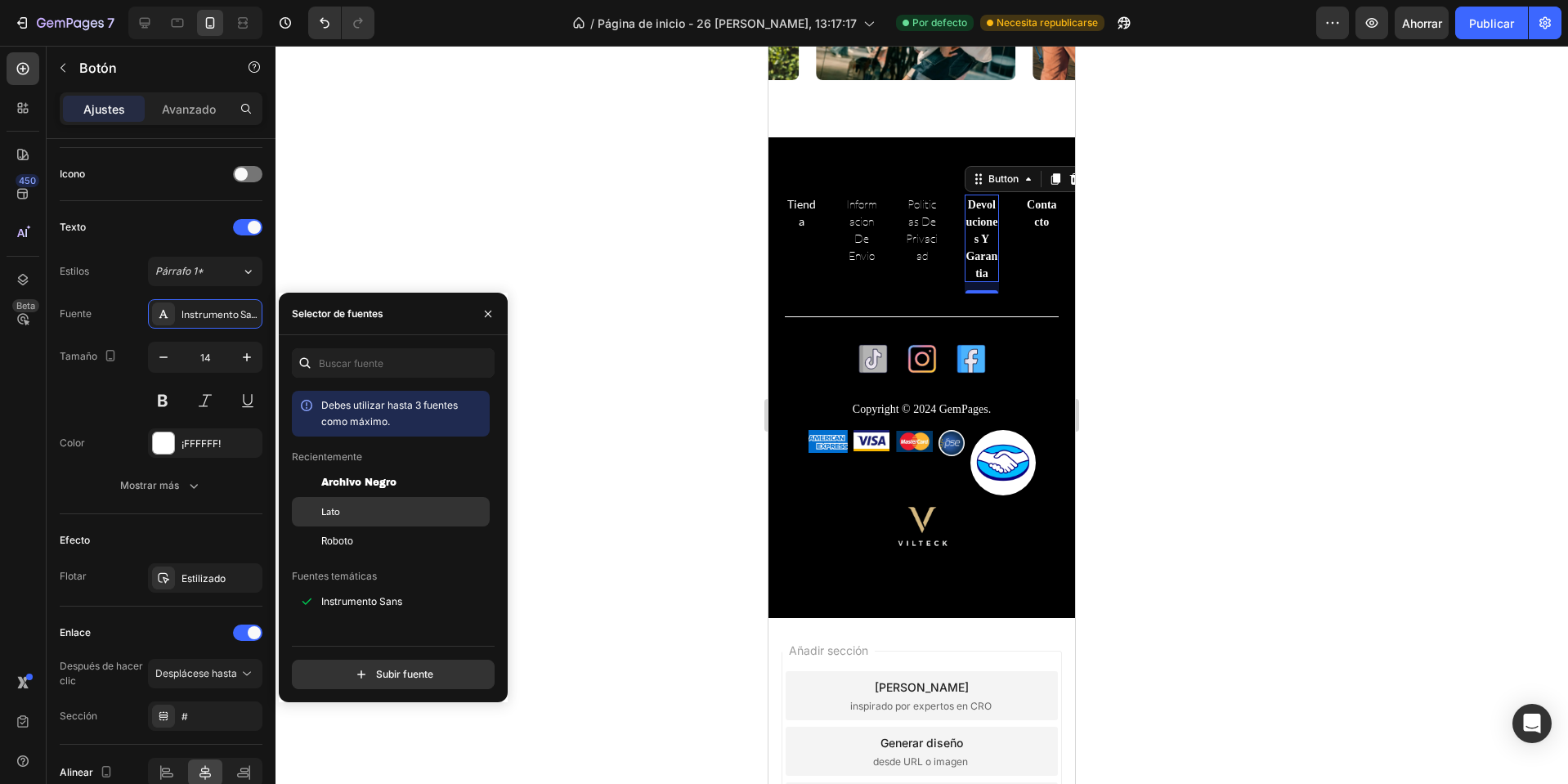
click at [361, 511] on div "Lato" at bounding box center [403, 512] width 165 height 15
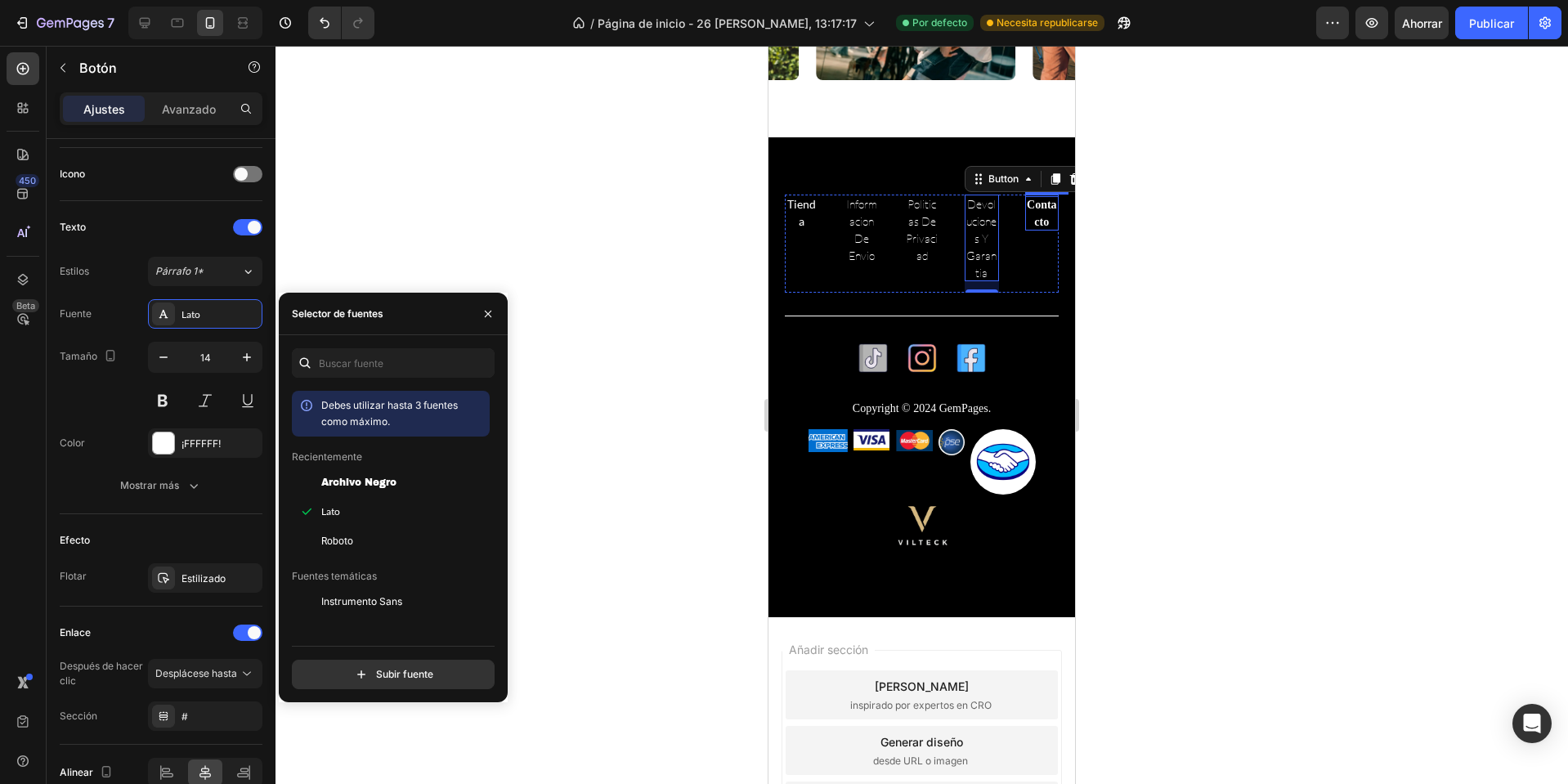
click at [1027, 212] on p "Contacto" at bounding box center [1043, 213] width 34 height 35
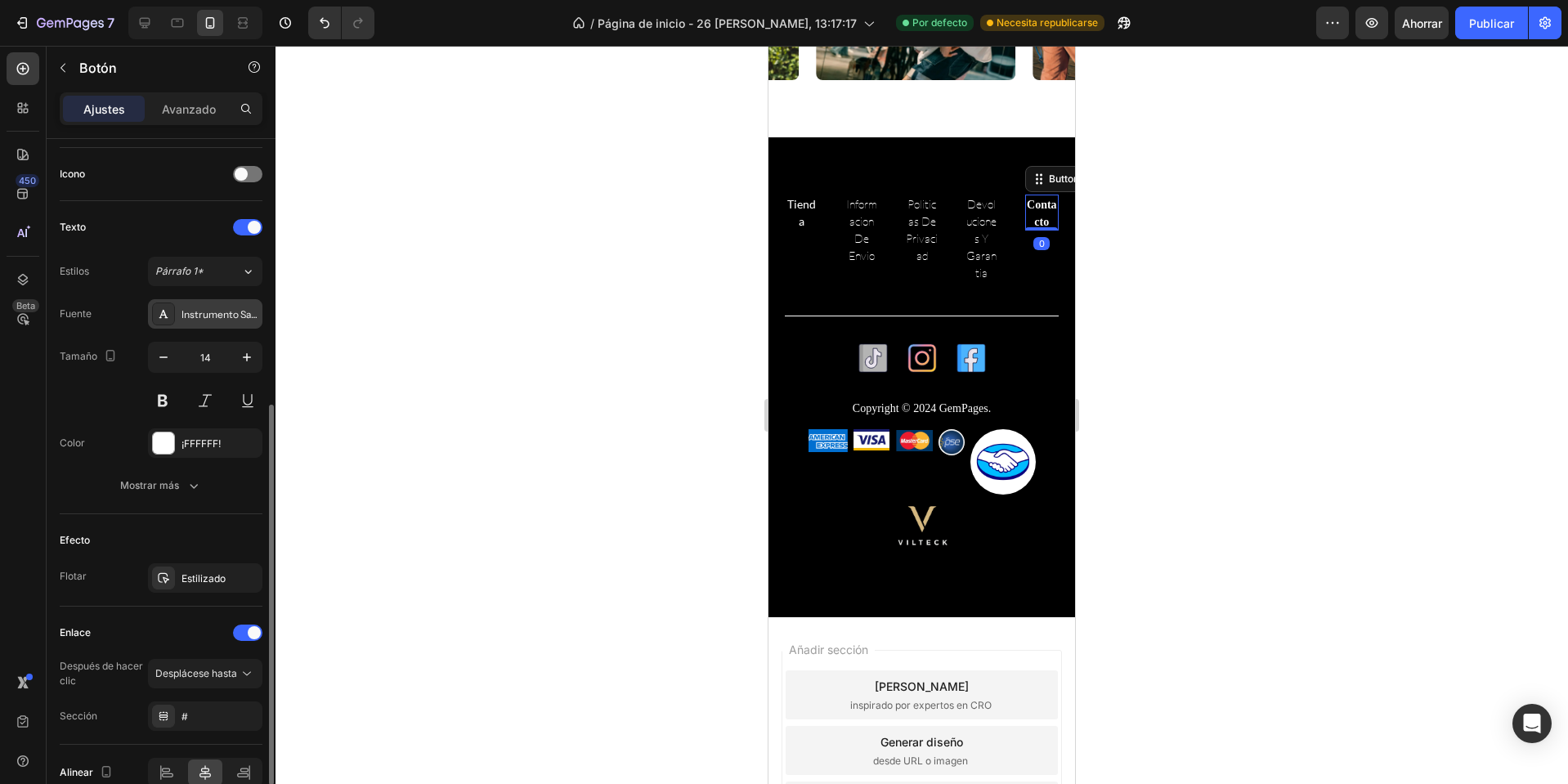
click at [212, 320] on font "Instrumento Sans" at bounding box center [221, 314] width 80 height 12
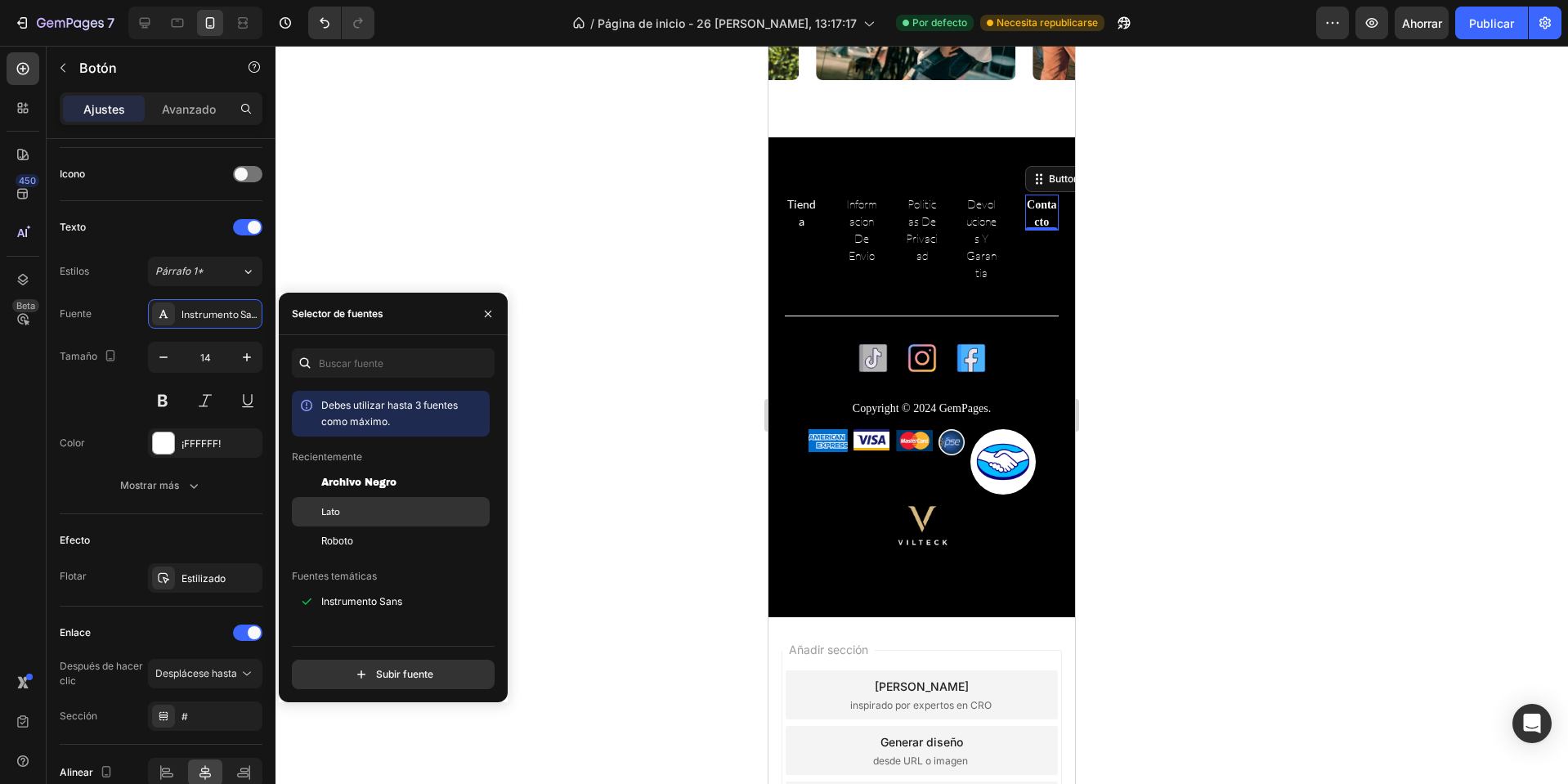
click at [380, 682] on div "Lato" at bounding box center [391, 697] width 198 height 30
click at [809, 215] on p "Tienda" at bounding box center [802, 212] width 34 height 35
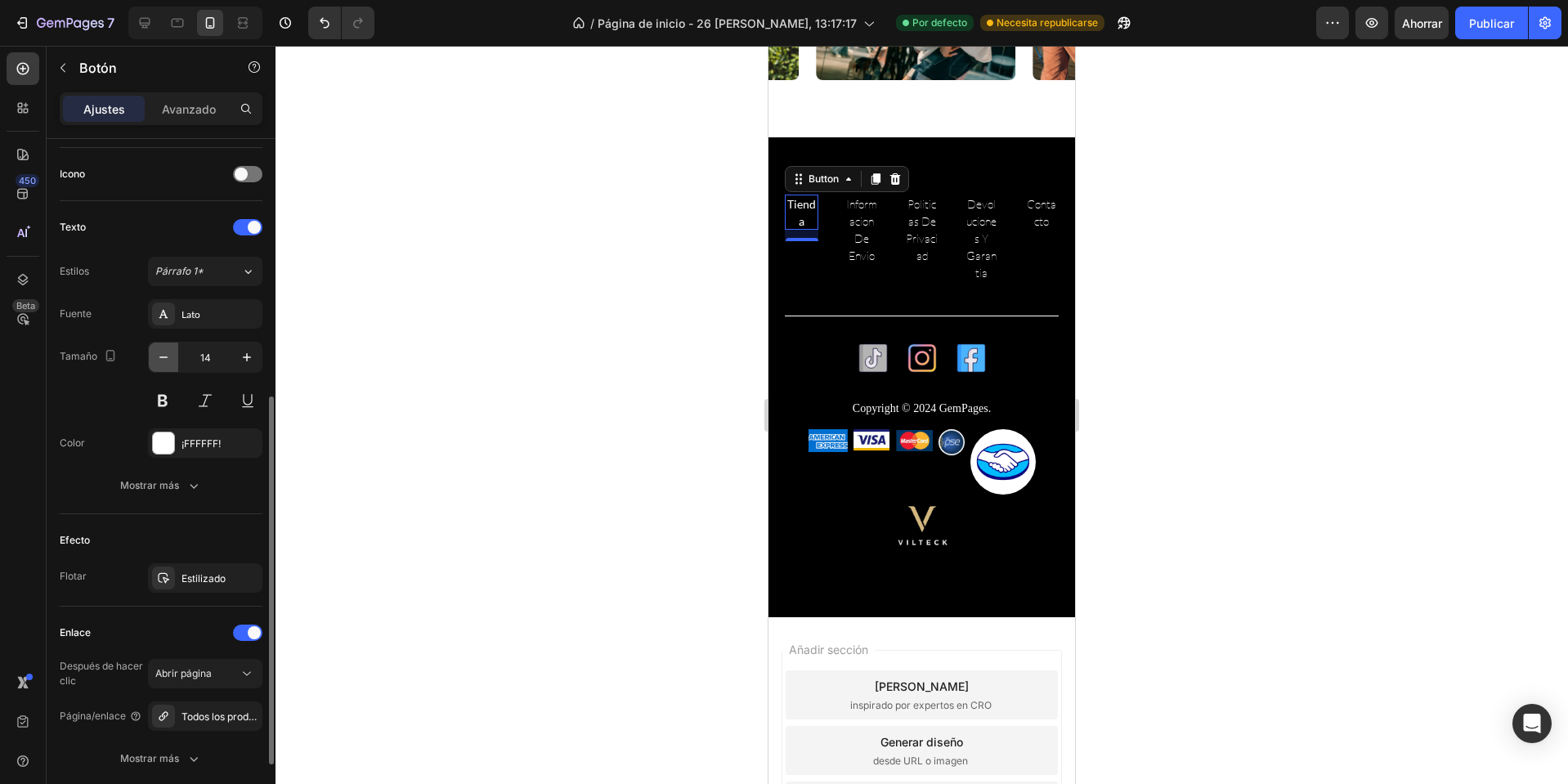
click at [169, 366] on button "button" at bounding box center [163, 357] width 30 height 30
click at [162, 358] on icon "button" at bounding box center [163, 357] width 17 height 17
type input "12"
click at [868, 229] on p "Informacion de envio" at bounding box center [859, 230] width 35 height 69
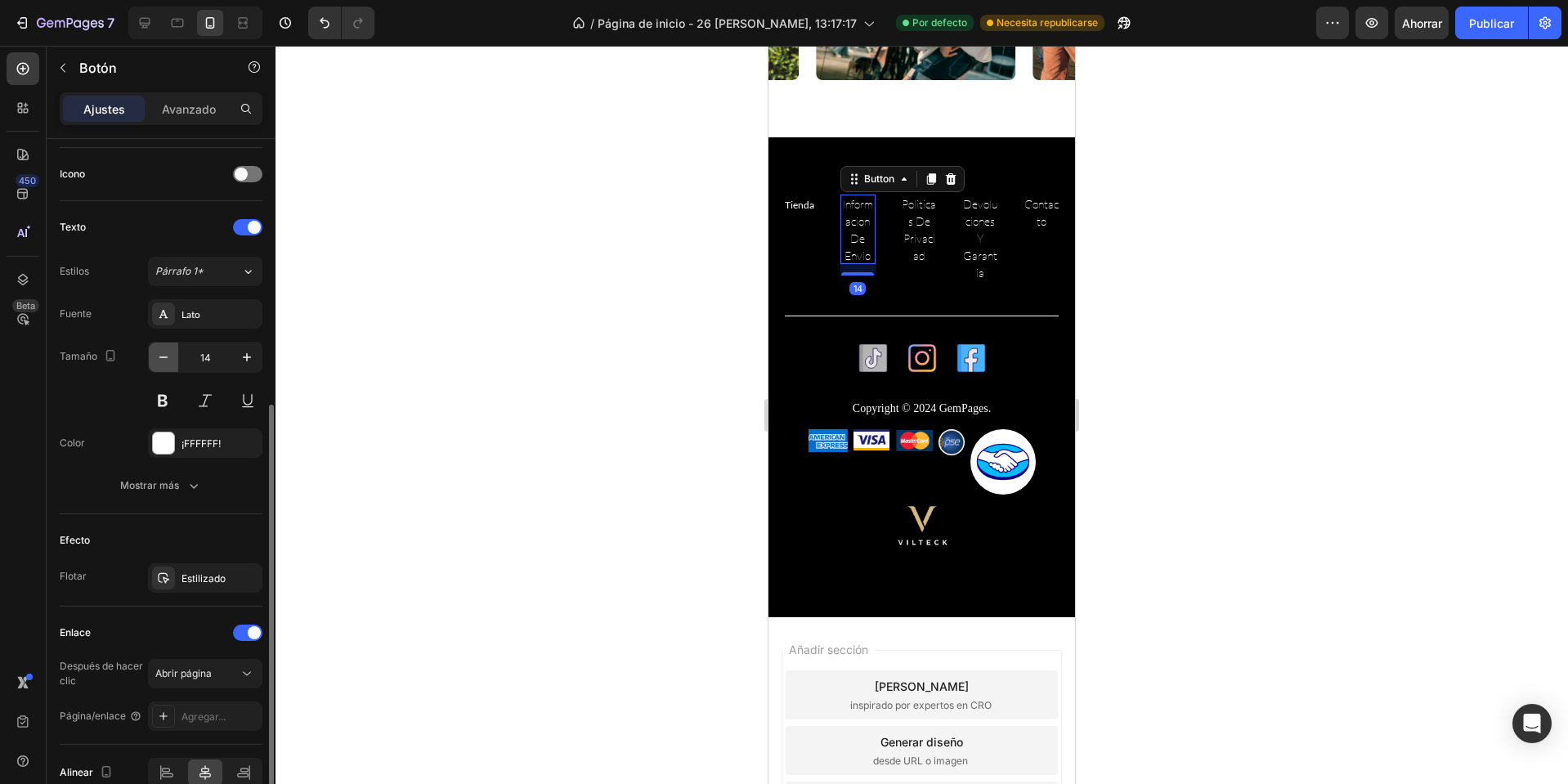
click at [158, 355] on icon "button" at bounding box center [163, 357] width 17 height 17
click at [170, 355] on icon "button" at bounding box center [163, 357] width 17 height 17
click at [169, 355] on icon "button" at bounding box center [163, 357] width 17 height 17
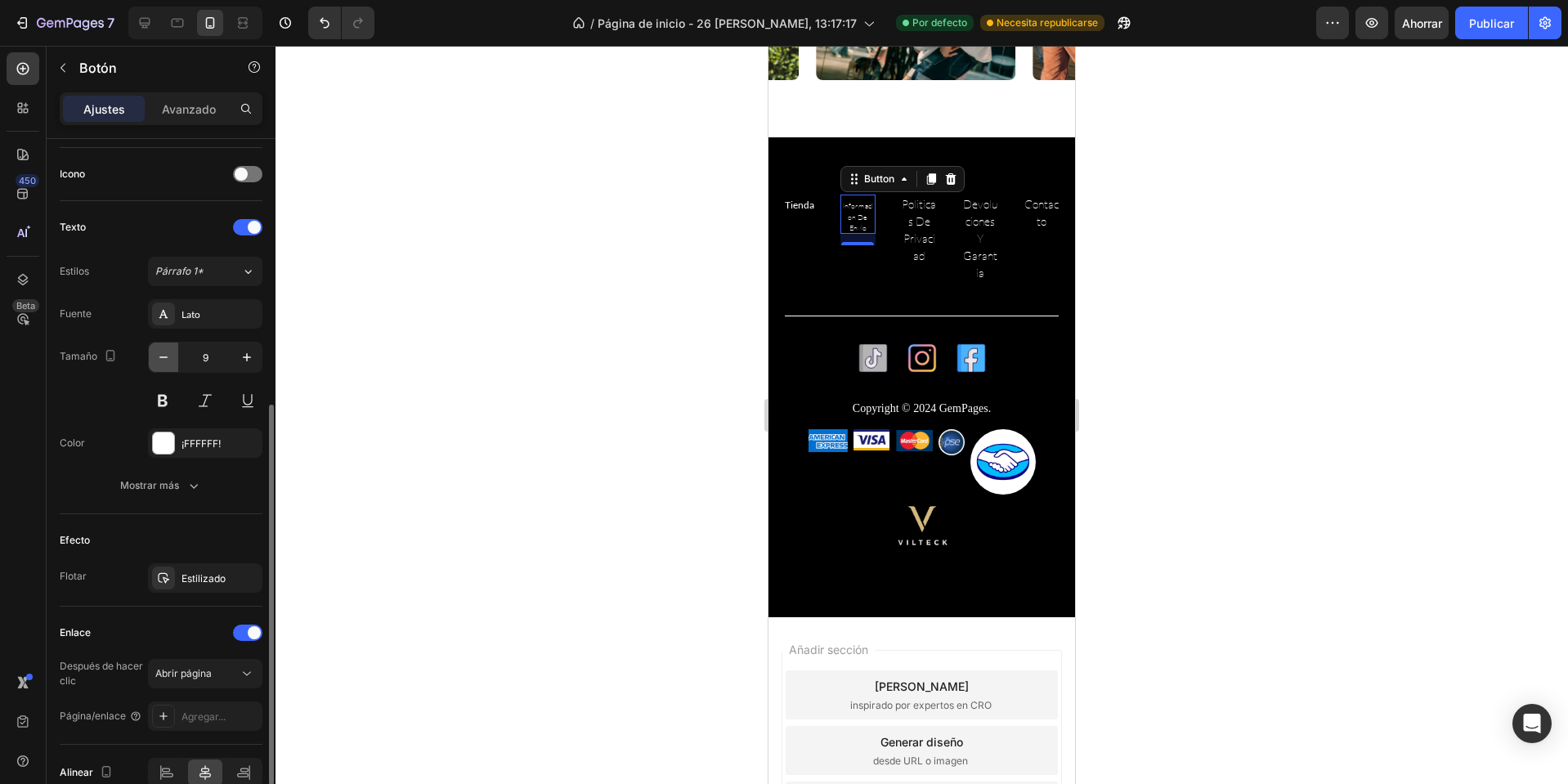
click at [169, 355] on icon "button" at bounding box center [163, 357] width 17 height 17
click at [250, 356] on icon "button" at bounding box center [247, 357] width 17 height 17
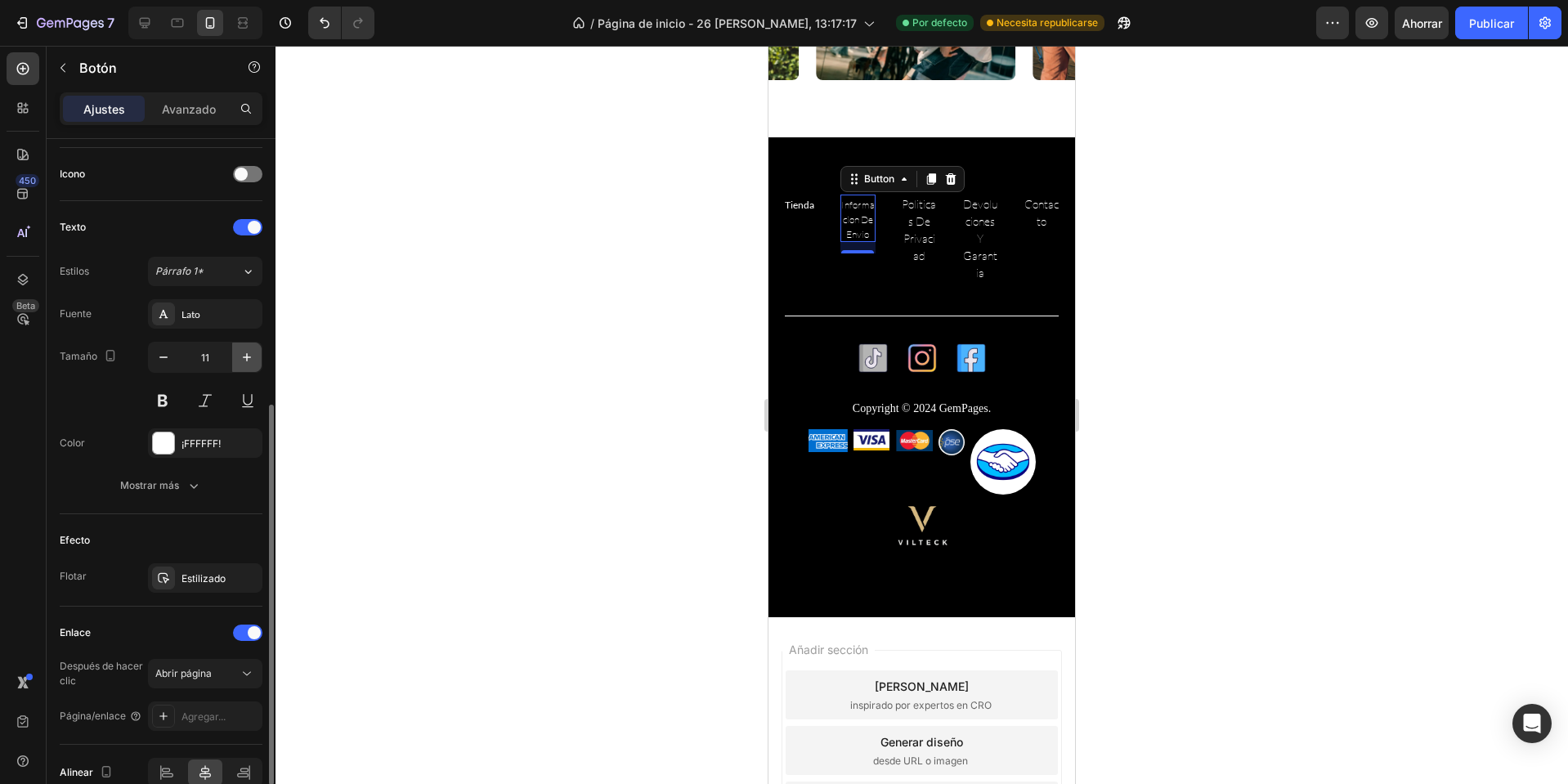
type input "12"
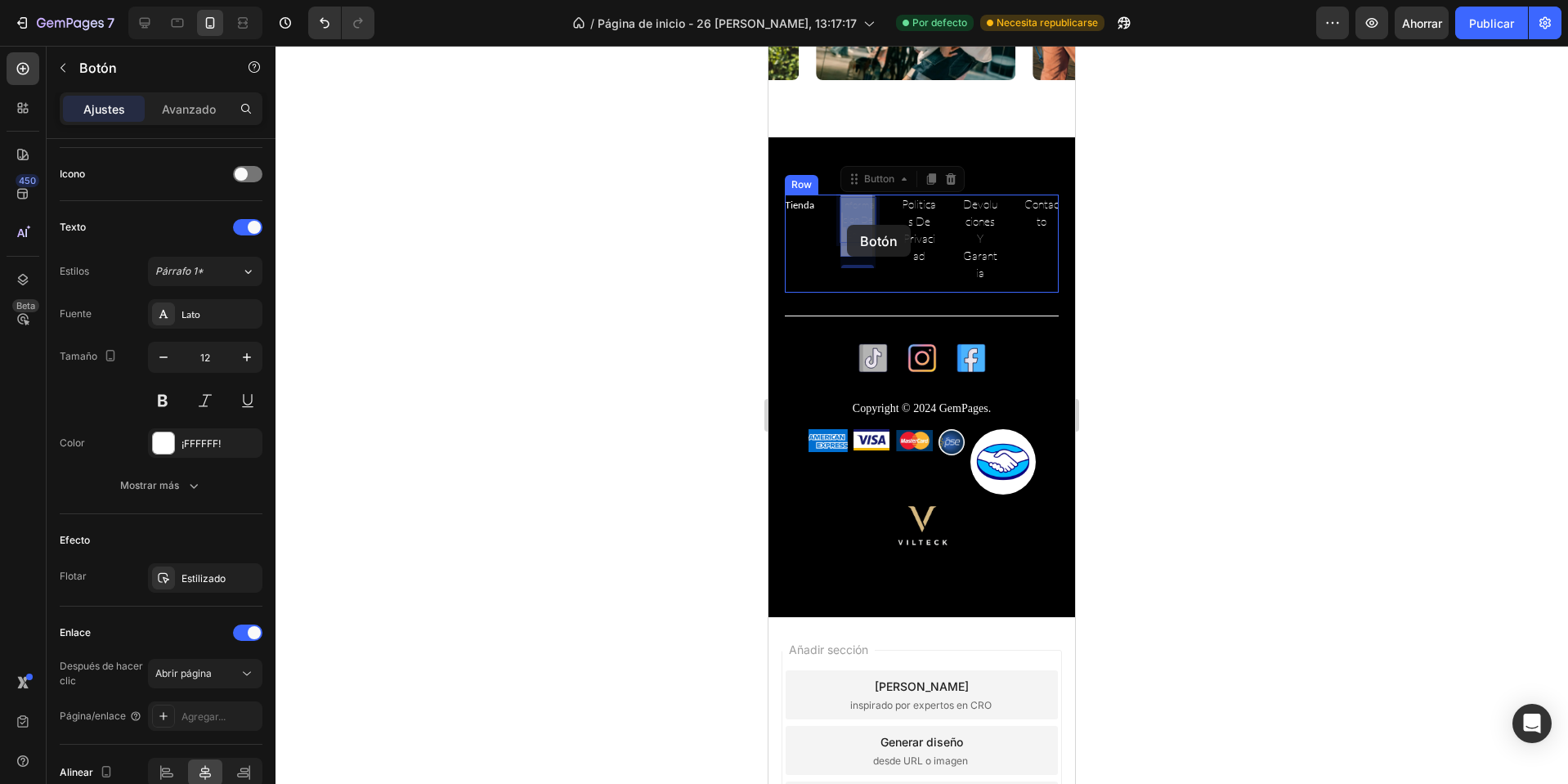
drag, startPoint x: 868, startPoint y: 225, endPoint x: 847, endPoint y: 225, distance: 21.0
click at [814, 207] on p "Tienda" at bounding box center [800, 205] width 30 height 15
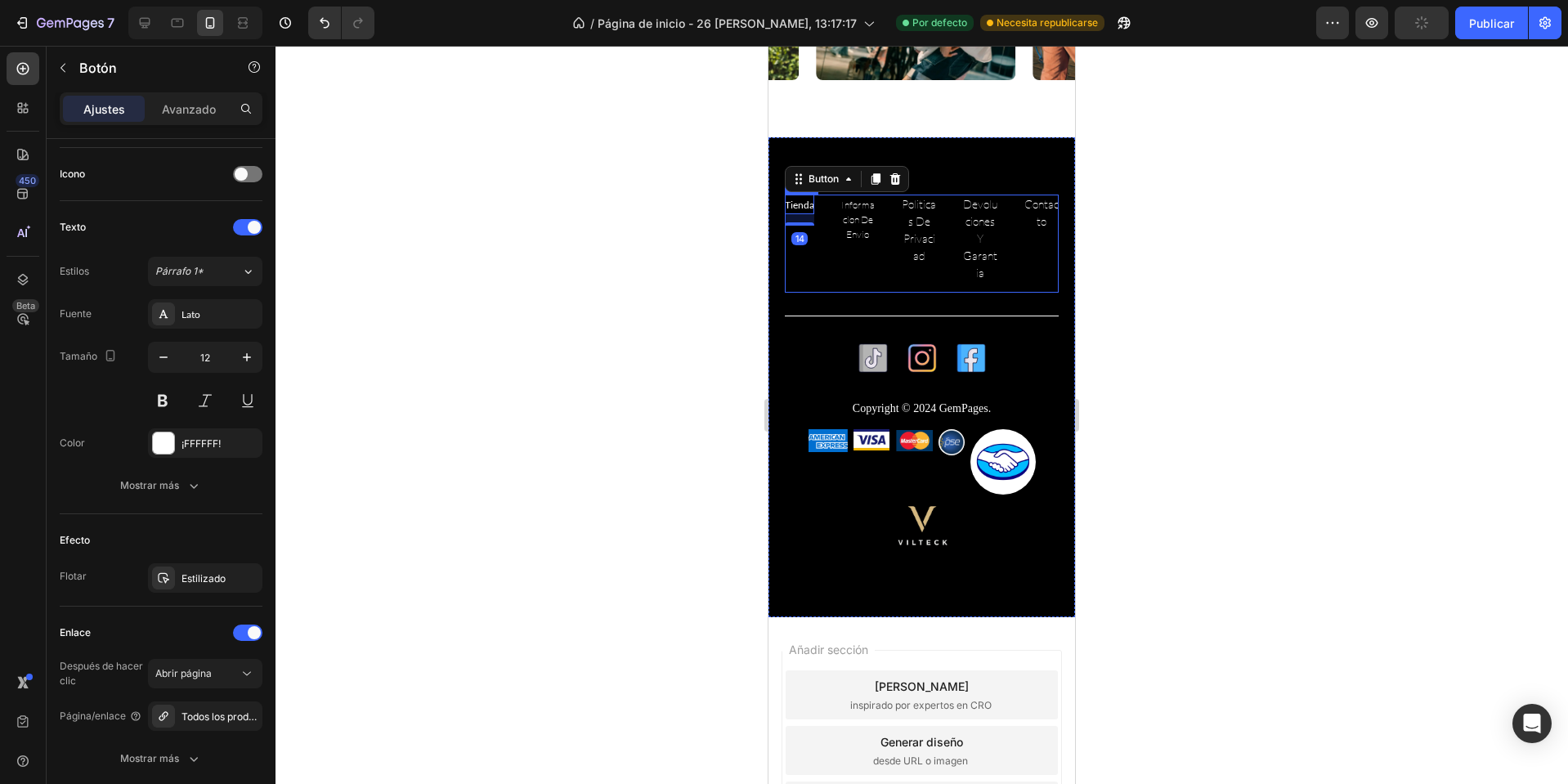
click at [819, 244] on div "Tienda Button 14 Informacion de envio Button Politicas de privaciad Button Devo…" at bounding box center [921, 244] width 273 height 98
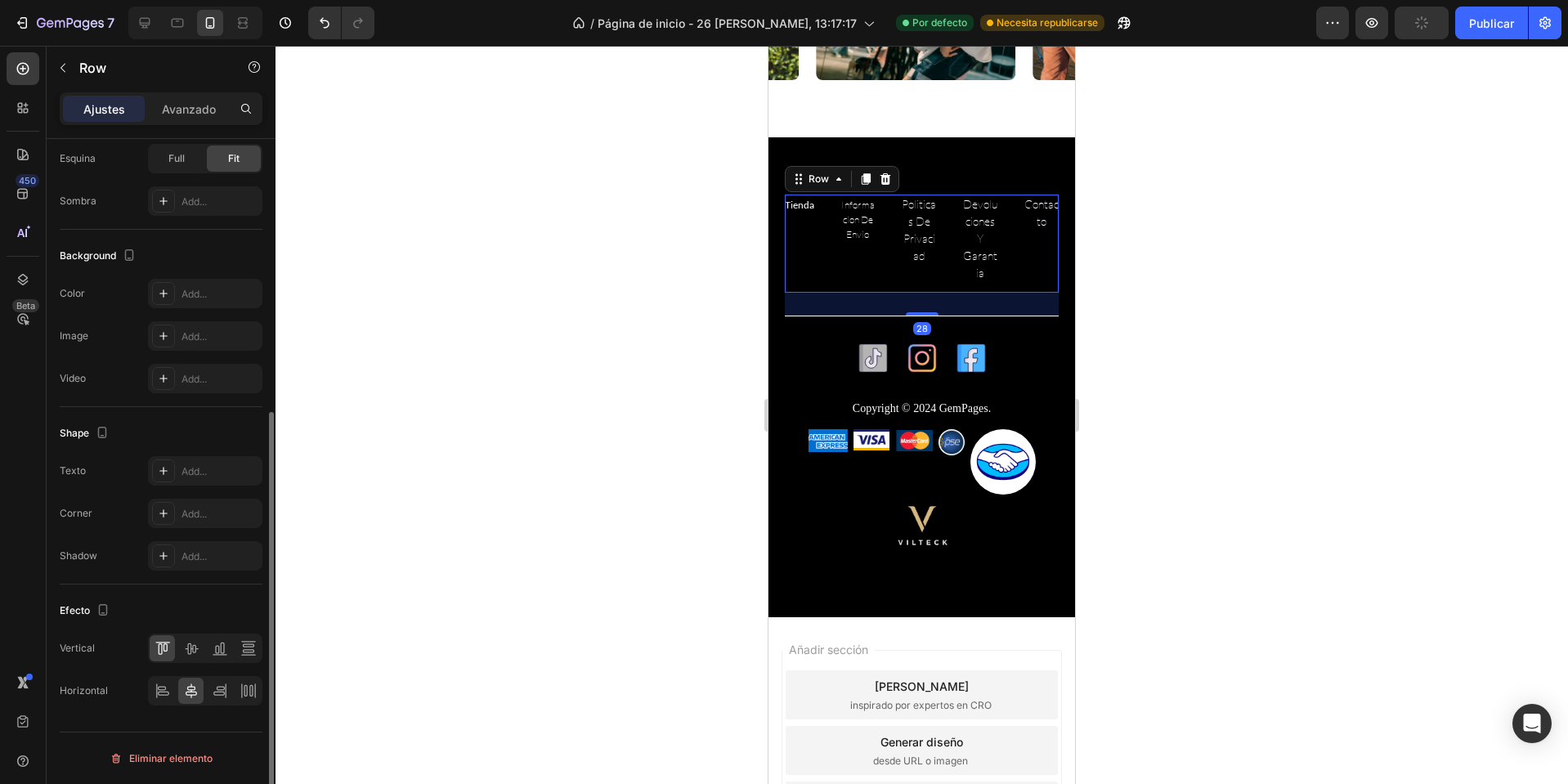
scroll to position [0, 0]
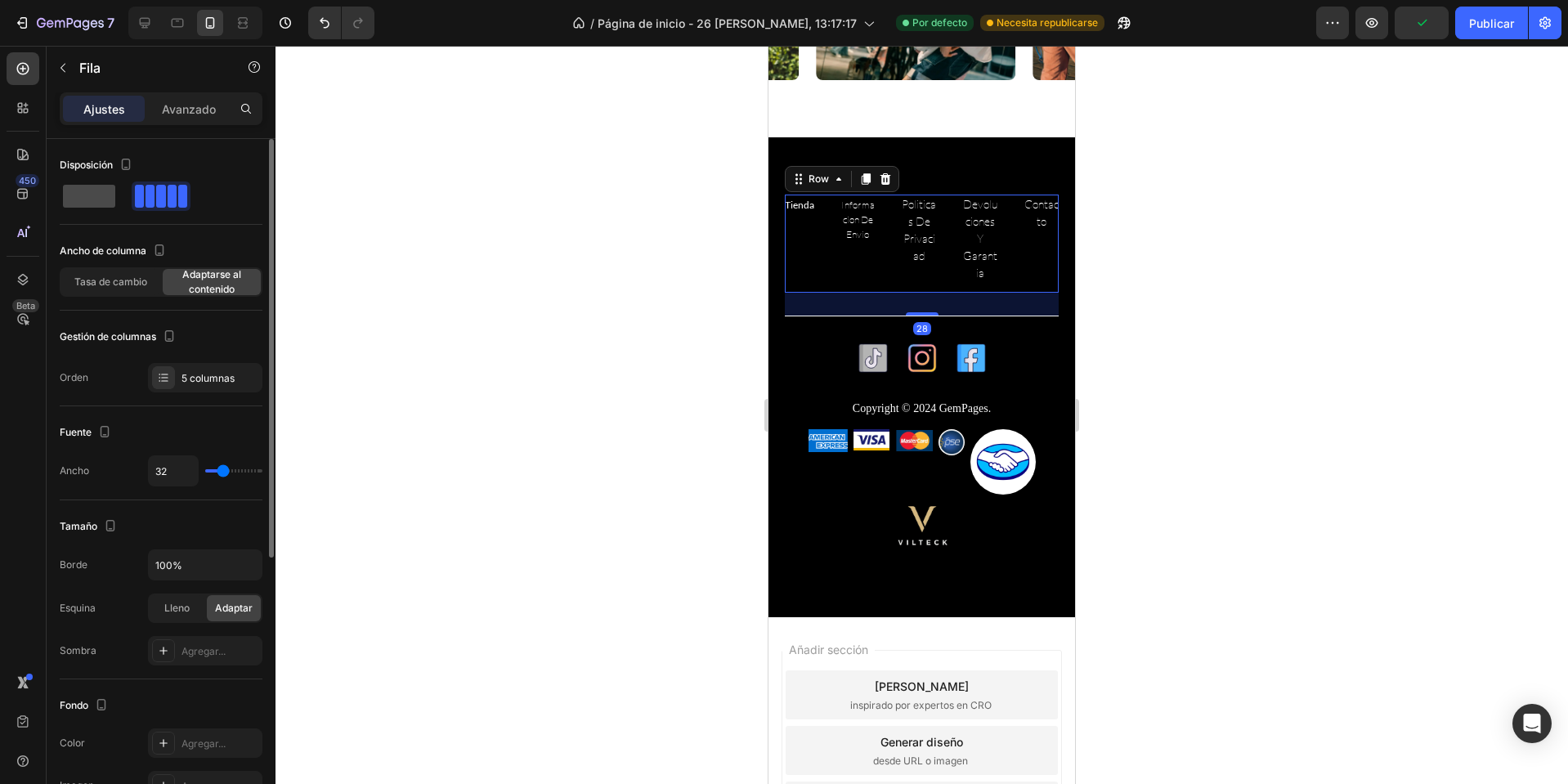
click at [98, 191] on span at bounding box center [89, 196] width 52 height 23
type input "0"
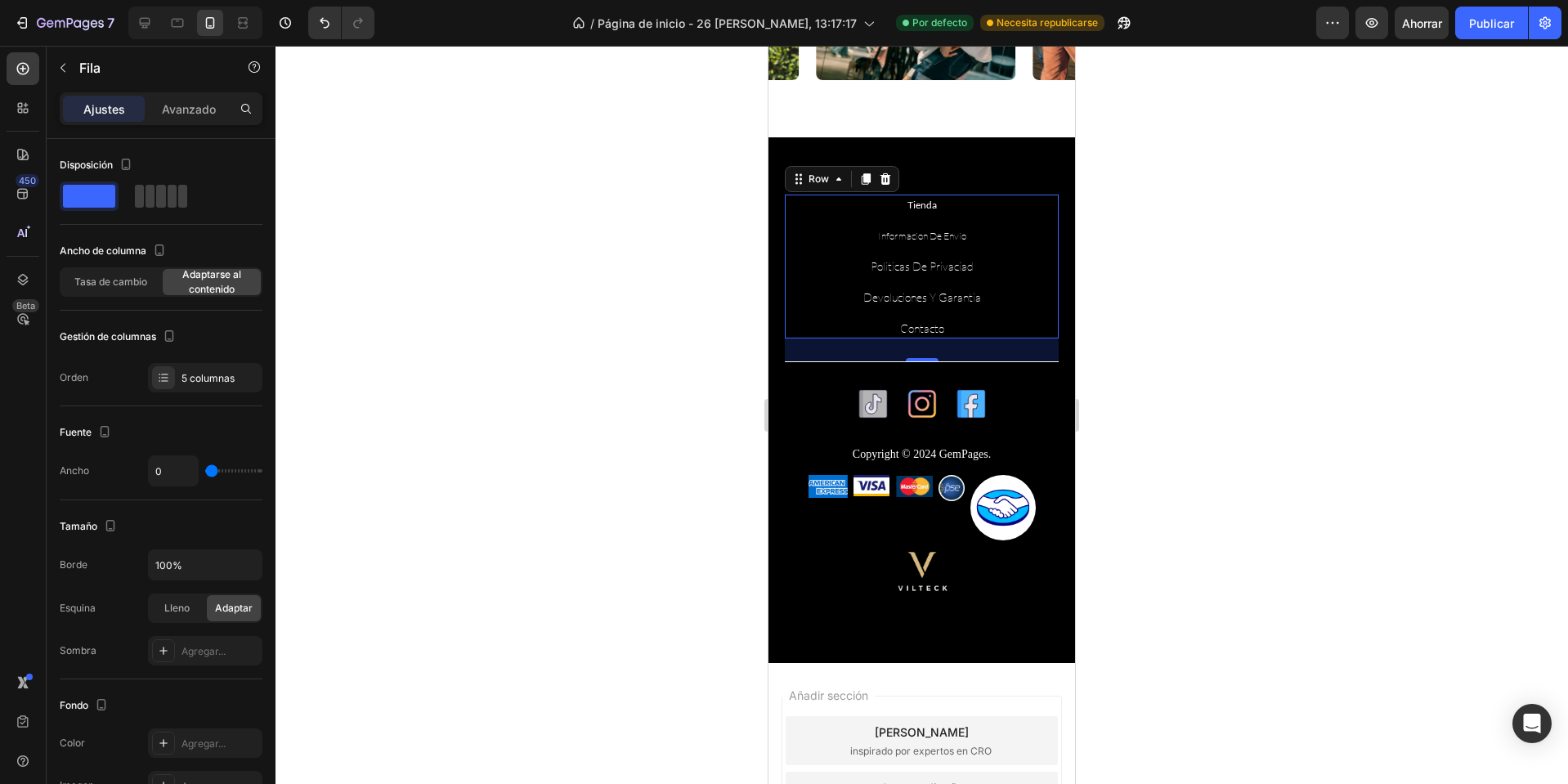
drag, startPoint x: 1184, startPoint y: 248, endPoint x: 294, endPoint y: 204, distance: 891.1
click at [1184, 248] on div at bounding box center [921, 414] width 1293 height 738
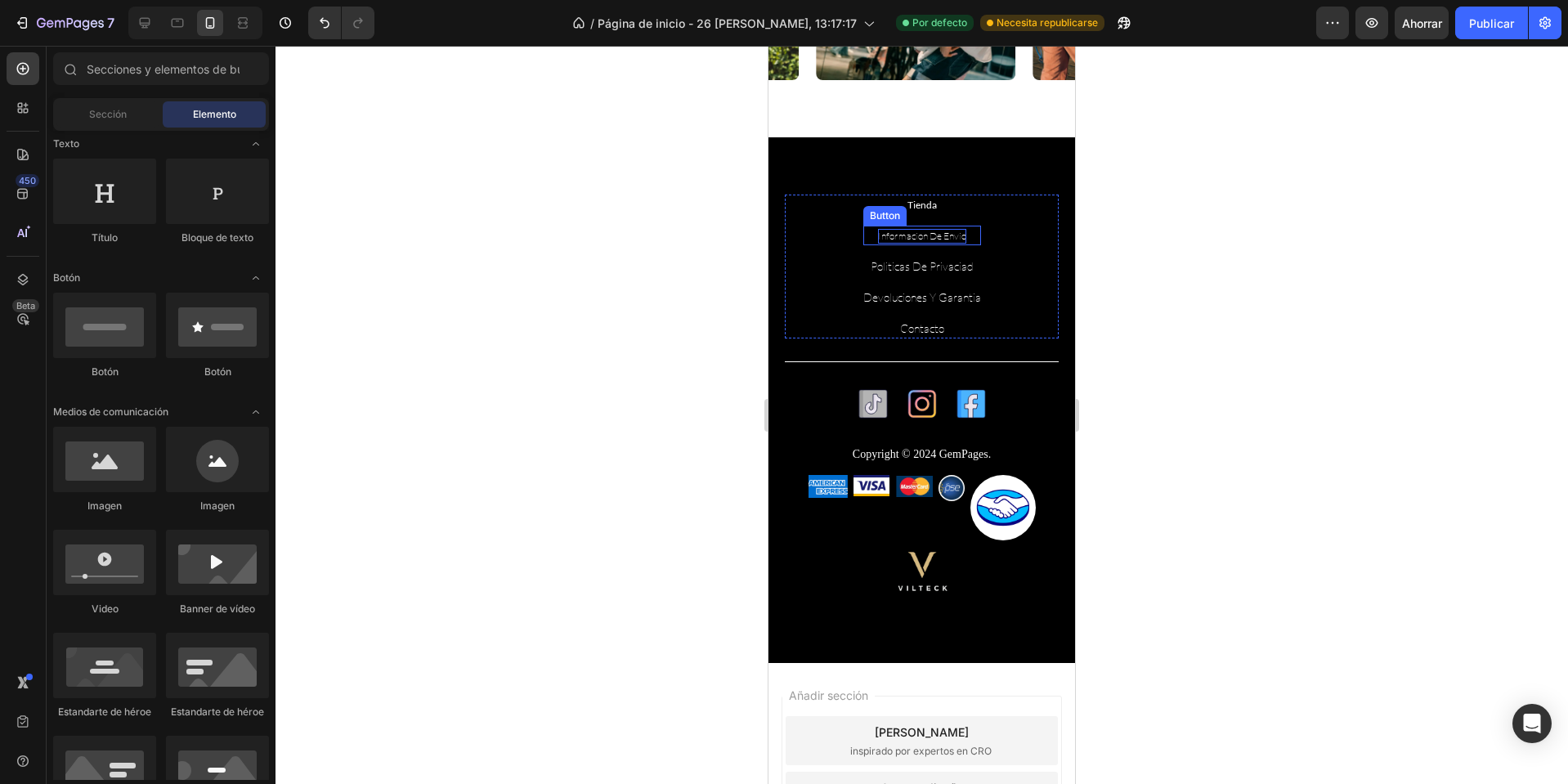
click at [893, 240] on p "Informacion de envio" at bounding box center [922, 236] width 89 height 15
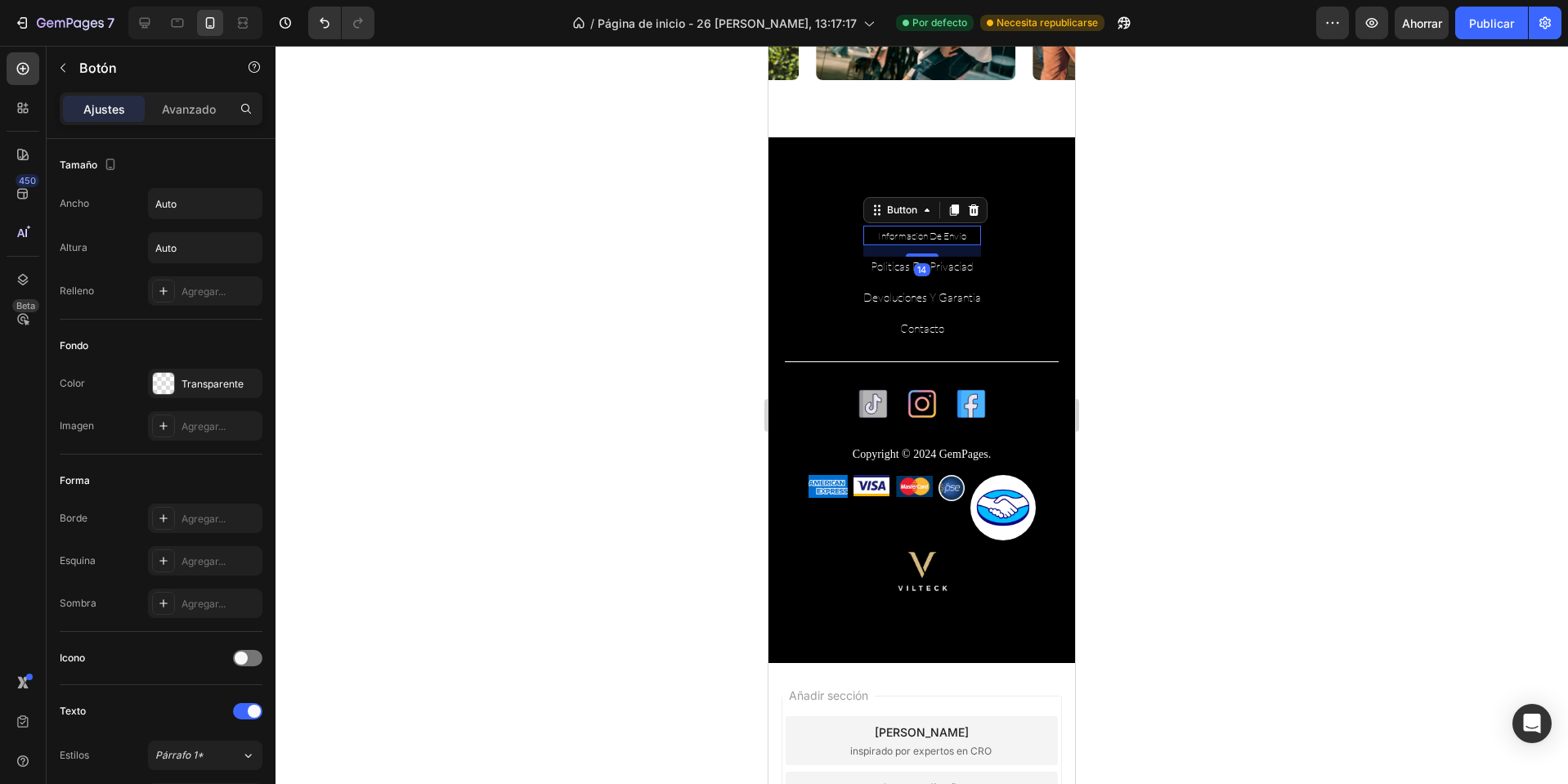
click at [1206, 273] on div at bounding box center [921, 414] width 1293 height 738
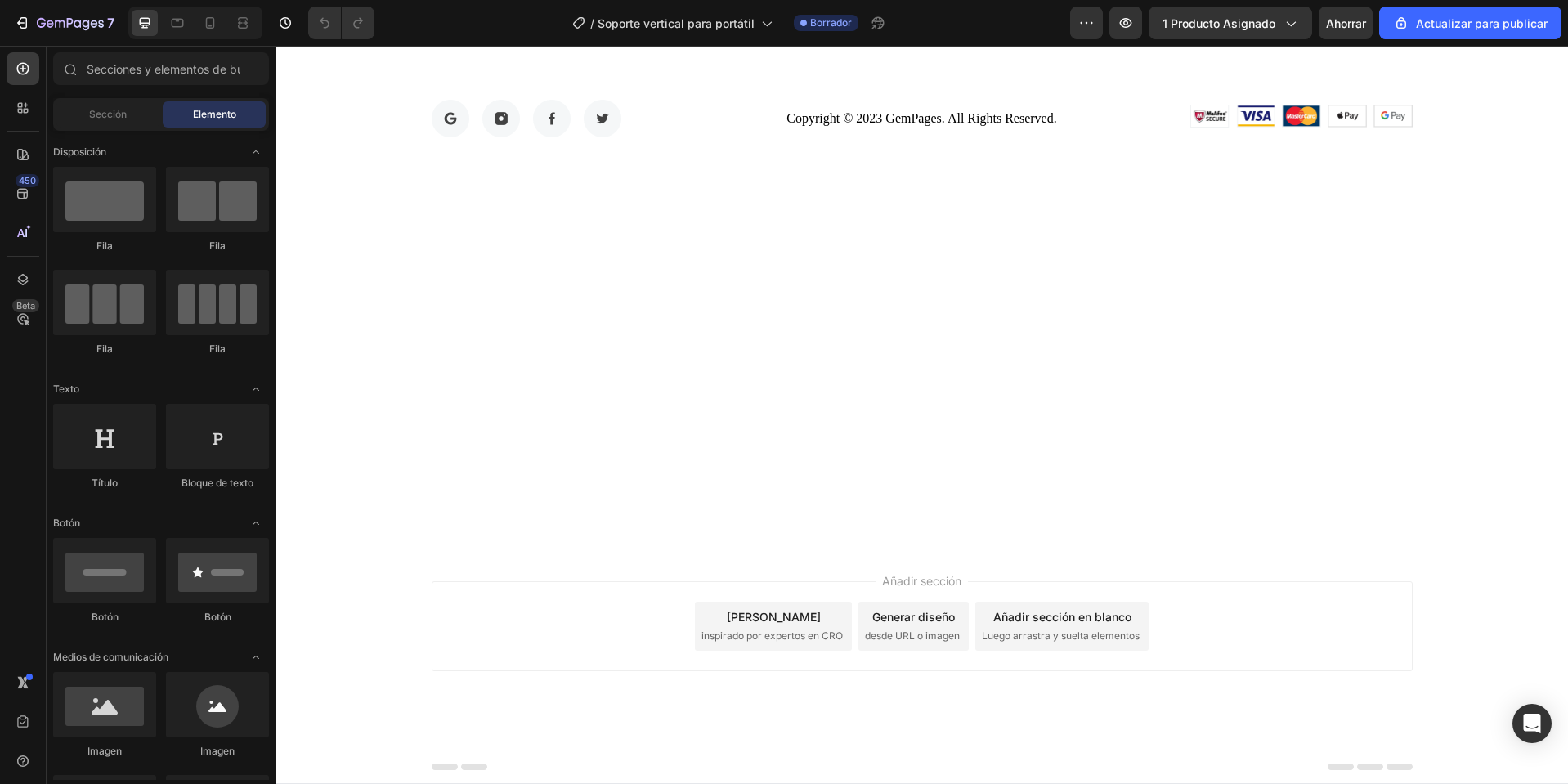
scroll to position [4746, 0]
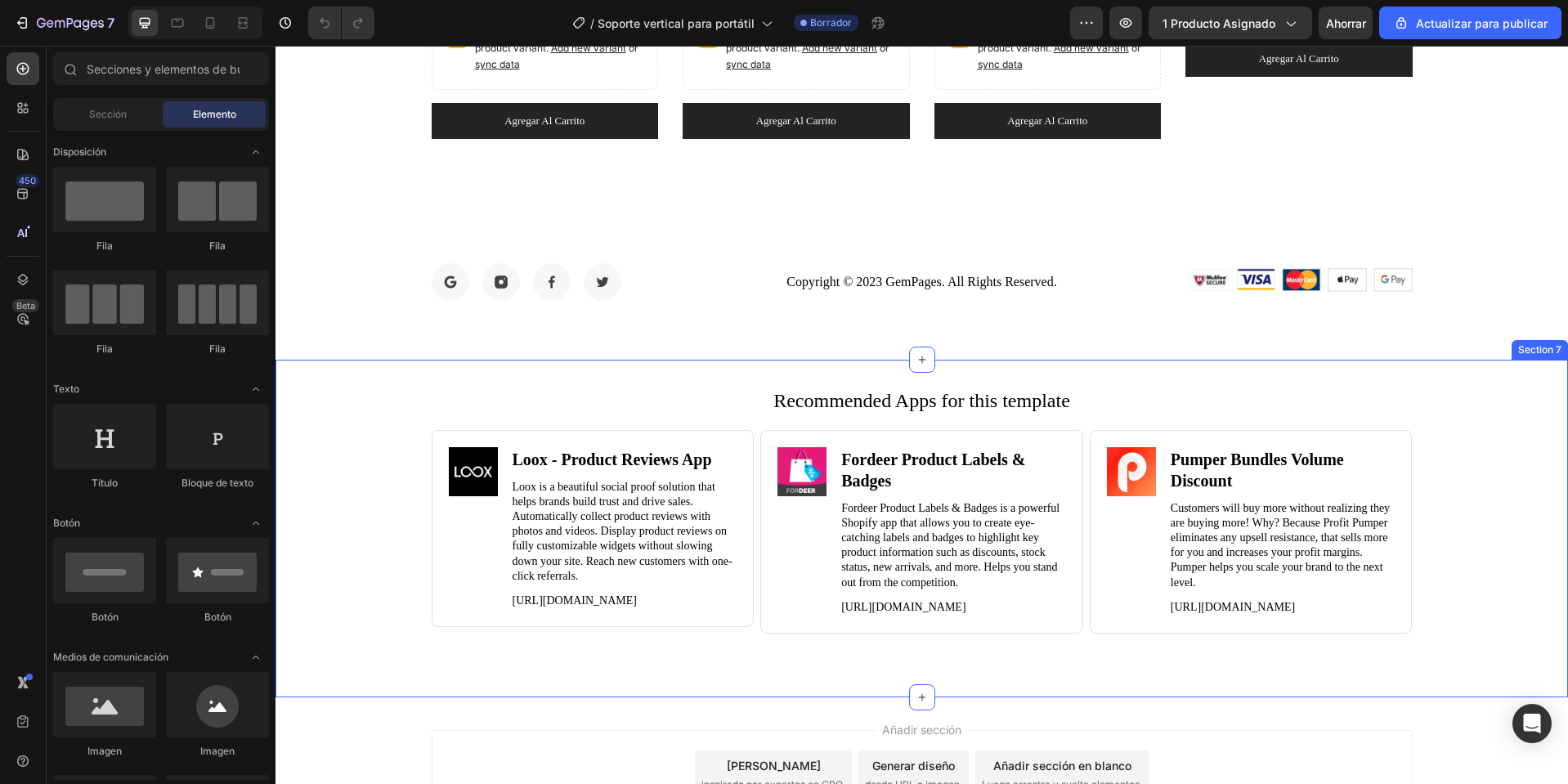
click at [1202, 375] on div "Recommended Apps for this template Heading Image Loox ‑ Product Reviews App Hea…" at bounding box center [921, 528] width 1293 height 338
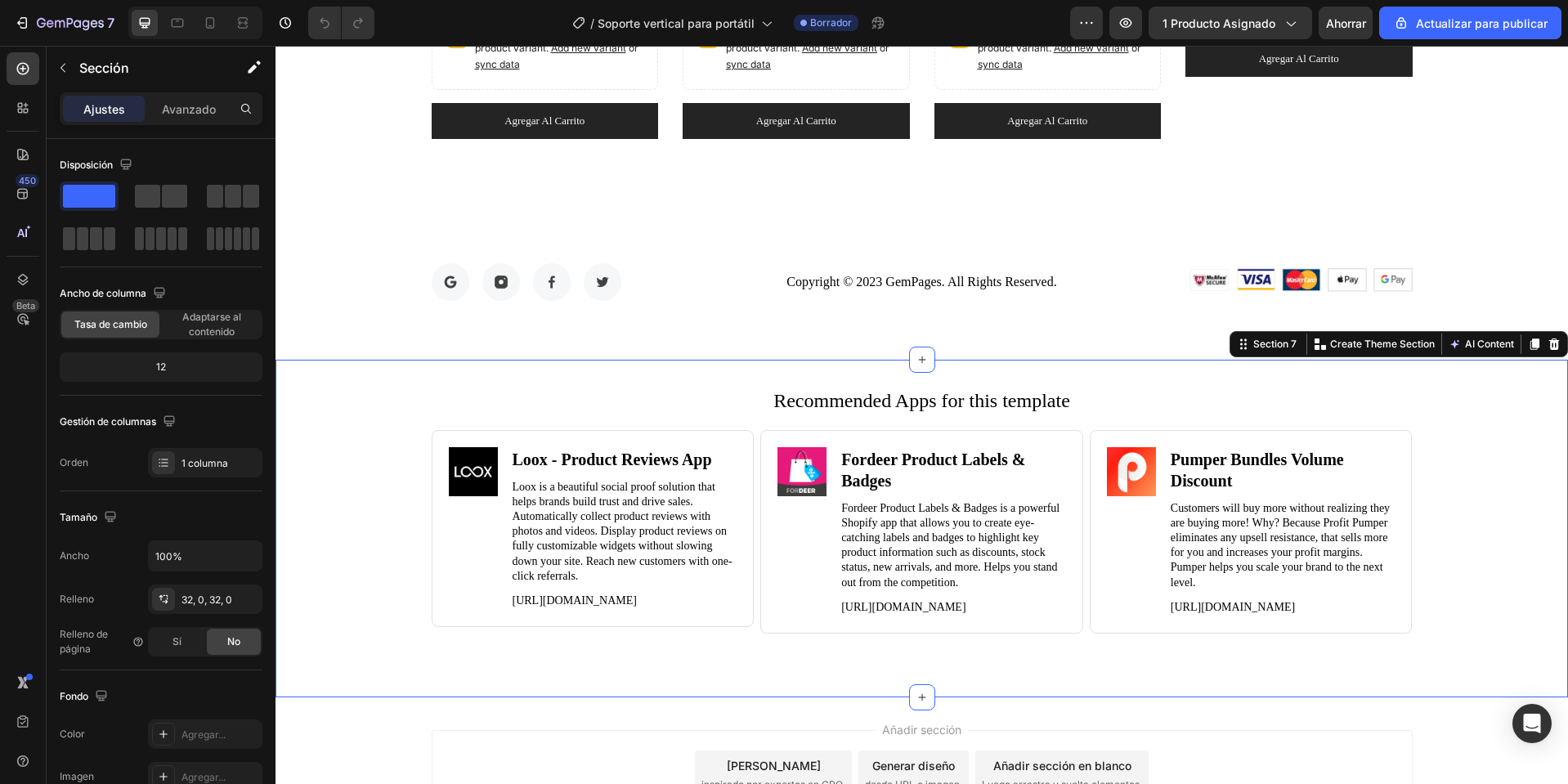
click at [1553, 345] on div "Section 7 You can create reusable sections Create Theme Section AI Content Writ…" at bounding box center [1399, 344] width 339 height 26
click at [1547, 345] on icon at bounding box center [1554, 344] width 13 height 13
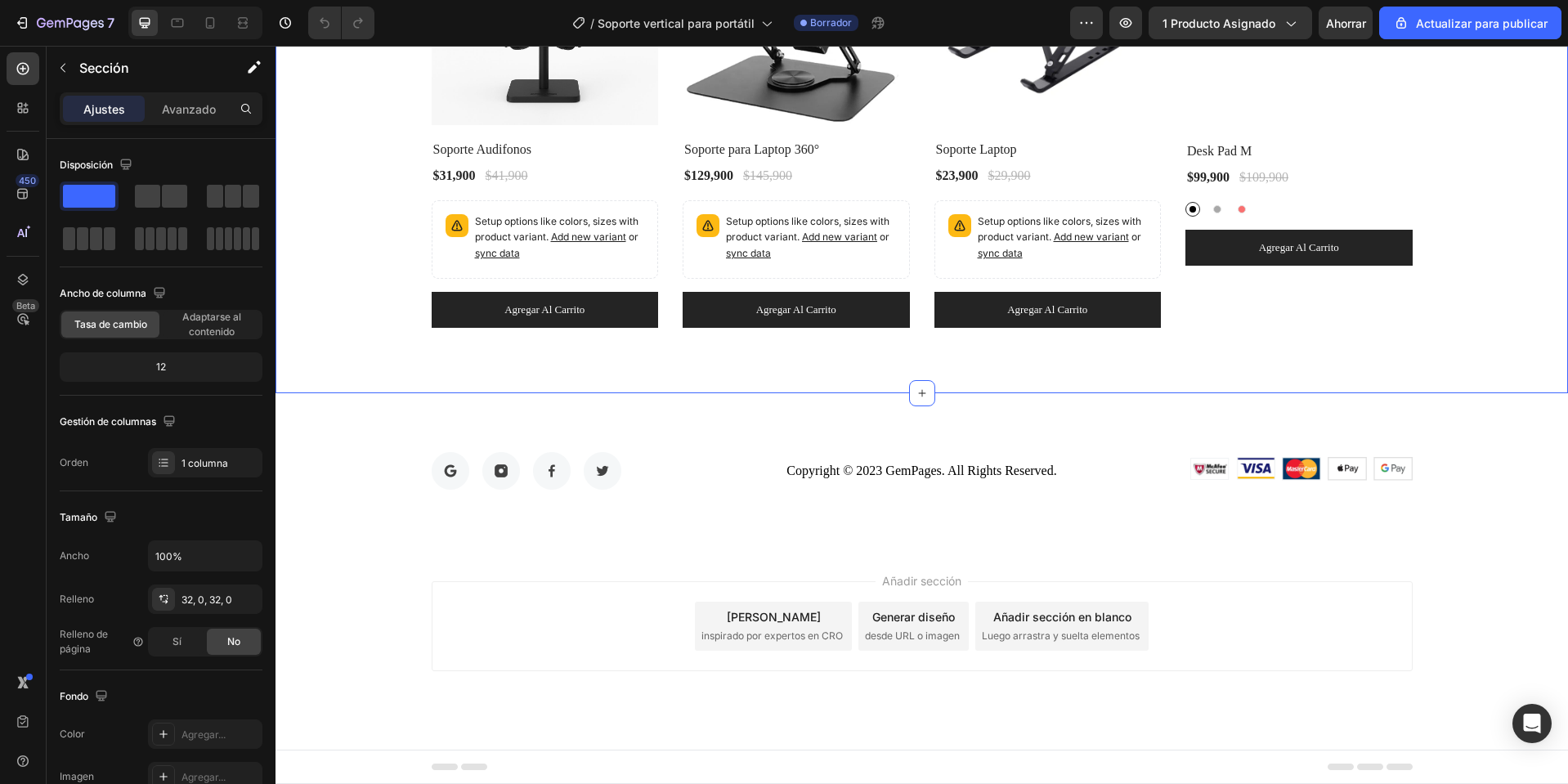
scroll to position [4557, 0]
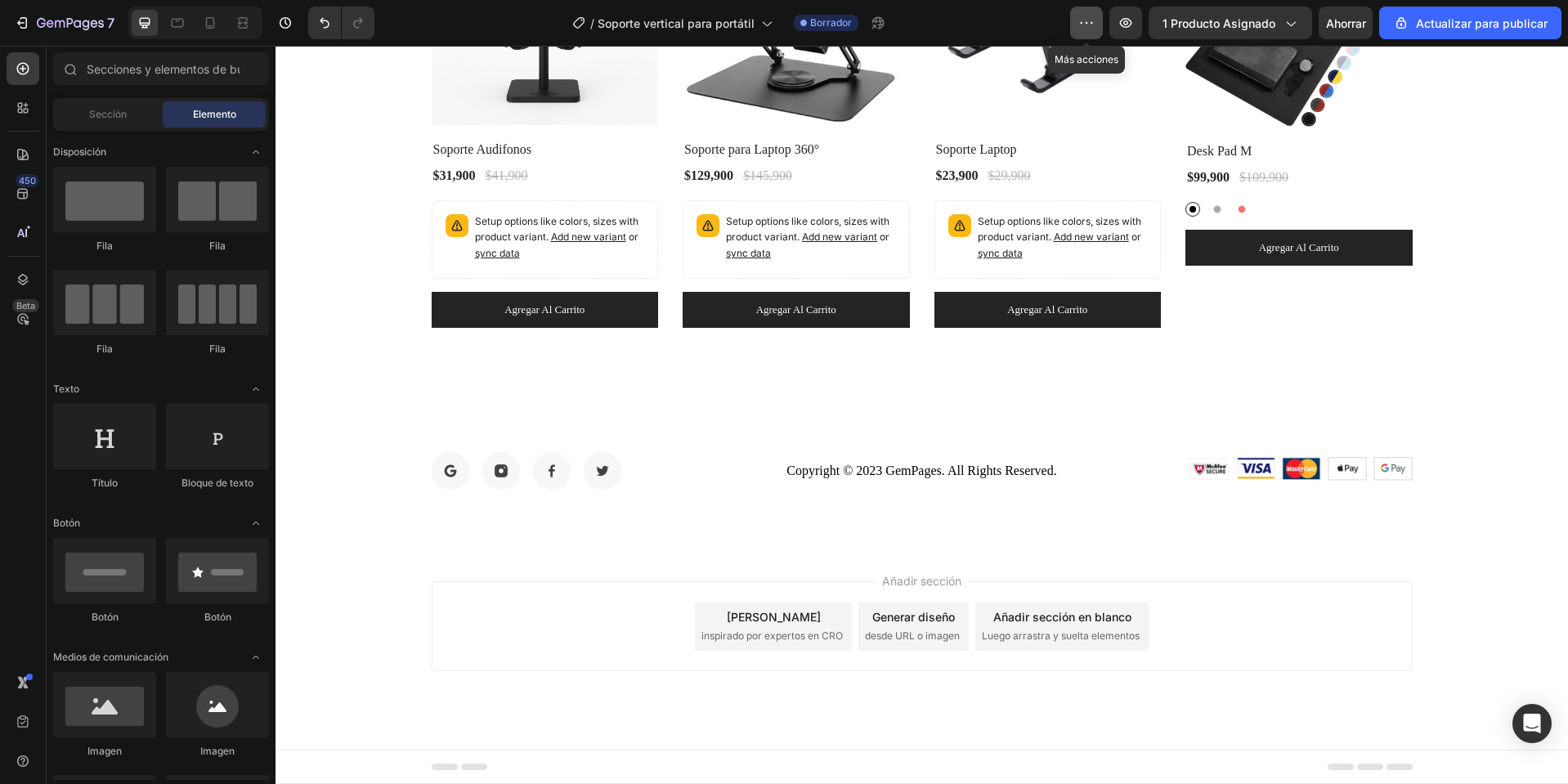
click at [1089, 27] on icon "button" at bounding box center [1087, 23] width 17 height 17
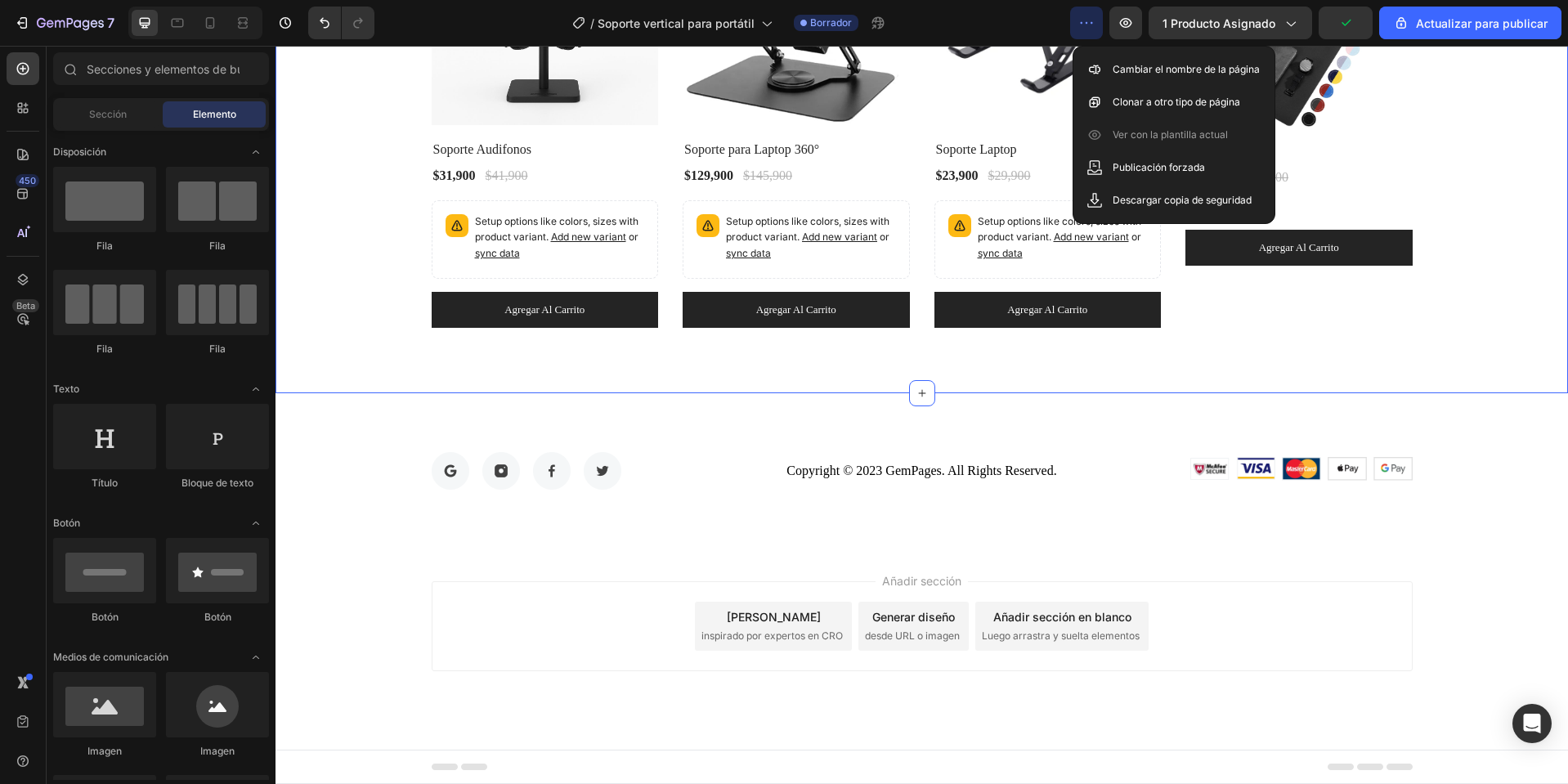
click at [1492, 169] on div "Explora nuestros mas vendidos Heading Row (P) Images 24% off Product Badge Row …" at bounding box center [921, 74] width 1268 height 507
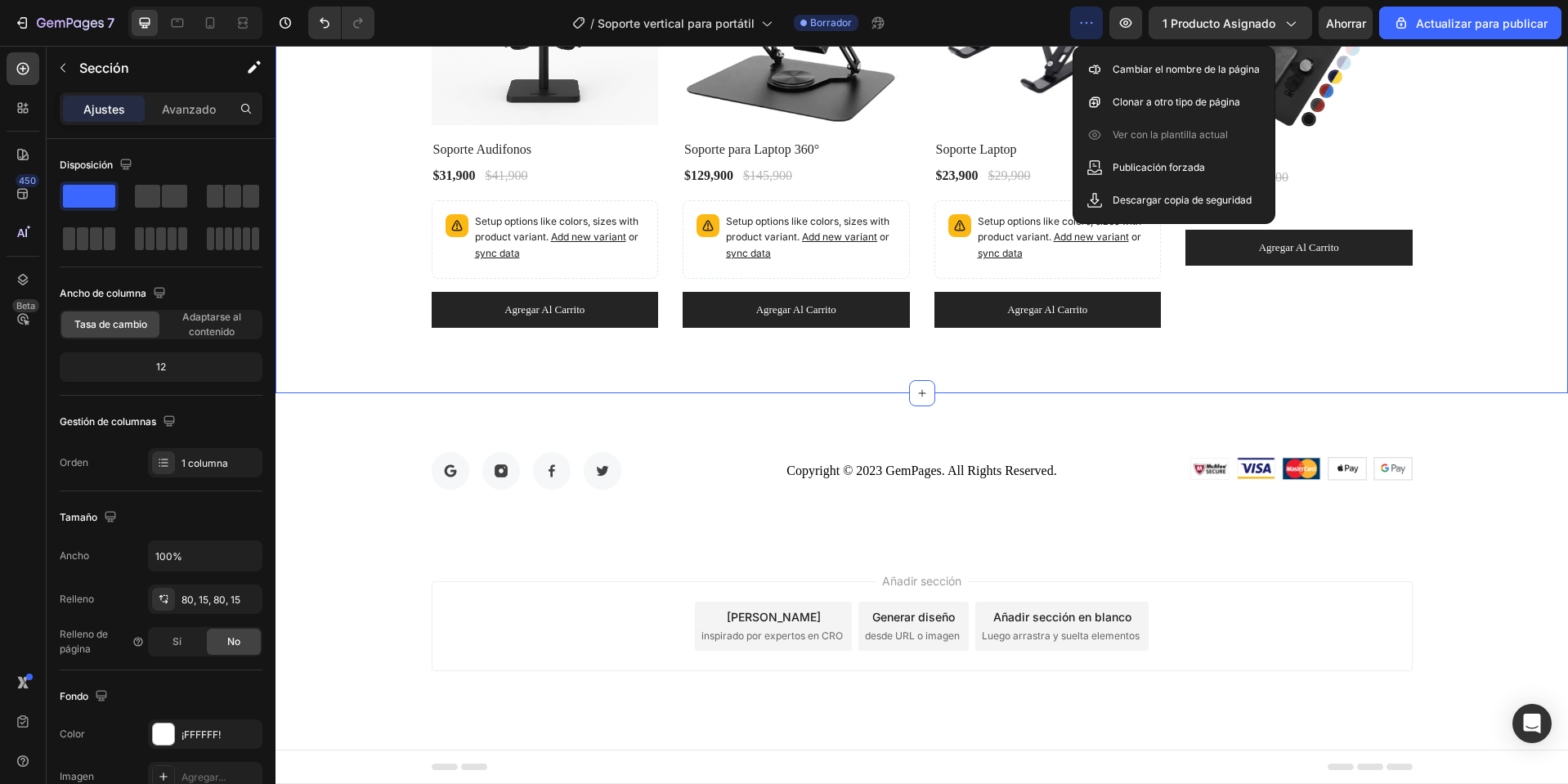
click at [465, 750] on div "Pie de página" at bounding box center [922, 766] width 981 height 33
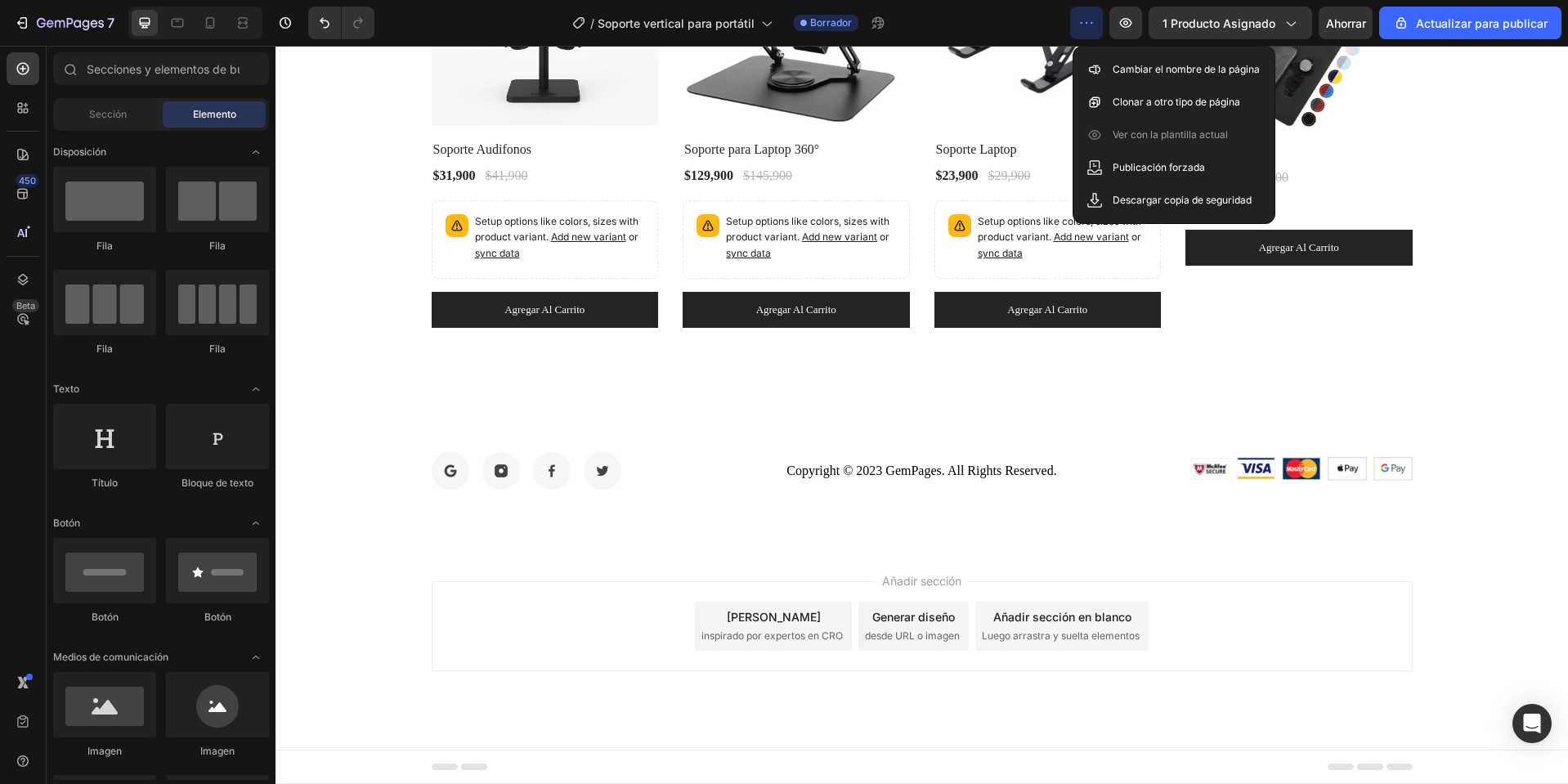
click at [321, 769] on font "Pie de página" at bounding box center [340, 767] width 66 height 11
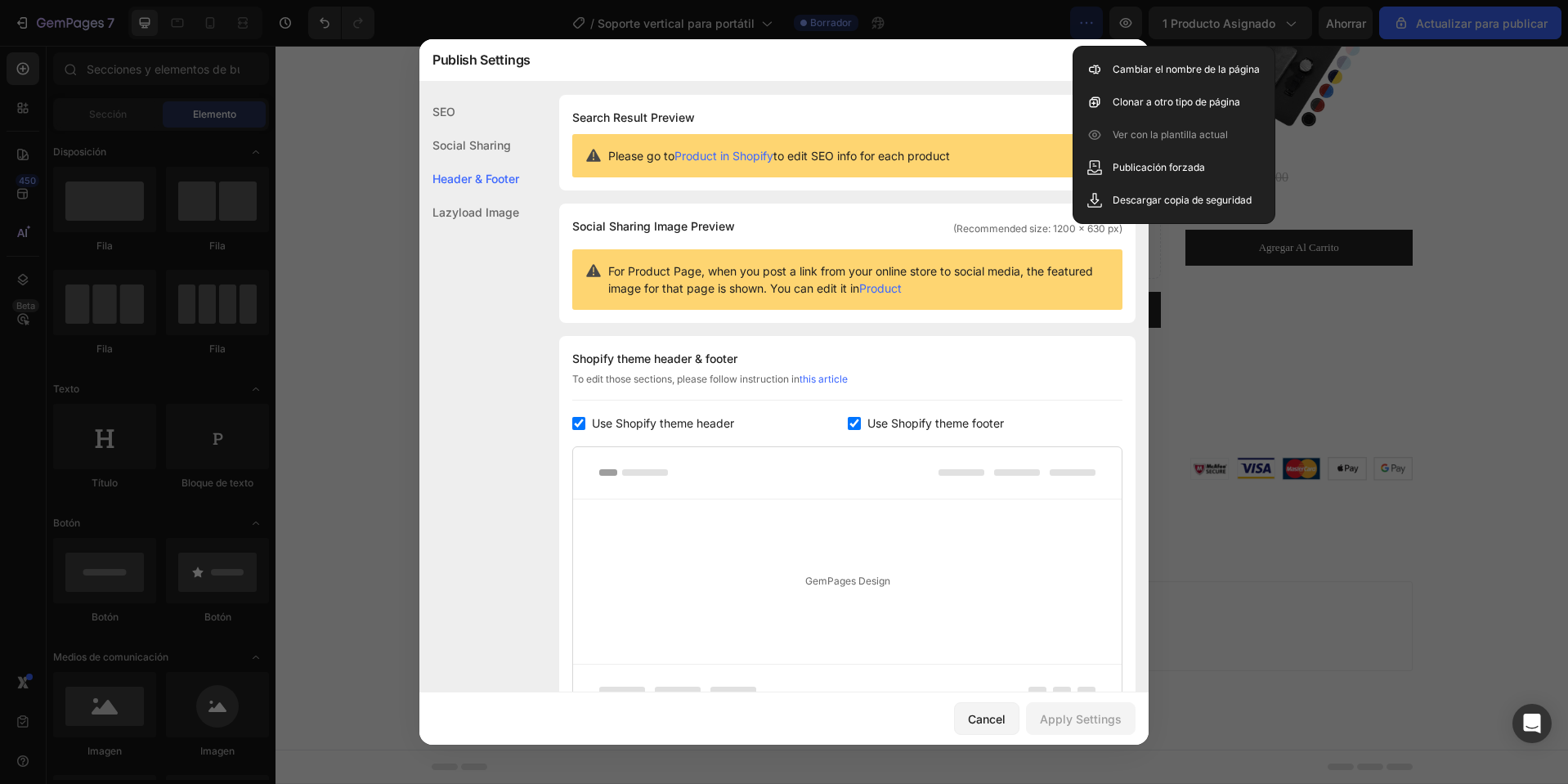
scroll to position [159, 0]
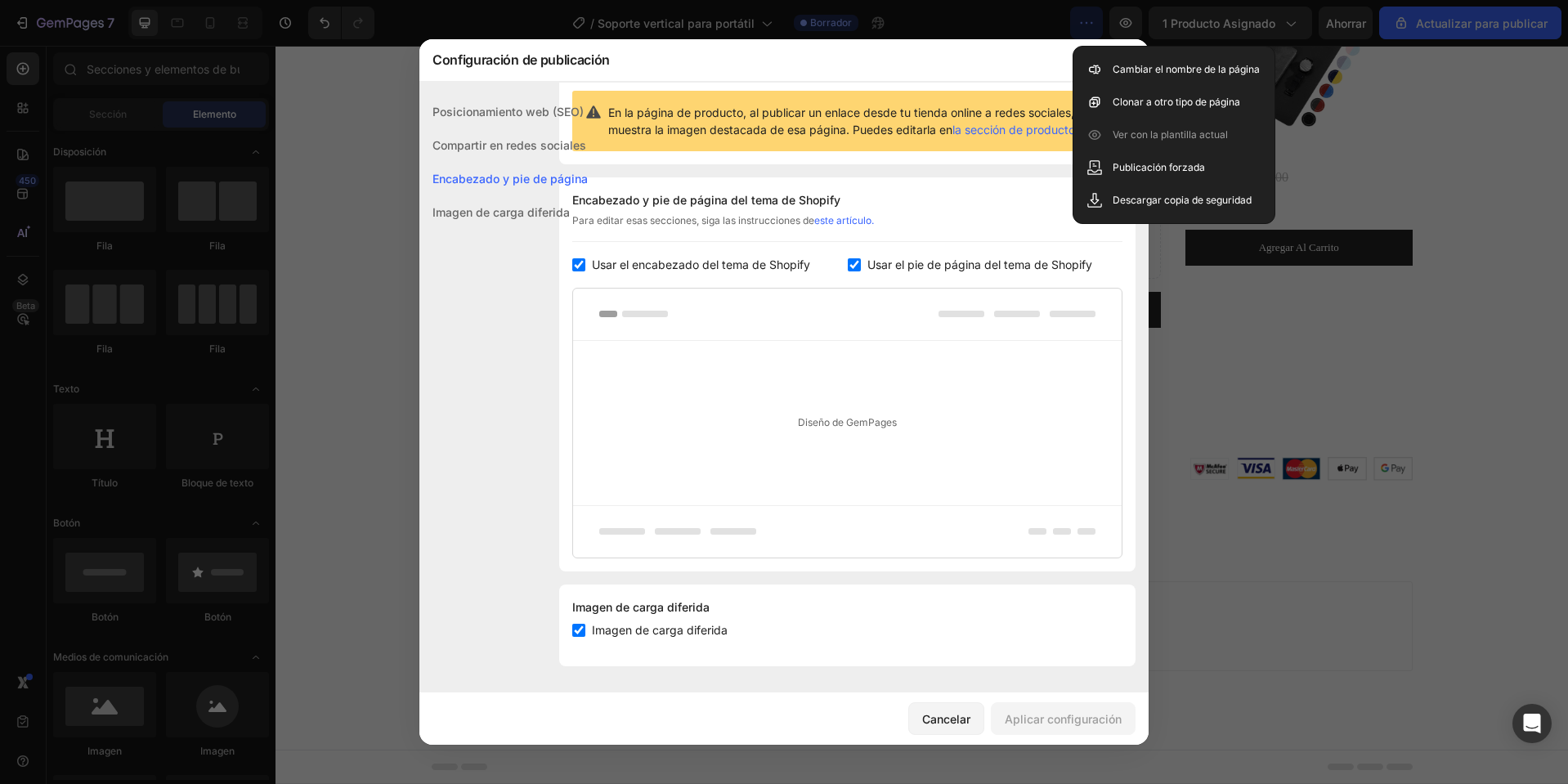
click at [921, 267] on font "Usar el pie de página del tema de Shopify" at bounding box center [980, 264] width 225 height 14
checkbox input "false"
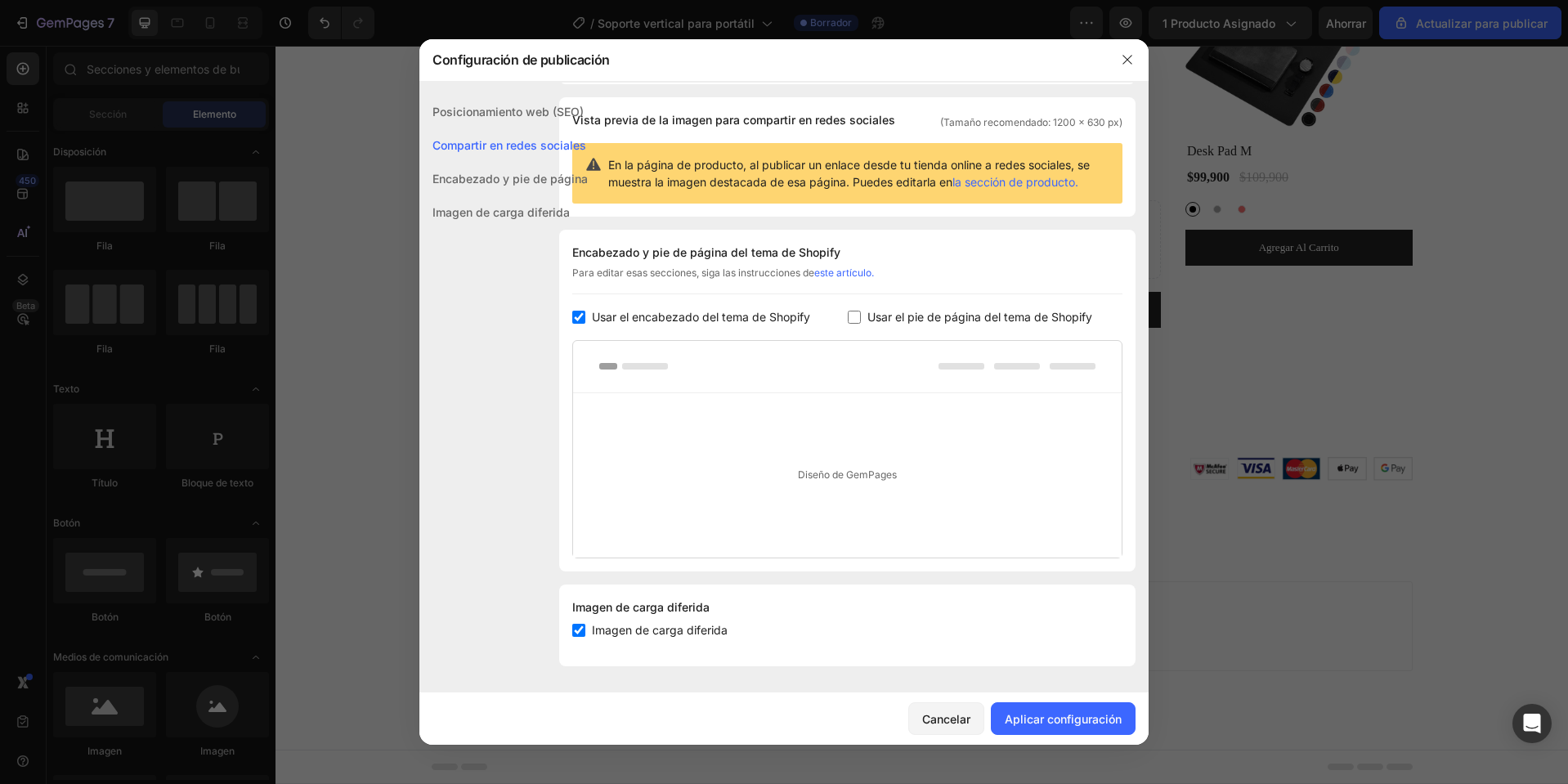
scroll to position [106, 0]
click at [1087, 725] on font "Aplicar configuración" at bounding box center [1063, 719] width 117 height 14
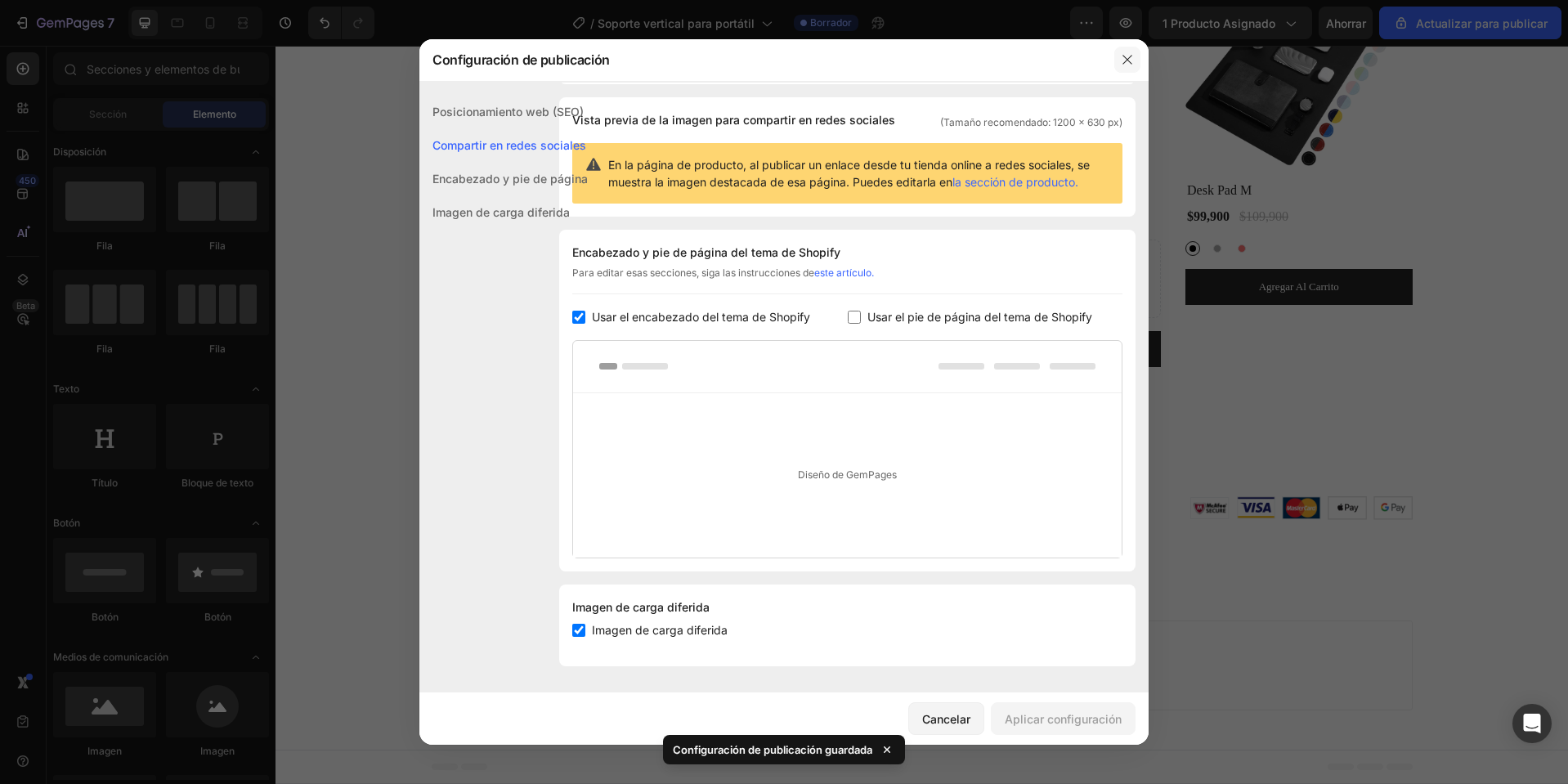
drag, startPoint x: 1124, startPoint y: 61, endPoint x: 847, endPoint y: 16, distance: 280.6
click at [1124, 61] on icon "button" at bounding box center [1127, 60] width 13 height 13
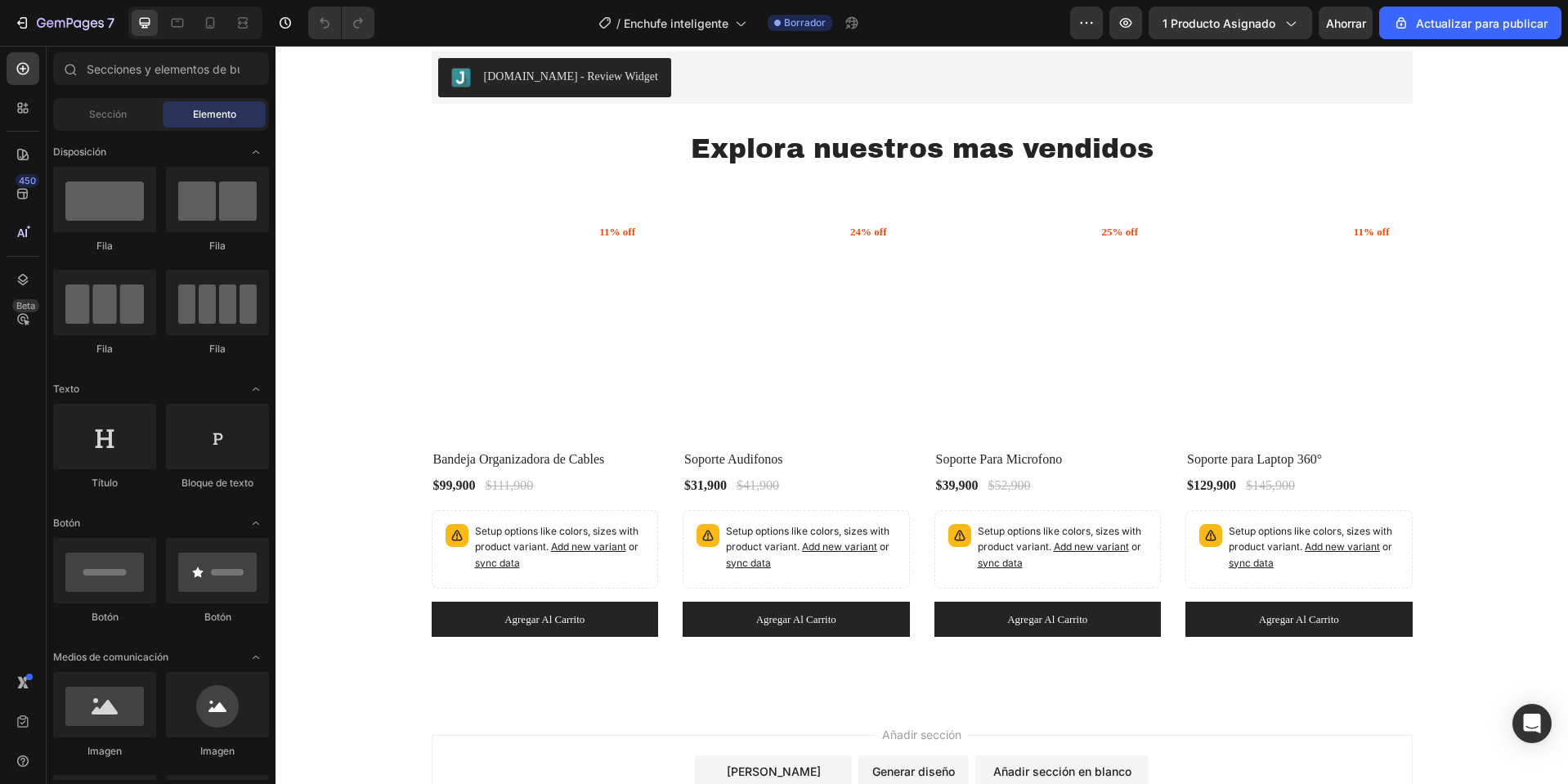
scroll to position [4214, 0]
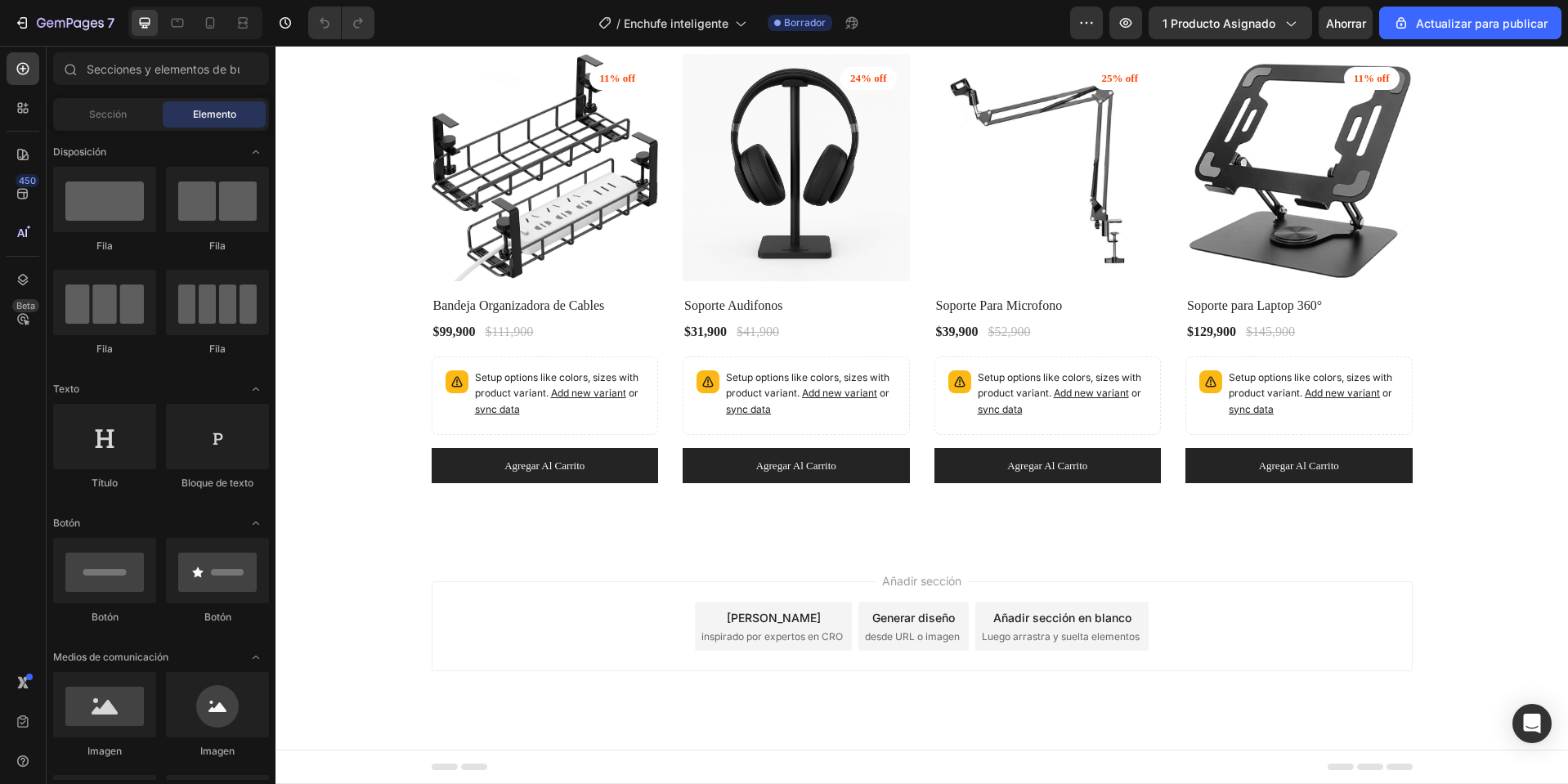
click at [496, 760] on div "Pie de página" at bounding box center [922, 766] width 981 height 33
click at [467, 782] on div "Pie de página" at bounding box center [922, 766] width 981 height 33
click at [340, 776] on div "Pie de página" at bounding box center [330, 766] width 91 height 20
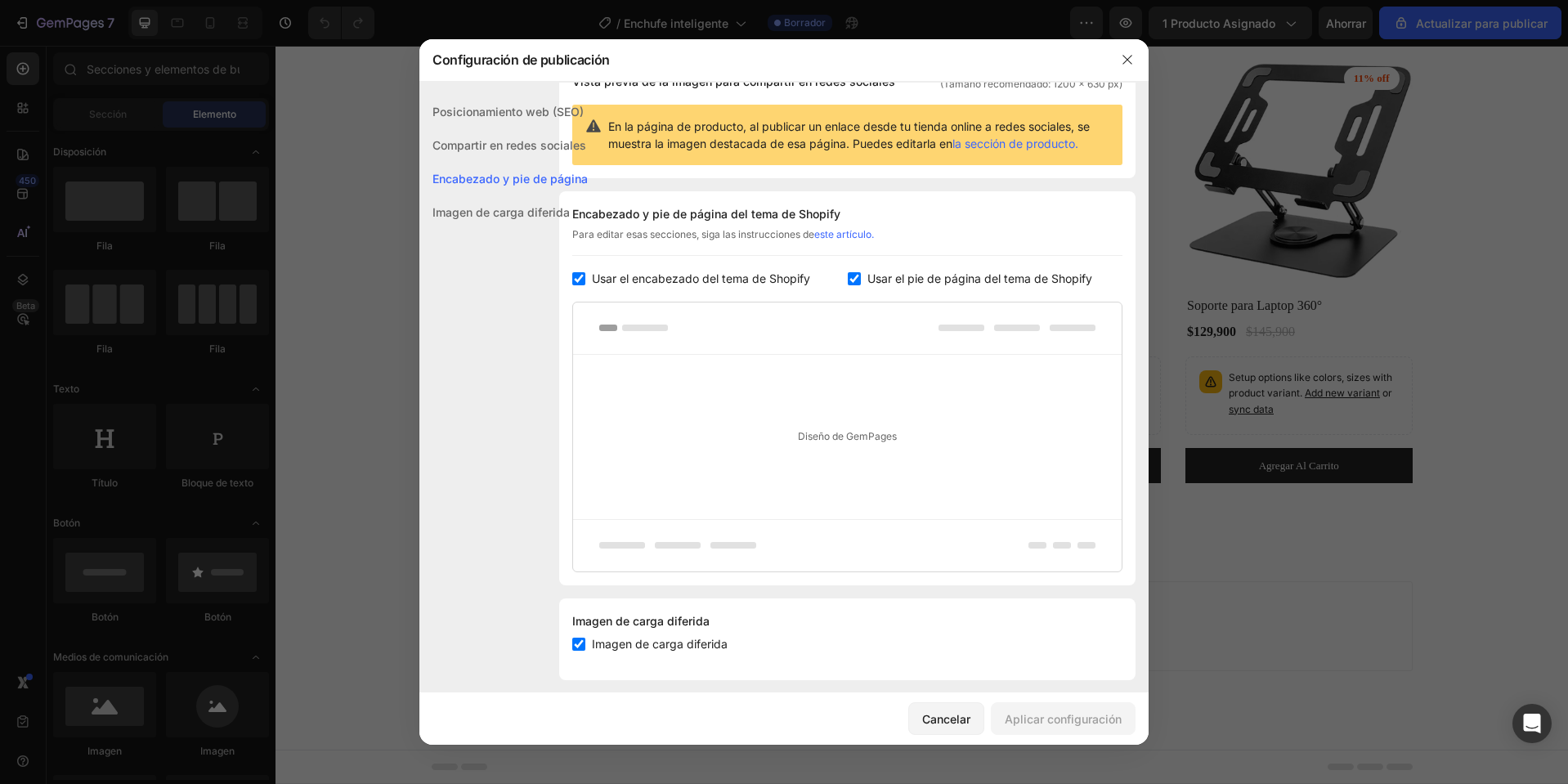
scroll to position [159, 0]
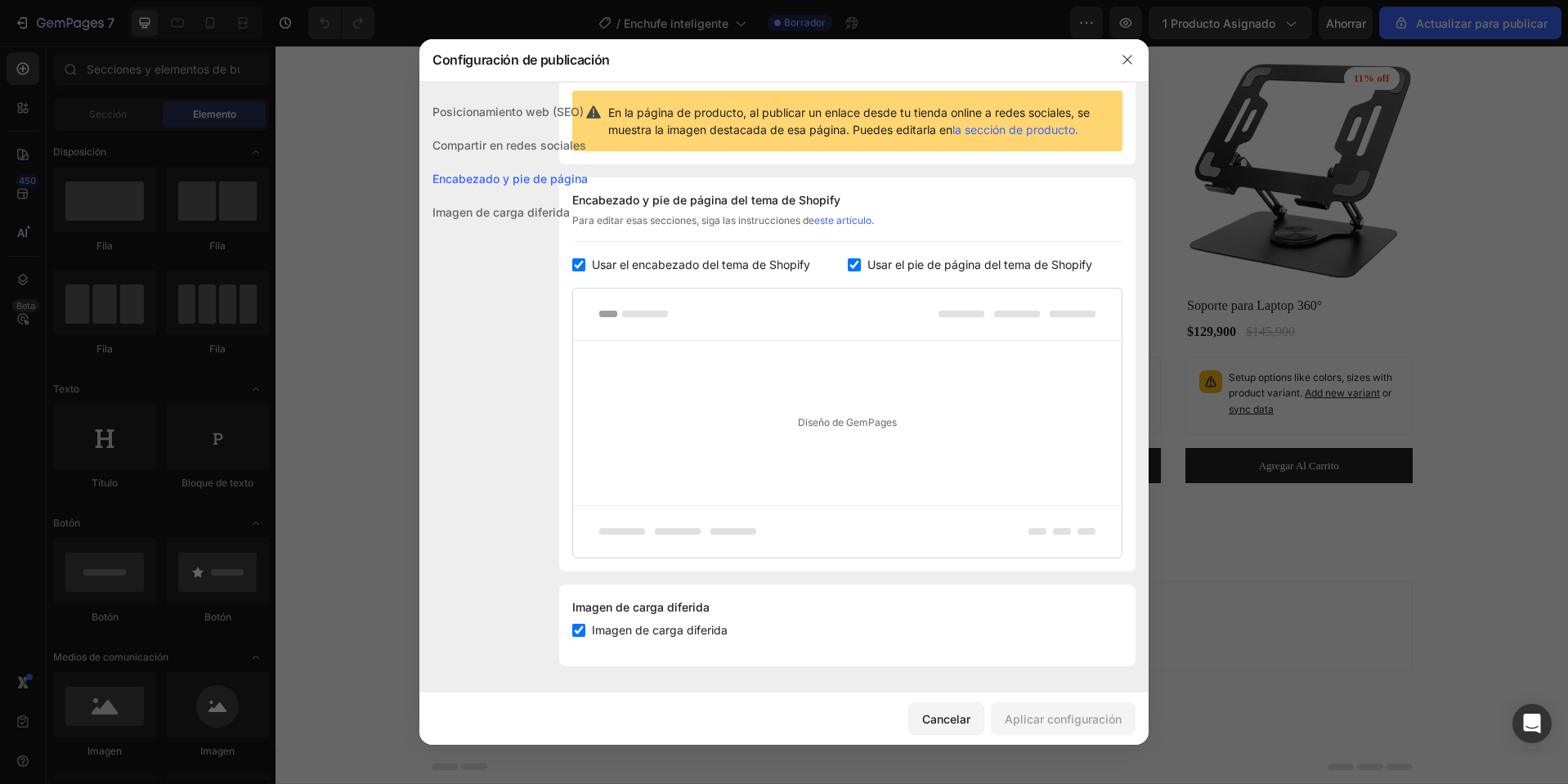
click at [926, 263] on font "Usar el pie de página del tema de Shopify" at bounding box center [980, 264] width 225 height 14
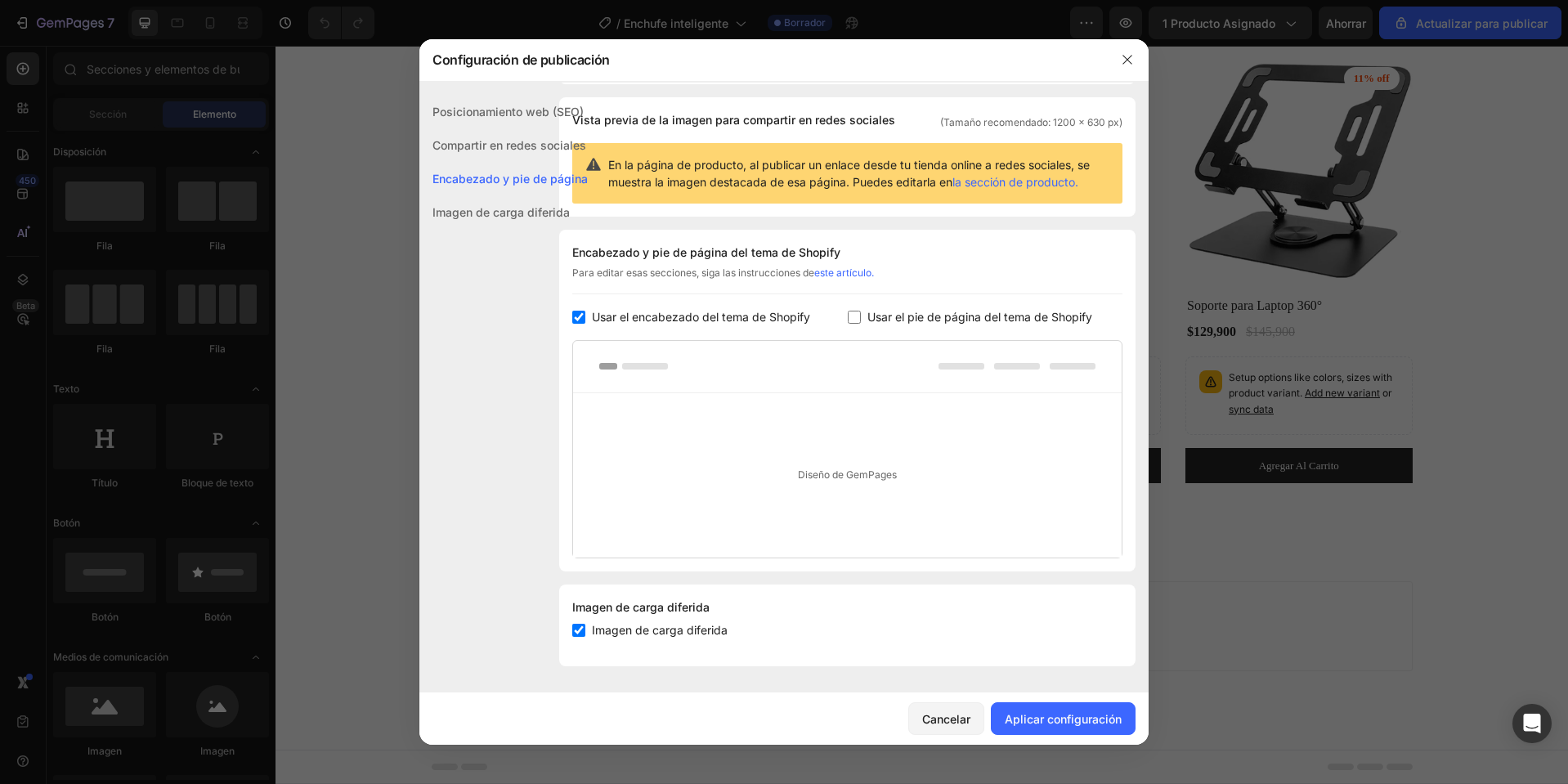
checkbox input "false"
click at [1059, 708] on button "Aplicar configuración" at bounding box center [1063, 719] width 145 height 33
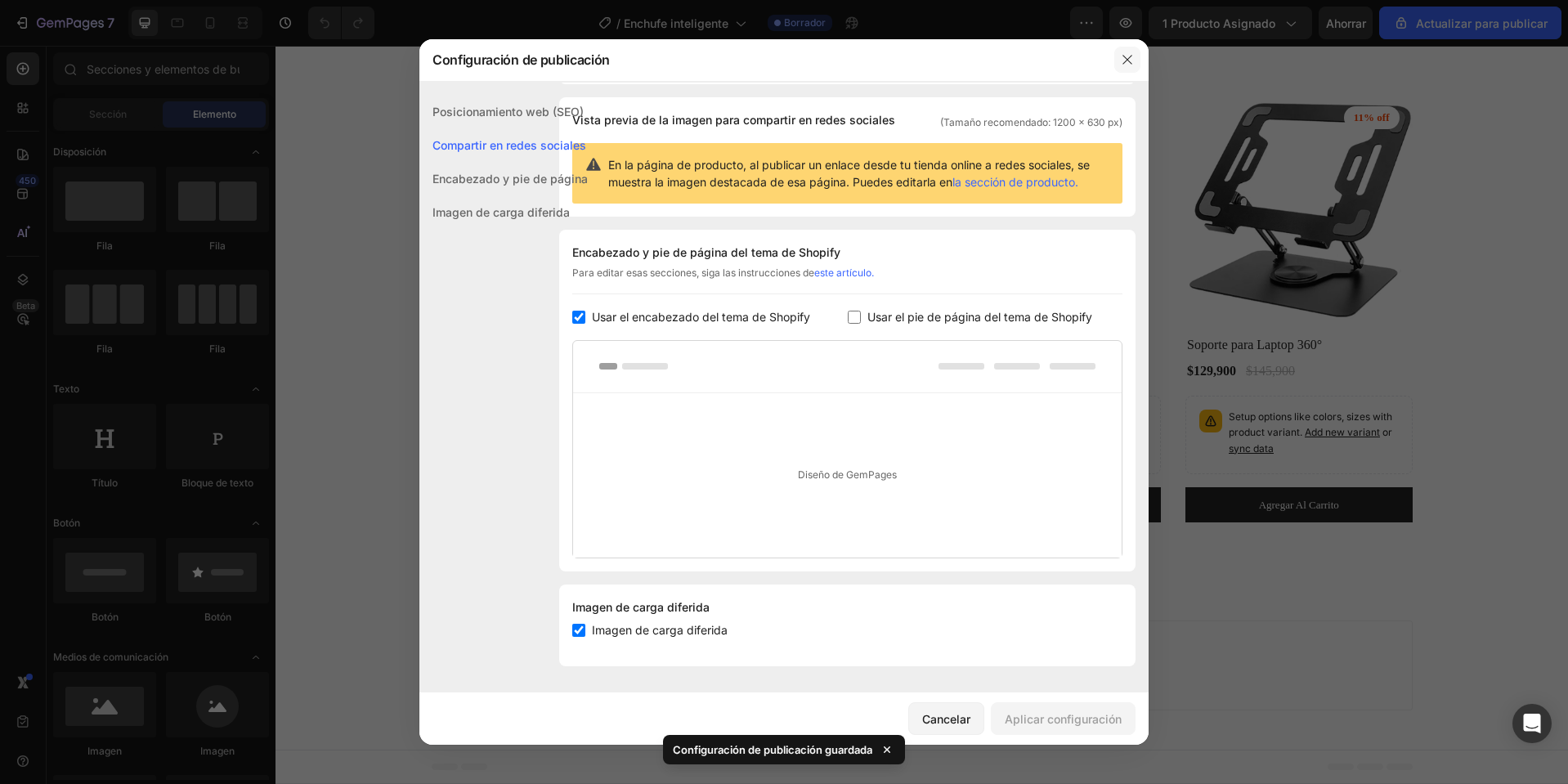
click at [1126, 65] on icon "button" at bounding box center [1127, 60] width 13 height 13
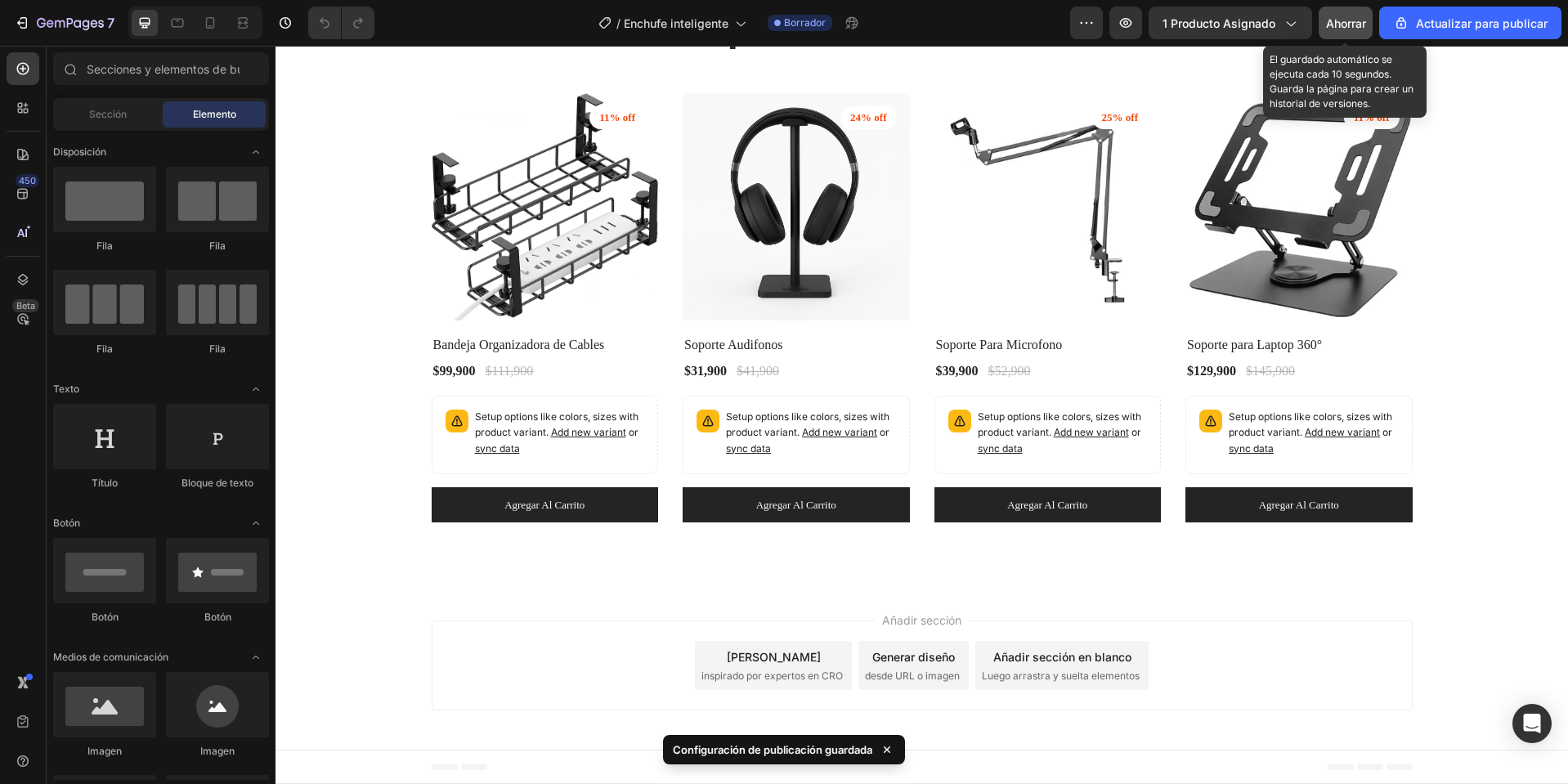
click at [1338, 21] on font "Ahorrar" at bounding box center [1346, 23] width 40 height 14
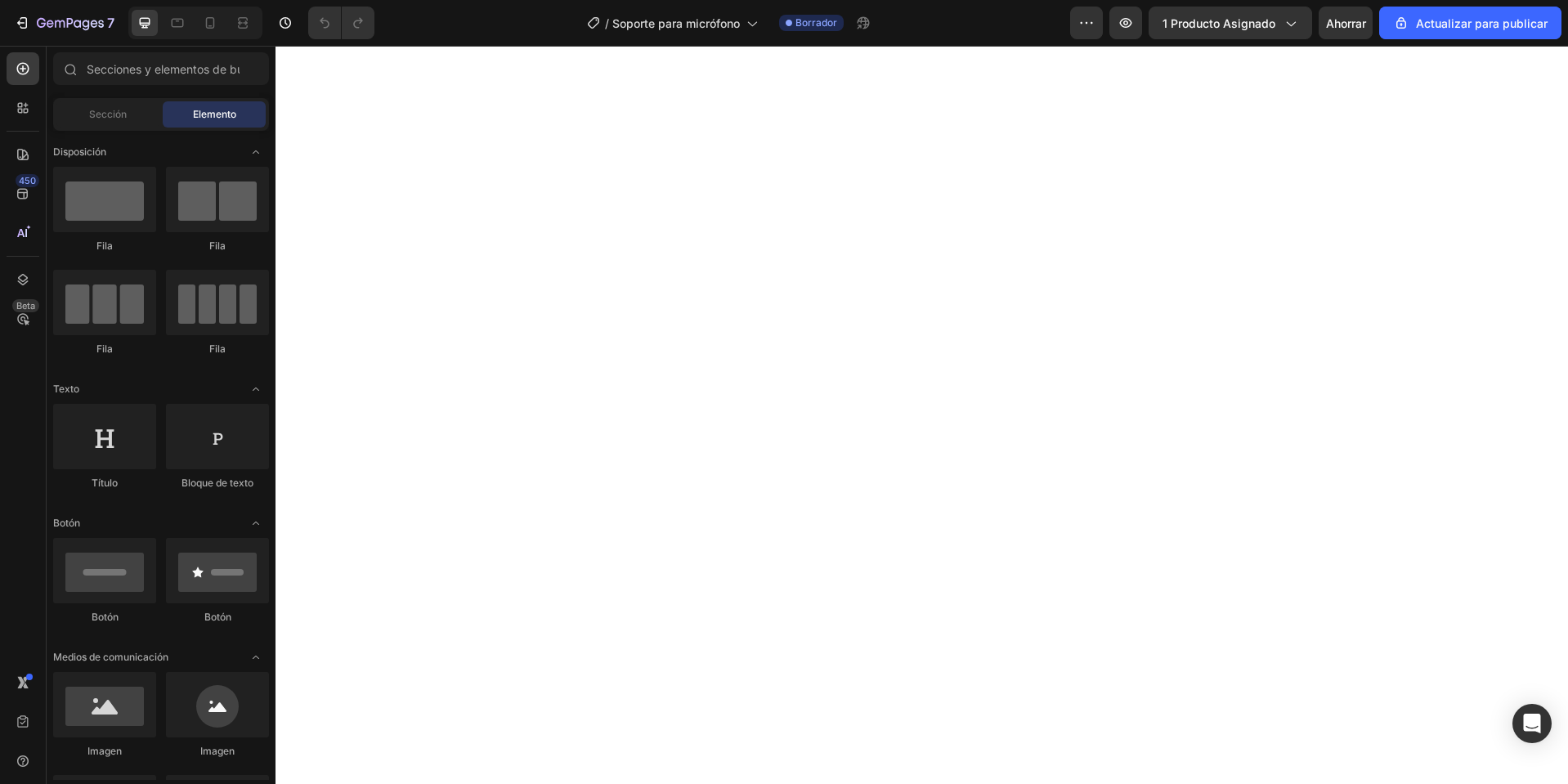
scroll to position [4860, 0]
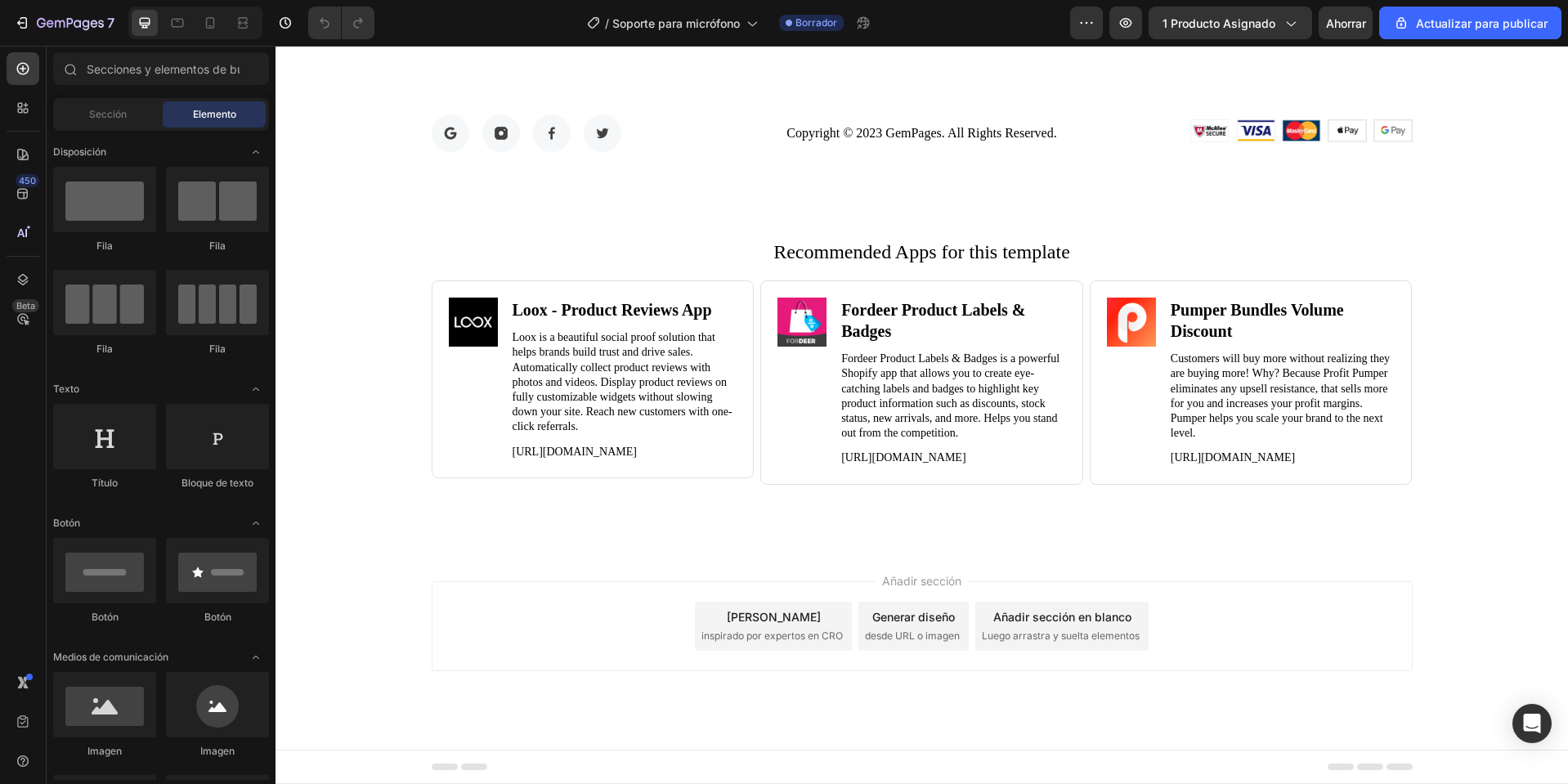
click at [518, 783] on div "Pie de página" at bounding box center [921, 766] width 1293 height 35
click at [309, 762] on font "Pie de página" at bounding box center [340, 767] width 66 height 11
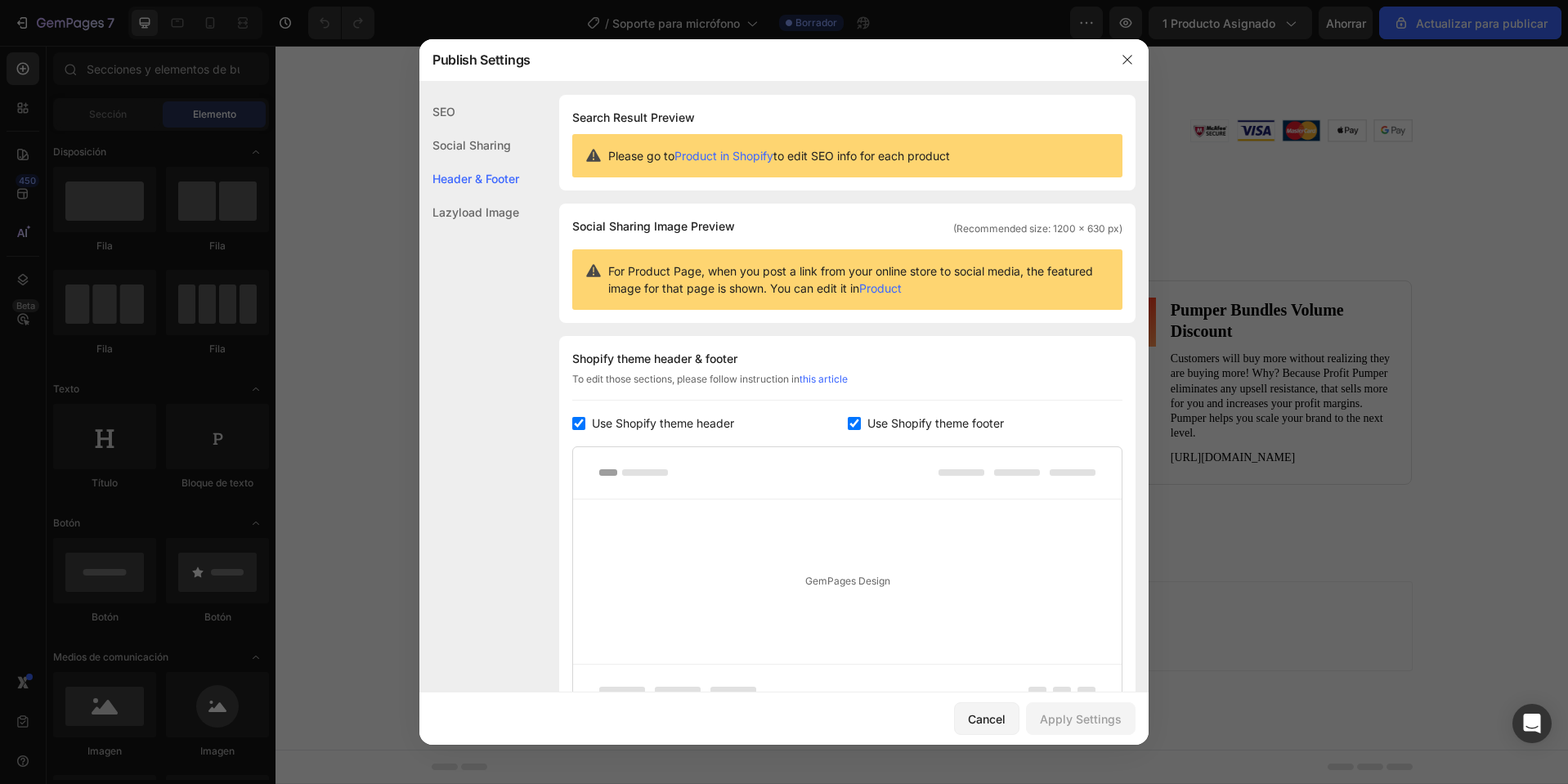
scroll to position [159, 0]
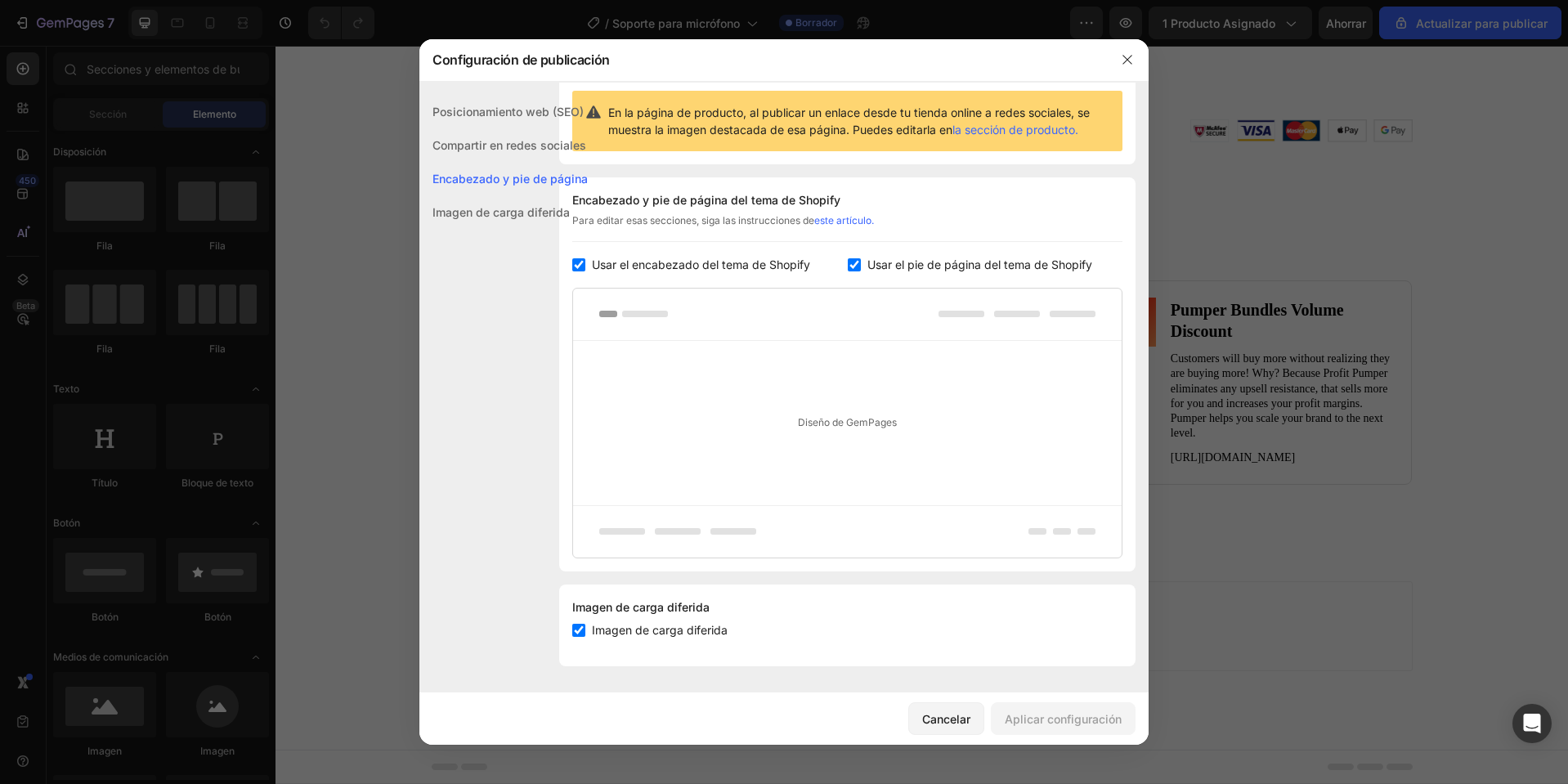
click at [980, 258] on font "Usar el pie de página del tema de Shopify" at bounding box center [980, 264] width 225 height 14
checkbox input "false"
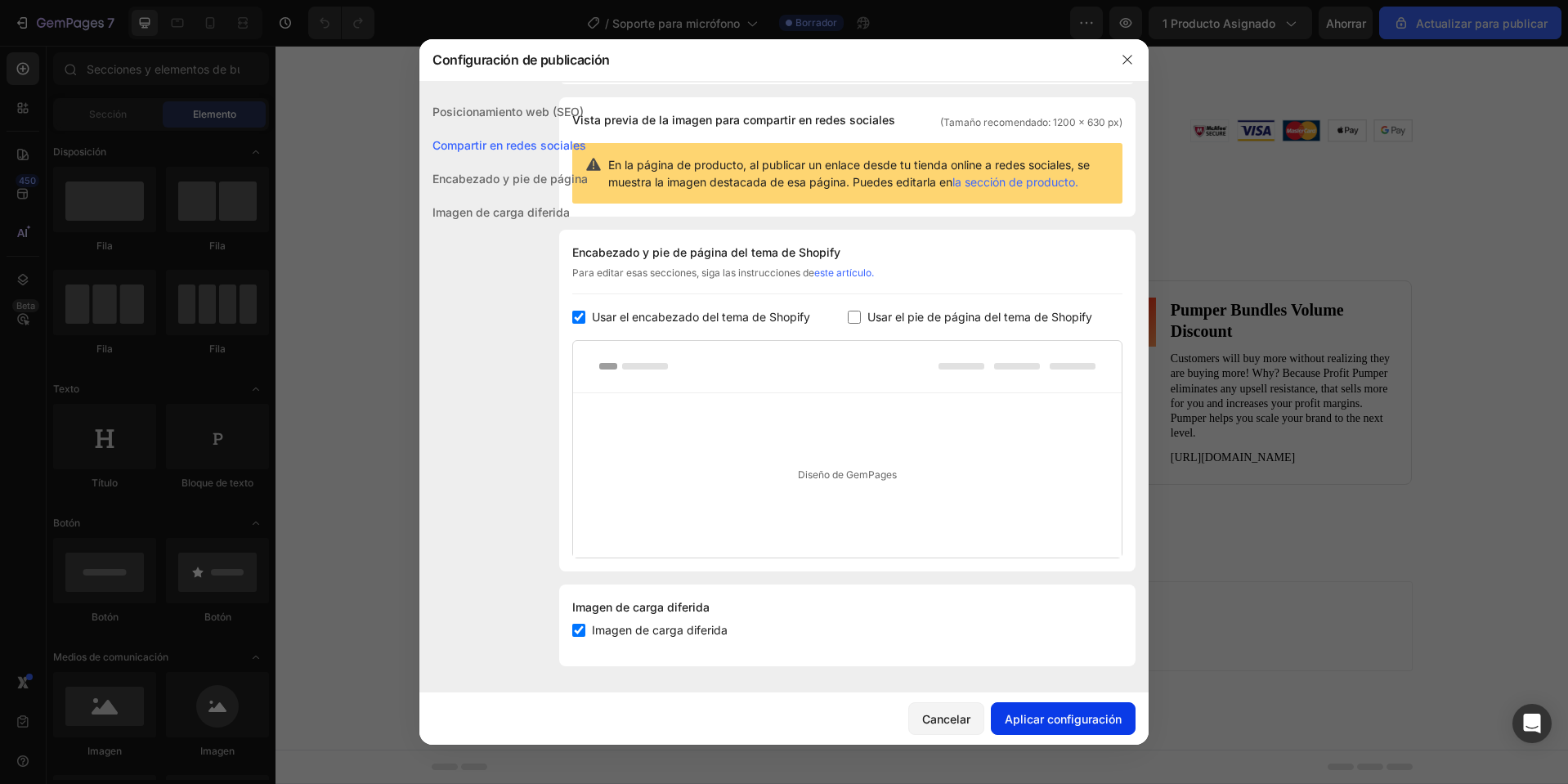
click at [1071, 706] on button "Aplicar configuración" at bounding box center [1063, 719] width 145 height 33
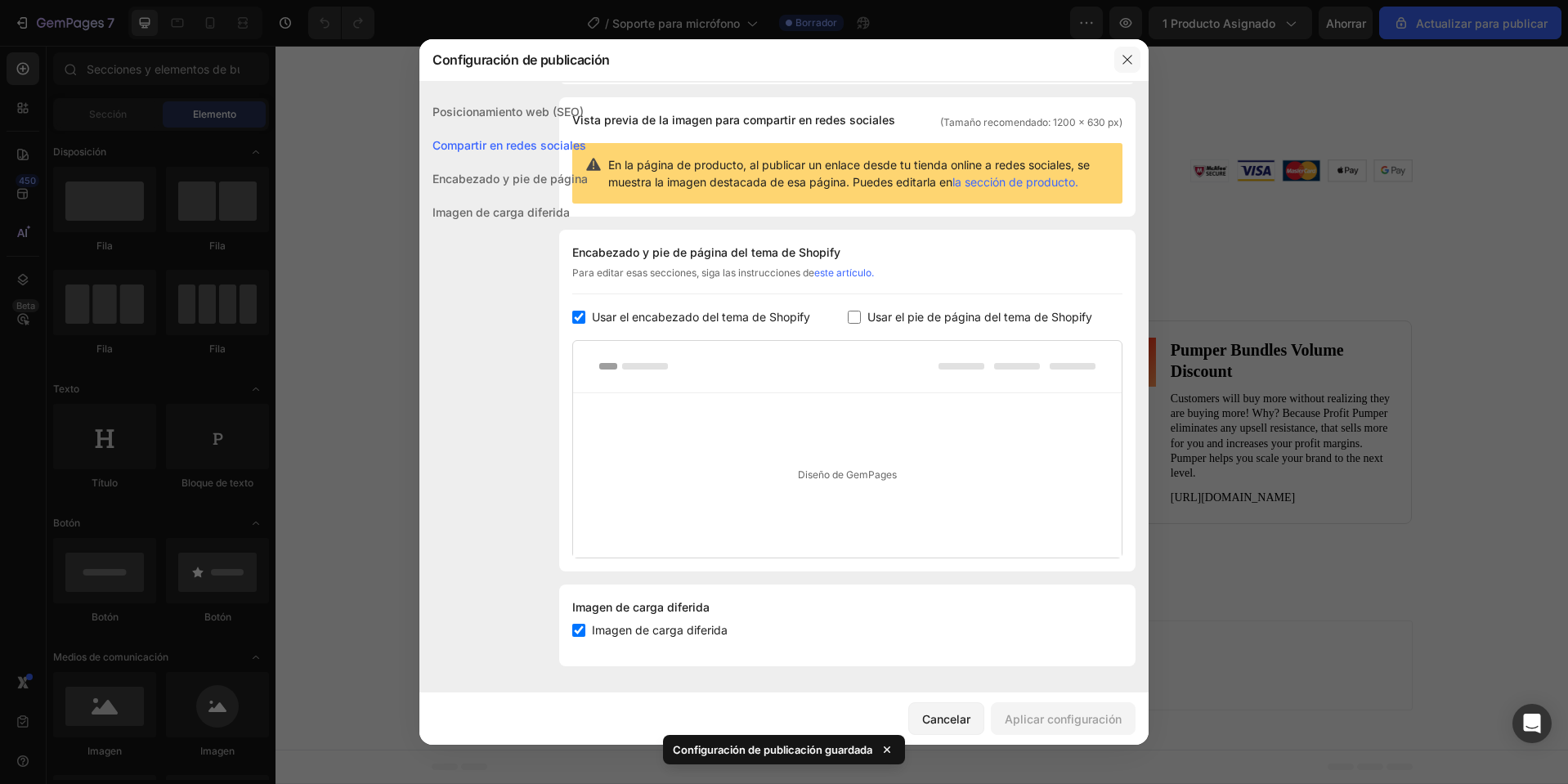
click at [1129, 50] on button "button" at bounding box center [1127, 60] width 26 height 26
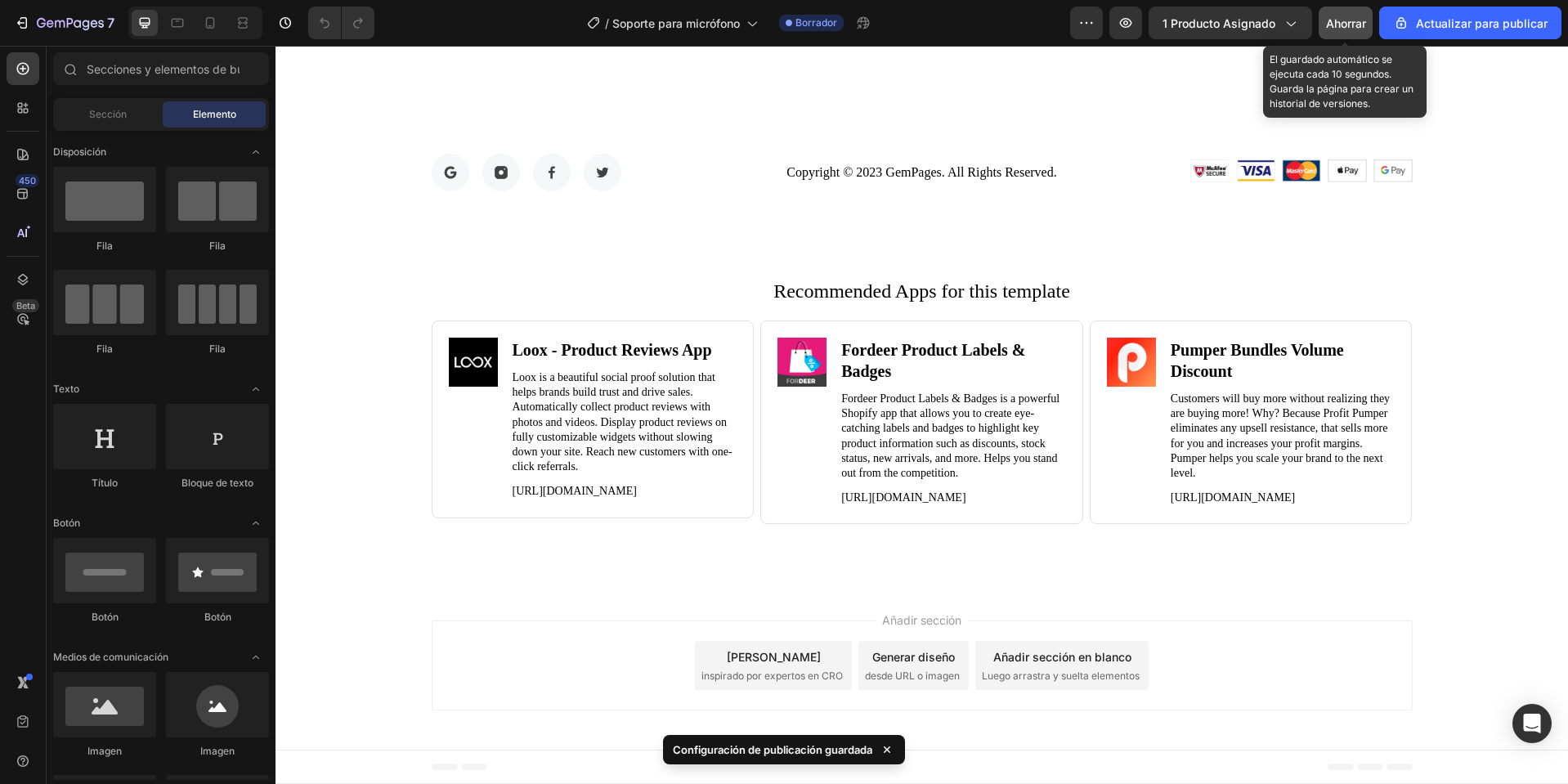
click at [1335, 21] on font "Ahorrar" at bounding box center [1346, 23] width 40 height 14
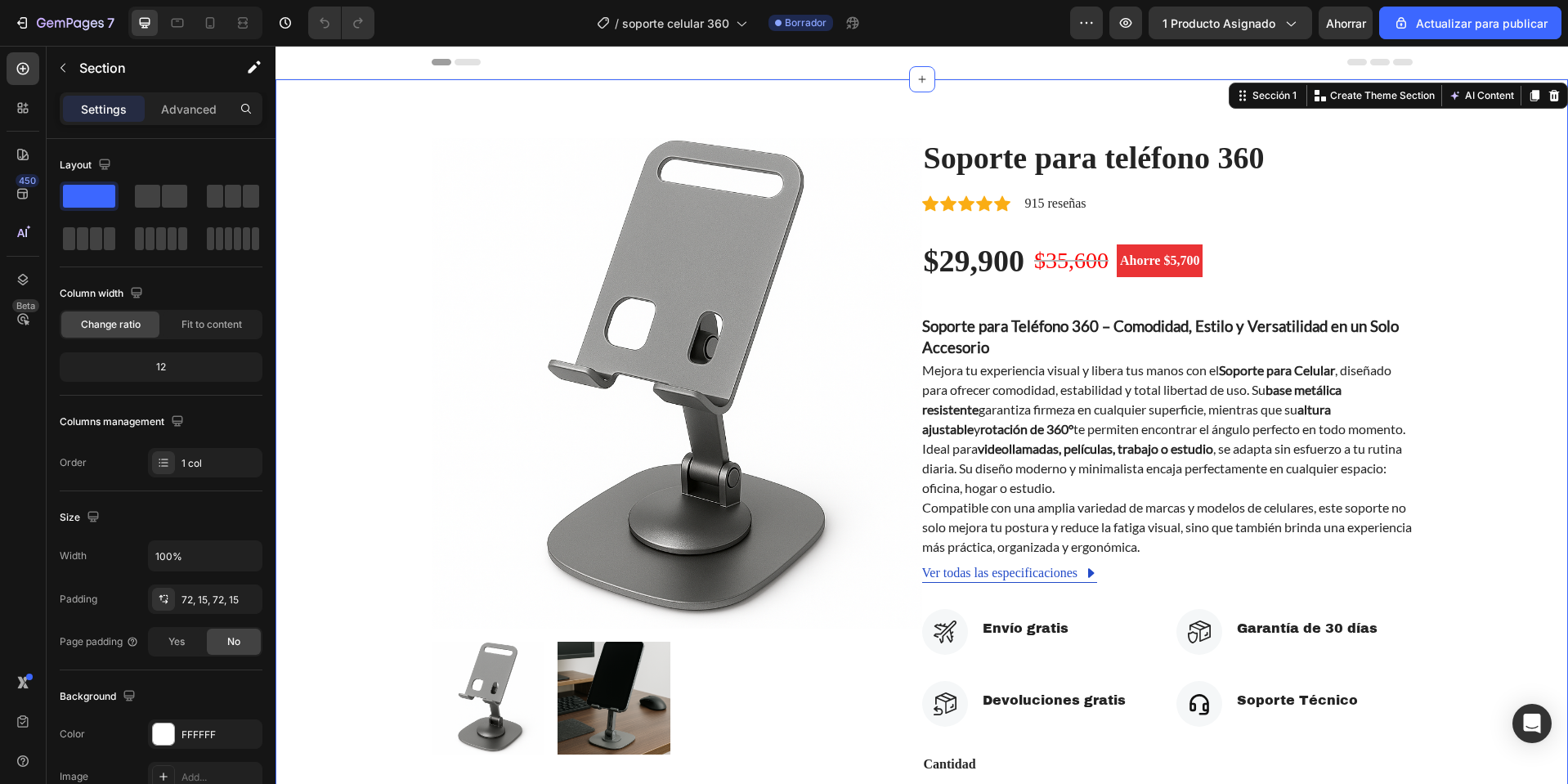
drag, startPoint x: 1555, startPoint y: 99, endPoint x: 1559, endPoint y: 526, distance: 427.0
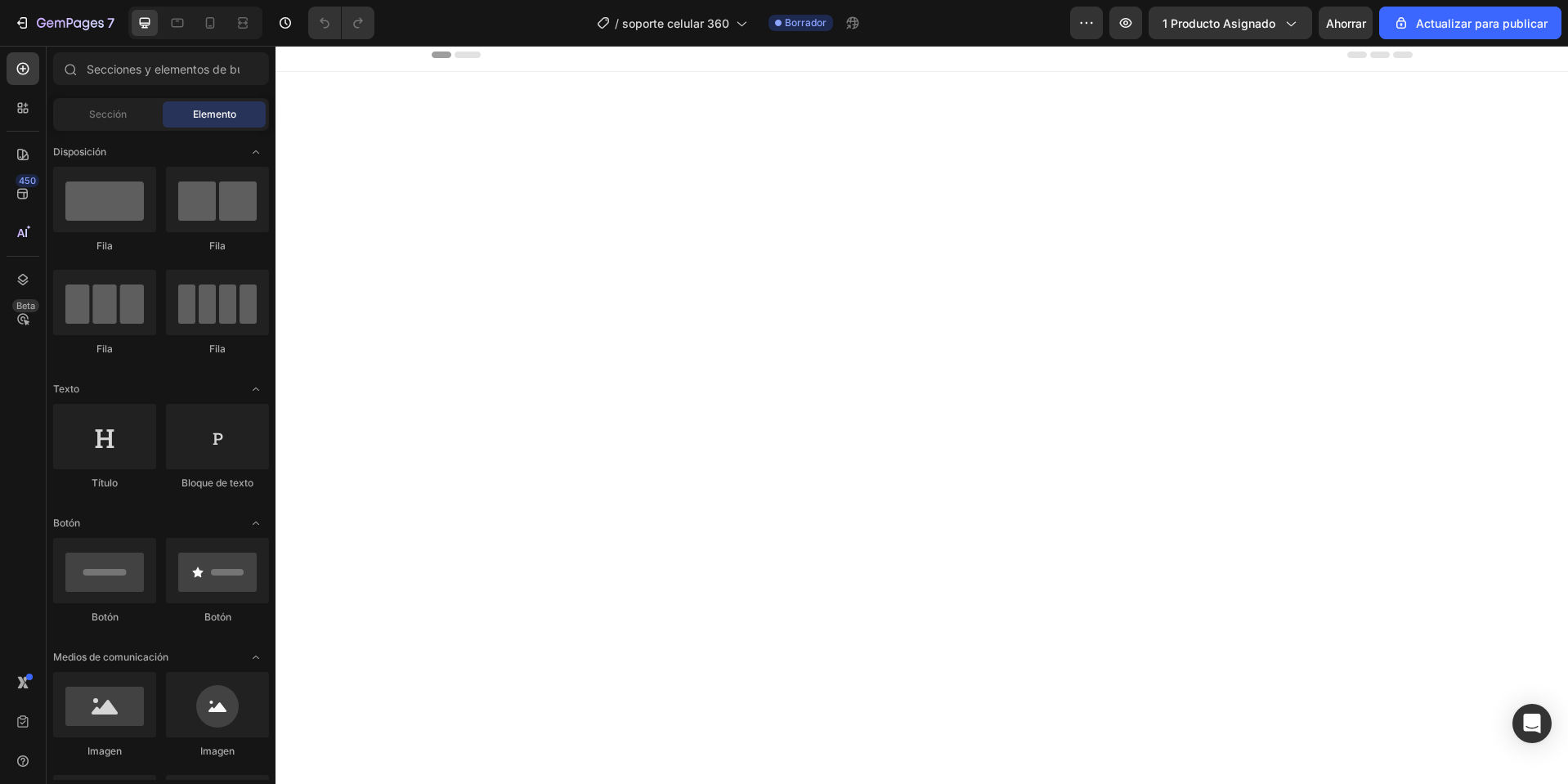
scroll to position [4915, 0]
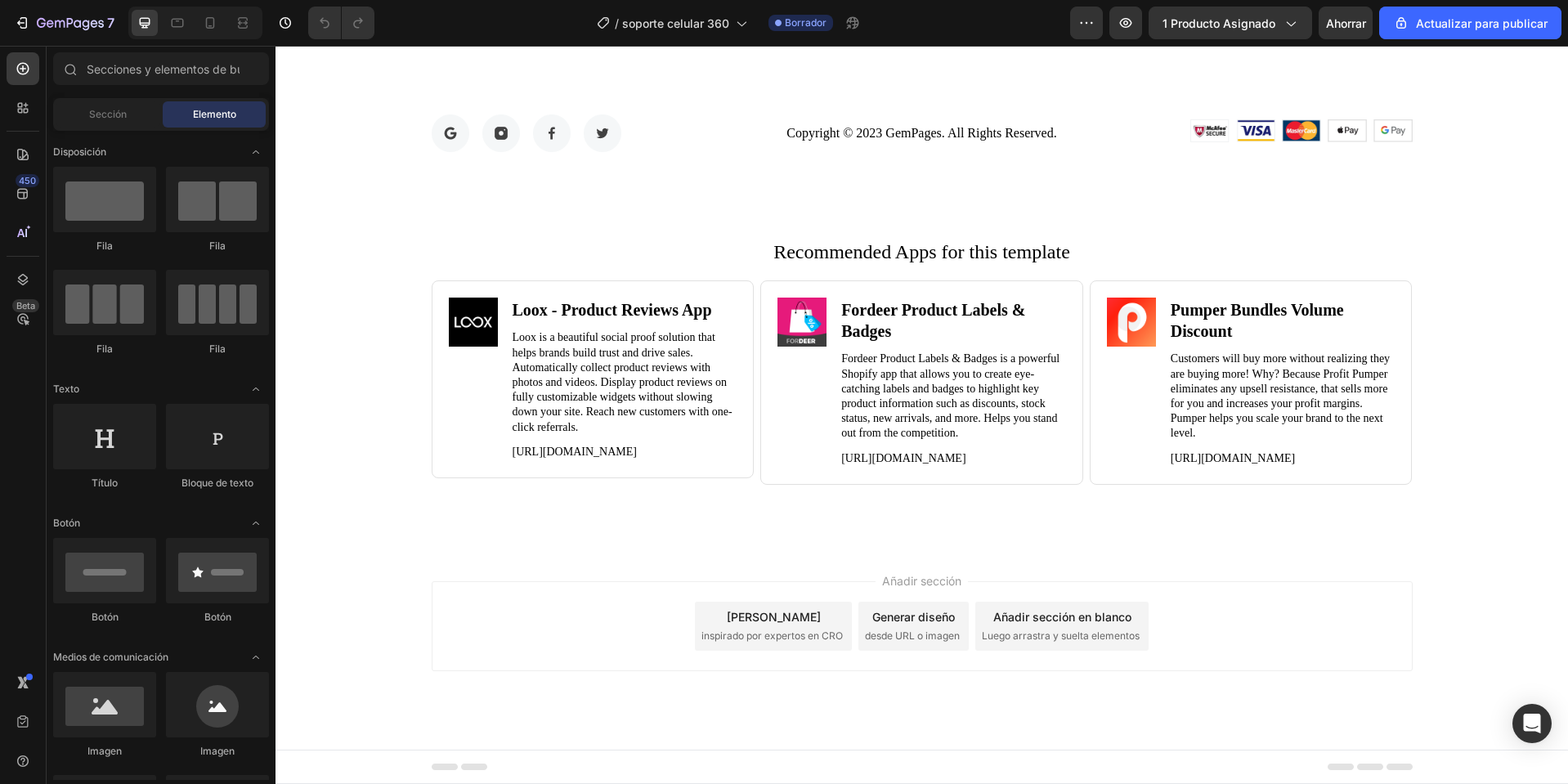
click at [357, 763] on font "Pie de página" at bounding box center [340, 767] width 66 height 11
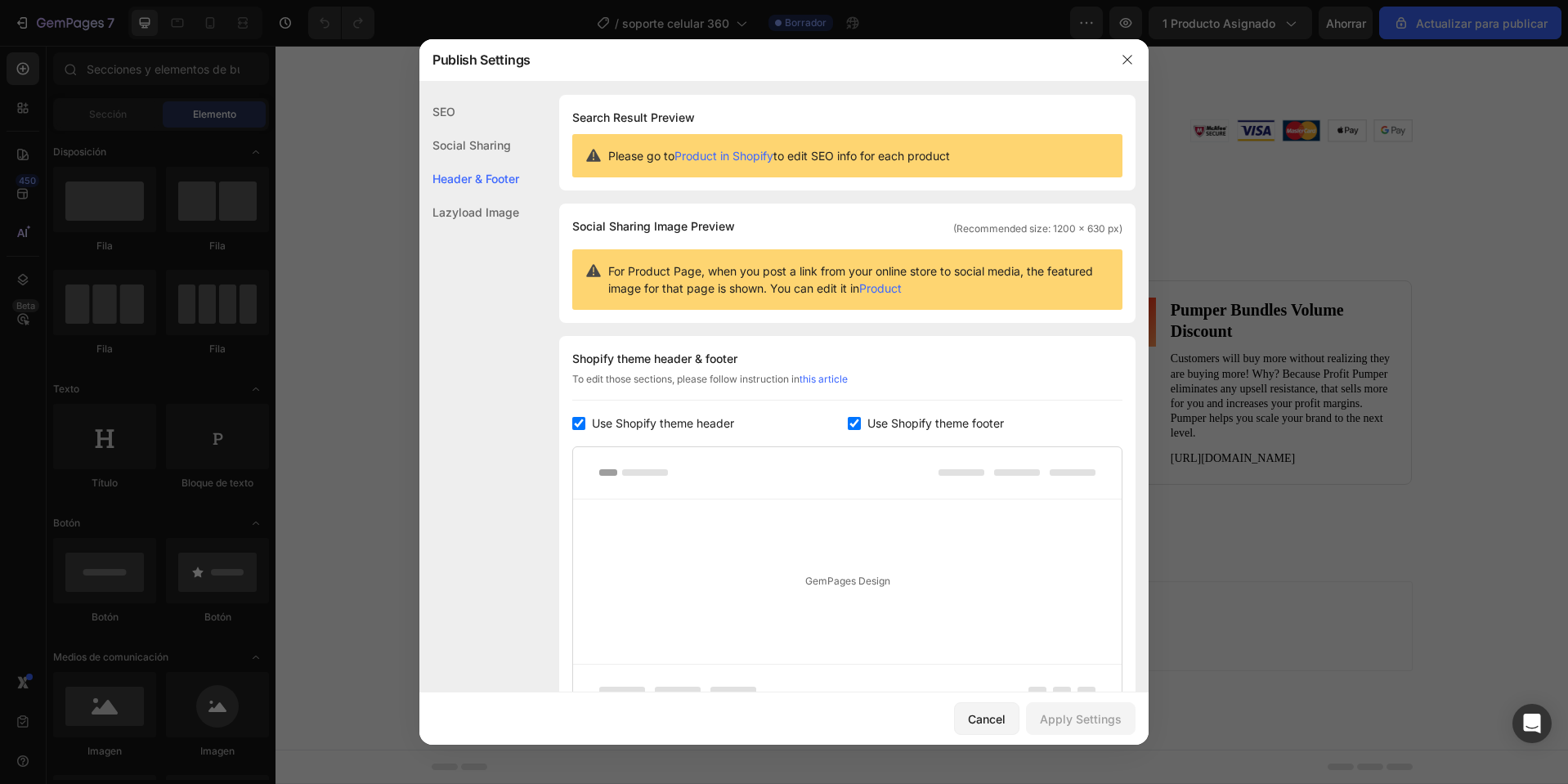
scroll to position [159, 0]
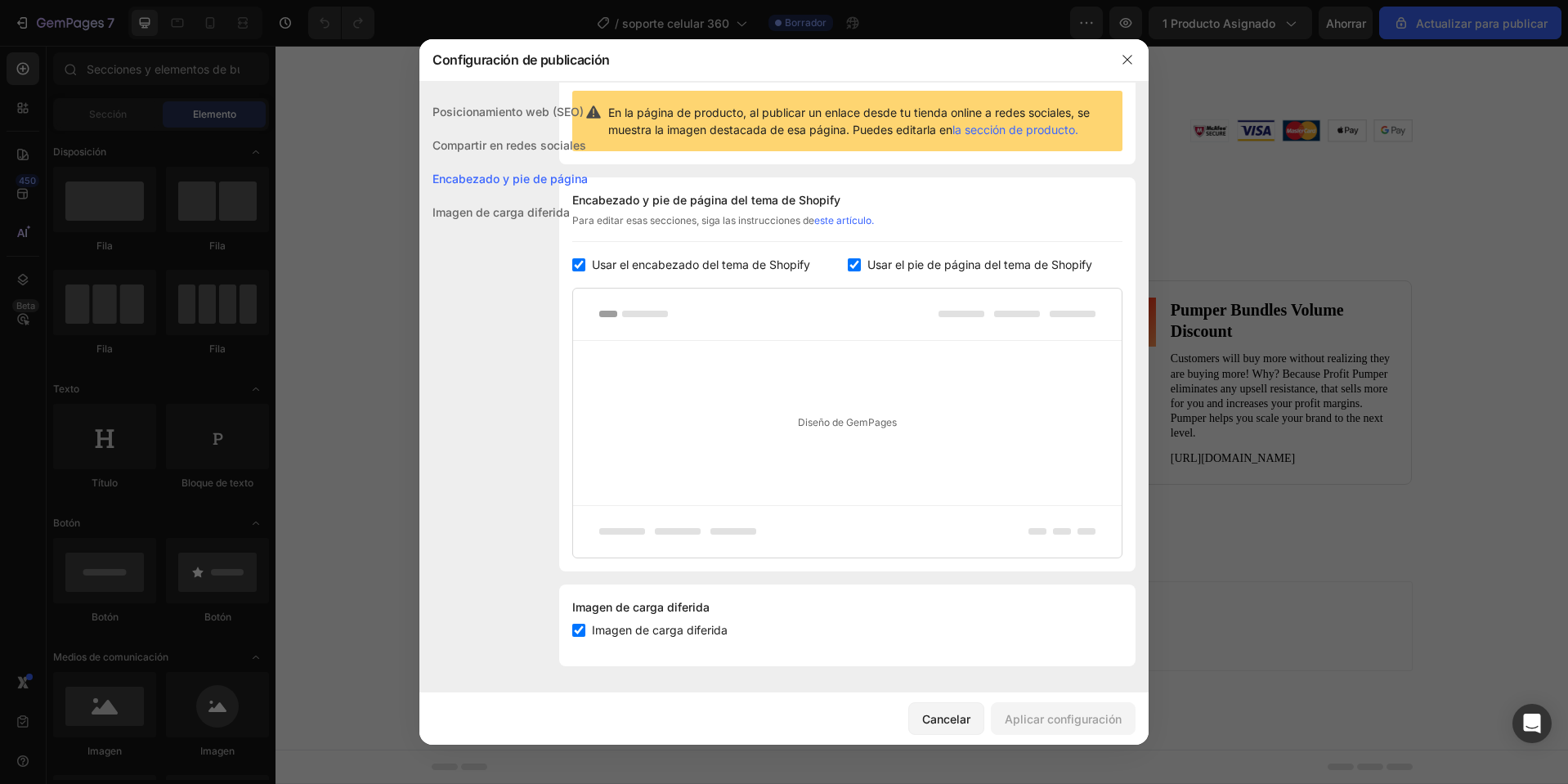
click at [869, 260] on font "Usar el pie de página del tema de Shopify" at bounding box center [980, 264] width 225 height 14
checkbox input "false"
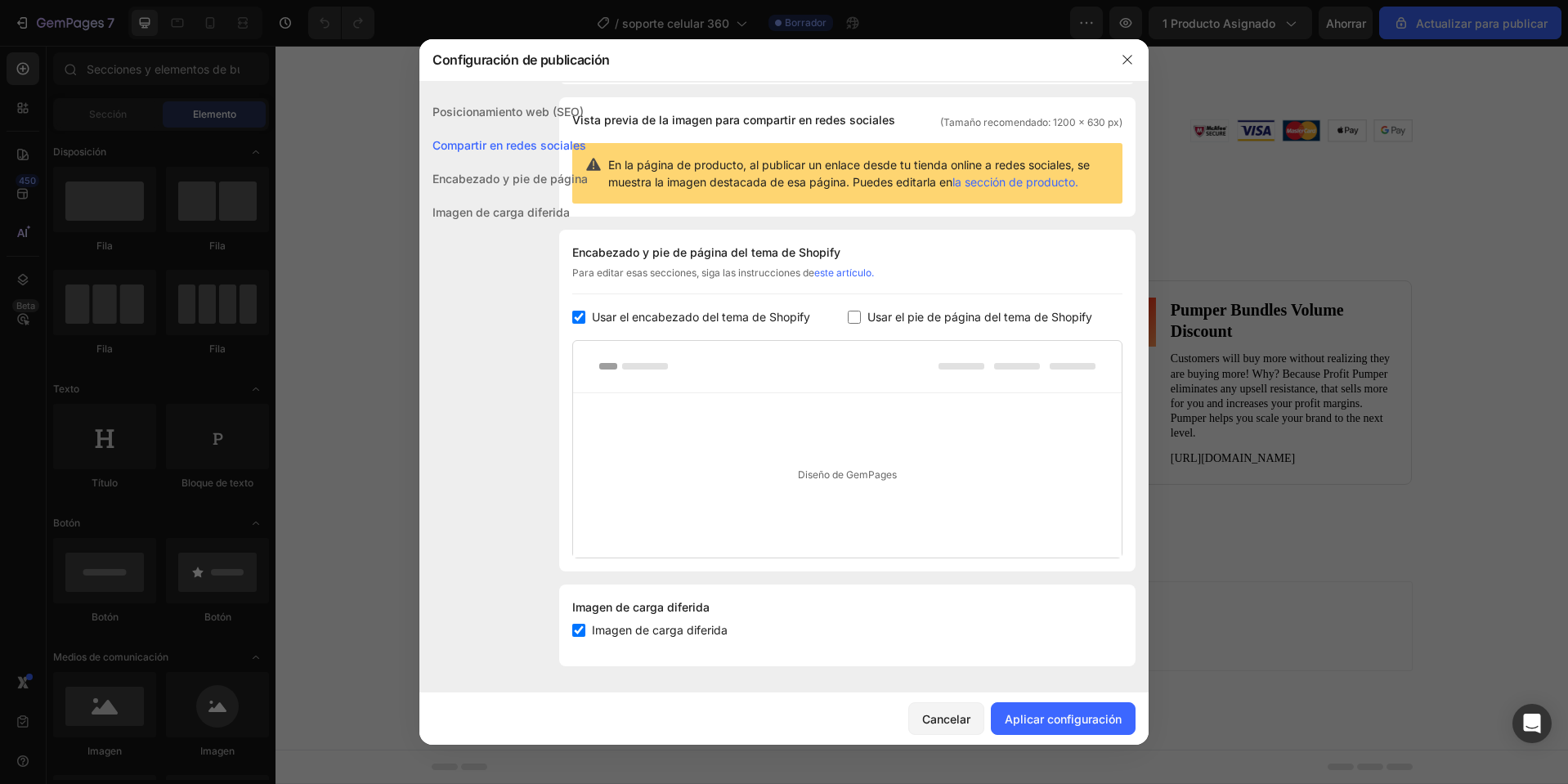
scroll to position [106, 0]
click at [1056, 714] on font "Aplicar configuración" at bounding box center [1063, 719] width 117 height 14
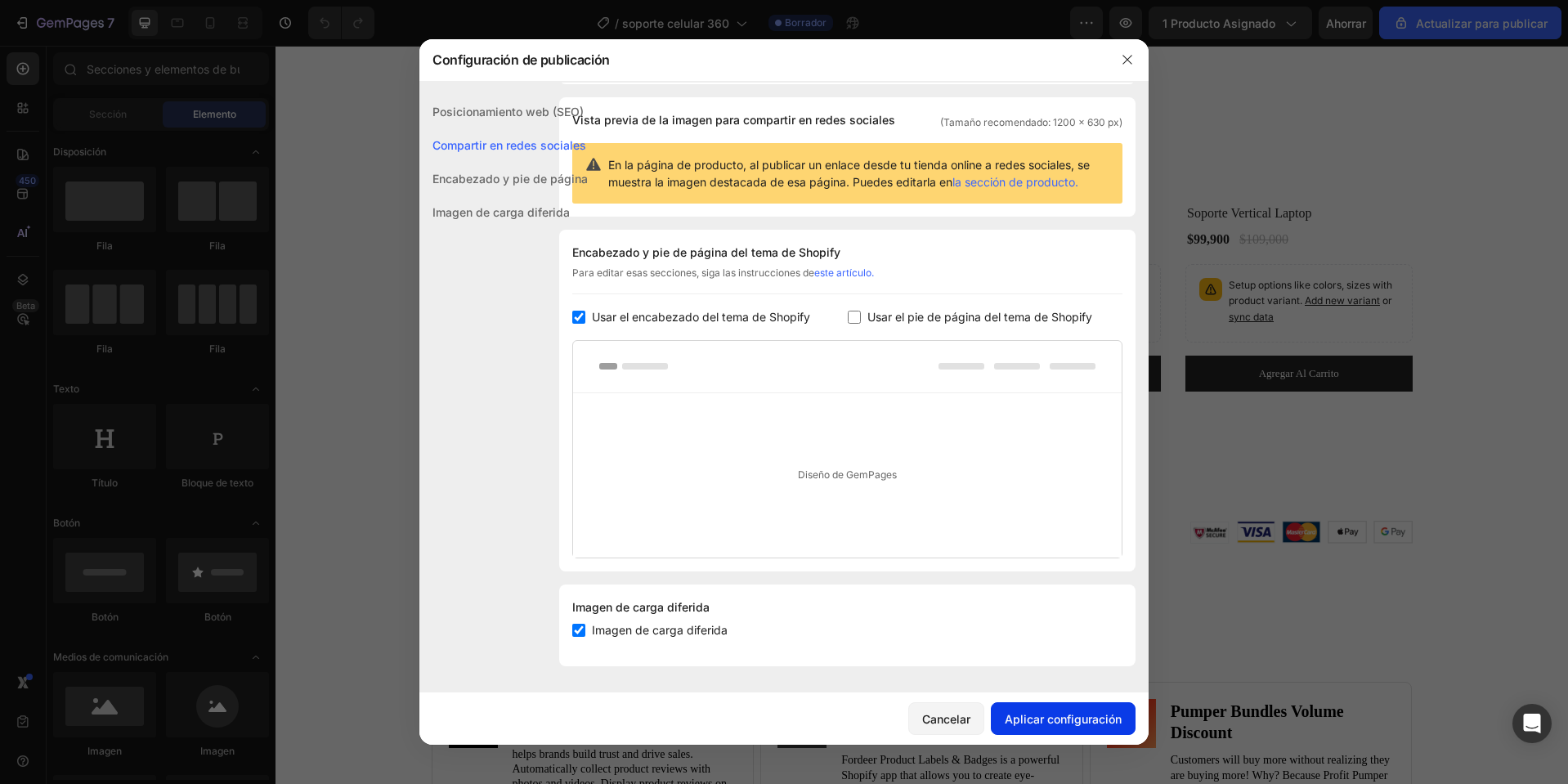
scroll to position [5292, 0]
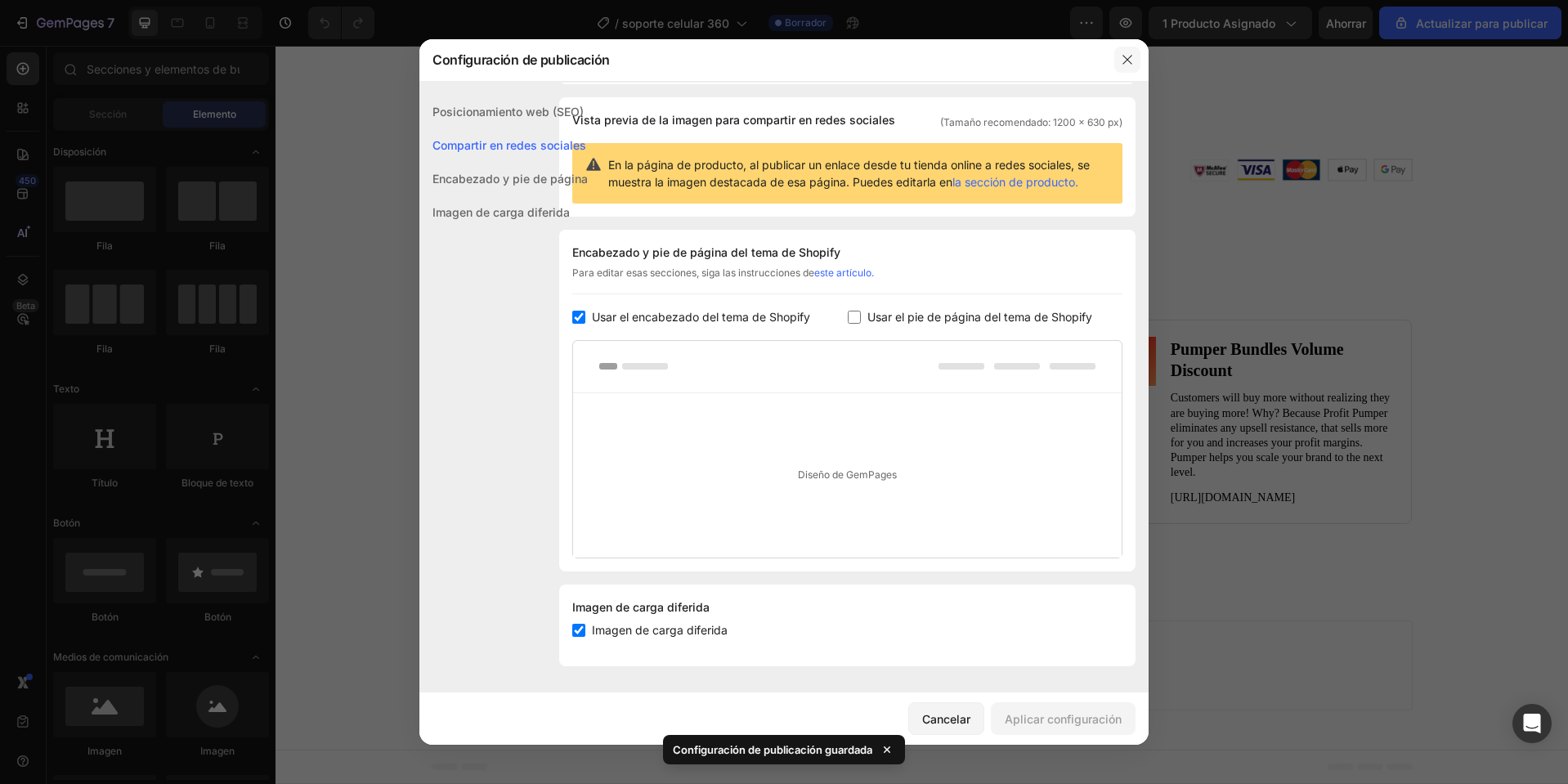
click at [1129, 57] on icon "button" at bounding box center [1127, 60] width 13 height 13
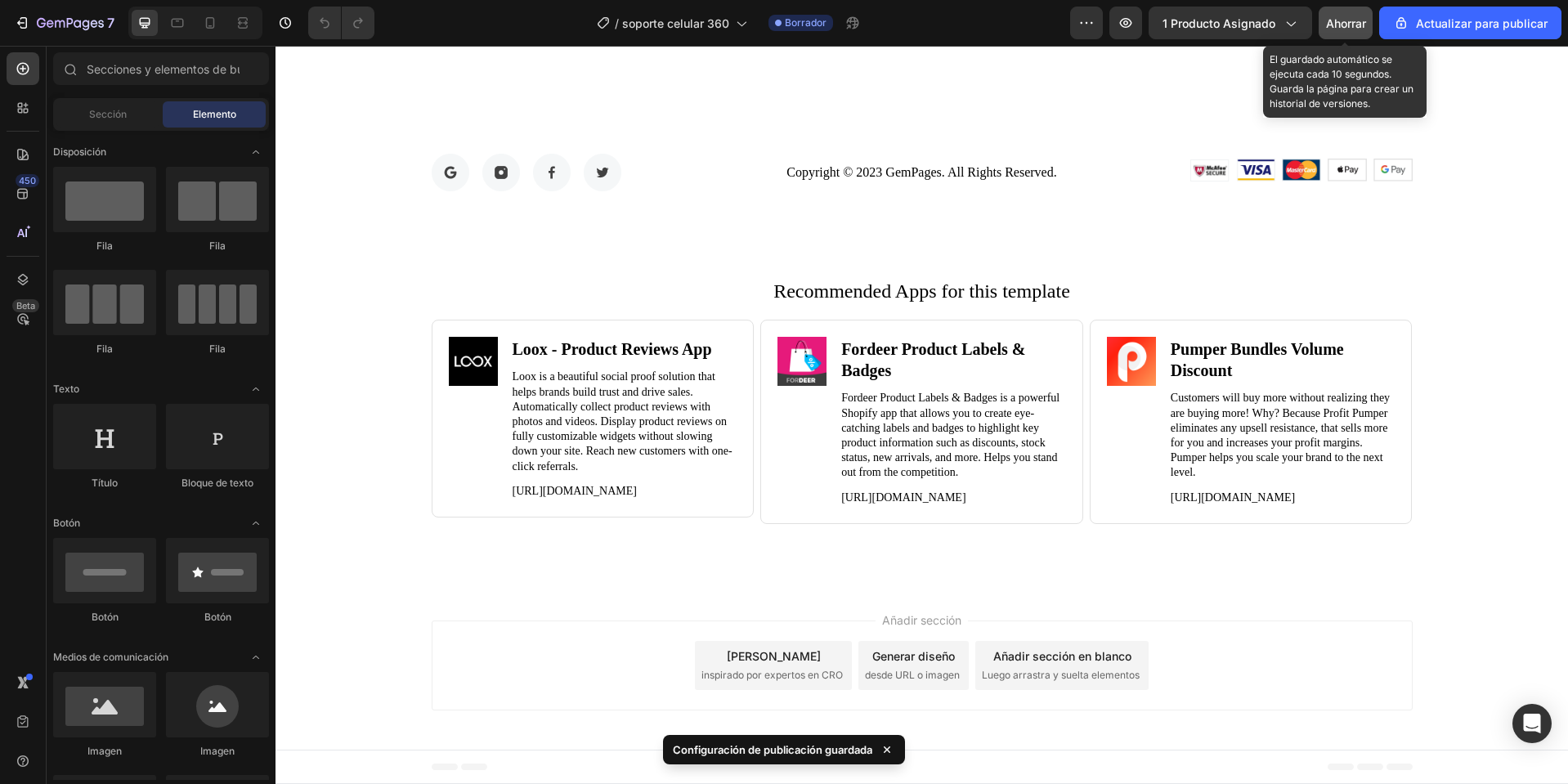
click at [1355, 13] on button "Ahorrar" at bounding box center [1346, 22] width 54 height 33
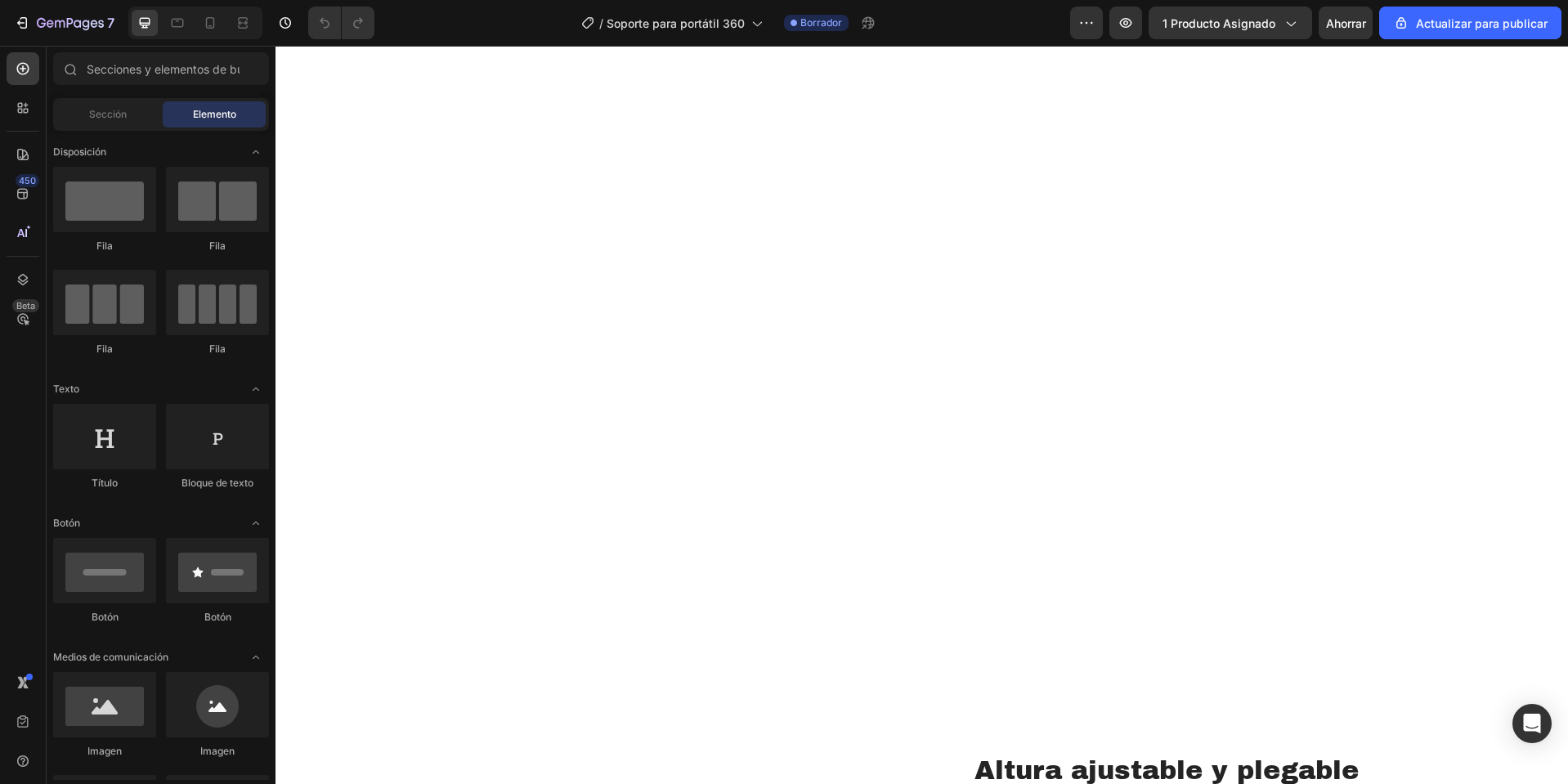
scroll to position [4563, 0]
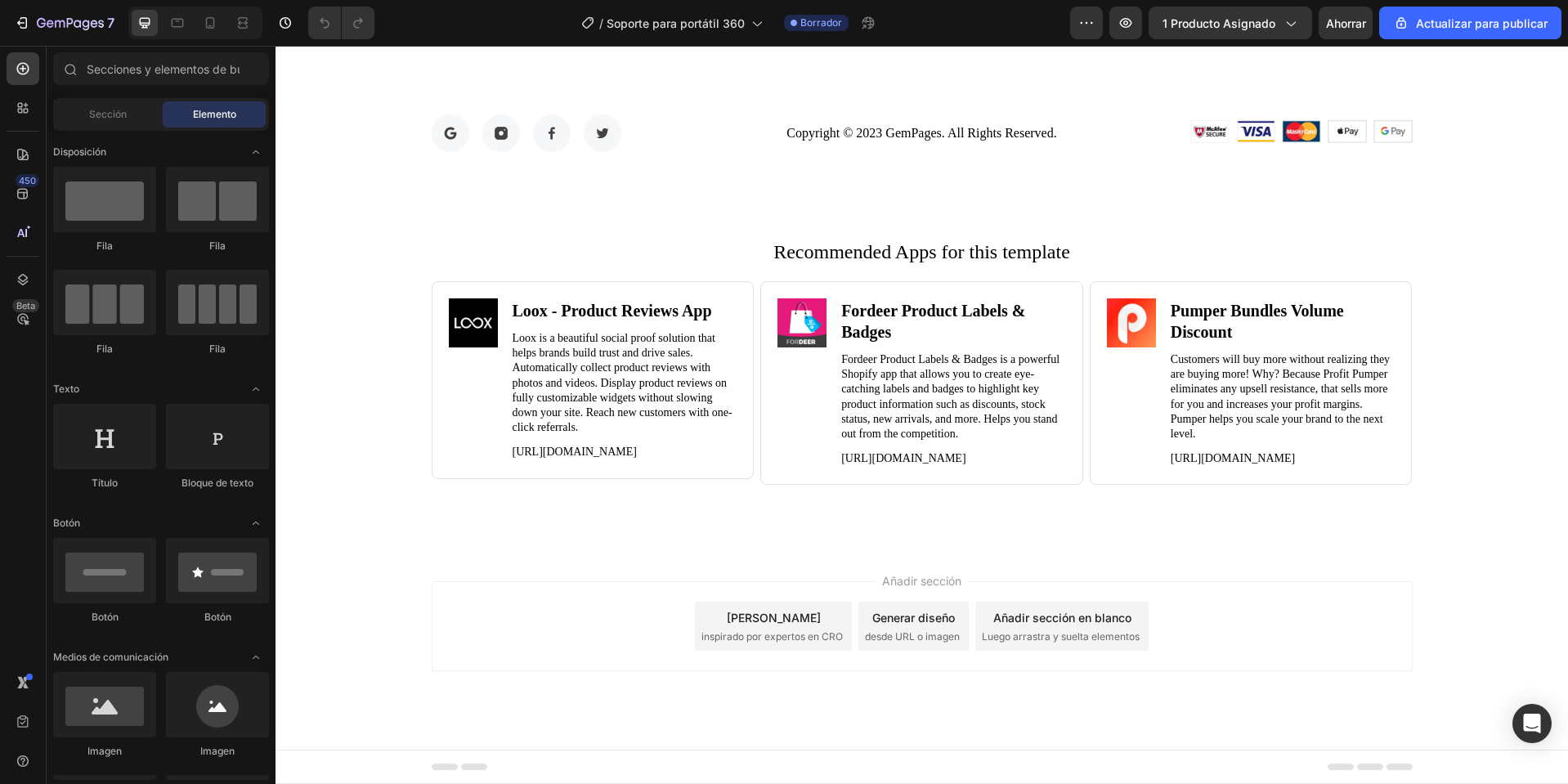
click at [320, 773] on font "Pie de página" at bounding box center [340, 767] width 66 height 11
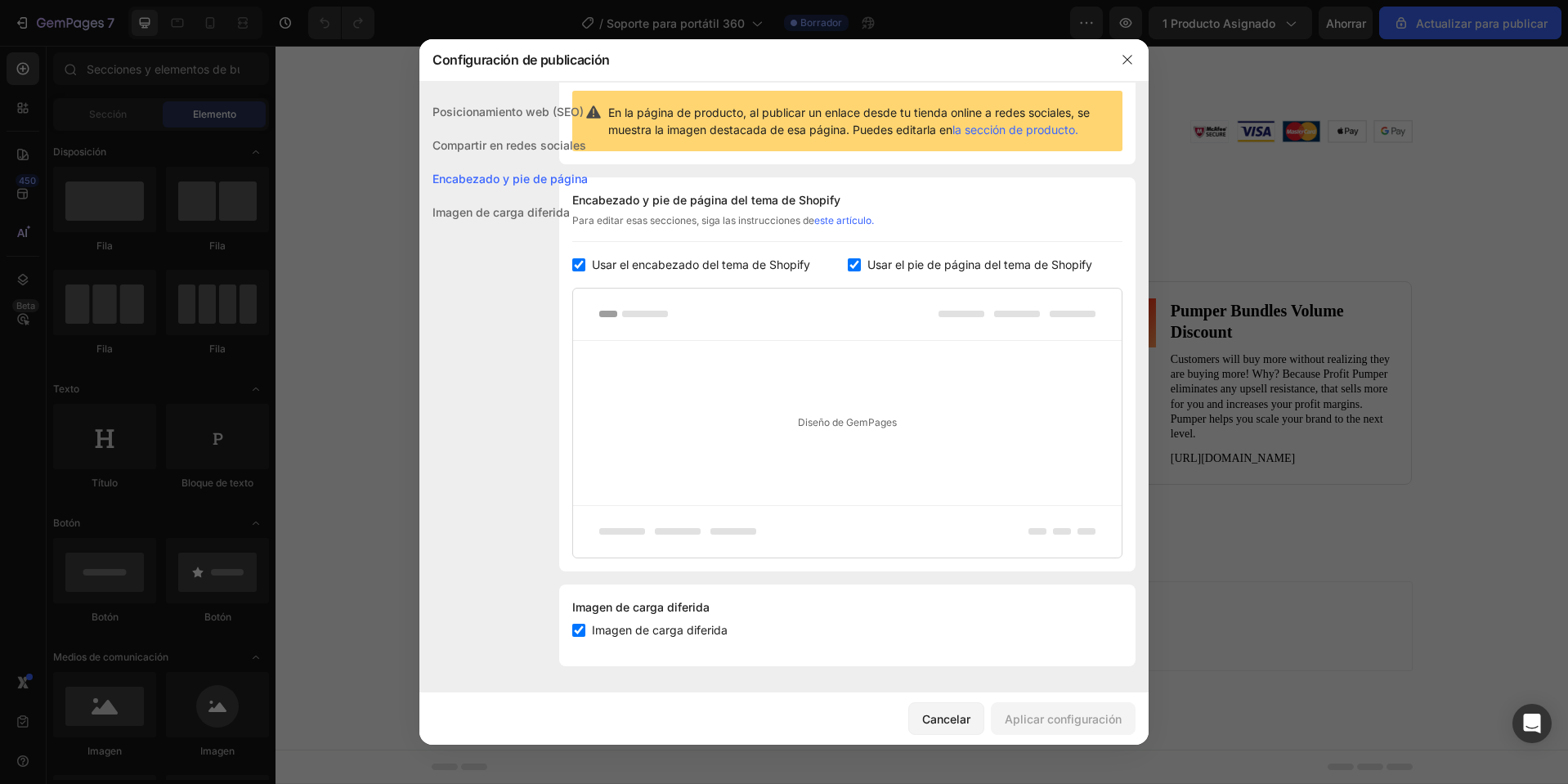
click at [967, 264] on font "Usar el pie de página del tema de Shopify" at bounding box center [980, 264] width 225 height 14
checkbox input "false"
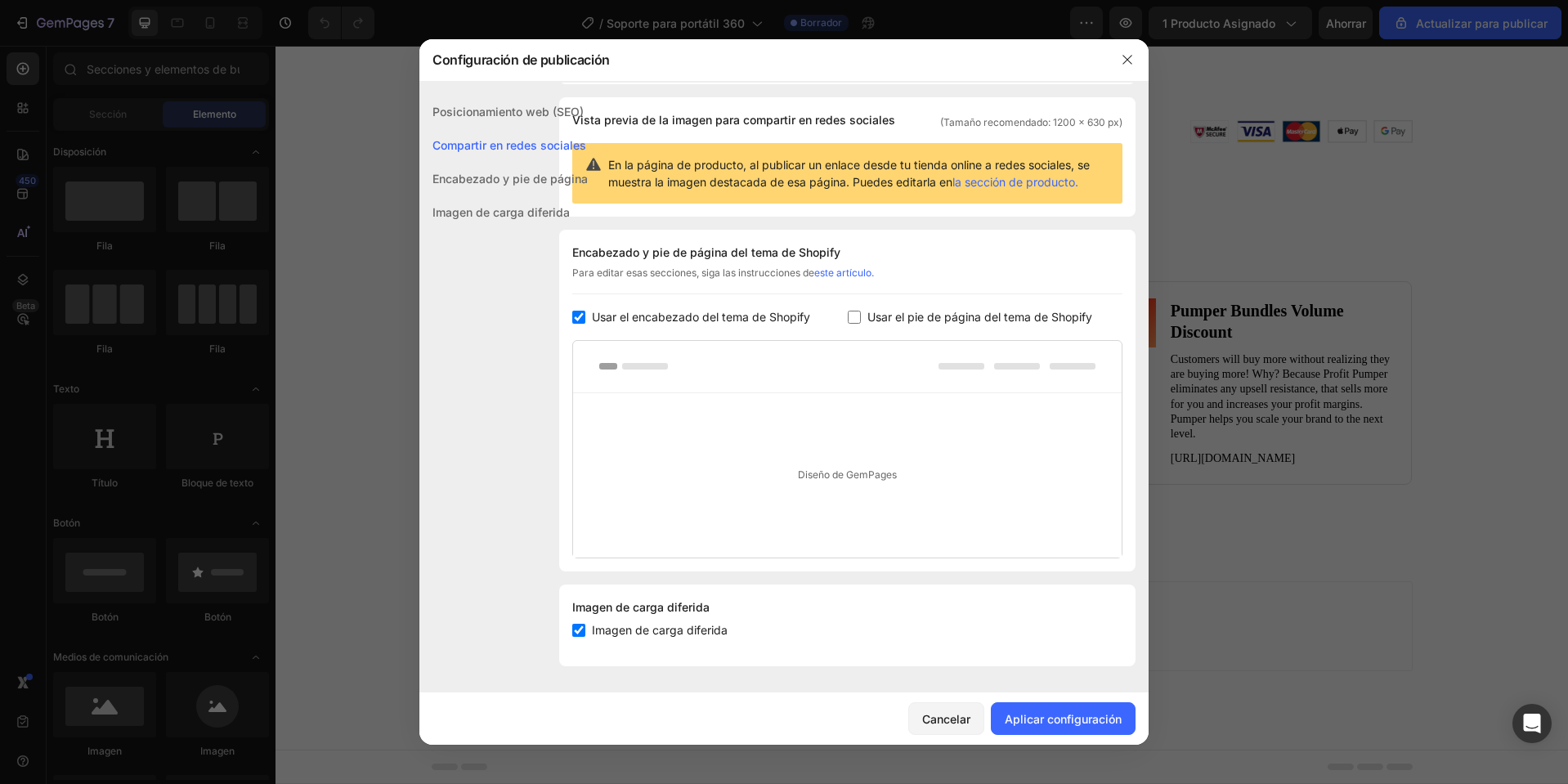
scroll to position [106, 0]
click at [1057, 710] on font "Aplicar configuración" at bounding box center [1063, 719] width 117 height 17
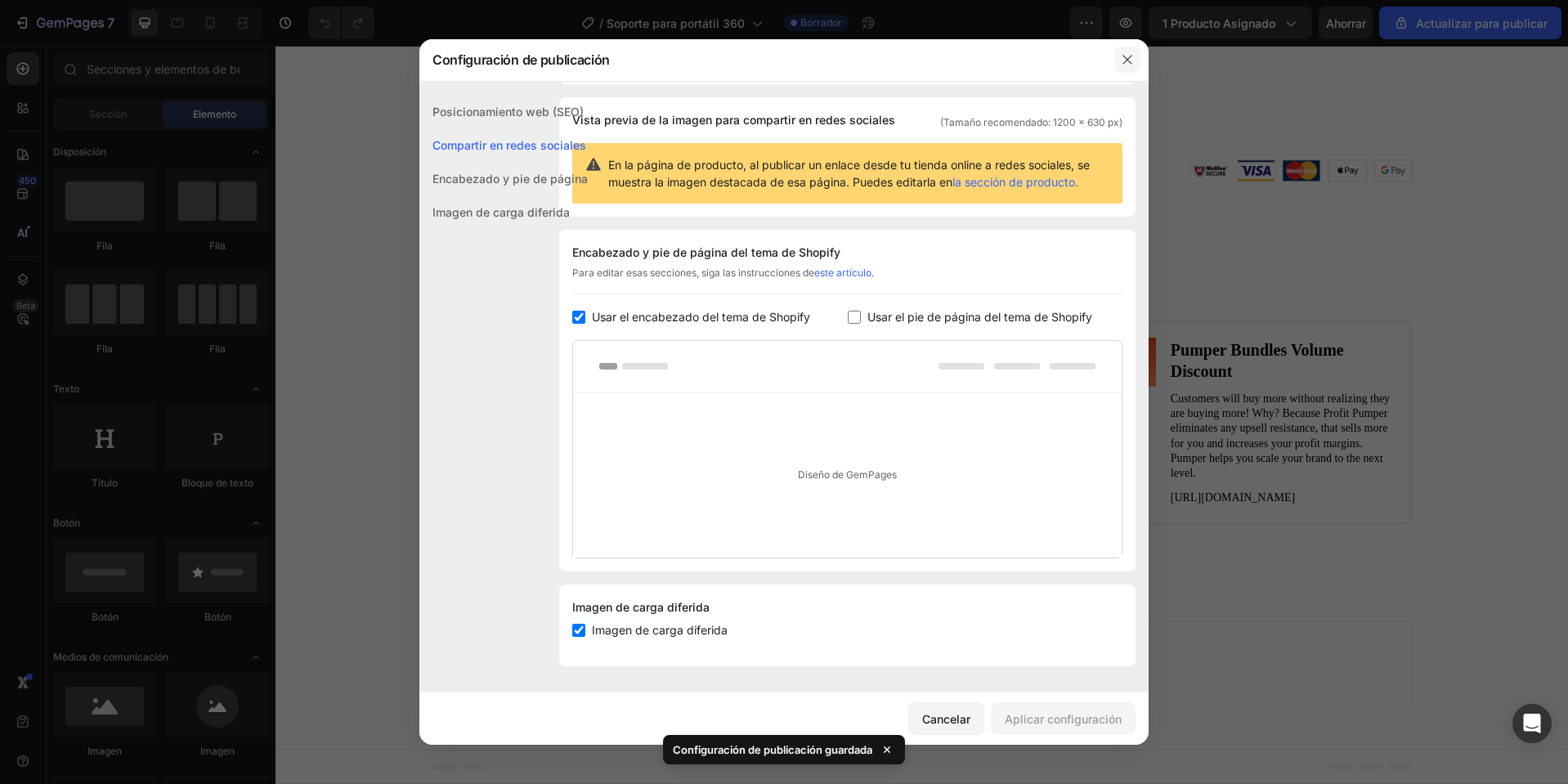
click at [1129, 56] on icon "button" at bounding box center [1127, 60] width 13 height 13
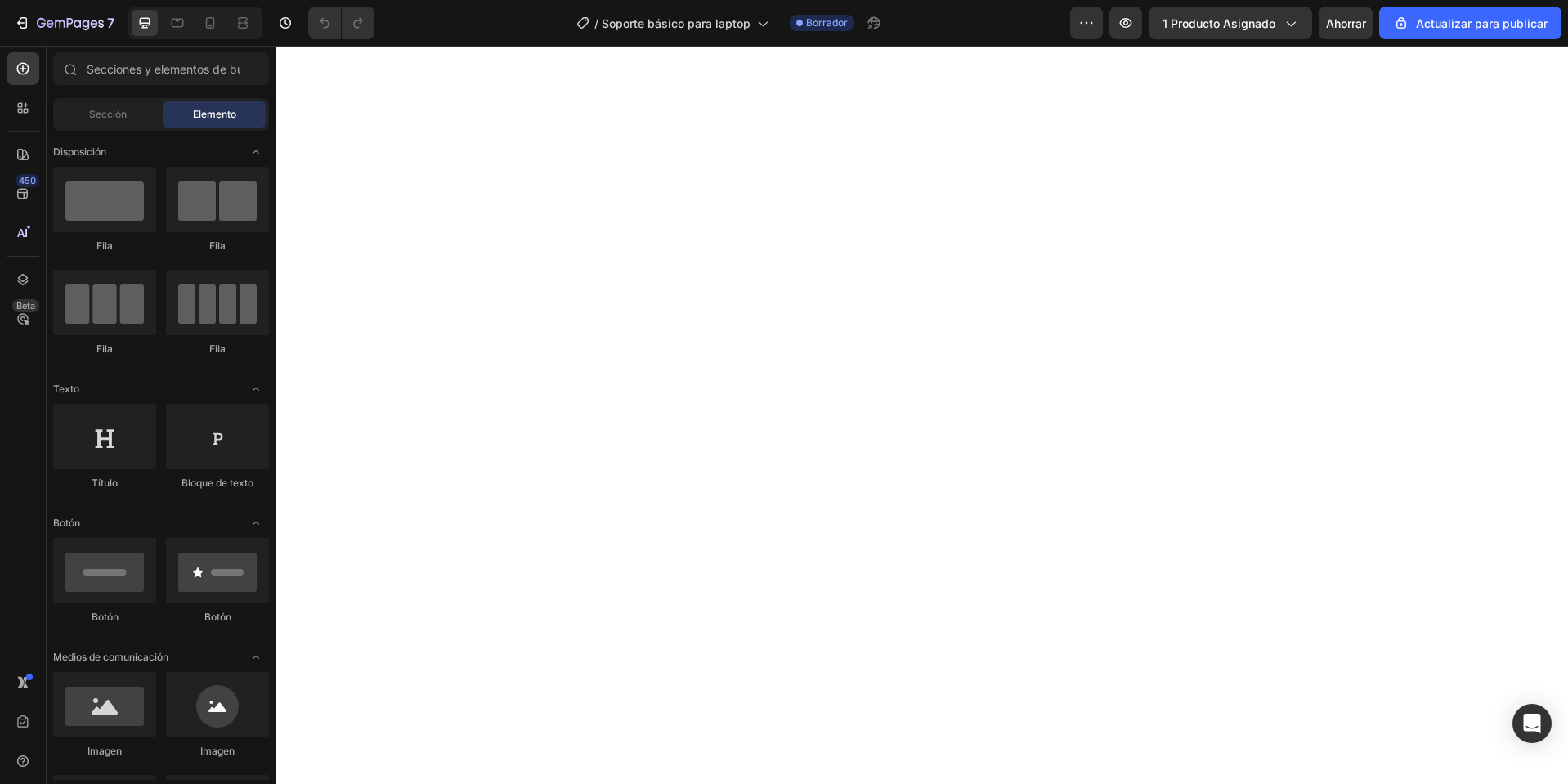
scroll to position [4978, 0]
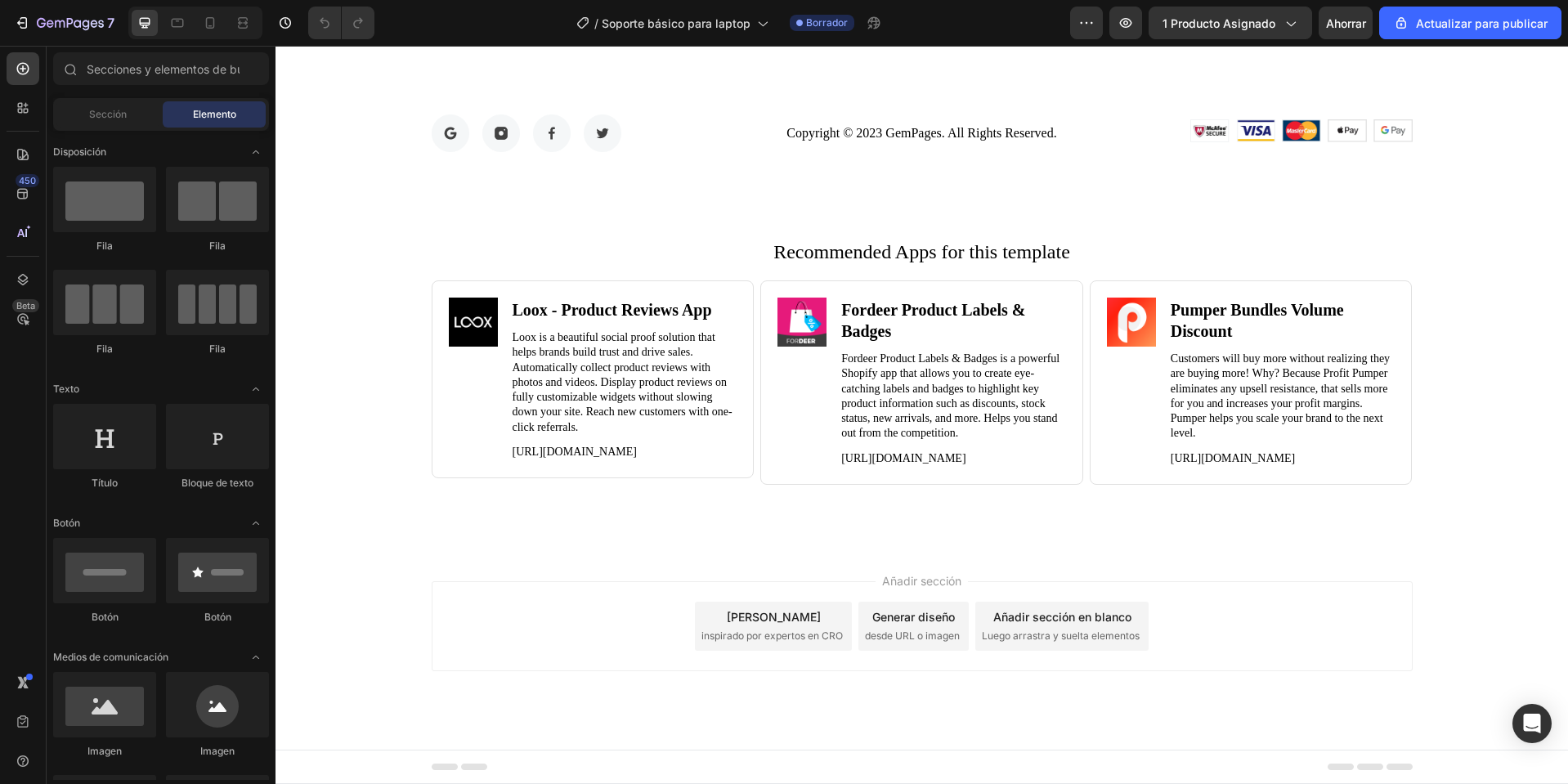
click at [357, 766] on font "Pie de página" at bounding box center [340, 767] width 66 height 11
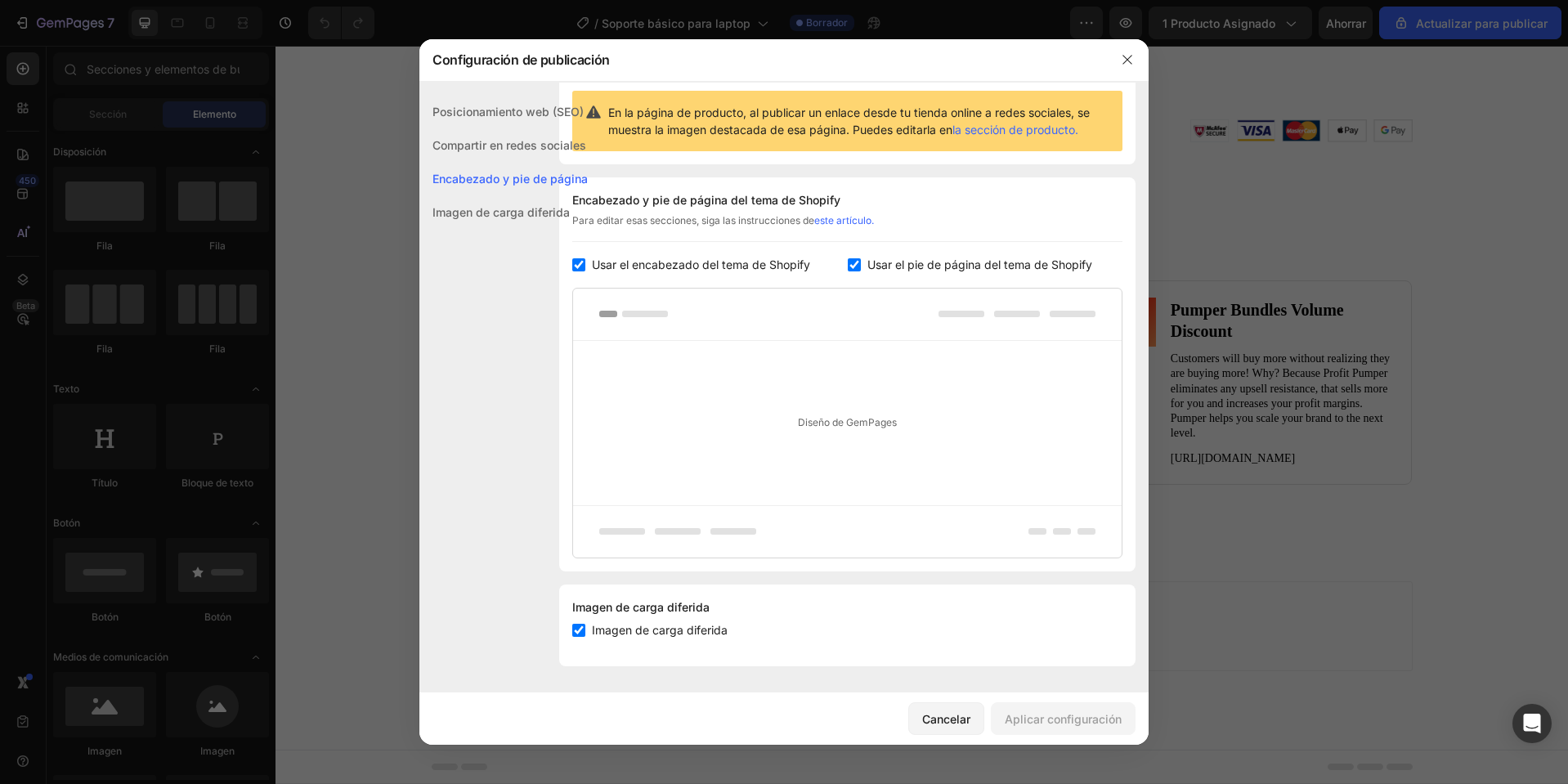
click at [917, 256] on span "Usar el pie de página del tema de Shopify" at bounding box center [980, 264] width 225 height 20
checkbox input "false"
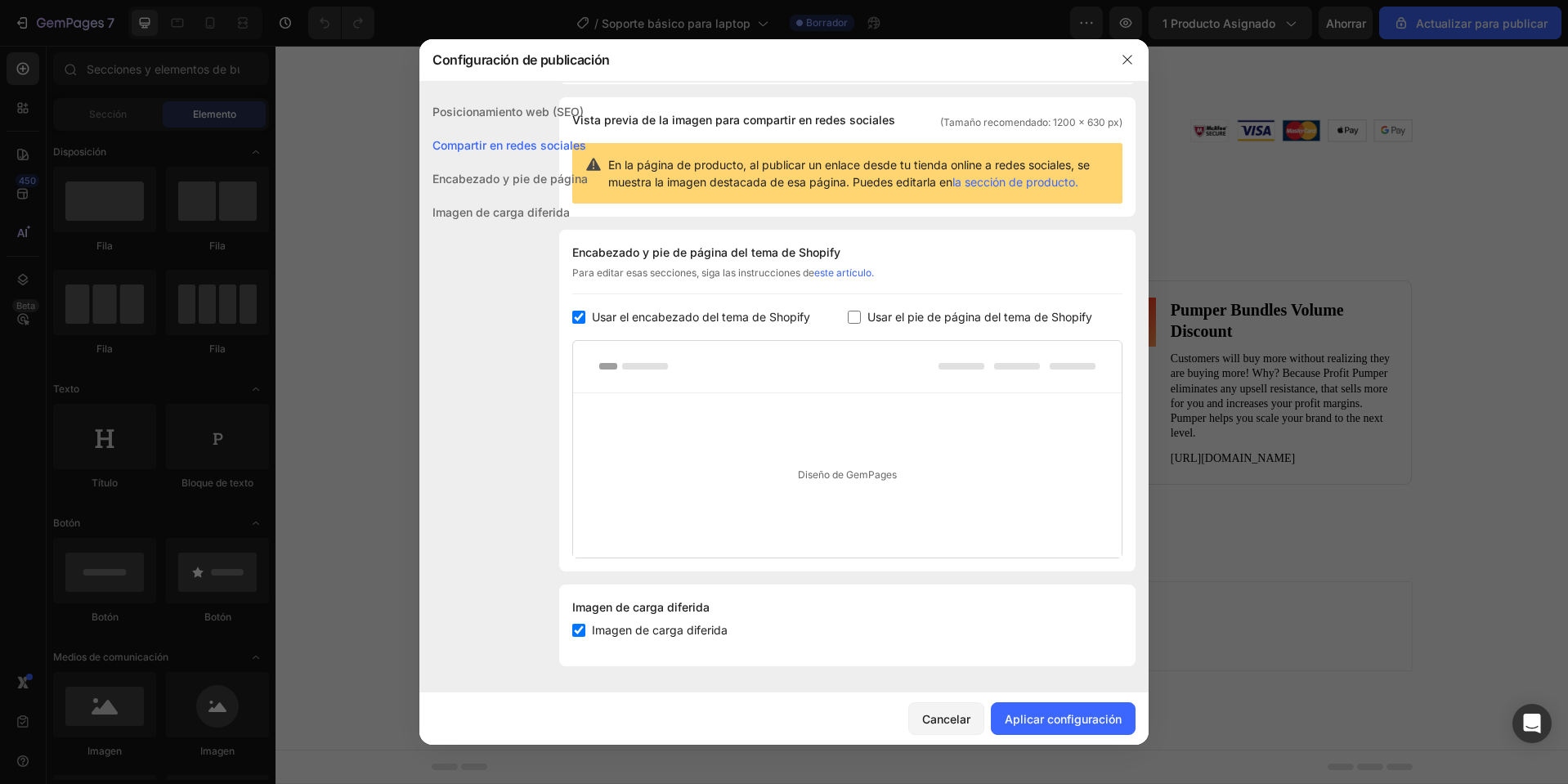
scroll to position [106, 0]
click at [1070, 722] on font "Aplicar configuración" at bounding box center [1063, 719] width 117 height 14
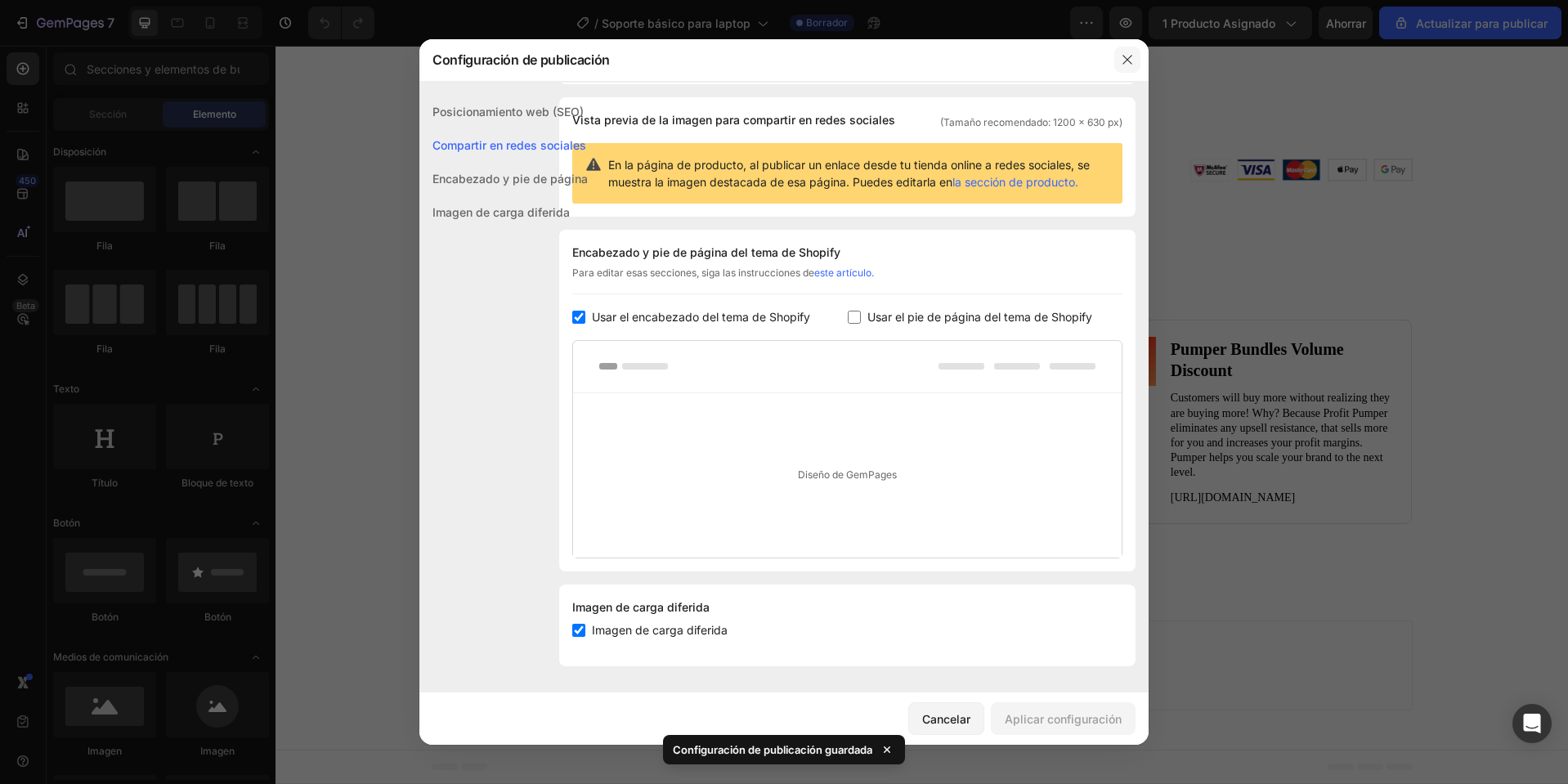
drag, startPoint x: 1125, startPoint y: 57, endPoint x: 876, endPoint y: 15, distance: 252.5
click at [1125, 57] on icon "button" at bounding box center [1127, 61] width 9 height 9
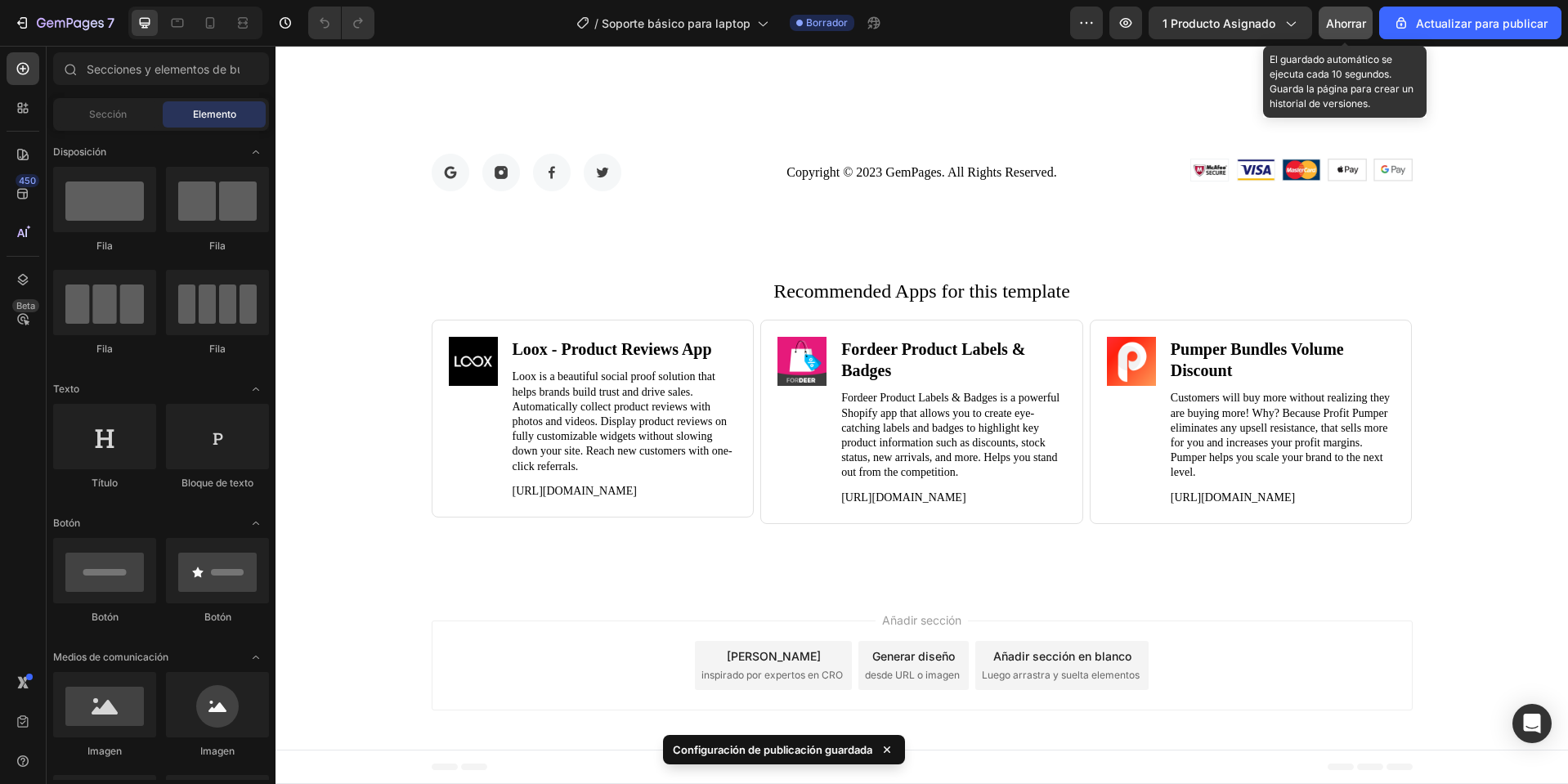
click at [1348, 22] on font "Ahorrar" at bounding box center [1346, 23] width 40 height 14
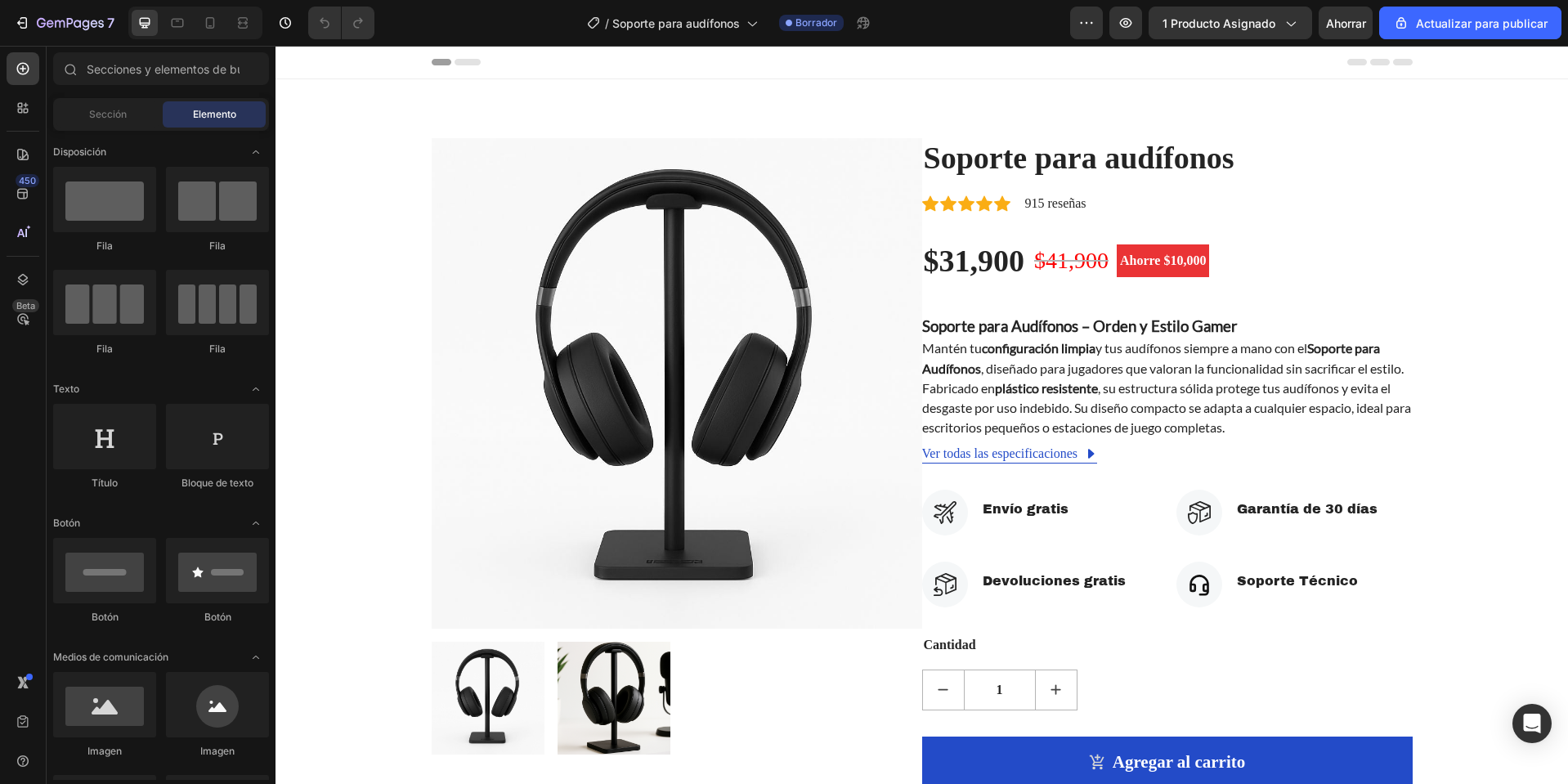
click at [350, 63] on font "Encabezamiento" at bounding box center [348, 62] width 82 height 11
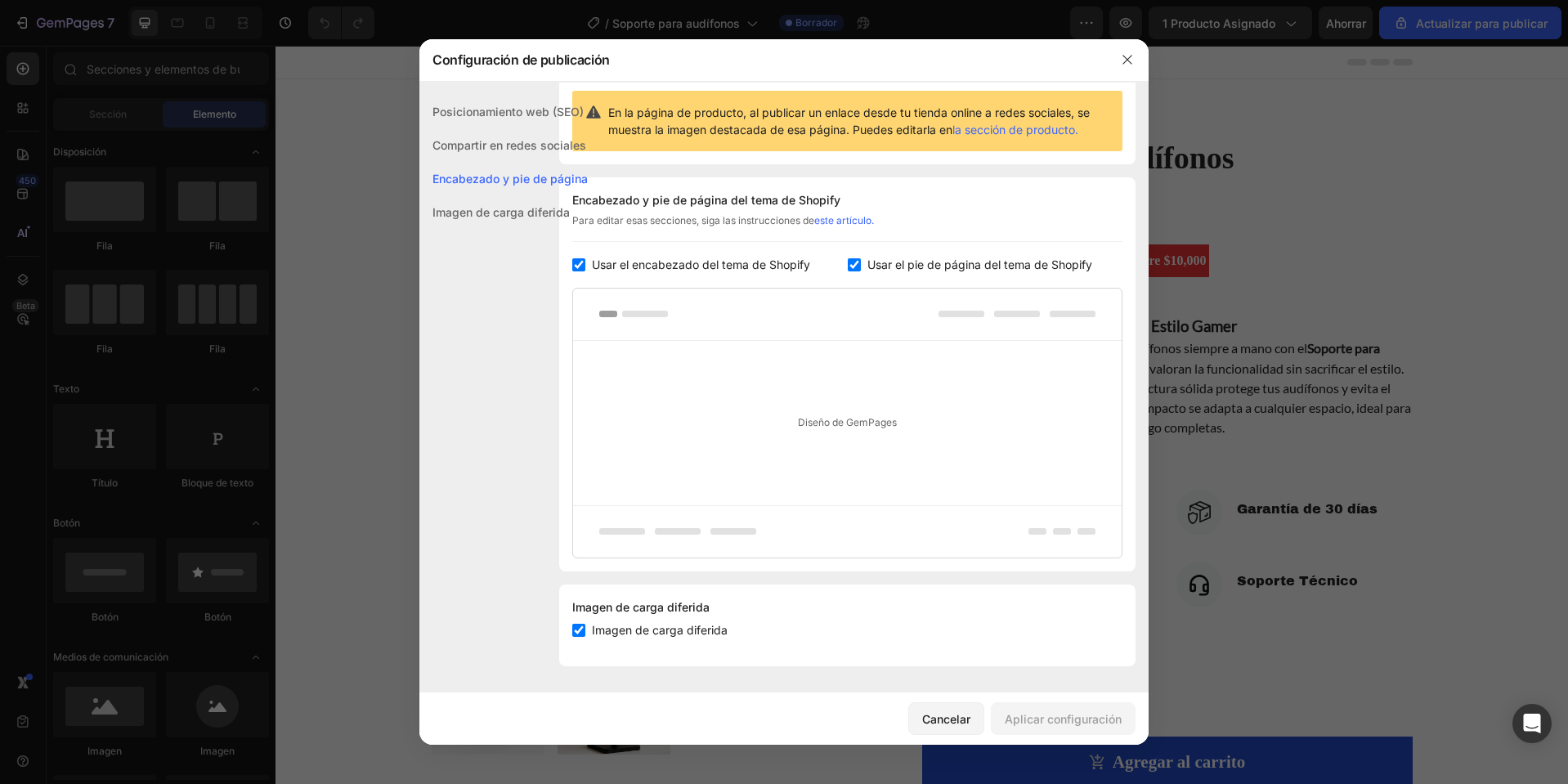
click at [896, 259] on font "Usar el pie de página del tema de Shopify" at bounding box center [980, 264] width 225 height 14
checkbox input "false"
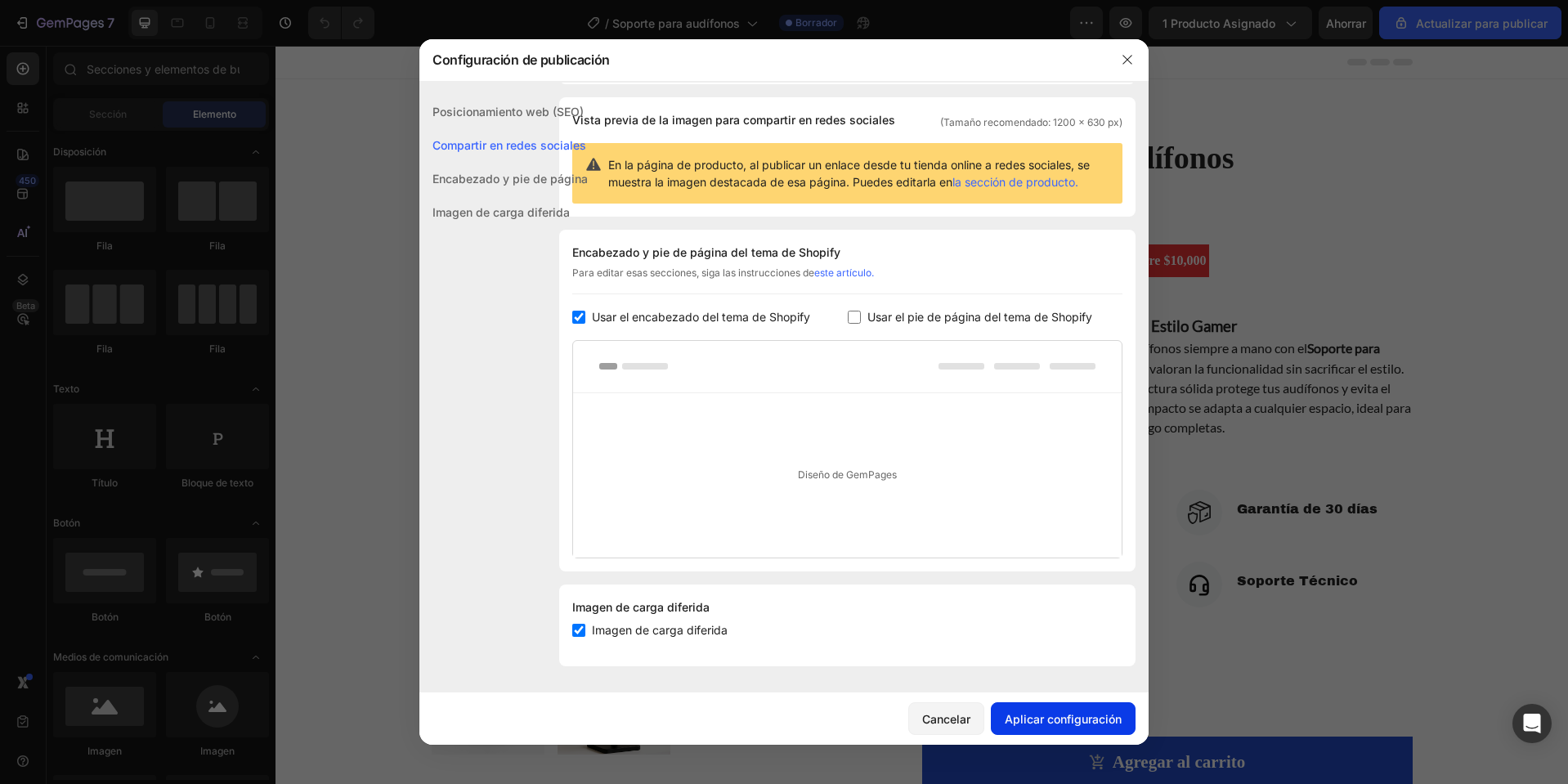
click at [1070, 721] on font "Aplicar configuración" at bounding box center [1063, 719] width 117 height 14
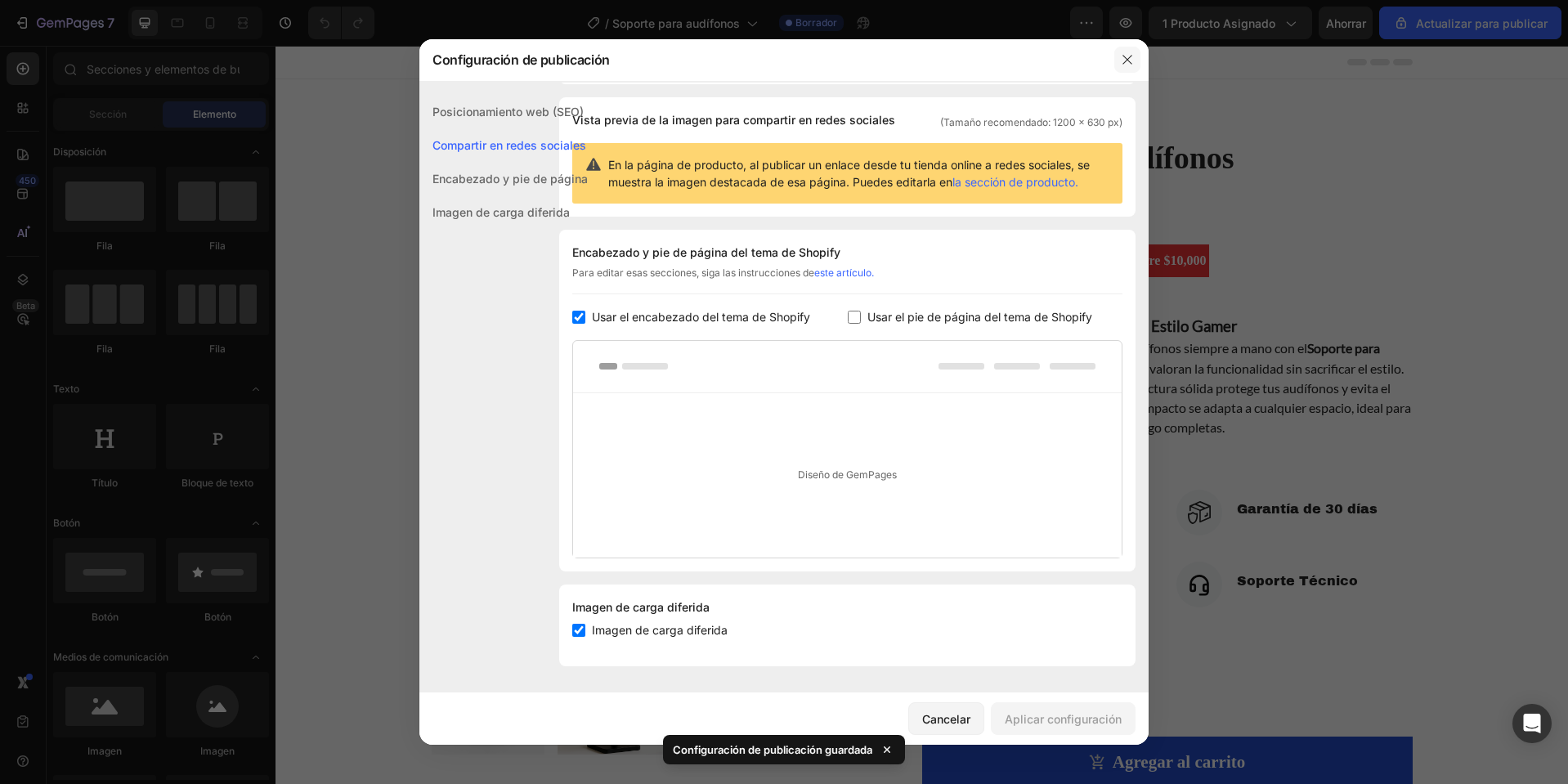
click at [1130, 56] on icon "button" at bounding box center [1127, 60] width 13 height 13
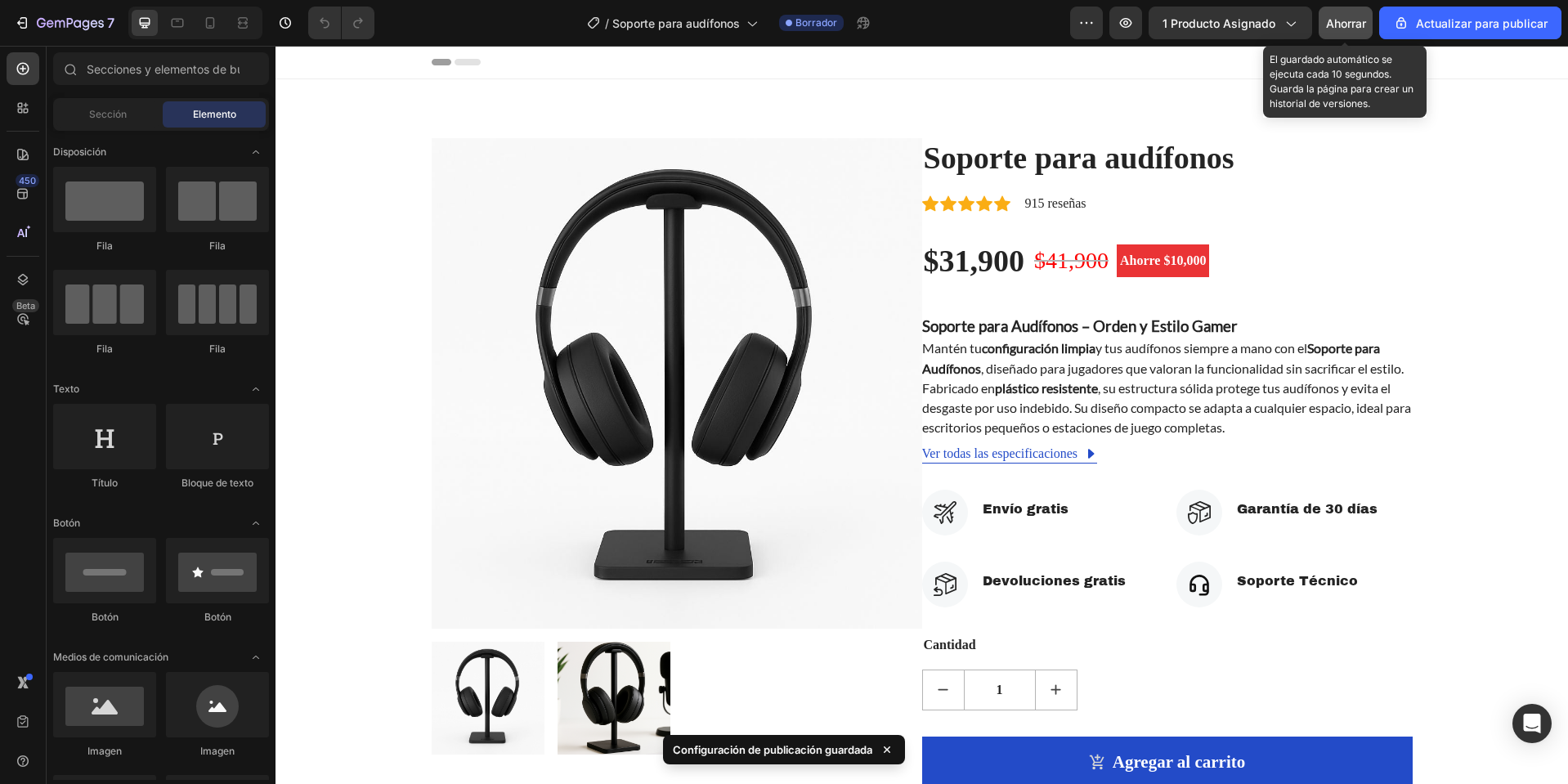
click at [1360, 10] on button "Ahorrar" at bounding box center [1346, 22] width 54 height 33
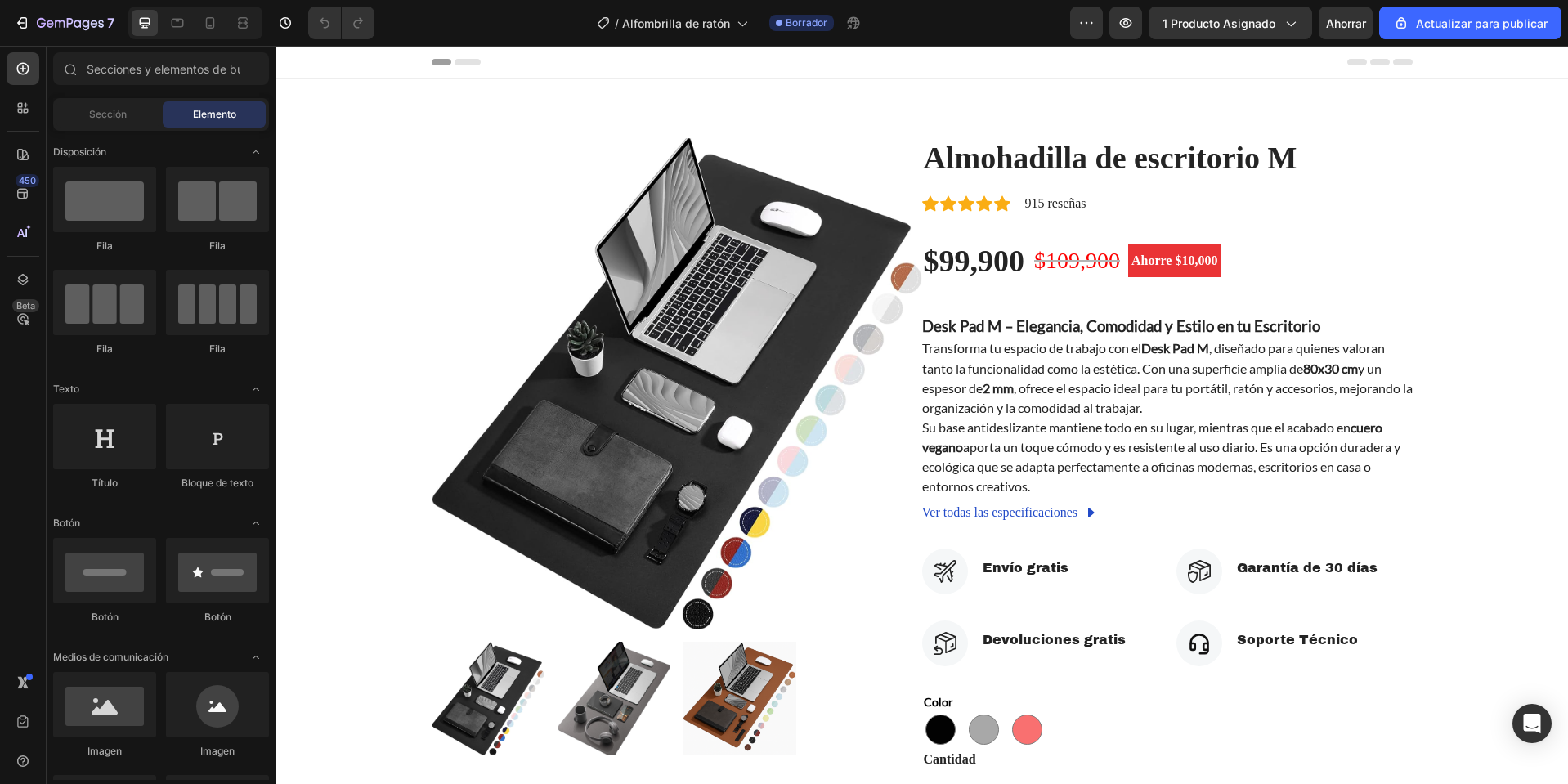
click at [336, 67] on font "Encabezamiento" at bounding box center [348, 62] width 82 height 11
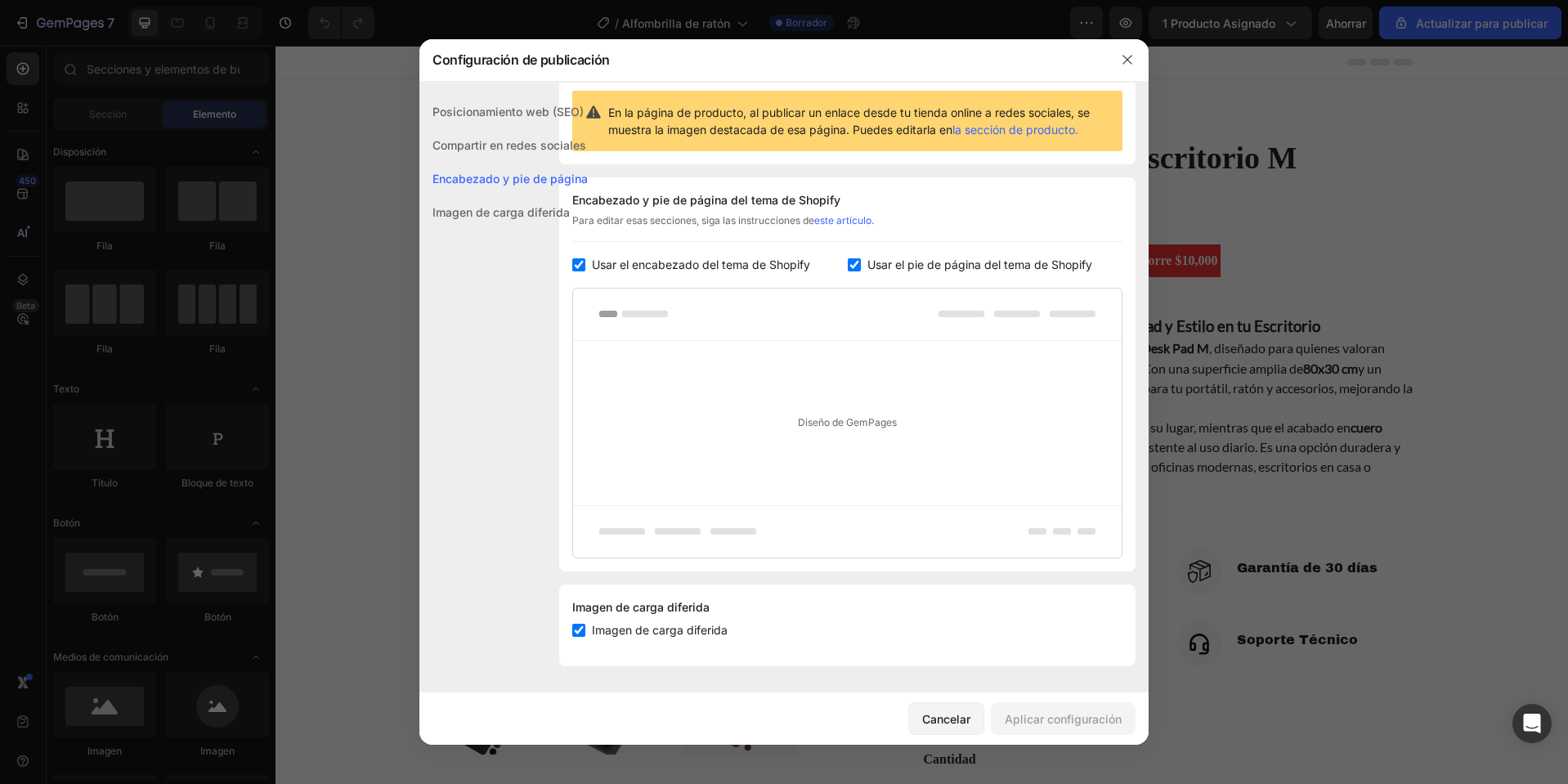
click at [878, 260] on font "Usar el pie de página del tema de Shopify" at bounding box center [980, 264] width 225 height 14
checkbox input "false"
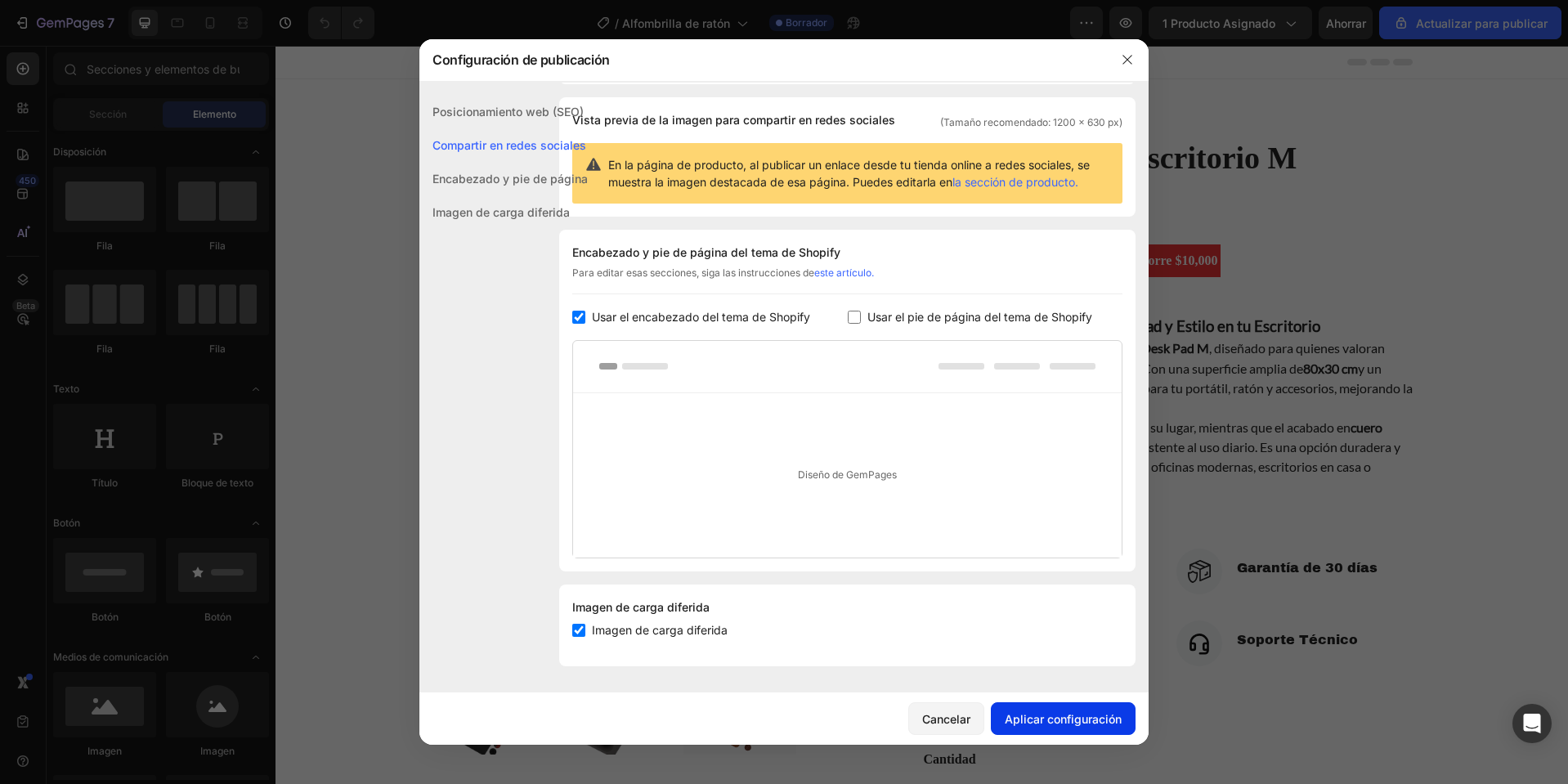
click at [1068, 718] on font "Aplicar configuración" at bounding box center [1063, 719] width 117 height 14
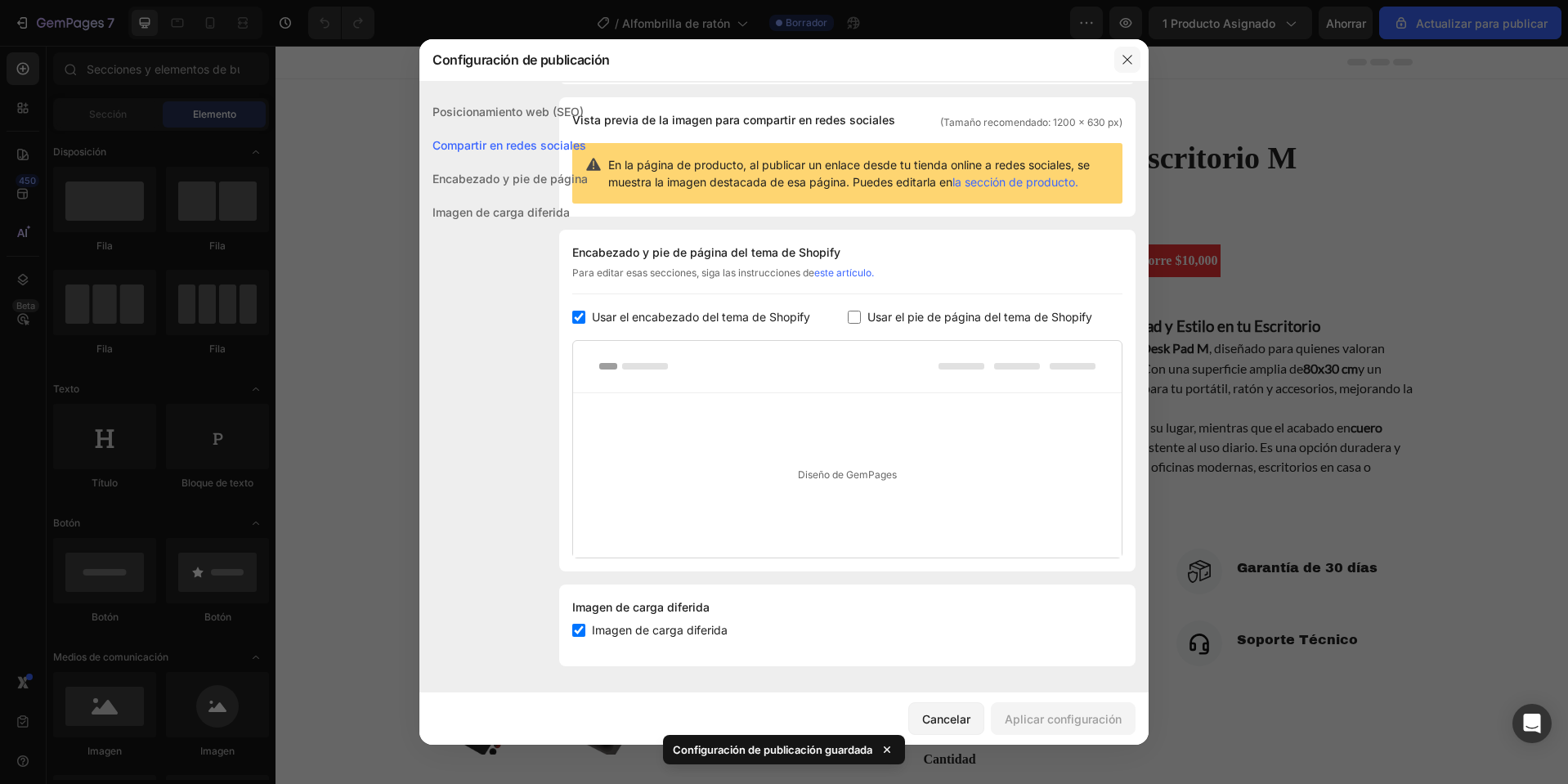
click at [1120, 58] on button "button" at bounding box center [1127, 60] width 26 height 26
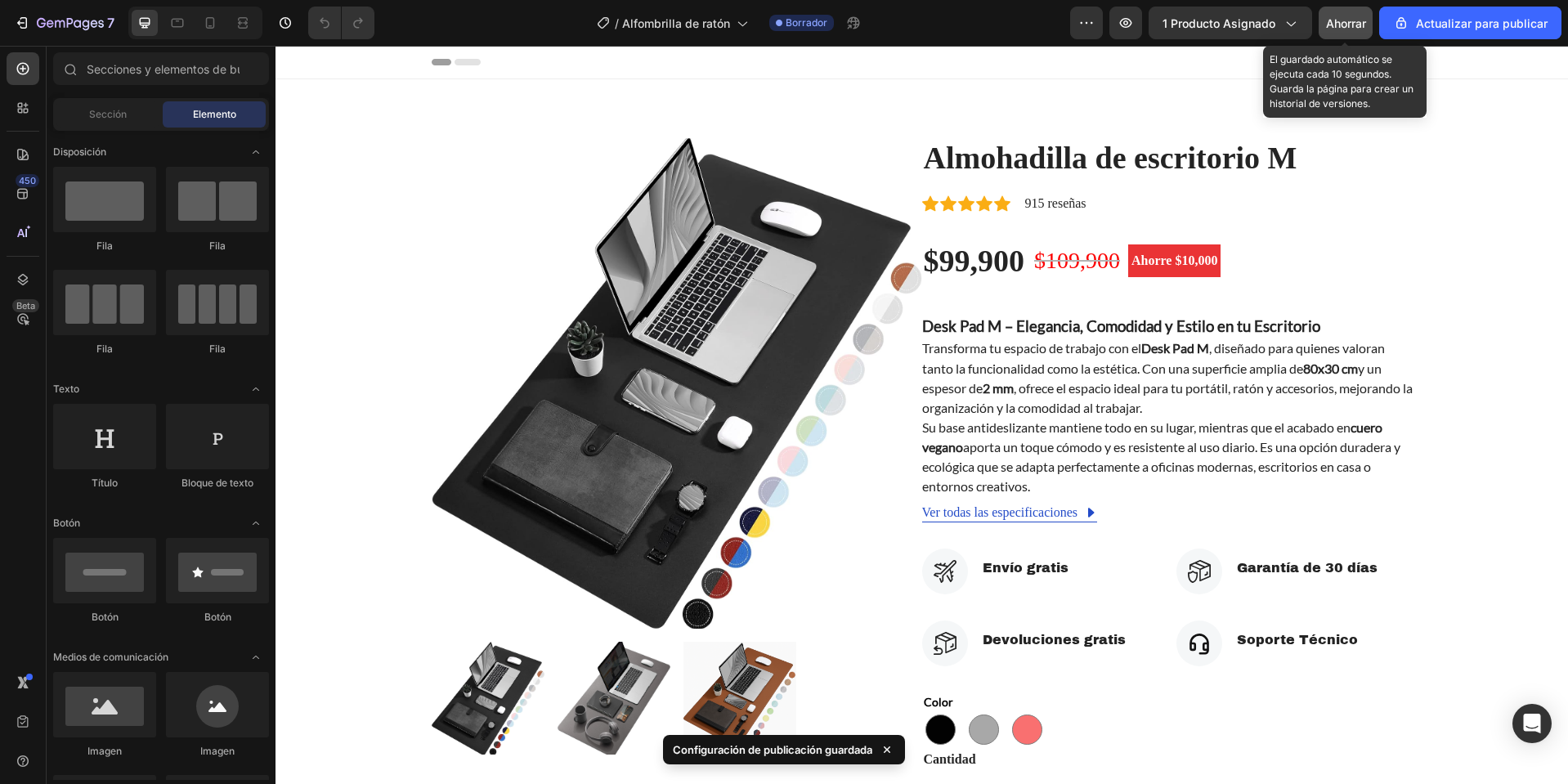
click at [1335, 24] on font "Ahorrar" at bounding box center [1346, 23] width 40 height 14
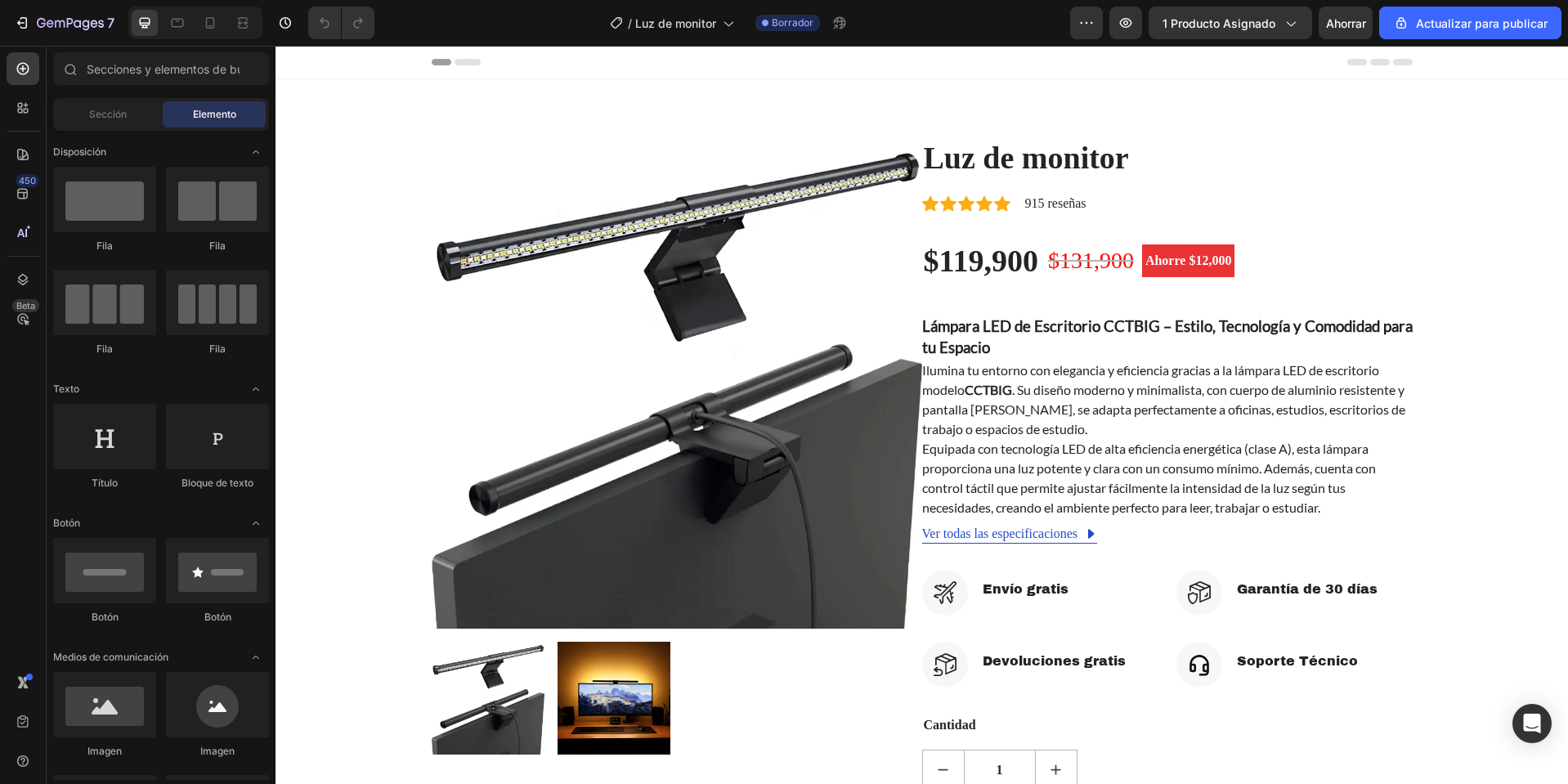
click at [370, 66] on font "Encabezamiento" at bounding box center [348, 62] width 82 height 11
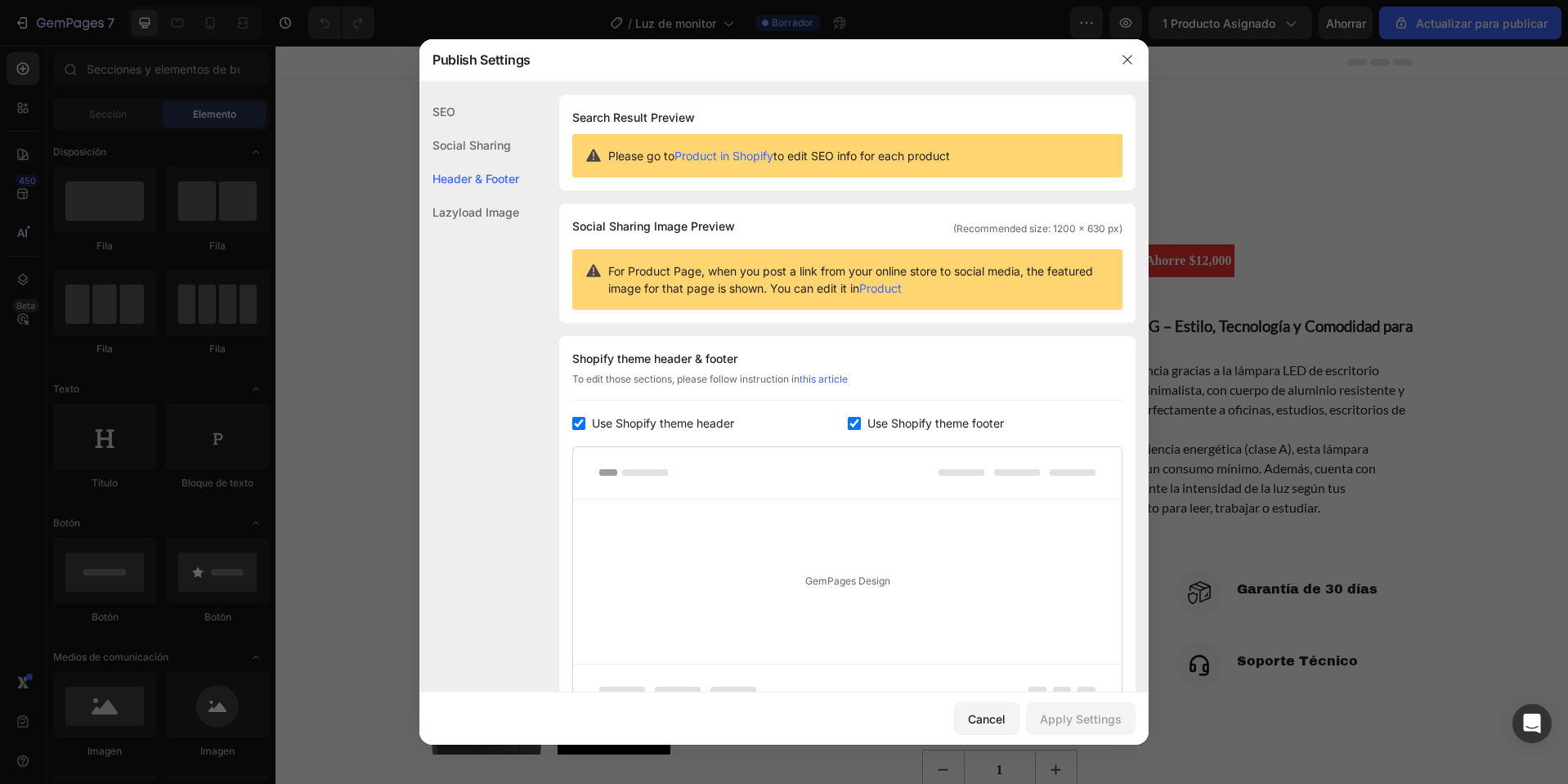
scroll to position [159, 0]
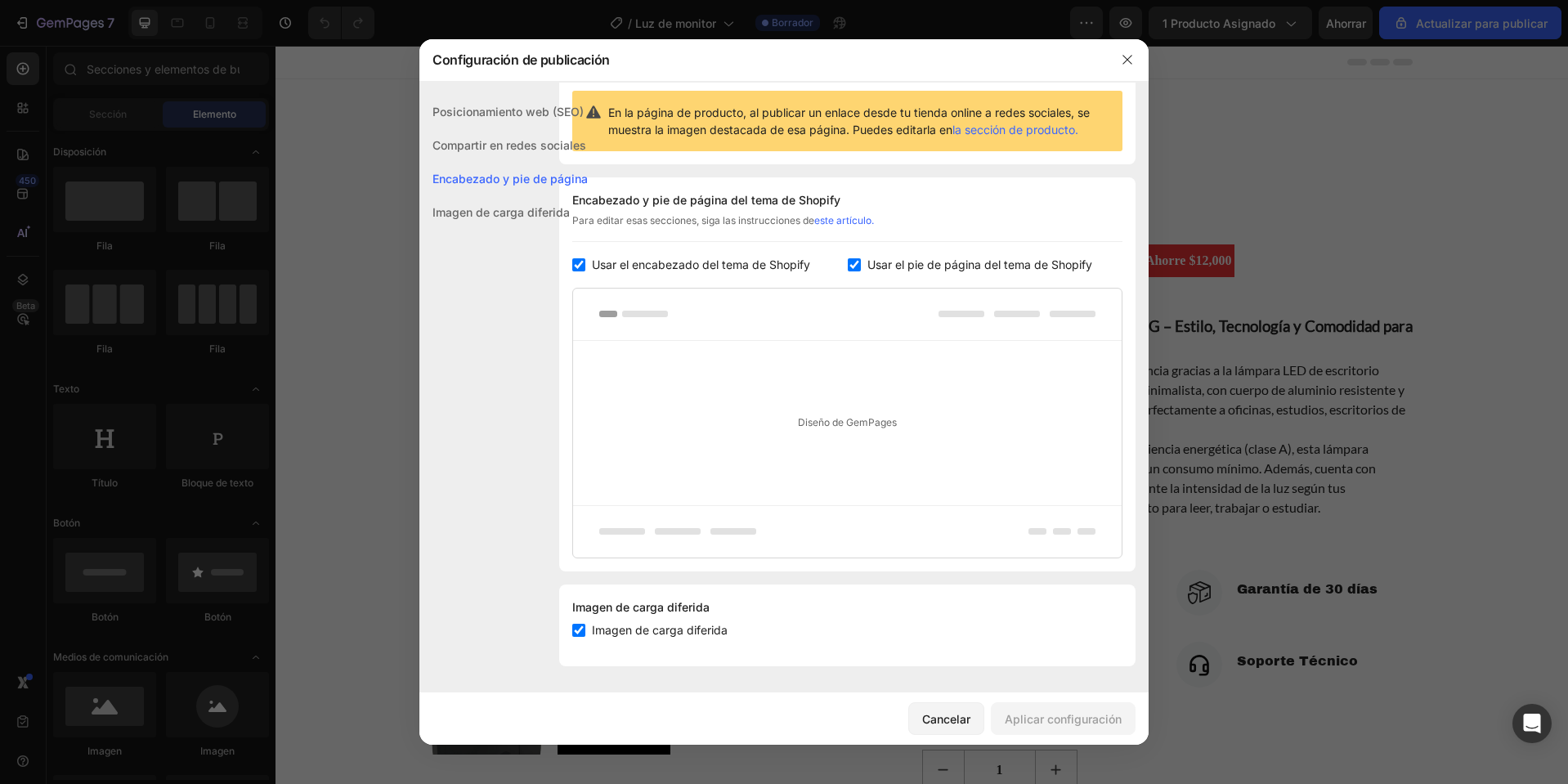
click at [959, 275] on div "Encabezado y pie de página del tema de Shopify Para editar esas secciones, siga…" at bounding box center [847, 374] width 577 height 394
click at [868, 271] on font "Usar el pie de página del tema de Shopify" at bounding box center [980, 264] width 225 height 14
checkbox input "false"
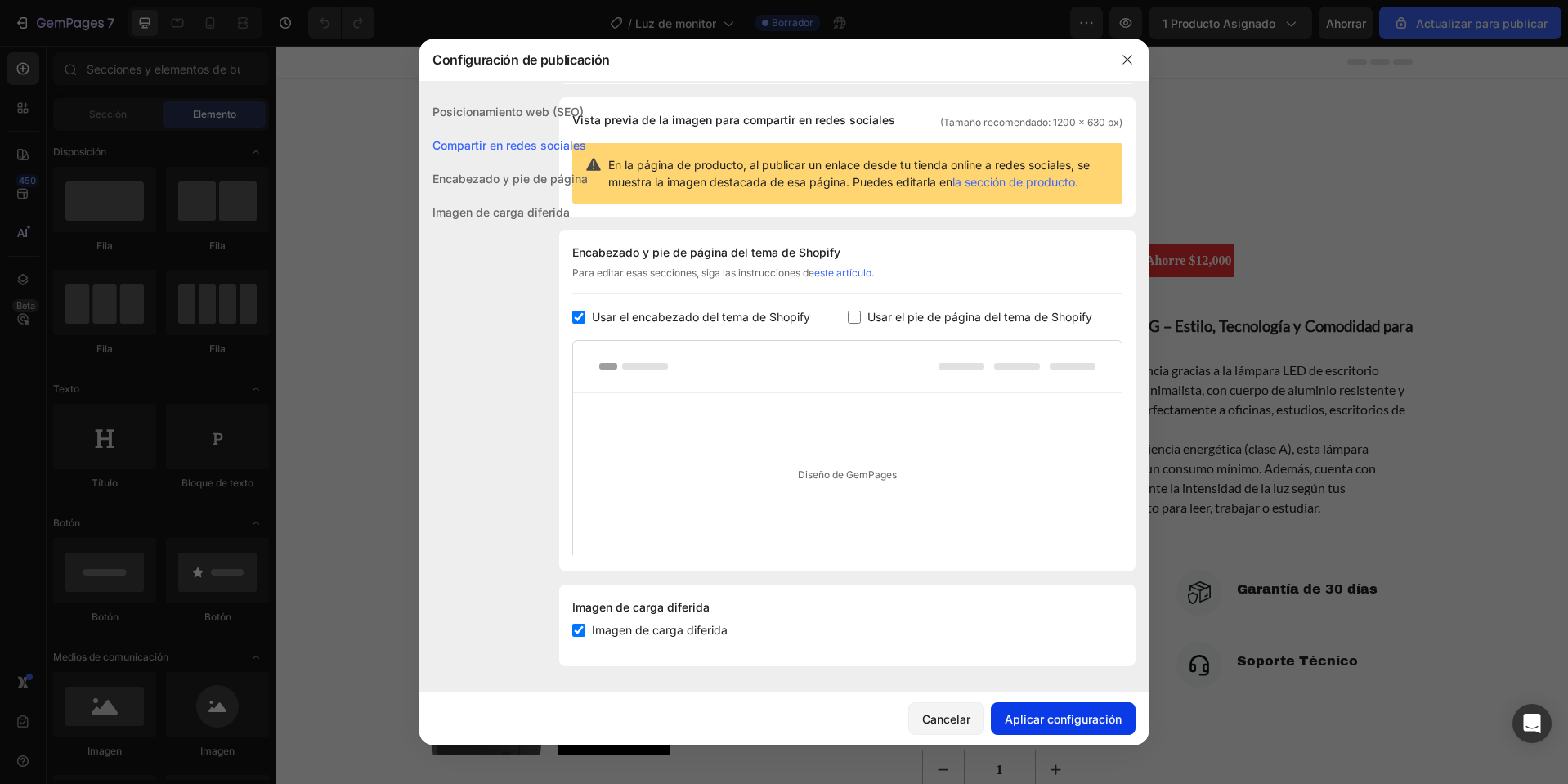
click at [1066, 722] on font "Aplicar configuración" at bounding box center [1063, 719] width 117 height 14
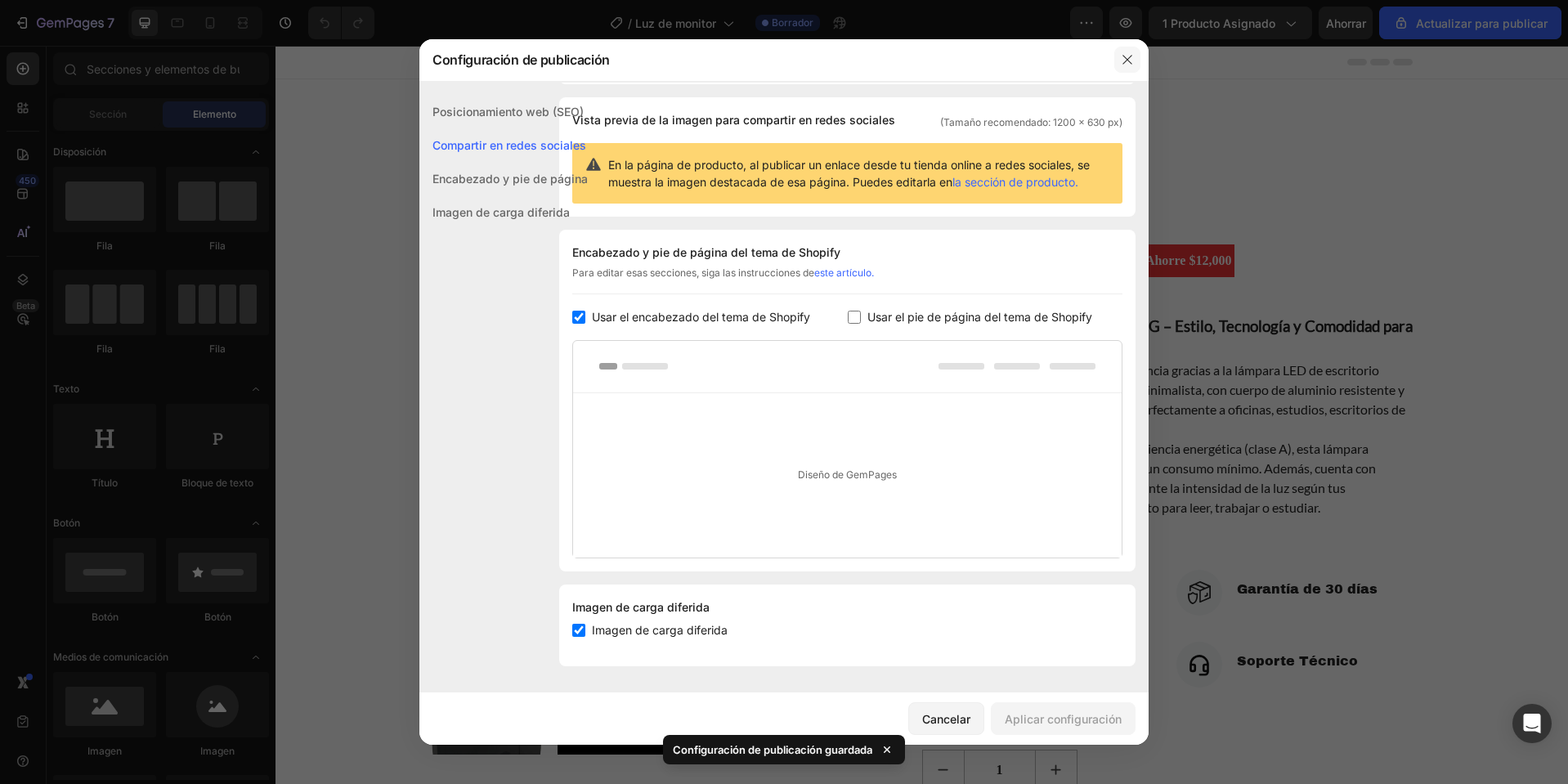
click at [1126, 57] on icon "button" at bounding box center [1127, 60] width 13 height 13
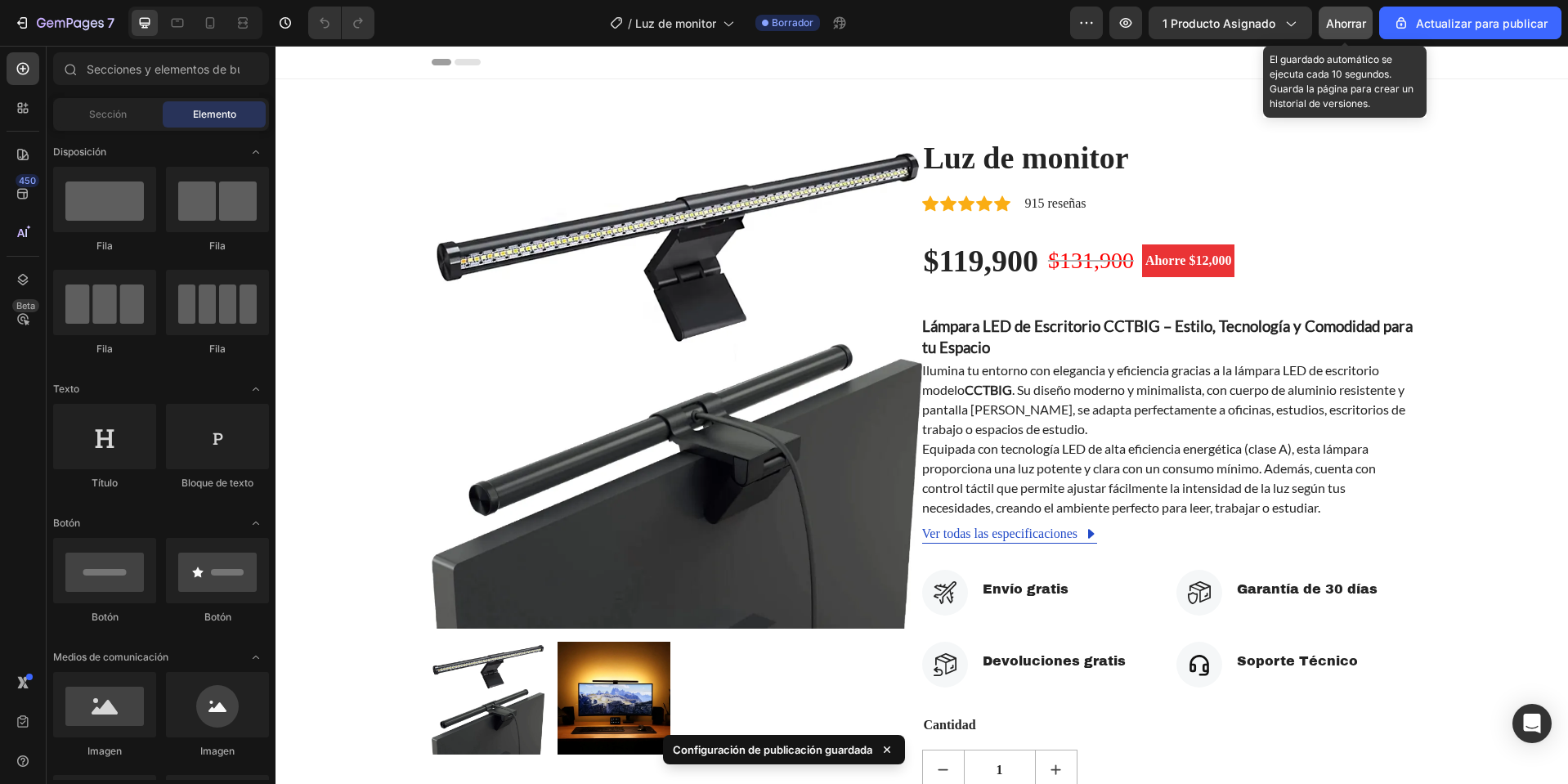
click at [1363, 21] on font "Ahorrar" at bounding box center [1346, 23] width 40 height 14
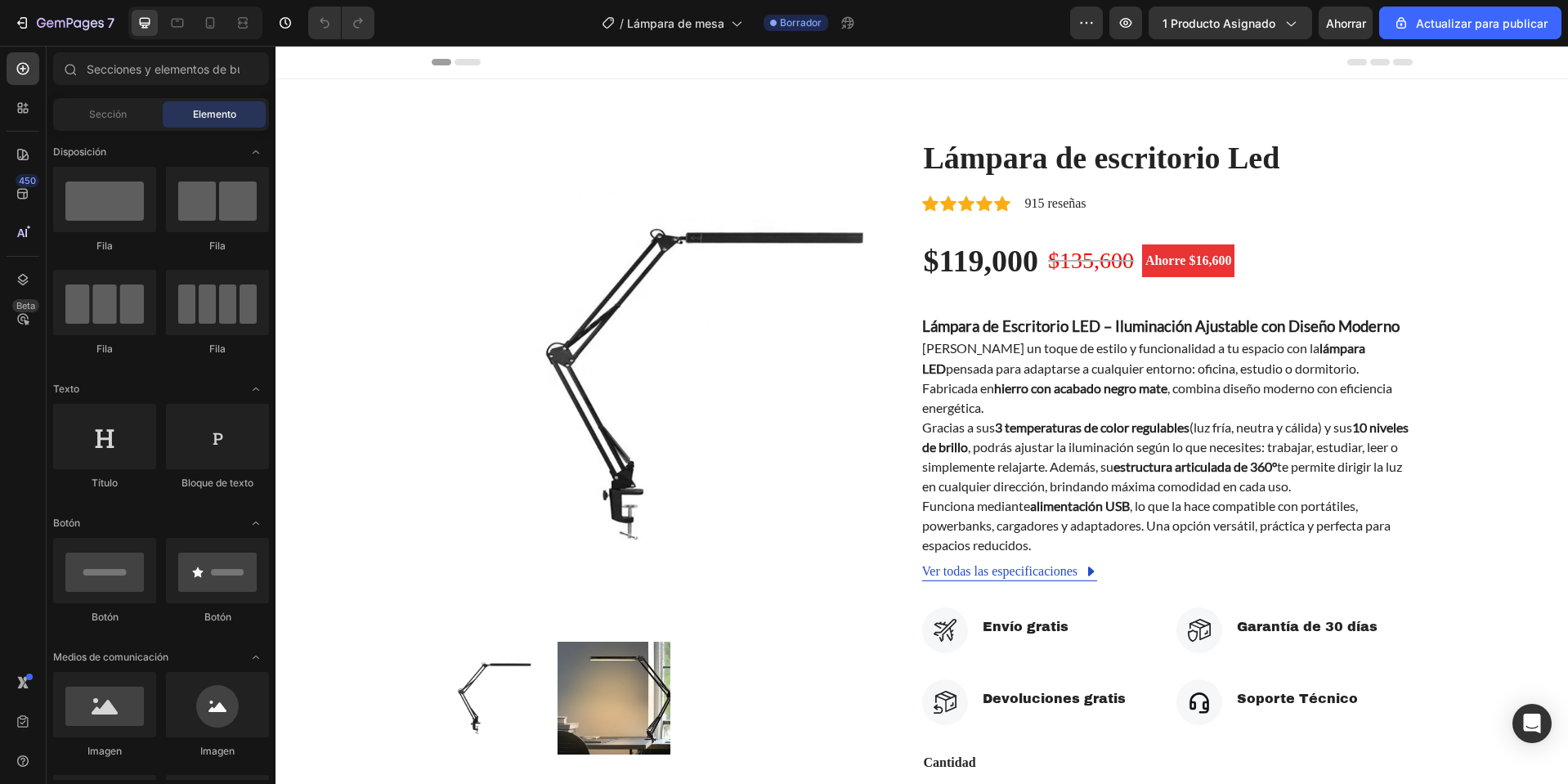
drag, startPoint x: 320, startPoint y: 60, endPoint x: 339, endPoint y: 59, distance: 19.0
click at [320, 60] on font "Encabezamiento" at bounding box center [348, 62] width 82 height 11
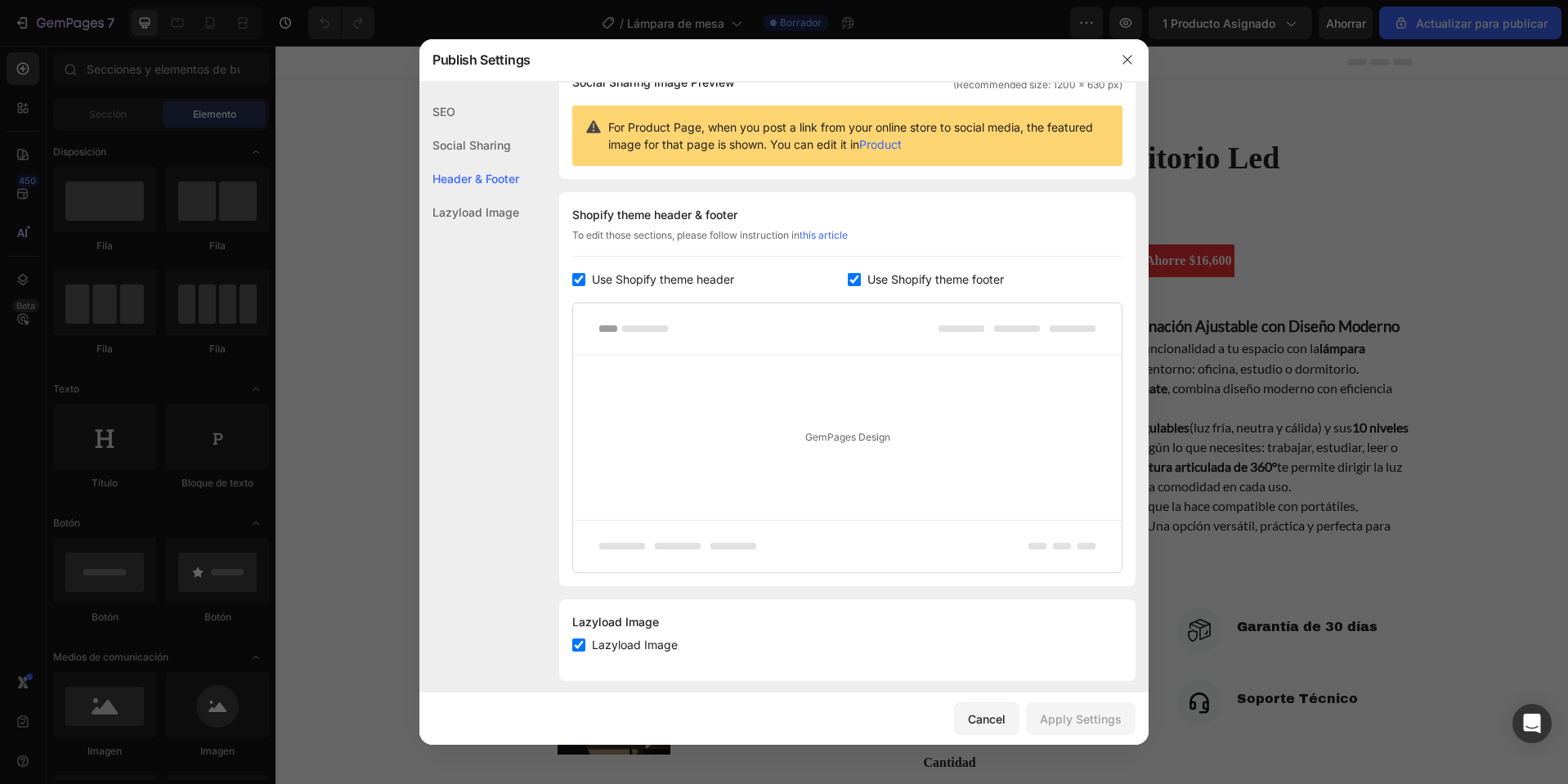
scroll to position [159, 0]
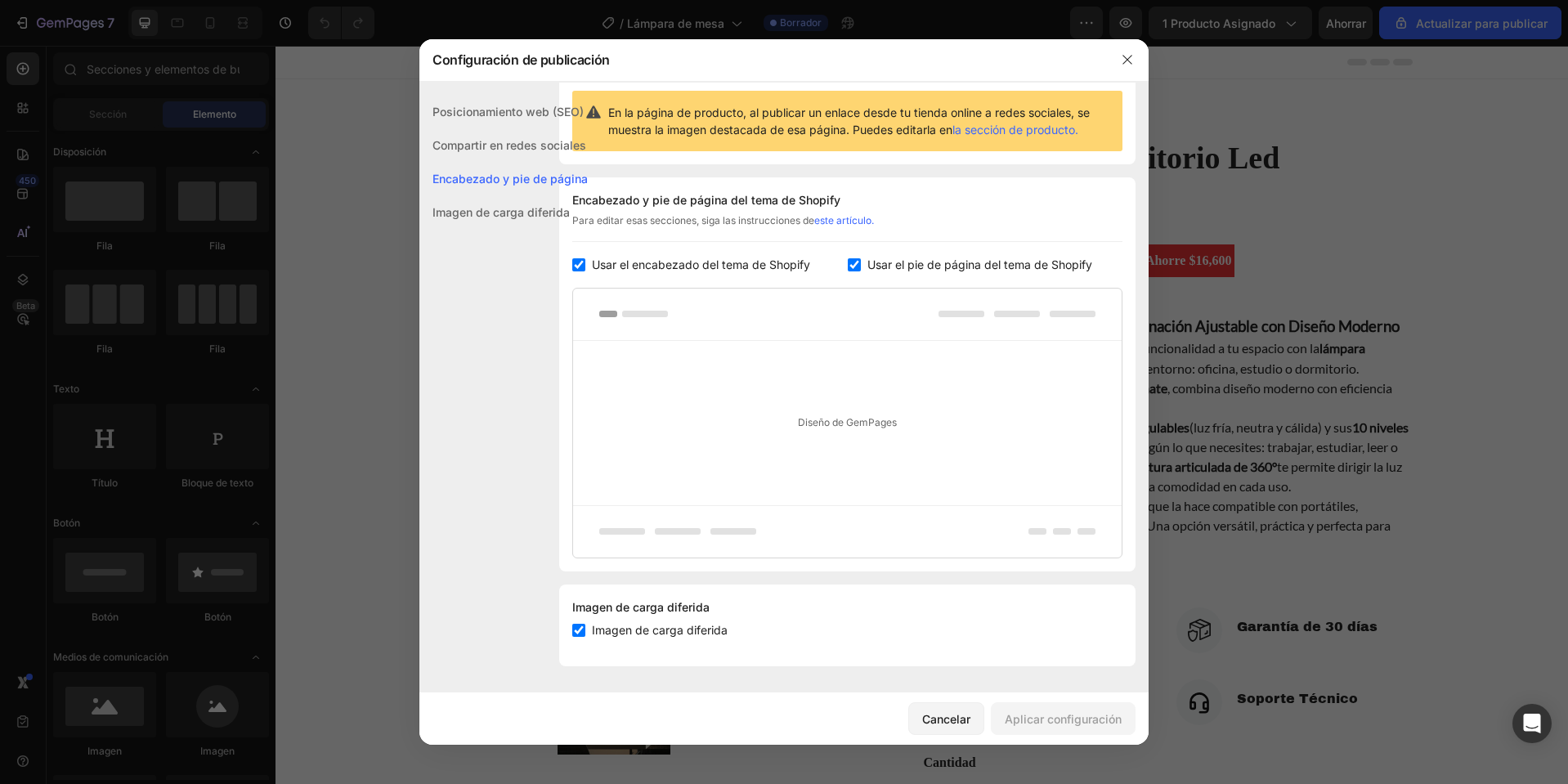
click at [900, 268] on font "Usar el pie de página del tema de Shopify" at bounding box center [980, 264] width 225 height 14
checkbox input "false"
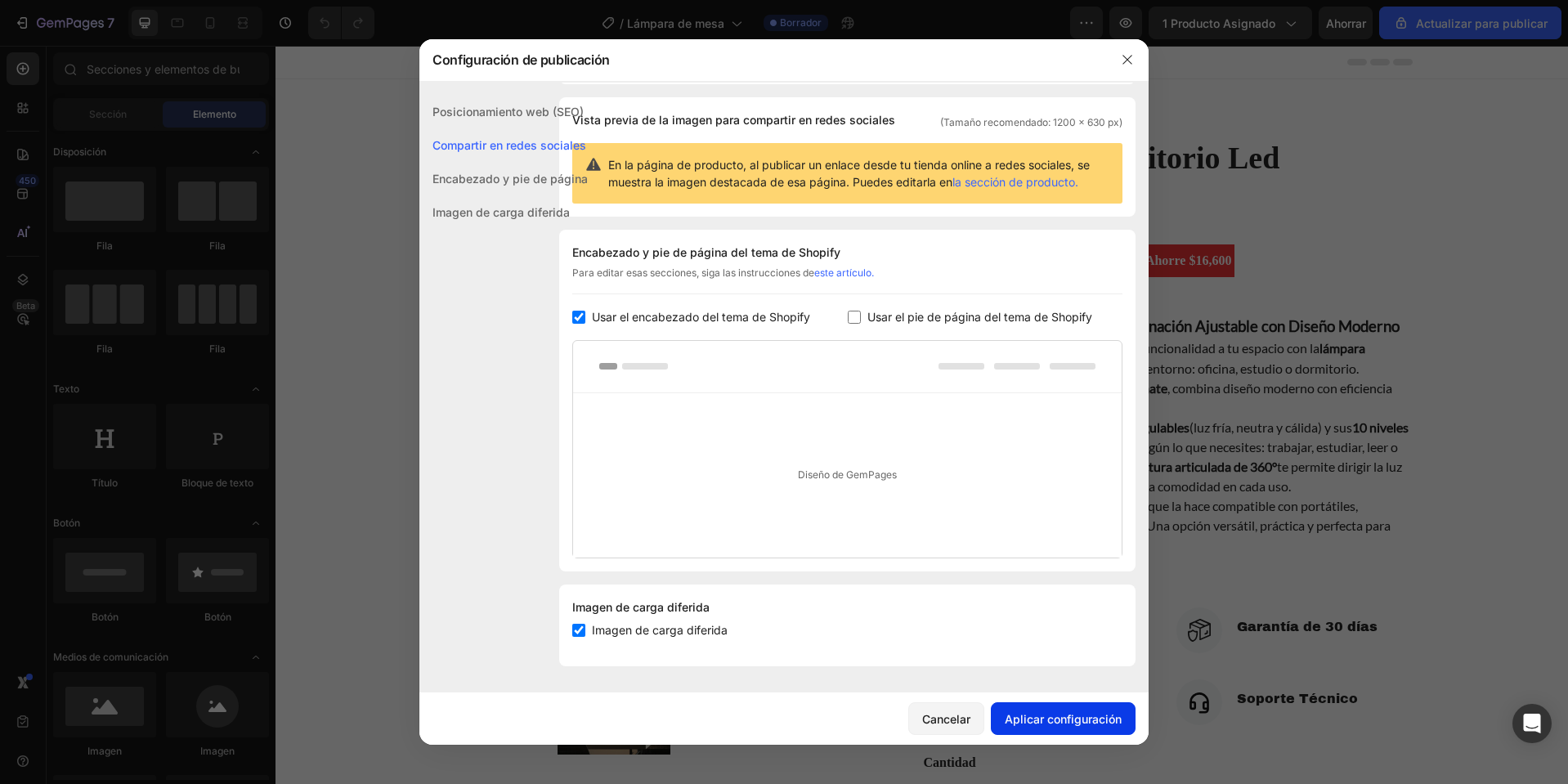
click at [1085, 723] on font "Aplicar configuración" at bounding box center [1063, 719] width 117 height 14
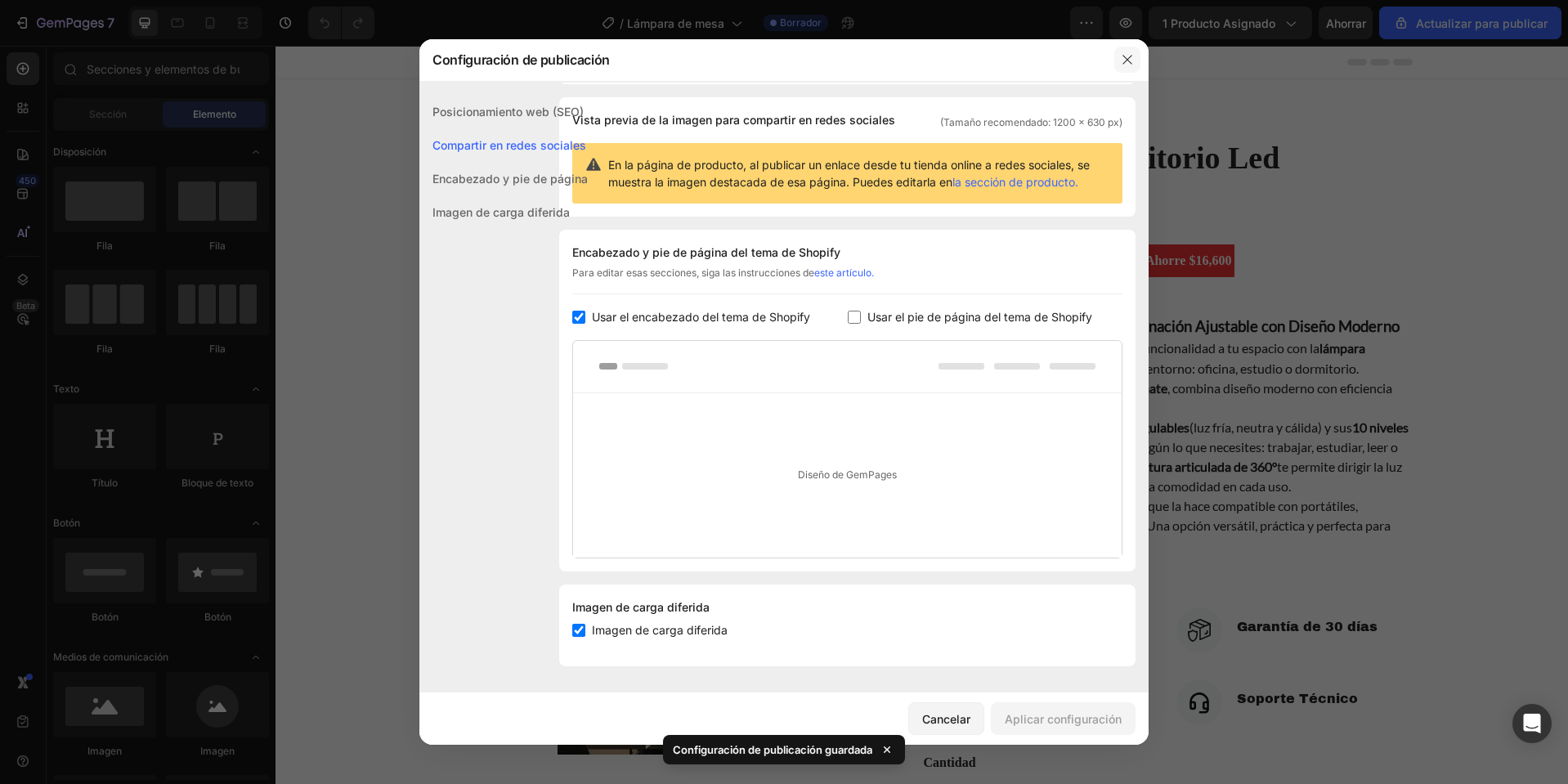
click at [1120, 56] on button "button" at bounding box center [1127, 60] width 26 height 26
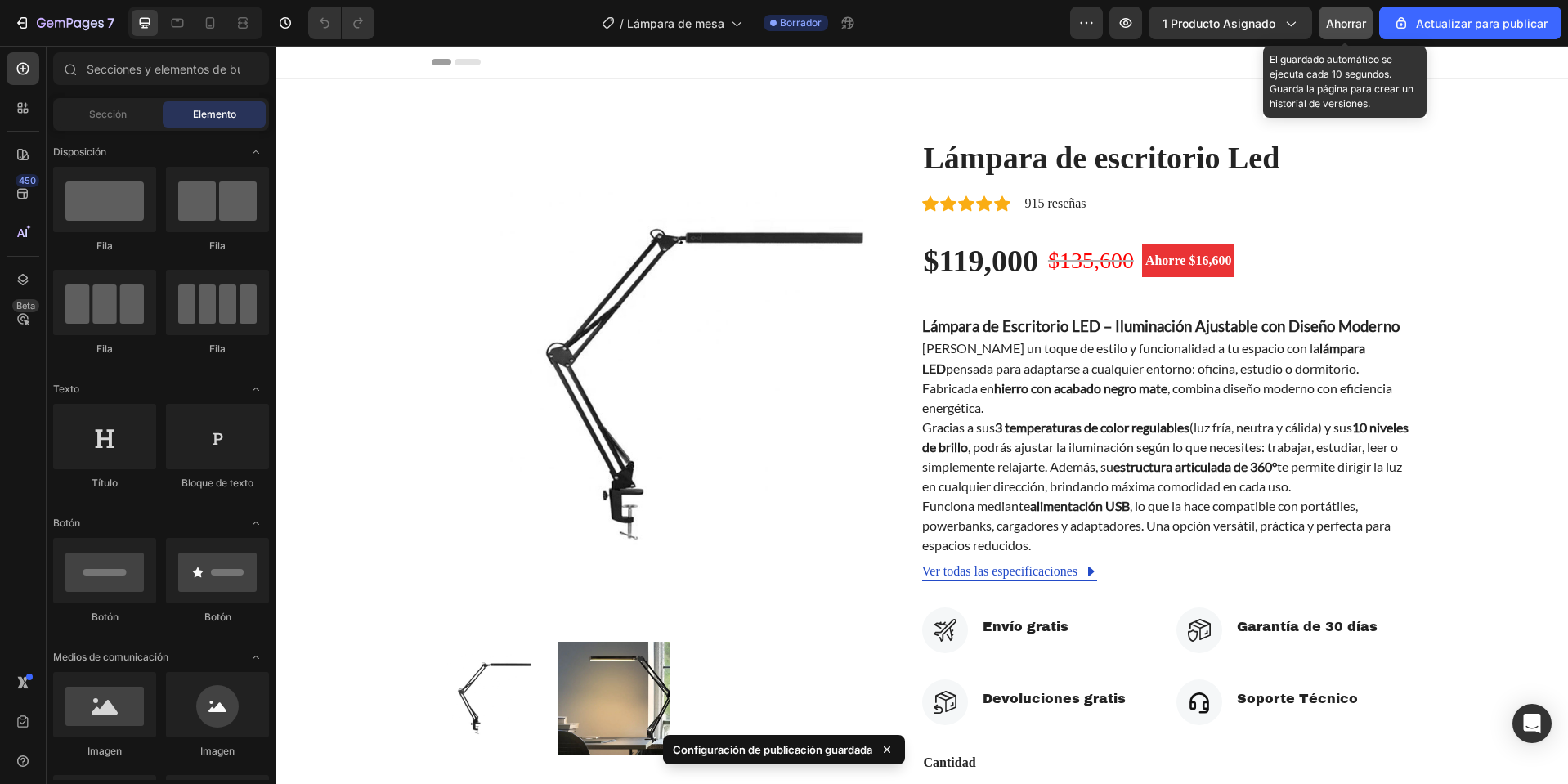
click at [1340, 18] on font "Ahorrar" at bounding box center [1346, 23] width 40 height 14
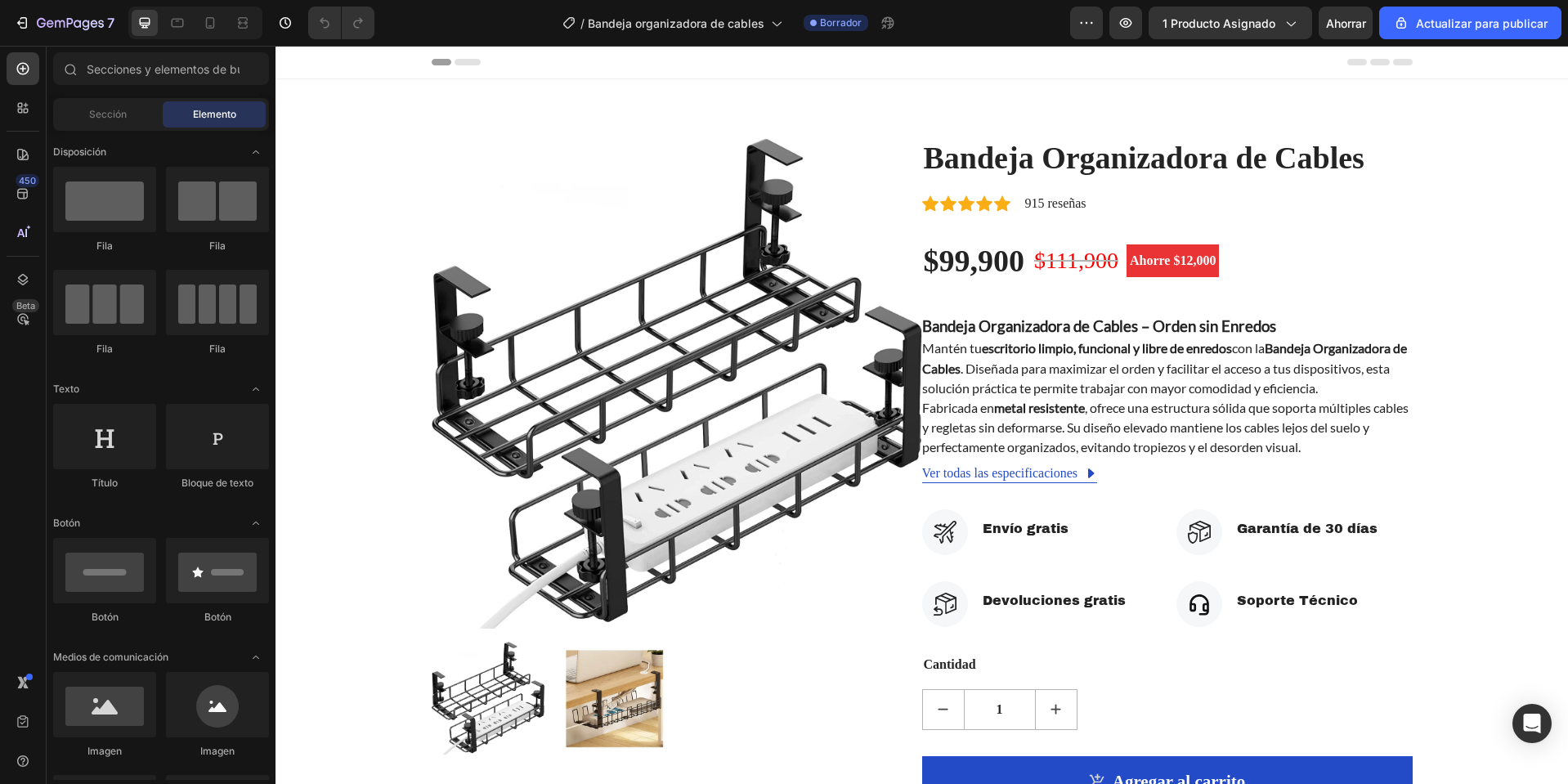
click at [362, 63] on font "Encabezamiento" at bounding box center [348, 62] width 82 height 11
click at [360, 63] on font "Encabezamiento" at bounding box center [348, 62] width 82 height 11
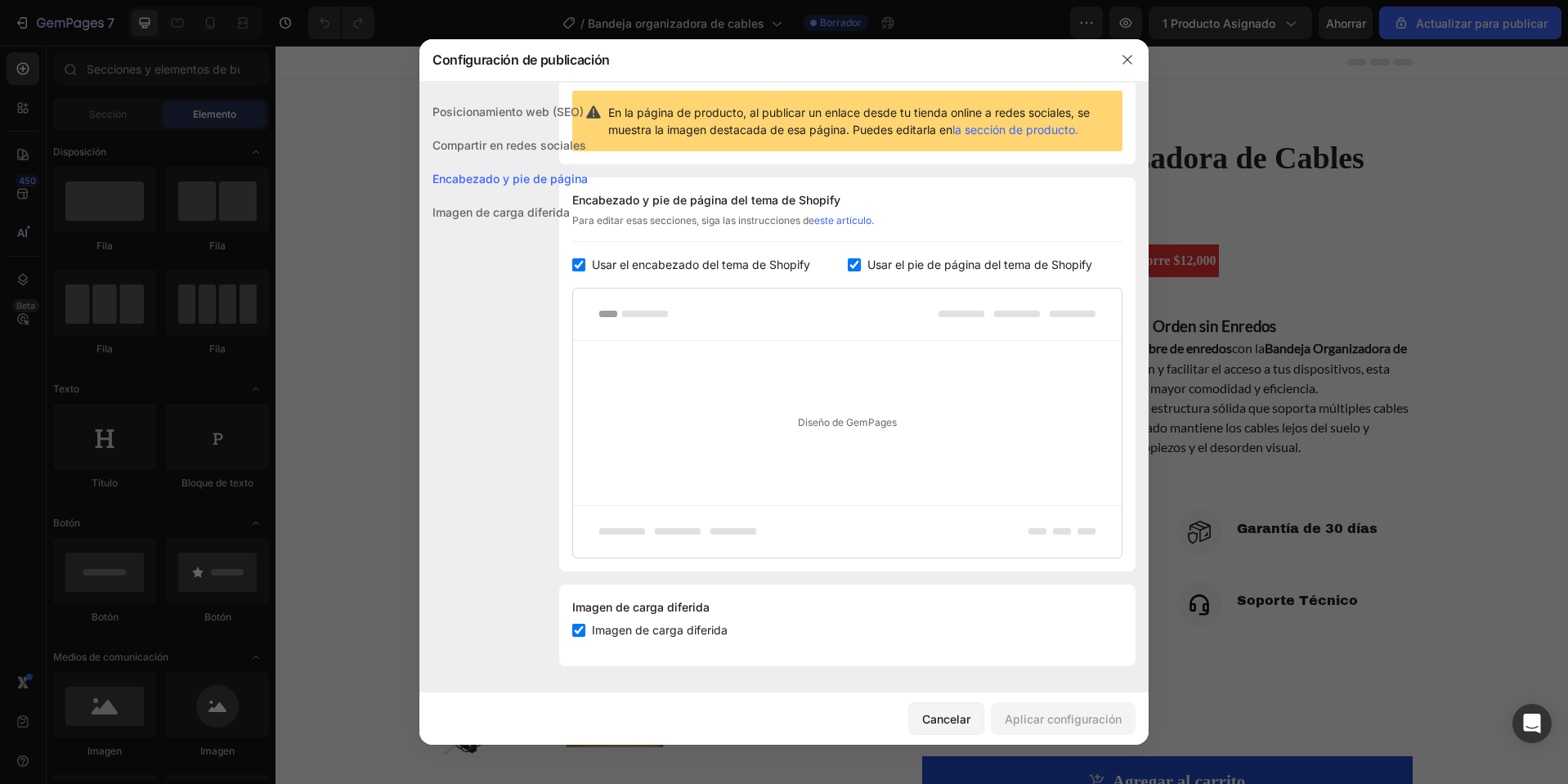
click at [901, 260] on font "Usar el pie de página del tema de Shopify" at bounding box center [980, 264] width 225 height 14
checkbox input "false"
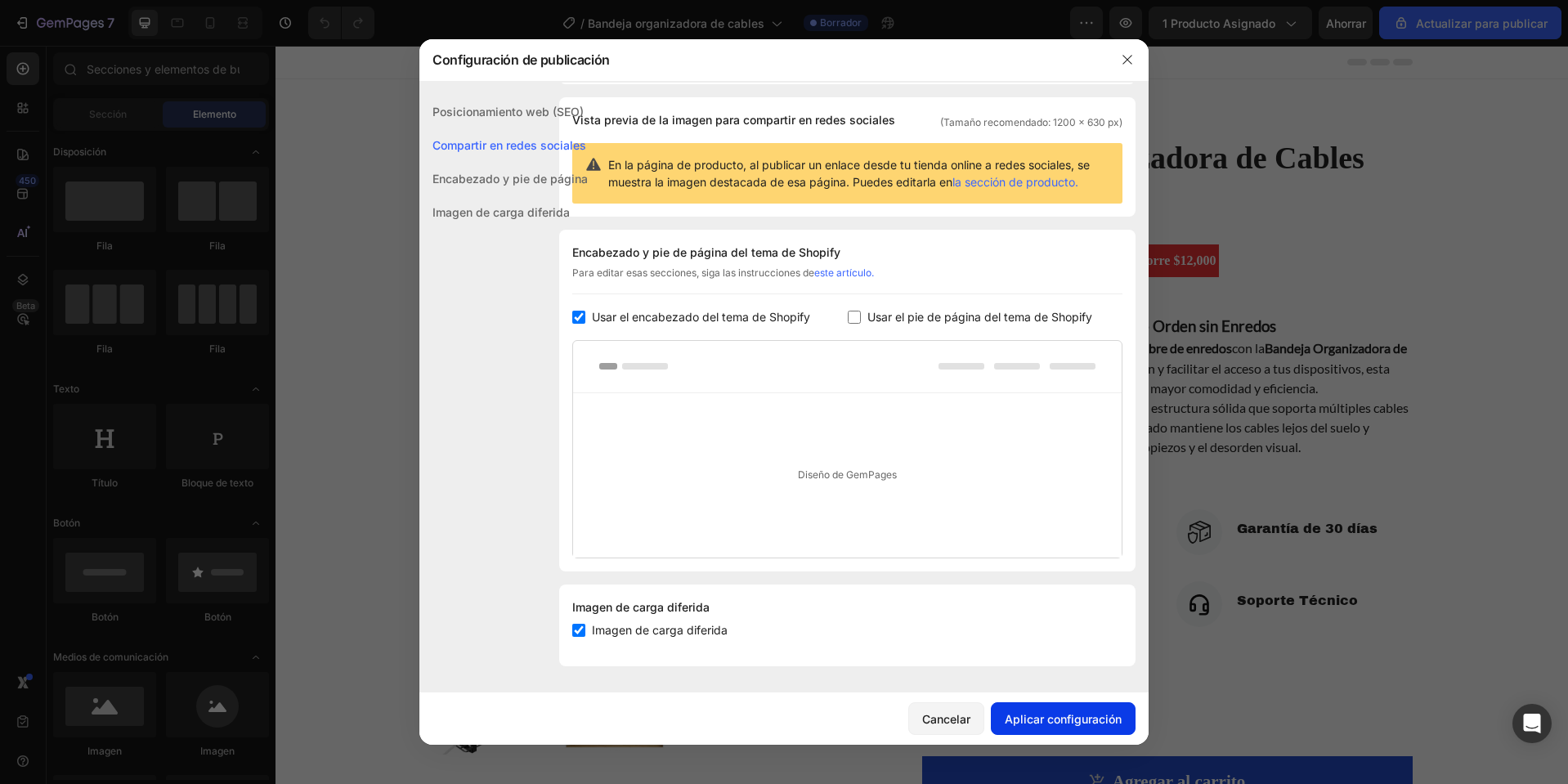
click at [1073, 732] on button "Aplicar configuración" at bounding box center [1063, 719] width 145 height 33
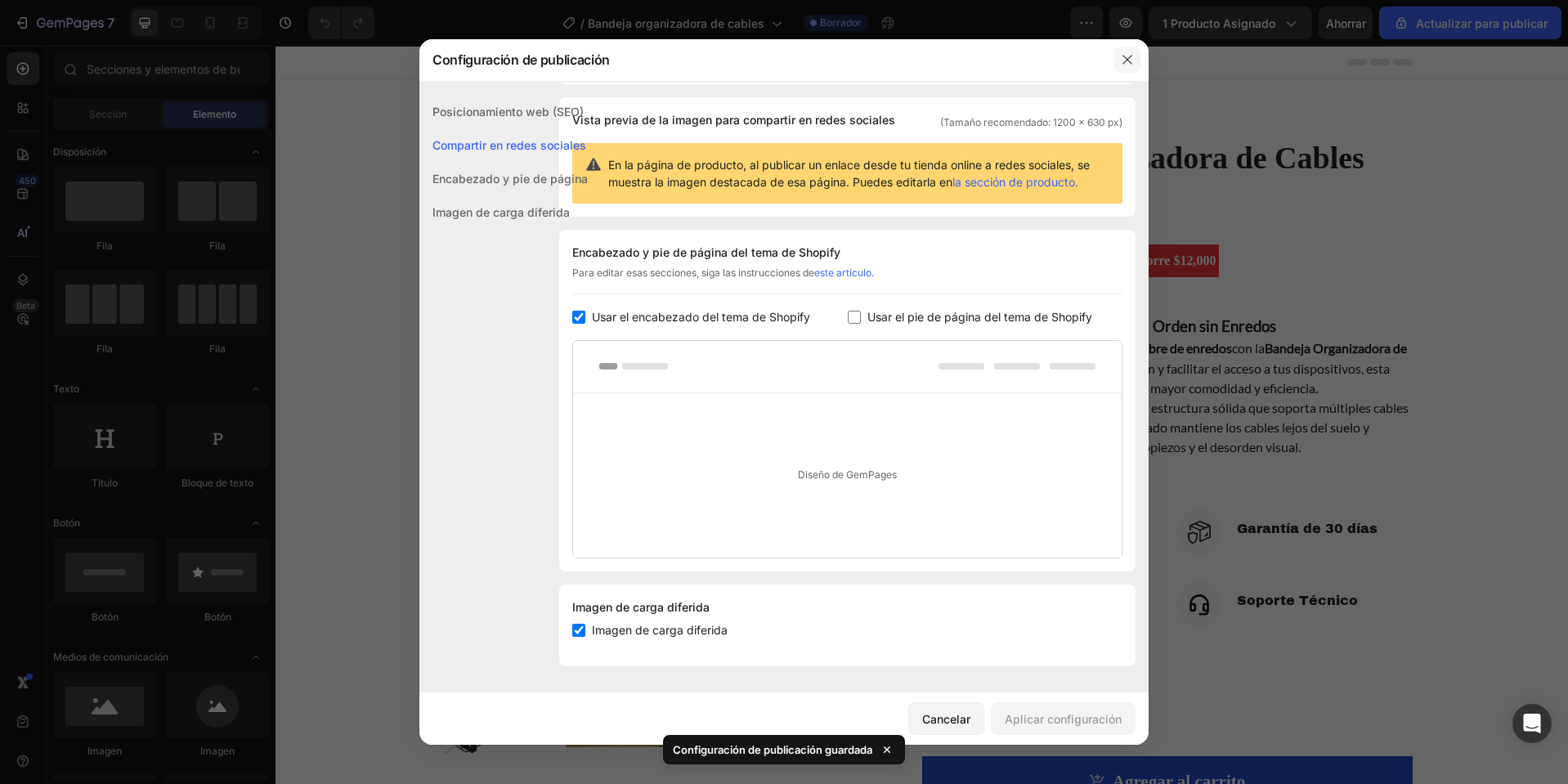
click at [1131, 62] on icon "button" at bounding box center [1127, 60] width 13 height 13
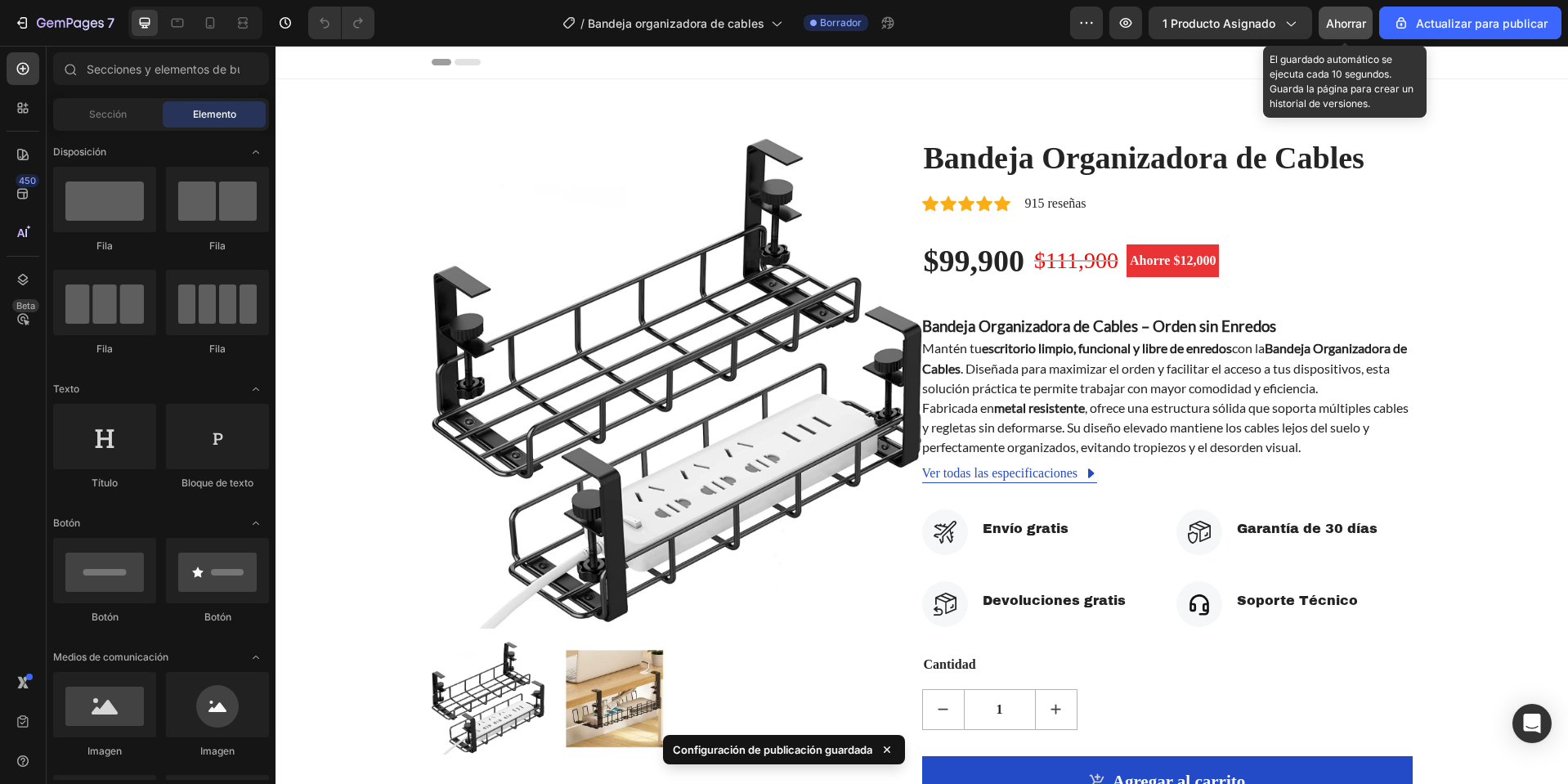
click at [1332, 21] on font "Ahorrar" at bounding box center [1346, 23] width 40 height 14
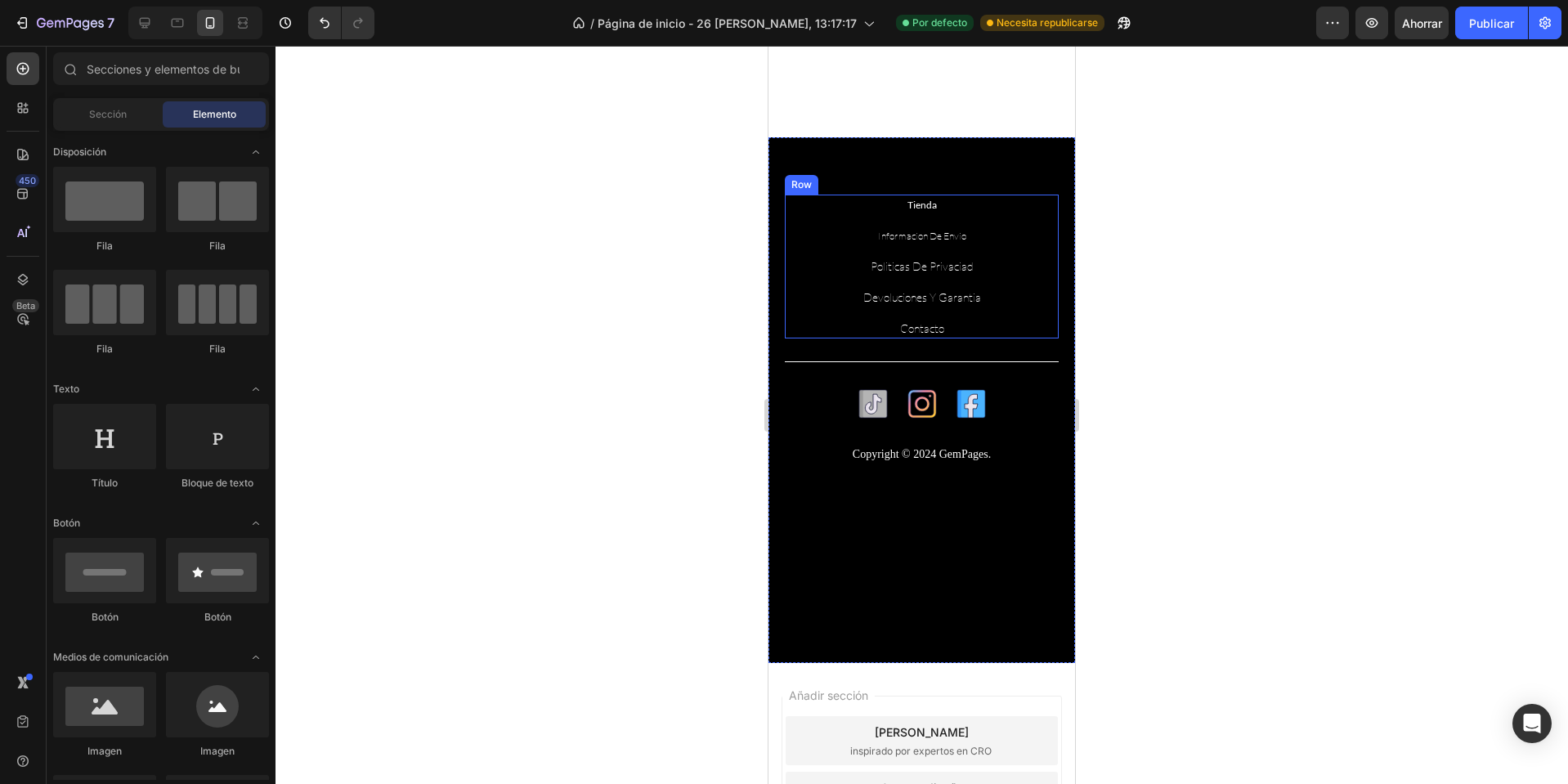
scroll to position [245, 0]
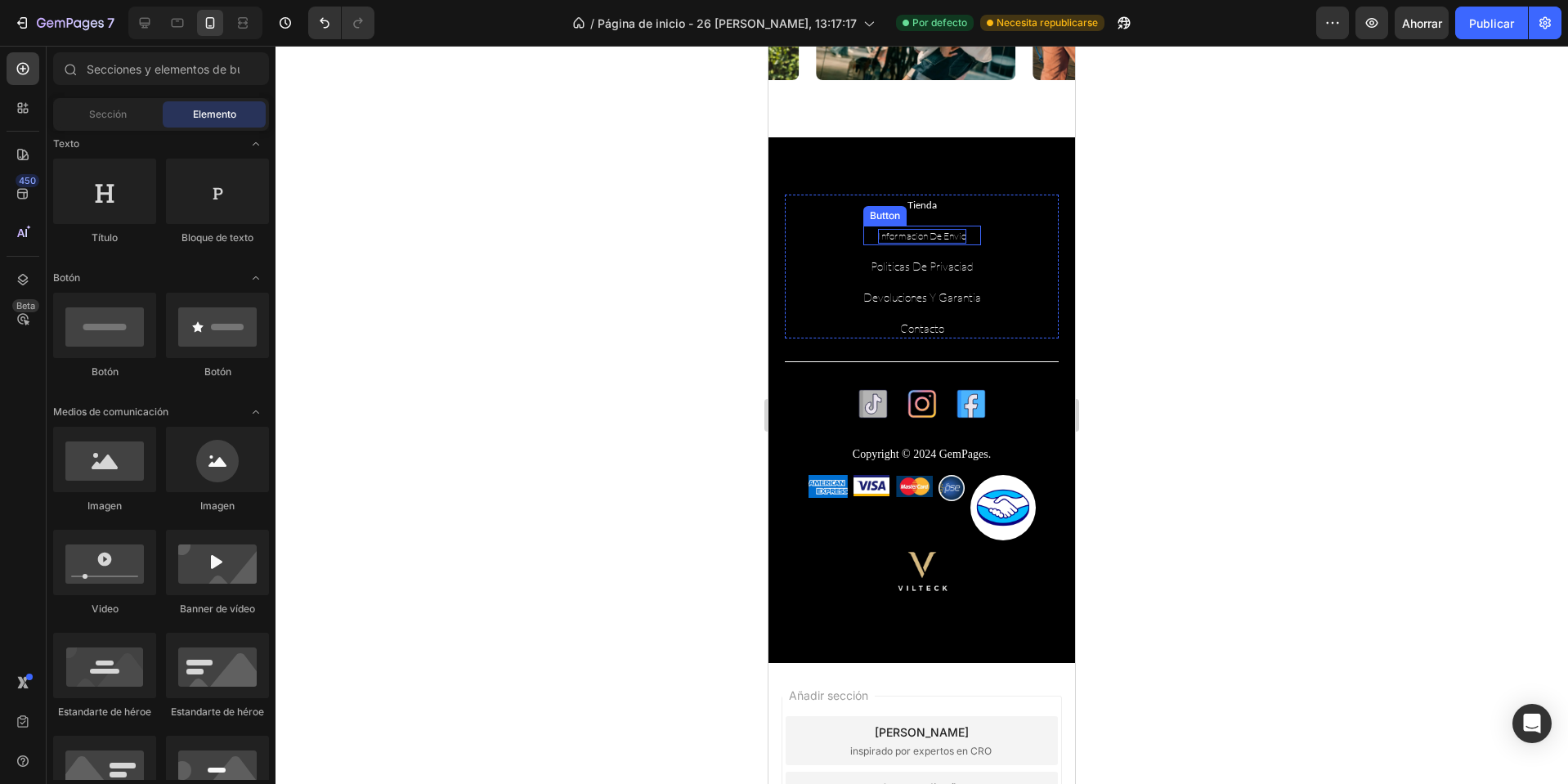
click at [948, 241] on p "Informacion de envio" at bounding box center [922, 236] width 89 height 15
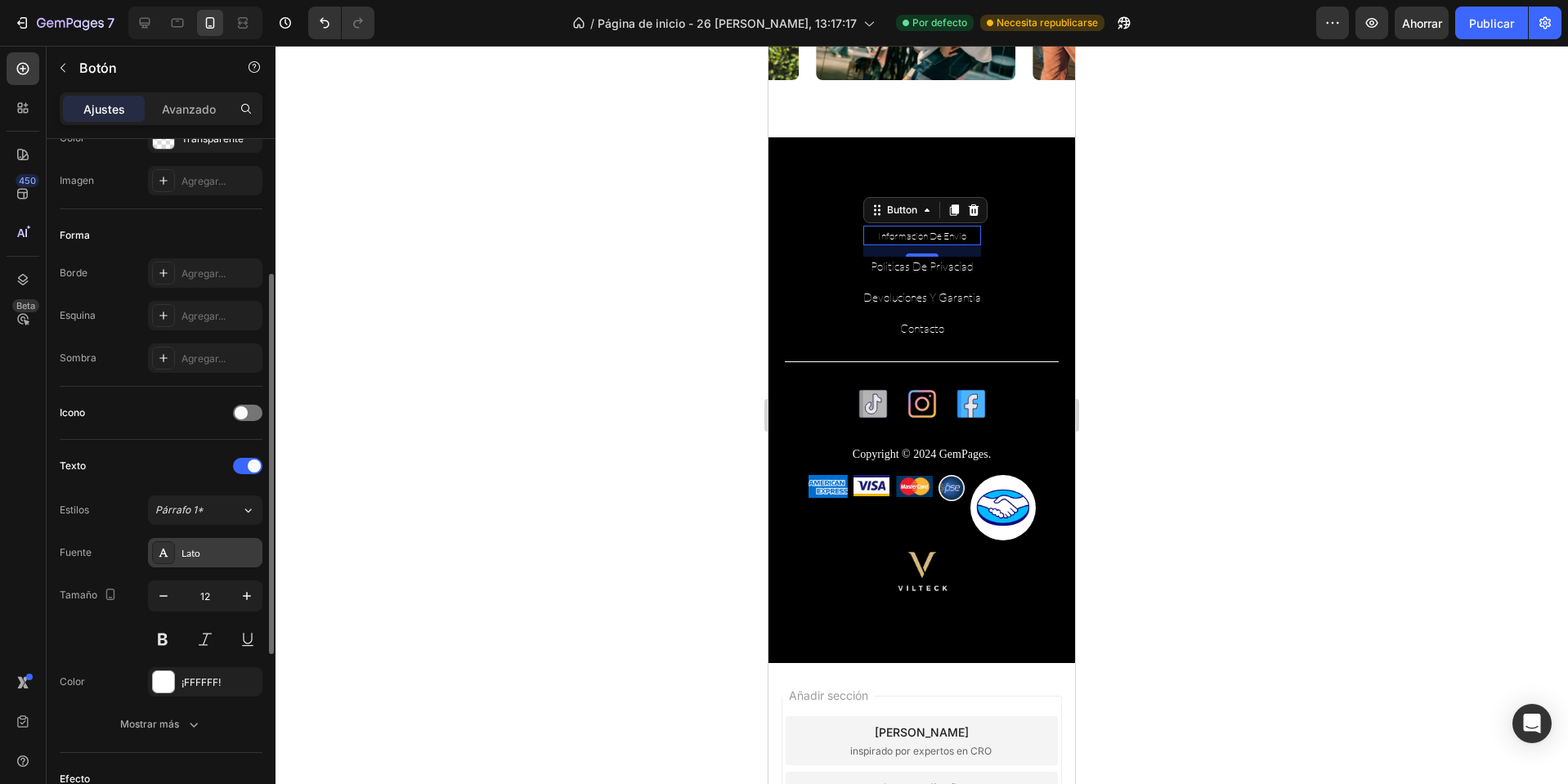
click at [201, 555] on font "Lato" at bounding box center [190, 553] width 19 height 12
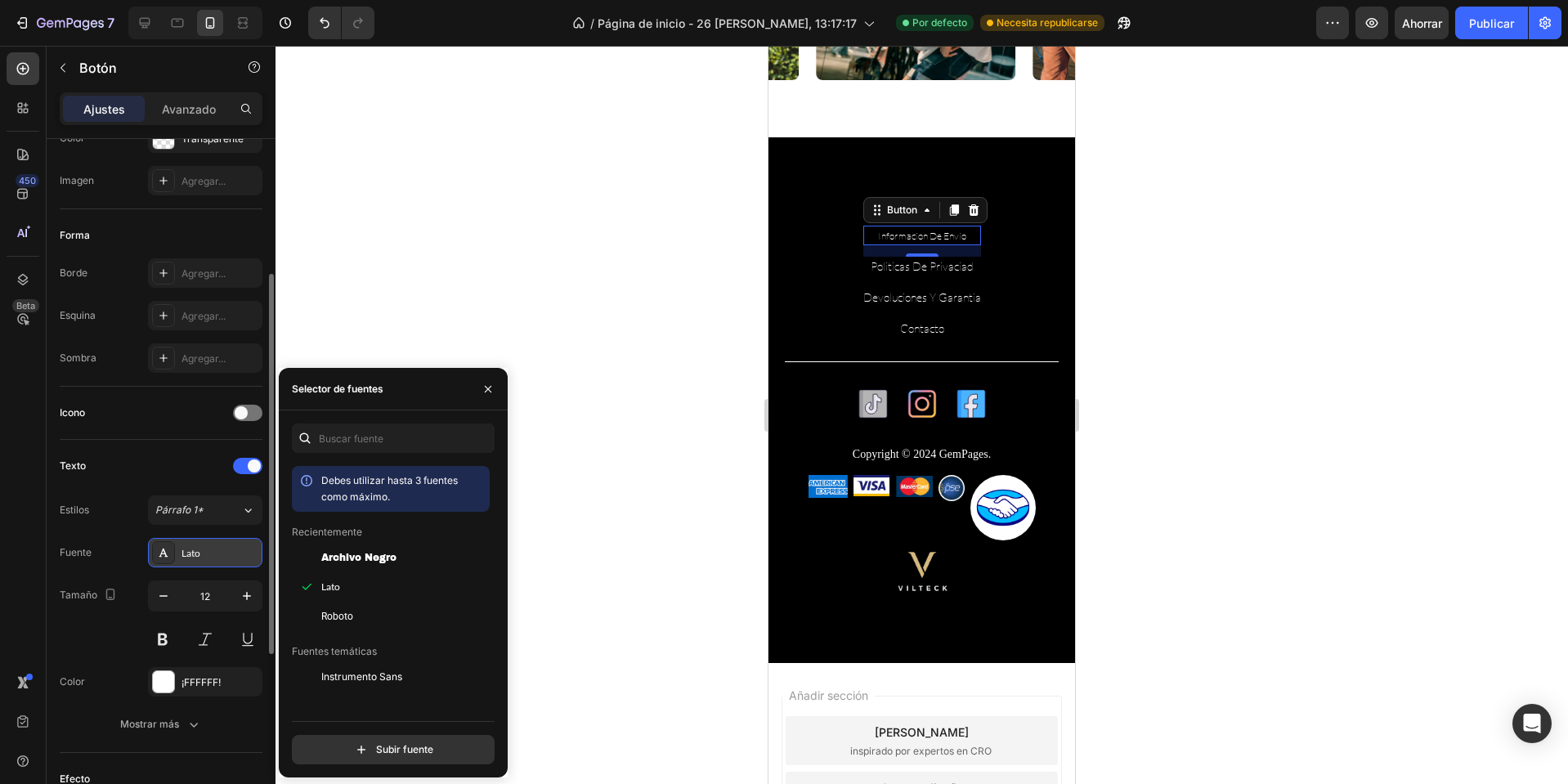
click at [201, 555] on font "Lato" at bounding box center [190, 553] width 19 height 12
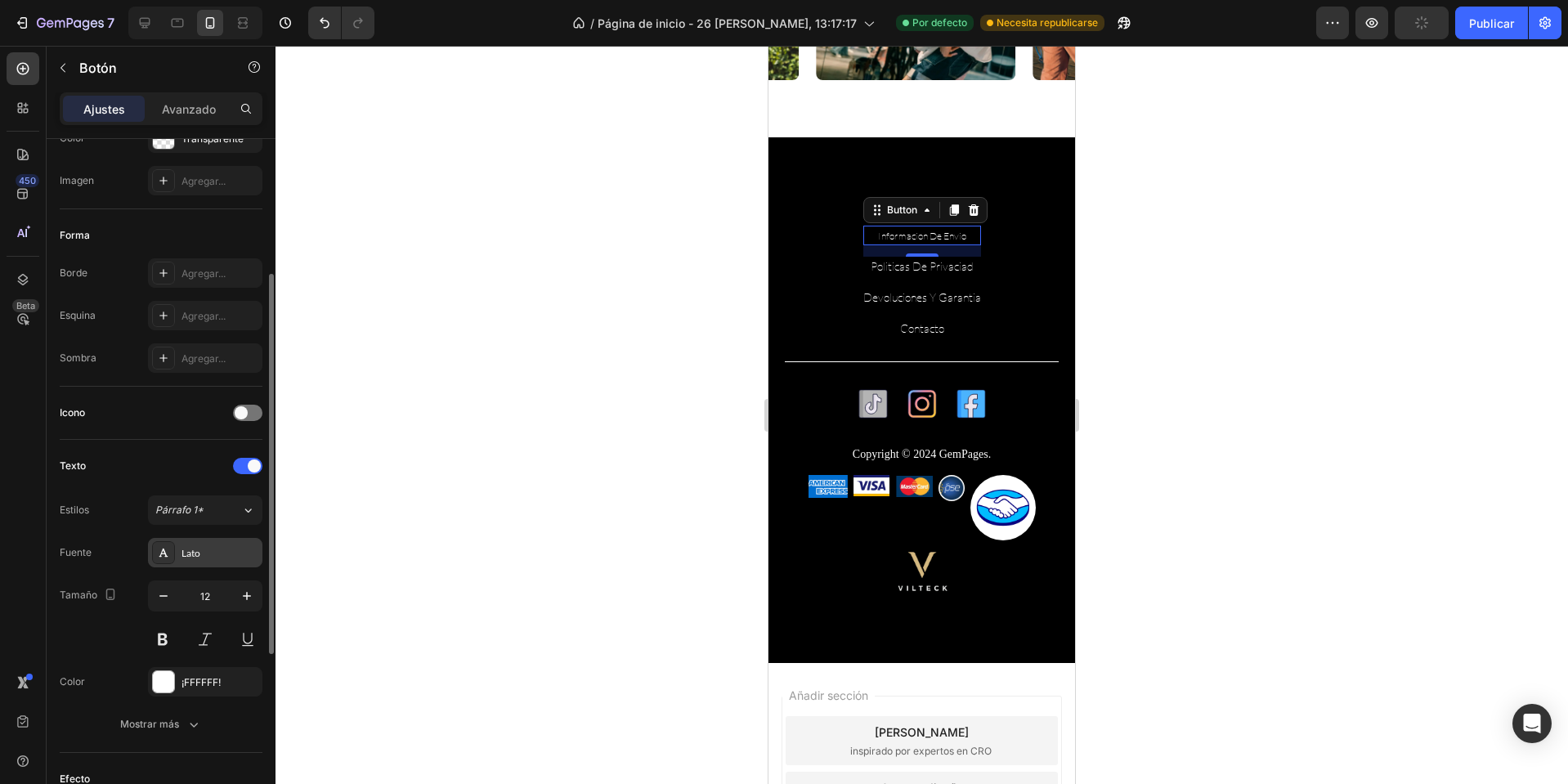
click at [201, 555] on font "Lato" at bounding box center [190, 553] width 19 height 12
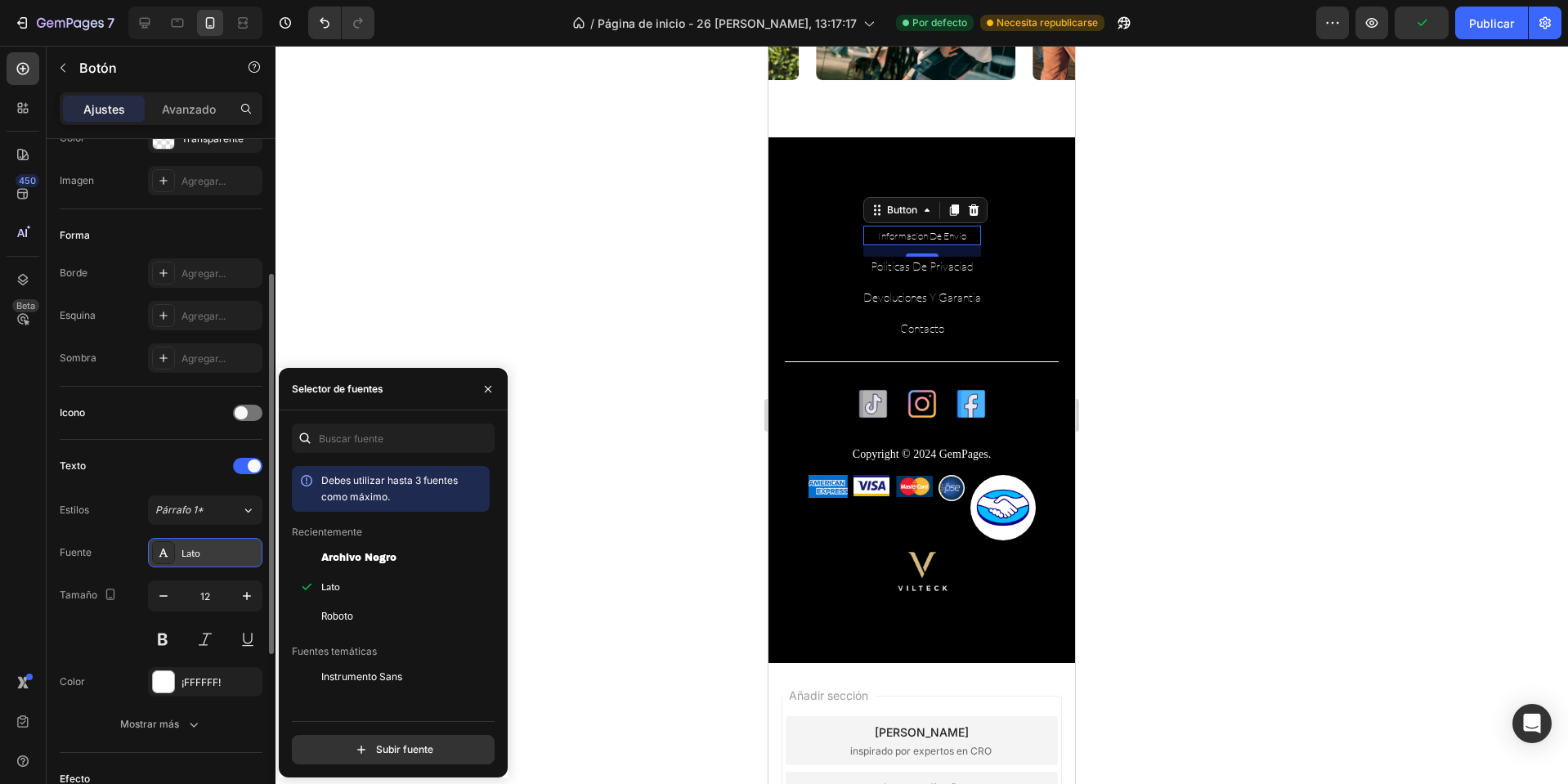
click at [179, 562] on div "Lato" at bounding box center [205, 553] width 115 height 30
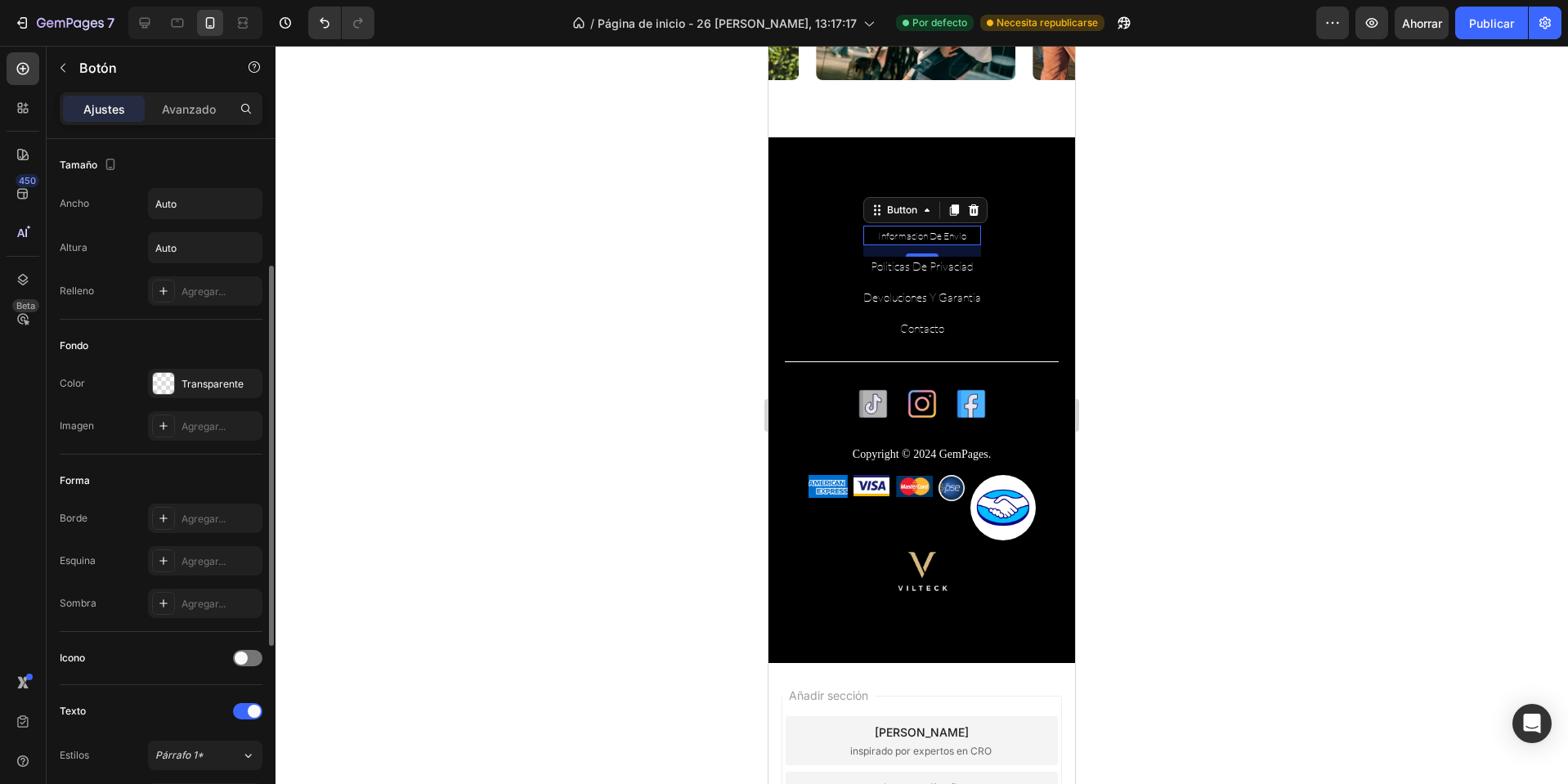
scroll to position [409, 0]
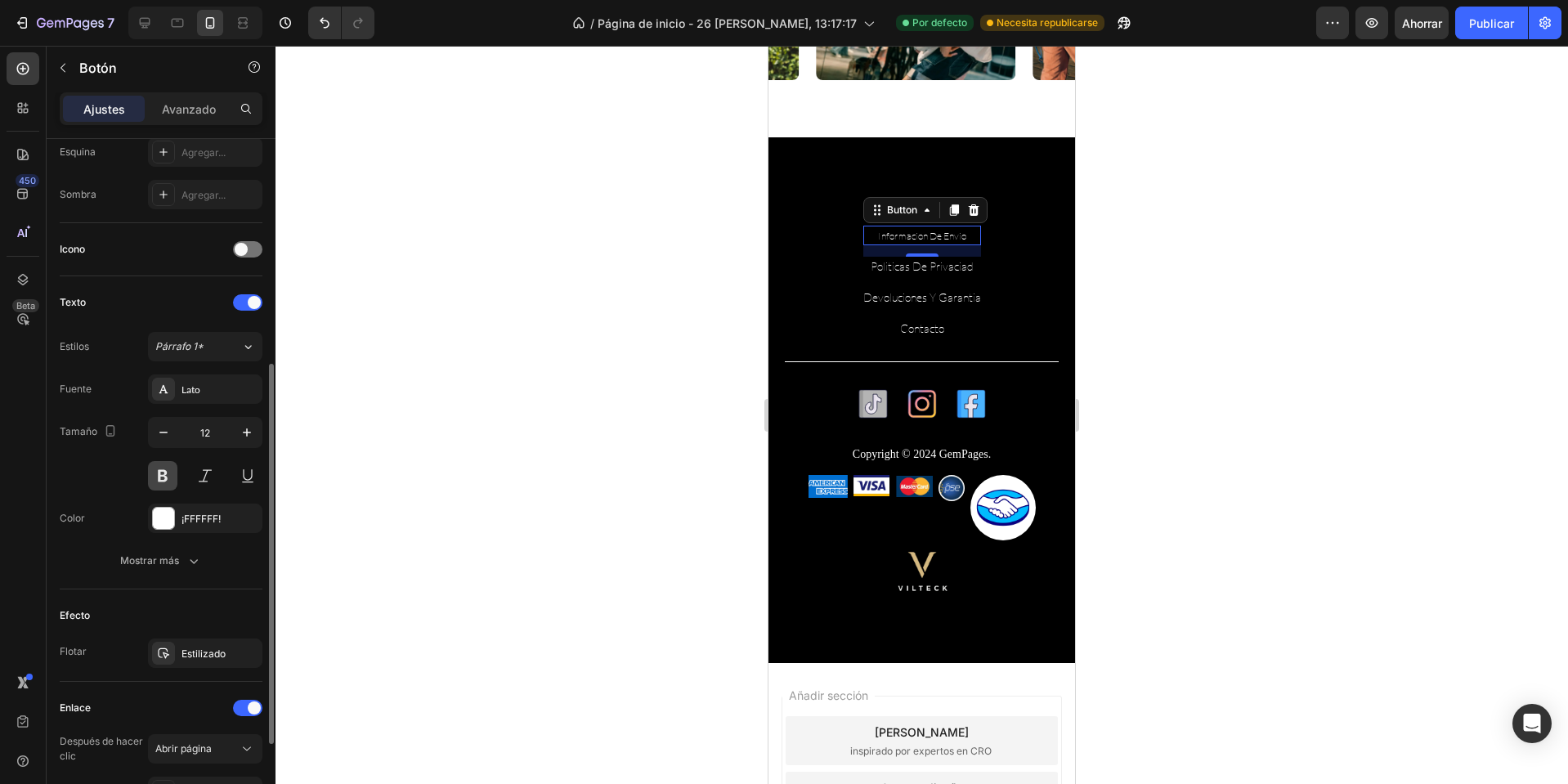
click at [157, 477] on button at bounding box center [163, 476] width 30 height 30
click at [916, 260] on p "Politicas de privaciad" at bounding box center [922, 266] width 103 height 17
click at [168, 483] on button at bounding box center [163, 476] width 30 height 30
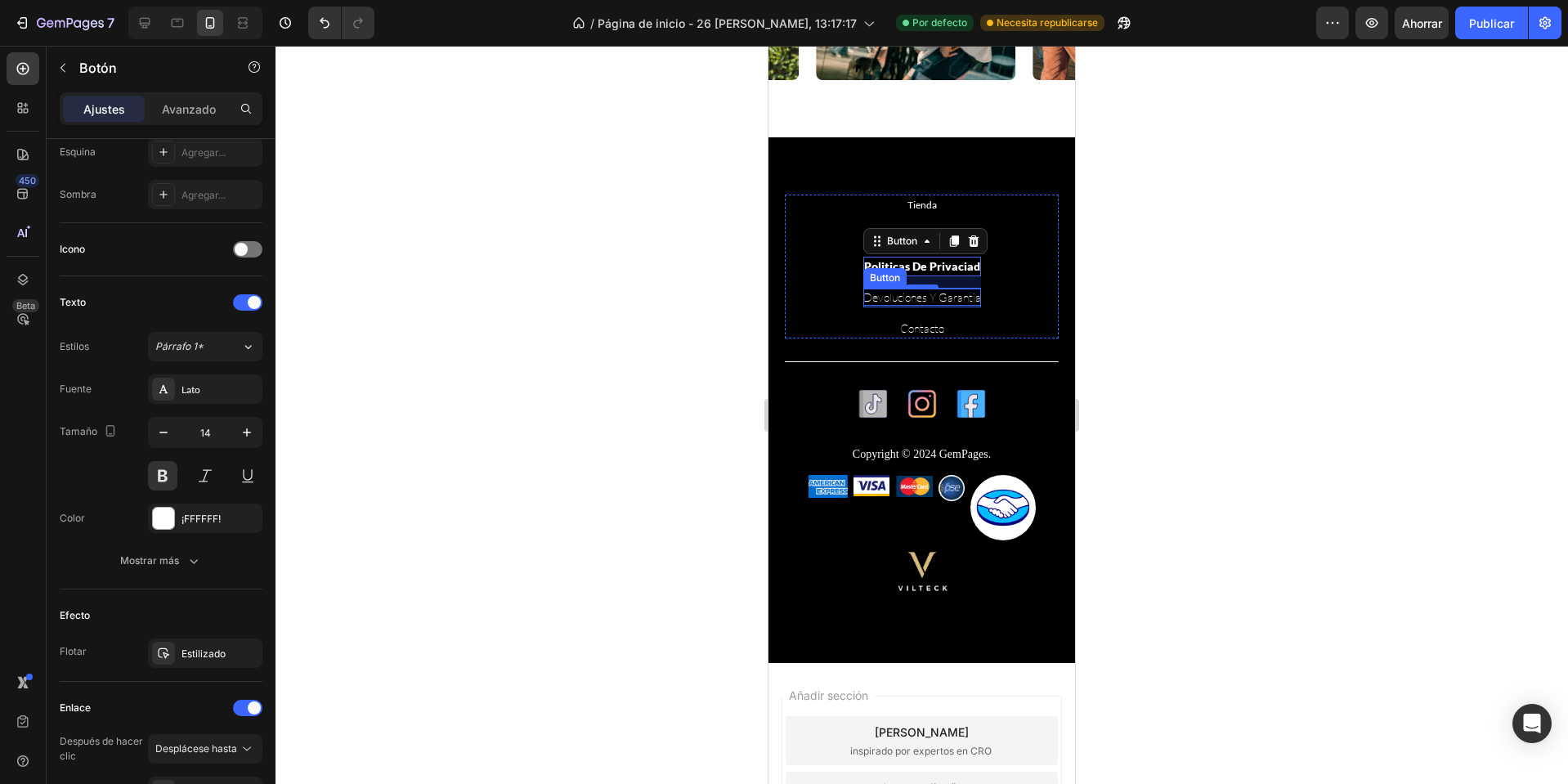
click at [888, 291] on p "Devoluciones y garantia" at bounding box center [922, 297] width 118 height 17
click at [161, 476] on button at bounding box center [163, 476] width 30 height 30
click at [901, 329] on p "Contacto" at bounding box center [922, 329] width 44 height 17
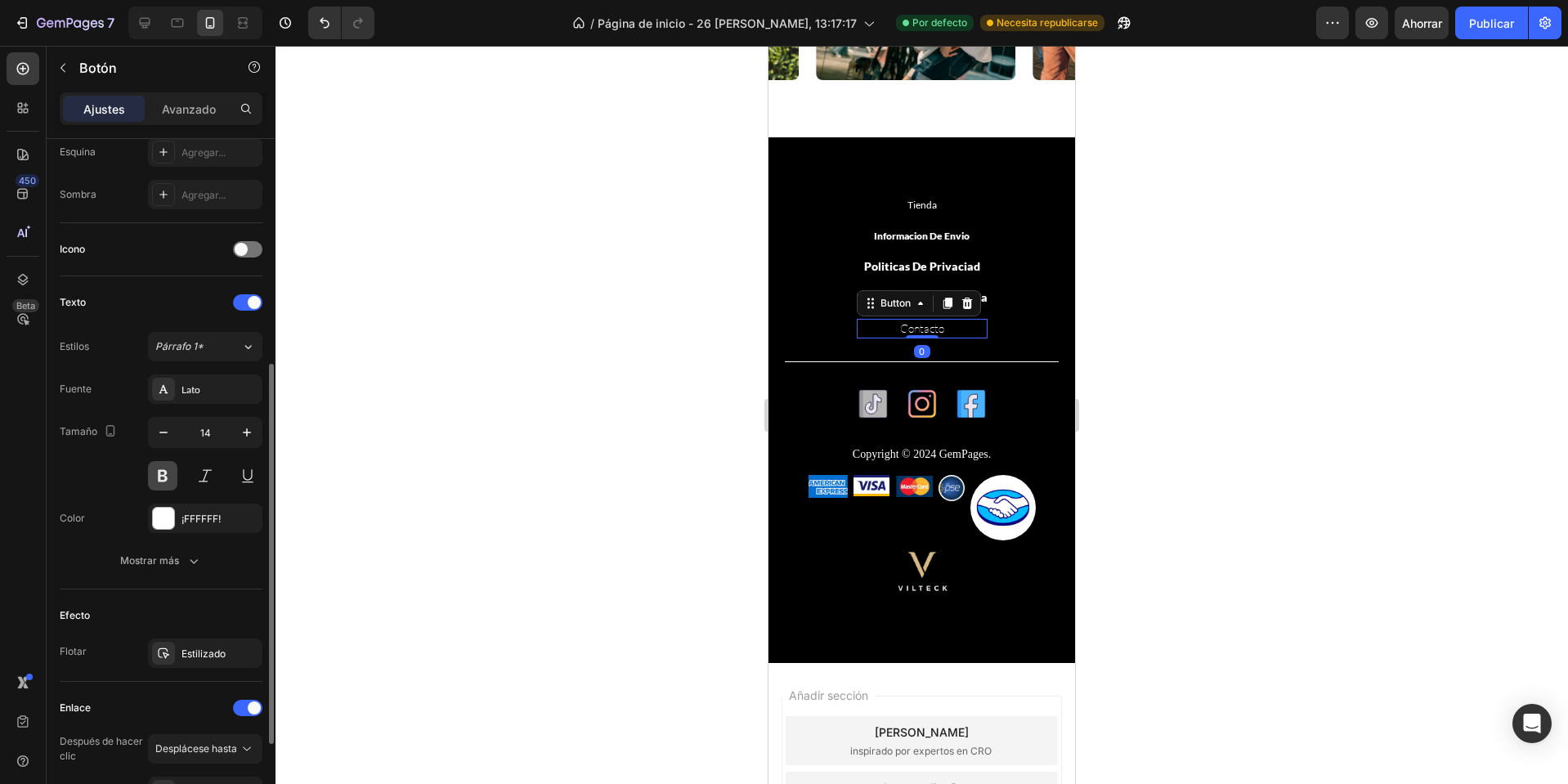
click at [169, 478] on button at bounding box center [163, 476] width 30 height 30
click at [942, 202] on div "Tienda Button" at bounding box center [922, 204] width 131 height 20
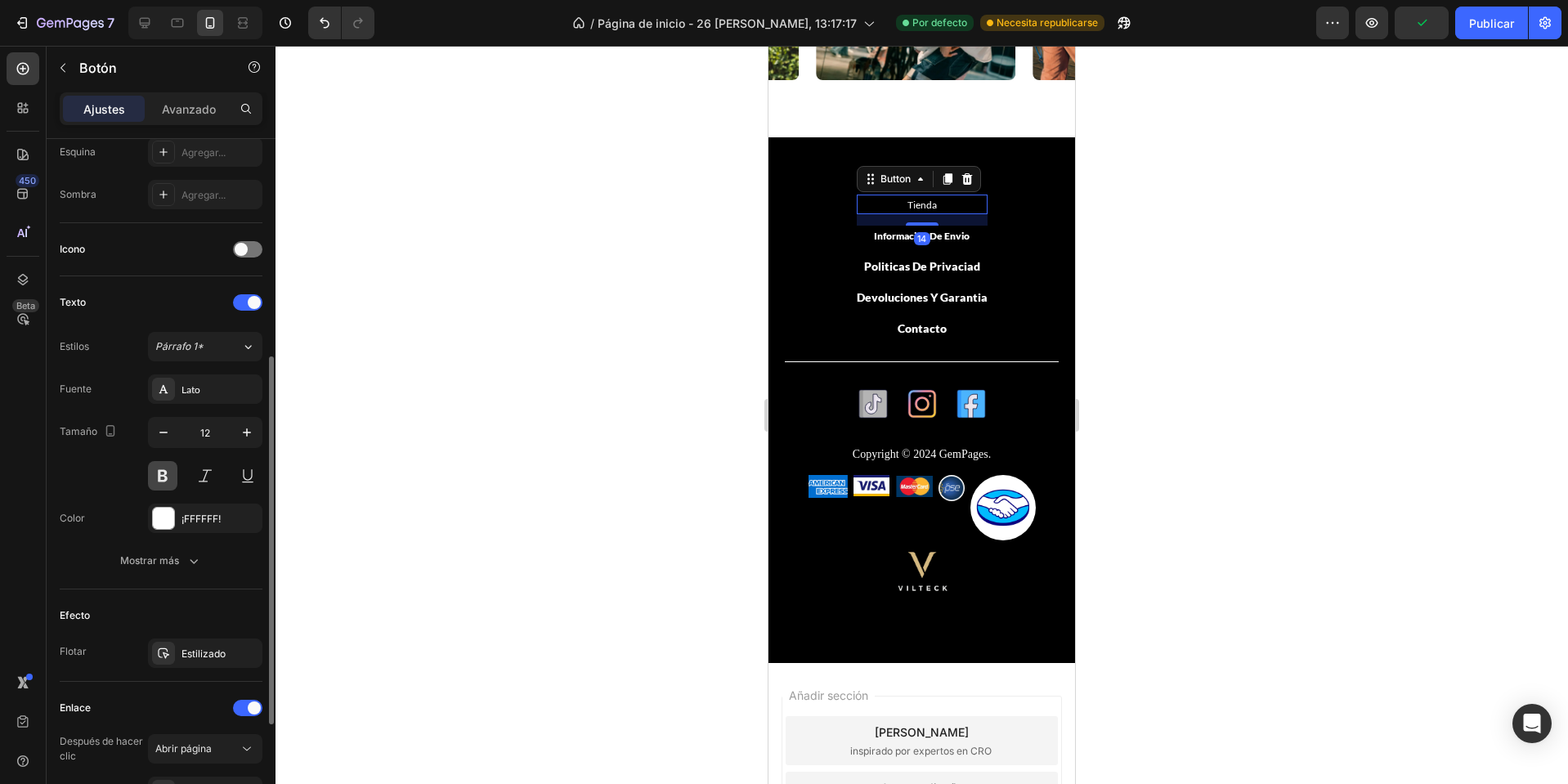
click at [176, 480] on button at bounding box center [163, 476] width 30 height 30
click at [900, 241] on p "Informacion de envio" at bounding box center [922, 236] width 95 height 15
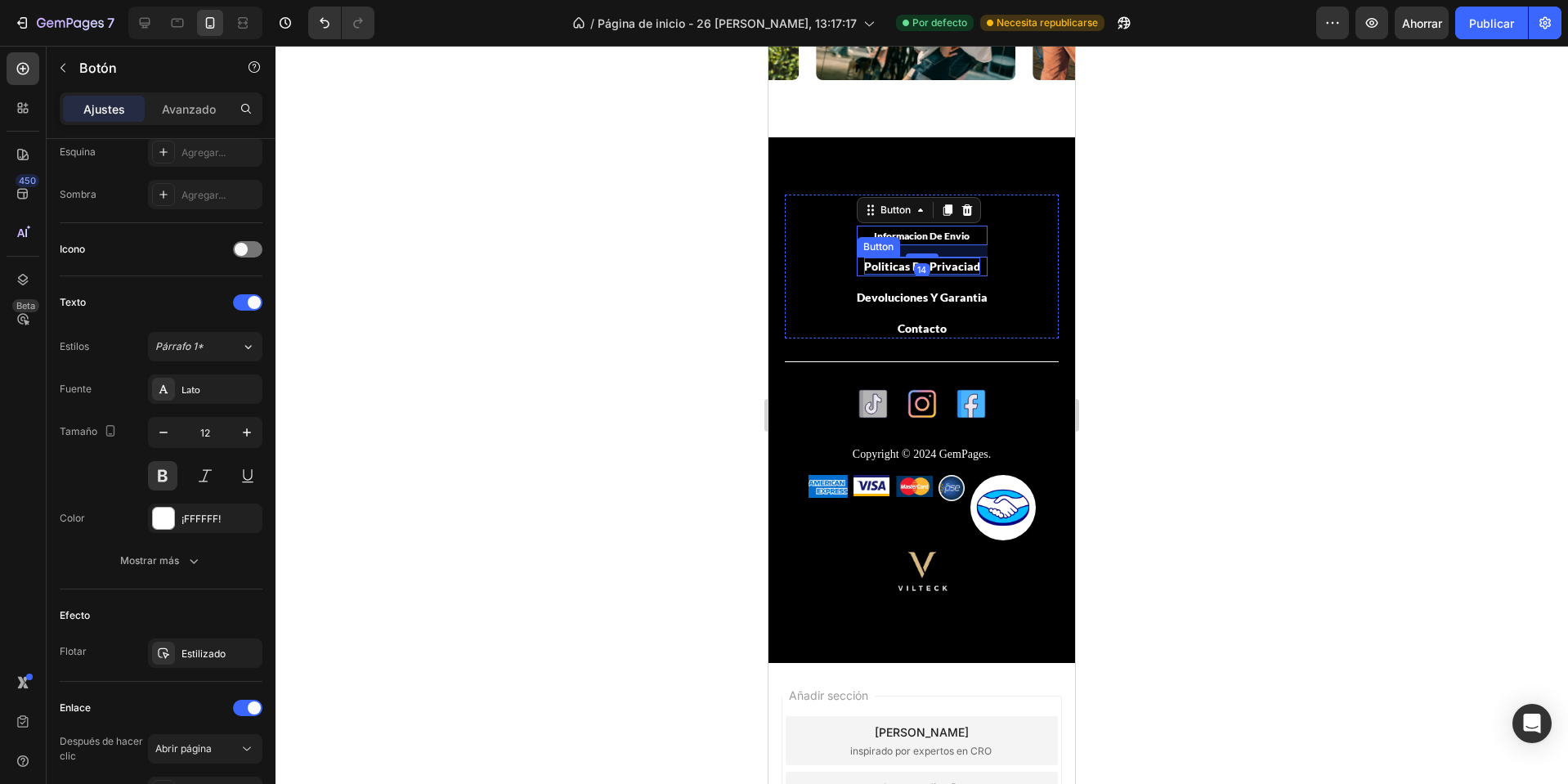
click at [888, 259] on p "Politicas de privaciad" at bounding box center [922, 266] width 116 height 17
click at [950, 199] on div "Tienda Button" at bounding box center [922, 204] width 131 height 20
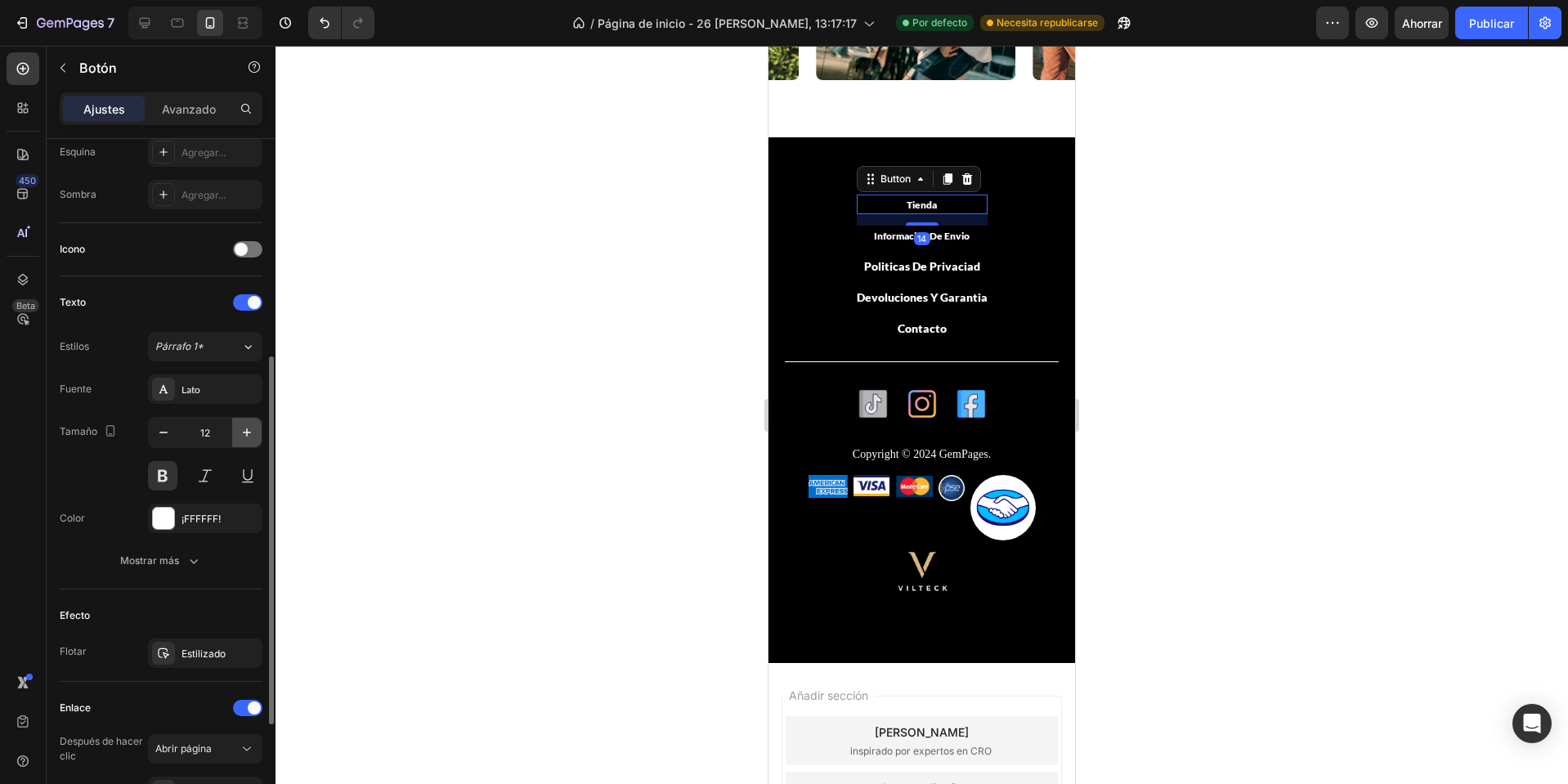
click at [234, 426] on button "button" at bounding box center [247, 433] width 30 height 30
type input "14"
click at [949, 226] on div "14" at bounding box center [922, 220] width 131 height 11
click at [947, 234] on p "Informacion de envio" at bounding box center [922, 236] width 95 height 15
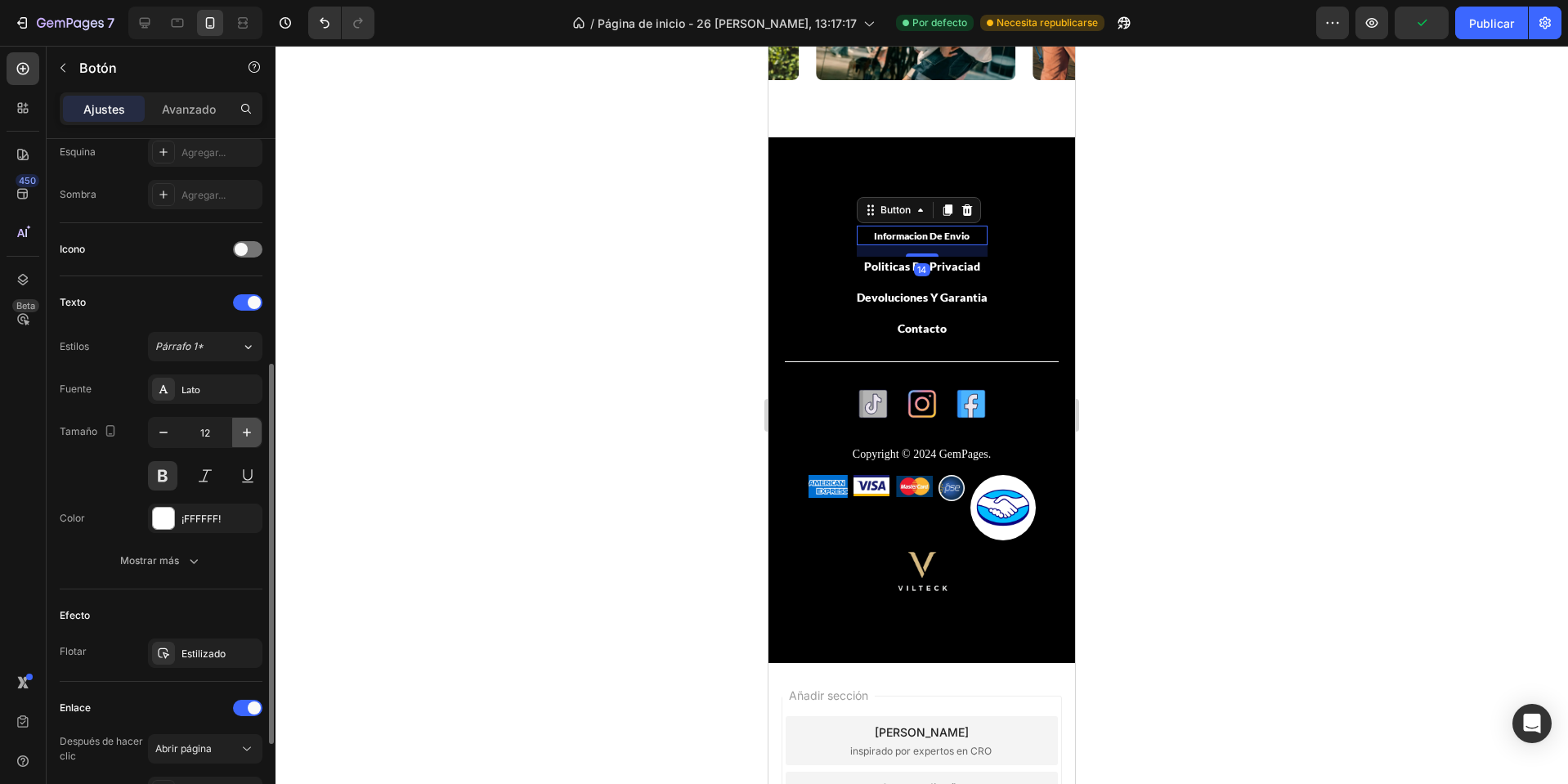
click at [249, 431] on icon "button" at bounding box center [247, 433] width 17 height 17
type input "14"
click at [985, 500] on img at bounding box center [1003, 508] width 65 height 65
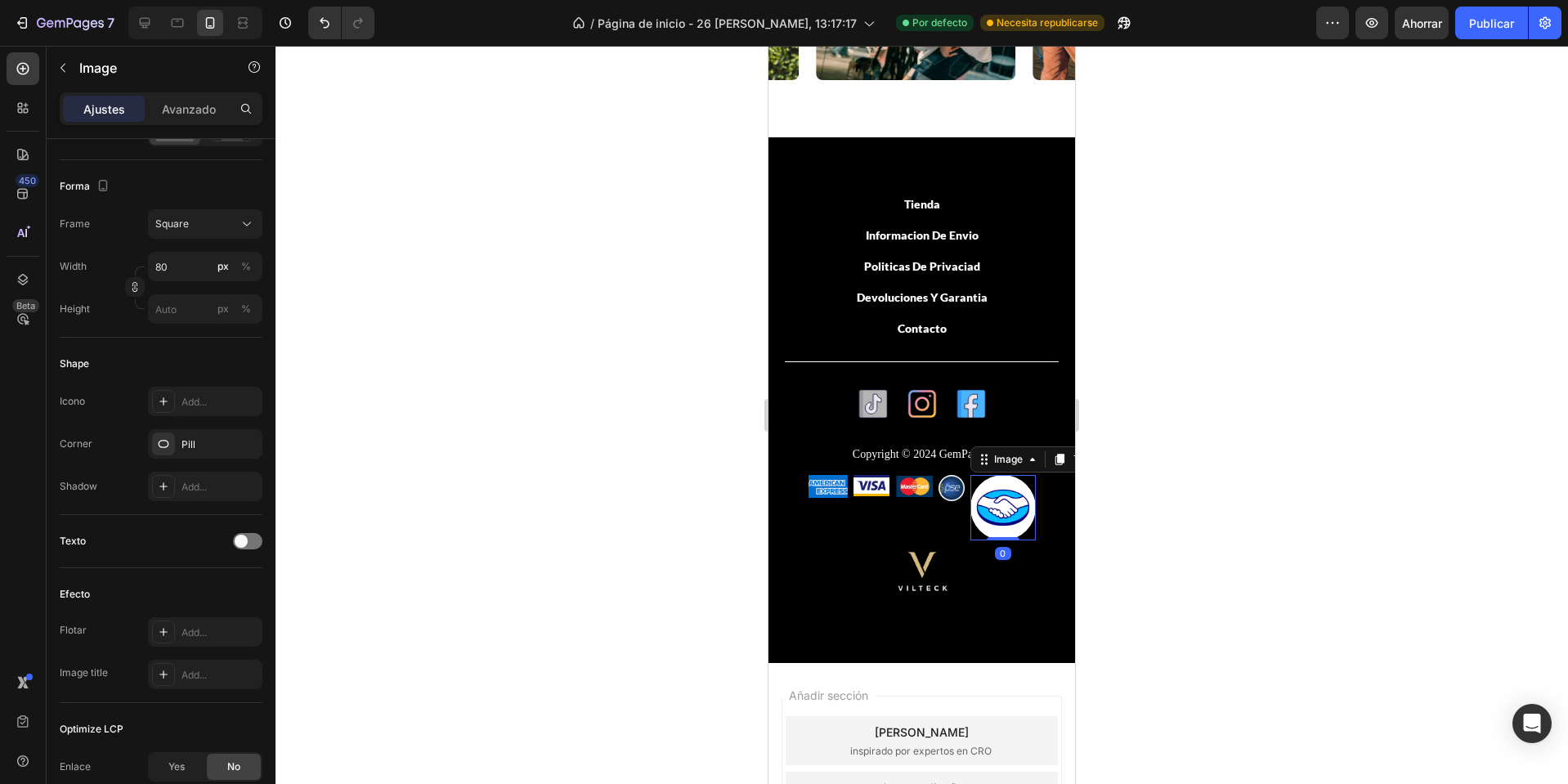
scroll to position [0, 0]
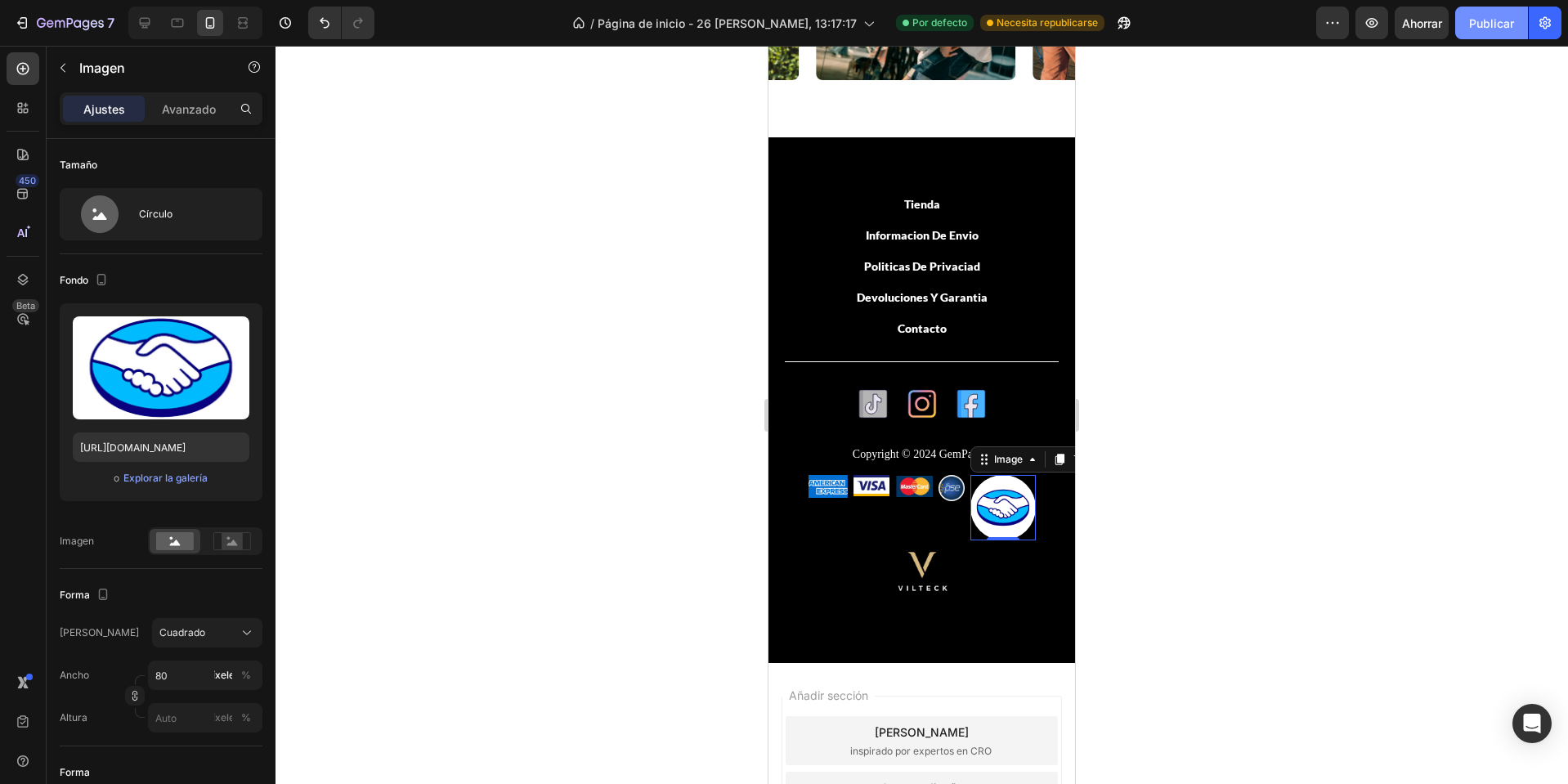
click at [1482, 21] on font "Publicar" at bounding box center [1491, 23] width 45 height 14
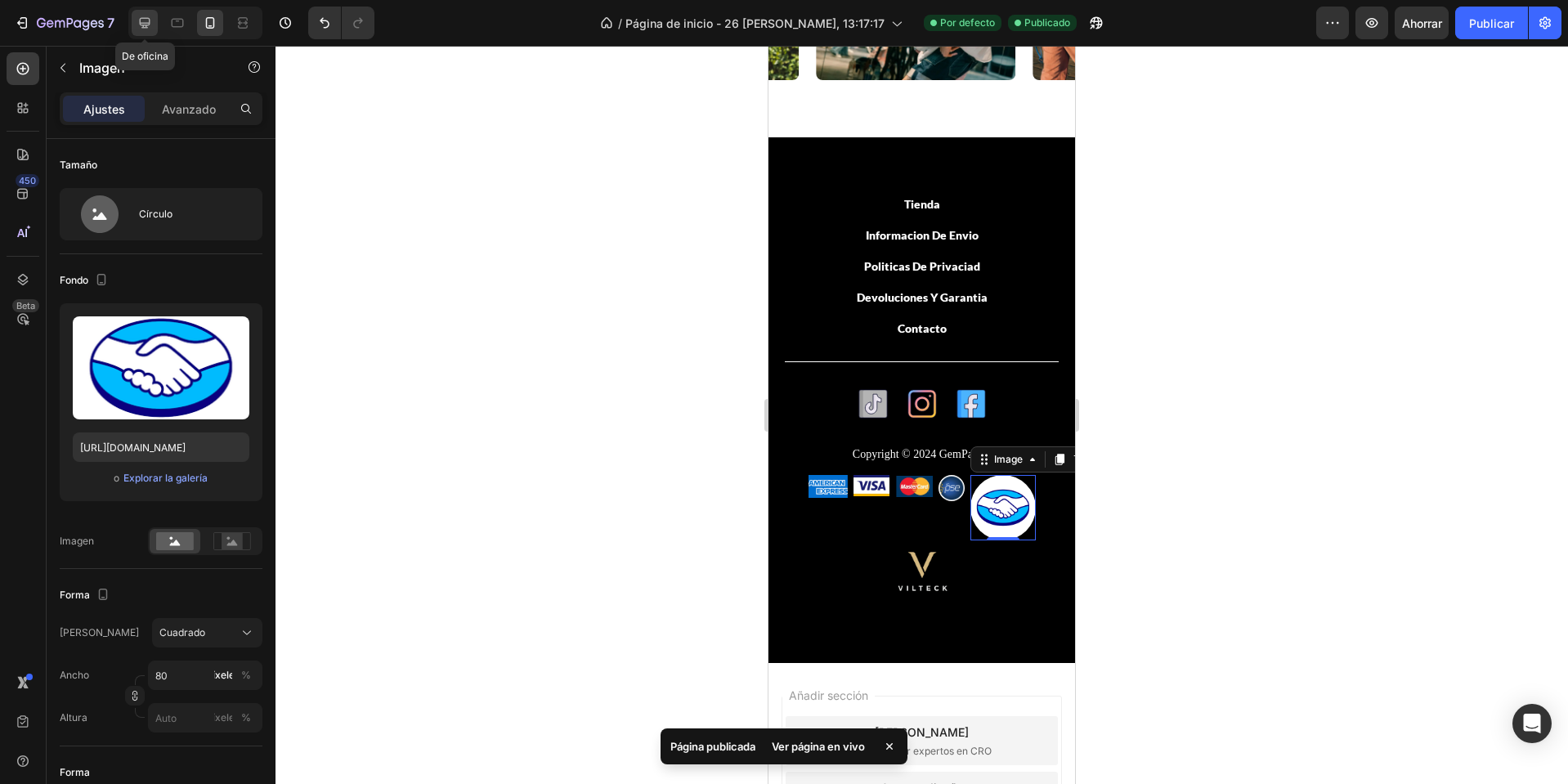
click at [147, 26] on icon at bounding box center [145, 22] width 10 height 10
type input "32"
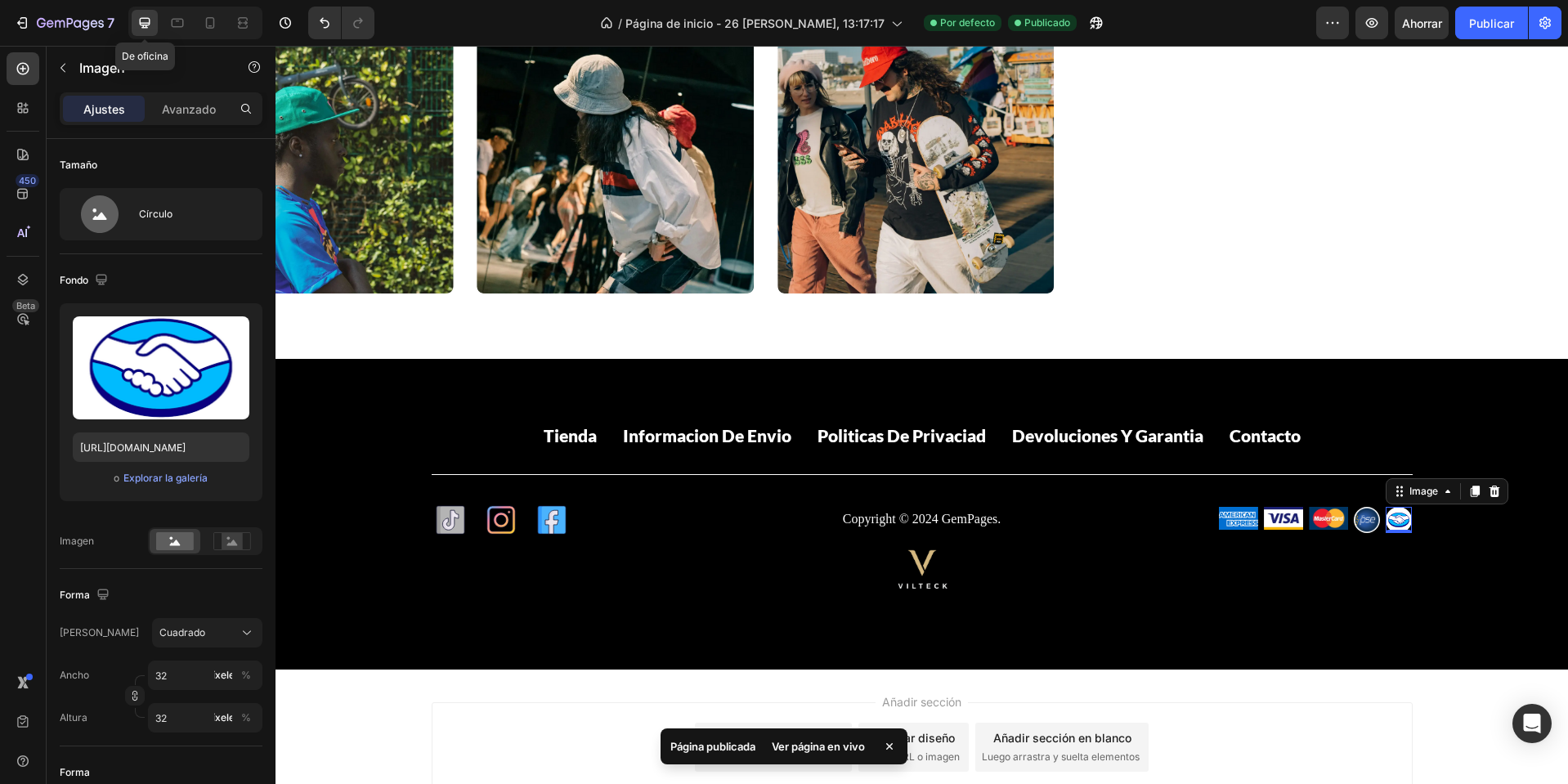
scroll to position [3210, 0]
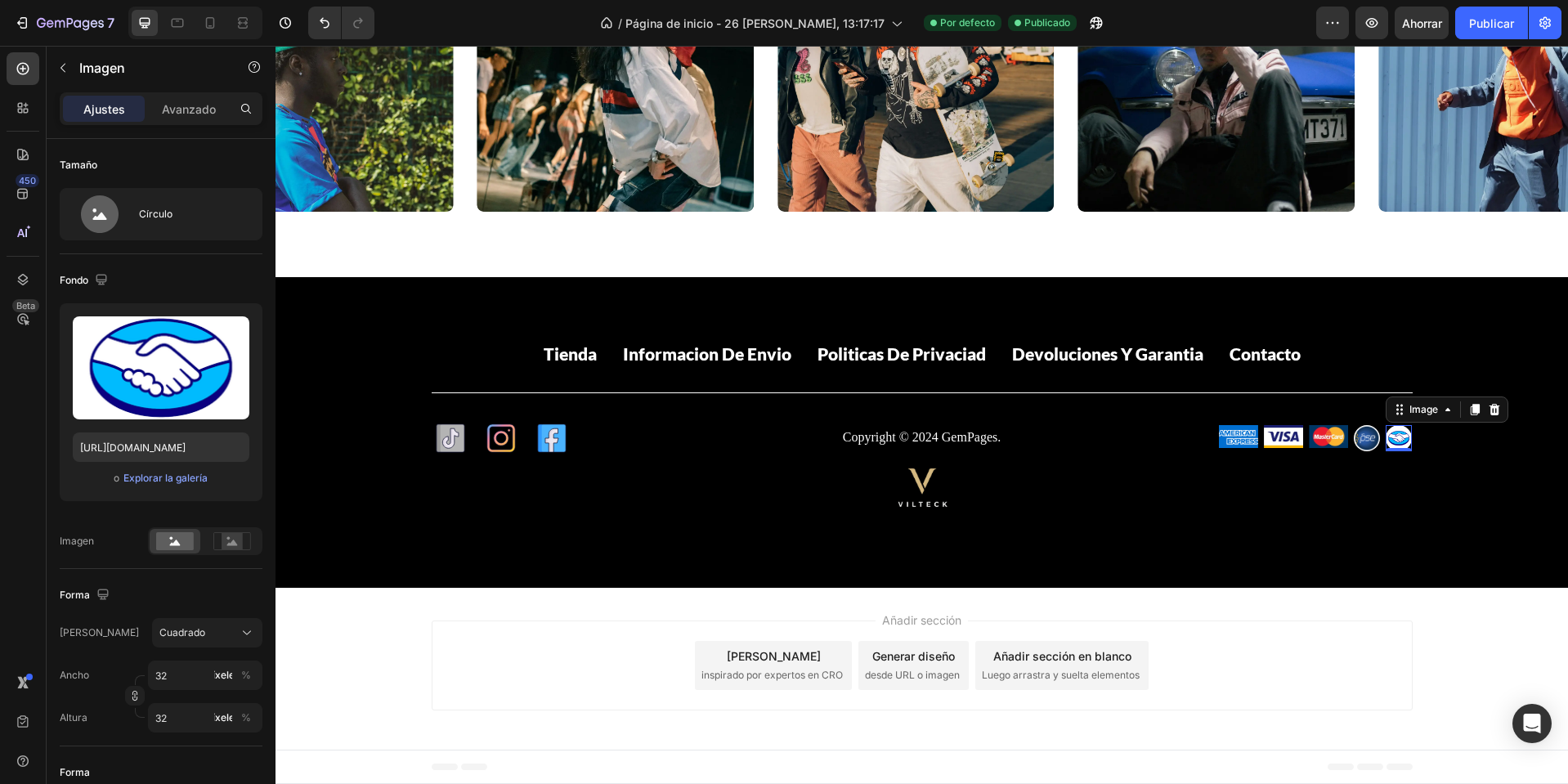
click at [1399, 439] on img at bounding box center [1399, 439] width 26 height 26
click at [216, 10] on div at bounding box center [210, 23] width 26 height 26
type input "80"
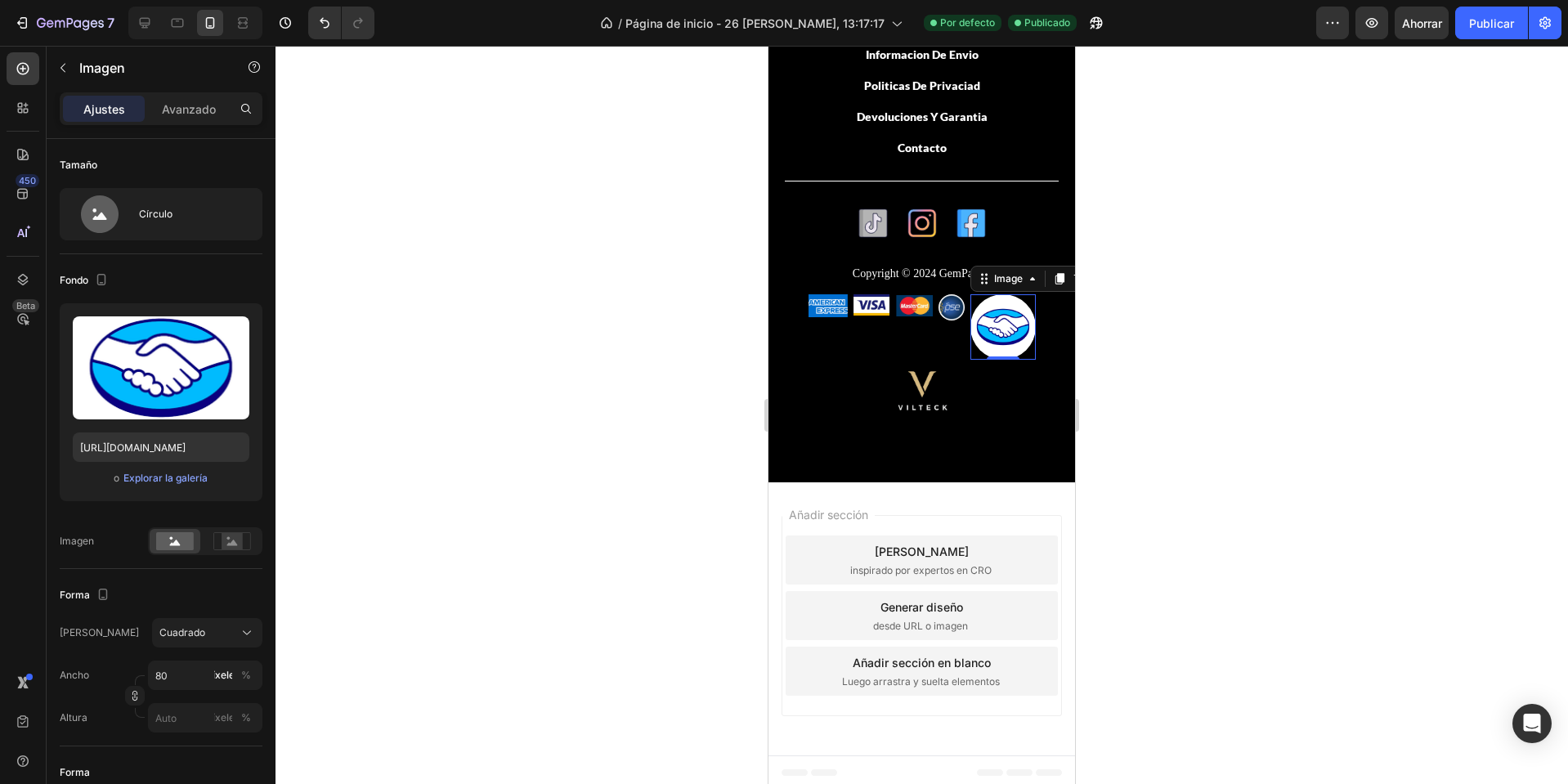
scroll to position [3420, 0]
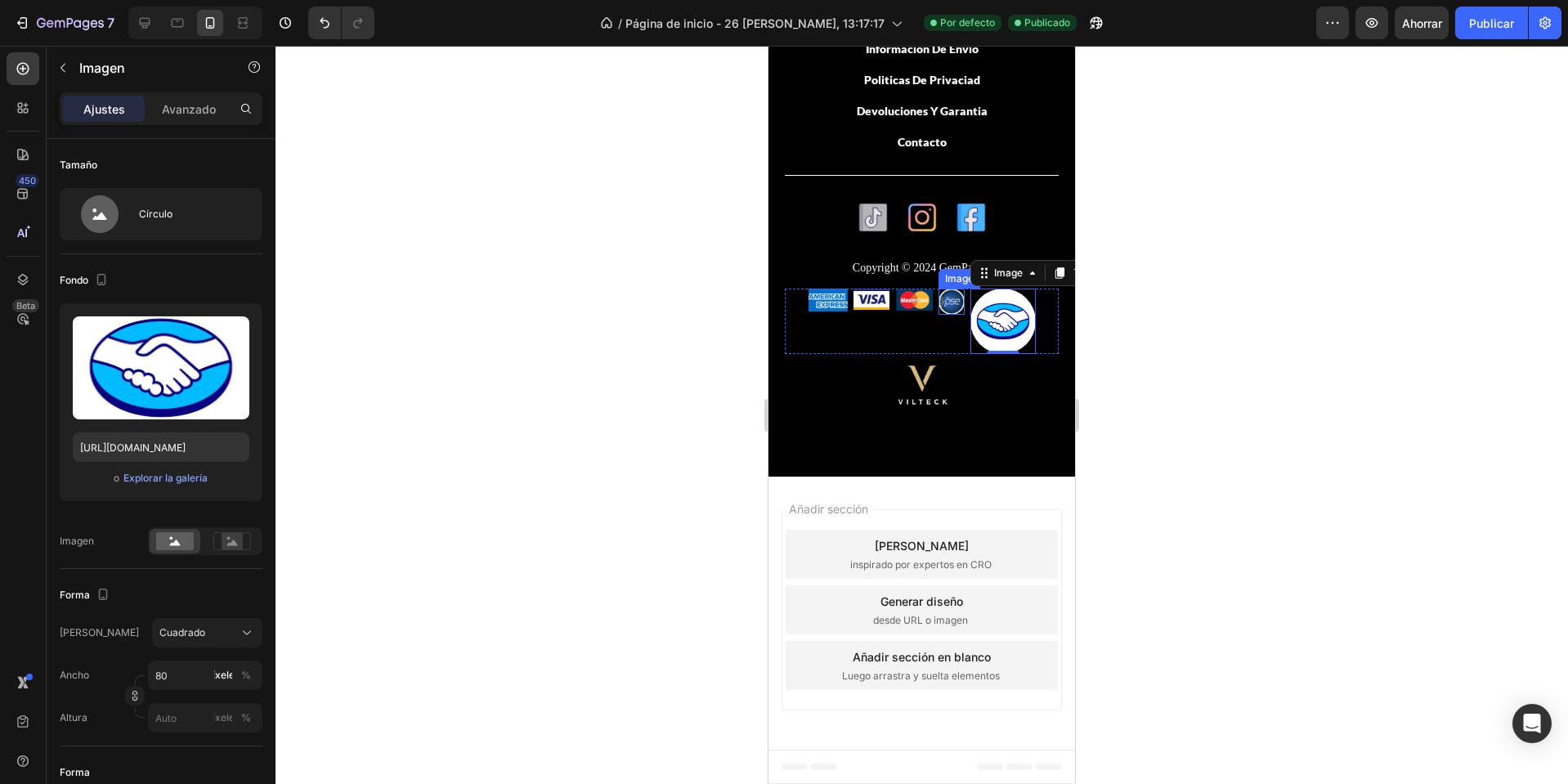
click at [953, 304] on img at bounding box center [952, 301] width 26 height 26
click at [997, 329] on img at bounding box center [1003, 321] width 65 height 65
click at [209, 675] on input "80" at bounding box center [205, 676] width 115 height 30
type input "3"
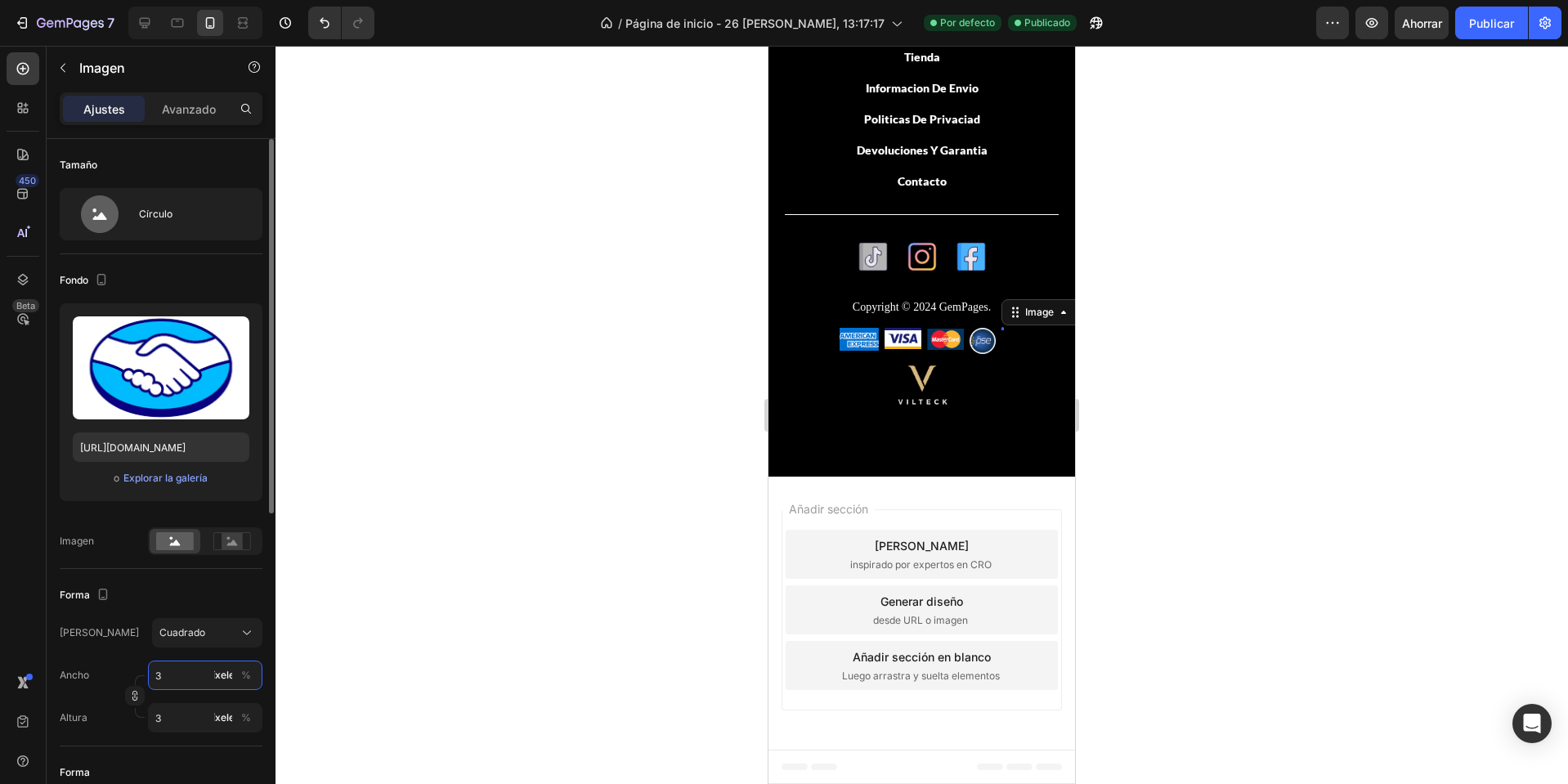
scroll to position [3381, 0]
type input "32"
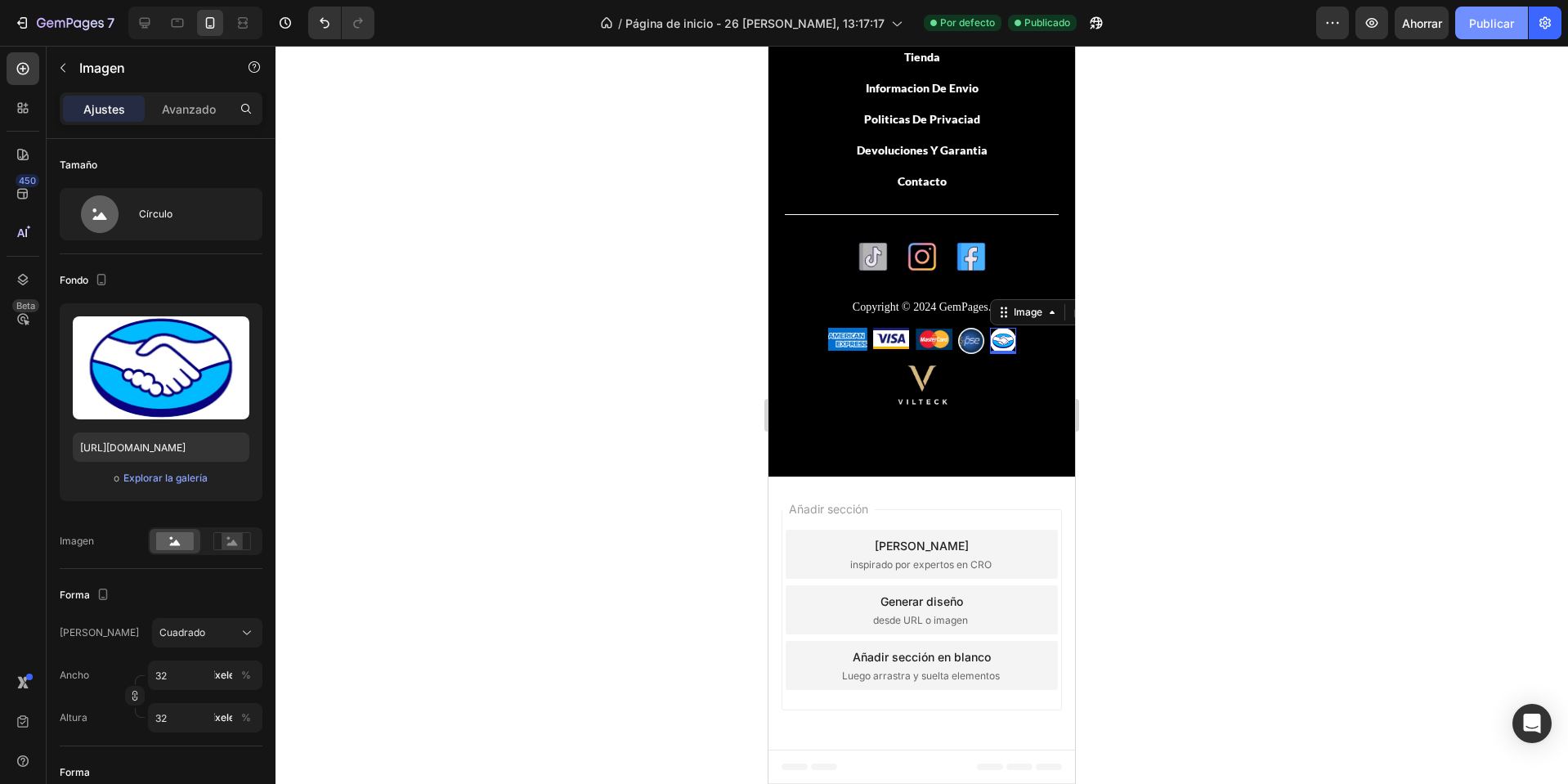
click at [1505, 23] on font "Publicar" at bounding box center [1491, 23] width 45 height 14
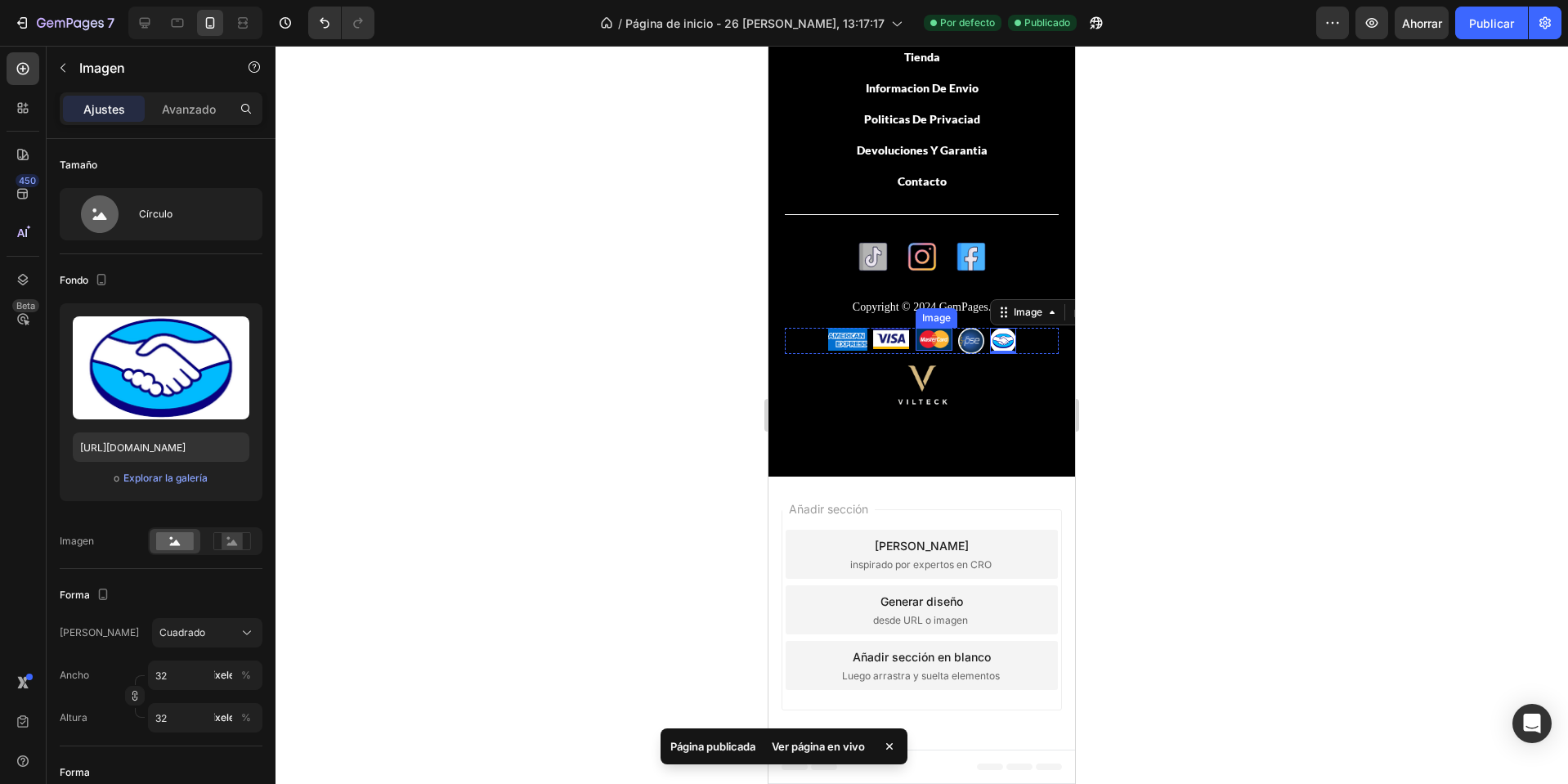
click at [916, 342] on img at bounding box center [933, 339] width 36 height 23
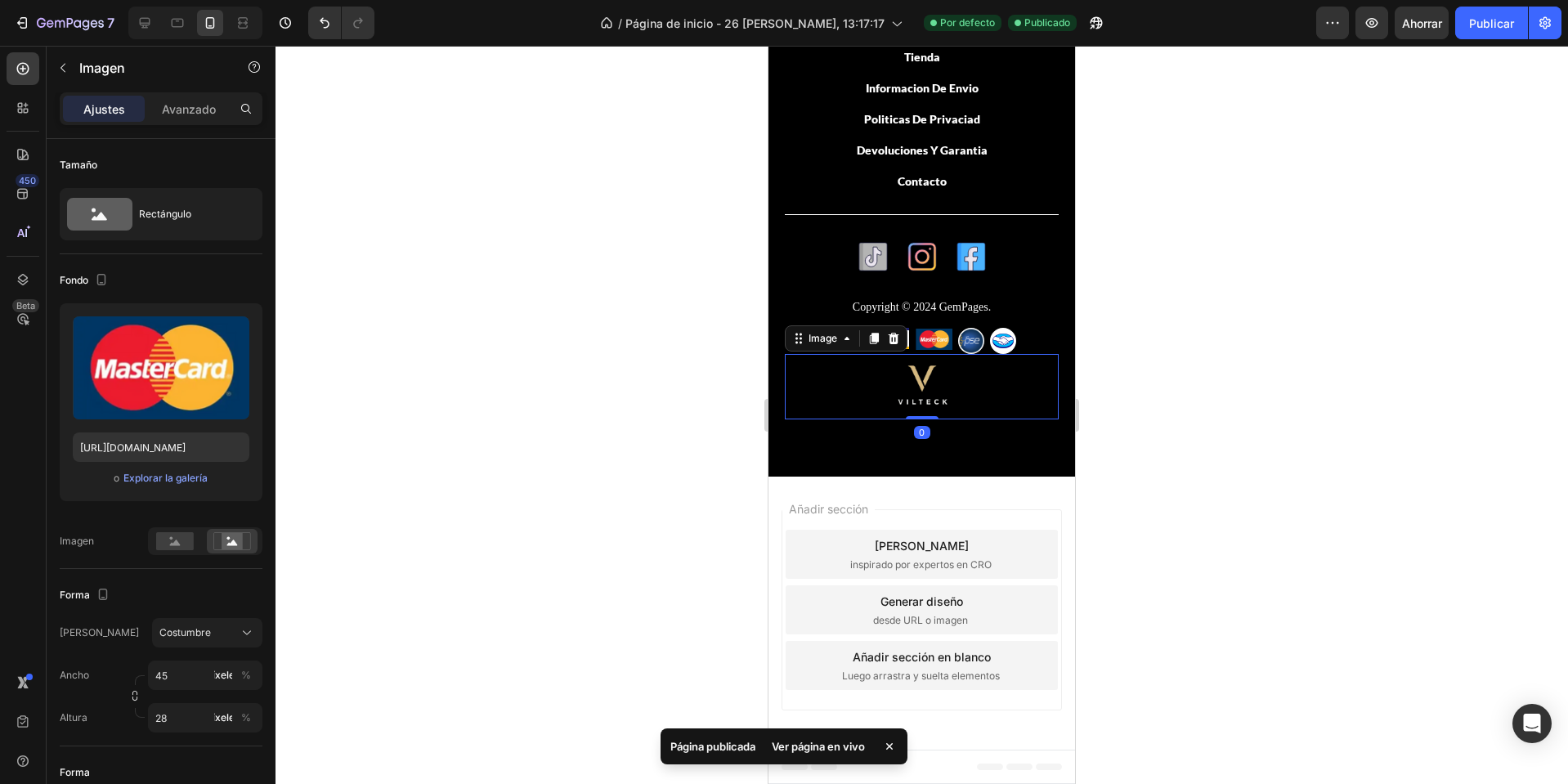
click at [910, 376] on img at bounding box center [922, 386] width 65 height 65
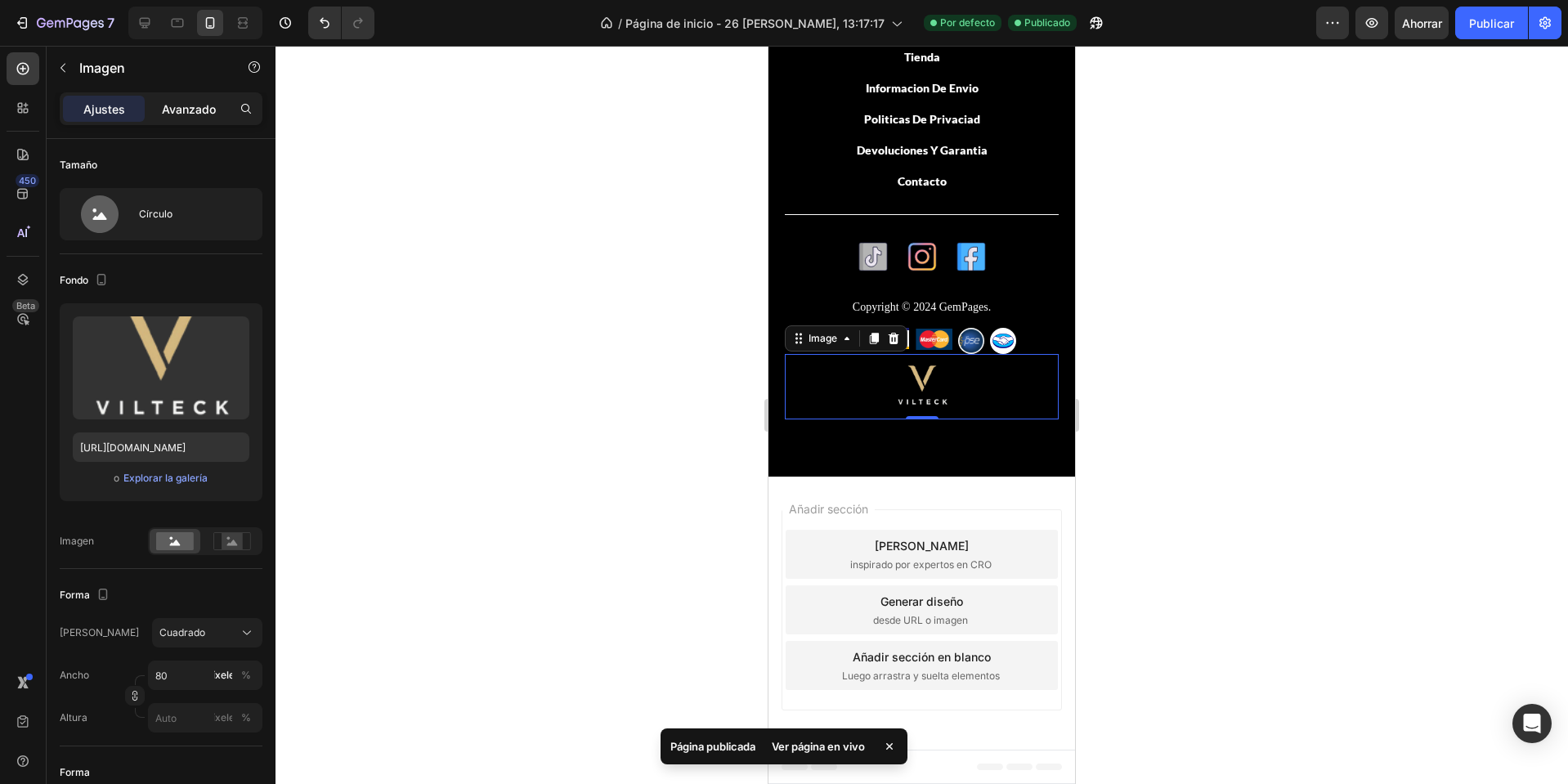
click at [186, 108] on font "Avanzado" at bounding box center [189, 109] width 54 height 14
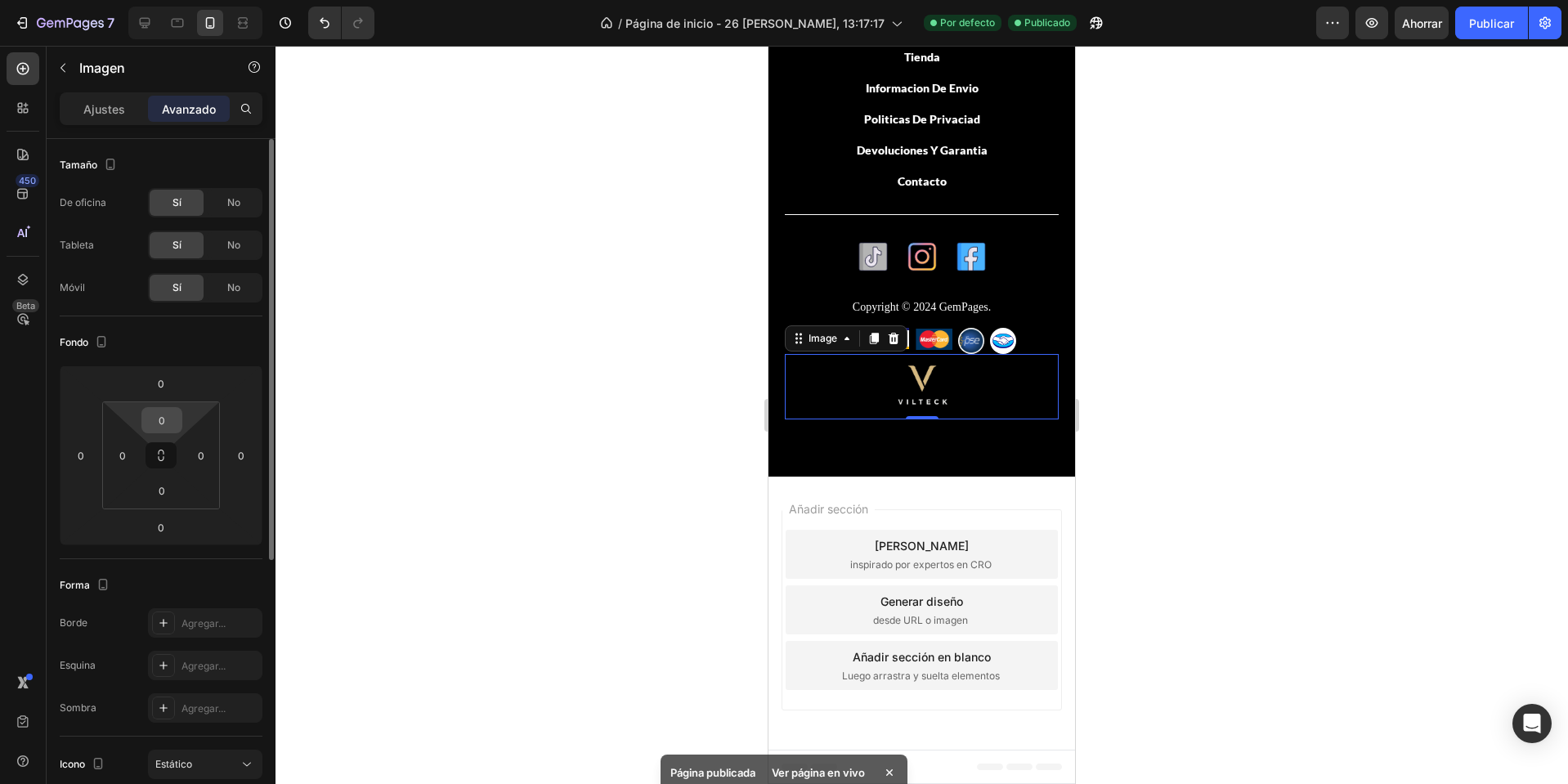
click at [162, 425] on input "0" at bounding box center [161, 420] width 33 height 24
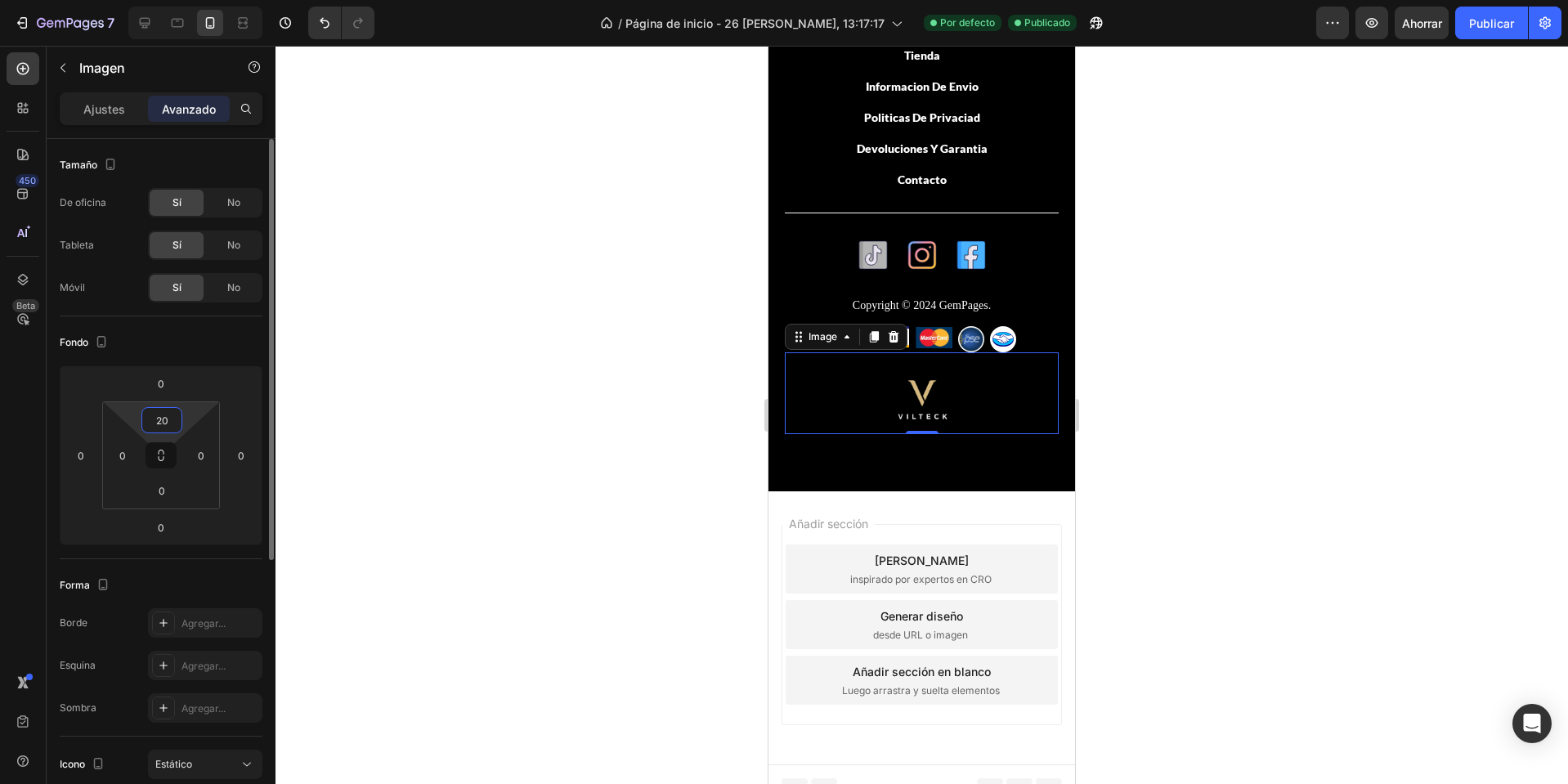
scroll to position [3396, 0]
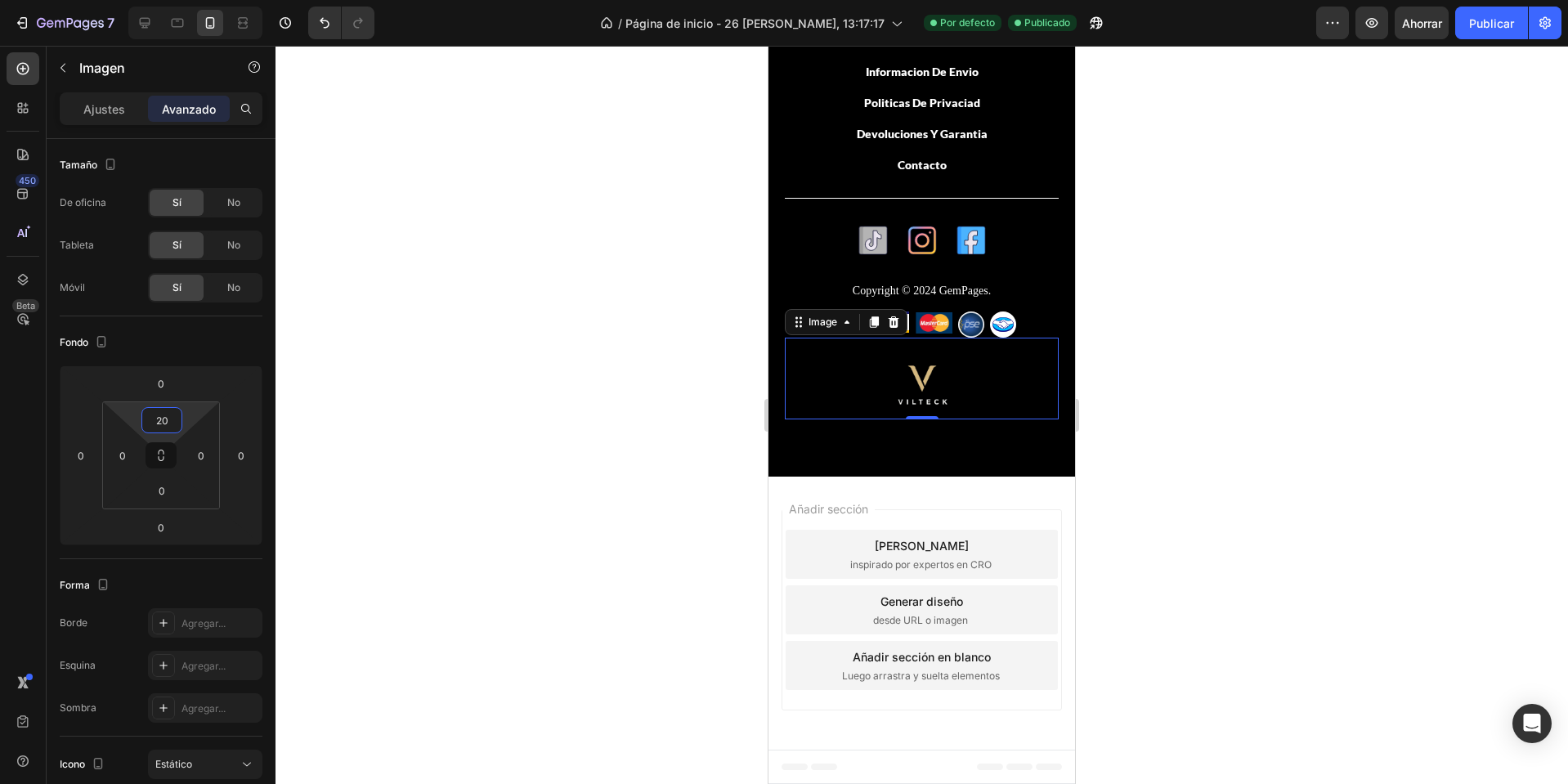
type input "20"
click at [1237, 323] on div at bounding box center [921, 414] width 1293 height 738
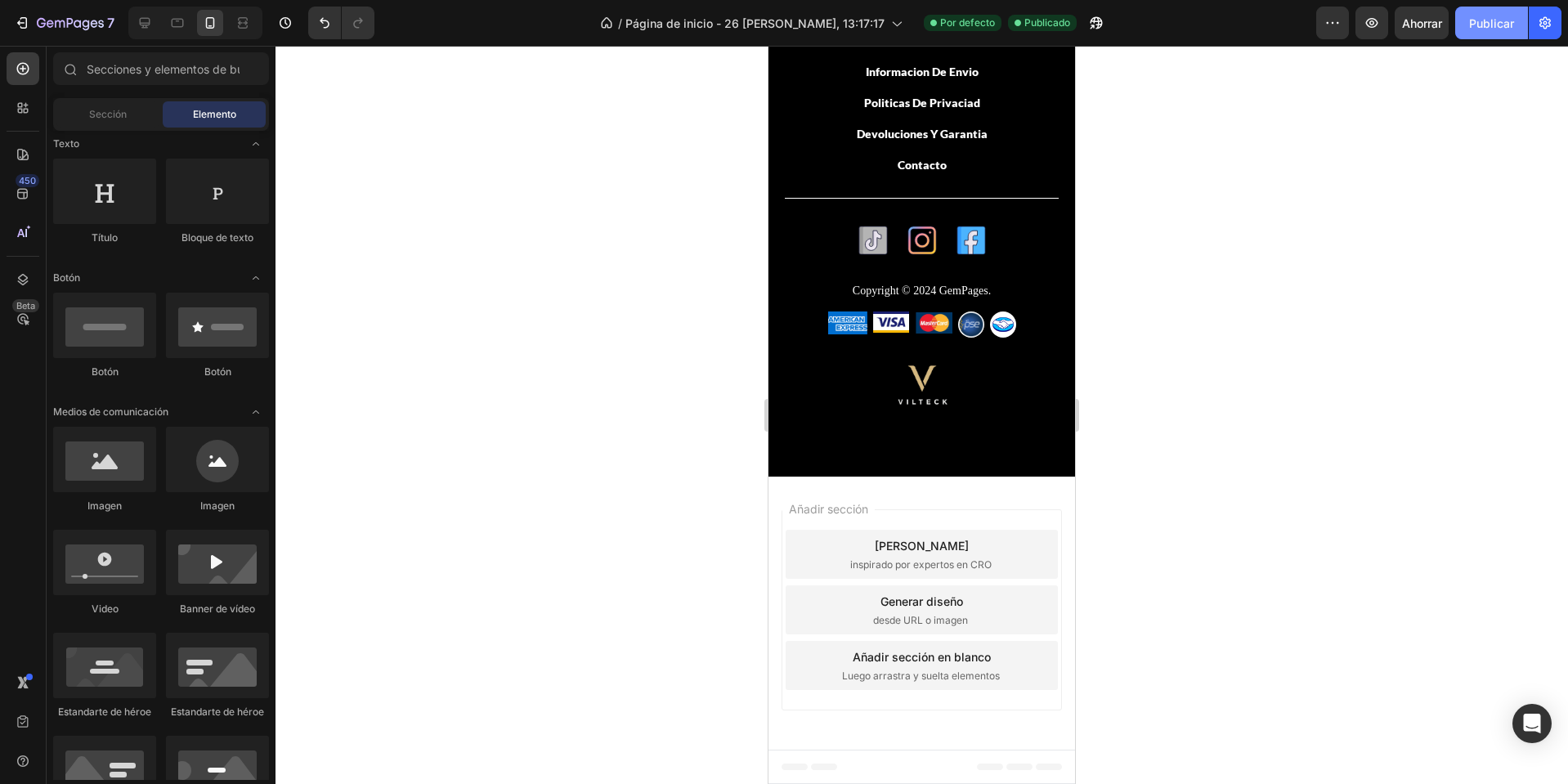
click at [1491, 17] on font "Publicar" at bounding box center [1491, 23] width 45 height 14
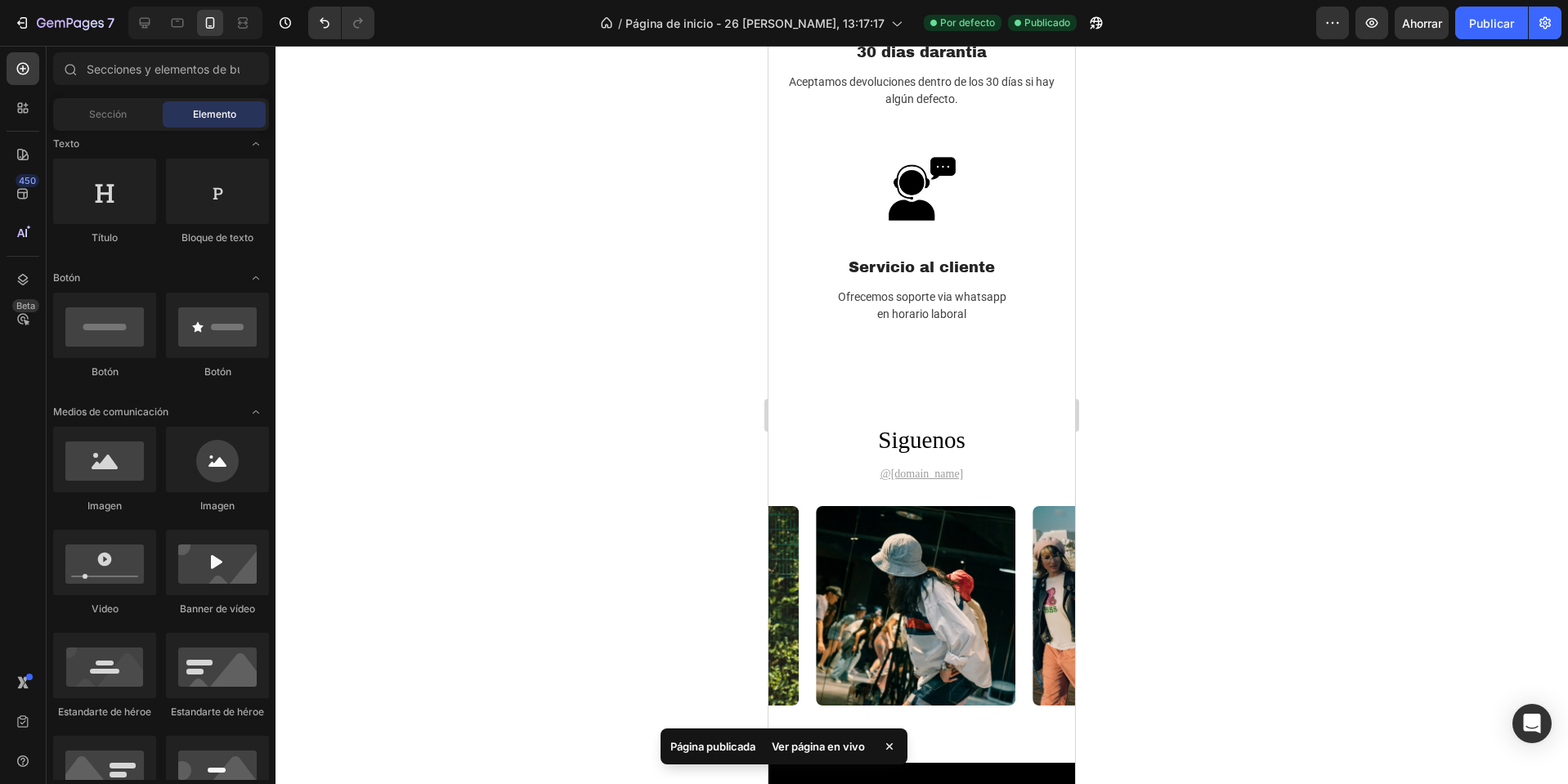
scroll to position [2824, 0]
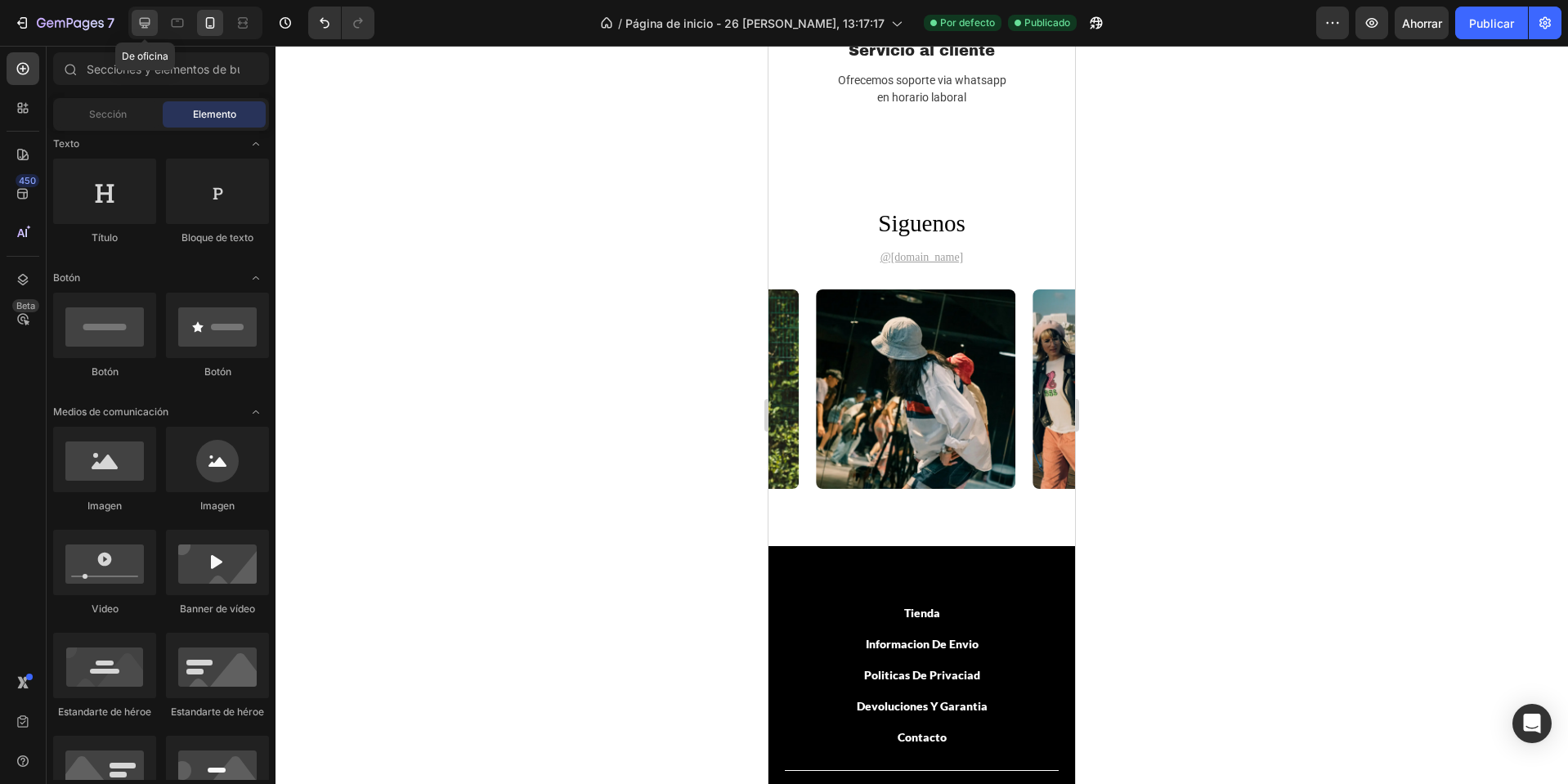
click at [152, 20] on icon at bounding box center [145, 23] width 17 height 17
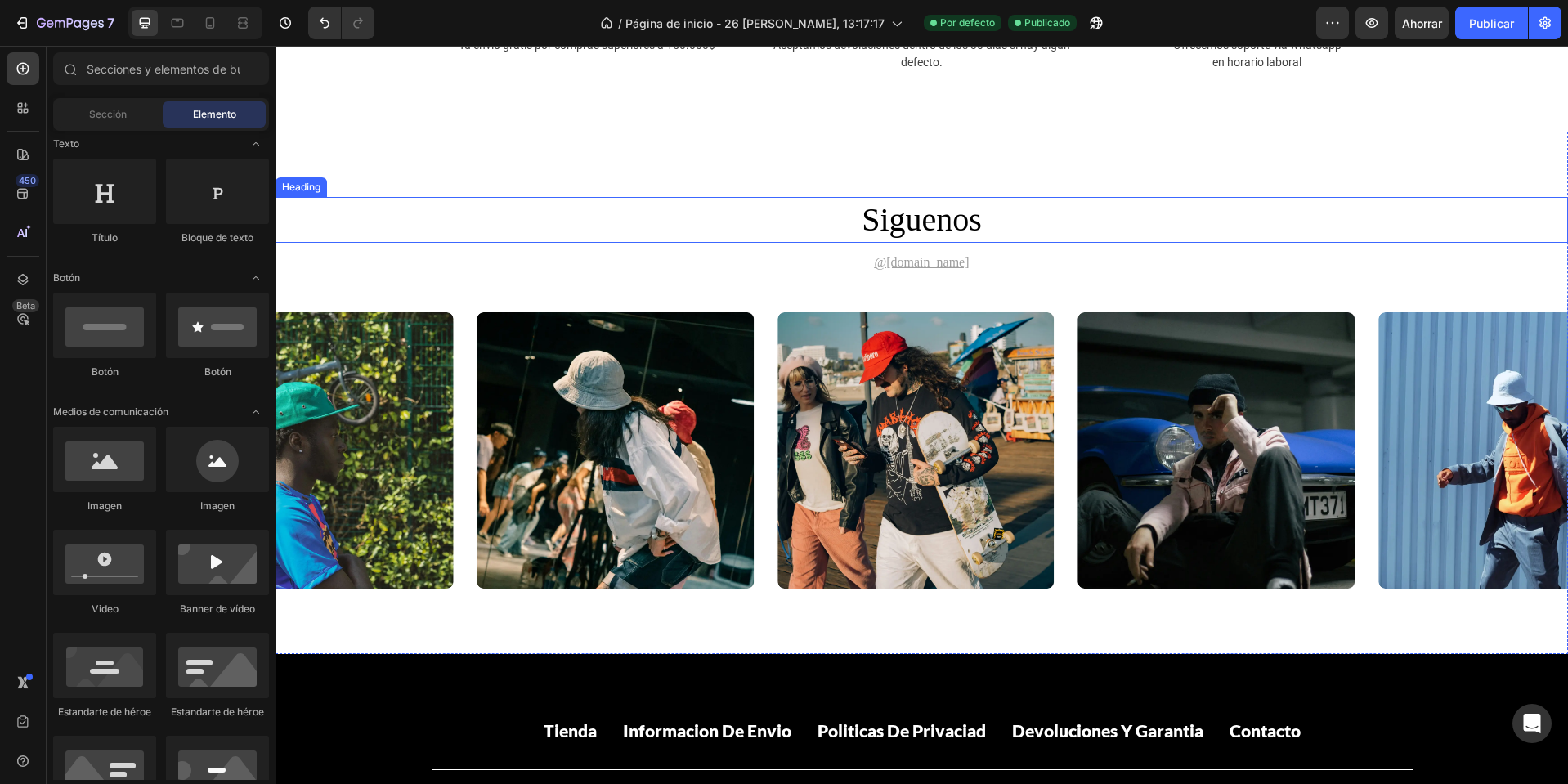
scroll to position [2358, 0]
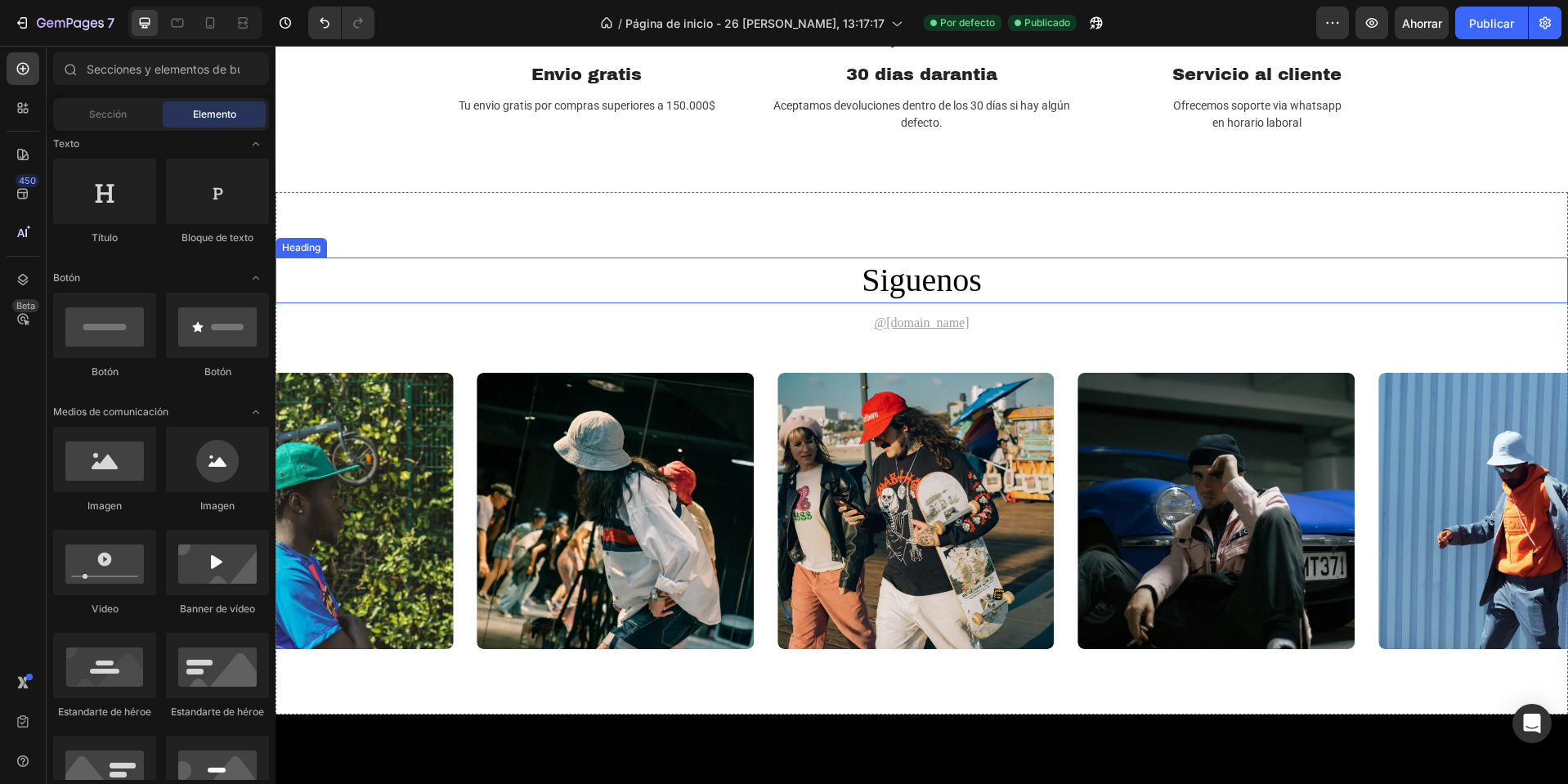
click at [930, 274] on h2 "siguenos" at bounding box center [922, 280] width 981 height 46
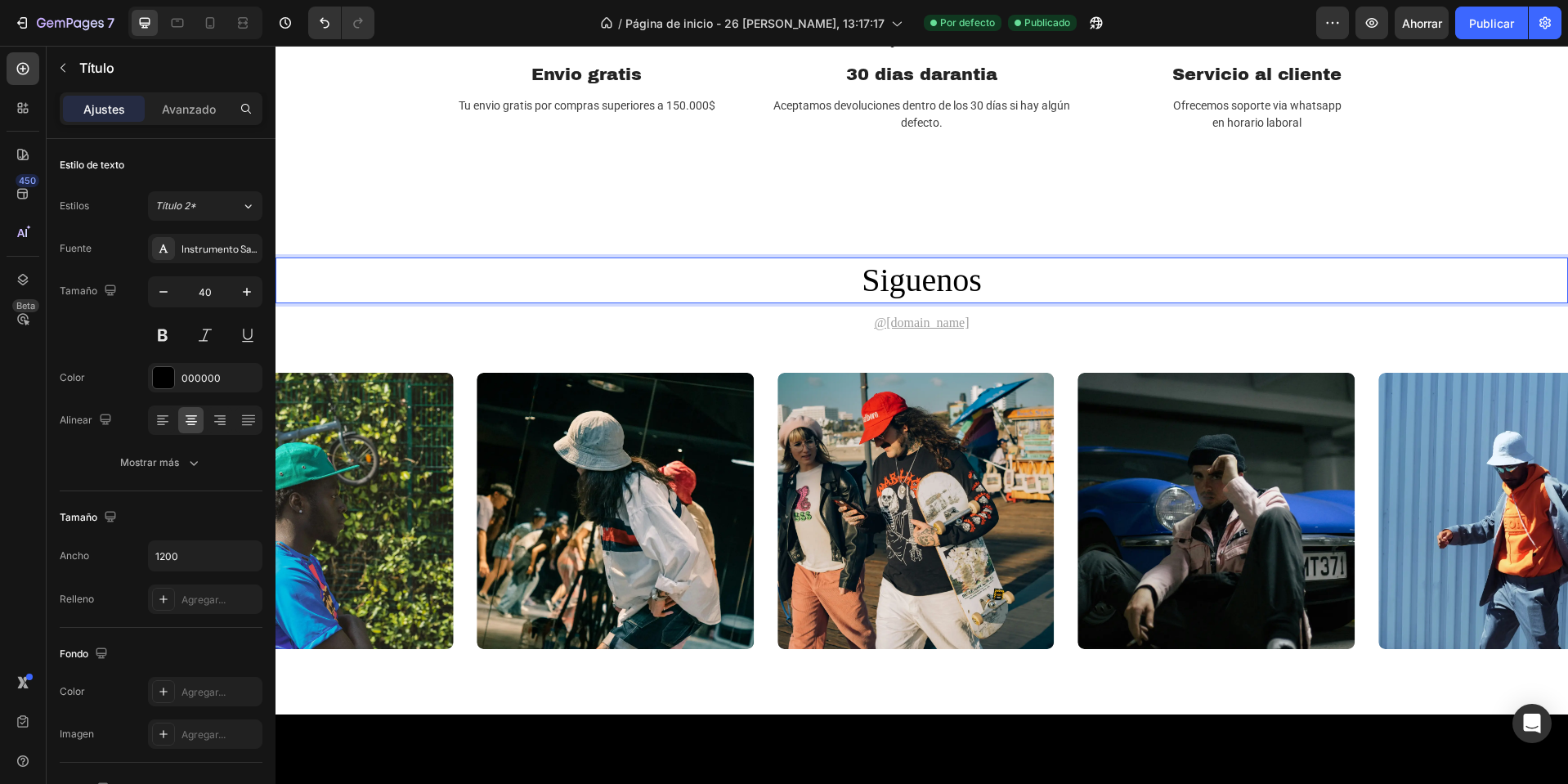
click at [930, 274] on h2 "siguenos" at bounding box center [922, 280] width 981 height 46
click at [930, 274] on p "siguenos" at bounding box center [922, 281] width 978 height 43
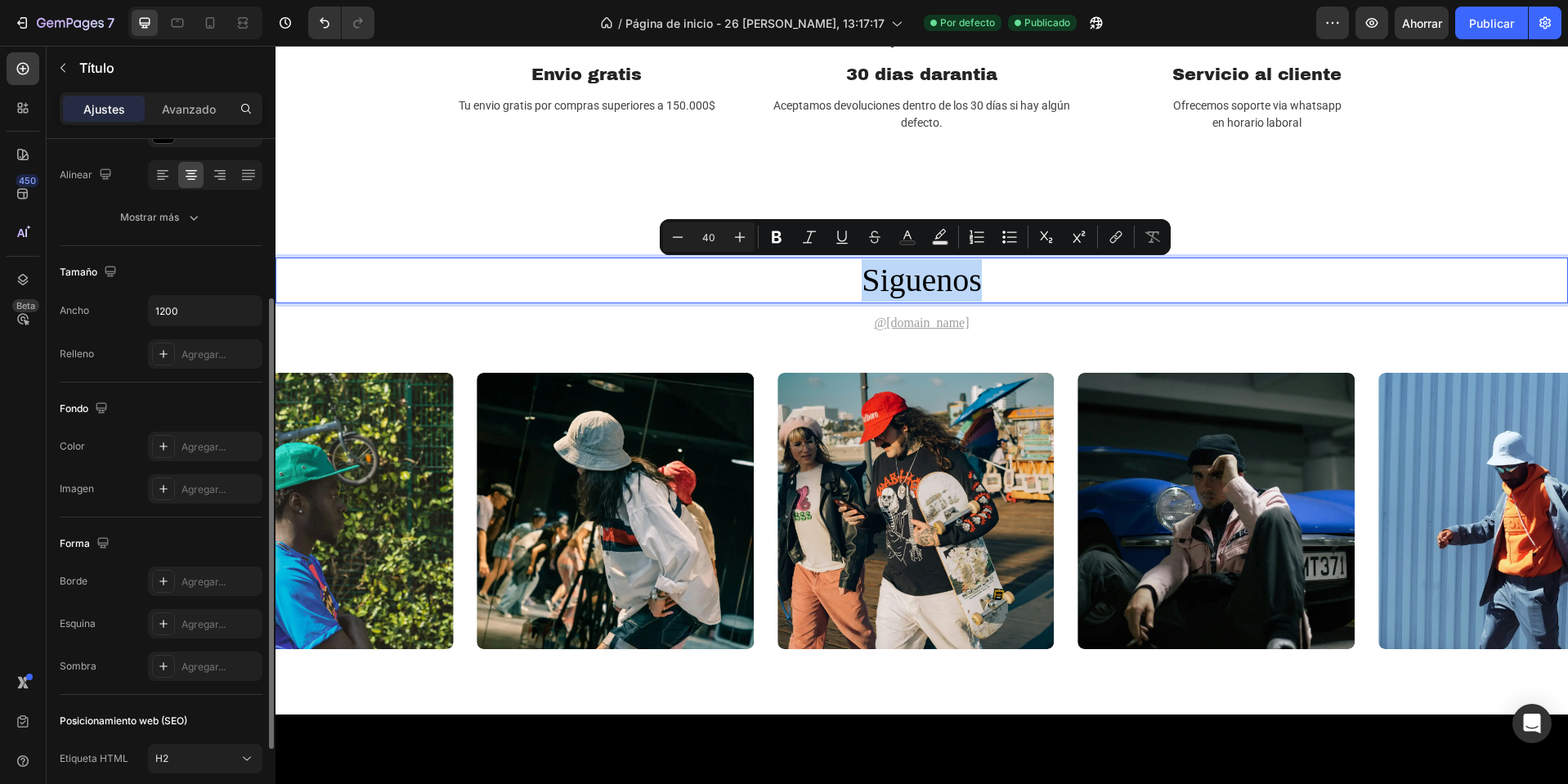
scroll to position [0, 0]
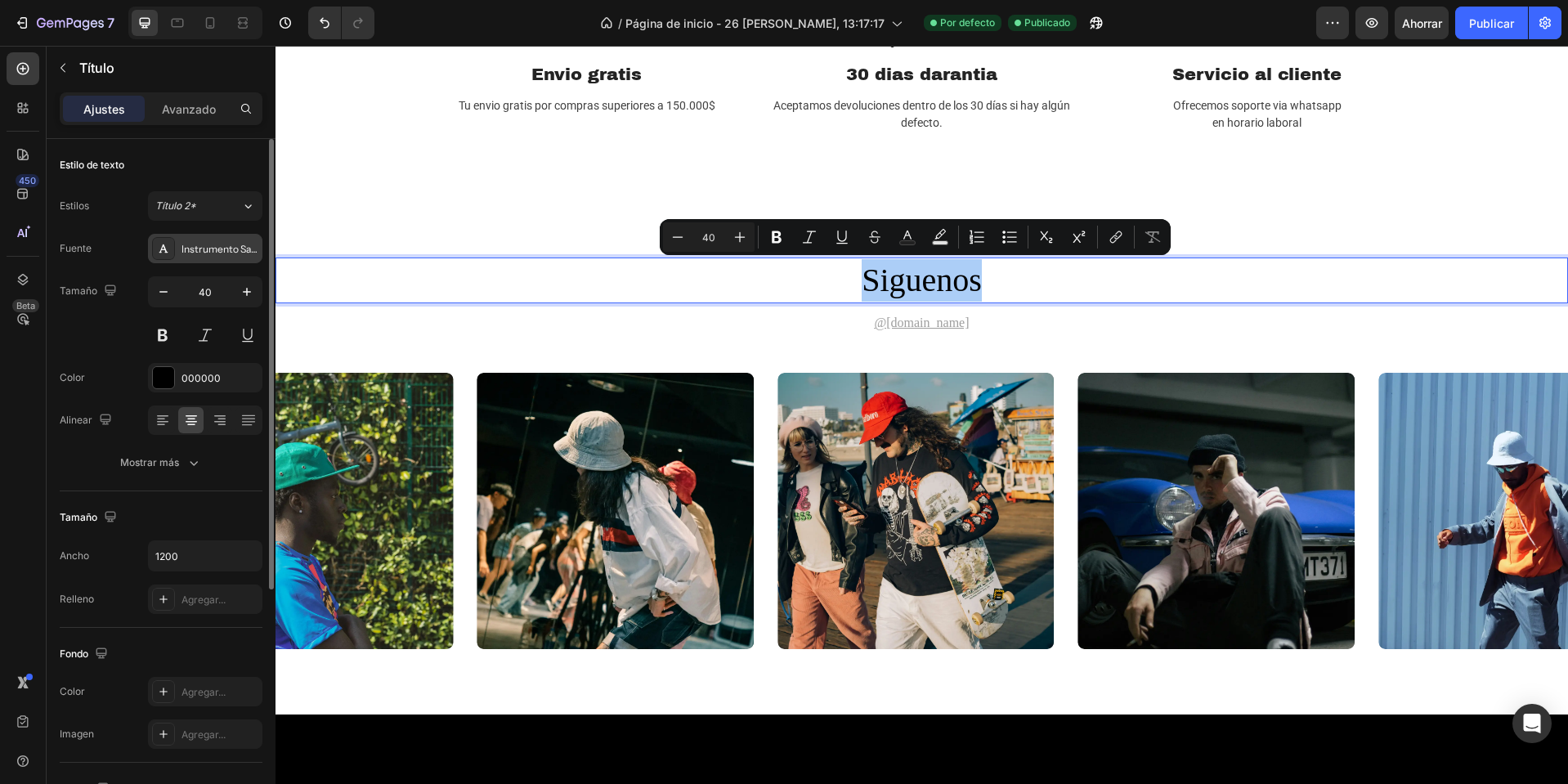
click at [213, 243] on font "Instrumento Sans" at bounding box center [221, 248] width 80 height 12
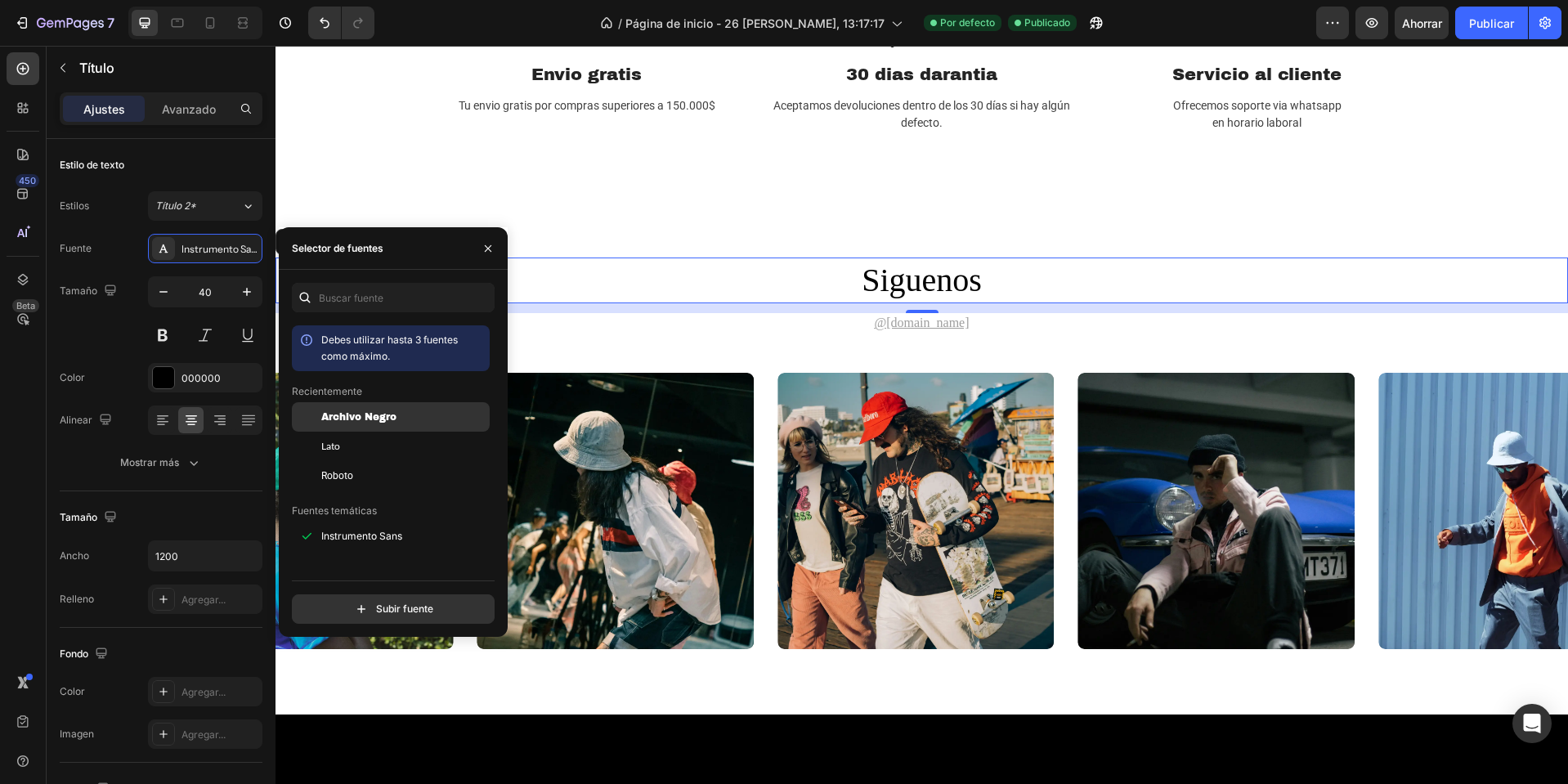
click at [395, 423] on font "Archivo Negro" at bounding box center [358, 417] width 76 height 11
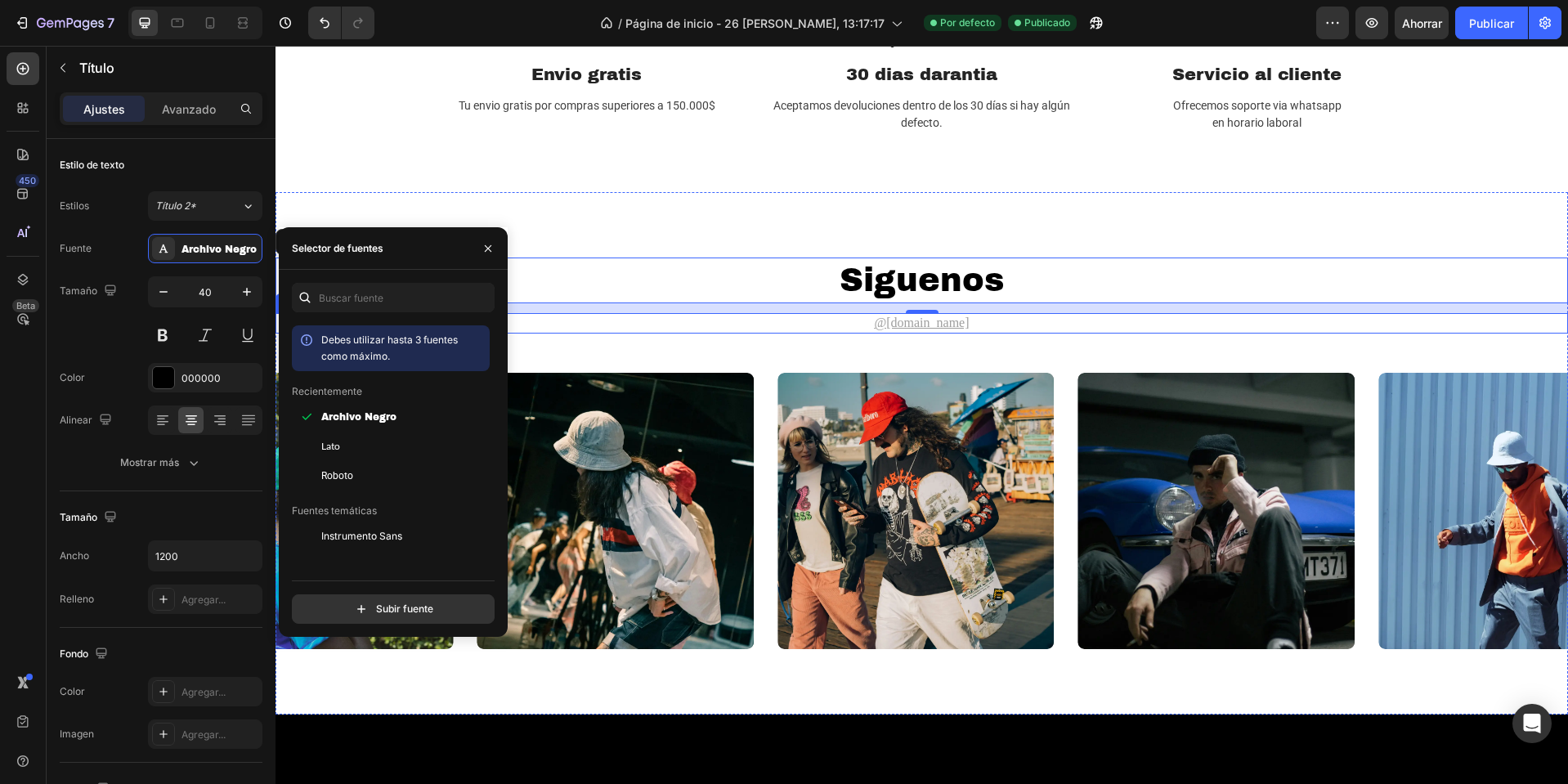
click at [912, 317] on u "@gemhat.design" at bounding box center [922, 322] width 95 height 14
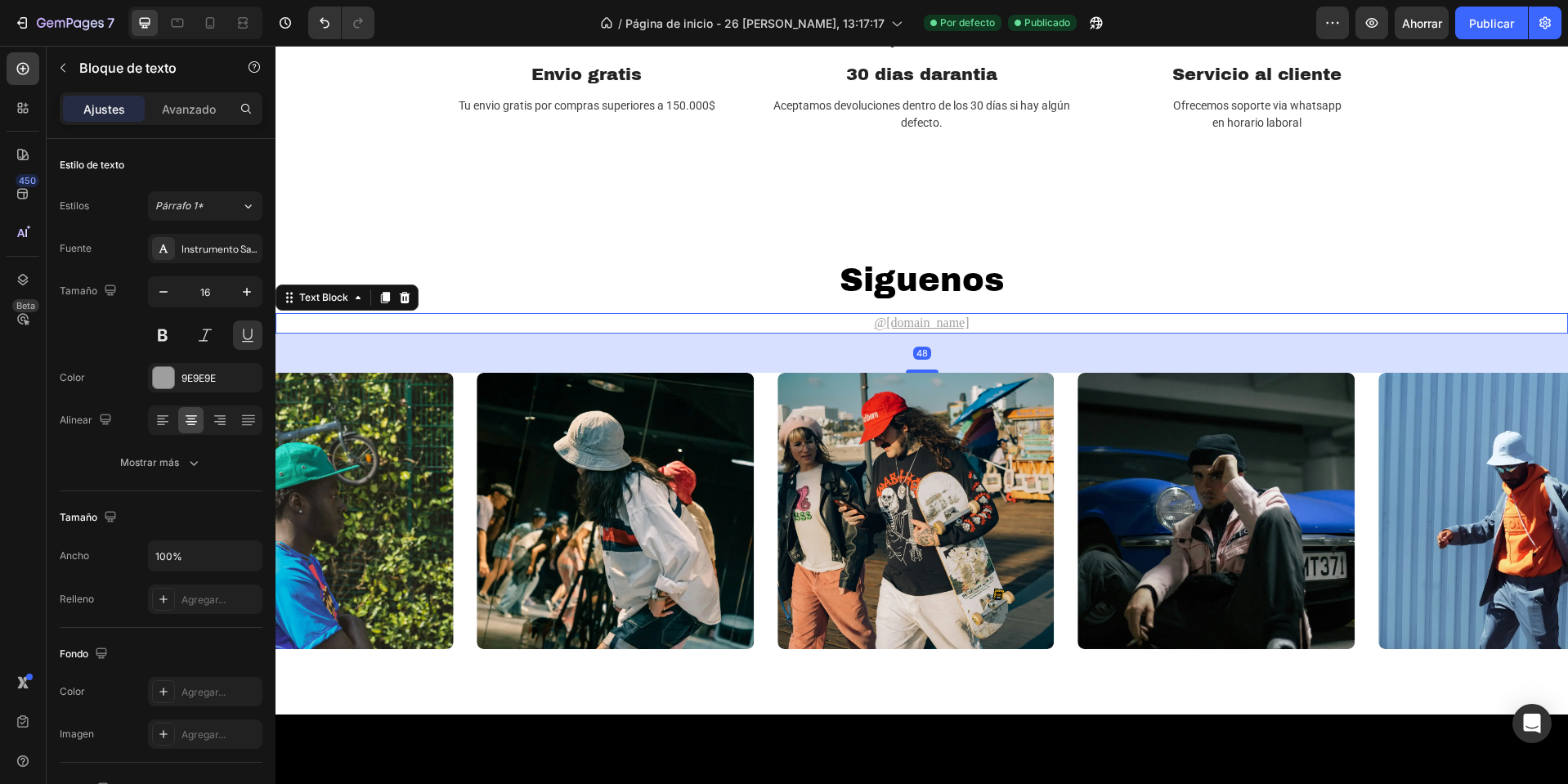
click at [917, 325] on u "@gemhat.design" at bounding box center [922, 322] width 95 height 14
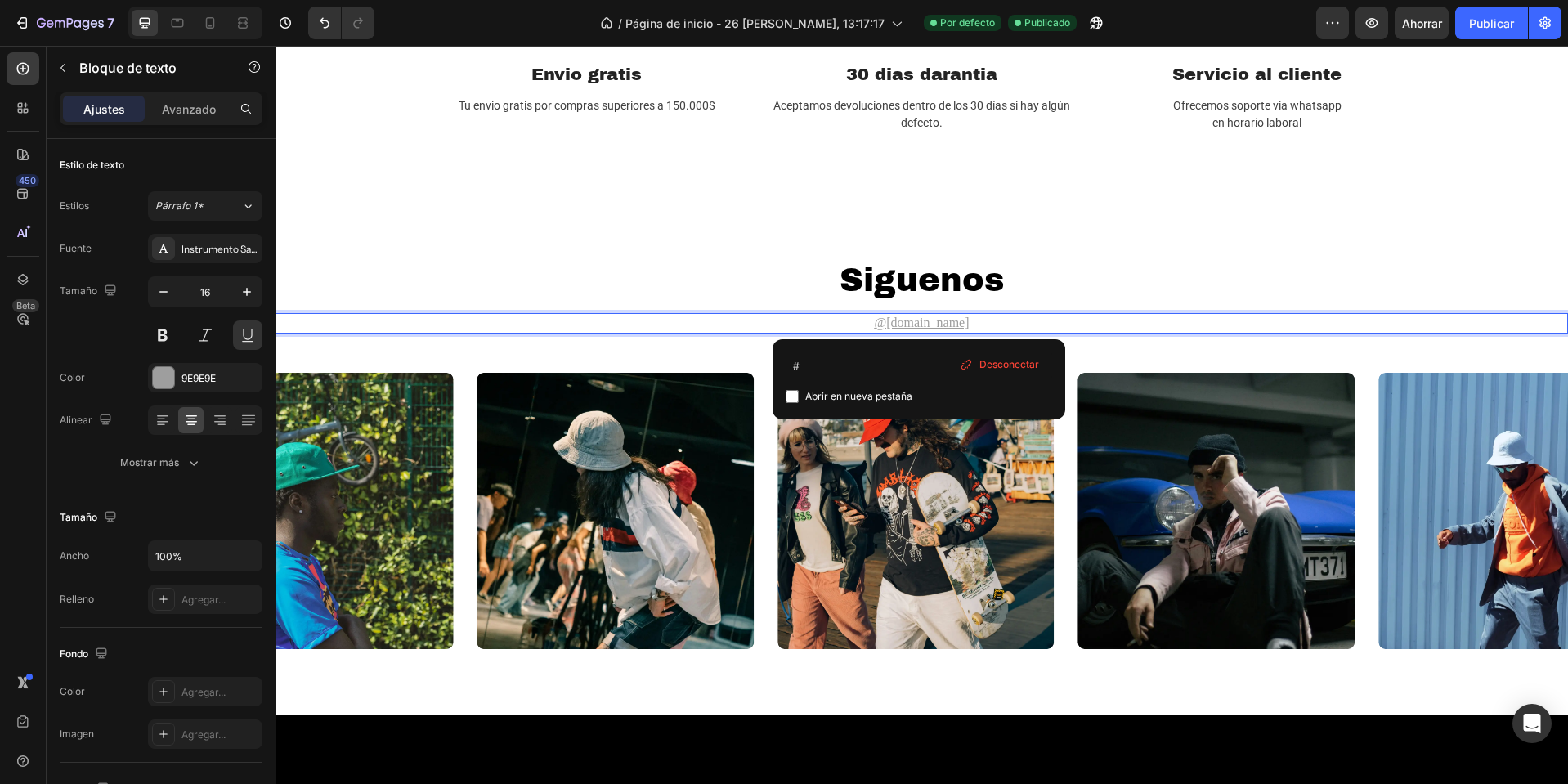
click at [917, 325] on u "@gemhat.design" at bounding box center [922, 322] width 95 height 14
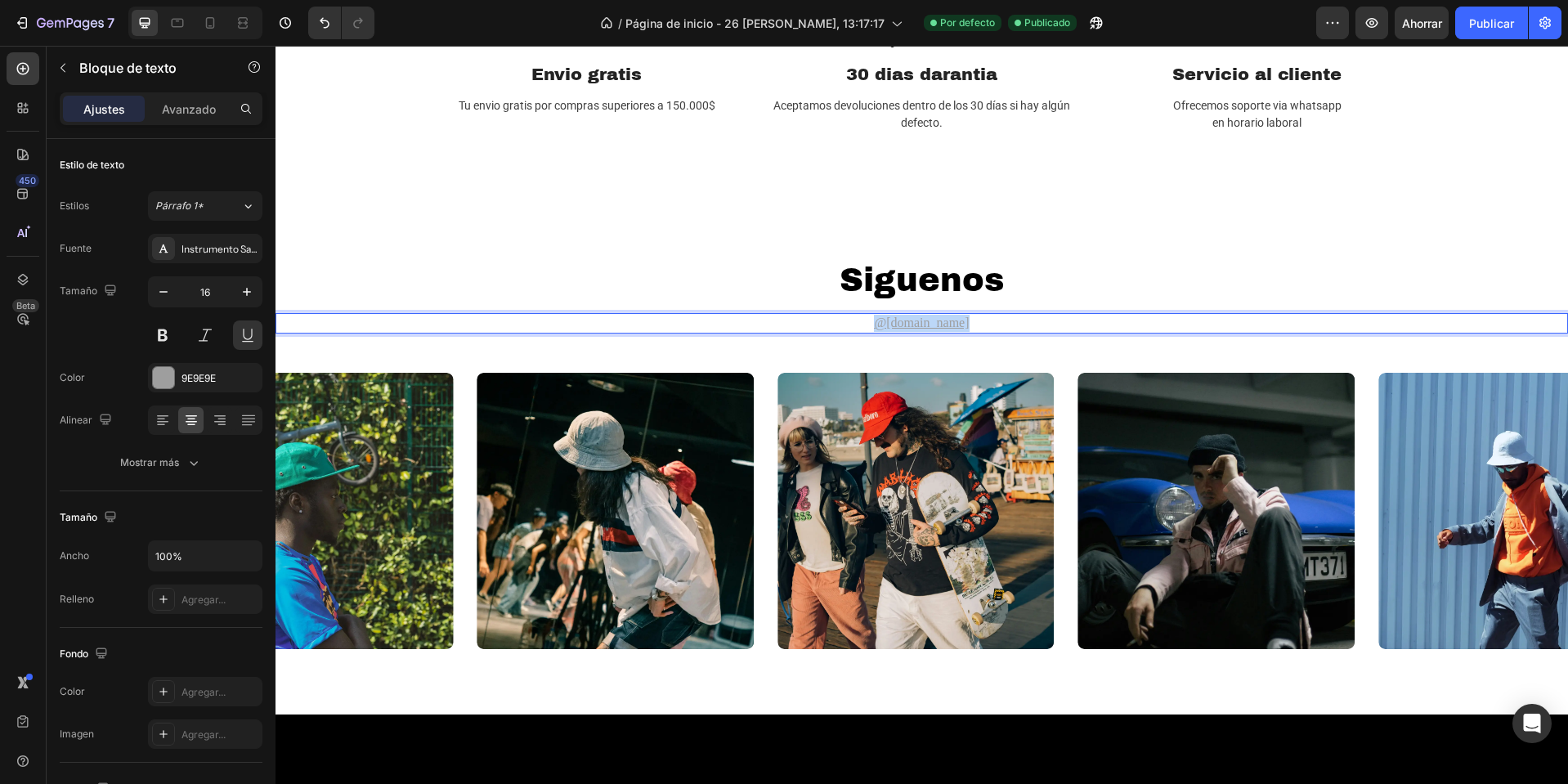
click at [917, 325] on u "@gemhat.design" at bounding box center [922, 322] width 95 height 14
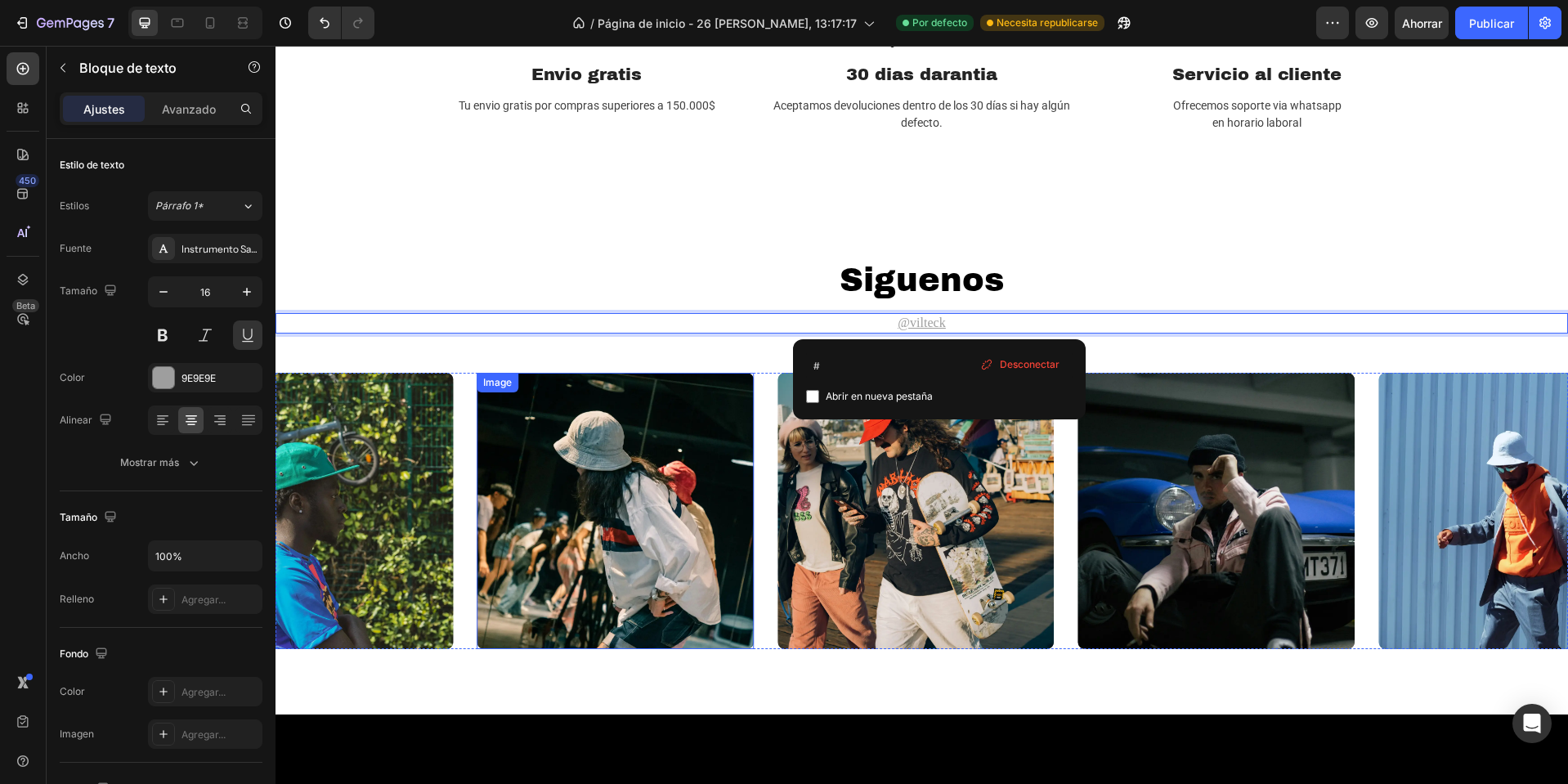
click at [684, 511] on img at bounding box center [615, 511] width 277 height 277
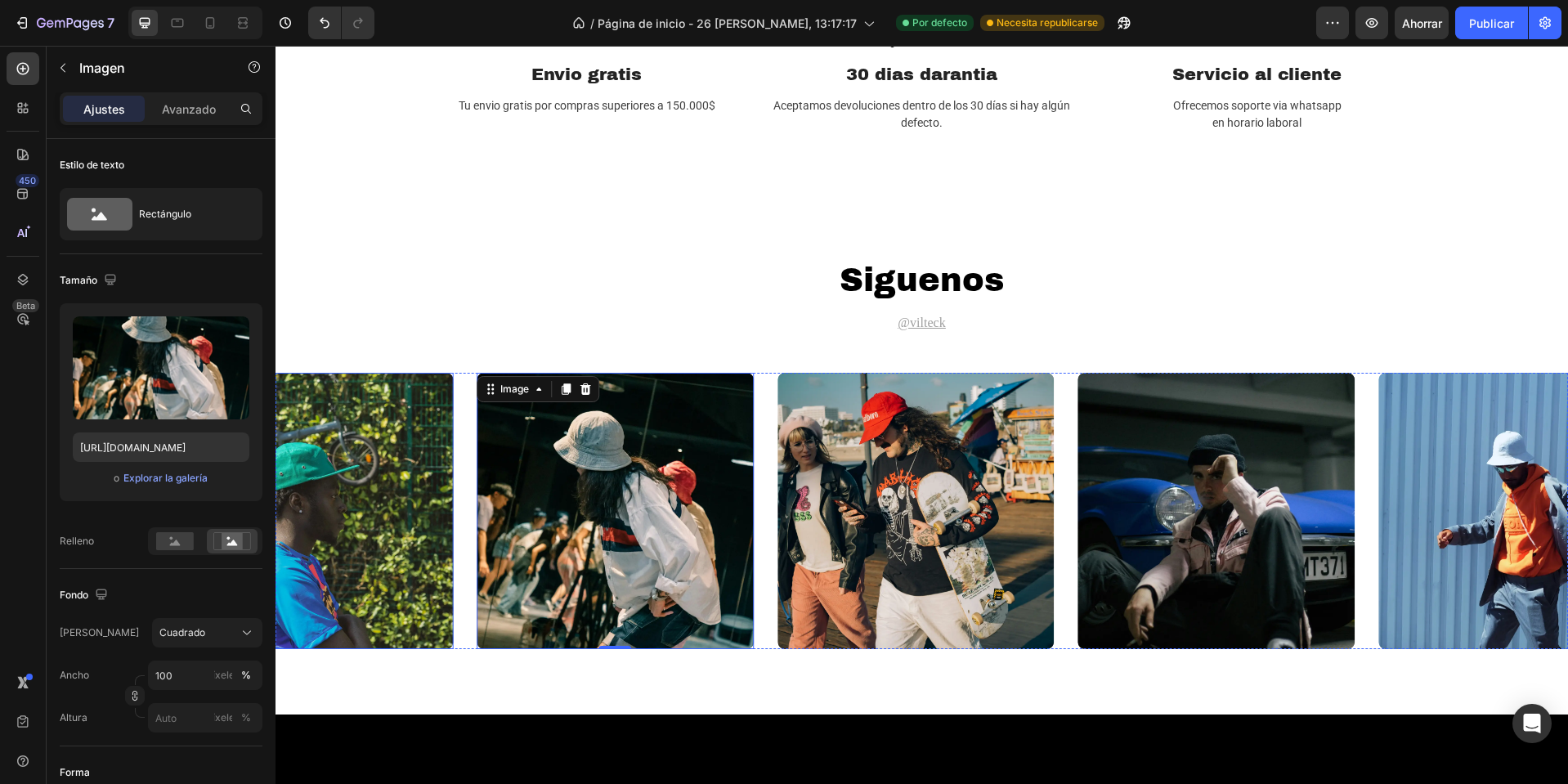
click at [401, 385] on img at bounding box center [315, 511] width 277 height 277
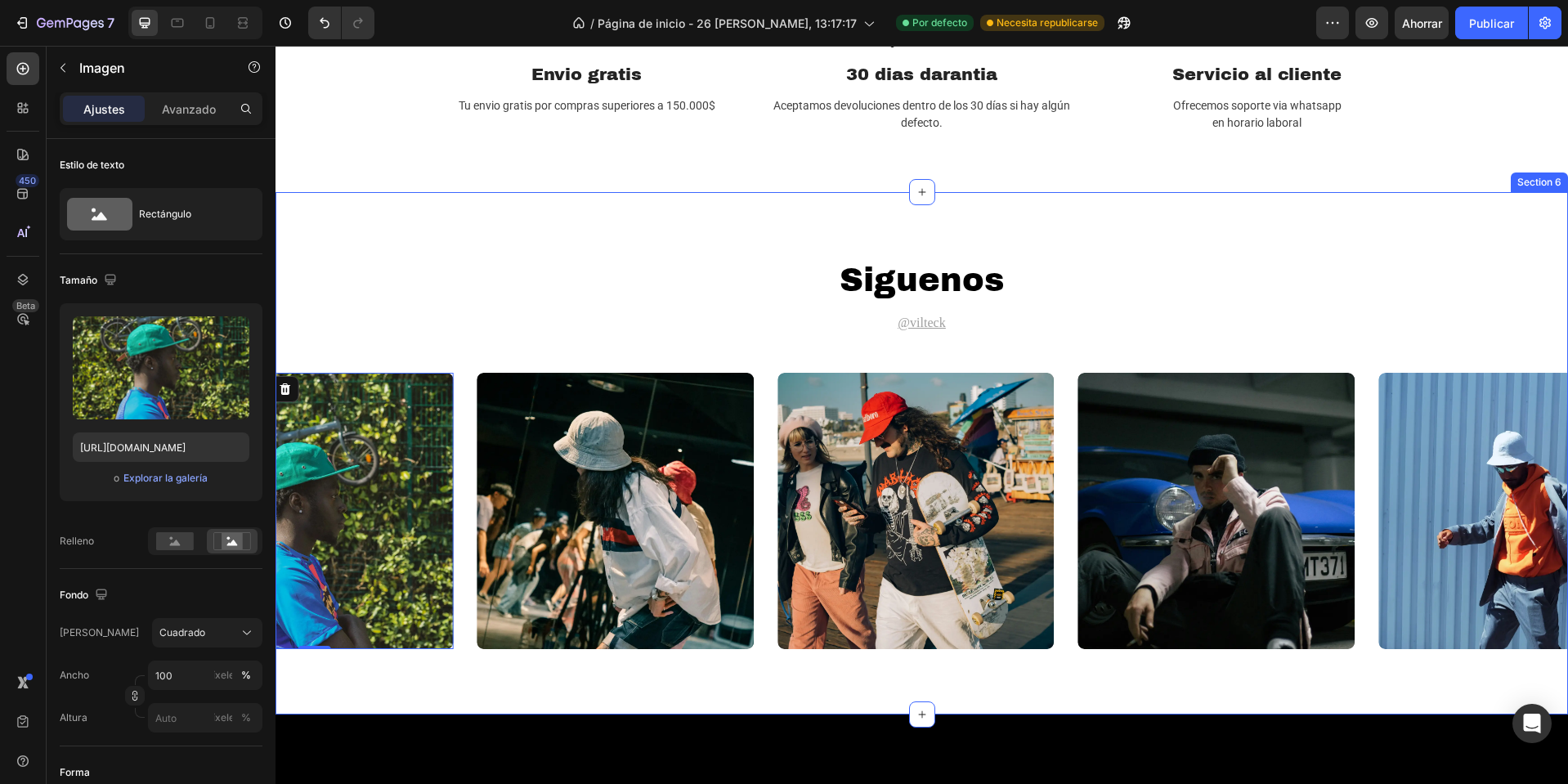
click at [761, 351] on div "siguenos Heading @vilteck Text Block Image Image Image Image Image 0 Carousel" at bounding box center [921, 454] width 1293 height 392
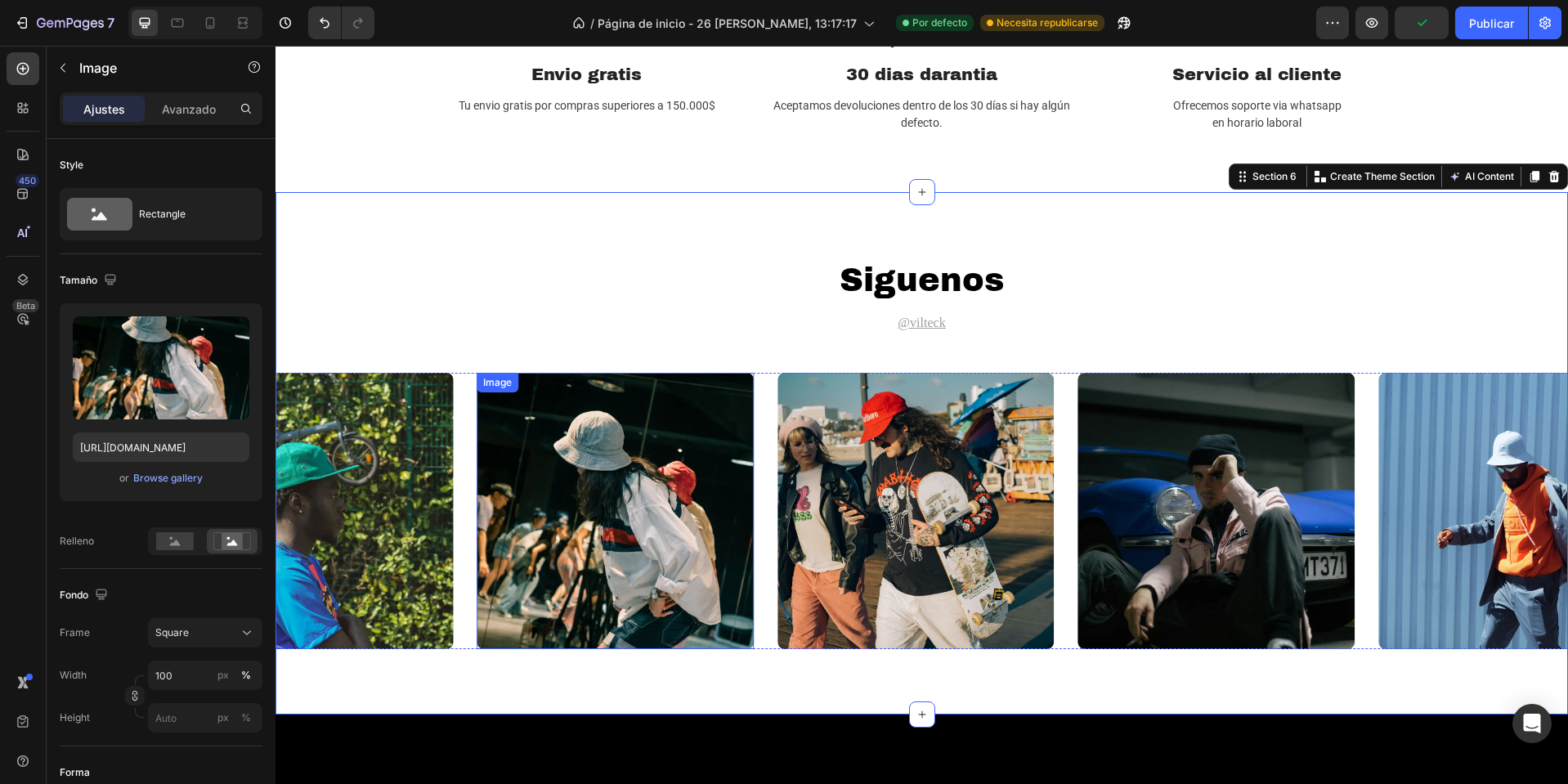
click at [609, 434] on img at bounding box center [615, 511] width 277 height 277
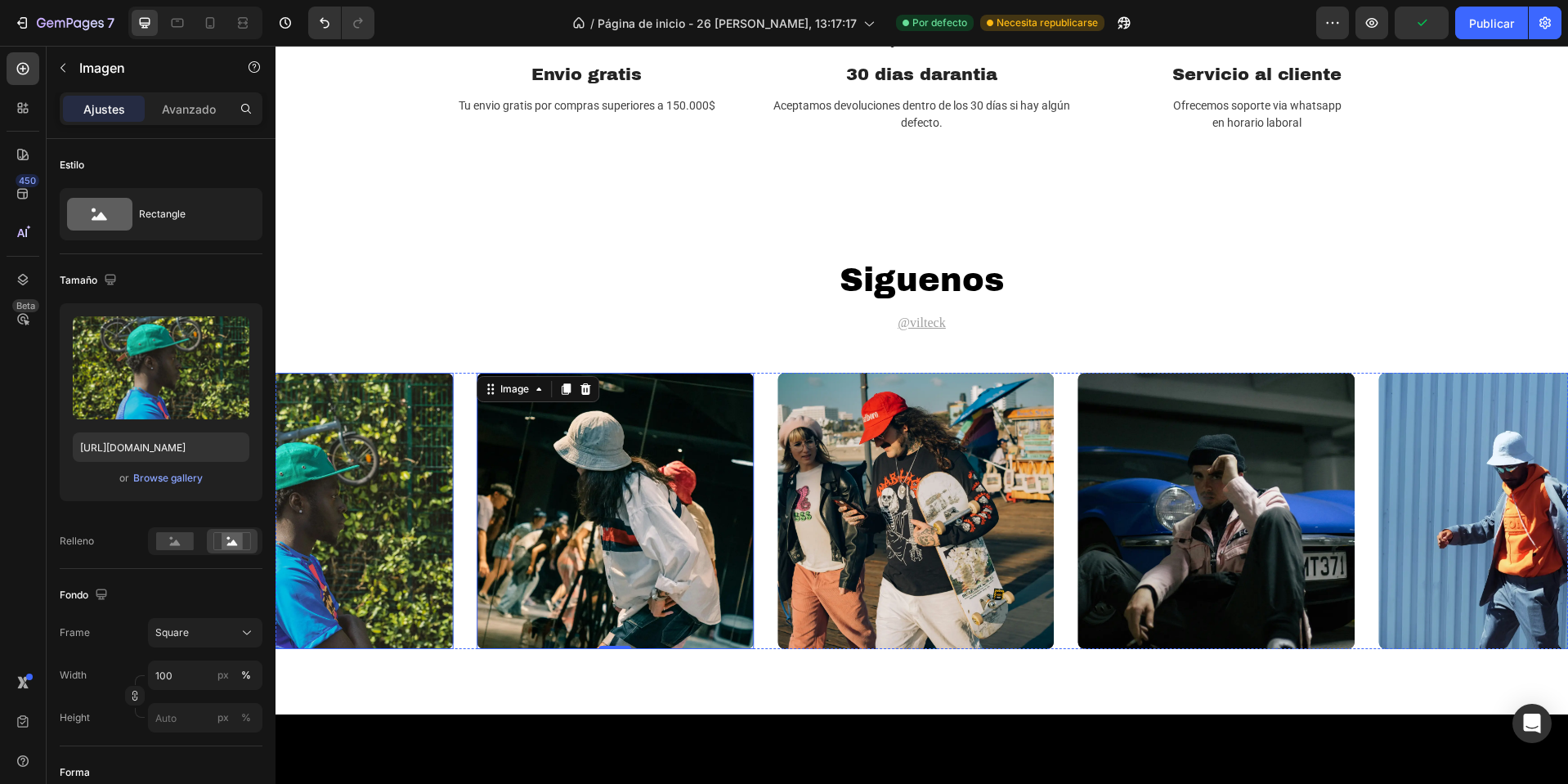
click at [391, 474] on img at bounding box center [315, 511] width 277 height 277
click at [525, 478] on img at bounding box center [615, 511] width 277 height 277
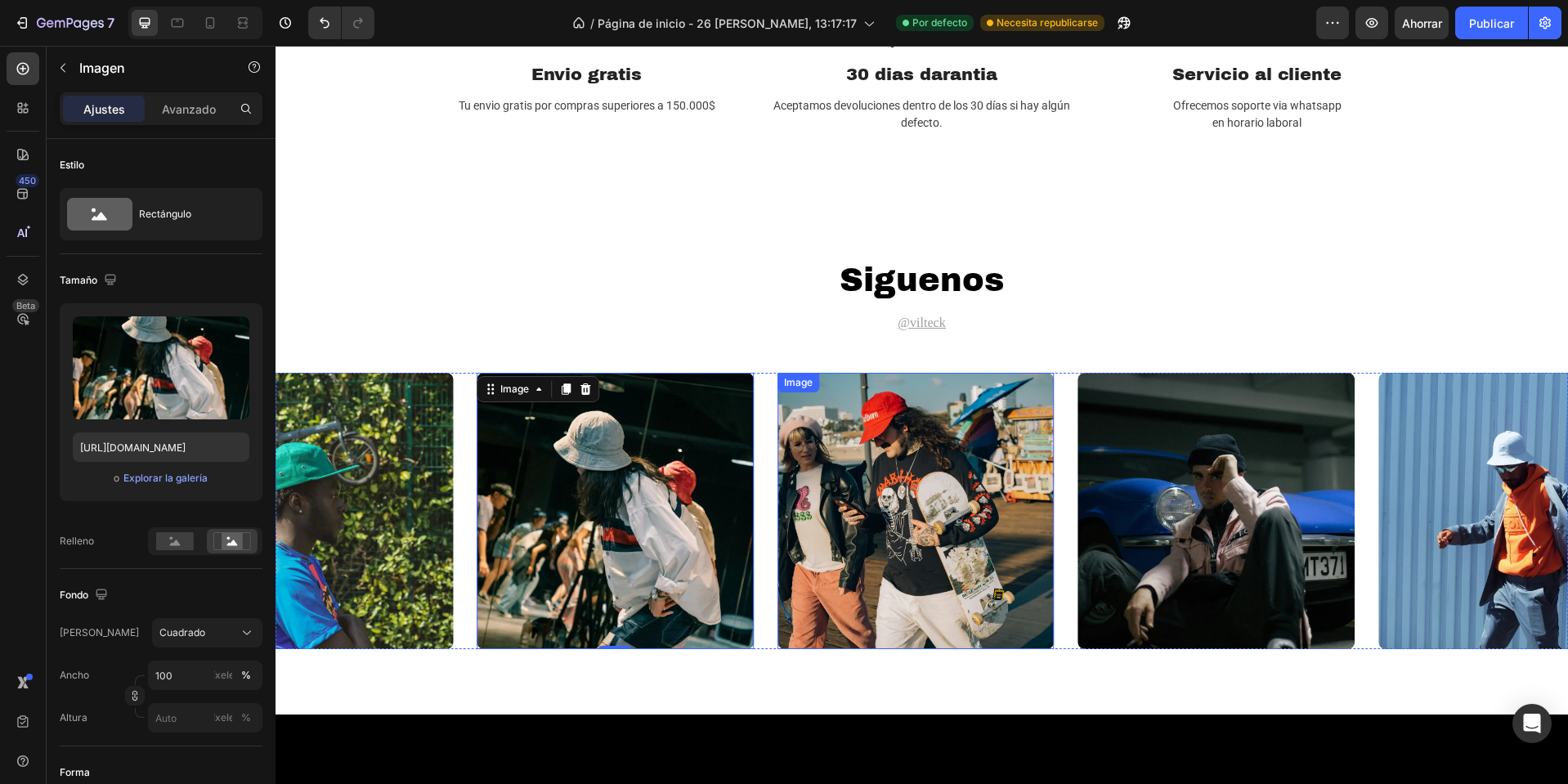
click at [810, 485] on img at bounding box center [916, 511] width 277 height 277
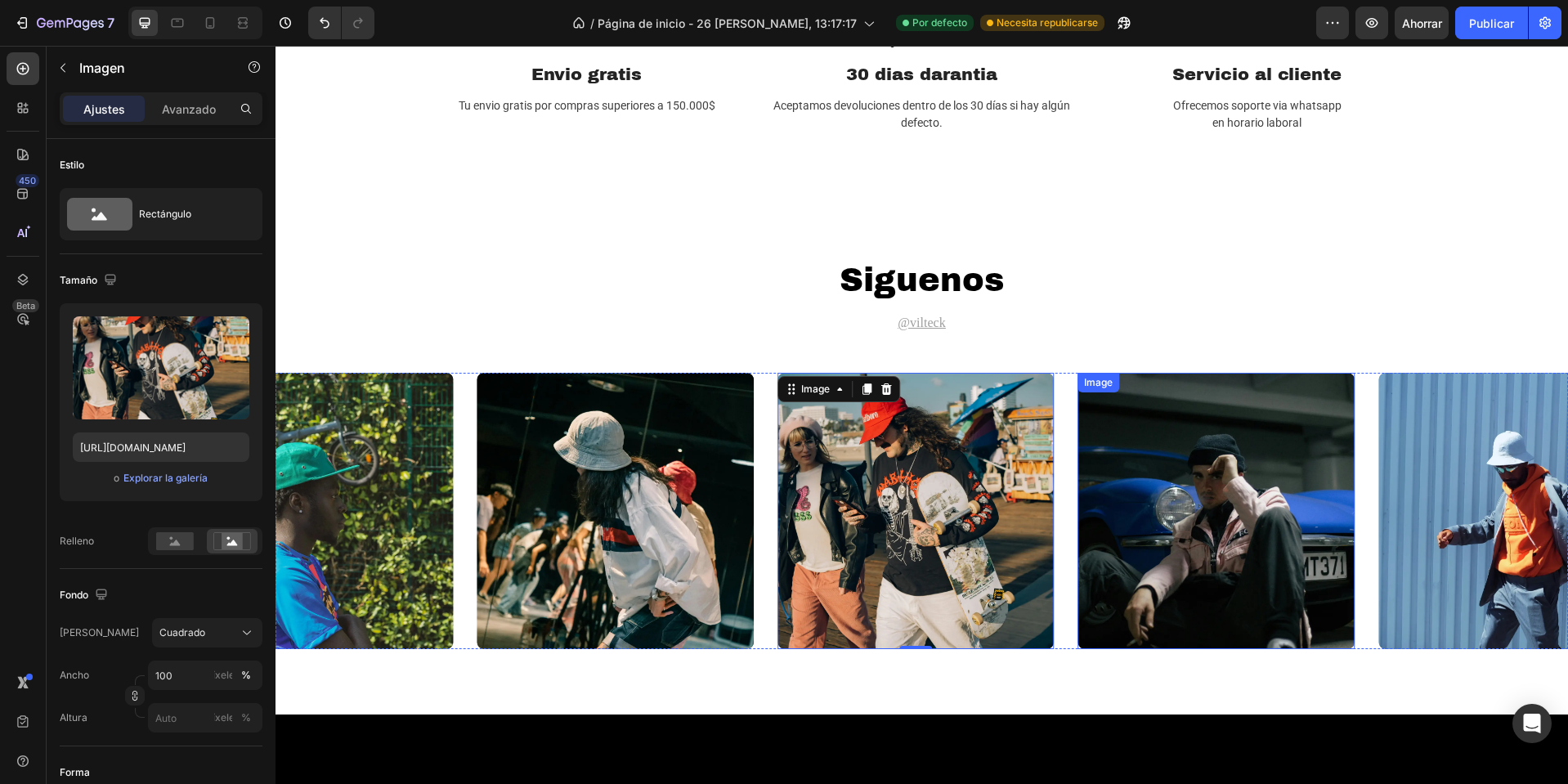
click at [1144, 446] on img at bounding box center [1216, 511] width 277 height 277
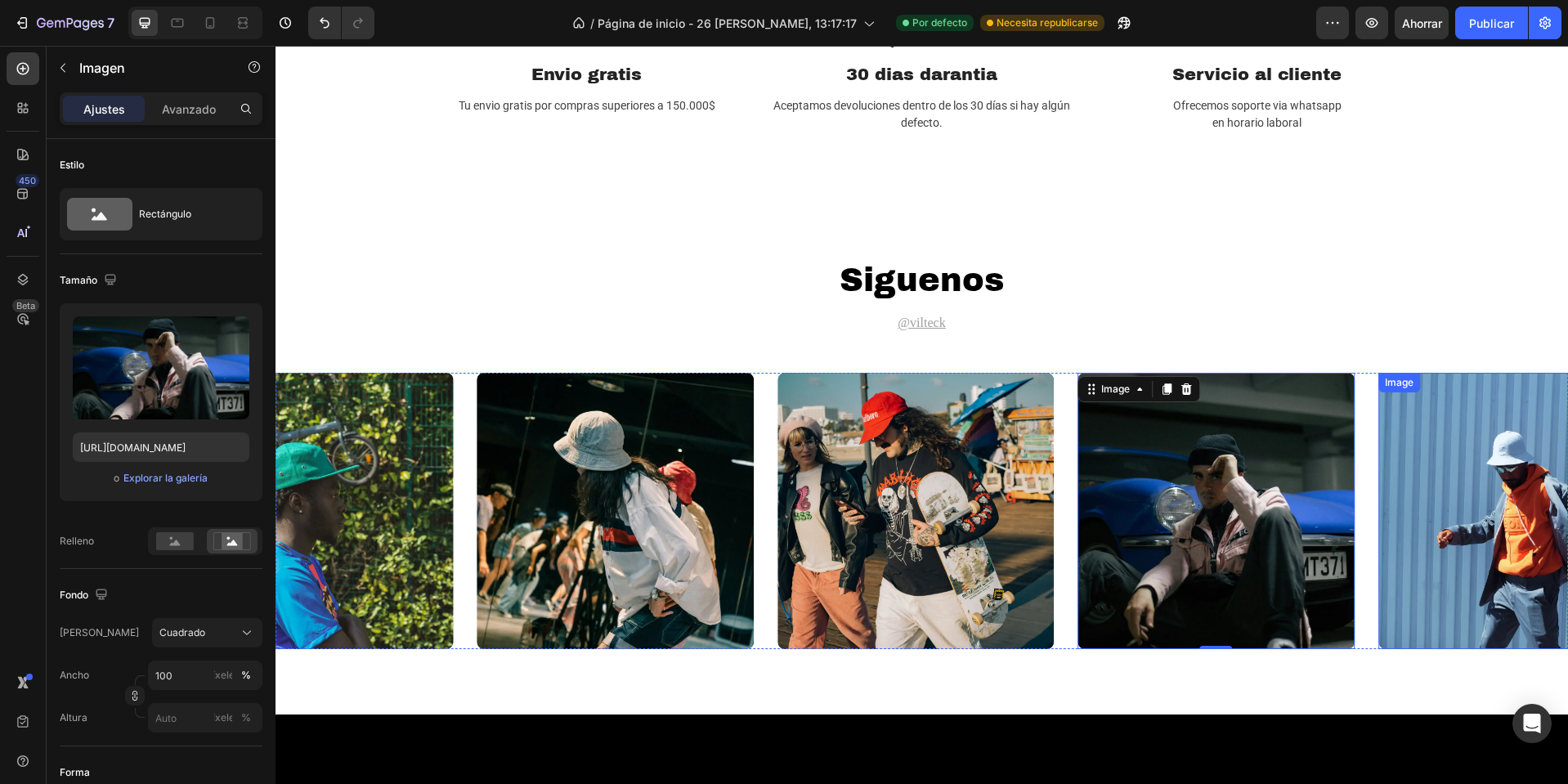
click at [1475, 454] on img at bounding box center [1517, 511] width 277 height 277
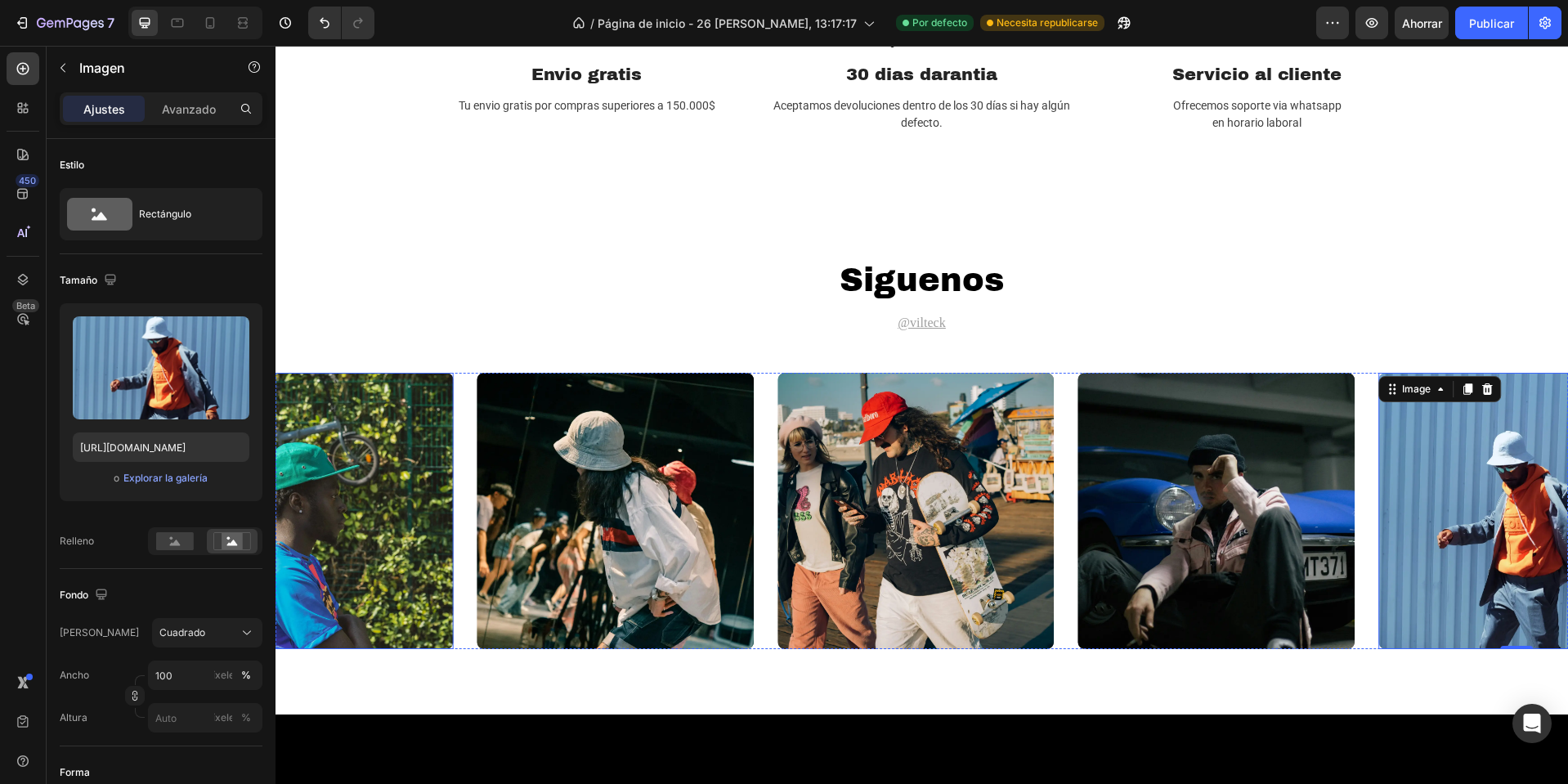
click at [384, 488] on img at bounding box center [315, 511] width 277 height 277
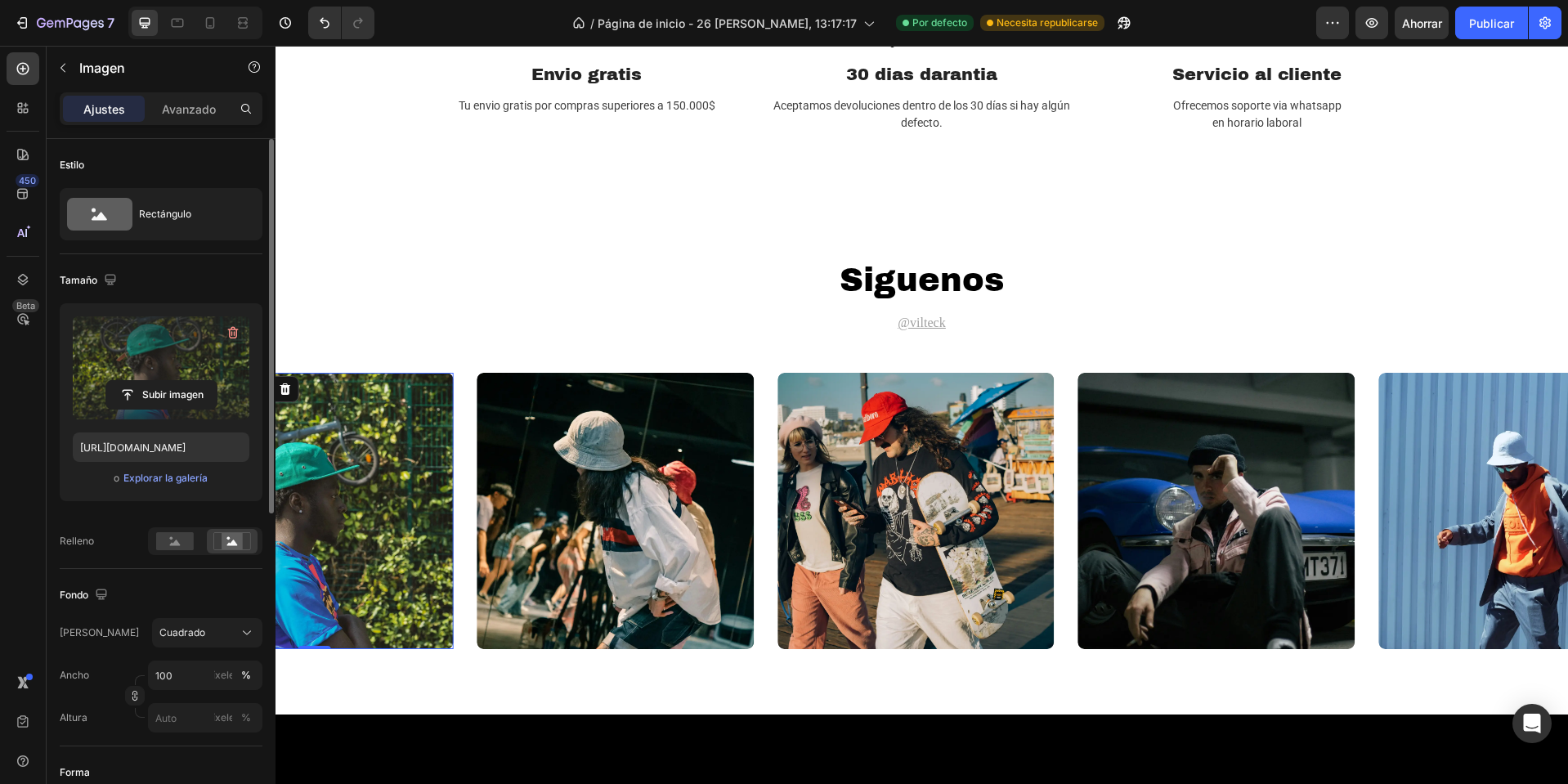
click at [181, 372] on label at bounding box center [161, 368] width 176 height 103
click at [181, 381] on input "file" at bounding box center [161, 395] width 110 height 28
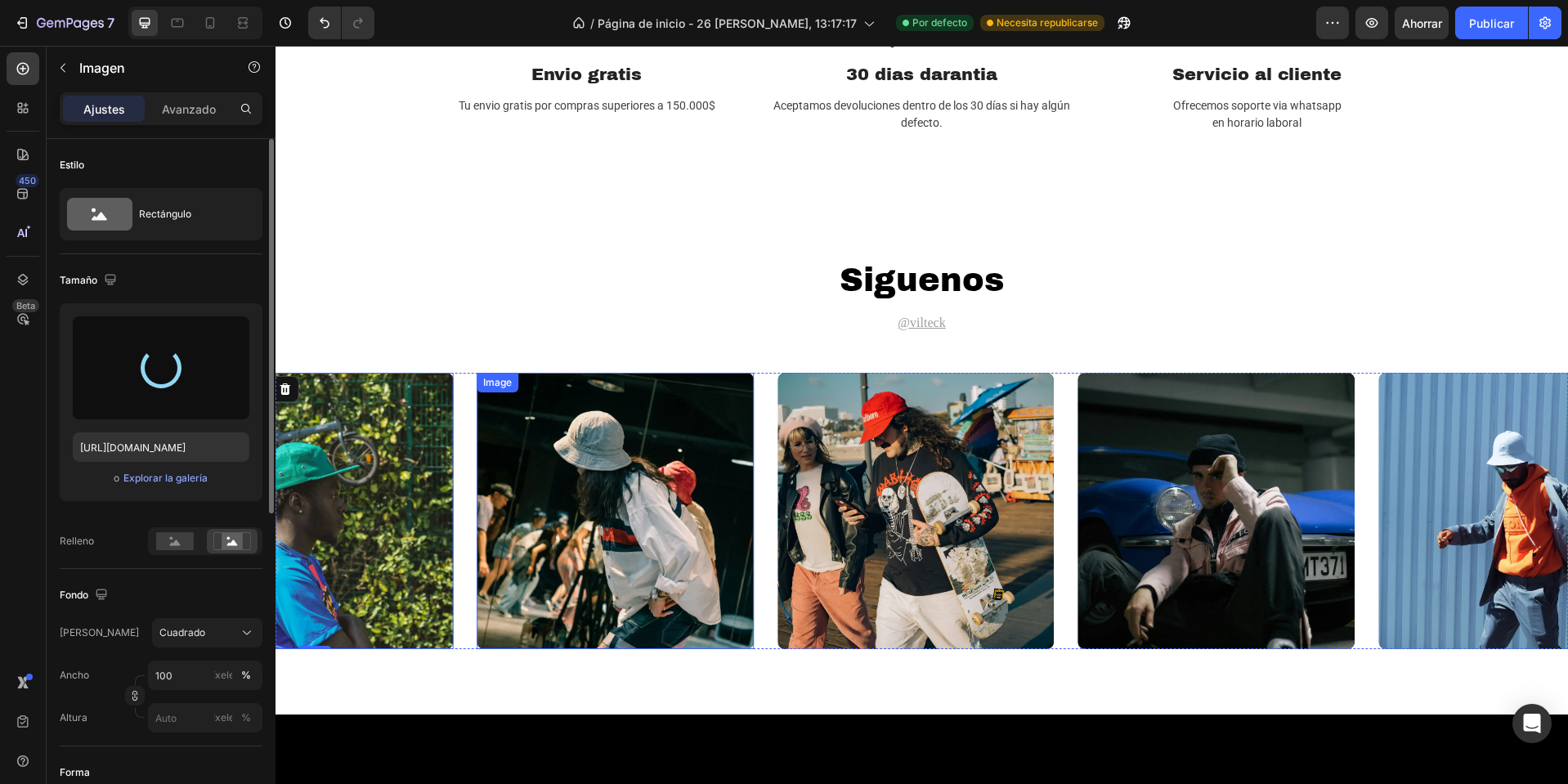
click at [614, 470] on img at bounding box center [615, 511] width 277 height 277
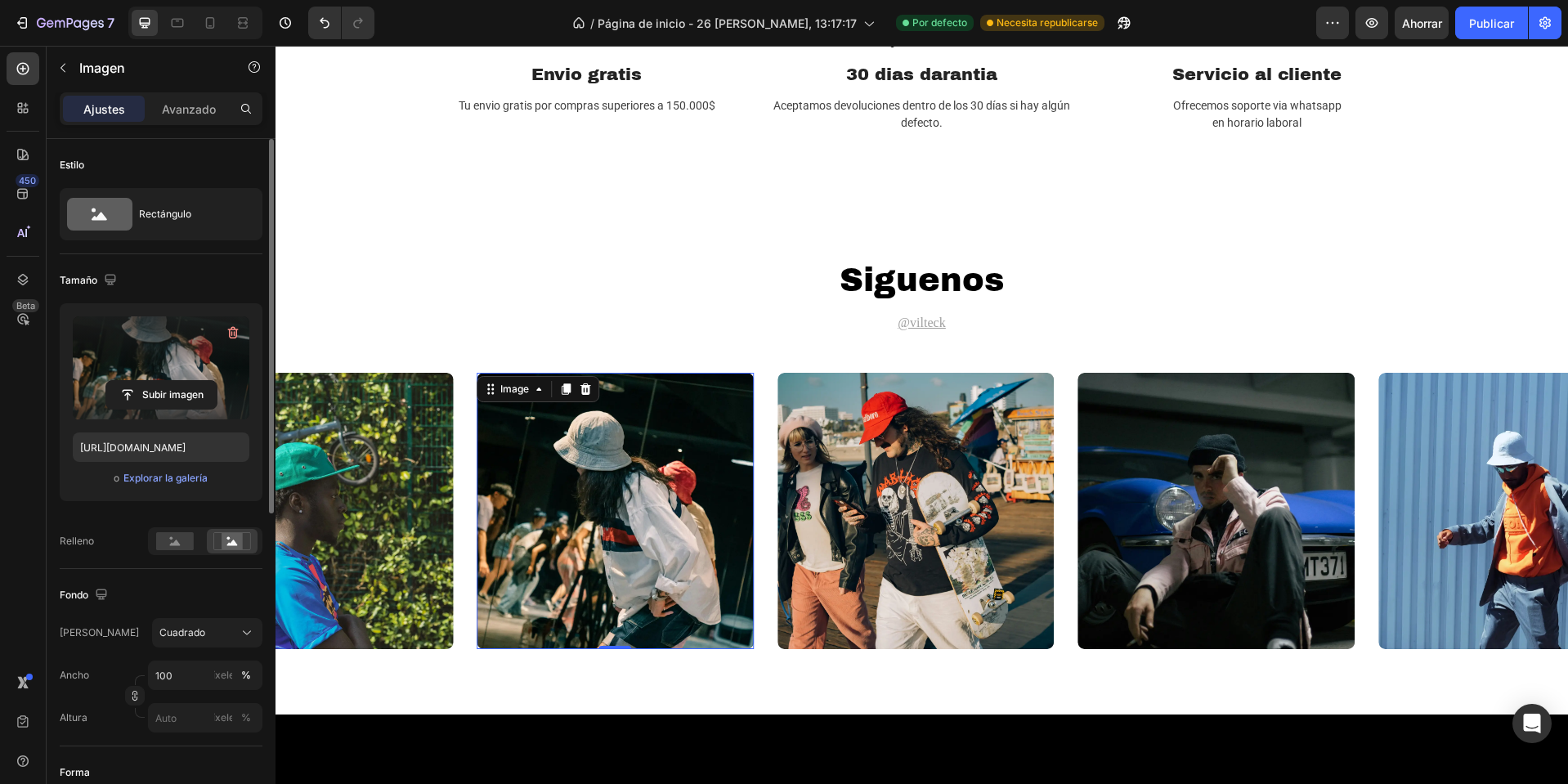
click at [162, 370] on label at bounding box center [161, 368] width 176 height 103
click at [162, 381] on input "file" at bounding box center [161, 395] width 110 height 28
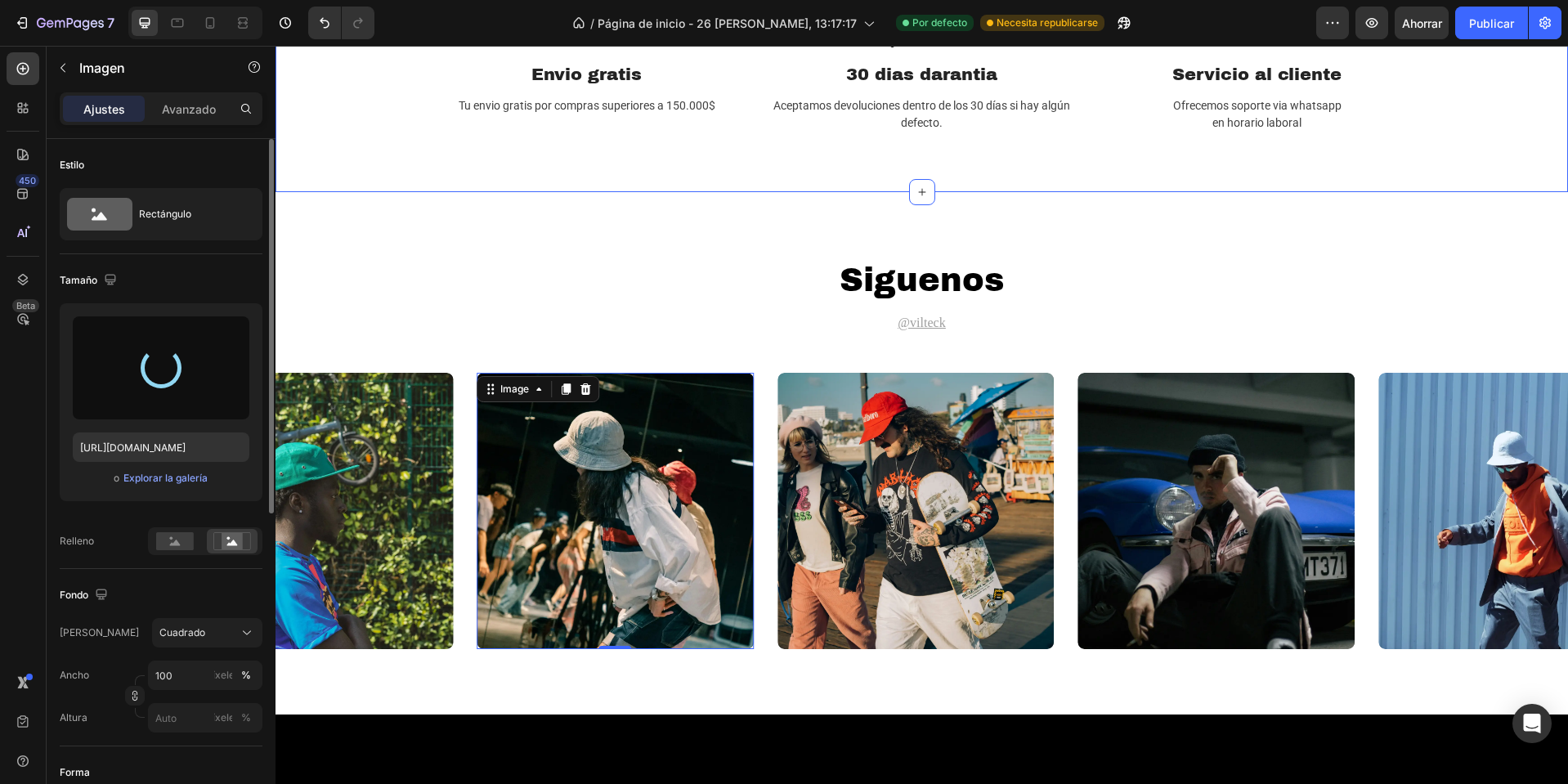
type input "https://cdn.shopify.com/s/files/1/0668/0317/1459/files/gempages_581068646118327…"
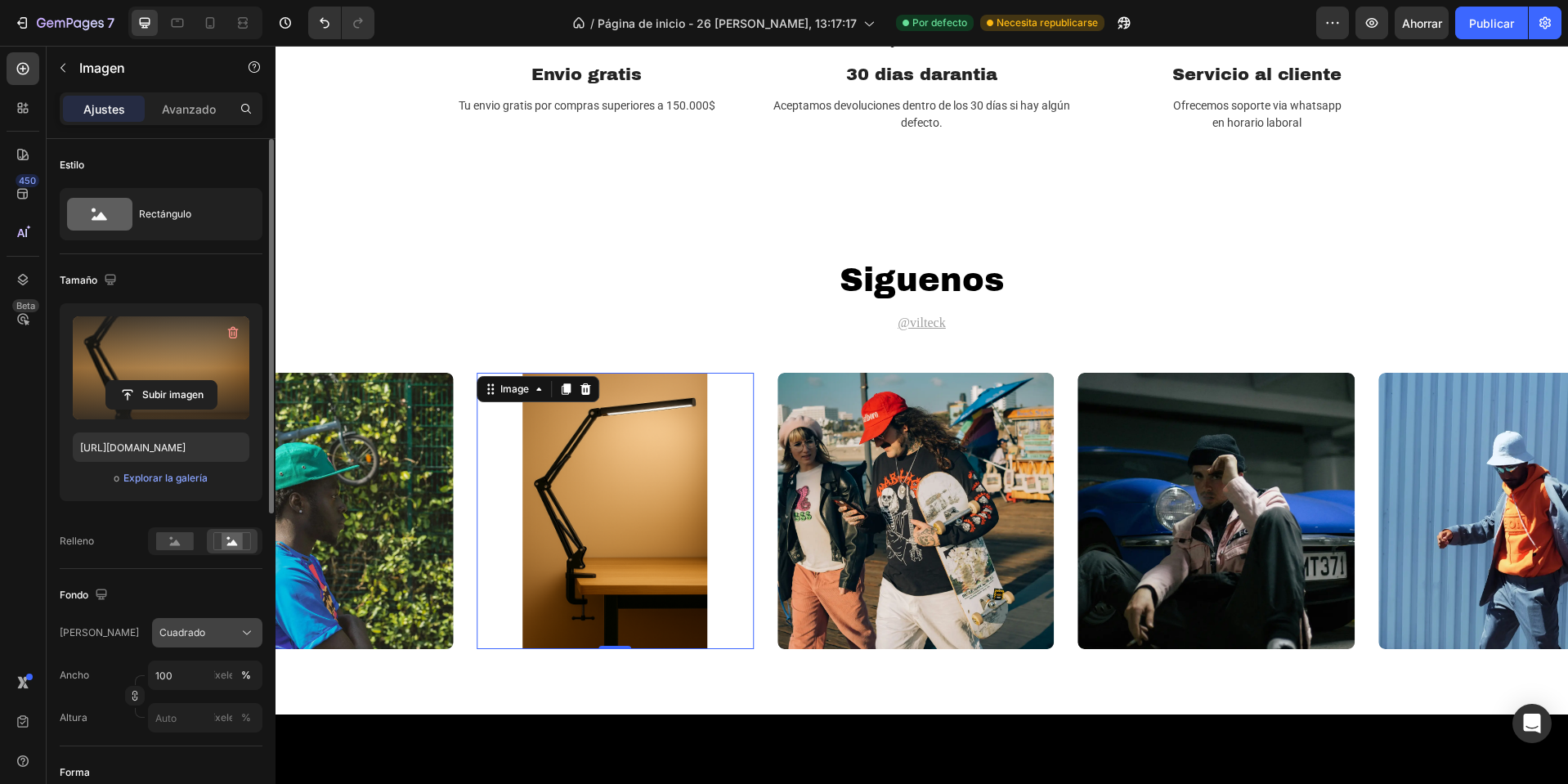
click at [203, 626] on div "Cuadrado" at bounding box center [197, 633] width 76 height 15
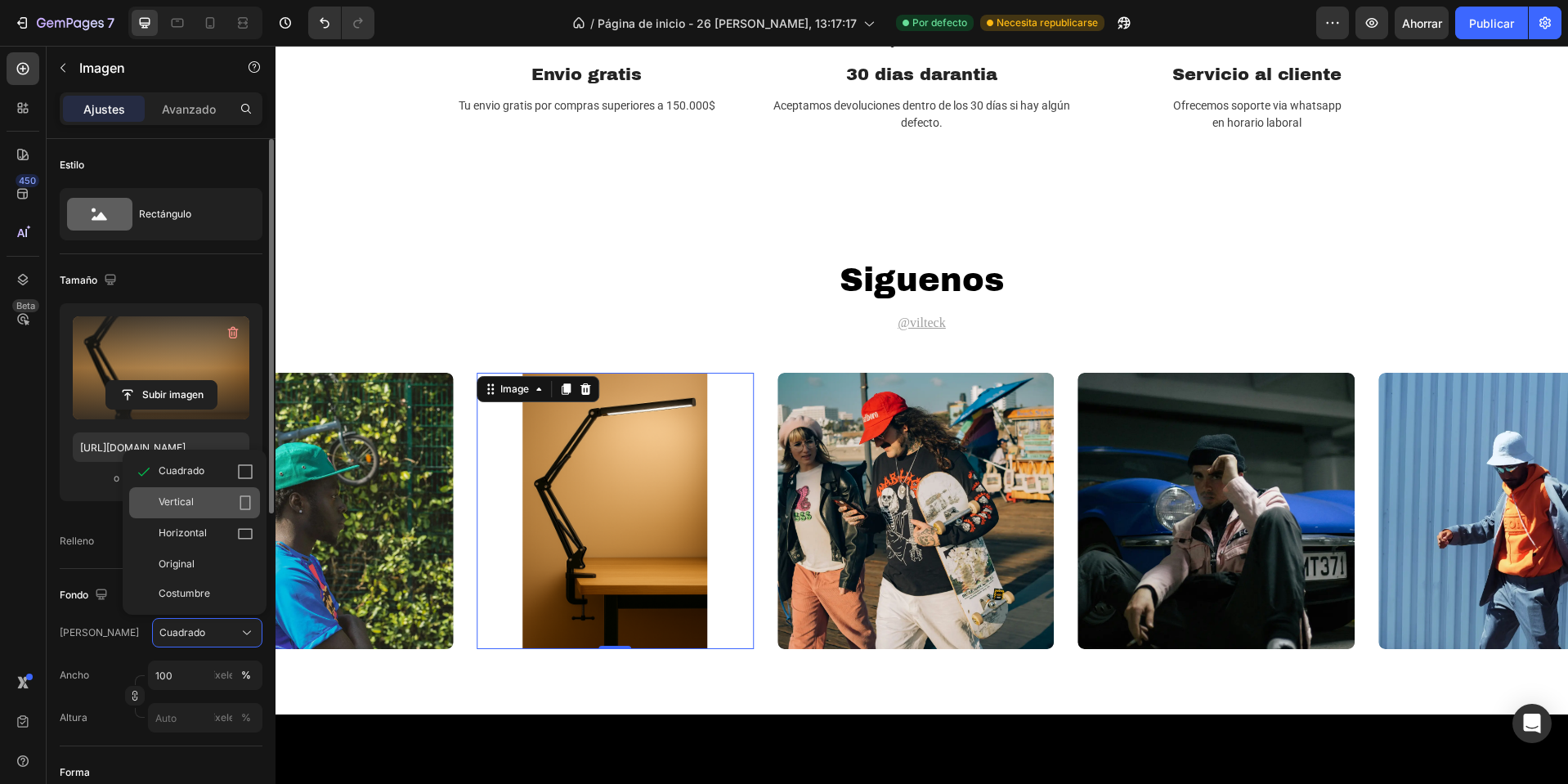
click at [191, 511] on div "Vertical" at bounding box center [206, 503] width 95 height 17
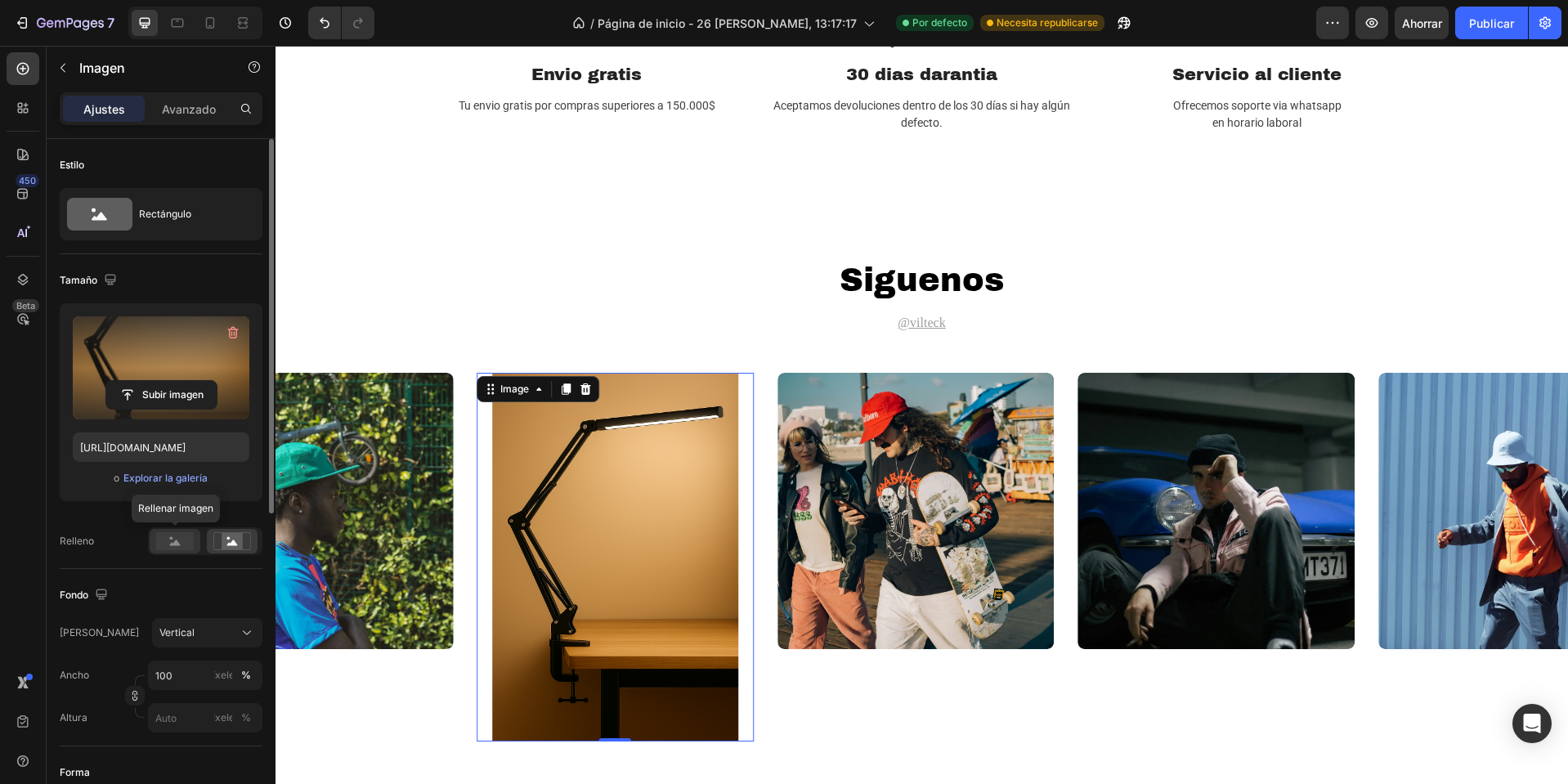
click at [184, 538] on rect at bounding box center [175, 540] width 37 height 18
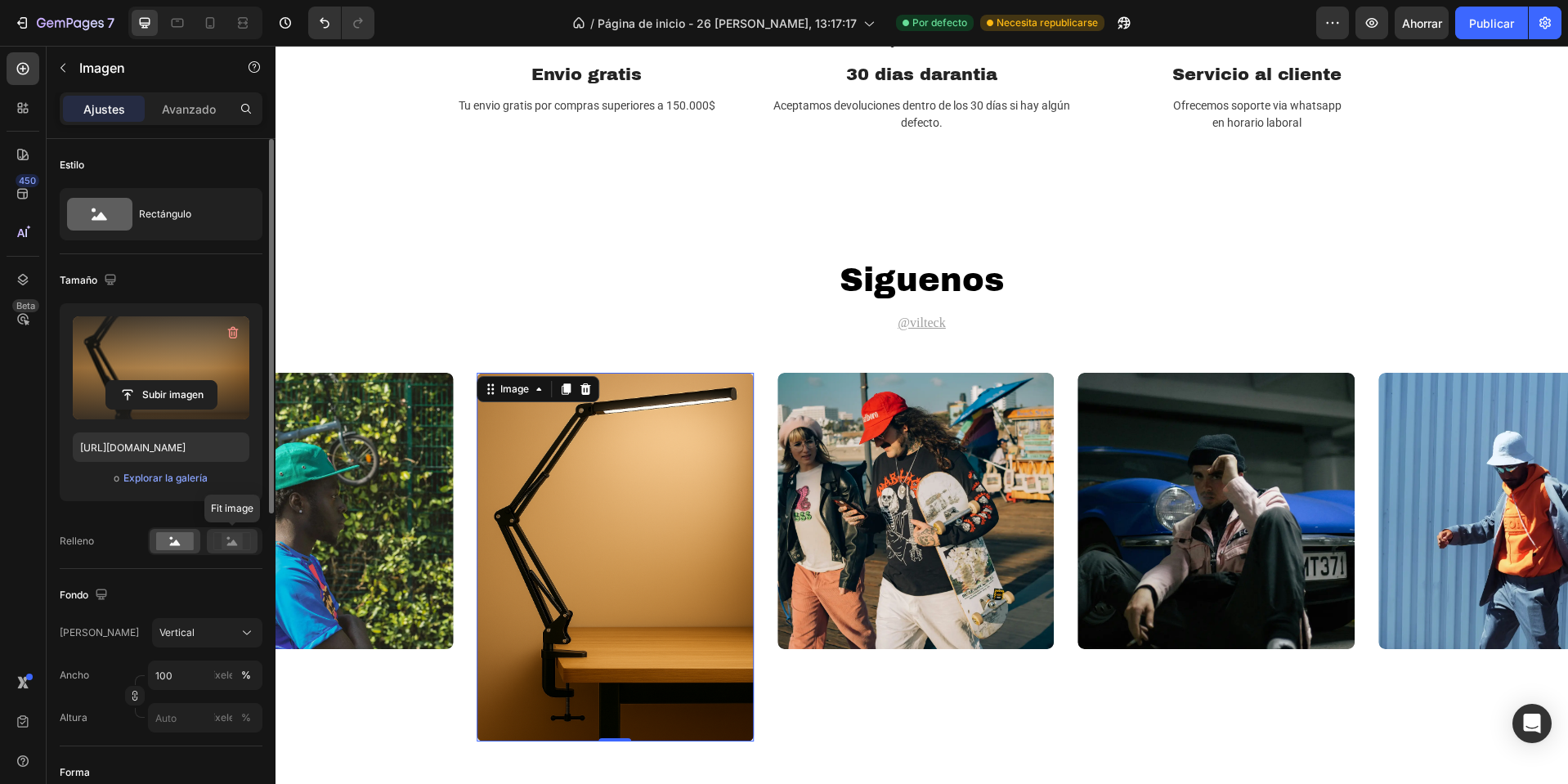
click at [221, 539] on icon at bounding box center [232, 540] width 37 height 18
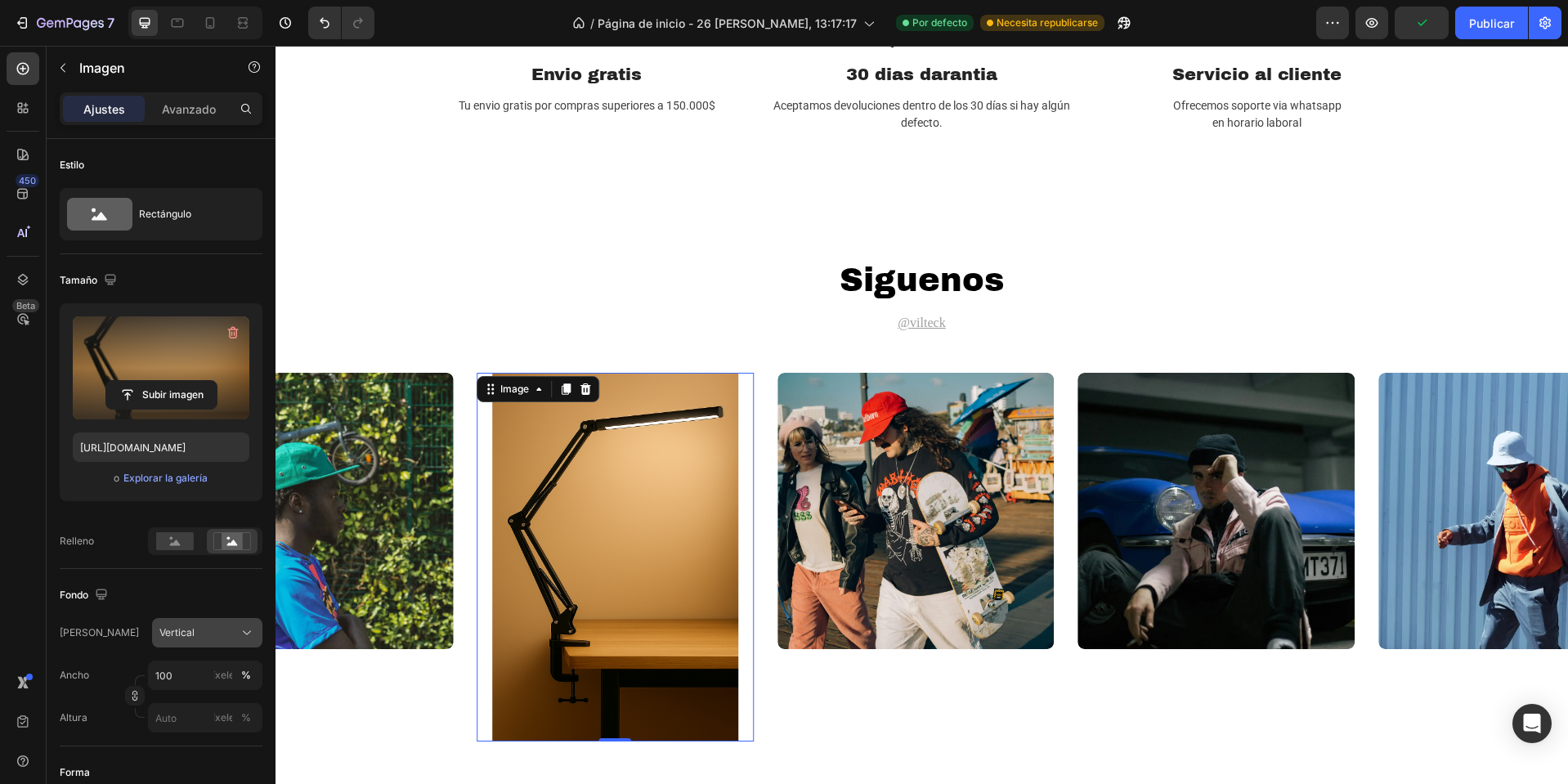
click at [188, 623] on button "Vertical" at bounding box center [207, 633] width 110 height 30
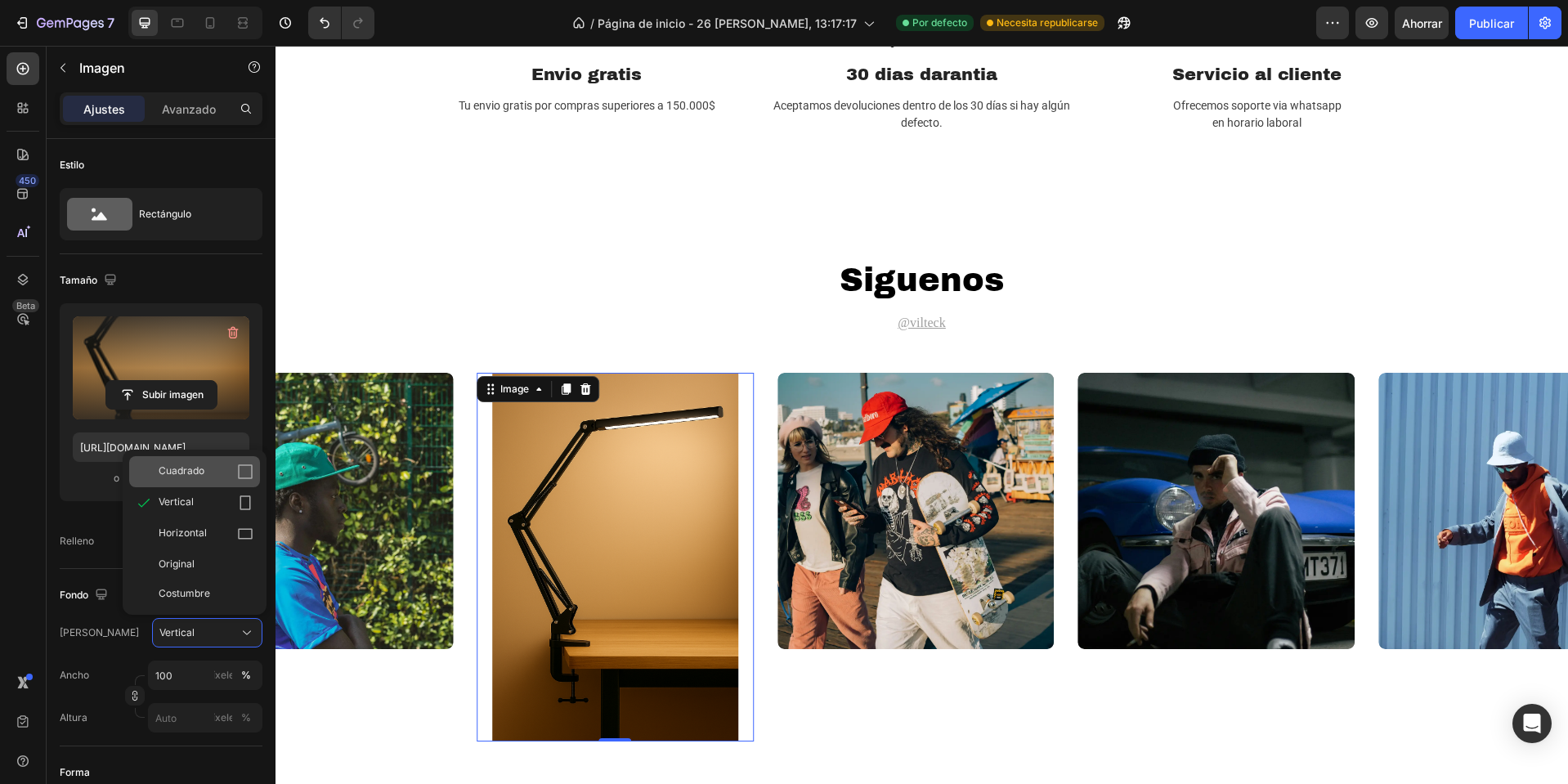
click at [200, 482] on div "Cuadrado" at bounding box center [194, 471] width 131 height 31
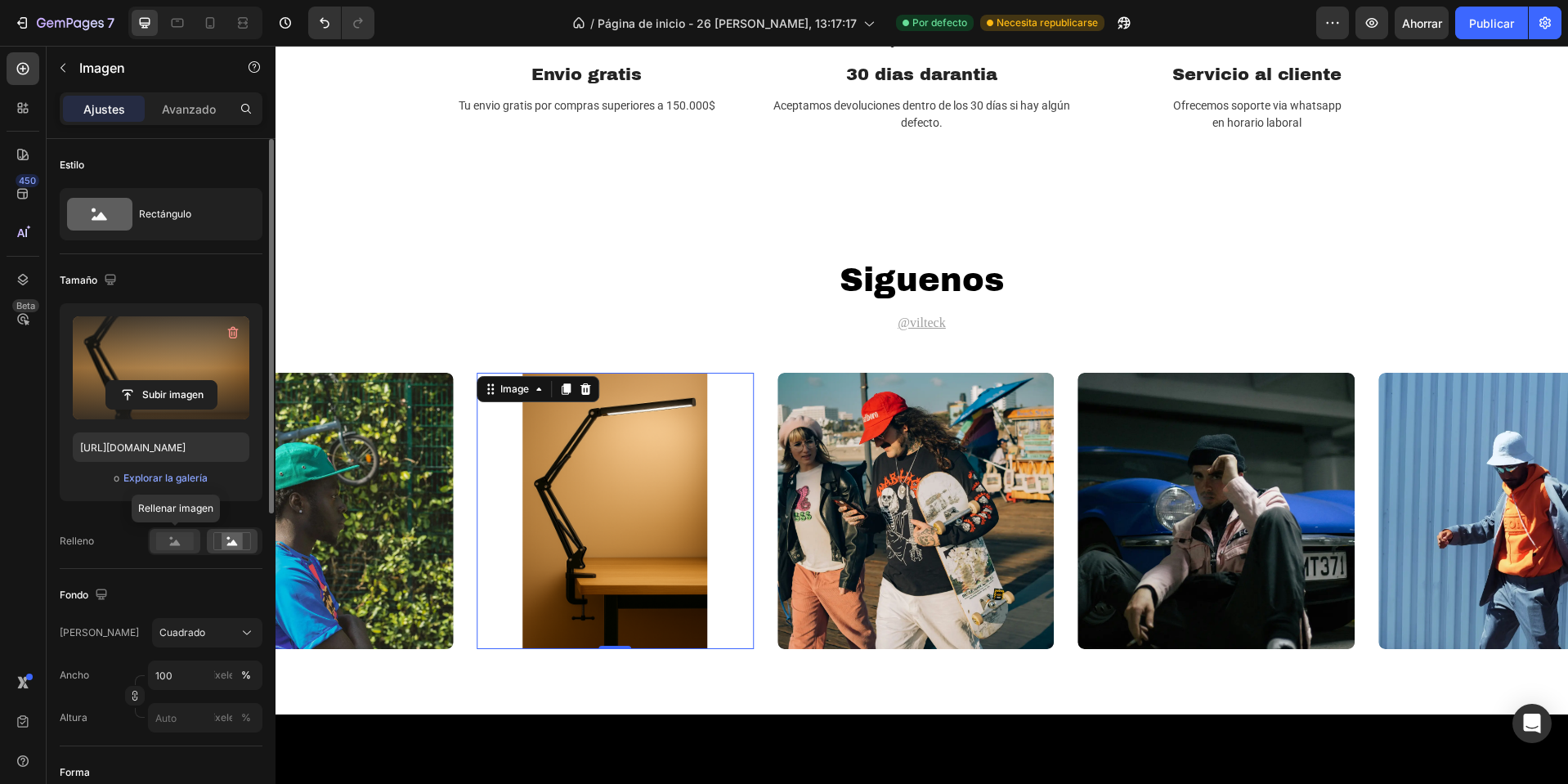
click at [189, 542] on rect at bounding box center [175, 540] width 37 height 18
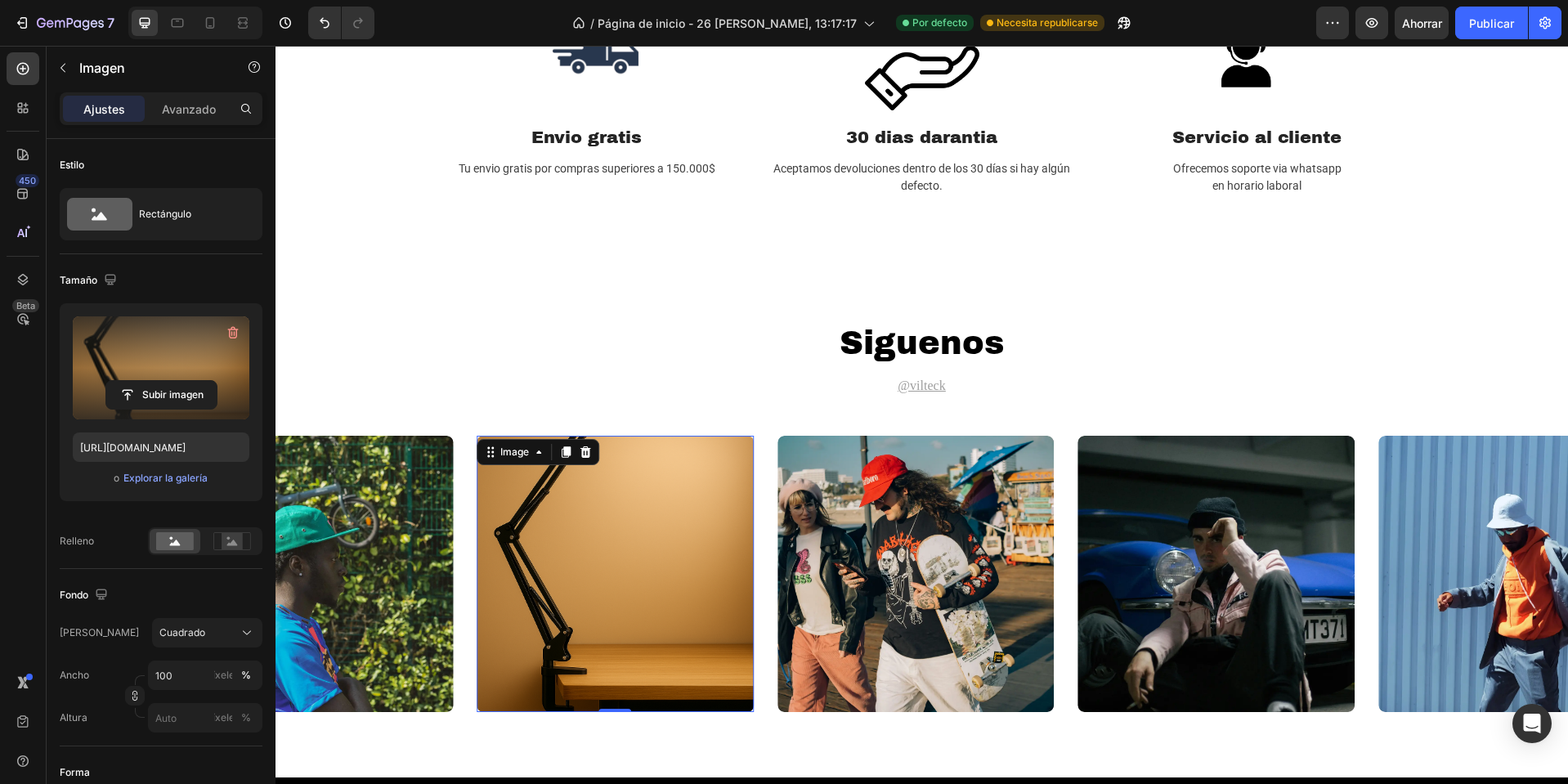
scroll to position [2358, 0]
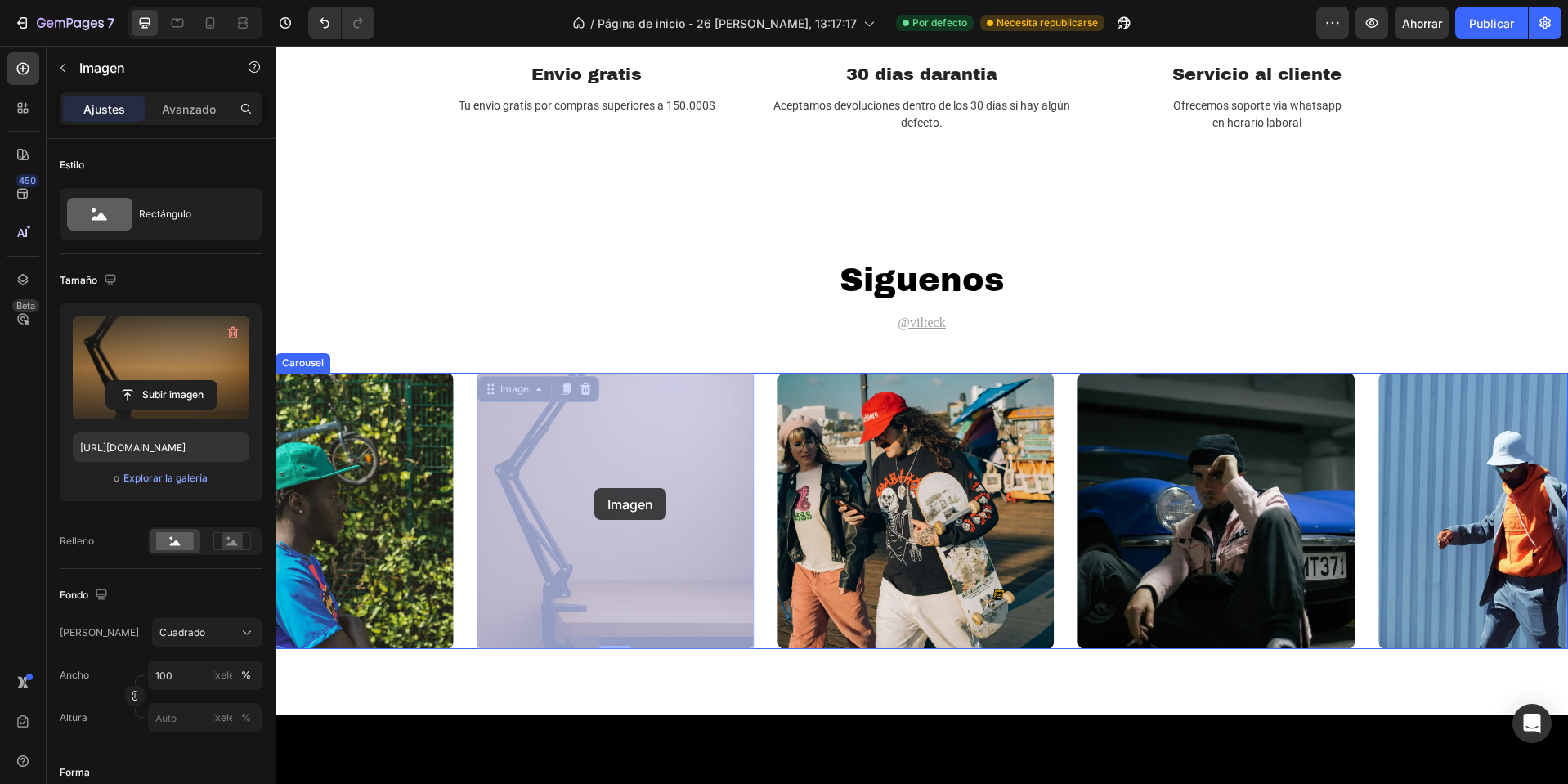
drag, startPoint x: 593, startPoint y: 478, endPoint x: 594, endPoint y: 444, distance: 34.0
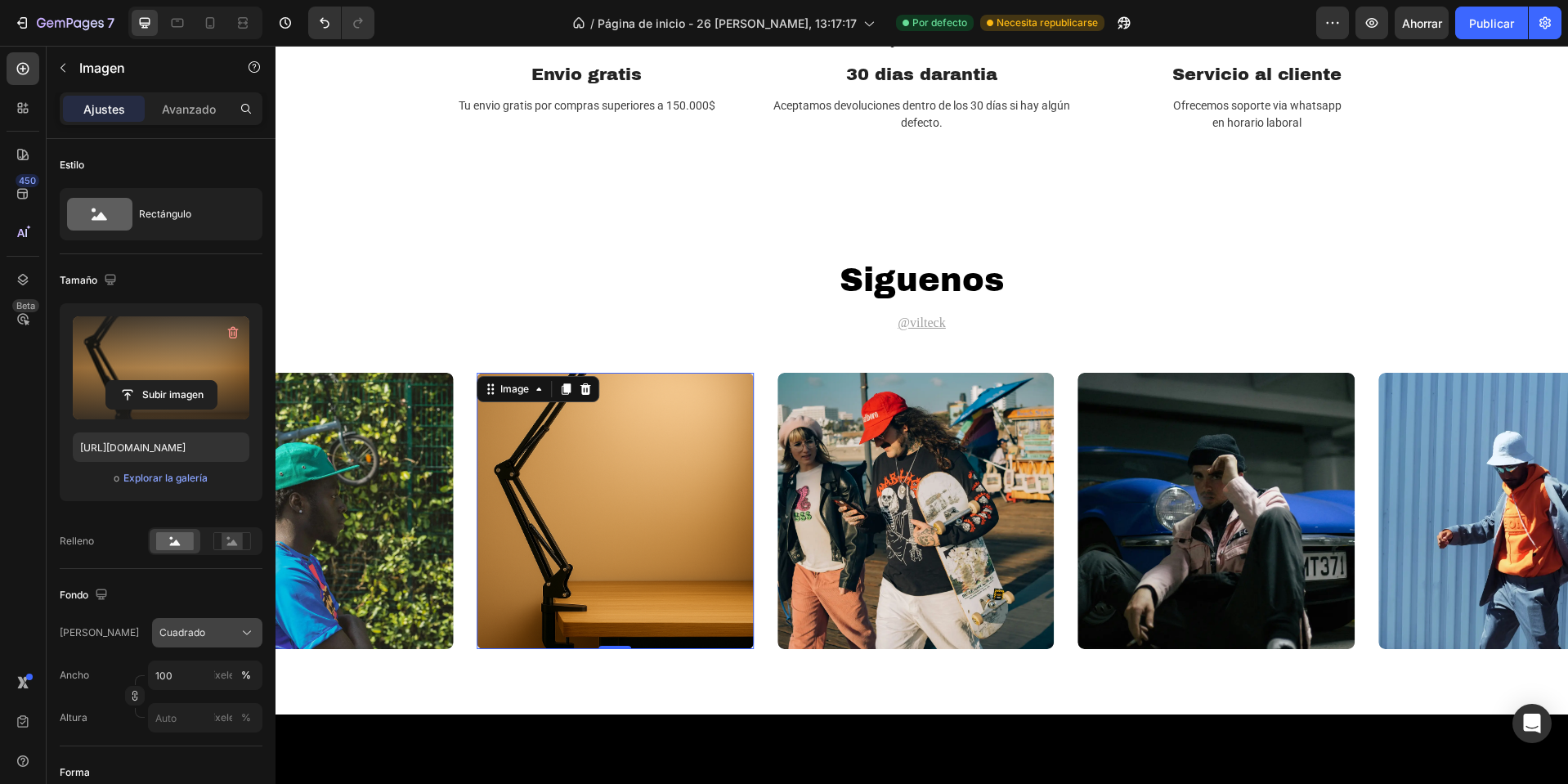
click at [188, 637] on font "Cuadrado" at bounding box center [182, 632] width 46 height 12
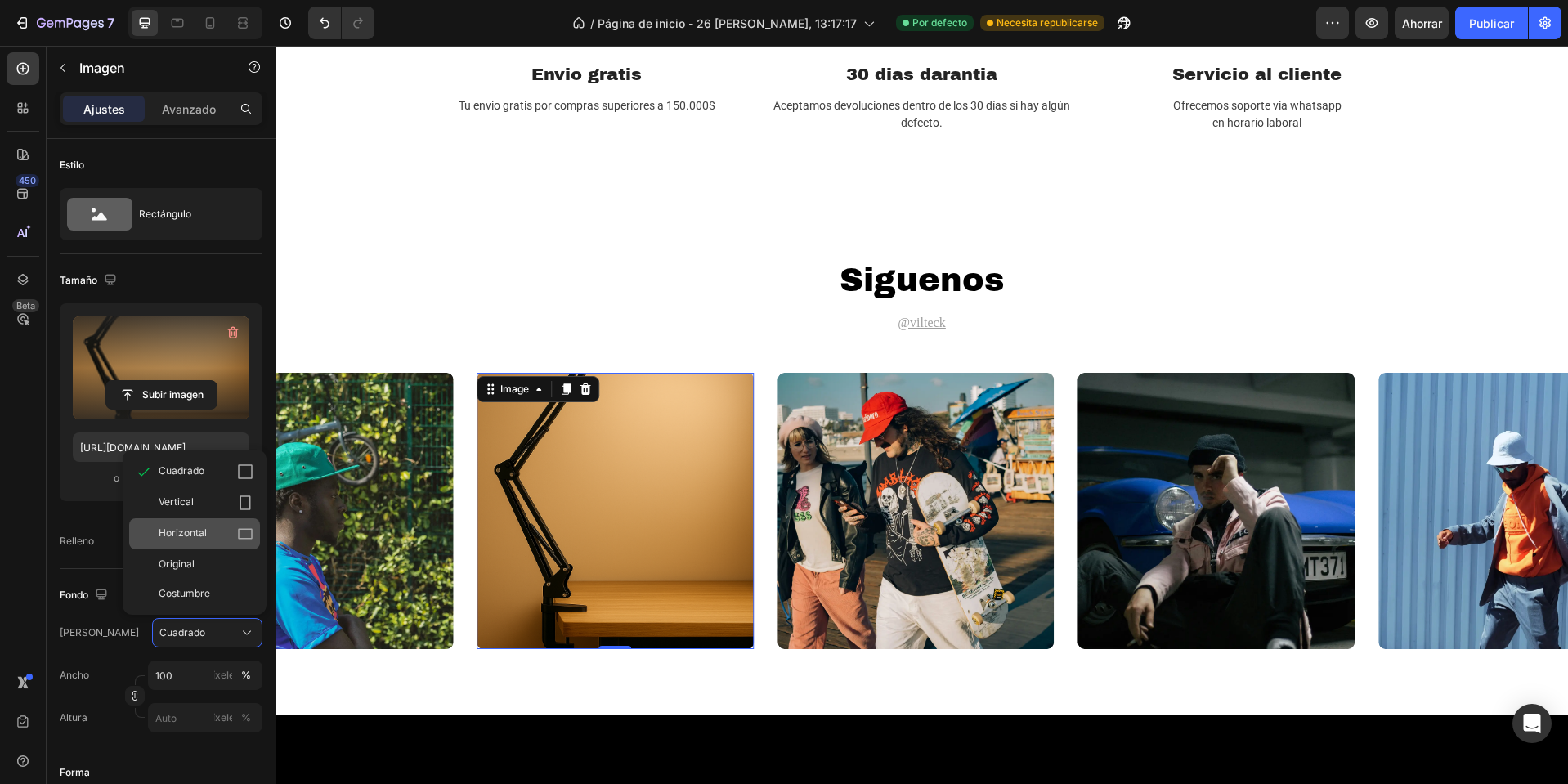
click at [201, 539] on font "Horizontal" at bounding box center [183, 532] width 49 height 12
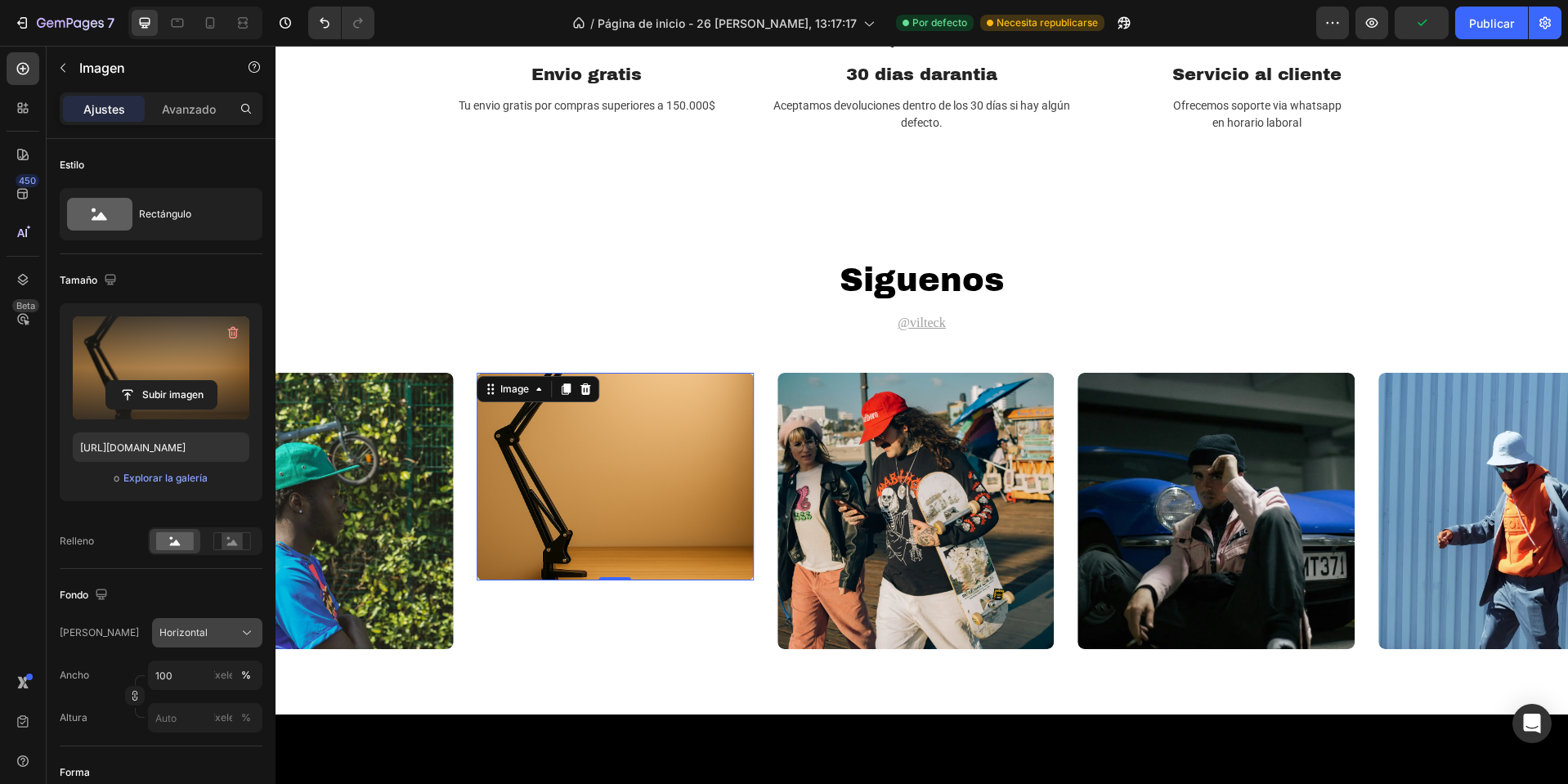
click at [224, 623] on button "Horizontal" at bounding box center [207, 633] width 110 height 30
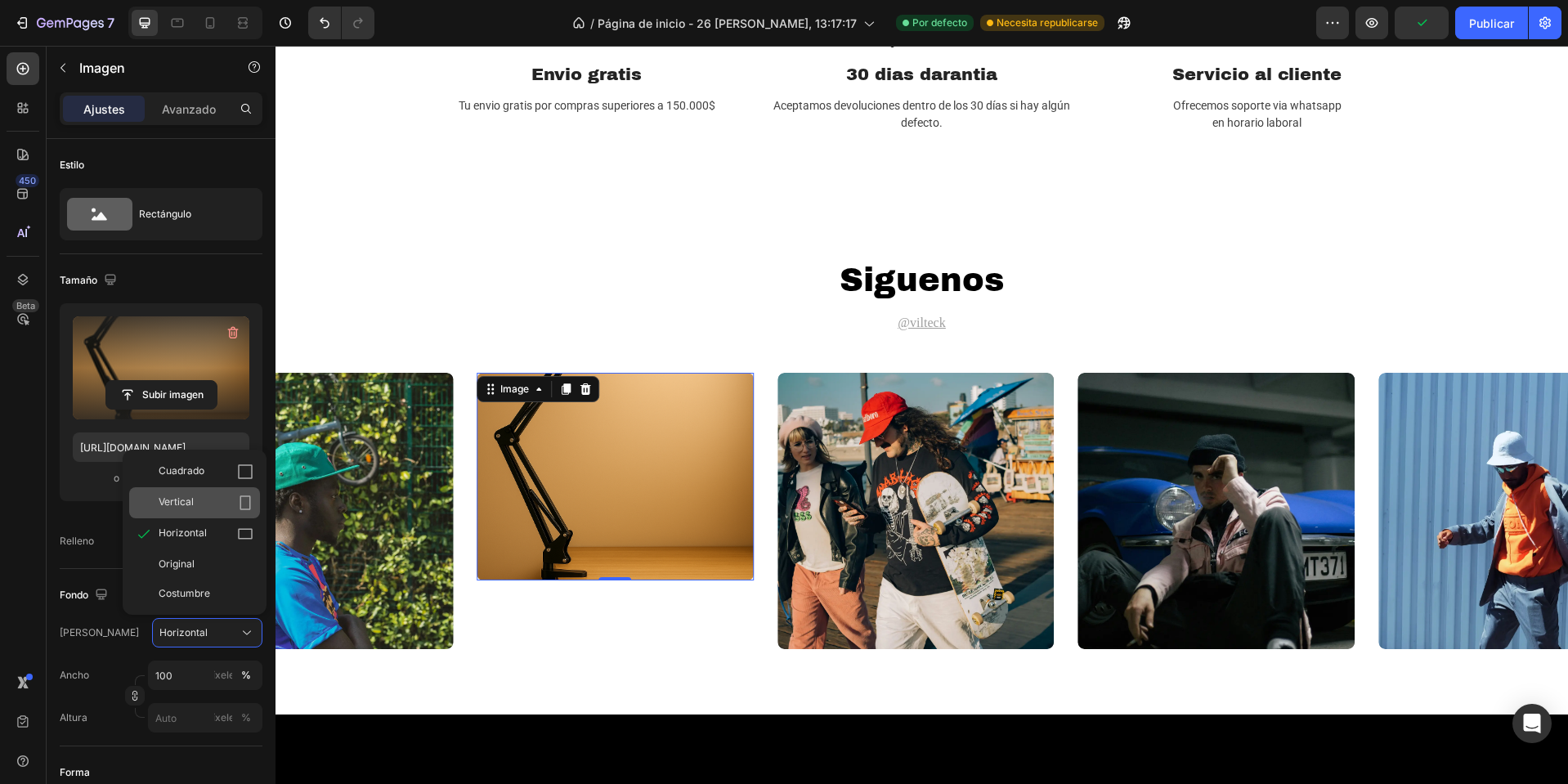
click at [224, 508] on div "Vertical" at bounding box center [206, 503] width 95 height 17
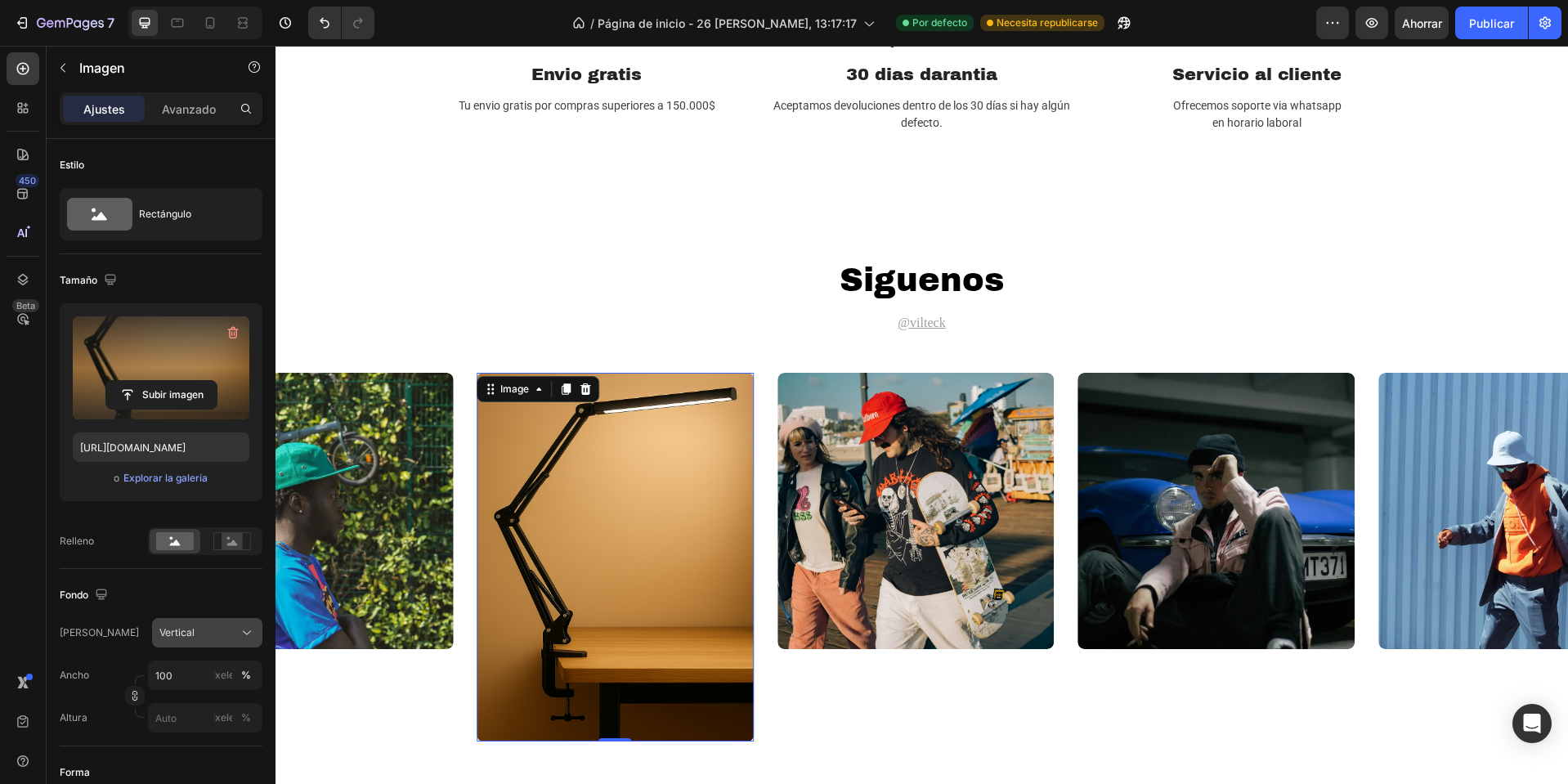
click at [196, 632] on div "Vertical" at bounding box center [197, 633] width 76 height 15
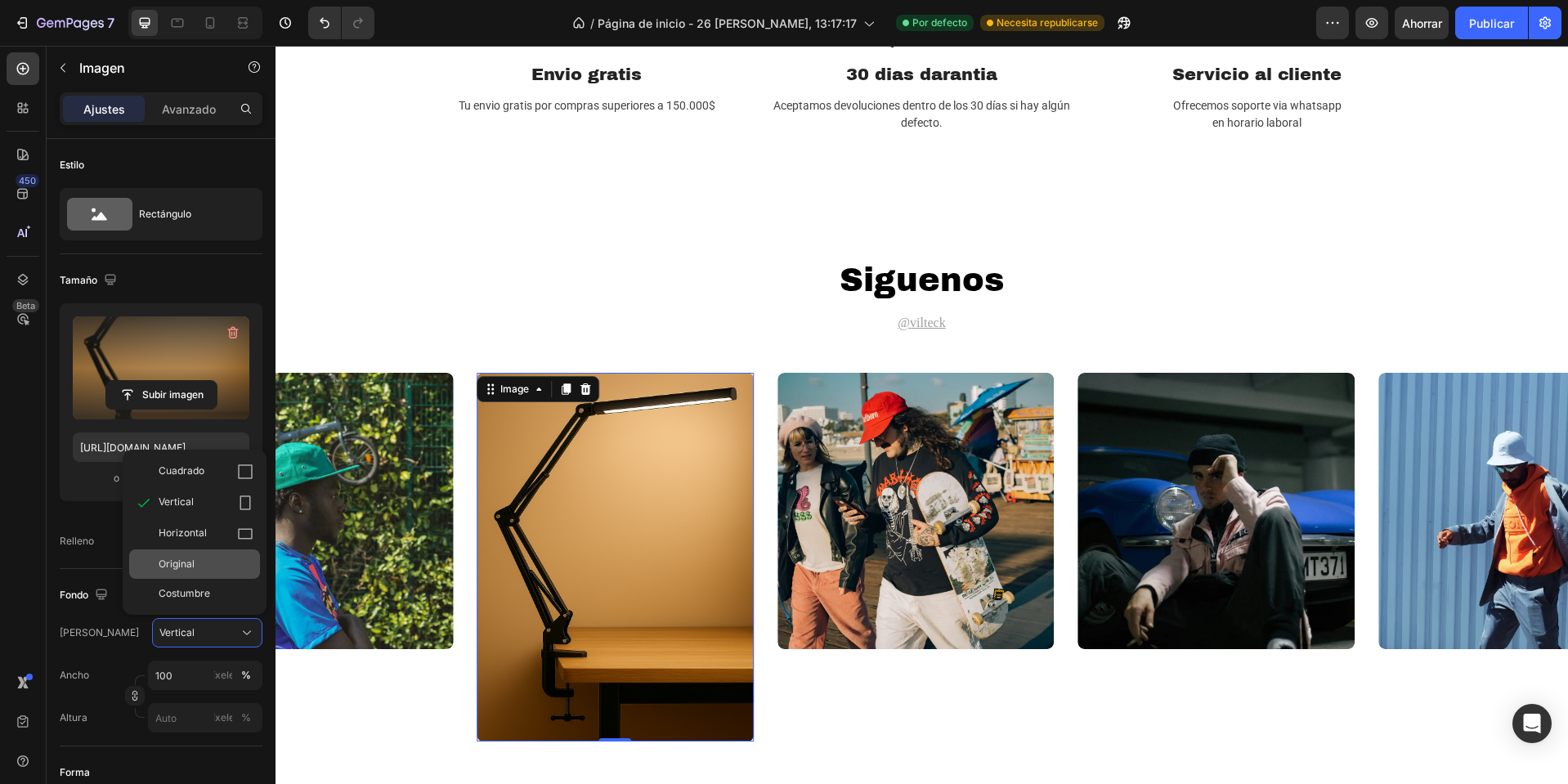
click at [208, 552] on div "Original" at bounding box center [194, 565] width 131 height 30
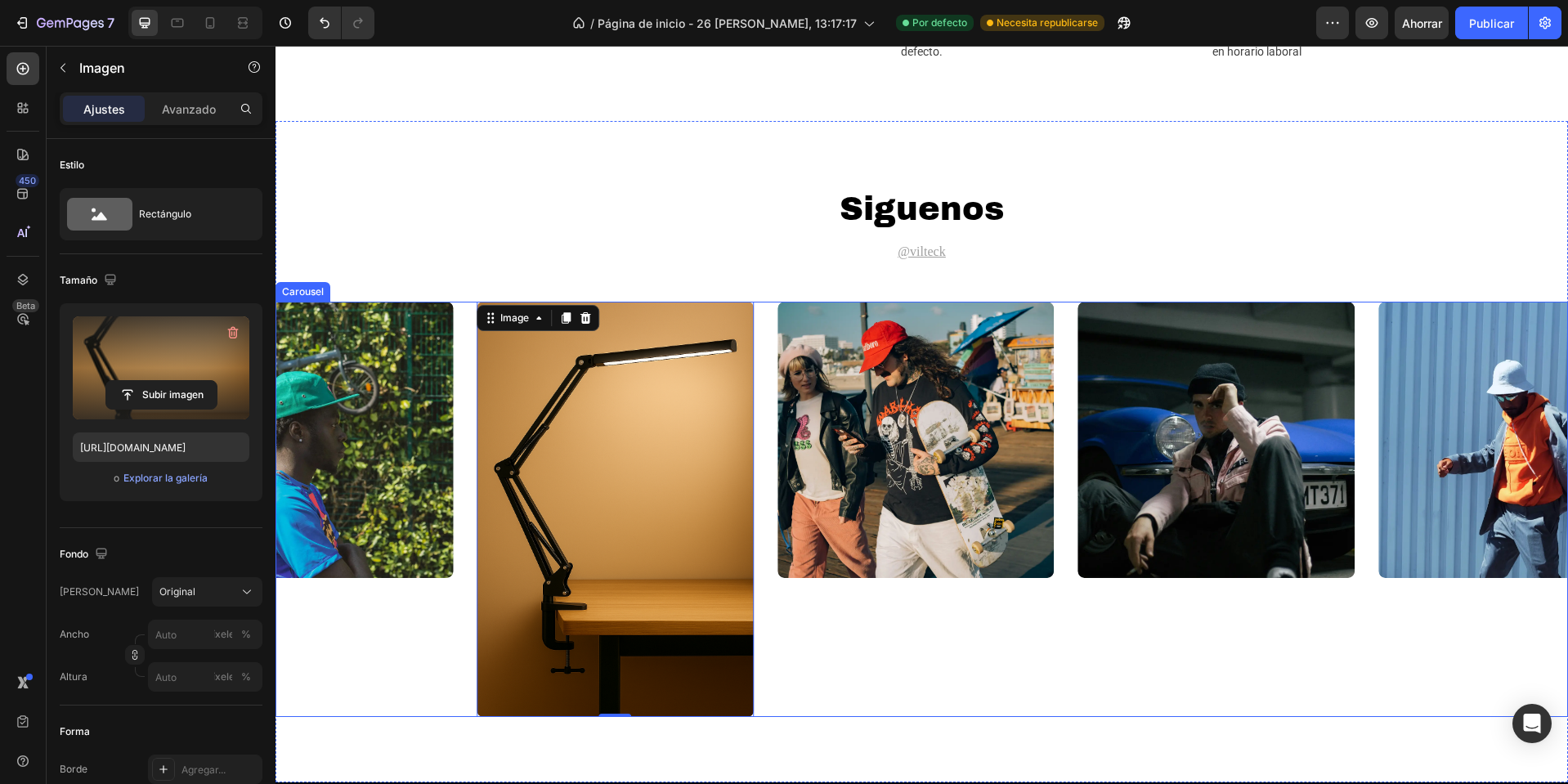
scroll to position [2603, 0]
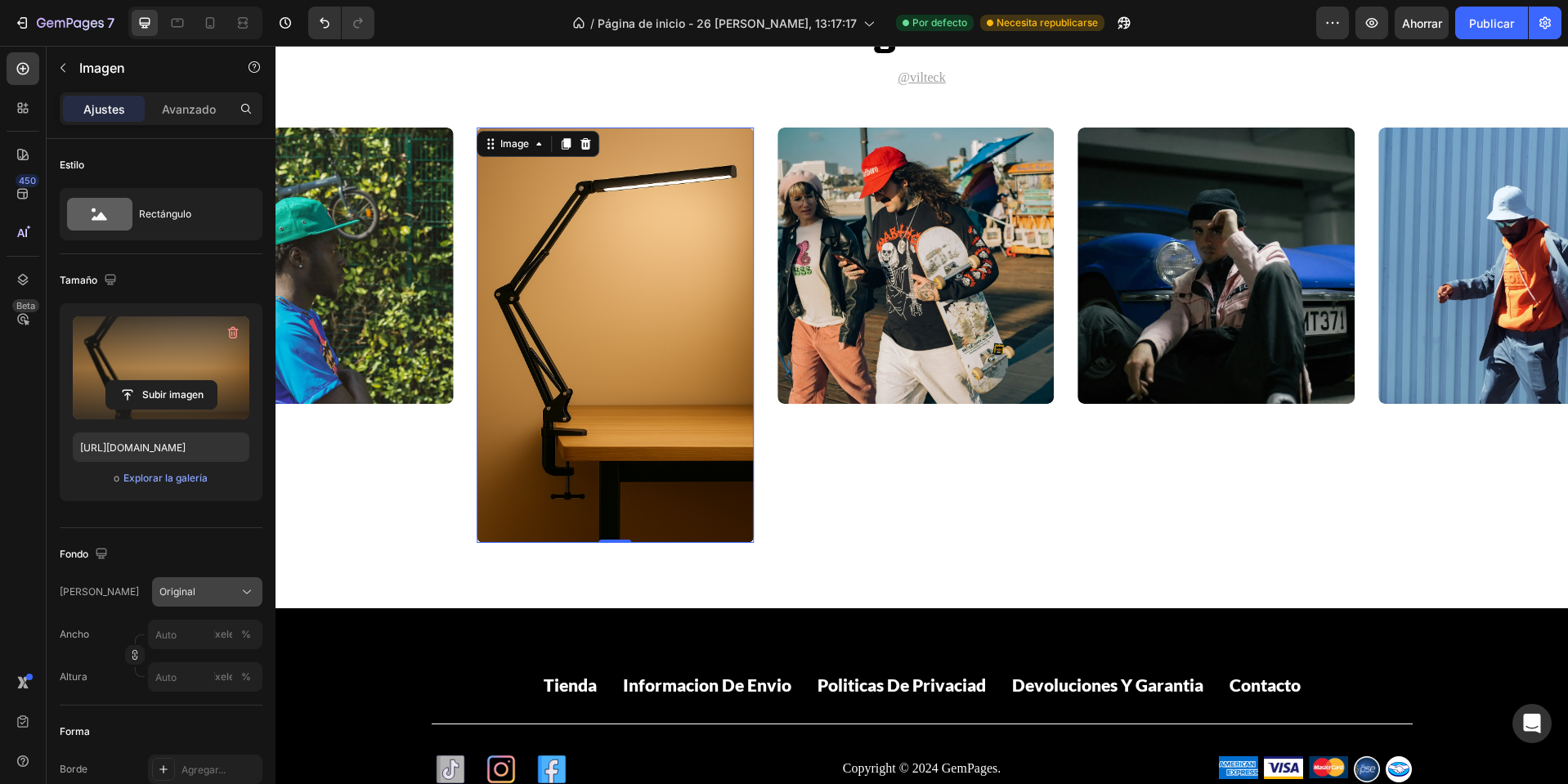
click at [217, 591] on div "Original" at bounding box center [197, 592] width 76 height 15
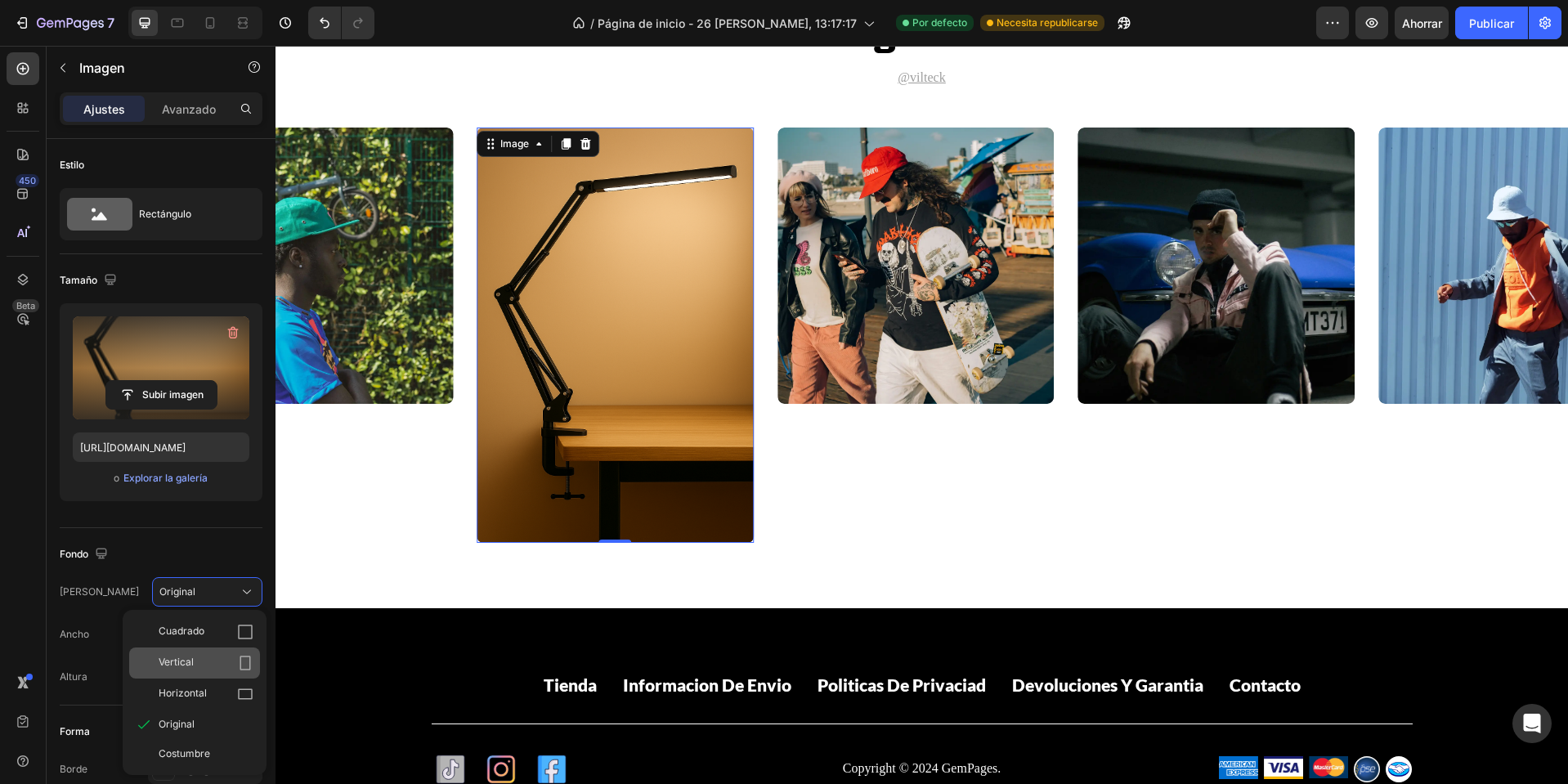
click at [199, 661] on div "Vertical" at bounding box center [206, 664] width 95 height 17
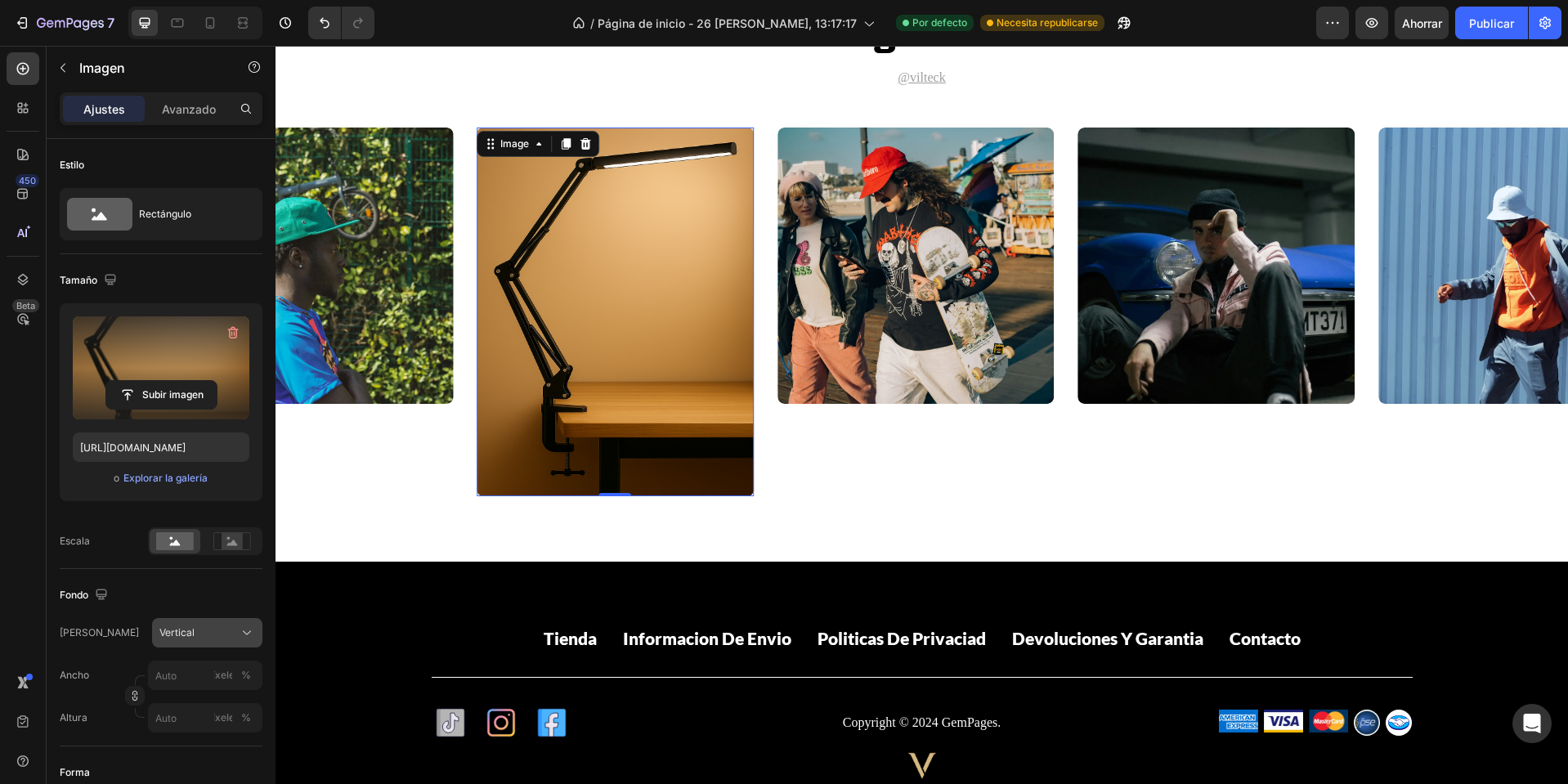
click at [201, 624] on div "Vertical" at bounding box center [207, 633] width 95 height 17
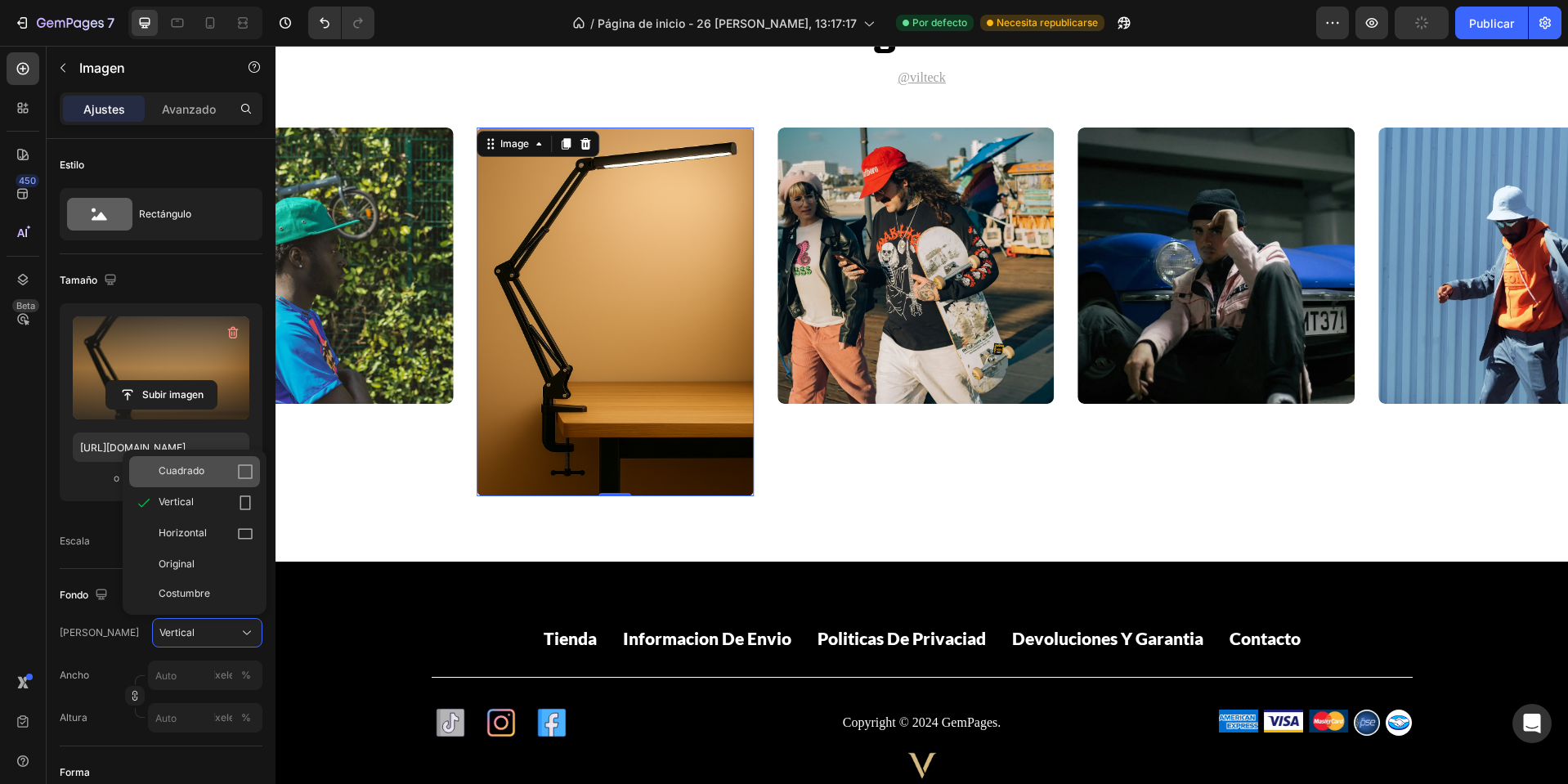
click at [207, 478] on div "Cuadrado" at bounding box center [206, 472] width 95 height 17
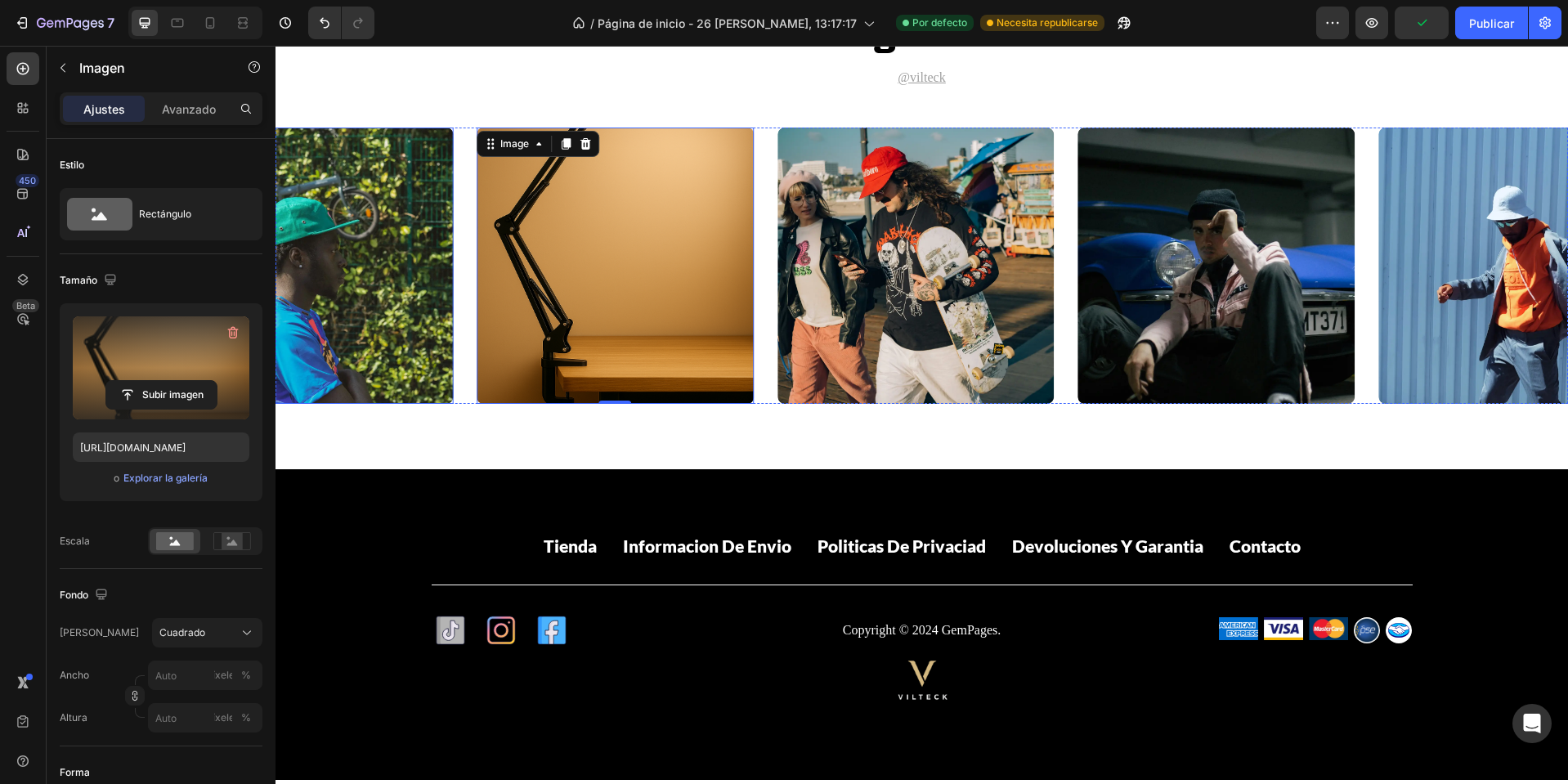
click at [358, 279] on img at bounding box center [315, 266] width 277 height 277
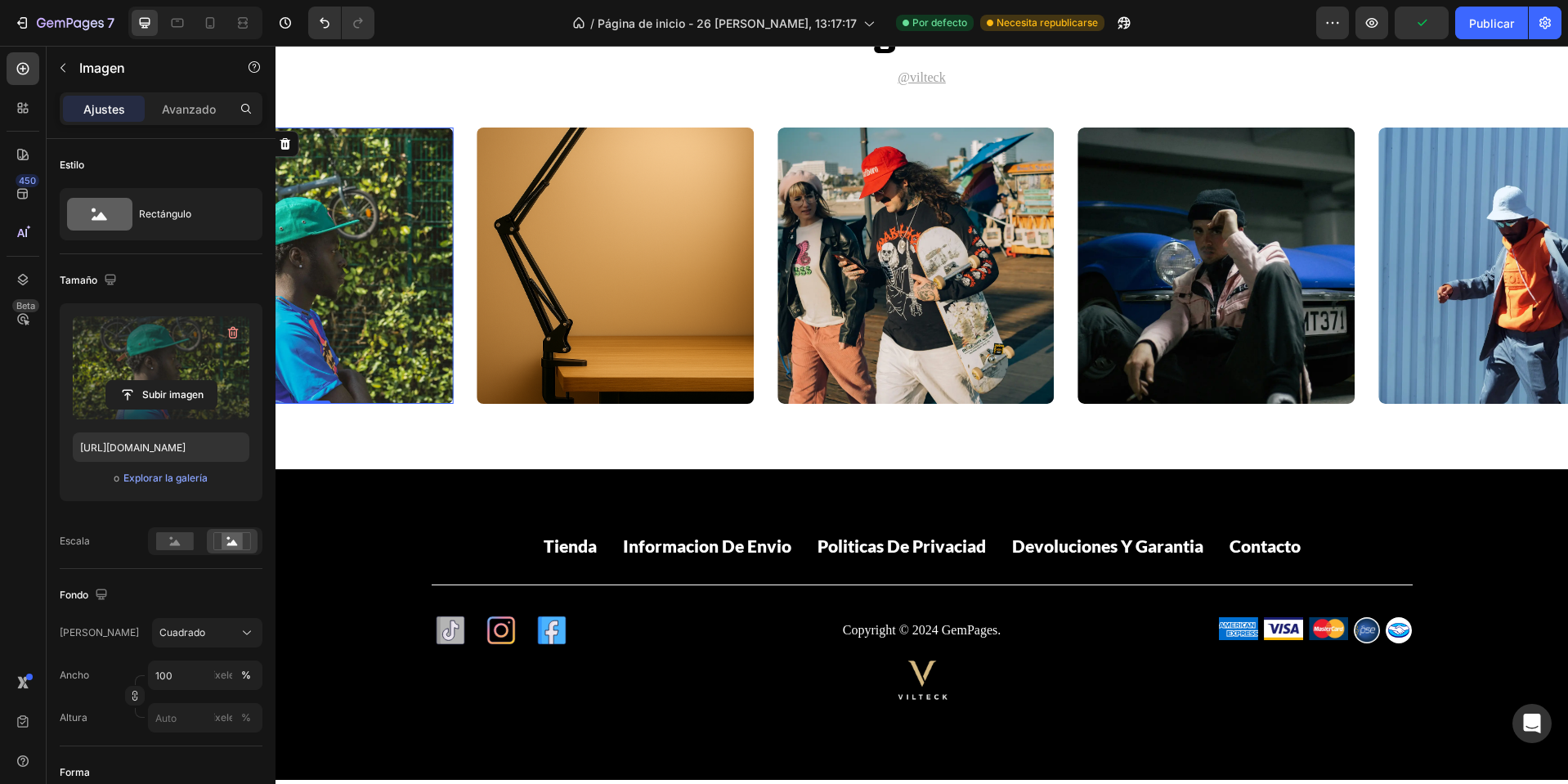
click at [195, 337] on label at bounding box center [161, 368] width 176 height 103
click at [195, 381] on input "file" at bounding box center [161, 395] width 110 height 28
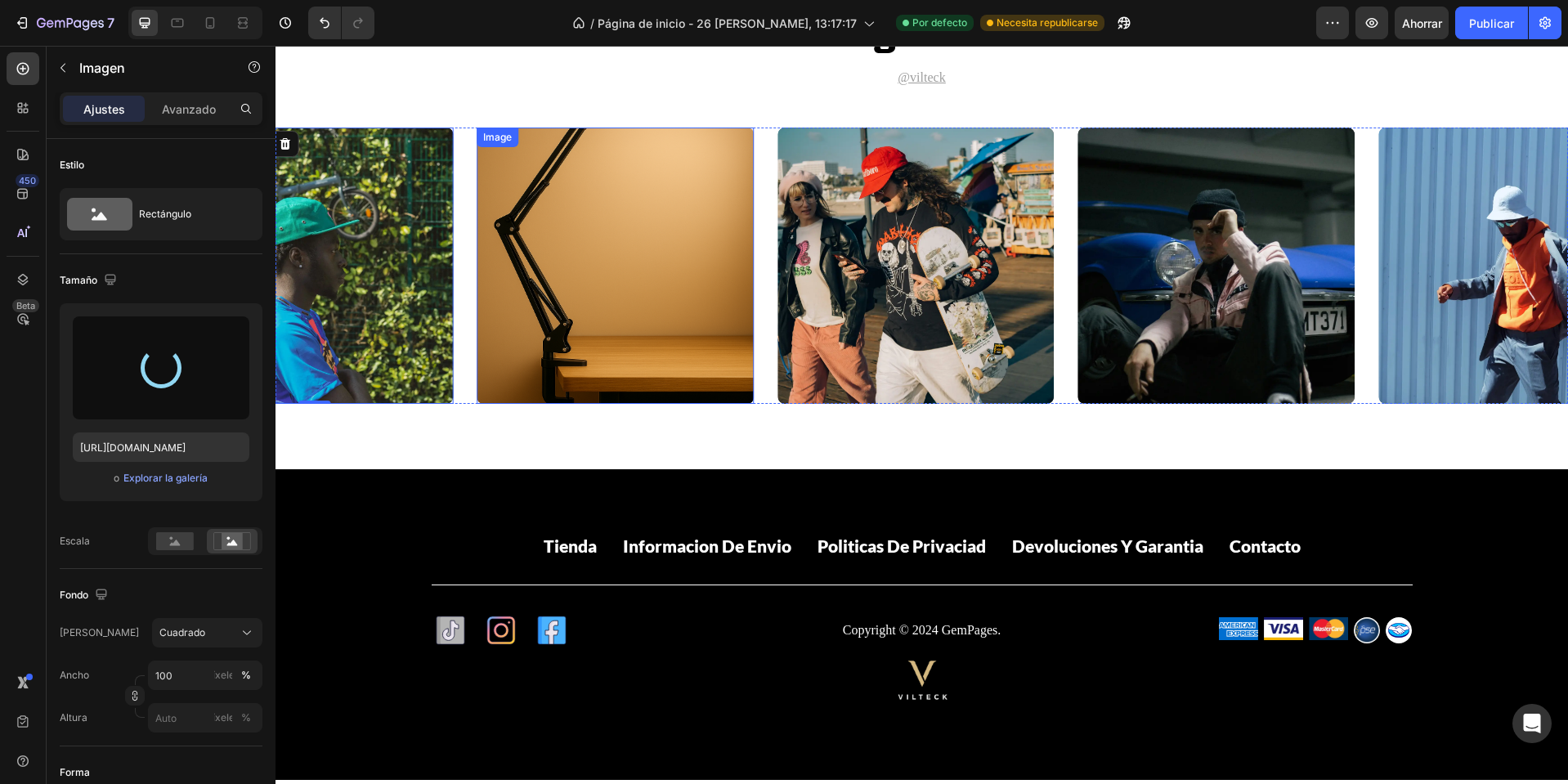
type input "https://cdn.shopify.com/s/files/1/0668/0317/1459/files/gempages_581068646118327…"
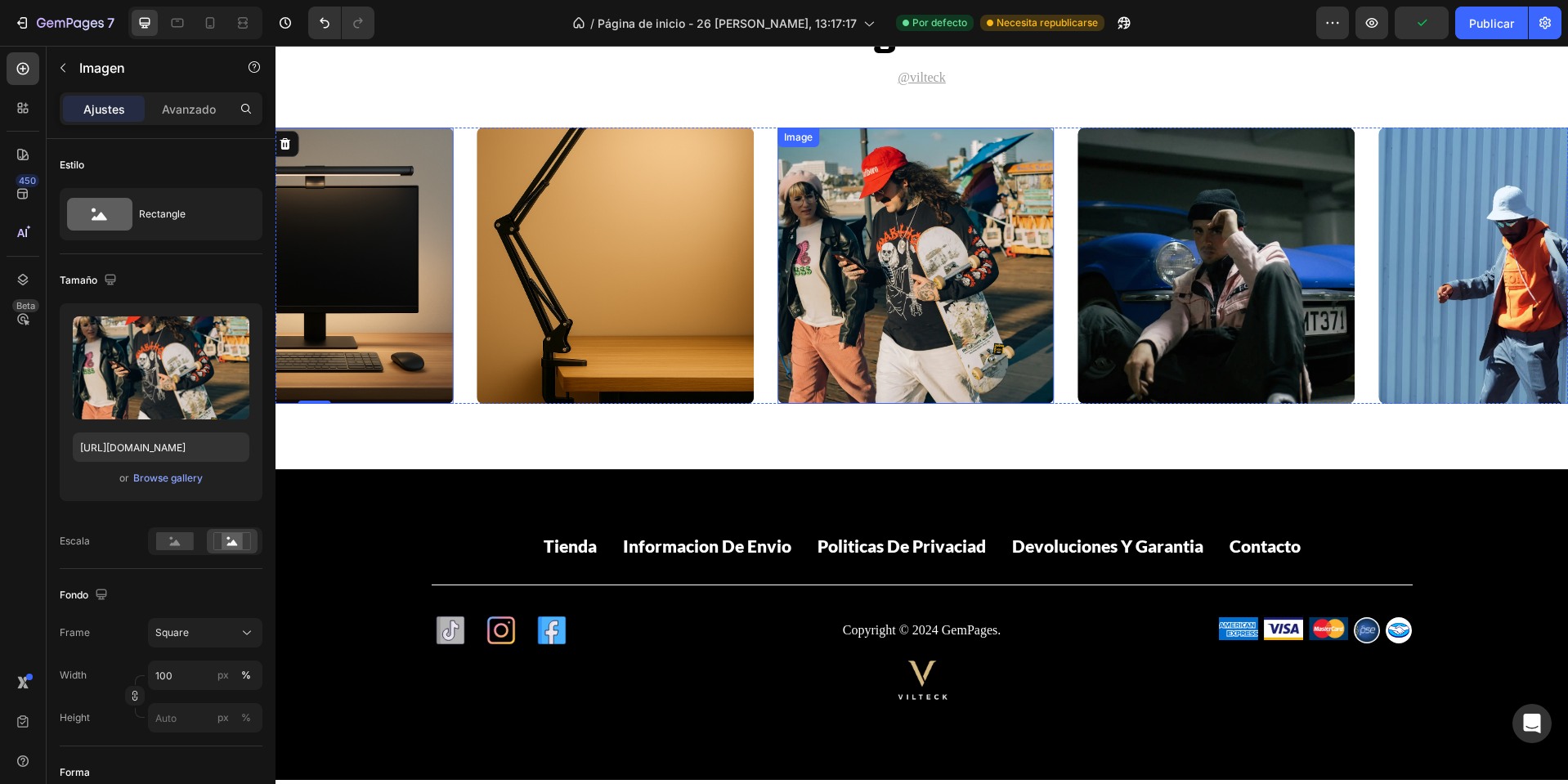
click at [897, 279] on img at bounding box center [916, 266] width 277 height 277
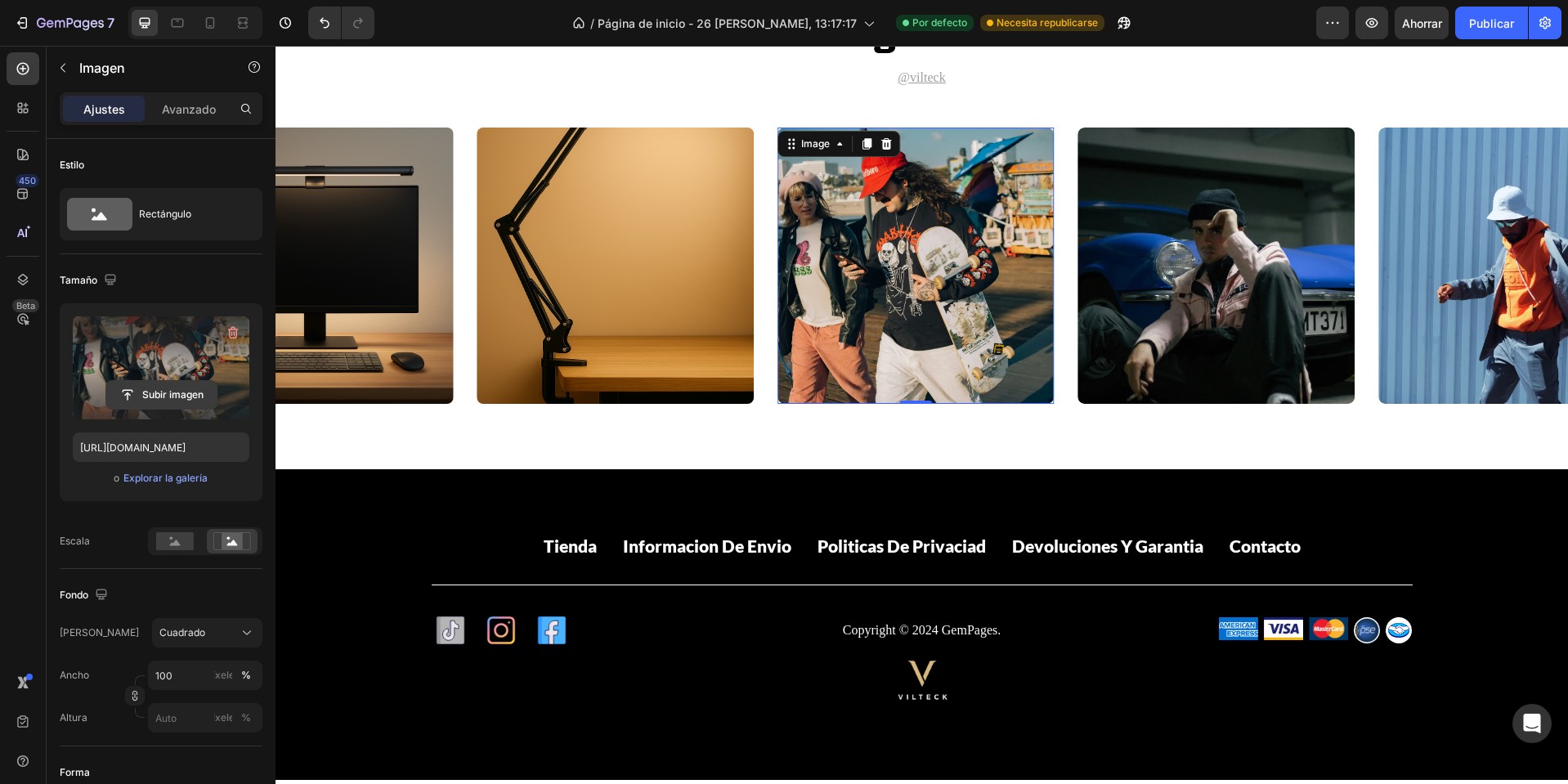
click at [188, 388] on input "file" at bounding box center [161, 395] width 110 height 28
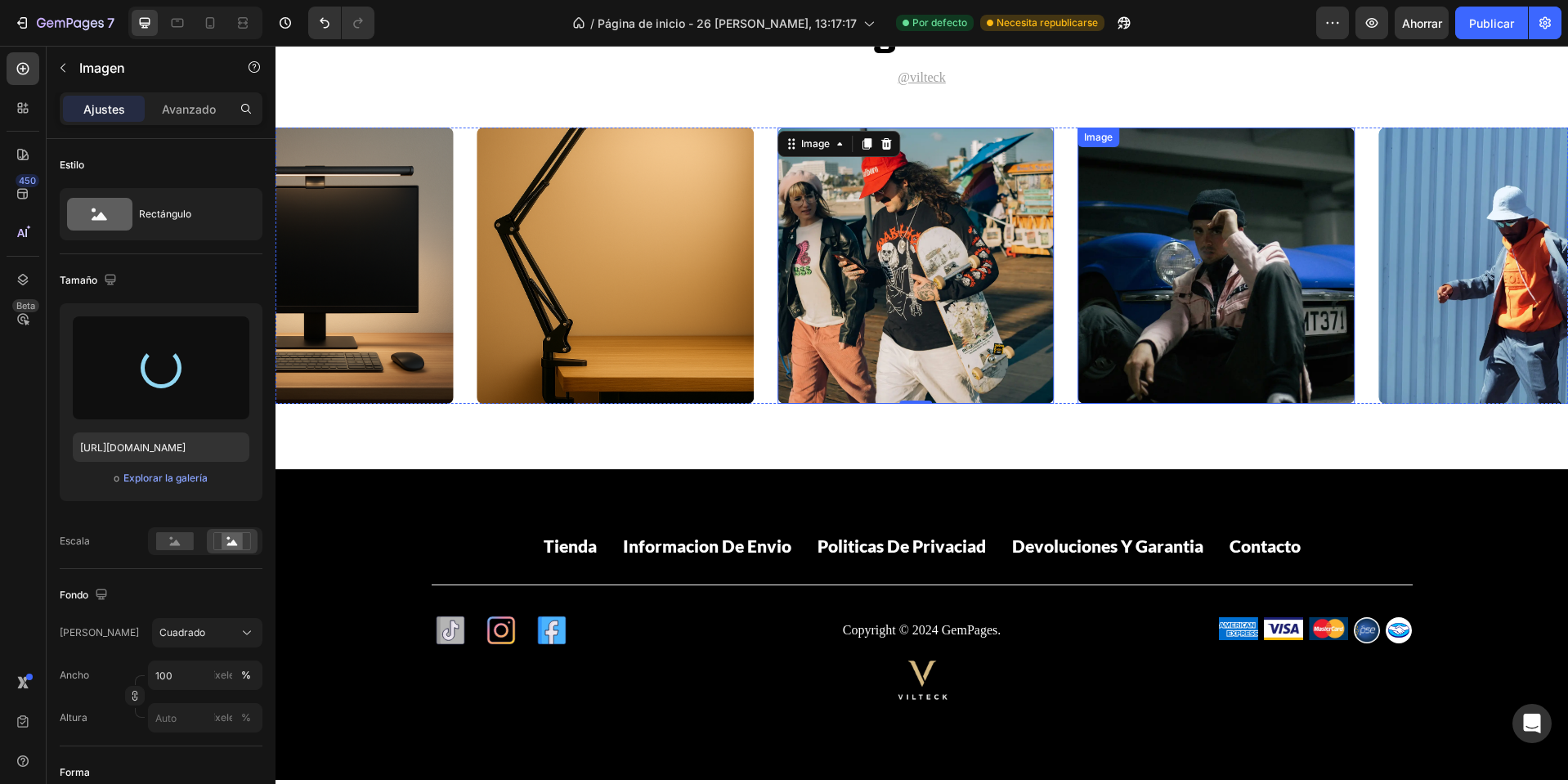
type input "https://cdn.shopify.com/s/files/1/0668/0317/1459/files/gempages_581068646118327…"
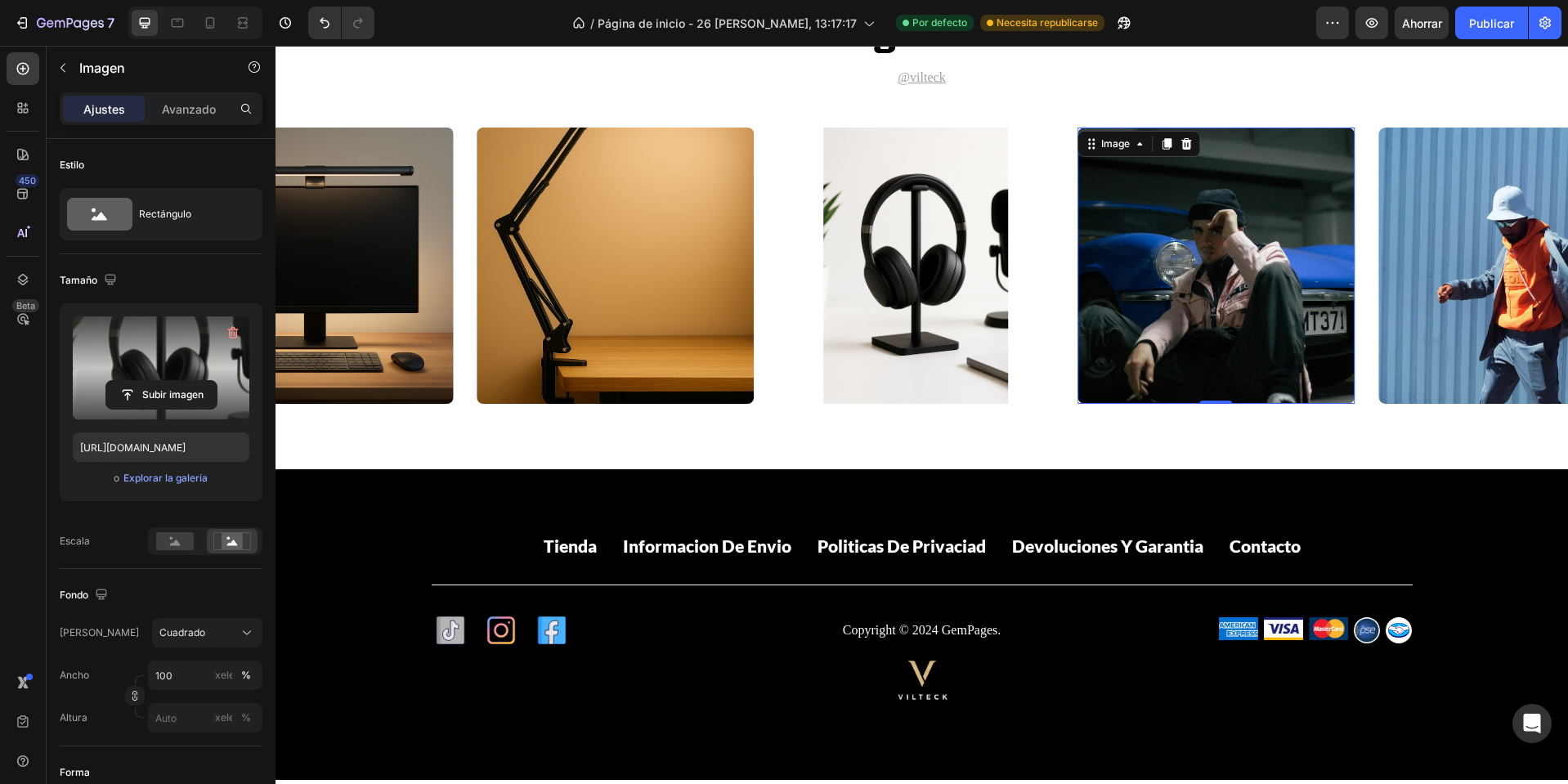
click at [1257, 209] on img at bounding box center [1216, 266] width 277 height 277
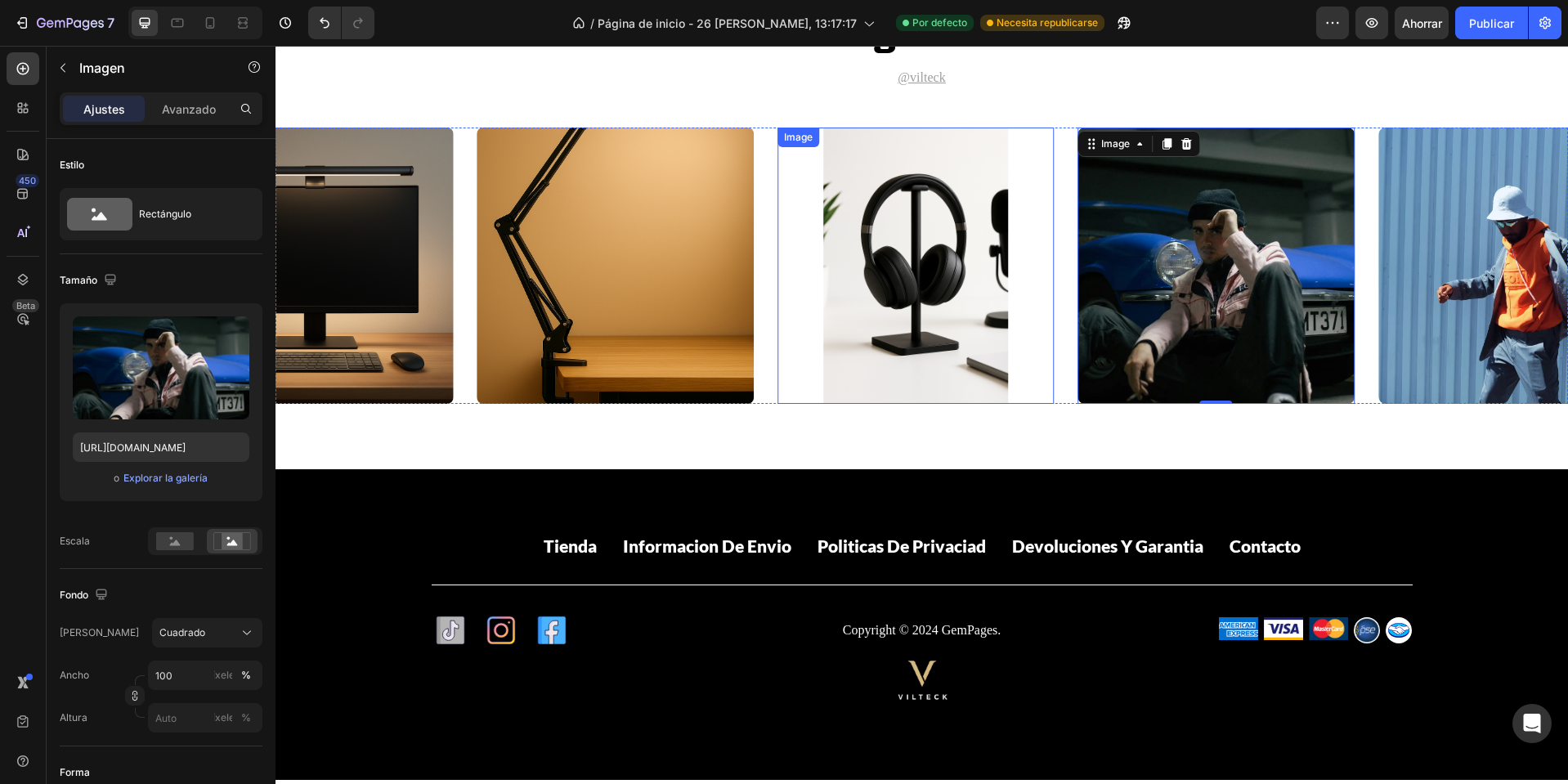
click at [947, 263] on img at bounding box center [916, 266] width 277 height 277
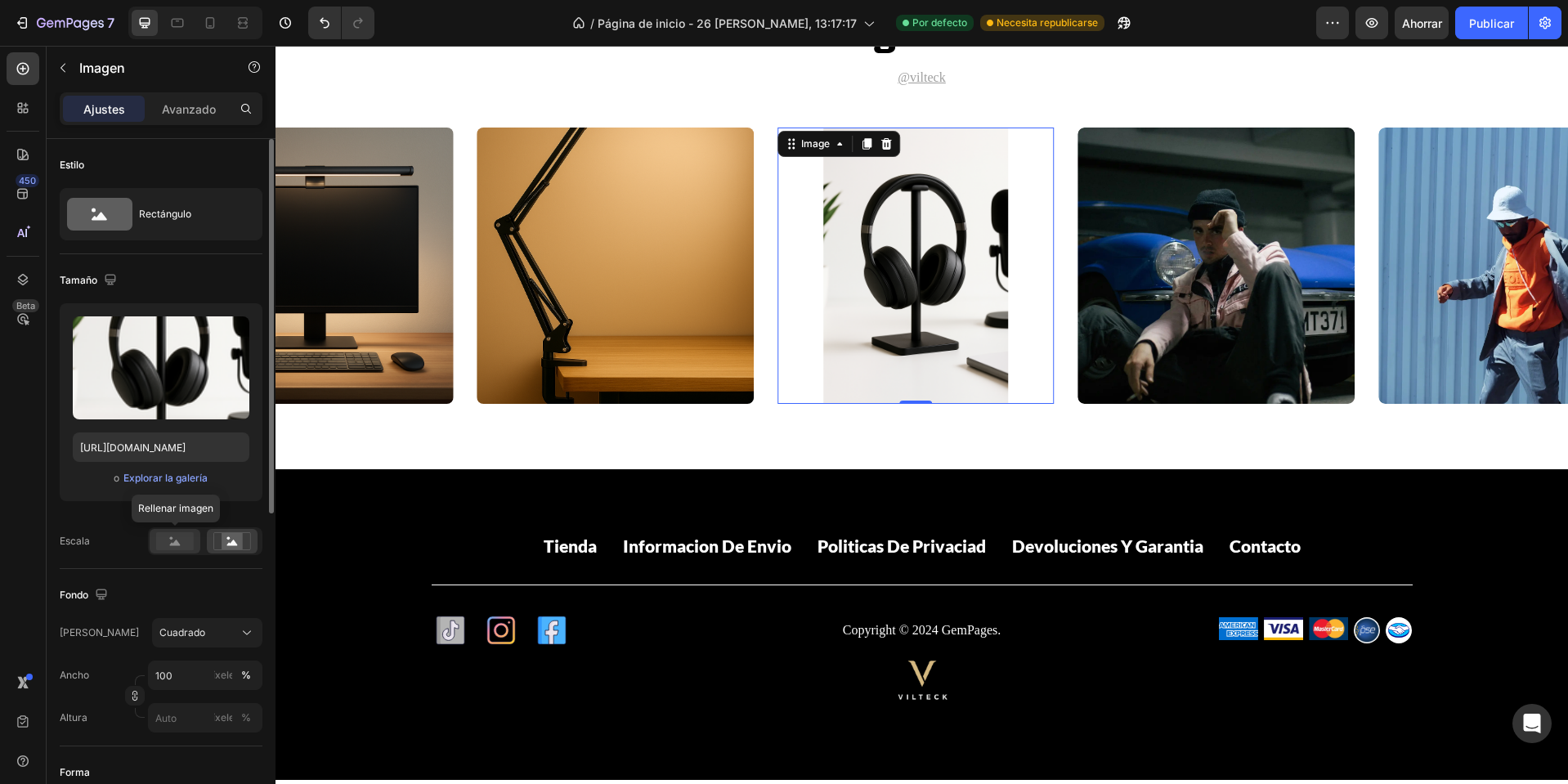
click at [175, 544] on icon at bounding box center [175, 542] width 10 height 6
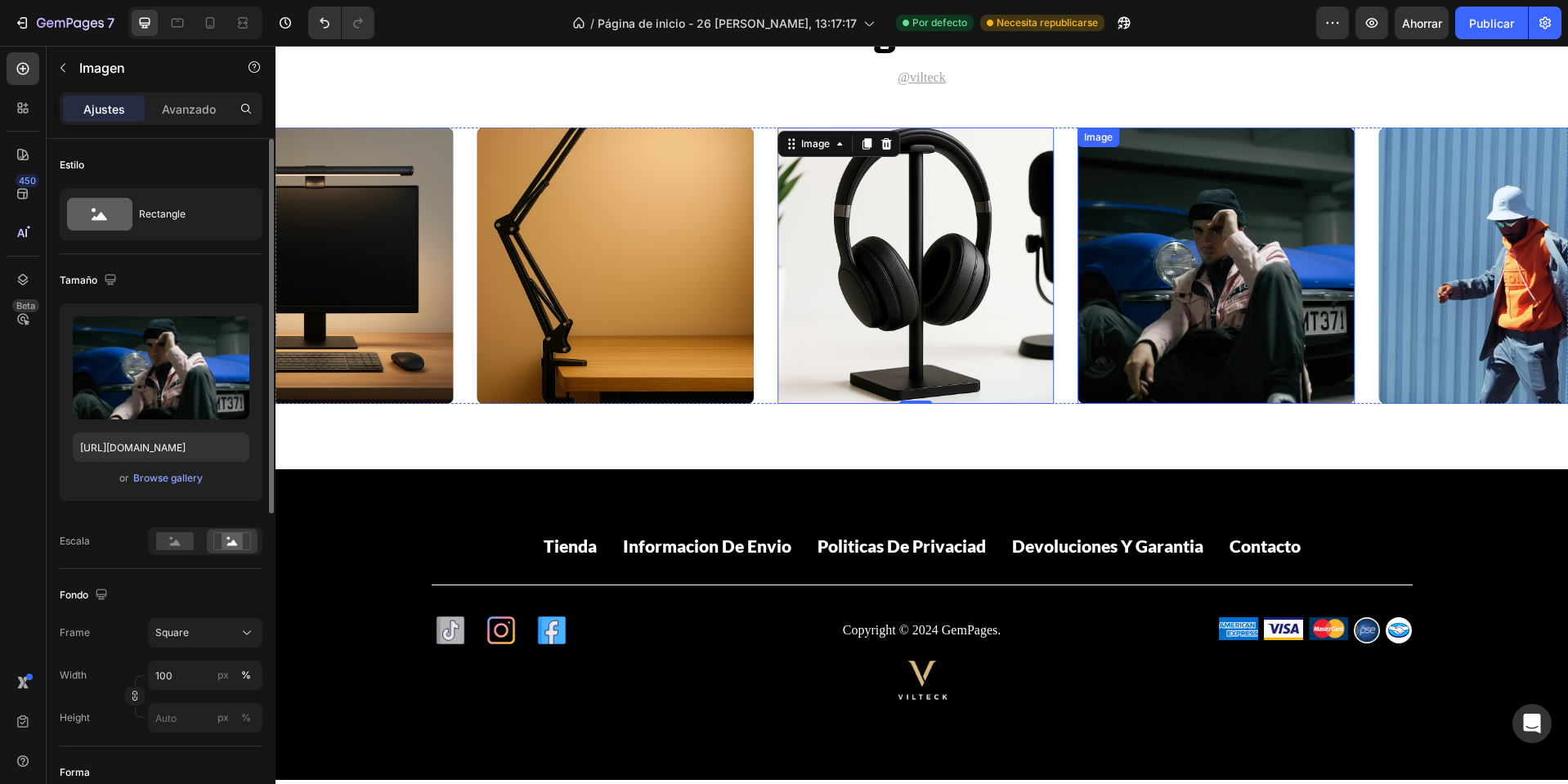
click at [1186, 262] on img at bounding box center [1216, 266] width 277 height 277
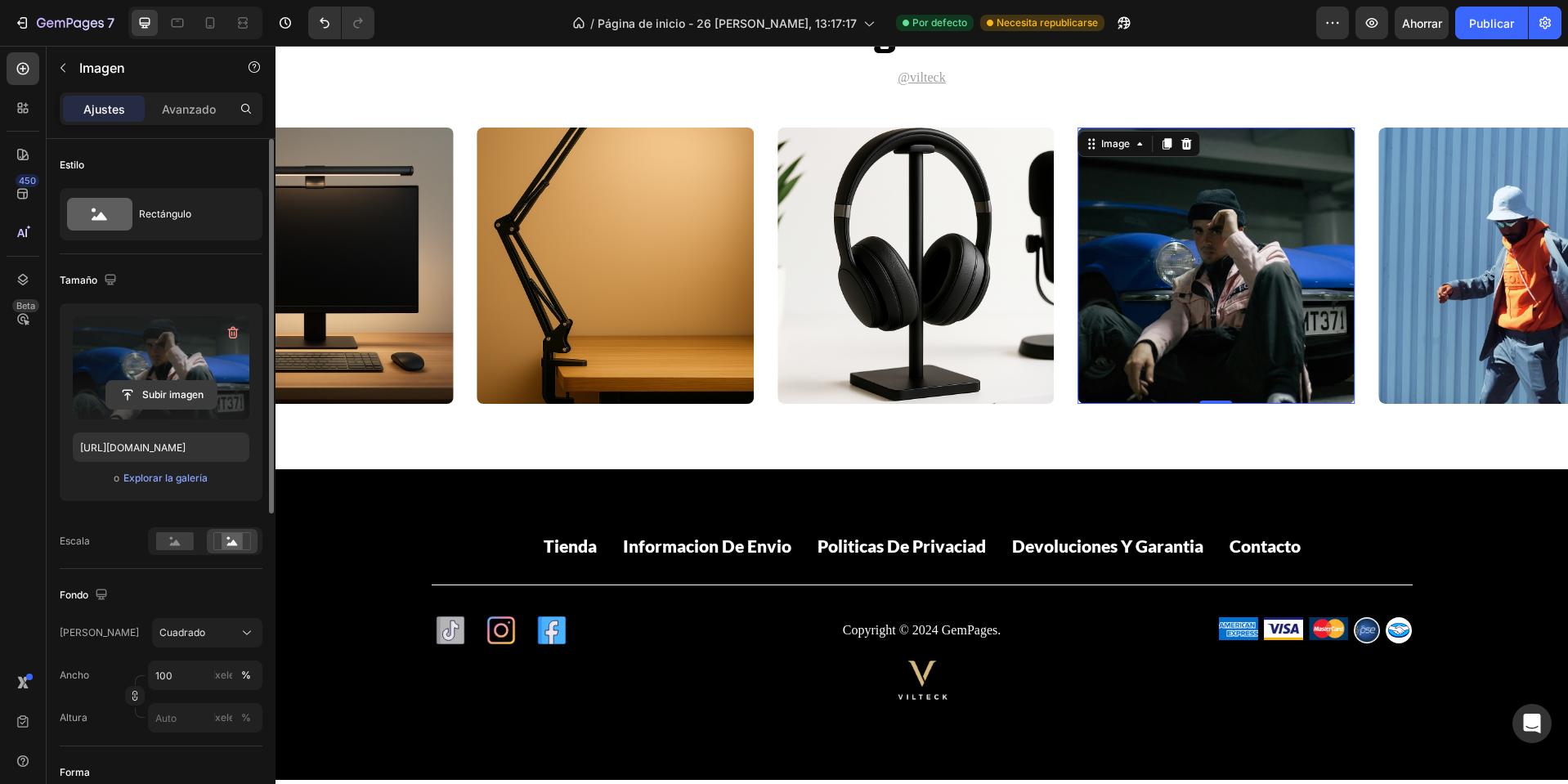
click at [167, 382] on input "file" at bounding box center [161, 395] width 110 height 28
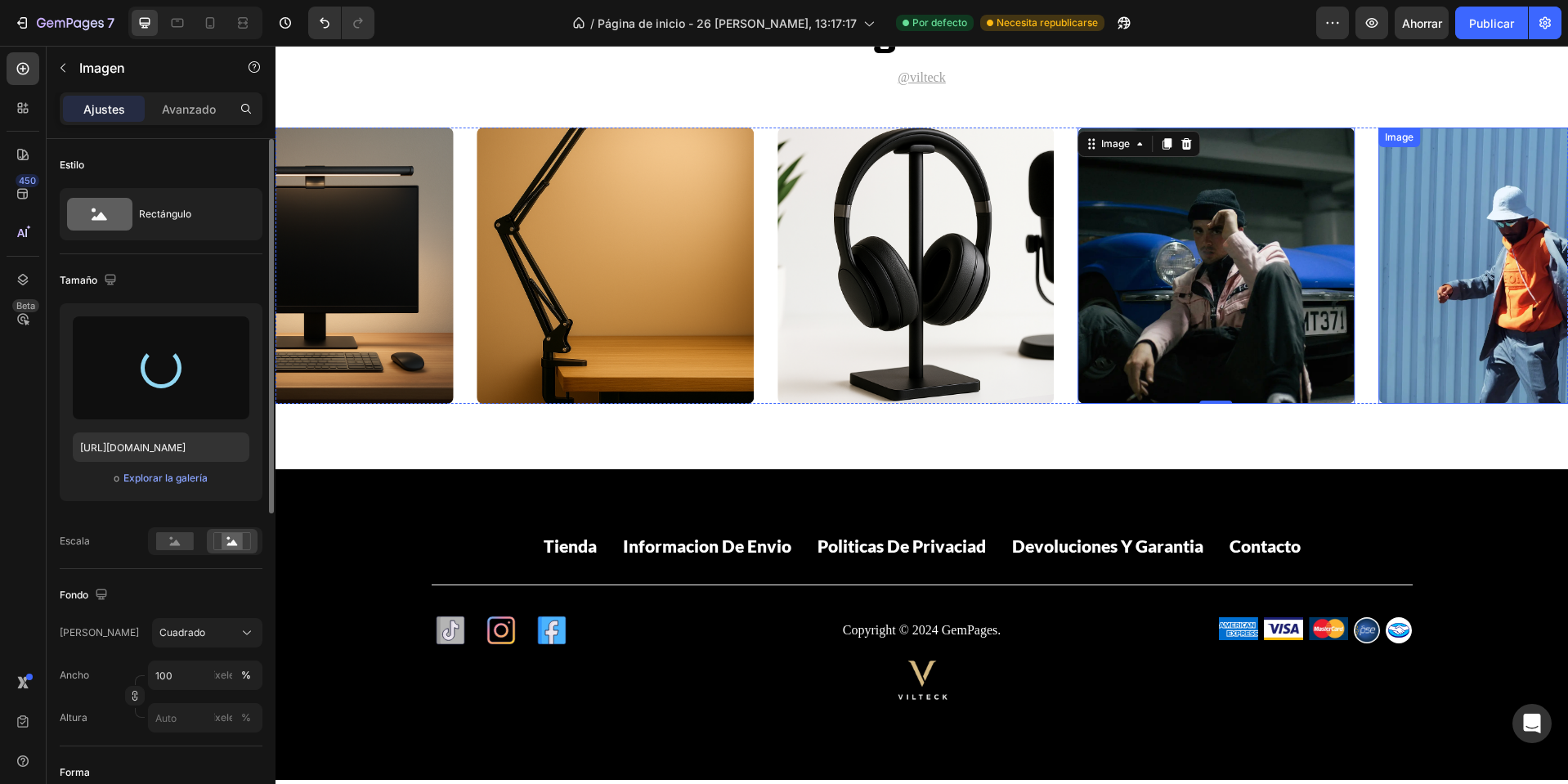
type input "https://cdn.shopify.com/s/files/1/0668/0317/1459/files/gempages_581068646118327…"
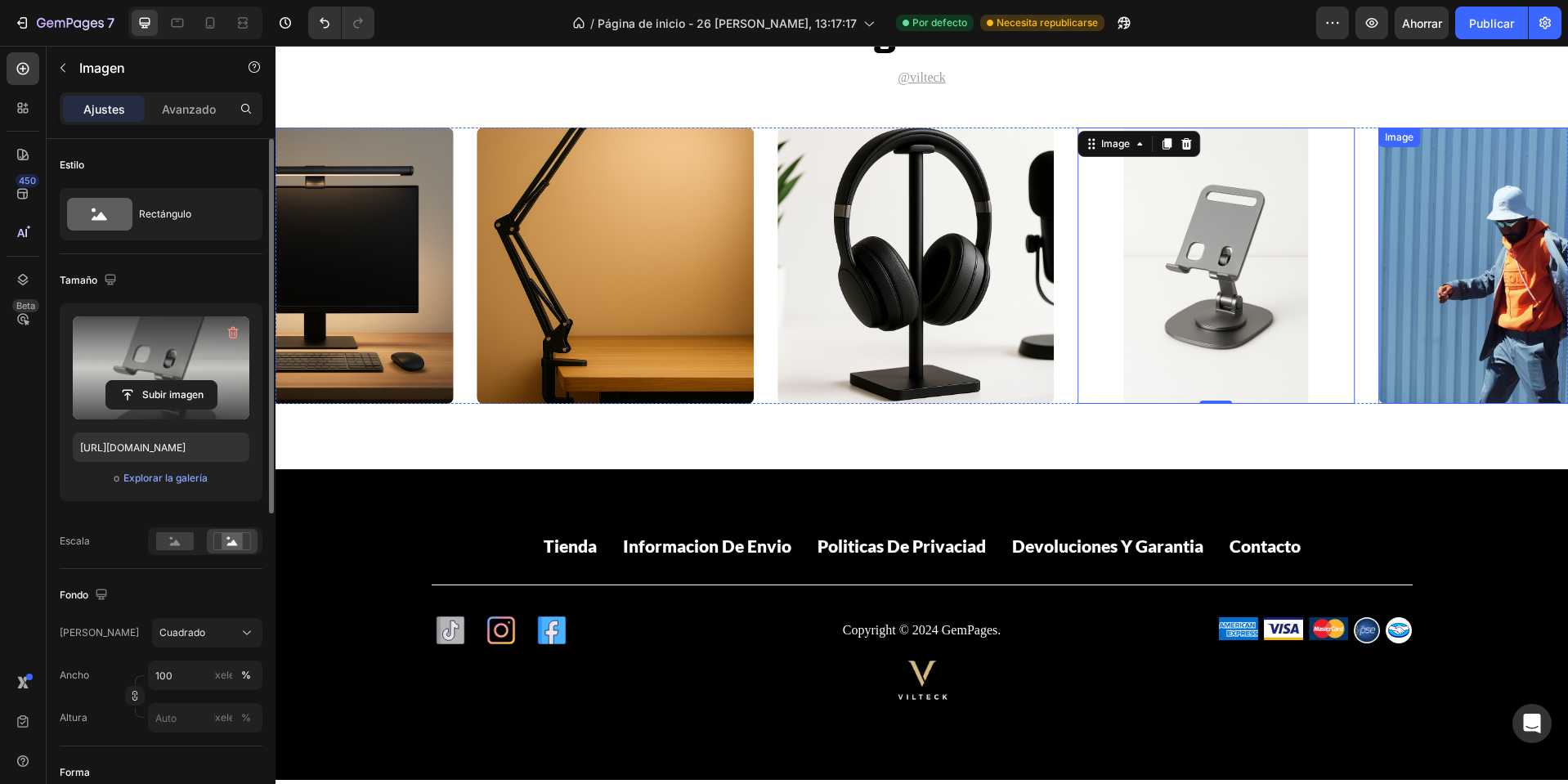
click at [1495, 228] on img at bounding box center [1517, 266] width 277 height 277
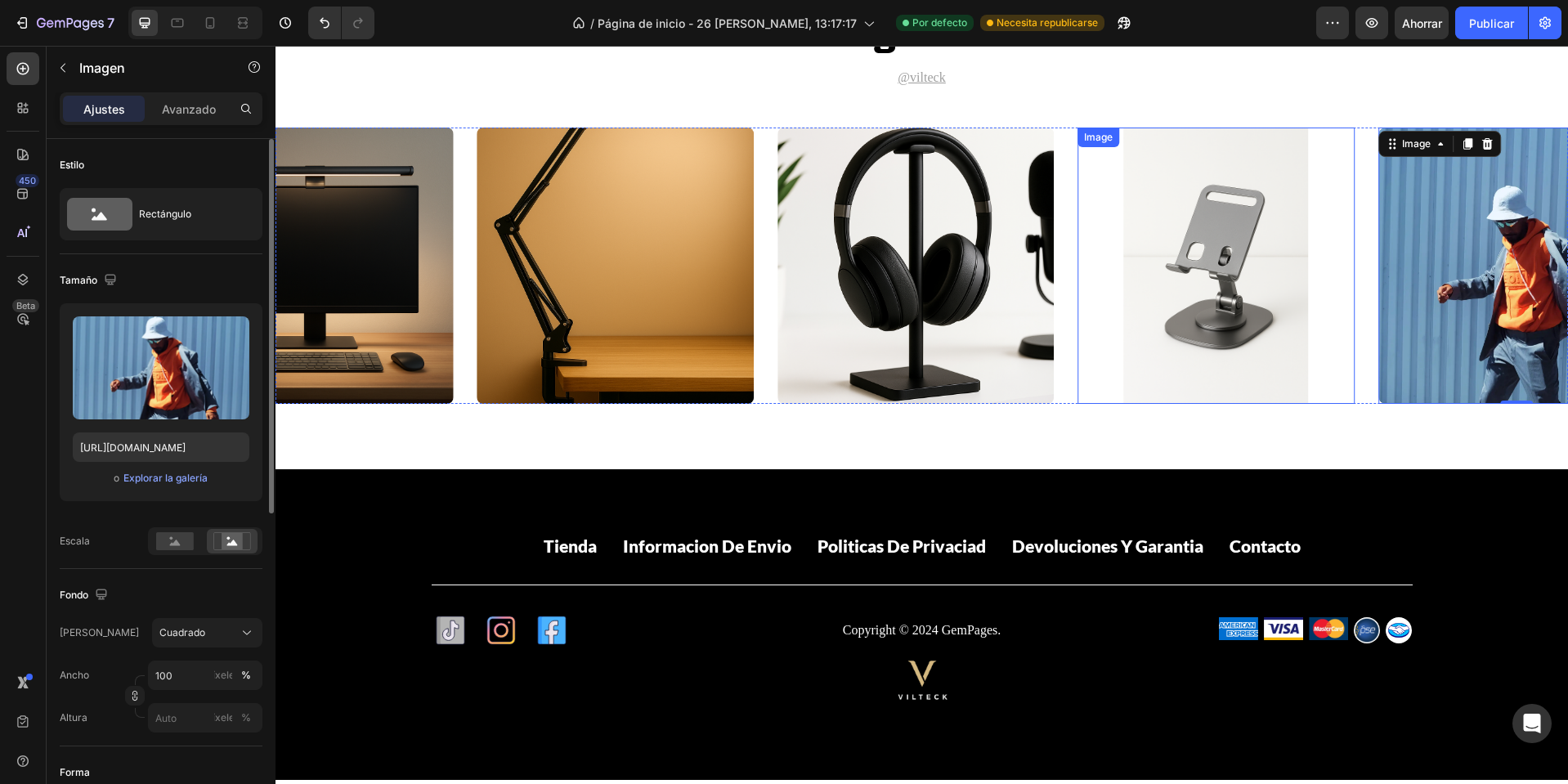
click at [1246, 370] on img at bounding box center [1216, 266] width 277 height 277
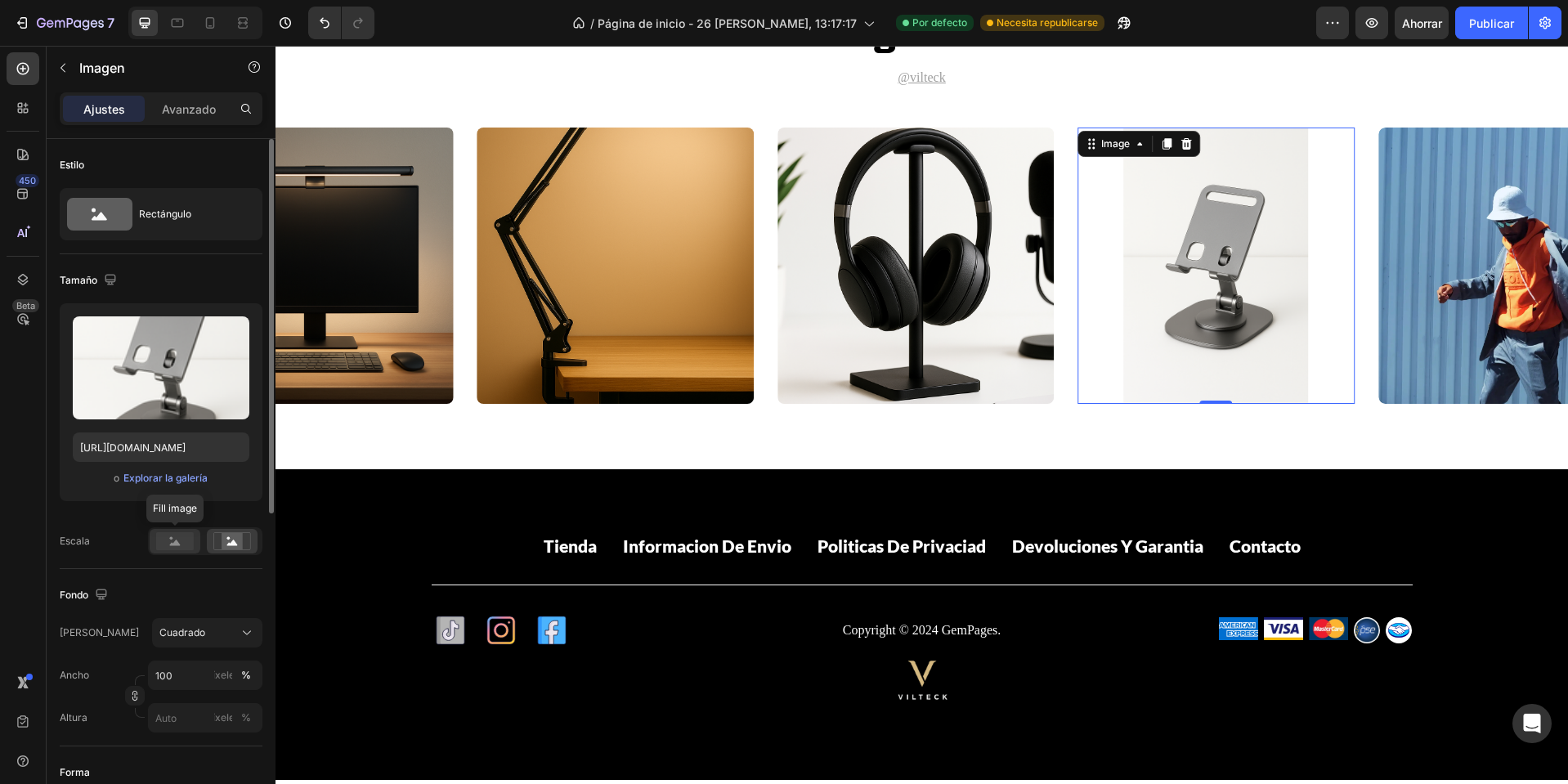
click at [173, 538] on circle at bounding box center [172, 539] width 4 height 4
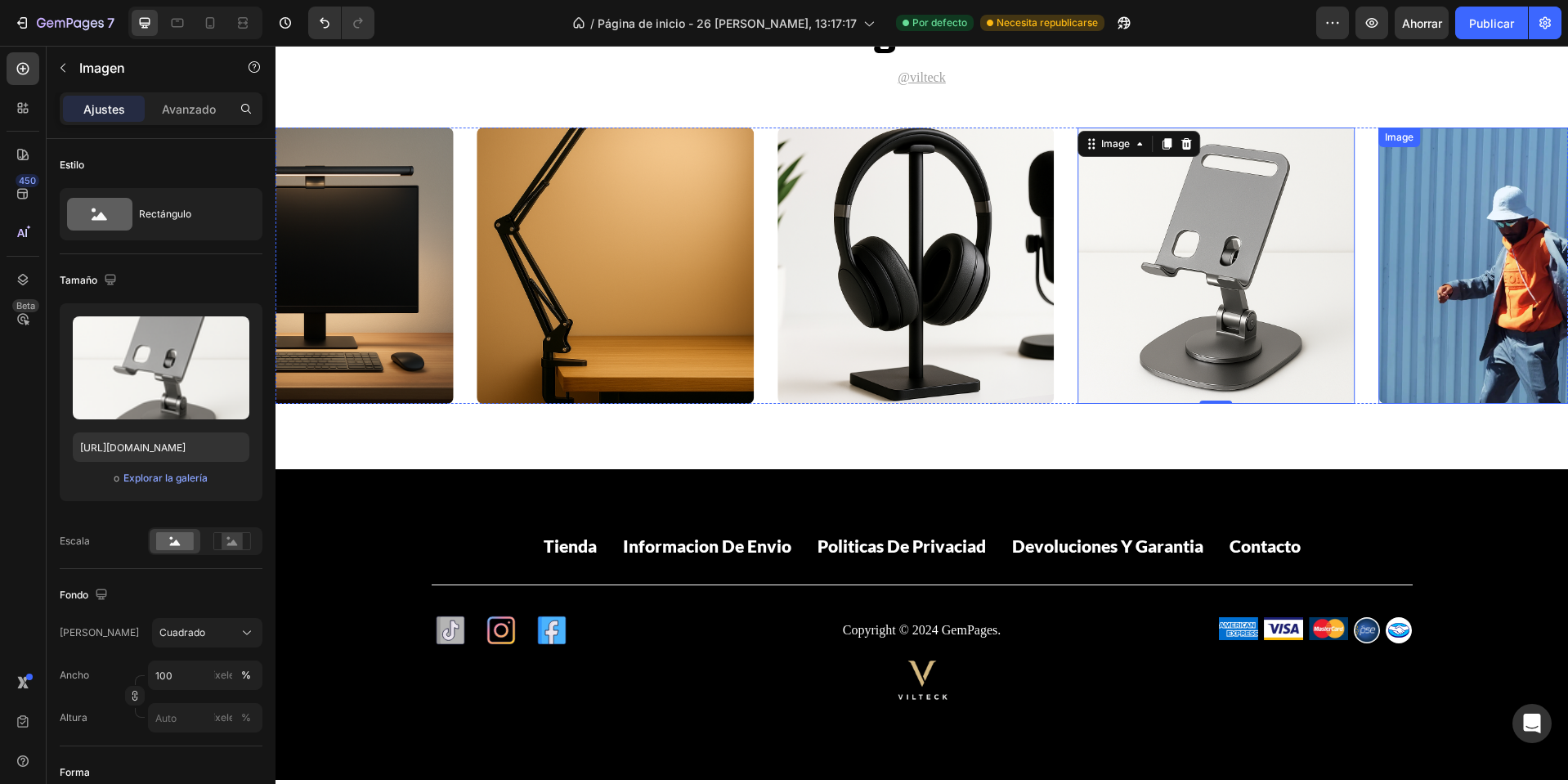
click at [1480, 195] on img at bounding box center [1517, 266] width 277 height 277
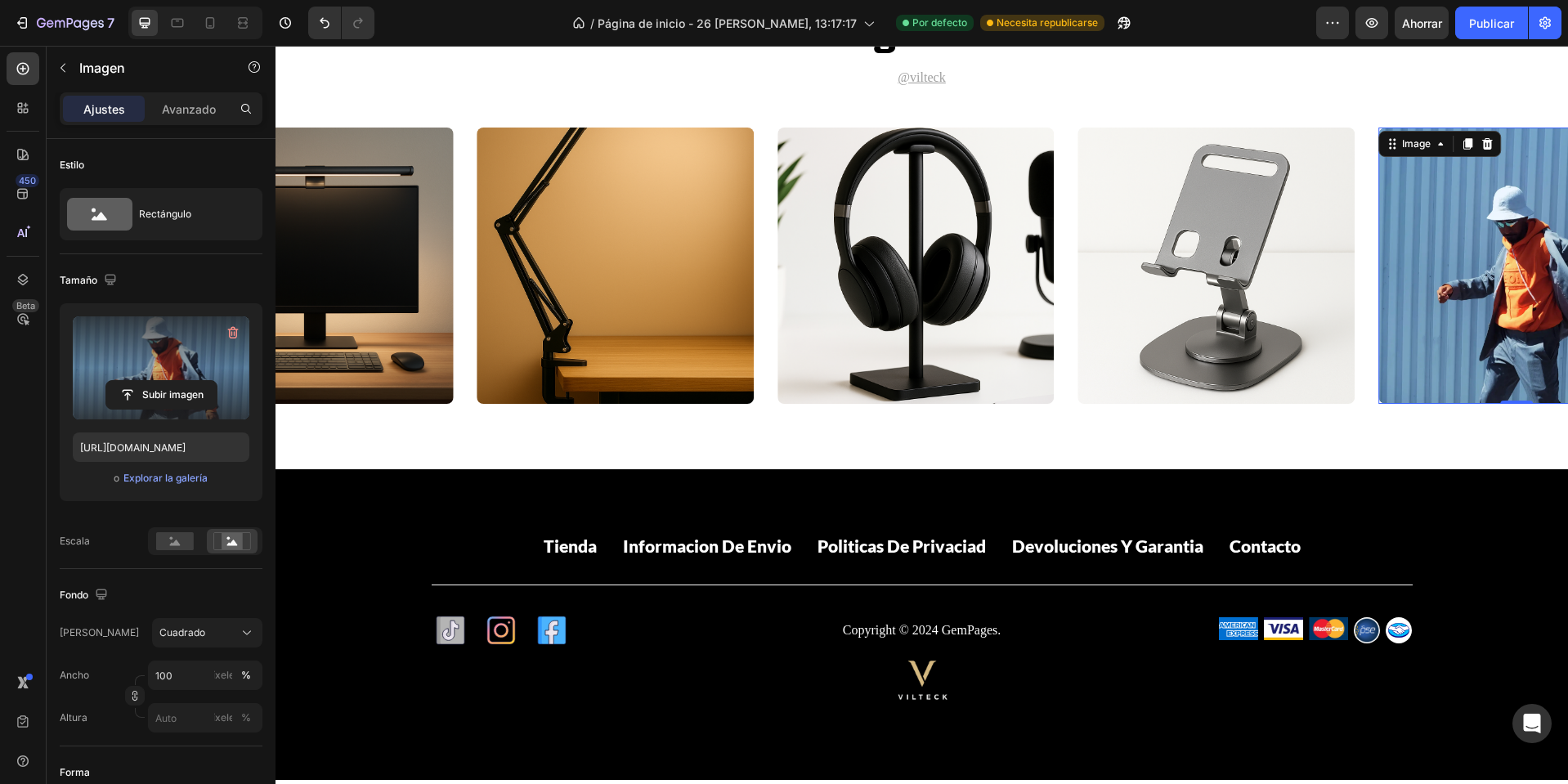
click at [175, 349] on label at bounding box center [161, 368] width 176 height 103
click at [175, 381] on input "file" at bounding box center [161, 395] width 110 height 28
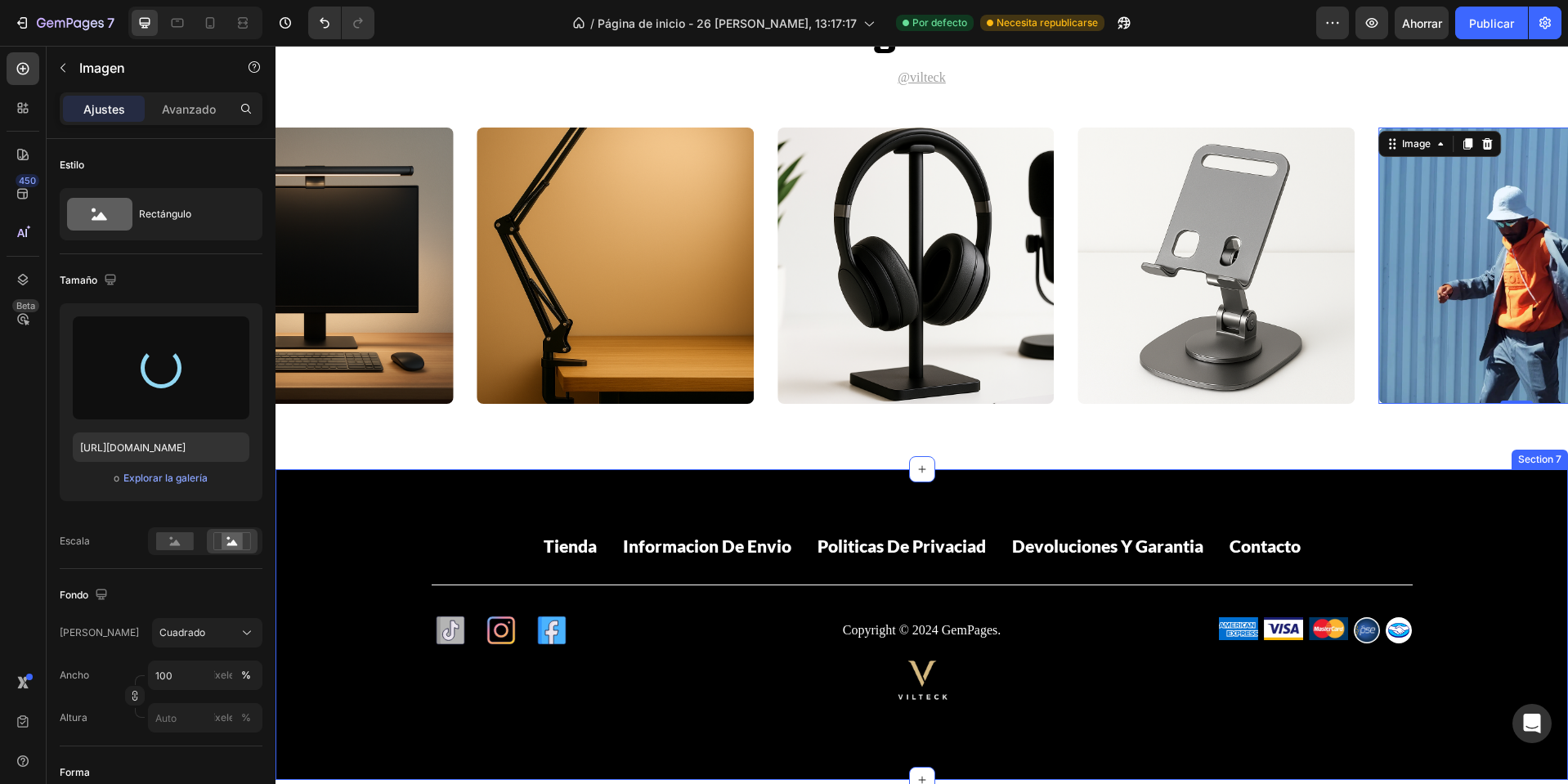
type input "https://cdn.shopify.com/s/files/1/0668/0317/1459/files/gempages_581068646118327…"
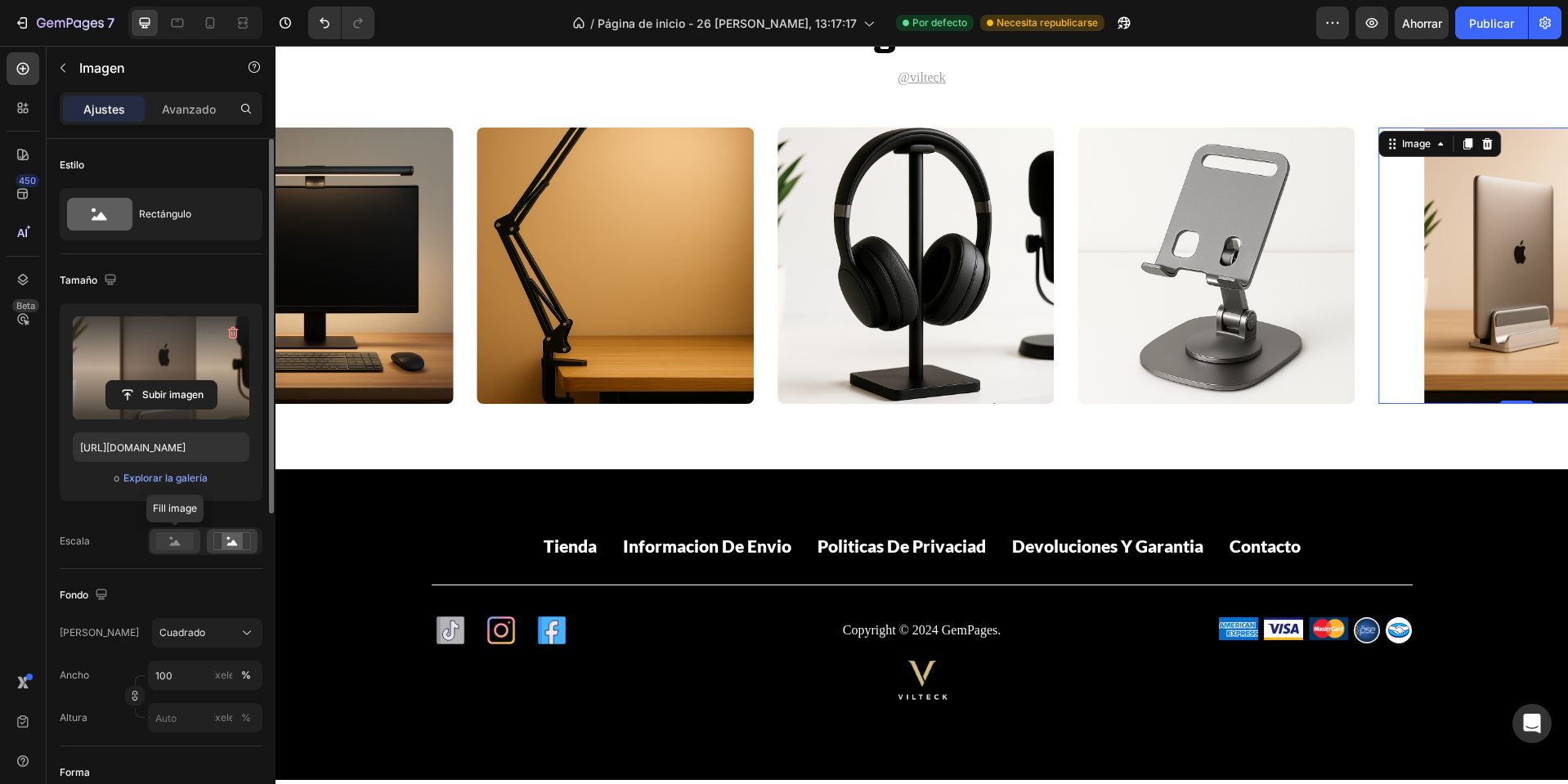
click at [178, 531] on div at bounding box center [175, 541] width 50 height 24
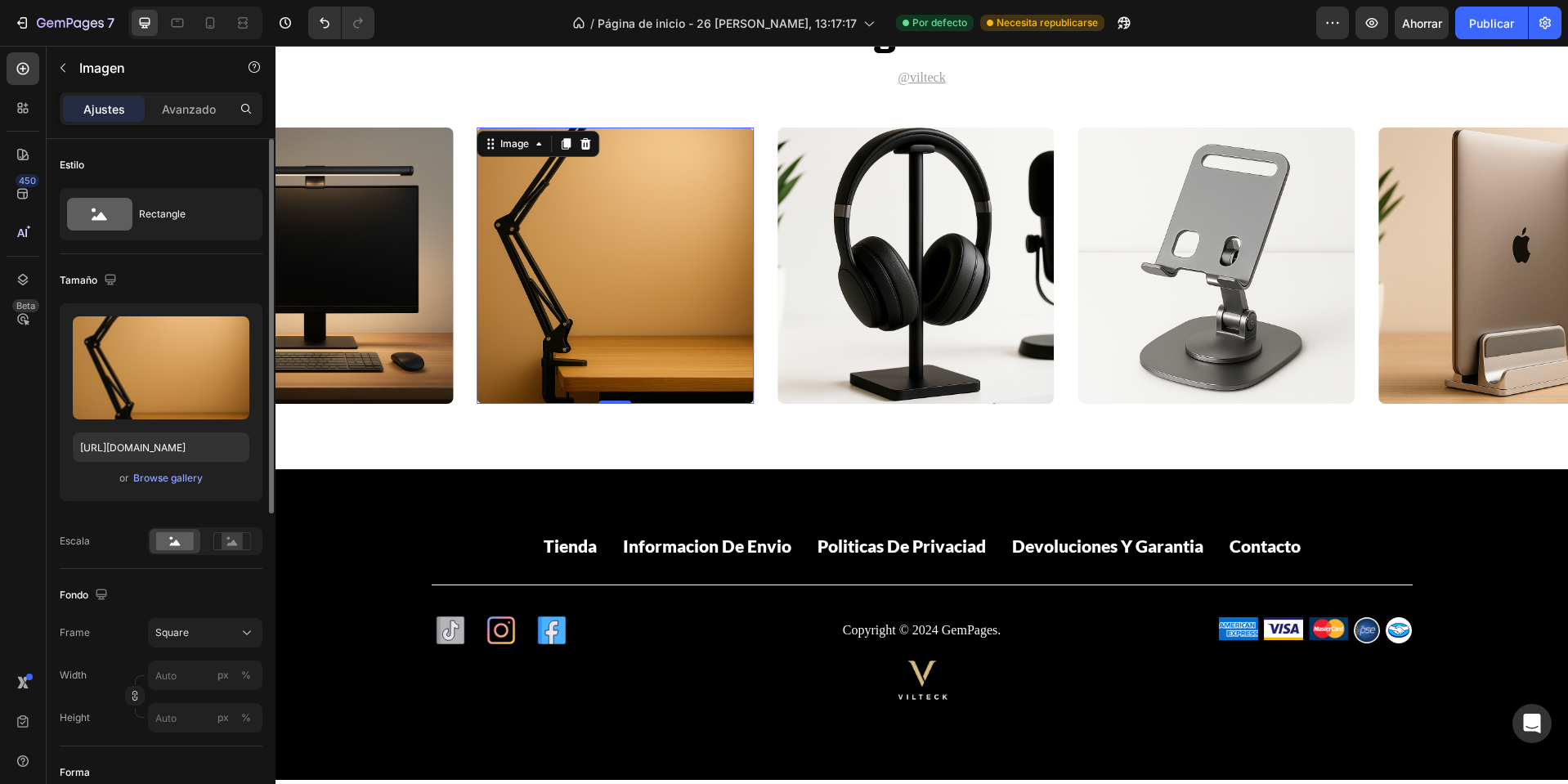
click at [559, 289] on img at bounding box center [615, 266] width 277 height 277
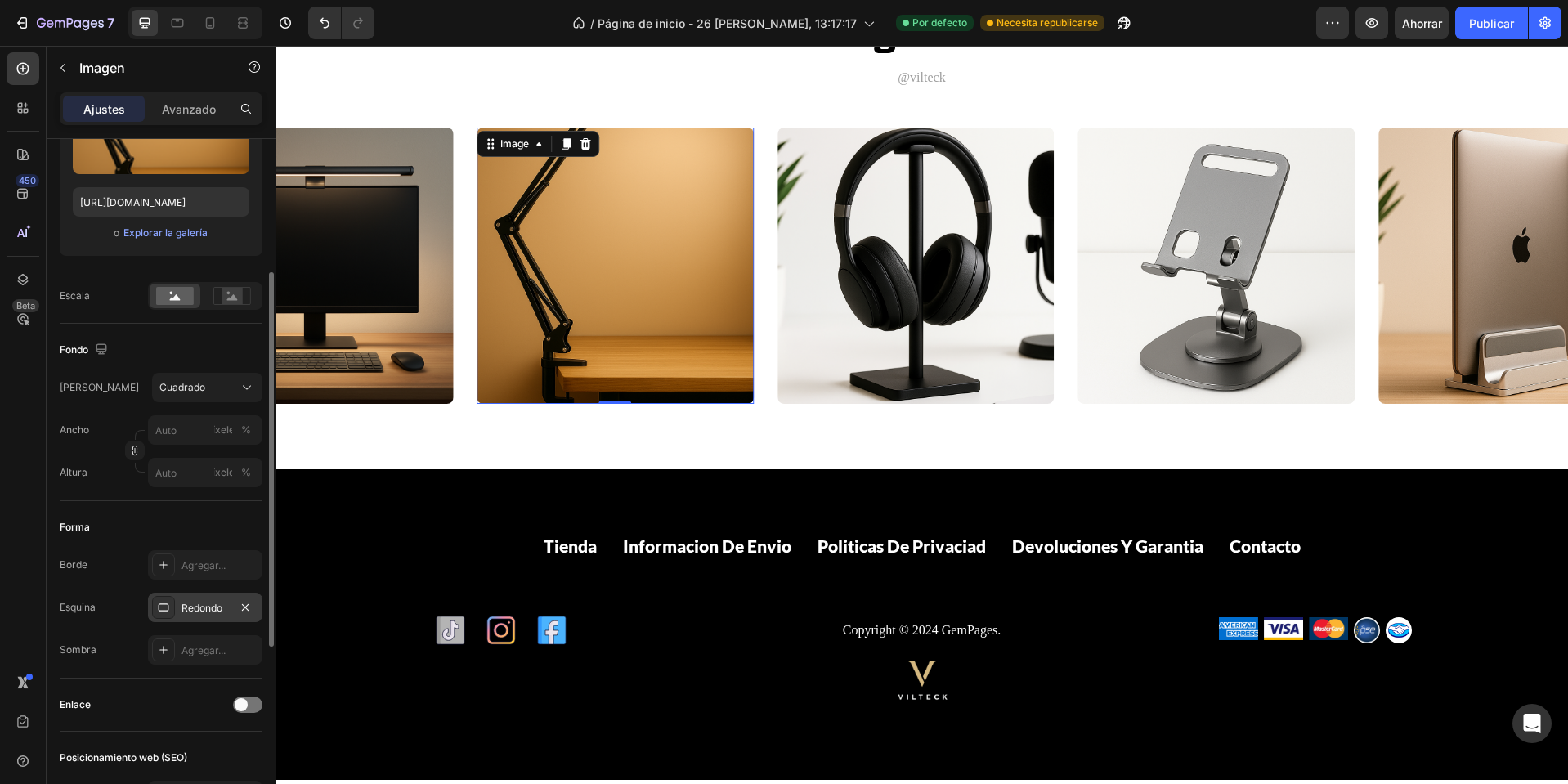
click at [175, 615] on div "Redondo" at bounding box center [205, 608] width 115 height 30
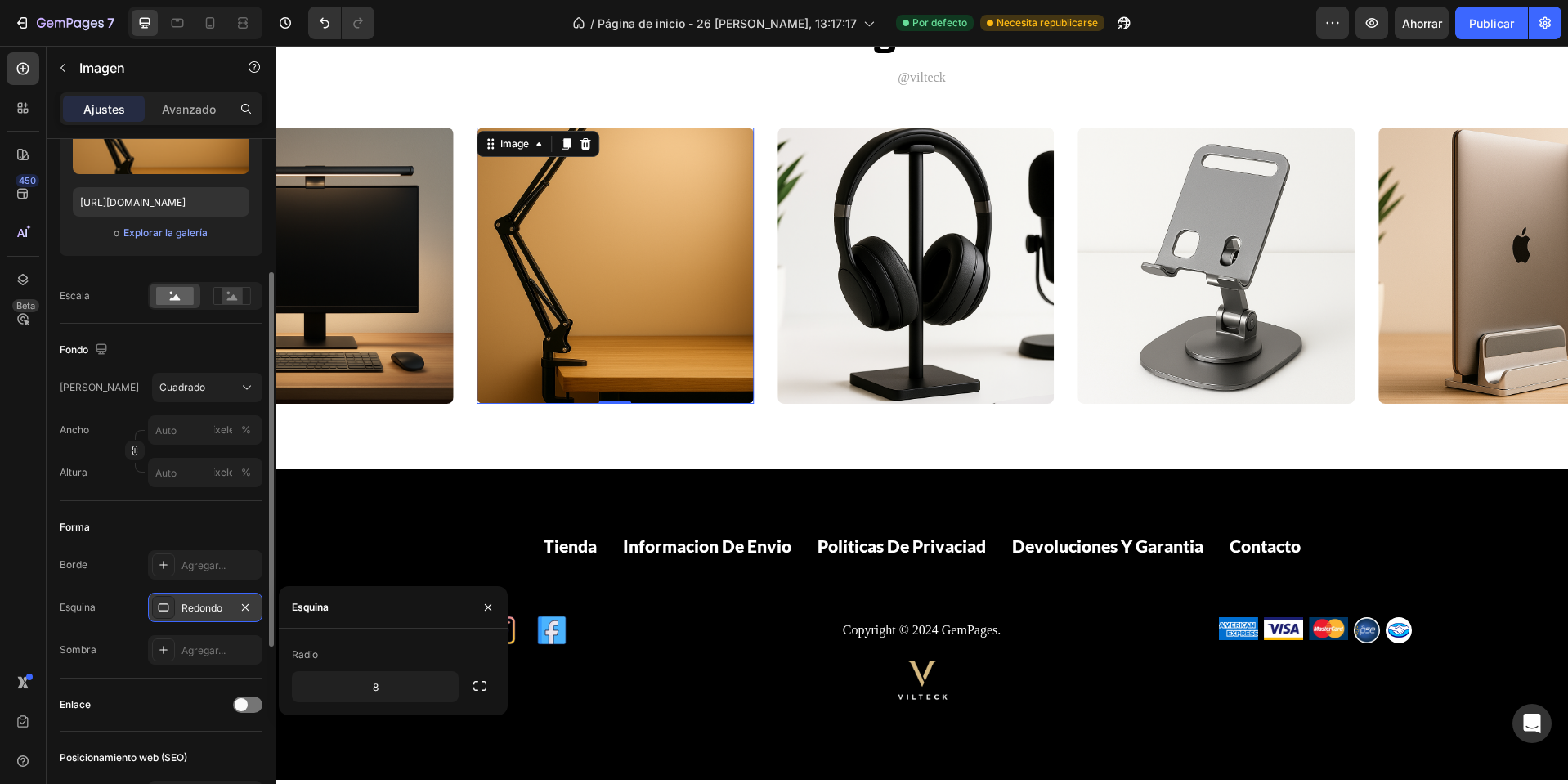
click at [175, 615] on div "Redondo" at bounding box center [205, 608] width 115 height 30
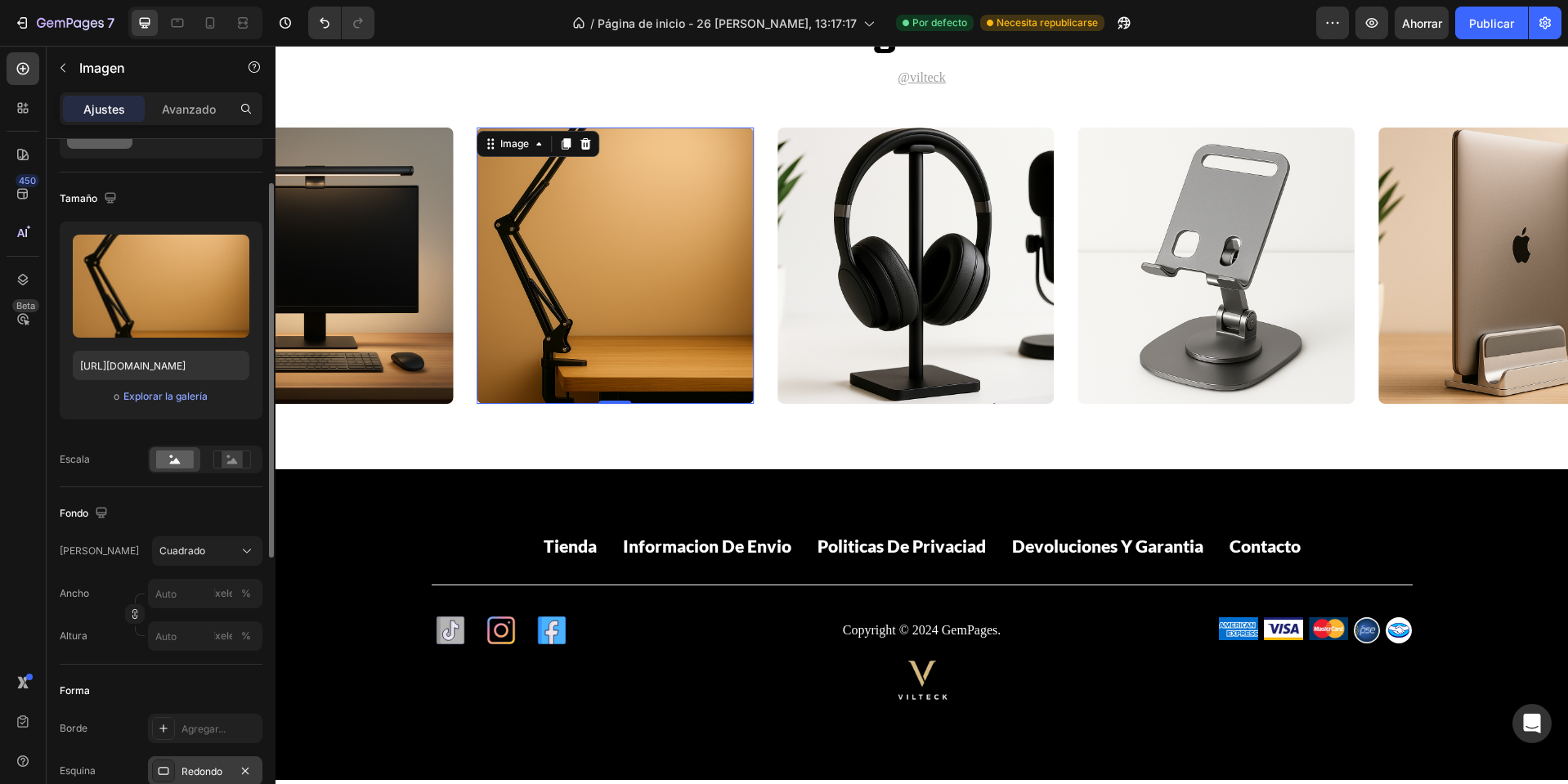
scroll to position [0, 0]
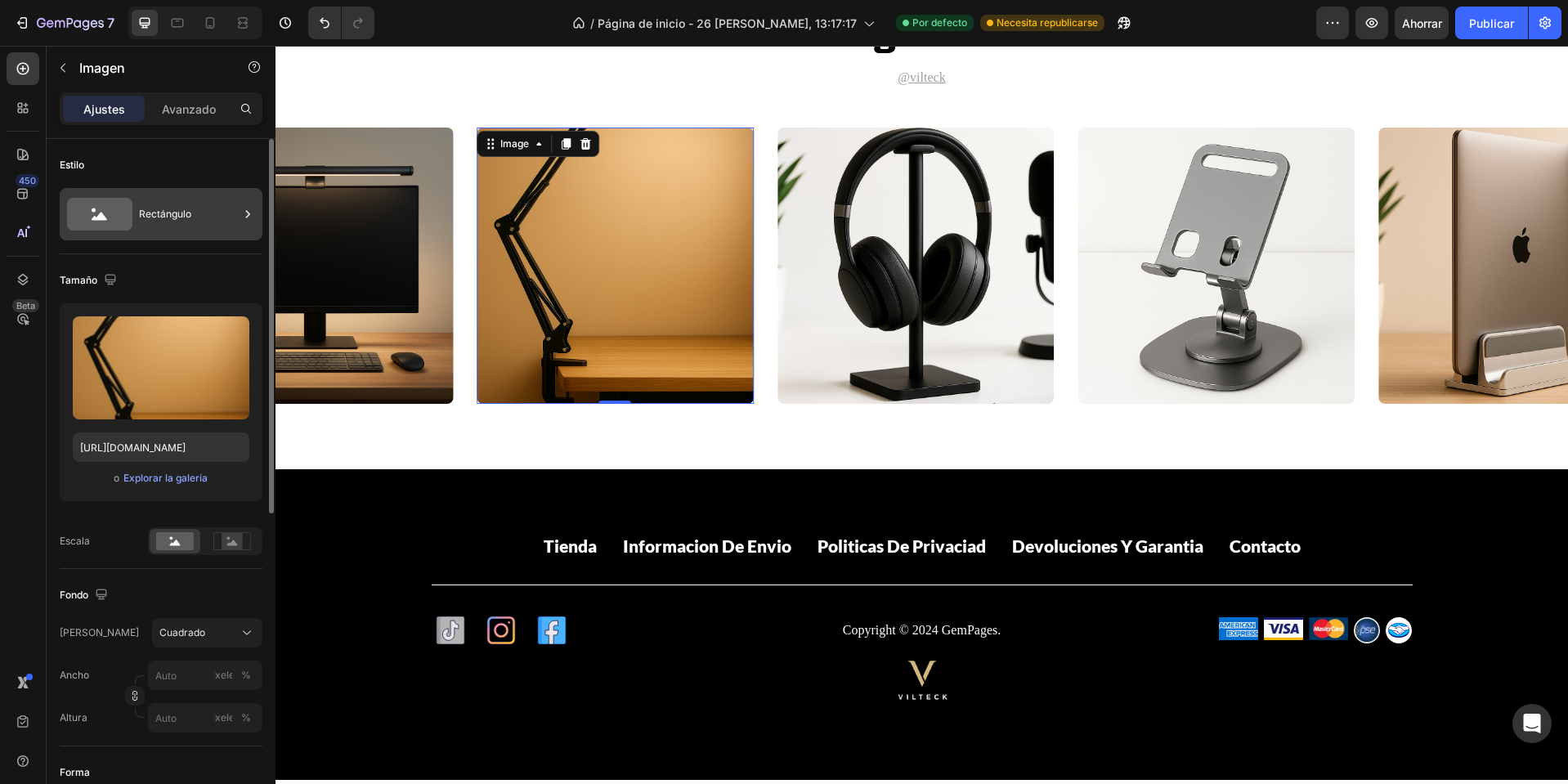
click at [188, 215] on font "Rectángulo" at bounding box center [165, 214] width 52 height 12
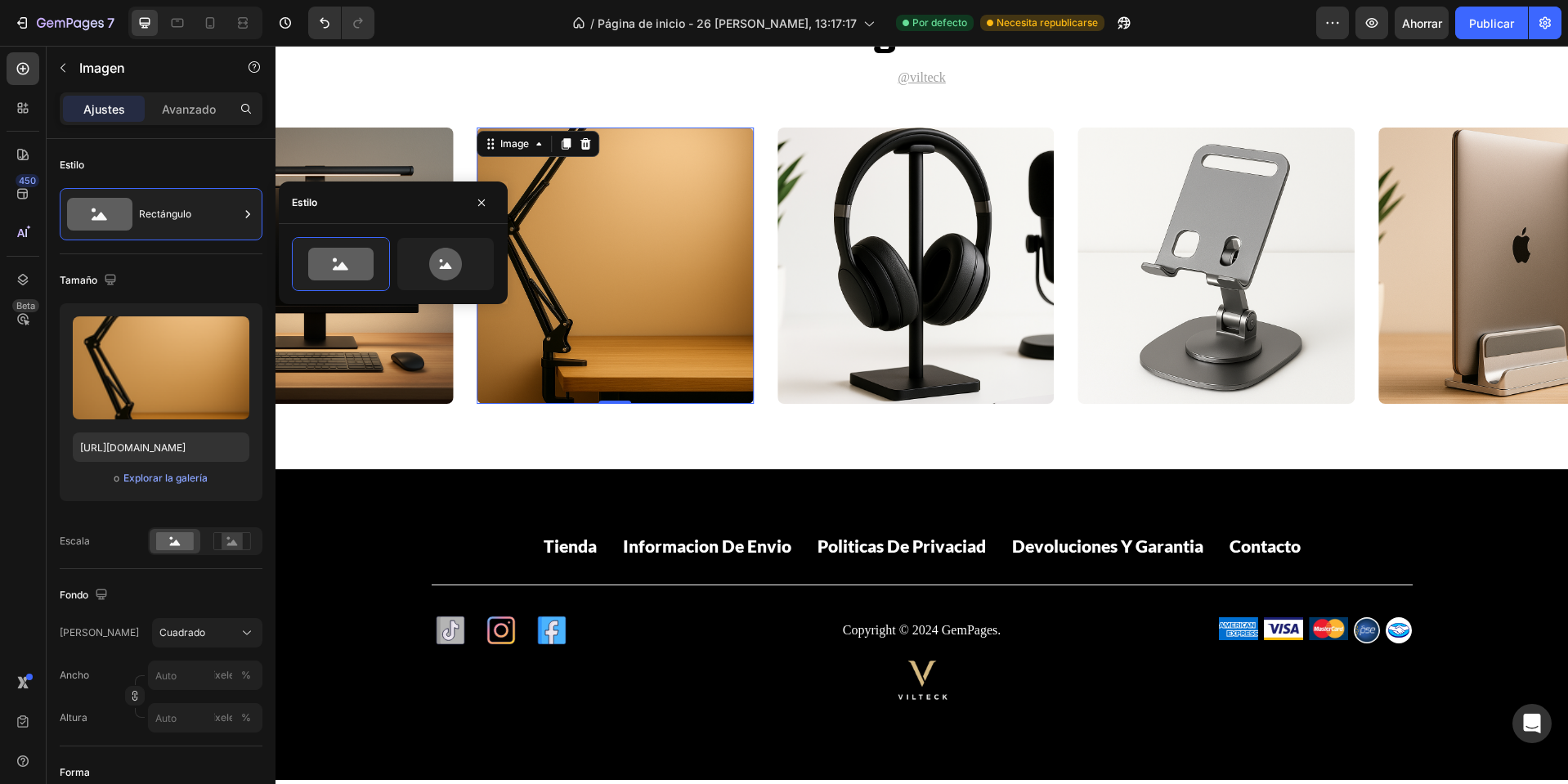
click at [494, 285] on div at bounding box center [445, 264] width 98 height 54
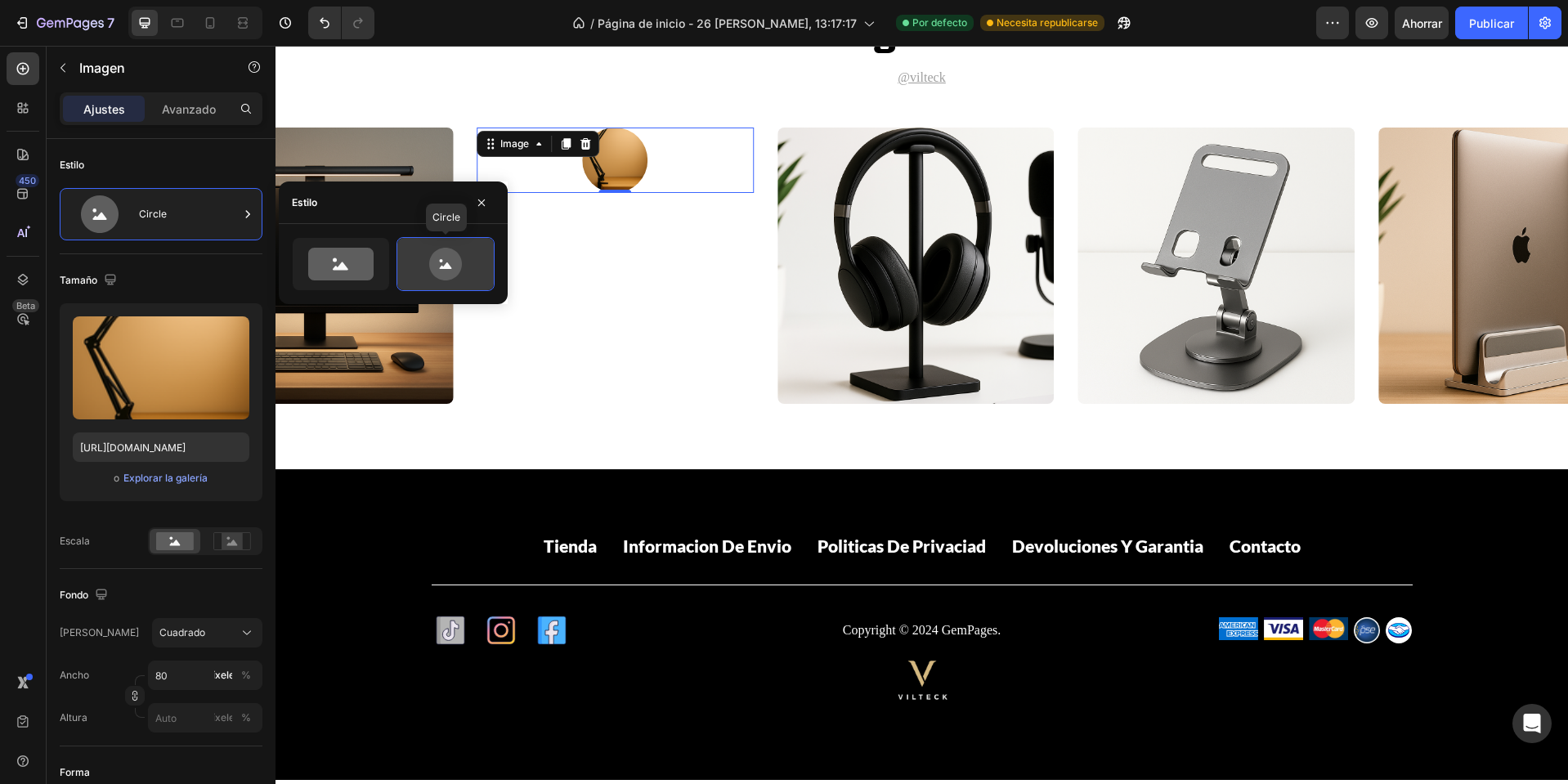
click at [473, 270] on icon at bounding box center [445, 263] width 77 height 33
click at [374, 280] on div at bounding box center [341, 264] width 96 height 52
type input "100"
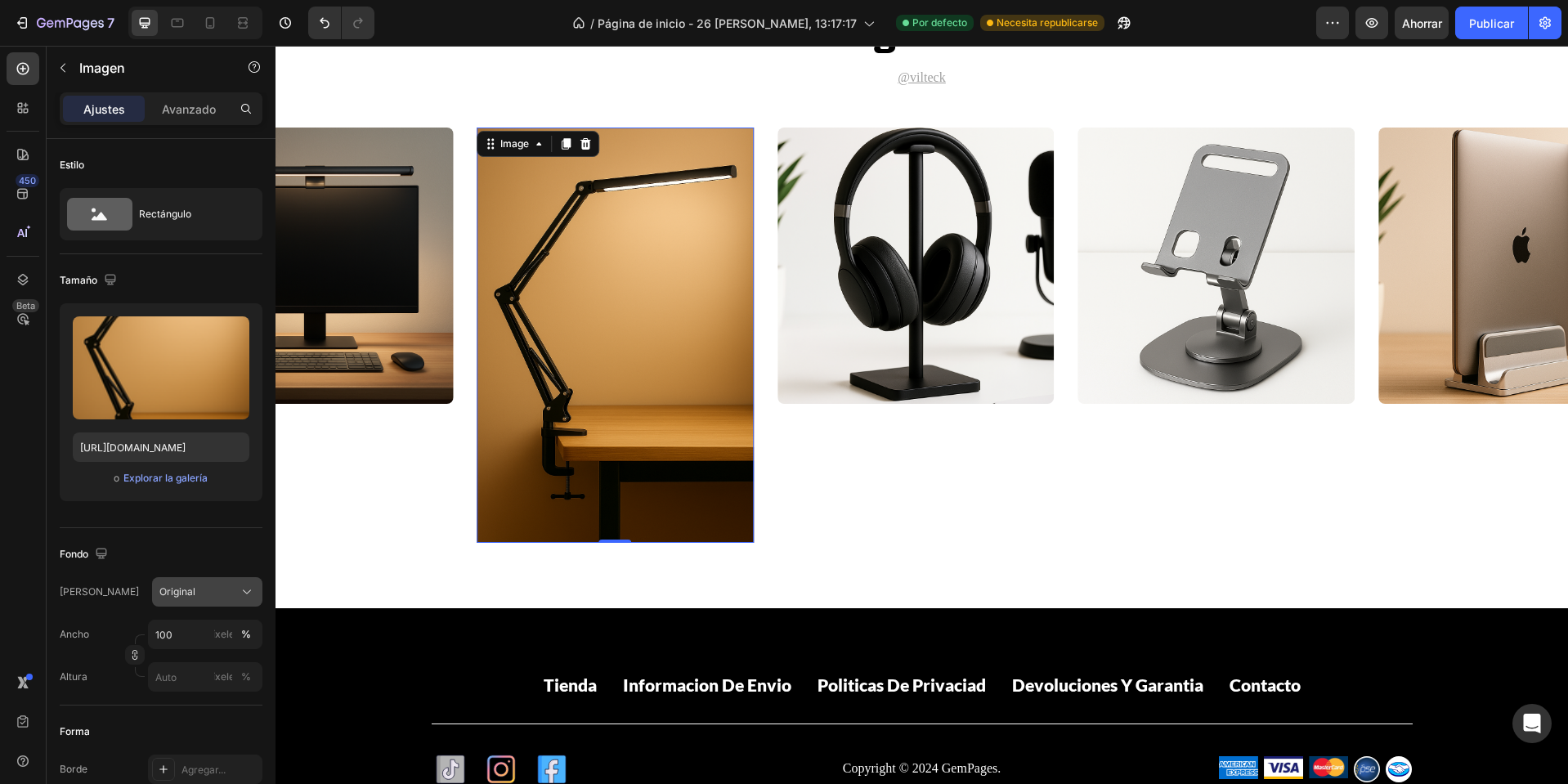
click at [219, 587] on div "Original" at bounding box center [197, 592] width 76 height 15
click at [191, 752] on font "Costumbre" at bounding box center [184, 753] width 51 height 12
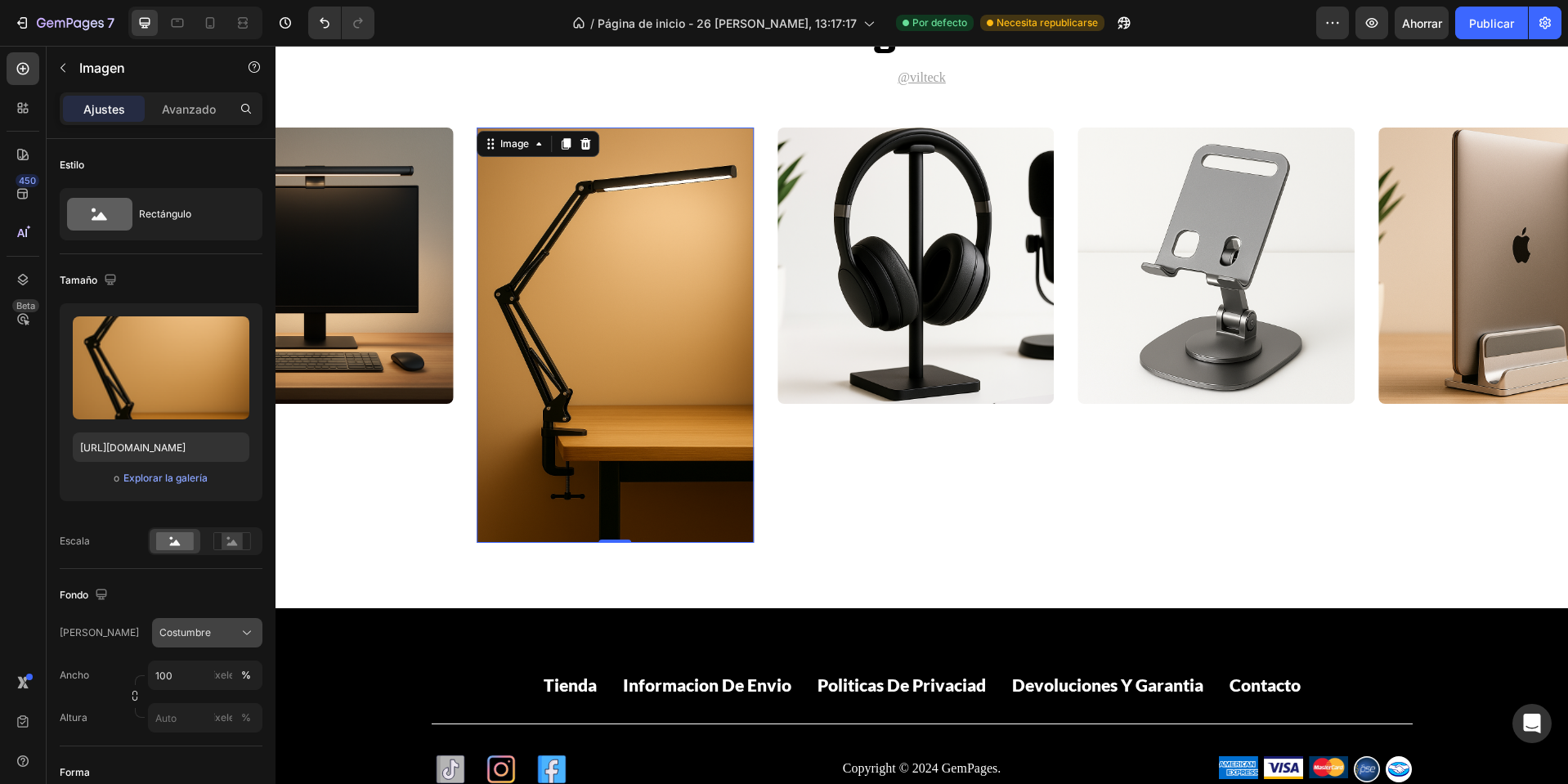
click at [207, 630] on div "Costumbre" at bounding box center [197, 633] width 76 height 15
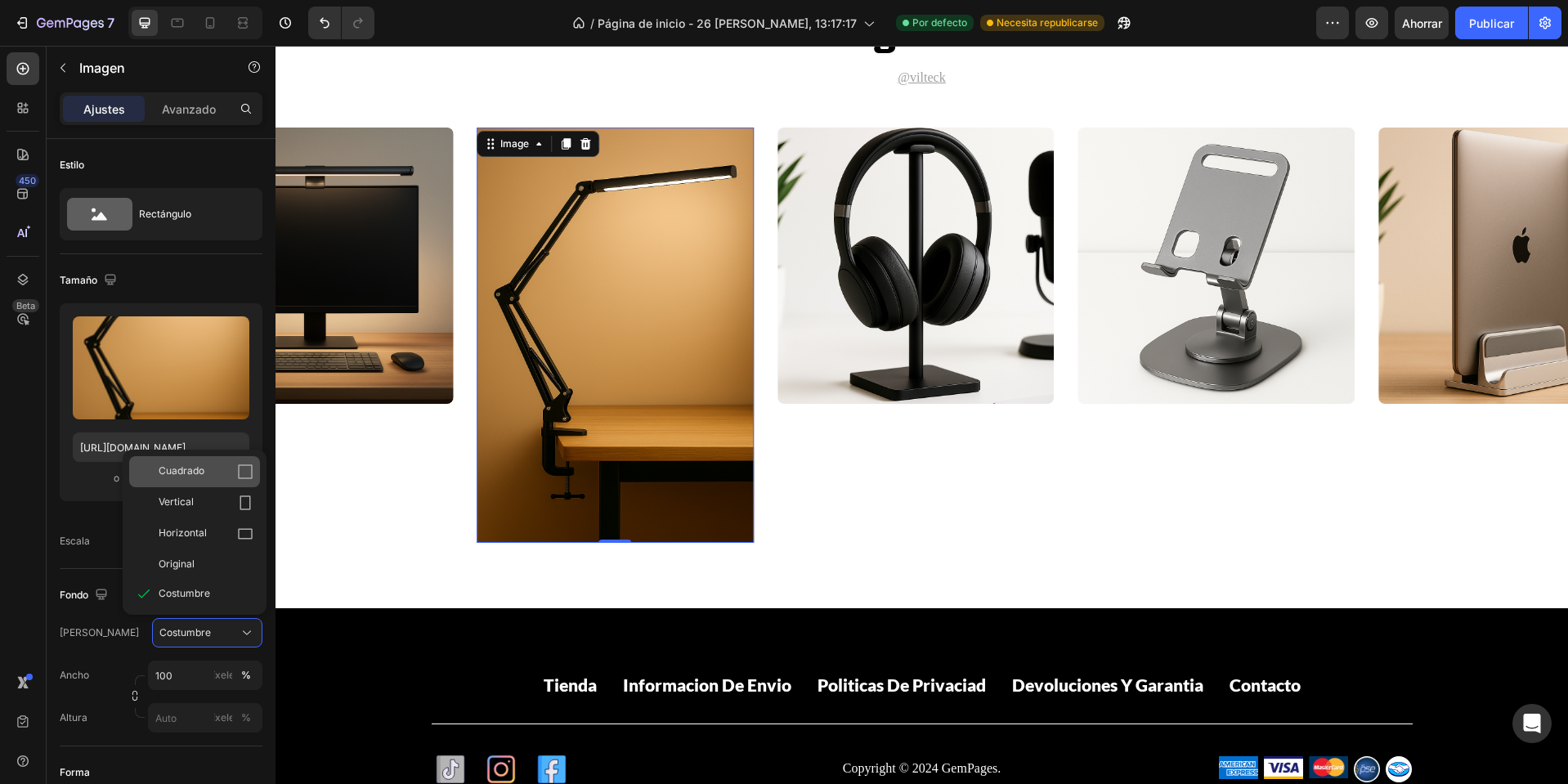
click at [209, 475] on div "Cuadrado" at bounding box center [206, 472] width 95 height 17
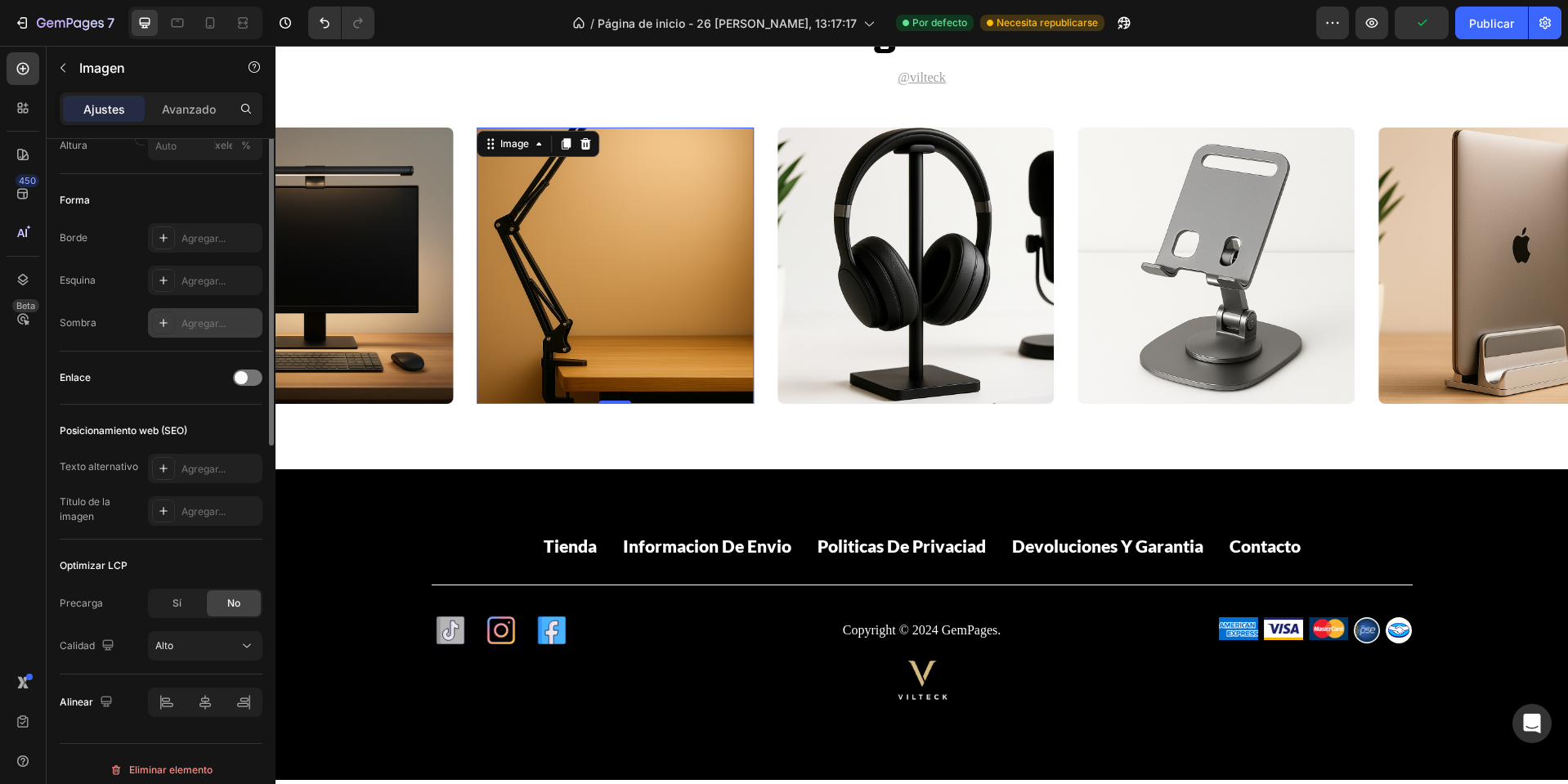
scroll to position [327, 0]
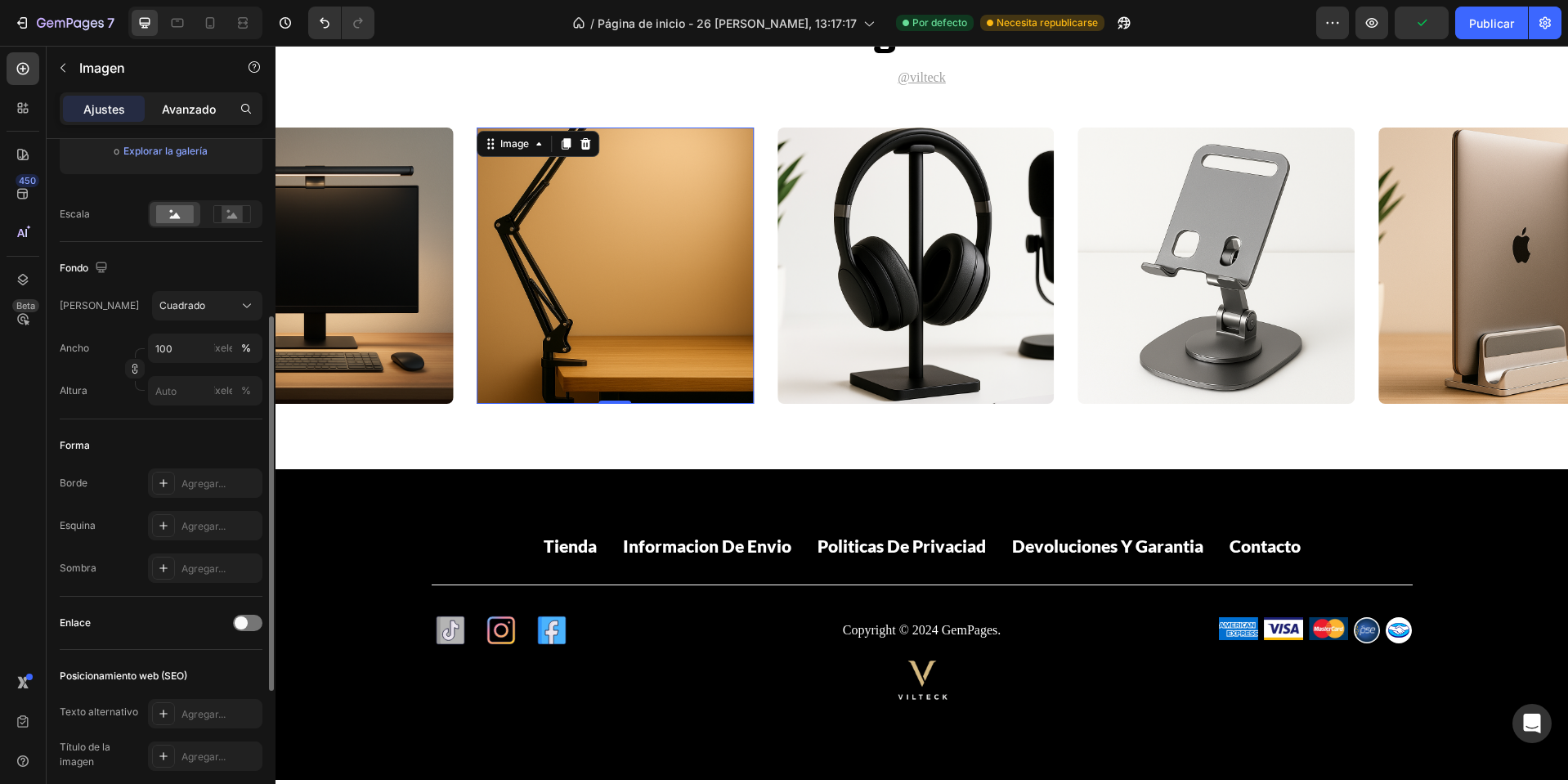
click at [215, 116] on font "Avanzado" at bounding box center [189, 109] width 54 height 14
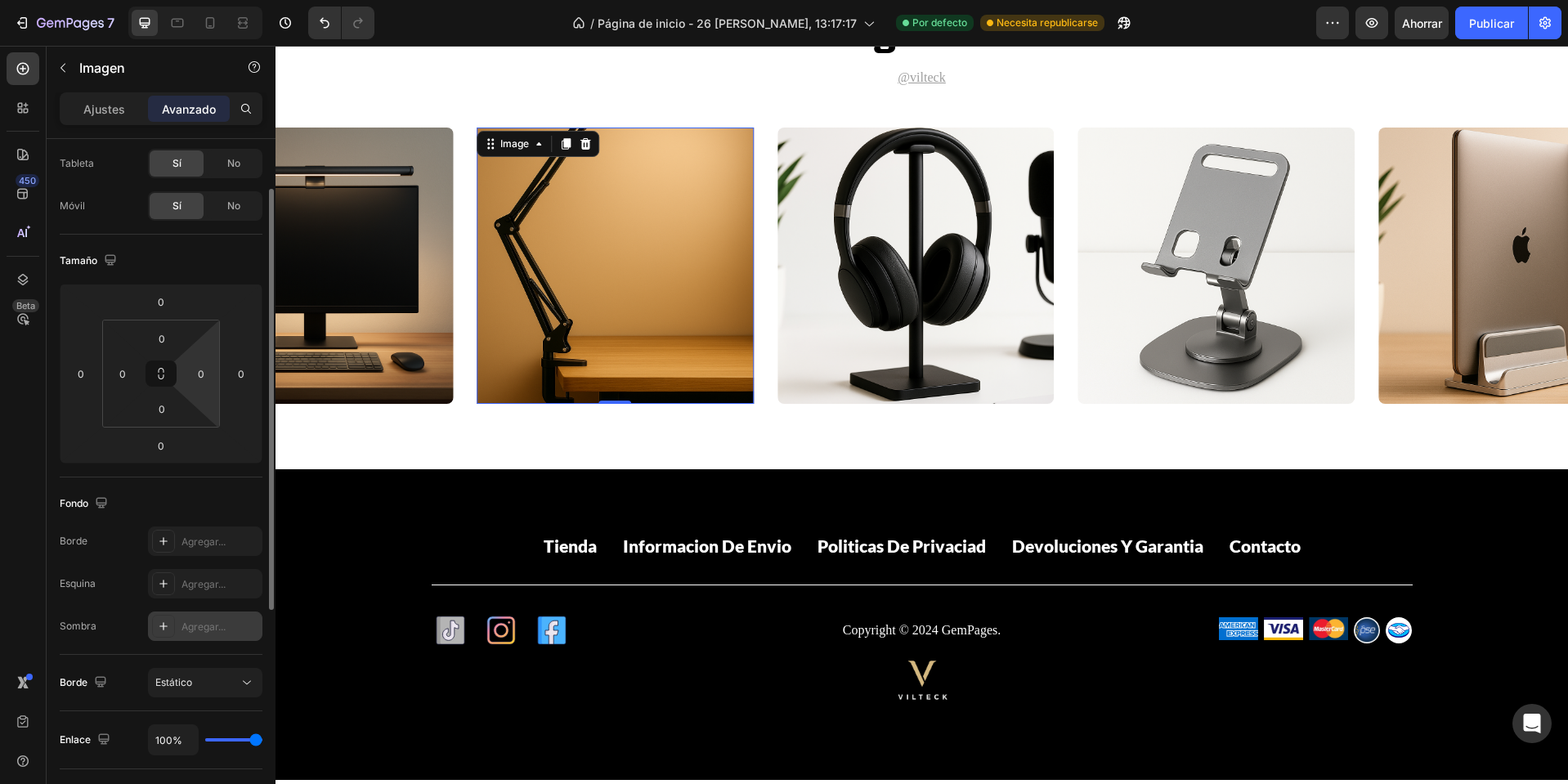
scroll to position [0, 0]
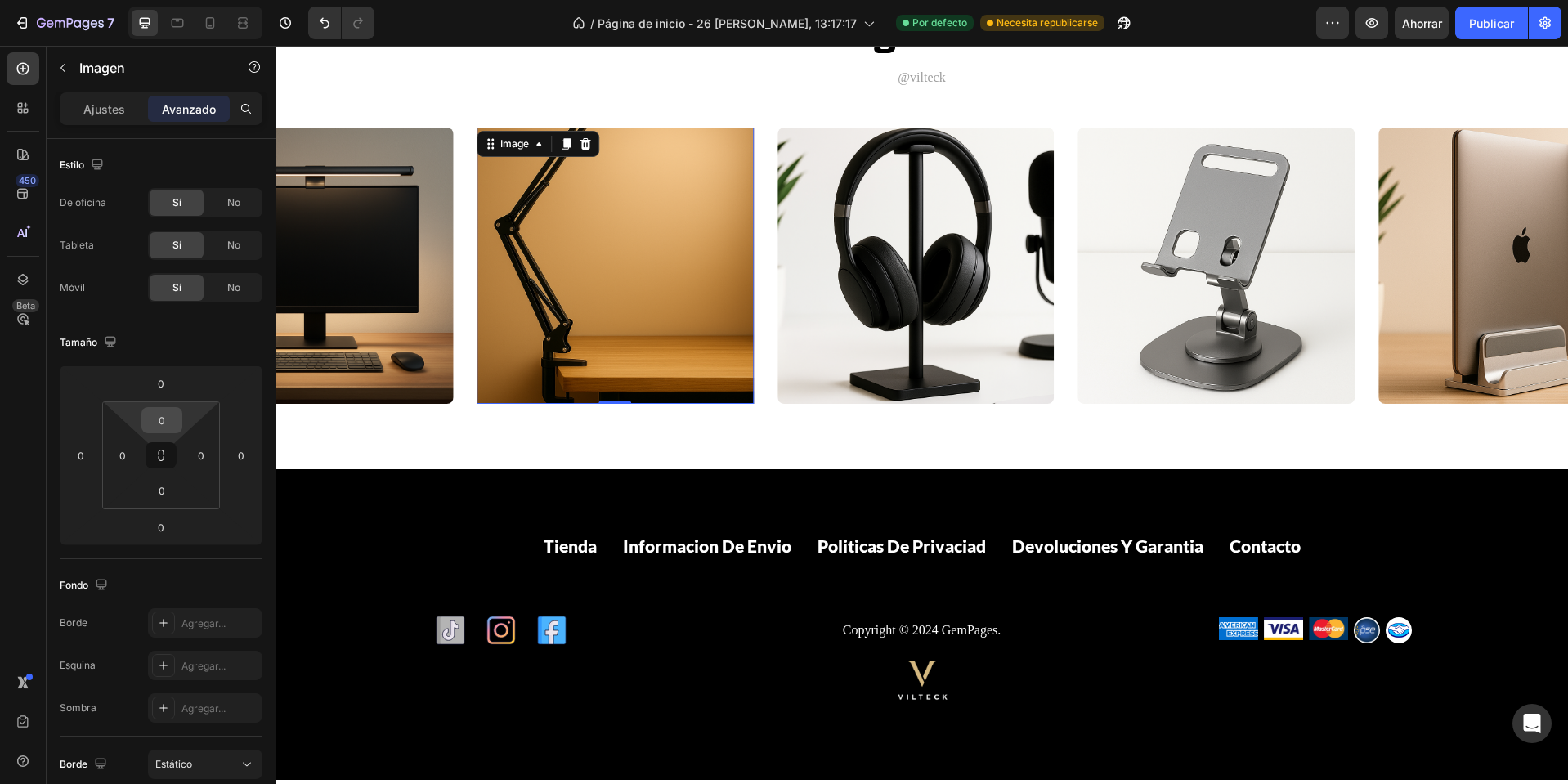
click at [166, 422] on input "0" at bounding box center [161, 420] width 33 height 24
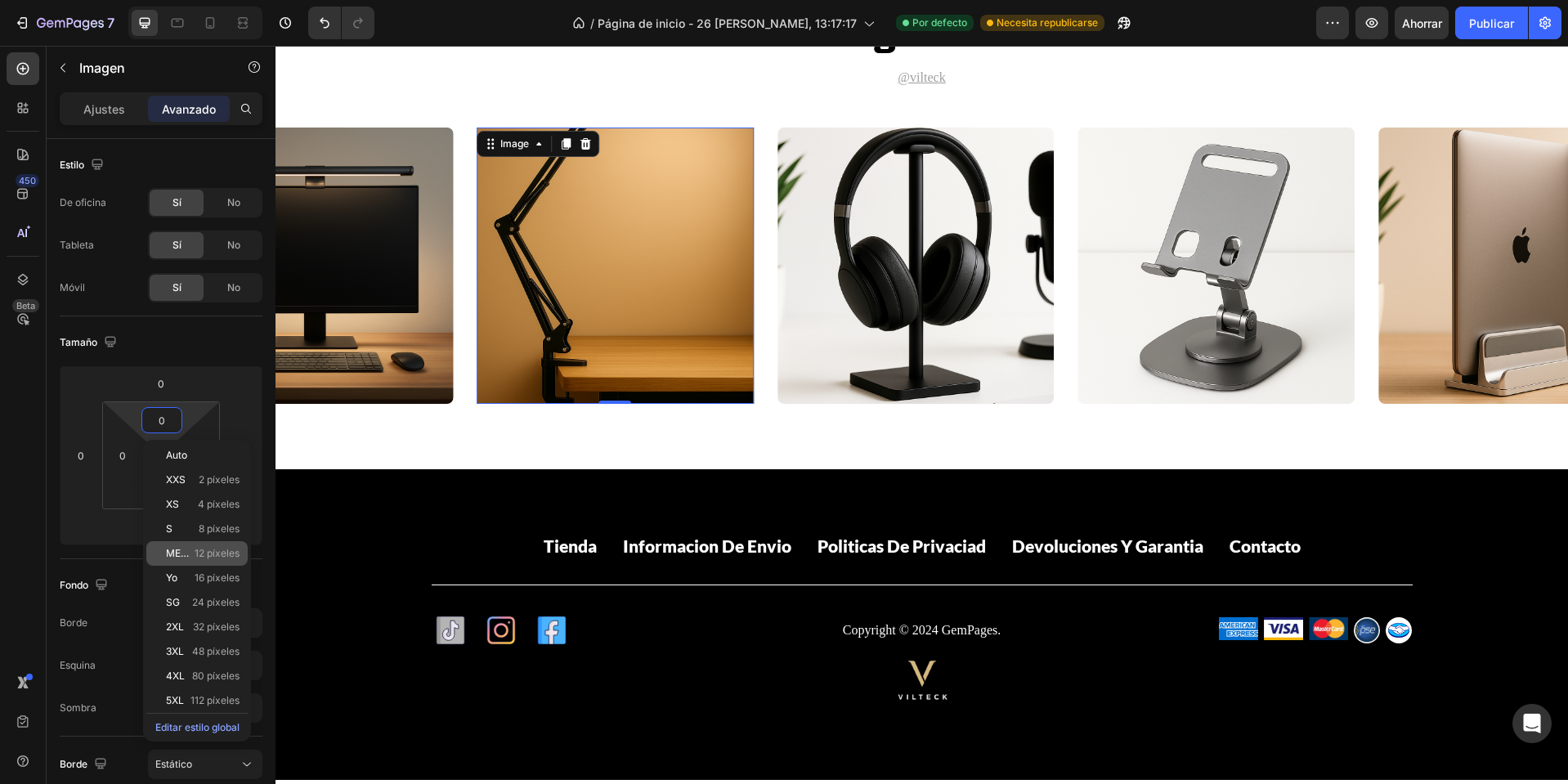
click at [205, 547] on div "METRO 12 píxeles" at bounding box center [197, 553] width 102 height 24
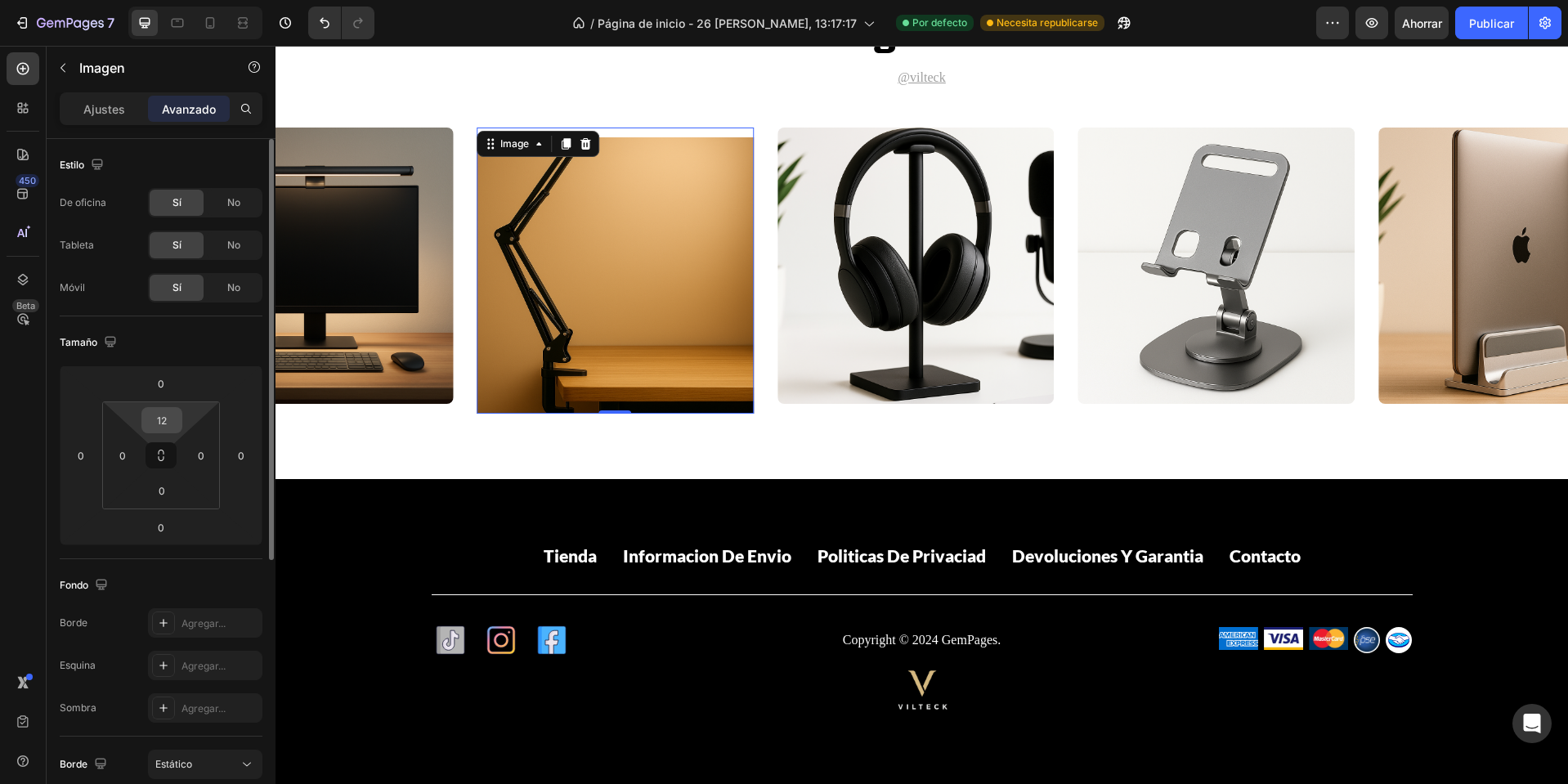
click at [169, 421] on input "12" at bounding box center [161, 420] width 33 height 24
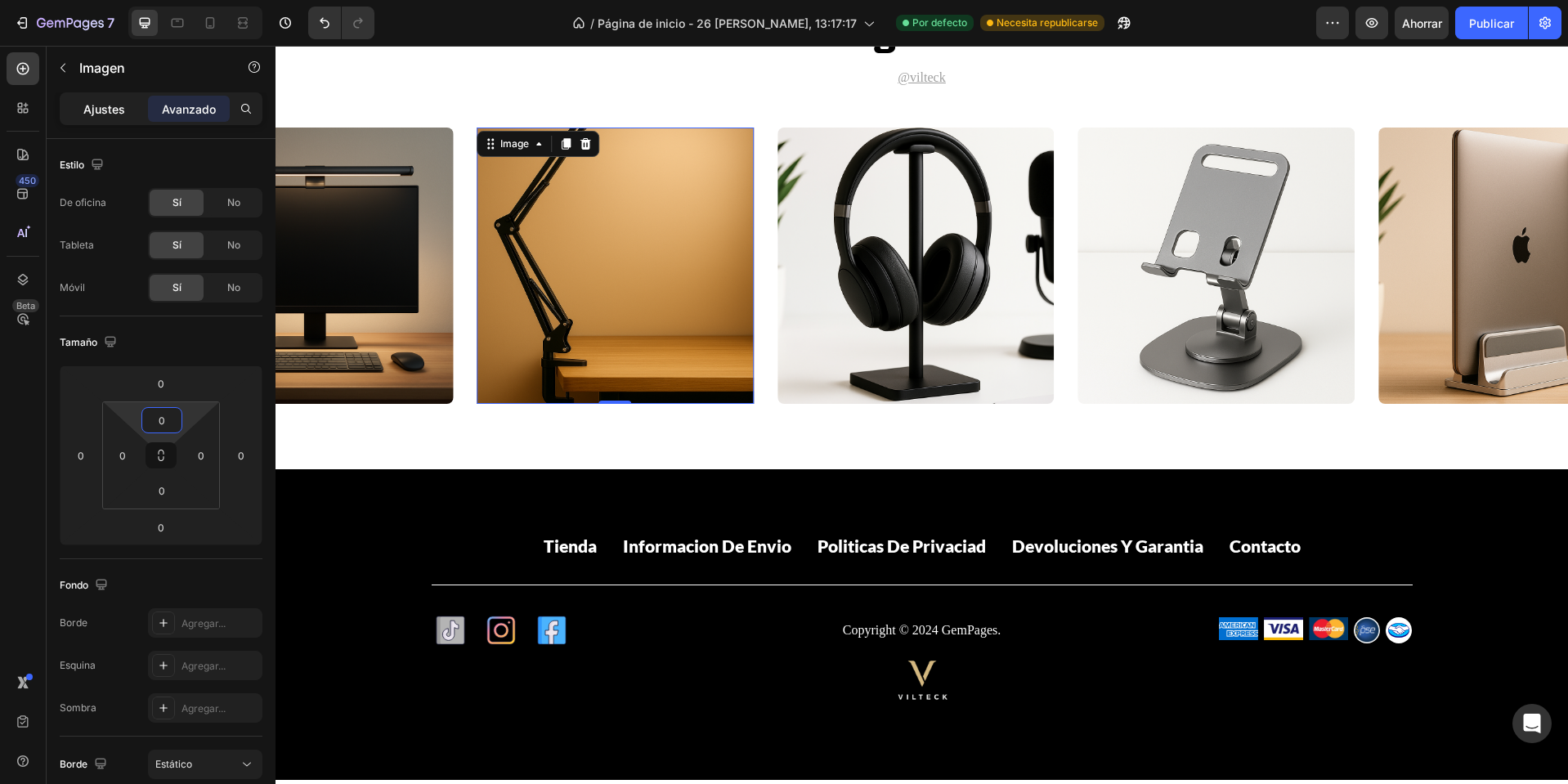
type input "0"
click at [120, 119] on div "Ajustes" at bounding box center [104, 108] width 82 height 26
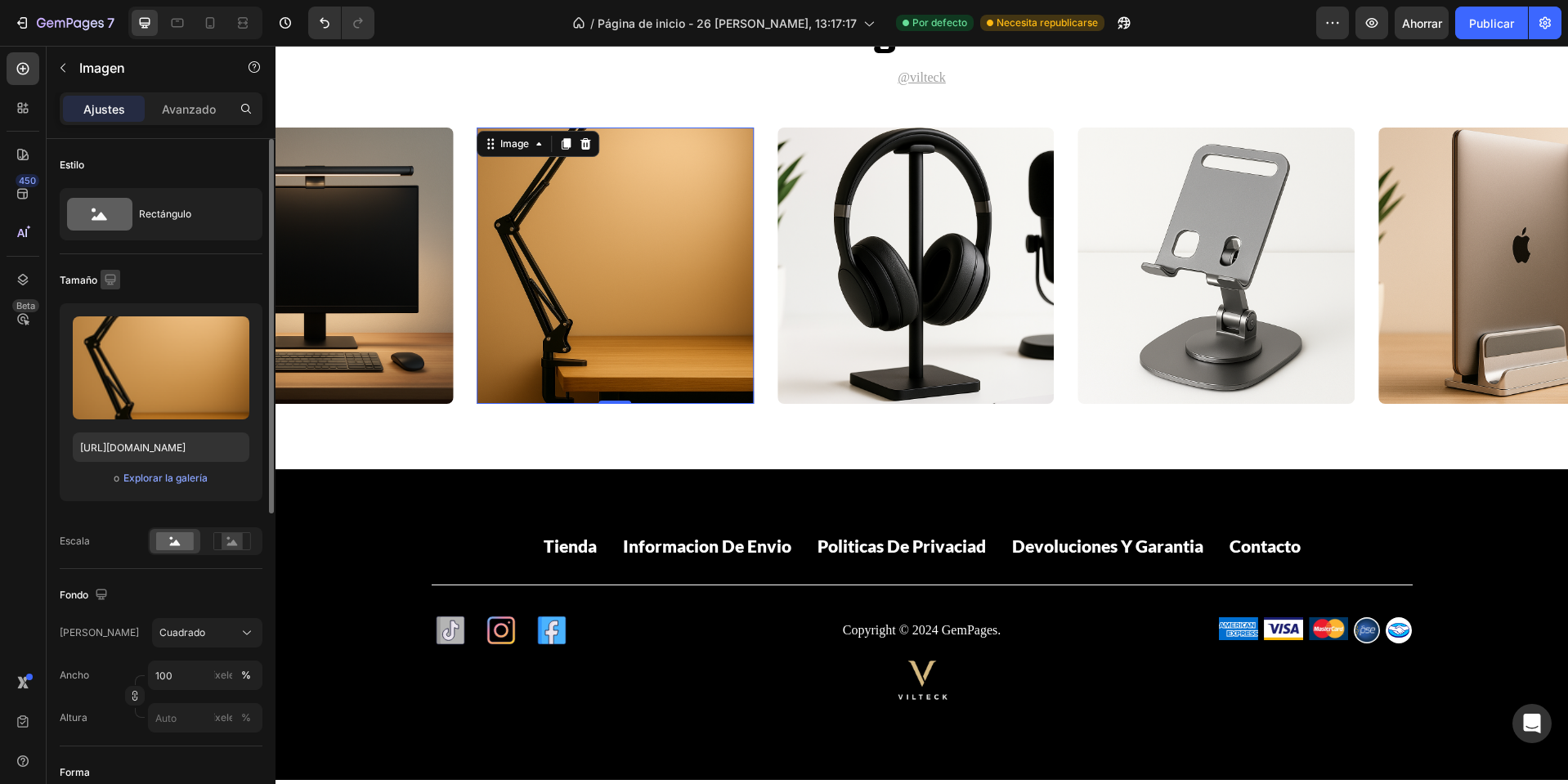
click at [105, 280] on icon "button" at bounding box center [111, 280] width 17 height 17
click at [115, 371] on icon "button" at bounding box center [114, 365] width 17 height 17
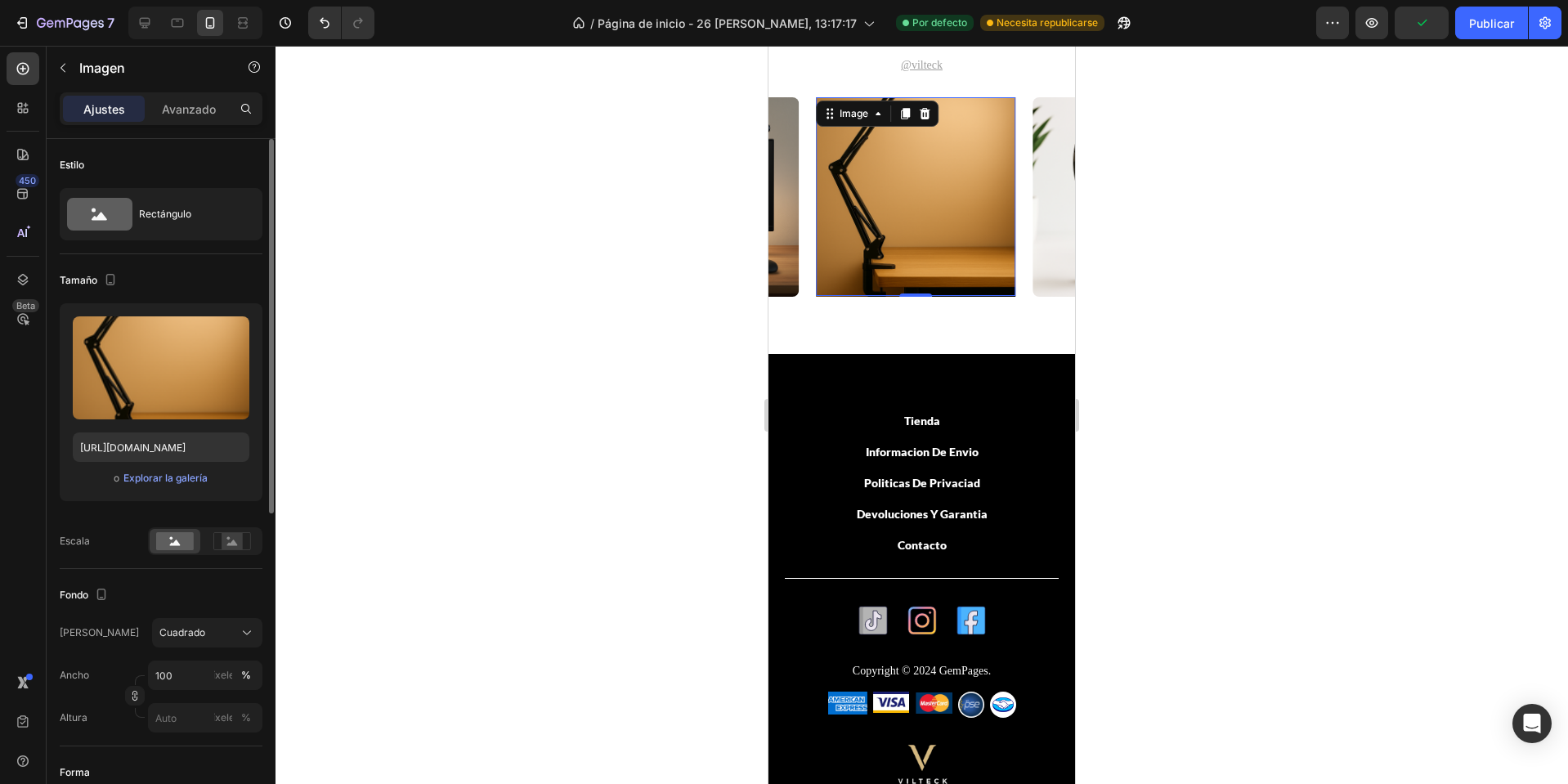
scroll to position [2597, 0]
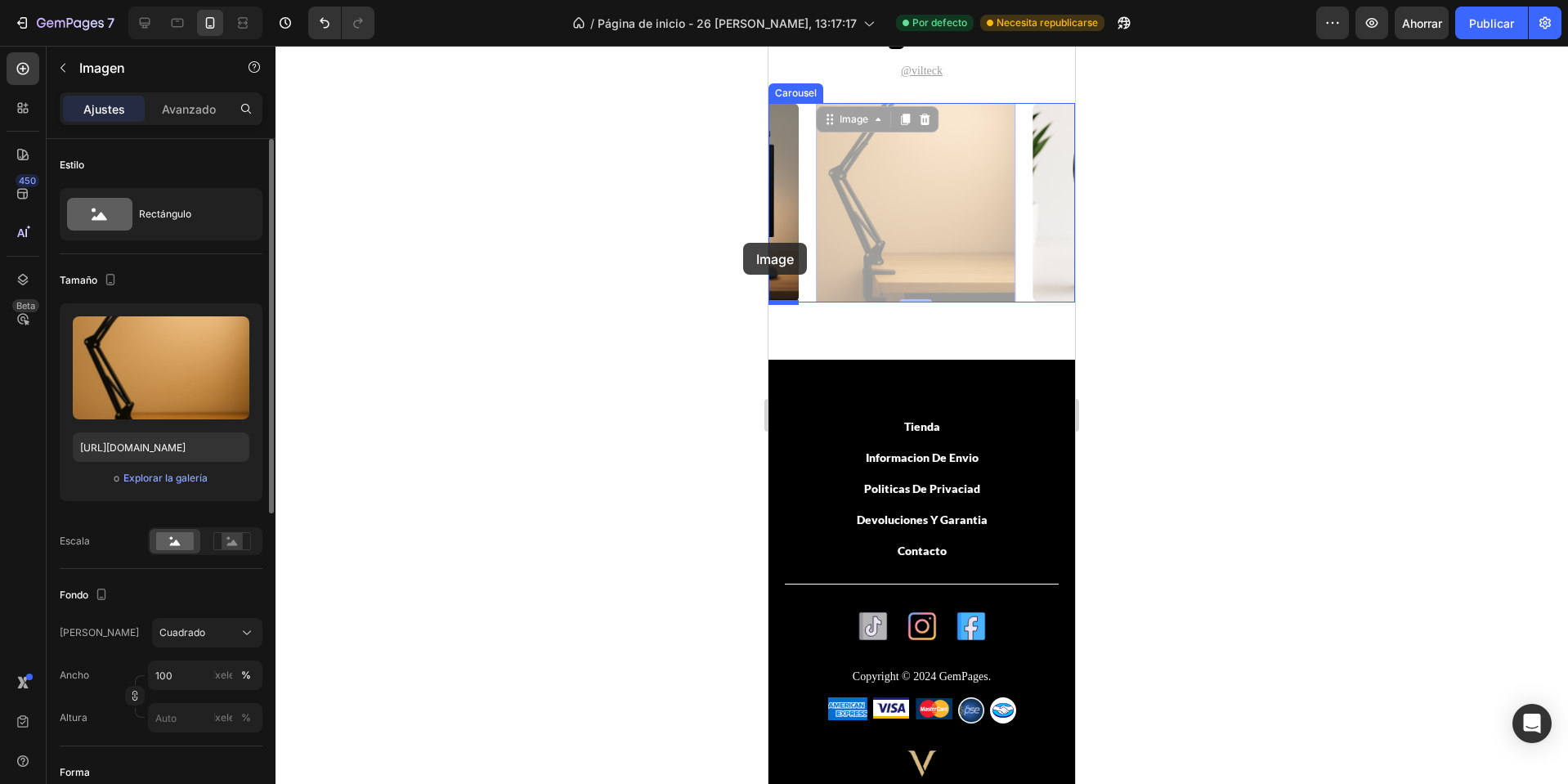
drag, startPoint x: 958, startPoint y: 217, endPoint x: 743, endPoint y: 243, distance: 216.6
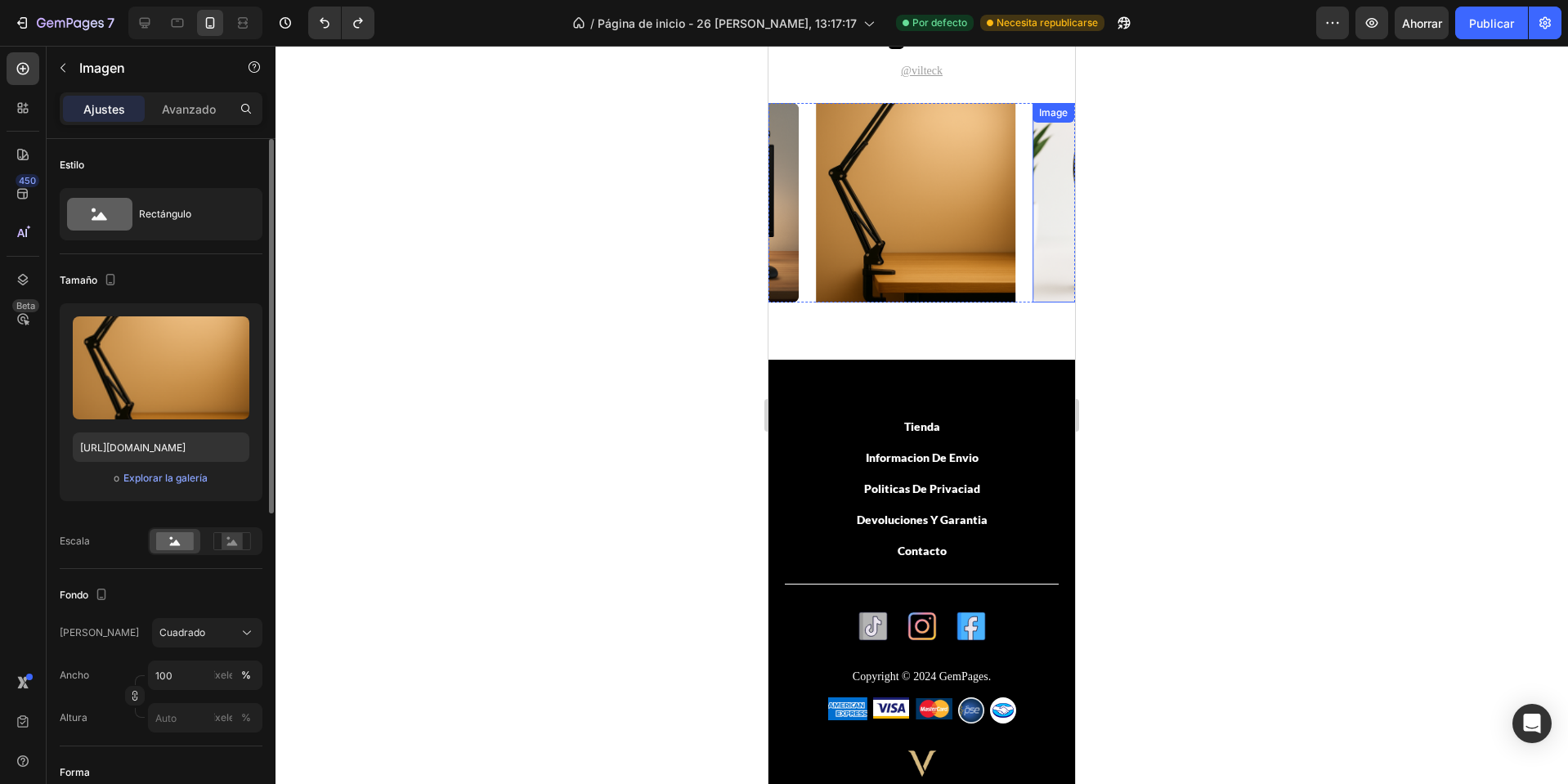
click at [1043, 197] on img at bounding box center [1132, 203] width 200 height 200
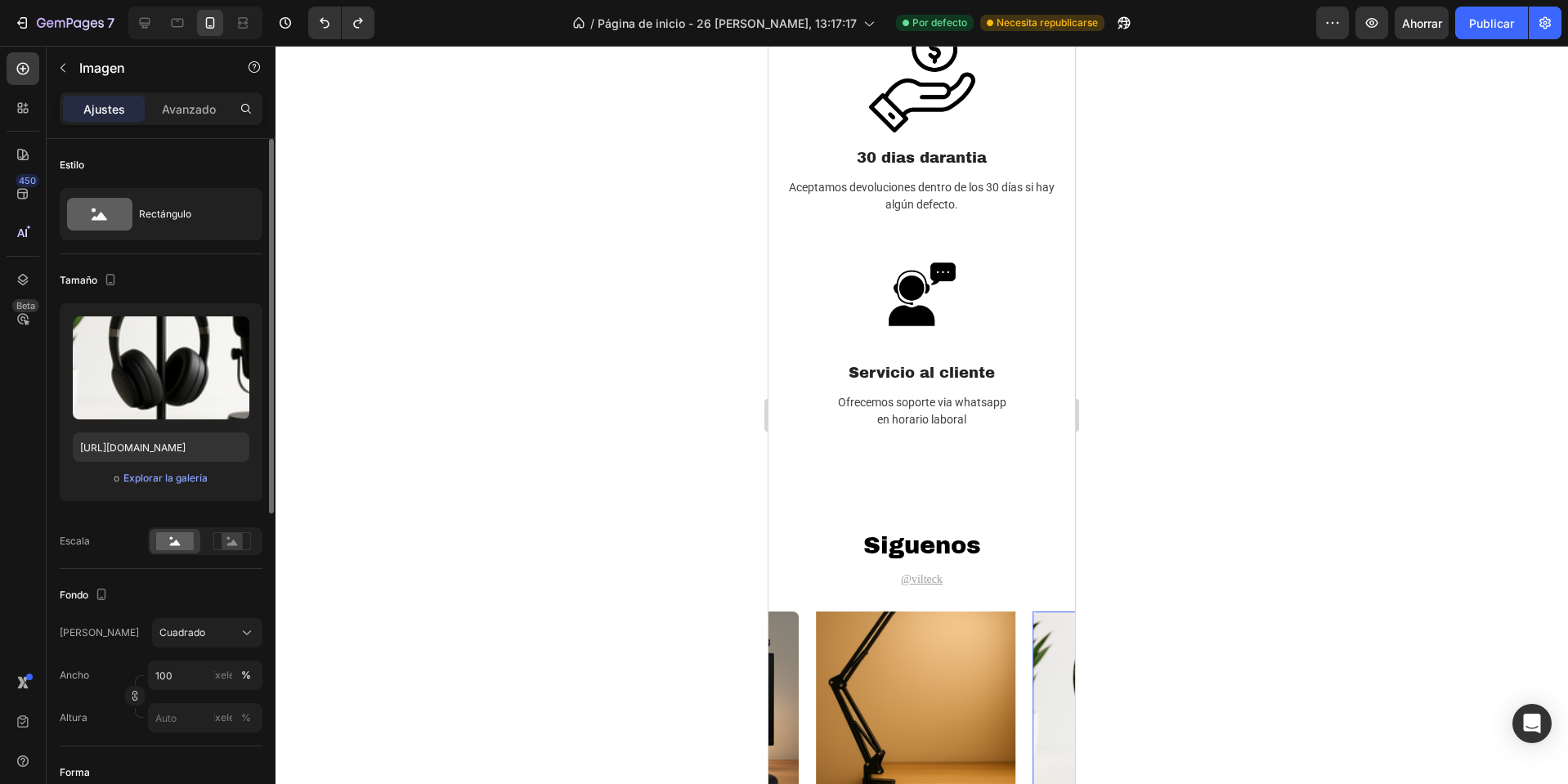
scroll to position [2728, 0]
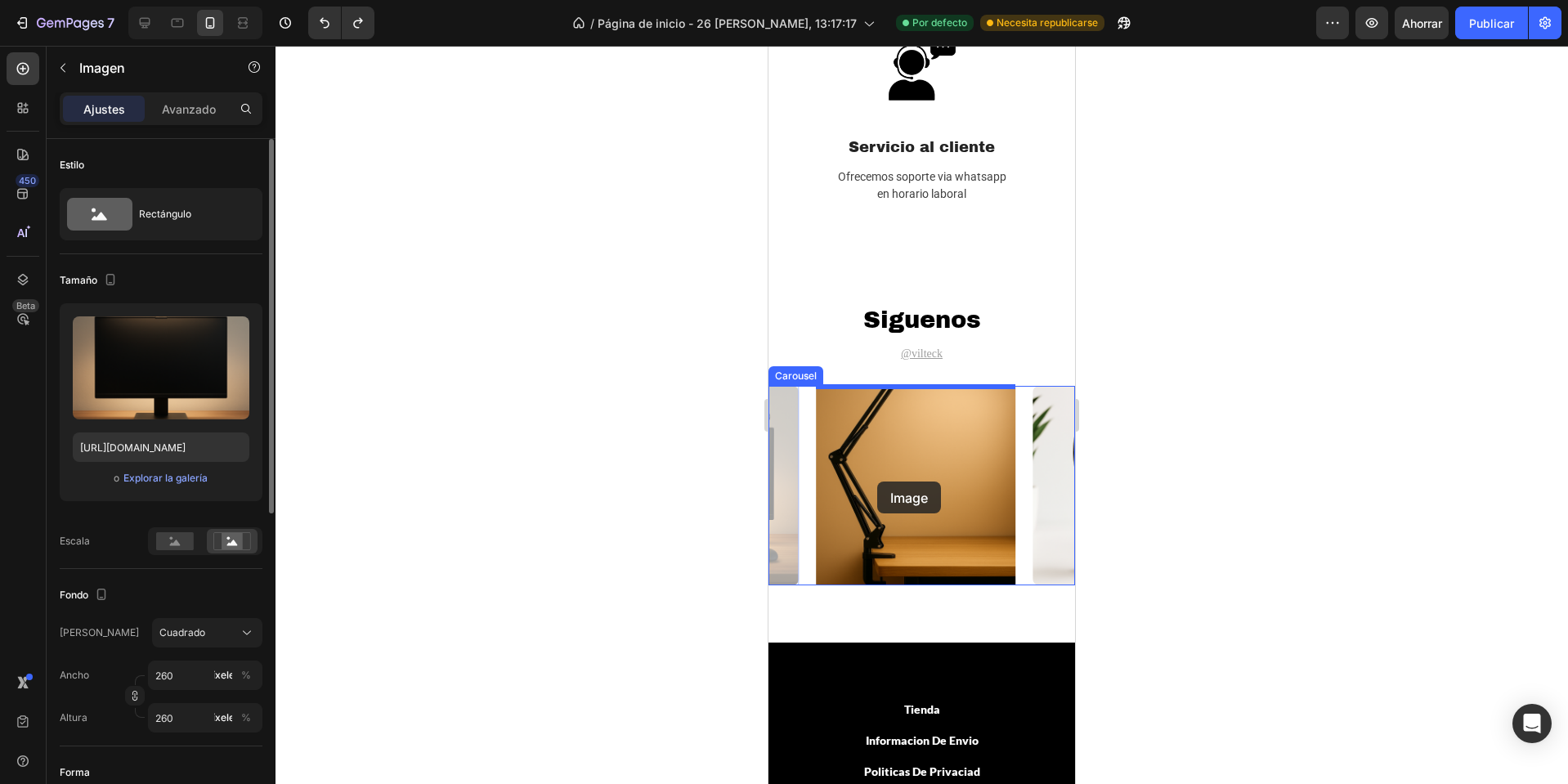
drag, startPoint x: 772, startPoint y: 476, endPoint x: 877, endPoint y: 482, distance: 105.2
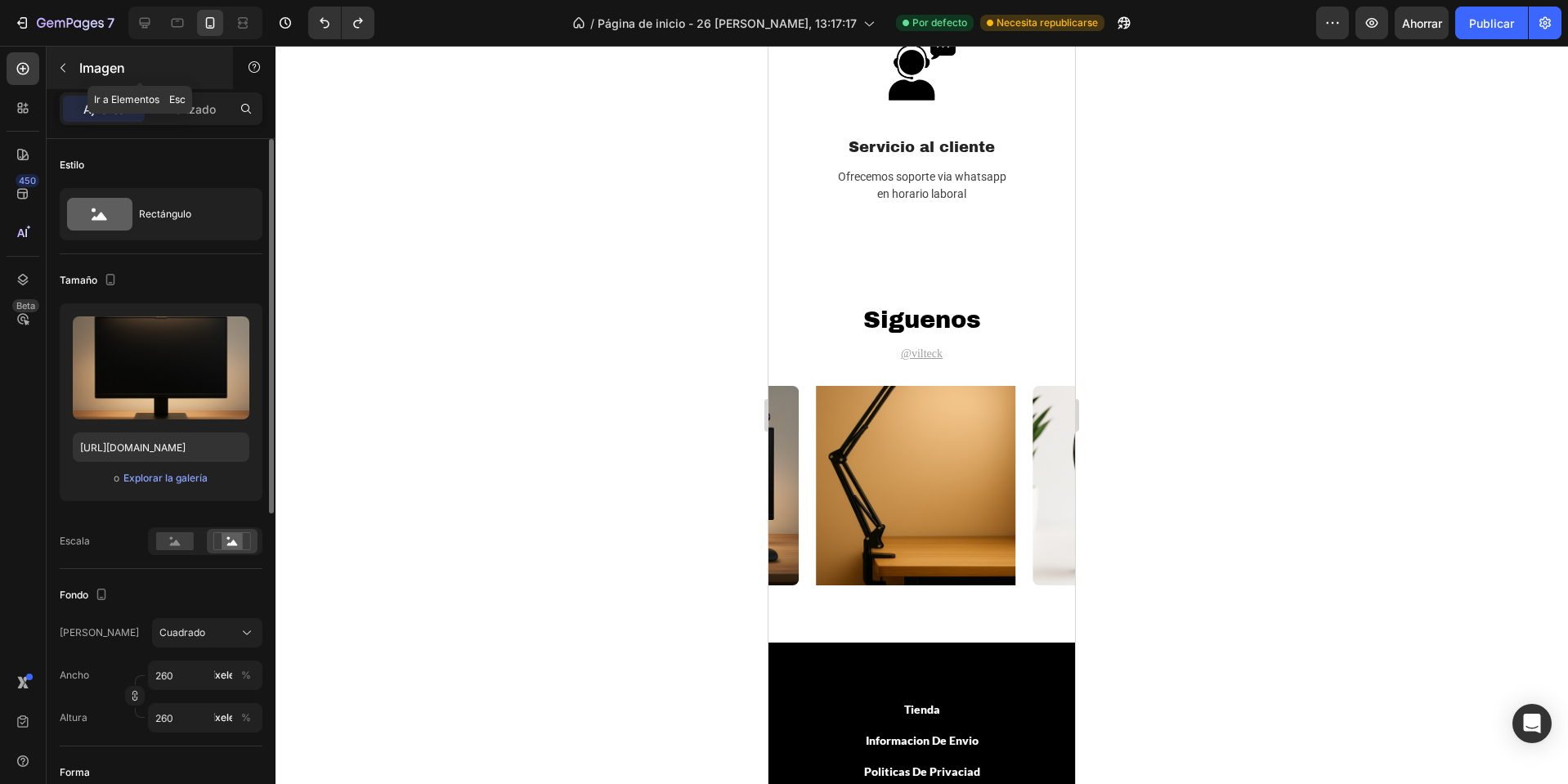
click at [68, 72] on icon "button" at bounding box center [63, 68] width 13 height 13
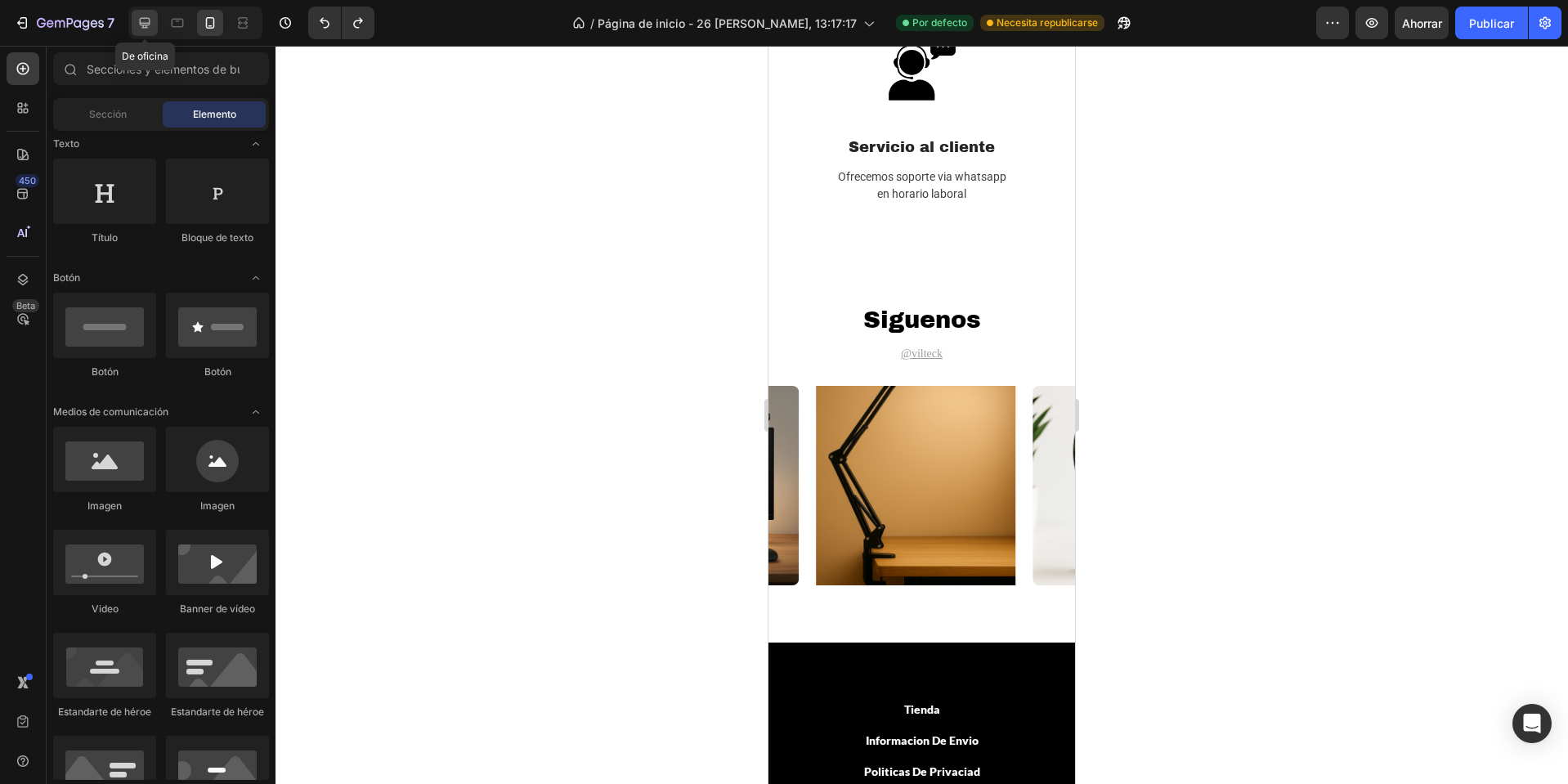
click at [148, 32] on div at bounding box center [145, 23] width 26 height 26
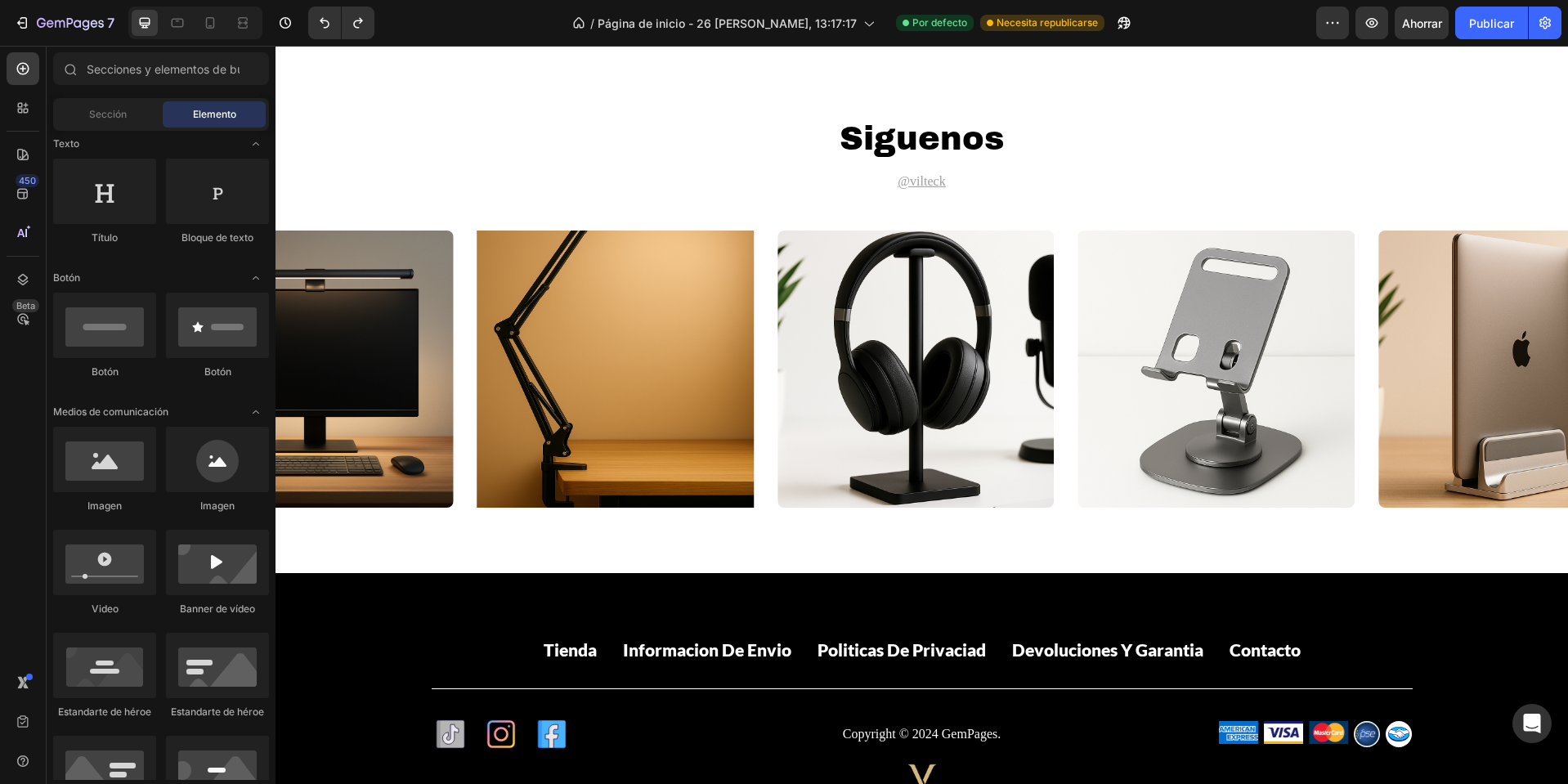
scroll to position [2302, 0]
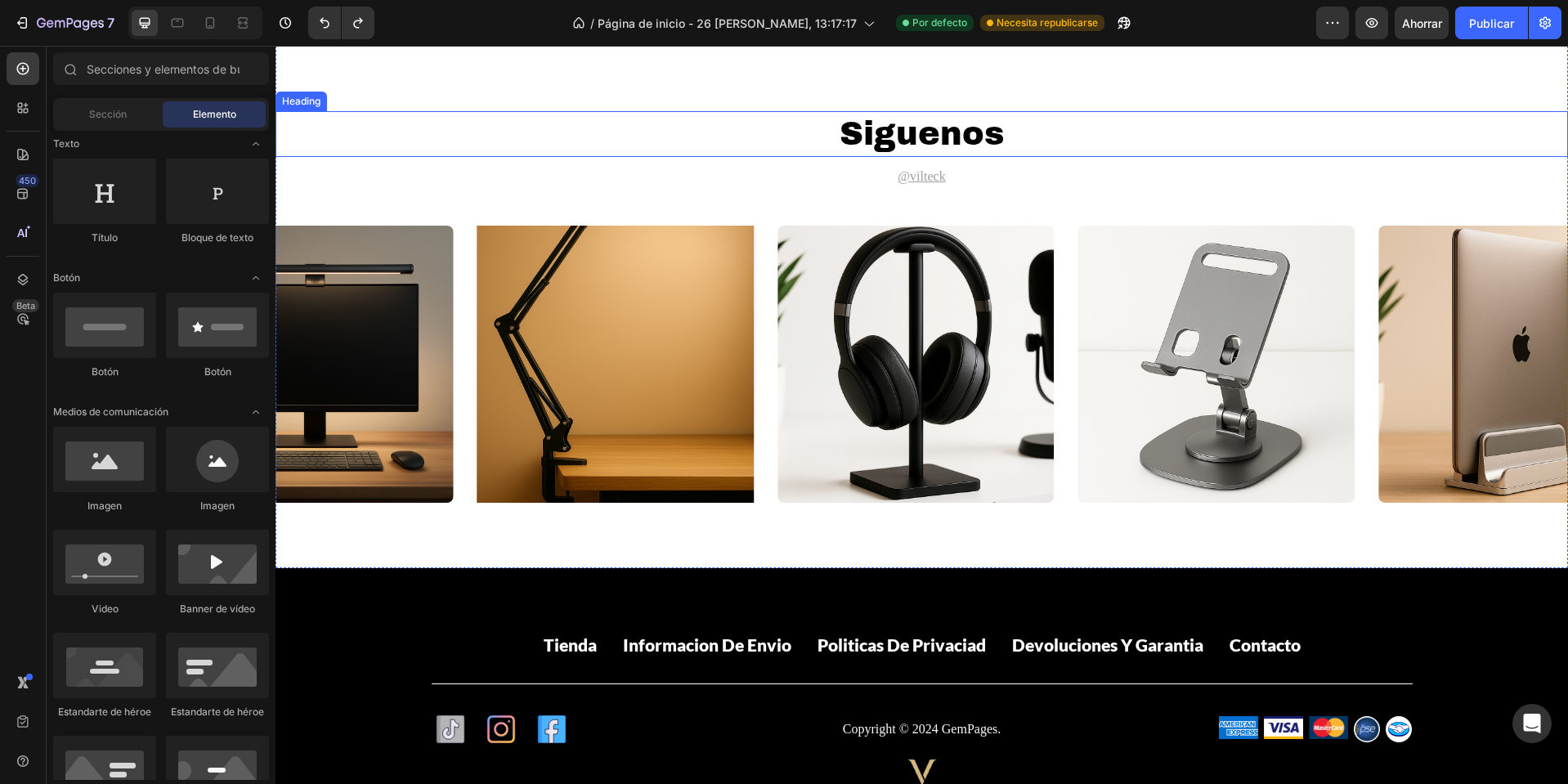
click at [1468, 142] on div "siguenos" at bounding box center [921, 133] width 1293 height 46
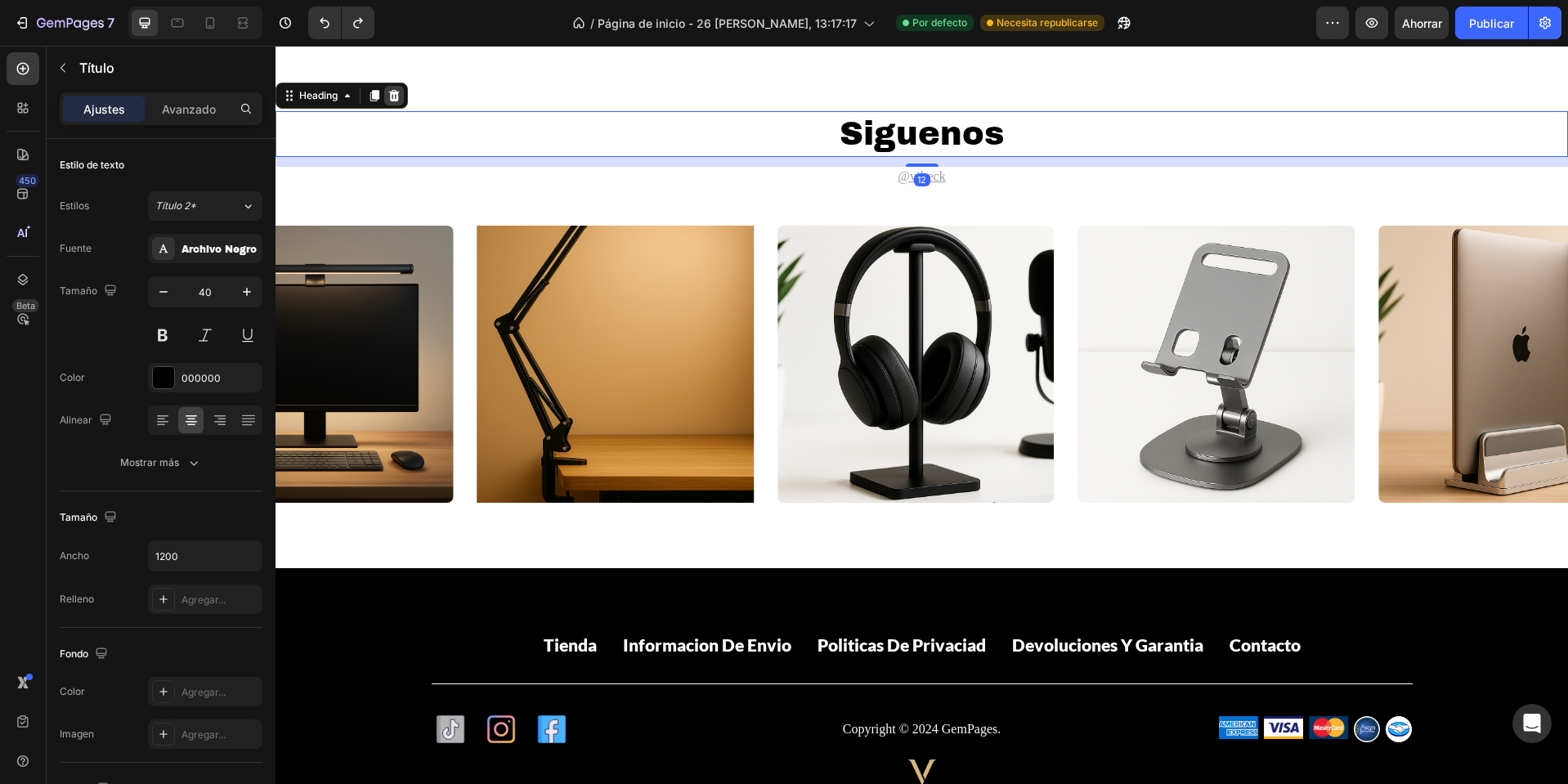
click at [398, 96] on icon at bounding box center [394, 95] width 10 height 11
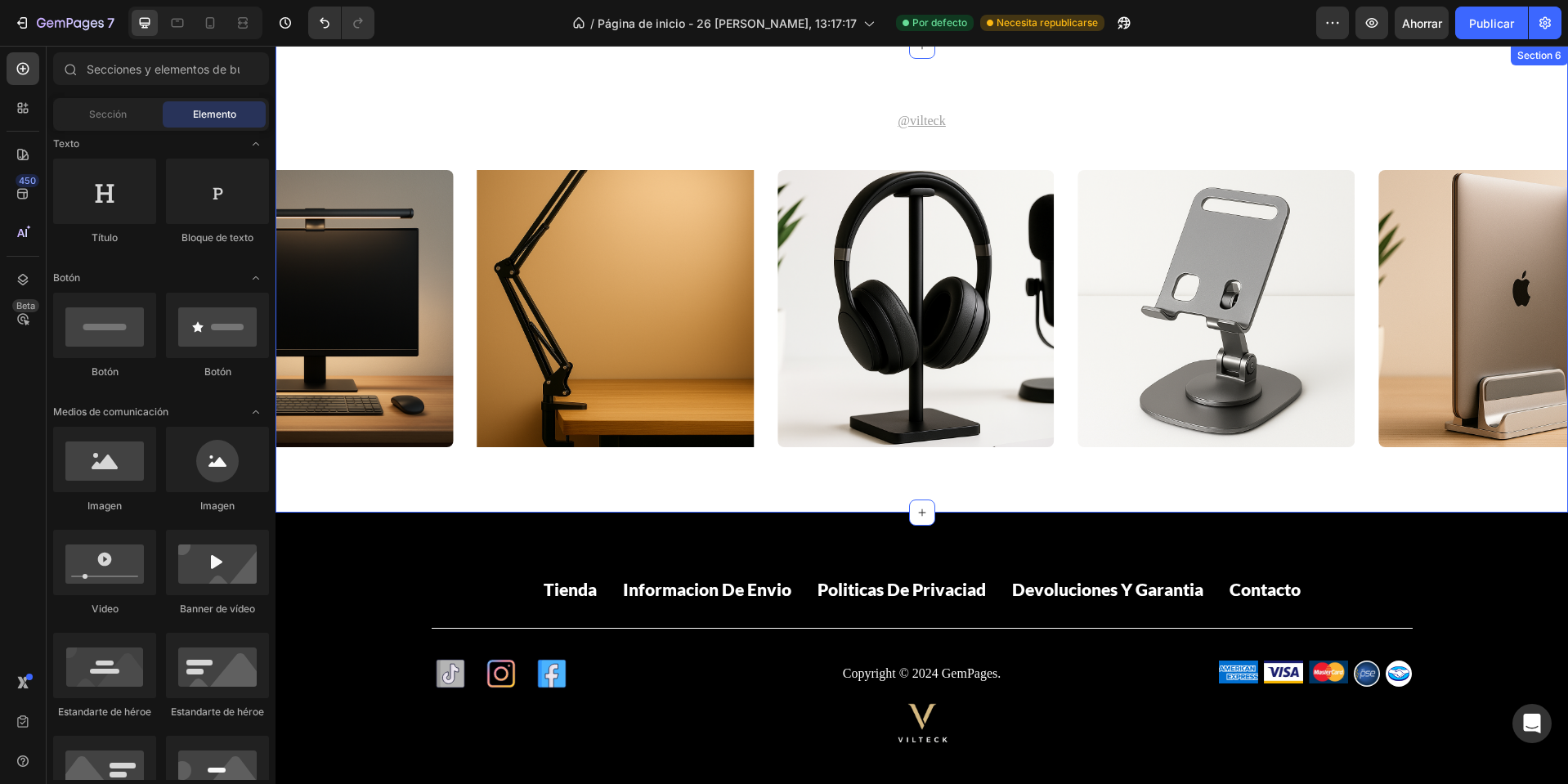
click at [1332, 132] on div "@vilteck Text Block Image Image Image Image Image Carousel" at bounding box center [921, 279] width 1293 height 336
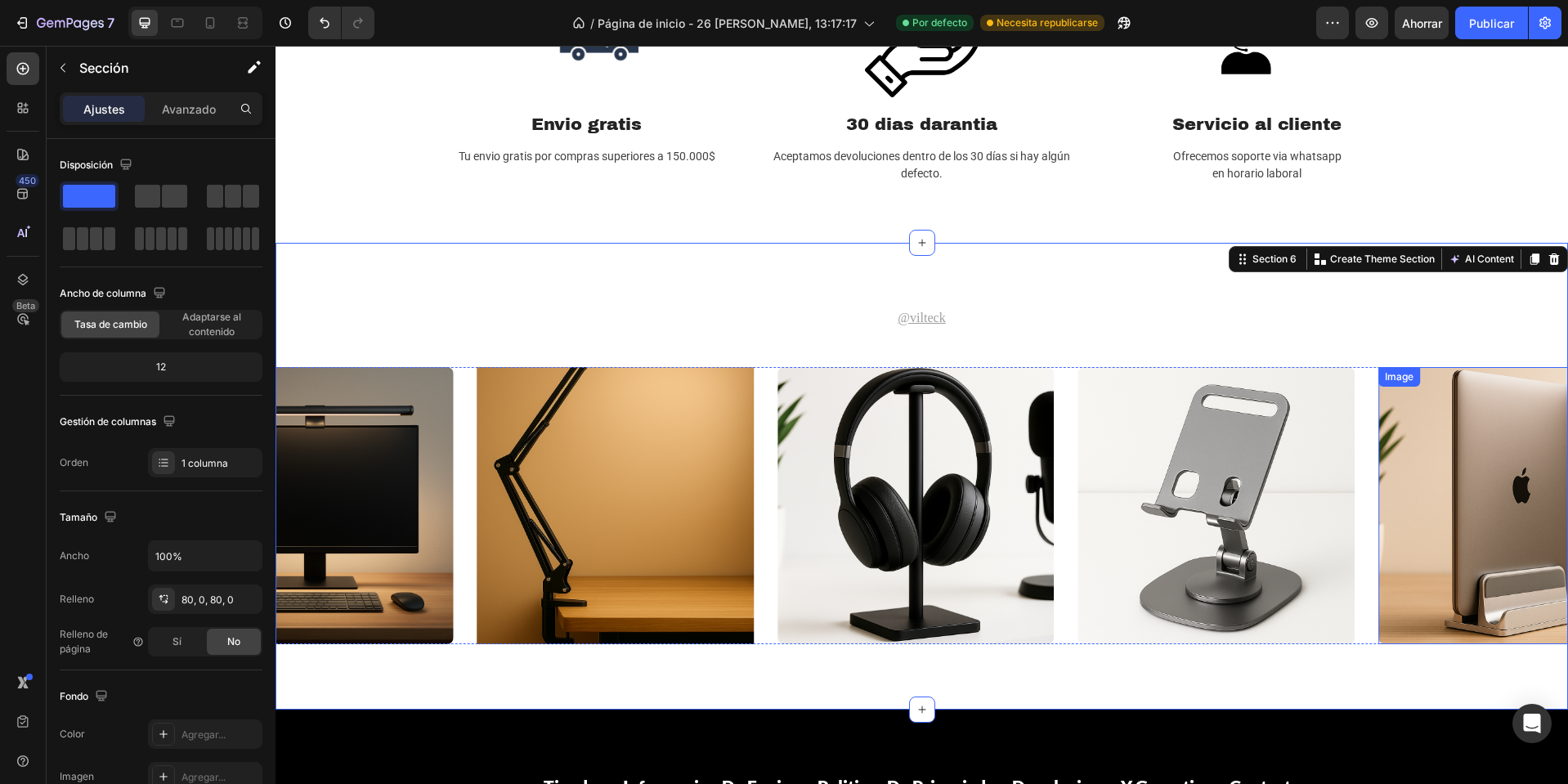
scroll to position [2056, 0]
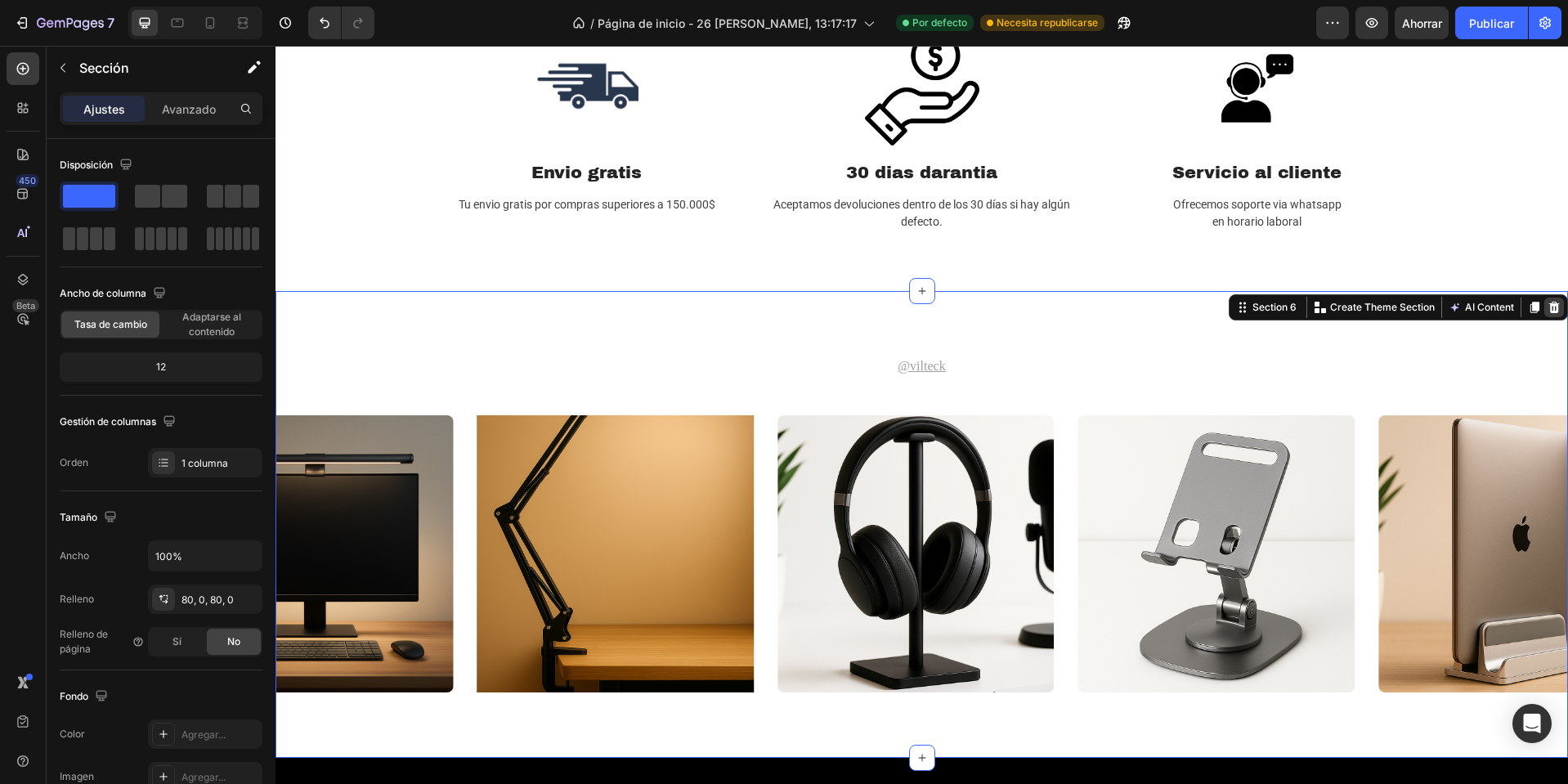
click at [1549, 307] on icon at bounding box center [1554, 307] width 10 height 11
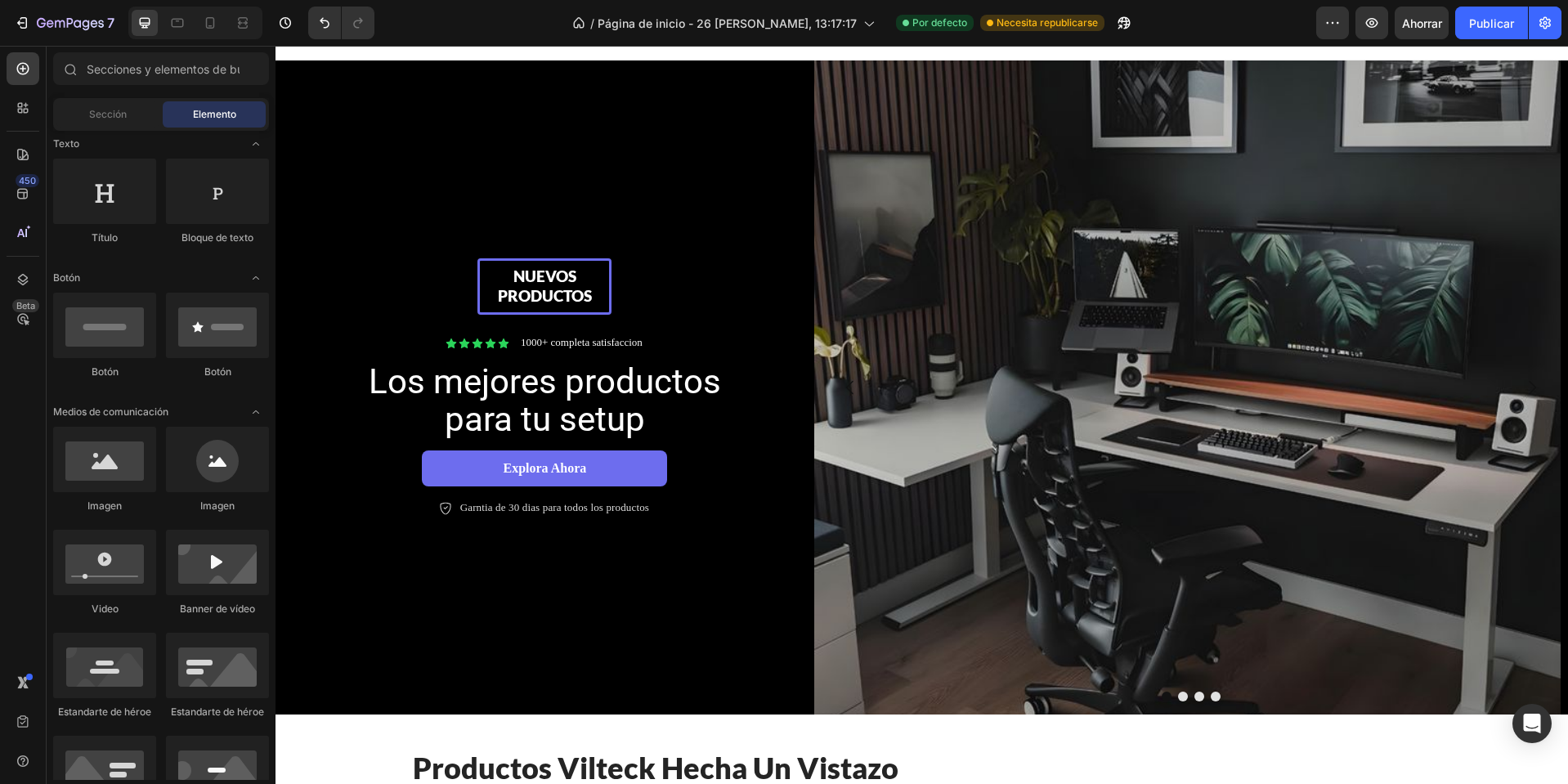
scroll to position [0, 0]
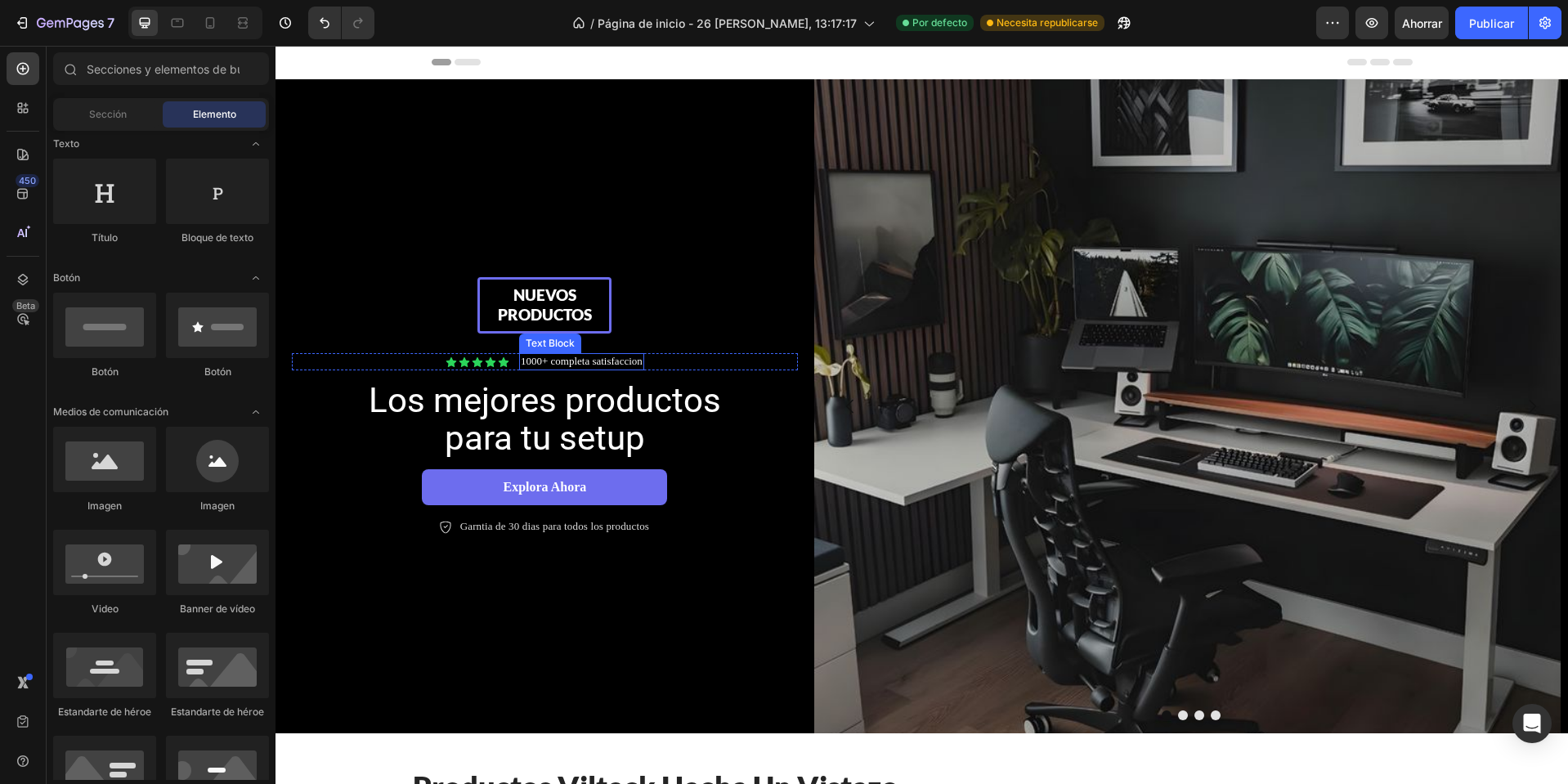
click at [576, 363] on p "1000+ completa satisfaccion" at bounding box center [581, 361] width 122 height 14
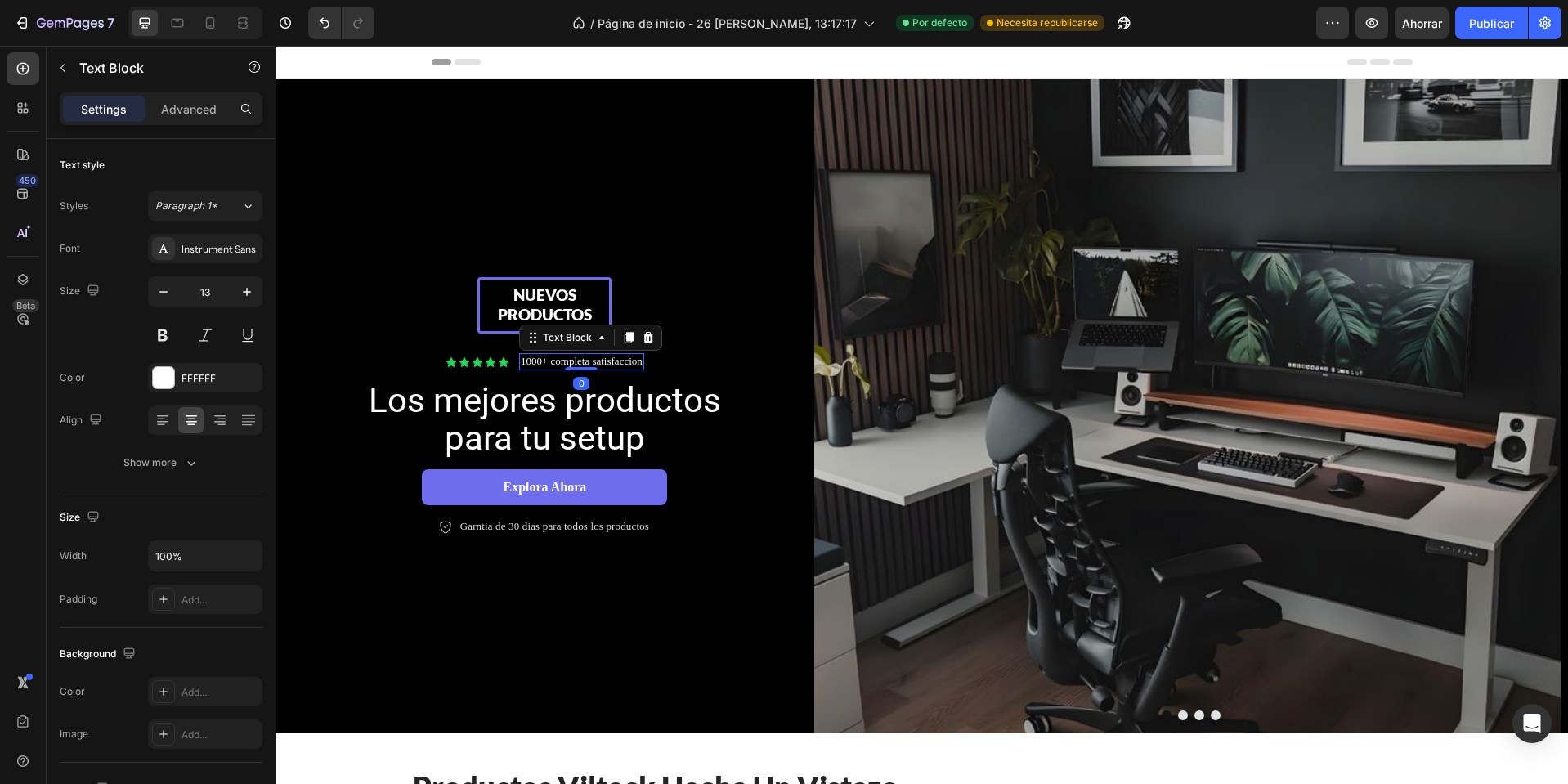
click at [576, 363] on p "1000+ completa satisfaccion" at bounding box center [581, 361] width 122 height 14
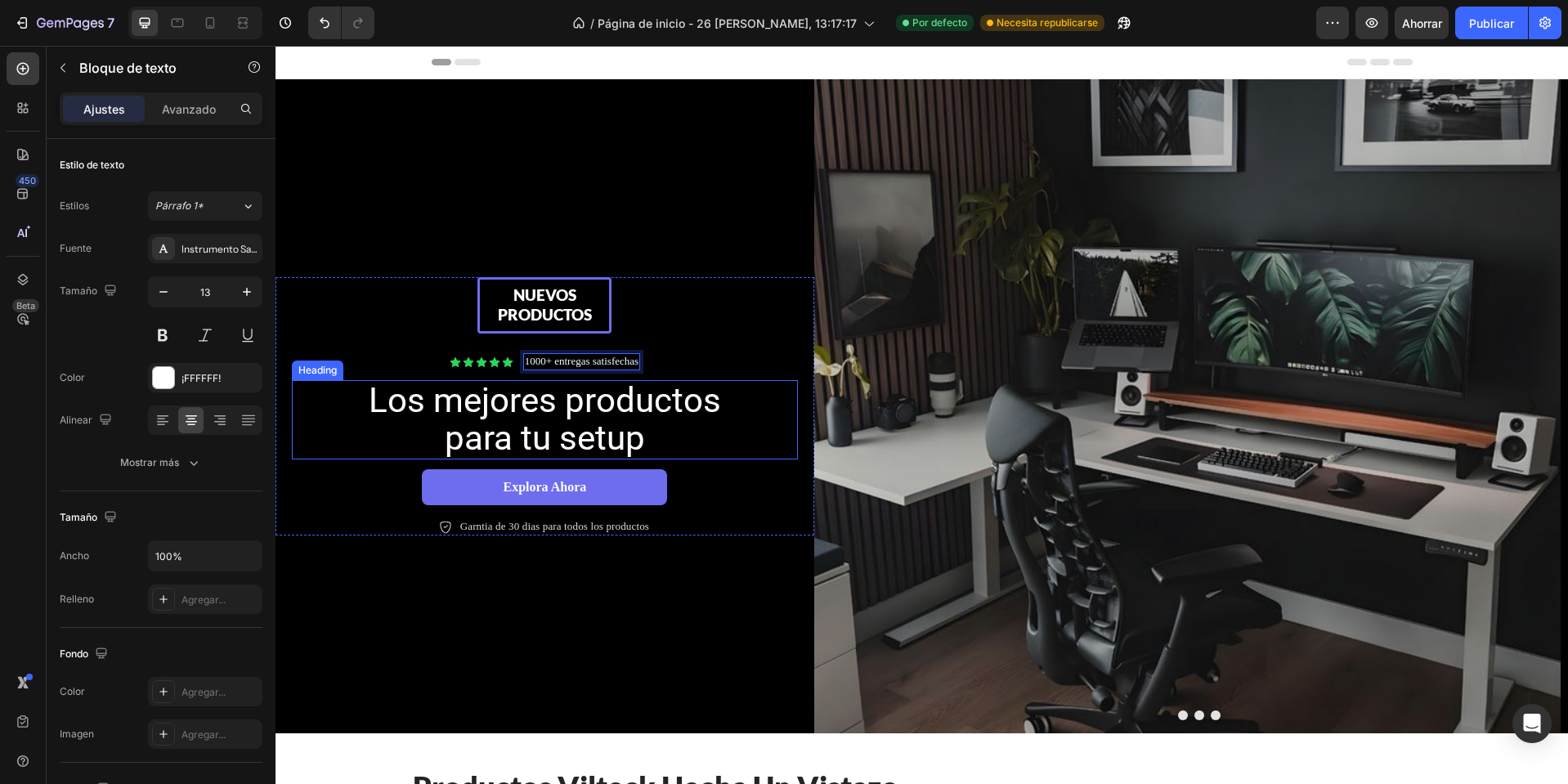
click at [589, 419] on h2 "Los mejores productos para tu setup" at bounding box center [544, 419] width 368 height 78
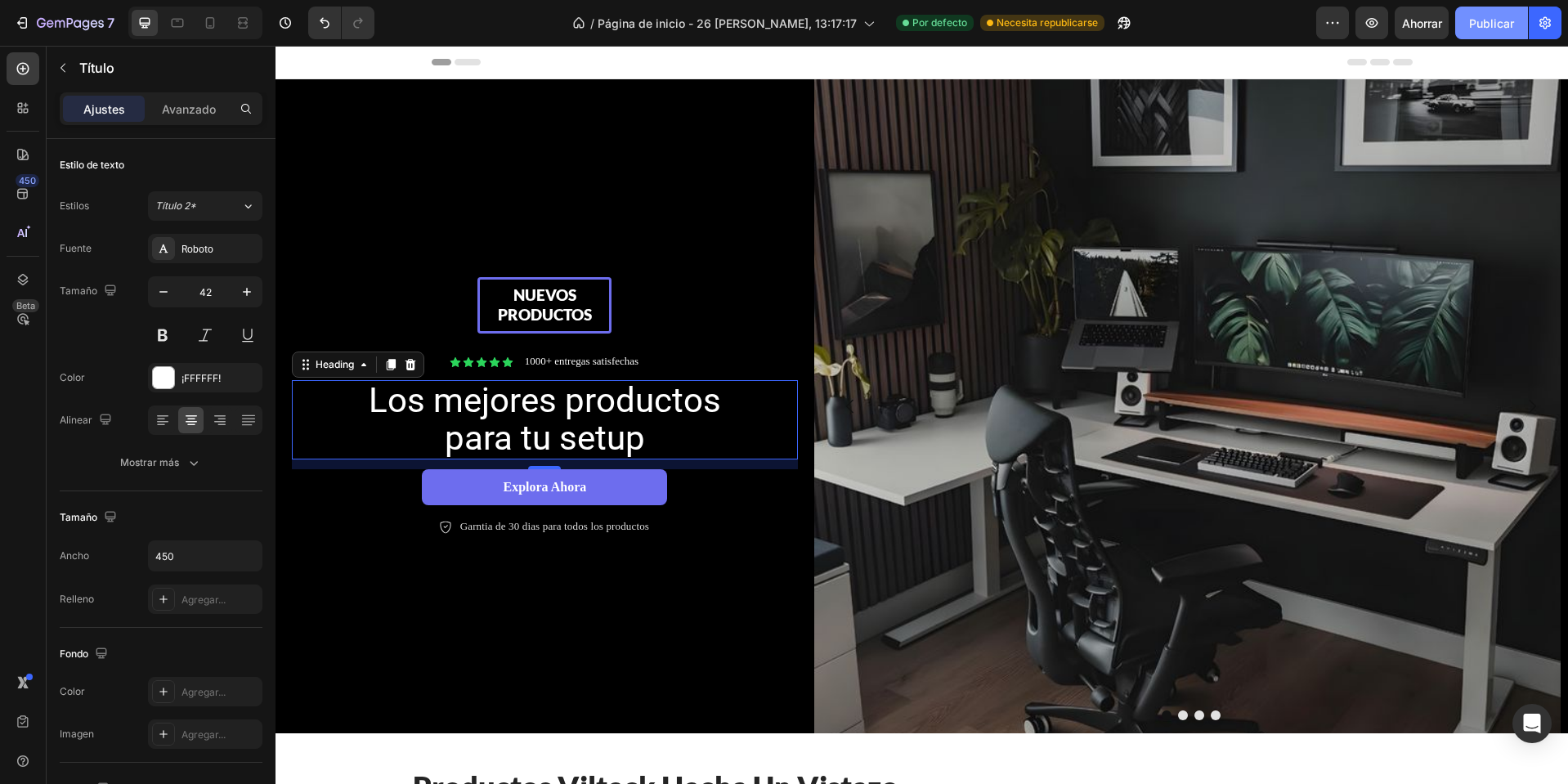
click at [1494, 31] on font "Publicar" at bounding box center [1491, 23] width 45 height 17
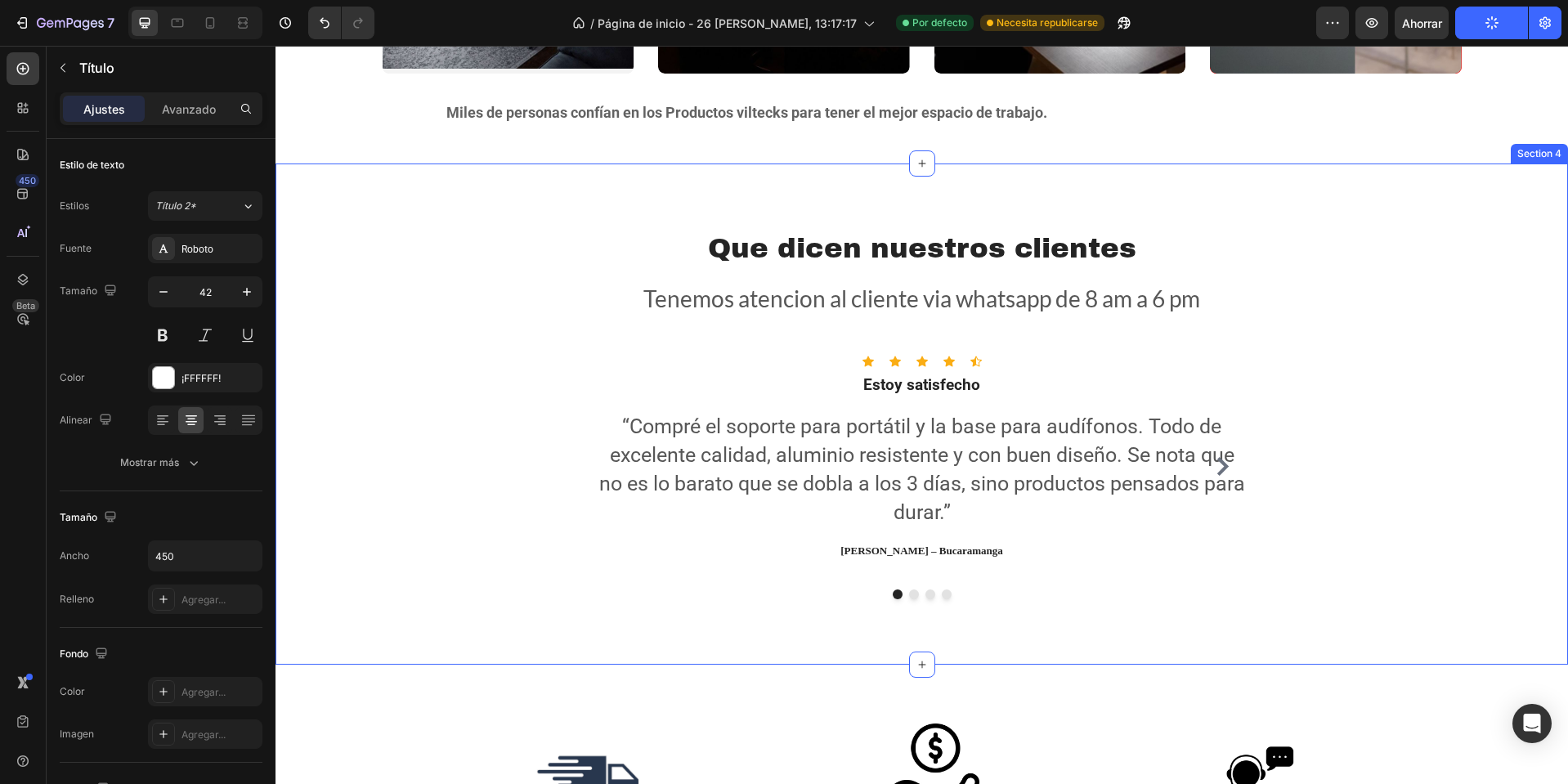
scroll to position [1635, 0]
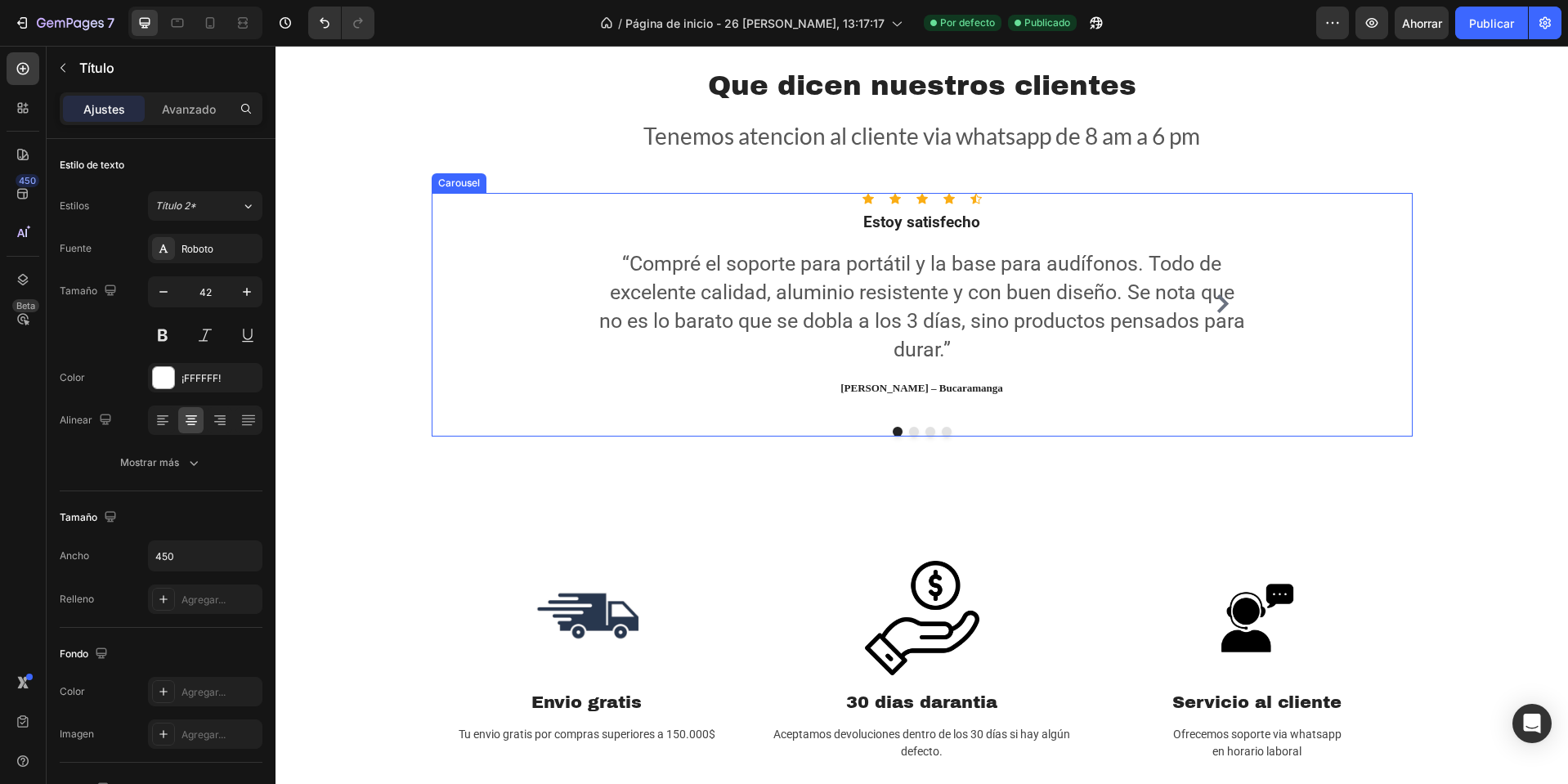
click at [909, 431] on button "Dot" at bounding box center [914, 431] width 10 height 10
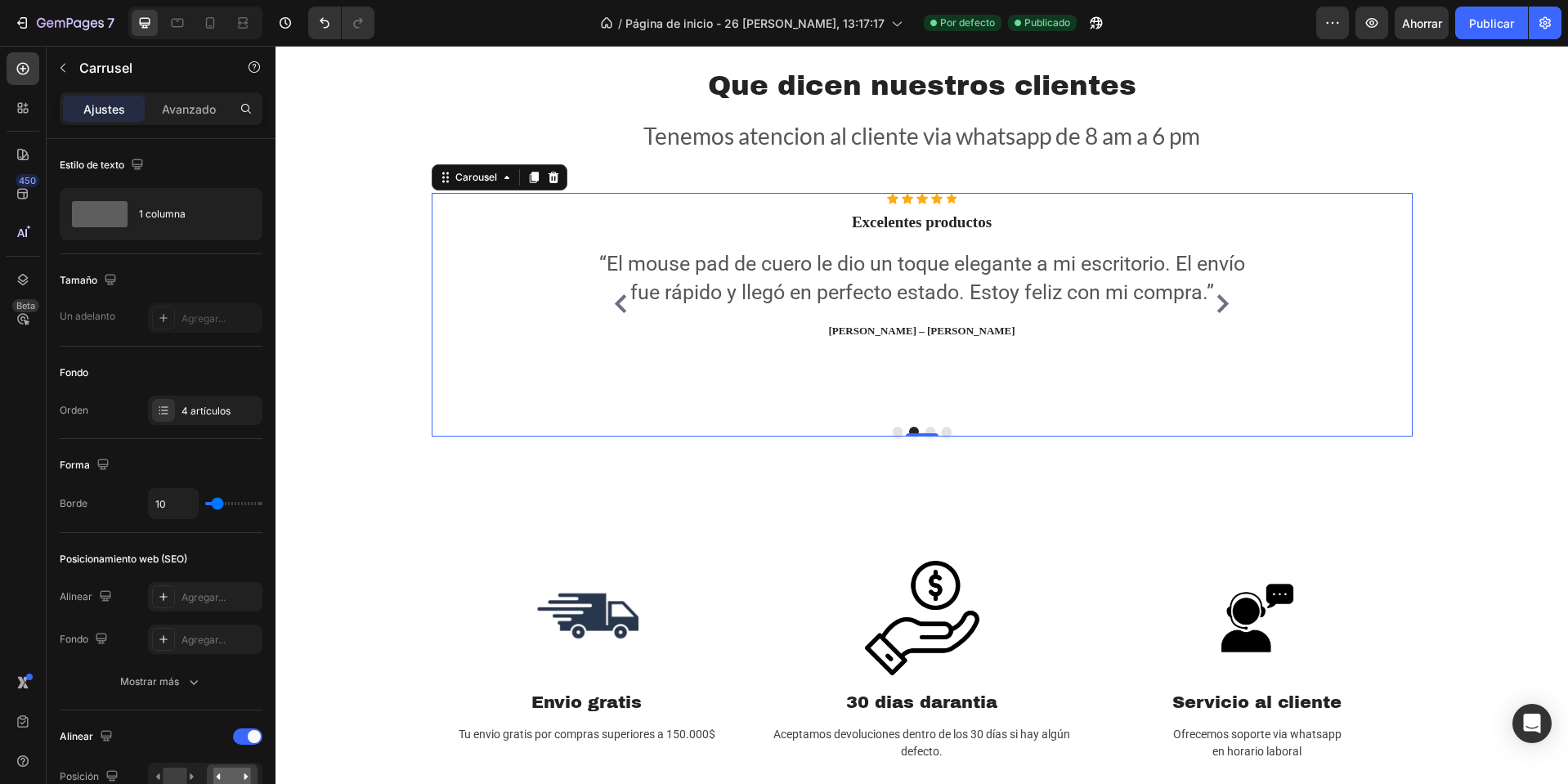
click at [926, 430] on button "Dot" at bounding box center [931, 431] width 10 height 10
click at [942, 429] on button "Dot" at bounding box center [946, 431] width 10 height 10
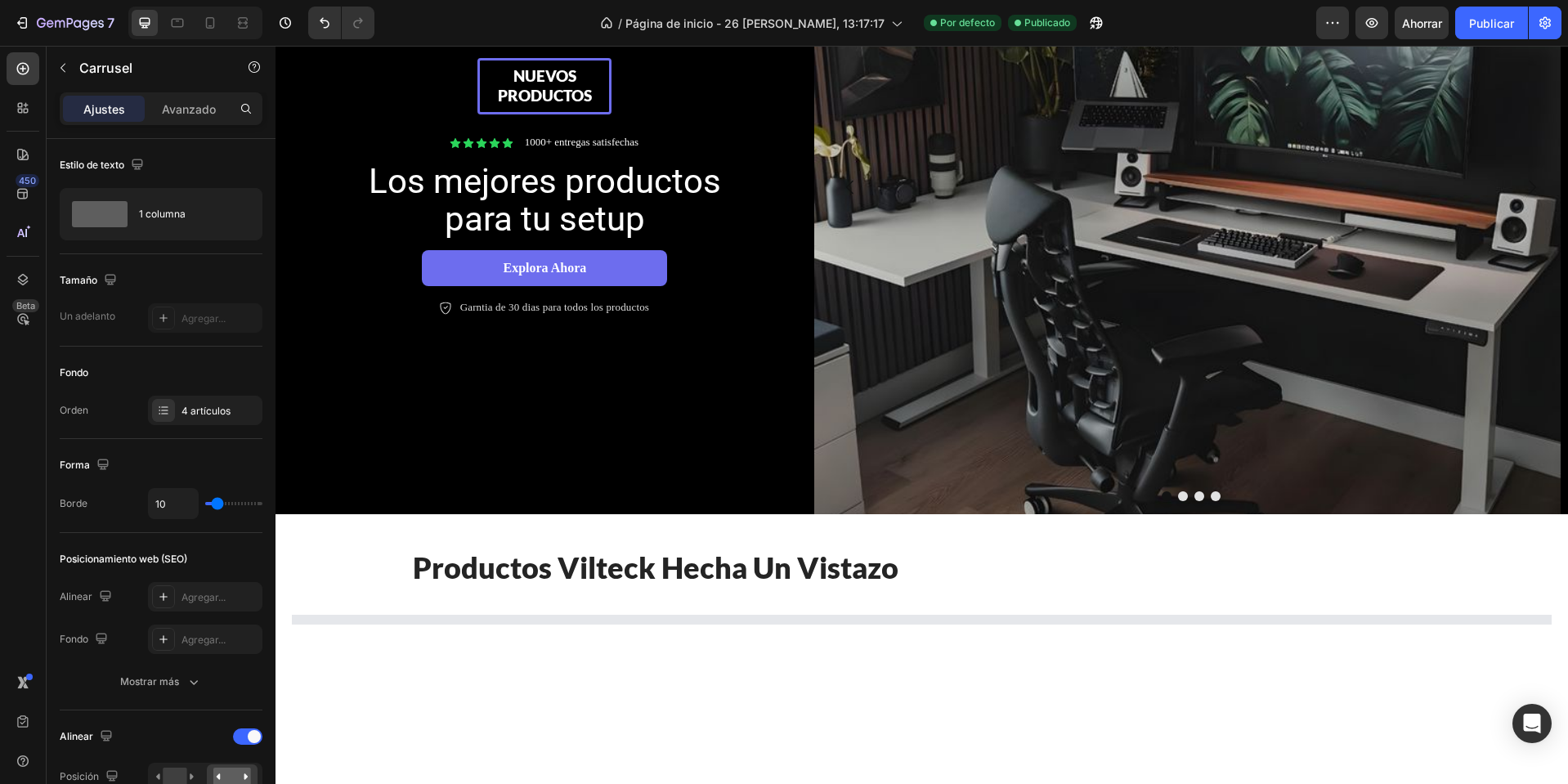
scroll to position [0, 0]
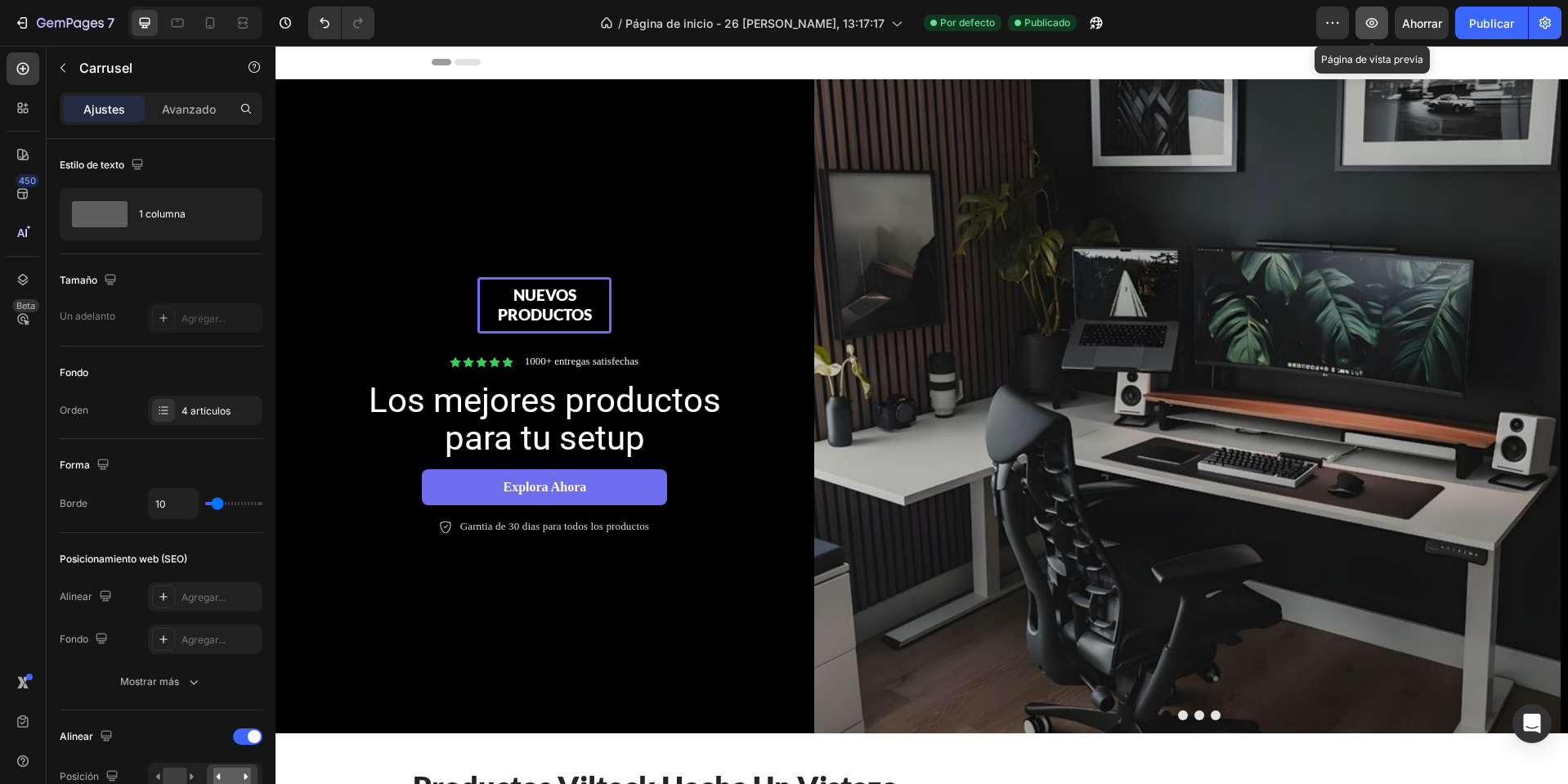
click at [1380, 18] on icon "button" at bounding box center [1372, 23] width 17 height 17
click at [1369, 21] on icon "button" at bounding box center [1372, 23] width 17 height 17
click at [65, 61] on button "button" at bounding box center [63, 68] width 26 height 26
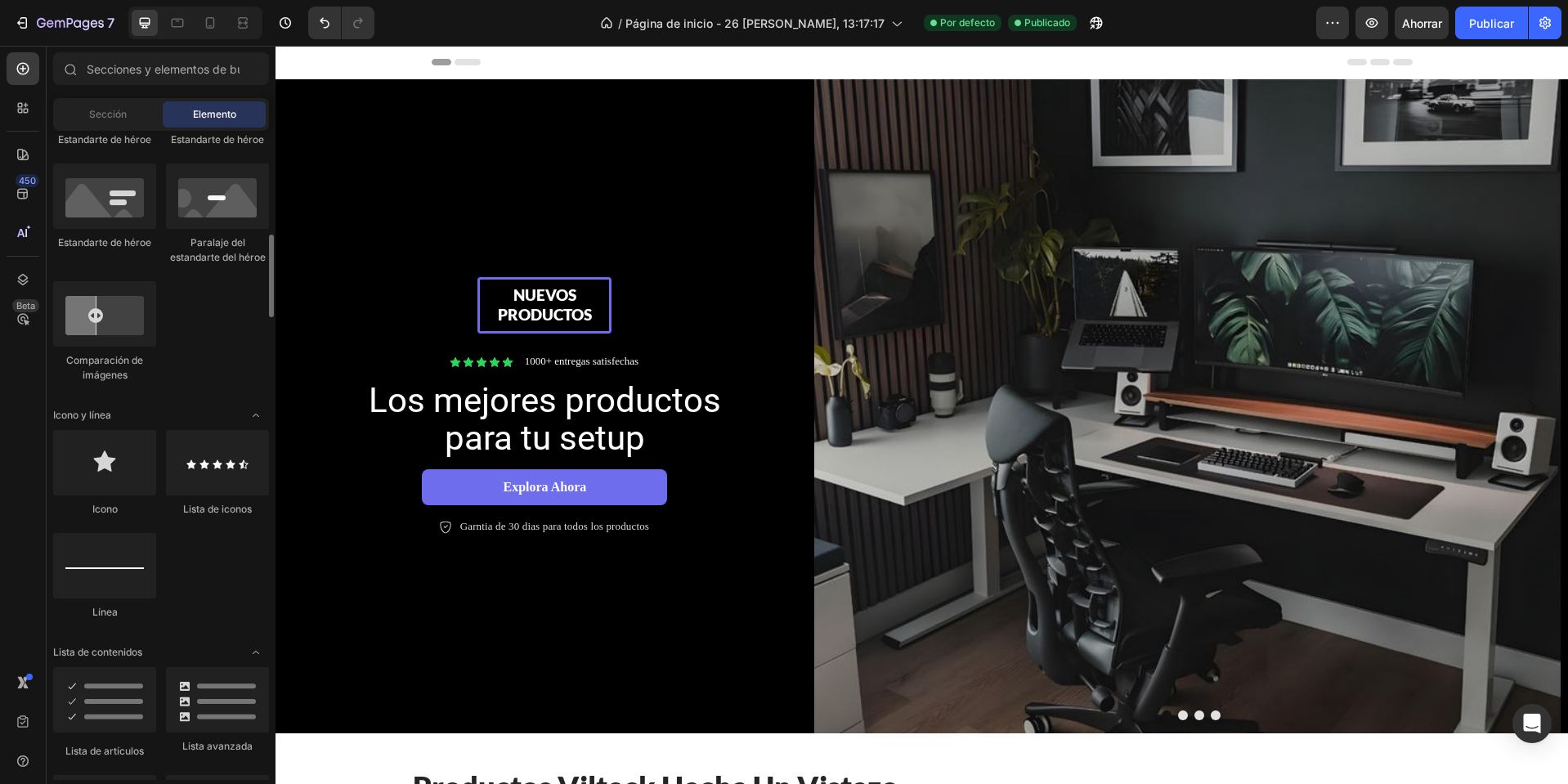
scroll to position [981, 0]
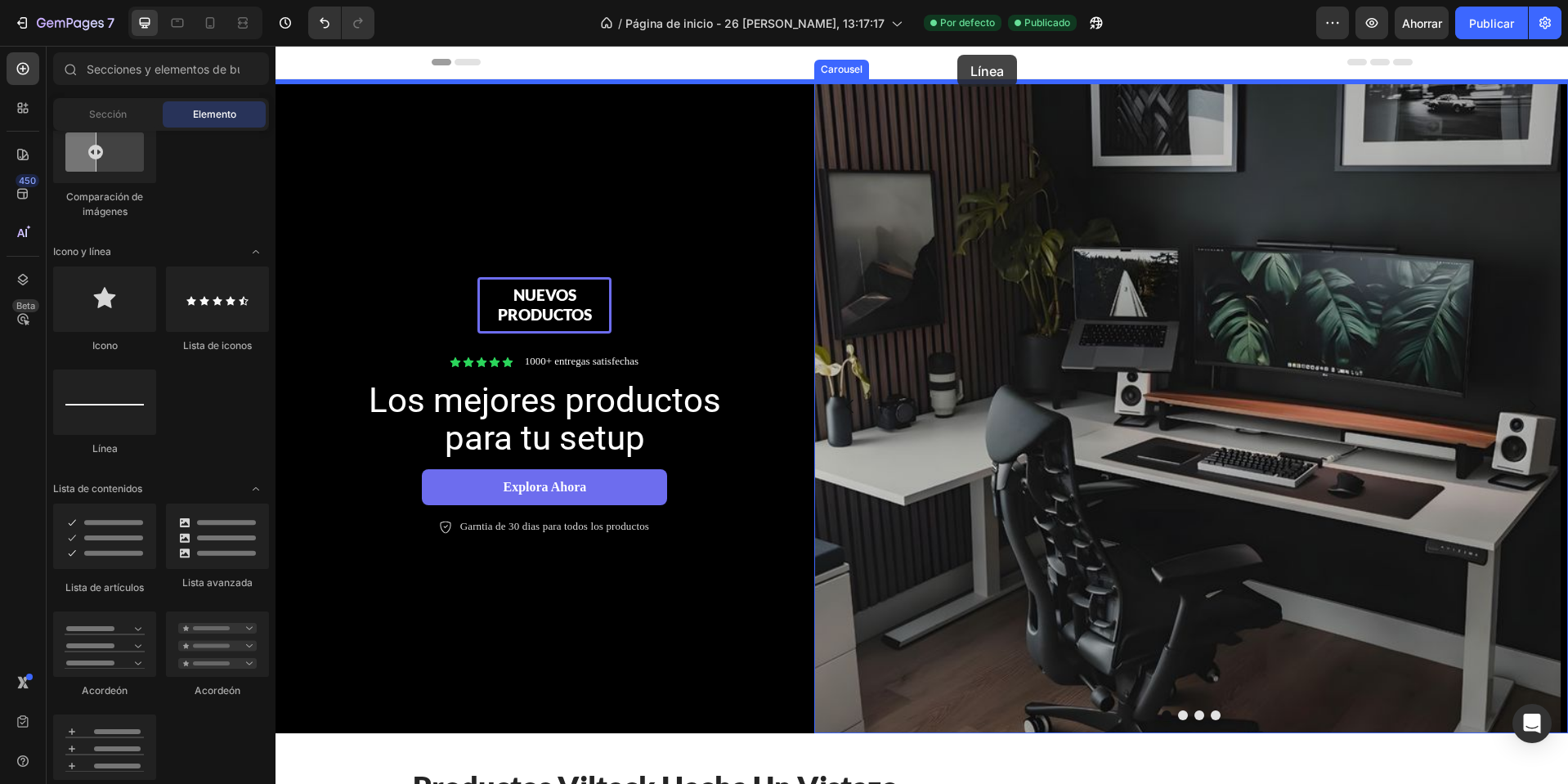
drag, startPoint x: 385, startPoint y: 477, endPoint x: 958, endPoint y: 55, distance: 711.6
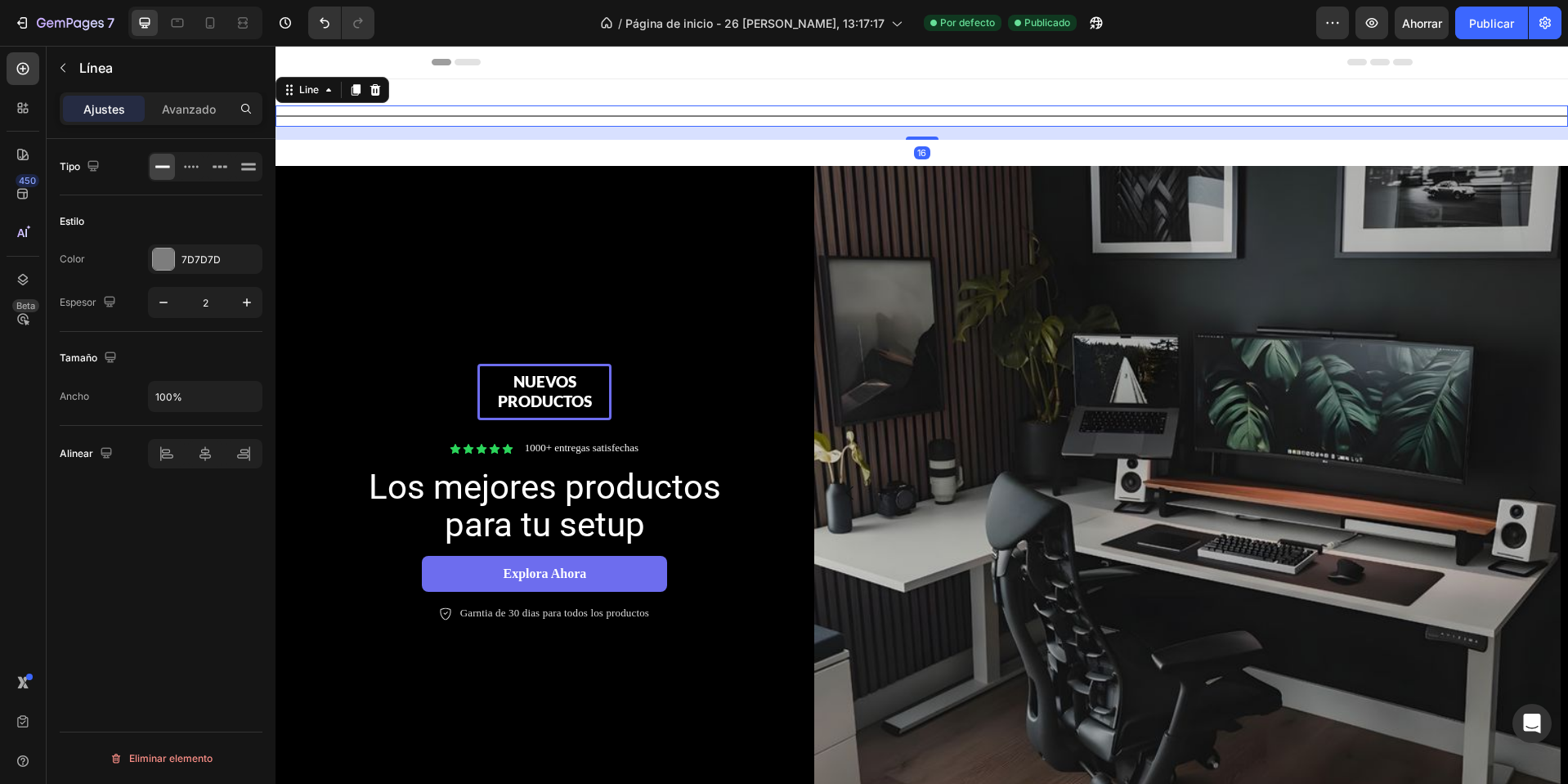
click at [774, 116] on div at bounding box center [921, 117] width 1293 height 2
click at [744, 133] on div "16" at bounding box center [921, 133] width 1293 height 13
click at [757, 113] on div "Title Line 16" at bounding box center [921, 116] width 1293 height 21
click at [373, 94] on icon at bounding box center [375, 90] width 10 height 11
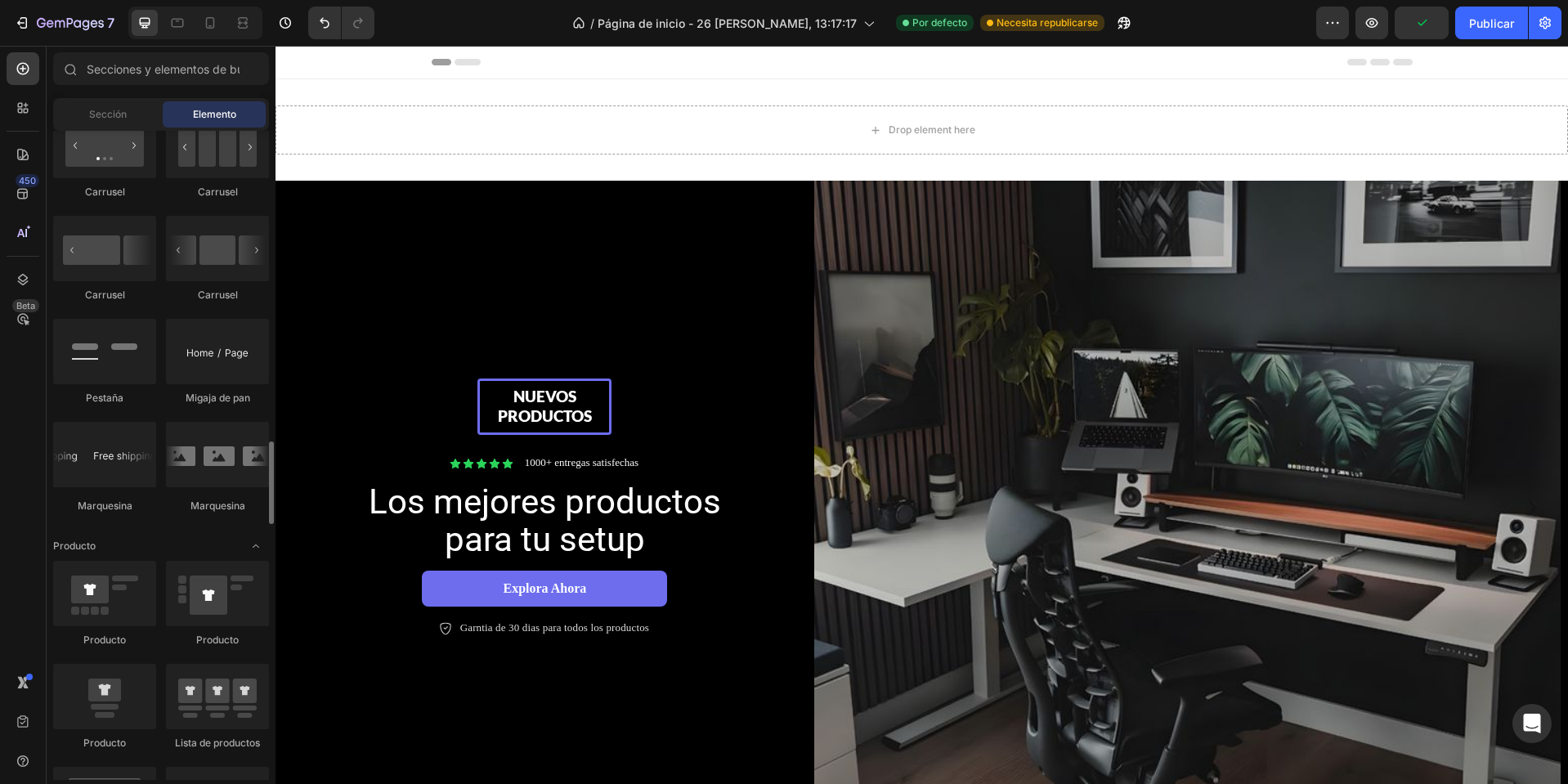
scroll to position [1799, 0]
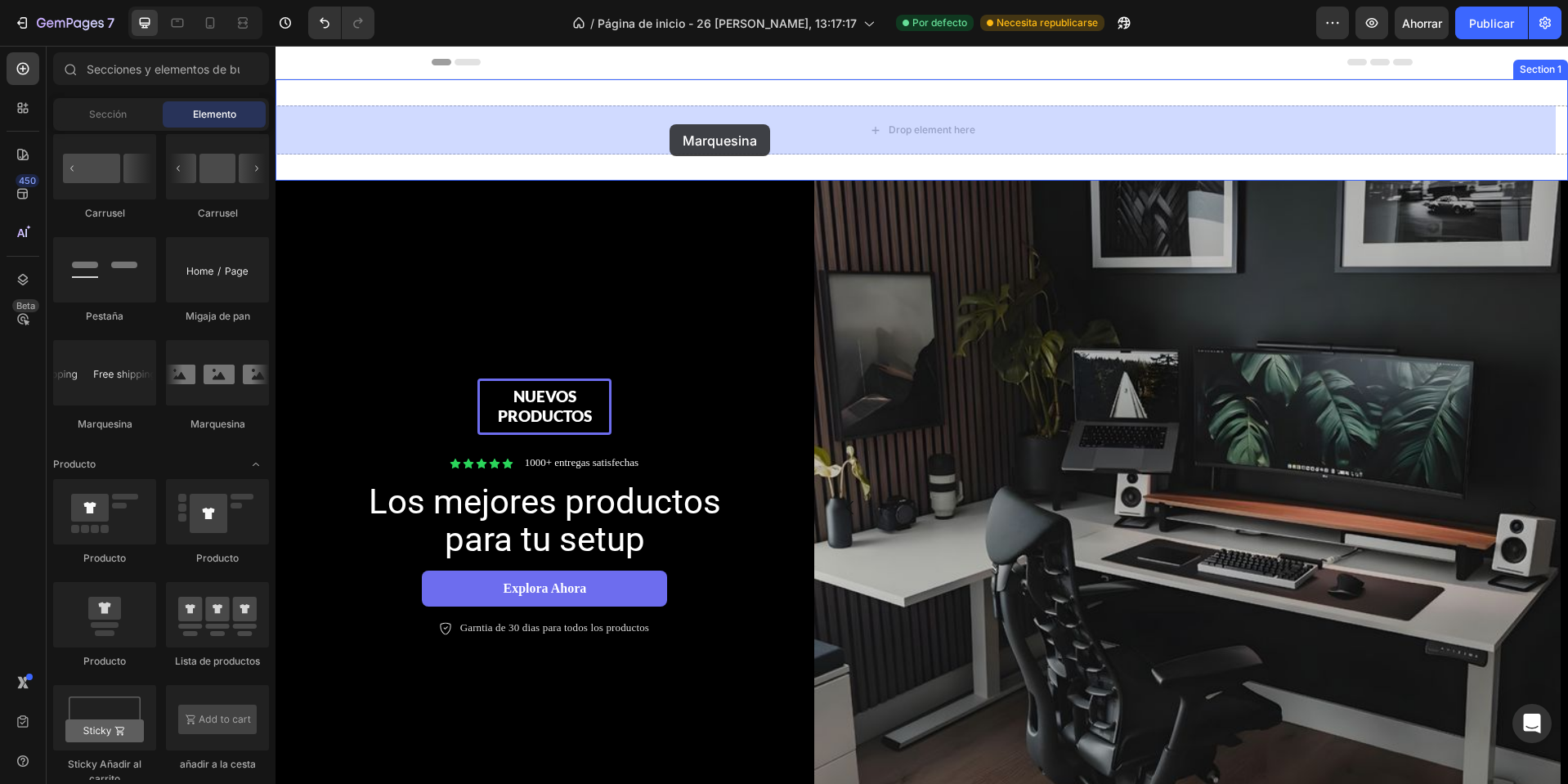
drag, startPoint x: 368, startPoint y: 423, endPoint x: 653, endPoint y: 137, distance: 403.8
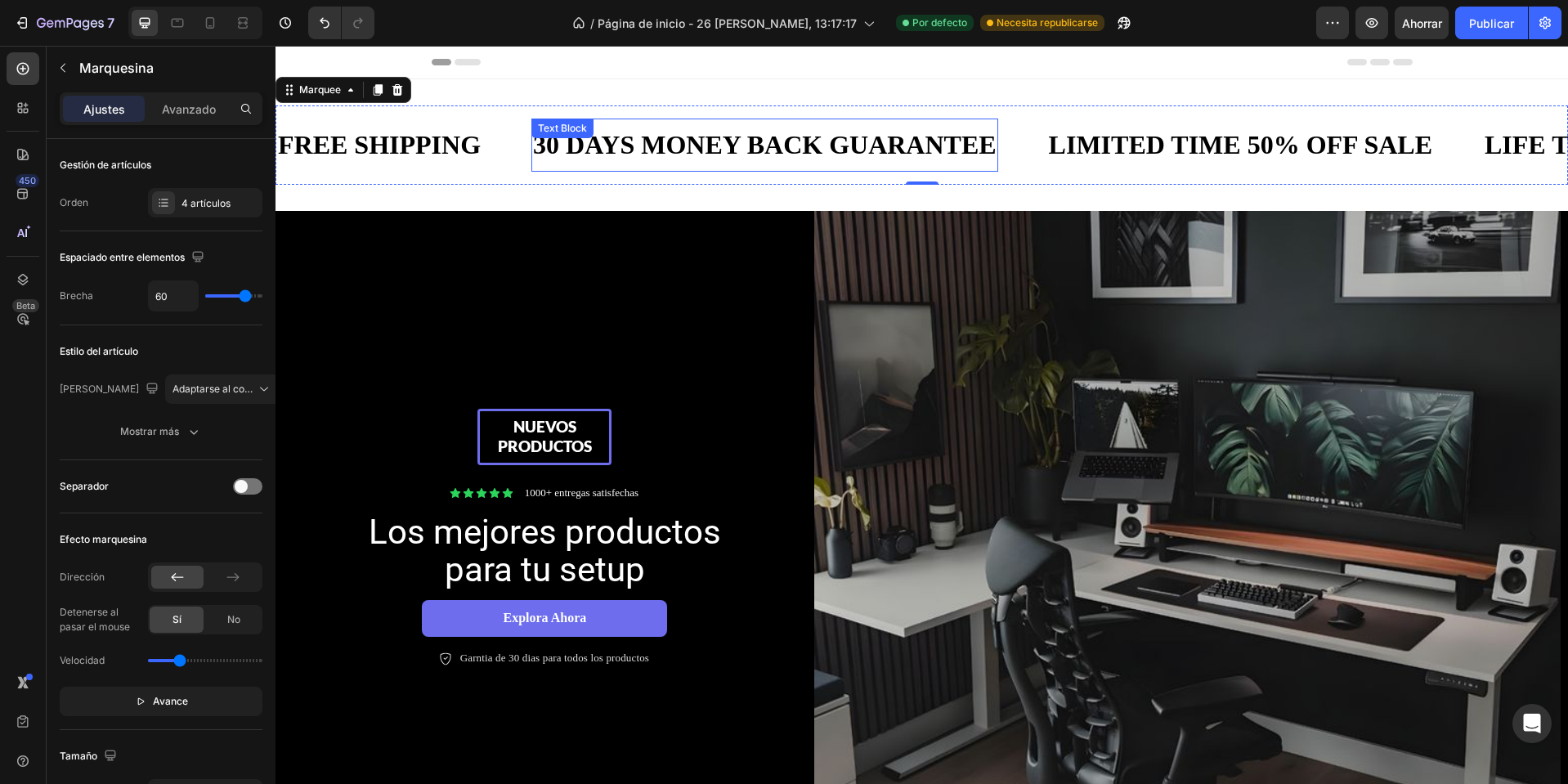
click at [907, 150] on div "30 DAYS MONEY BACK GUARANTEE" at bounding box center [764, 145] width 467 height 40
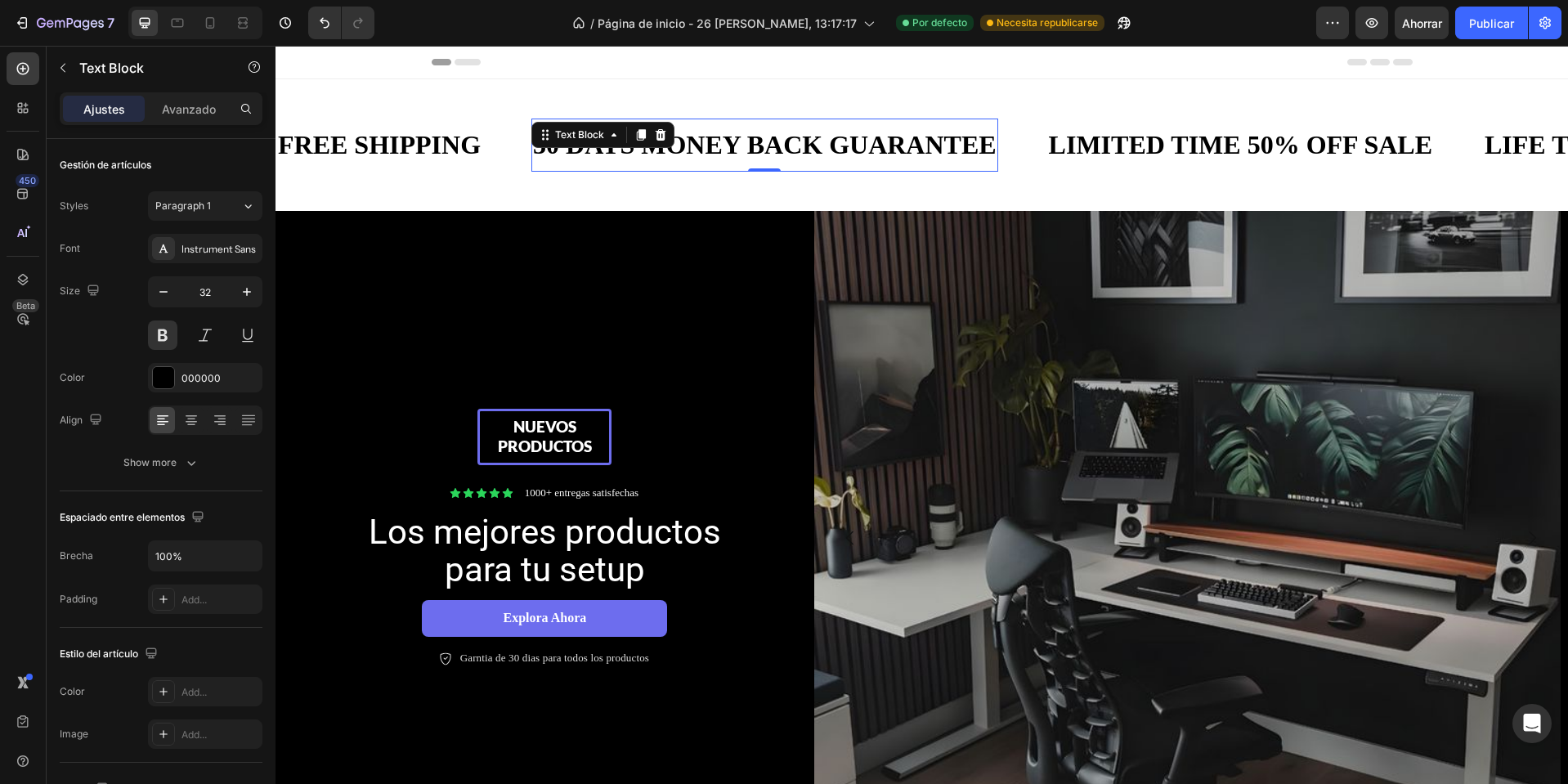
click at [907, 150] on div "30 DAYS MONEY BACK GUARANTEE" at bounding box center [764, 145] width 467 height 40
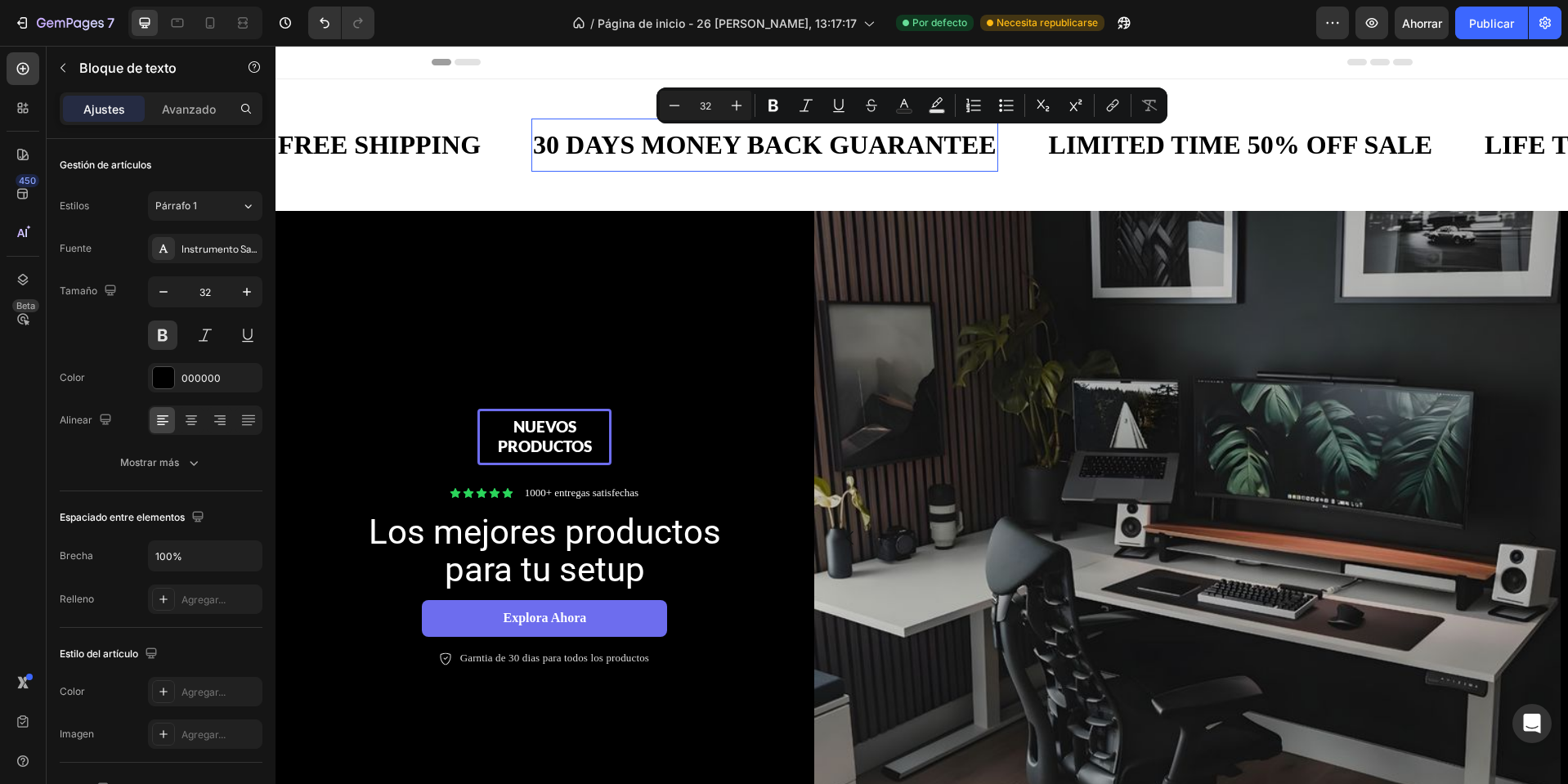
click at [906, 149] on p "30 DAYS MONEY BACK GUARANTEE" at bounding box center [764, 145] width 464 height 36
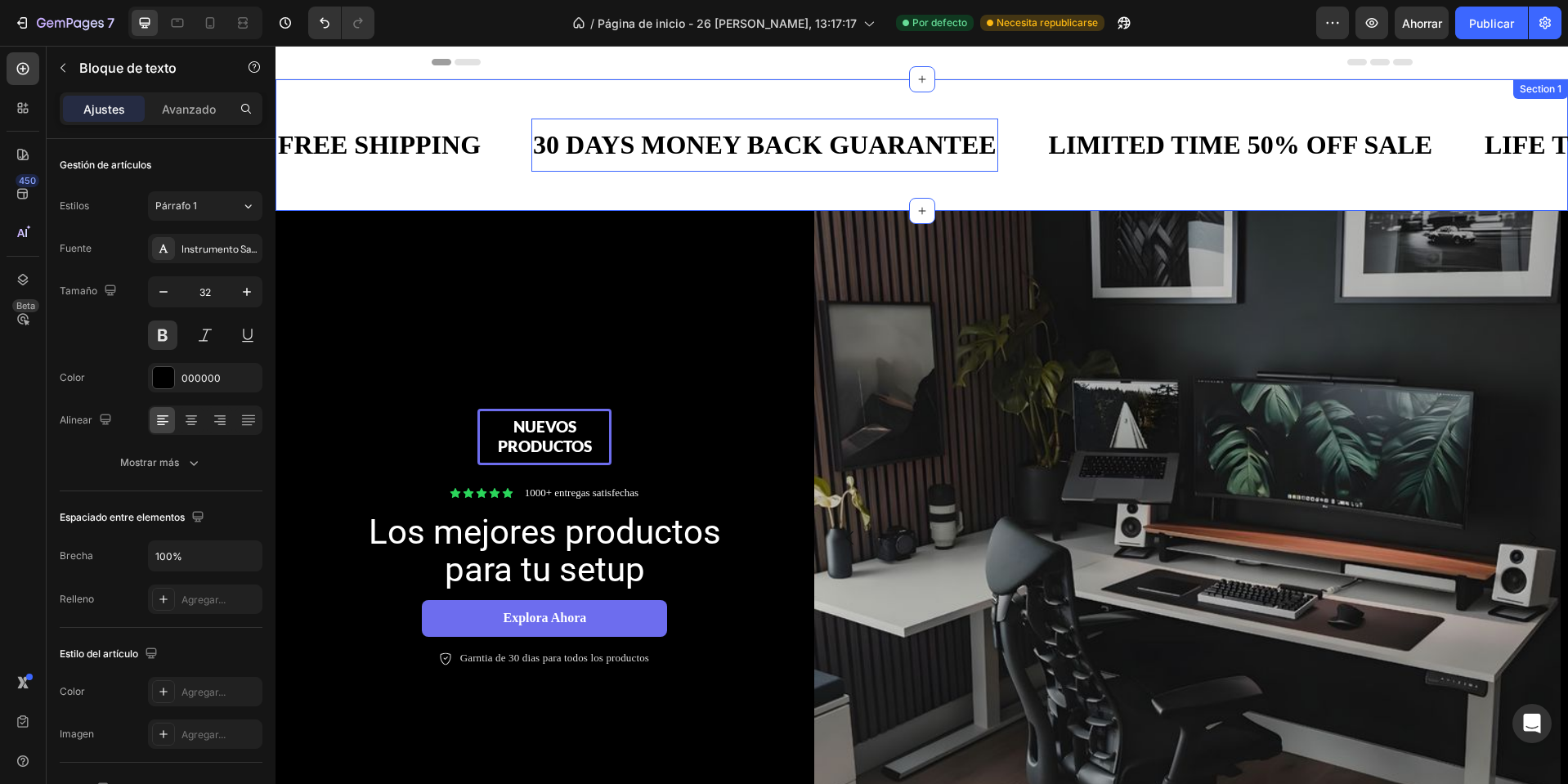
click at [609, 185] on div "FREE SHIPPING Text Block 30 DAYS MONEY BACK GUARANTEE Text Block 0 LIMITED TIME…" at bounding box center [921, 145] width 1293 height 132
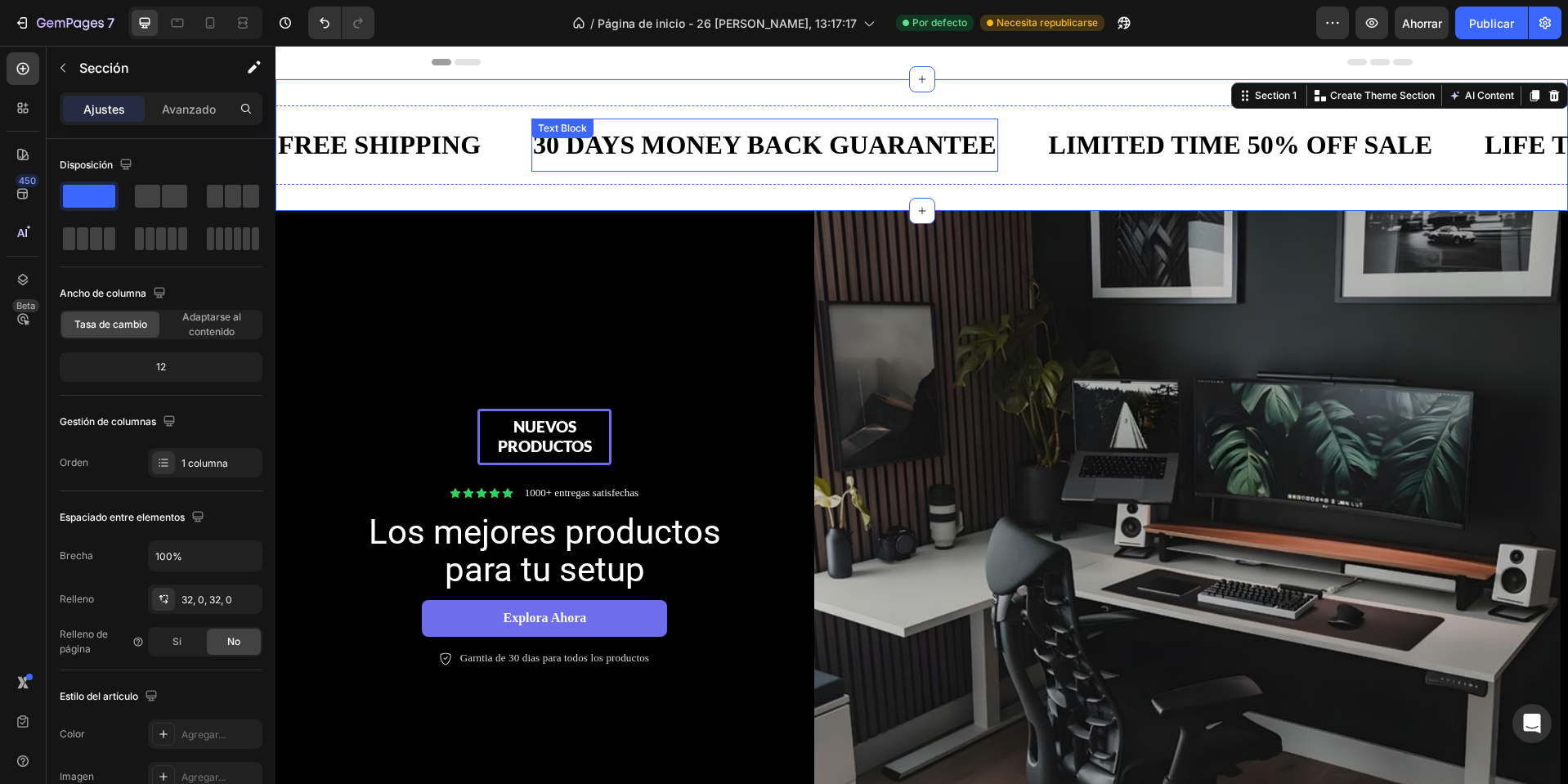
click at [615, 145] on div "30 DAYS MONEY BACK GUARANTEE Text Block" at bounding box center [764, 145] width 467 height 53
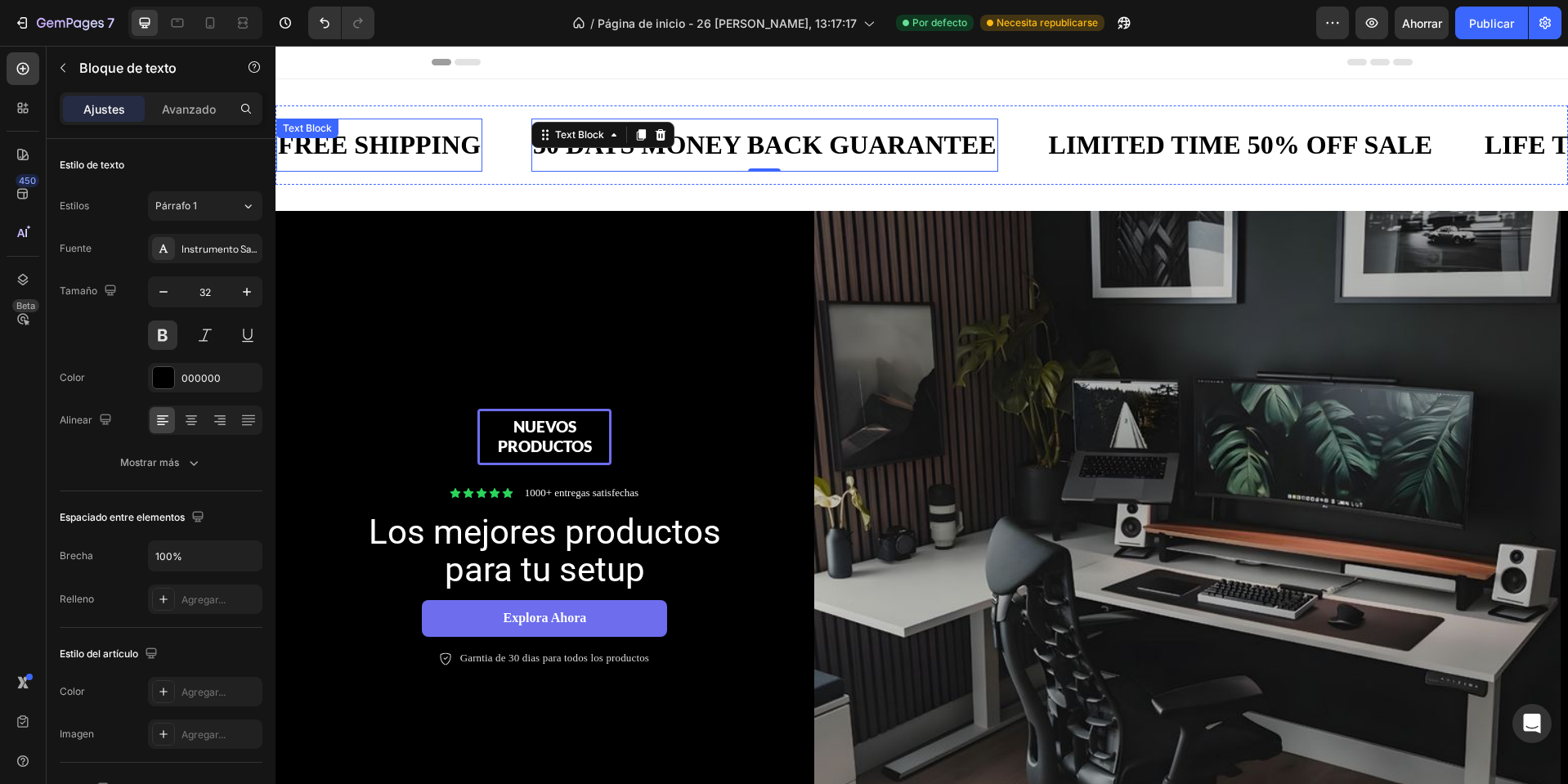
click at [443, 150] on div "FREE SHIPPING" at bounding box center [379, 145] width 206 height 40
click at [762, 134] on p "30 DAYS MONEY BACK GUARANTEE" at bounding box center [764, 145] width 464 height 36
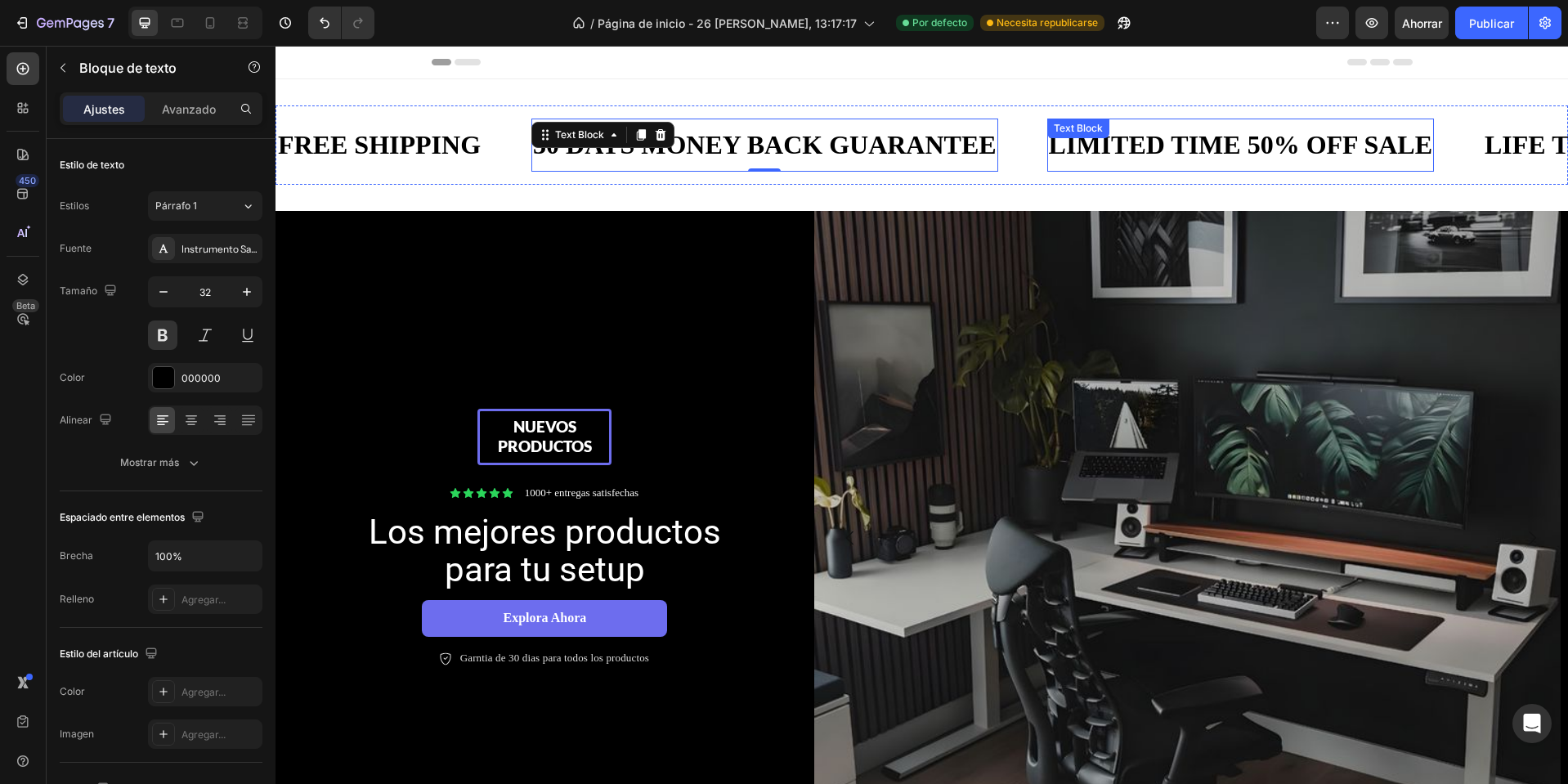
click at [1194, 142] on div "LIMITED TIME 50% OFF SALE" at bounding box center [1240, 145] width 386 height 40
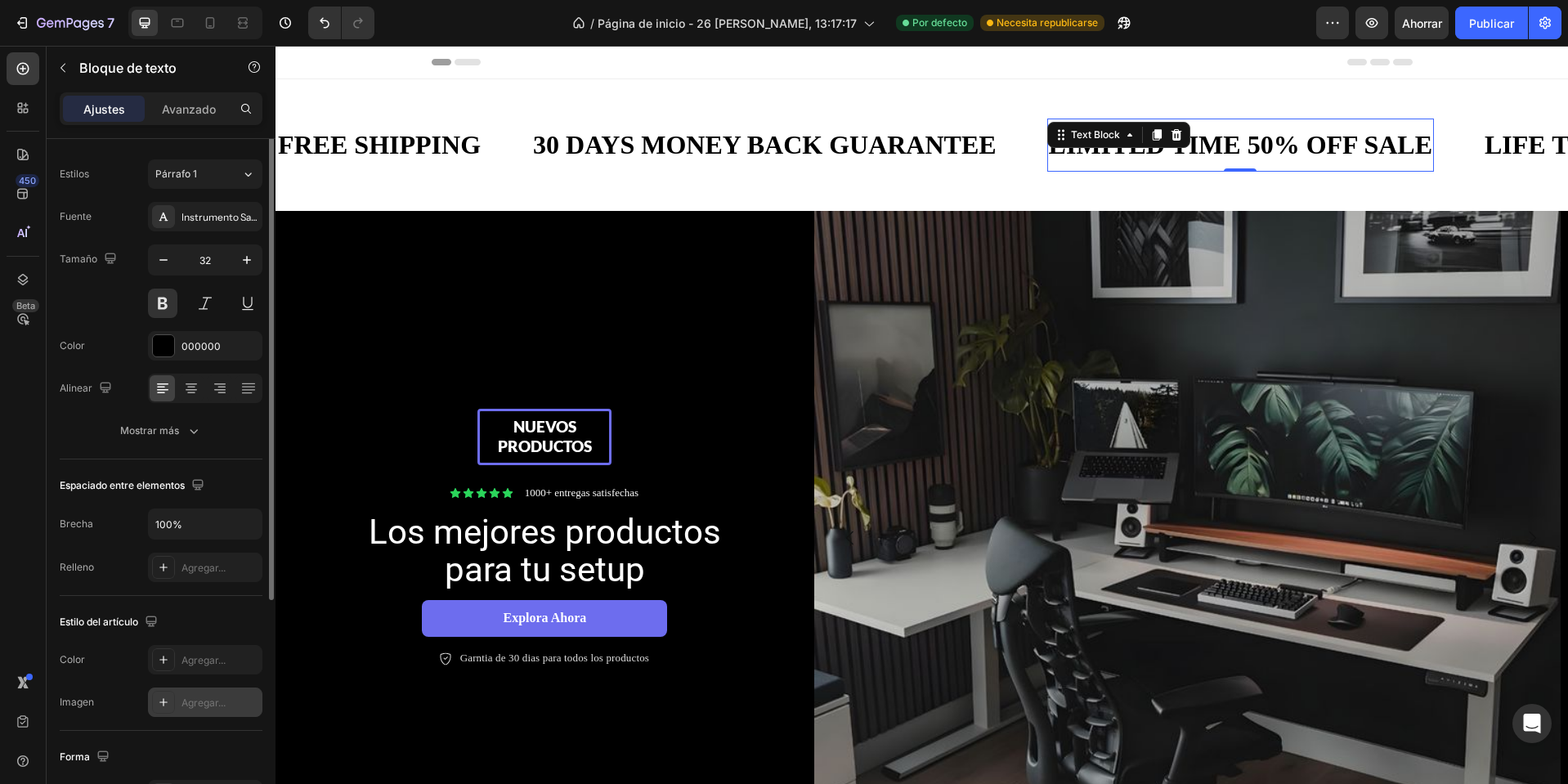
scroll to position [0, 0]
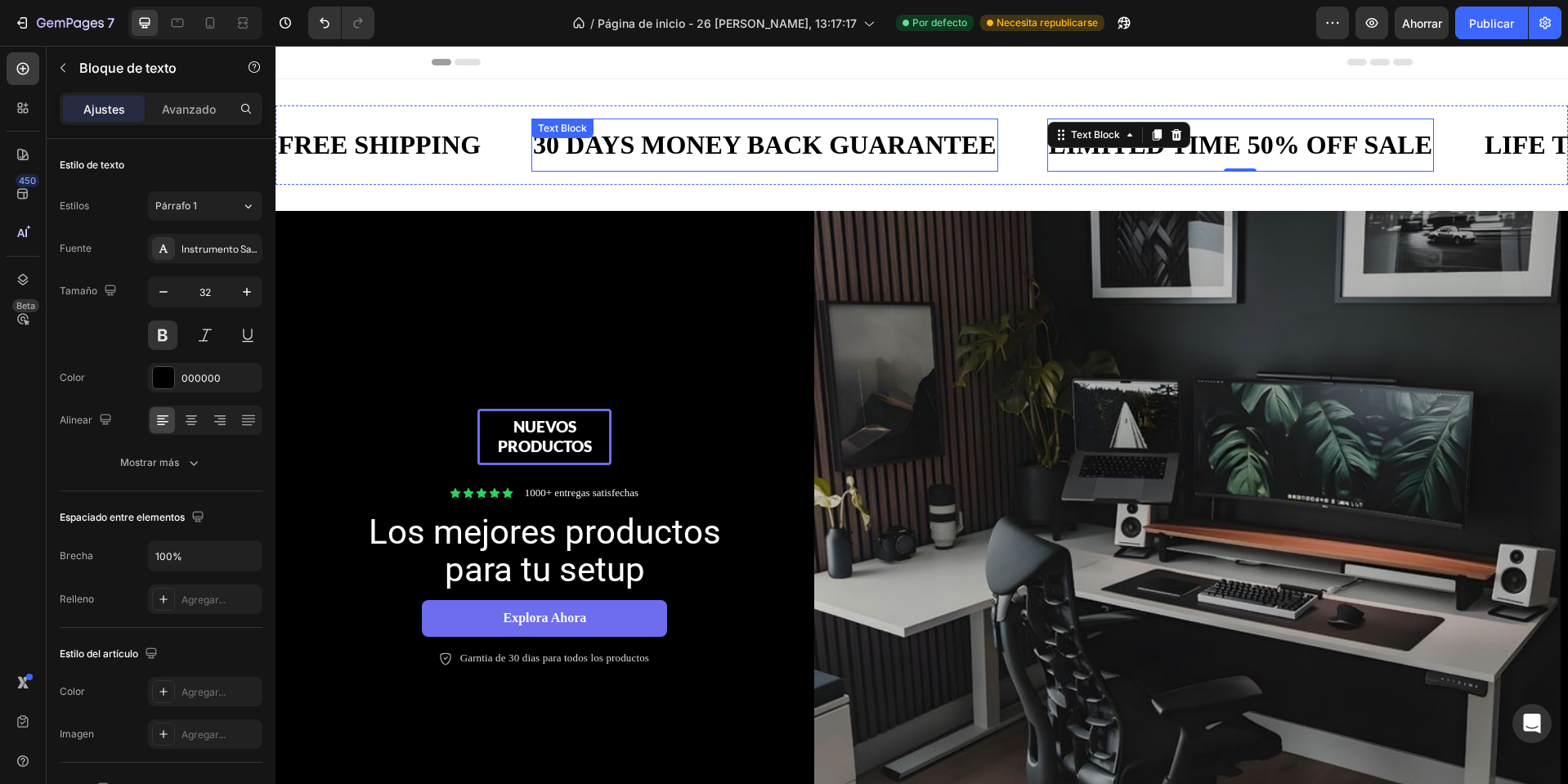
click at [709, 154] on p "30 DAYS MONEY BACK GUARANTEE" at bounding box center [764, 145] width 464 height 36
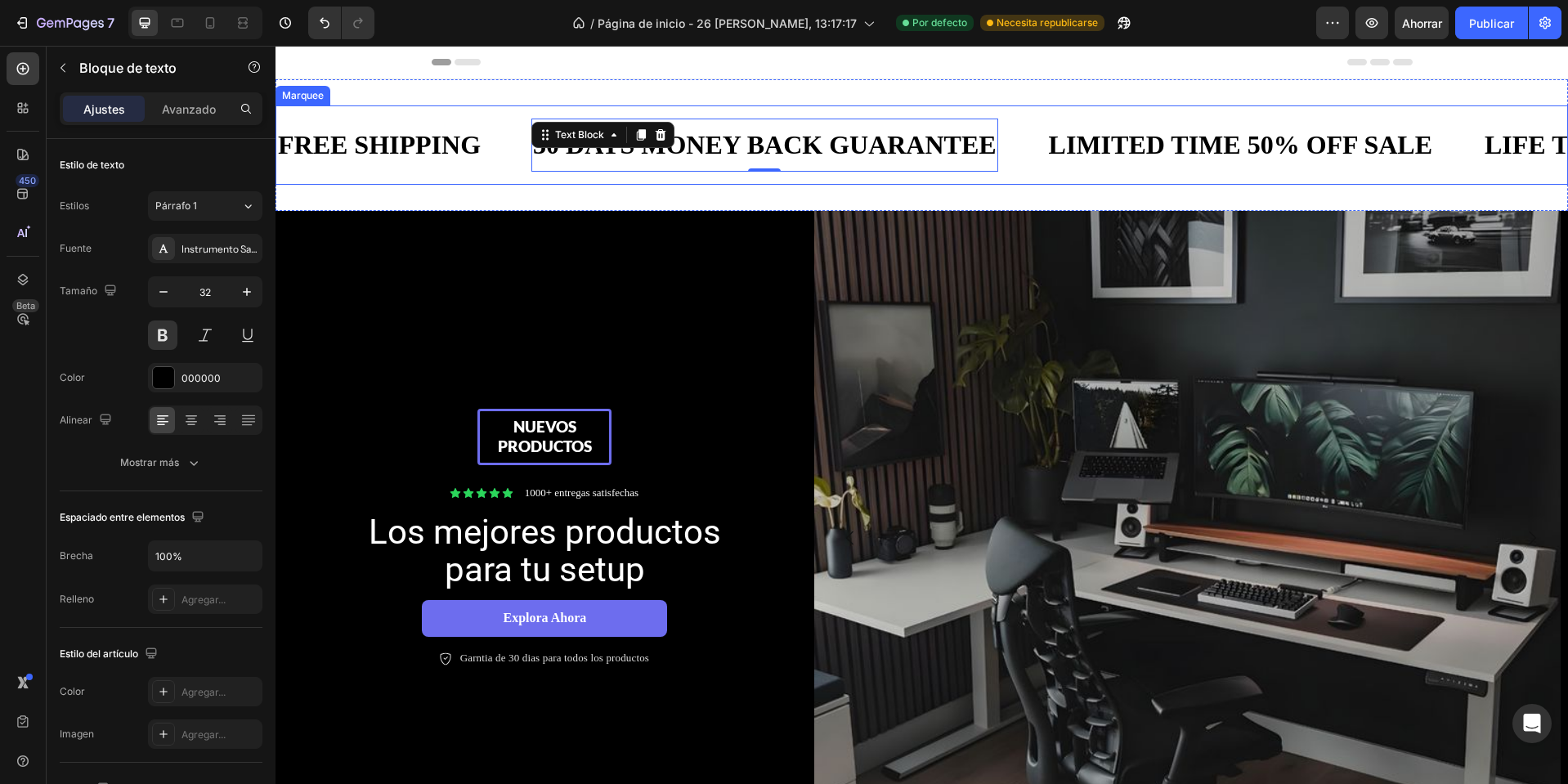
click at [485, 130] on div "FREE SHIPPING Text Block" at bounding box center [403, 145] width 255 height 53
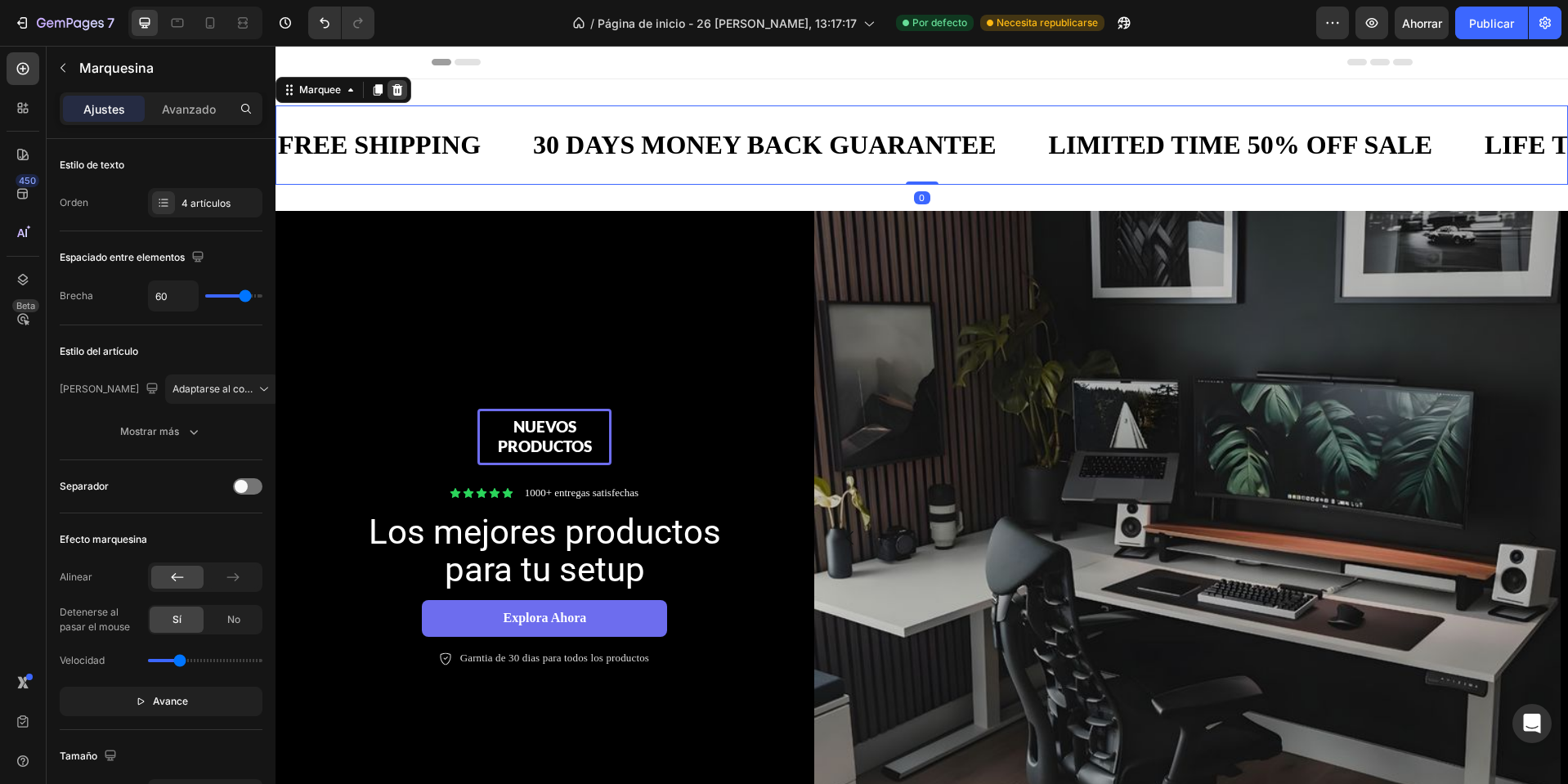
click at [401, 91] on icon at bounding box center [398, 90] width 10 height 11
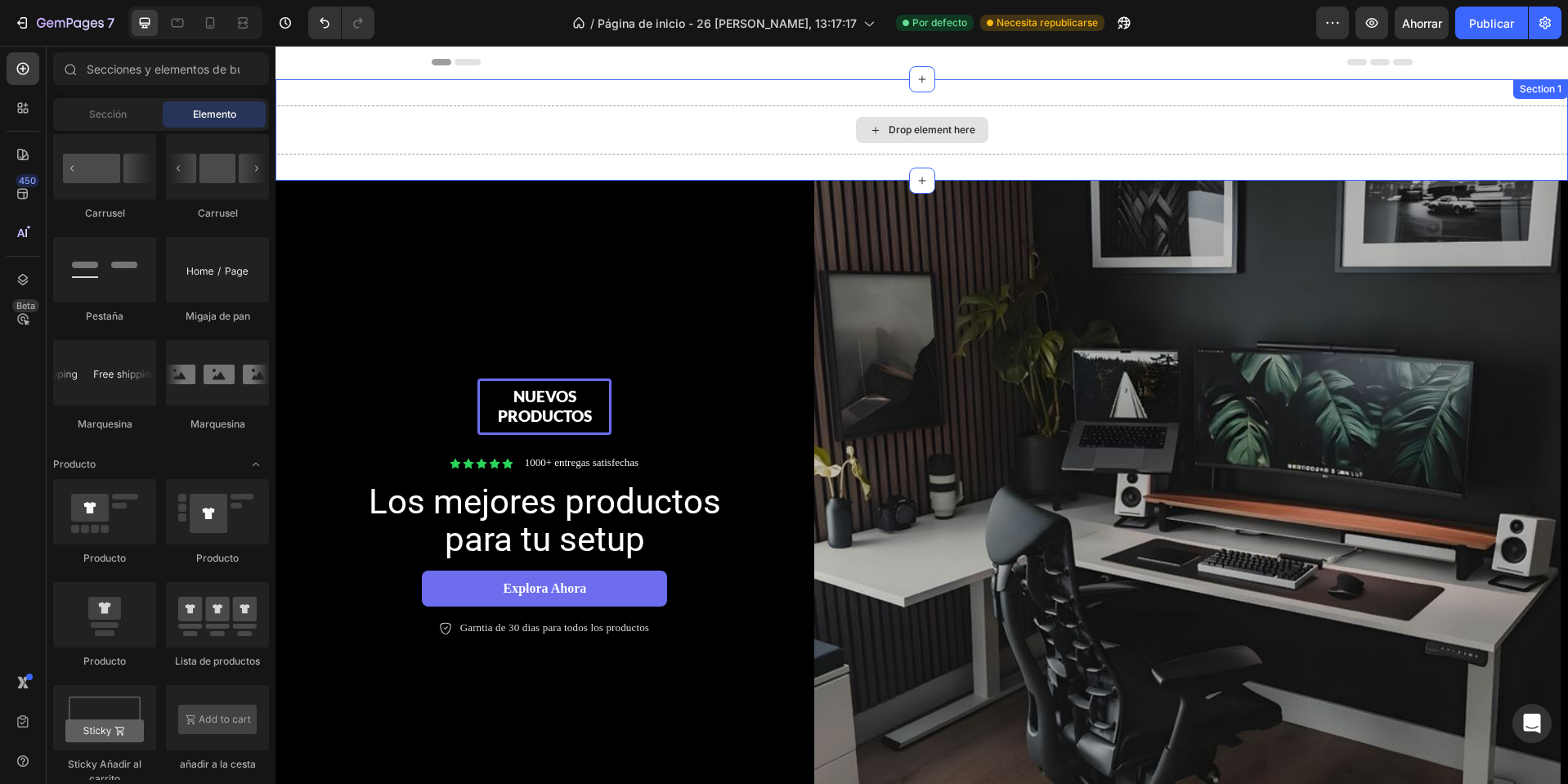
click at [532, 139] on div "Drop element here" at bounding box center [921, 130] width 1293 height 49
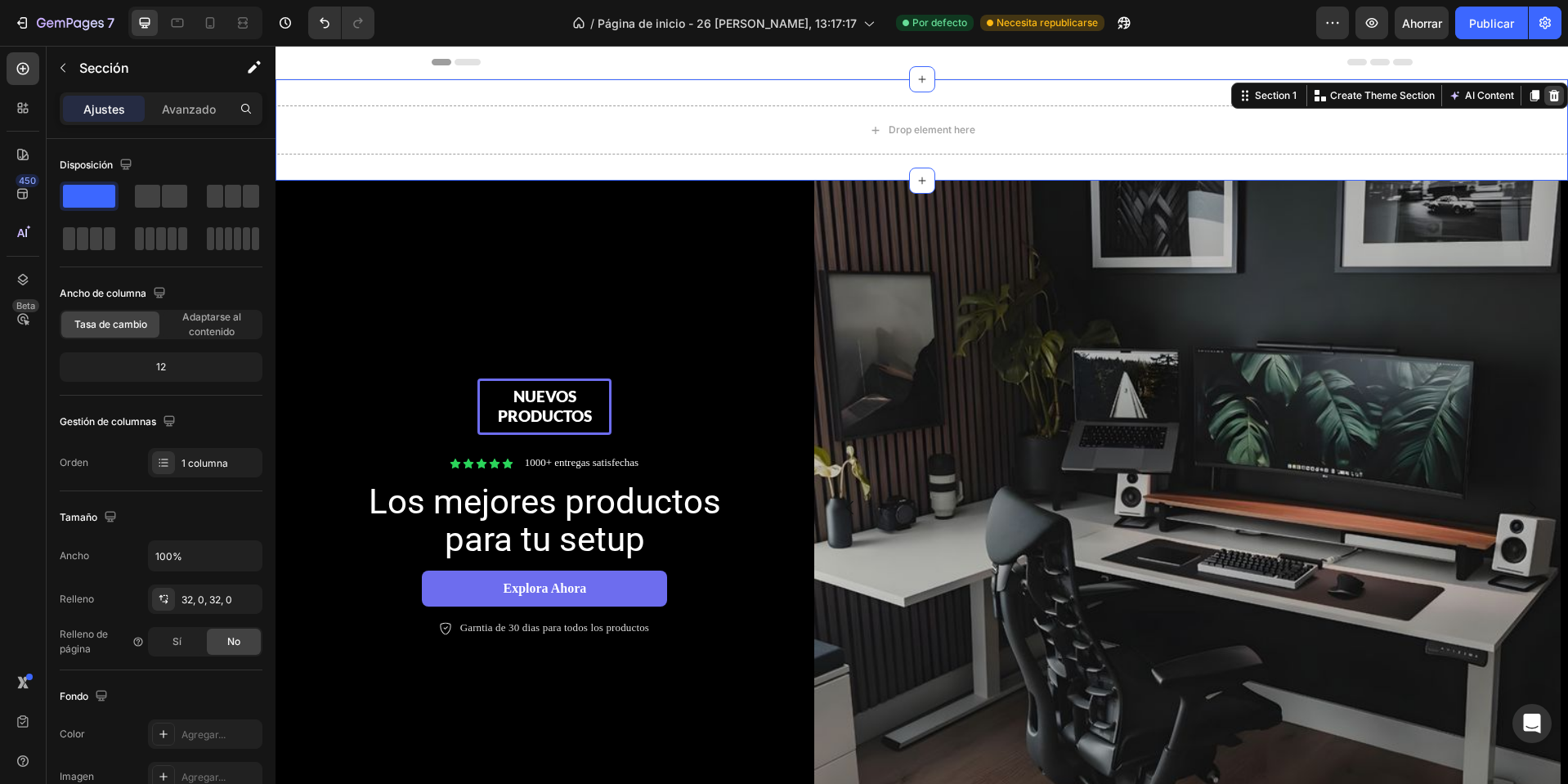
click at [1549, 95] on icon at bounding box center [1554, 95] width 10 height 11
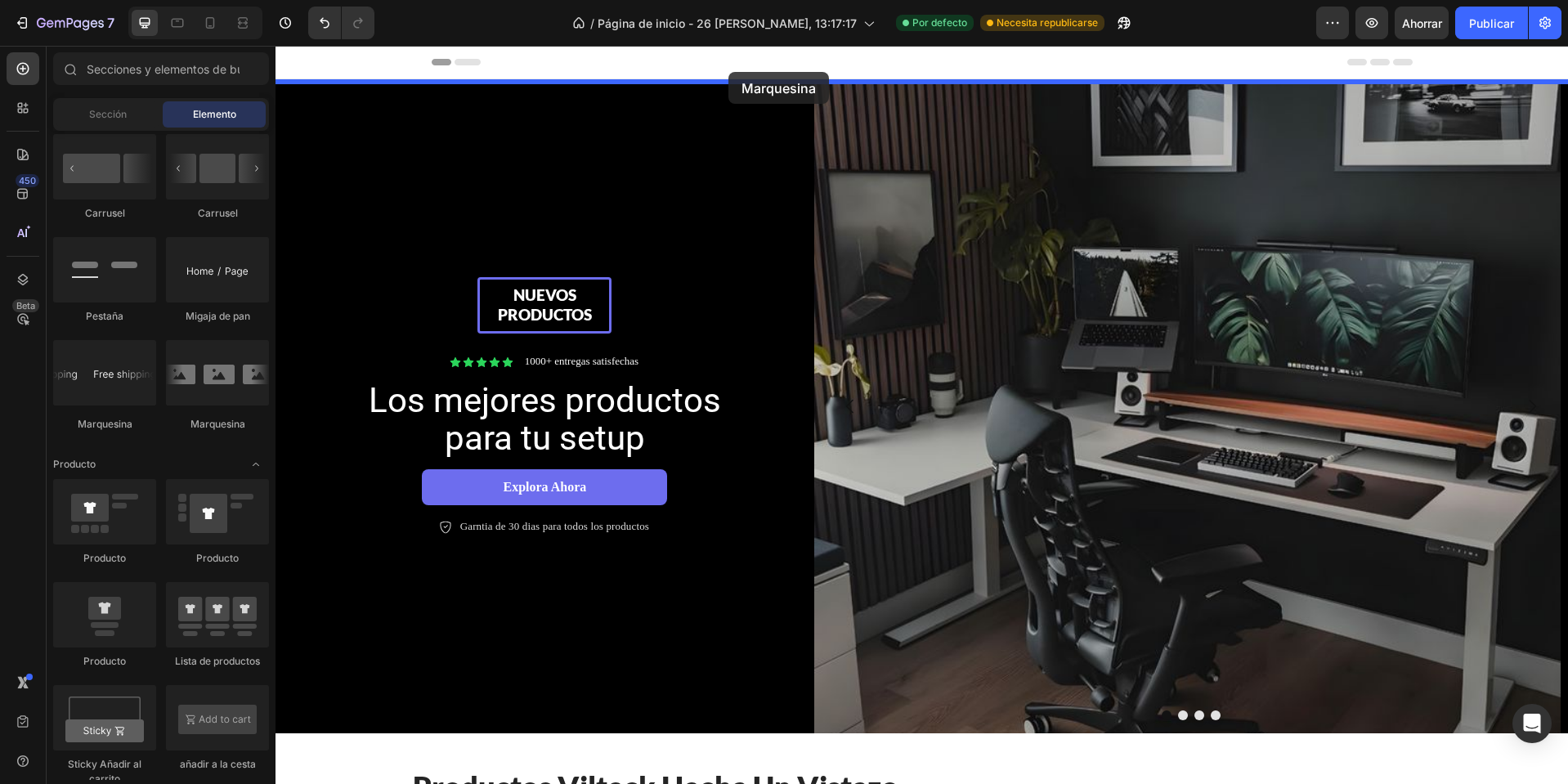
drag, startPoint x: 506, startPoint y: 427, endPoint x: 729, endPoint y: 72, distance: 419.2
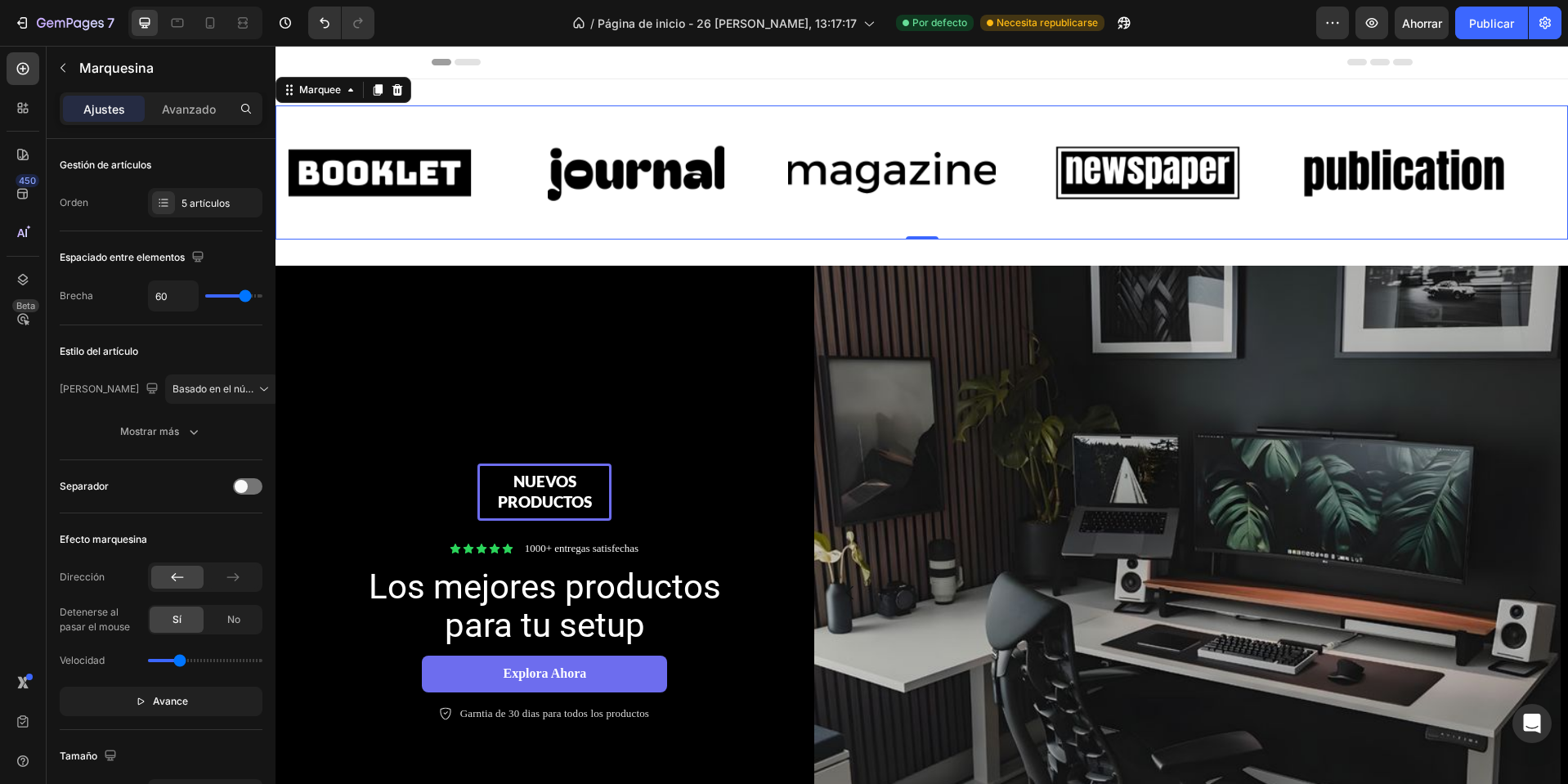
click at [1402, 118] on div "Image Image Image Image Image Image Image Image Image Image Marquee 0" at bounding box center [921, 173] width 1293 height 134
click at [406, 92] on div at bounding box center [397, 90] width 20 height 20
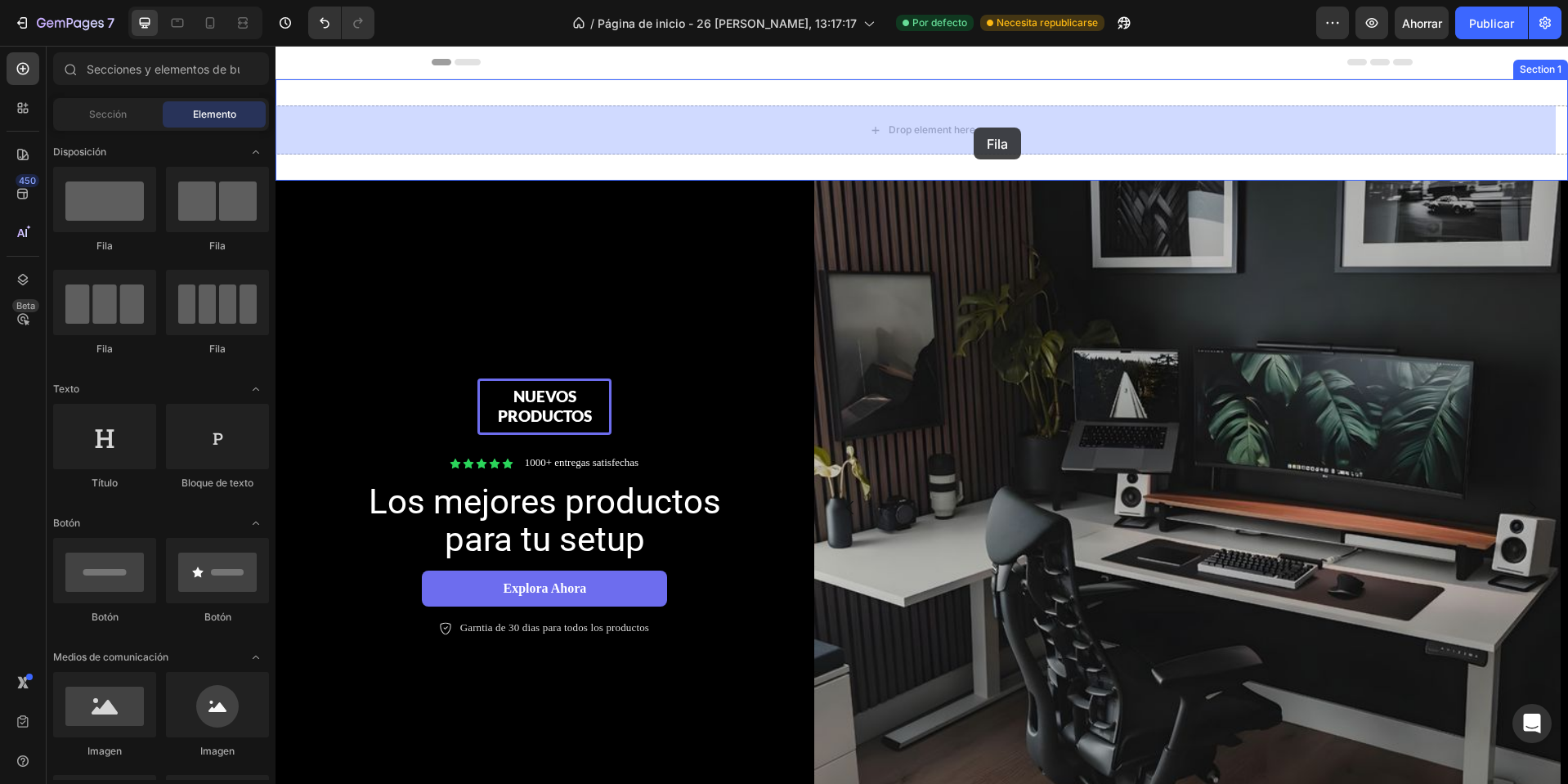
drag, startPoint x: 353, startPoint y: 252, endPoint x: 973, endPoint y: 128, distance: 632.3
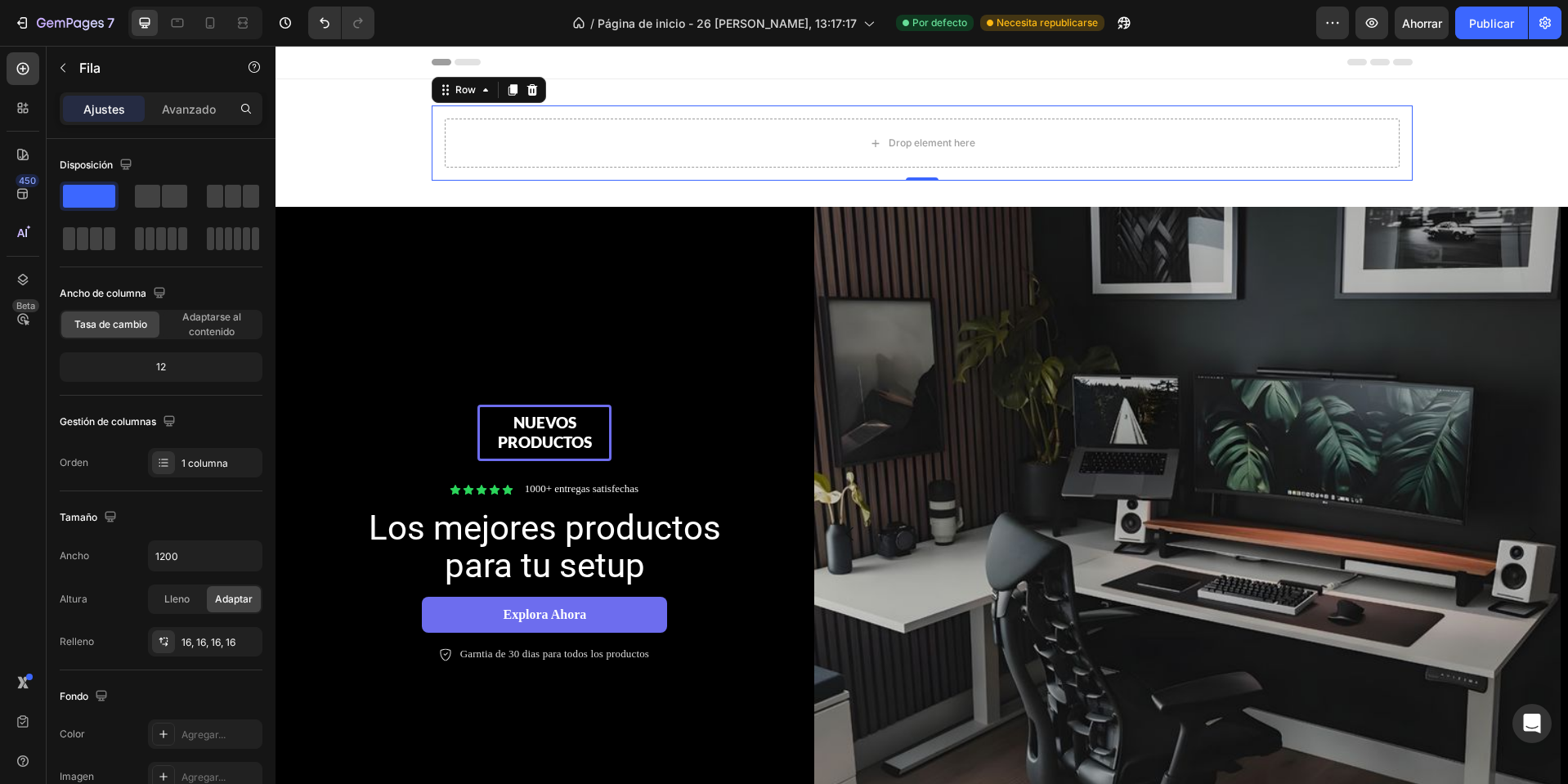
click at [897, 122] on div "Drop element here" at bounding box center [922, 143] width 955 height 49
click at [907, 109] on div "Drop element here Row 0" at bounding box center [922, 143] width 981 height 76
click at [523, 84] on div at bounding box center [532, 90] width 20 height 20
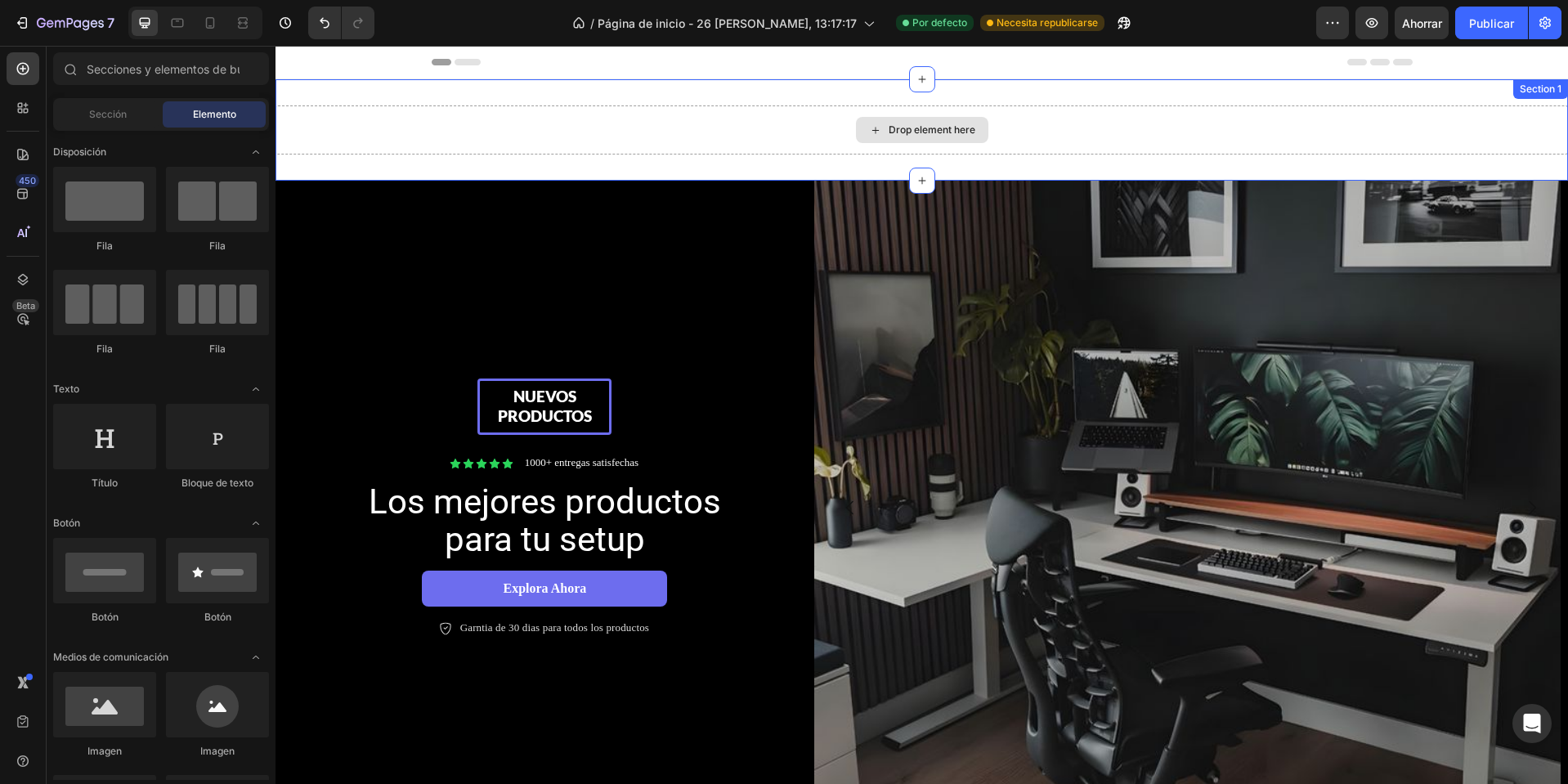
click at [566, 129] on div "Drop element here" at bounding box center [921, 130] width 1293 height 49
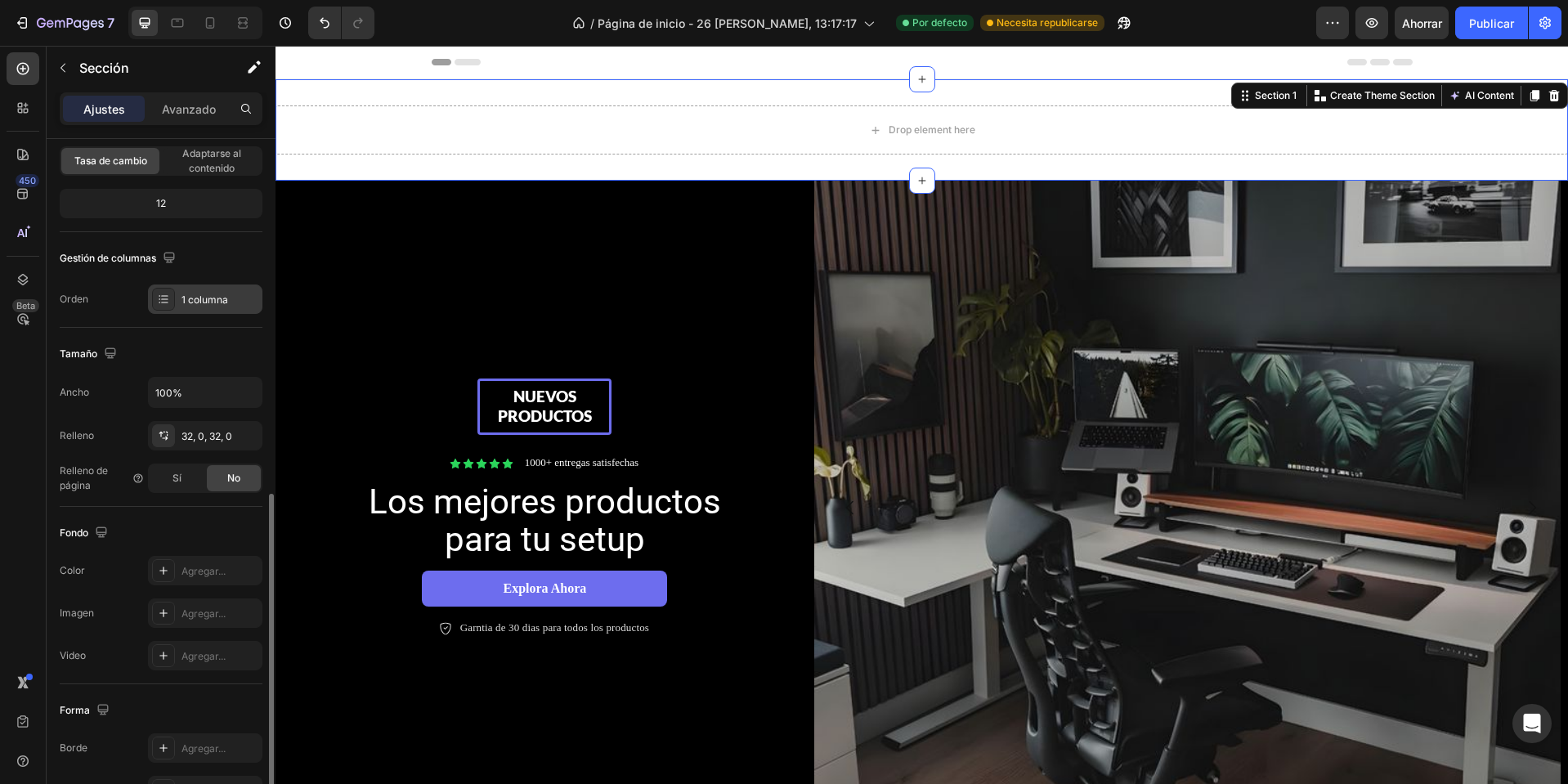
scroll to position [306, 0]
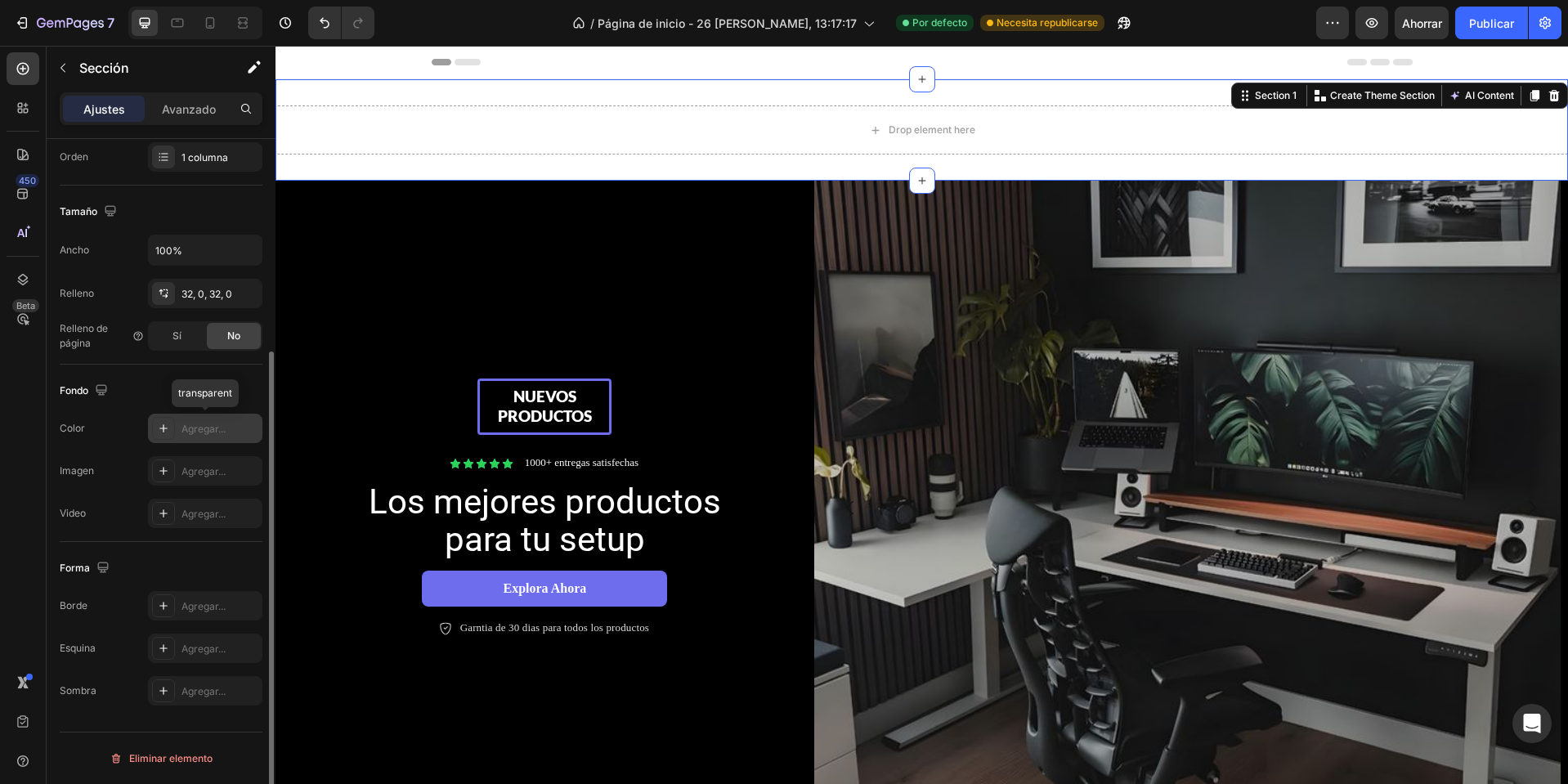
click at [179, 426] on div "Agregar..." at bounding box center [205, 428] width 115 height 30
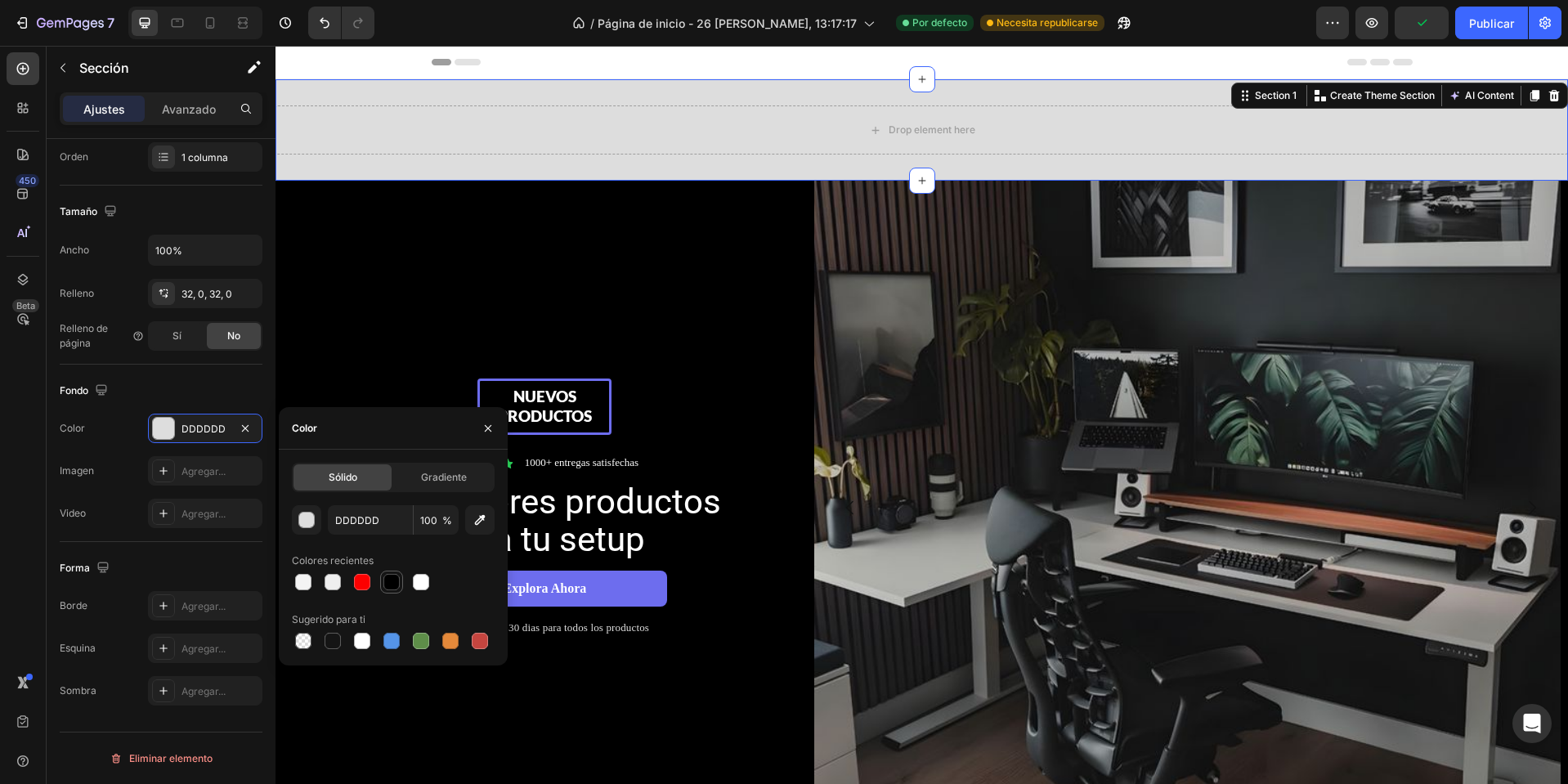
click at [397, 581] on div at bounding box center [392, 582] width 17 height 17
type input "000000"
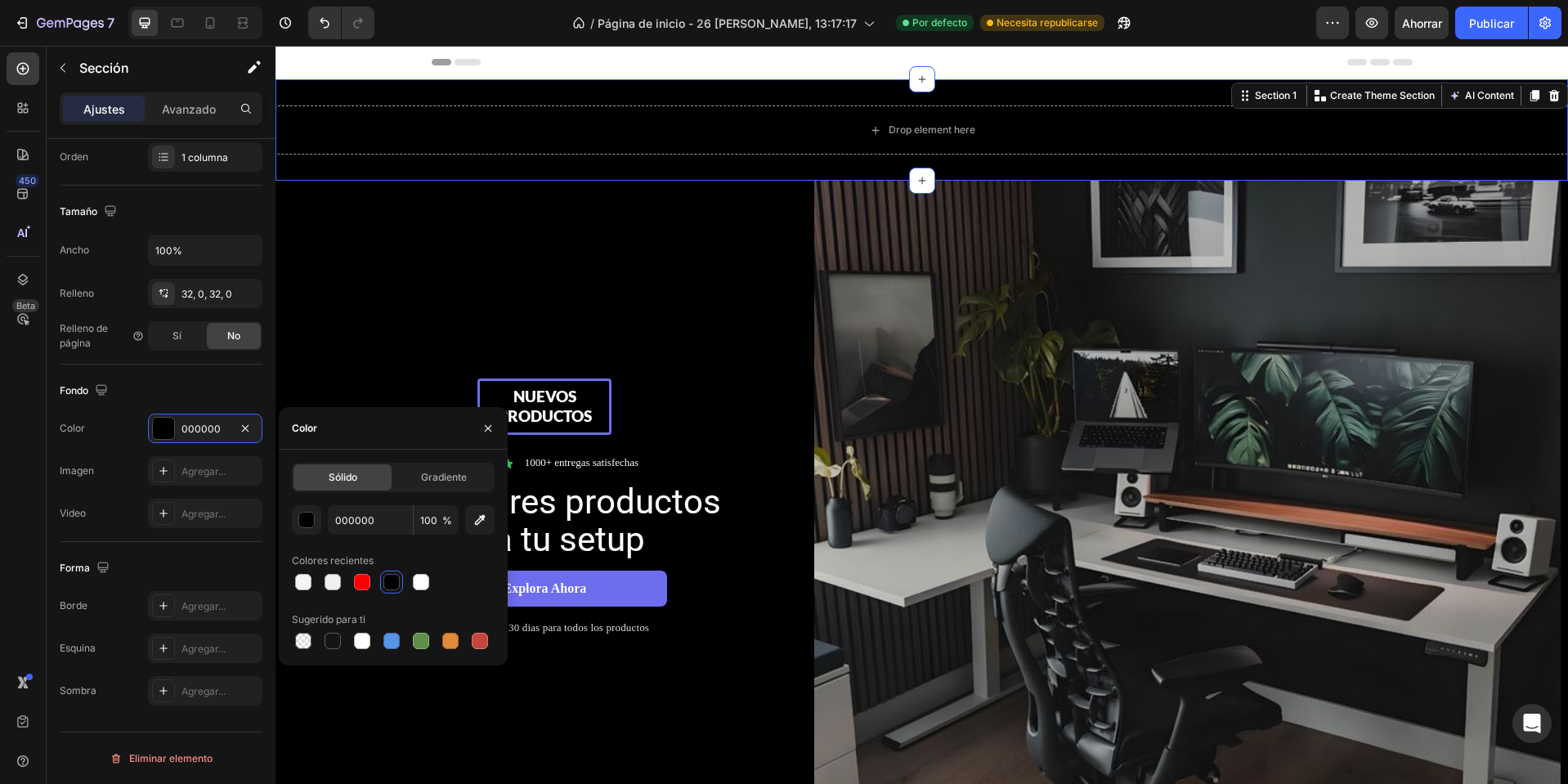
click at [613, 155] on div "Drop element here Section 1 You can create reusable sections Create Theme Secti…" at bounding box center [921, 130] width 1293 height 102
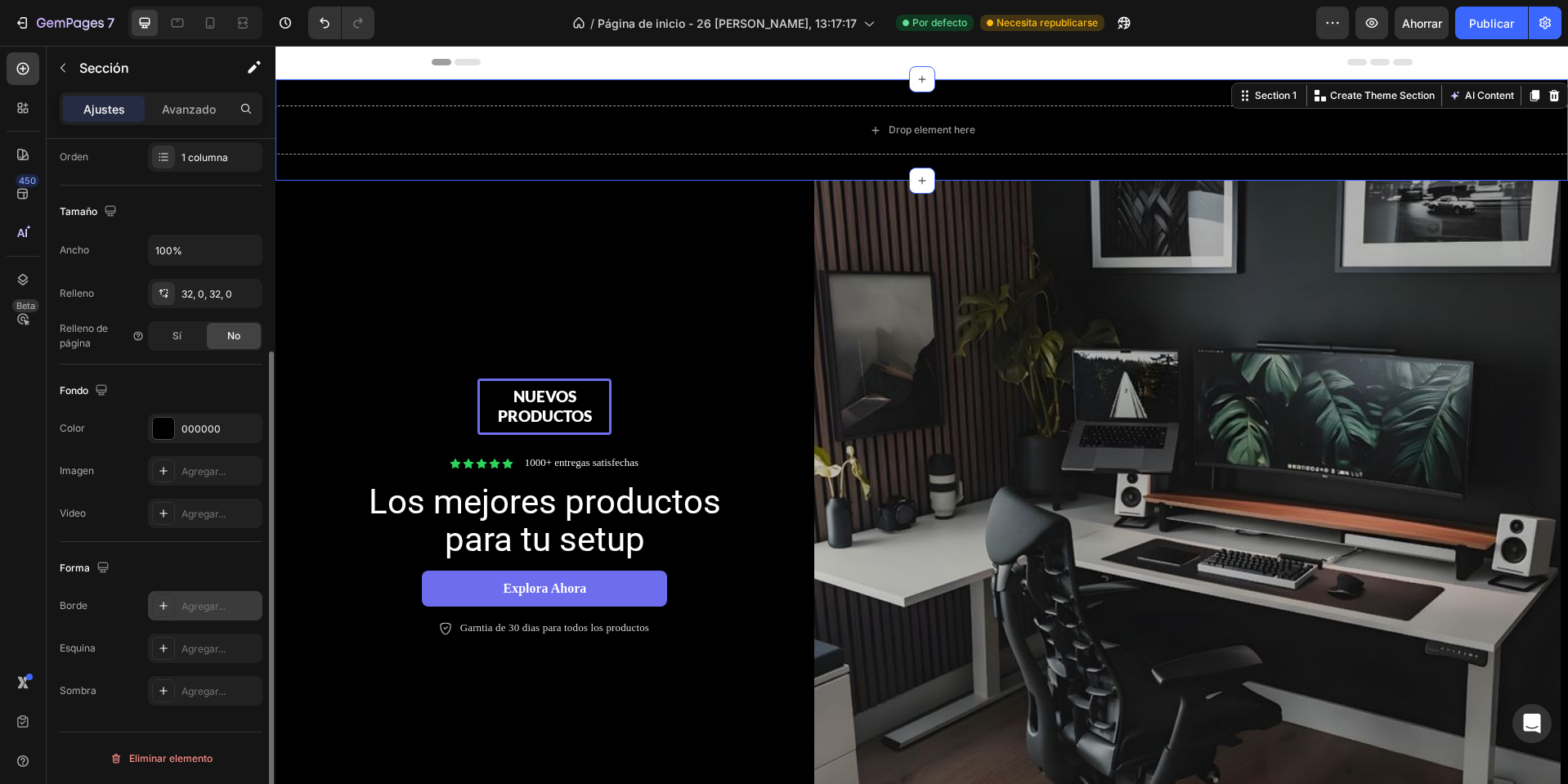
click at [160, 608] on icon at bounding box center [163, 606] width 13 height 13
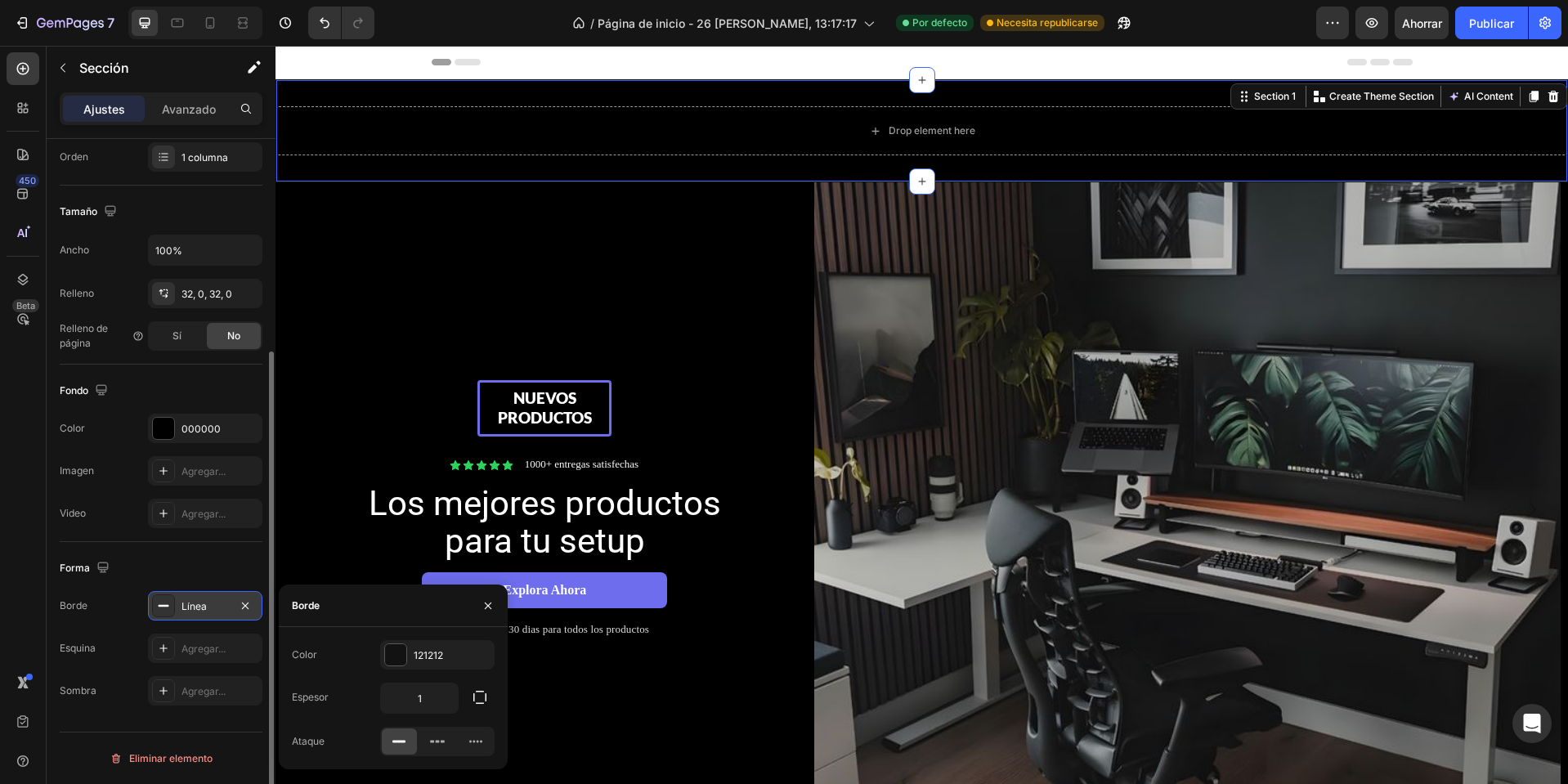
click at [160, 608] on icon at bounding box center [163, 606] width 13 height 13
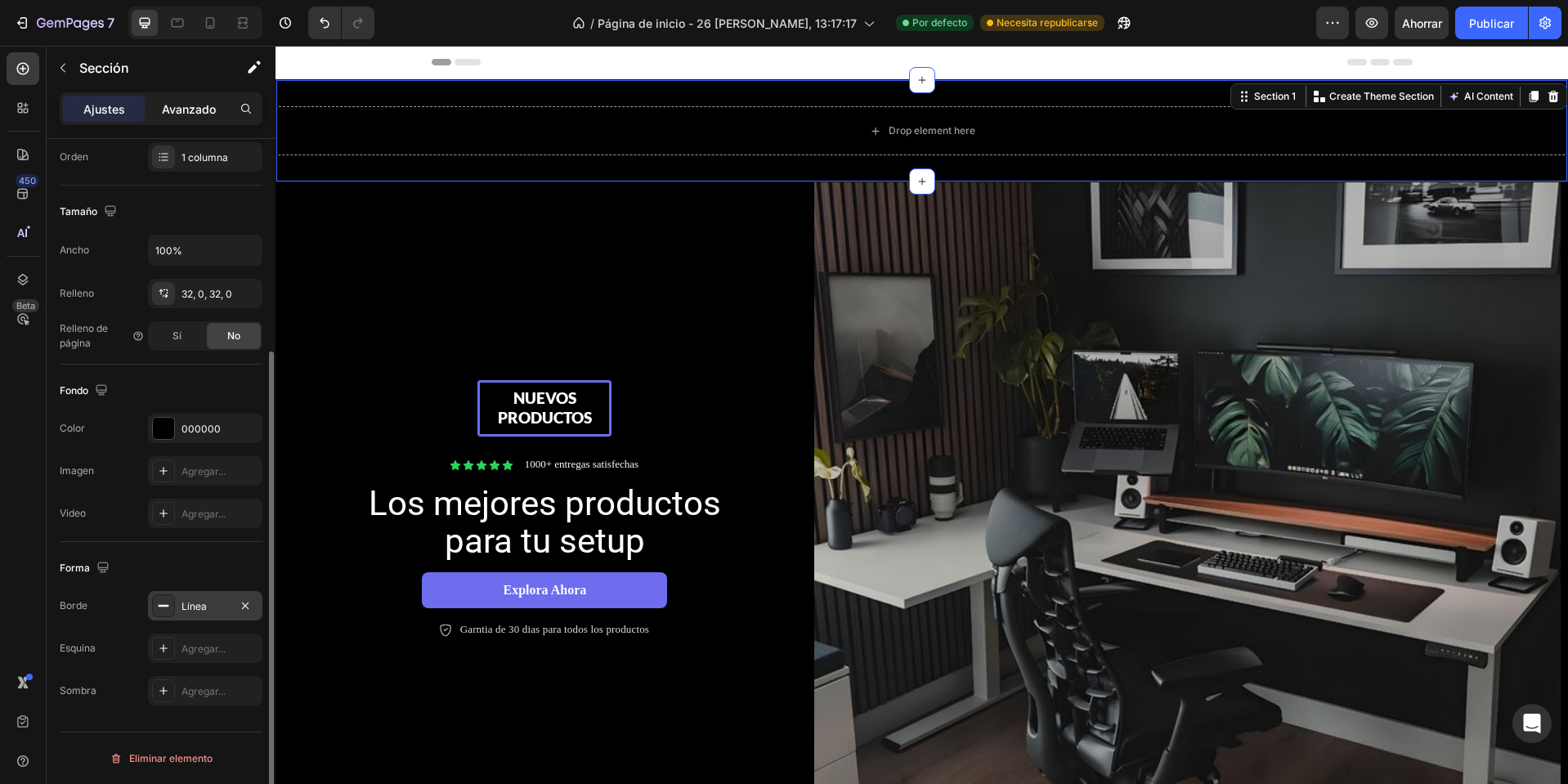
click at [208, 103] on font "Avanzado" at bounding box center [189, 109] width 54 height 14
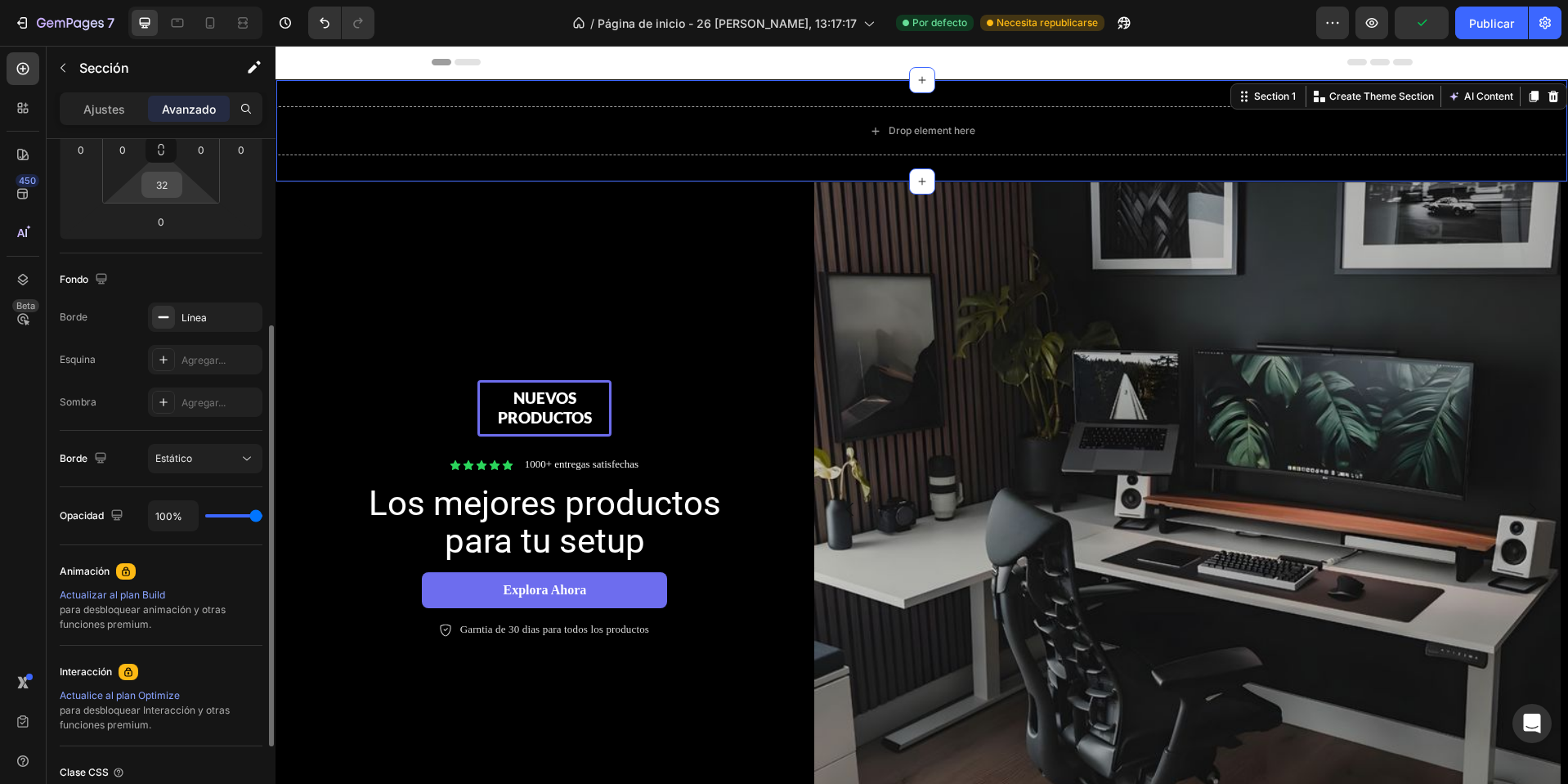
click at [165, 193] on input "32" at bounding box center [161, 185] width 33 height 24
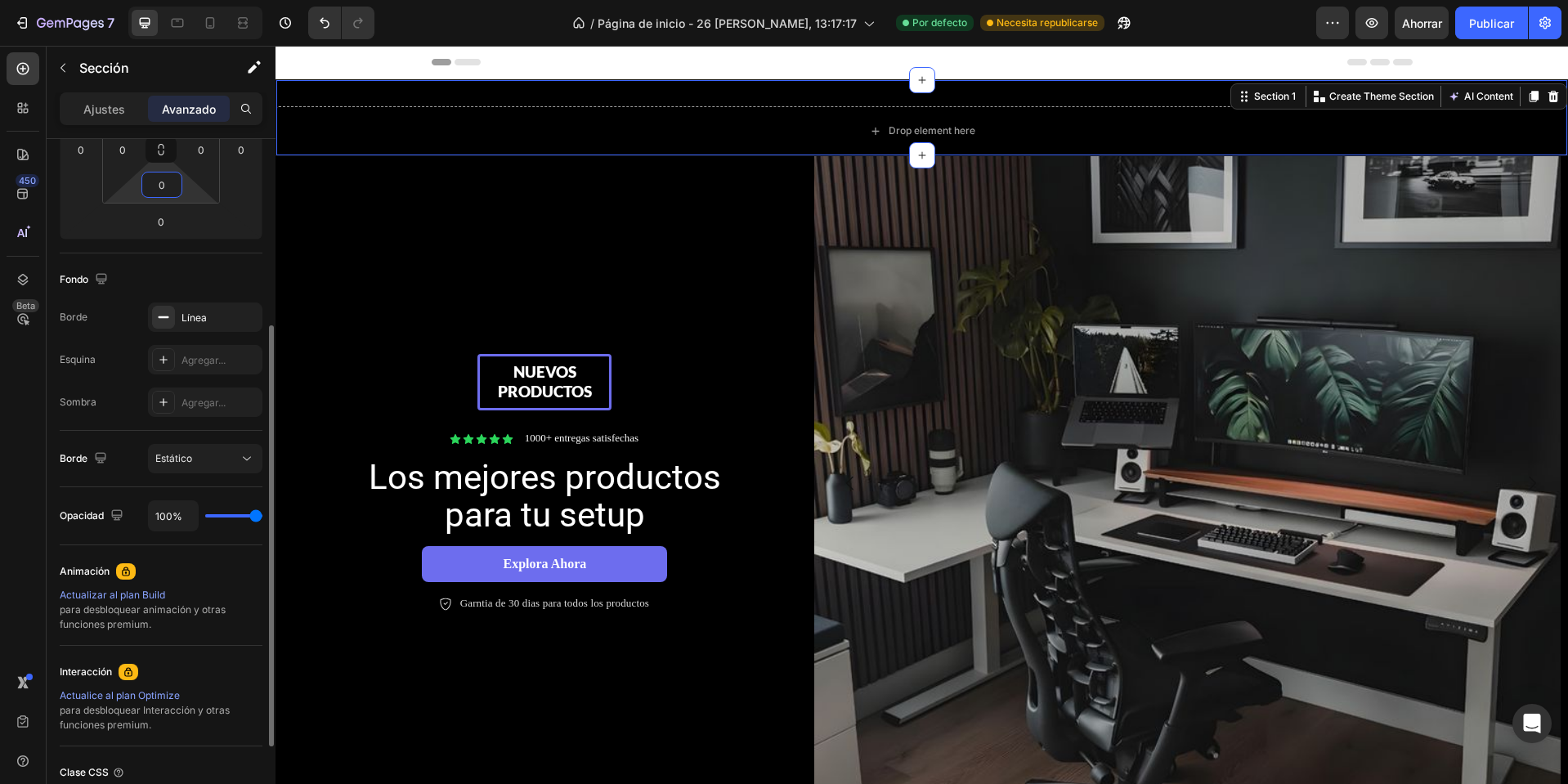
scroll to position [61, 0]
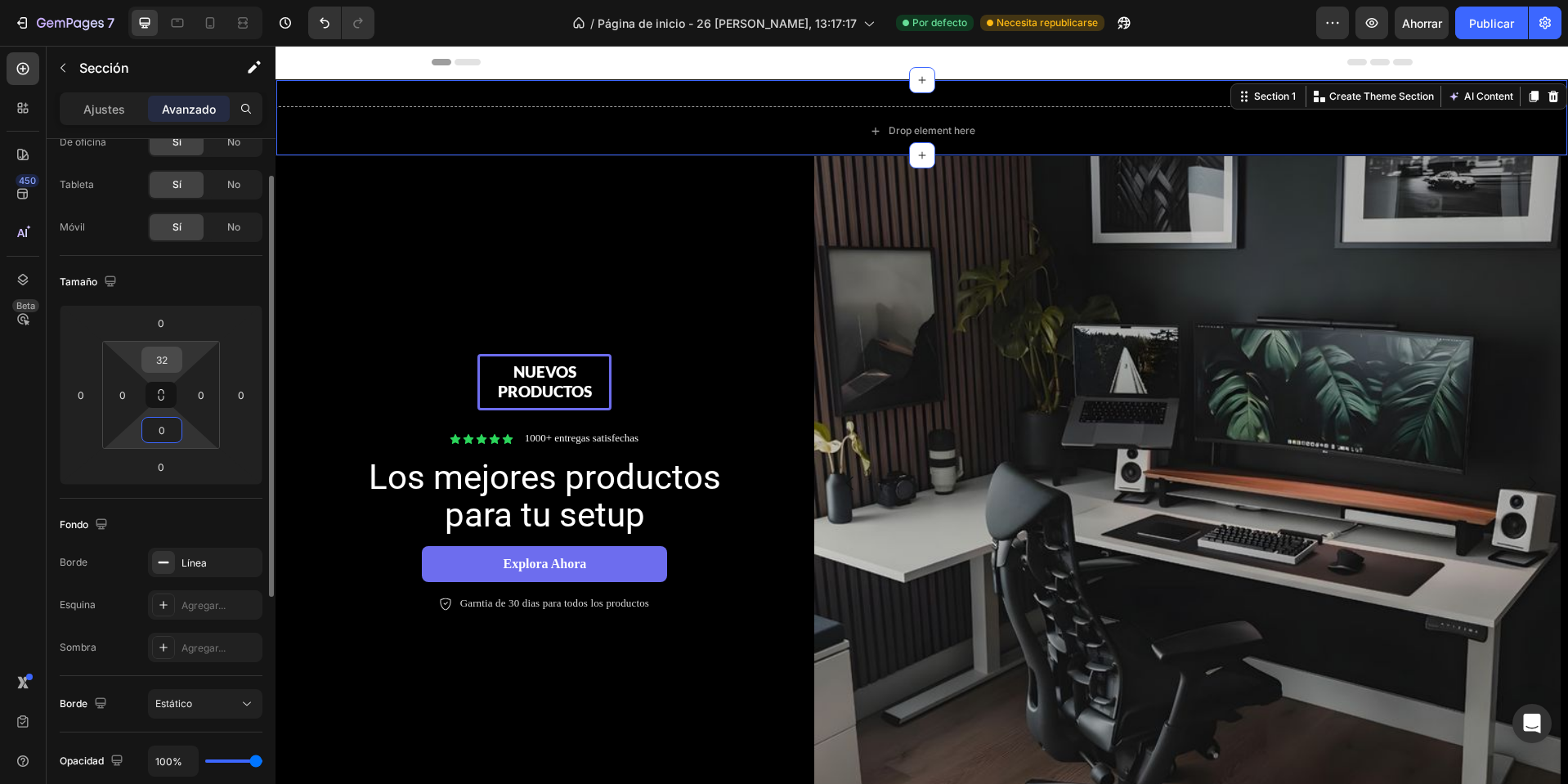
type input "0"
click at [156, 362] on input "32" at bounding box center [161, 359] width 33 height 24
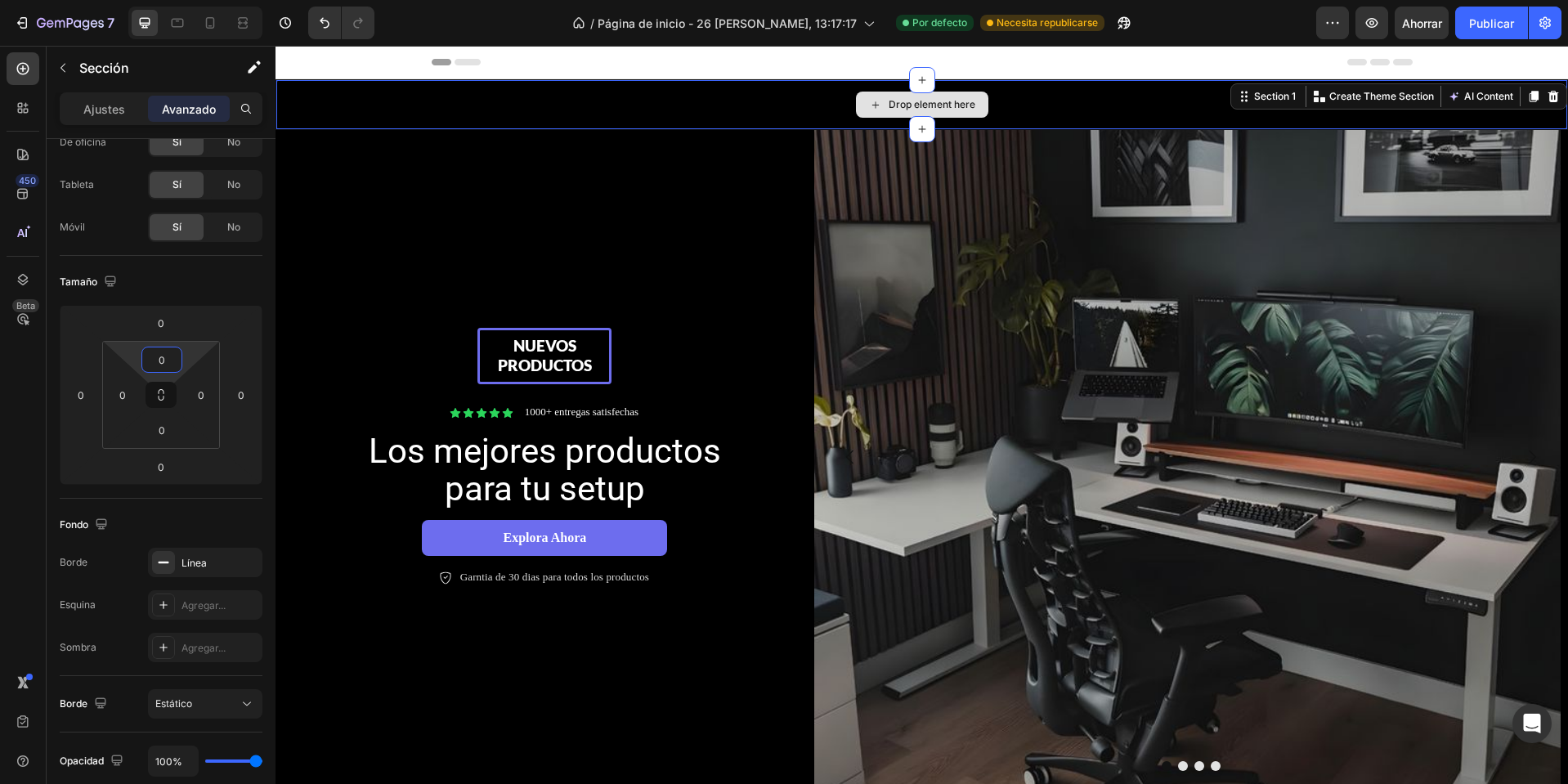
type input "0"
click at [777, 99] on div "Drop element here" at bounding box center [921, 105] width 1291 height 49
click at [242, 222] on div "No" at bounding box center [234, 228] width 54 height 26
click at [479, 100] on div "Drop element here" at bounding box center [921, 105] width 1291 height 49
click at [165, 362] on input "0" at bounding box center [161, 359] width 33 height 24
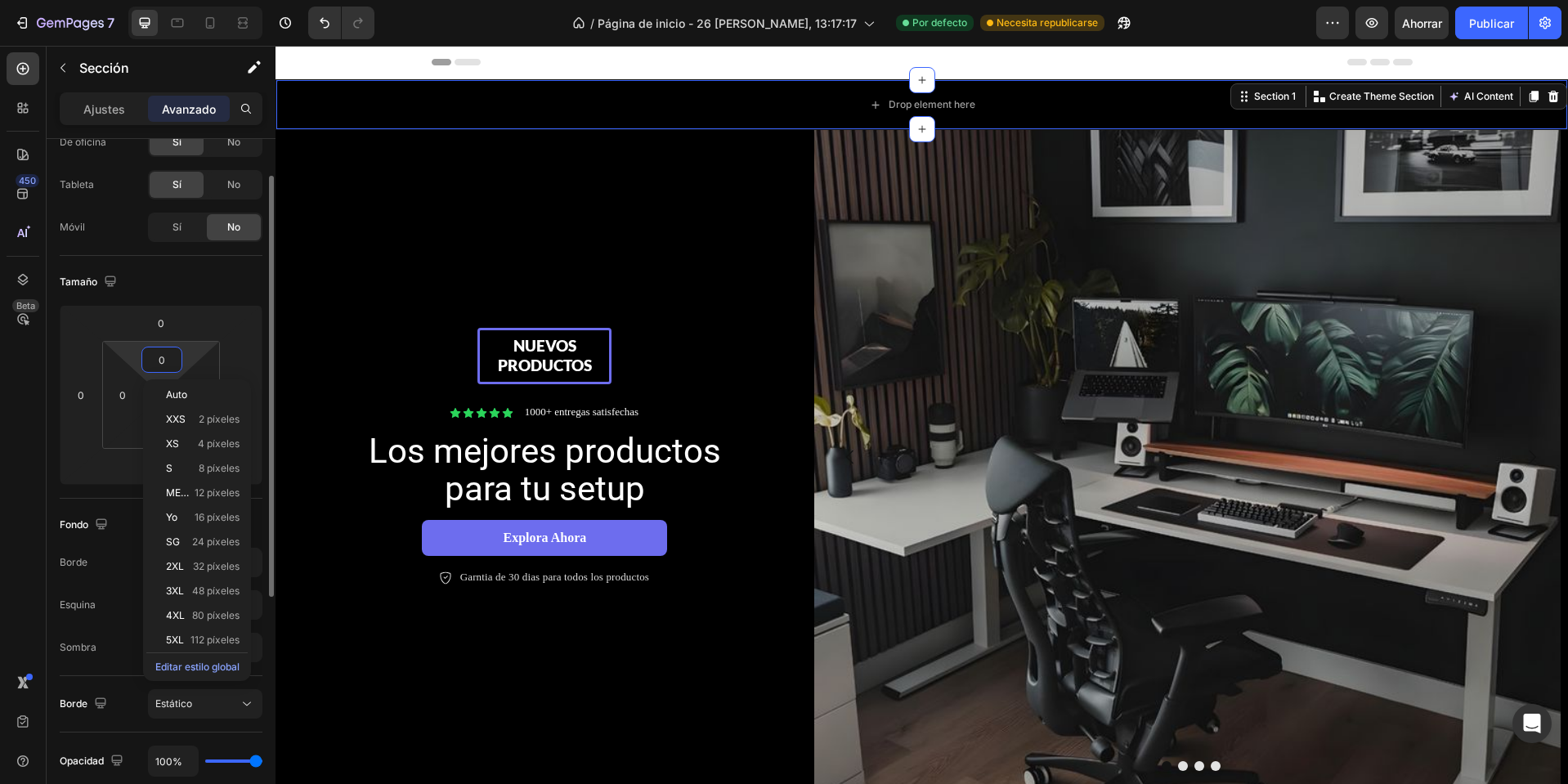
click at [215, 286] on div "Tamaño" at bounding box center [161, 282] width 203 height 26
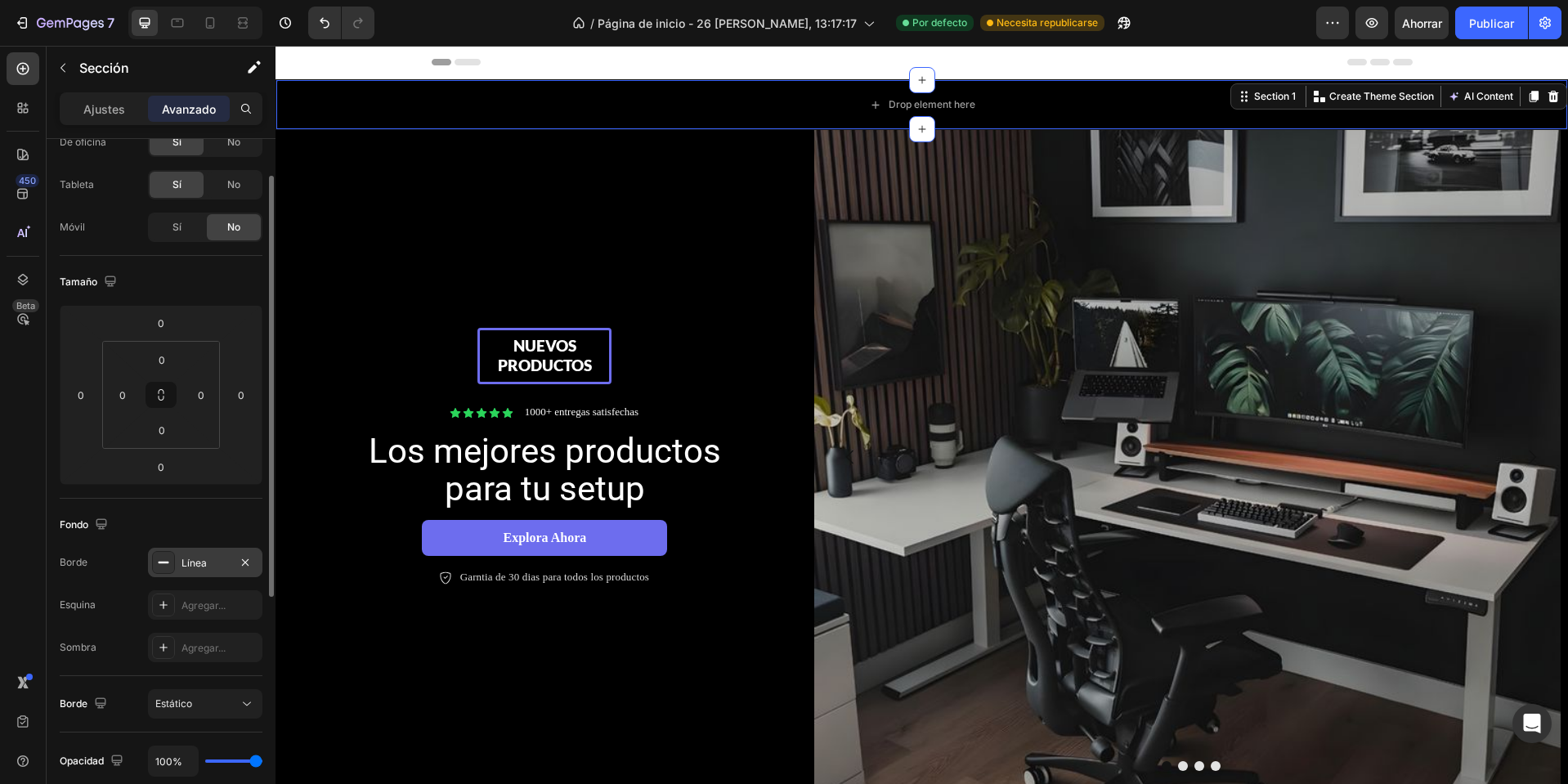
click at [185, 570] on div "Línea" at bounding box center [205, 563] width 115 height 30
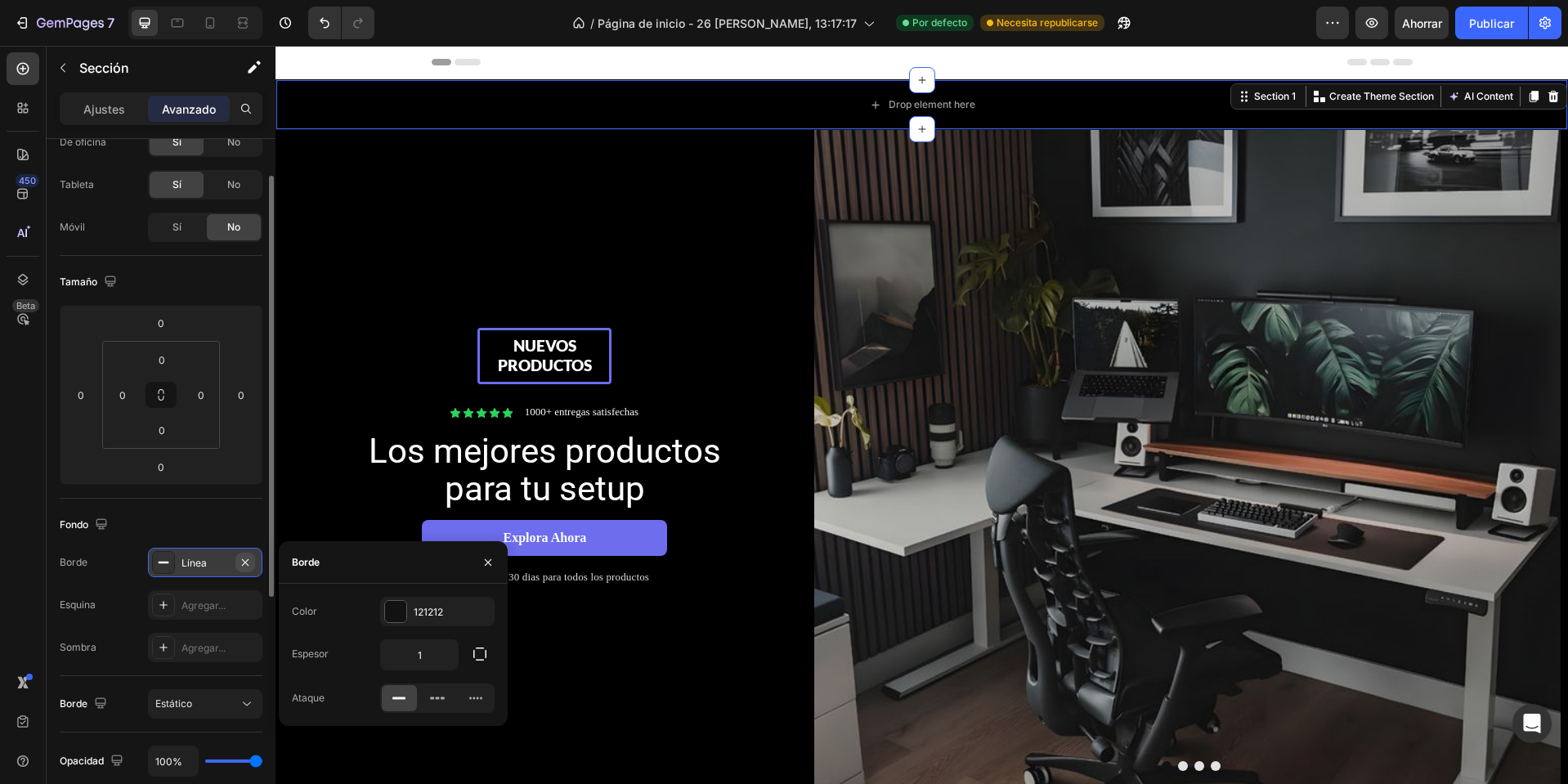
click at [250, 563] on icon "button" at bounding box center [245, 563] width 13 height 13
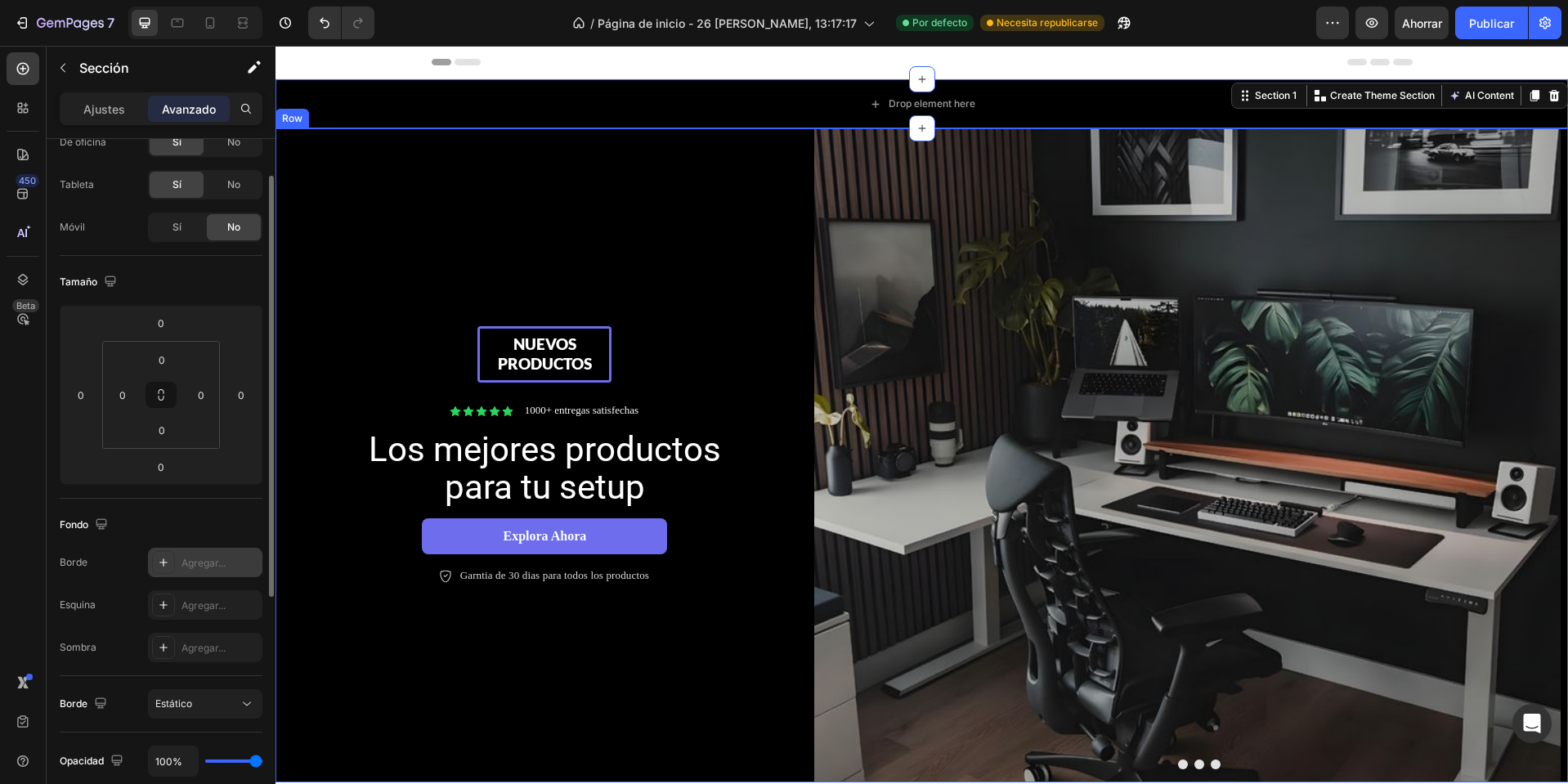
click at [532, 218] on div "Nuevos productos Text Block Row Icon Icon Icon Icon Icon Icon List 1000+ entreg…" at bounding box center [544, 455] width 539 height 654
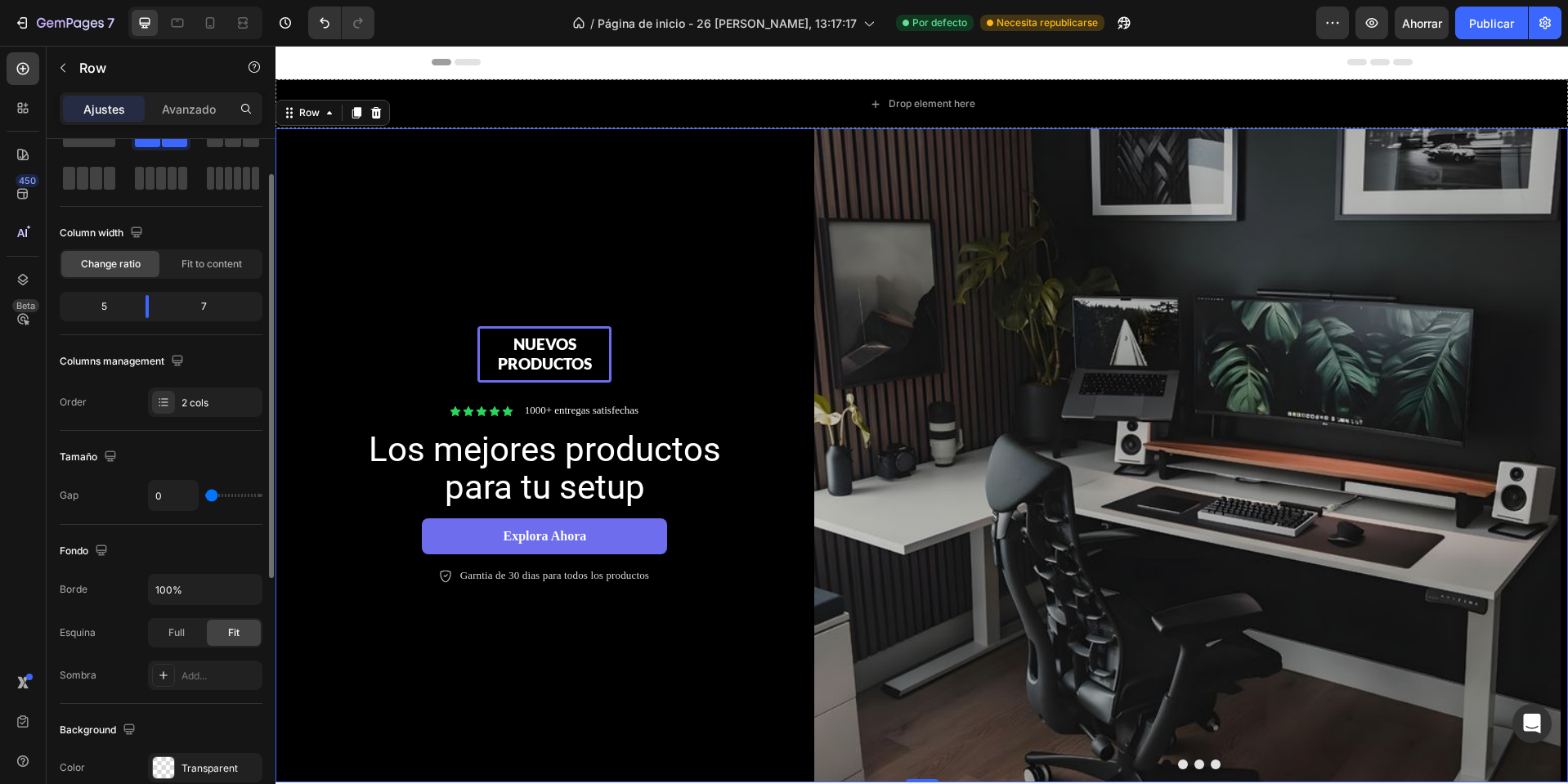
scroll to position [0, 0]
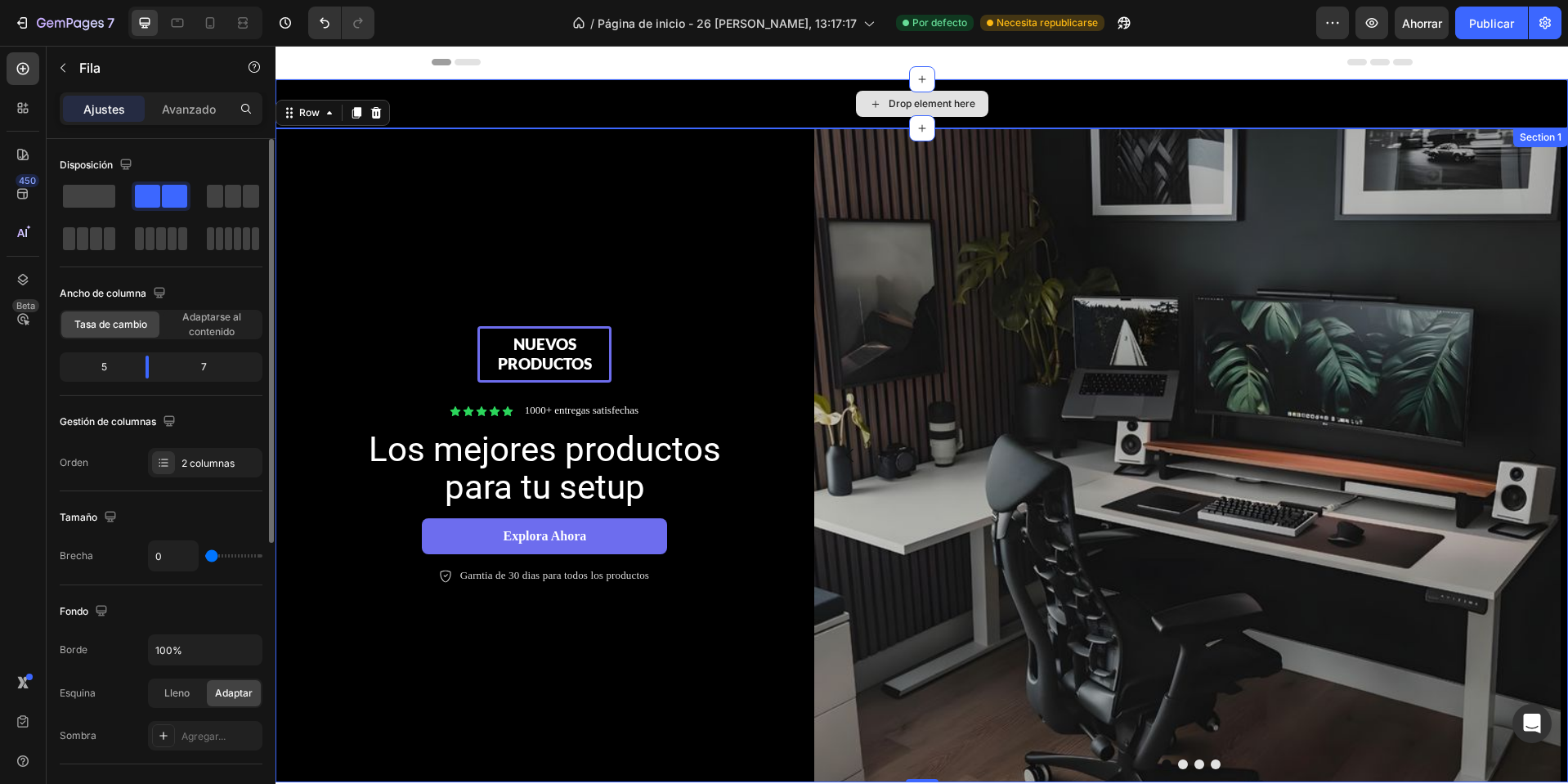
click at [779, 91] on div "Drop element here" at bounding box center [921, 104] width 1293 height 49
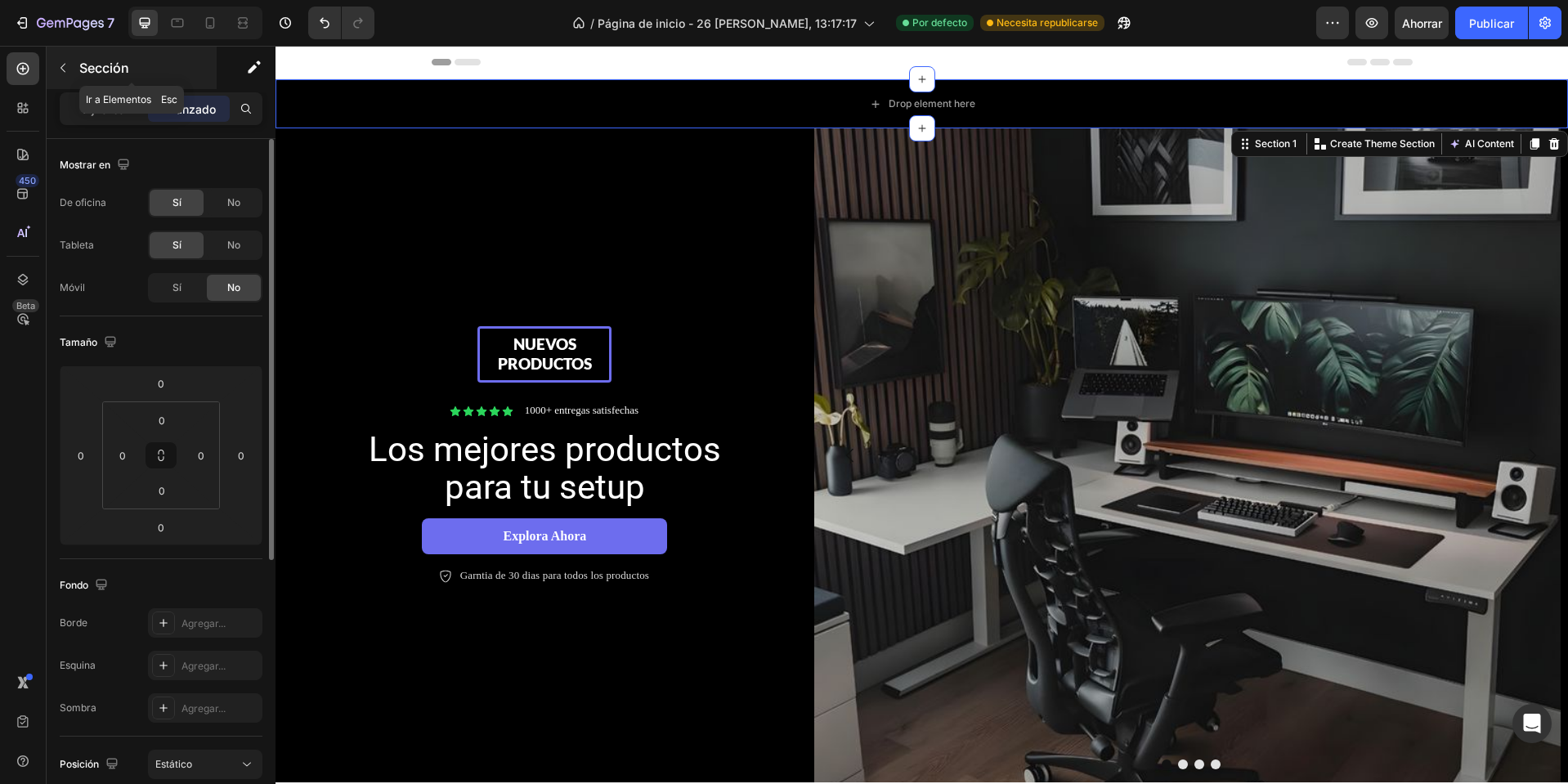
click at [92, 70] on font "Sección" at bounding box center [104, 68] width 49 height 17
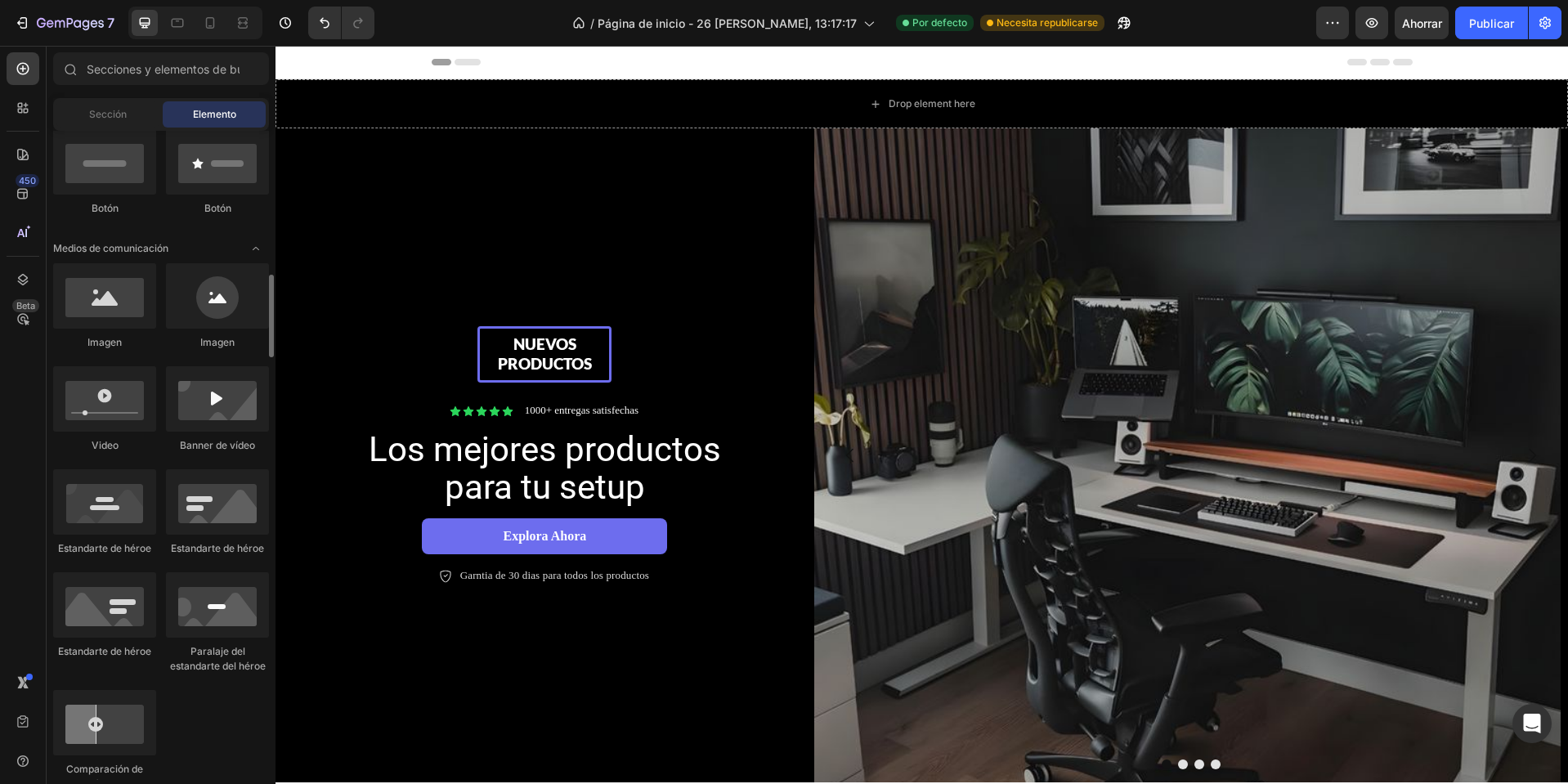
scroll to position [818, 0]
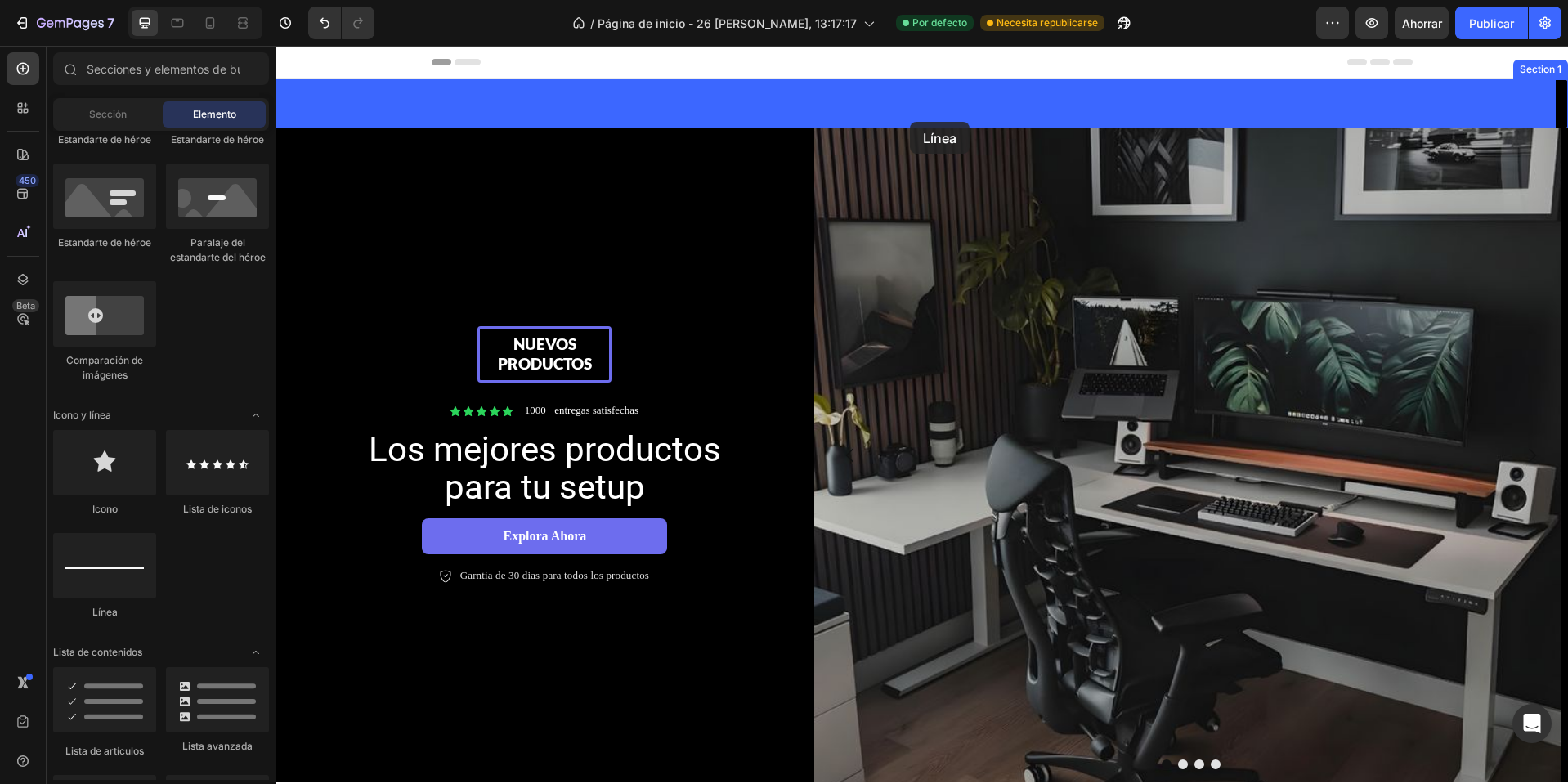
drag, startPoint x: 366, startPoint y: 615, endPoint x: 911, endPoint y: 118, distance: 737.6
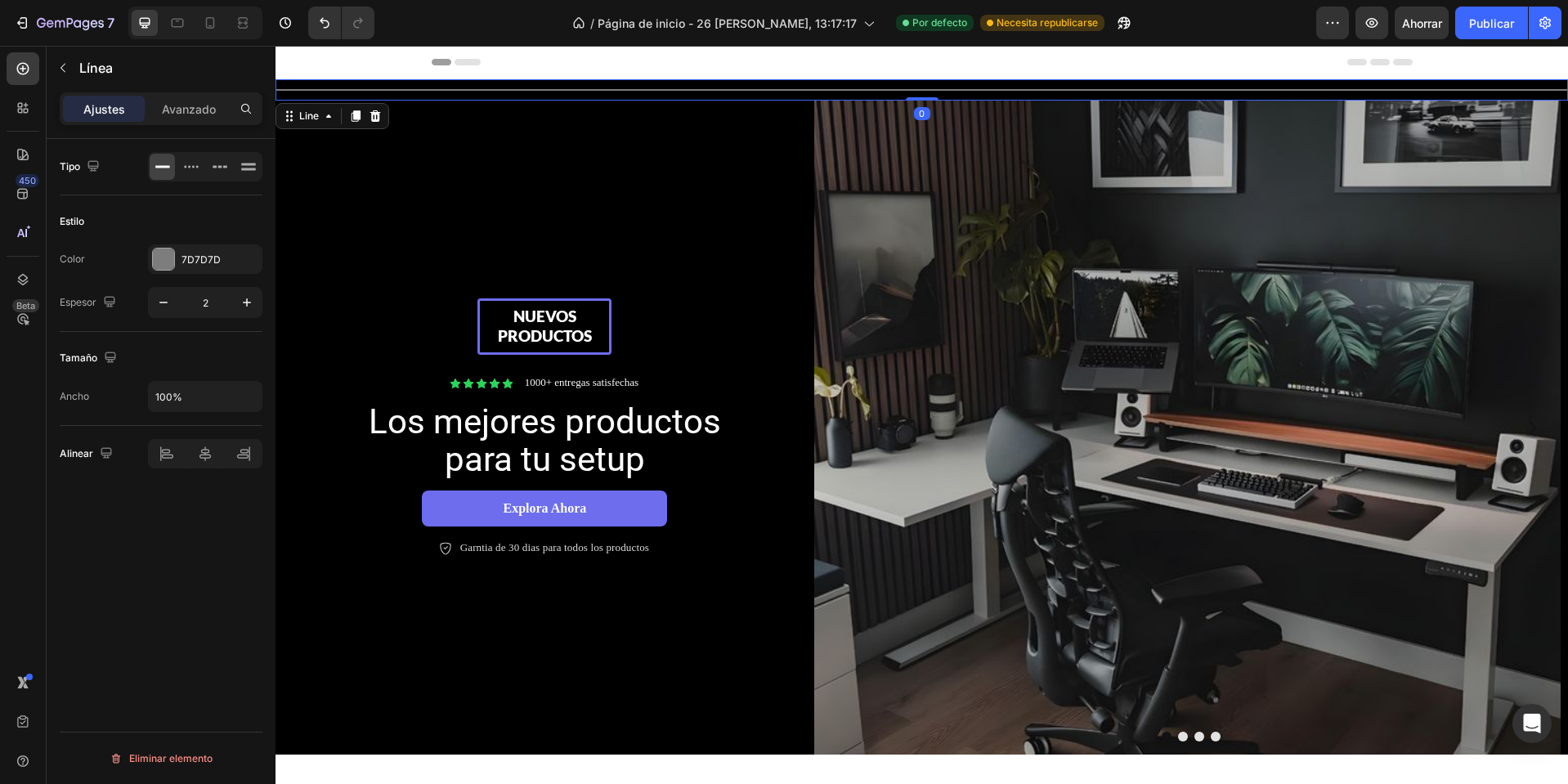
click at [879, 85] on div "Title Line 0" at bounding box center [921, 90] width 1293 height 21
click at [203, 261] on font "7D7D7D" at bounding box center [201, 259] width 39 height 12
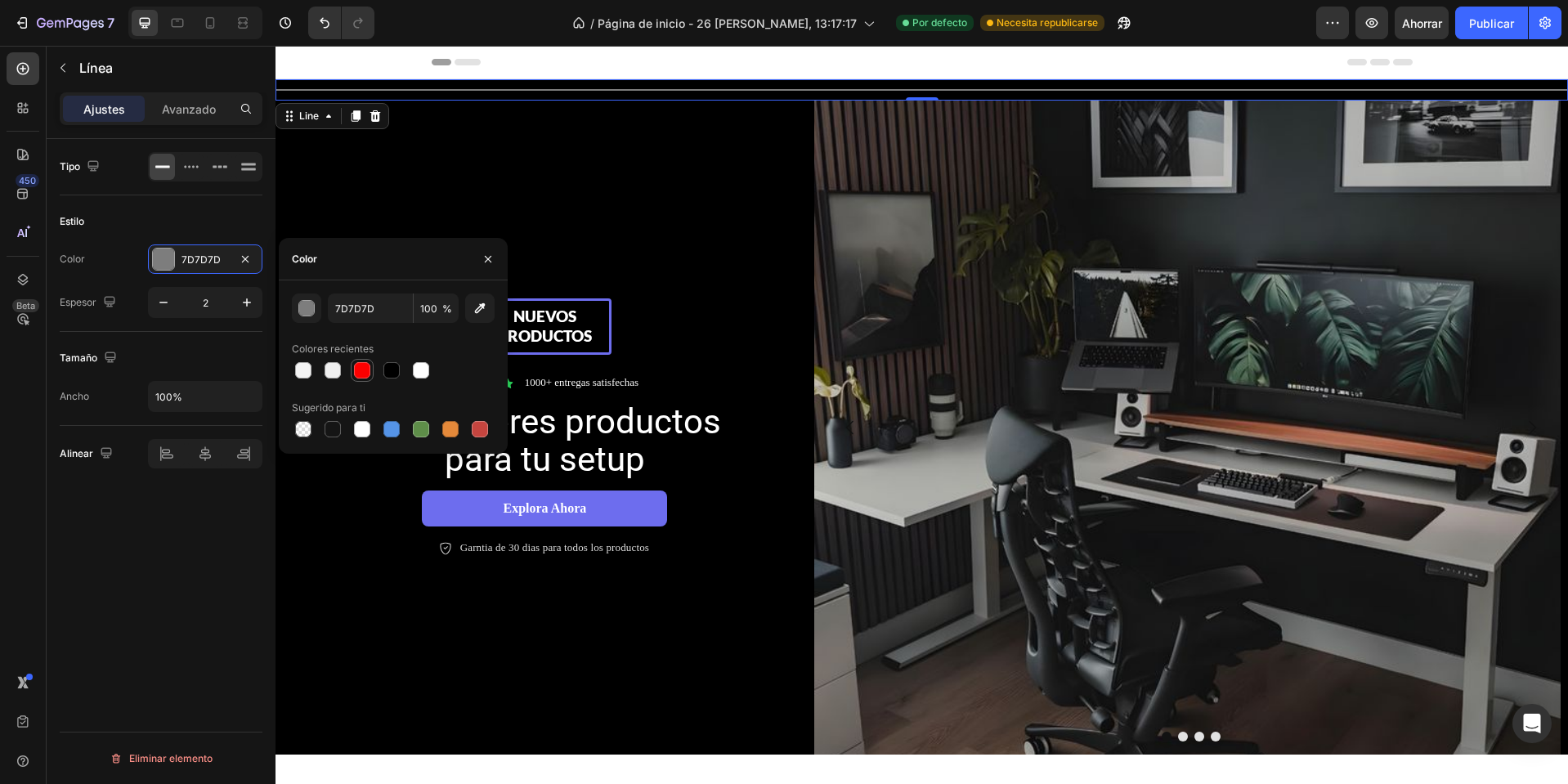
click at [355, 368] on div at bounding box center [362, 371] width 17 height 17
type input "FC0000"
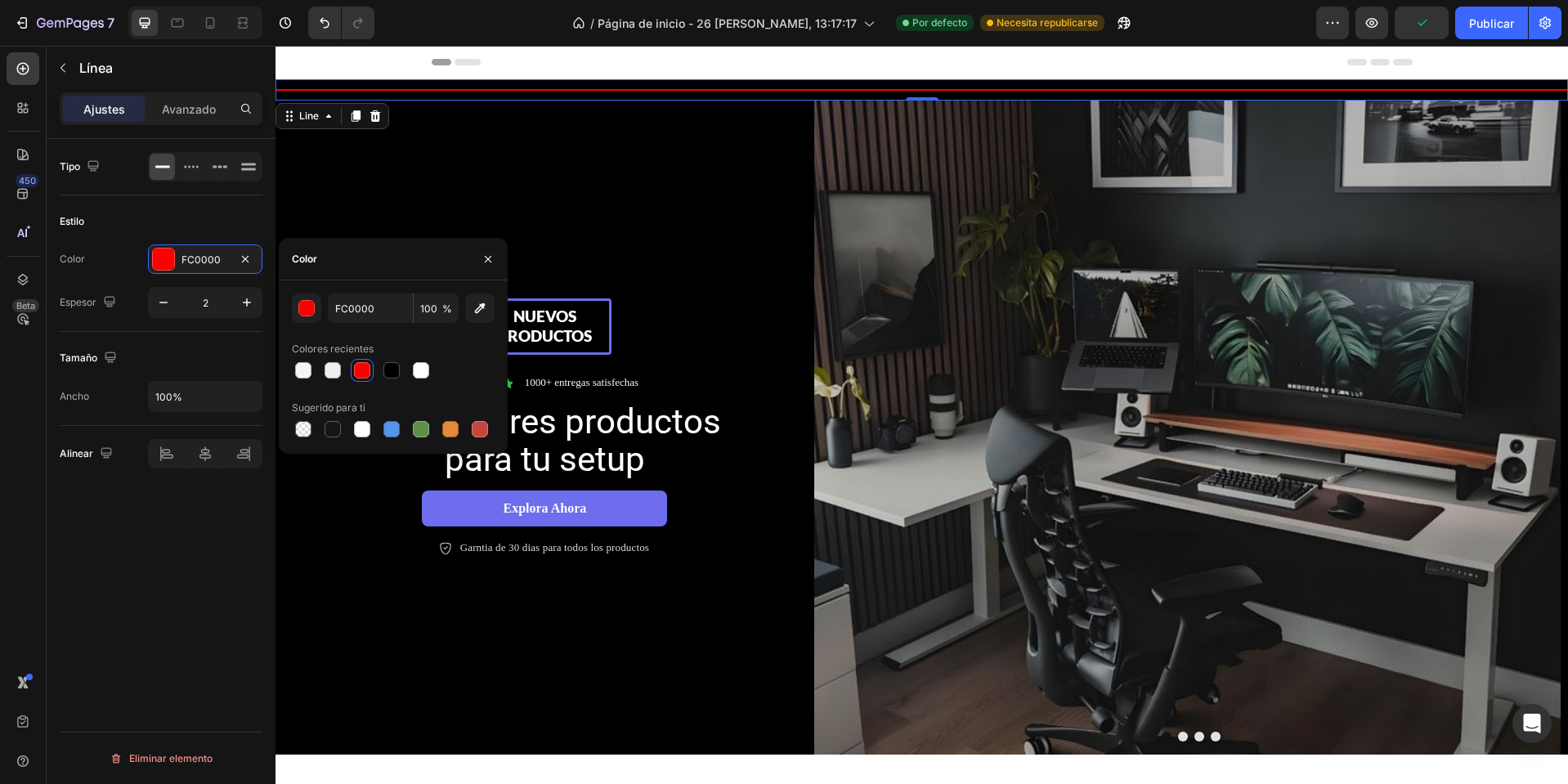
click at [181, 544] on div "Tipo Estilo Color FC0000 Espesor 2 Tamaño Ancho 100% Alinear Eliminar elemento" at bounding box center [161, 484] width 229 height 692
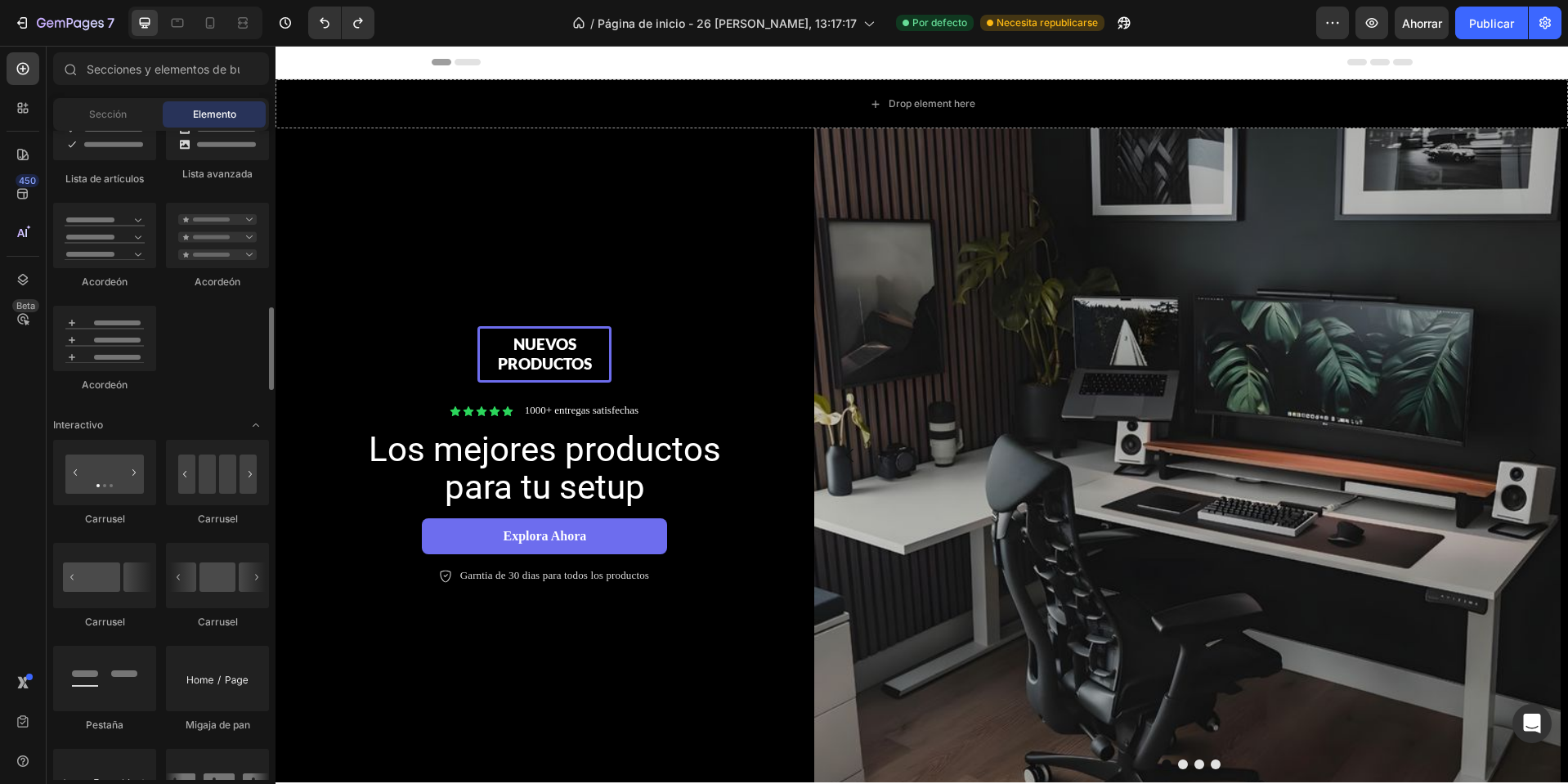
scroll to position [1554, 0]
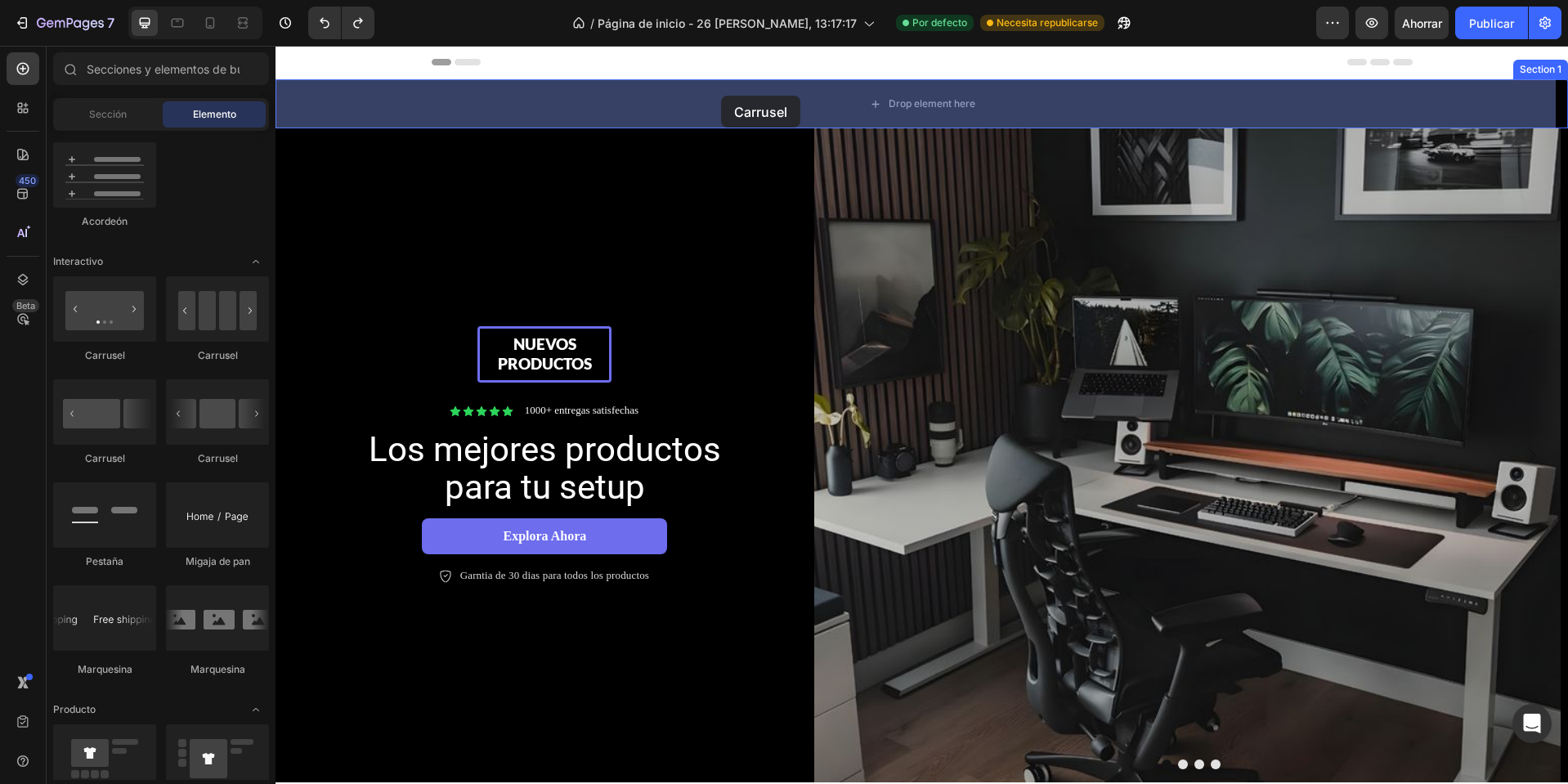
drag, startPoint x: 491, startPoint y: 481, endPoint x: 721, endPoint y: 95, distance: 449.3
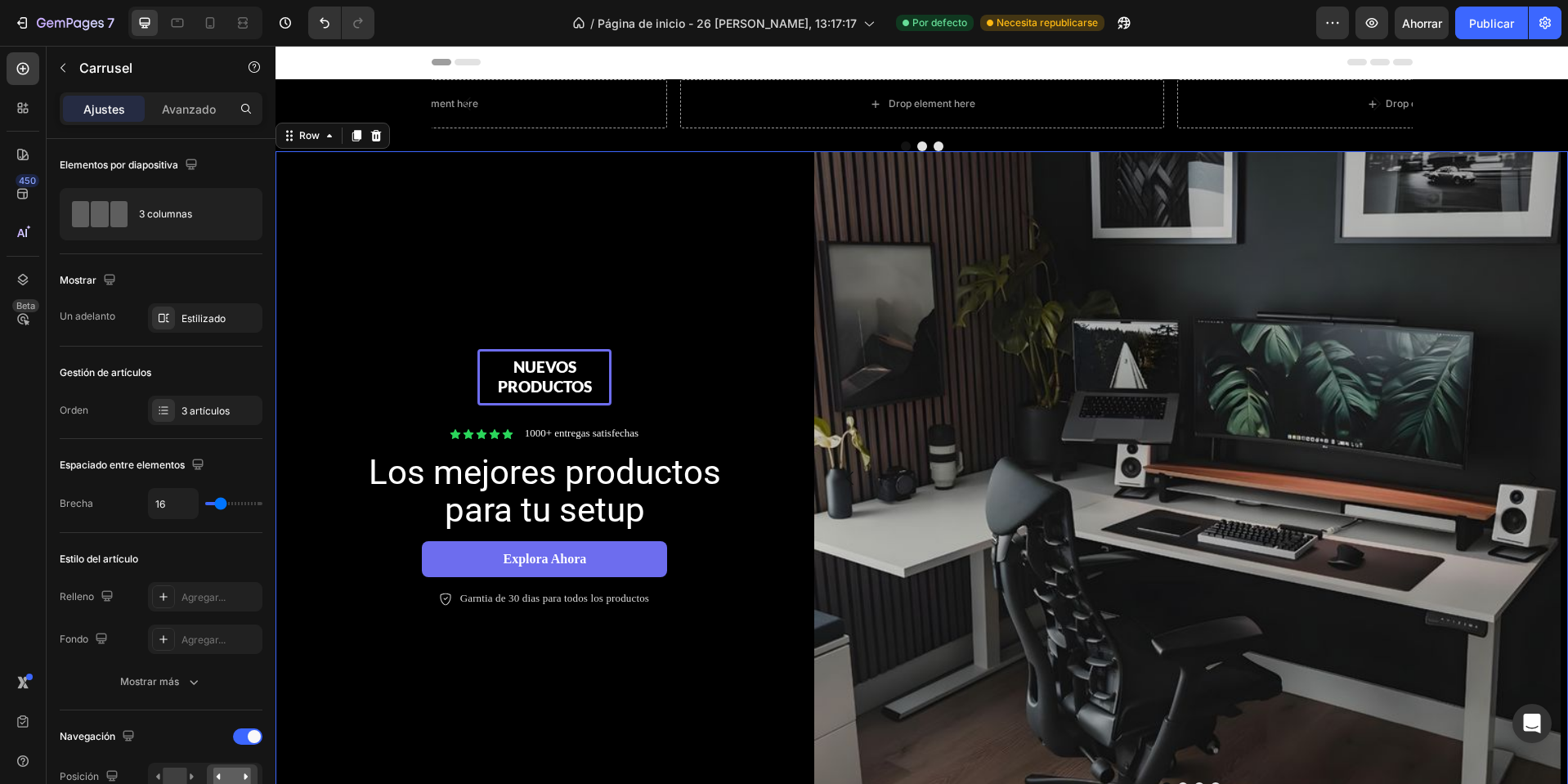
click at [454, 213] on div "Nuevos productos Text Block Row Icon Icon Icon Icon Icon Icon List 1000+ entreg…" at bounding box center [544, 478] width 539 height 654
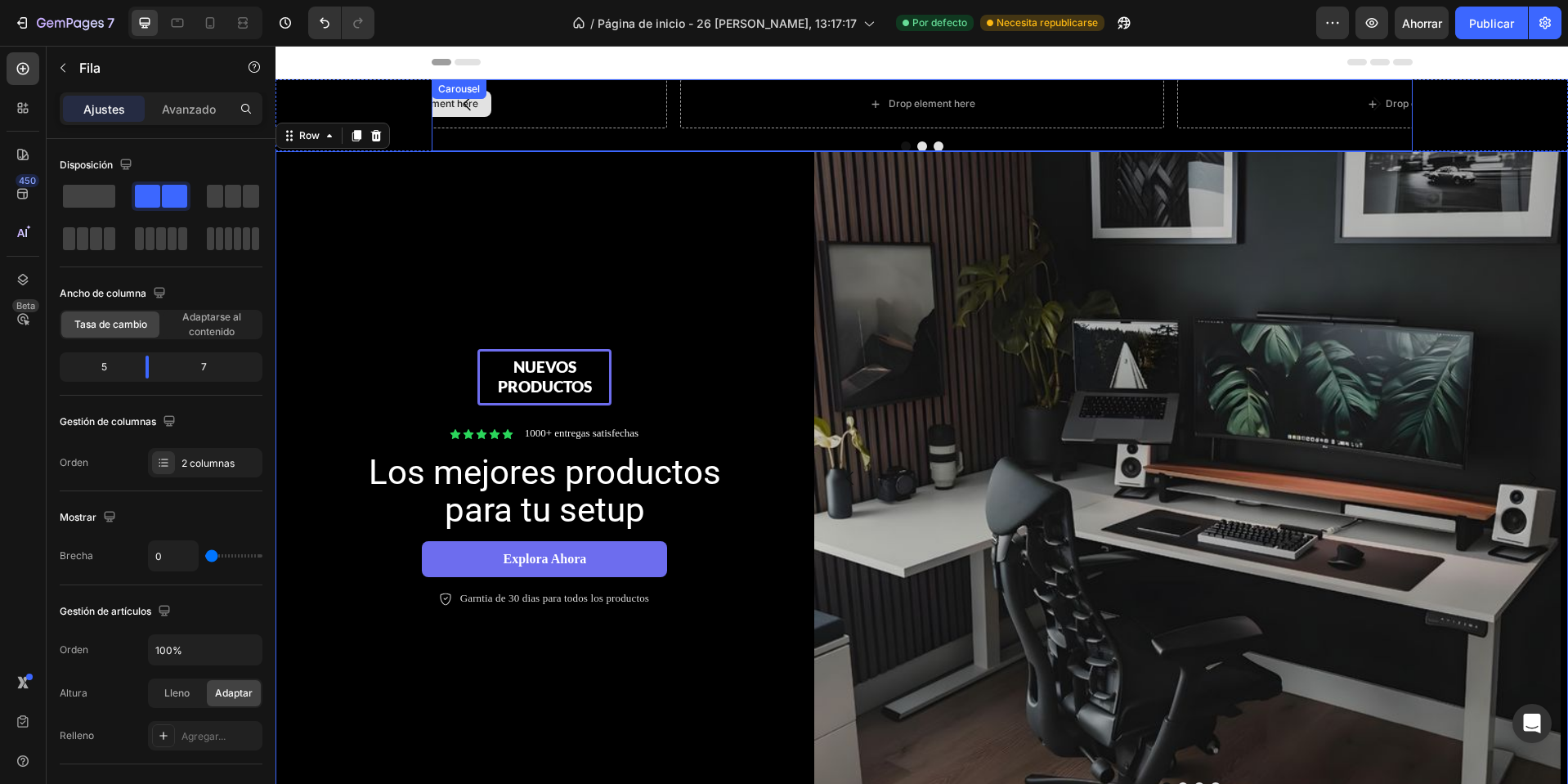
click at [507, 114] on div "Drop element here" at bounding box center [425, 104] width 484 height 49
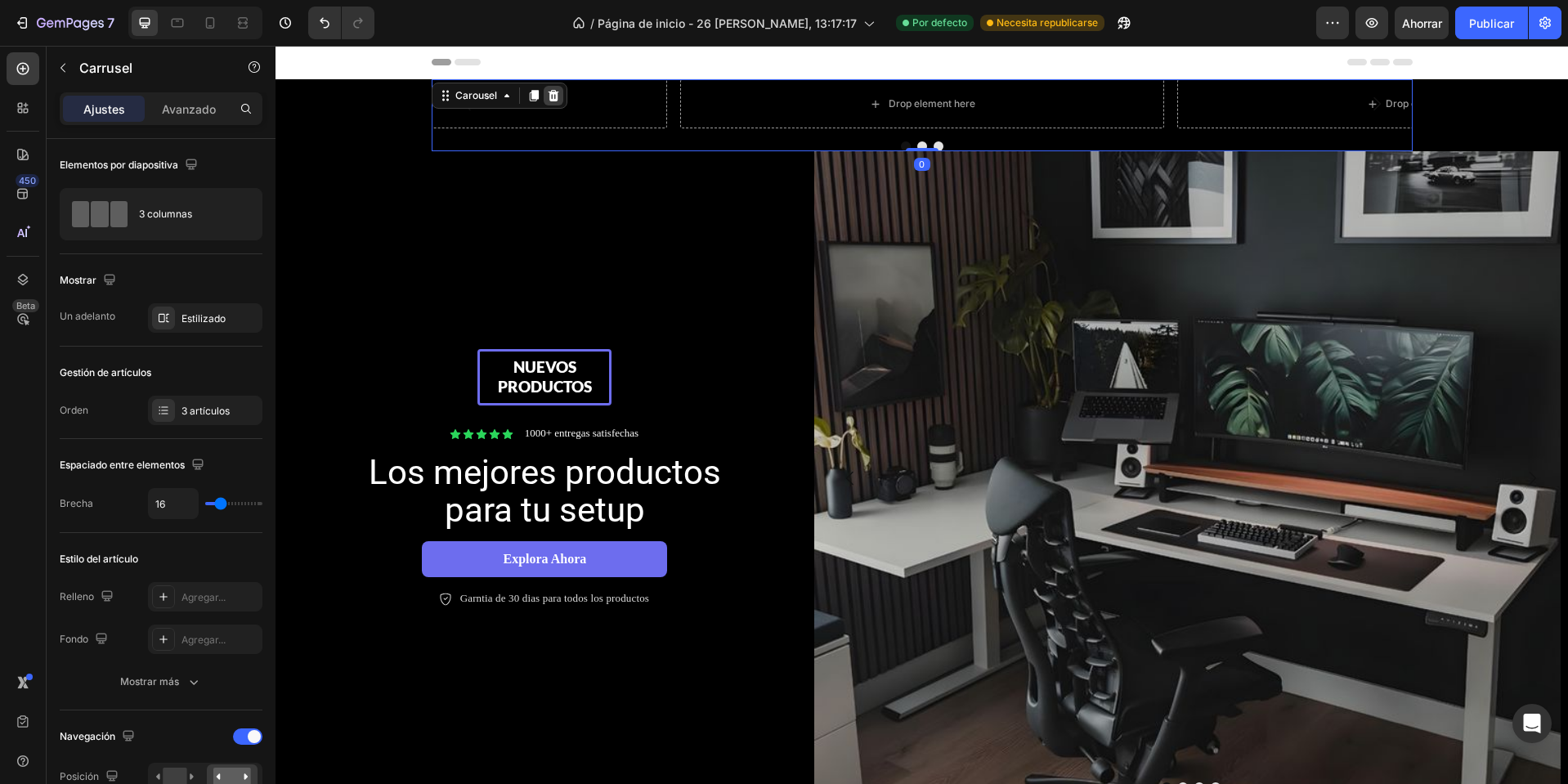
click at [548, 95] on icon at bounding box center [553, 95] width 10 height 11
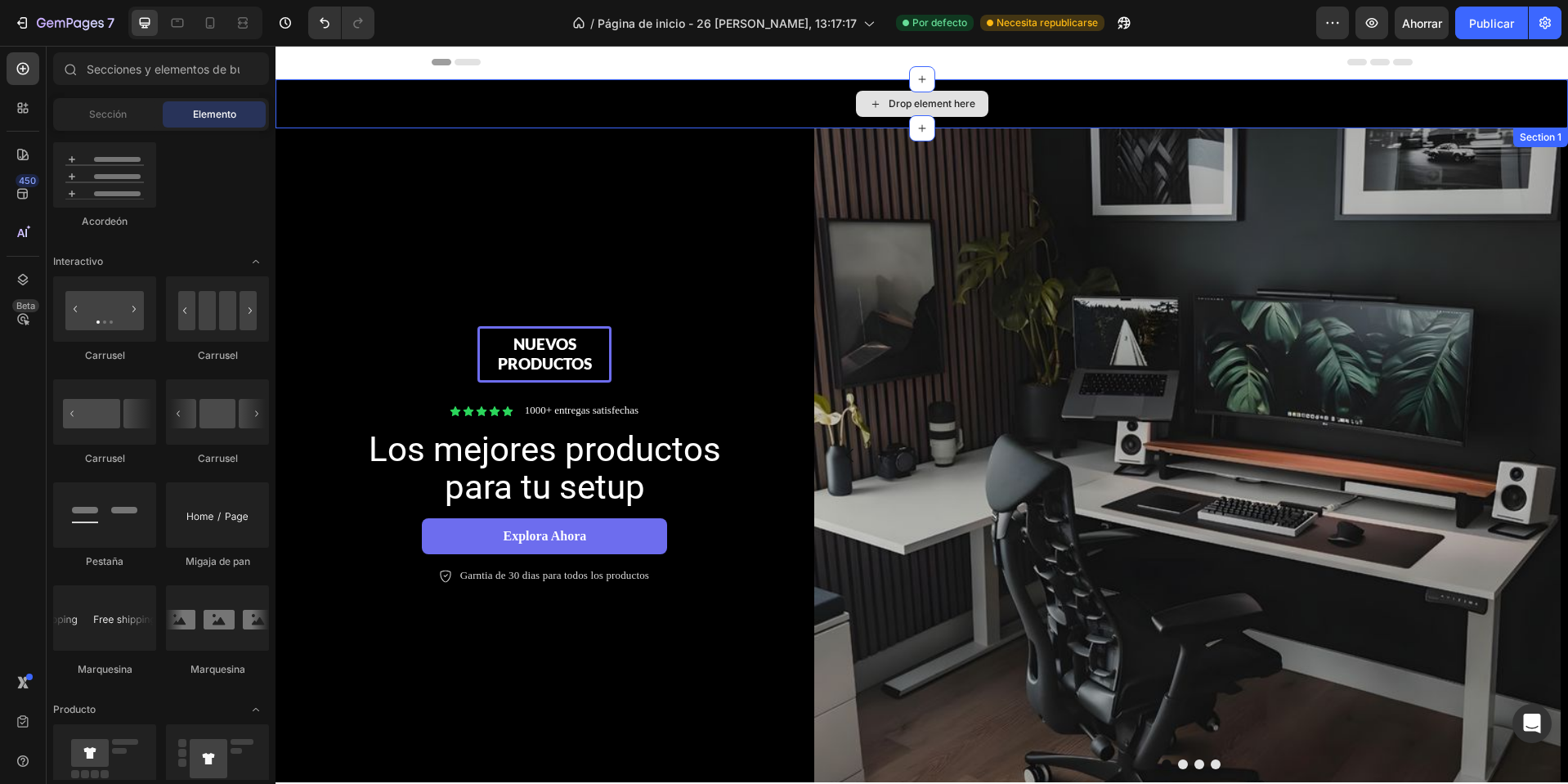
click at [856, 95] on div "Drop element here" at bounding box center [922, 104] width 133 height 26
click at [806, 102] on div "Drop element here" at bounding box center [921, 104] width 1293 height 49
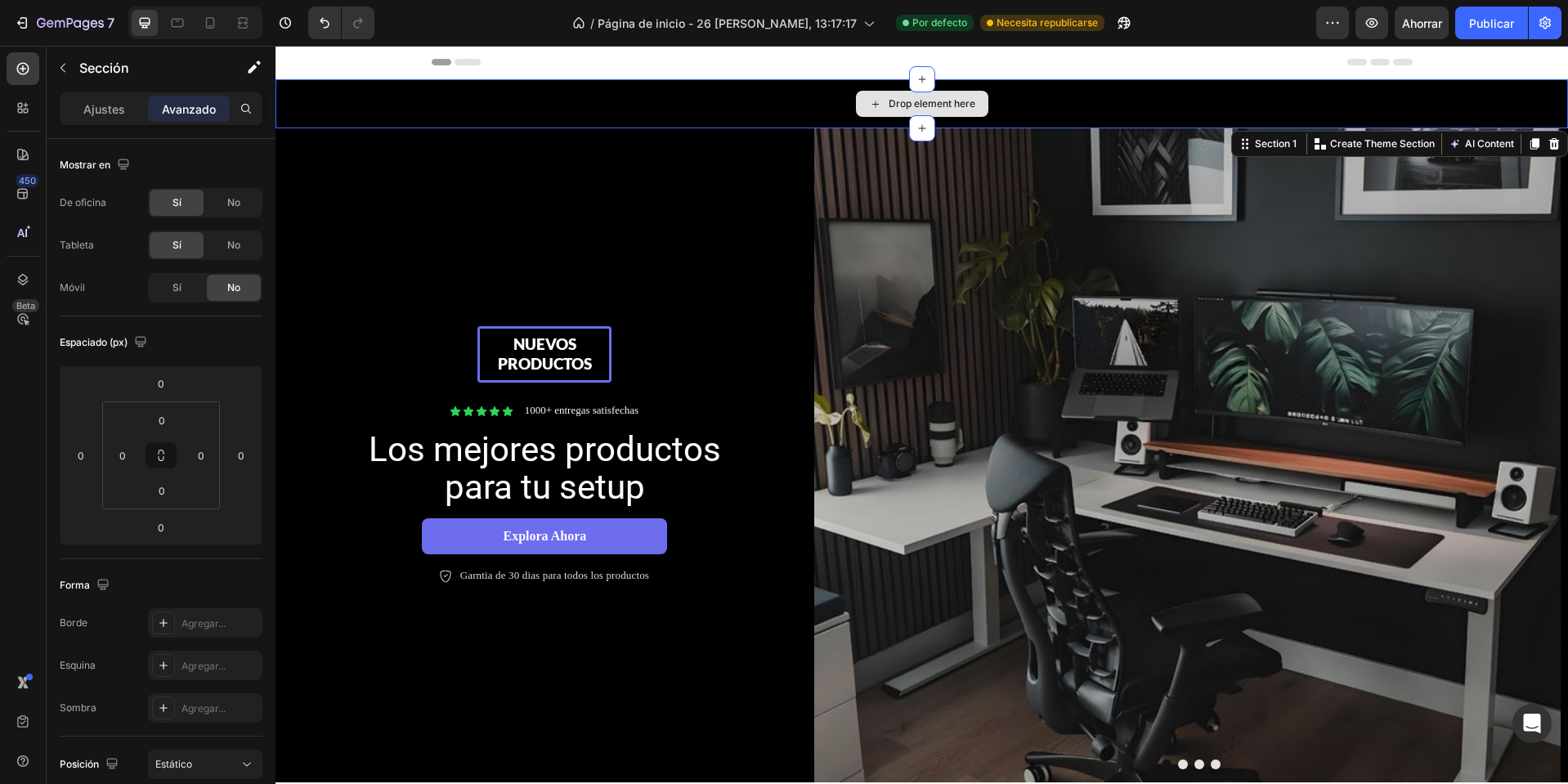
click at [764, 118] on div "Drop element here" at bounding box center [921, 104] width 1293 height 49
click at [85, 99] on div "Ajustes" at bounding box center [104, 108] width 82 height 26
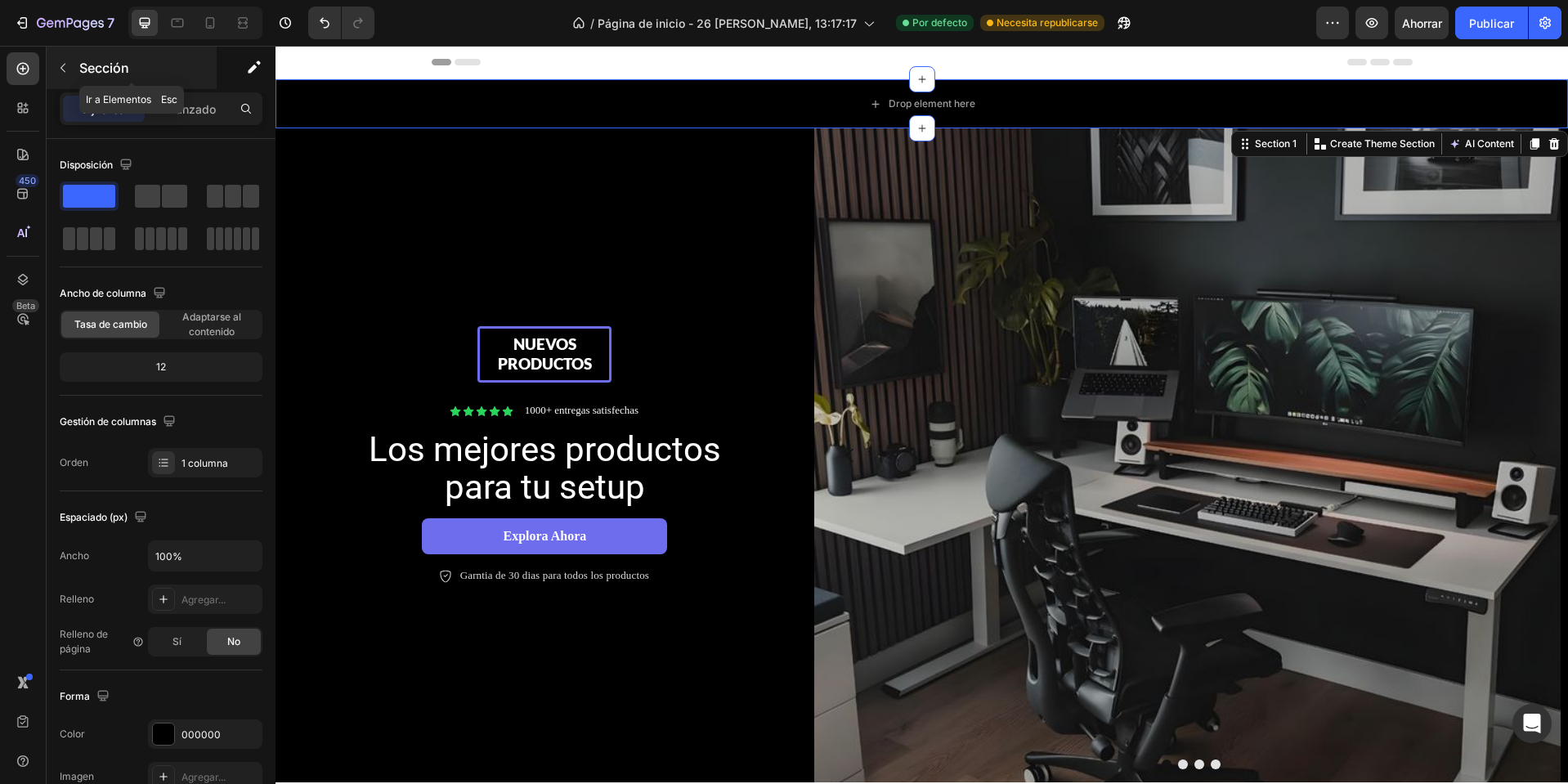
click at [65, 71] on icon "button" at bounding box center [63, 68] width 13 height 13
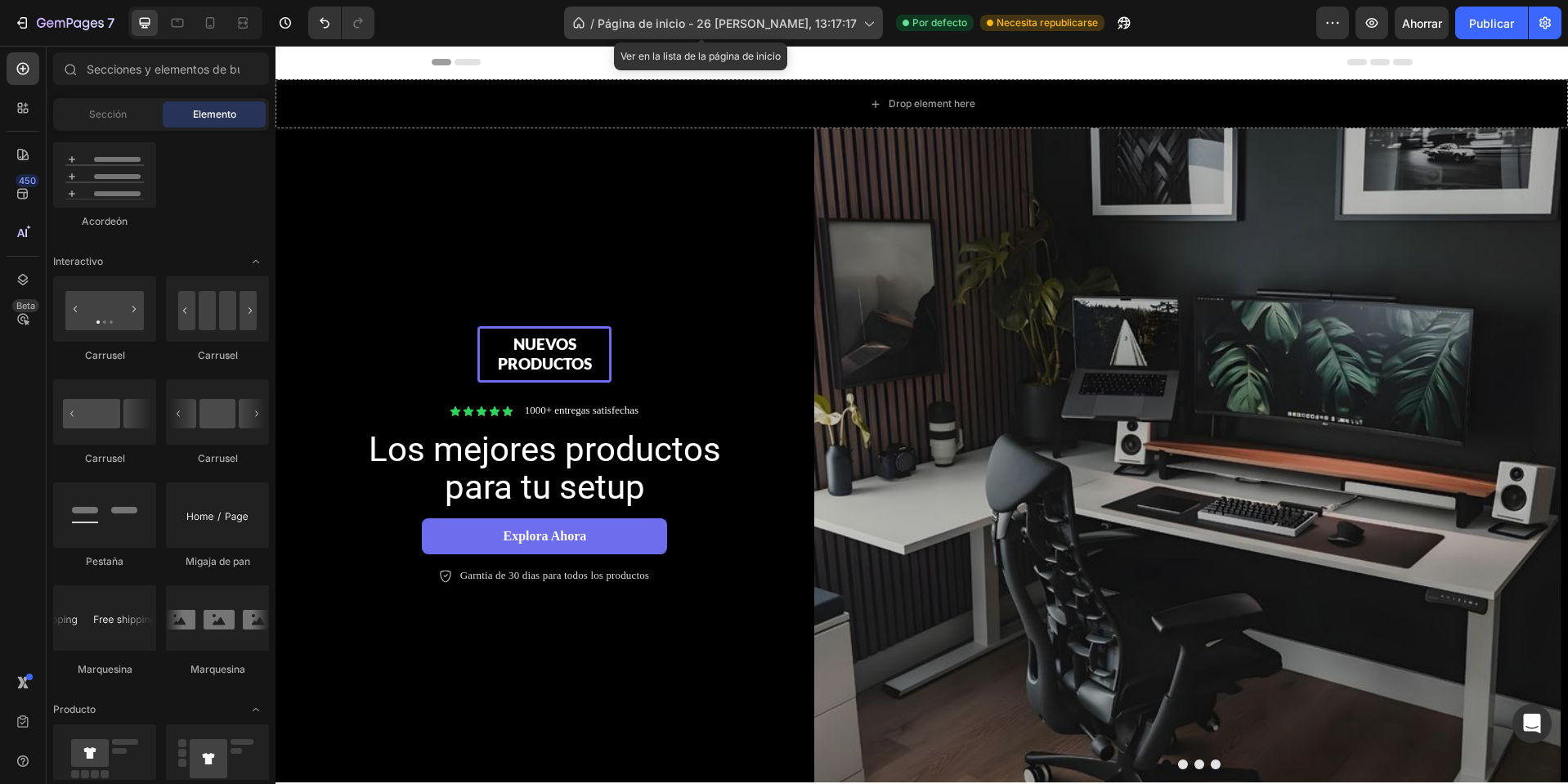
click at [813, 24] on font "Página de inicio - [DATE] 13:17:17" at bounding box center [727, 23] width 259 height 14
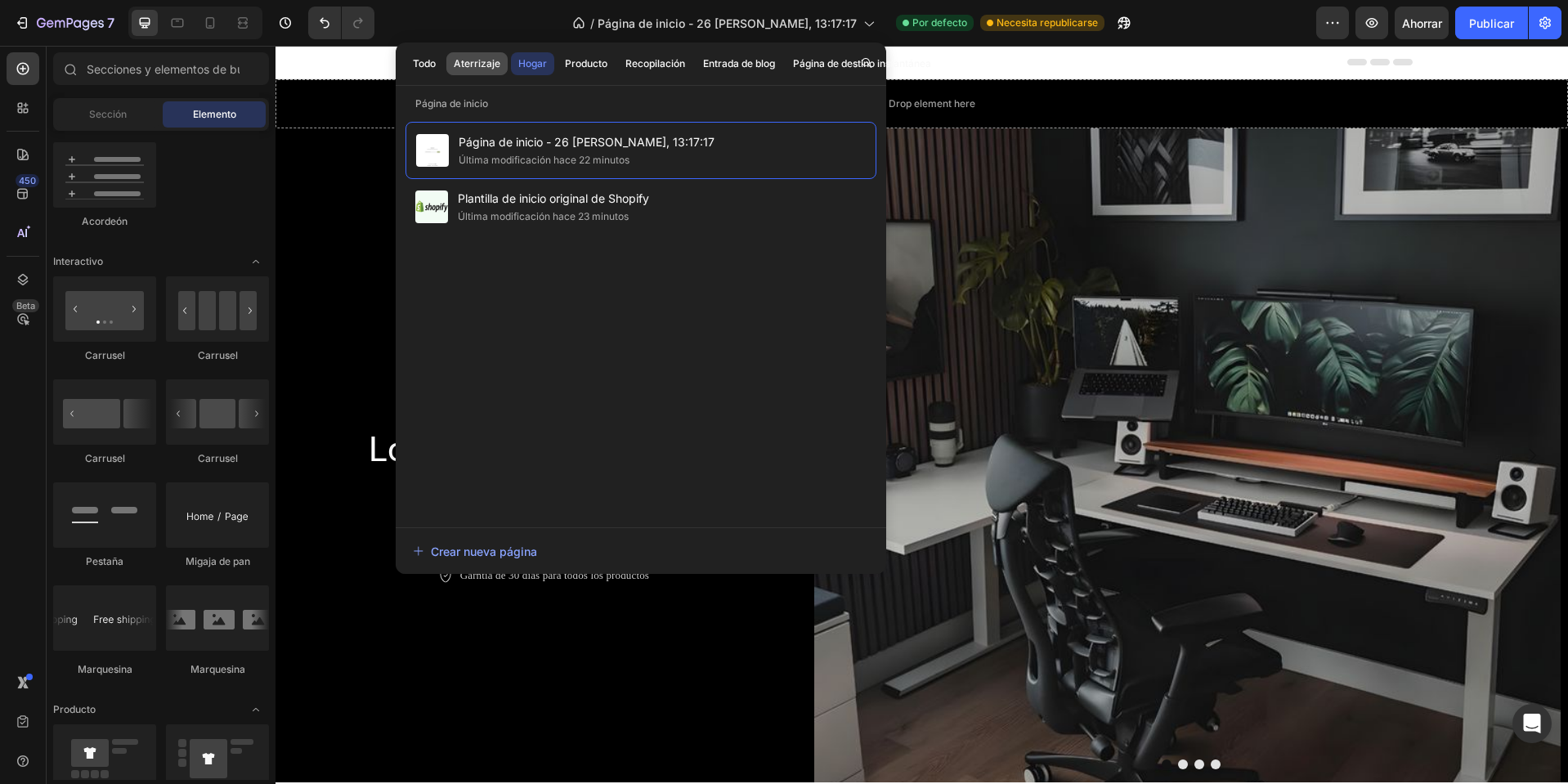
click at [479, 62] on font "Aterrizaje" at bounding box center [477, 63] width 47 height 12
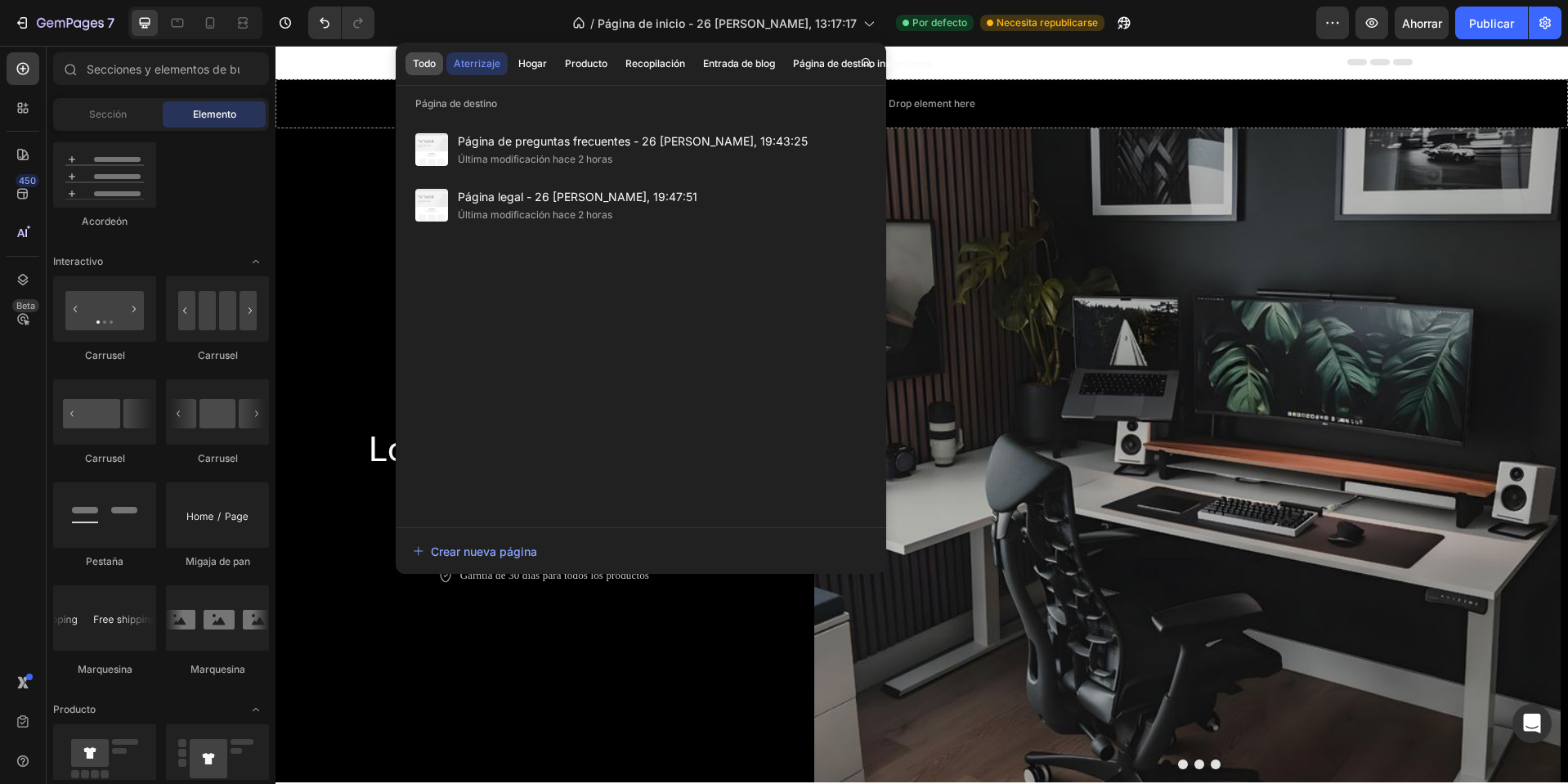
click at [412, 63] on button "Todo" at bounding box center [425, 63] width 37 height 23
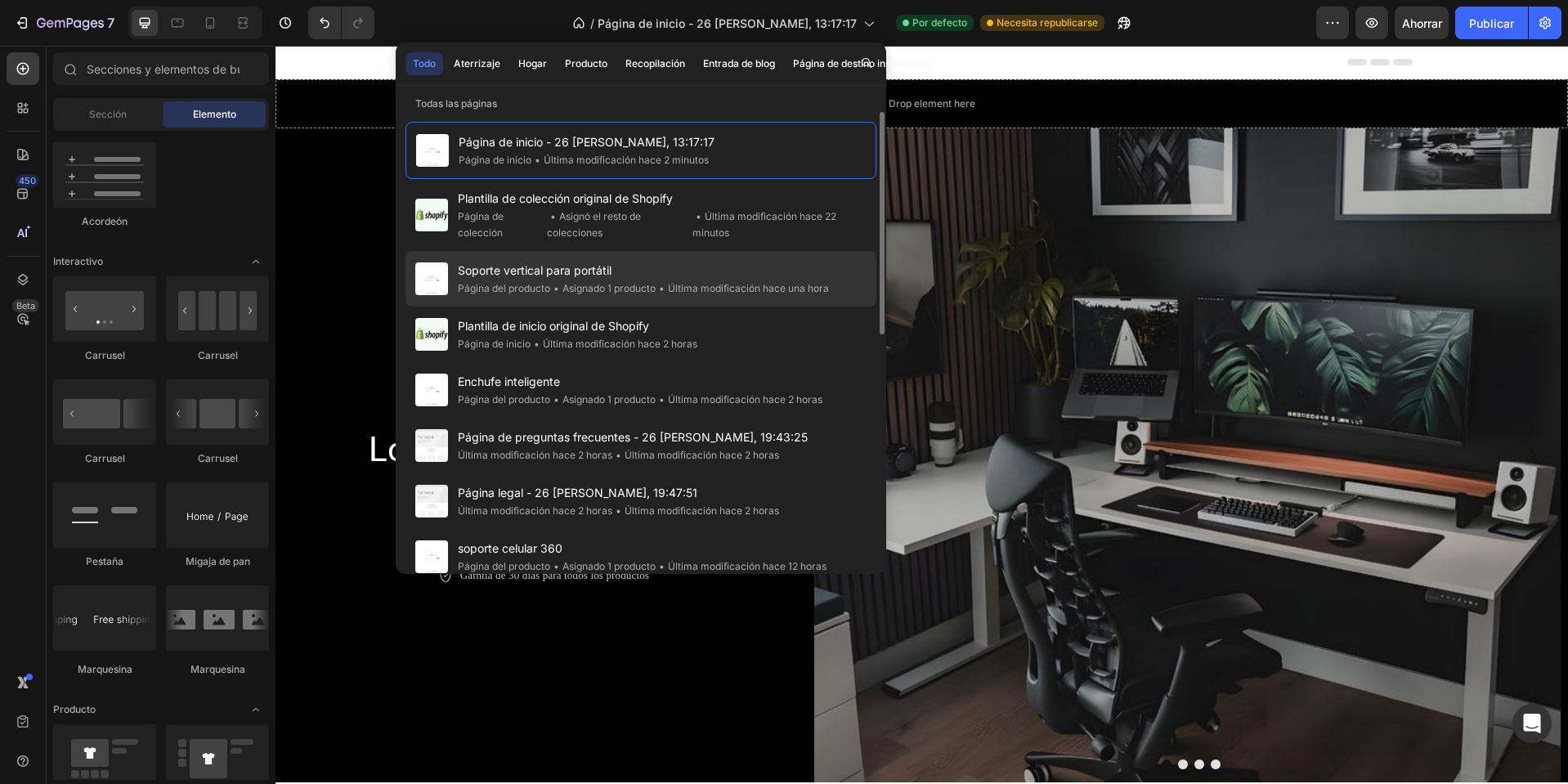
click at [572, 284] on font "Asignado 1 producto" at bounding box center [609, 287] width 93 height 12
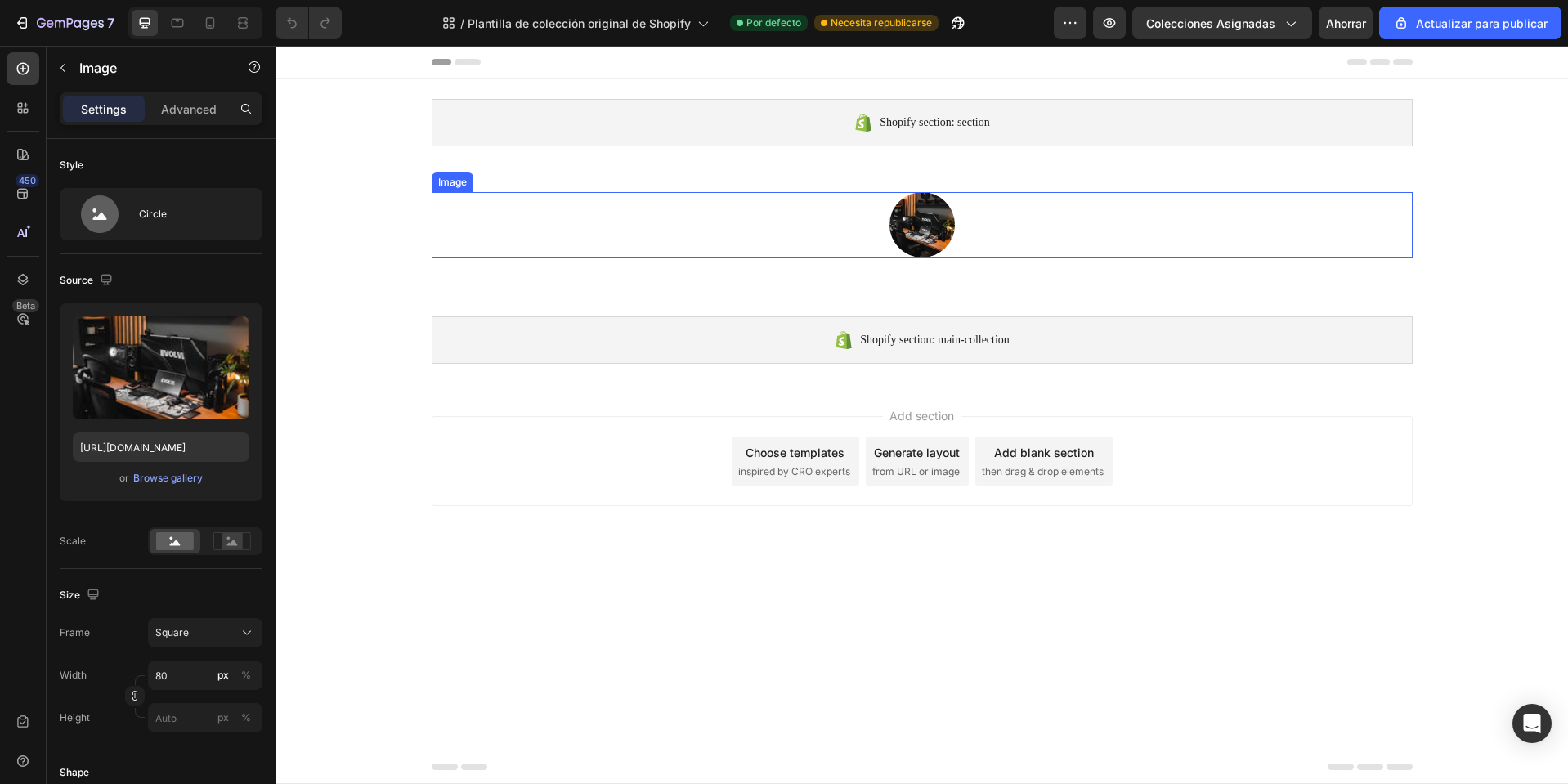
click at [907, 217] on img at bounding box center [922, 225] width 65 height 65
click at [1111, 10] on button "button" at bounding box center [1109, 22] width 33 height 33
click at [1308, 200] on div at bounding box center [922, 225] width 981 height 65
click at [541, 171] on icon at bounding box center [539, 176] width 10 height 11
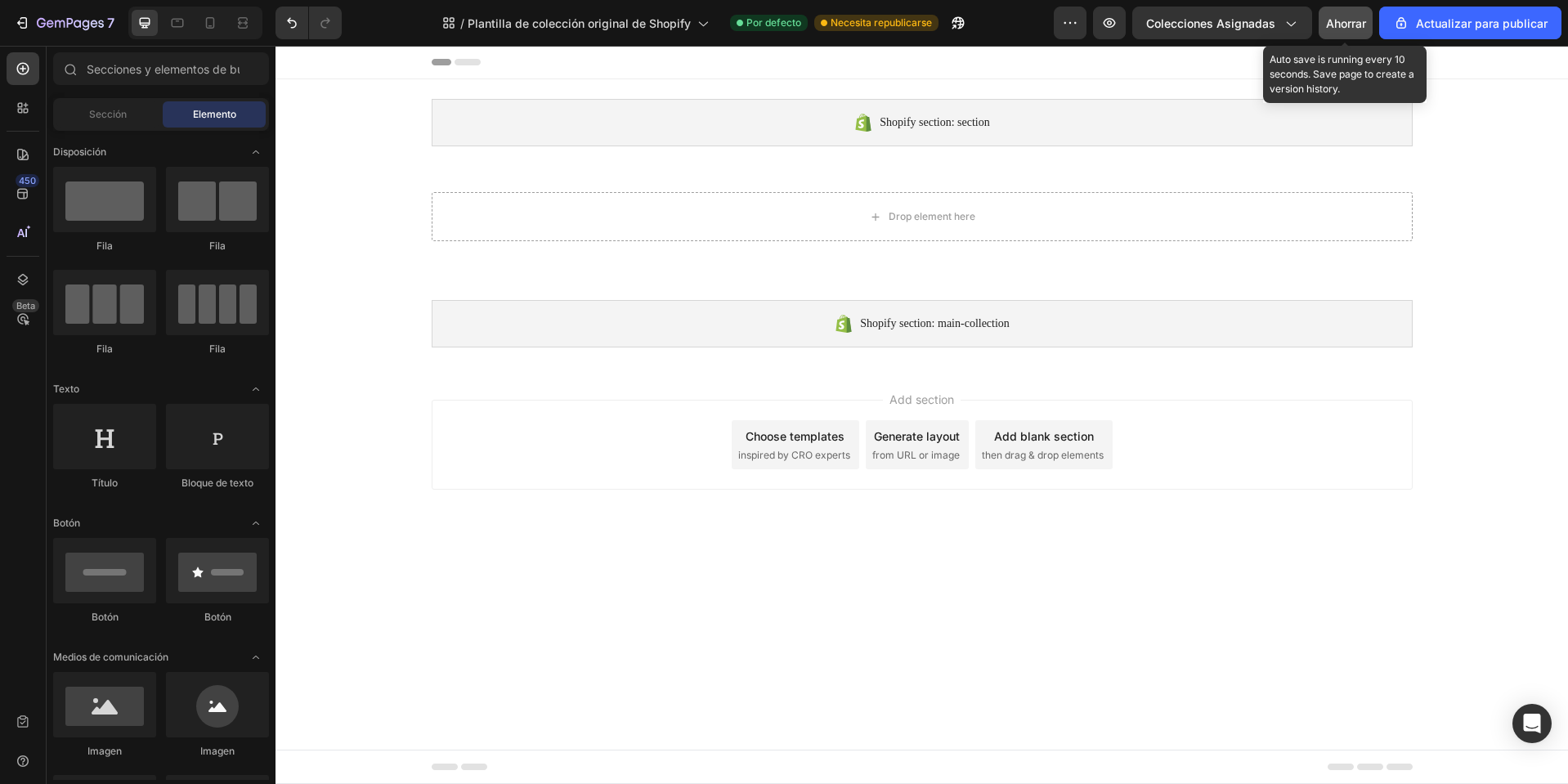
click at [1349, 35] on button "Ahorrar" at bounding box center [1346, 22] width 54 height 33
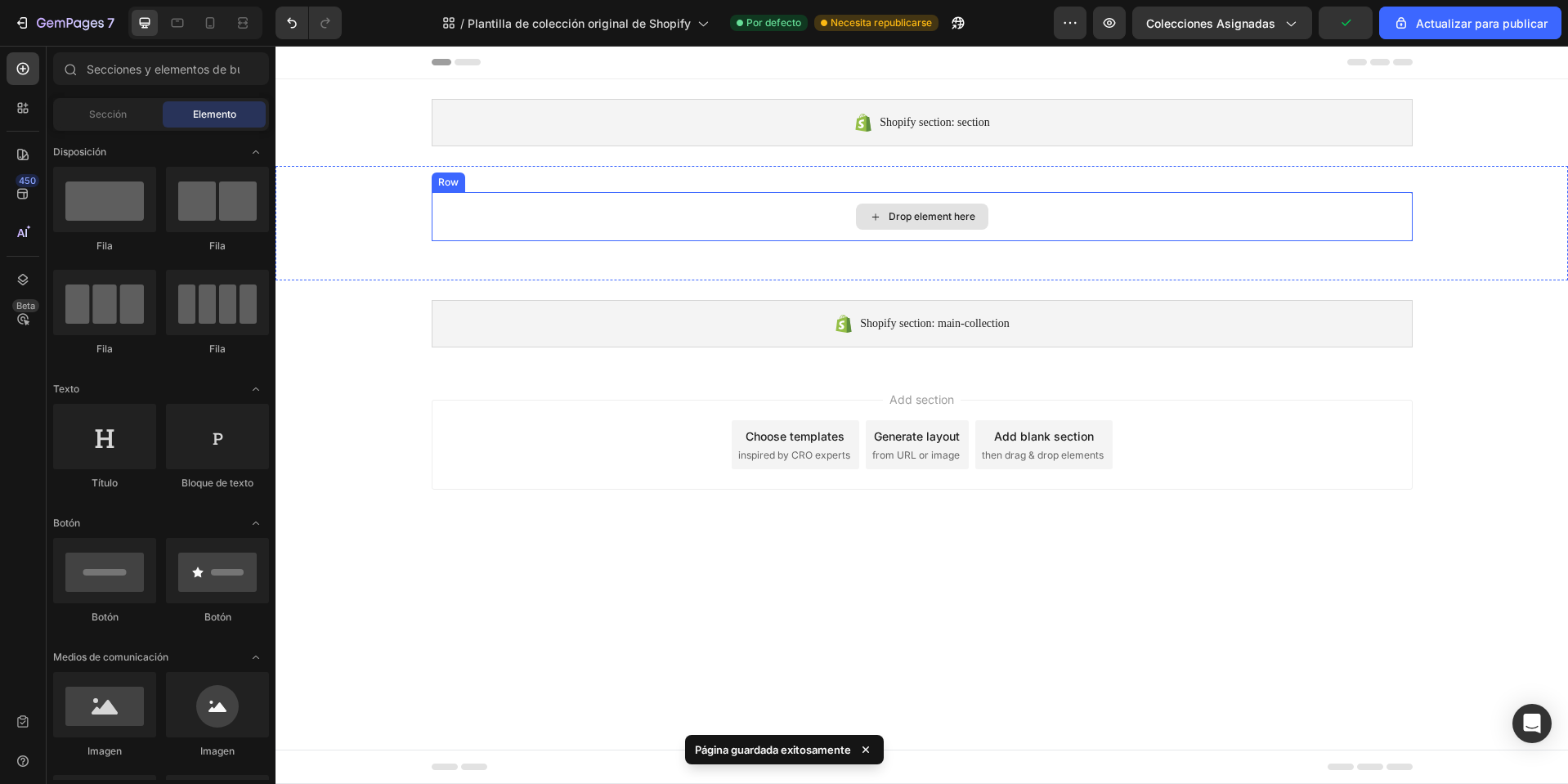
click at [953, 226] on div "Drop element here" at bounding box center [922, 217] width 133 height 26
click at [450, 194] on div "Drop element here" at bounding box center [922, 217] width 981 height 49
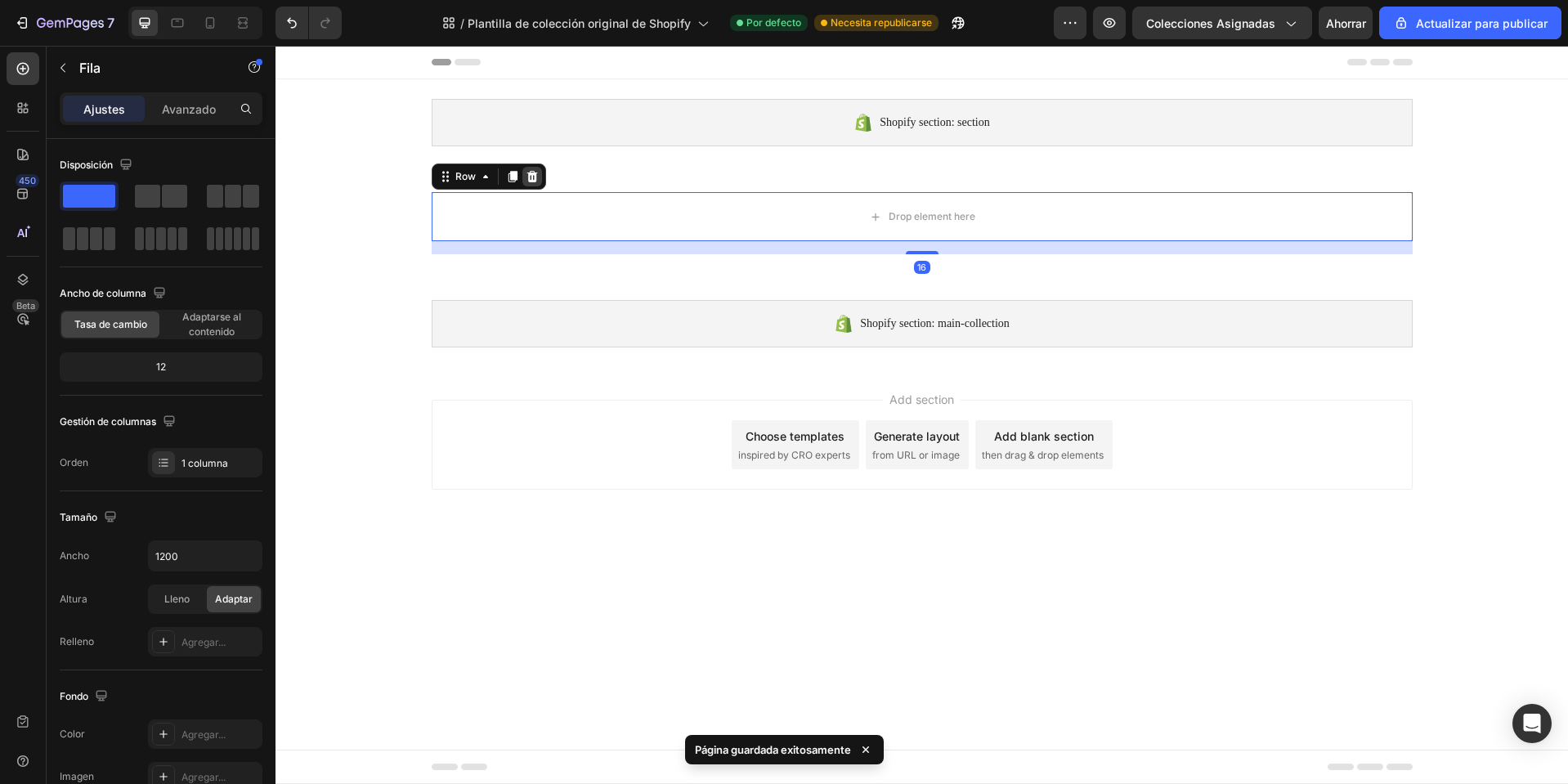
click at [526, 181] on icon at bounding box center [532, 176] width 13 height 13
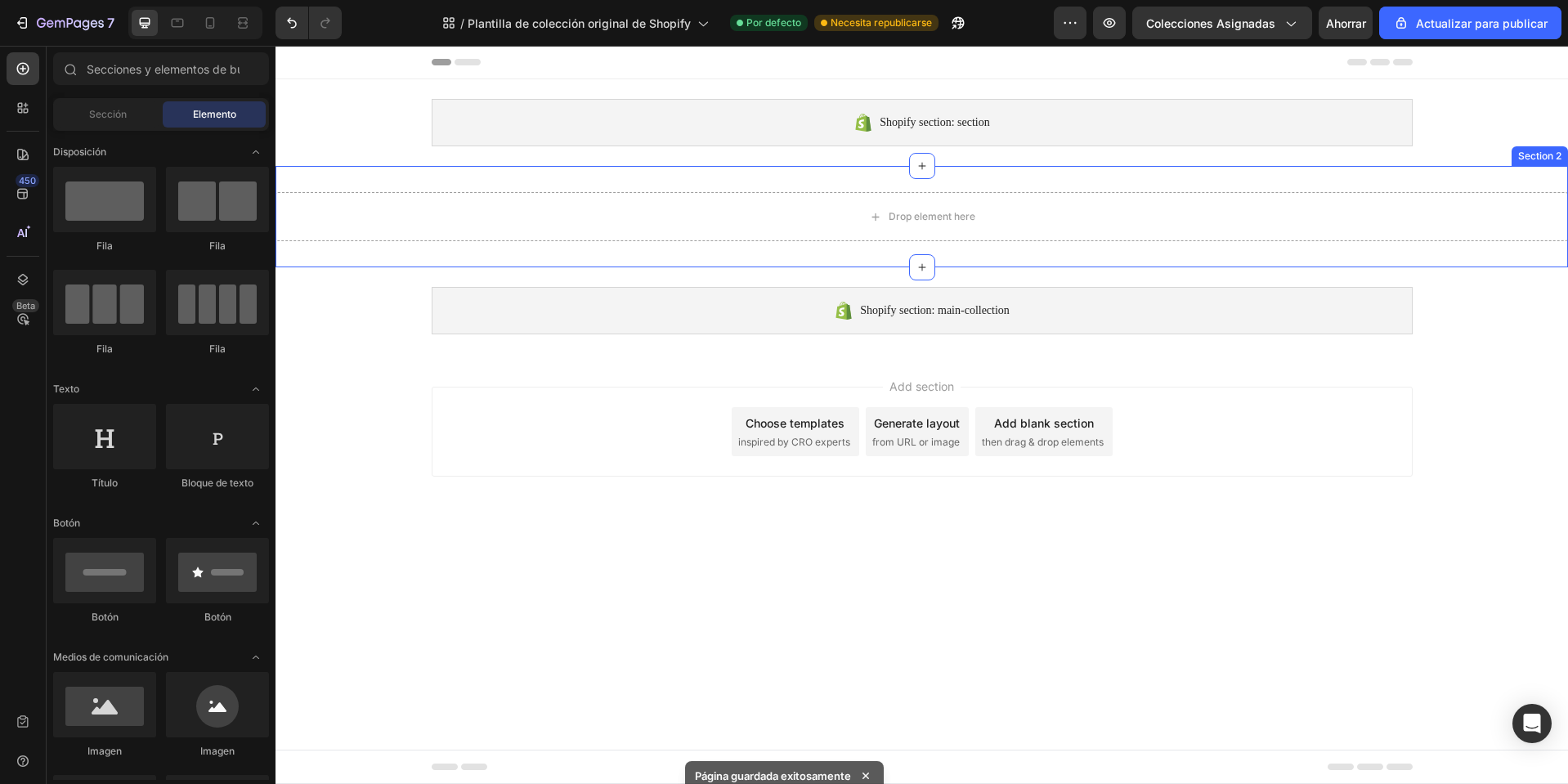
click at [543, 190] on div "Drop element here Section 2" at bounding box center [921, 217] width 1293 height 102
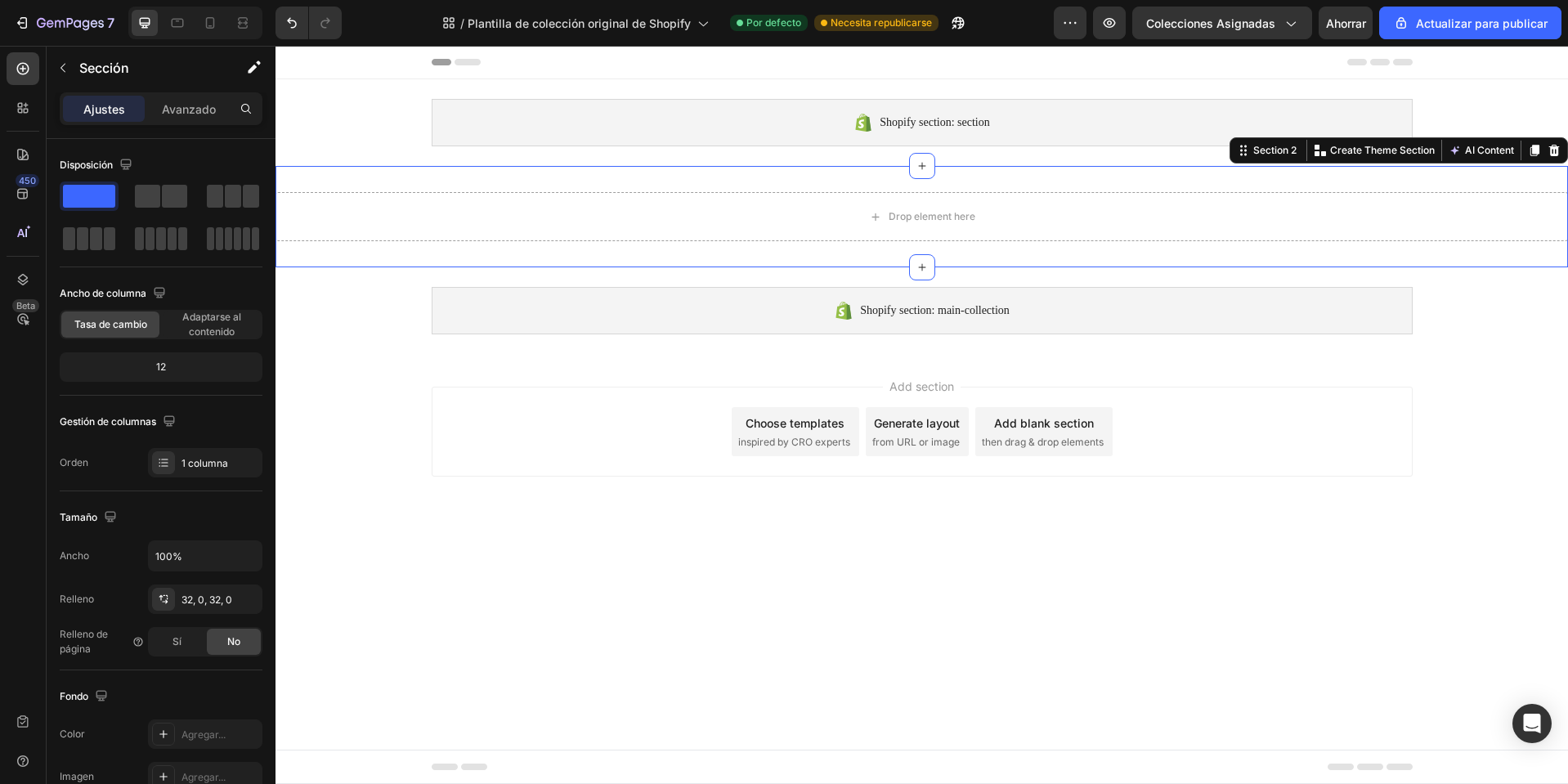
click at [1477, 168] on div "Drop element here Section 2 You can create reusable sections Create Theme Secti…" at bounding box center [921, 217] width 1293 height 102
click at [1555, 148] on icon at bounding box center [1554, 150] width 10 height 11
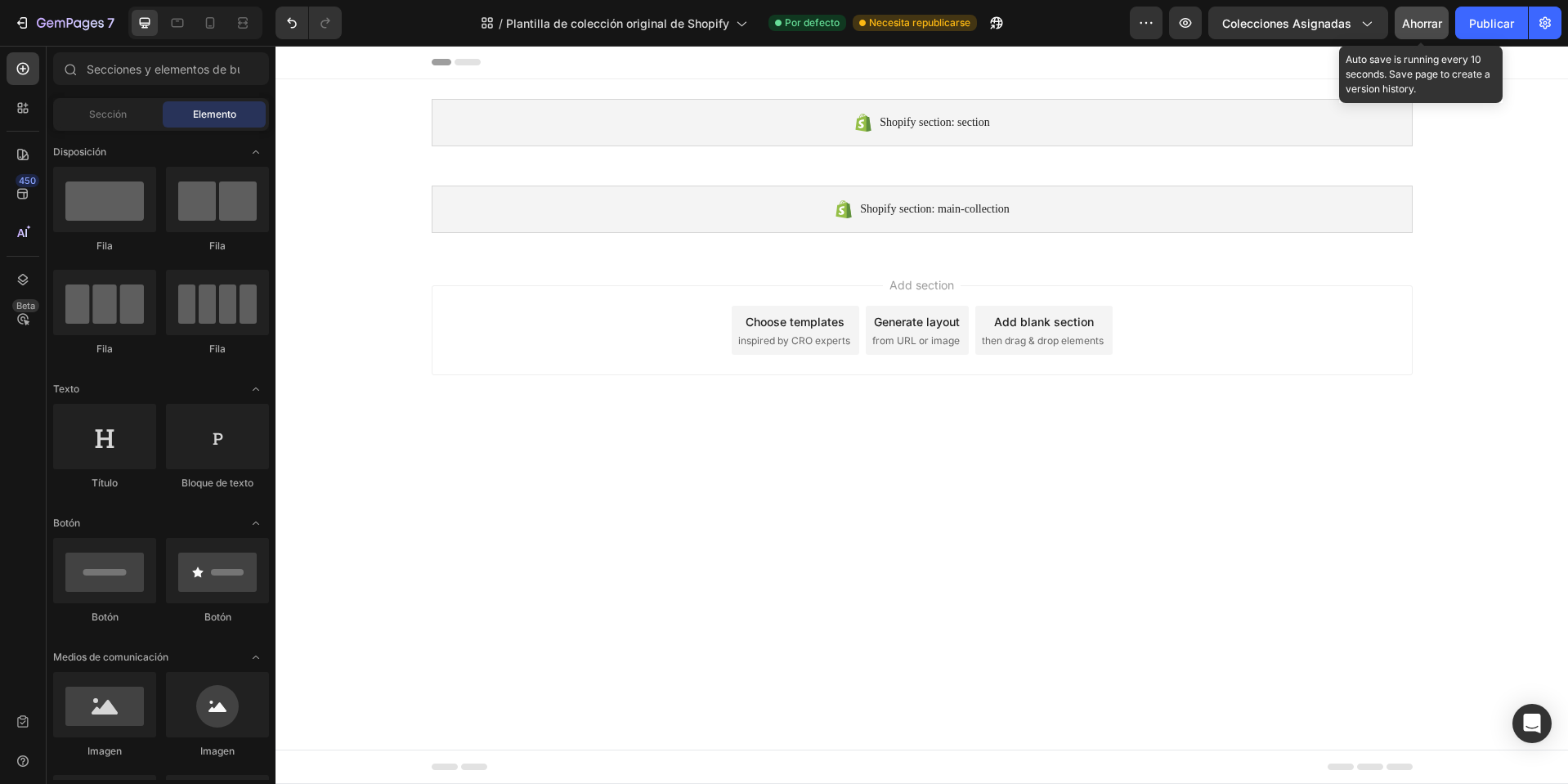
click at [1441, 35] on button "Ahorrar" at bounding box center [1422, 22] width 54 height 33
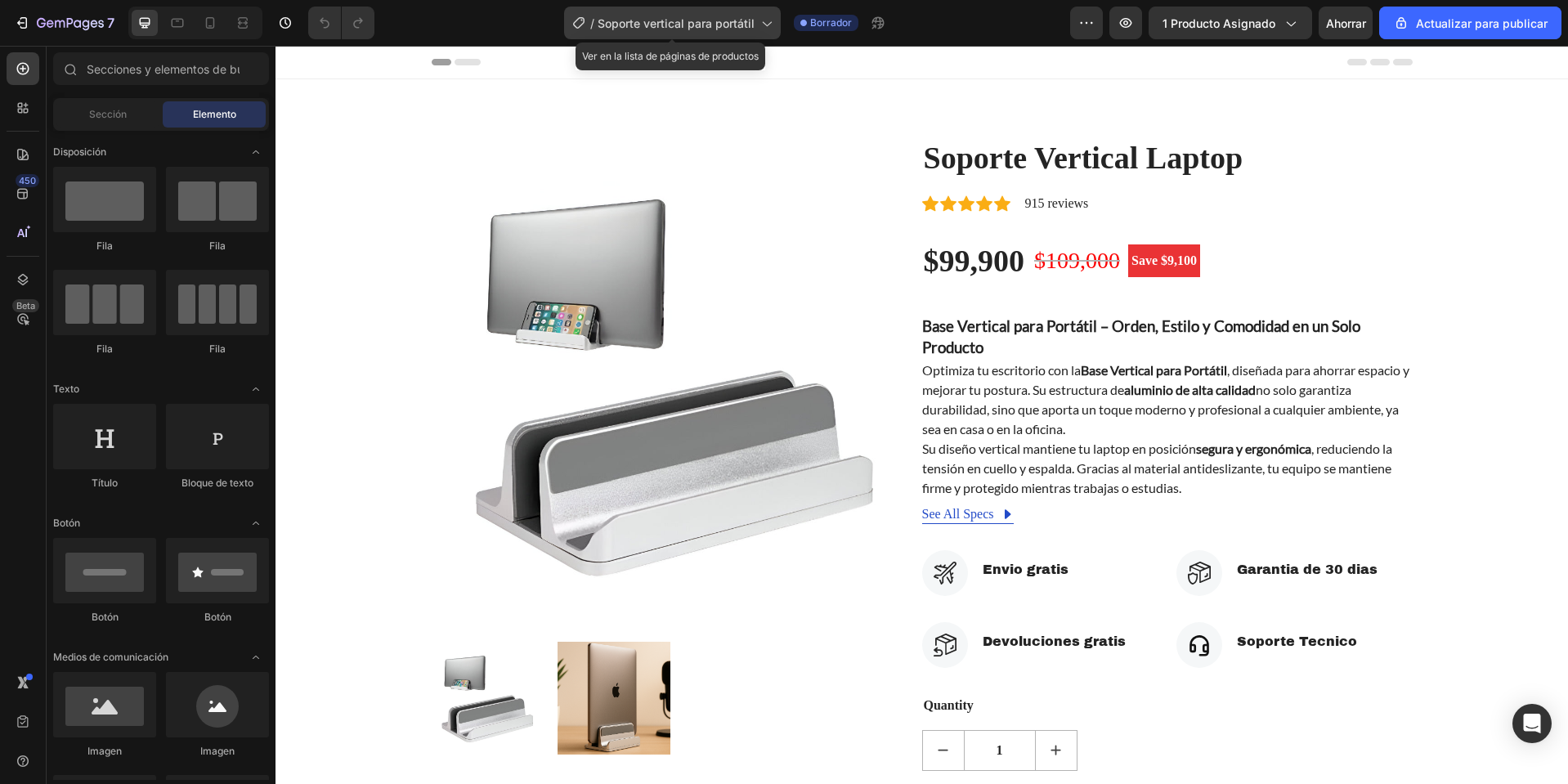
click at [729, 21] on font "Soporte vertical para portátil" at bounding box center [676, 23] width 157 height 14
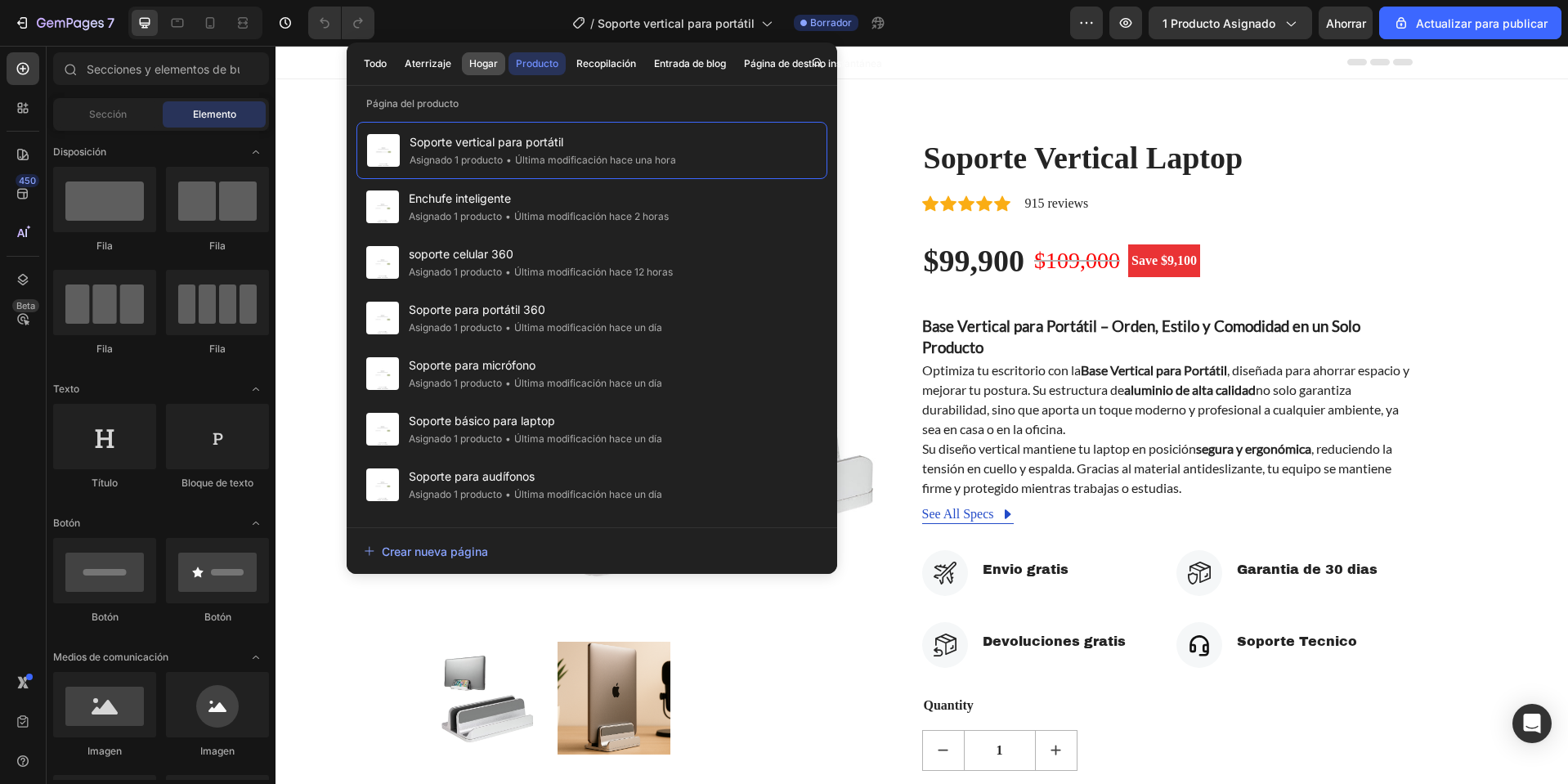
click at [492, 68] on font "Hogar" at bounding box center [483, 63] width 29 height 12
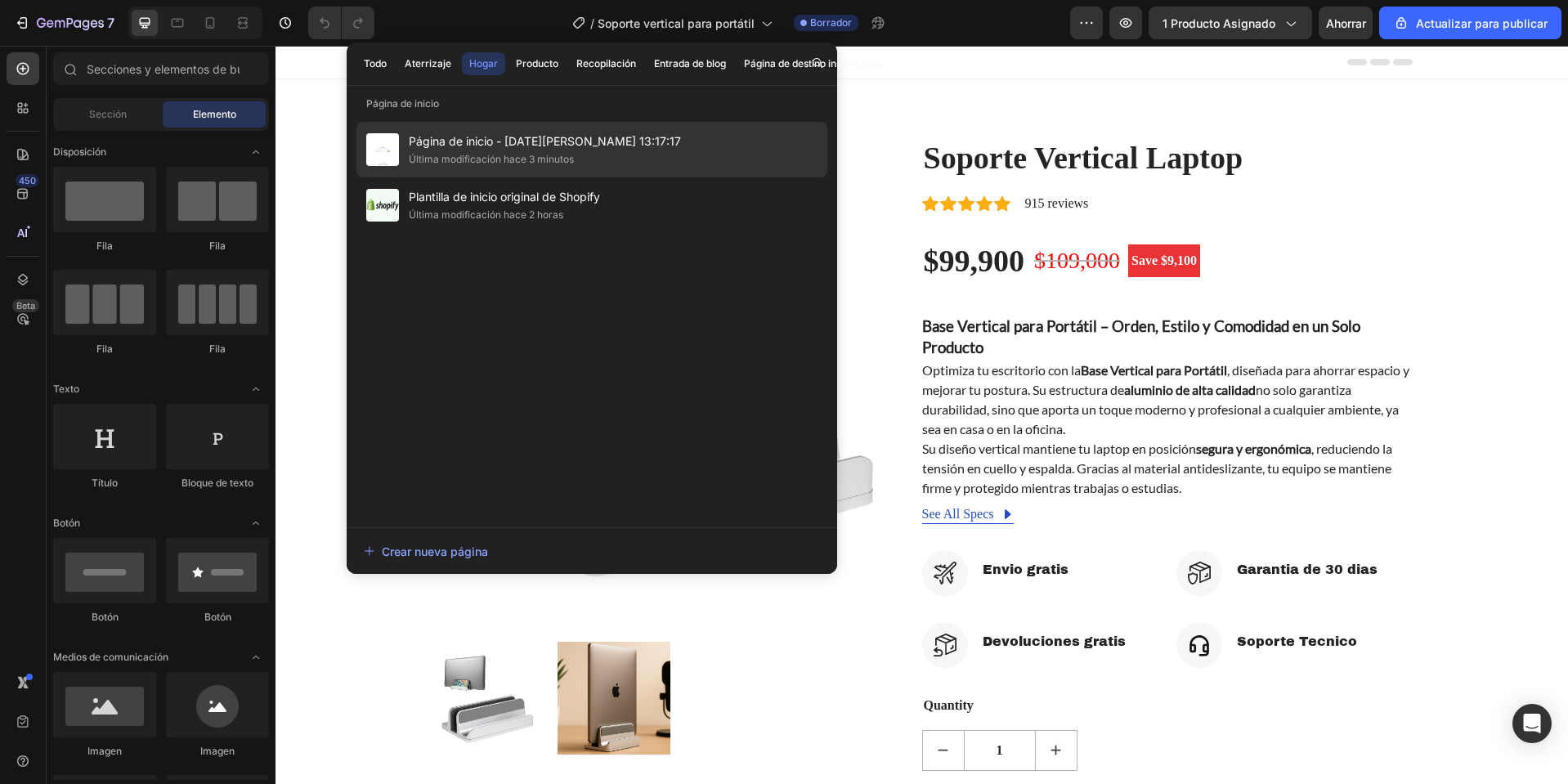
click at [498, 145] on font "Página de inicio - [DATE][PERSON_NAME] 13:17:17" at bounding box center [545, 141] width 273 height 14
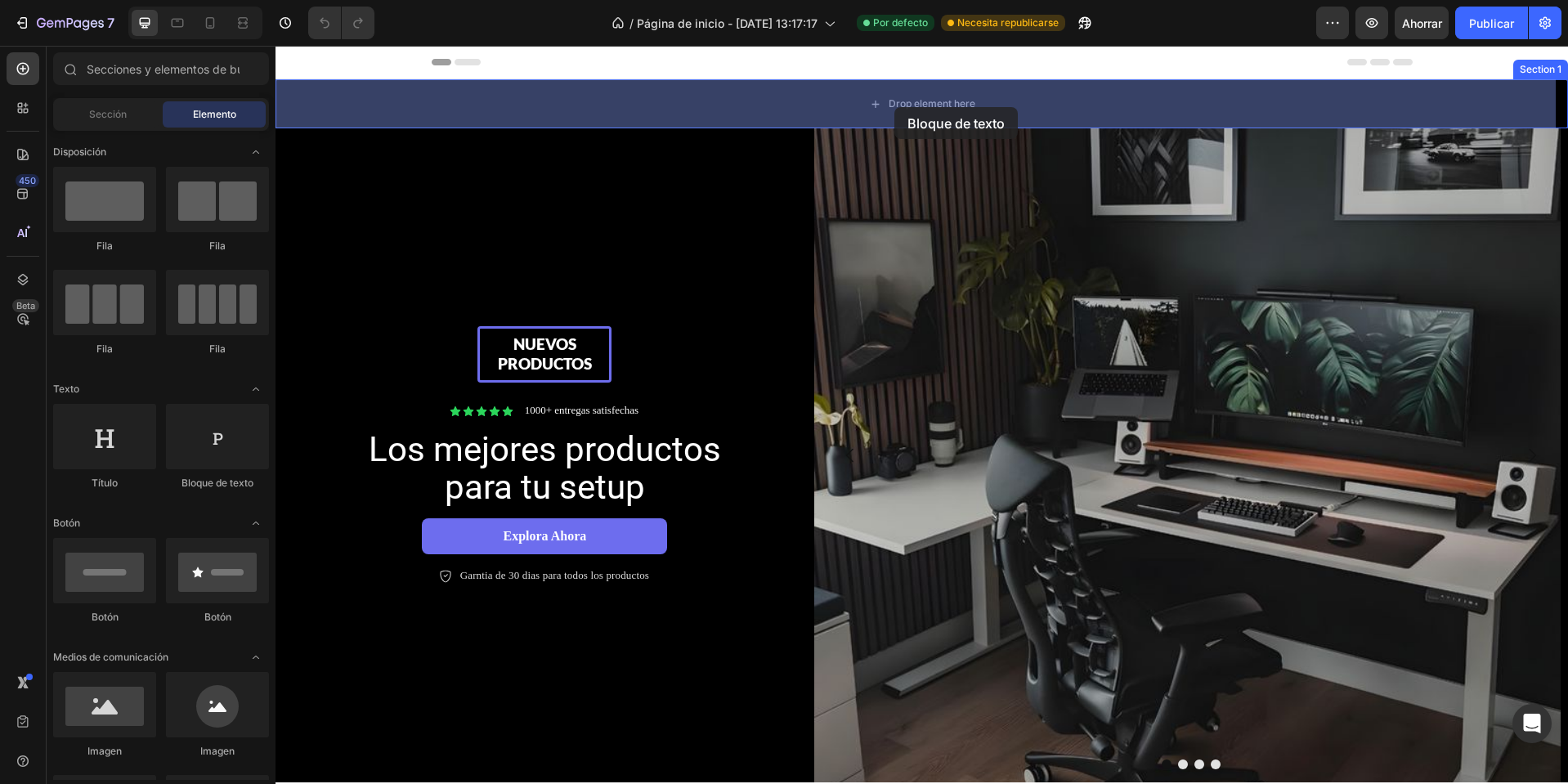
drag, startPoint x: 482, startPoint y: 487, endPoint x: 894, endPoint y: 107, distance: 560.5
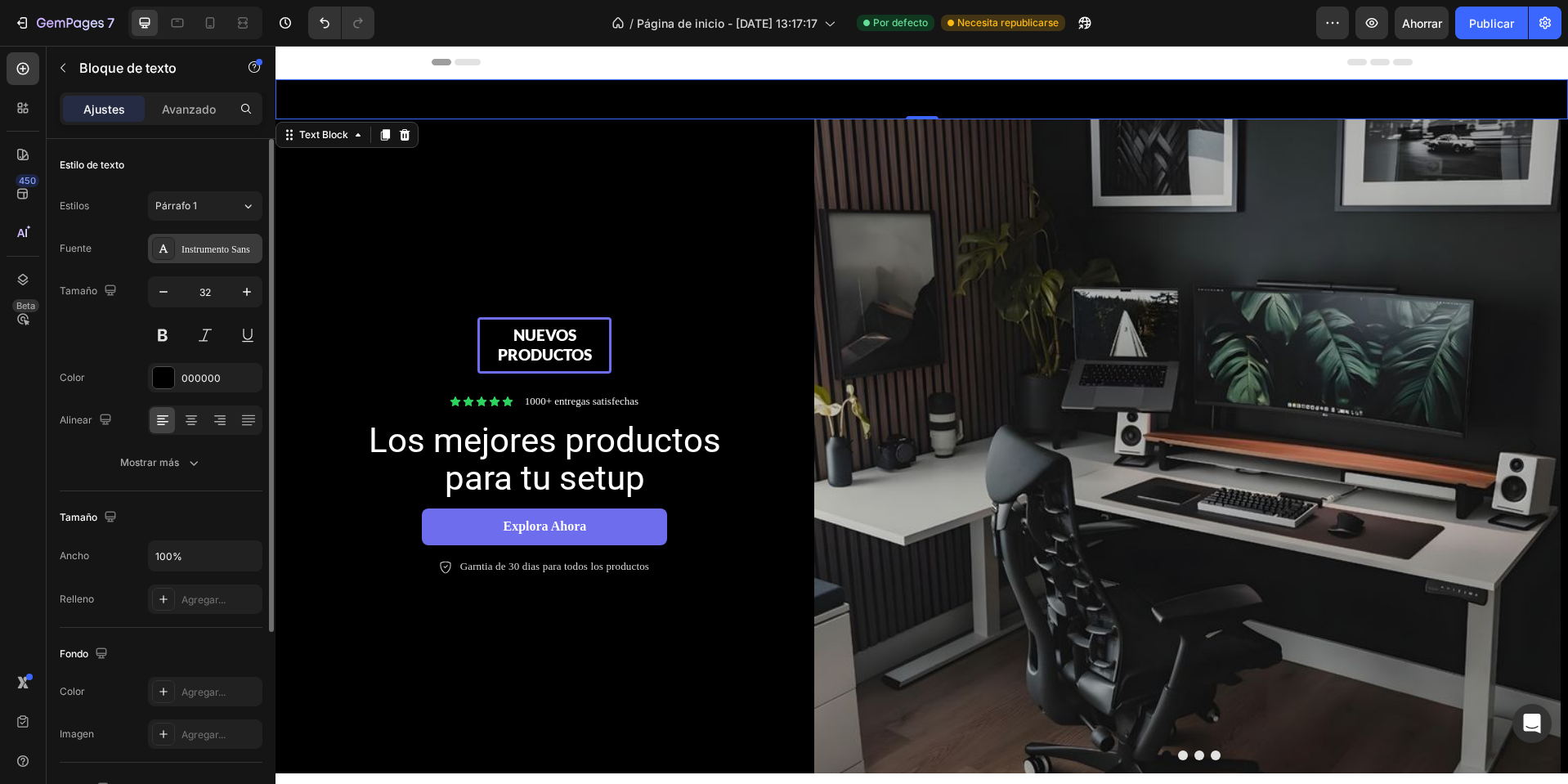
click at [209, 242] on div "Instrumento Sans" at bounding box center [219, 249] width 77 height 15
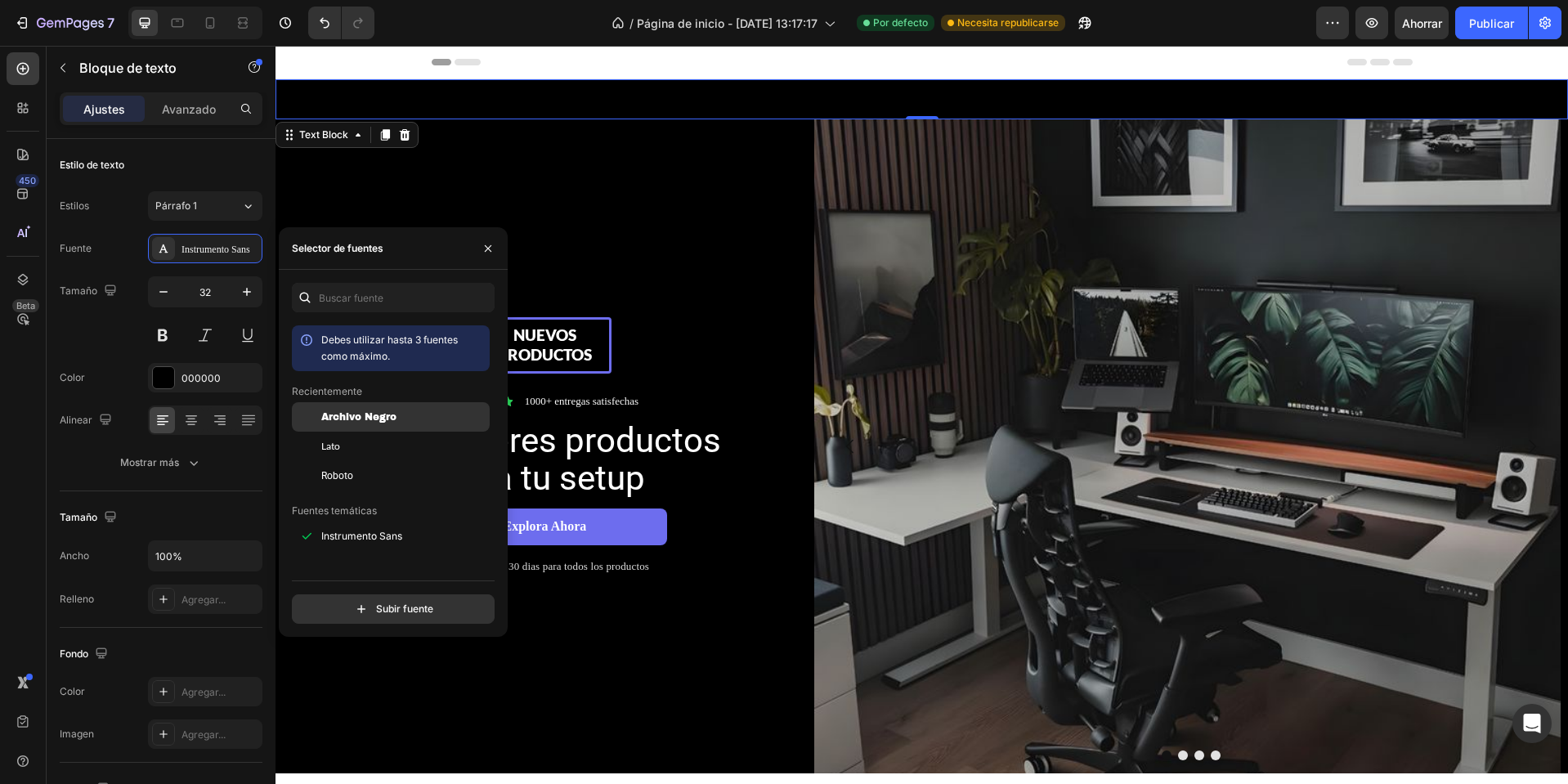
click at [376, 417] on font "Archivo Negro" at bounding box center [358, 417] width 76 height 11
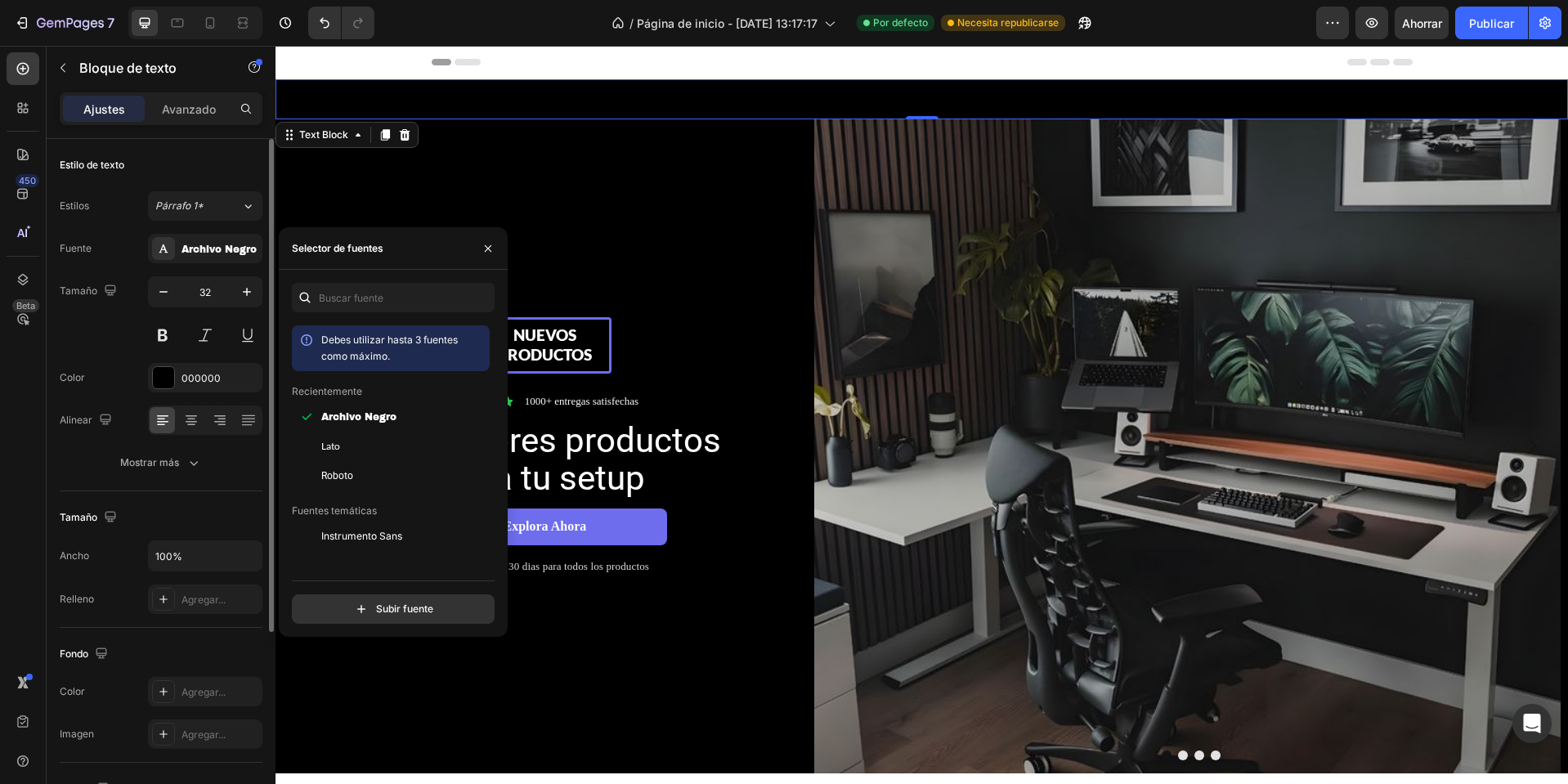
click at [208, 628] on div "Estilo de texto Estilos Párrafo 1* Fuente Archivo Negro Tamaño 32 Color 000000 …" at bounding box center [161, 695] width 203 height 135
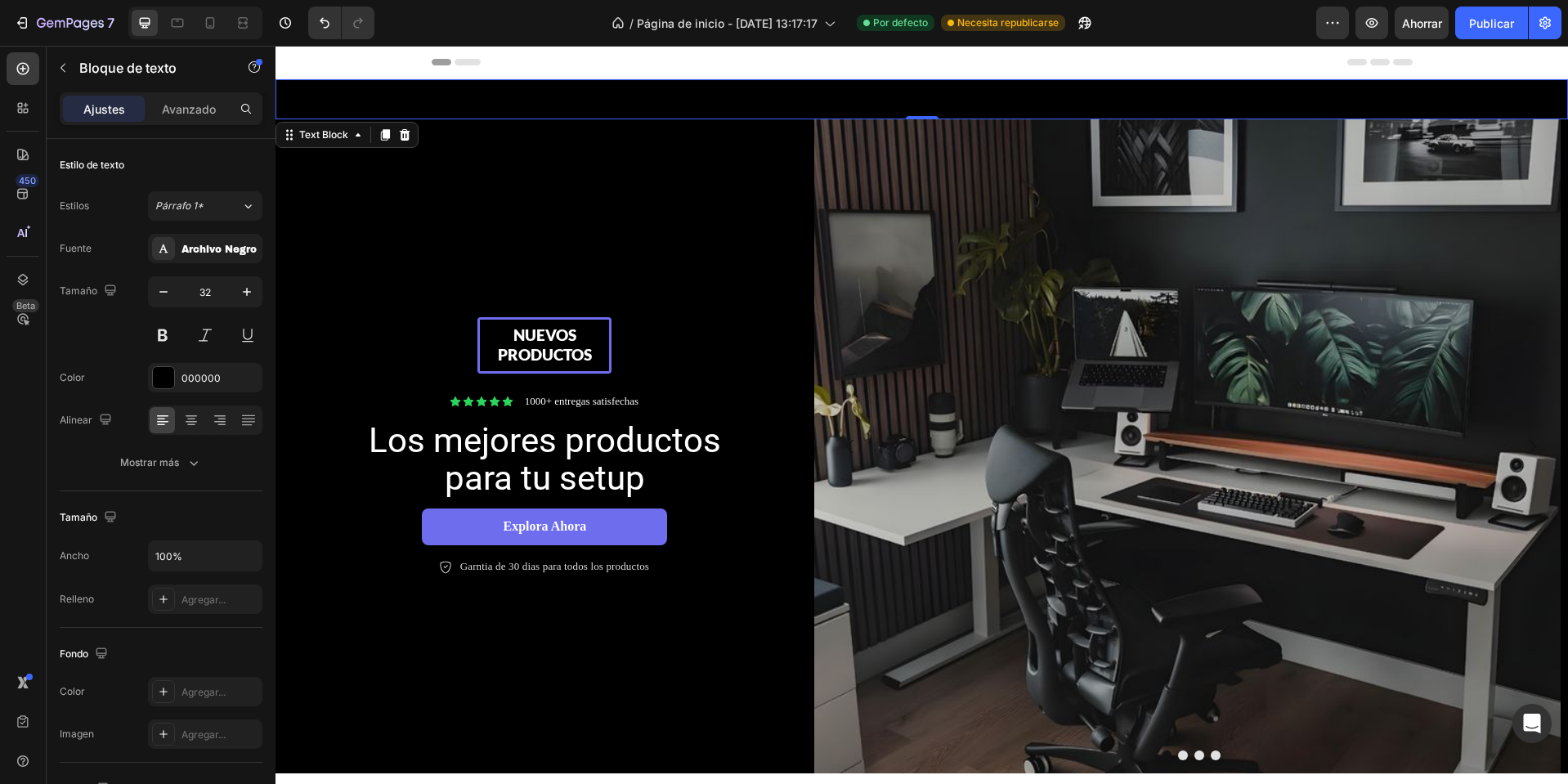
click at [893, 103] on div "Replace this text with your content" at bounding box center [921, 99] width 1293 height 40
click at [893, 103] on p "Replace this text with your content" at bounding box center [922, 99] width 1290 height 36
click at [966, 109] on p "Replace this text with your content" at bounding box center [922, 99] width 1290 height 36
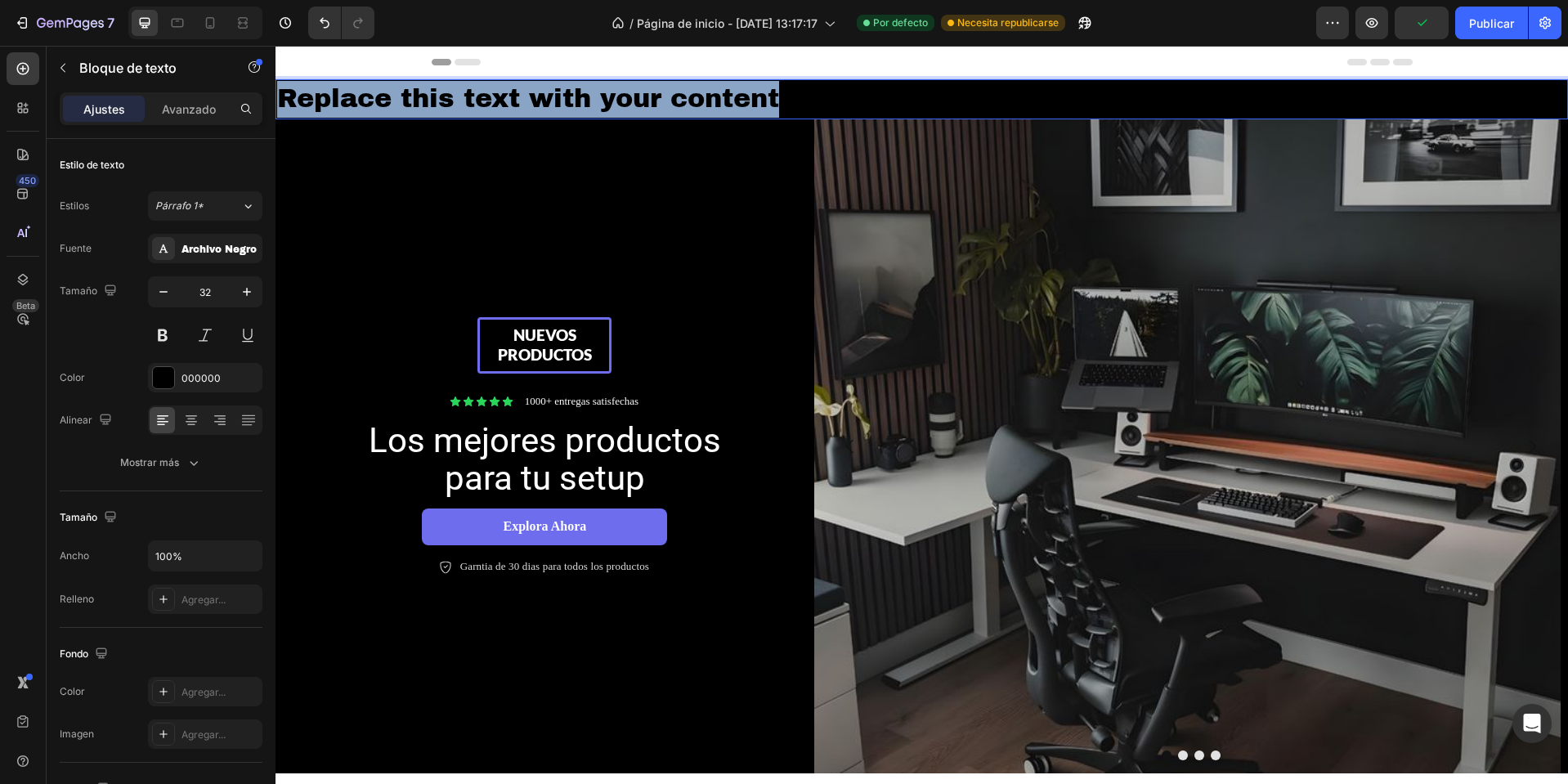
click at [966, 109] on p "Replace this text with your content" at bounding box center [922, 99] width 1290 height 36
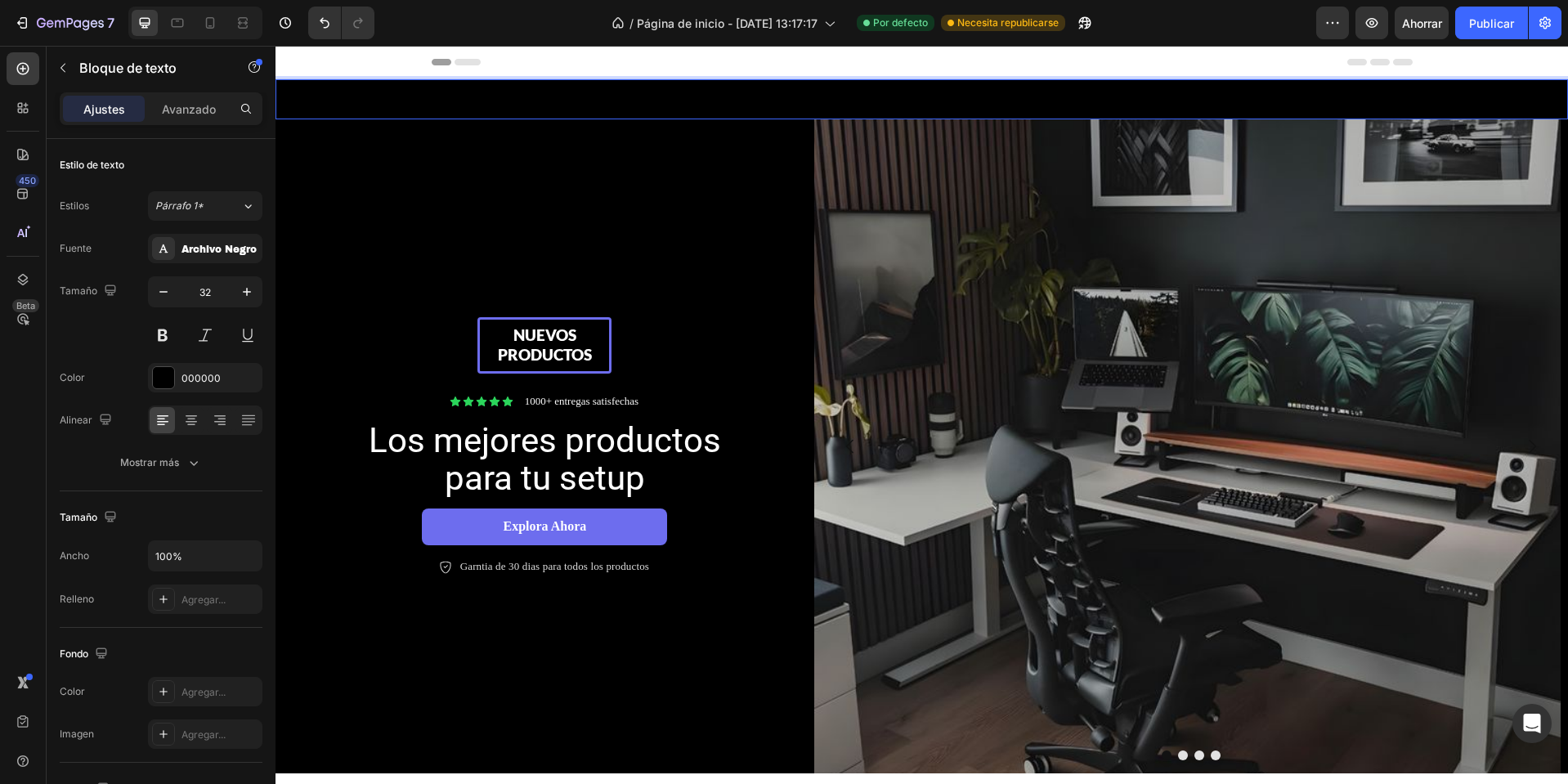
click at [776, 106] on p "x" at bounding box center [922, 99] width 1290 height 36
click at [153, 386] on div at bounding box center [163, 377] width 21 height 21
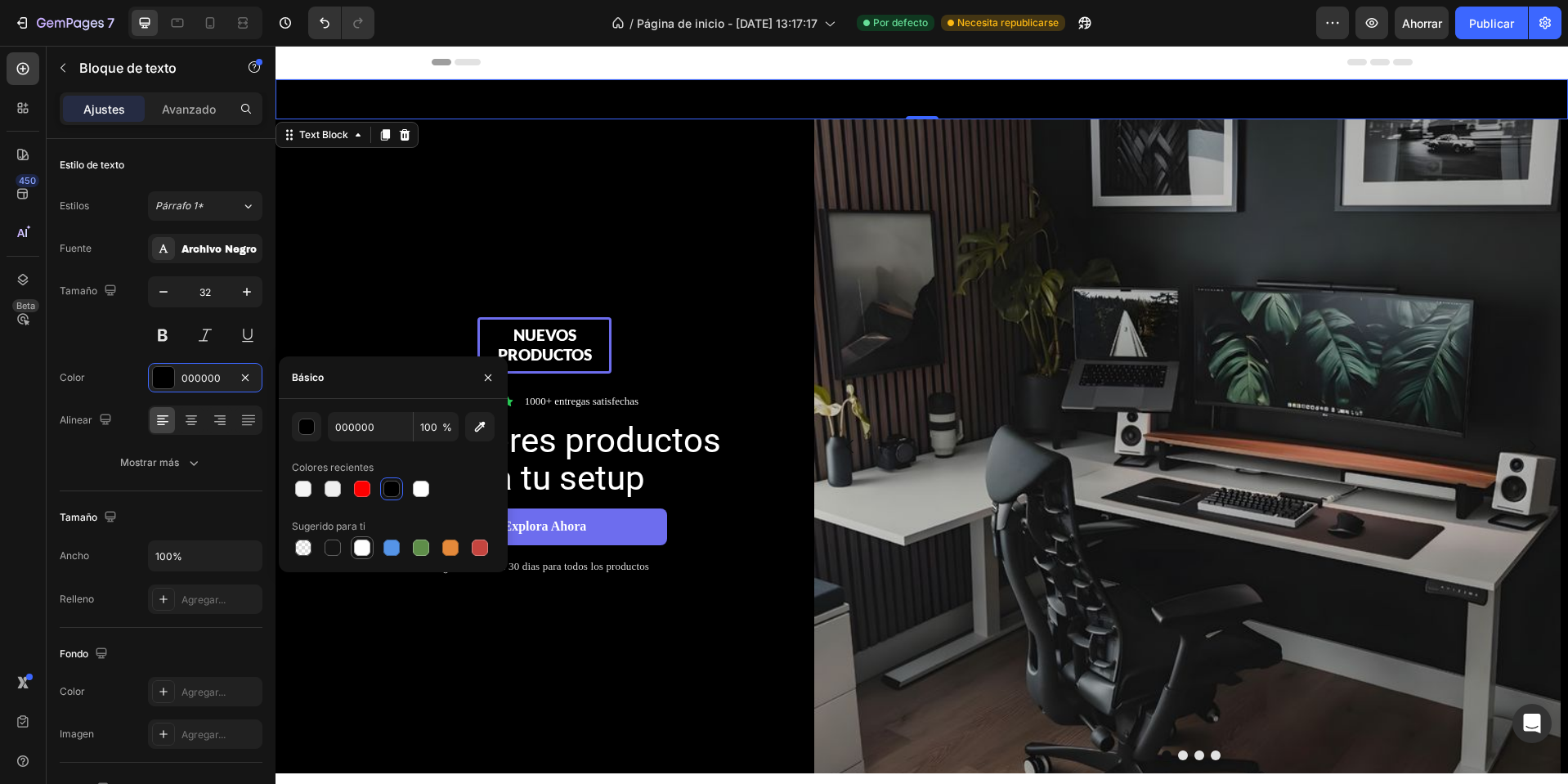
click at [359, 549] on div at bounding box center [362, 548] width 17 height 17
type input "FFFFFF"
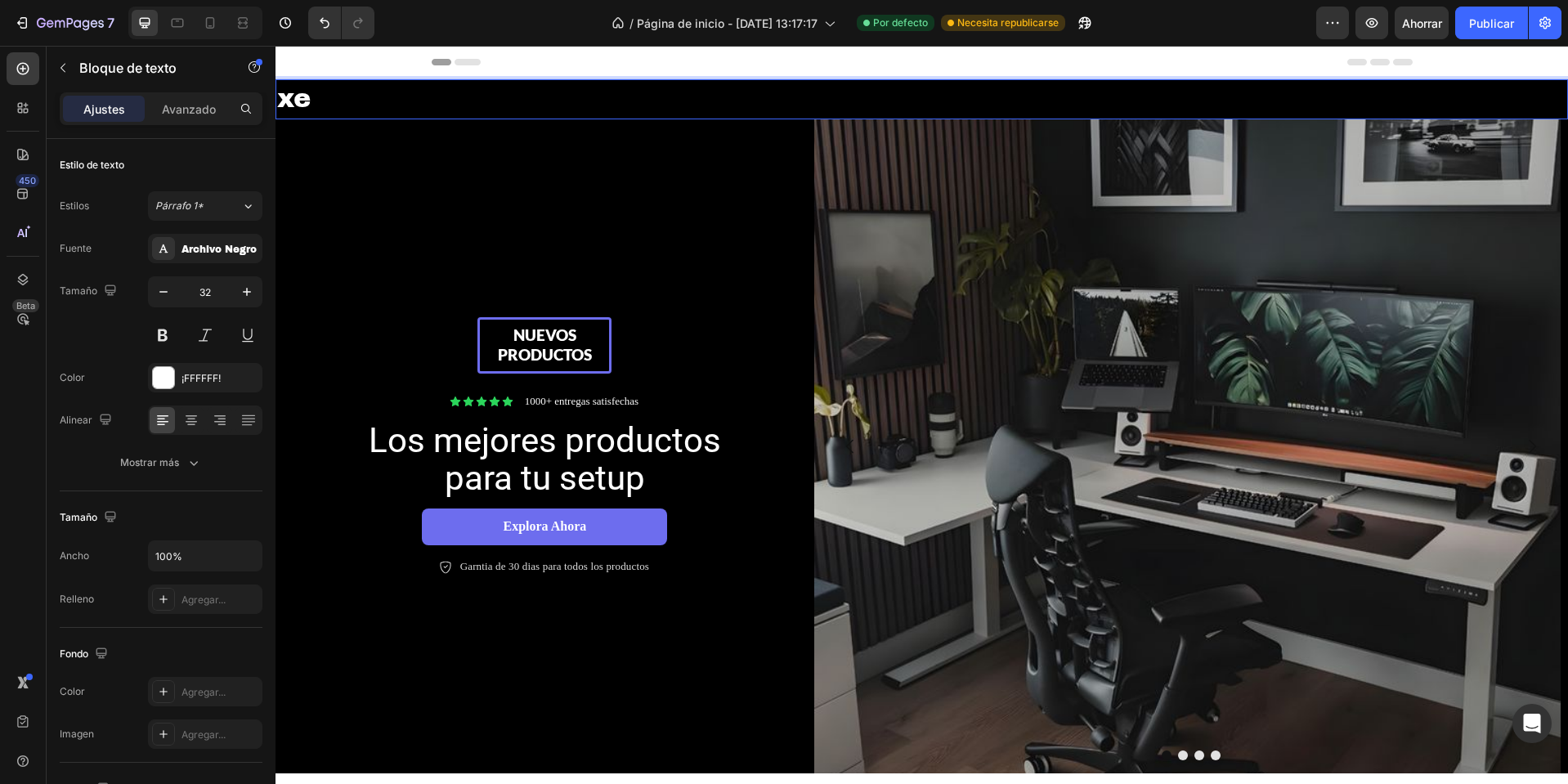
click at [452, 94] on p "xe" at bounding box center [922, 99] width 1290 height 36
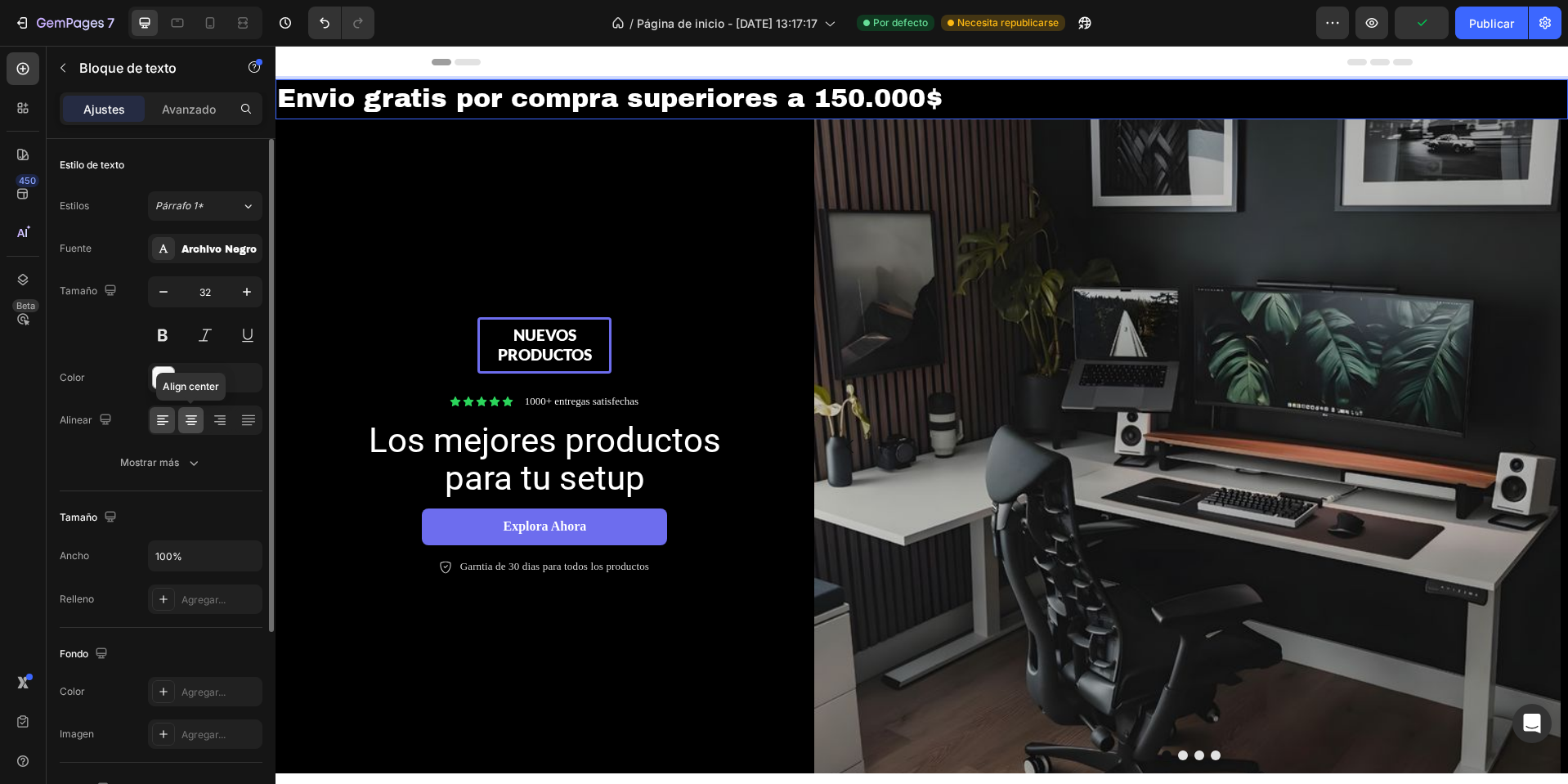
click at [188, 420] on icon at bounding box center [191, 421] width 17 height 17
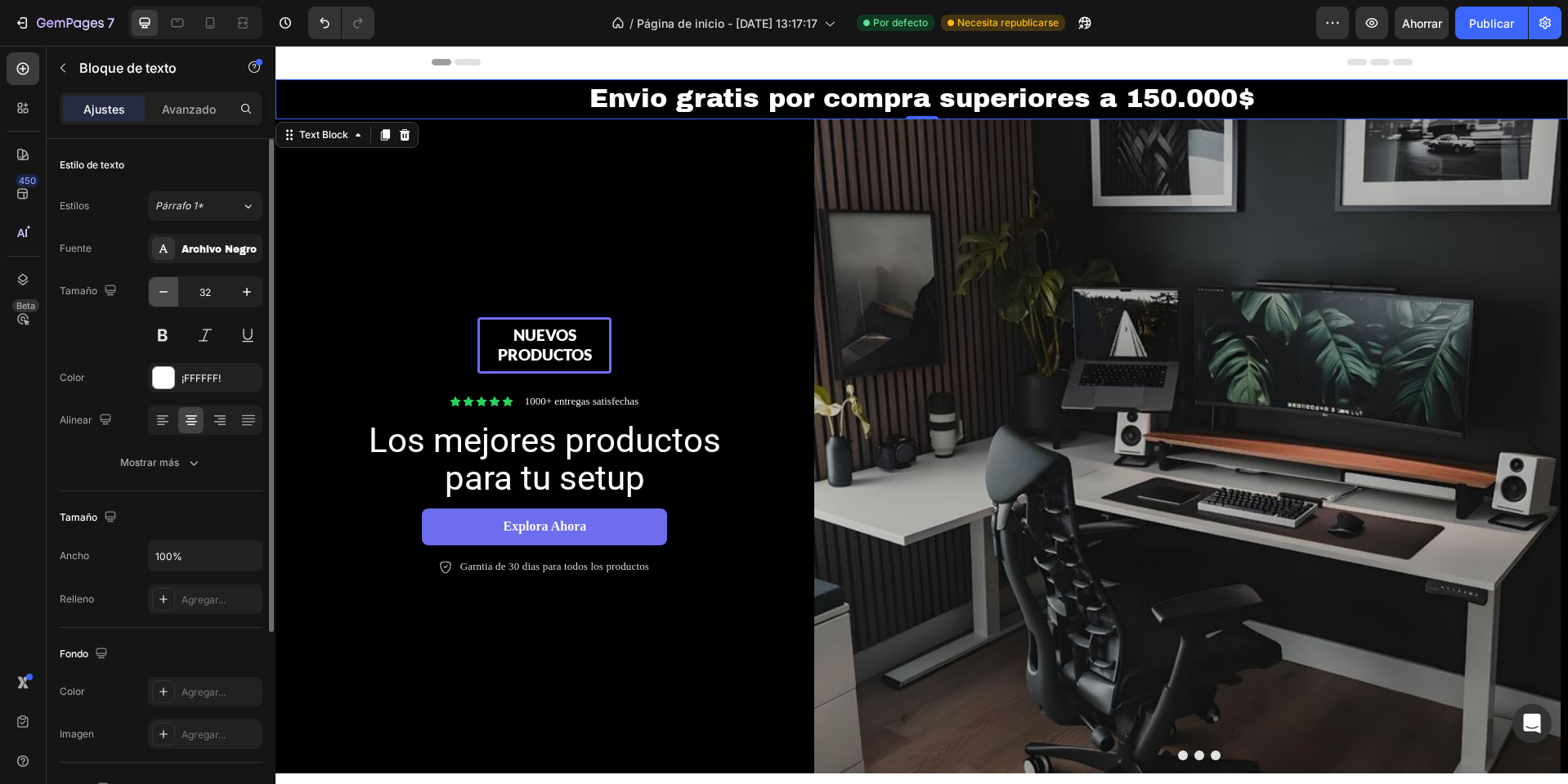
click at [171, 291] on icon "button" at bounding box center [163, 292] width 17 height 17
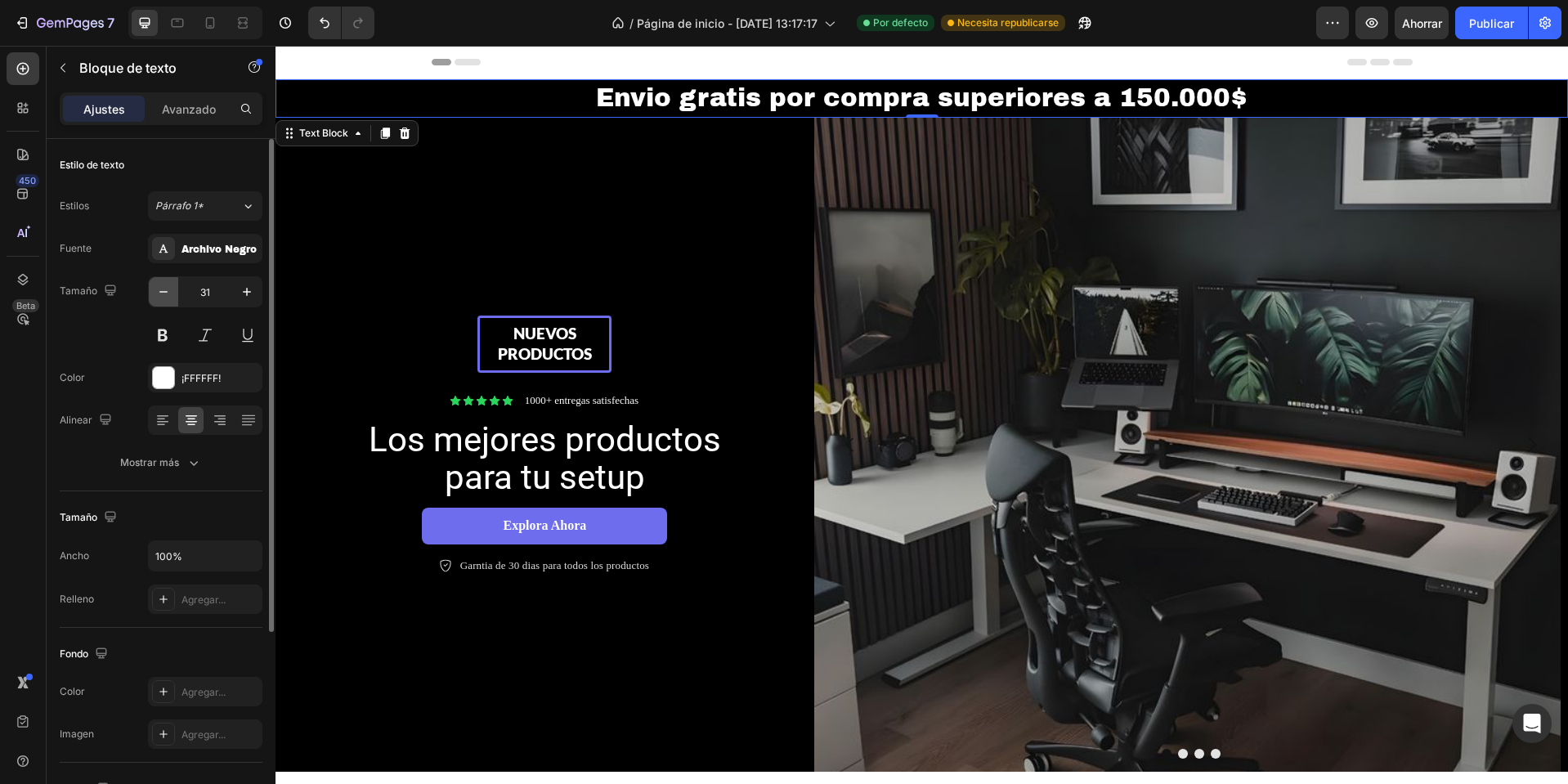
click at [171, 291] on icon "button" at bounding box center [163, 292] width 17 height 17
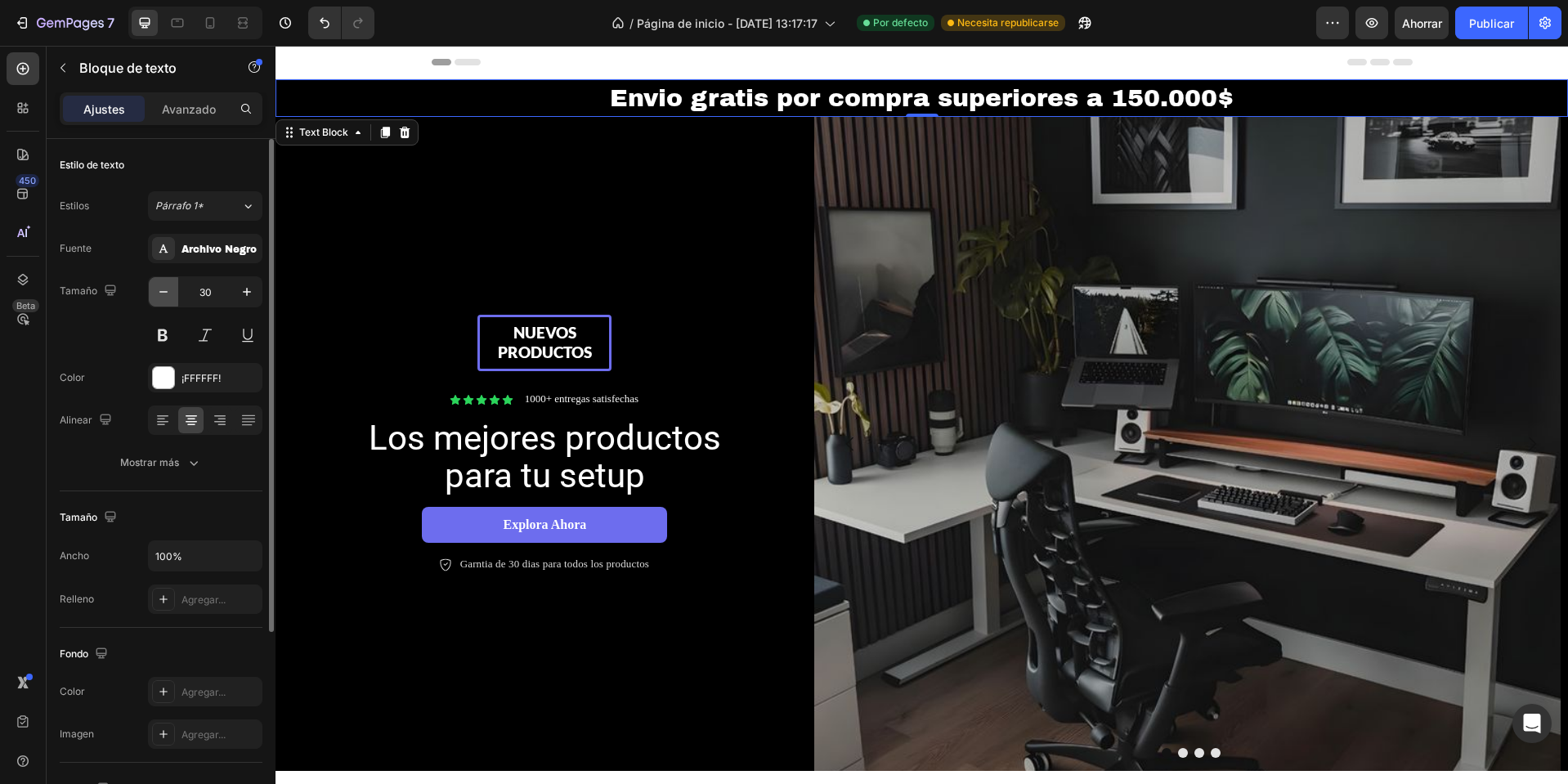
click at [171, 291] on icon "button" at bounding box center [163, 292] width 17 height 17
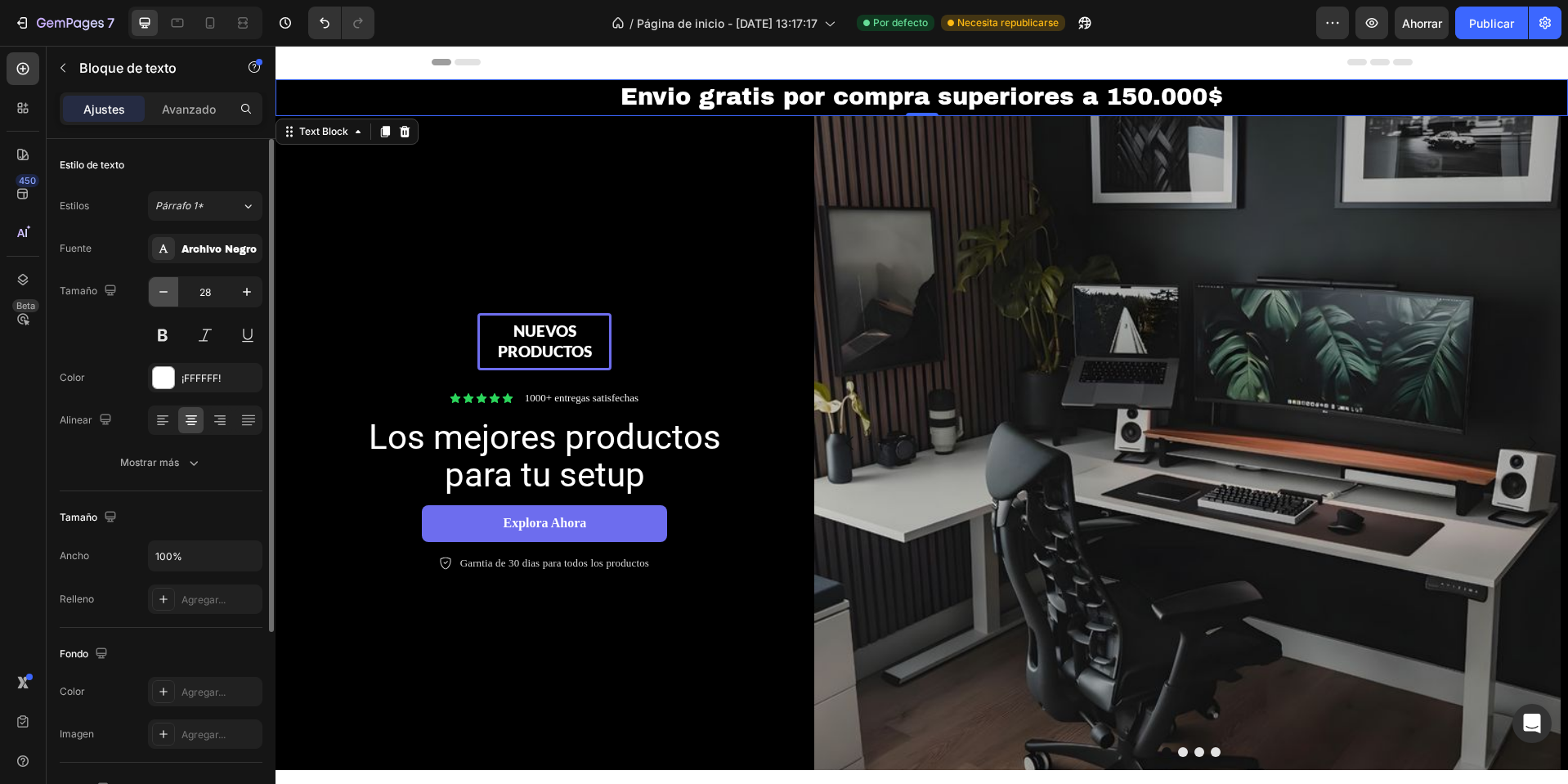
click at [171, 291] on icon "button" at bounding box center [163, 292] width 17 height 17
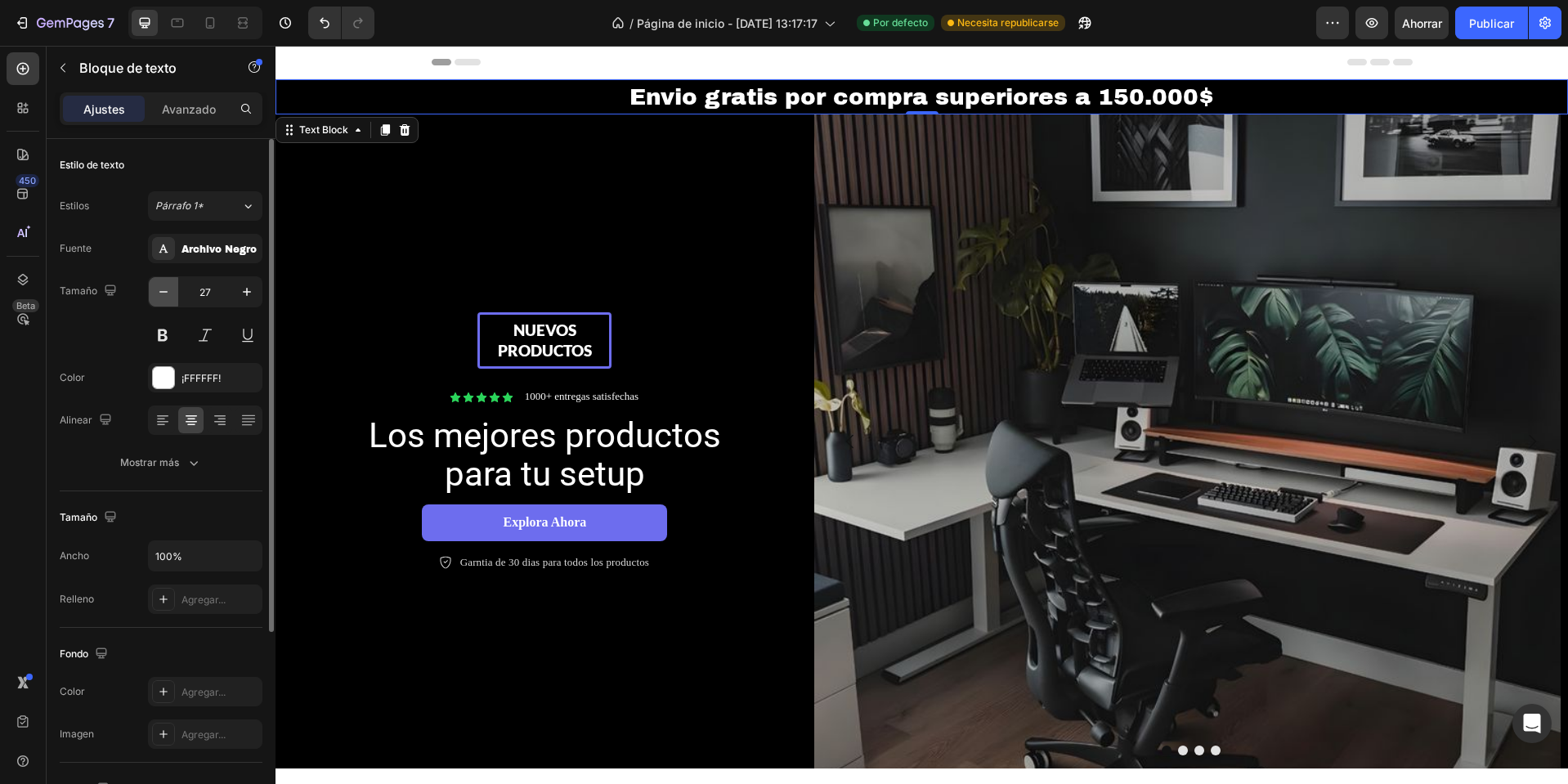
click at [171, 291] on icon "button" at bounding box center [163, 292] width 17 height 17
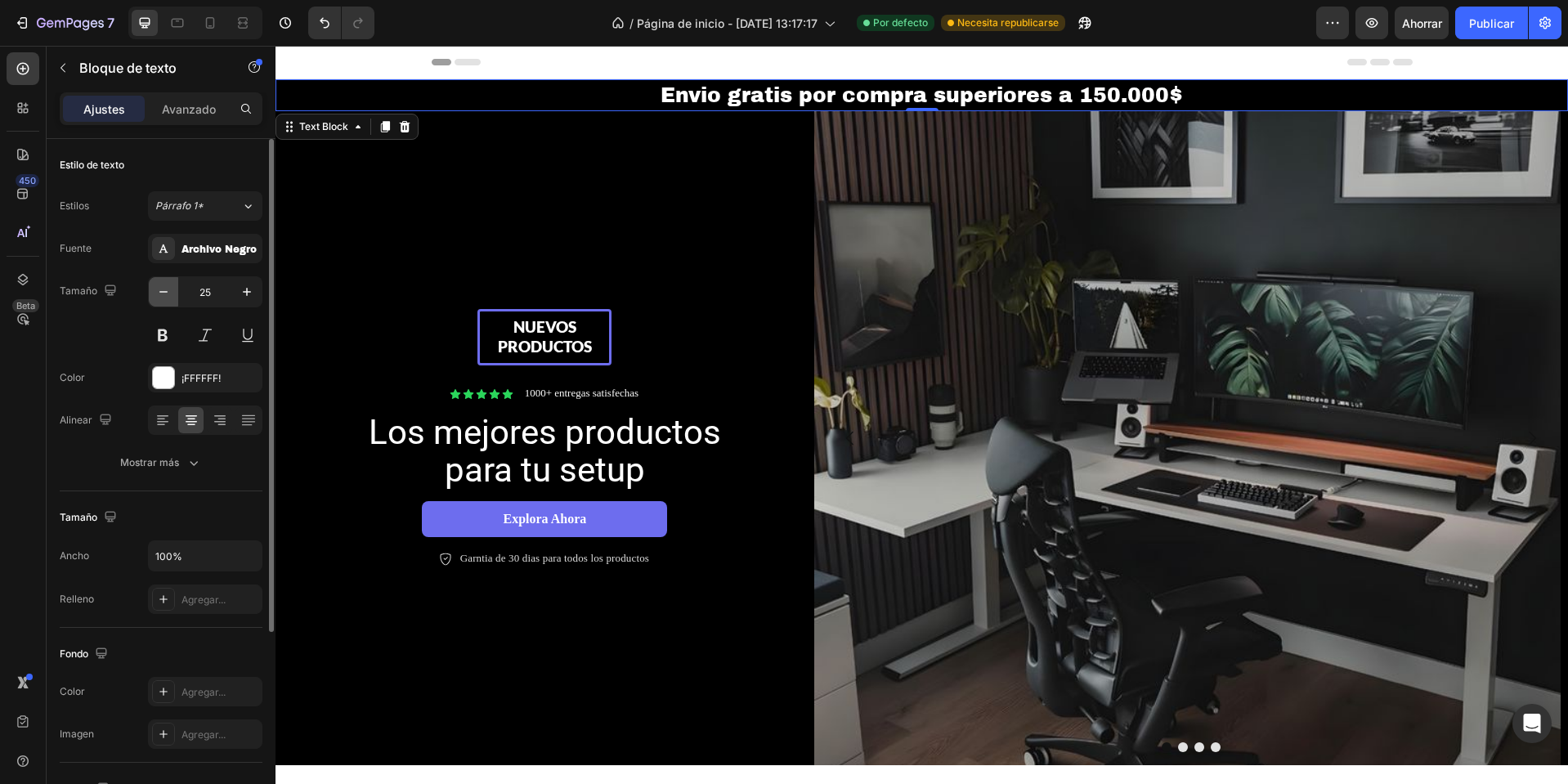
click at [171, 291] on icon "button" at bounding box center [163, 292] width 17 height 17
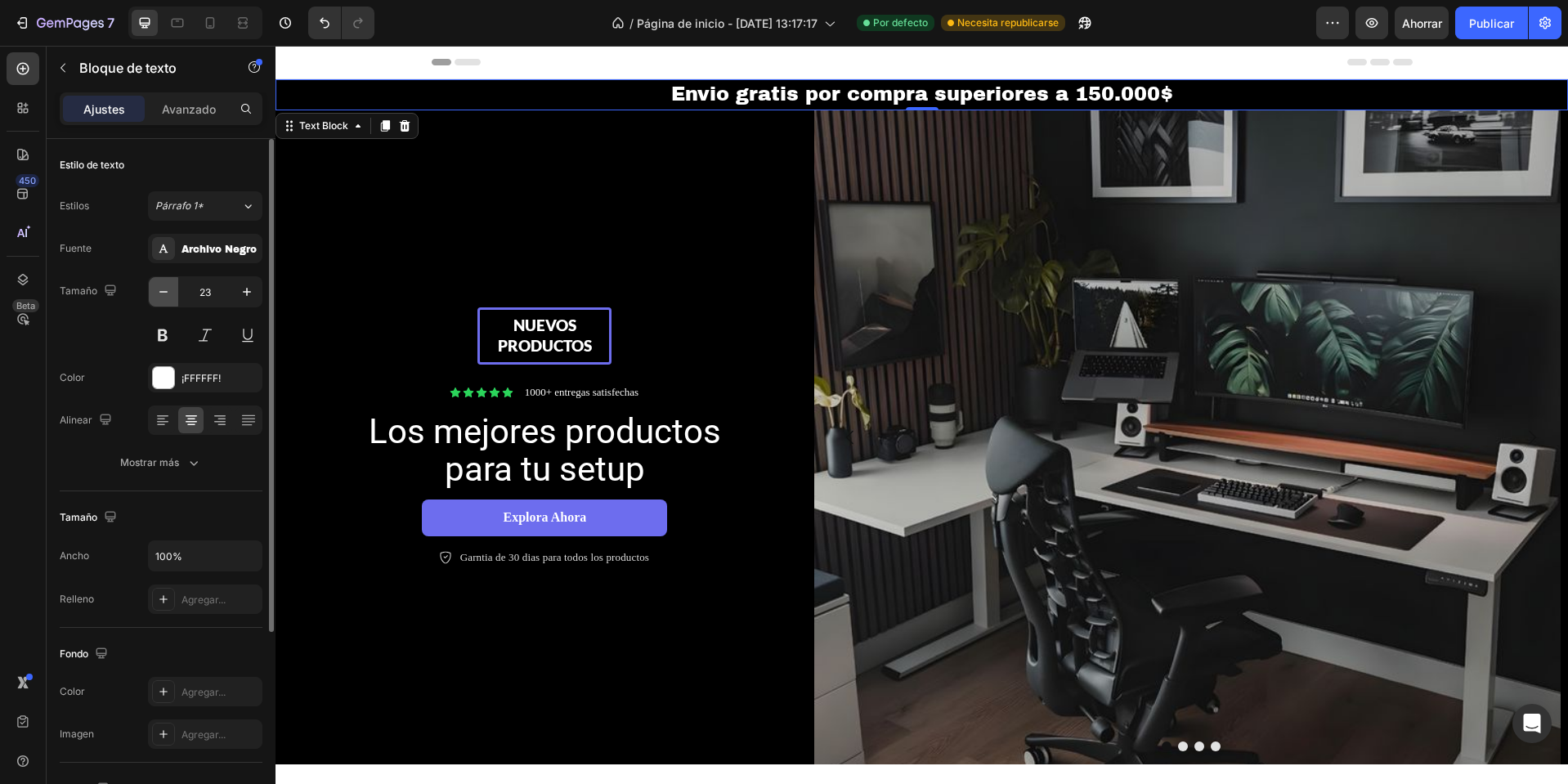
click at [171, 291] on icon "button" at bounding box center [163, 292] width 17 height 17
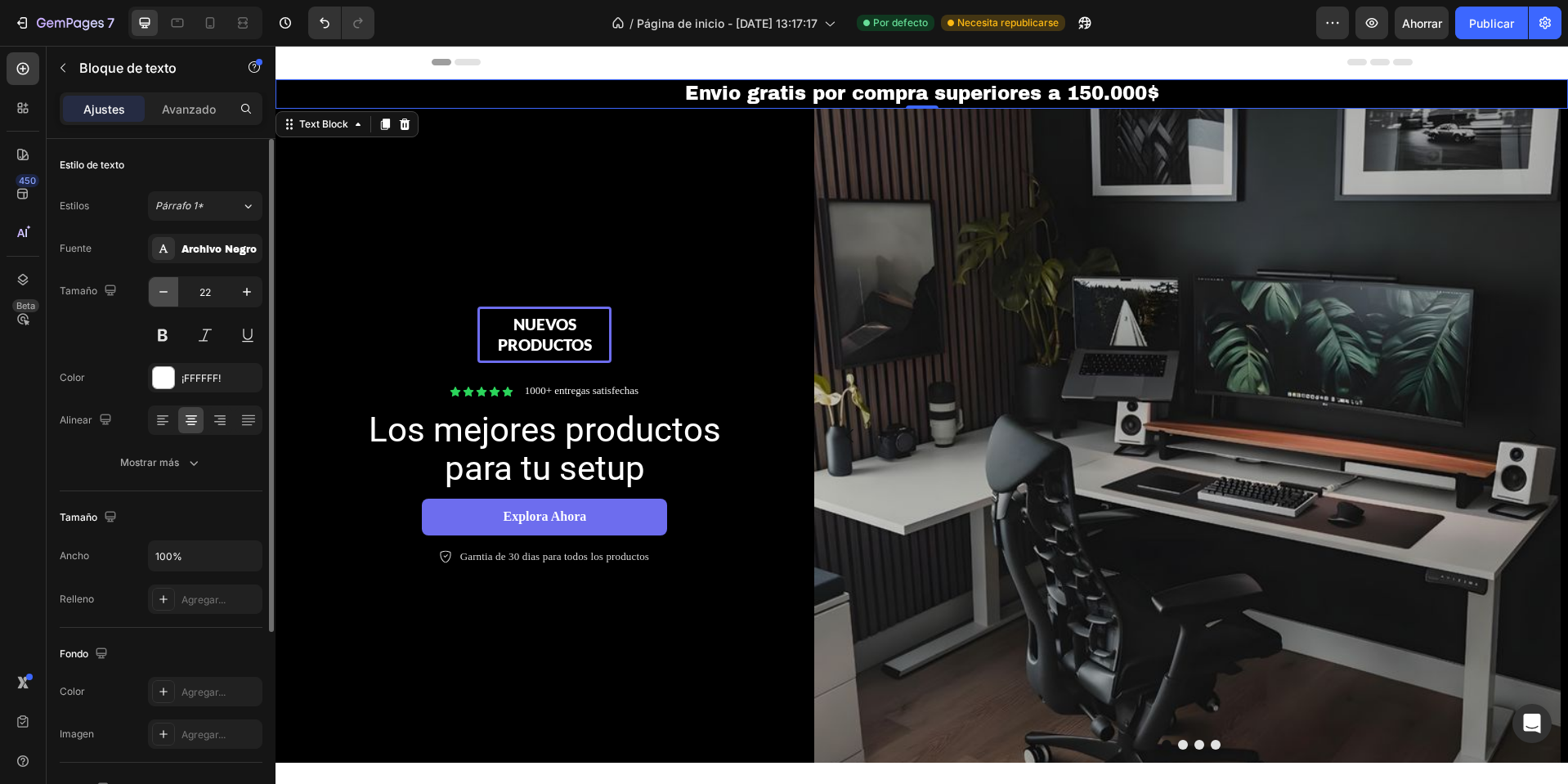
click at [171, 291] on icon "button" at bounding box center [163, 292] width 17 height 17
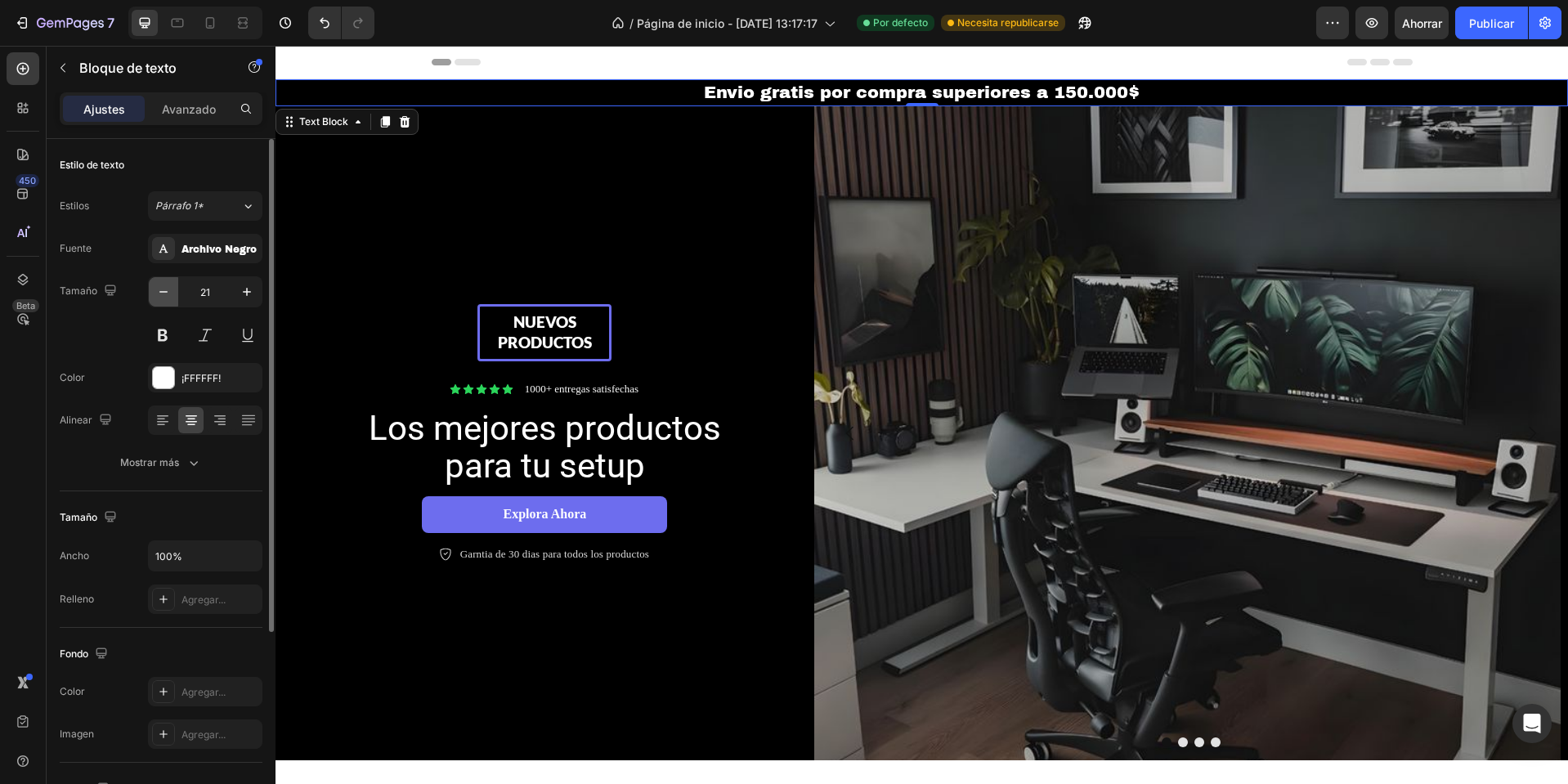
click at [171, 291] on icon "button" at bounding box center [163, 292] width 17 height 17
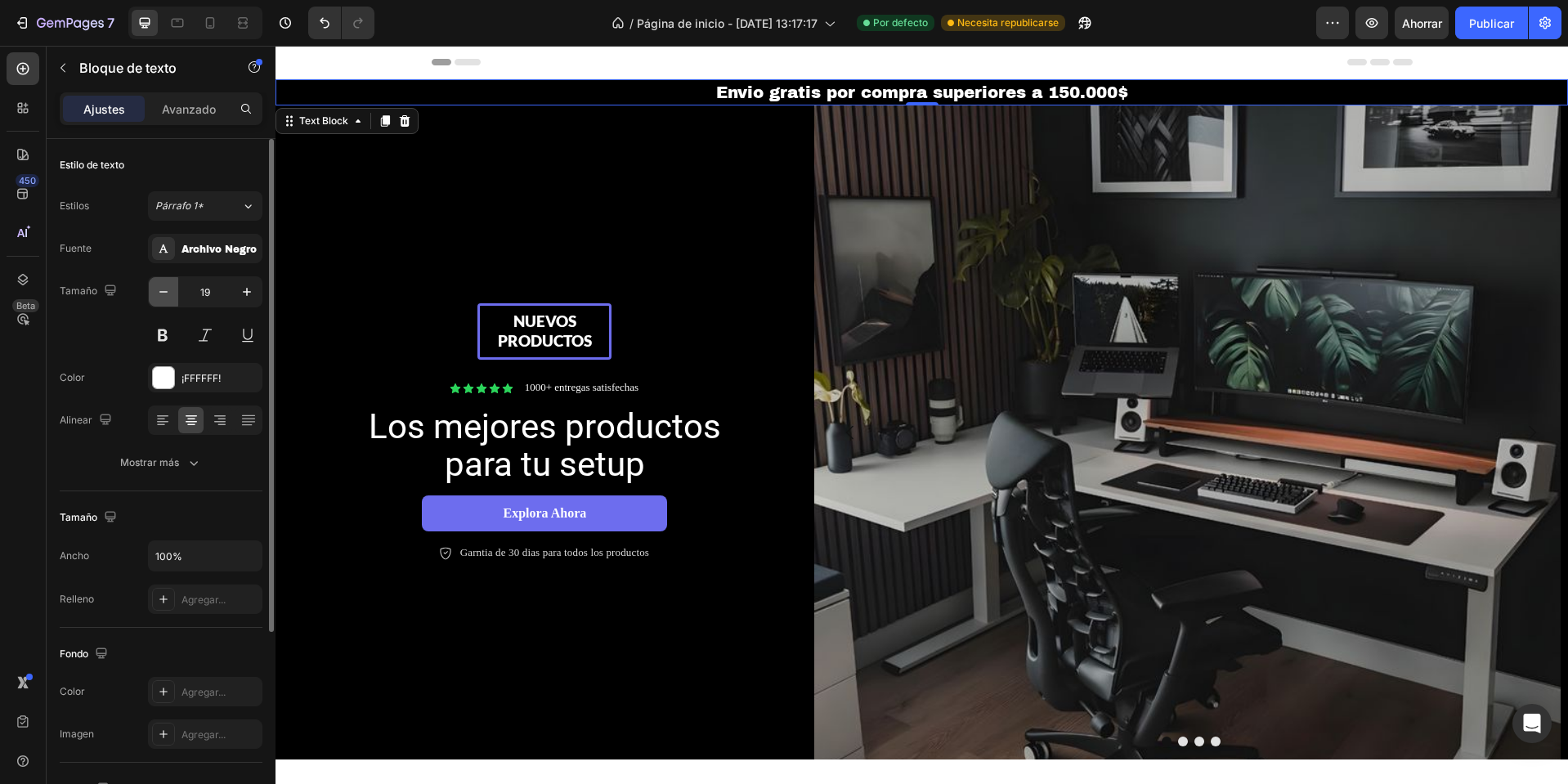
click at [171, 291] on icon "button" at bounding box center [163, 292] width 17 height 17
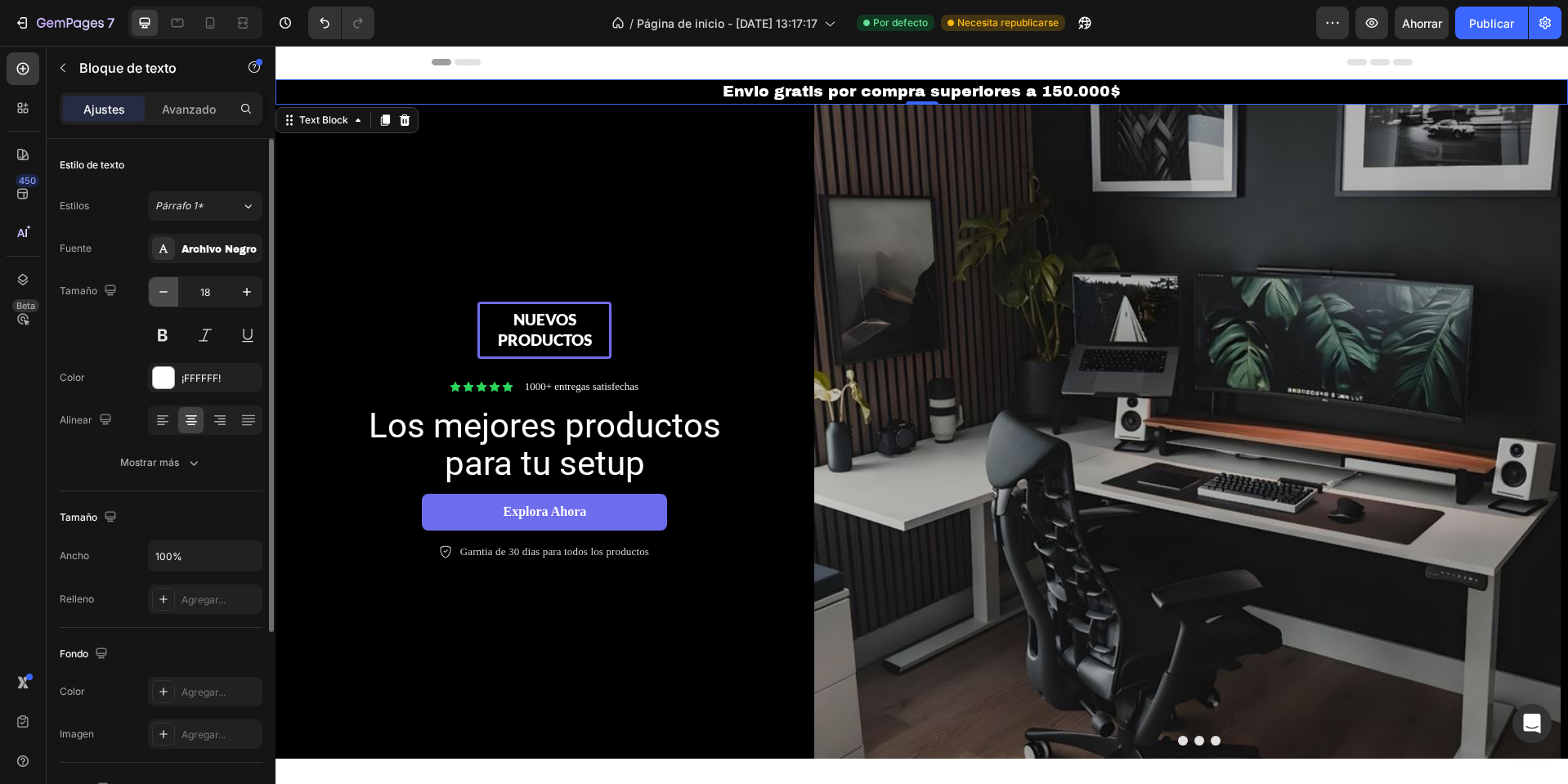
click at [171, 291] on icon "button" at bounding box center [163, 292] width 17 height 17
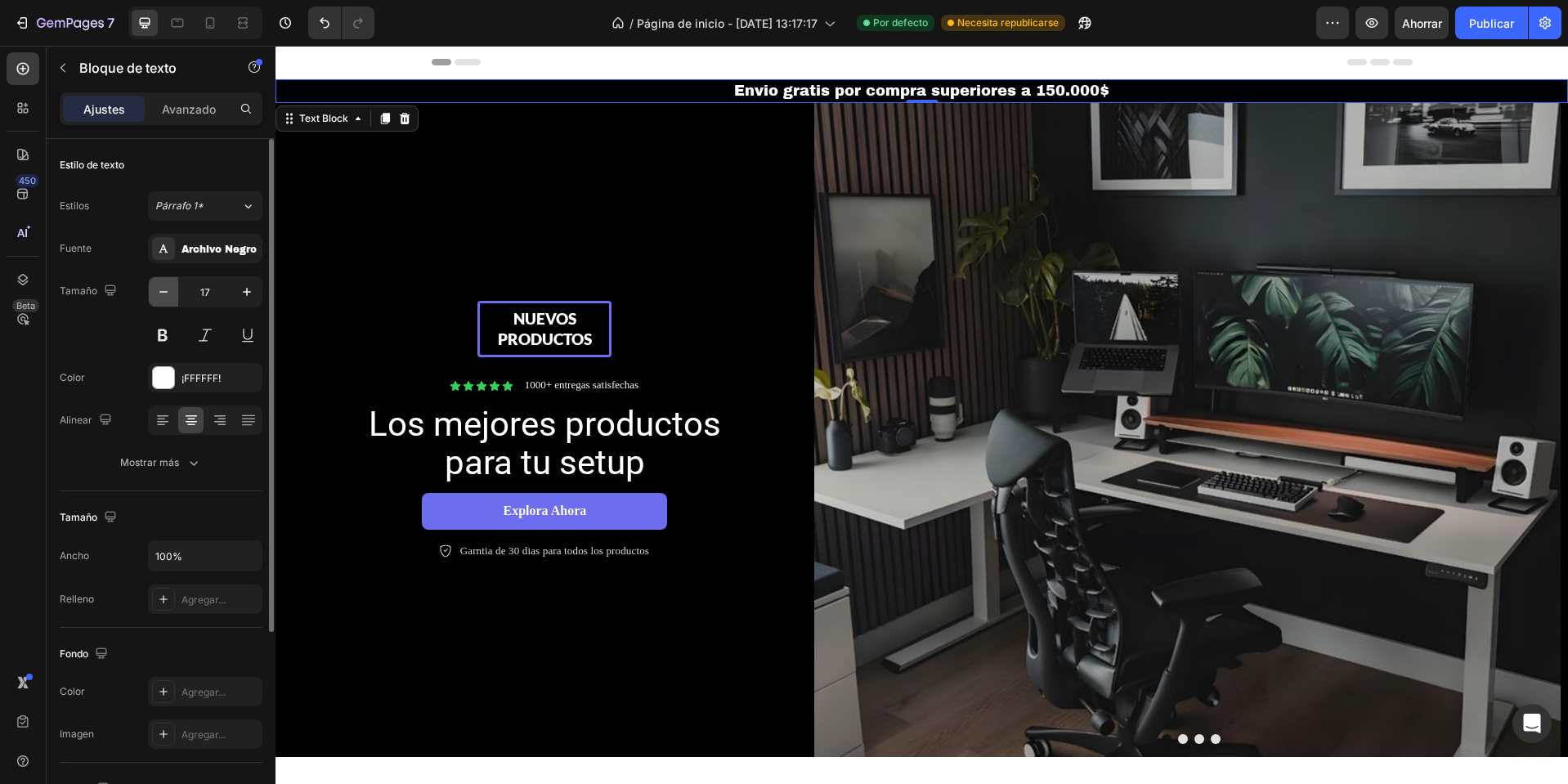
click at [171, 291] on icon "button" at bounding box center [163, 292] width 17 height 17
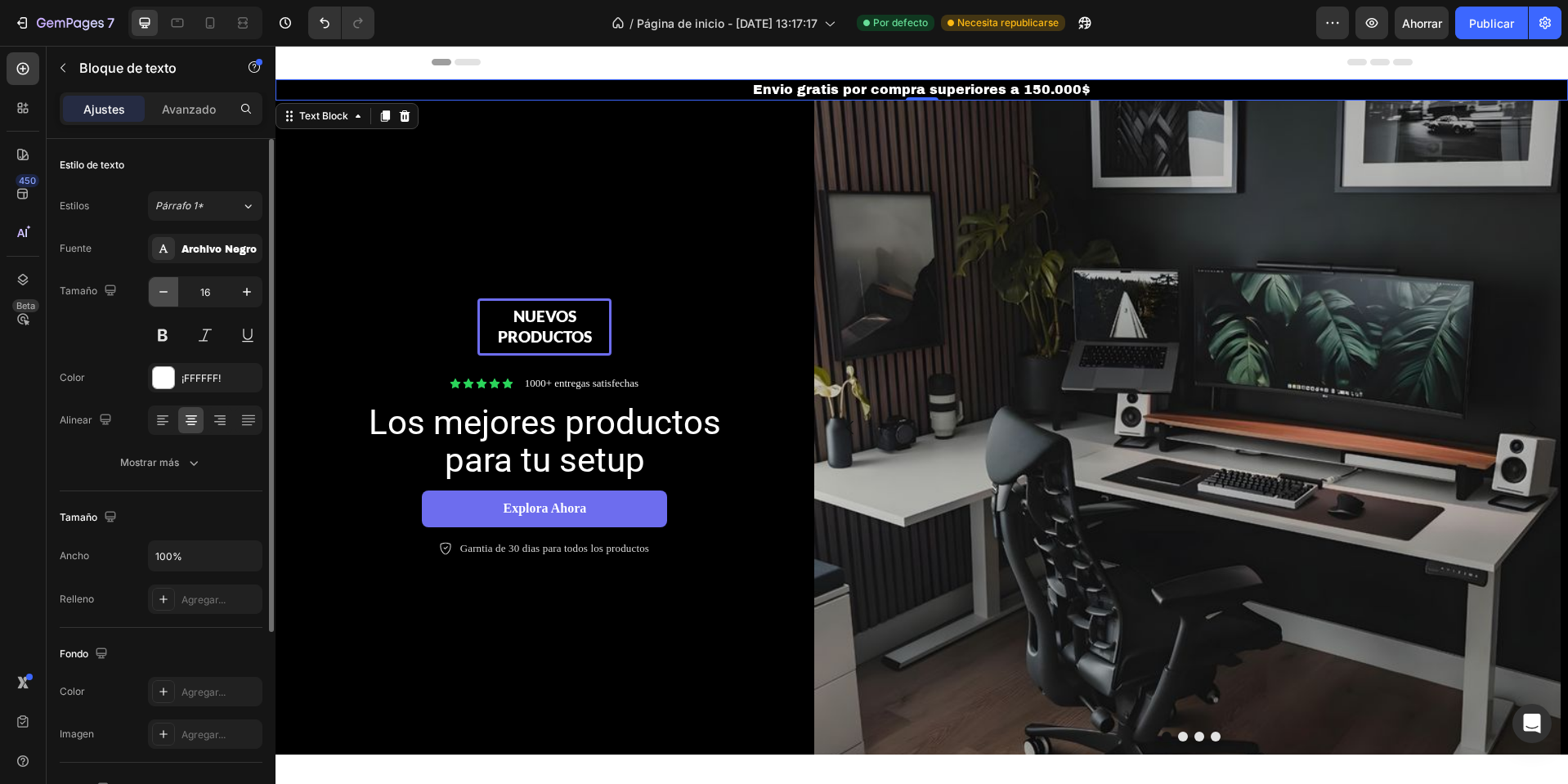
click at [171, 291] on icon "button" at bounding box center [163, 292] width 17 height 17
click at [236, 295] on button "button" at bounding box center [247, 292] width 30 height 30
type input "17"
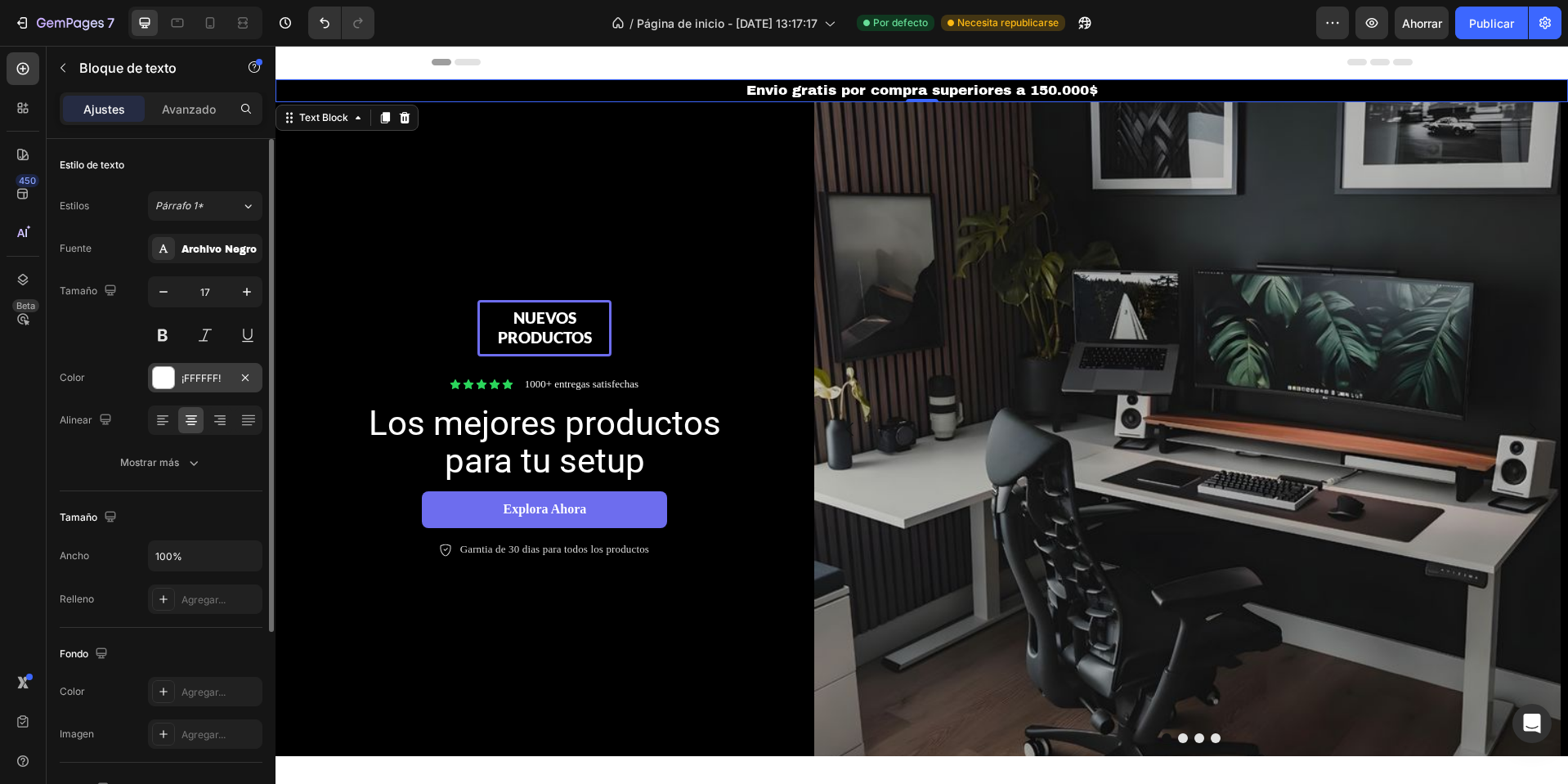
click at [201, 372] on font "¡FFFFFF!" at bounding box center [201, 378] width 39 height 12
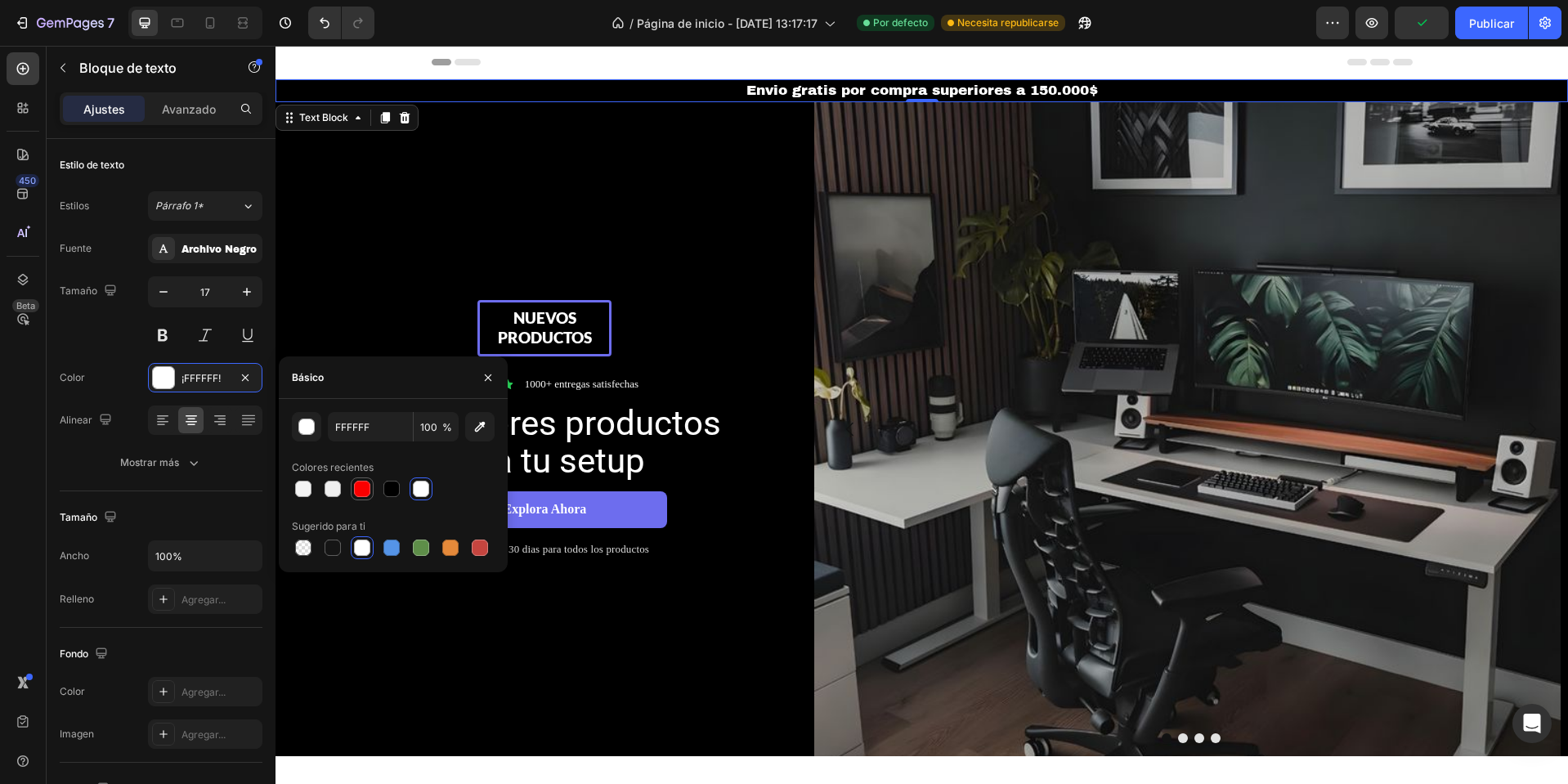
click at [361, 488] on div at bounding box center [362, 489] width 17 height 17
click at [314, 432] on div "button" at bounding box center [308, 427] width 17 height 17
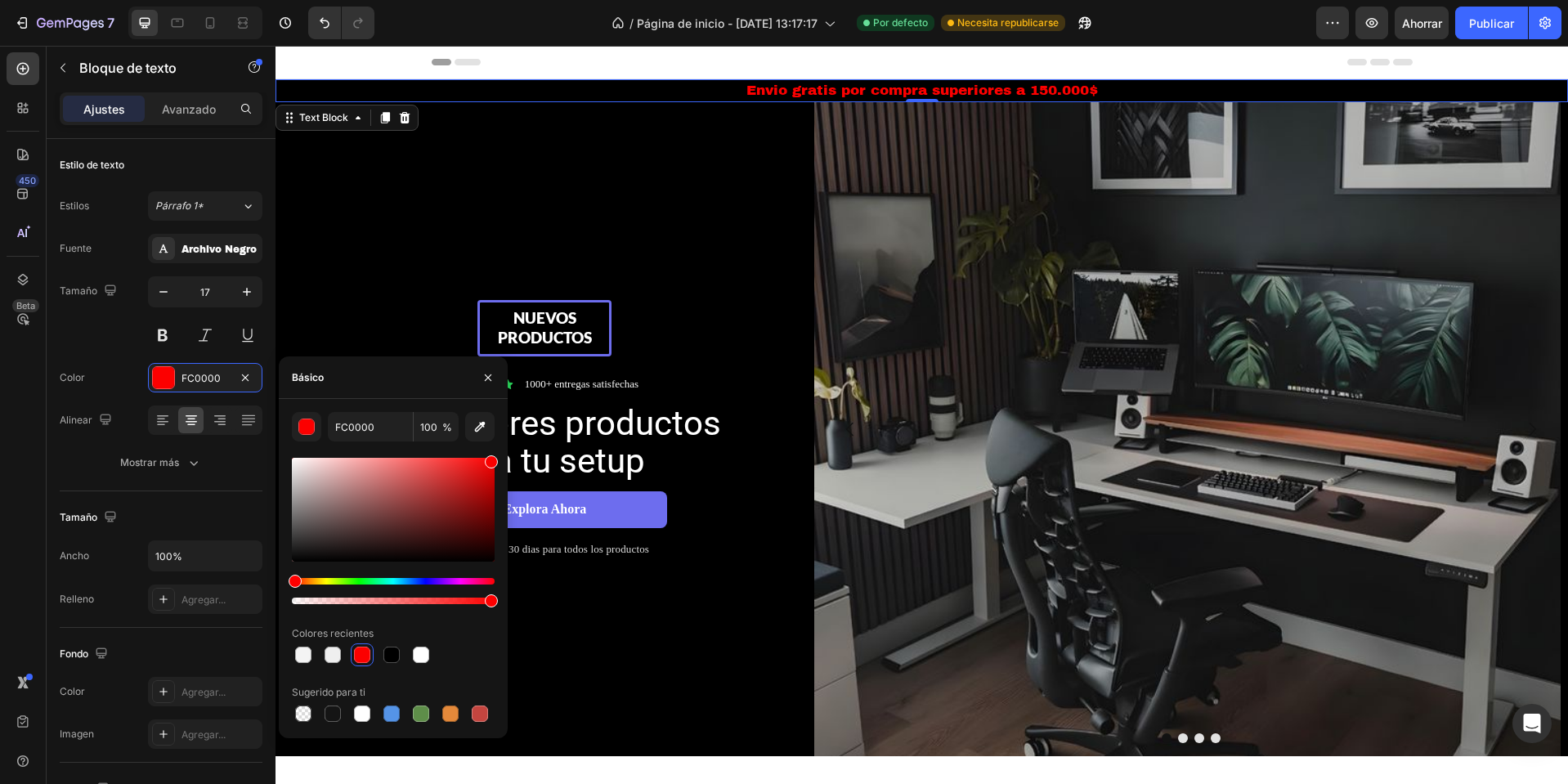
click at [323, 586] on div at bounding box center [393, 591] width 203 height 26
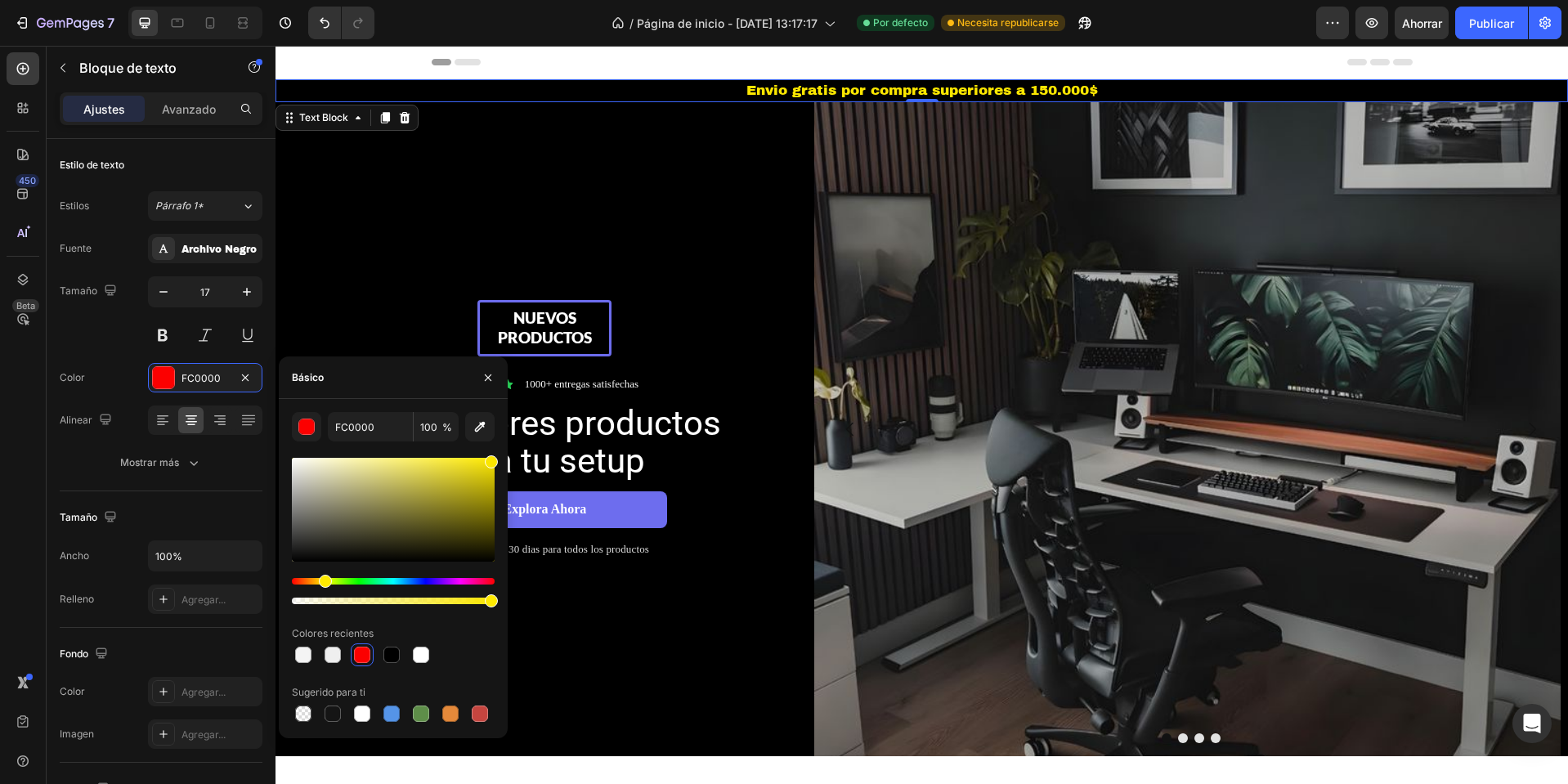
click at [323, 582] on div "Hue" at bounding box center [393, 581] width 203 height 7
type input "FBE600"
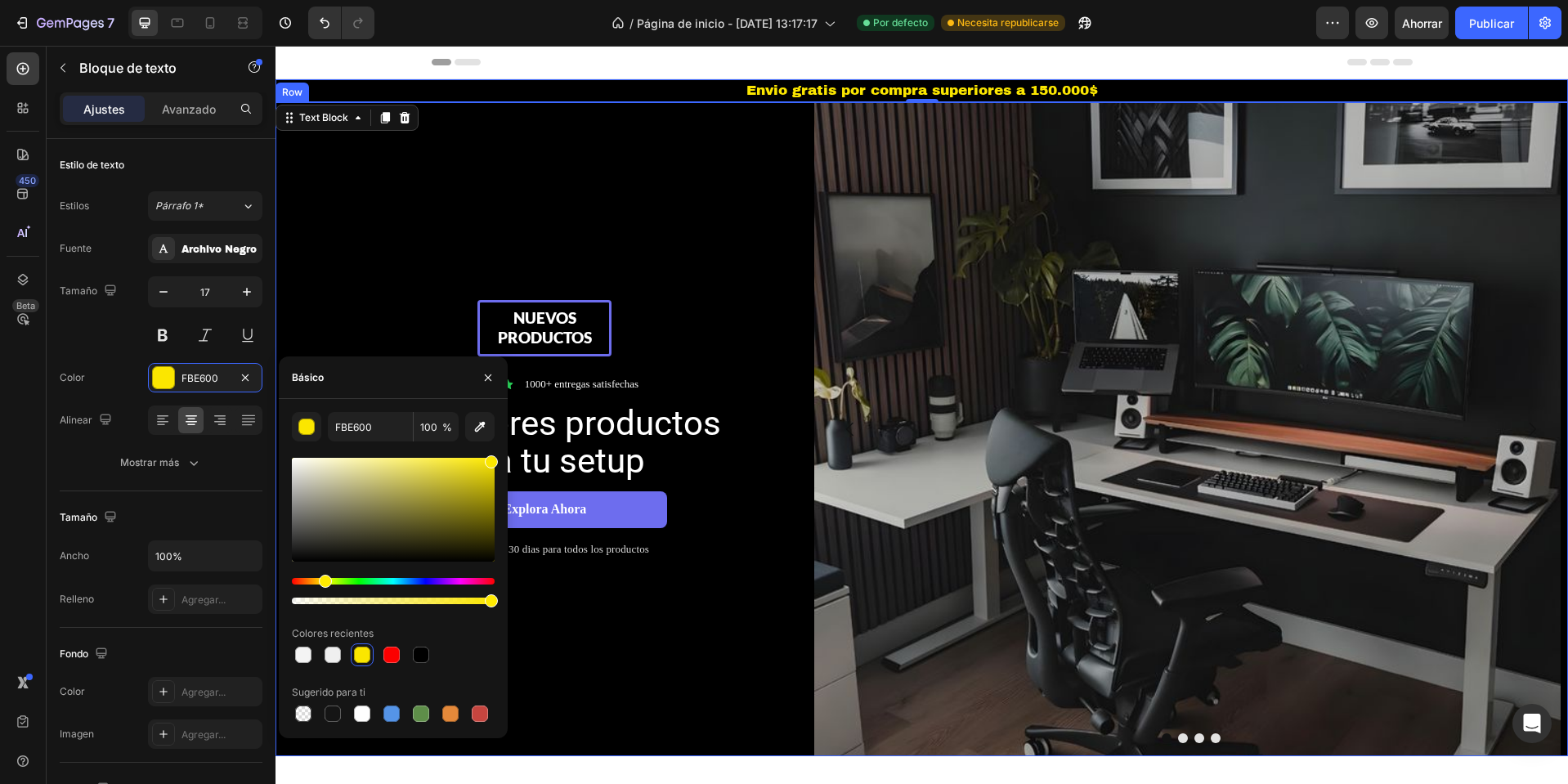
click at [762, 193] on div "Nuevos productos Text Block Row Icon Icon Icon Icon Icon Icon List 1000+ entreg…" at bounding box center [544, 429] width 539 height 654
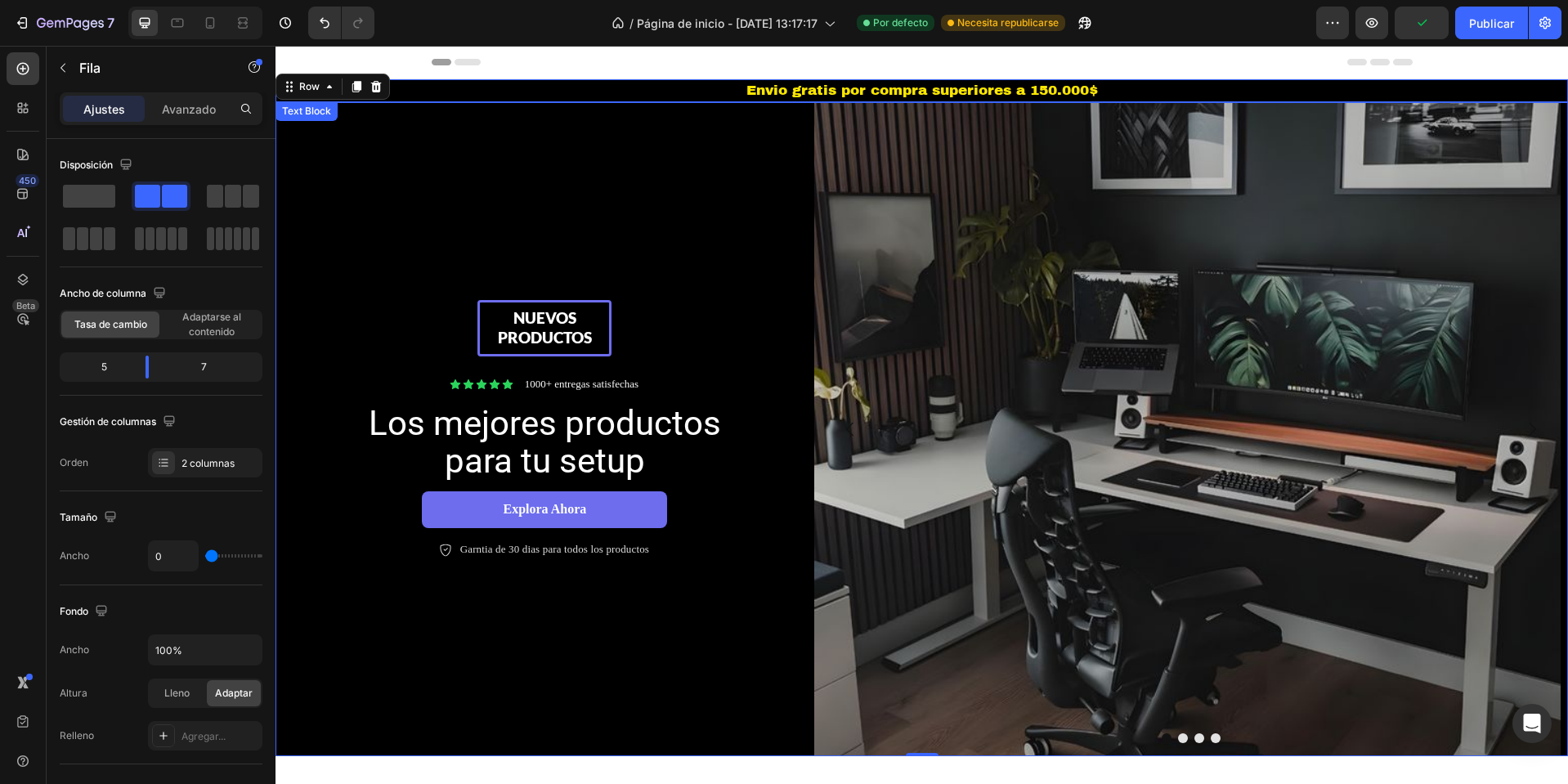
click at [889, 84] on p "Envio gratis por compra superiores a 150.000$" at bounding box center [922, 91] width 1290 height 20
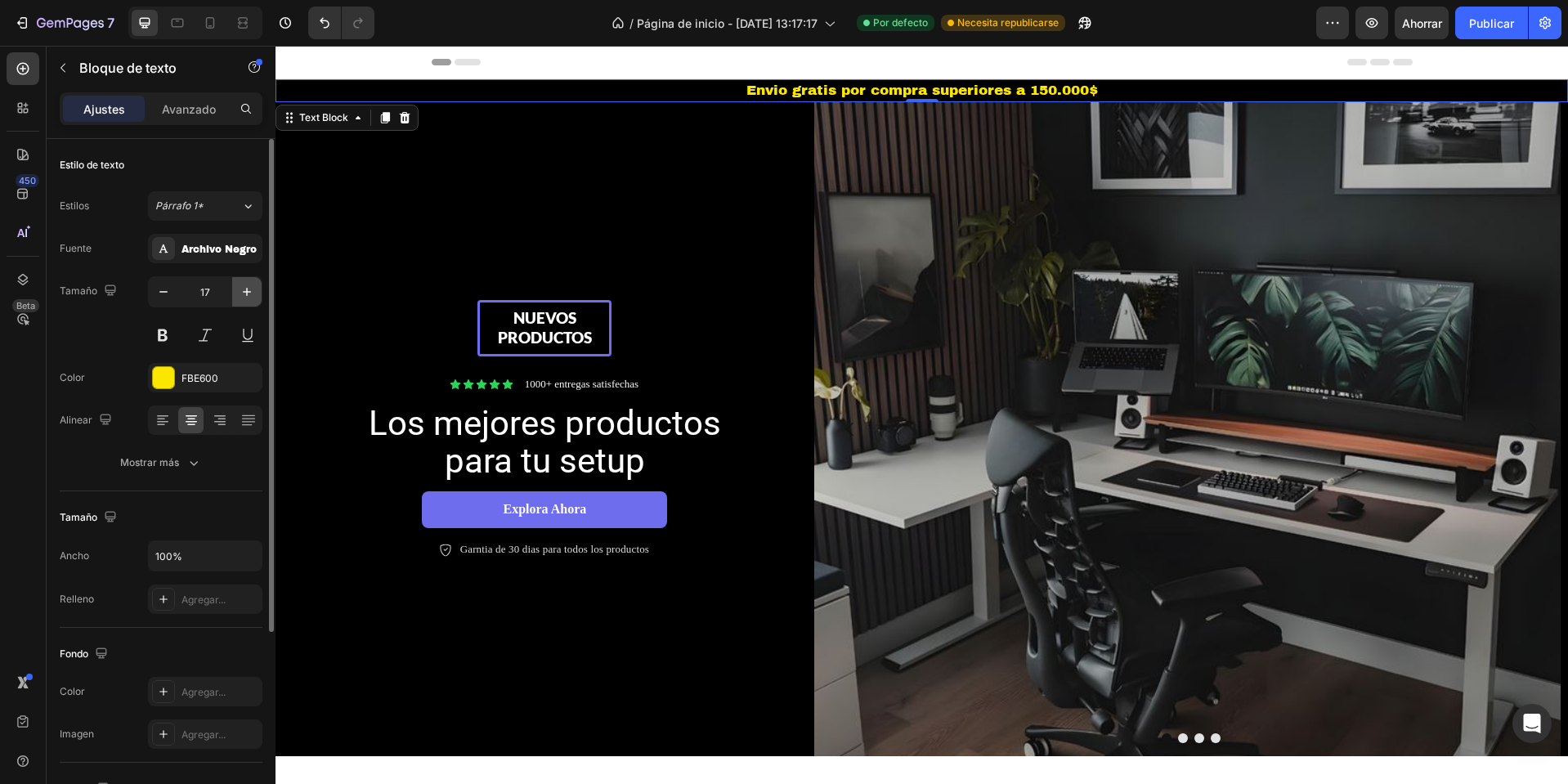
click at [242, 287] on icon "button" at bounding box center [247, 292] width 17 height 17
type input "18"
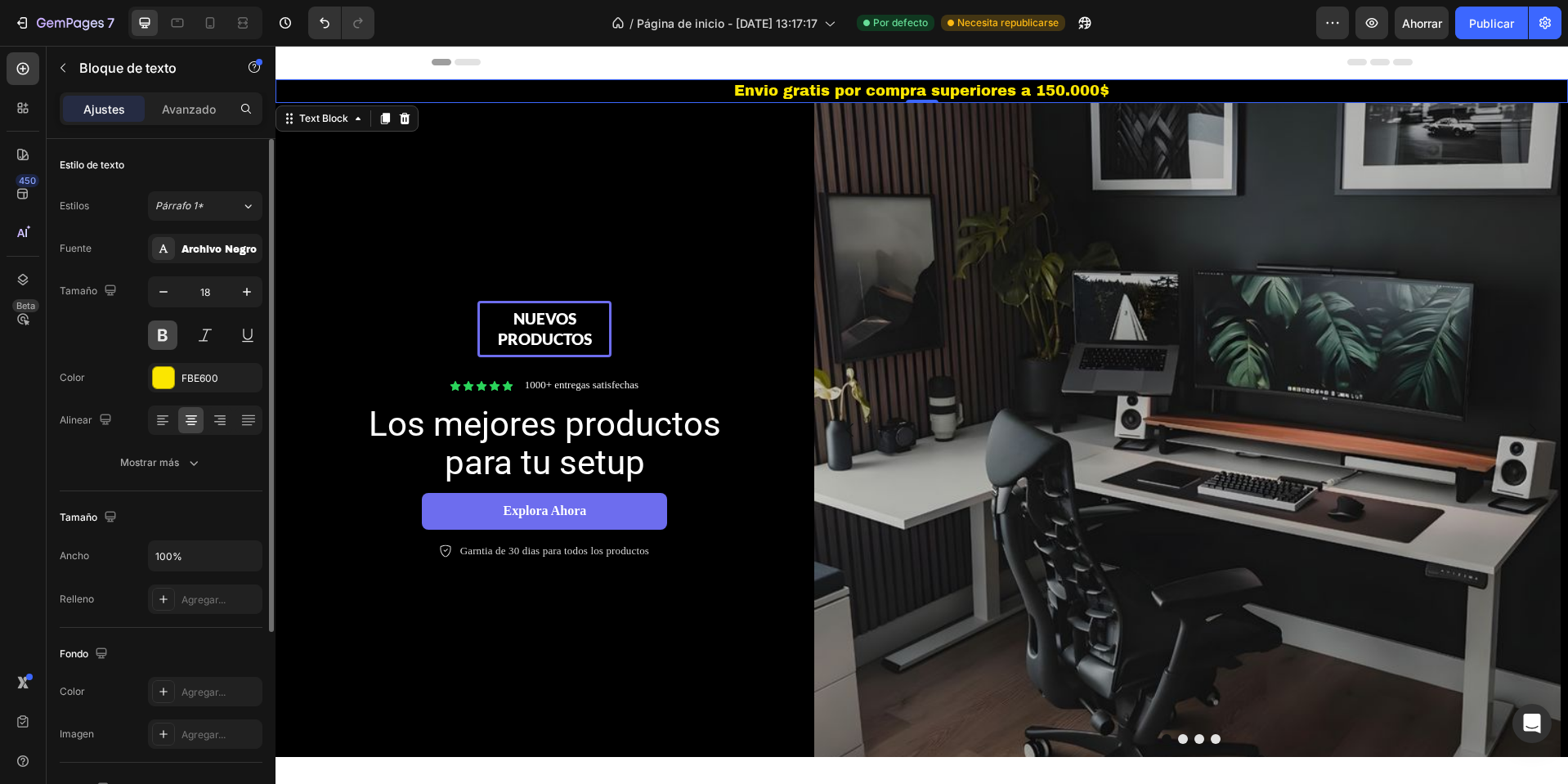
click at [151, 338] on button at bounding box center [163, 335] width 30 height 30
click at [158, 338] on button at bounding box center [163, 335] width 30 height 30
click at [228, 255] on font "Archivo Negro" at bounding box center [218, 249] width 76 height 11
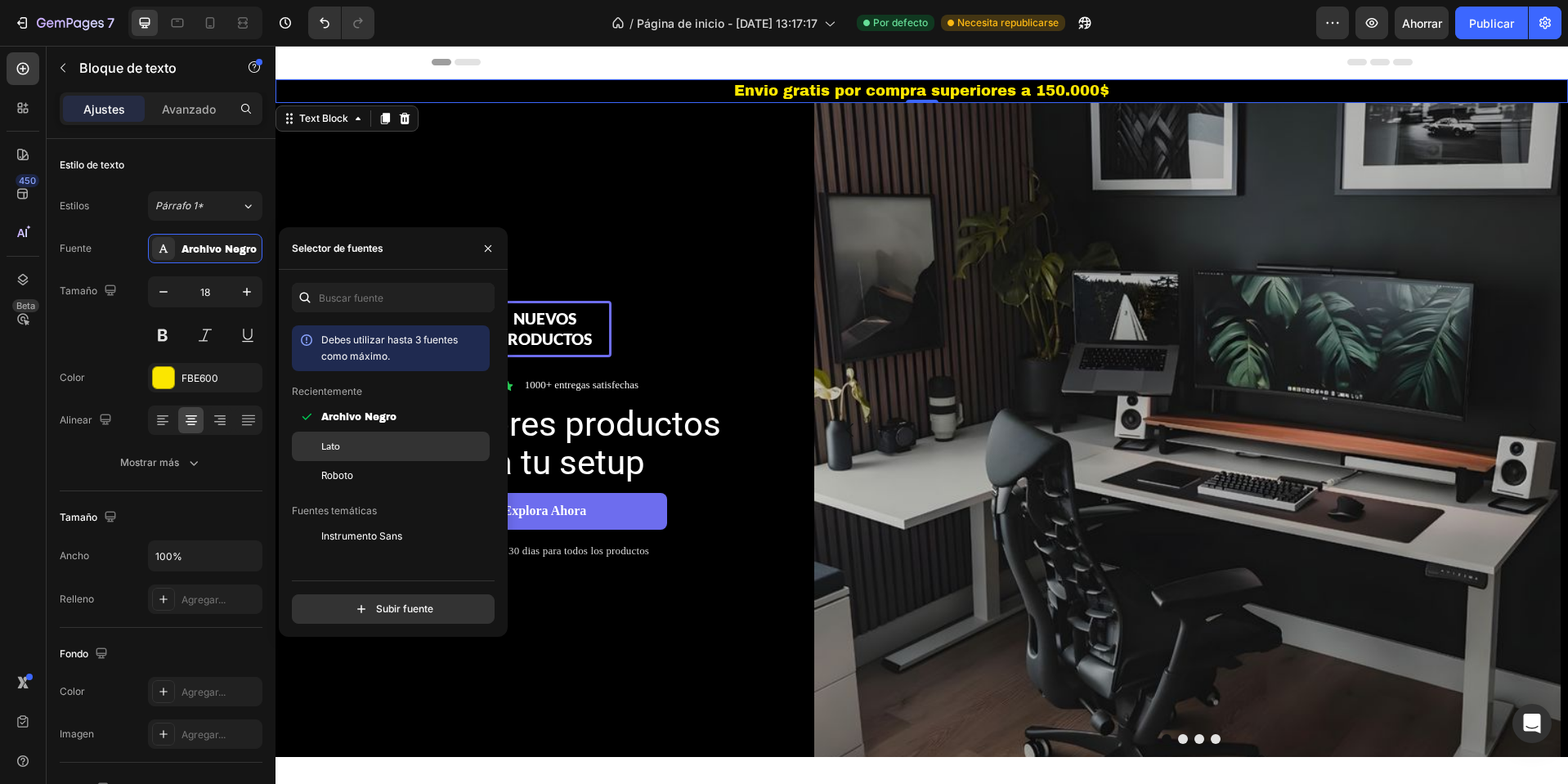
click at [350, 450] on div "Lato" at bounding box center [403, 446] width 165 height 15
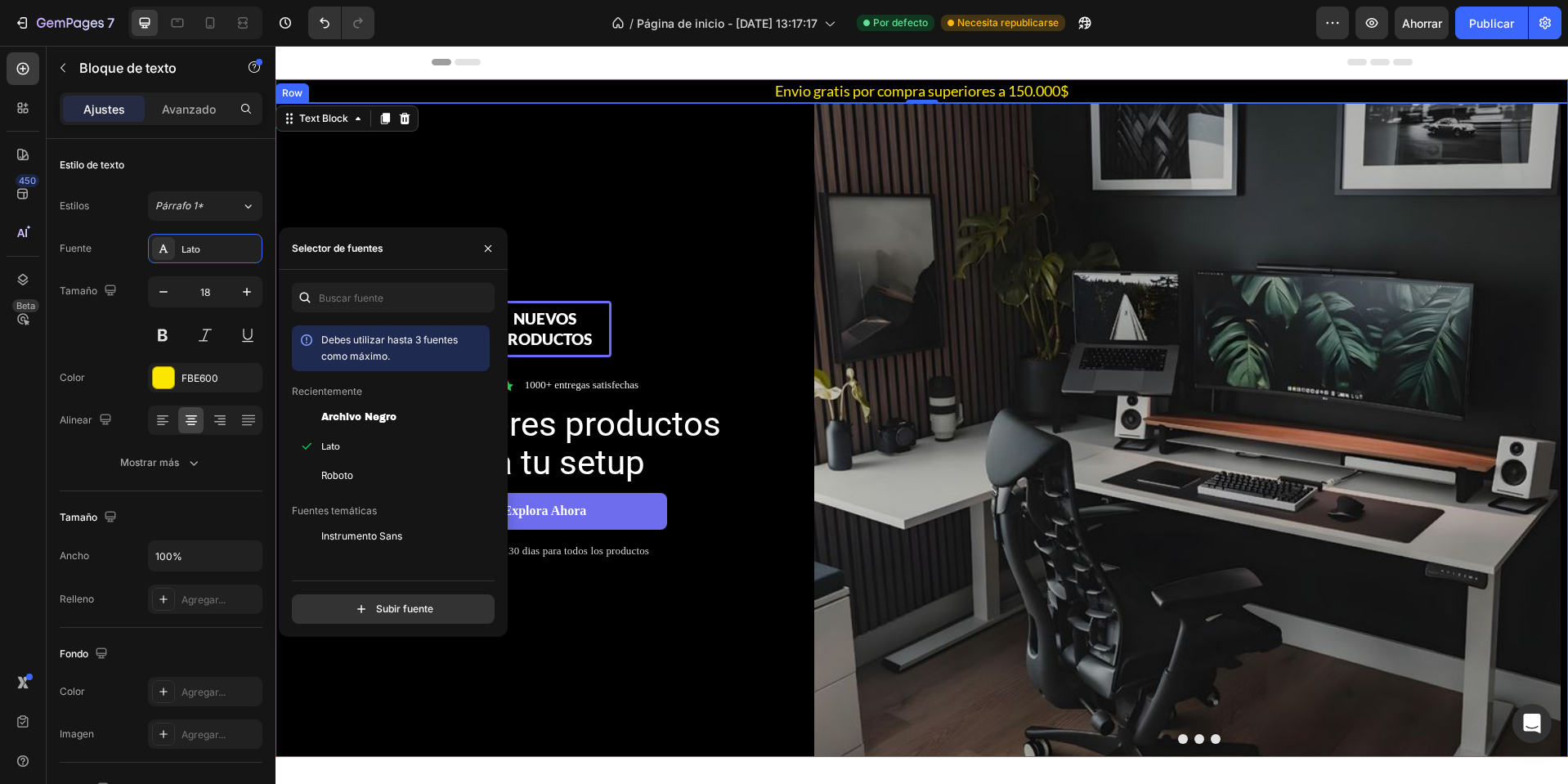
click at [712, 260] on div "Nuevos productos Text Block Row Icon Icon Icon Icon Icon Icon List 1000+ entreg…" at bounding box center [544, 429] width 539 height 654
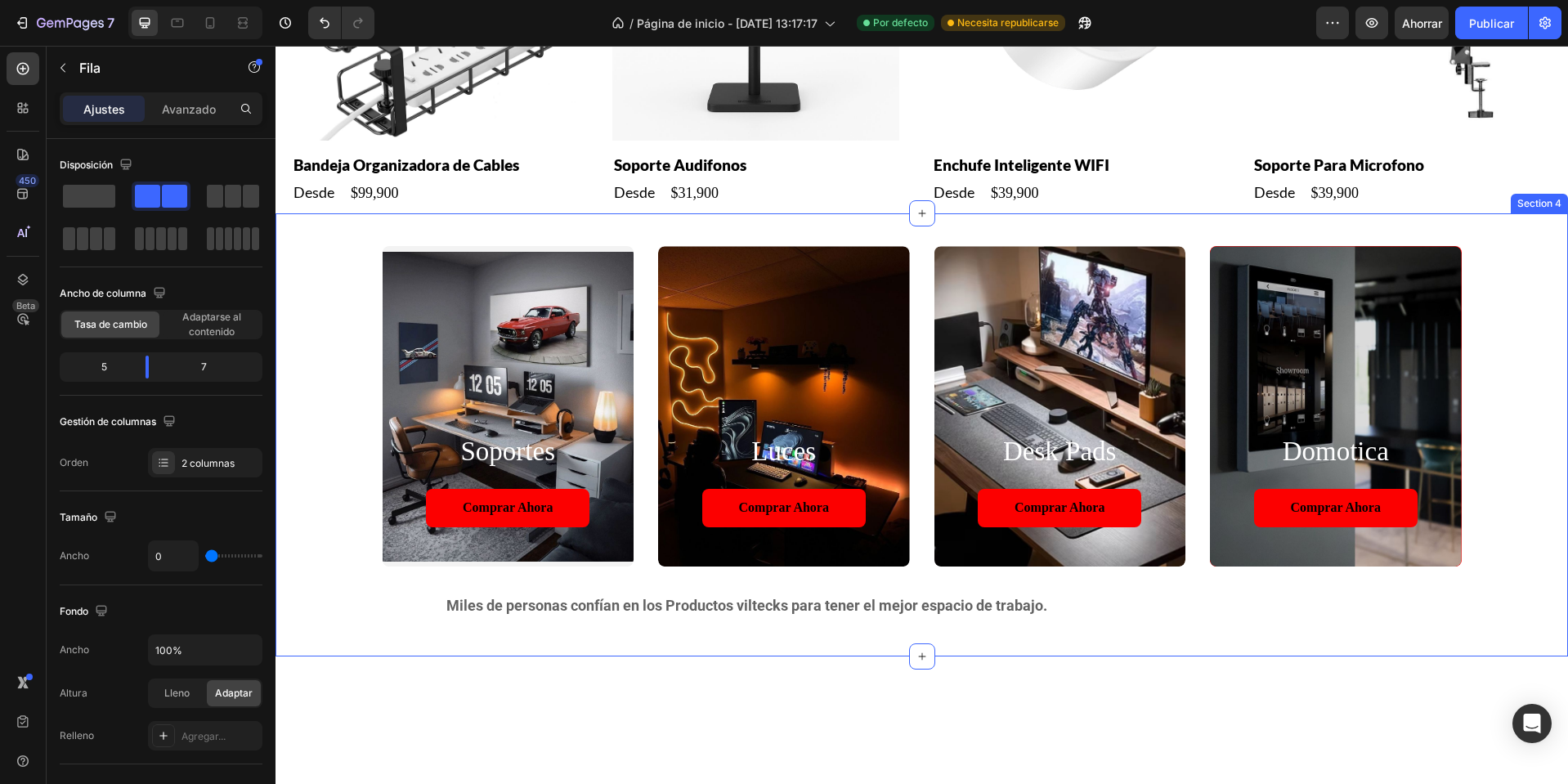
scroll to position [1144, 0]
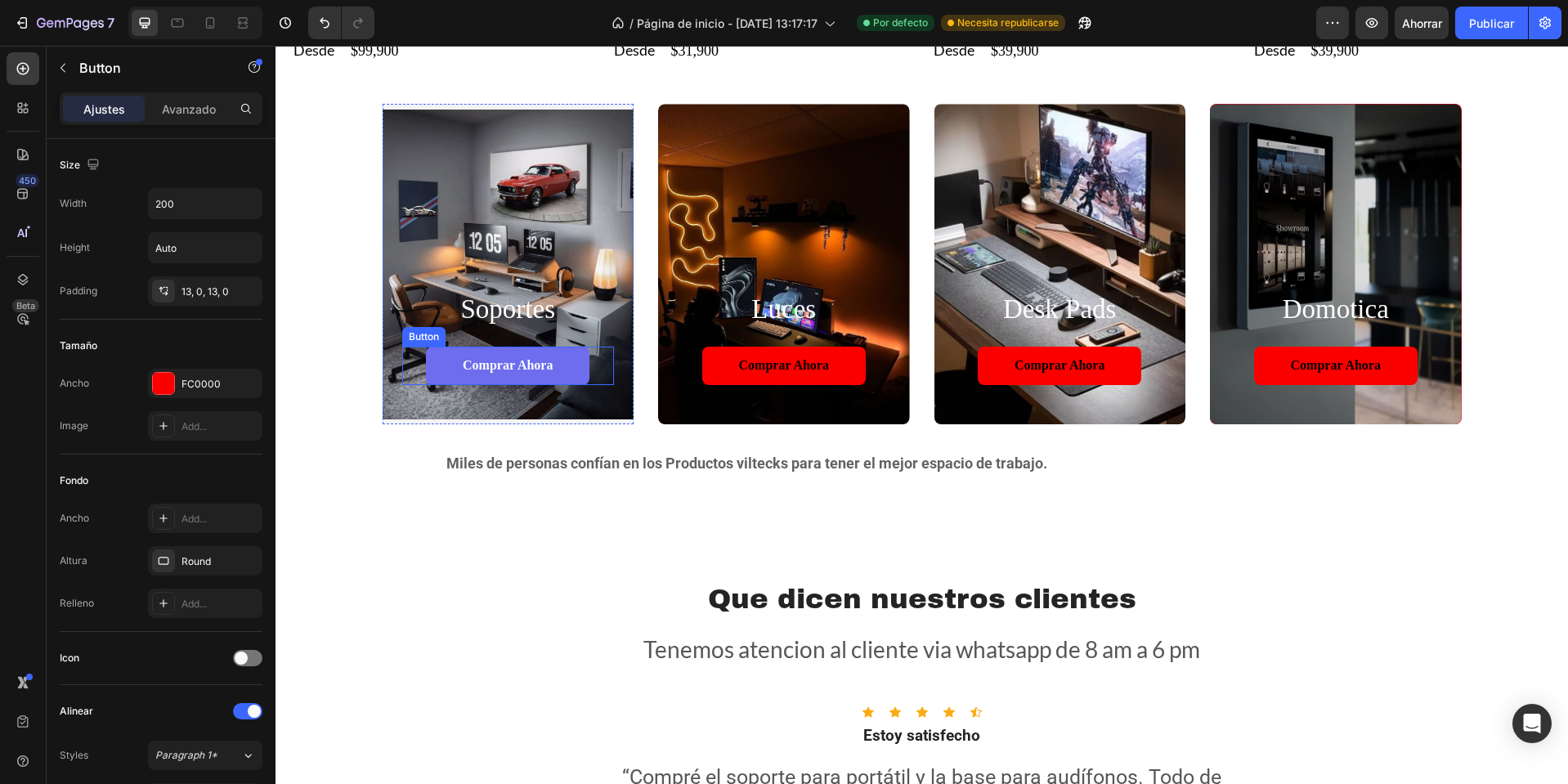
click at [441, 378] on link "Comprar ahora" at bounding box center [507, 365] width 163 height 38
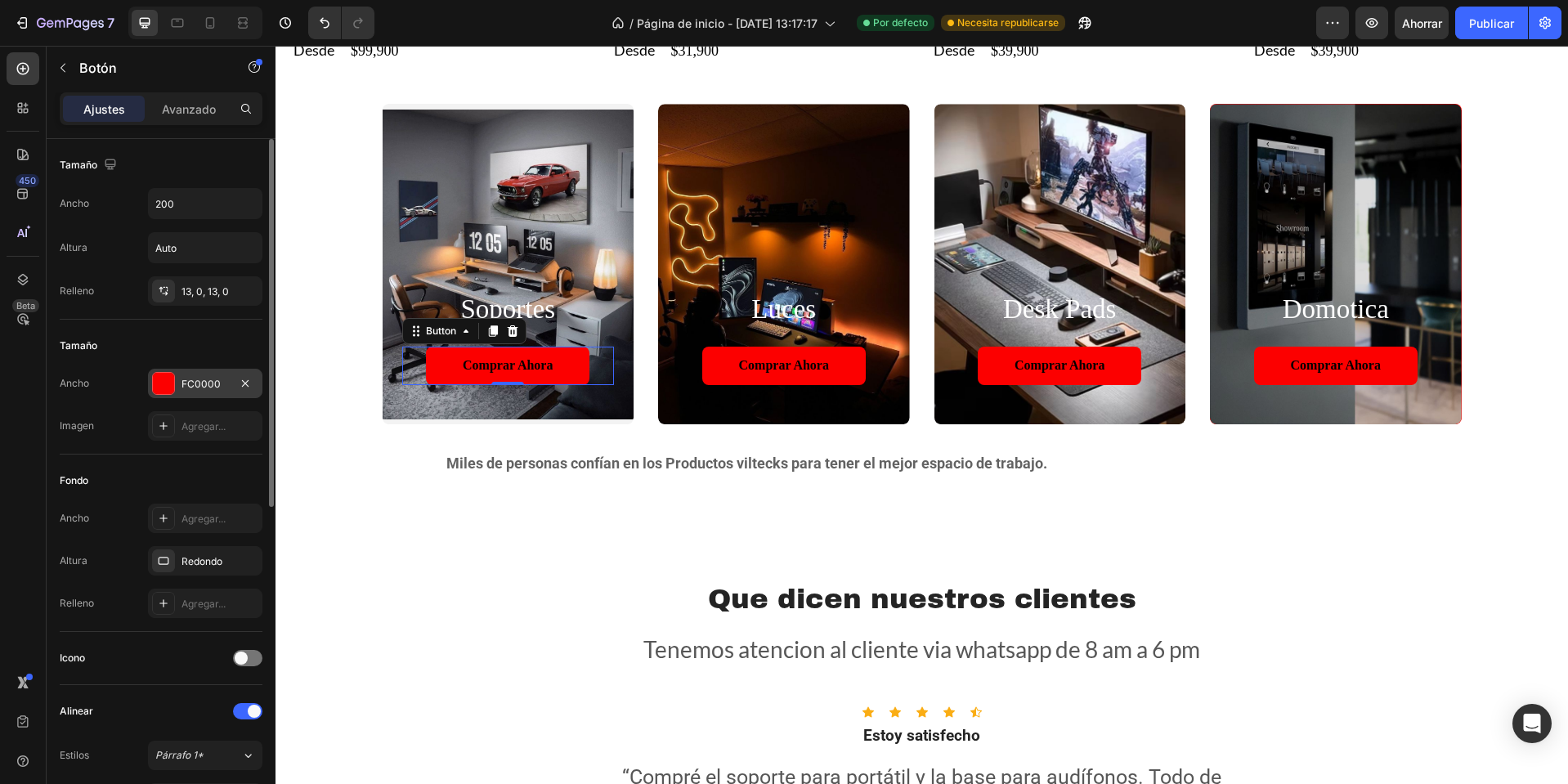
click at [211, 390] on div "FC0000" at bounding box center [204, 385] width 48 height 15
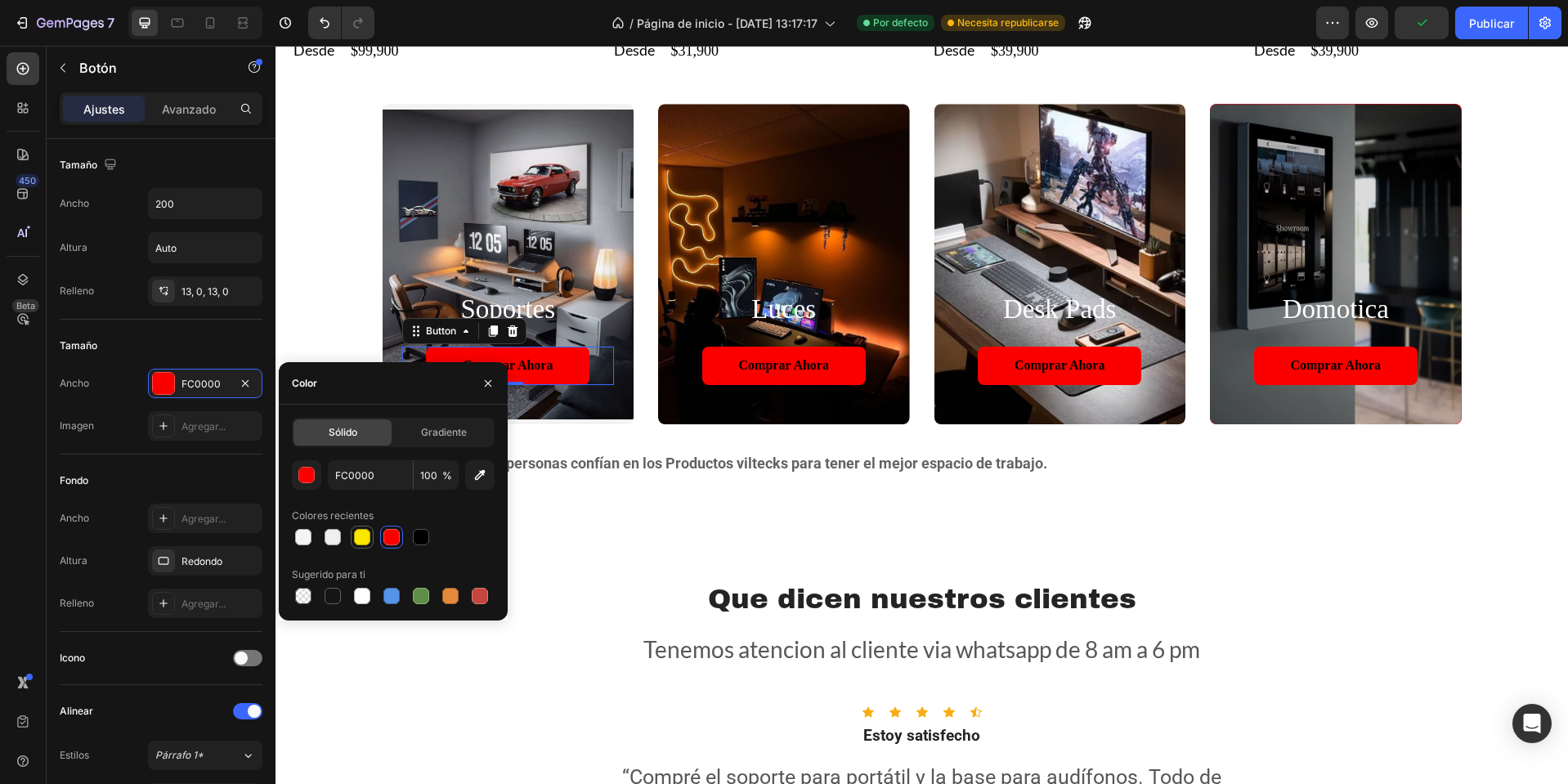
click at [370, 546] on div at bounding box center [362, 537] width 20 height 20
type input "FBE600"
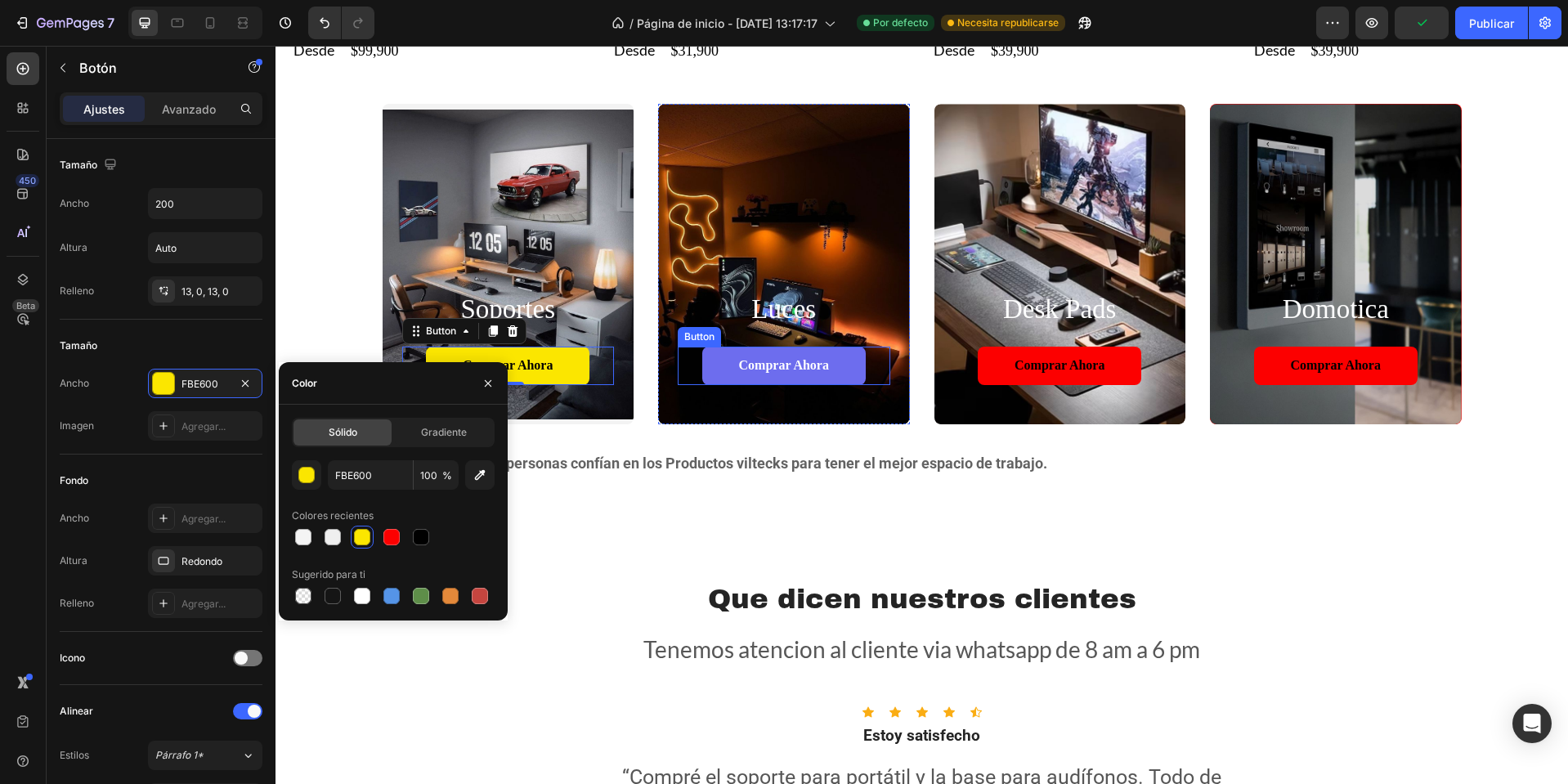
click at [717, 377] on link "Comprar ahora" at bounding box center [784, 365] width 163 height 38
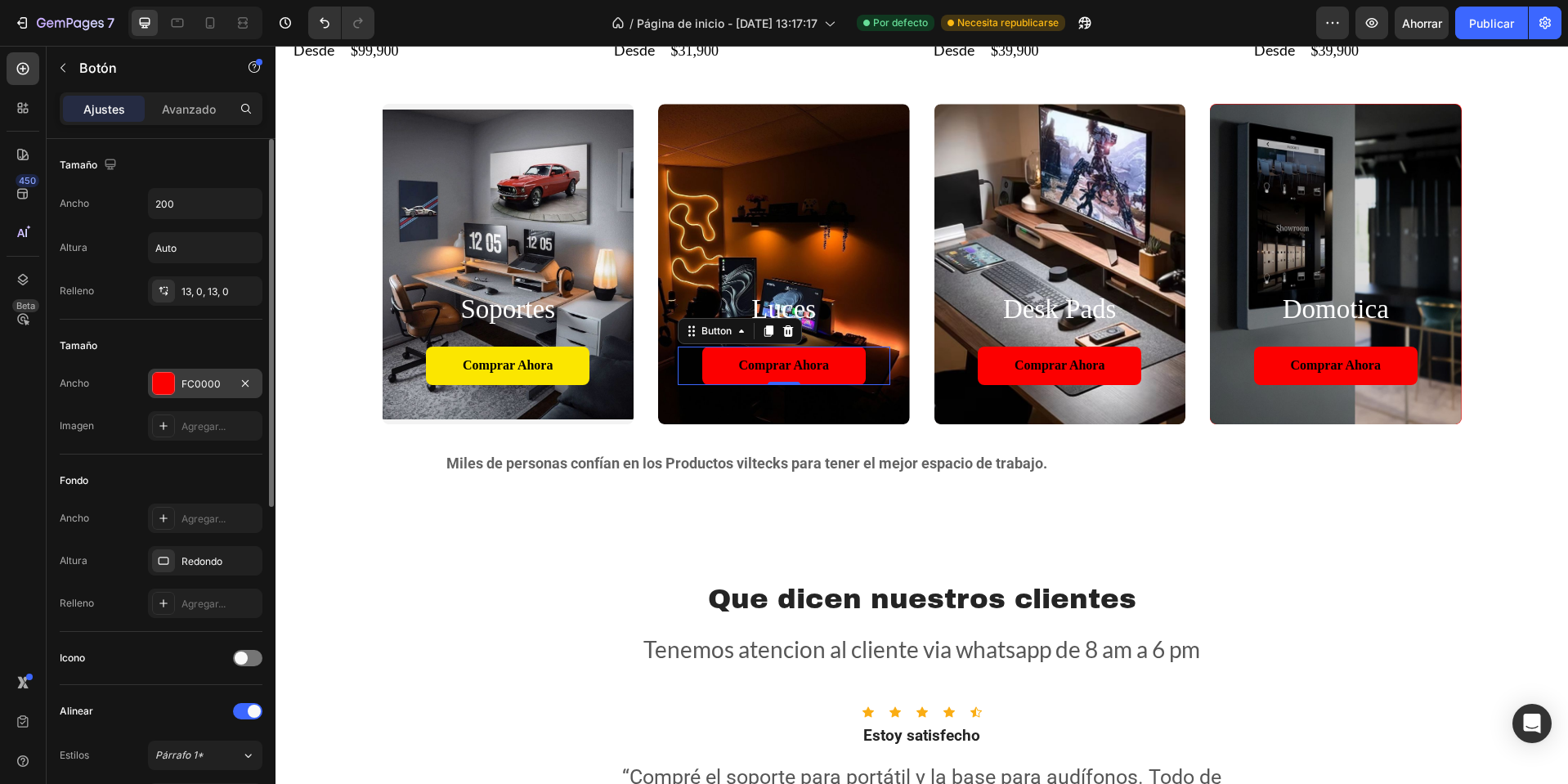
click at [202, 379] on font "FC0000" at bounding box center [201, 384] width 39 height 12
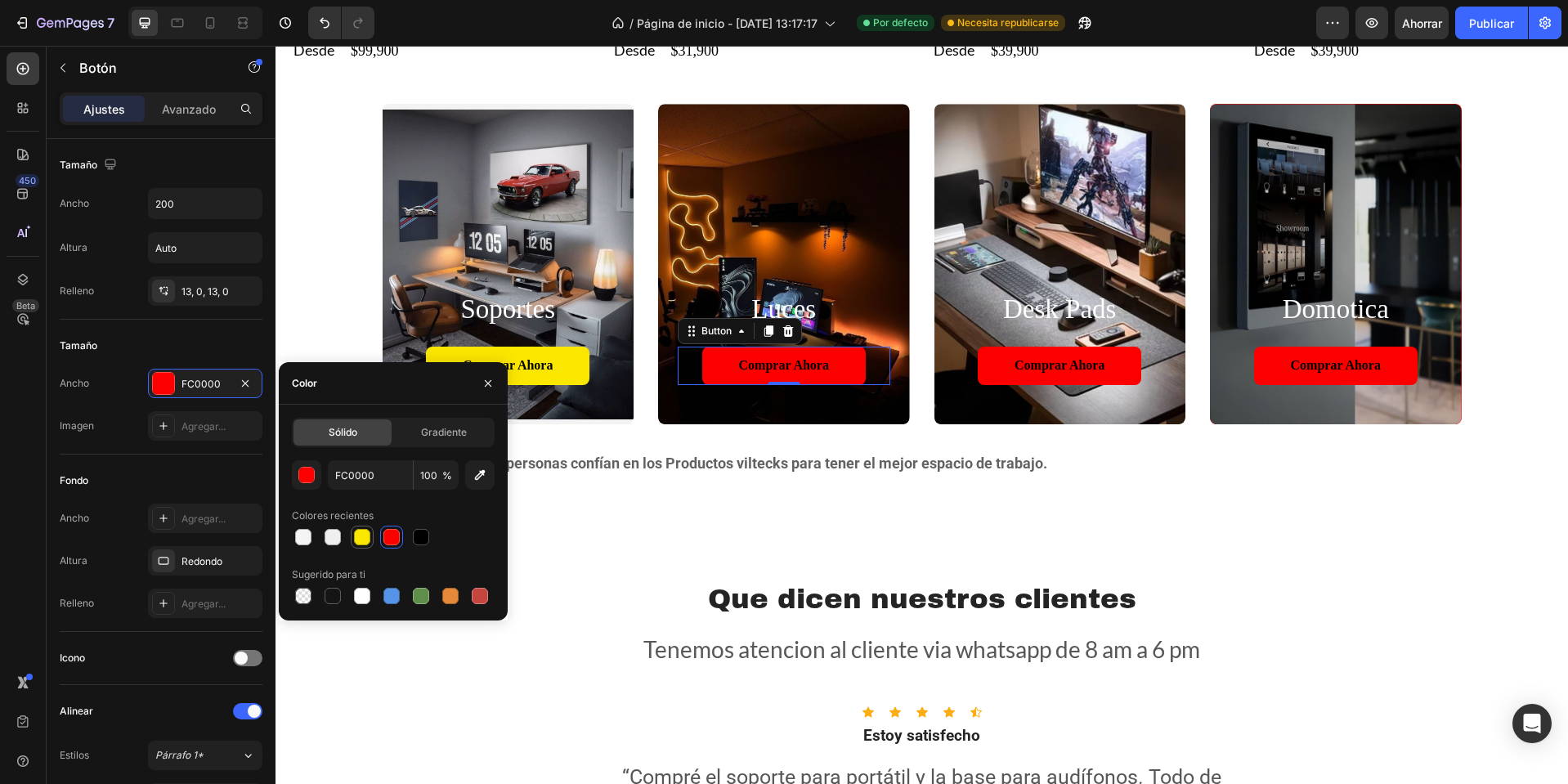
click at [372, 548] on div at bounding box center [362, 537] width 23 height 23
type input "FBE600"
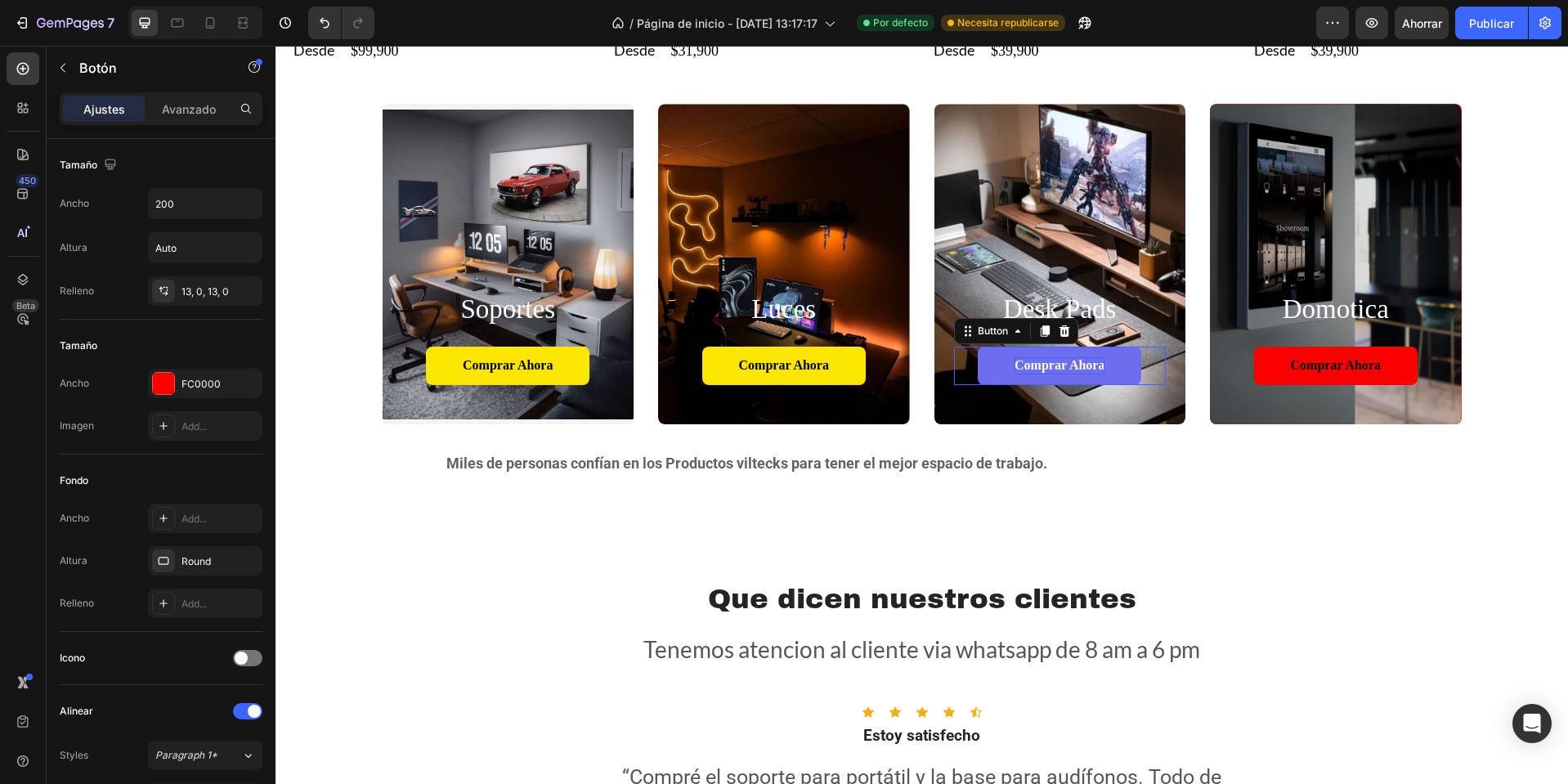
click at [1016, 370] on p "Comprar ahora" at bounding box center [1059, 366] width 90 height 17
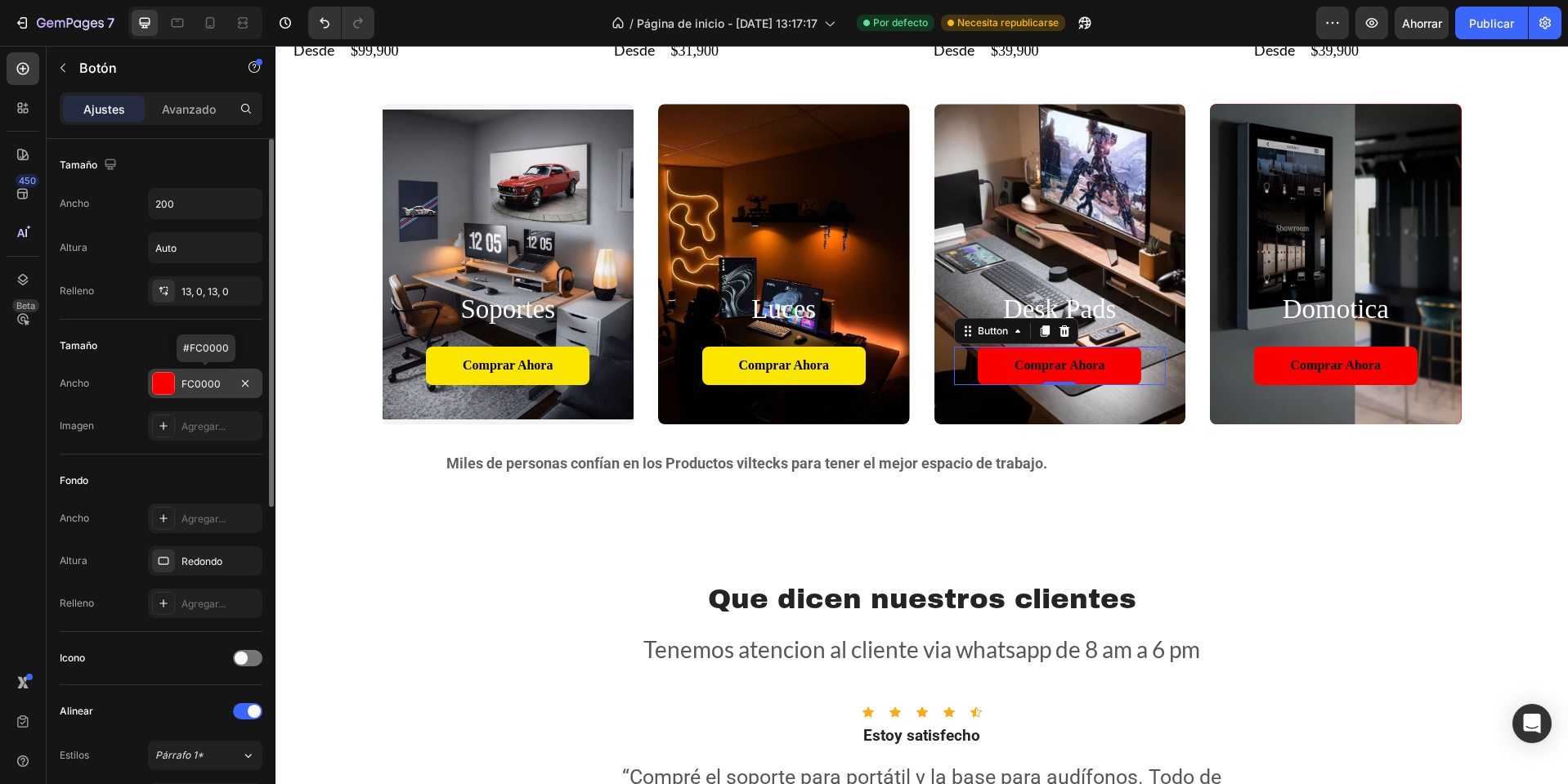
click at [221, 390] on div "FC0000" at bounding box center [204, 385] width 48 height 15
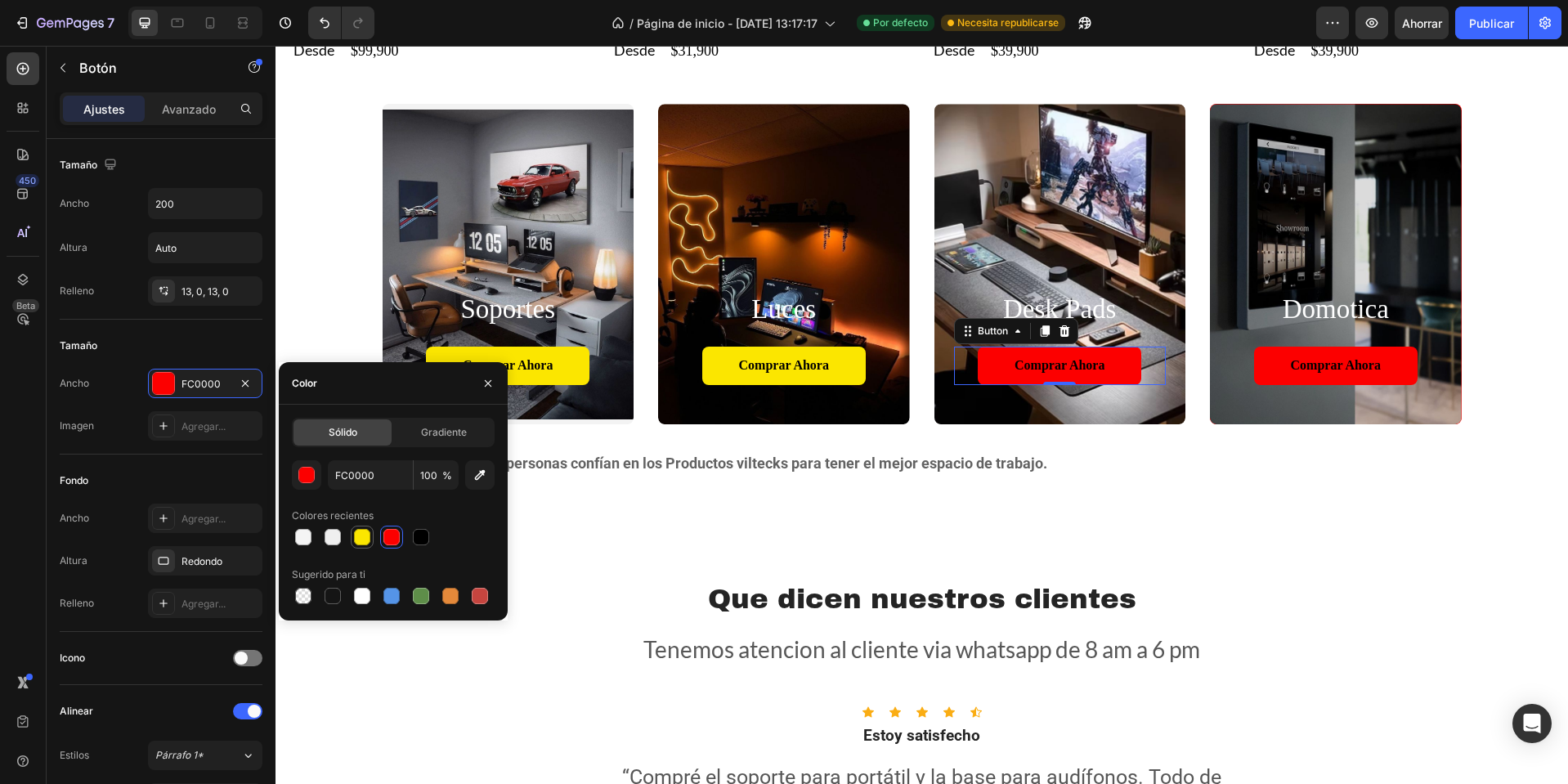
click at [356, 540] on div at bounding box center [362, 538] width 17 height 17
type input "FBE600"
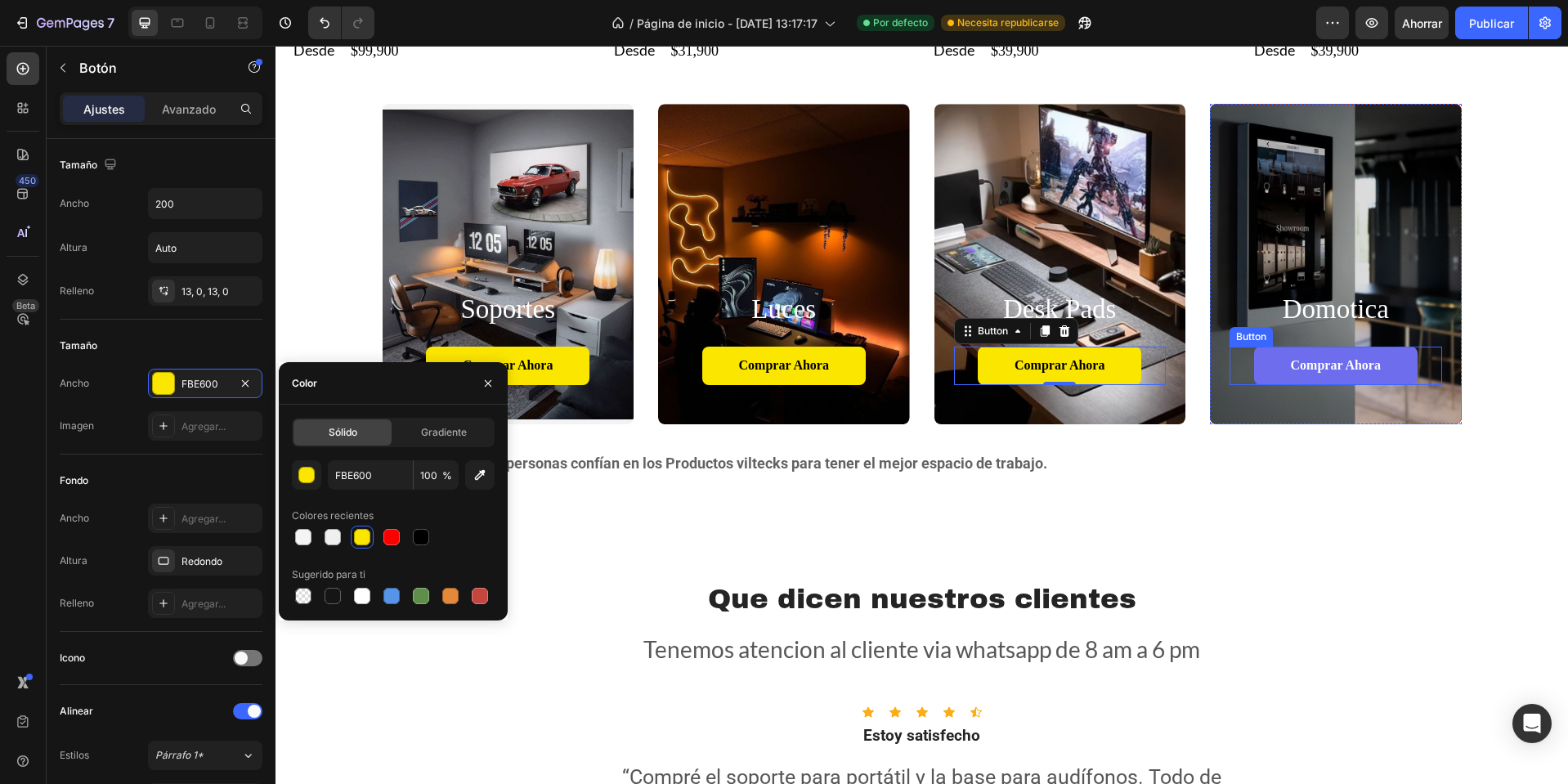
click at [1277, 366] on link "Comprar ahora" at bounding box center [1336, 365] width 163 height 38
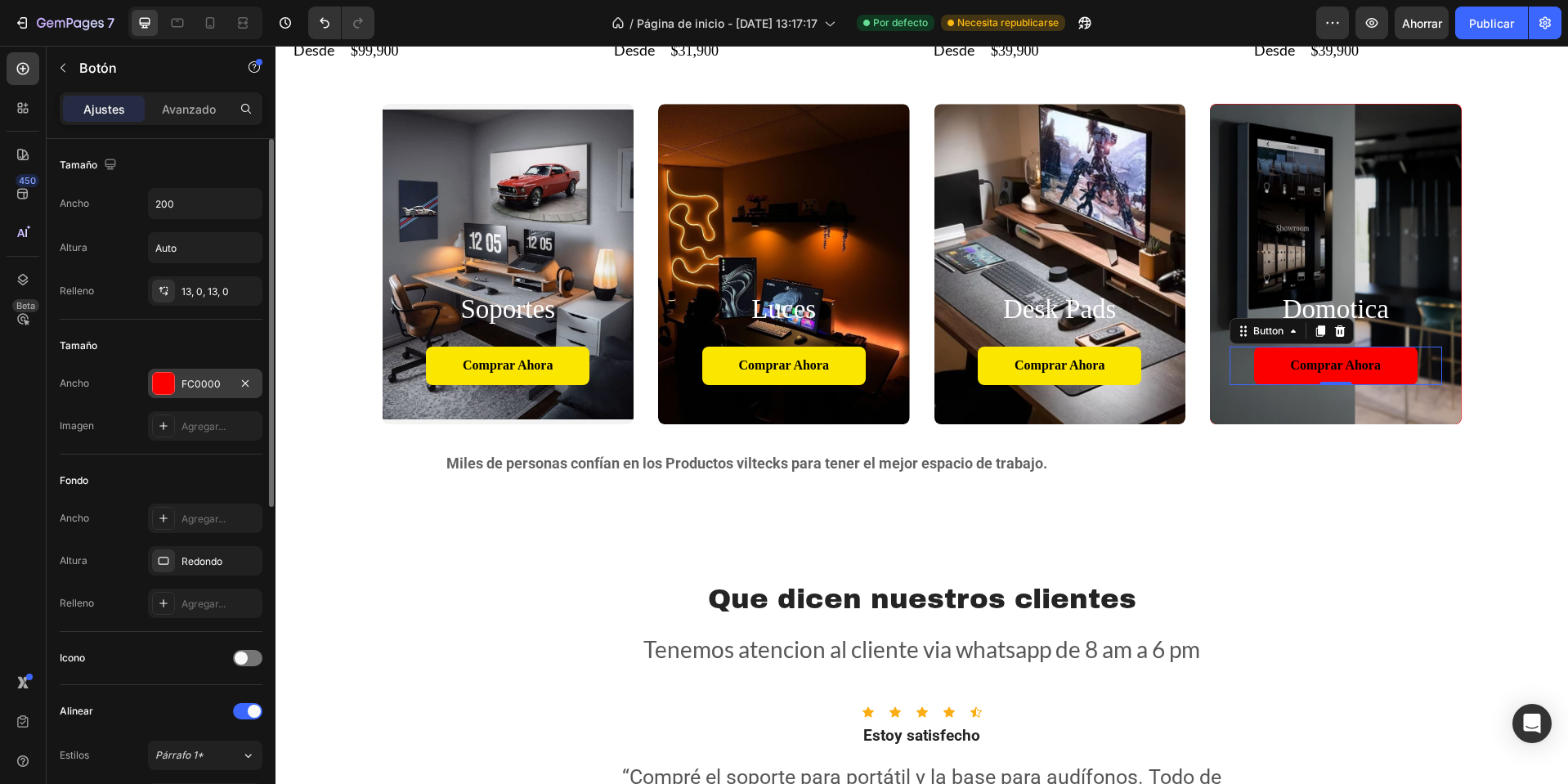
click at [229, 388] on div "FC0000" at bounding box center [205, 384] width 115 height 30
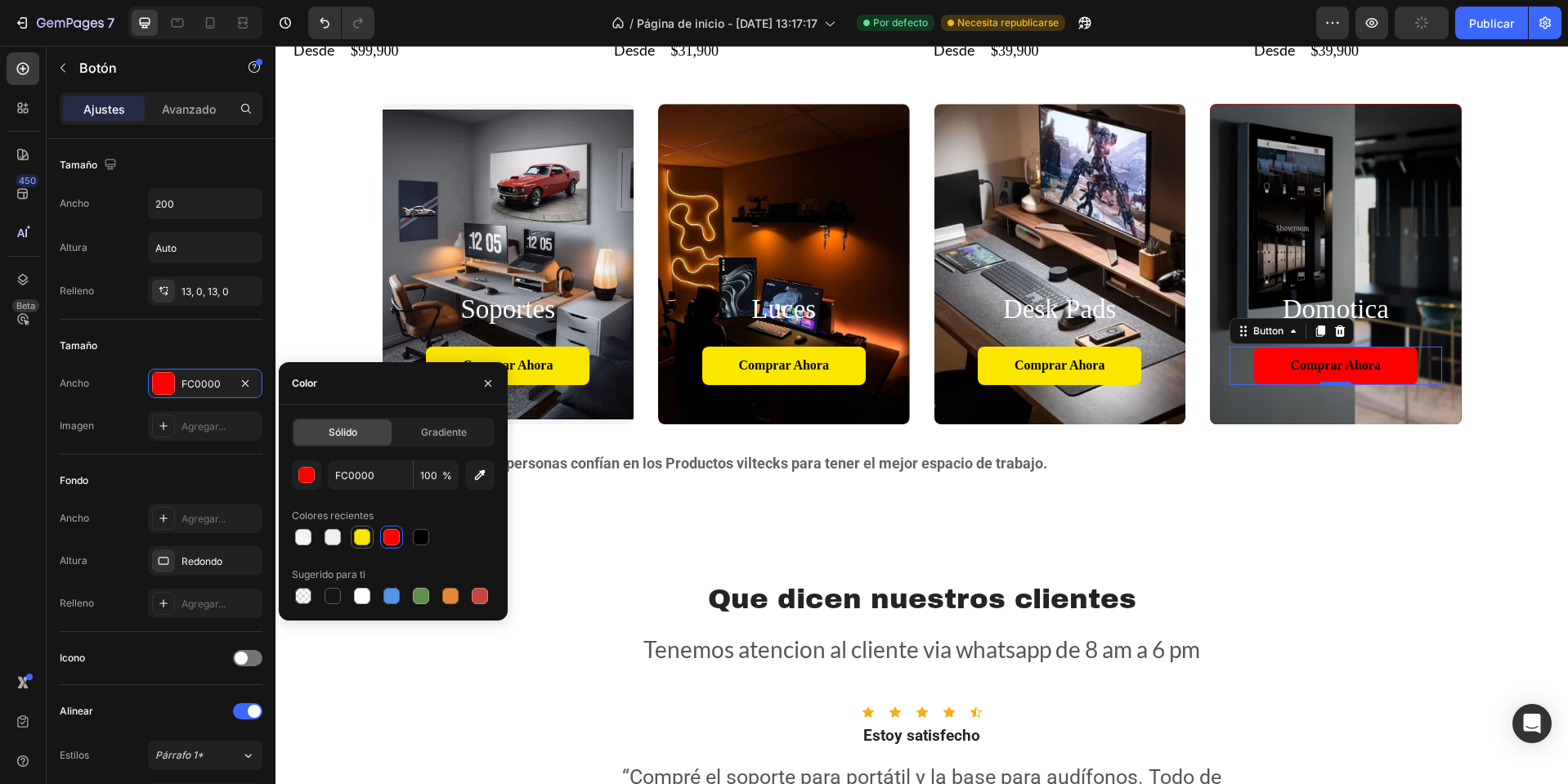
click at [367, 531] on div at bounding box center [362, 538] width 17 height 17
type input "FBE600"
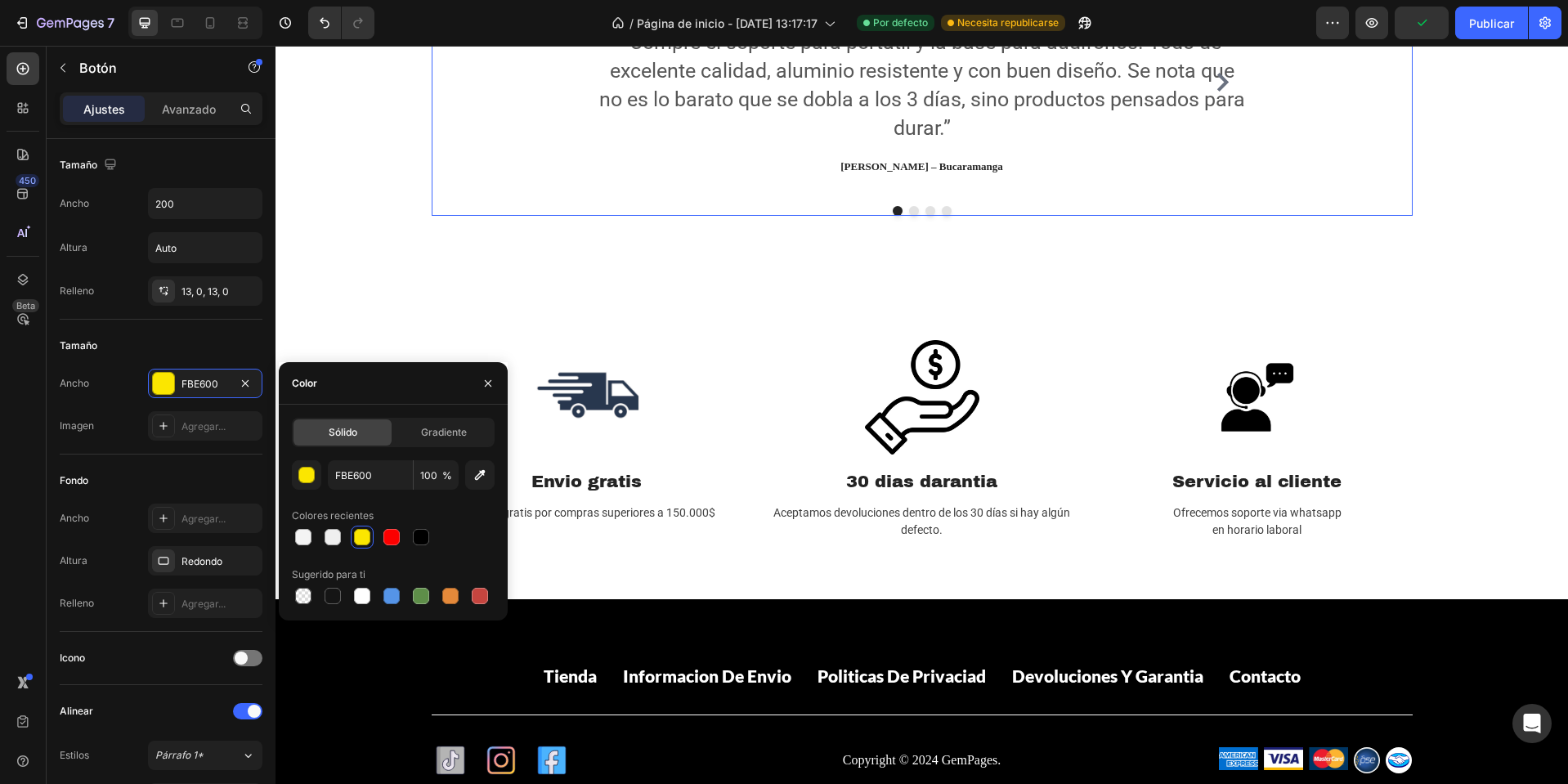
scroll to position [2203, 0]
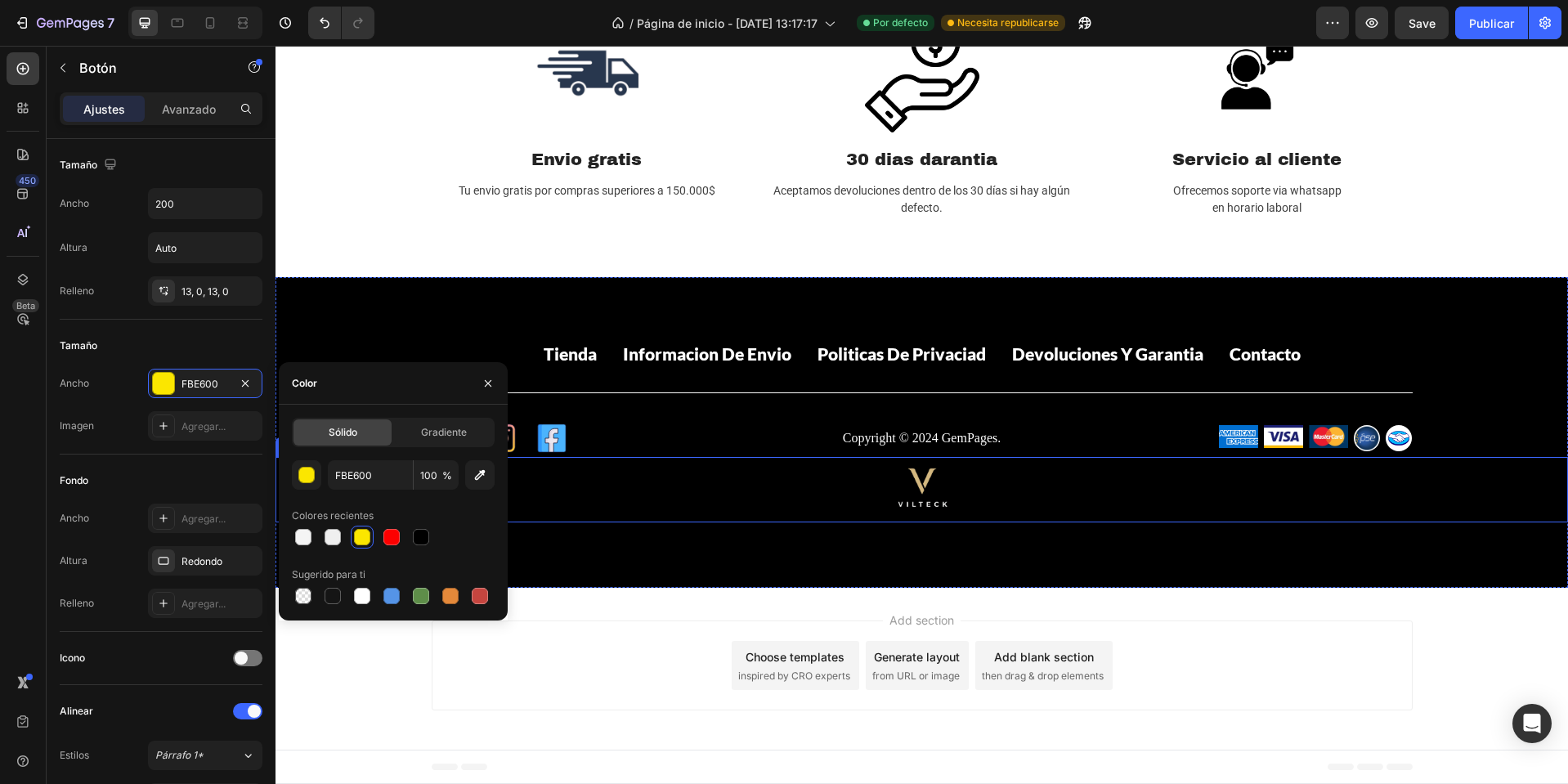
click at [809, 508] on div at bounding box center [921, 490] width 1293 height 65
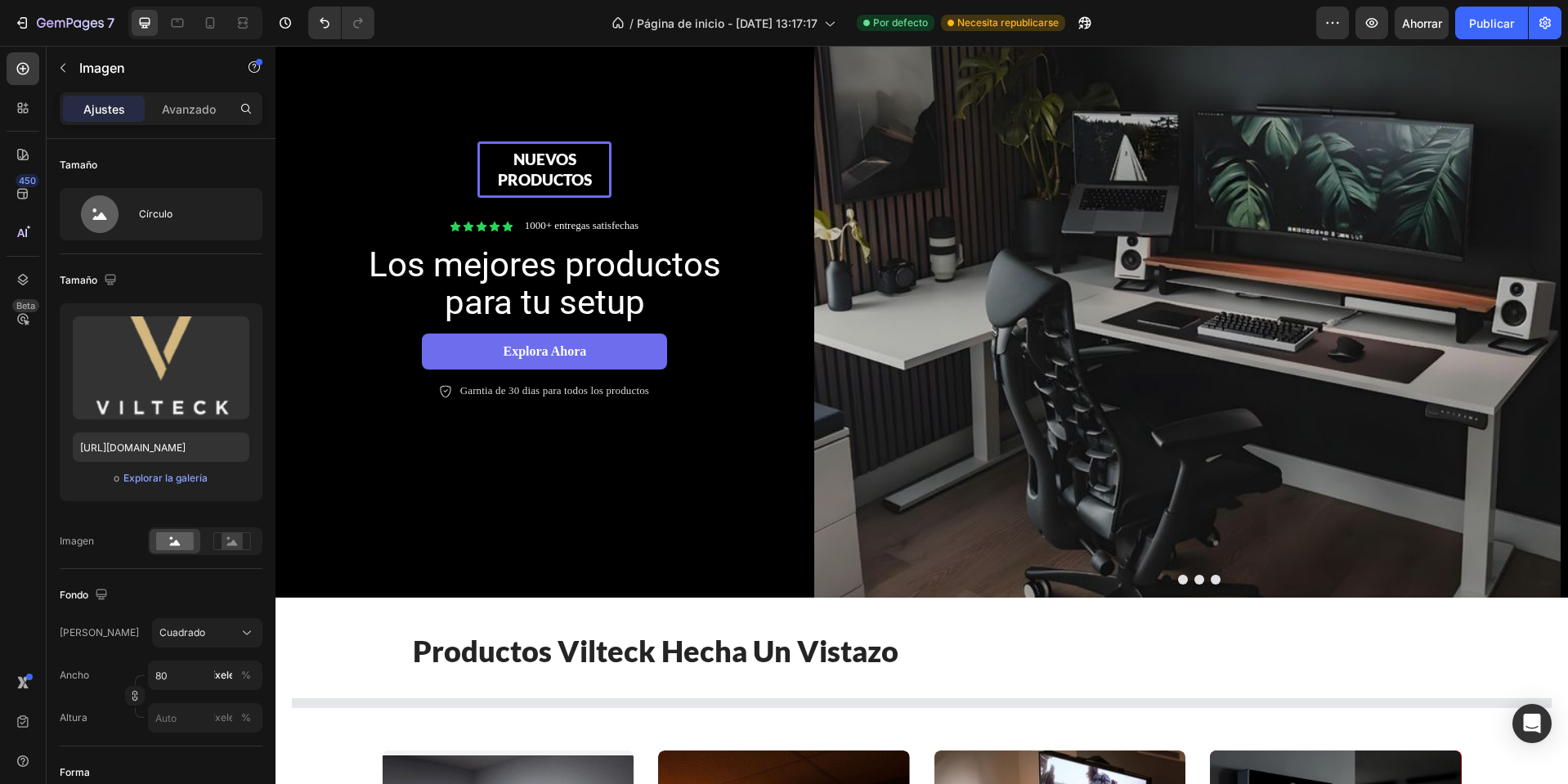
scroll to position [0, 0]
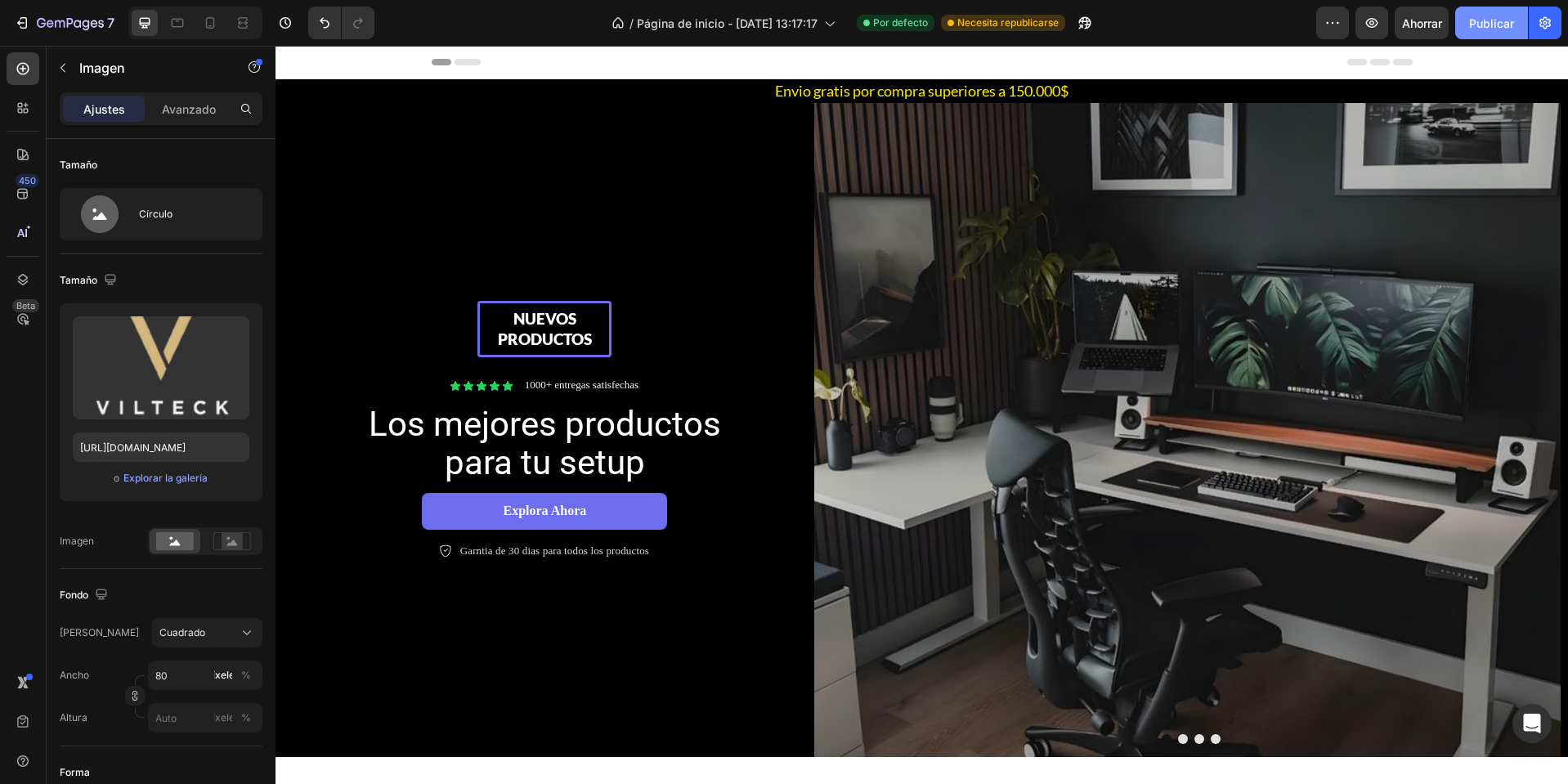
click at [1494, 26] on font "Publicar" at bounding box center [1491, 23] width 45 height 14
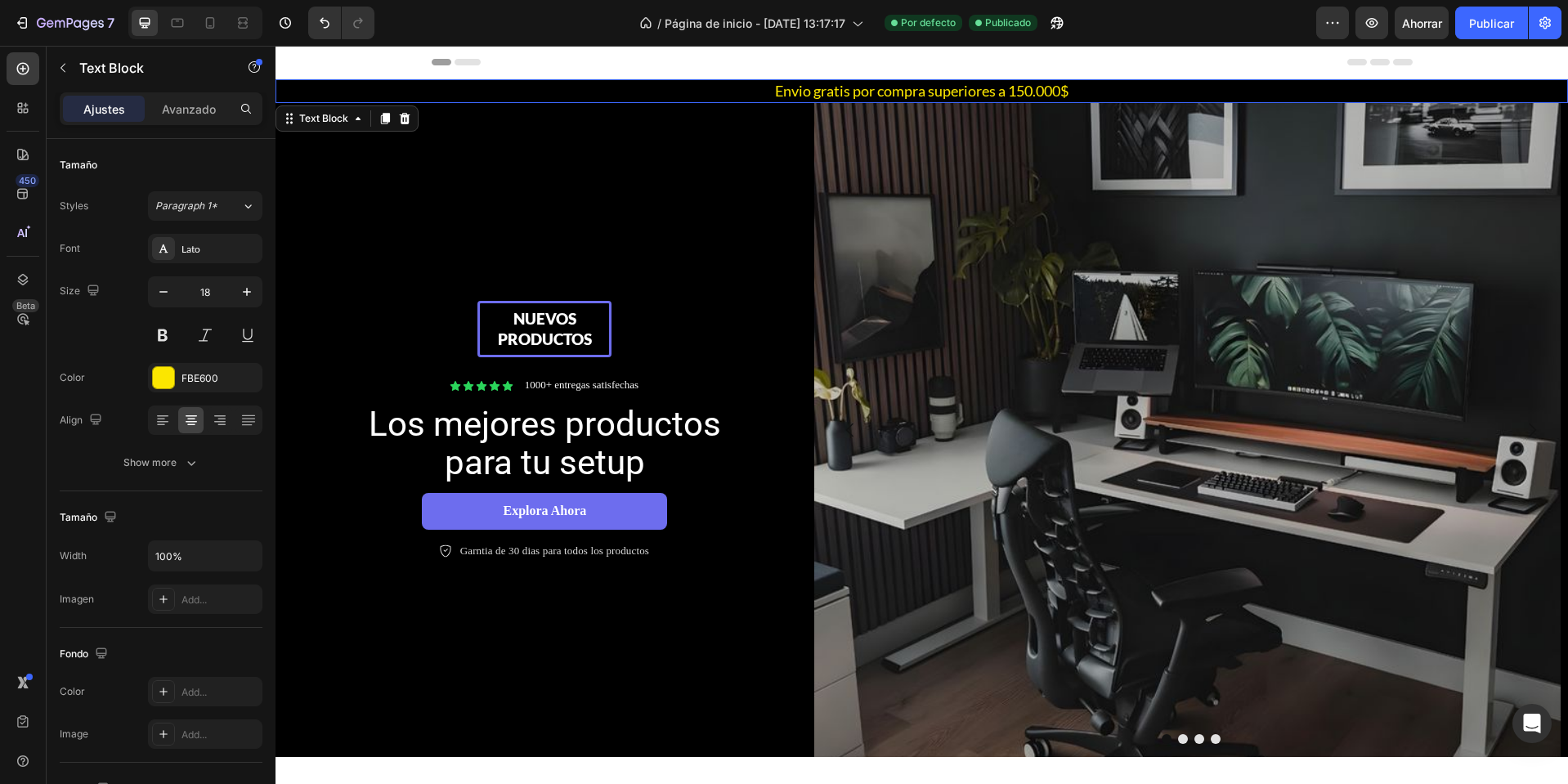
click at [911, 94] on p "Envio gratis por compra superiores a 150.000$" at bounding box center [922, 91] width 1290 height 21
click at [202, 116] on font "Avanzado" at bounding box center [189, 109] width 54 height 14
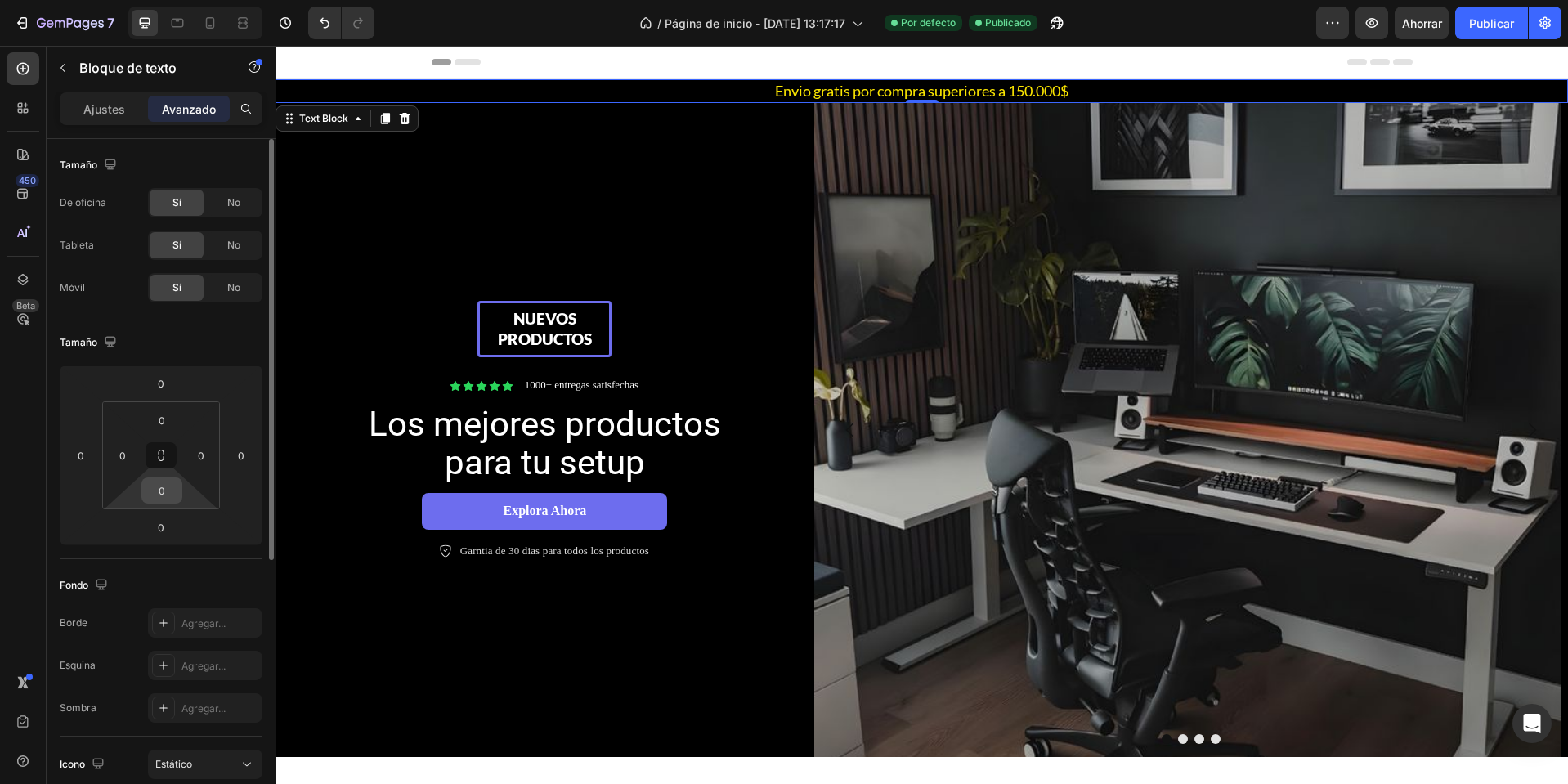
click at [171, 495] on input "0" at bounding box center [161, 490] width 33 height 24
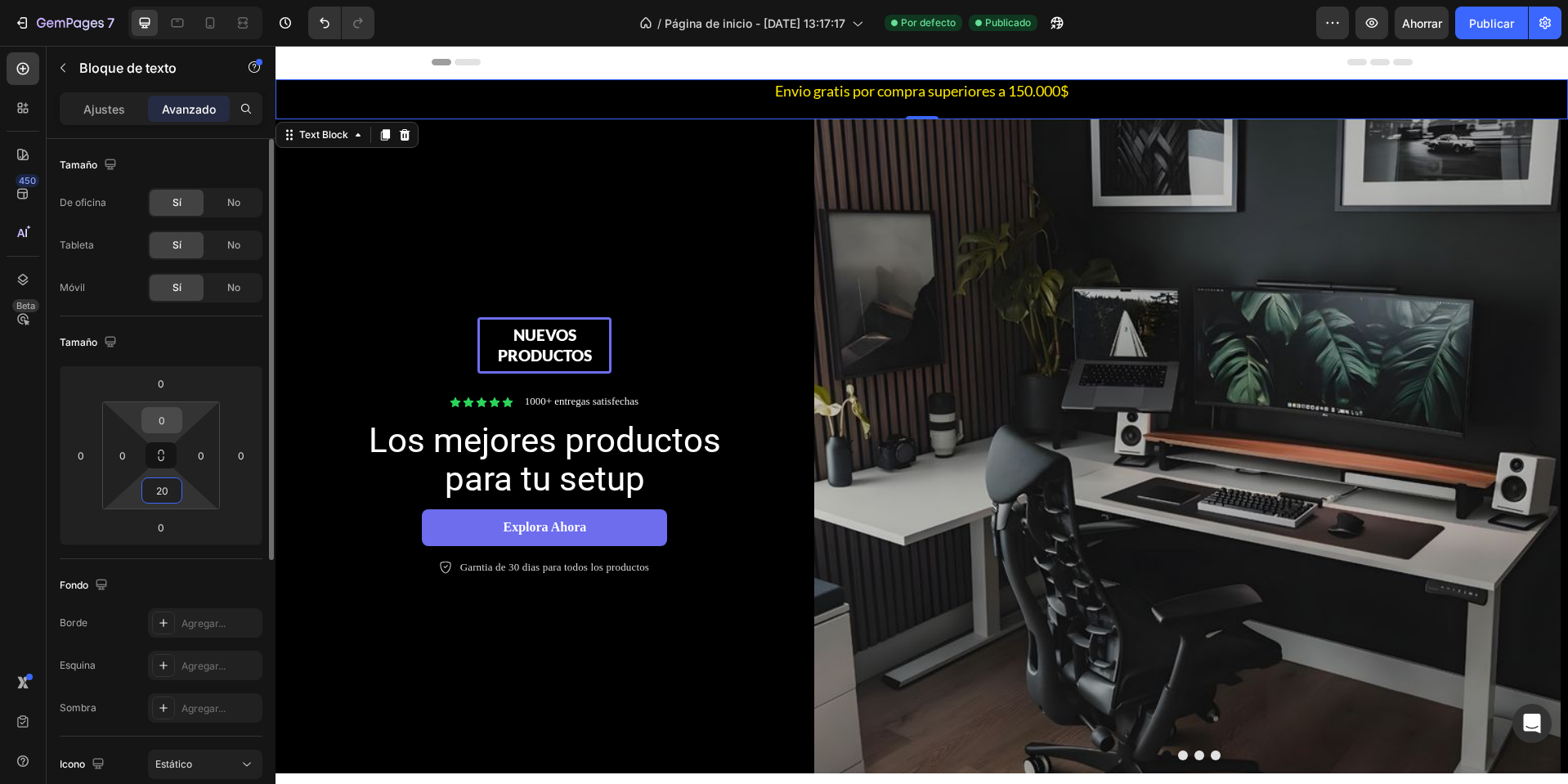
type input "20"
click at [163, 429] on input "0" at bounding box center [161, 420] width 33 height 24
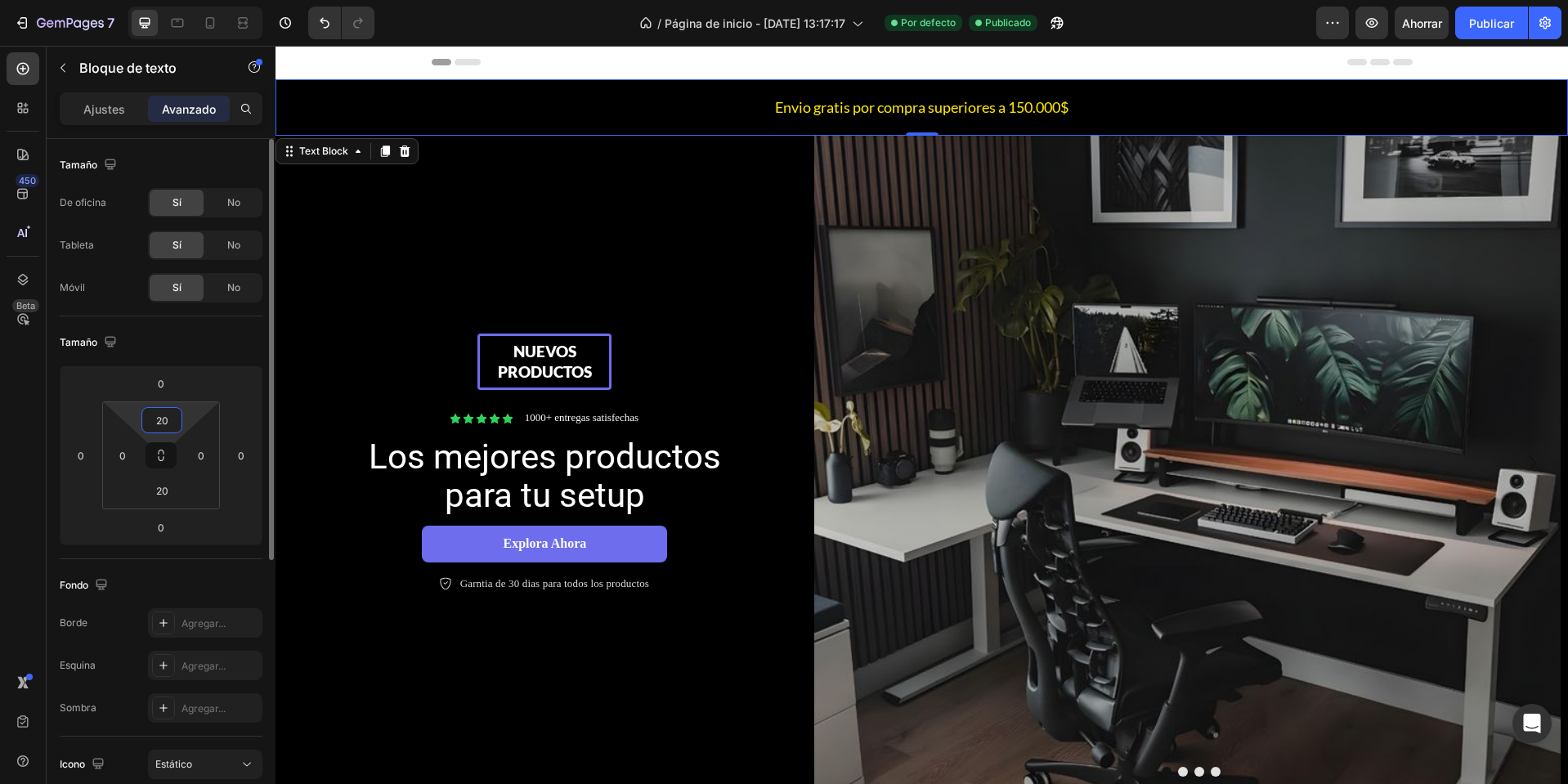
click at [163, 429] on input "20" at bounding box center [161, 420] width 33 height 24
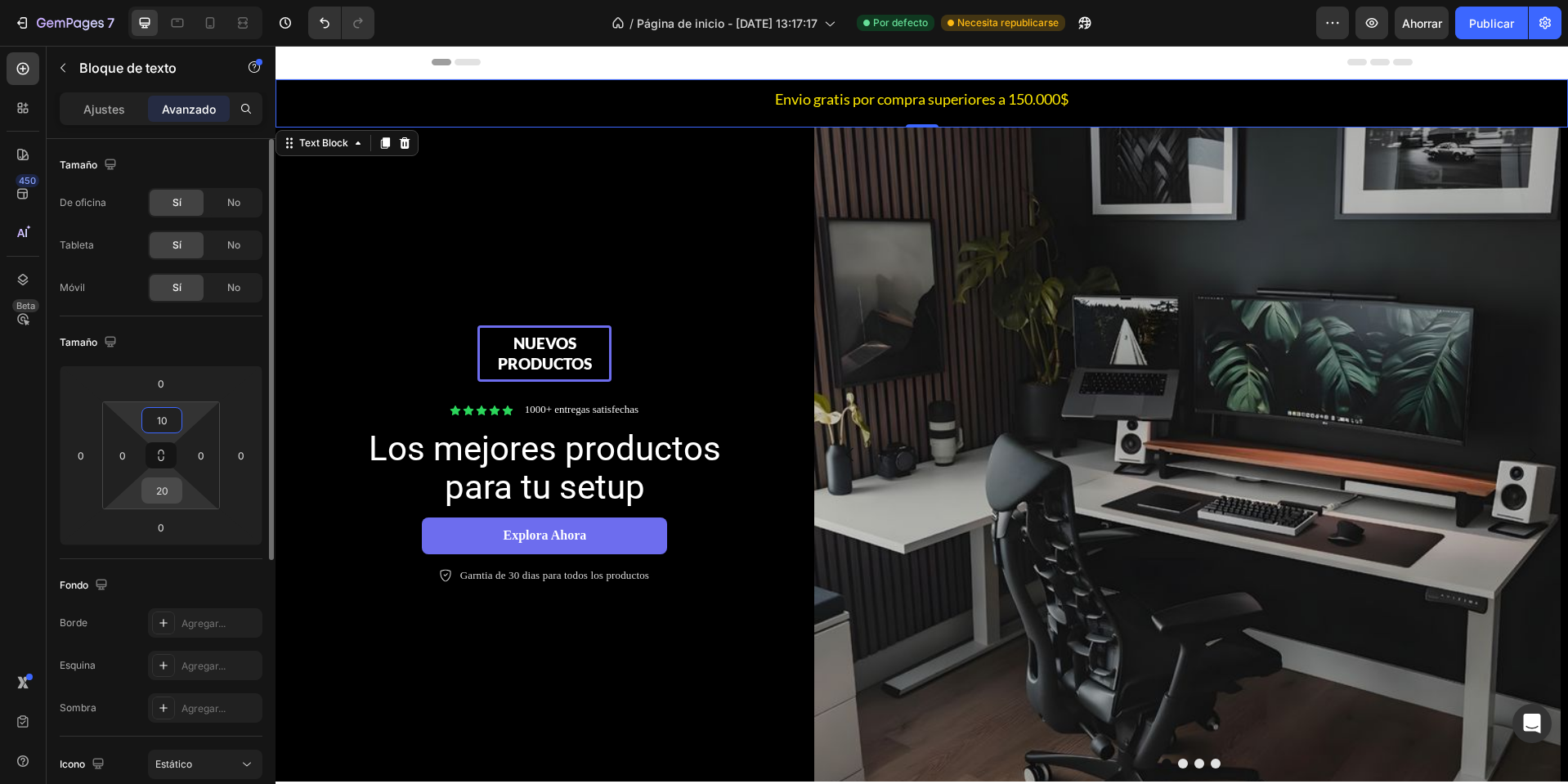
type input "10"
click at [161, 498] on input "20" at bounding box center [161, 490] width 33 height 24
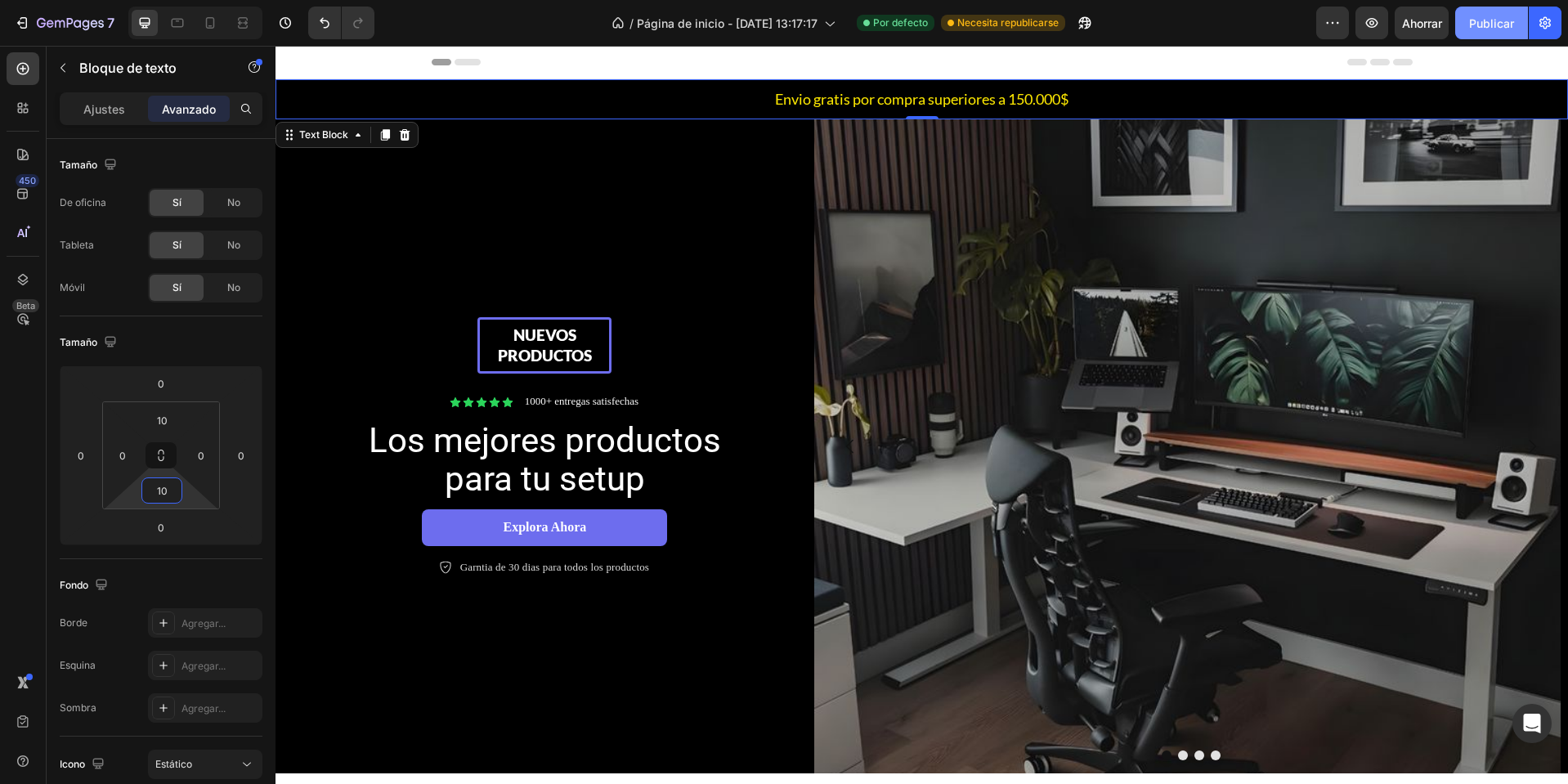
type input "10"
click at [1488, 13] on button "Publicar" at bounding box center [1491, 22] width 73 height 33
click at [707, 95] on p "Envio gratis por compra superiores a 150.000$" at bounding box center [922, 99] width 1290 height 21
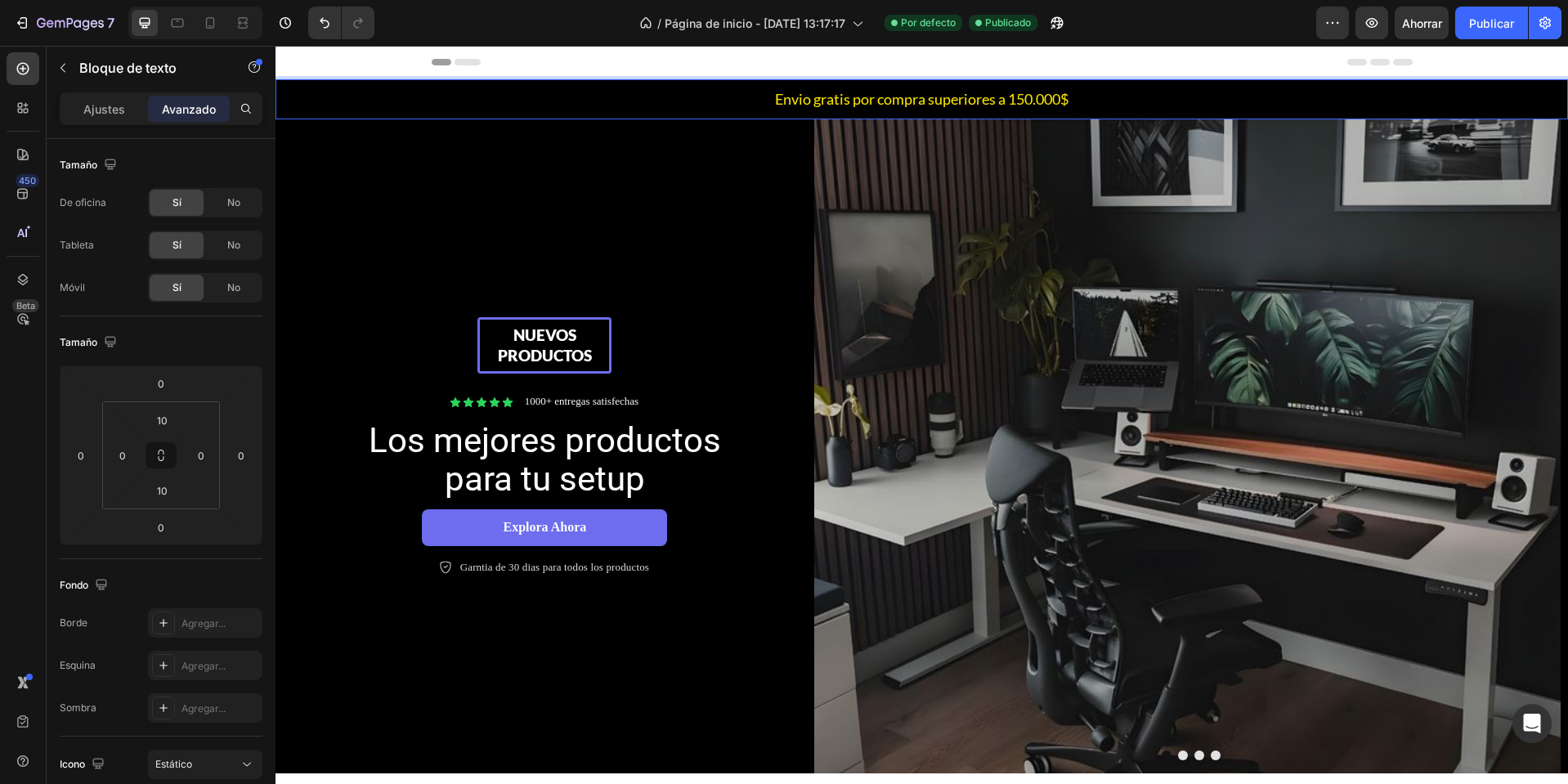
click at [597, 94] on p "Envio gratis por compra superiores a 150.000$" at bounding box center [922, 99] width 1290 height 21
click at [108, 105] on font "Ajustes" at bounding box center [104, 109] width 42 height 14
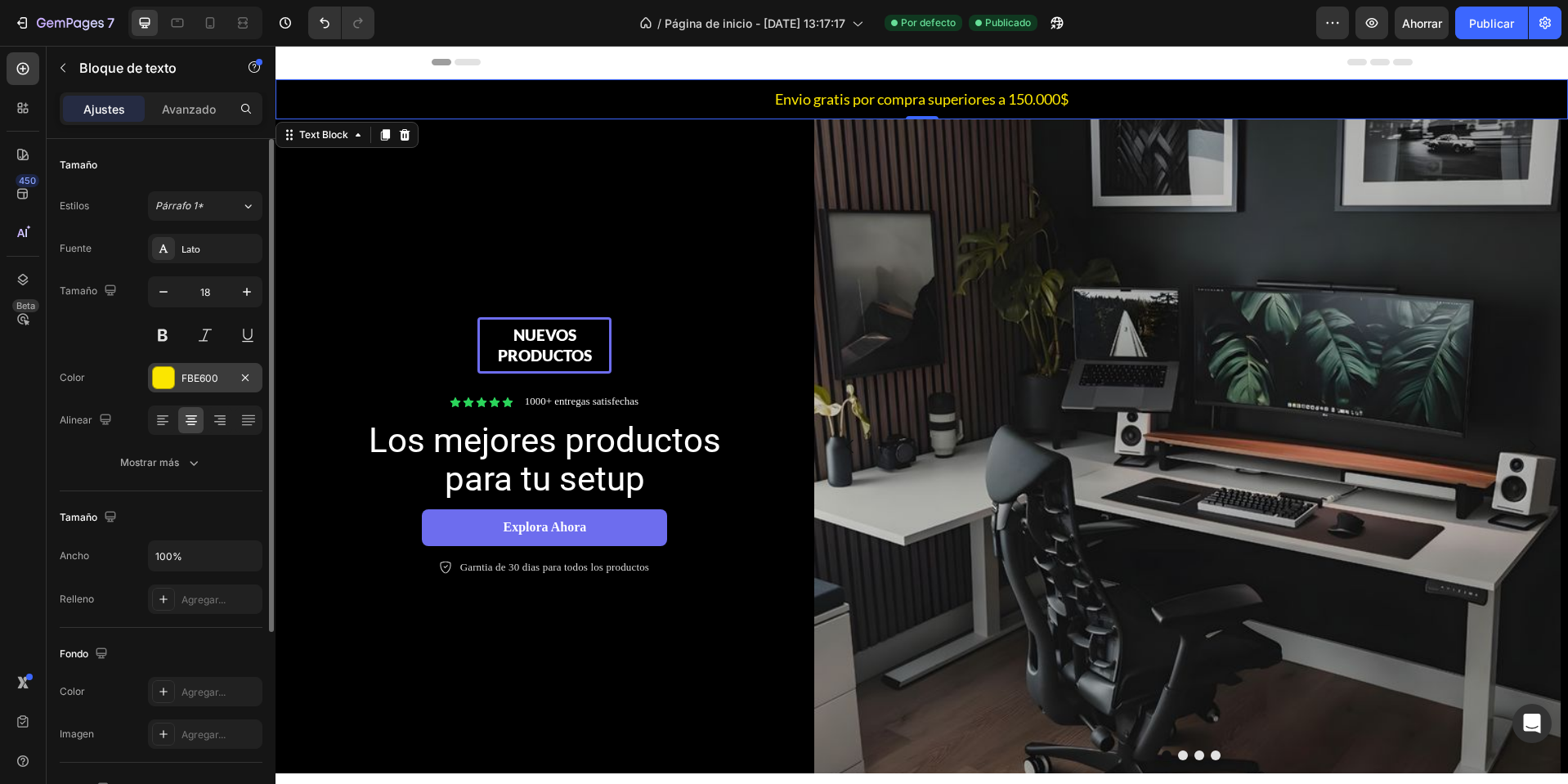
scroll to position [163, 0]
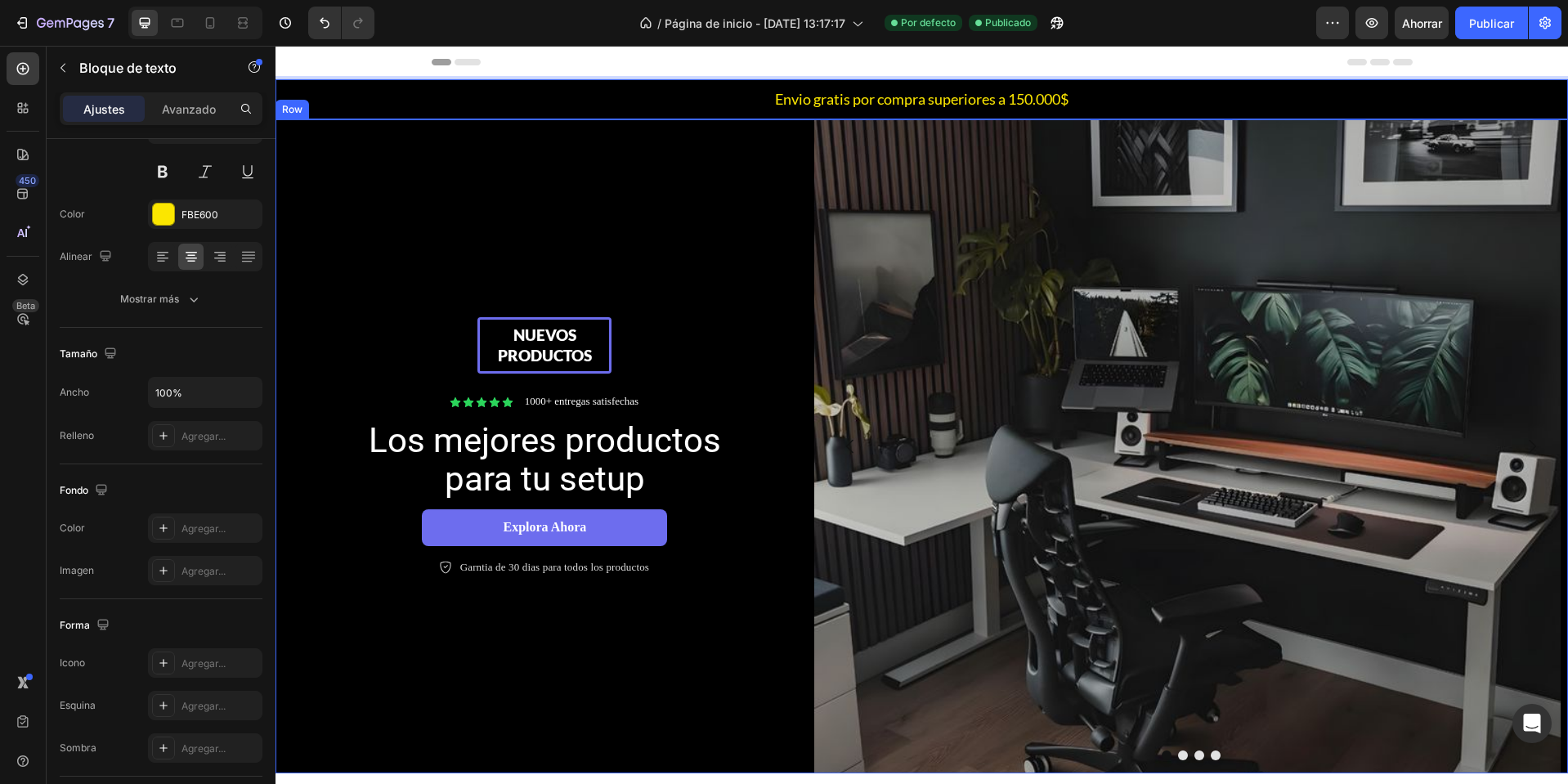
click at [431, 164] on div "Nuevos productos Text Block Row Icon Icon Icon Icon Icon Icon List 1000+ entreg…" at bounding box center [544, 446] width 539 height 654
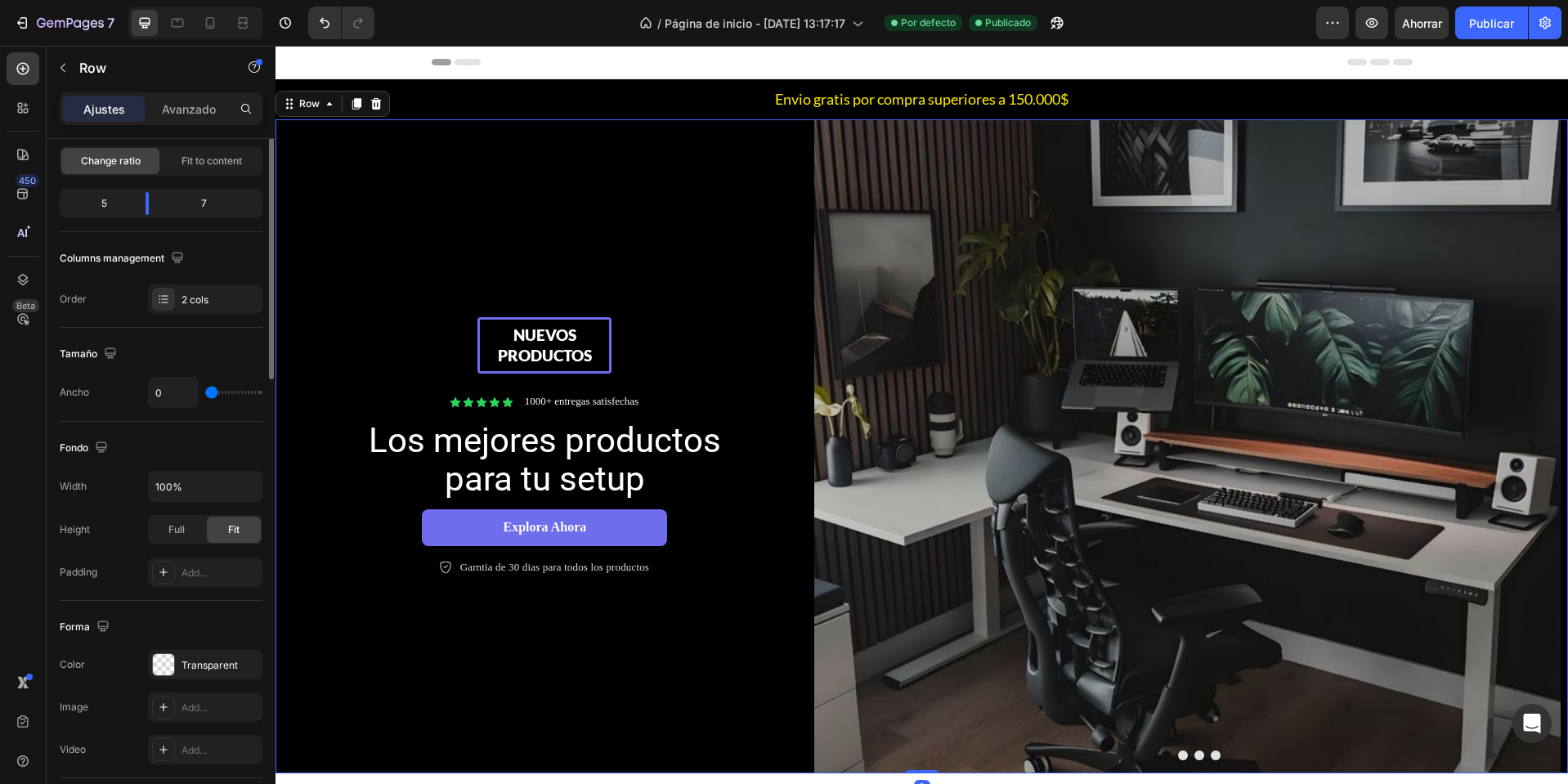
scroll to position [0, 0]
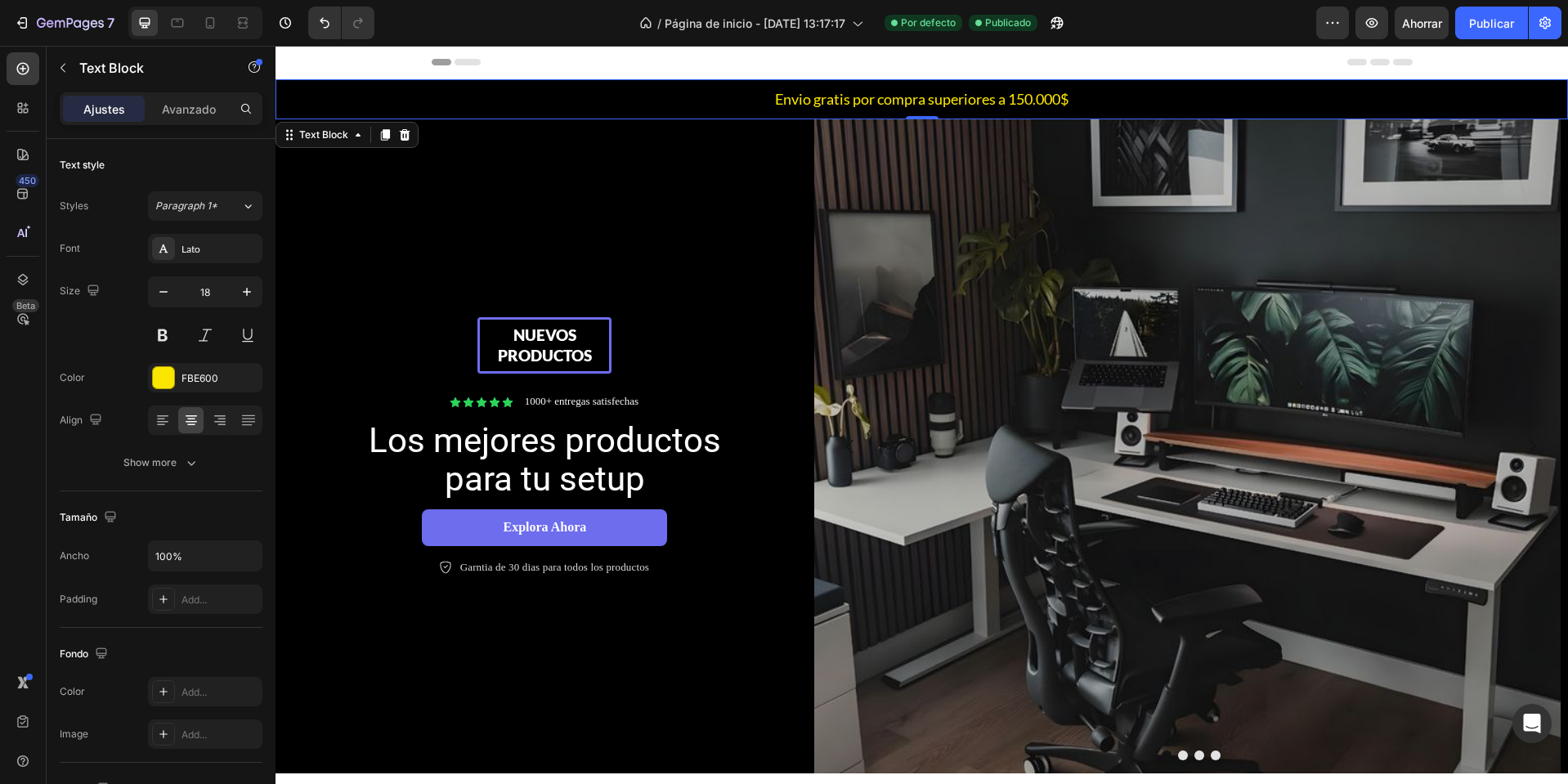
click at [320, 79] on div "Envio gratis por compra superiores a 150.000$ Text Block 0" at bounding box center [921, 99] width 1293 height 40
click at [329, 103] on p "Envio gratis por compra superiores a 150.000$" at bounding box center [922, 99] width 1290 height 21
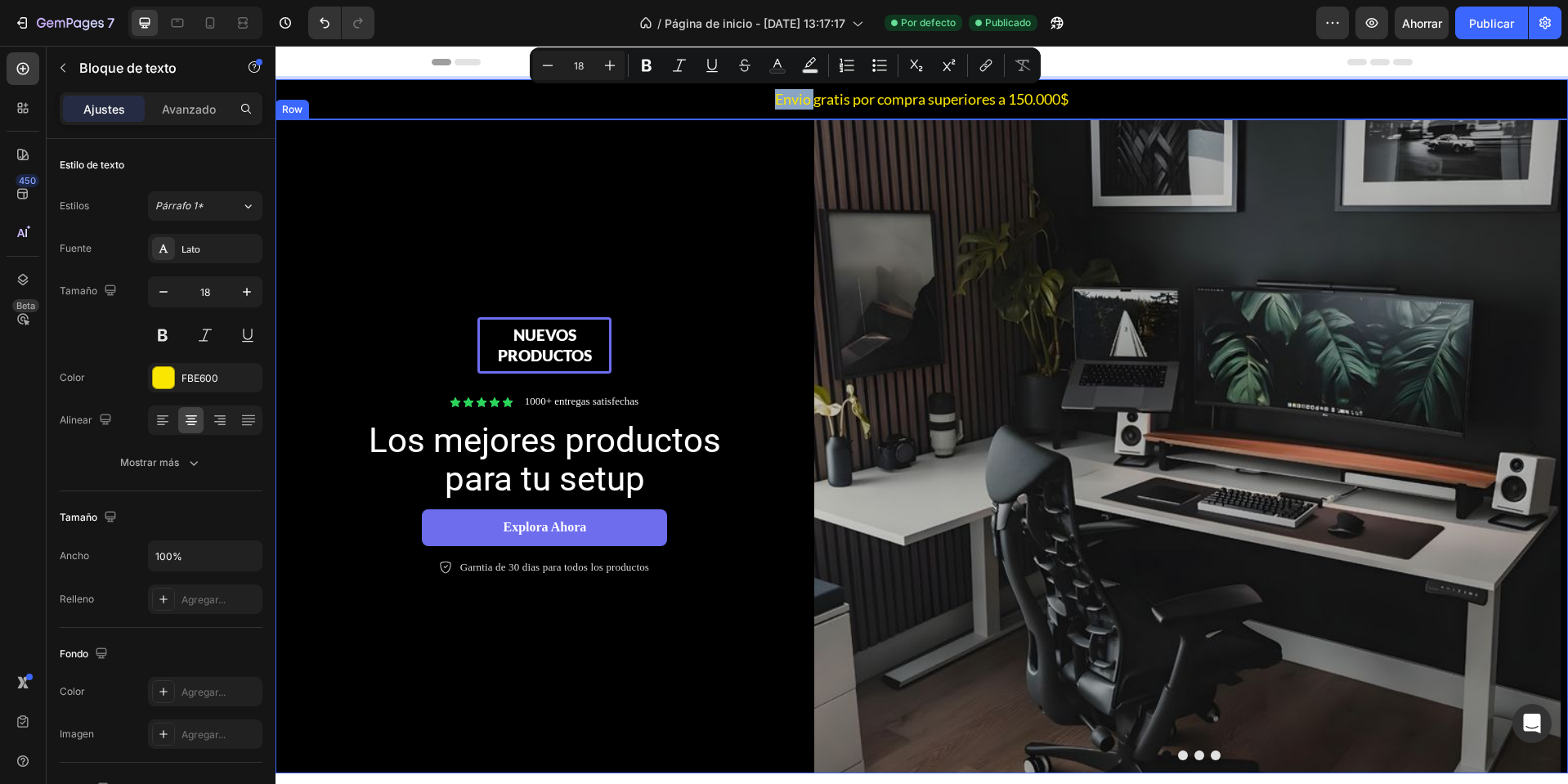
click at [766, 221] on div "Nuevos productos Text Block Row Icon Icon Icon Icon Icon Icon List 1000+ entreg…" at bounding box center [544, 446] width 539 height 654
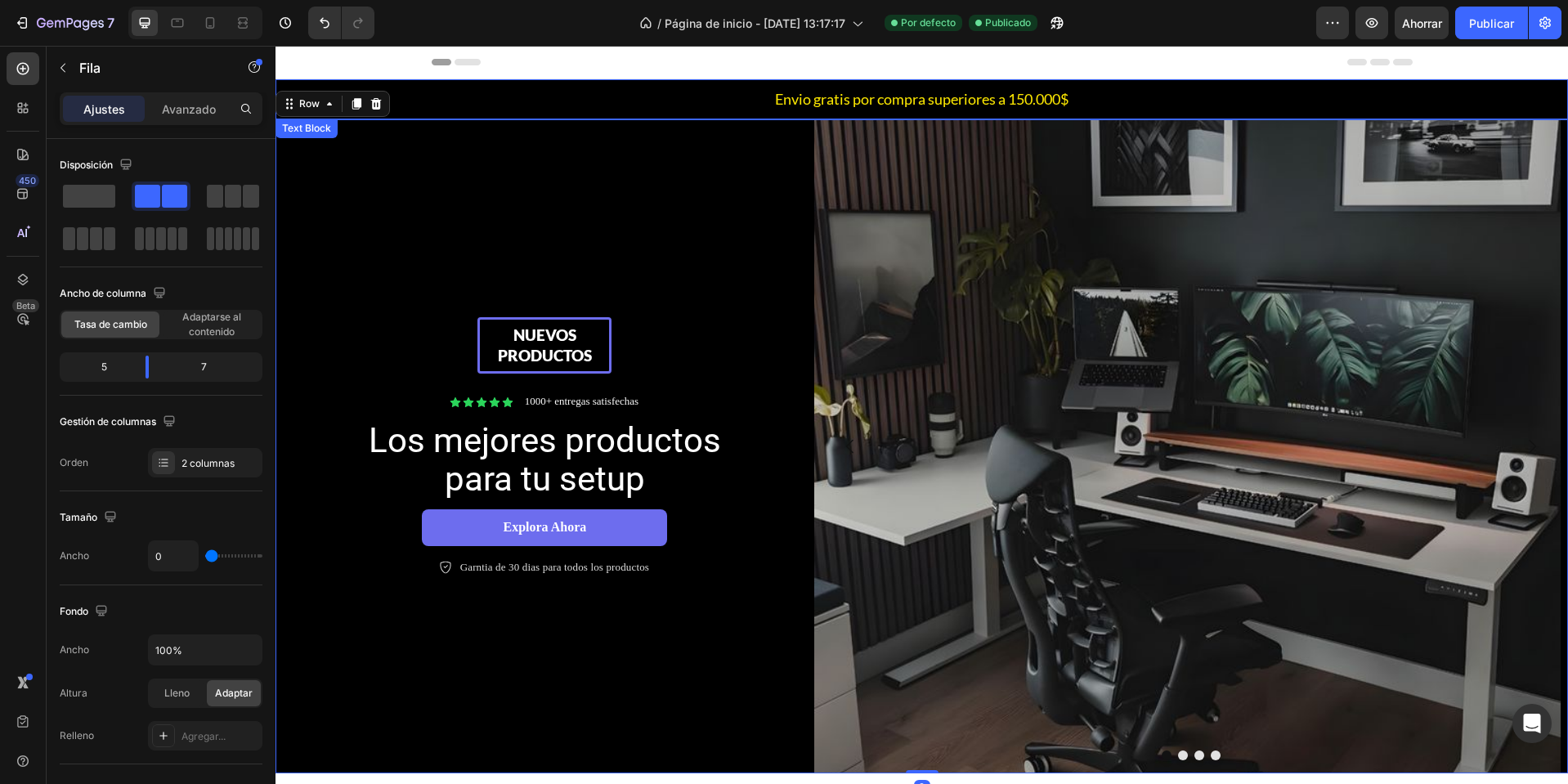
click at [510, 100] on p "Envio gratis por compra superiores a 150.000$" at bounding box center [922, 99] width 1290 height 21
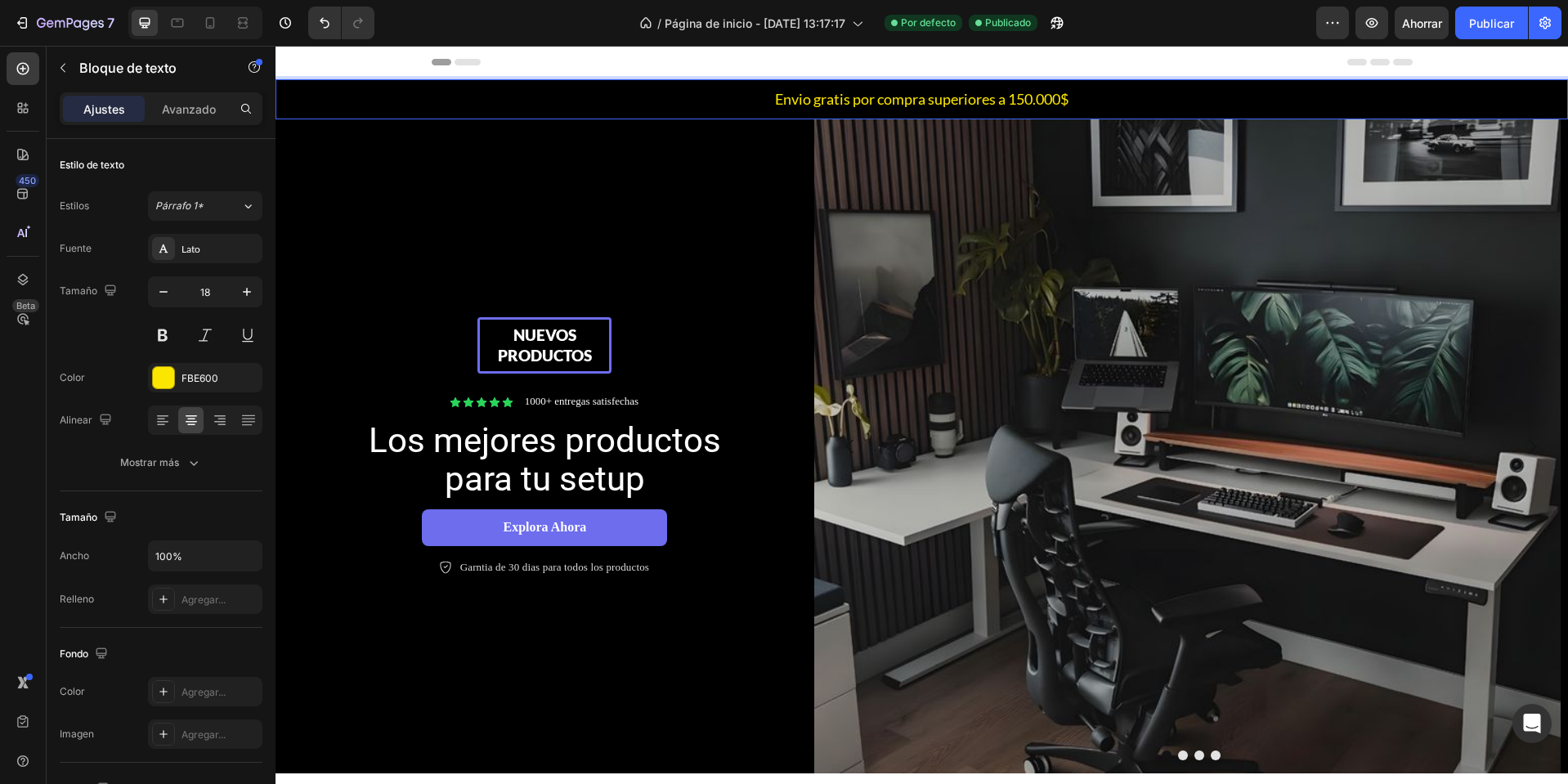
click at [1548, 99] on p "Envio gratis por compra superiores a 150.000$" at bounding box center [922, 99] width 1290 height 21
click at [51, 65] on button "button" at bounding box center [63, 68] width 26 height 26
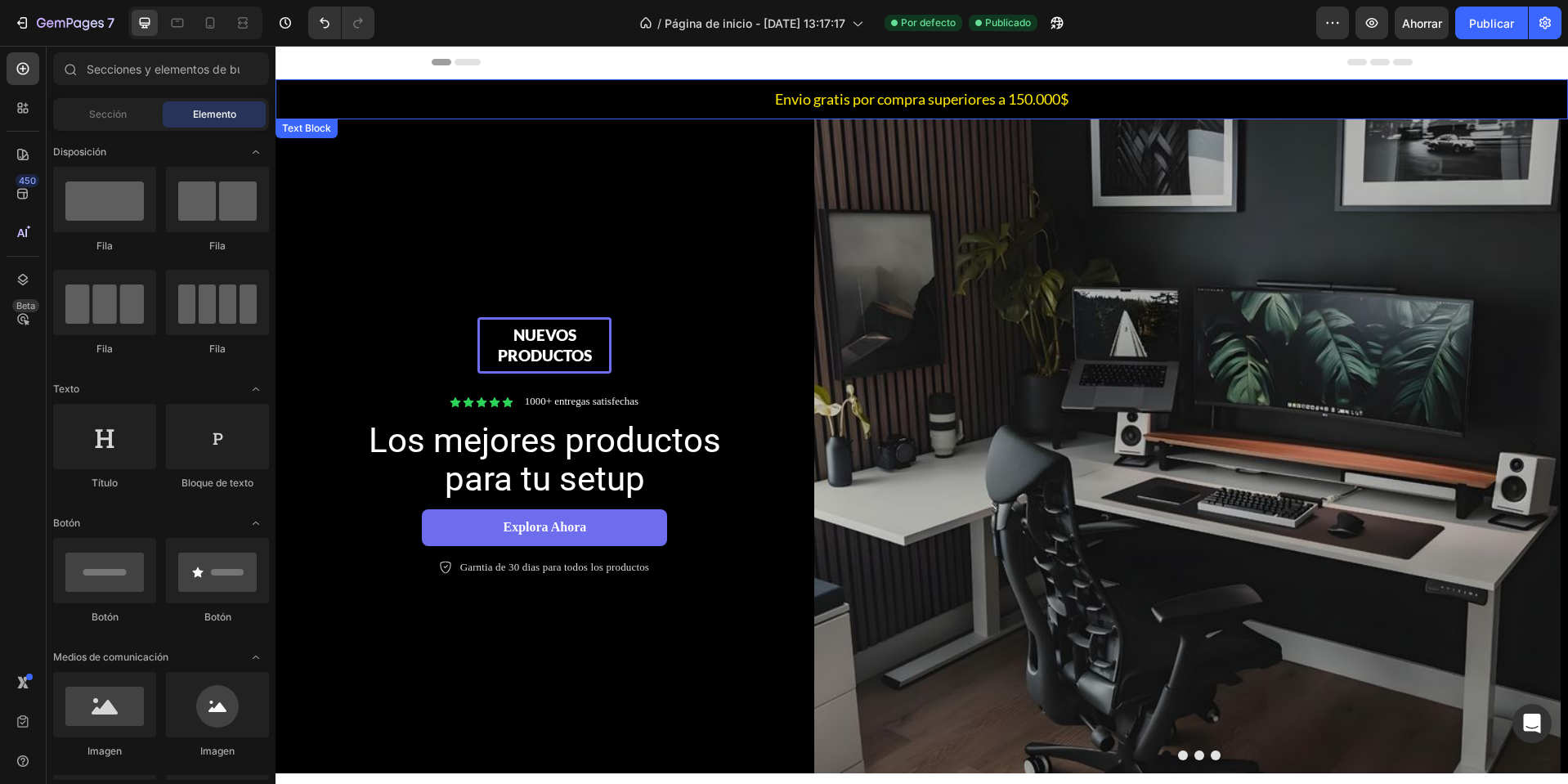
click at [291, 97] on p "Envio gratis por compra superiores a 150.000$" at bounding box center [922, 99] width 1290 height 21
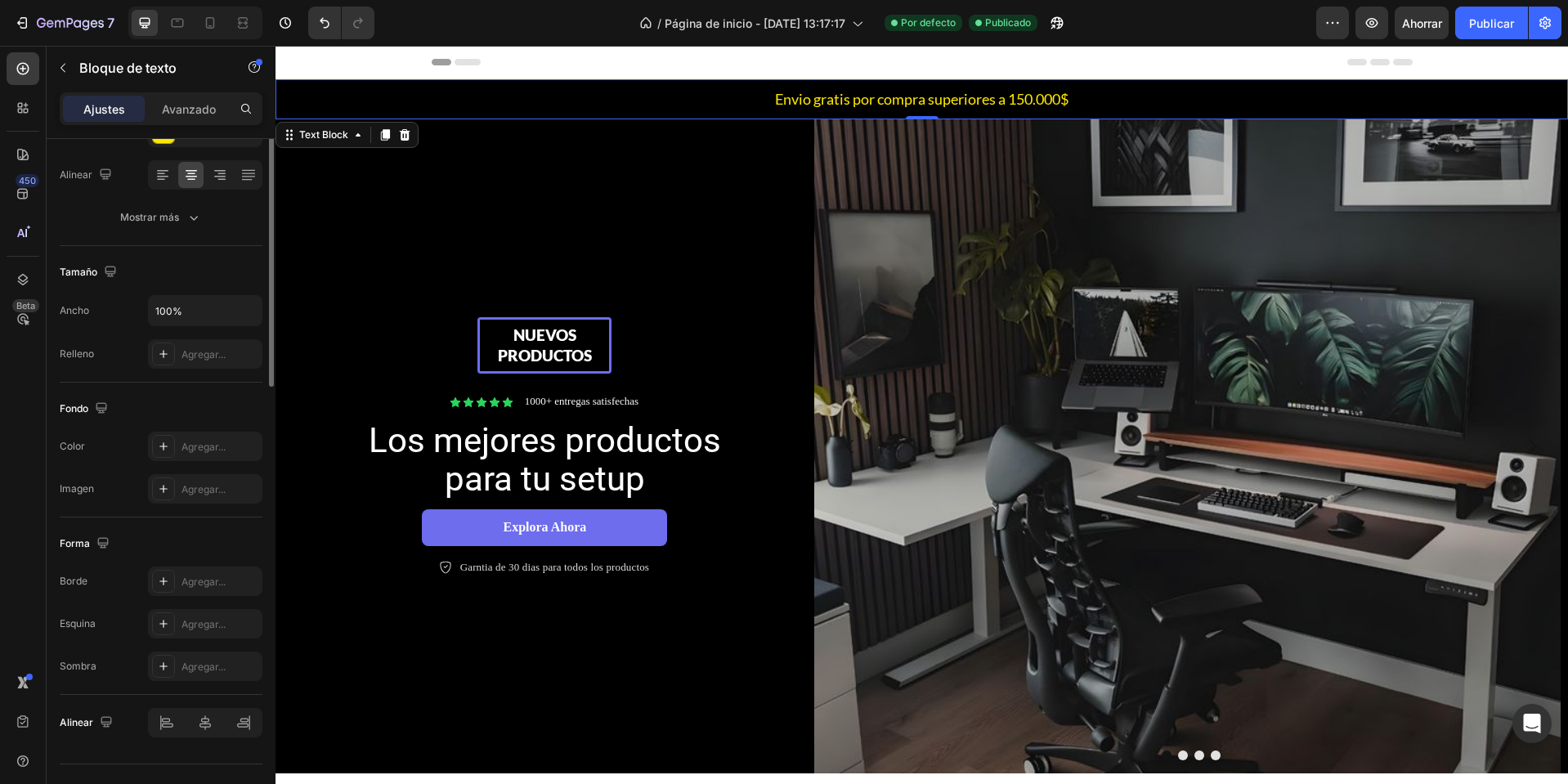
scroll to position [277, 0]
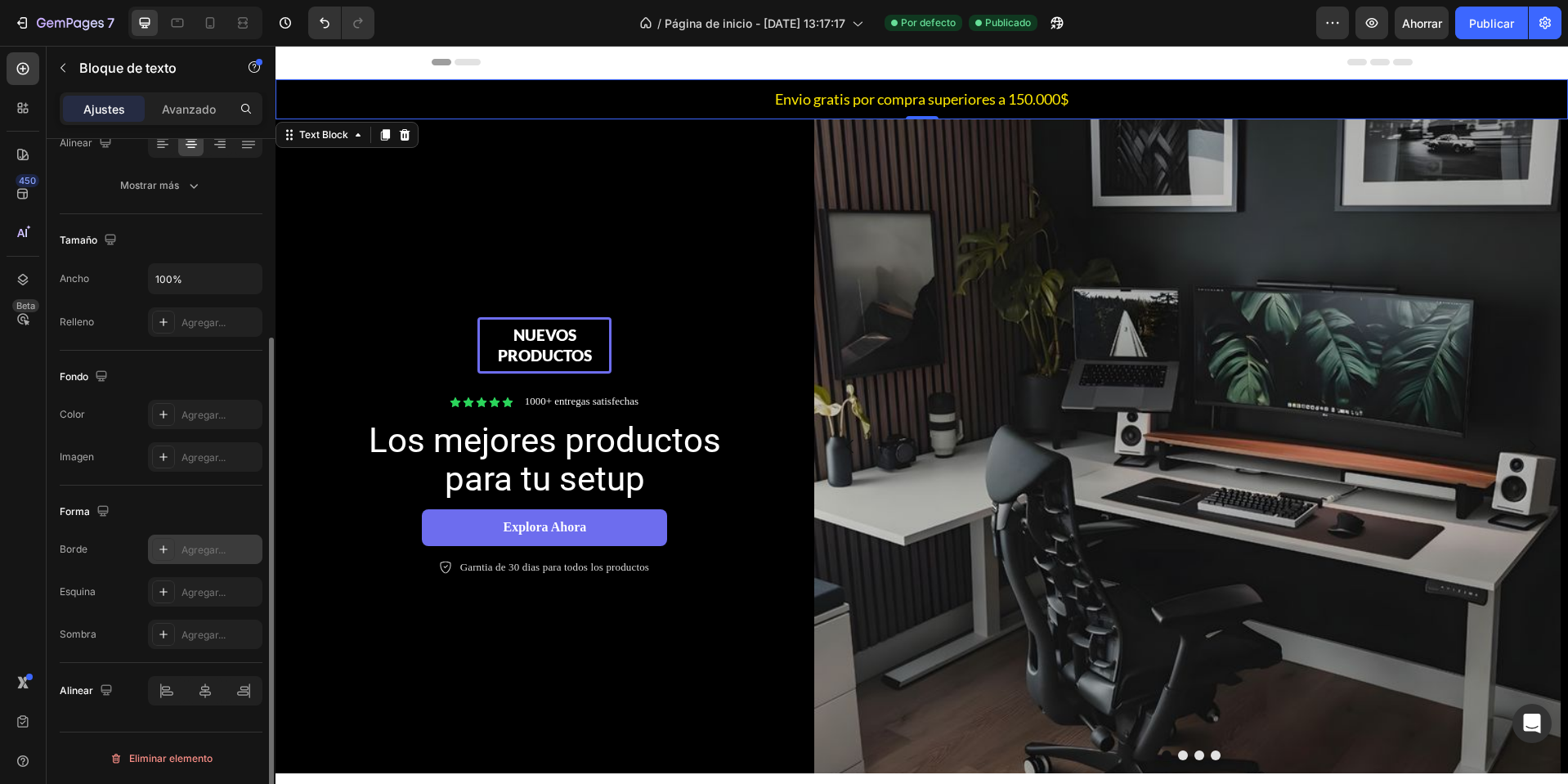
click at [171, 552] on div at bounding box center [163, 549] width 23 height 23
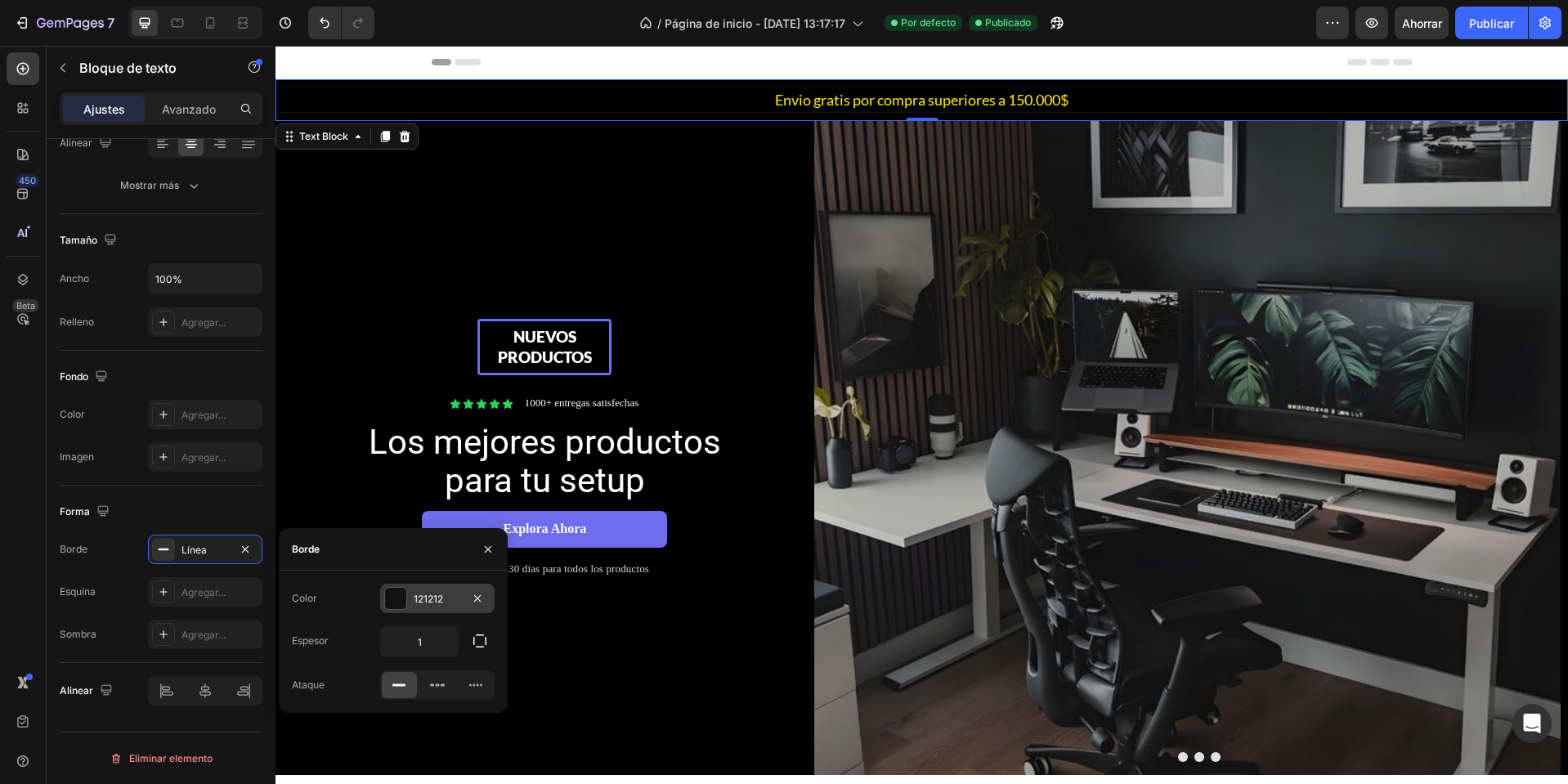
click at [431, 603] on font "121212" at bounding box center [428, 598] width 30 height 12
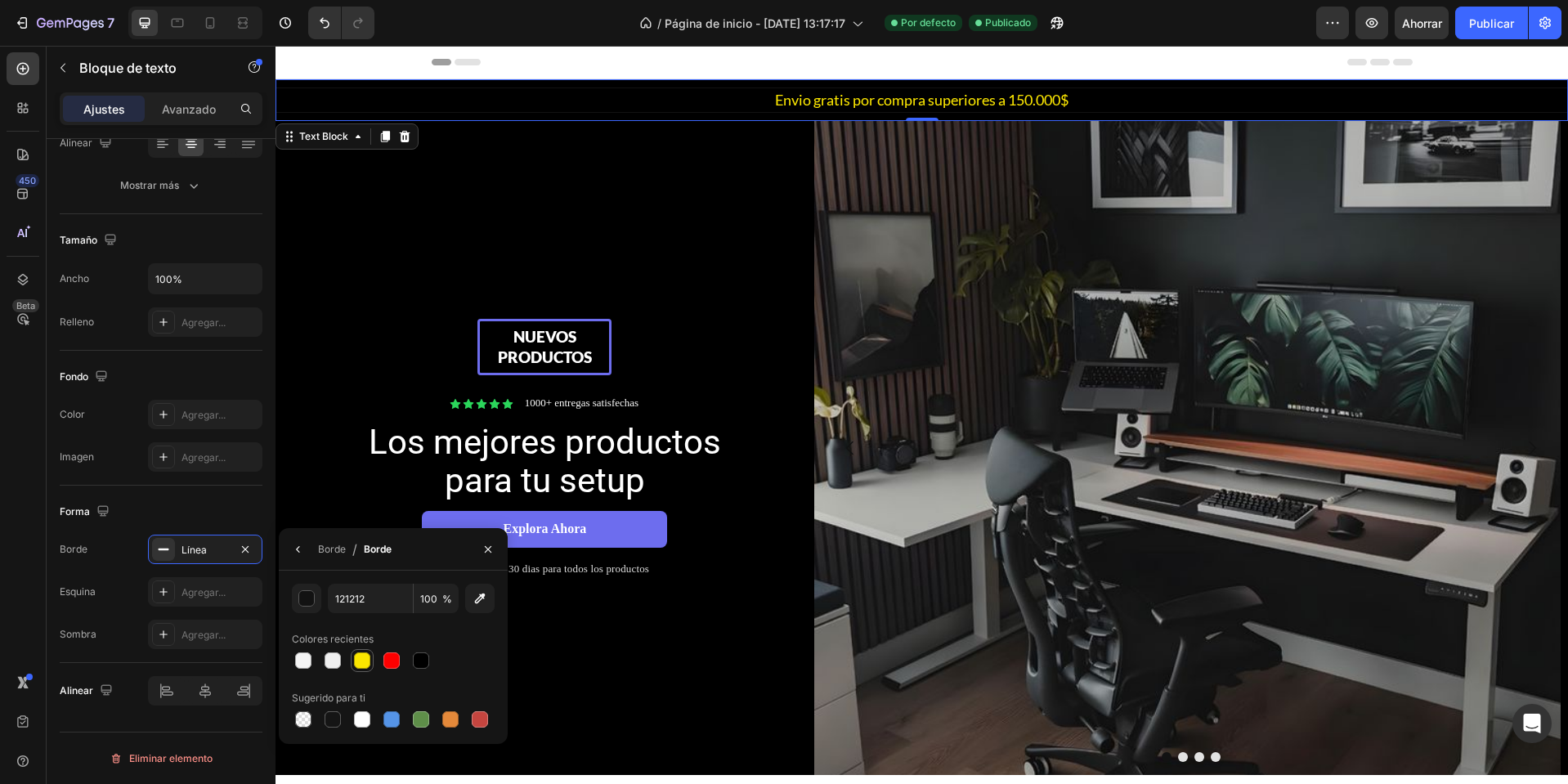
click at [363, 667] on div at bounding box center [362, 661] width 17 height 17
click at [295, 665] on div at bounding box center [303, 661] width 17 height 17
click at [334, 664] on div at bounding box center [333, 661] width 17 height 17
click at [366, 663] on div at bounding box center [362, 661] width 17 height 17
click at [388, 668] on div at bounding box center [391, 660] width 20 height 20
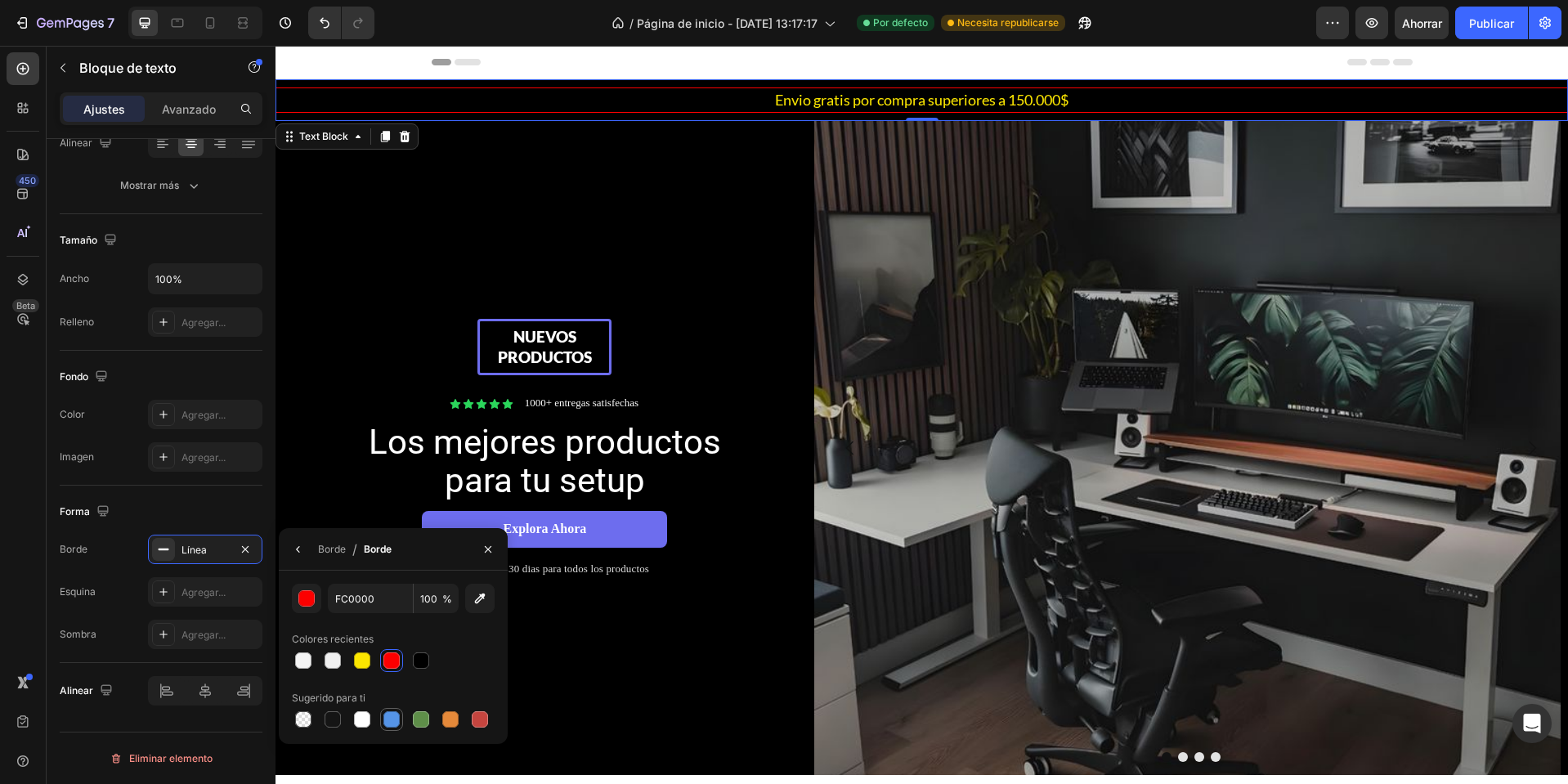
click at [392, 722] on div at bounding box center [392, 720] width 17 height 17
type input "5594E7"
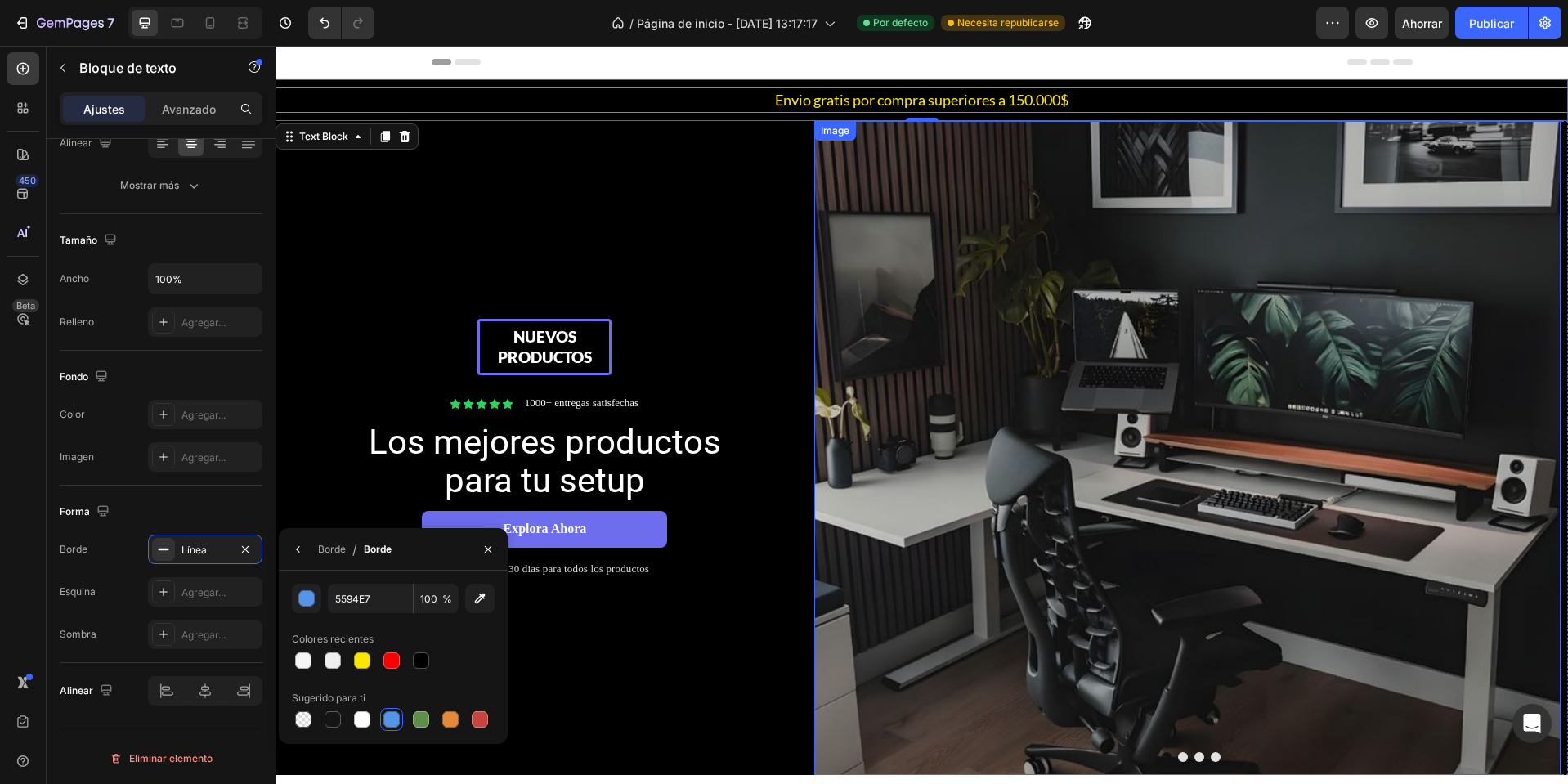
click at [864, 608] on img at bounding box center [1188, 448] width 748 height 654
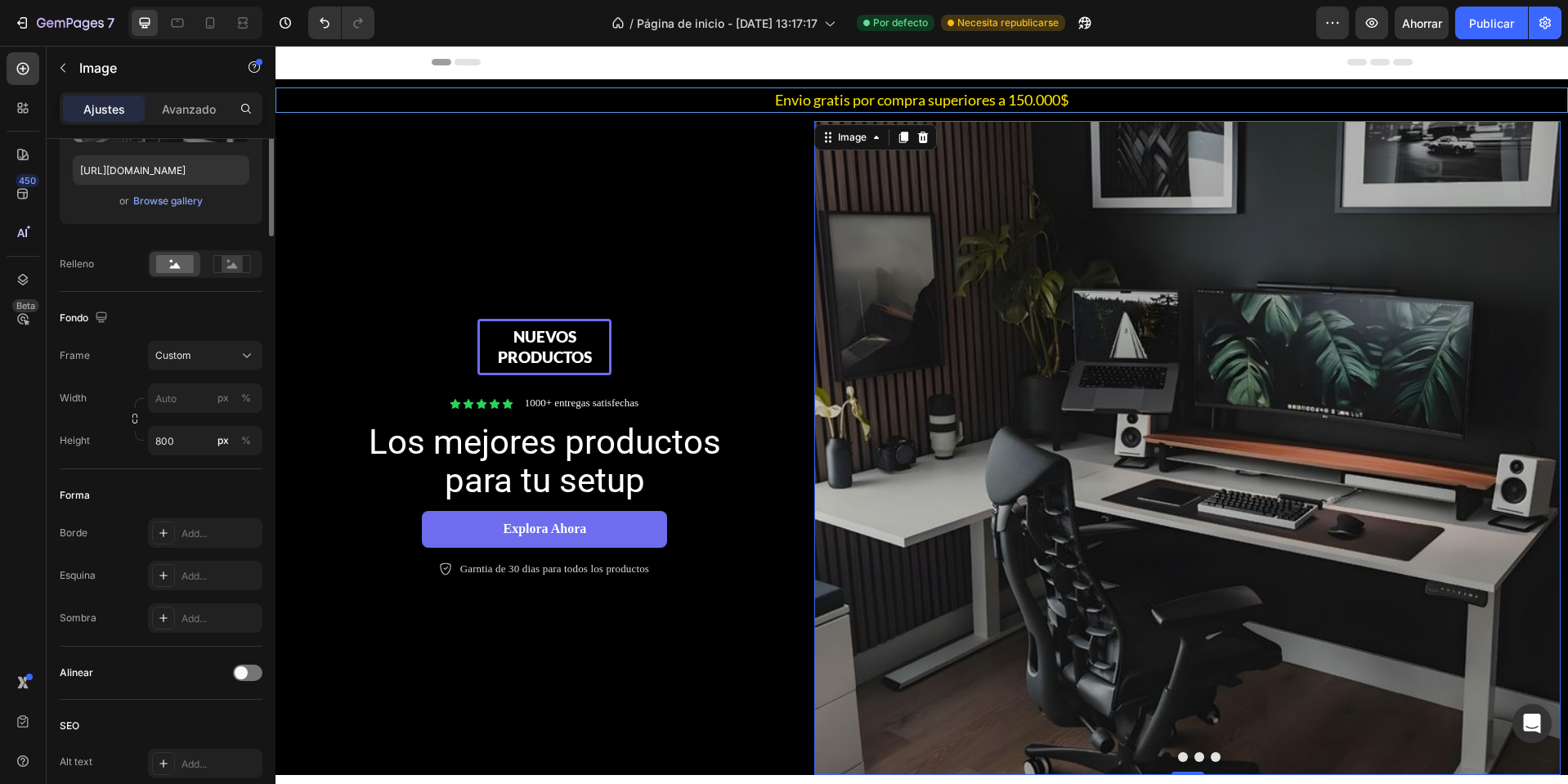
scroll to position [0, 0]
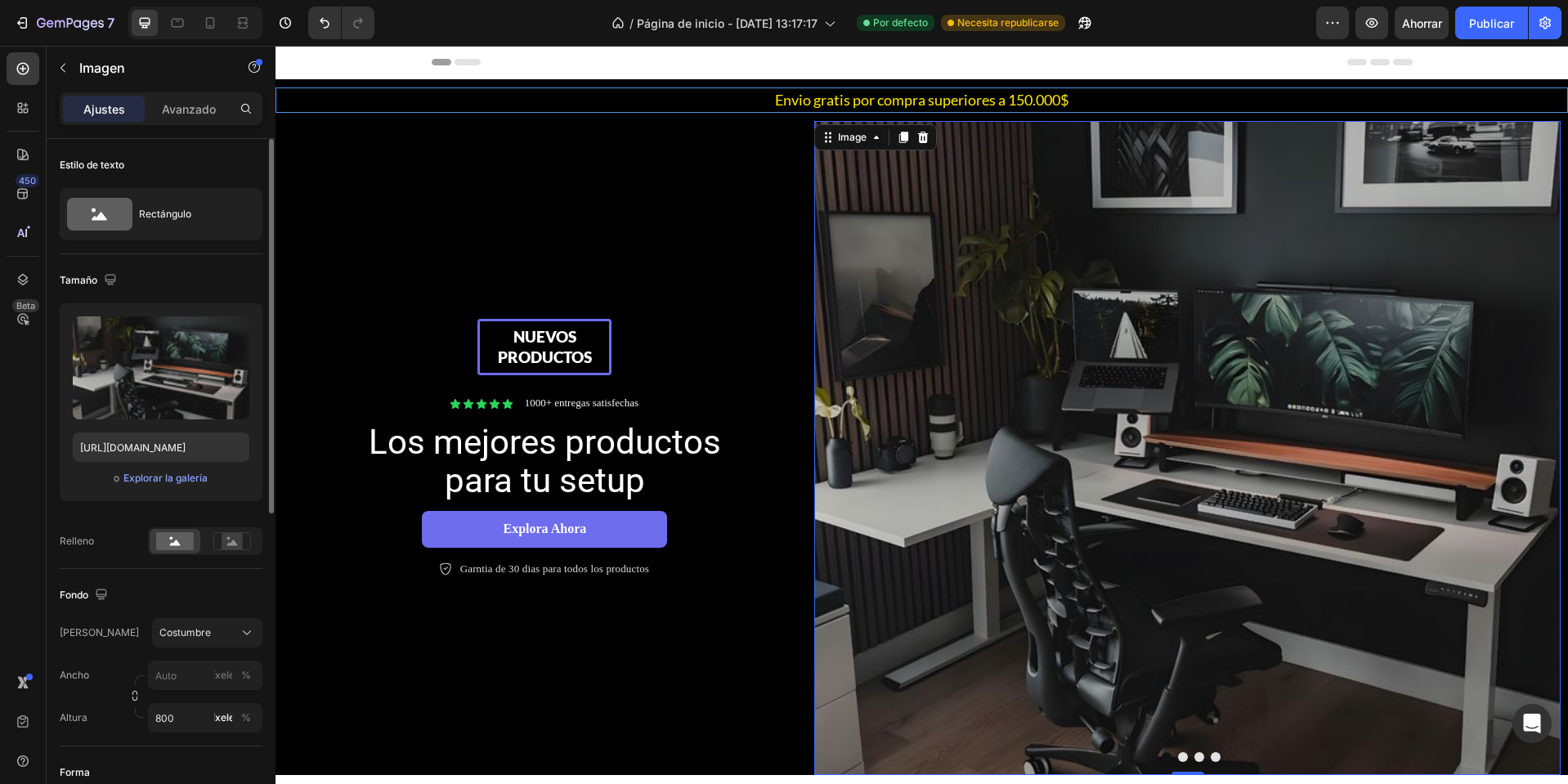
click at [815, 595] on img at bounding box center [1188, 448] width 748 height 654
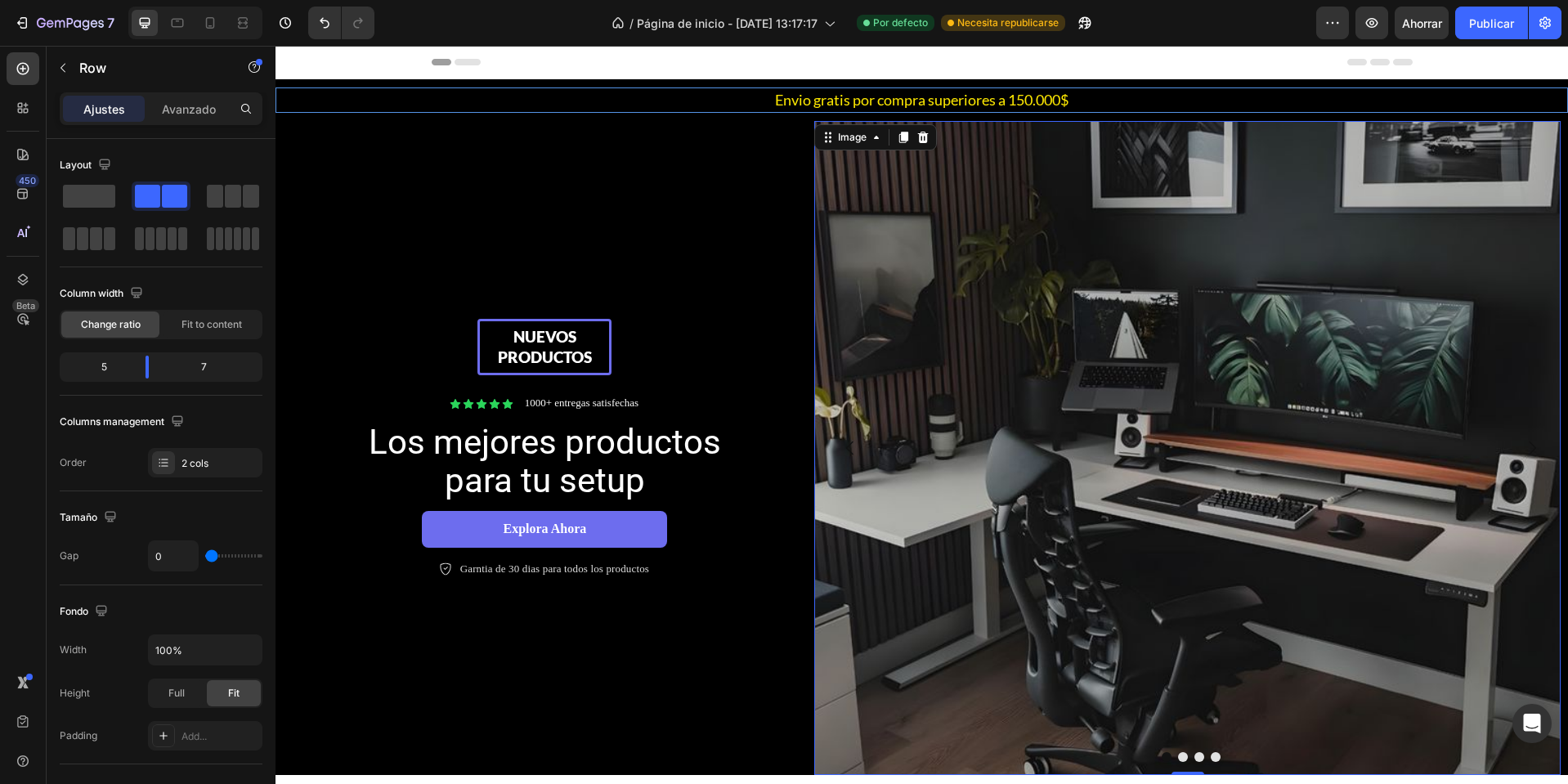
click at [709, 630] on div "Nuevos productos Text Block Row Icon Icon Icon Icon Icon Icon List 1000+ entreg…" at bounding box center [544, 448] width 539 height 654
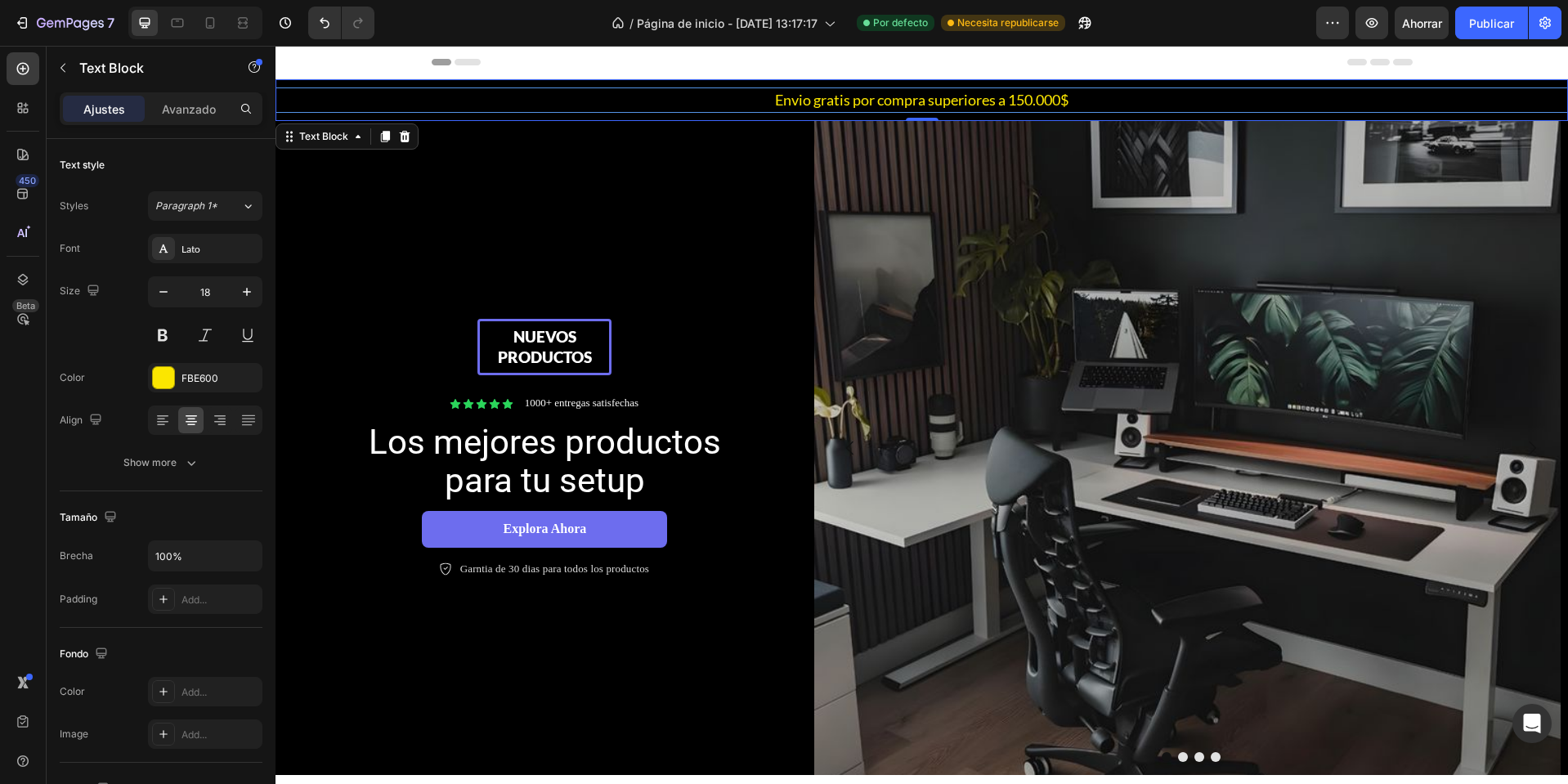
click at [638, 104] on p "Envio gratis por compra superiores a 150.000$" at bounding box center [922, 100] width 1288 height 21
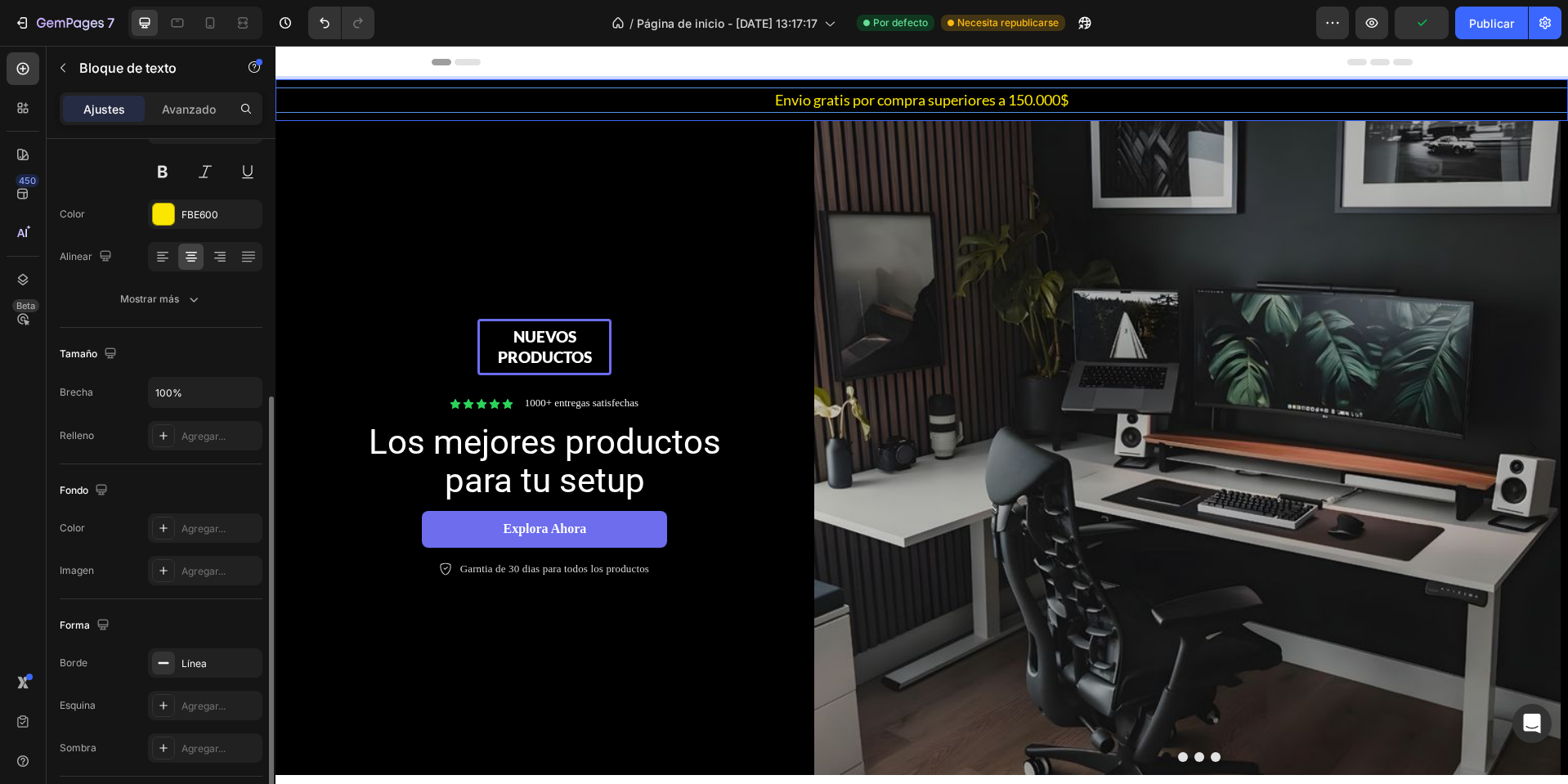
scroll to position [245, 0]
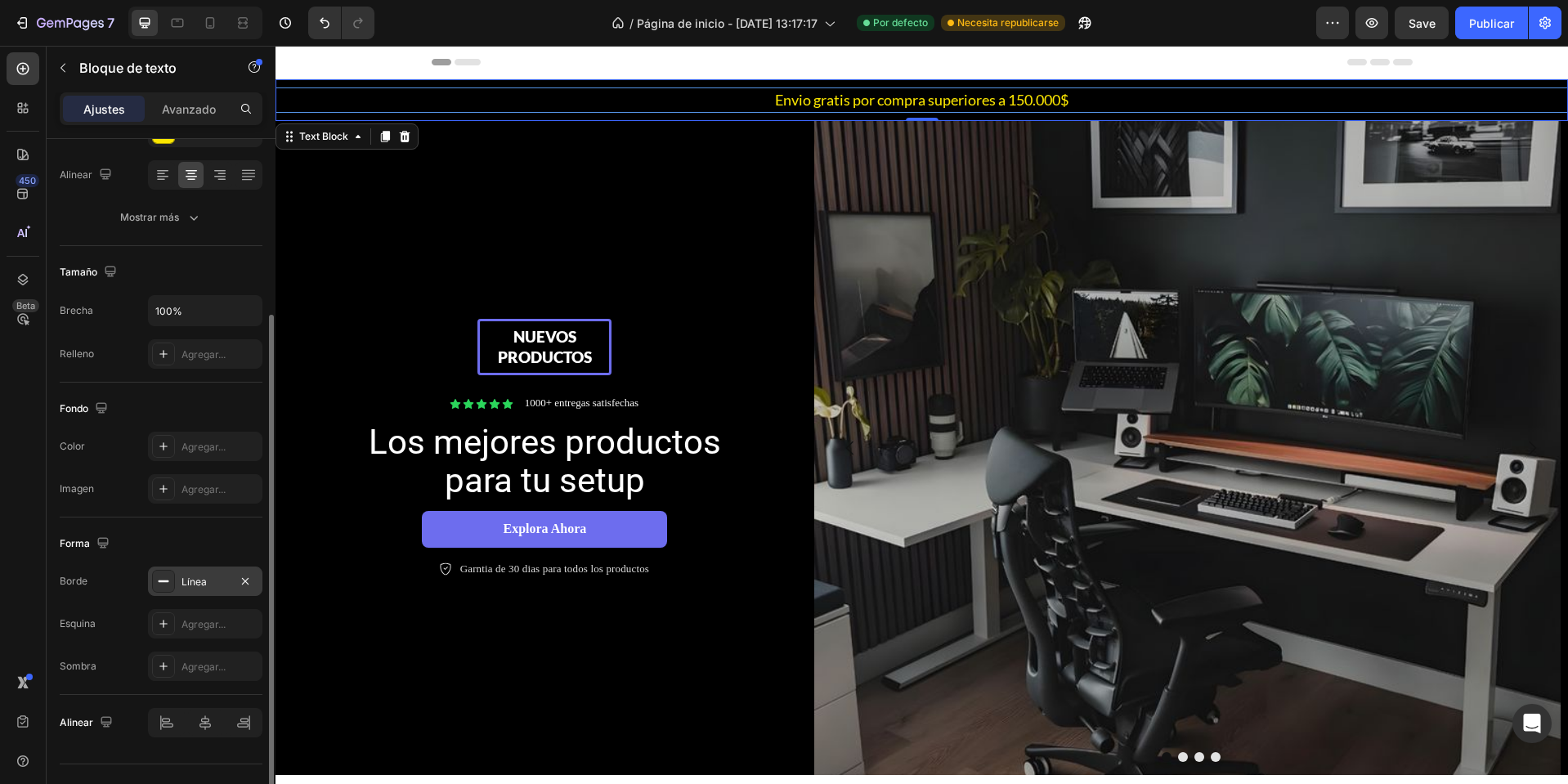
click at [206, 573] on div "Línea" at bounding box center [205, 581] width 115 height 30
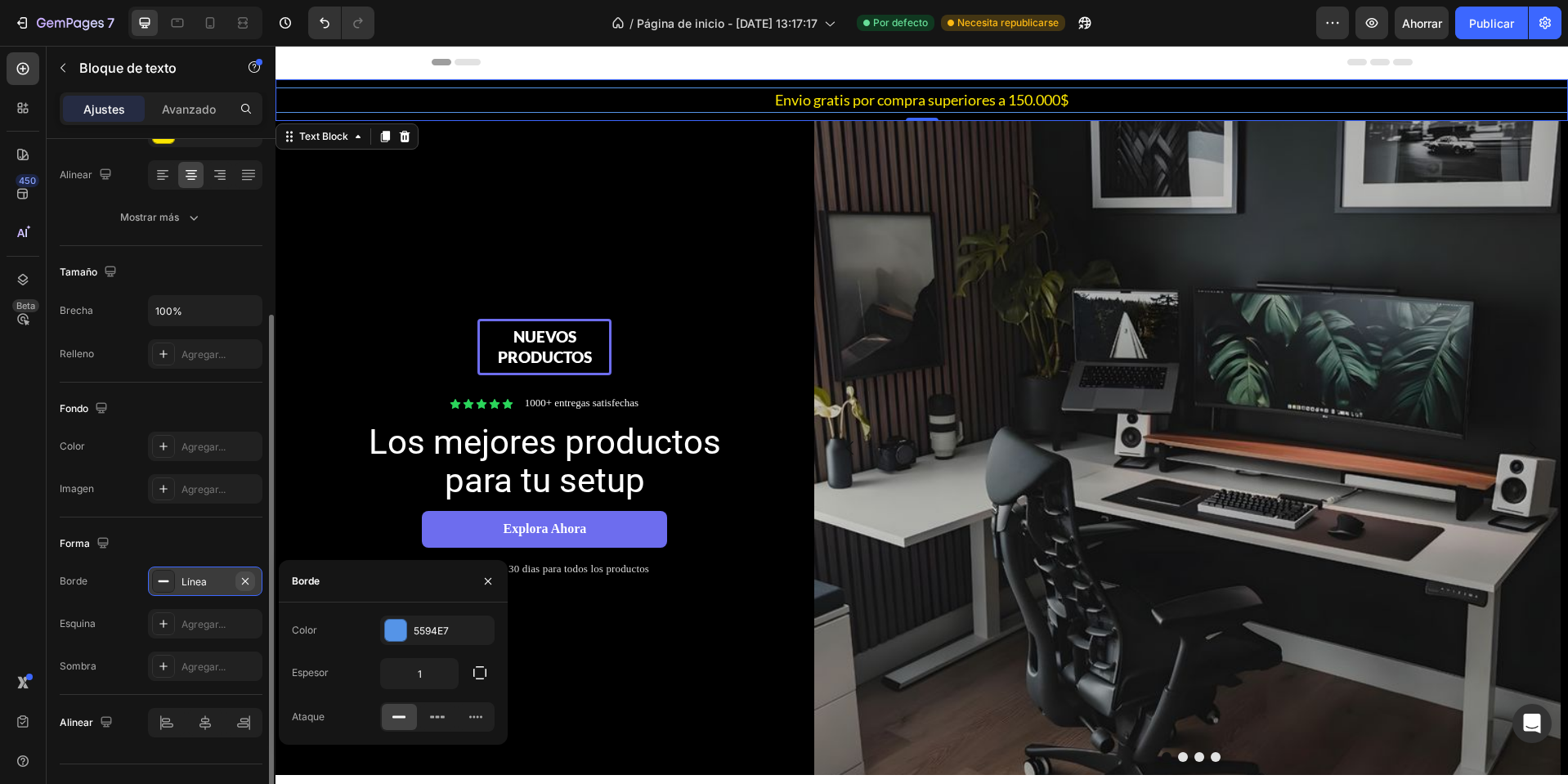
click at [246, 581] on icon "button" at bounding box center [245, 580] width 7 height 7
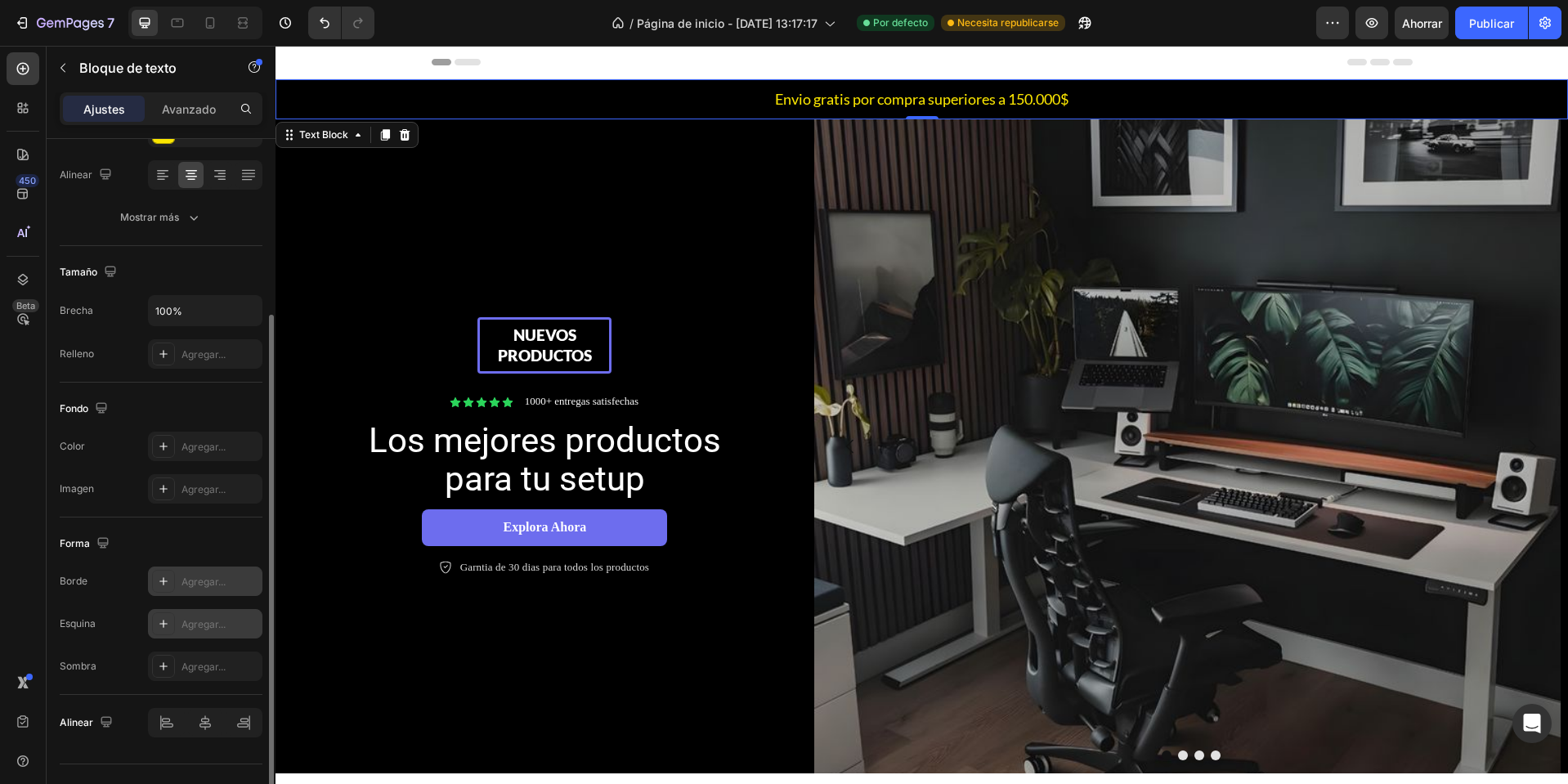
click at [208, 618] on font "Agregar..." at bounding box center [203, 623] width 44 height 12
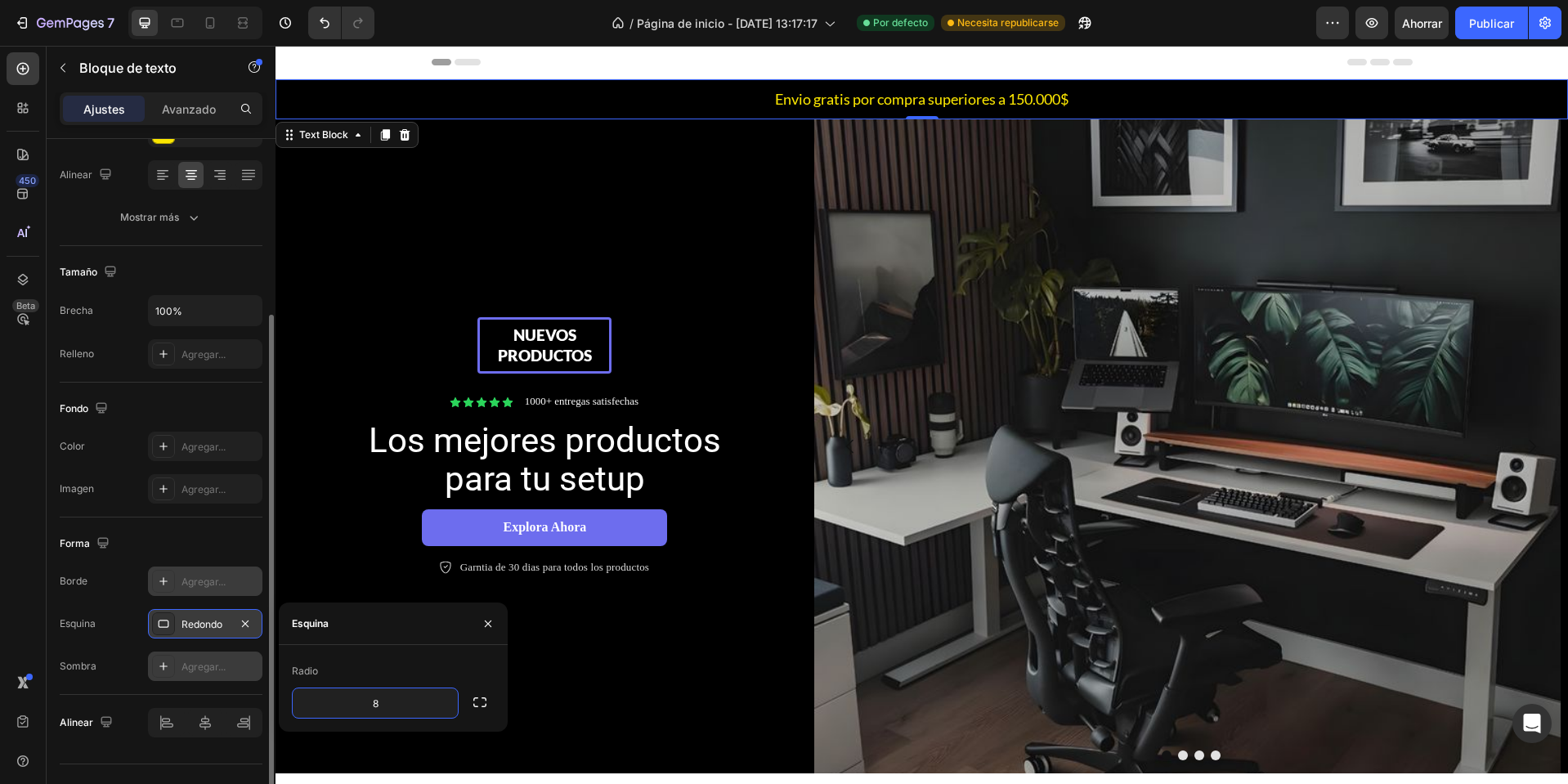
click at [180, 670] on div "Agregar..." at bounding box center [205, 666] width 115 height 30
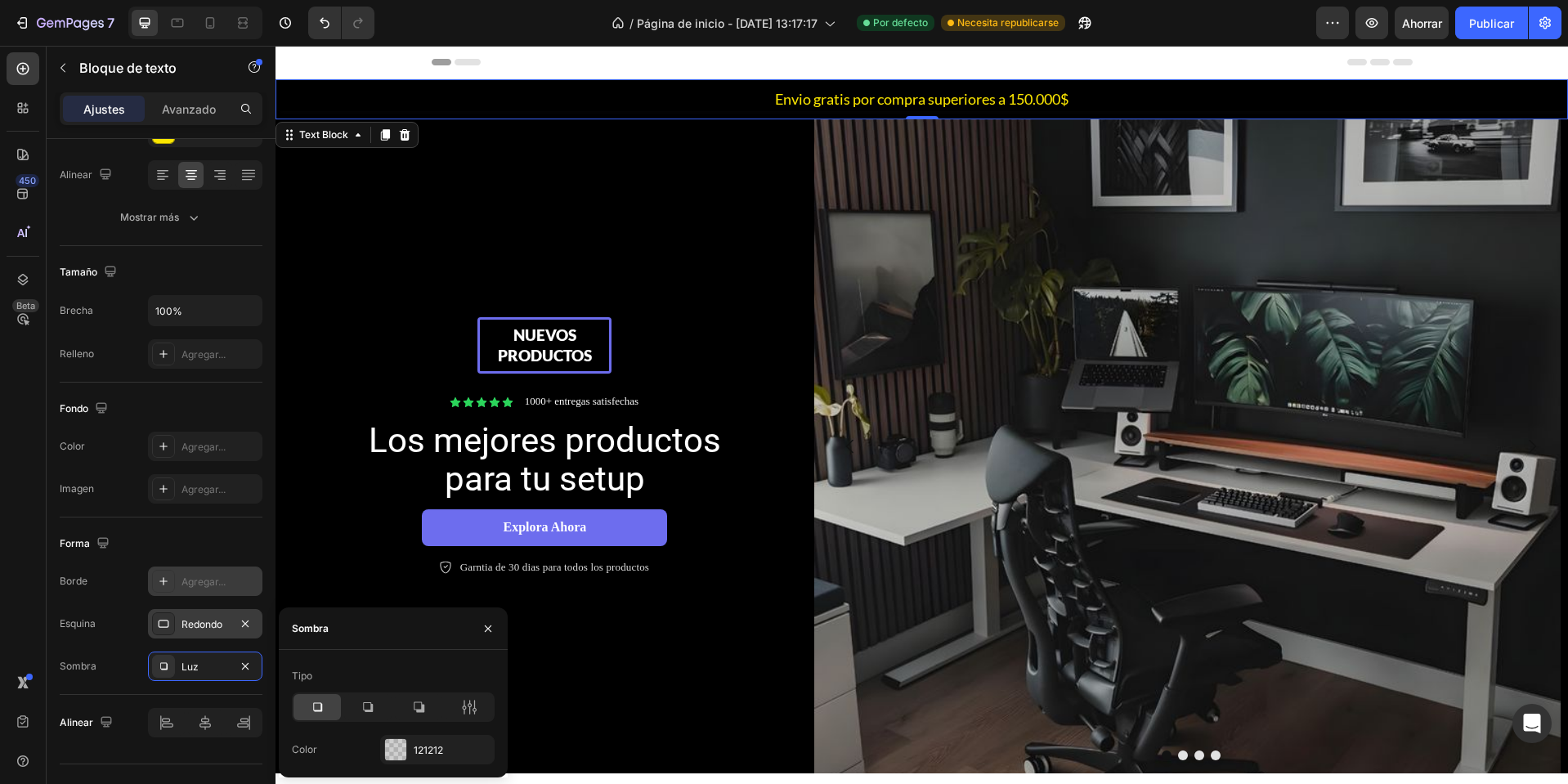
click at [457, 735] on div "Tipo Color 121212" at bounding box center [393, 713] width 229 height 102
click at [450, 743] on div "121212" at bounding box center [437, 750] width 48 height 15
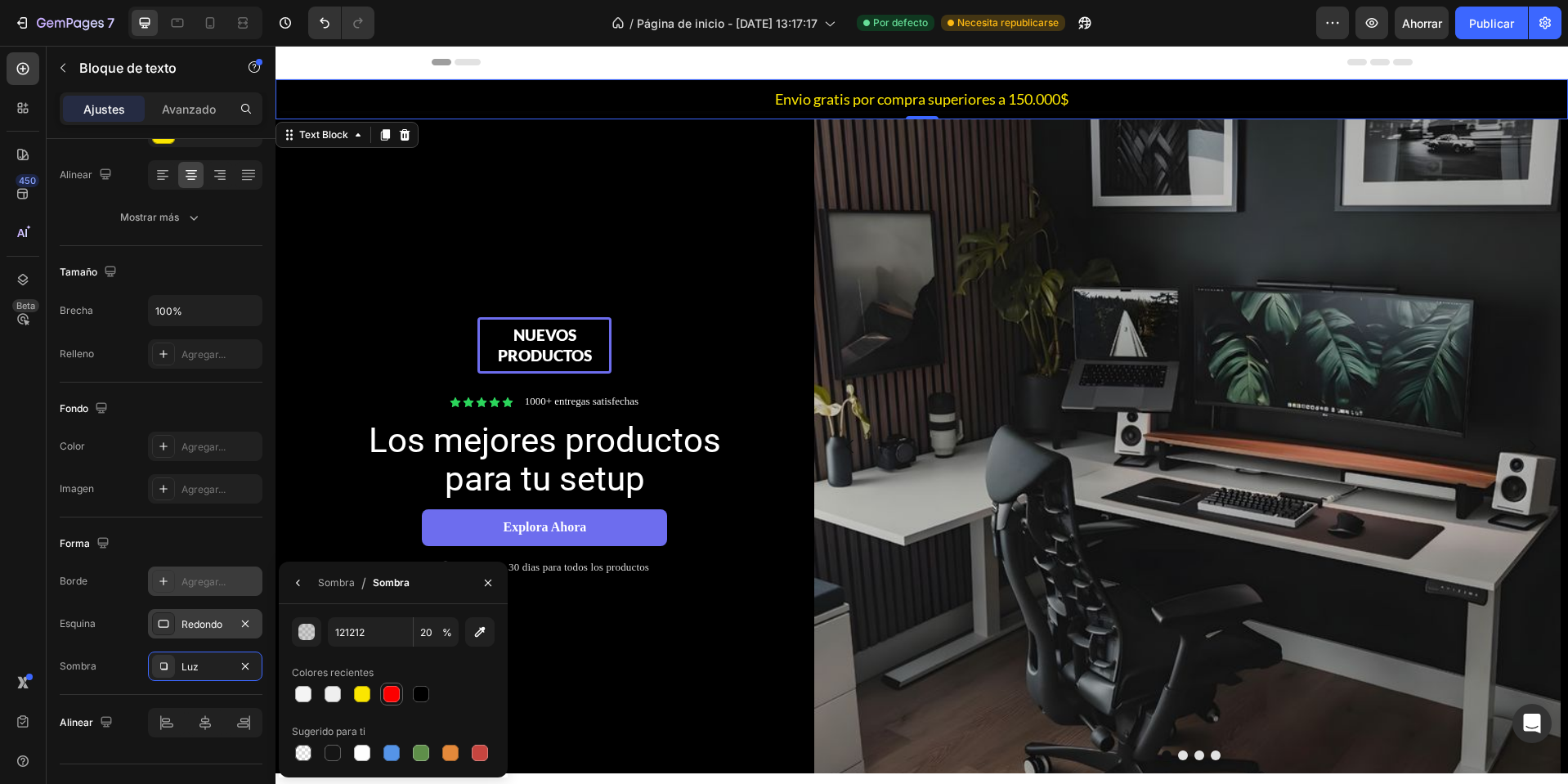
click at [381, 696] on div at bounding box center [391, 694] width 23 height 23
type input "FC0000"
type input "100"
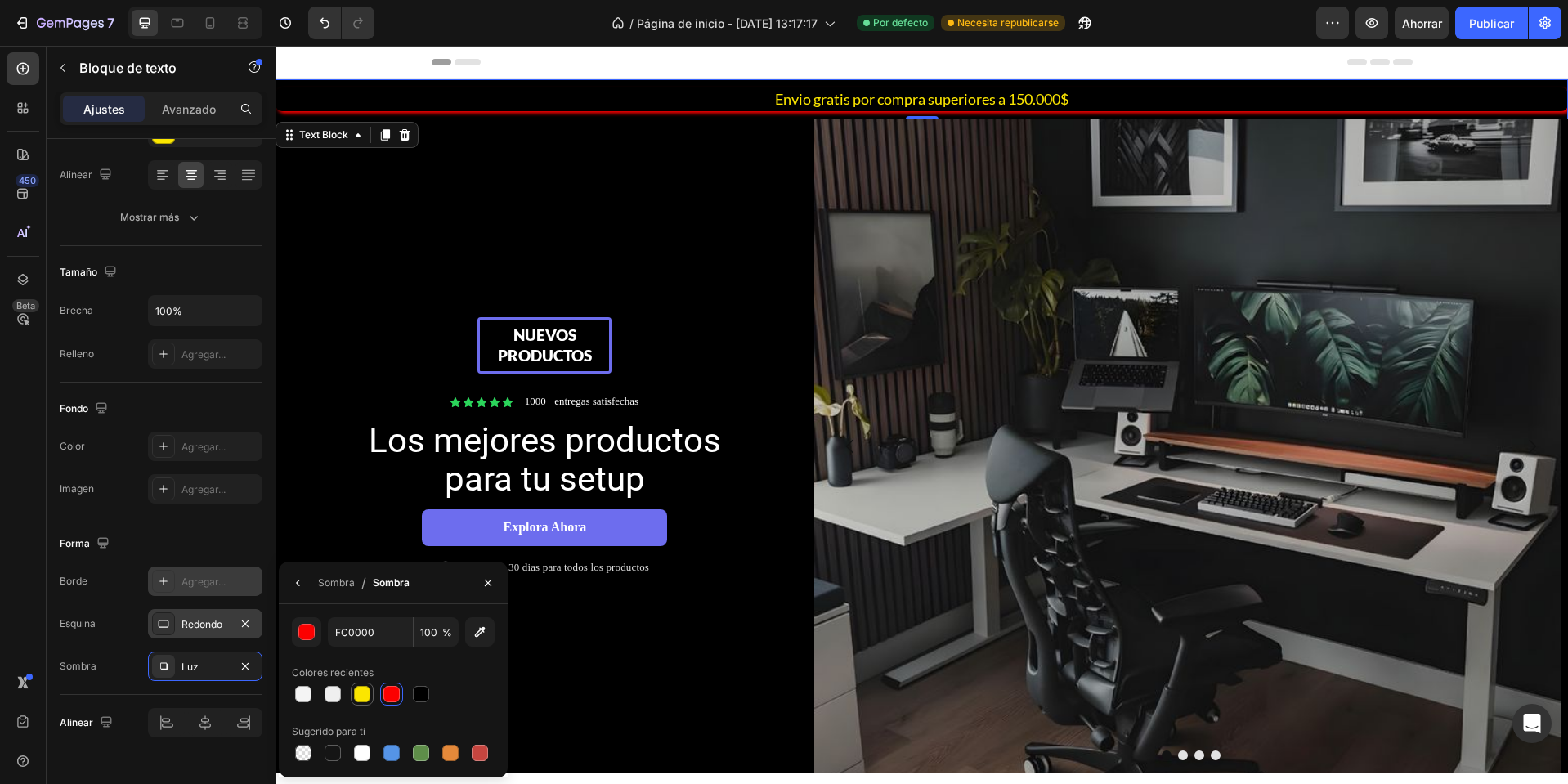
click at [352, 693] on div at bounding box center [362, 694] width 23 height 23
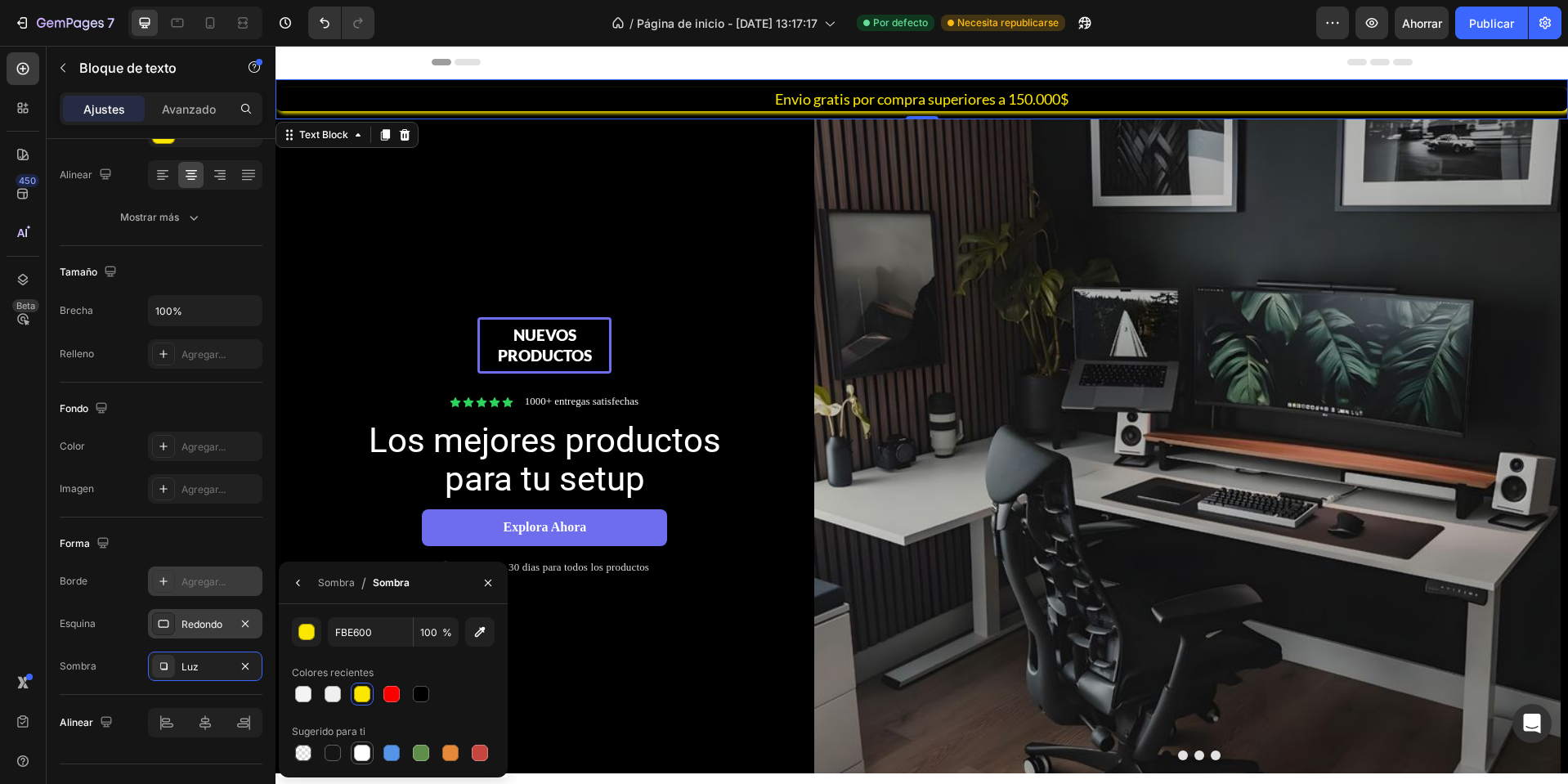
click at [359, 748] on div at bounding box center [362, 753] width 17 height 17
type input "FFFFFF"
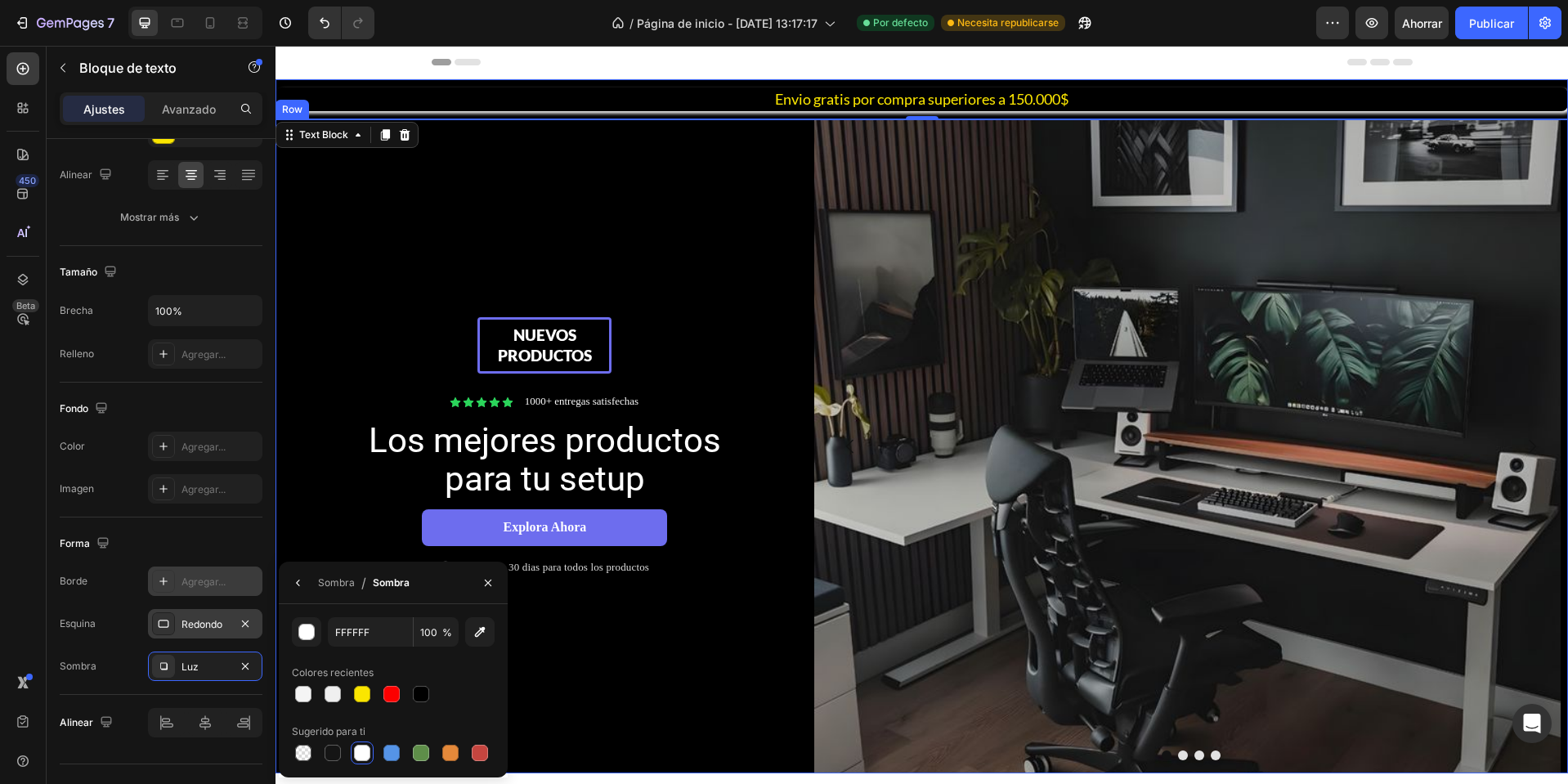
click at [733, 604] on div "Nuevos productos Text Block Row Icon Icon Icon Icon Icon Icon List 1000+ entreg…" at bounding box center [544, 446] width 539 height 654
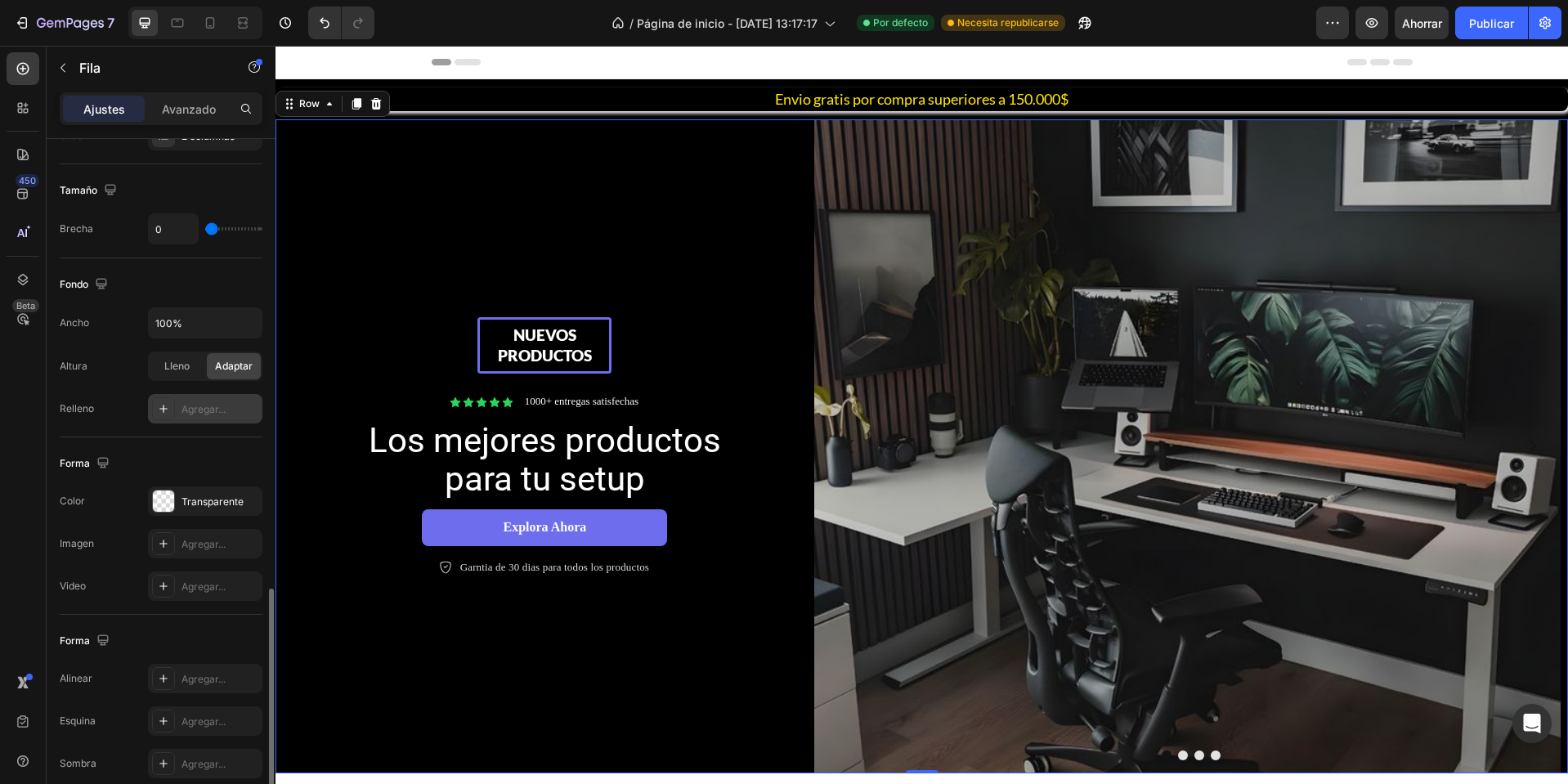
scroll to position [492, 0]
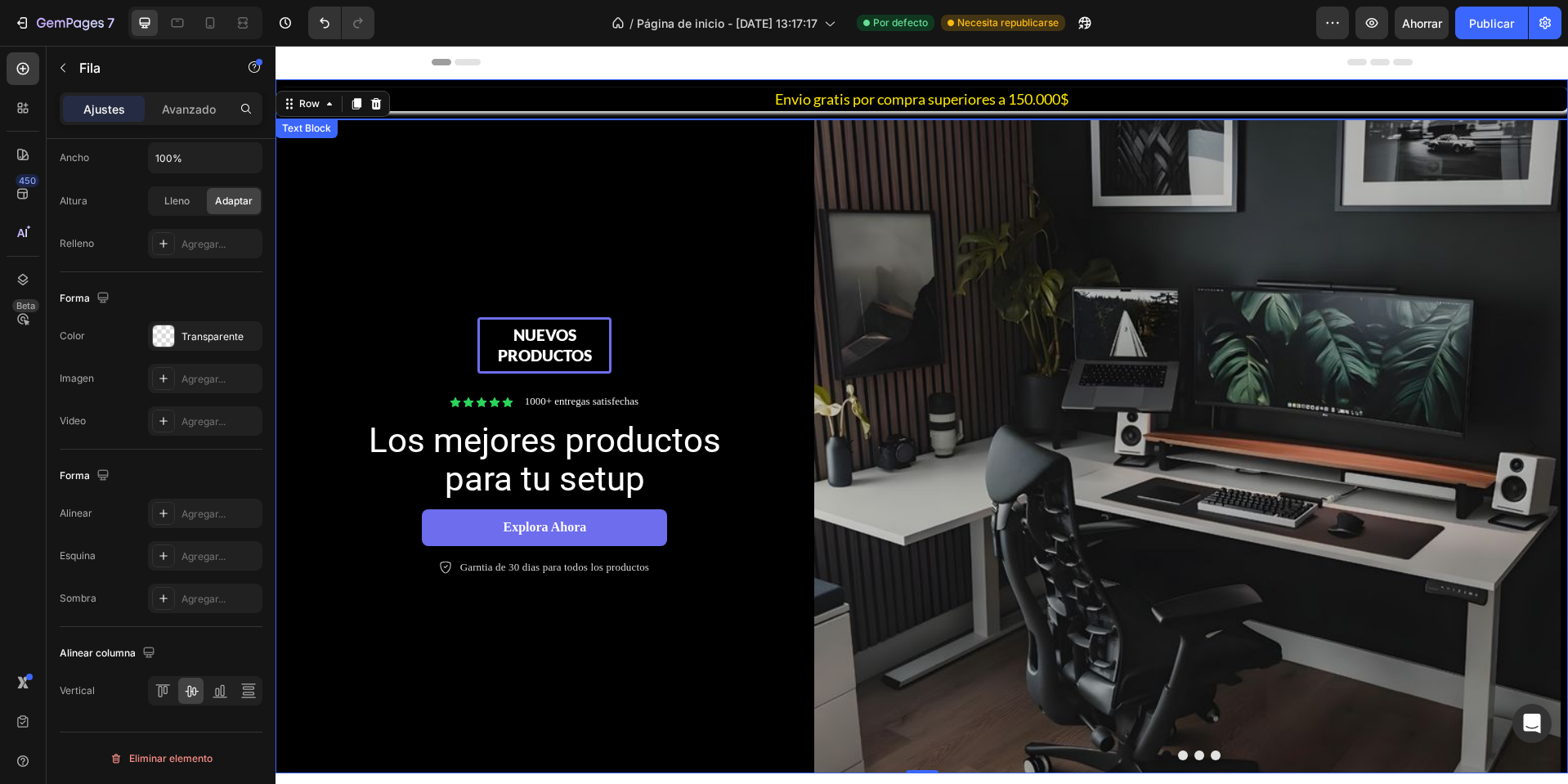
click at [645, 86] on div "Envio gratis por compra superiores a 150.000$ Text Block" at bounding box center [921, 99] width 1293 height 40
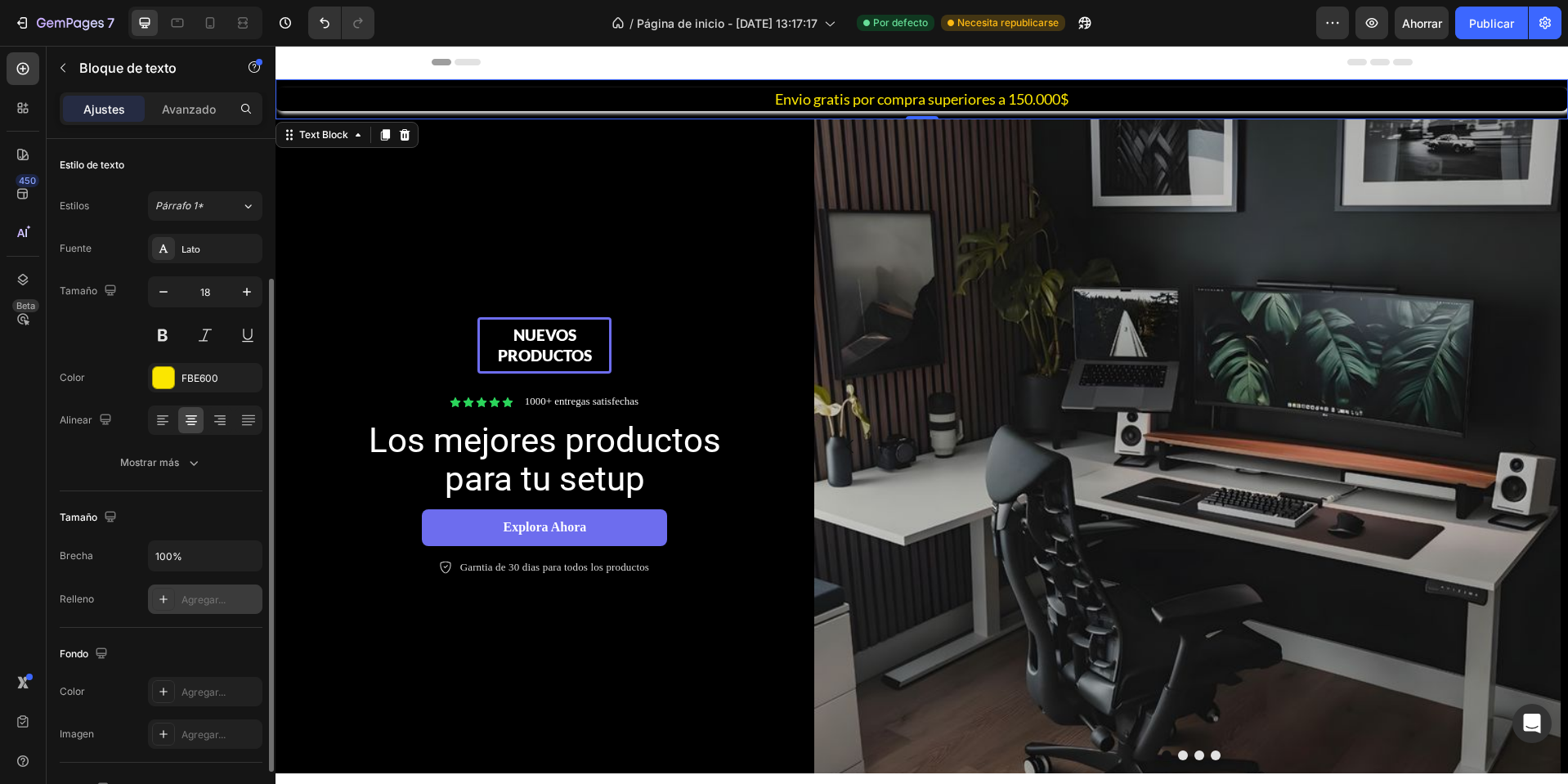
scroll to position [277, 0]
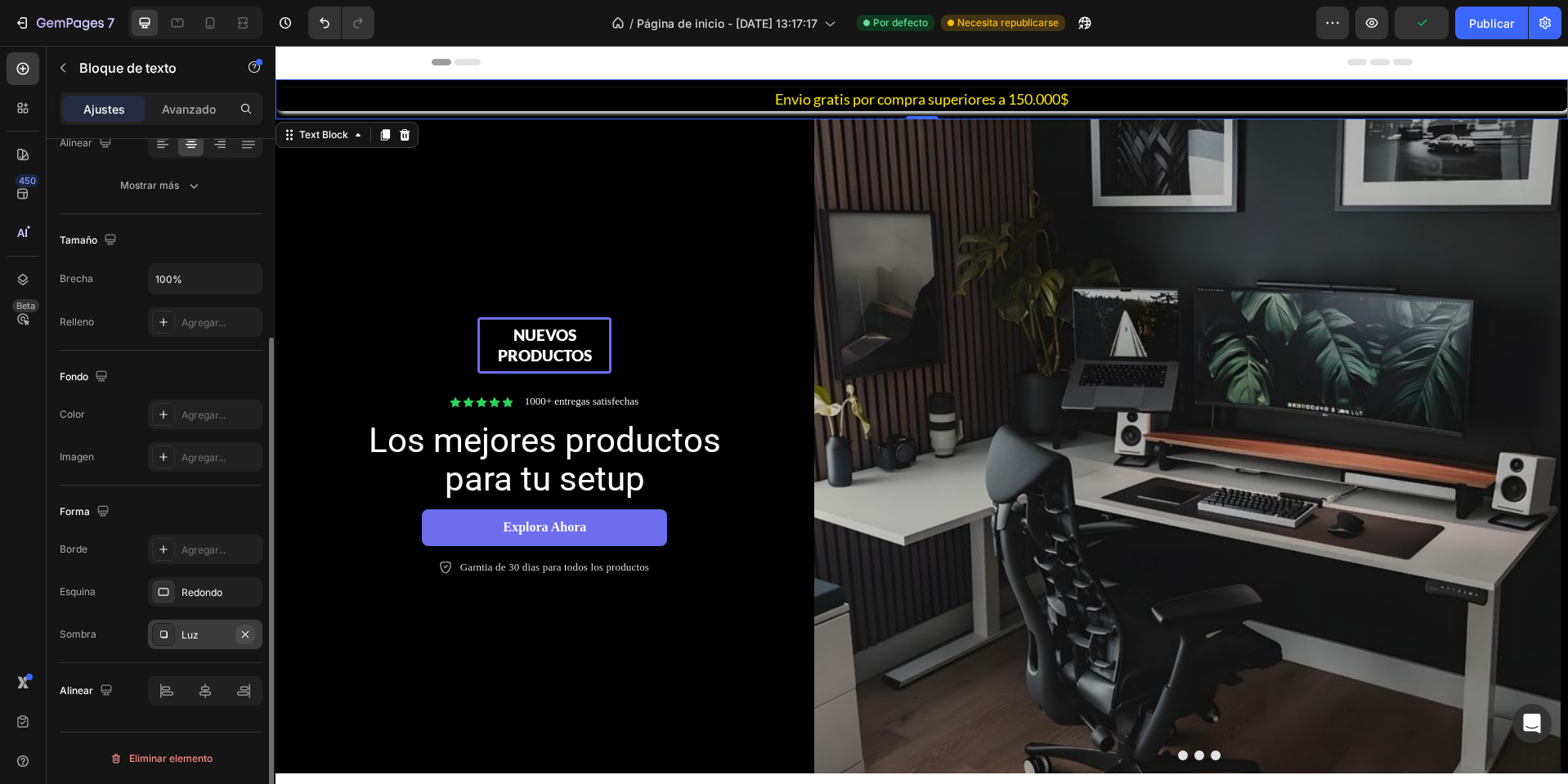
click at [239, 629] on icon "button" at bounding box center [245, 635] width 13 height 13
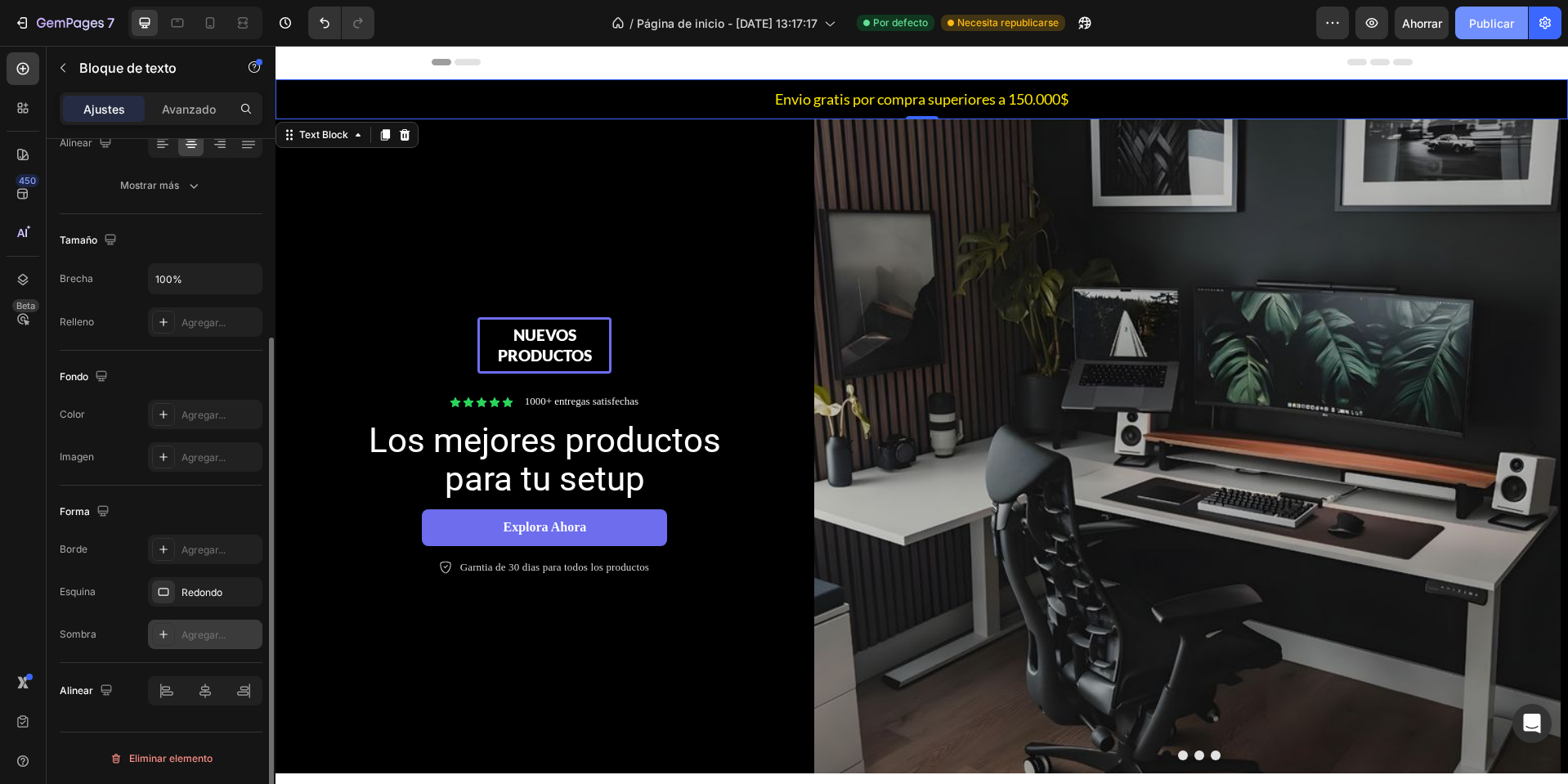
click at [1484, 17] on font "Publicar" at bounding box center [1491, 23] width 45 height 14
